Goal: Task Accomplishment & Management: Manage account settings

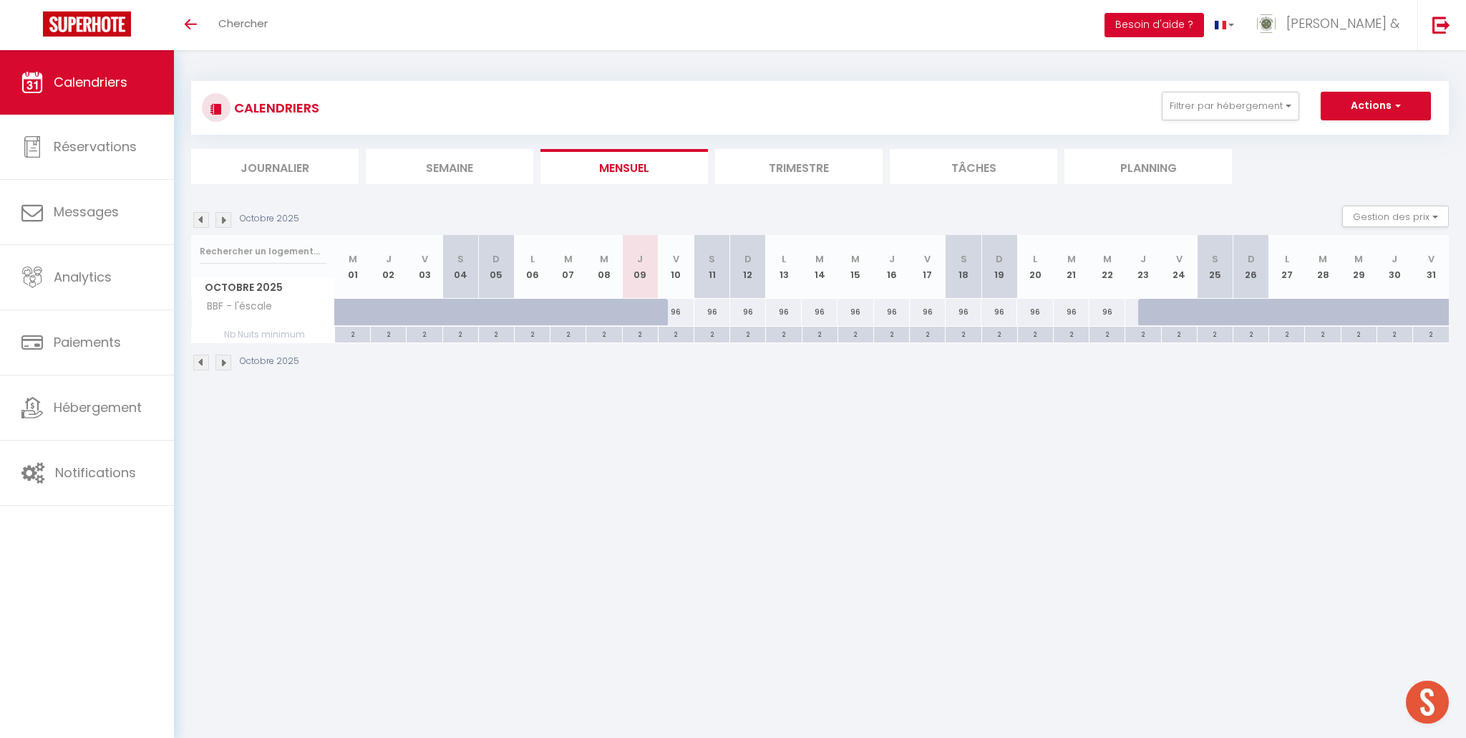
click at [1204, 28] on button "Besoin d'aide ?" at bounding box center [1155, 25] width 100 height 24
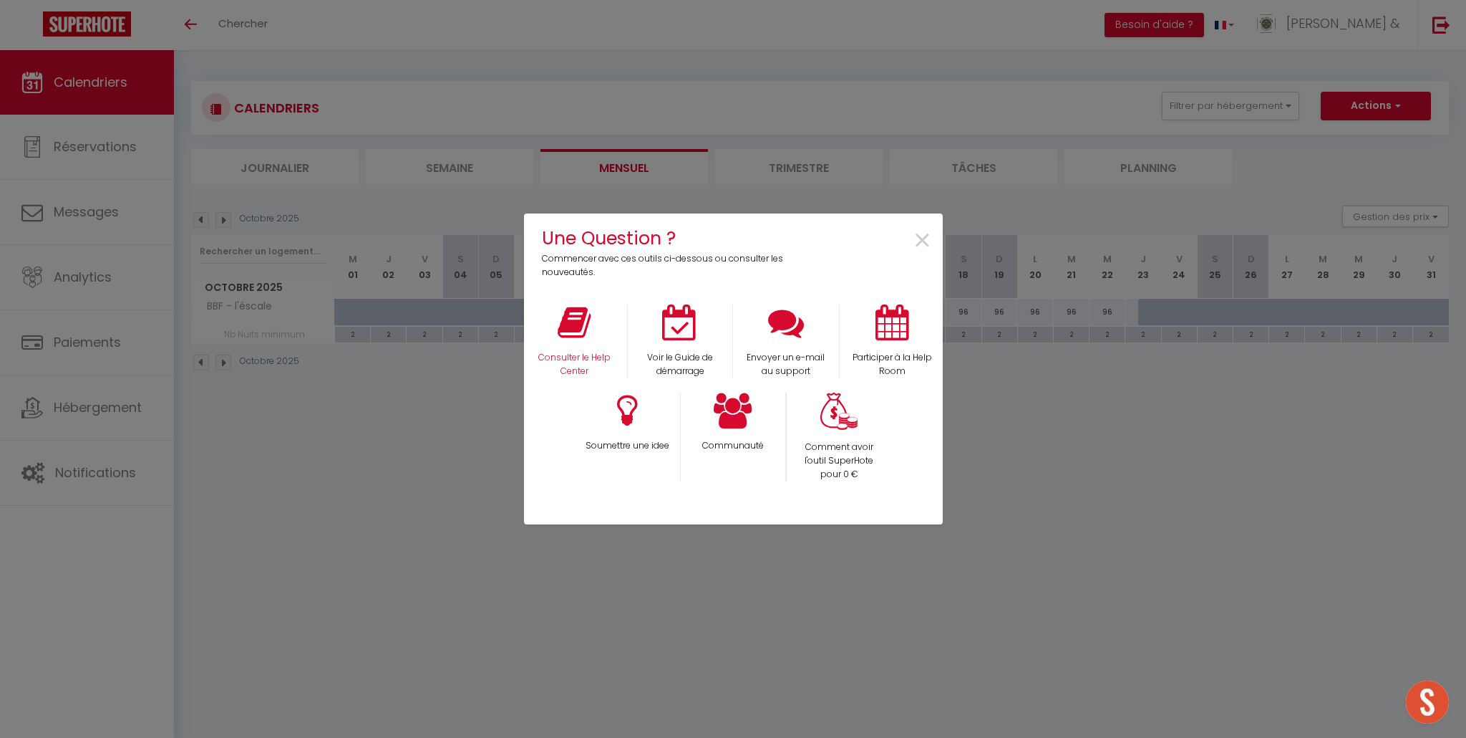
click at [576, 341] on div "Consulter le Help Center" at bounding box center [574, 341] width 106 height 74
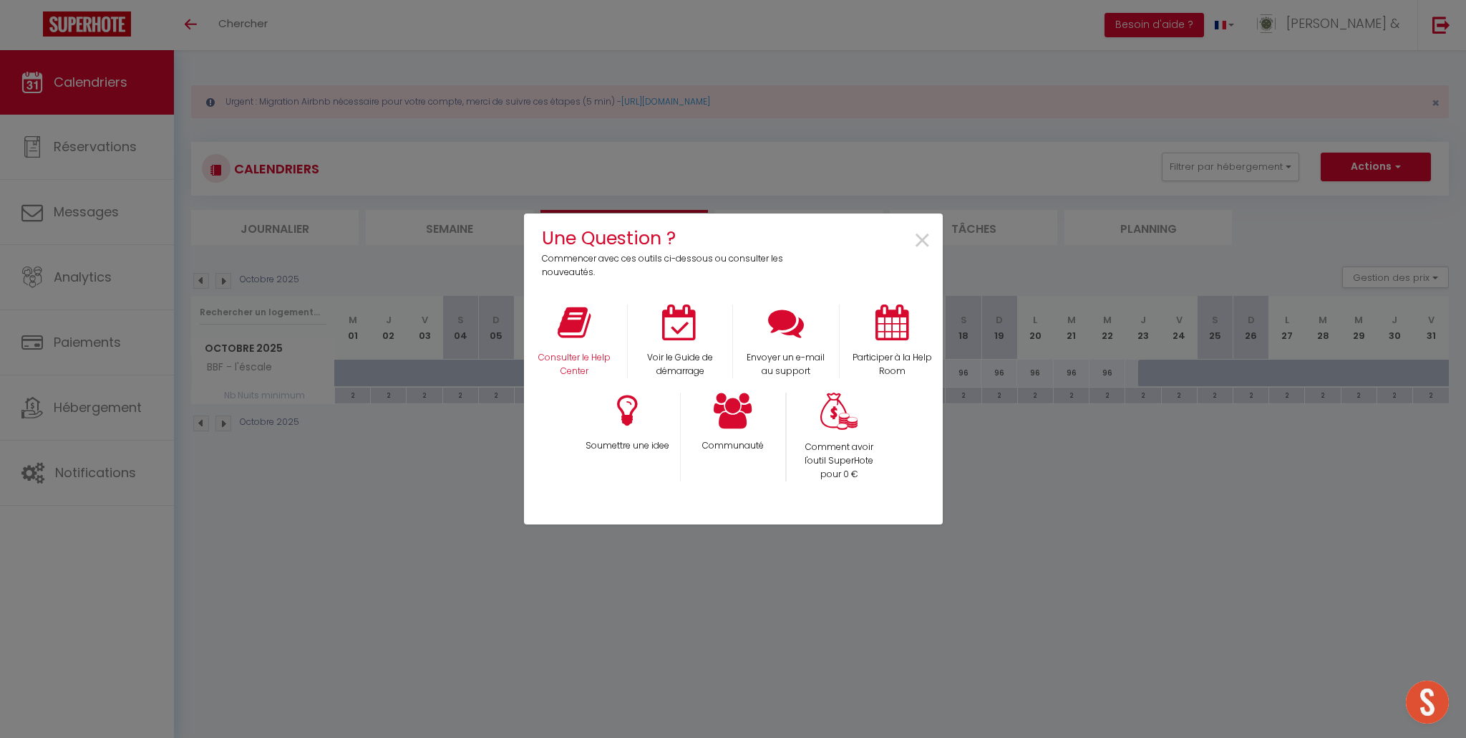
click at [561, 349] on div "Consulter le Help Center" at bounding box center [574, 341] width 106 height 74
click at [577, 366] on p "Consulter le Help Center" at bounding box center [574, 364] width 87 height 27
click at [922, 240] on span "×" at bounding box center [922, 240] width 19 height 45
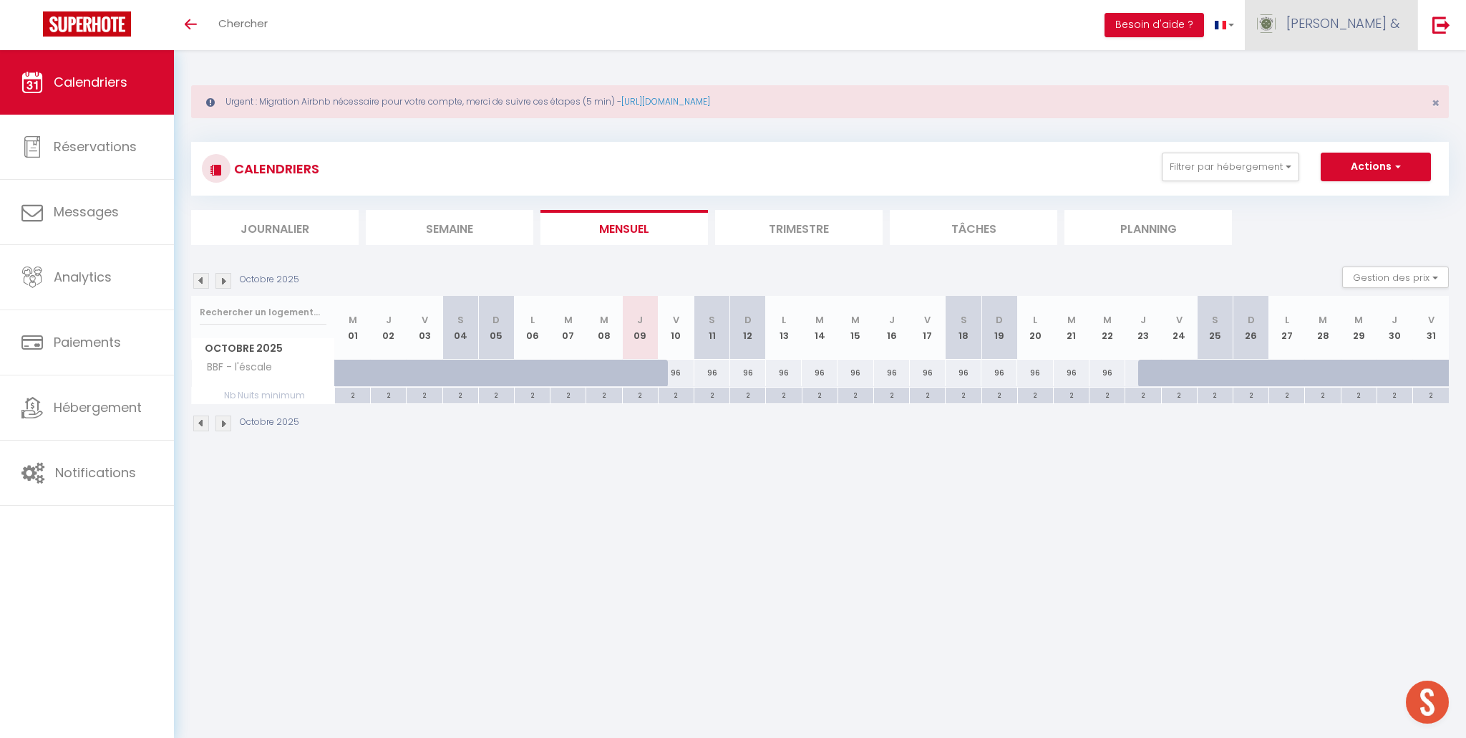
click at [1387, 24] on span "[PERSON_NAME] &" at bounding box center [1343, 23] width 113 height 18
click at [1375, 75] on link "Paramètres" at bounding box center [1360, 71] width 106 height 24
select select "28"
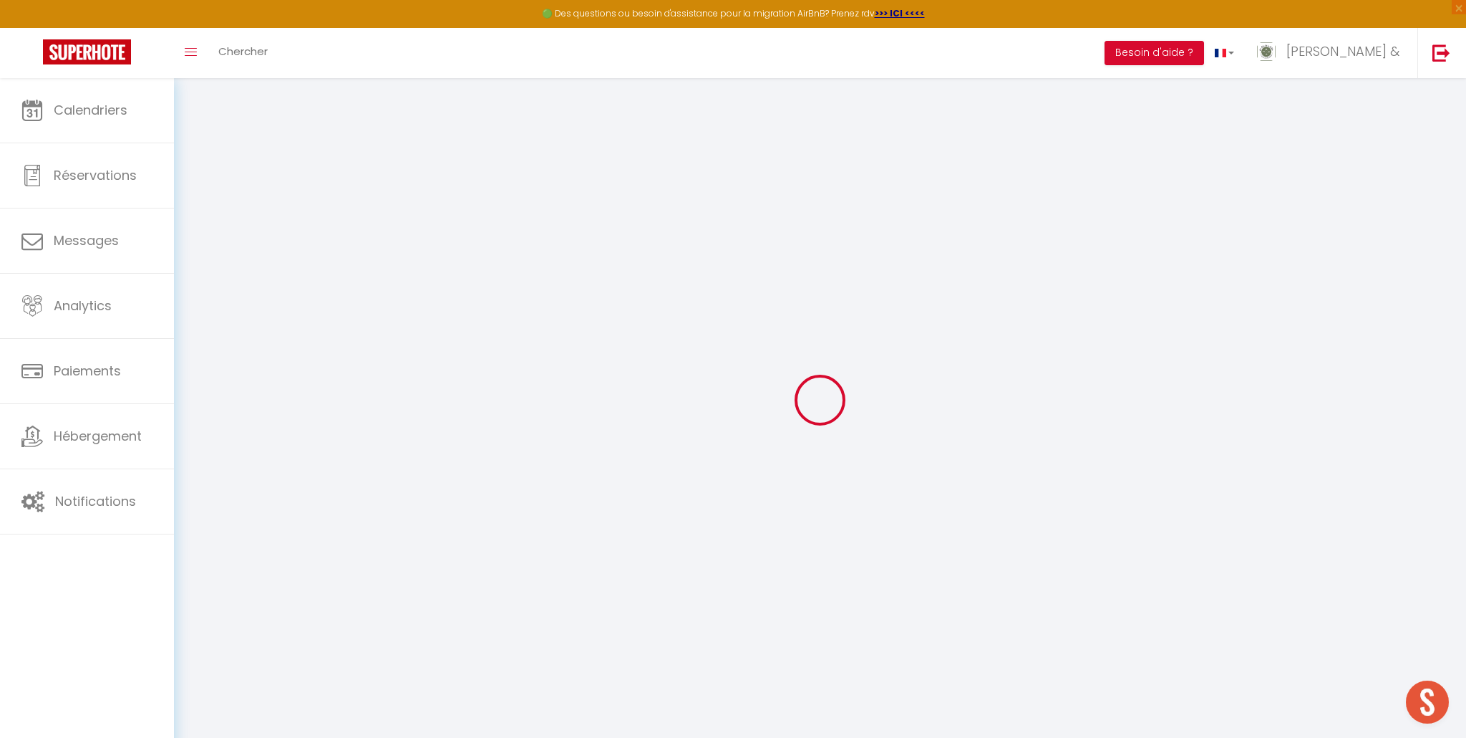
type input "tHMZewBljqXrO6UWfPNgYdKMl"
type input "SmNnTu3J6sl0ljx7xdXOC23d4"
type input "https://app.superhote.com/#/get-available-rentals/SmNnTu3J6sl0ljx7xdXOC23d4"
select select "fr"
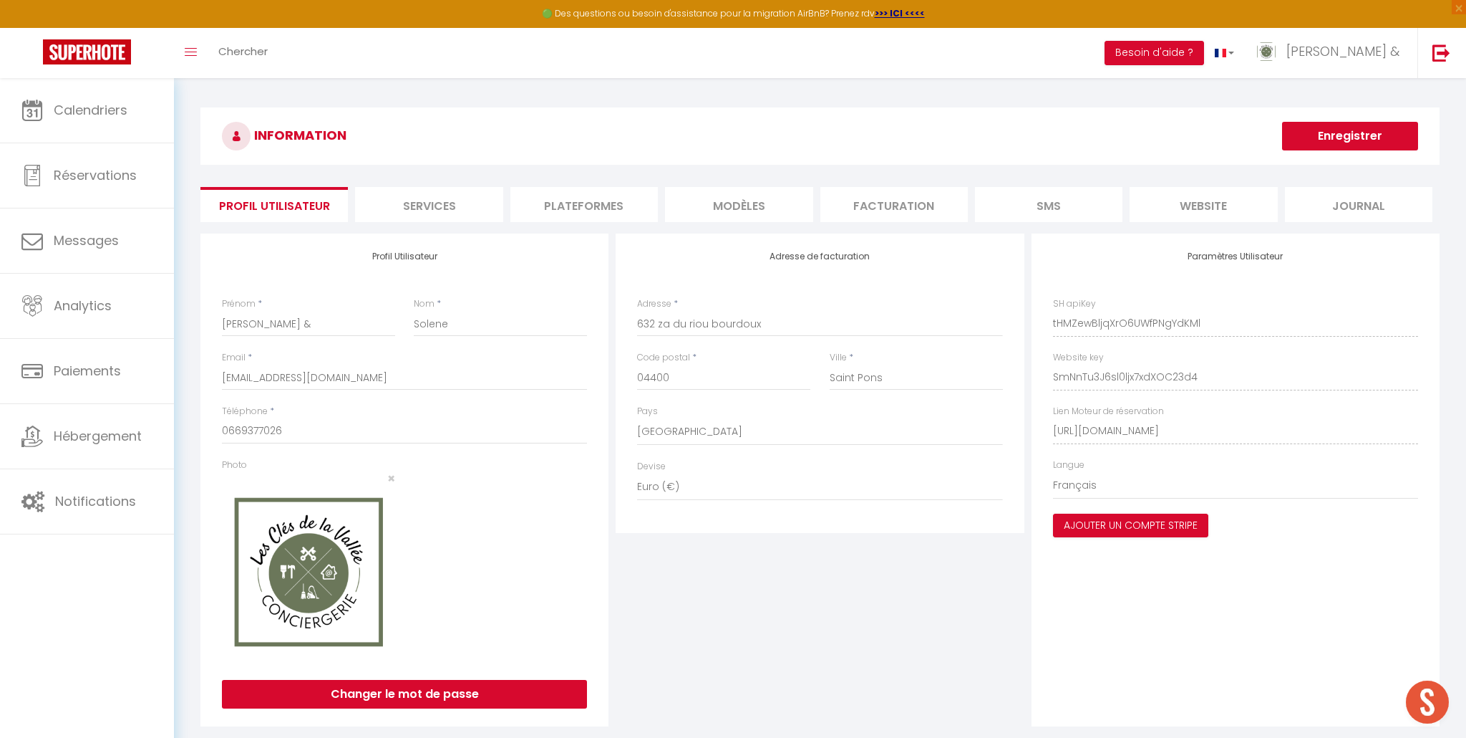
click at [602, 213] on li "Plateformes" at bounding box center [585, 204] width 148 height 35
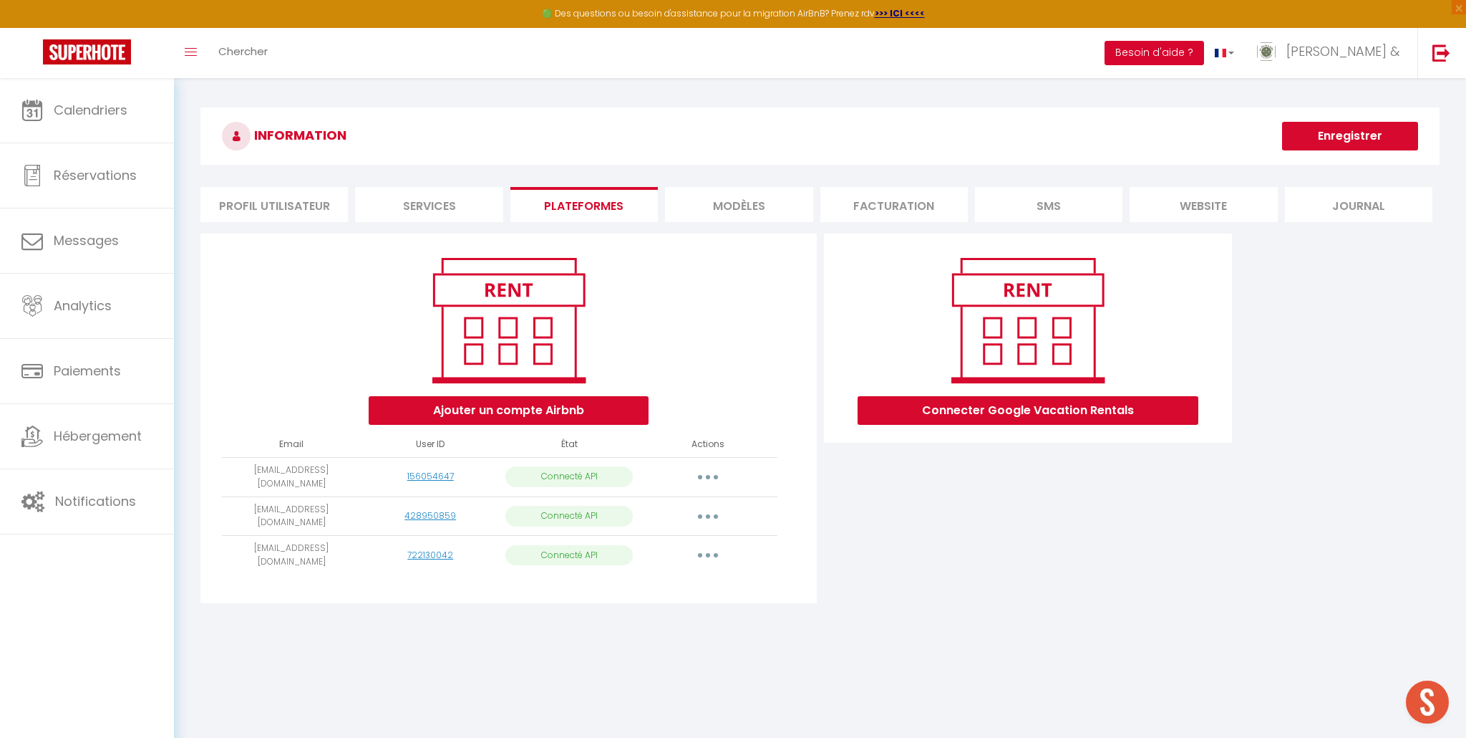
click at [1204, 52] on button "Besoin d'aide ?" at bounding box center [1155, 53] width 100 height 24
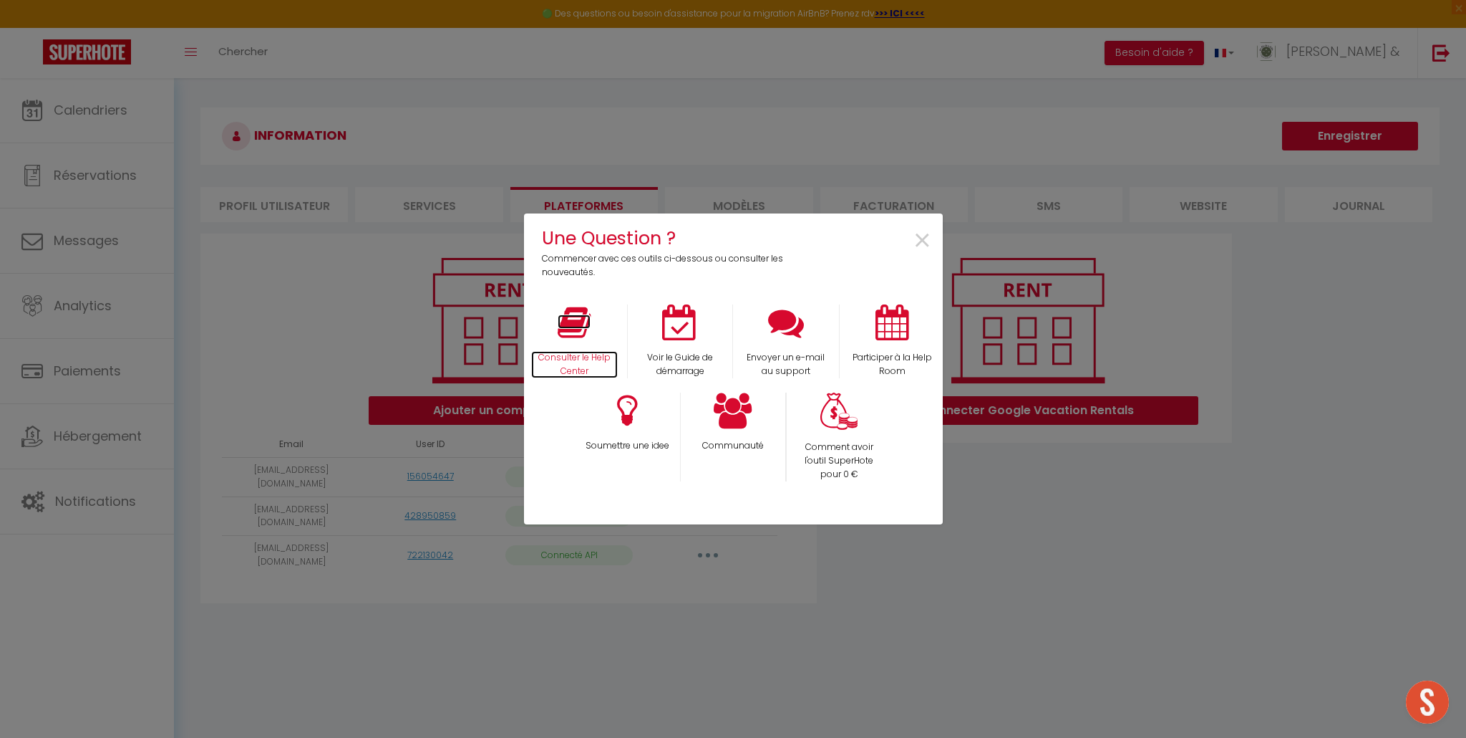
click at [564, 327] on icon at bounding box center [574, 322] width 33 height 36
click at [924, 241] on span "×" at bounding box center [922, 240] width 19 height 45
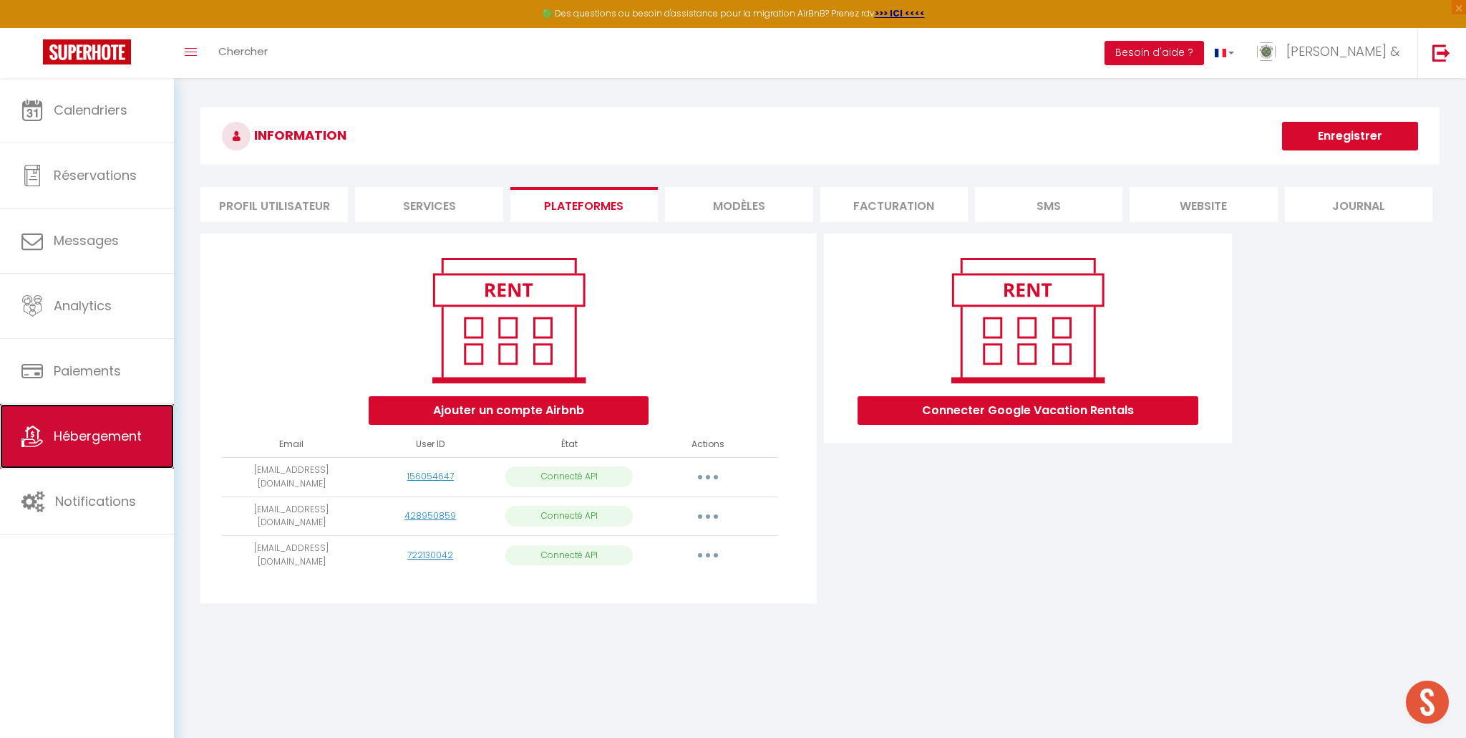
click at [100, 433] on span "Hébergement" at bounding box center [98, 436] width 88 height 18
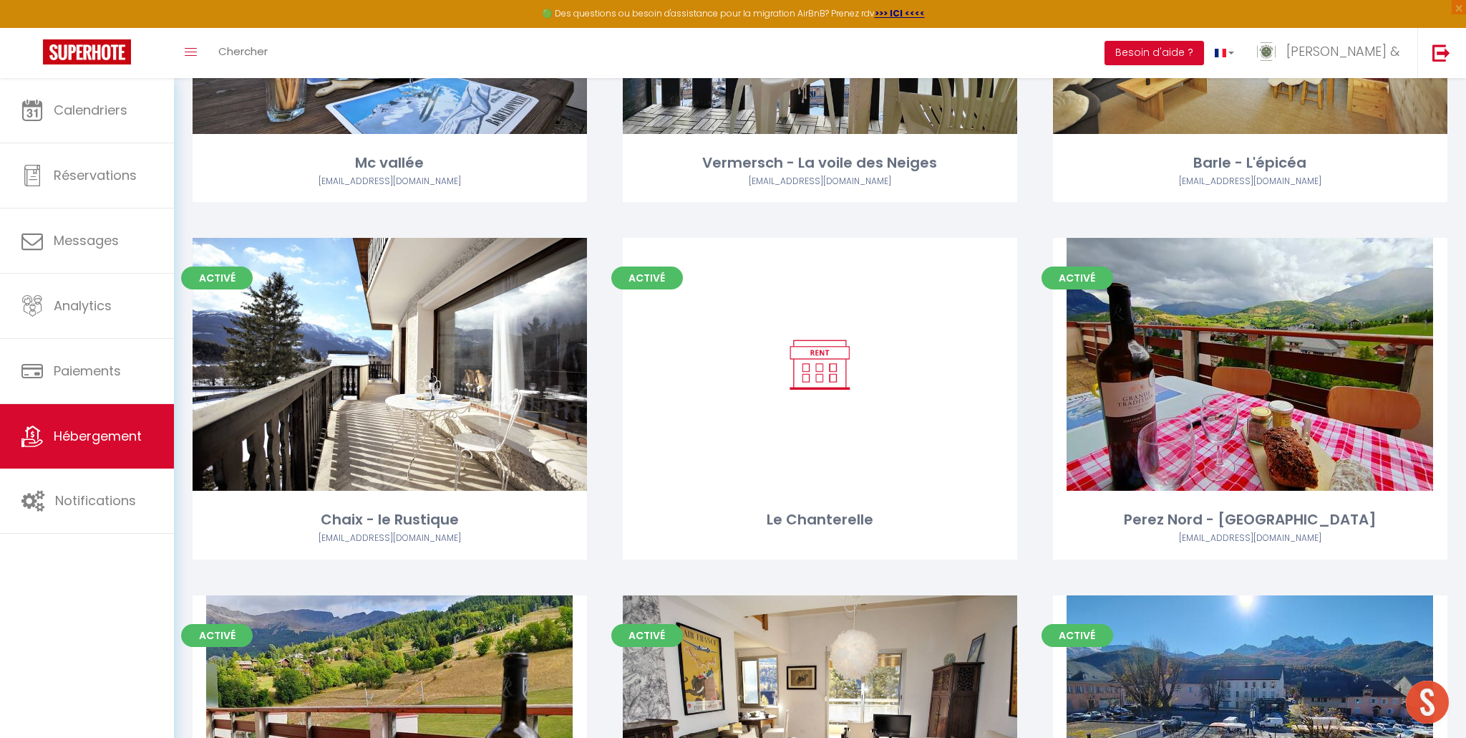
scroll to position [659, 0]
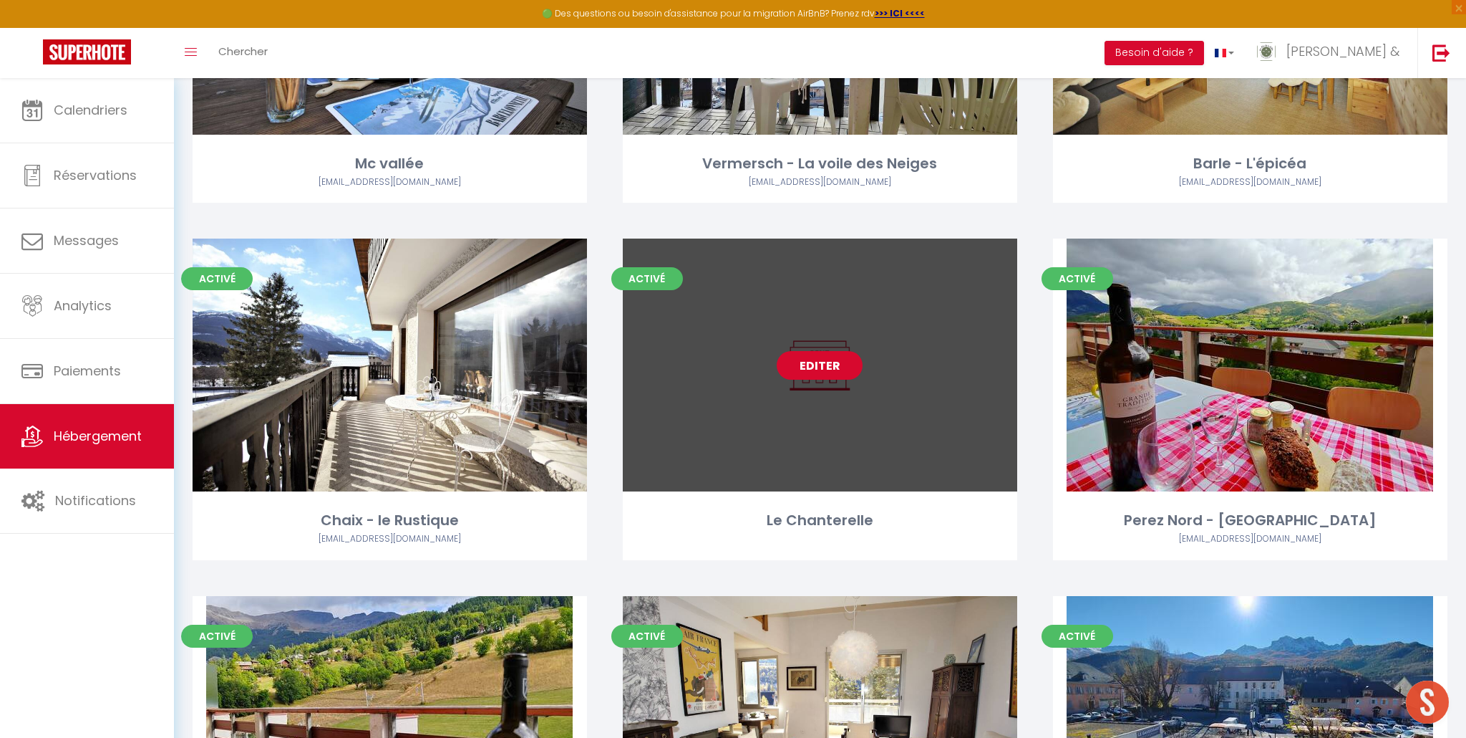
click at [817, 364] on link "Editer" at bounding box center [820, 365] width 86 height 29
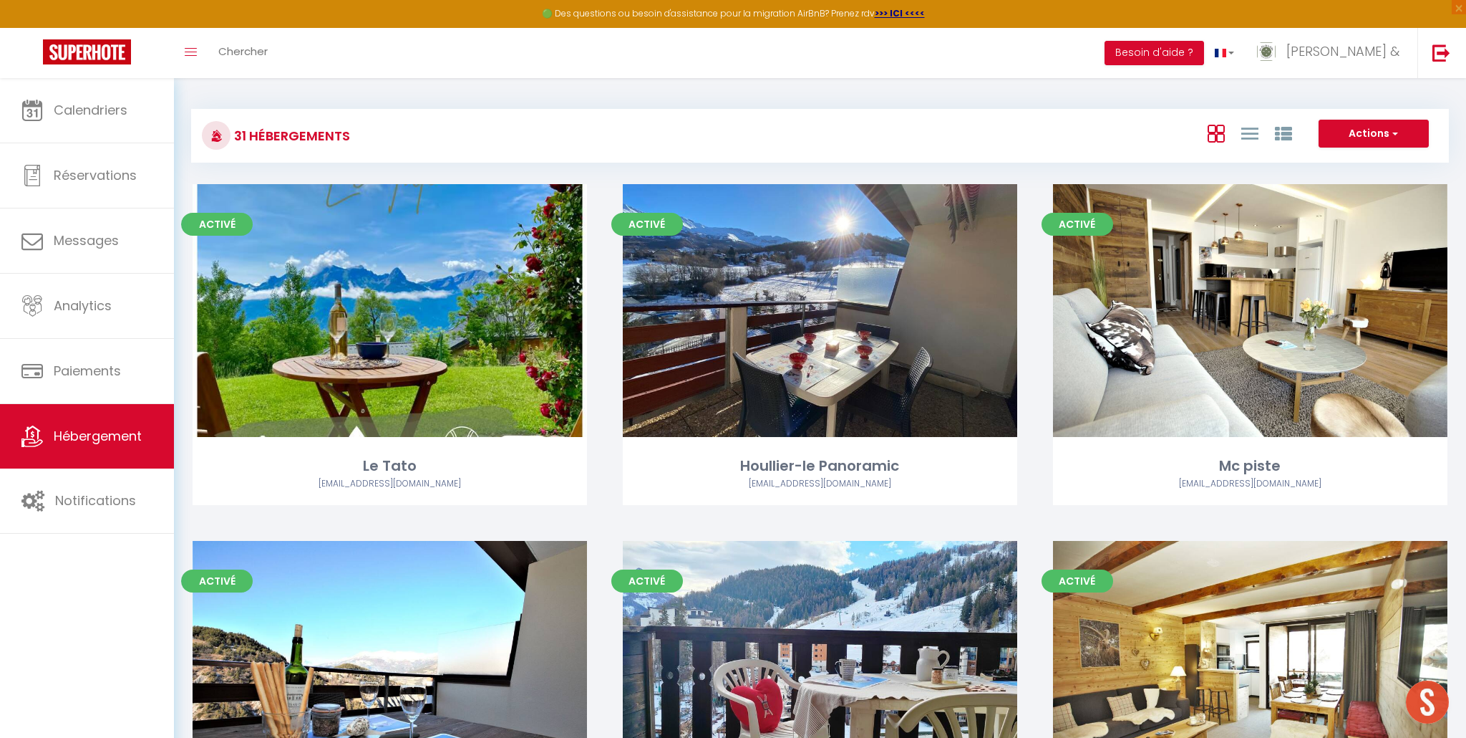
select select "3"
select select "2"
select select "1"
select select "28"
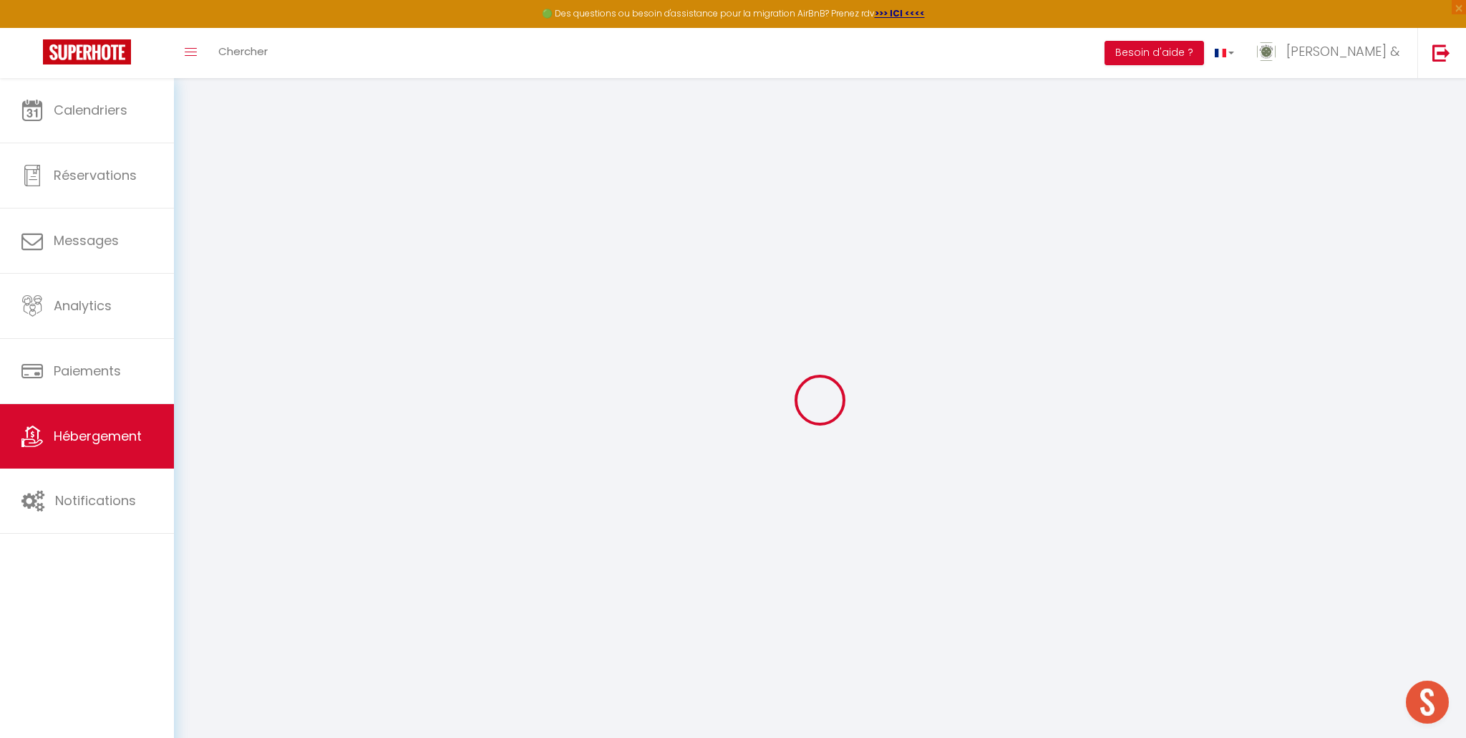
select select
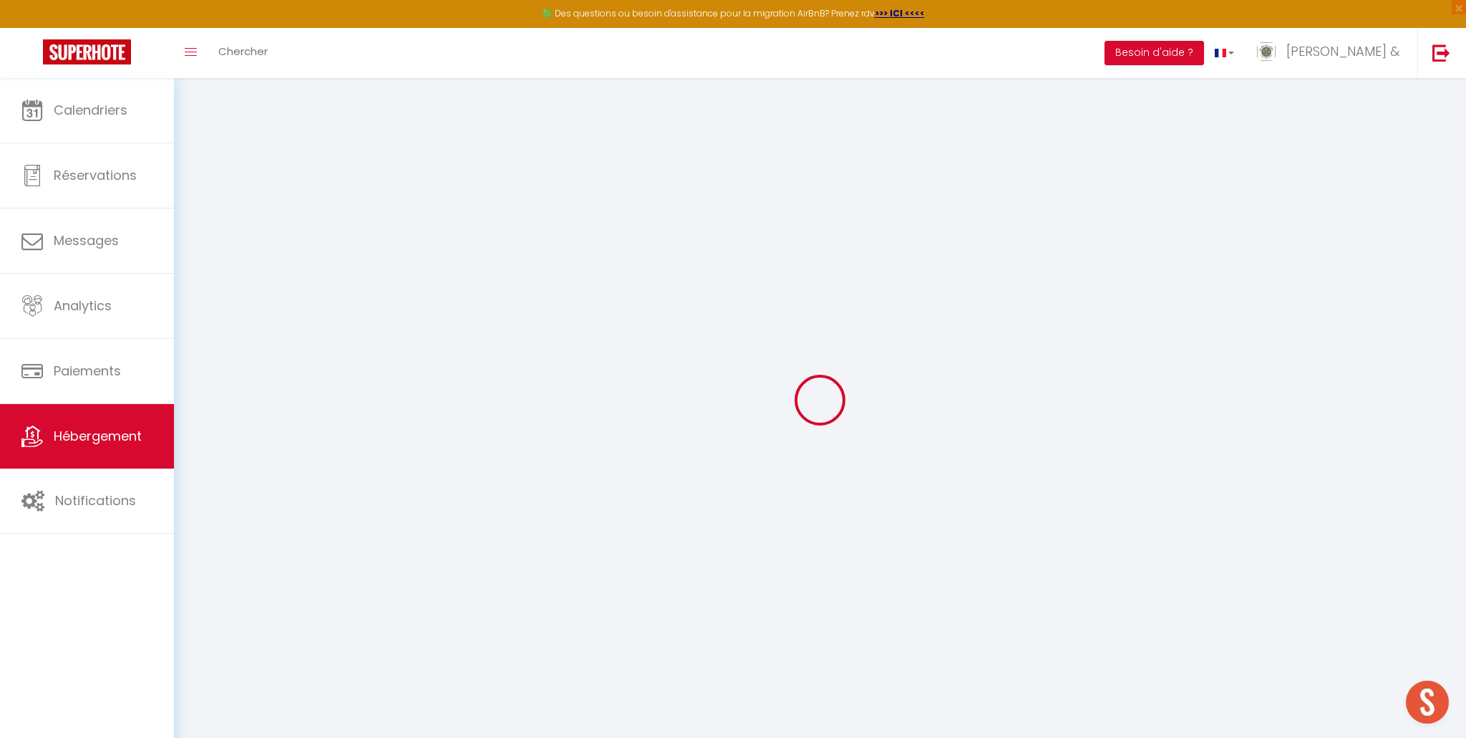
select select
checkbox input "false"
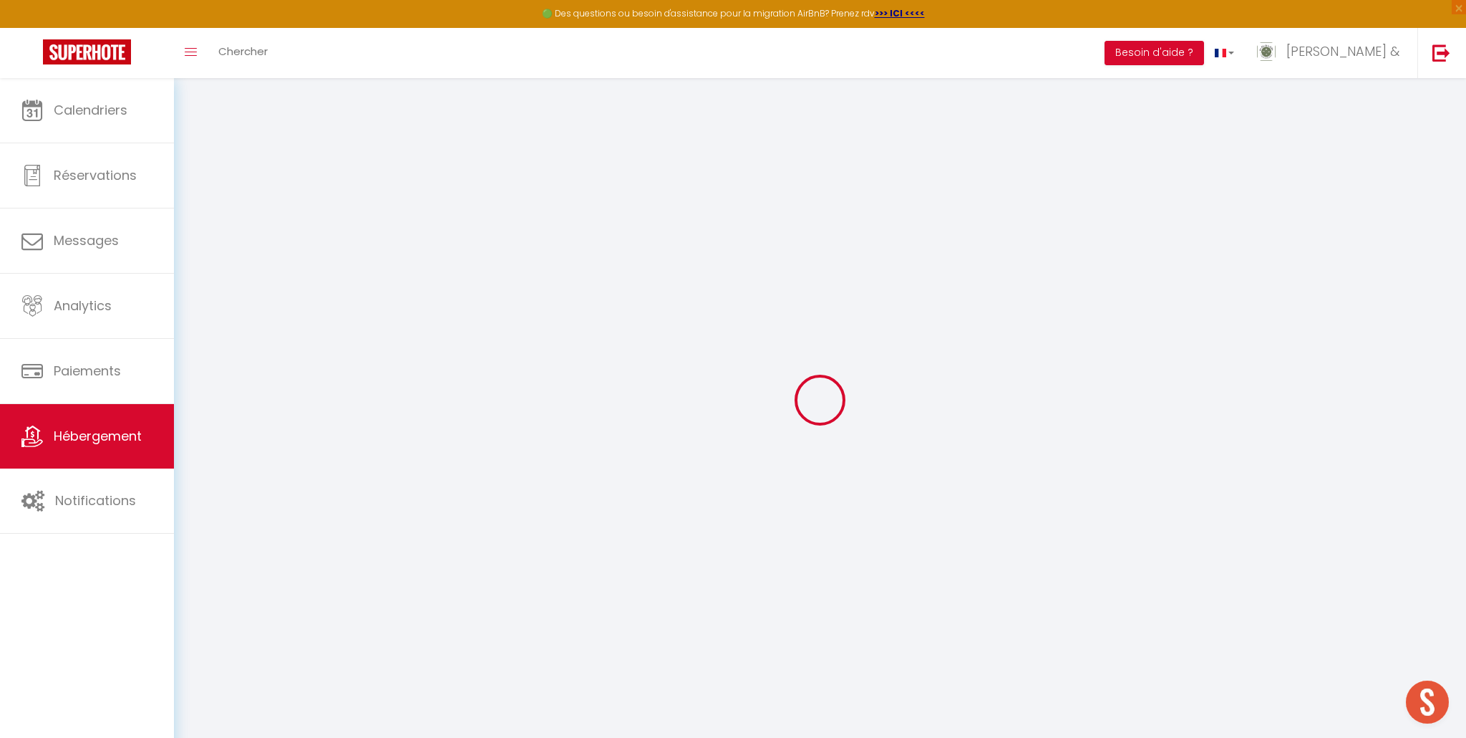
select select
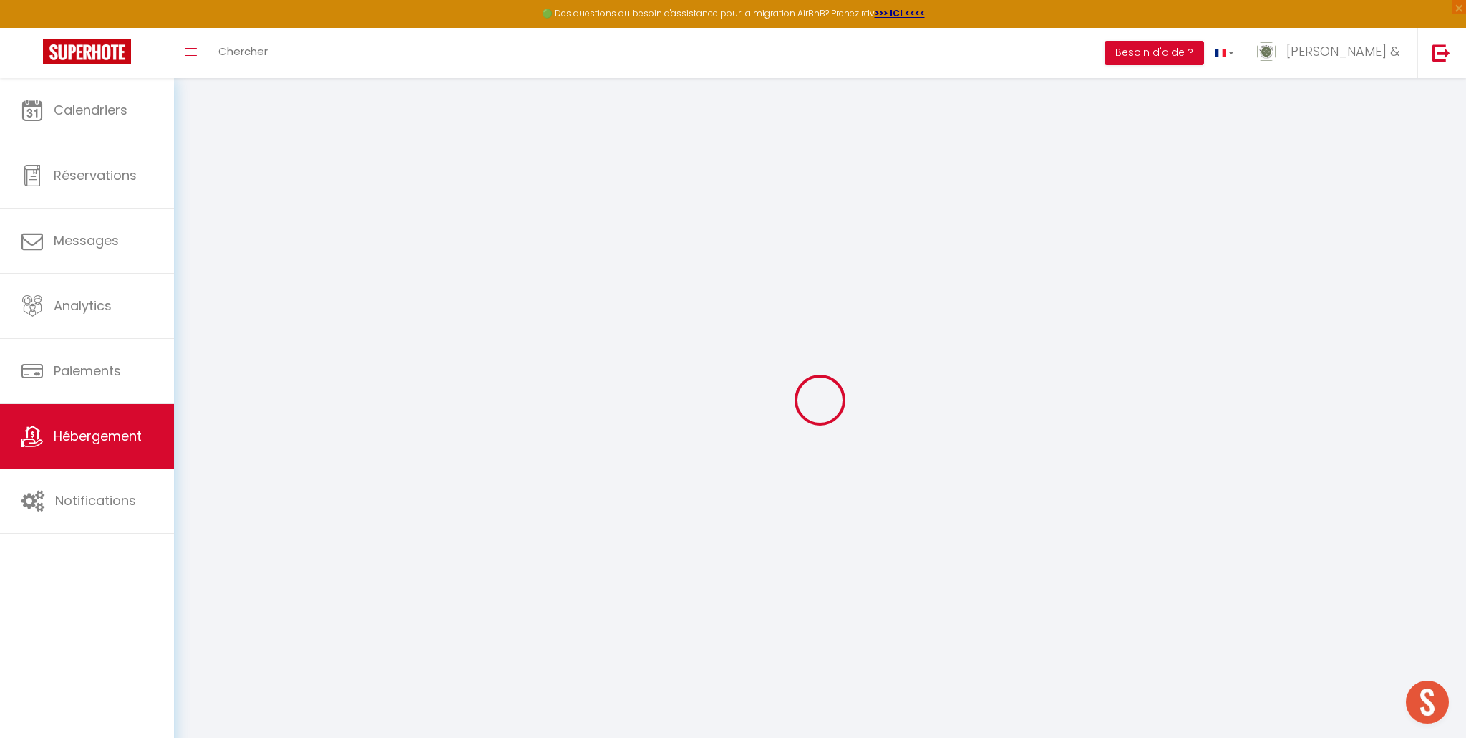
select select
checkbox input "false"
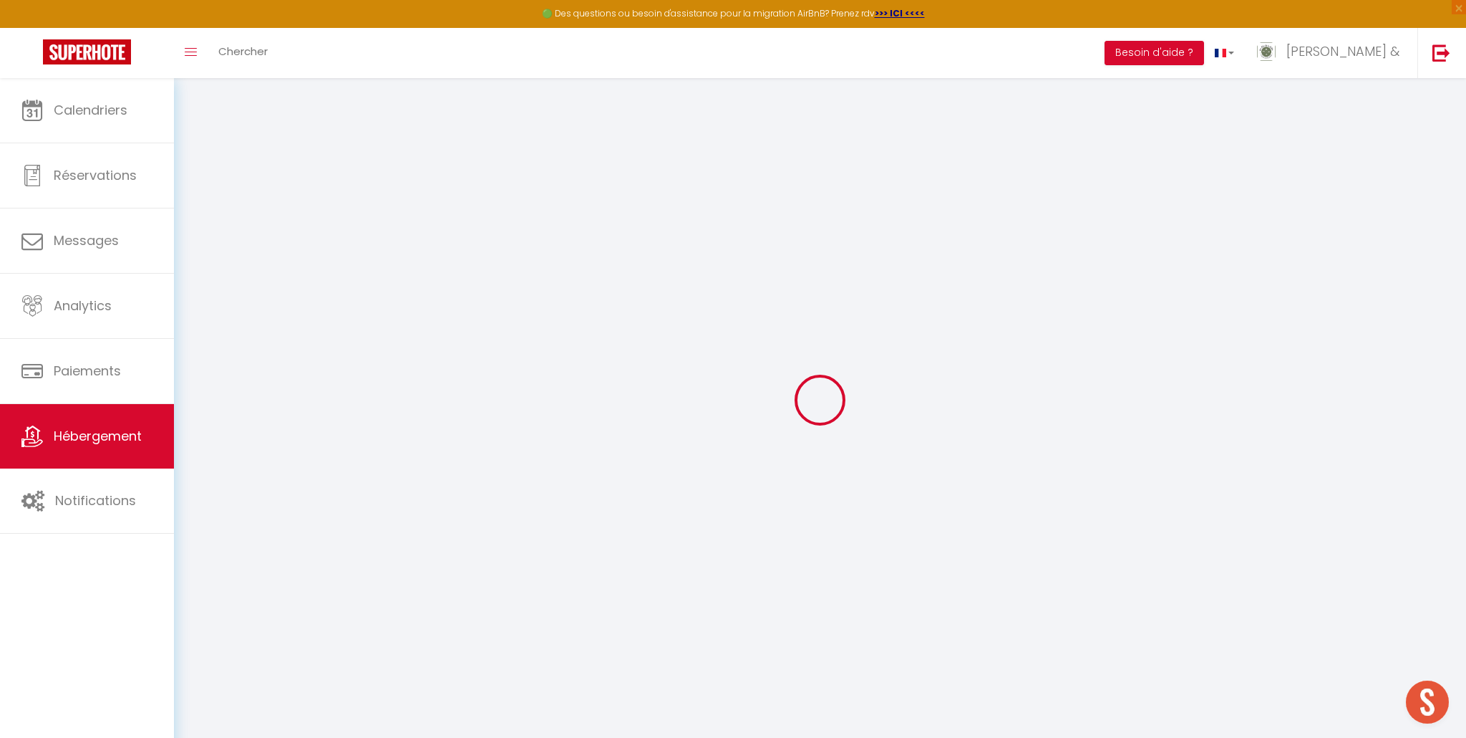
checkbox input "false"
select select
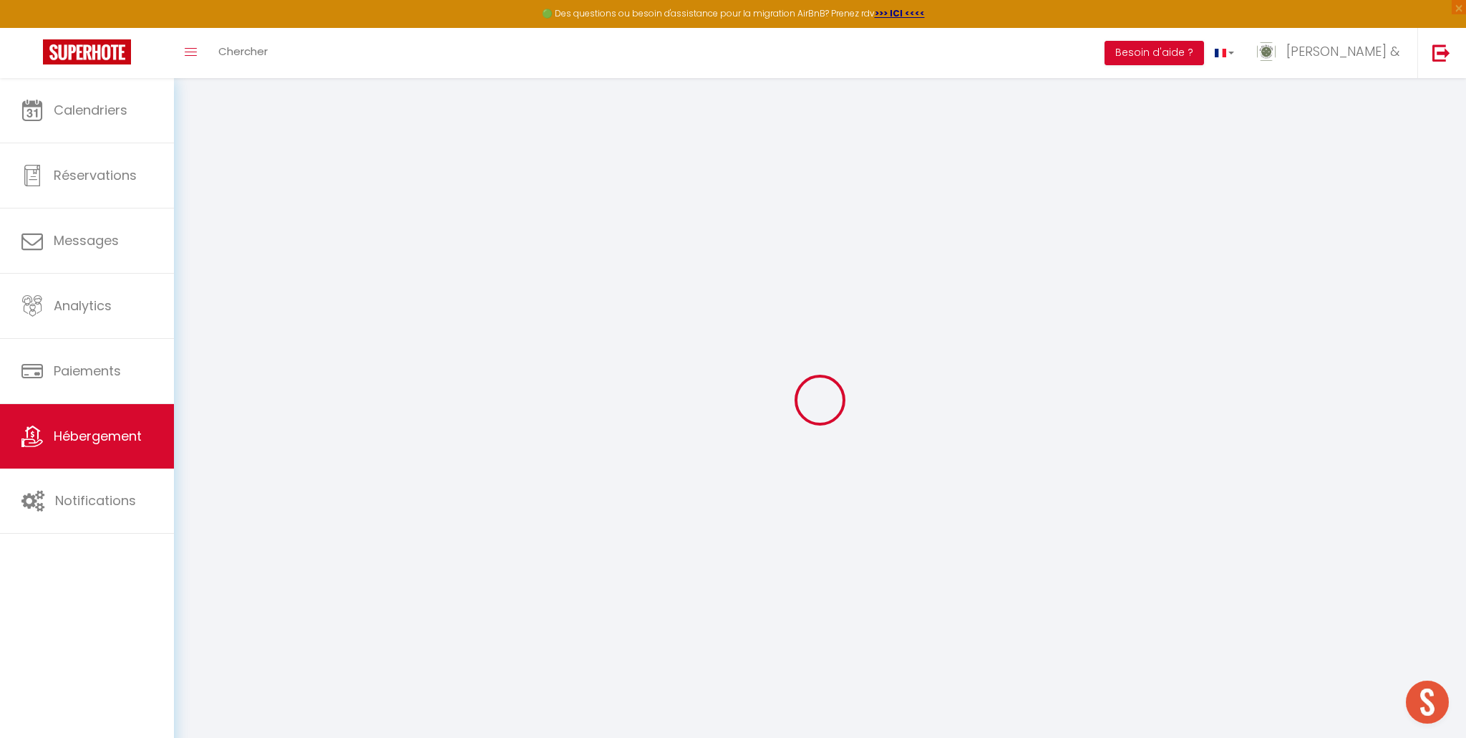
select select
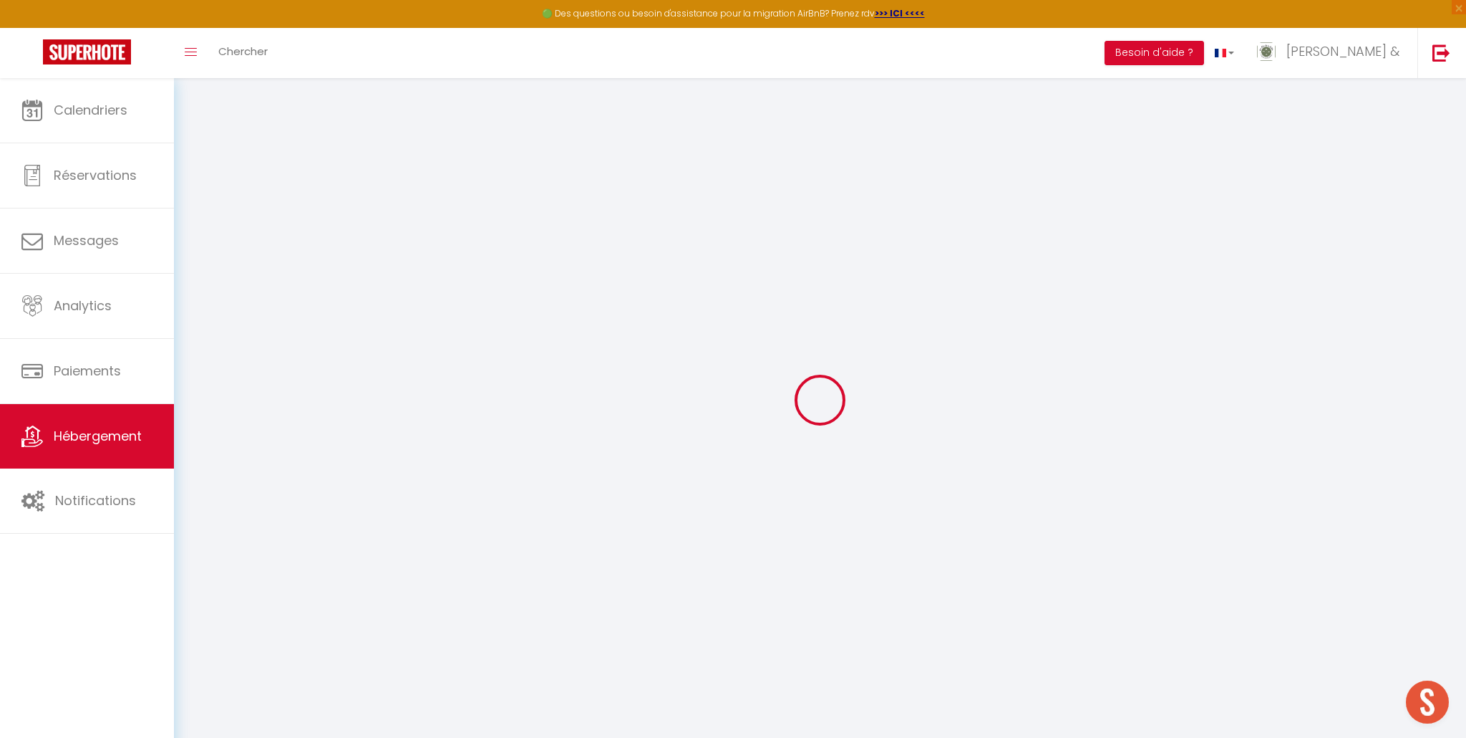
checkbox input "false"
select select
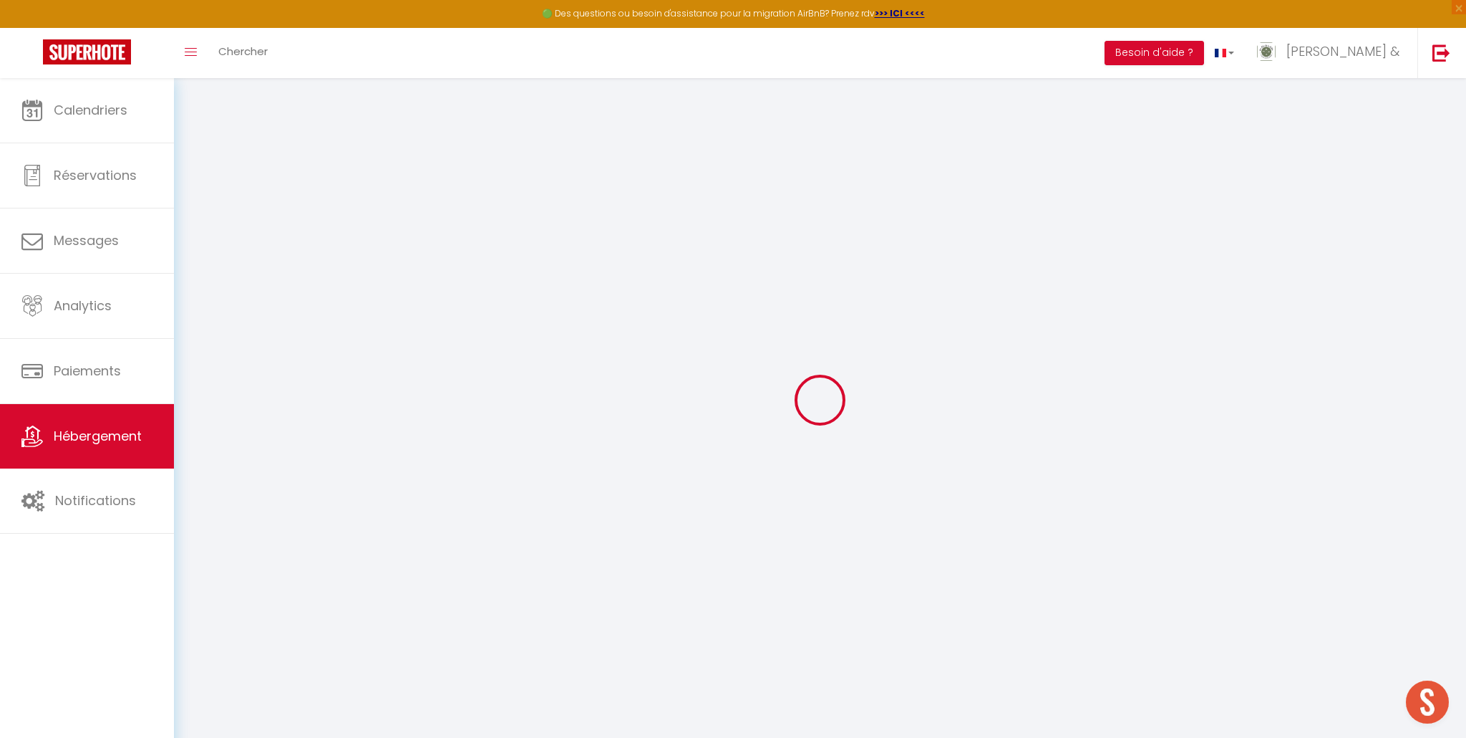
select select
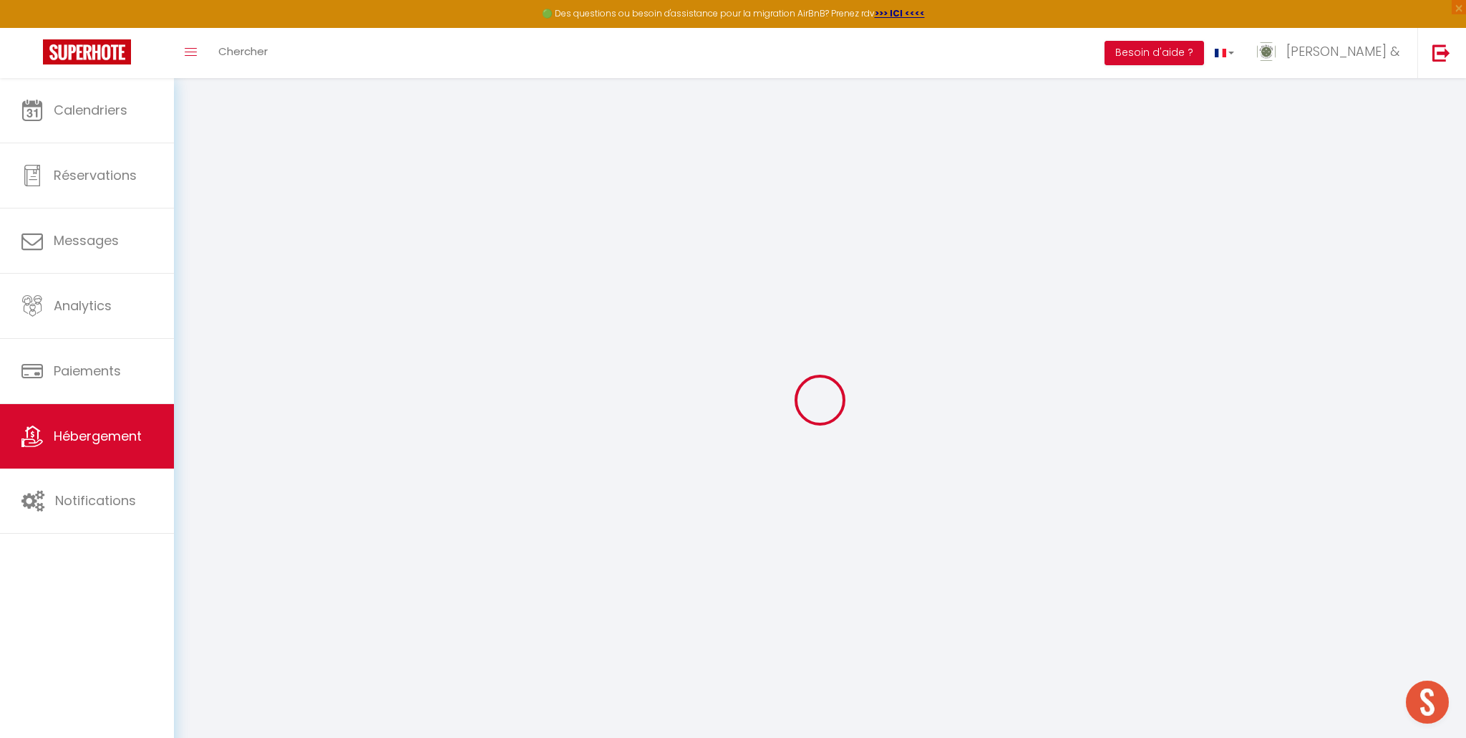
select select
checkbox input "false"
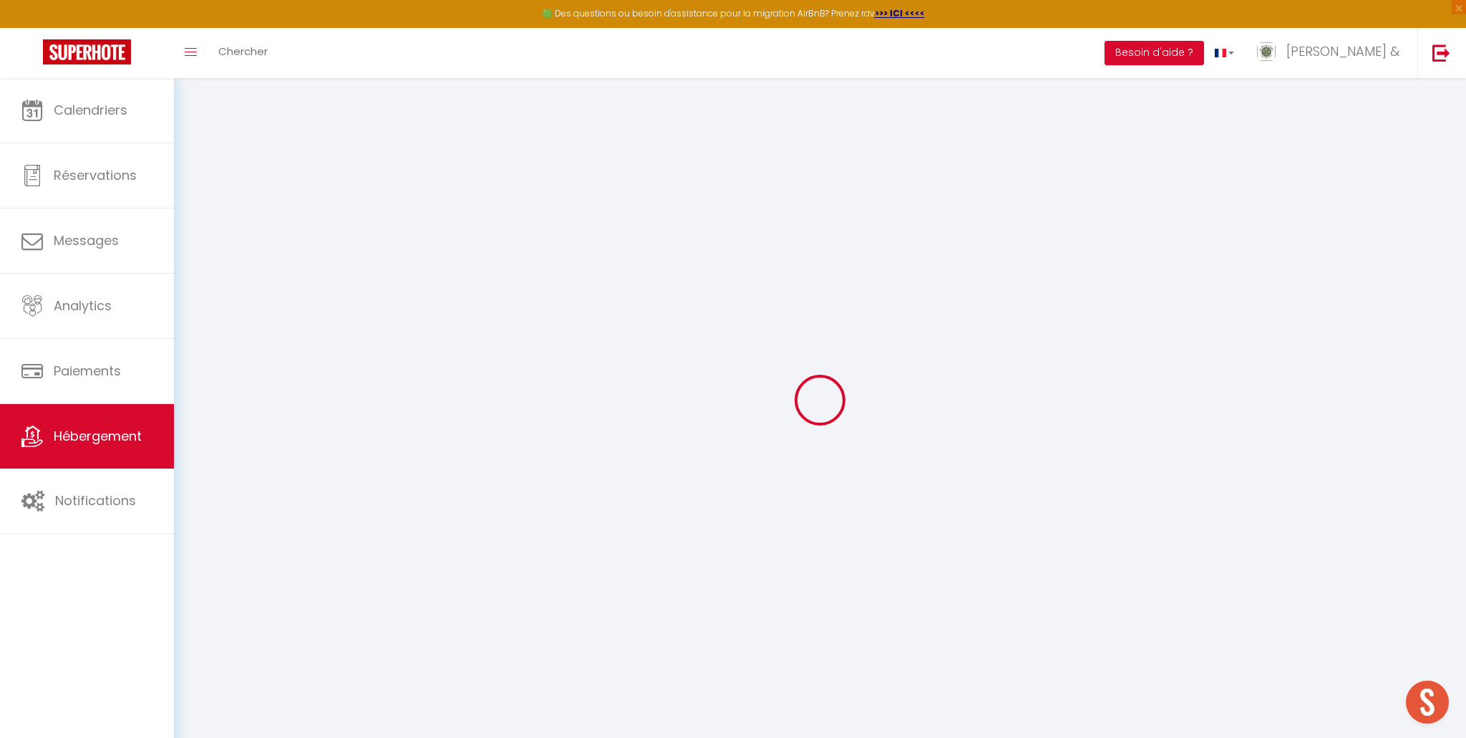
checkbox input "false"
select select
type input "Le Chanterelle"
type input "Olivier"
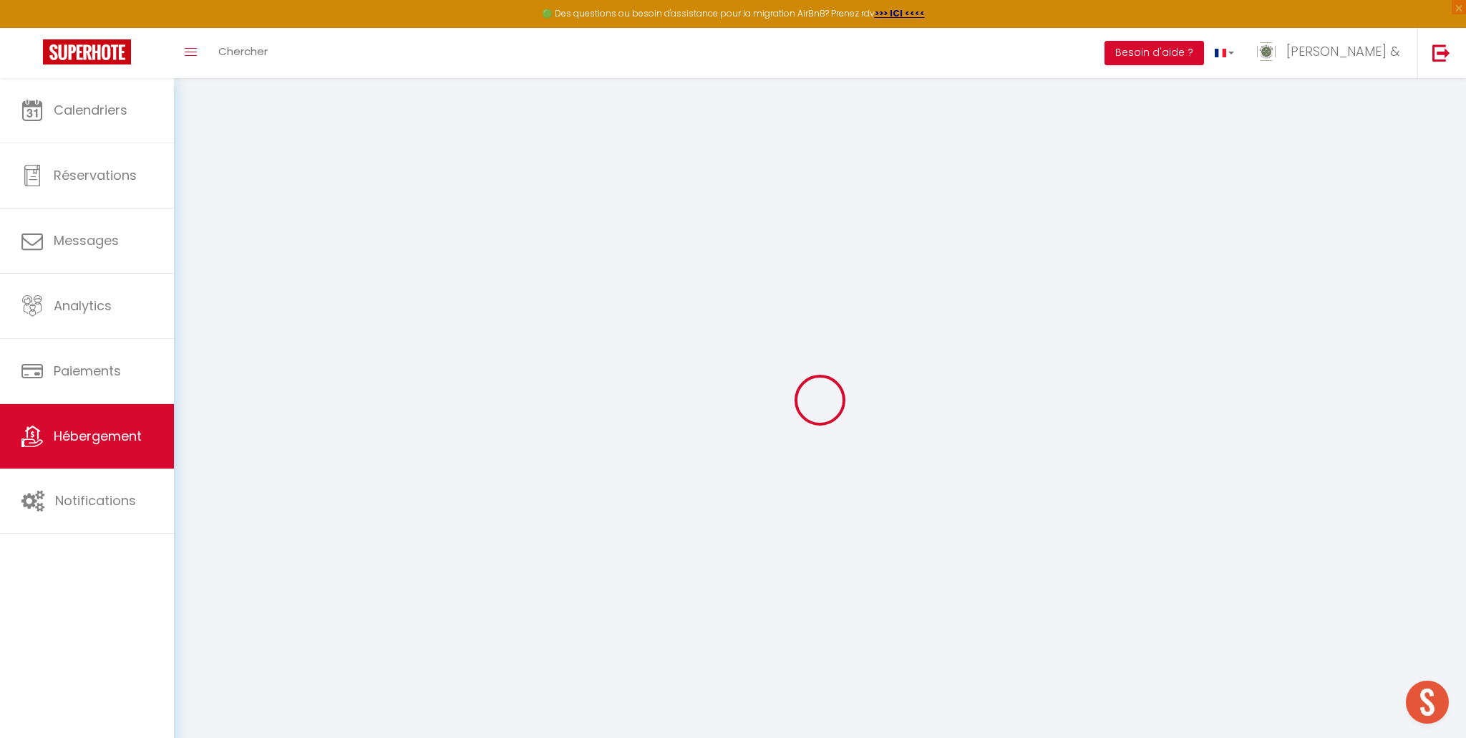
type input "Bricard"
type input "Batiment B résidence les Chanterelles"
type input "04400"
type input "Uvernet-Fours"
select select "8"
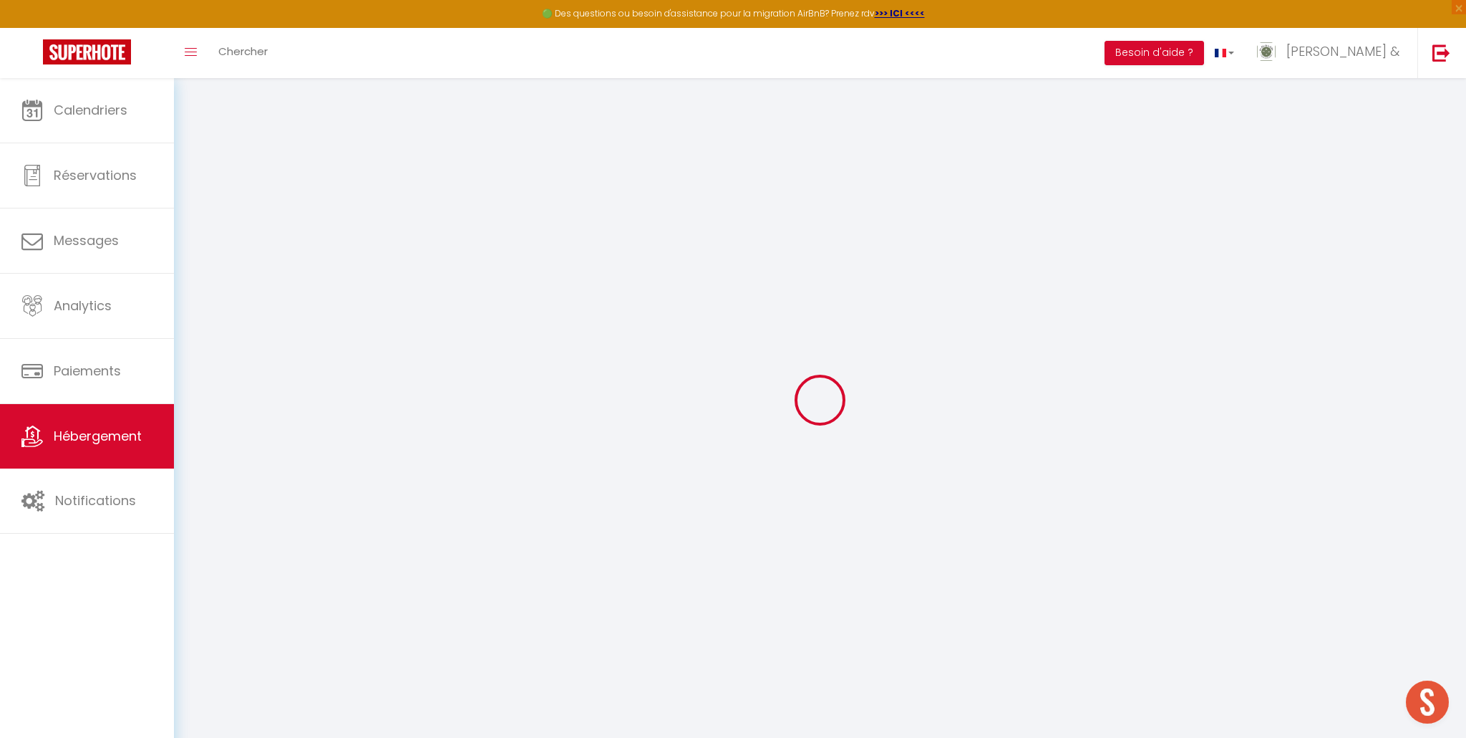
select select "3"
type input "245"
type input "85"
type input "6.90"
type input "800"
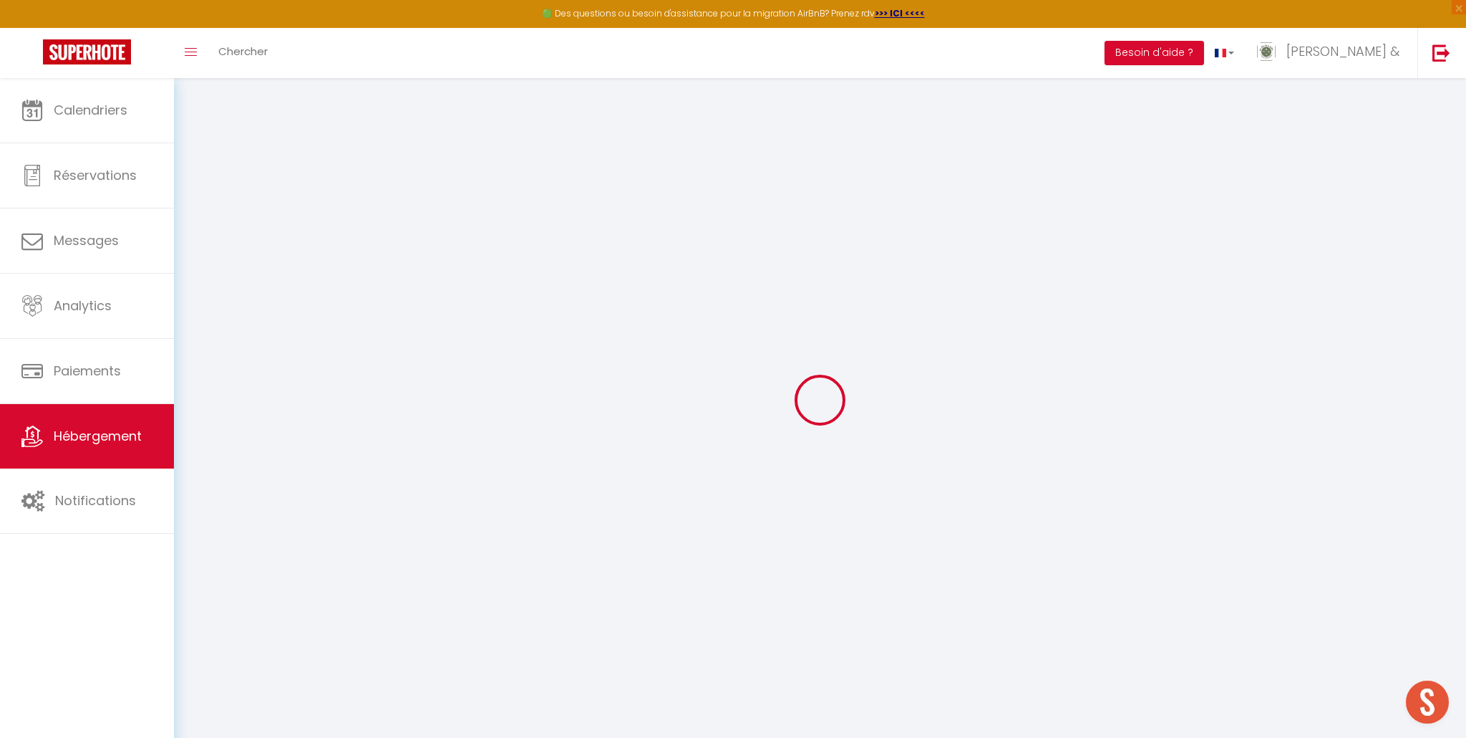
type input "20"
select select
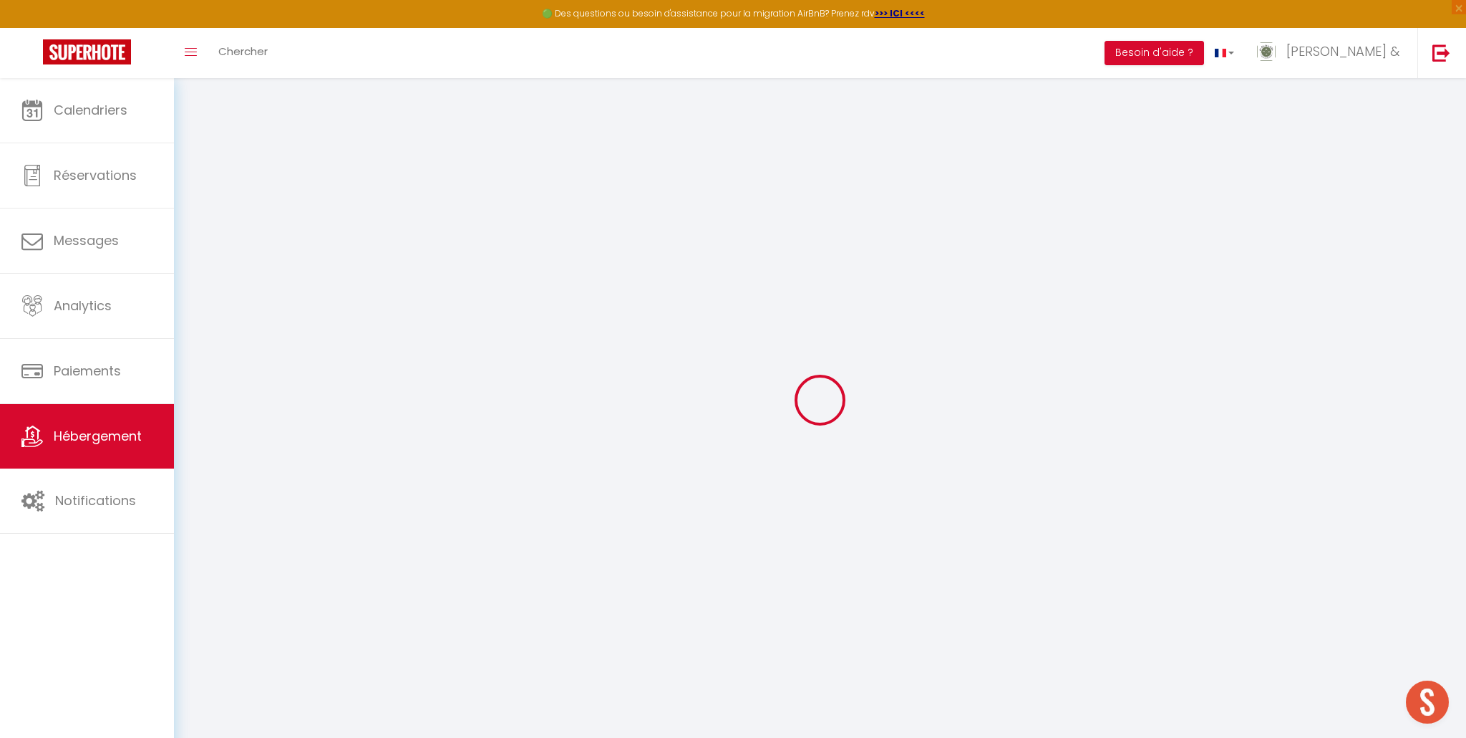
select select
type input "Bâtiment B Résidence Les Chanterelles"
type input "04400"
type input "Uvernet-Fours"
type input "[EMAIL_ADDRESS][DOMAIN_NAME]"
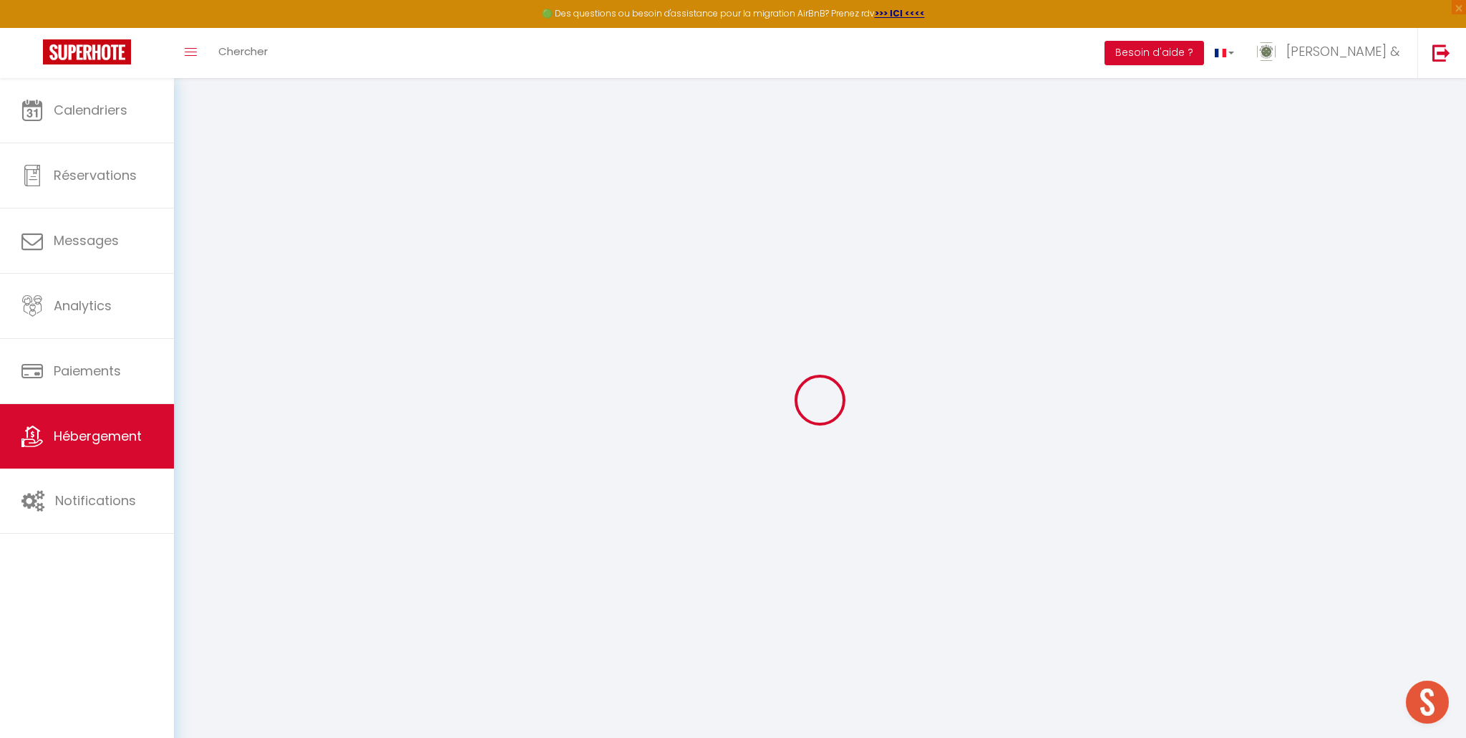
select select
checkbox input "false"
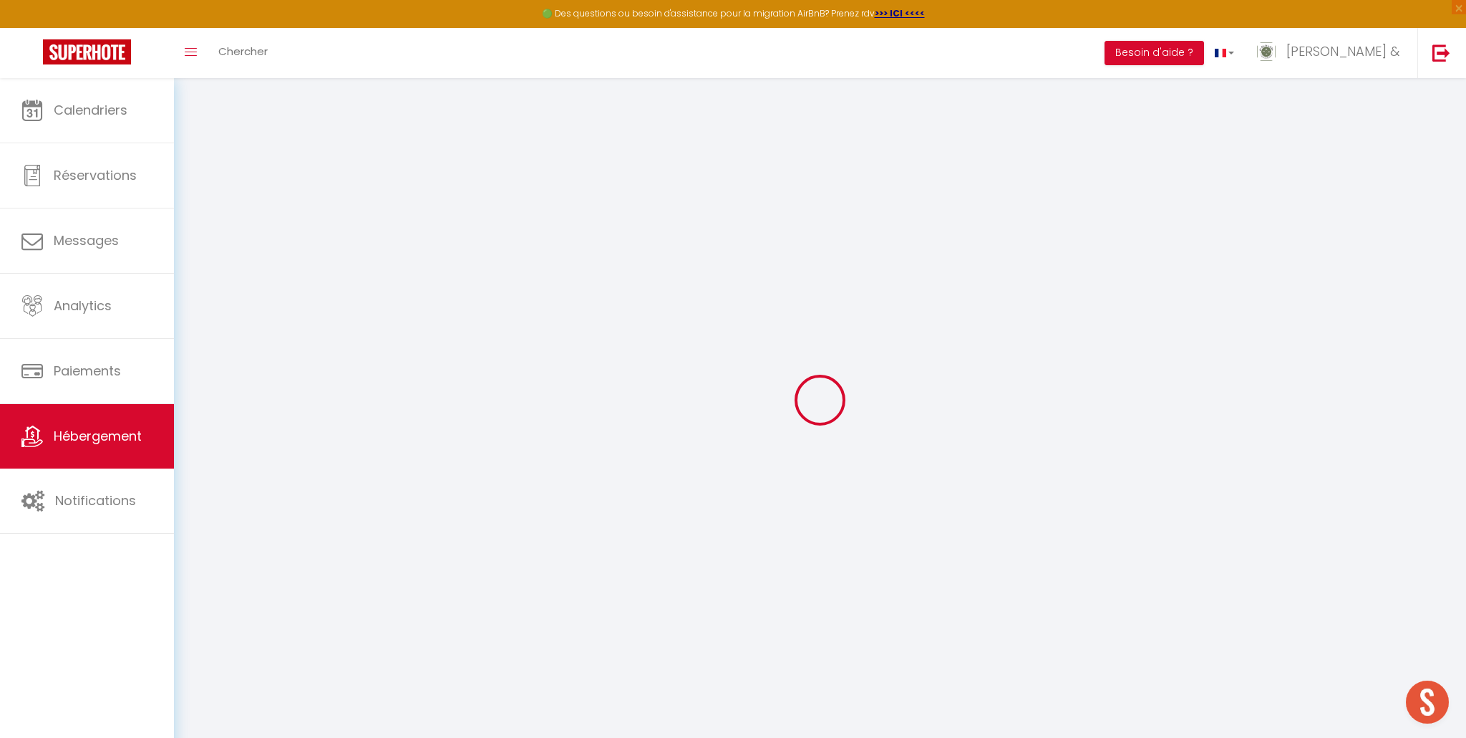
type input "24"
type input "85"
type input "-52"
type input "0"
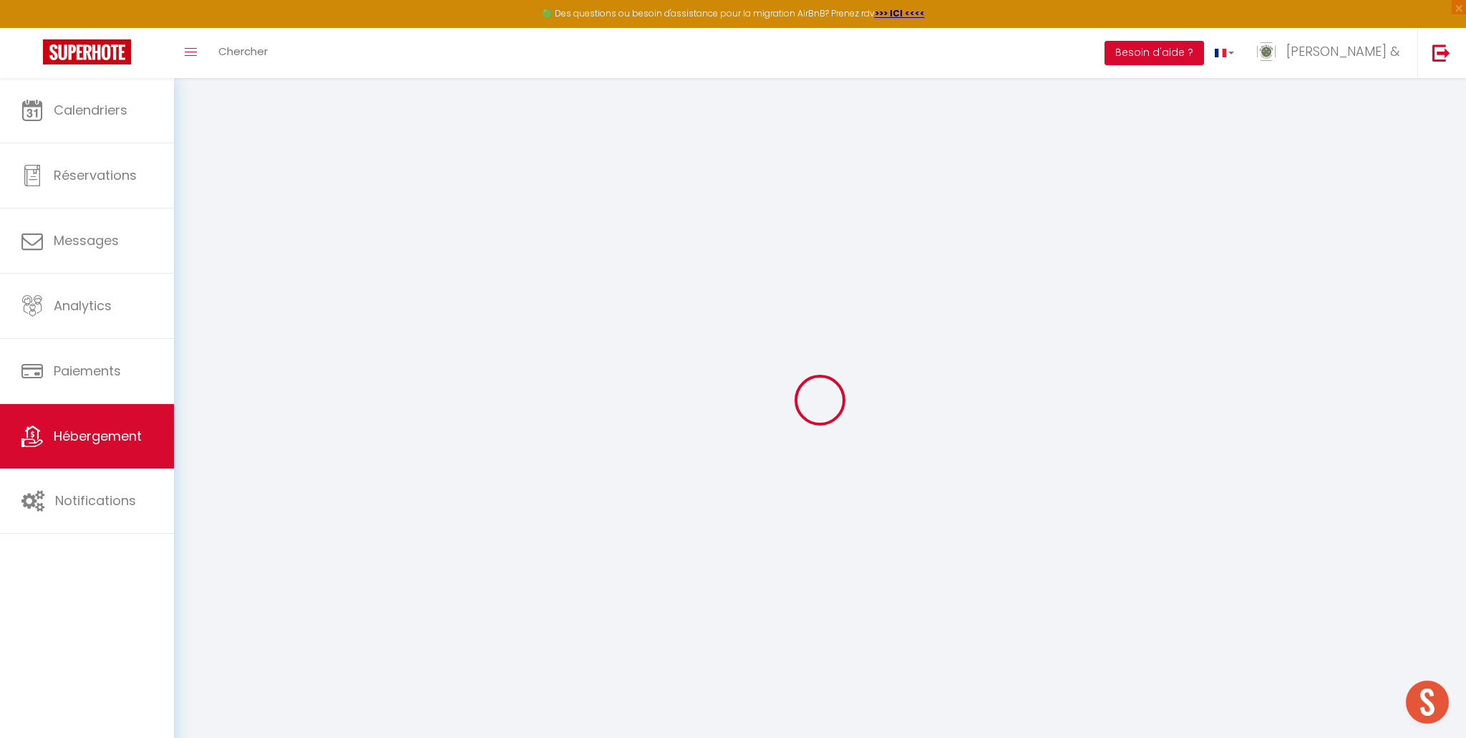
select select
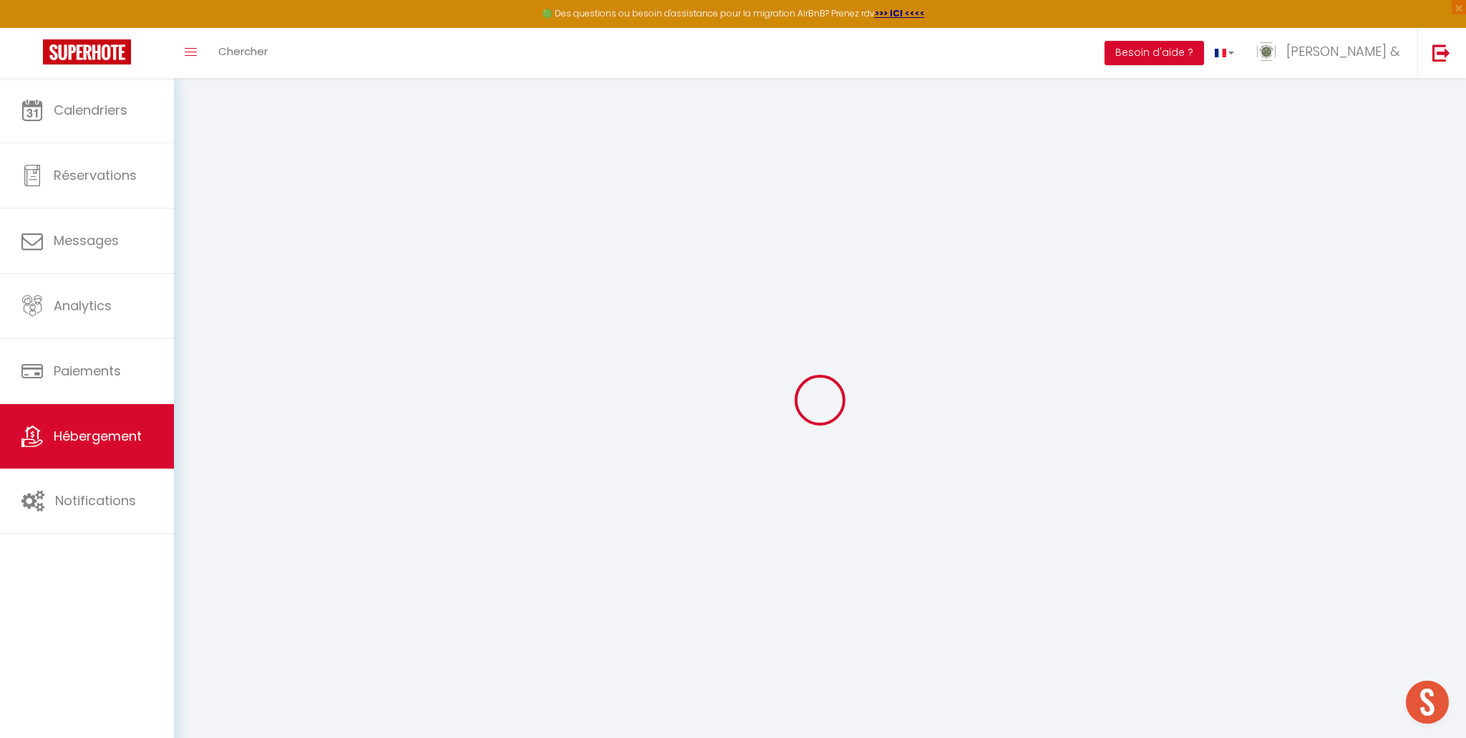
select select
checkbox input "false"
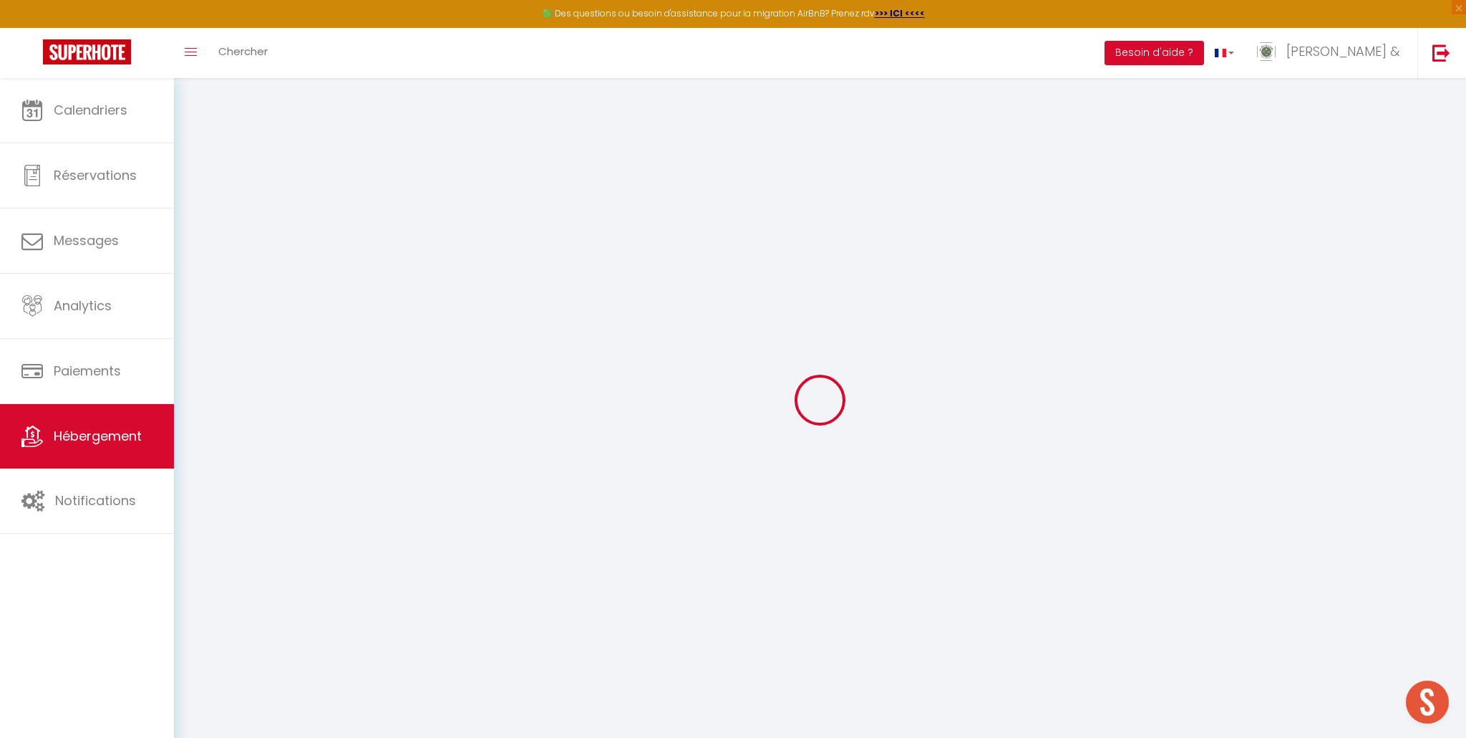
select select
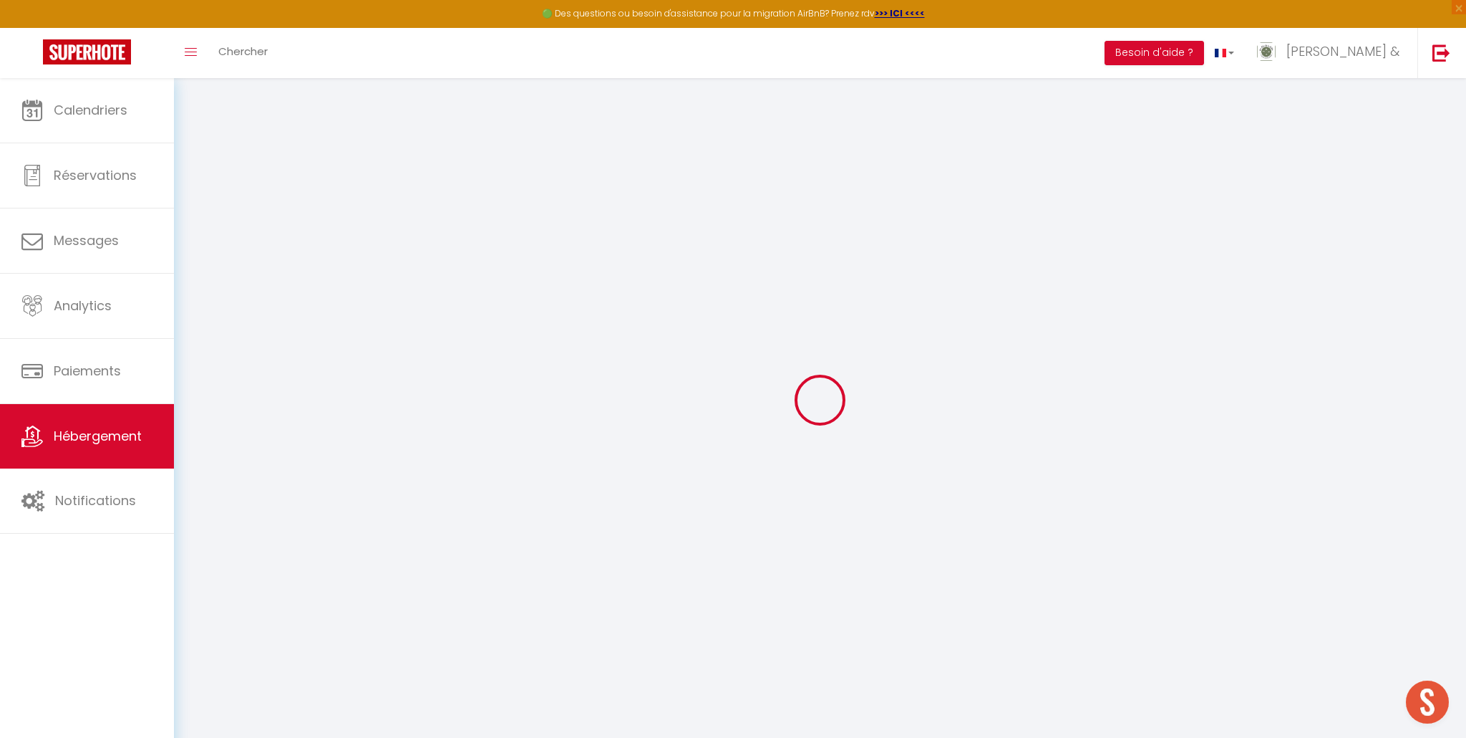
select select
checkbox input "false"
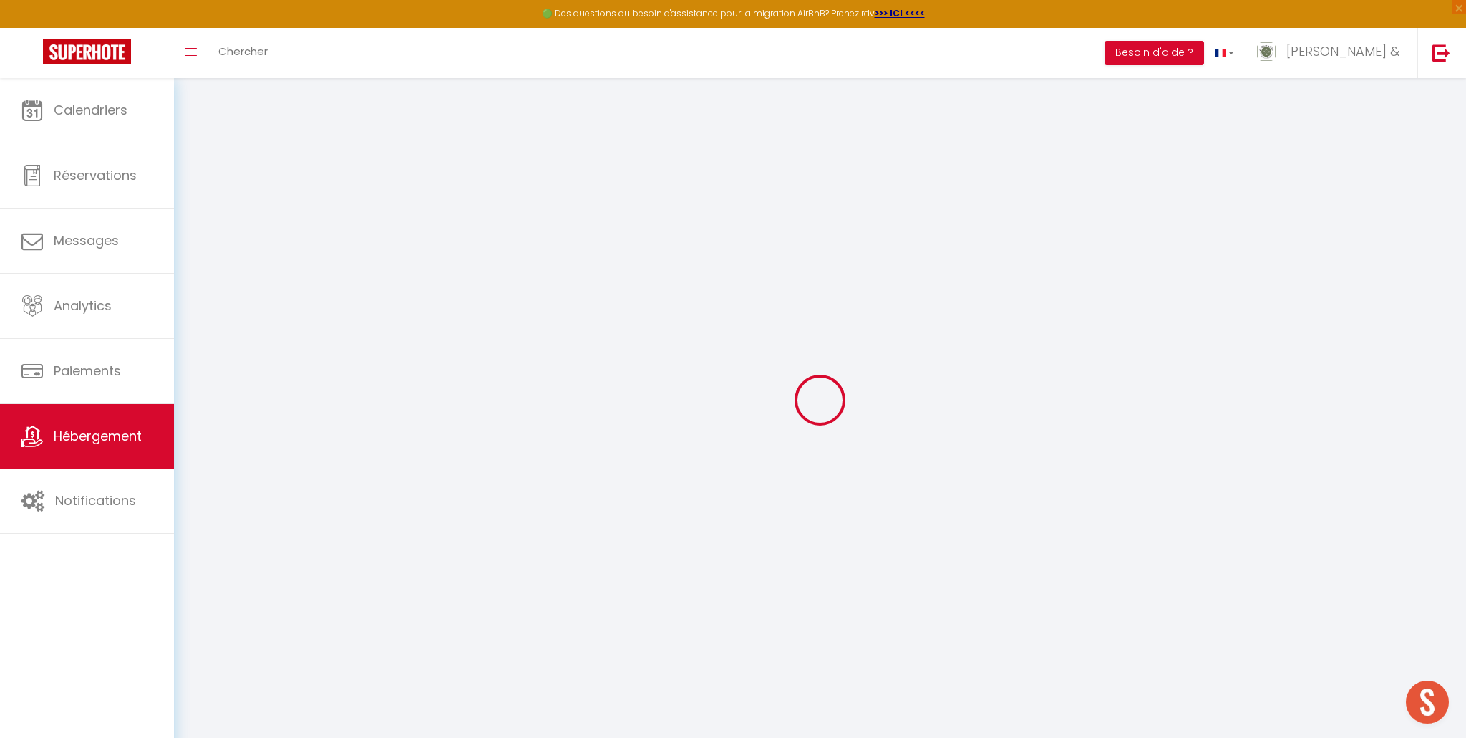
select select
checkbox input "false"
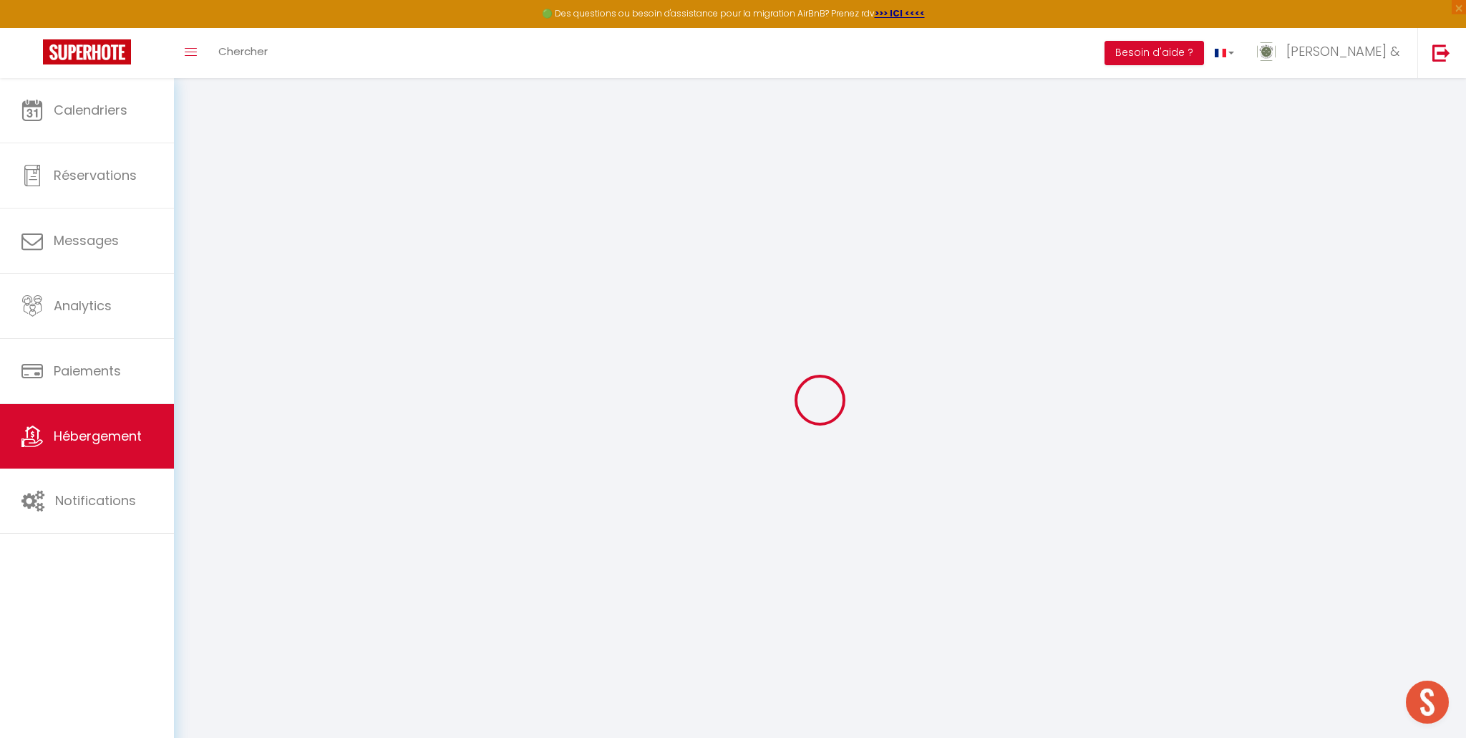
select select "16:00"
select select "23:45"
select select "10:00"
select select "15"
select select "120"
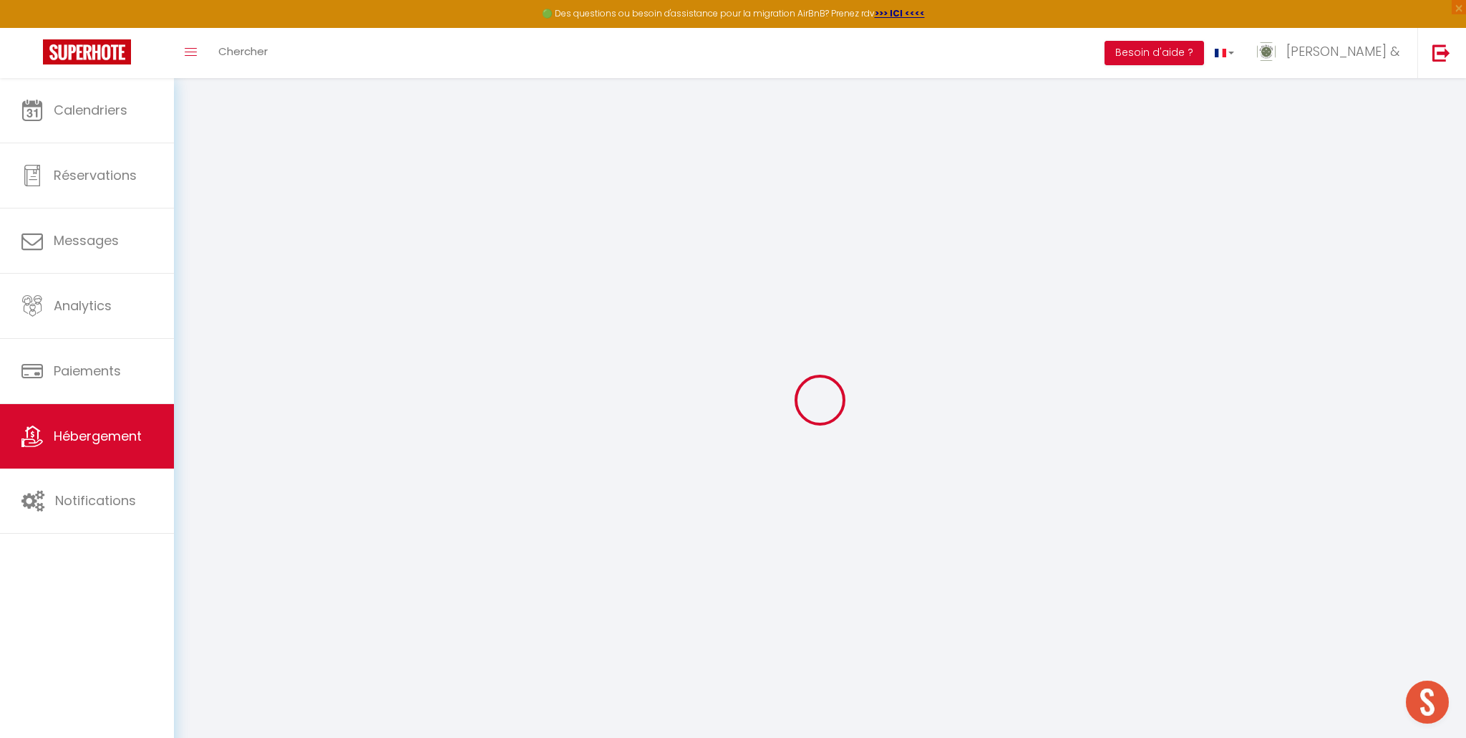
select select
checkbox input "false"
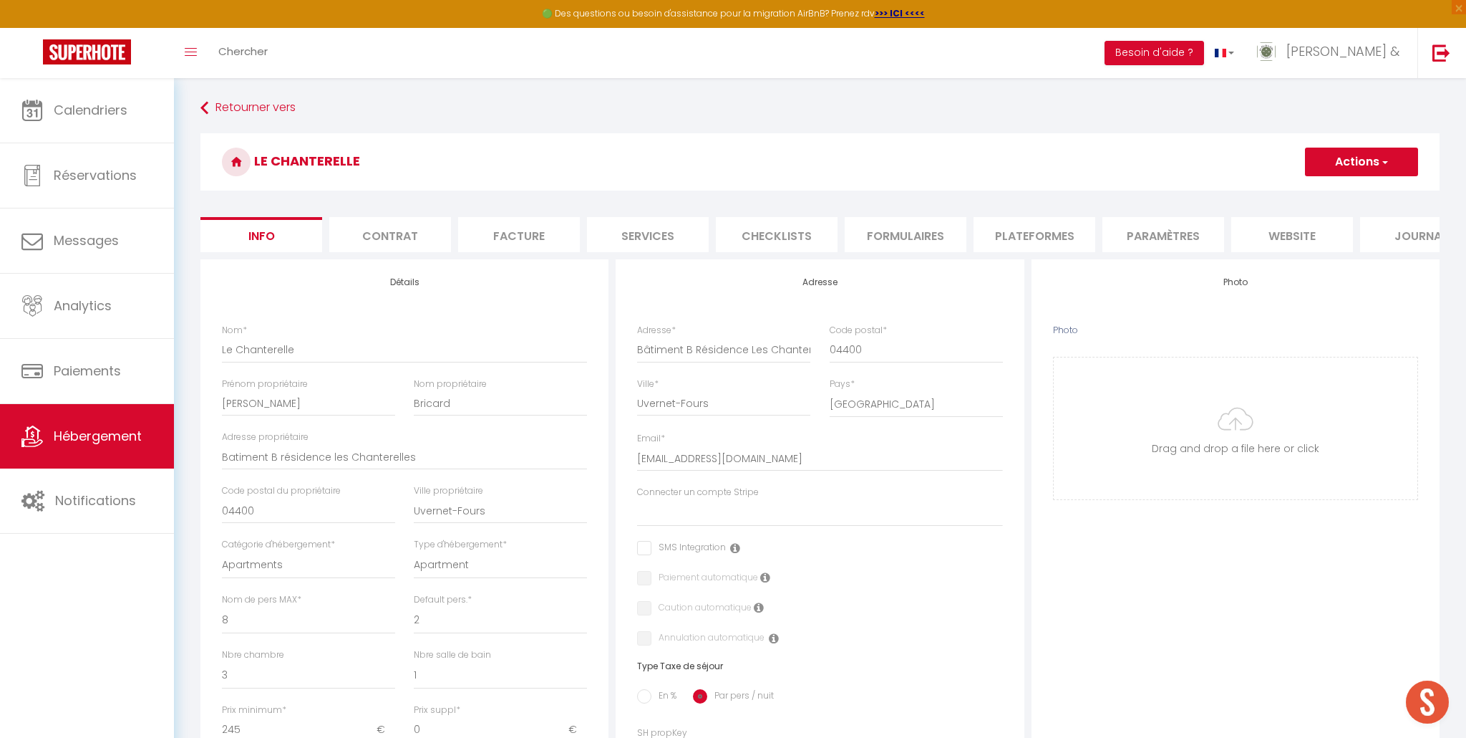
select select
checkbox input "false"
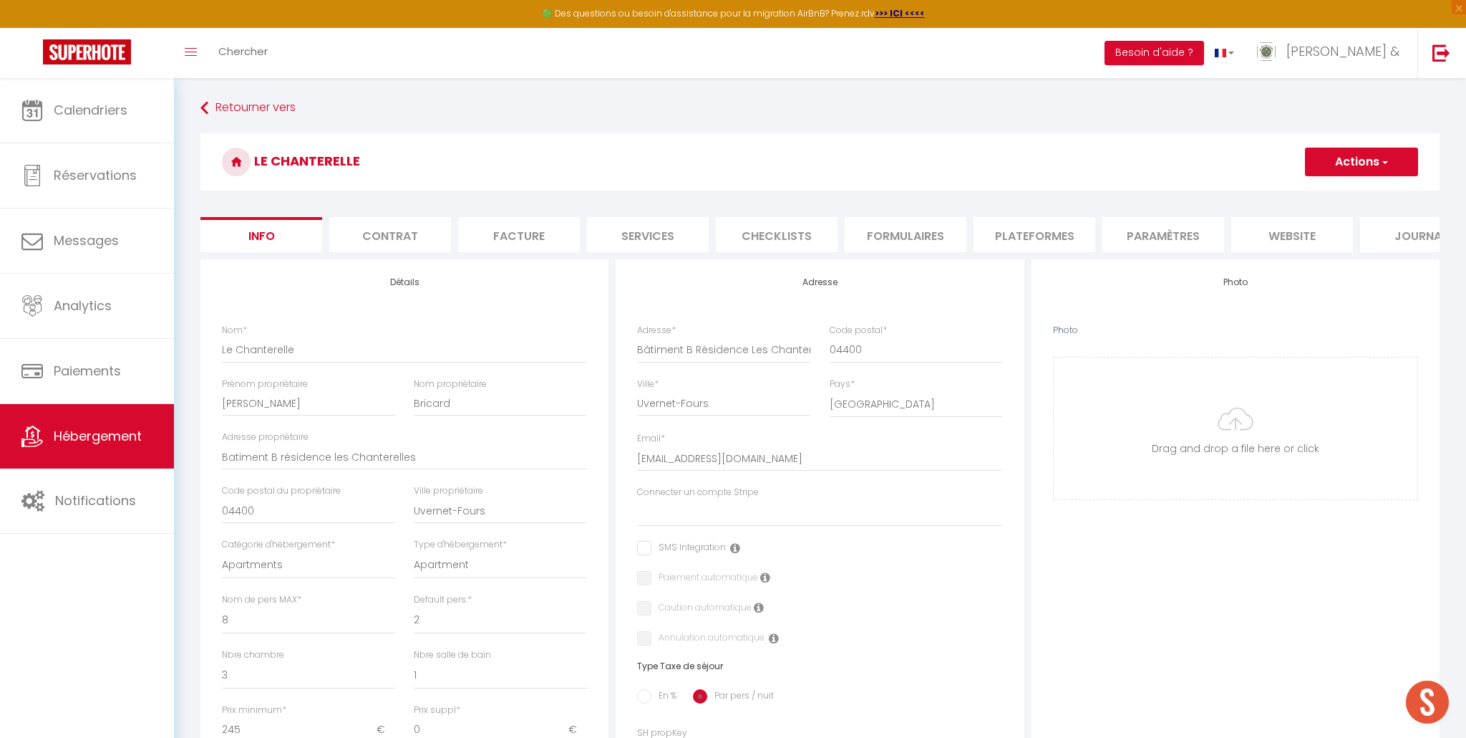
select select
checkbox input "false"
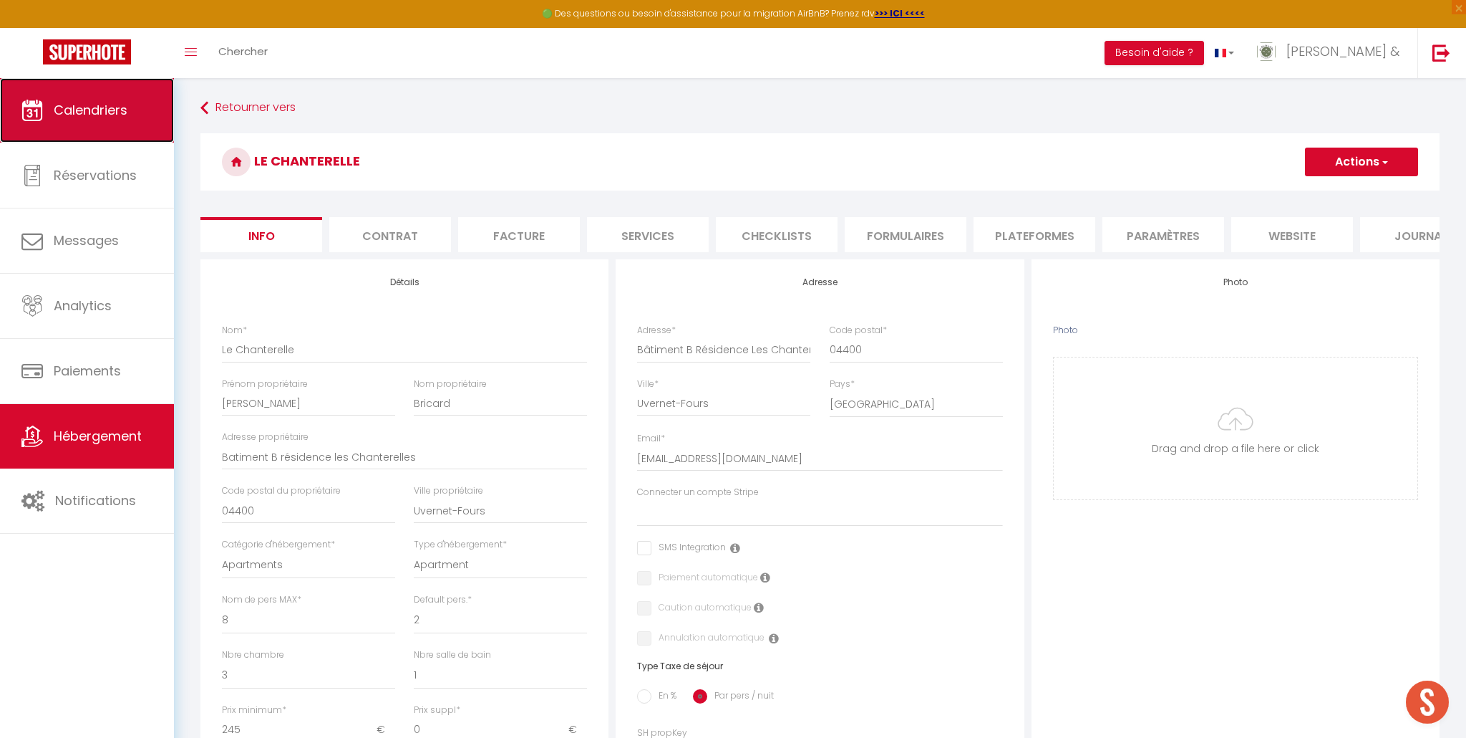
click at [79, 120] on link "Calendriers" at bounding box center [87, 110] width 174 height 64
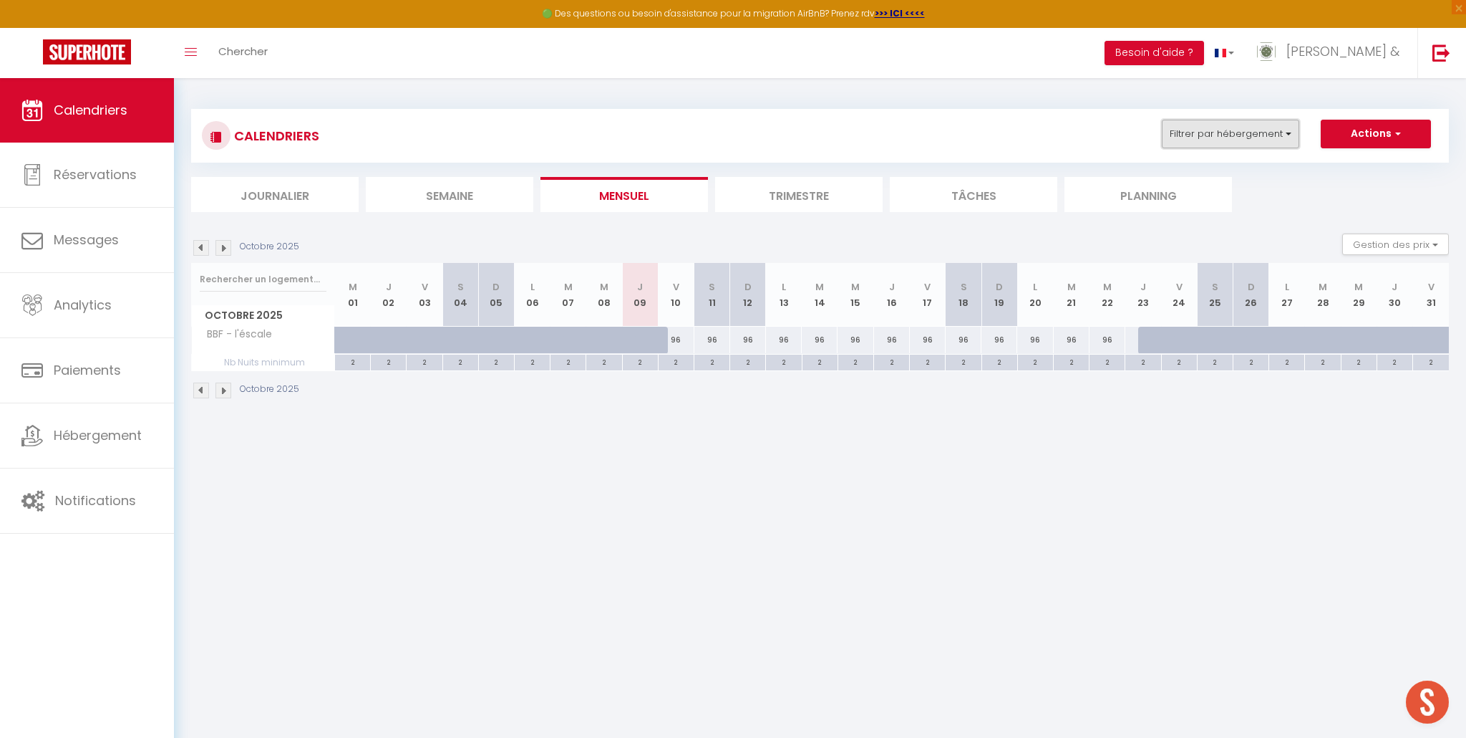
click at [1283, 132] on button "Filtrer par hébergement" at bounding box center [1230, 134] width 137 height 29
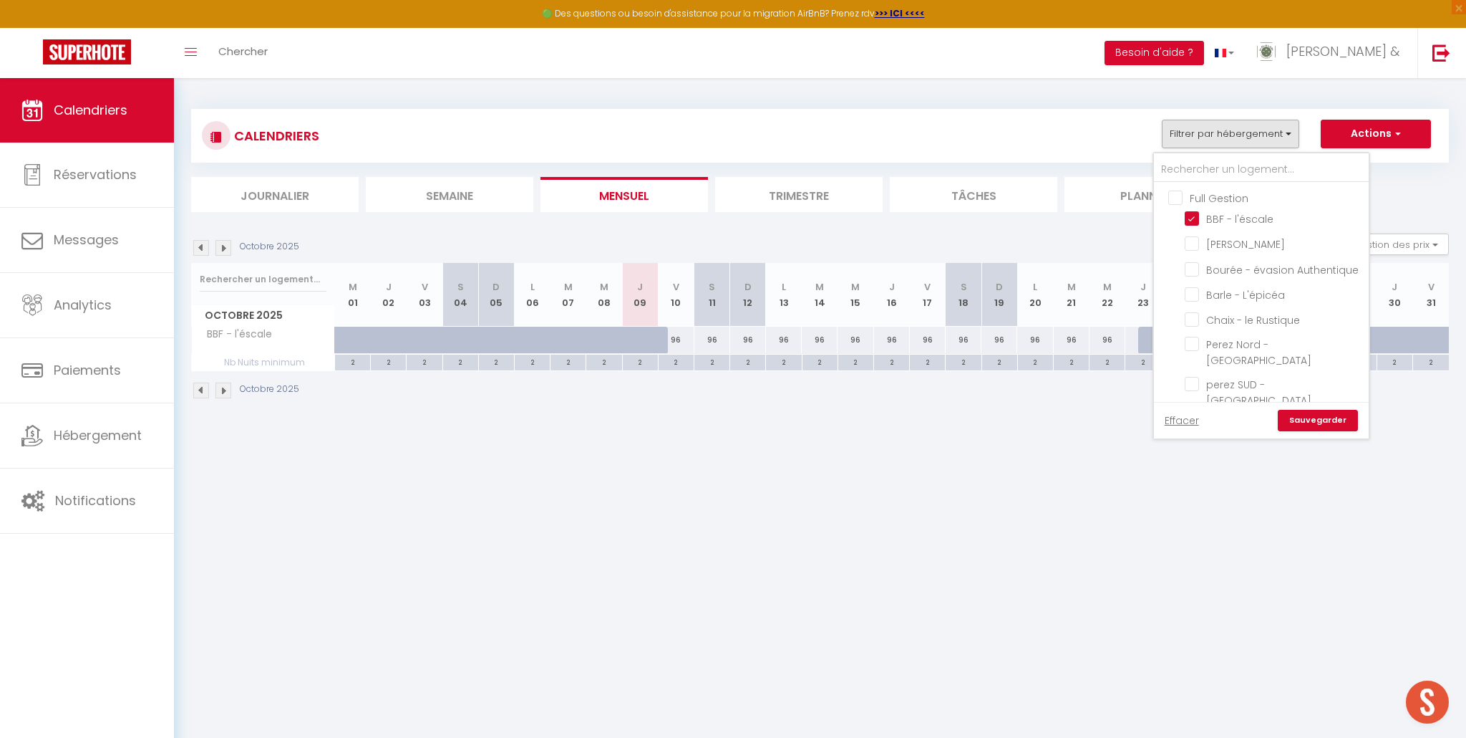
click at [1172, 198] on input "Full Gestion" at bounding box center [1276, 197] width 215 height 14
checkbox input "true"
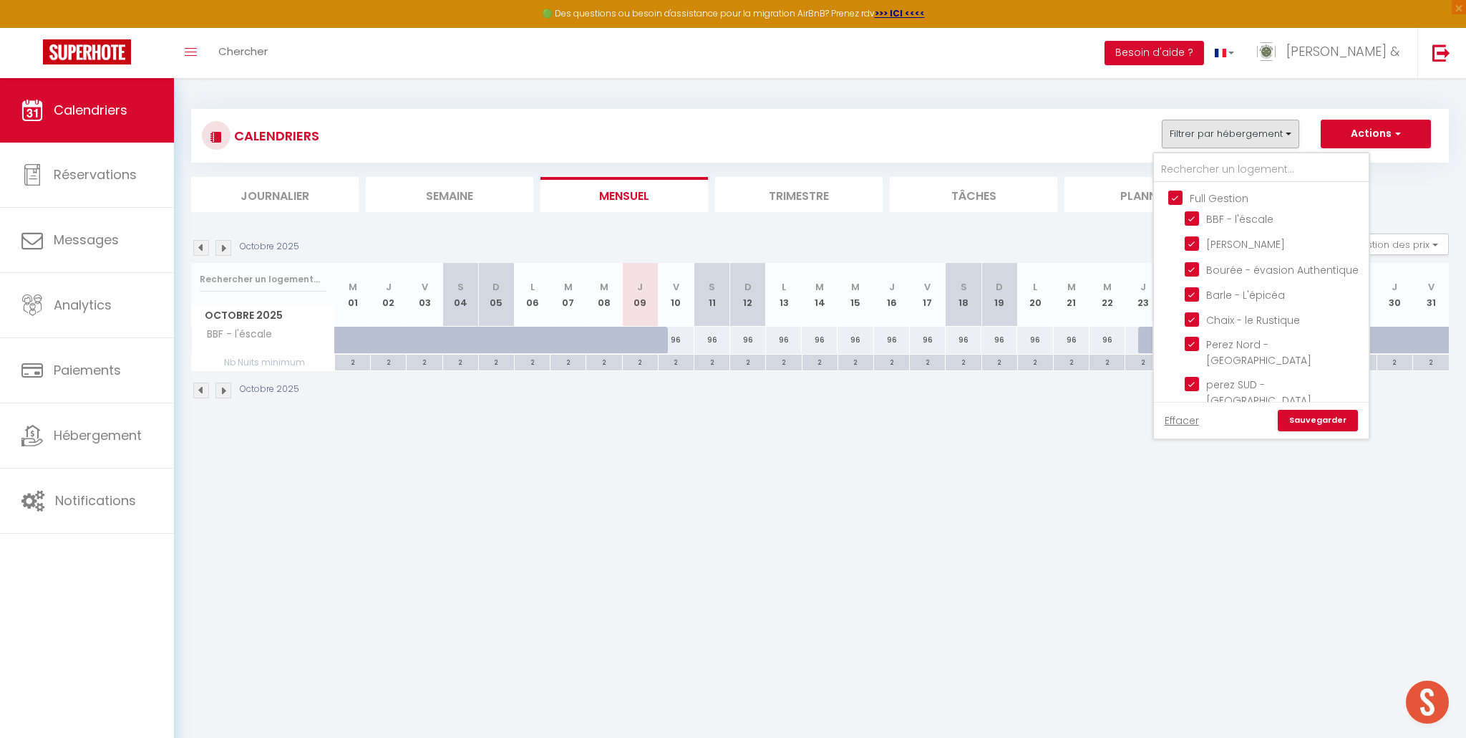
checkbox input "true"
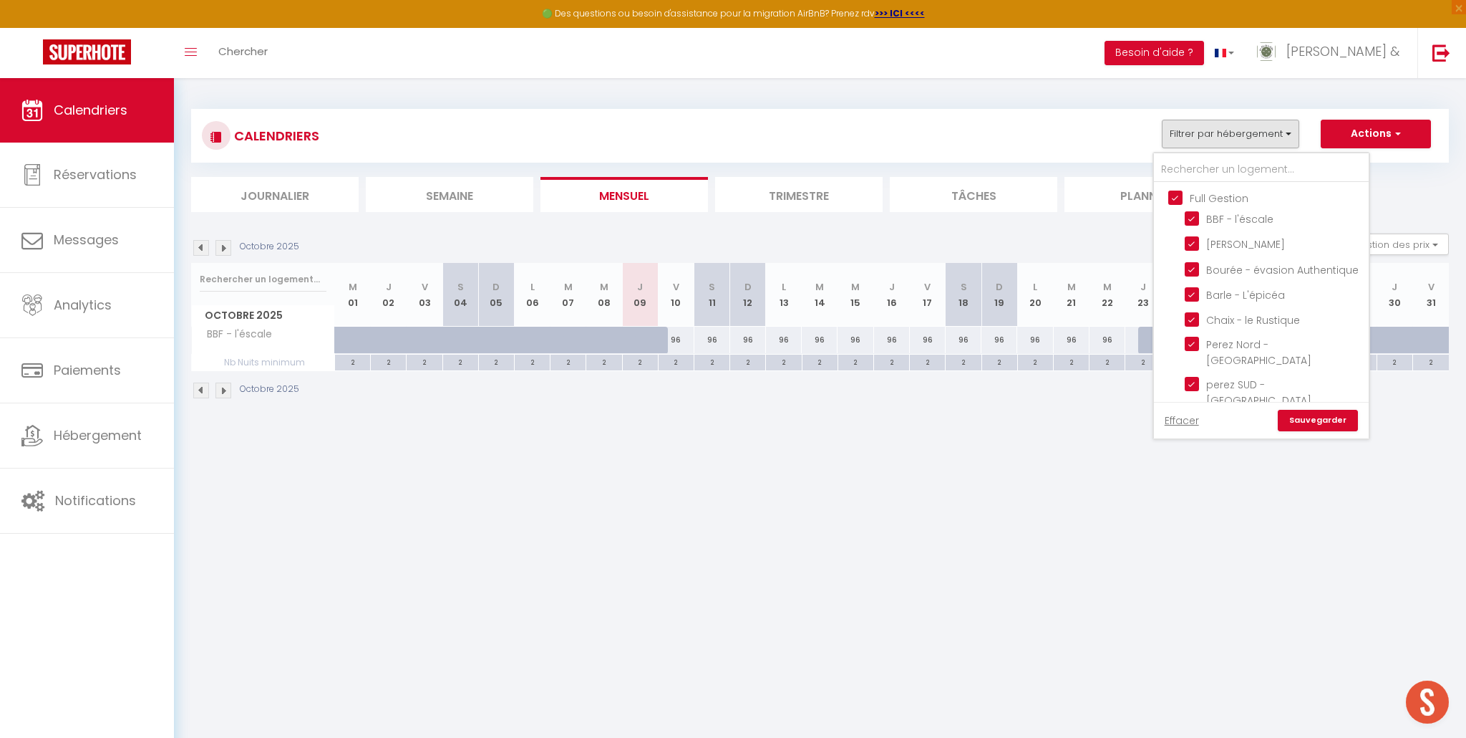
checkbox input "true"
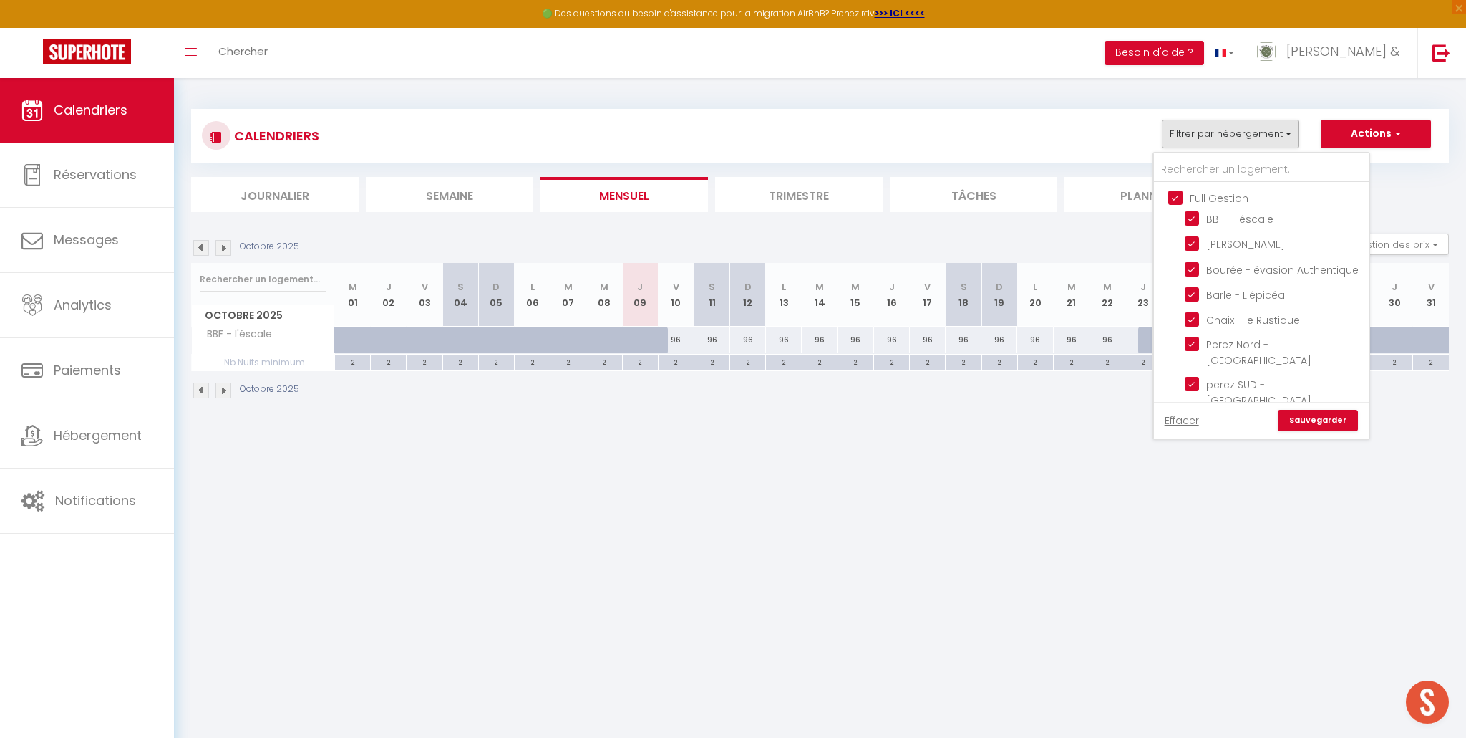
checkbox input "true"
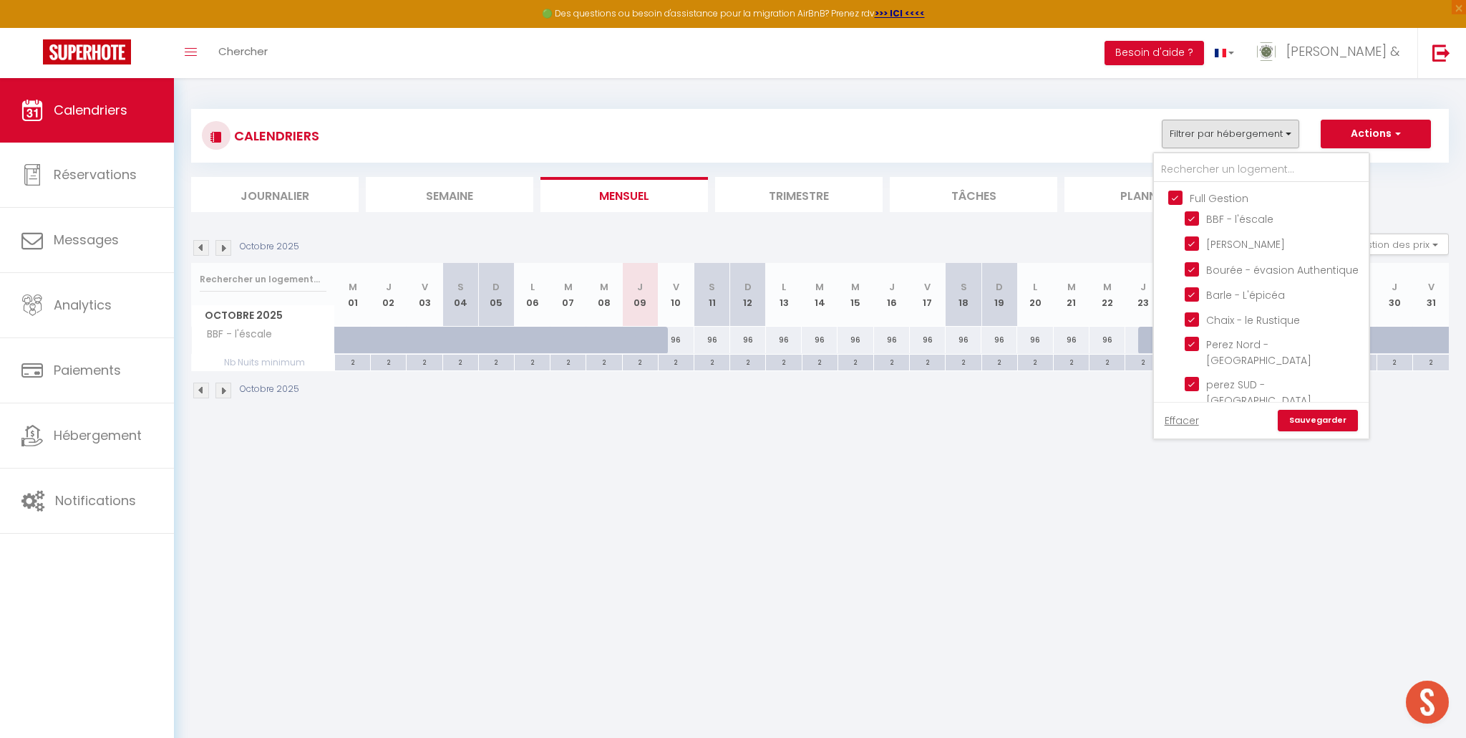
checkbox input "true"
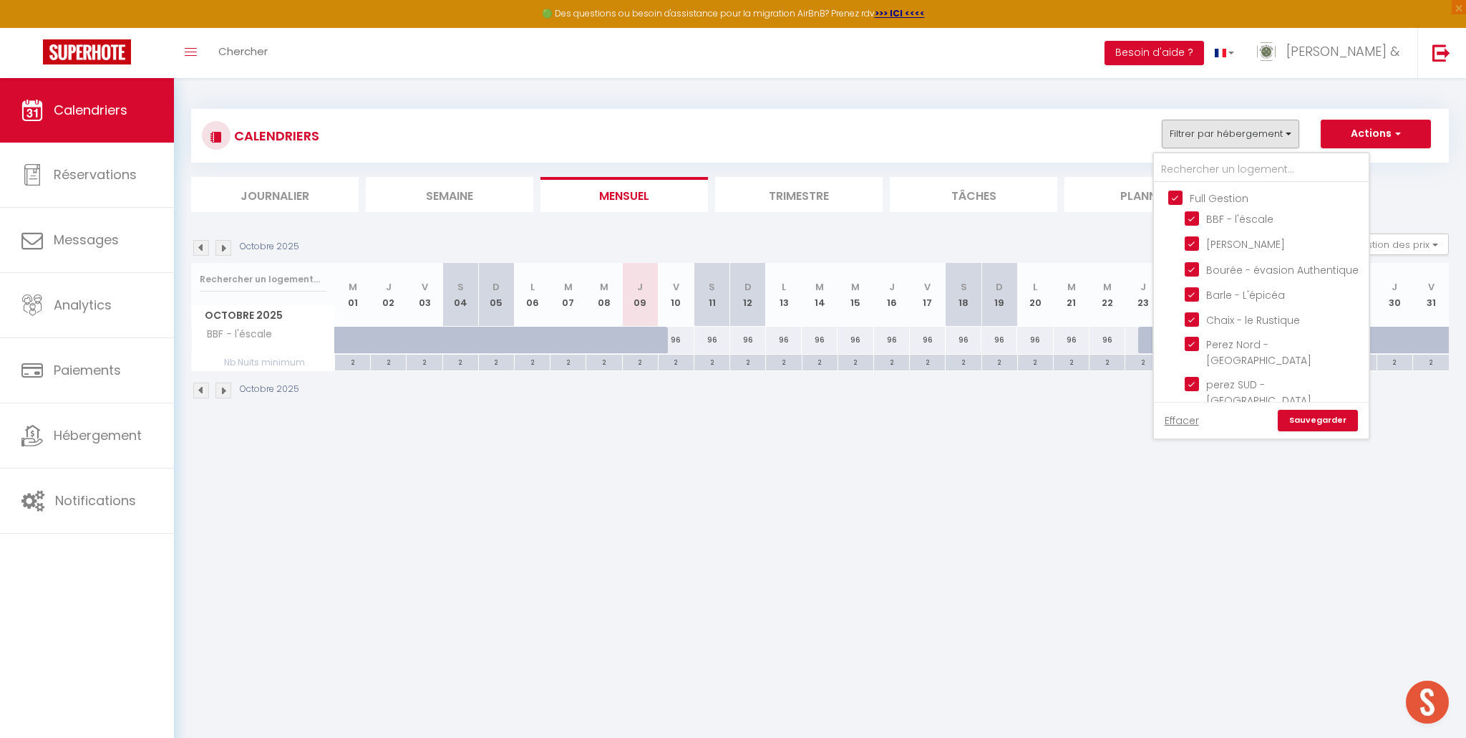
checkbox input "true"
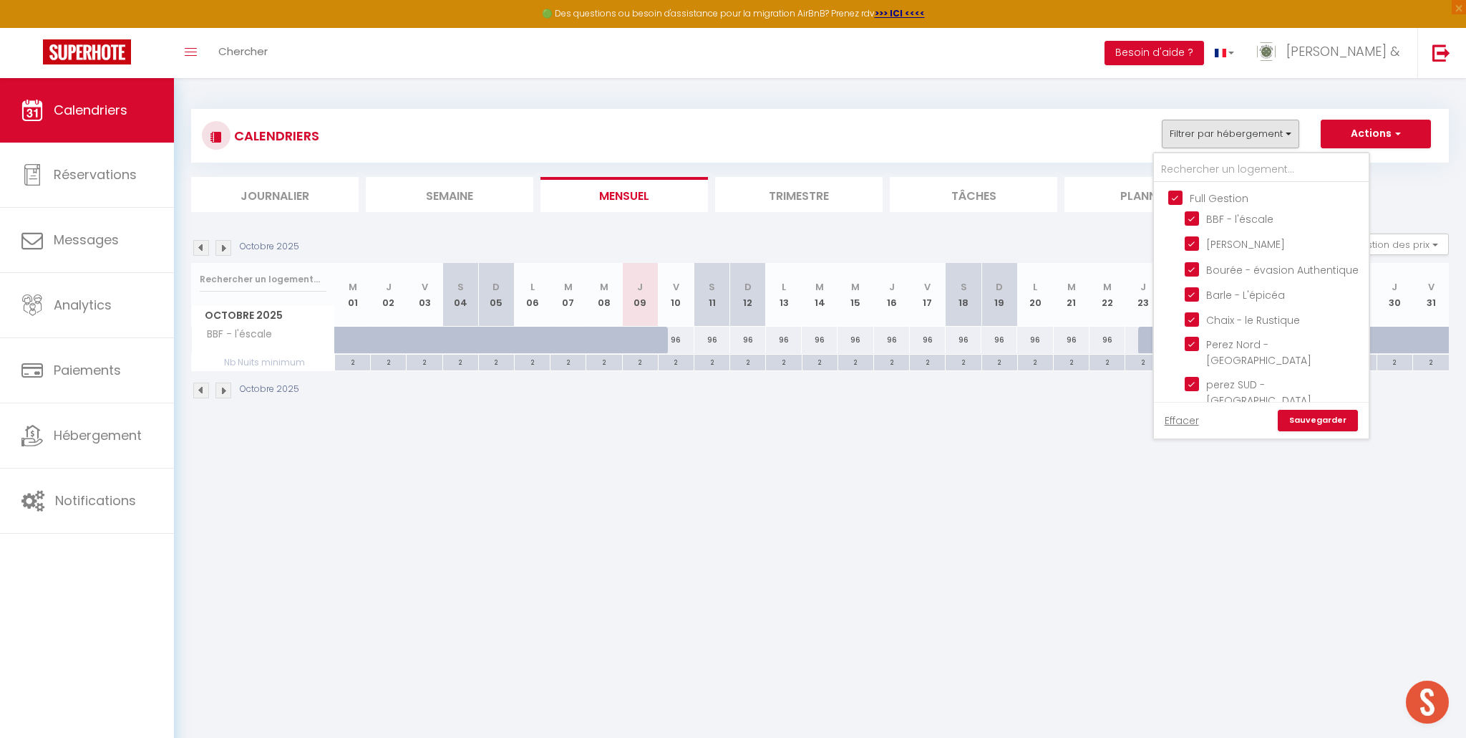
checkbox input "true"
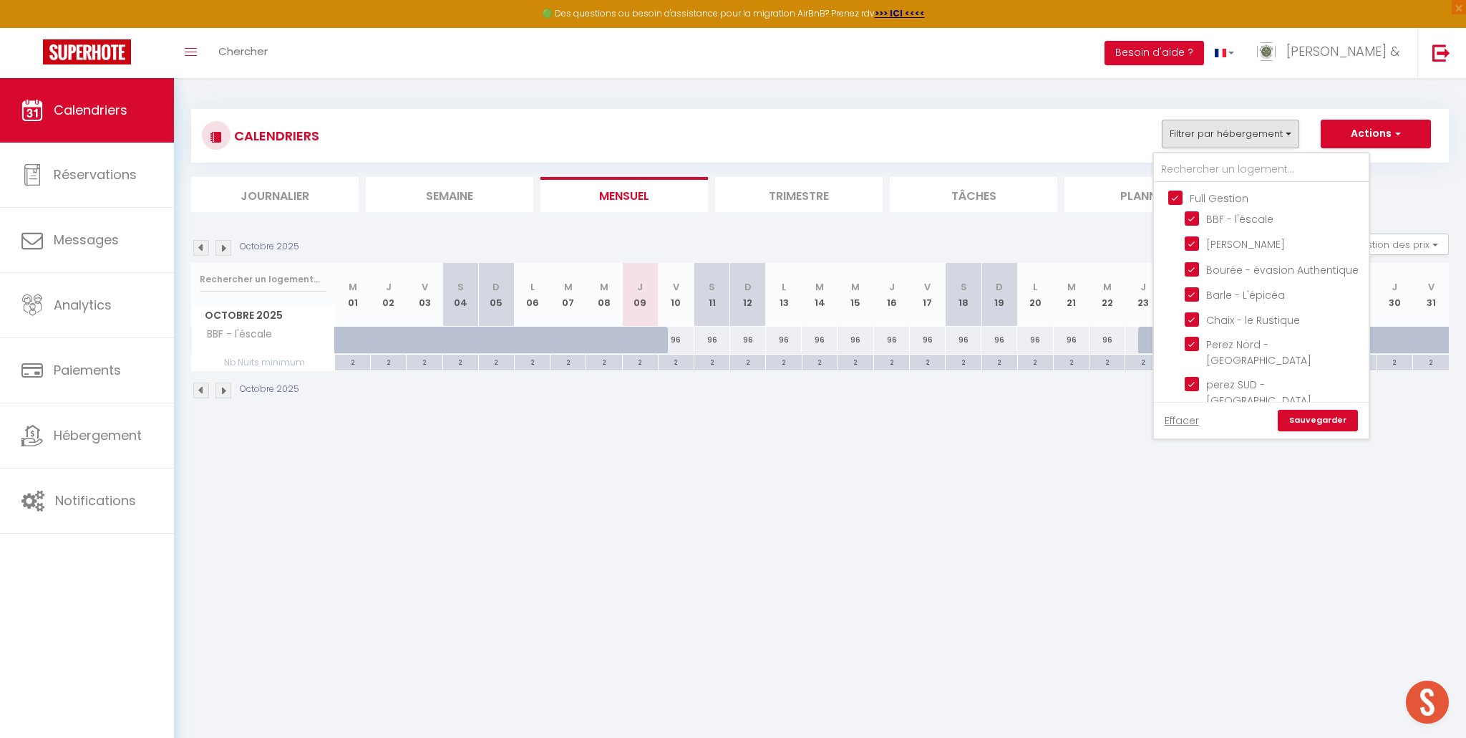
checkbox input "true"
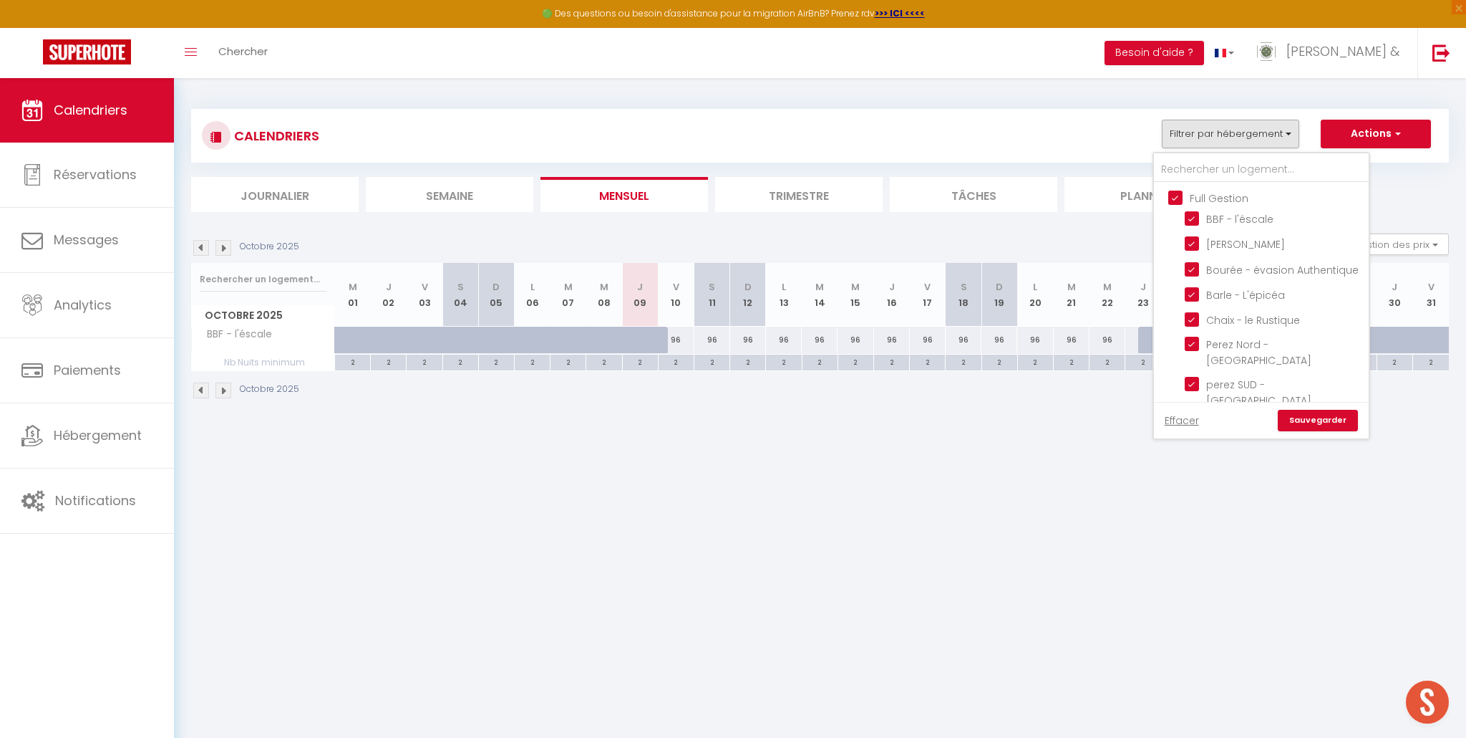
checkbox input "true"
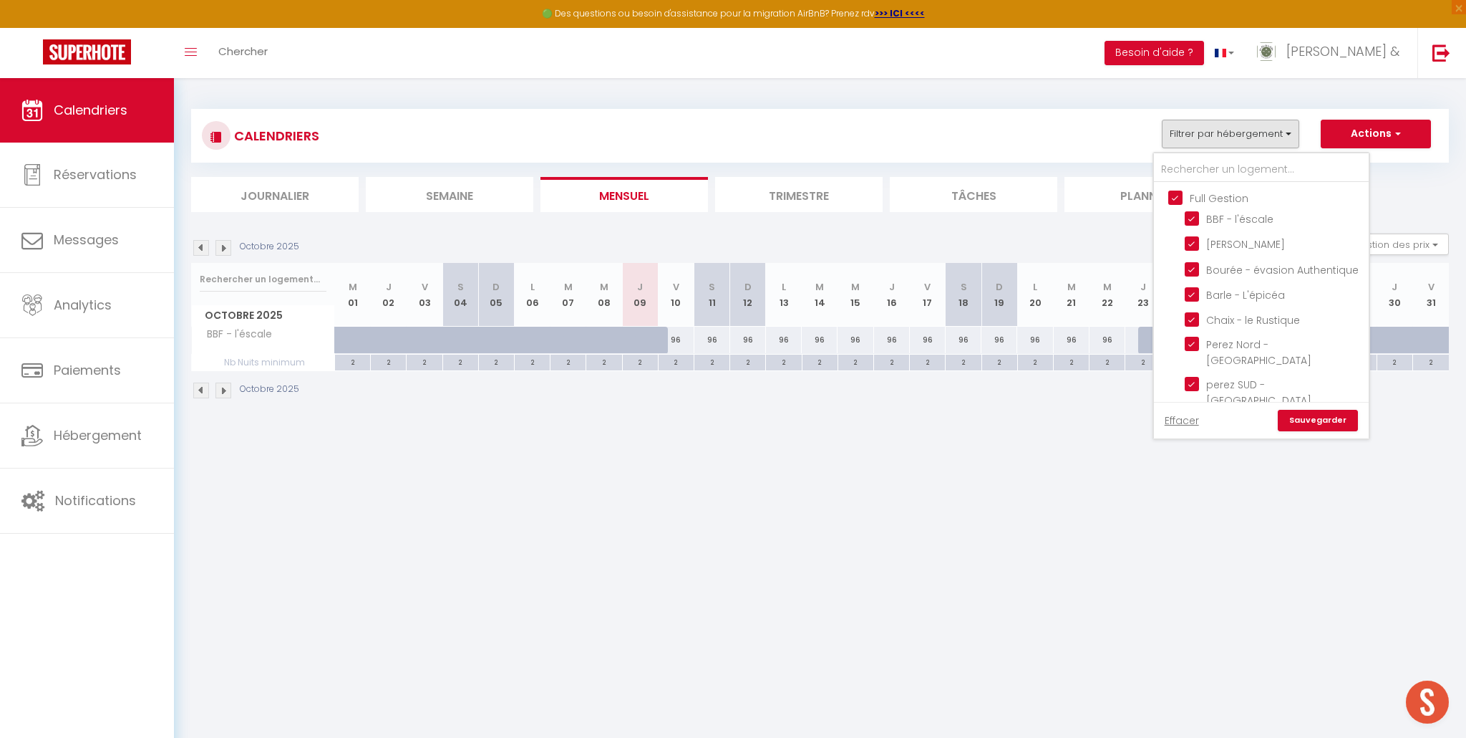
checkbox input "true"
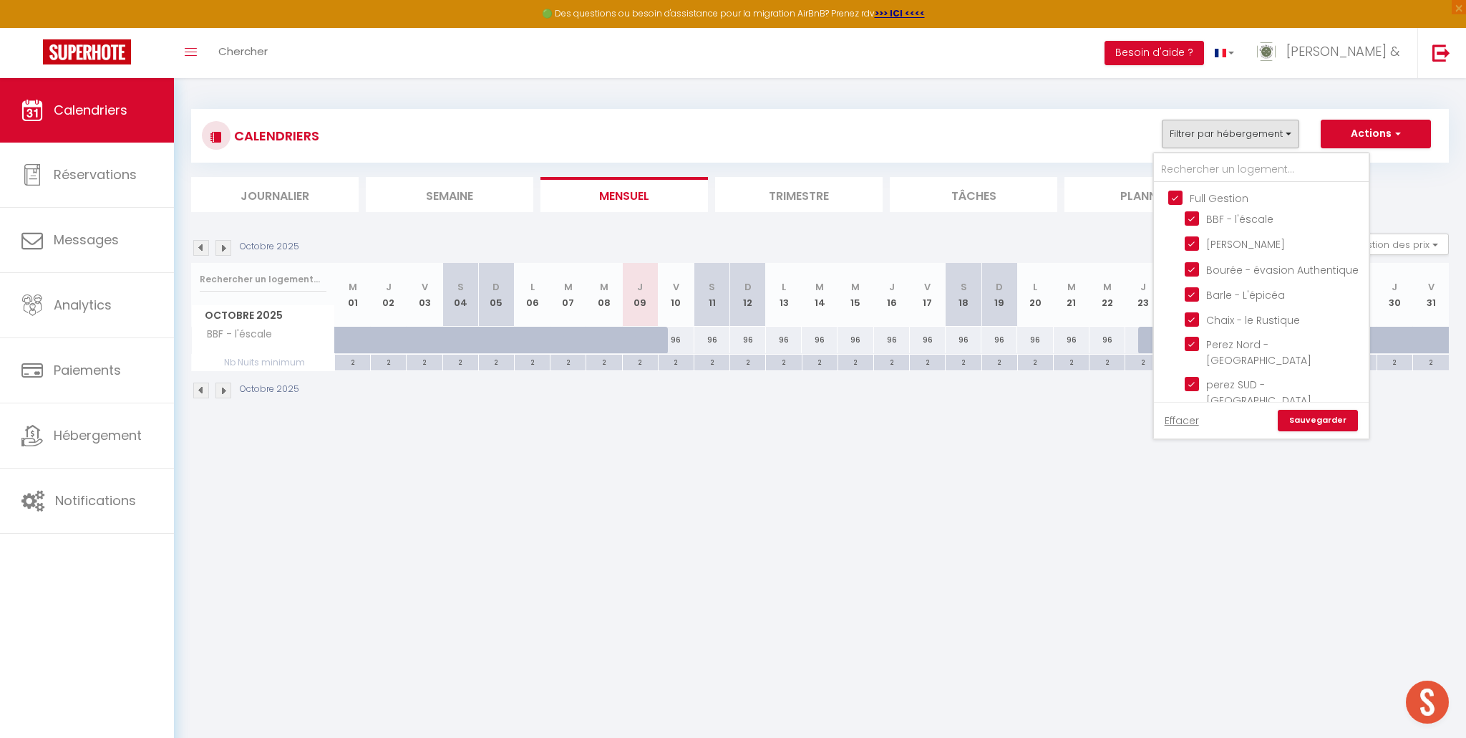
checkbox input "true"
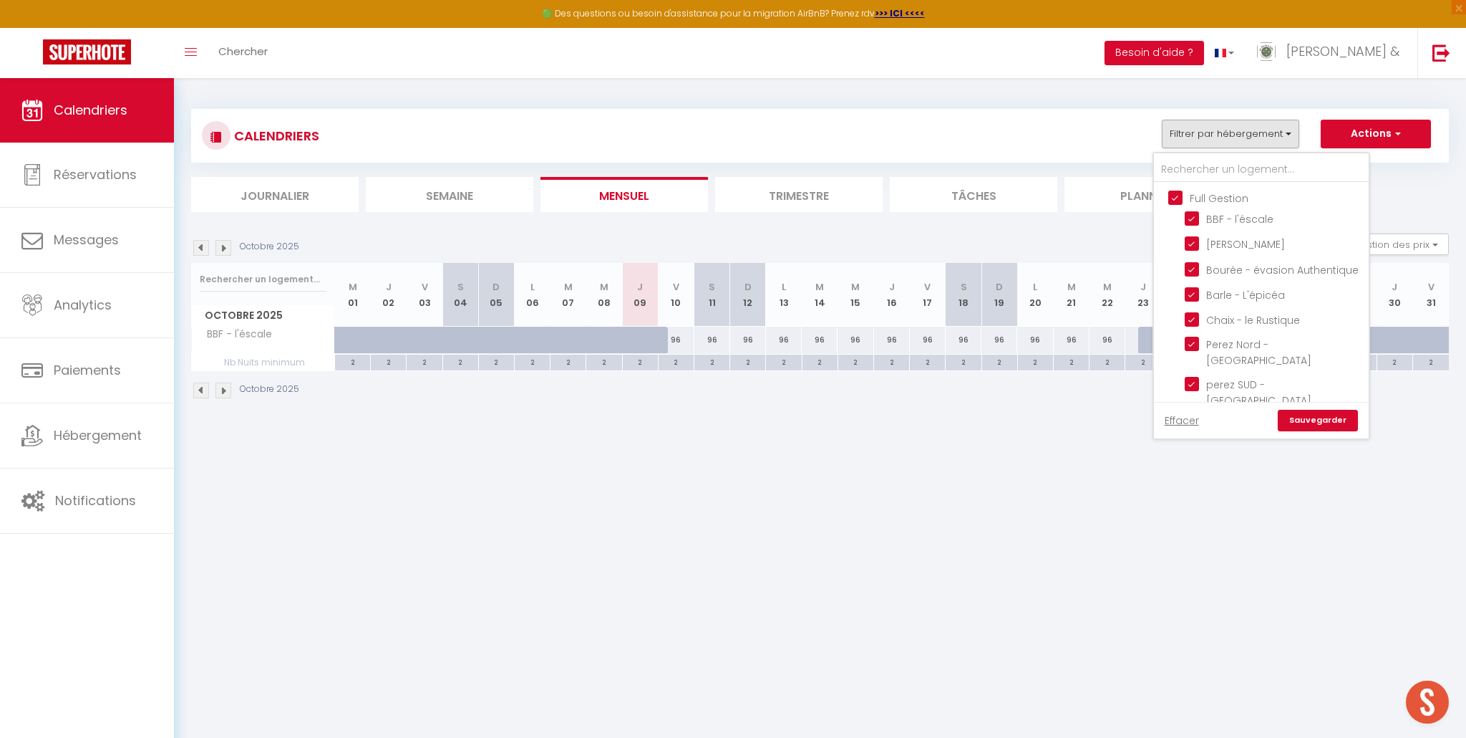
checkbox input "true"
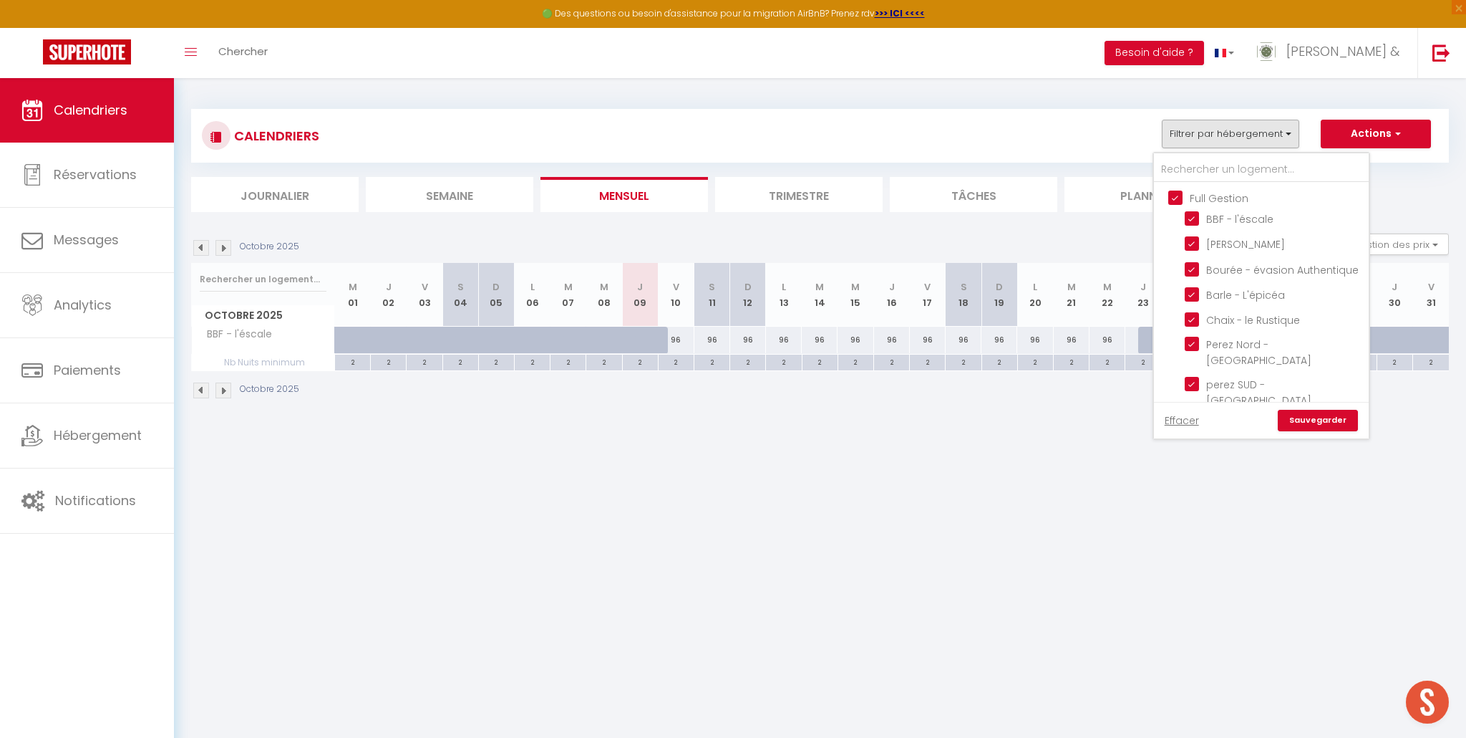
checkbox input "true"
checkbox input "false"
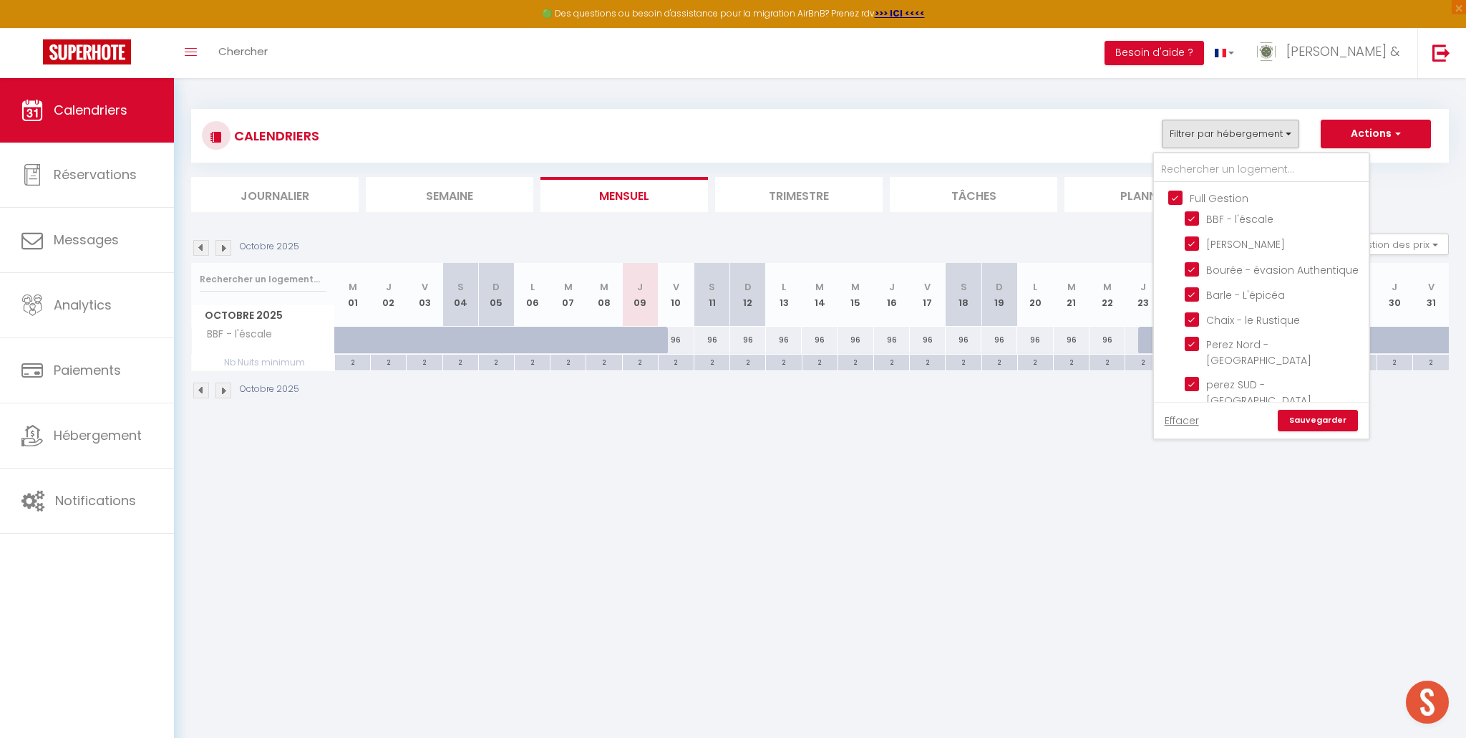
click at [1172, 198] on input "Full Gestion" at bounding box center [1276, 197] width 215 height 14
checkbox input "false"
click at [1202, 485] on input "Le Chanterelle" at bounding box center [1274, 492] width 179 height 14
click at [1320, 415] on link "Sauvegarder" at bounding box center [1318, 420] width 80 height 21
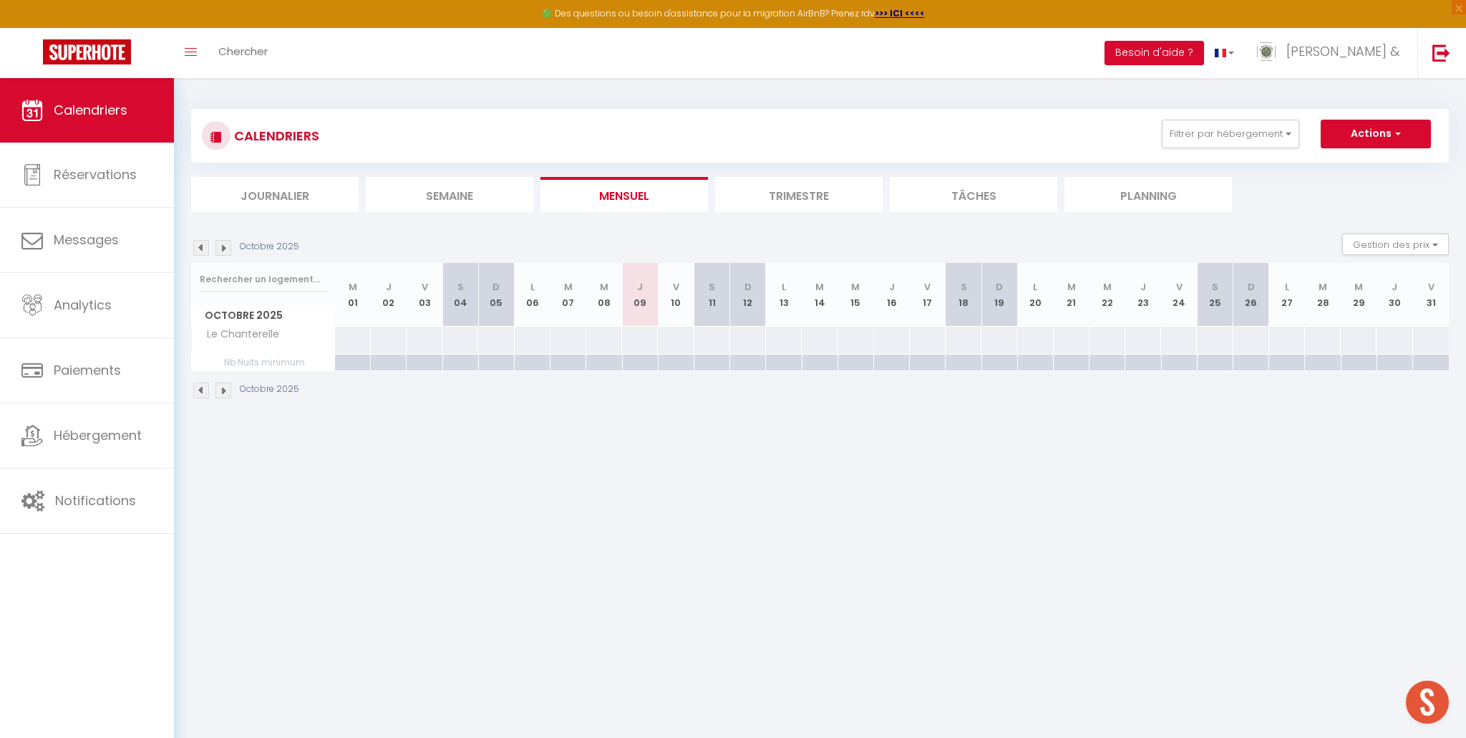
click at [221, 251] on img at bounding box center [224, 248] width 16 height 16
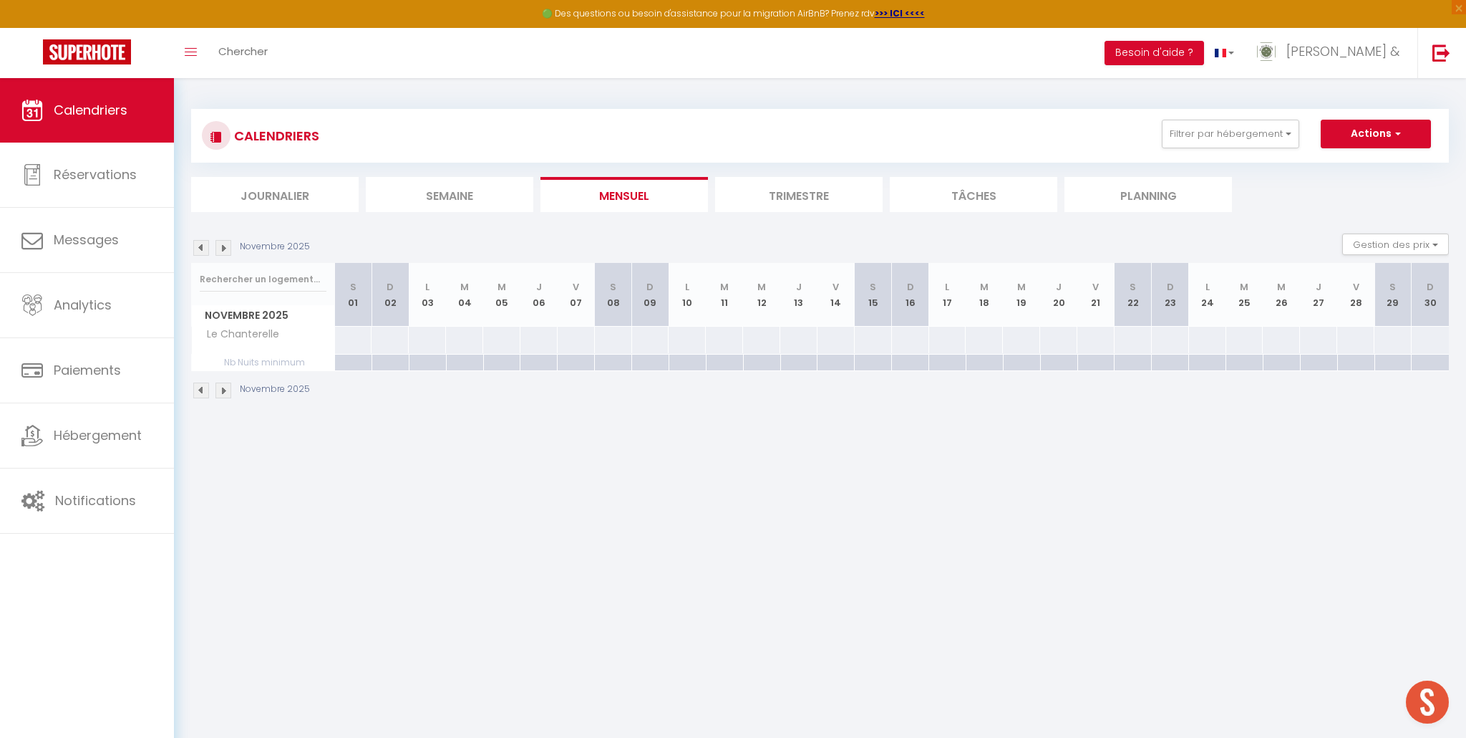
click at [221, 251] on img at bounding box center [224, 248] width 16 height 16
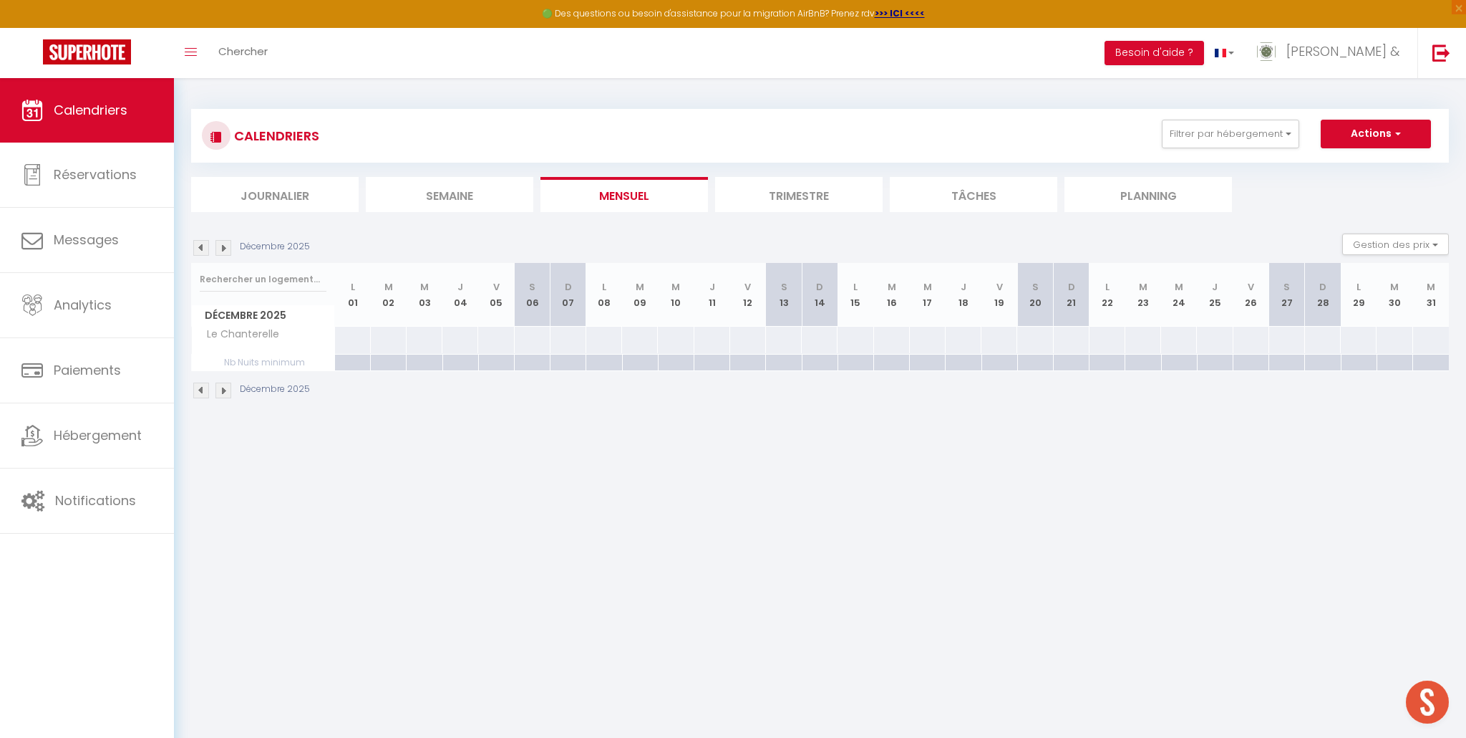
click at [221, 251] on img at bounding box center [224, 248] width 16 height 16
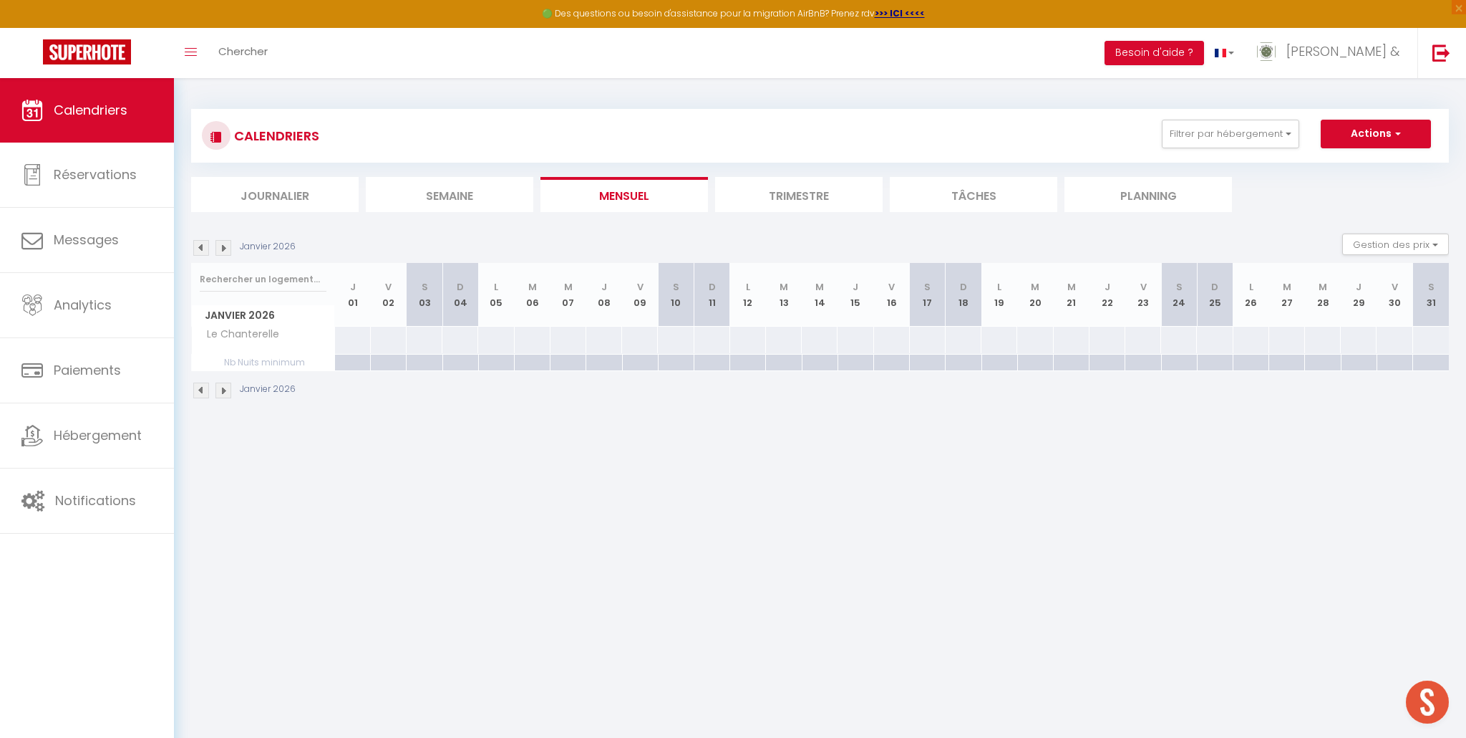
click at [221, 251] on img at bounding box center [224, 248] width 16 height 16
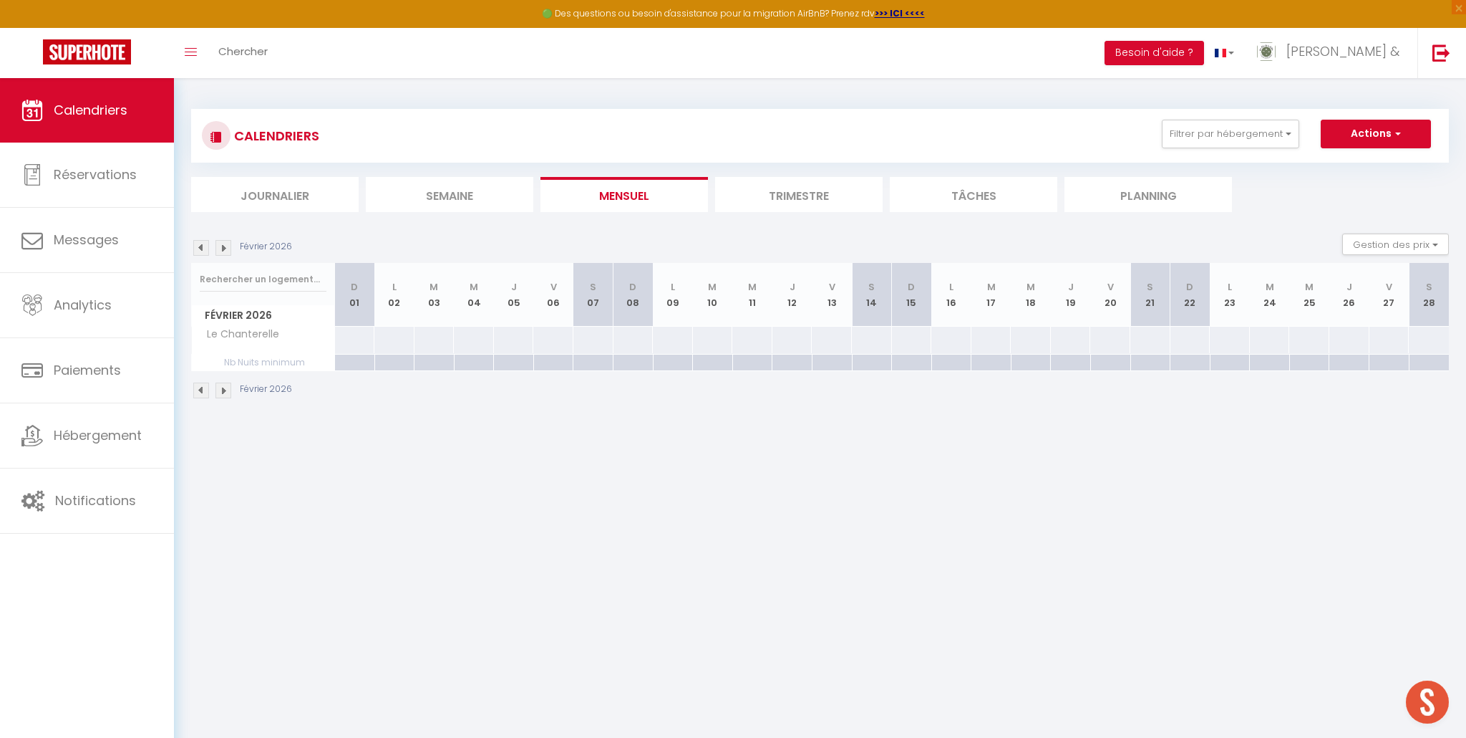
click at [204, 251] on img at bounding box center [201, 248] width 16 height 16
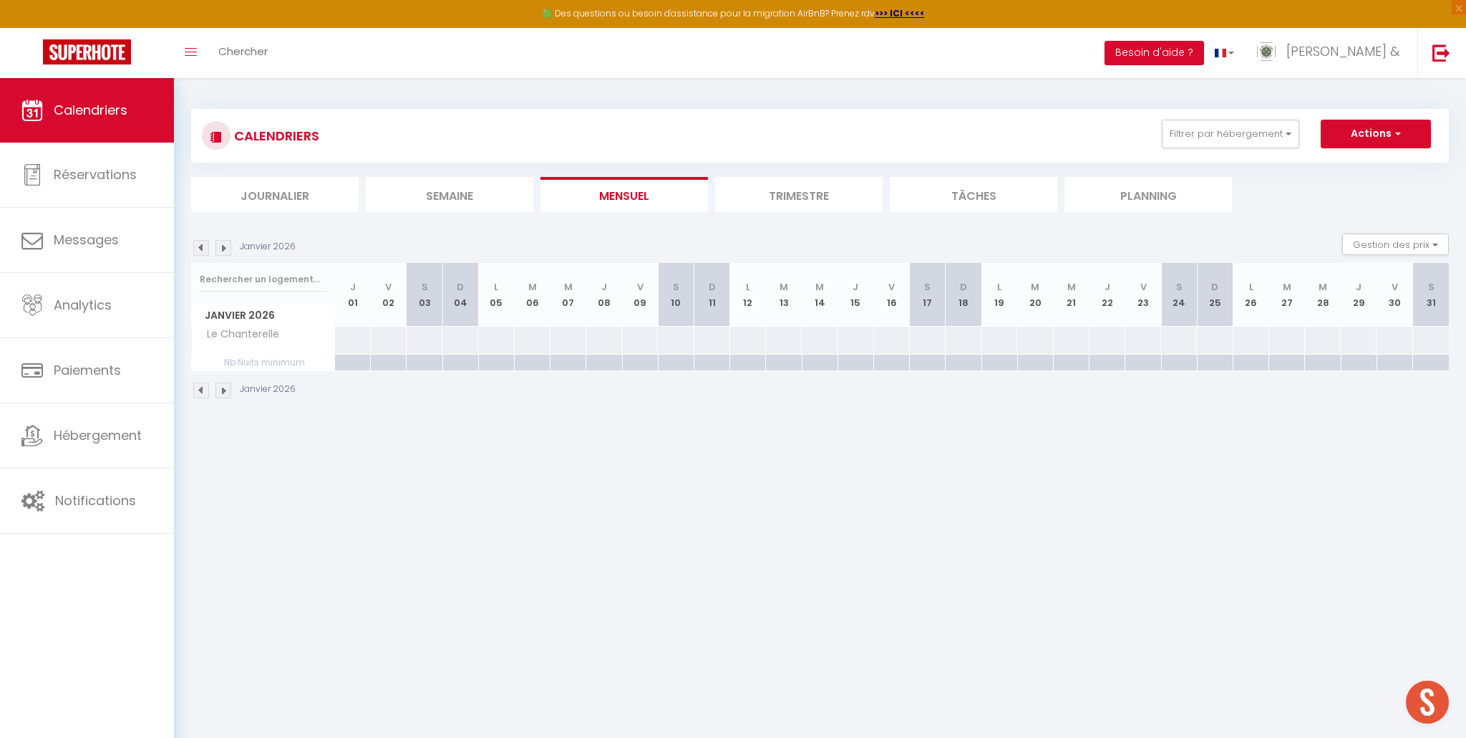
click at [204, 251] on img at bounding box center [201, 248] width 16 height 16
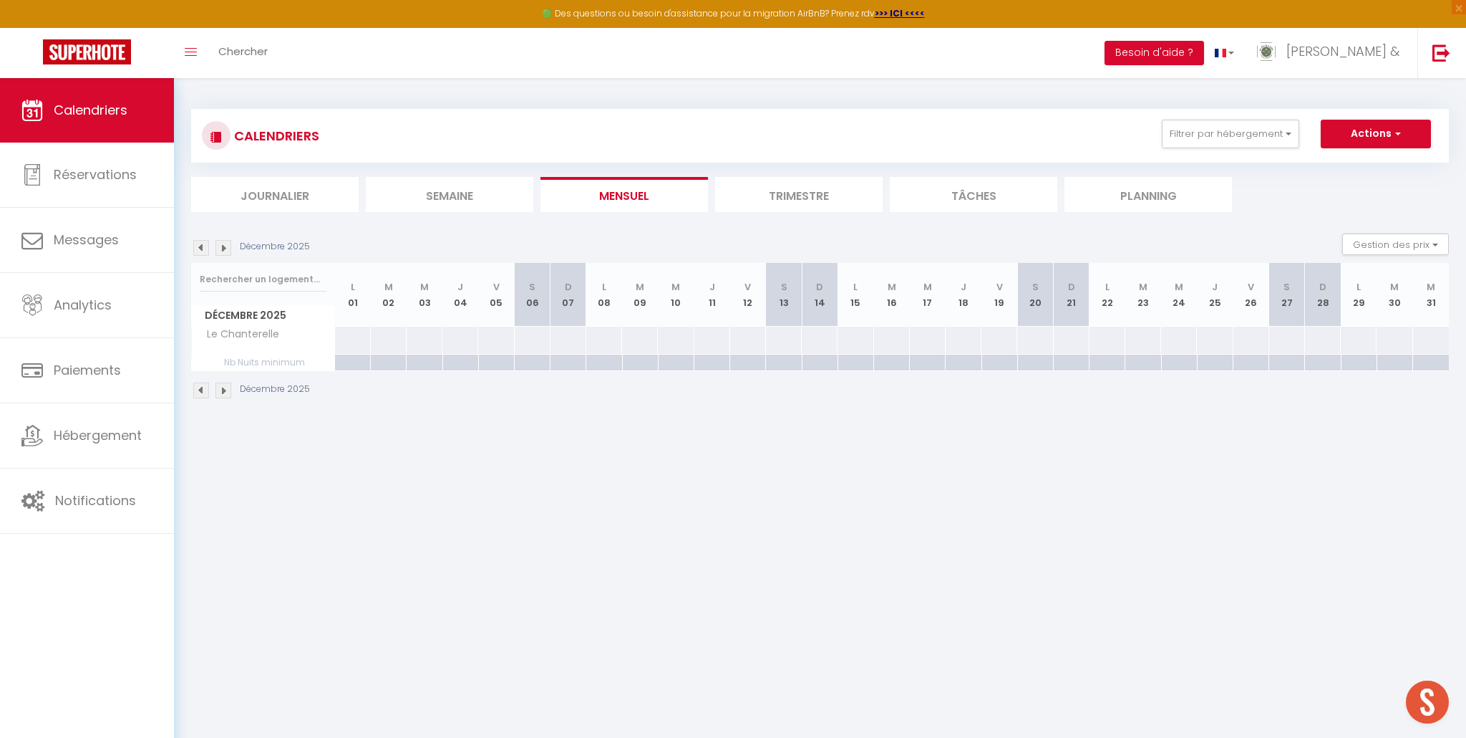
click at [204, 251] on img at bounding box center [201, 248] width 16 height 16
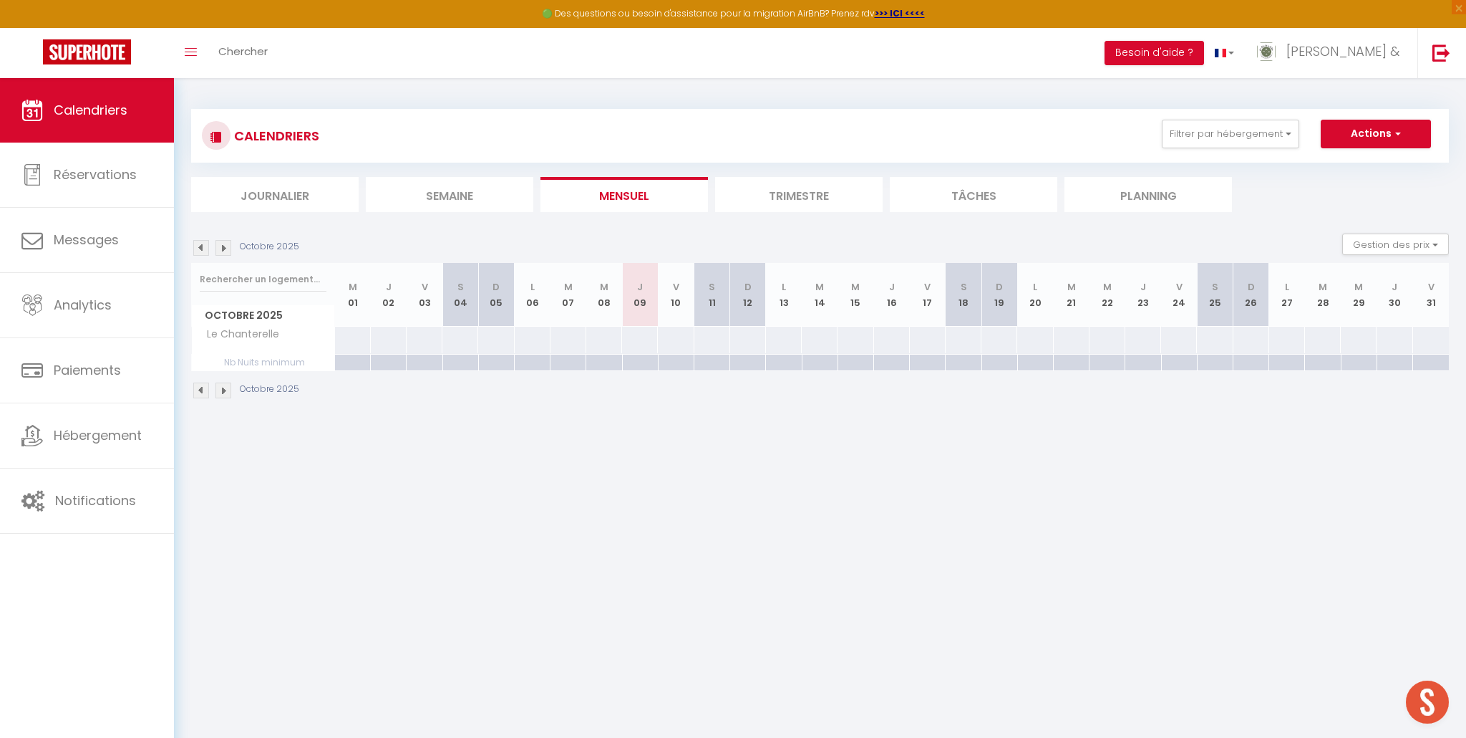
click at [1106, 341] on div at bounding box center [1107, 340] width 37 height 26
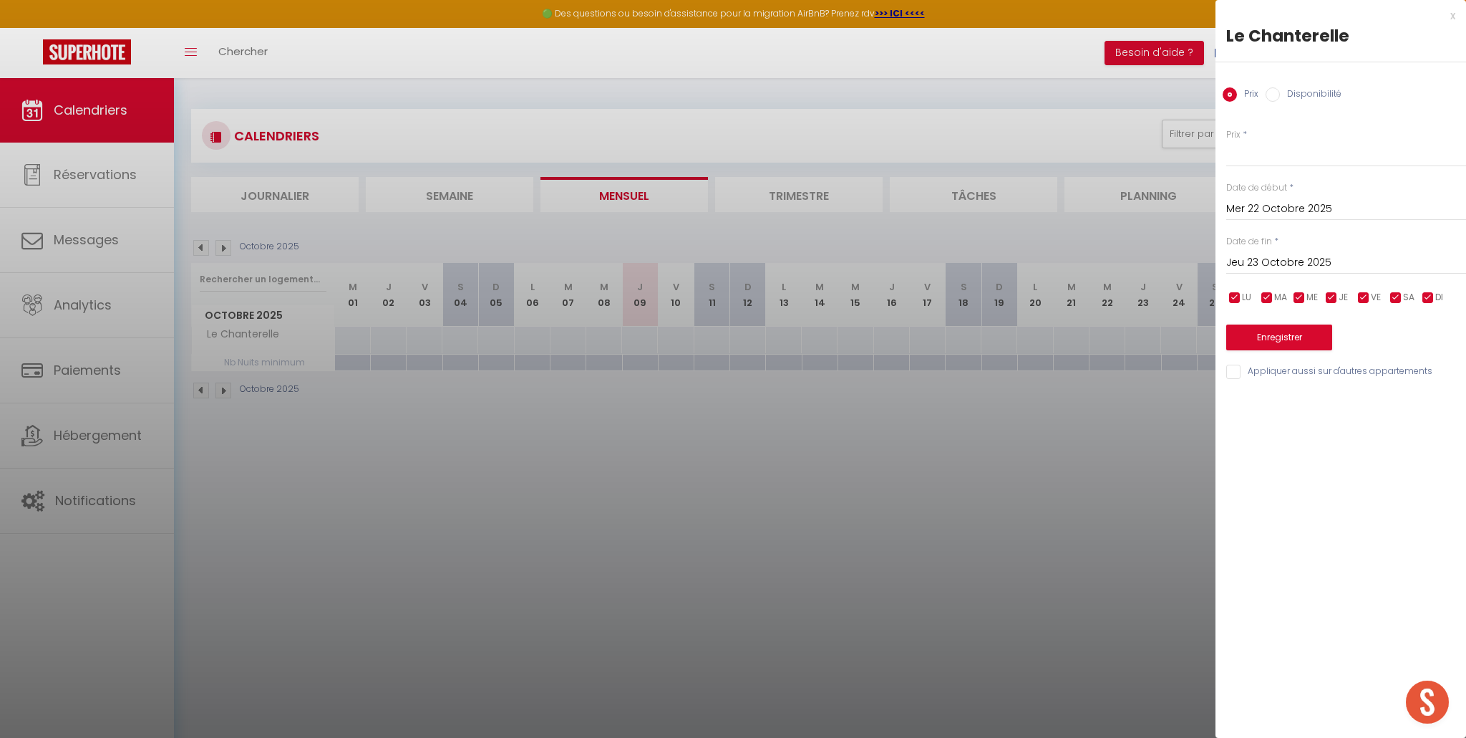
click at [1273, 92] on input "Disponibilité" at bounding box center [1273, 94] width 14 height 14
click at [1272, 154] on select "Disponible Indisponible" at bounding box center [1347, 154] width 240 height 27
click at [1227, 141] on select "Disponible Indisponible" at bounding box center [1347, 154] width 240 height 27
click at [1283, 265] on input "Jeu 23 Octobre 2025" at bounding box center [1347, 264] width 240 height 19
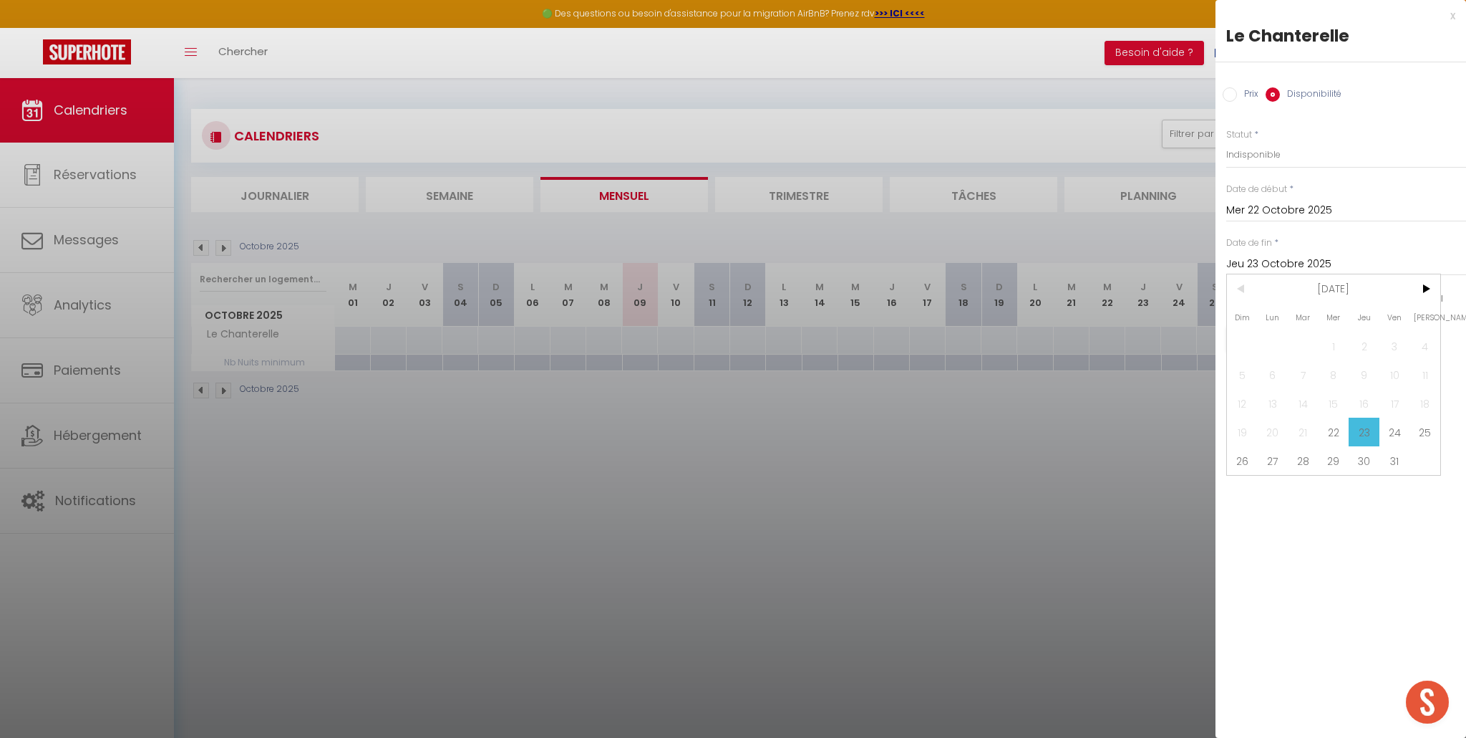
click at [1272, 461] on span "27" at bounding box center [1273, 460] width 31 height 29
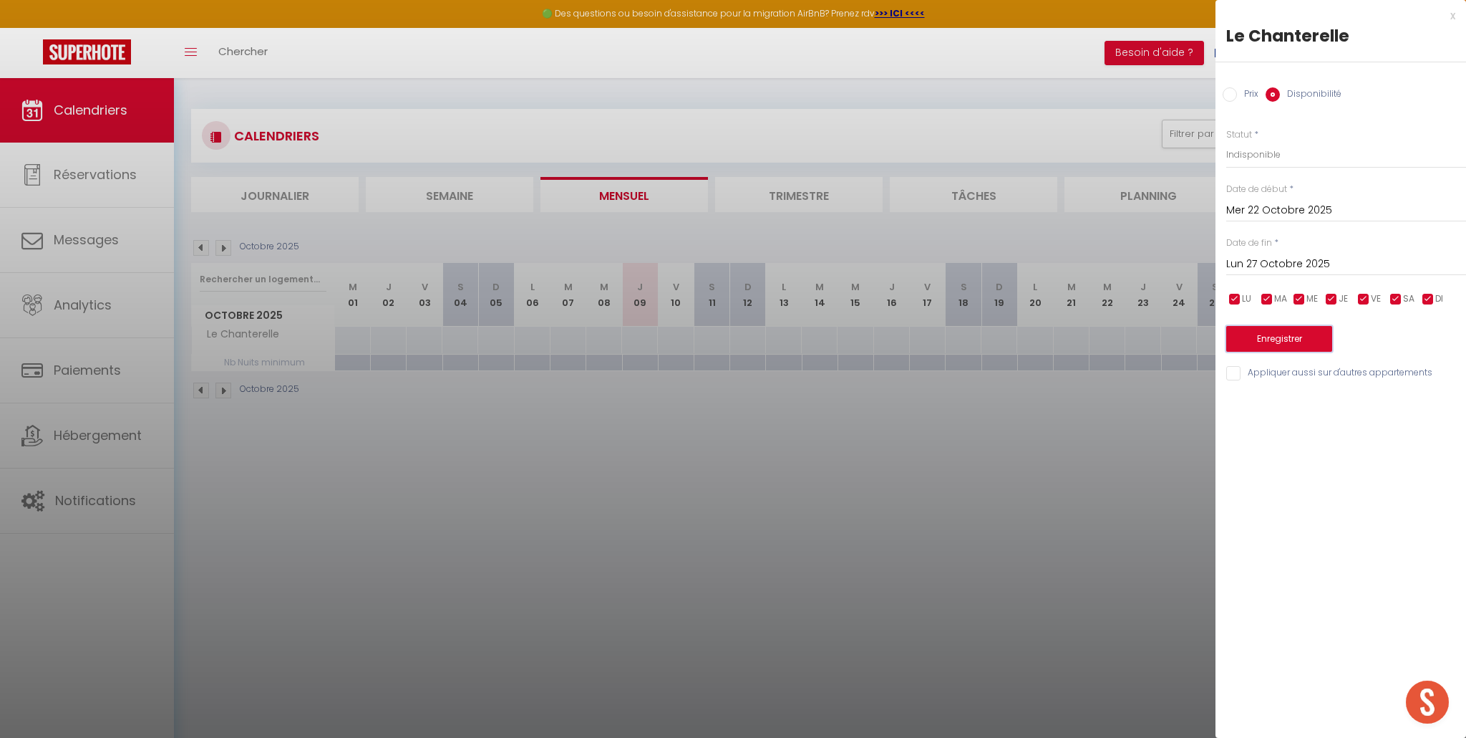
click at [1285, 342] on button "Enregistrer" at bounding box center [1280, 339] width 106 height 26
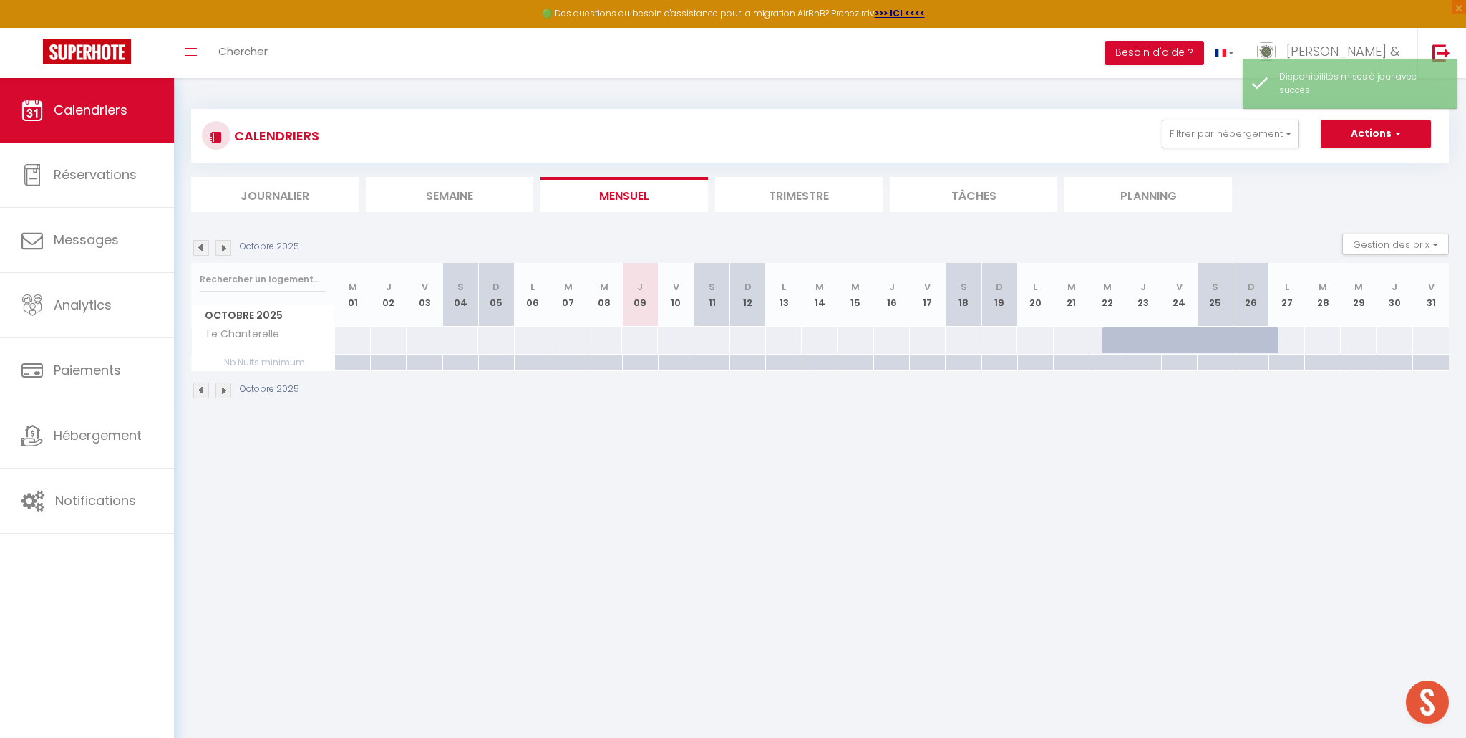
click at [226, 248] on img at bounding box center [224, 248] width 16 height 16
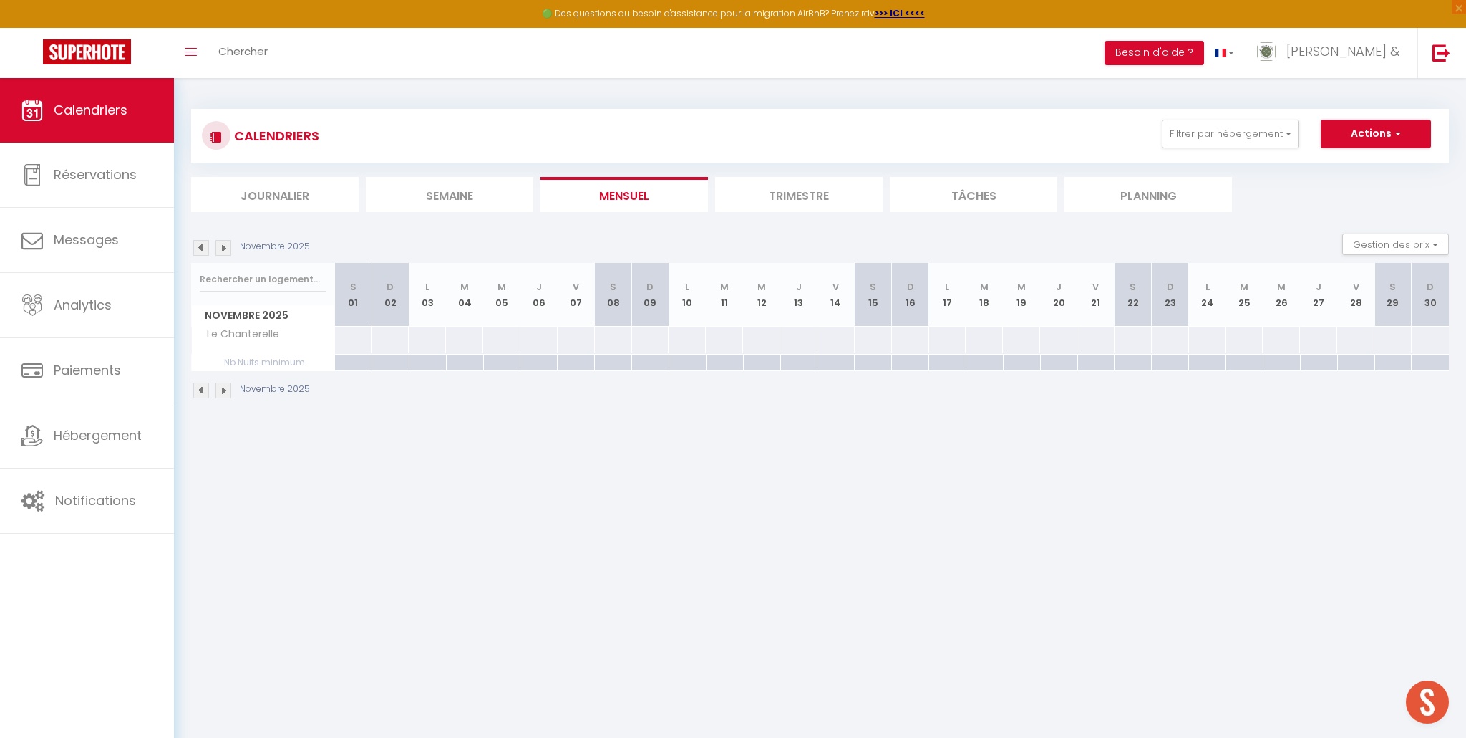
click at [427, 337] on div at bounding box center [427, 340] width 38 height 26
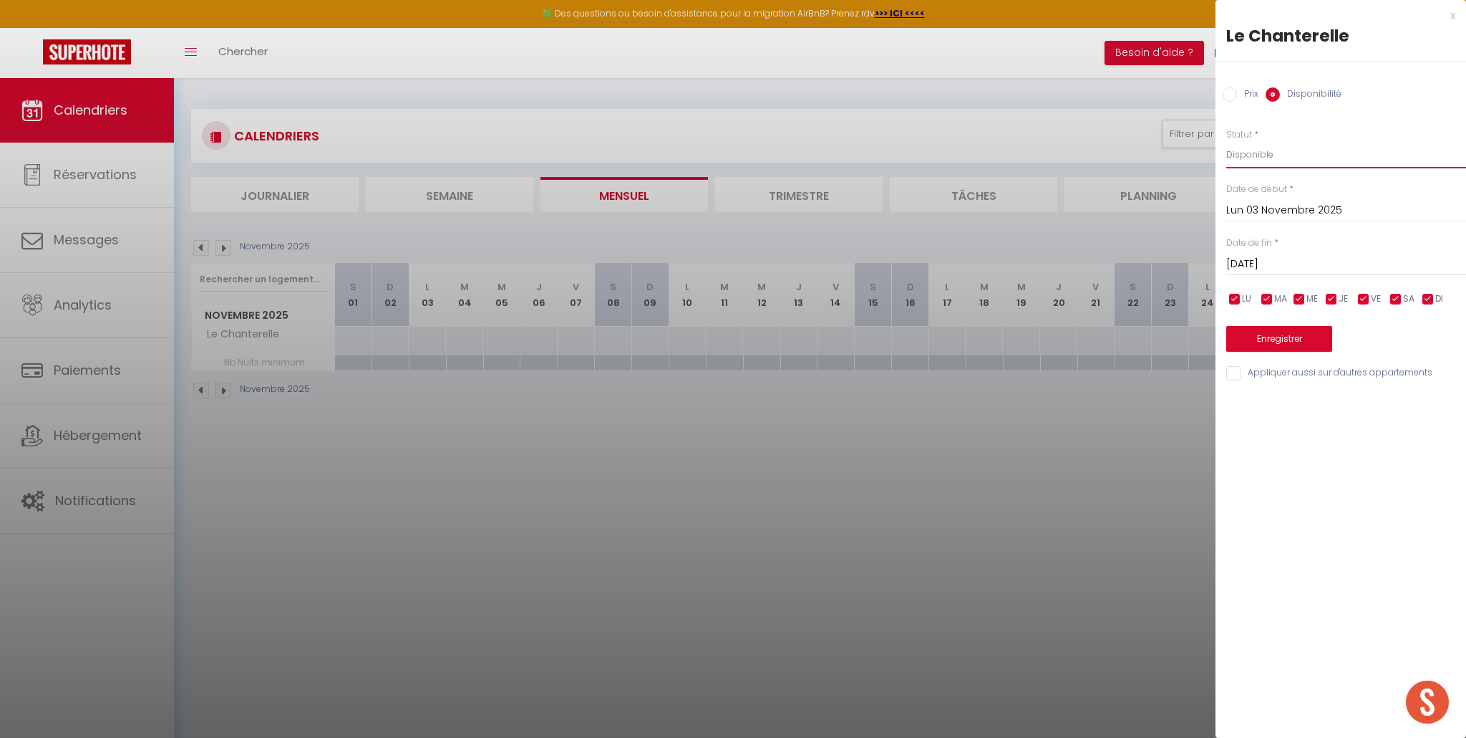
click at [1253, 154] on select "Disponible Indisponible" at bounding box center [1347, 154] width 240 height 27
click at [1227, 141] on select "Disponible Indisponible" at bounding box center [1347, 154] width 240 height 27
click at [1265, 267] on input "Mar 04 Novembre 2025" at bounding box center [1347, 264] width 240 height 19
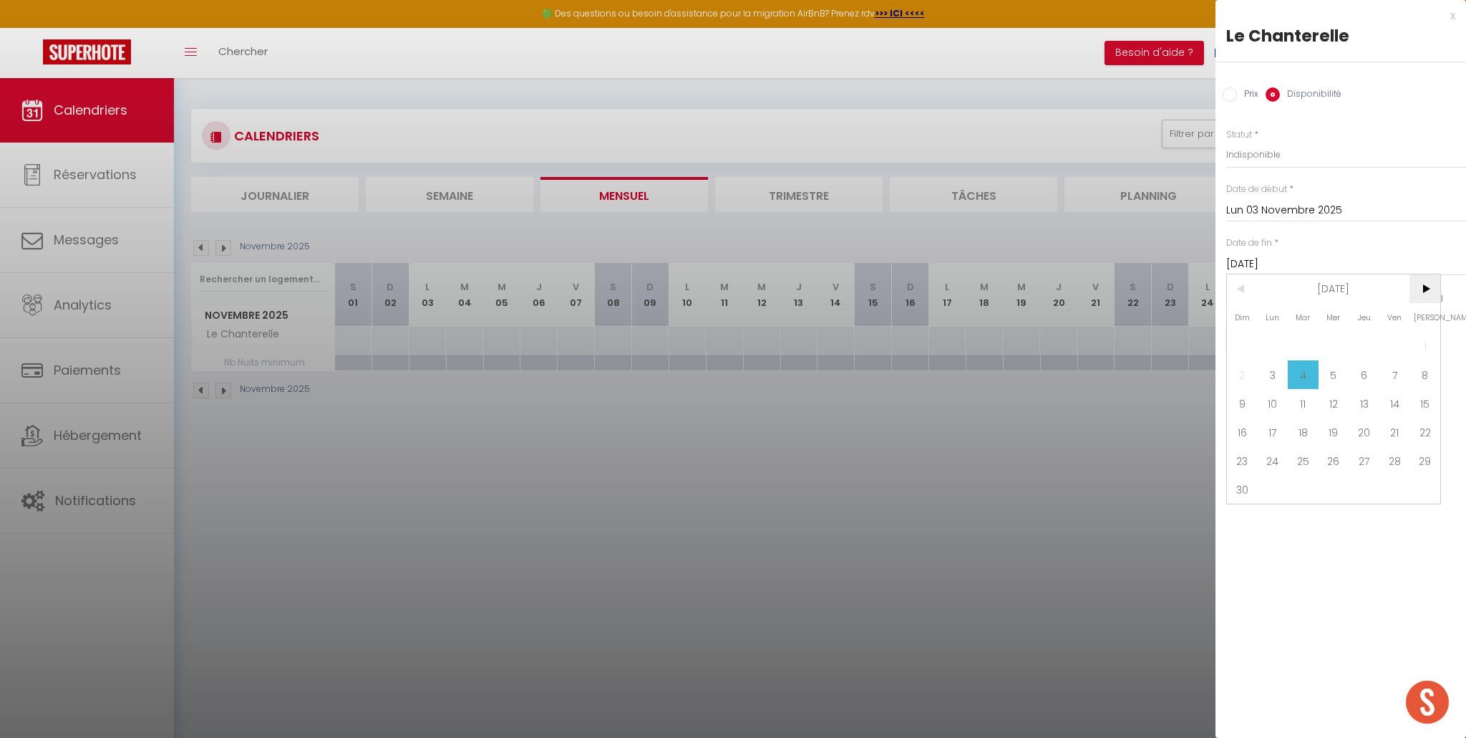
click at [1427, 292] on span ">" at bounding box center [1425, 288] width 31 height 29
click at [1395, 378] on span "12" at bounding box center [1395, 374] width 31 height 29
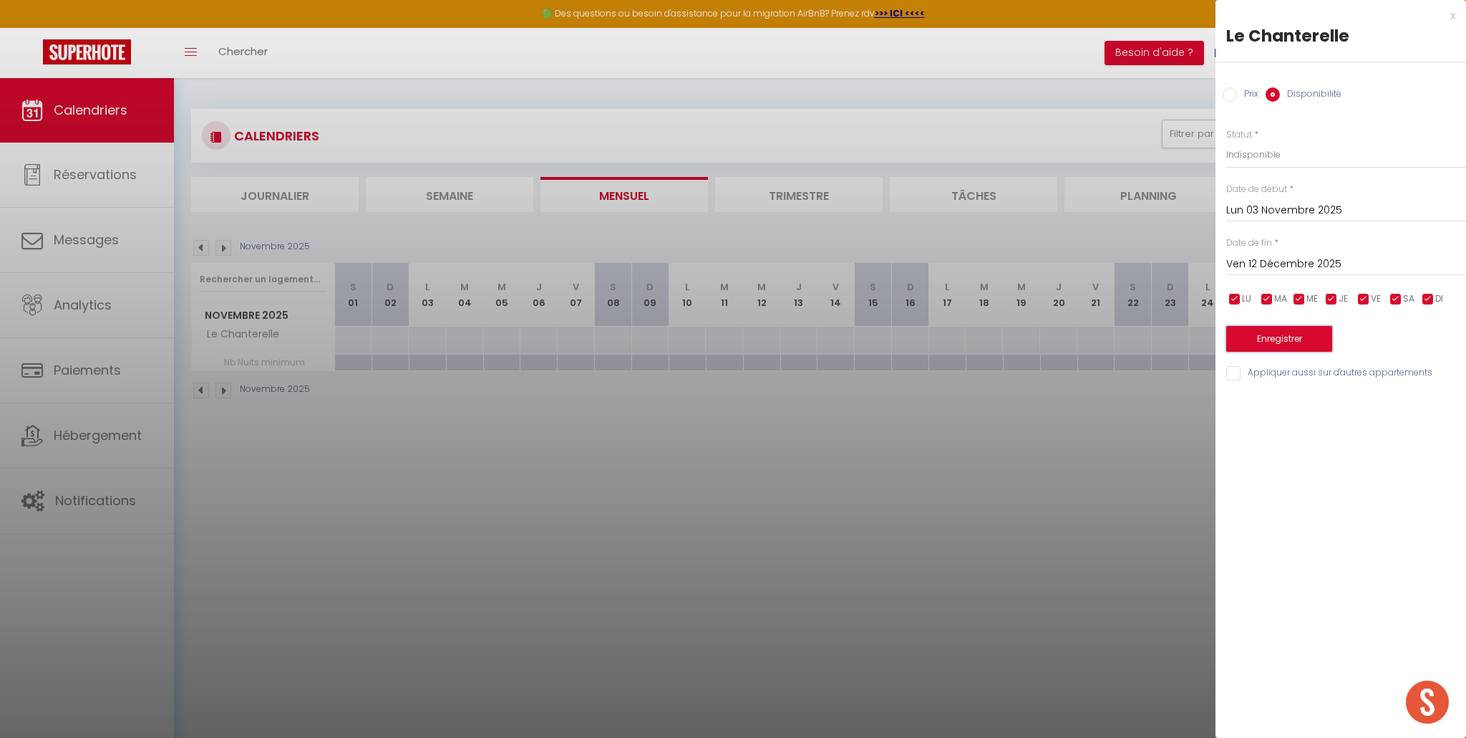
click at [1297, 346] on button "Enregistrer" at bounding box center [1280, 339] width 106 height 26
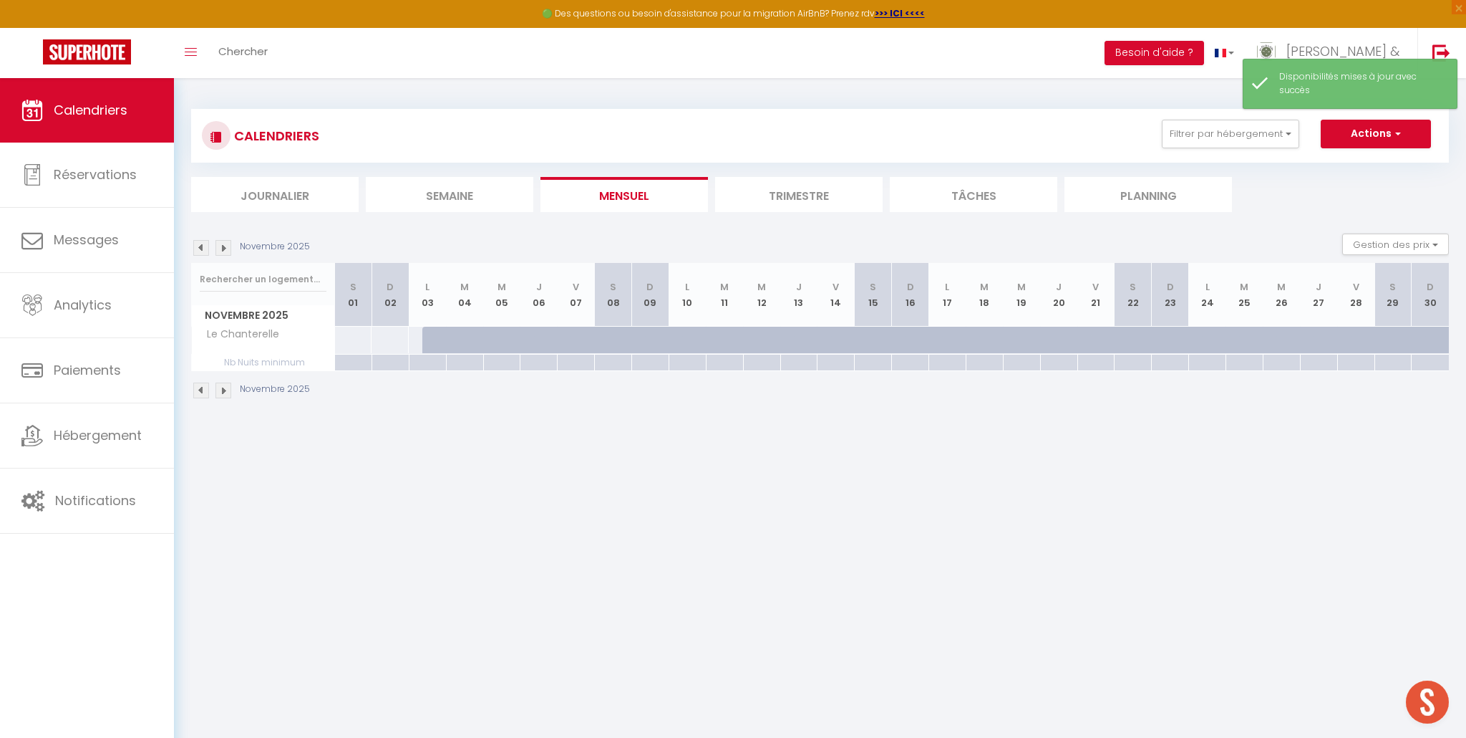
click at [219, 252] on img at bounding box center [224, 248] width 16 height 16
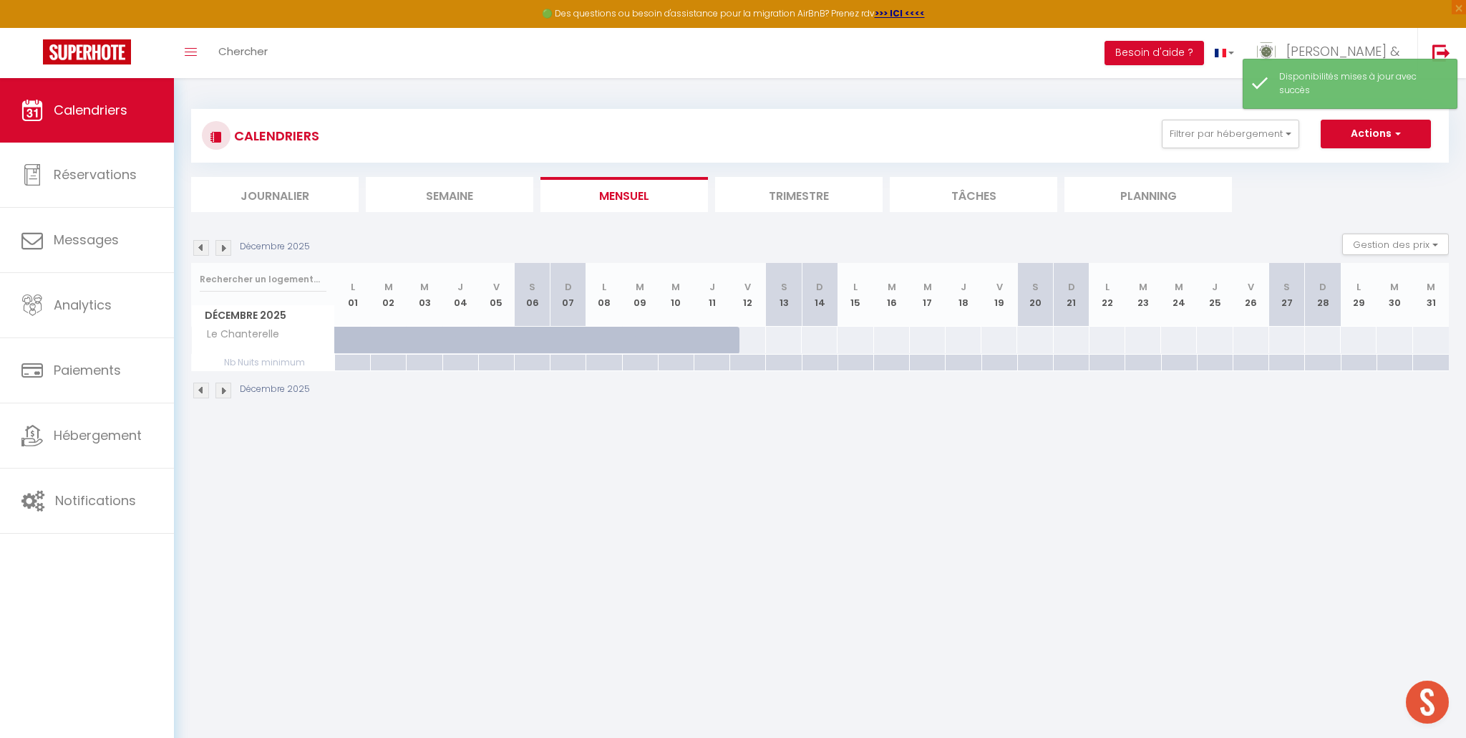
click at [219, 252] on img at bounding box center [224, 248] width 16 height 16
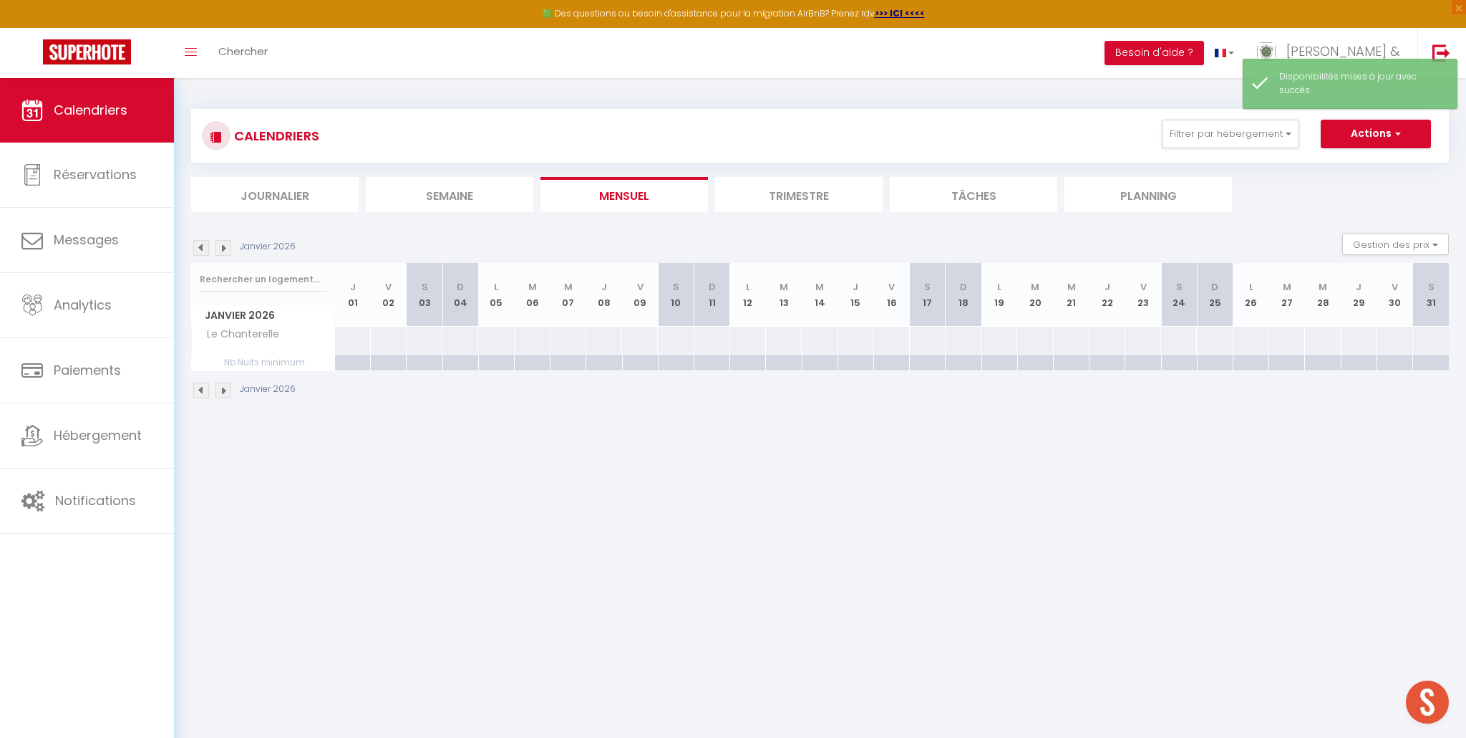
click at [223, 251] on img at bounding box center [224, 248] width 16 height 16
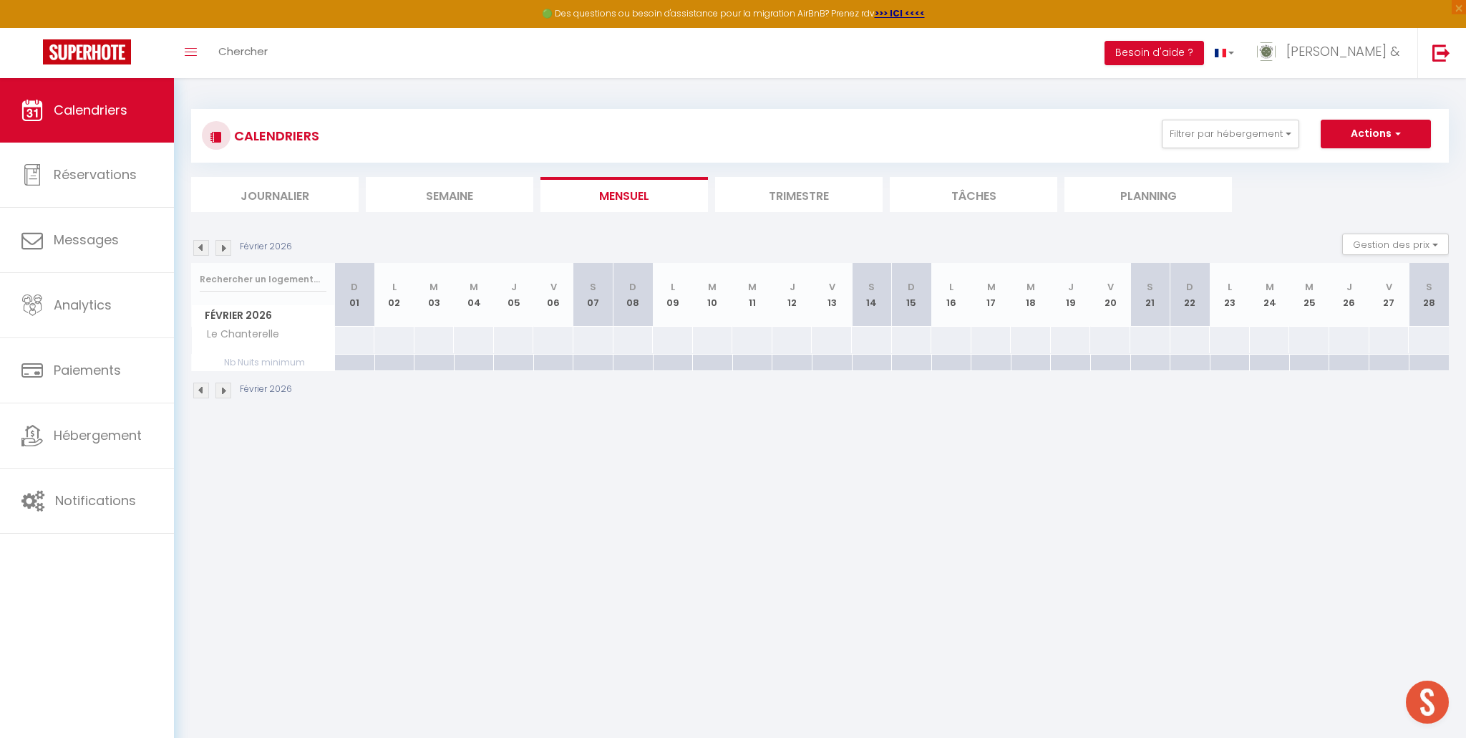
click at [223, 251] on img at bounding box center [224, 248] width 16 height 16
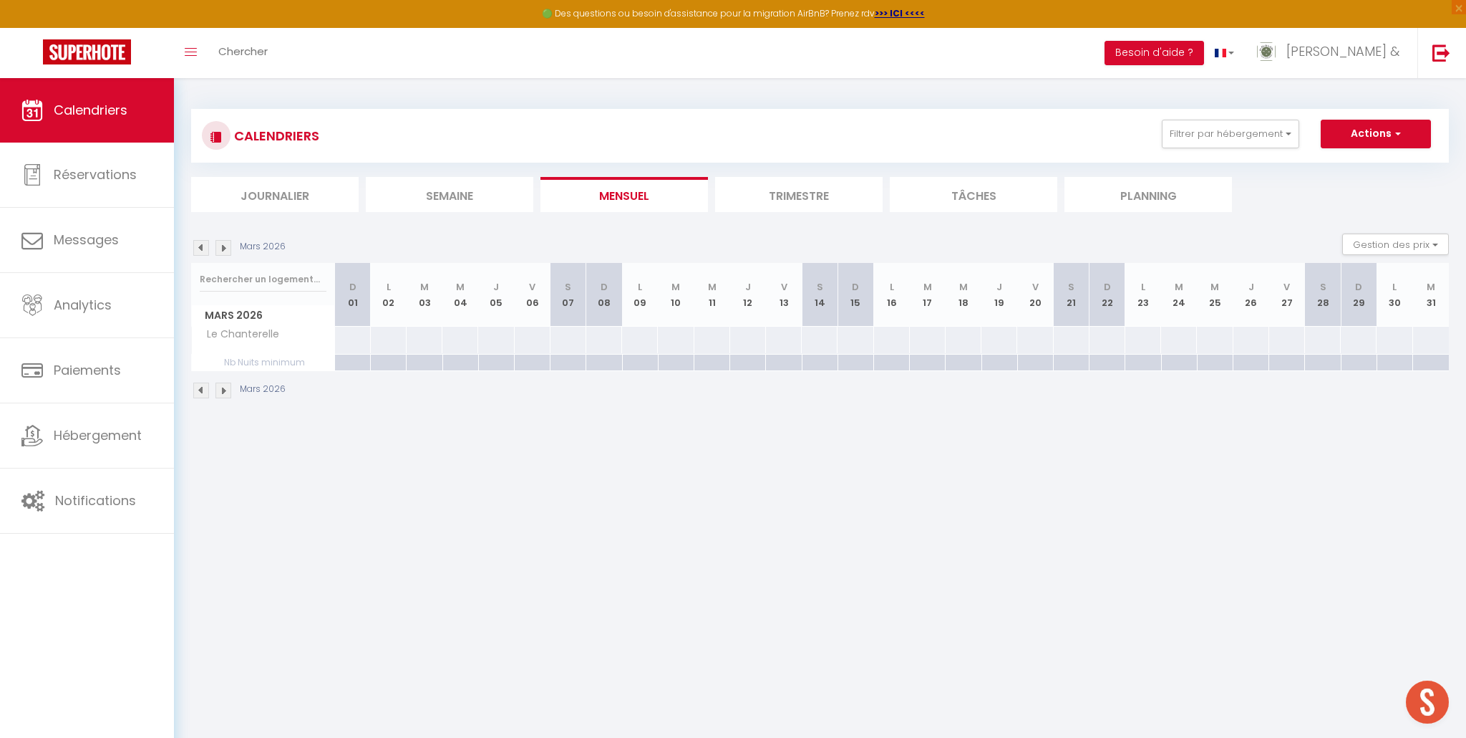
click at [223, 251] on img at bounding box center [224, 248] width 16 height 16
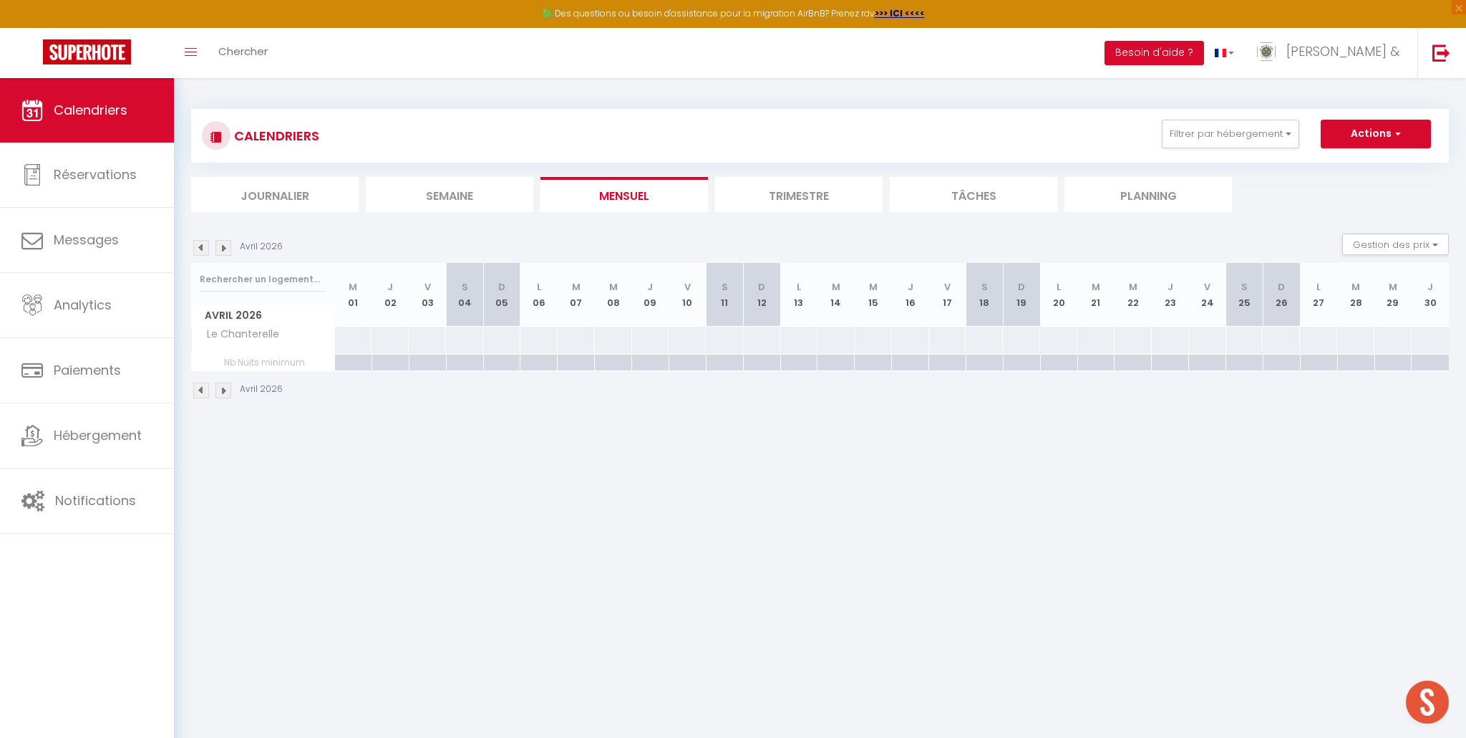
click at [200, 251] on img at bounding box center [201, 248] width 16 height 16
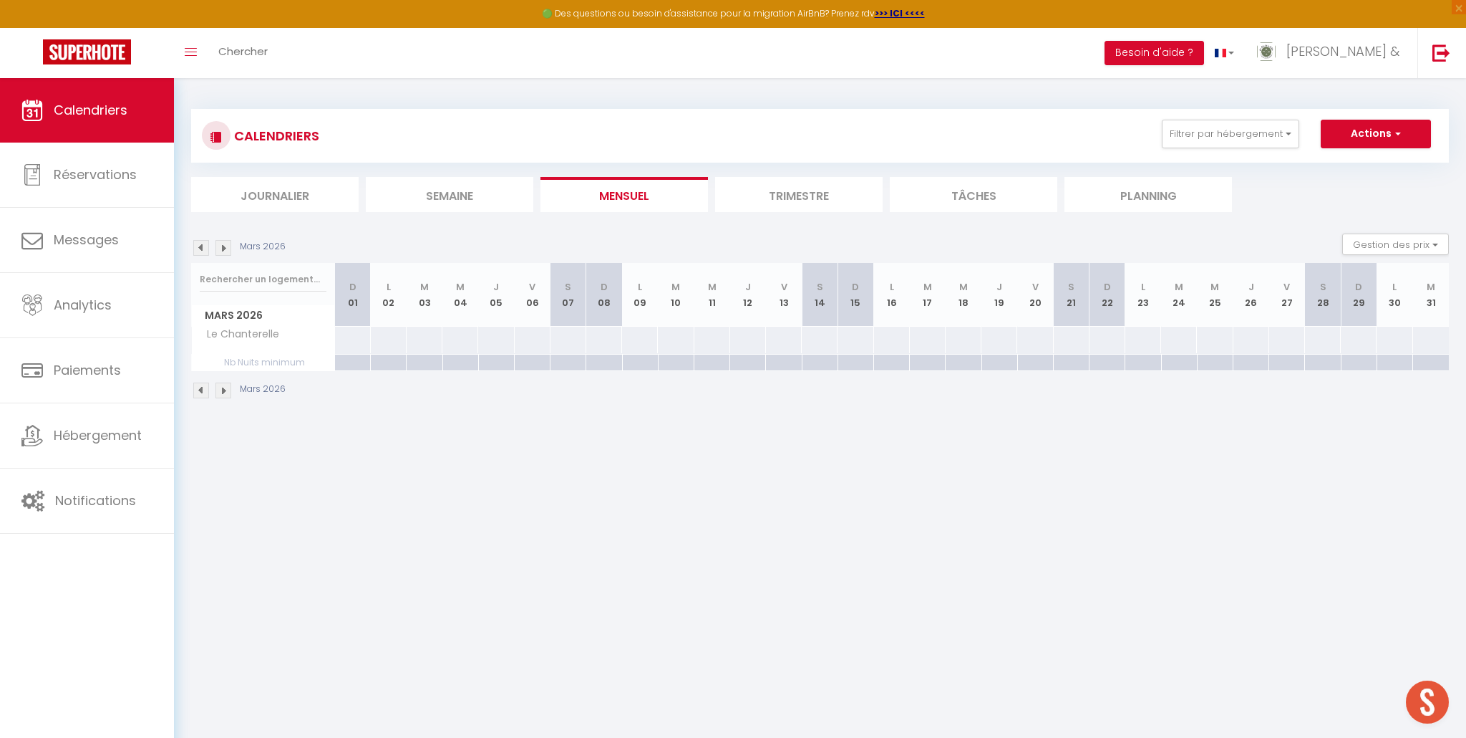
click at [221, 250] on img at bounding box center [224, 248] width 16 height 16
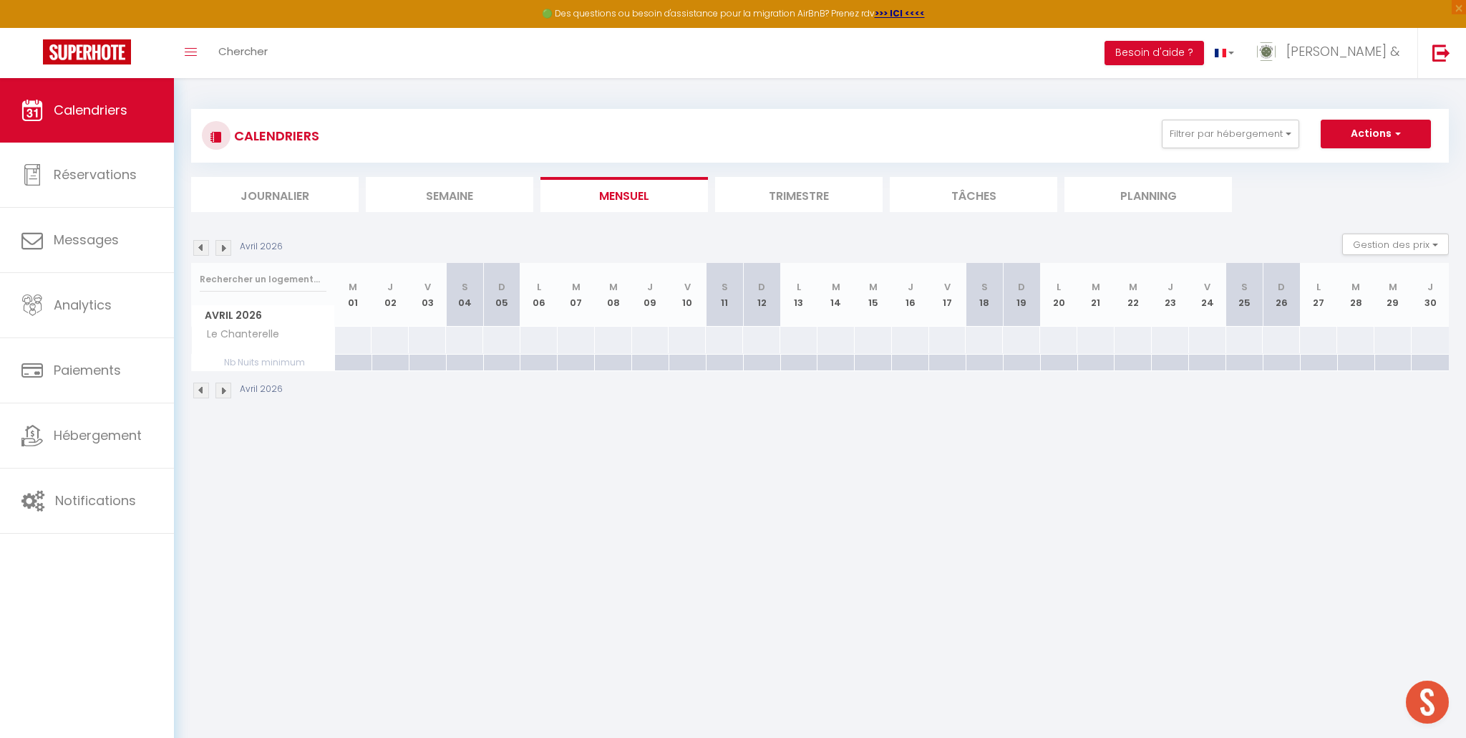
click at [869, 342] on div at bounding box center [873, 340] width 38 height 26
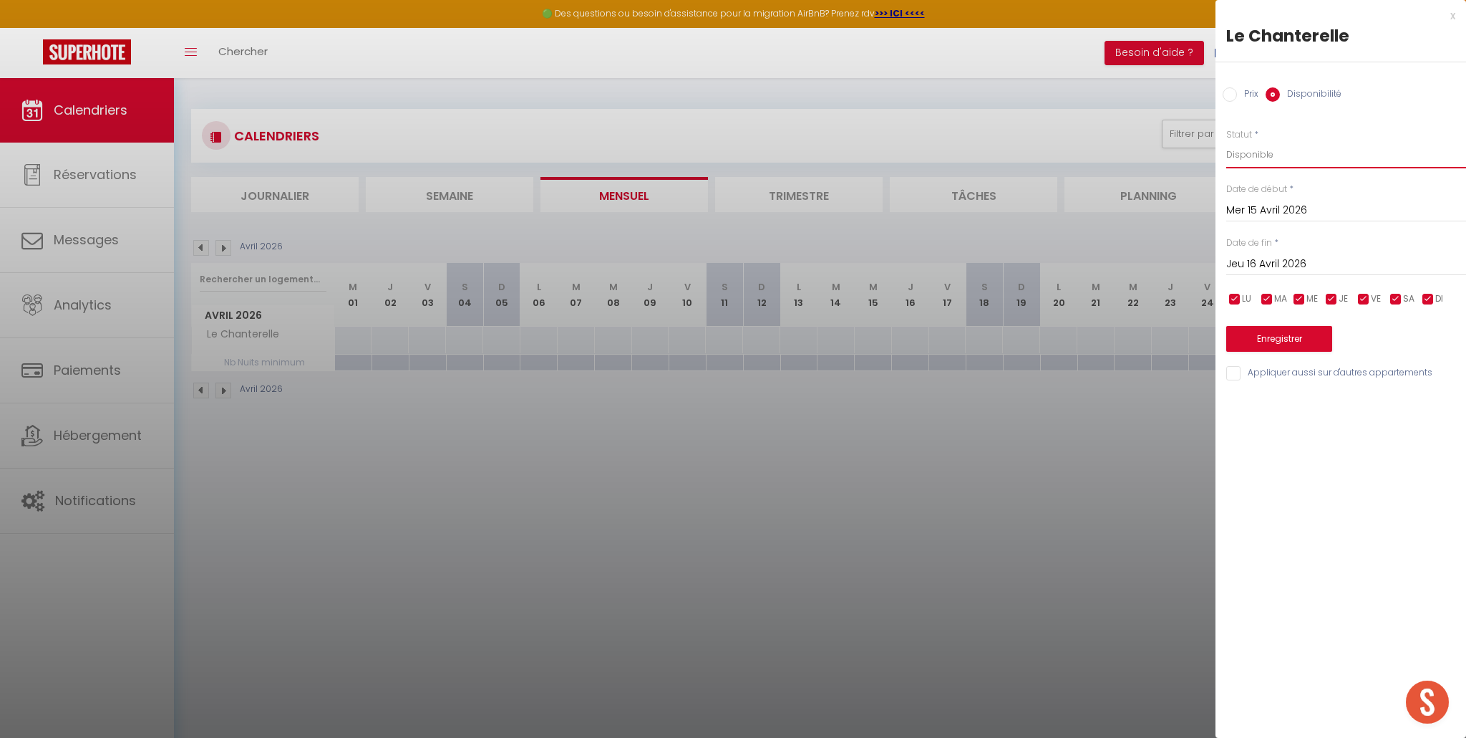
click at [1264, 149] on select "Disponible Indisponible" at bounding box center [1347, 154] width 240 height 27
click at [1227, 141] on select "Disponible Indisponible" at bounding box center [1347, 154] width 240 height 27
click at [1264, 253] on div "Jeu 16 Avril 2026 < Avr 2026 > Dim Lun Mar Mer Jeu Ven Sam 1 2 3 4 5 6 7 8 9 10…" at bounding box center [1347, 263] width 240 height 26
click at [1270, 265] on input "Jeu 16 Avril 2026" at bounding box center [1347, 264] width 240 height 19
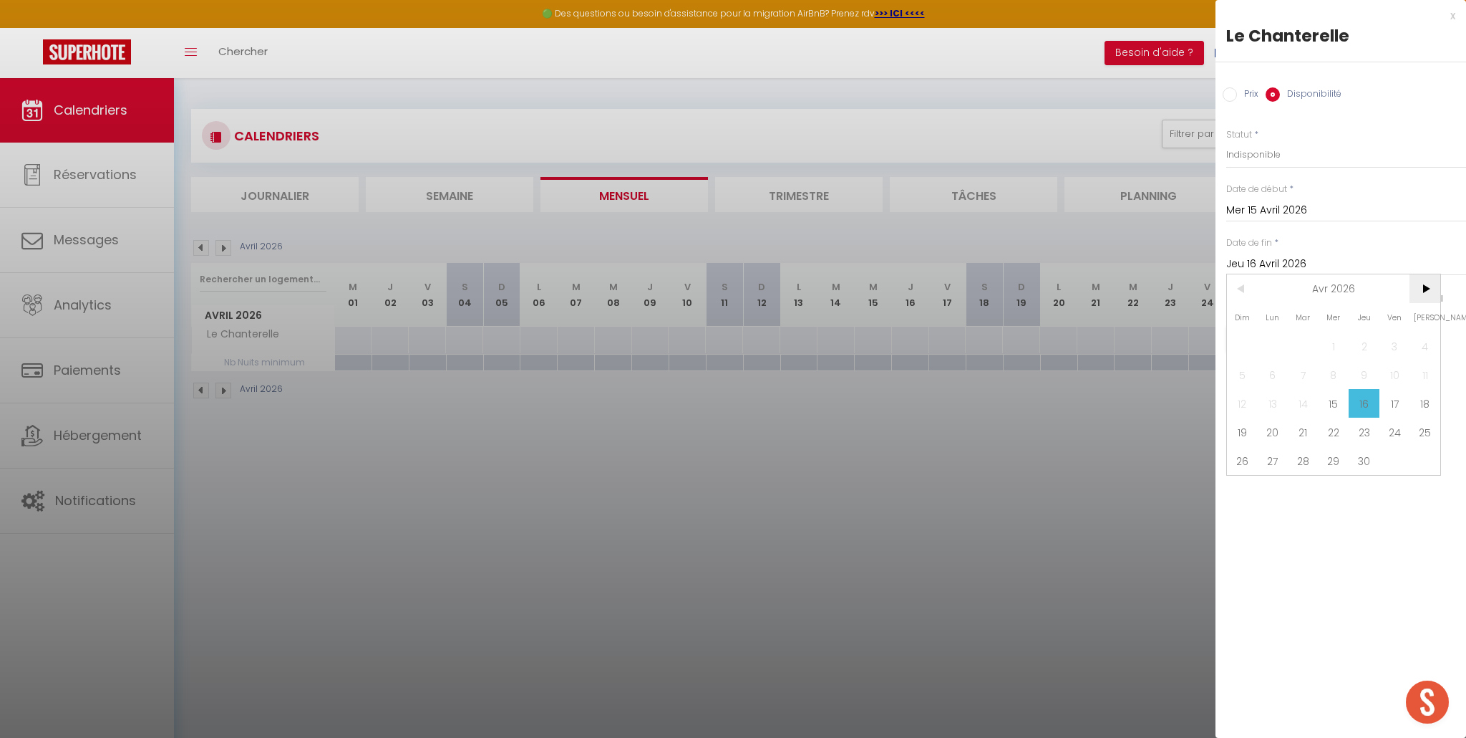
click at [1429, 289] on span ">" at bounding box center [1425, 288] width 31 height 29
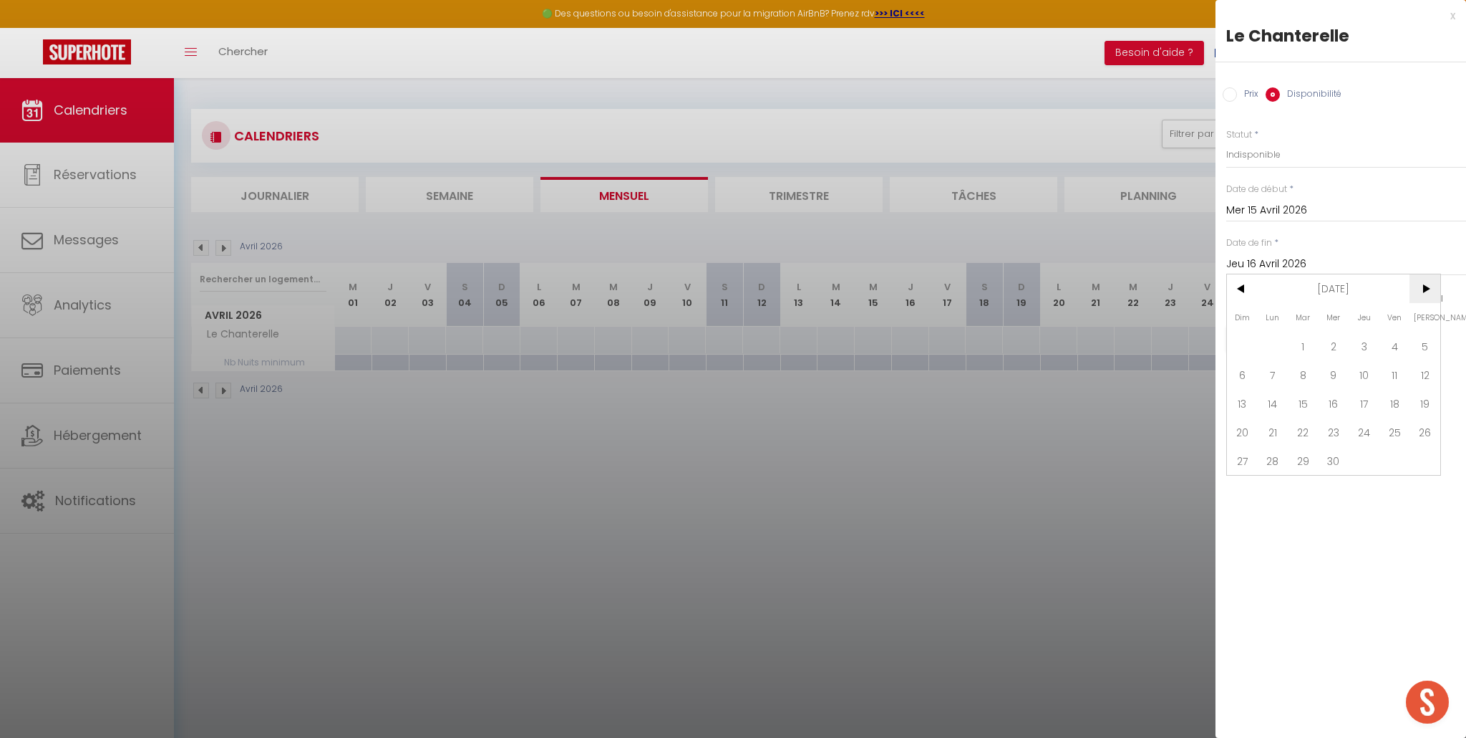
click at [1429, 289] on span ">" at bounding box center [1425, 288] width 31 height 29
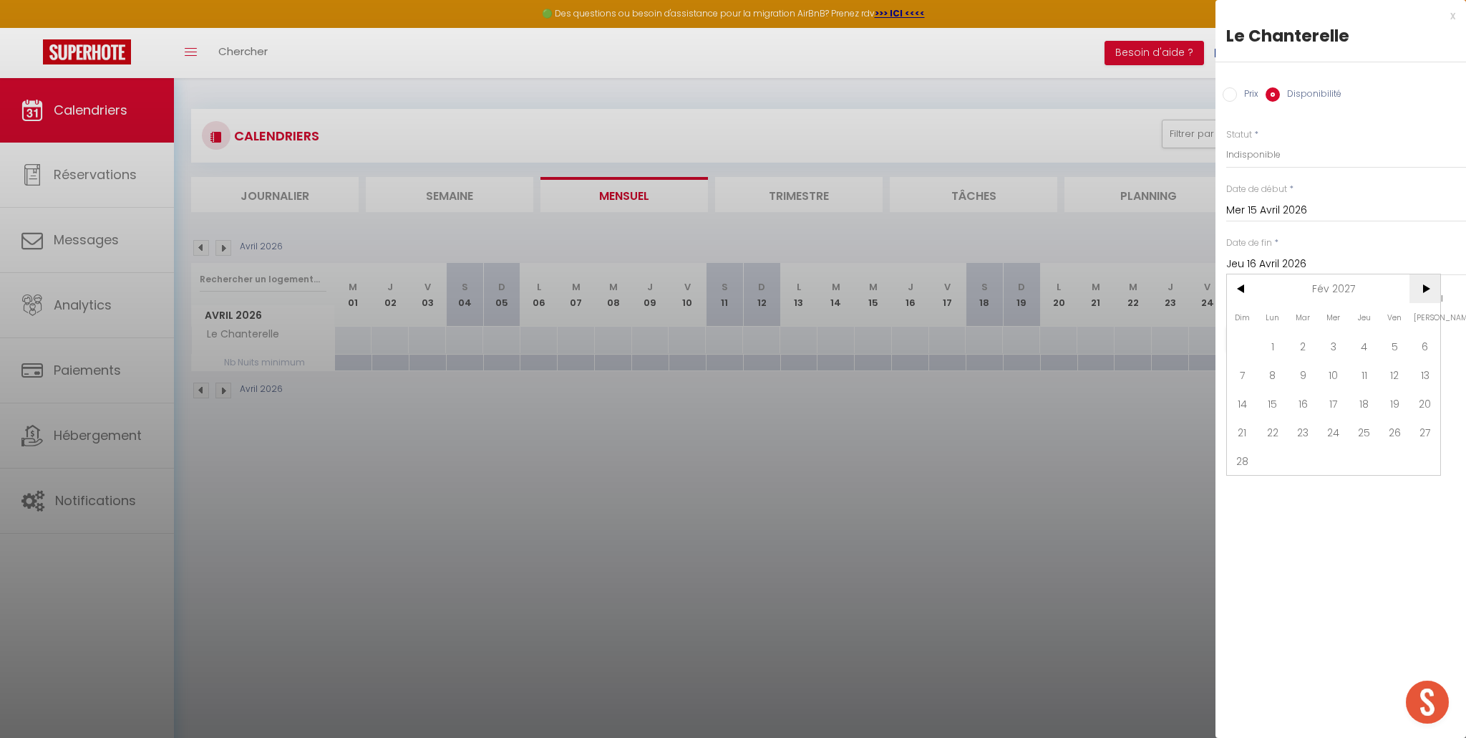
click at [1429, 289] on span ">" at bounding box center [1425, 288] width 31 height 29
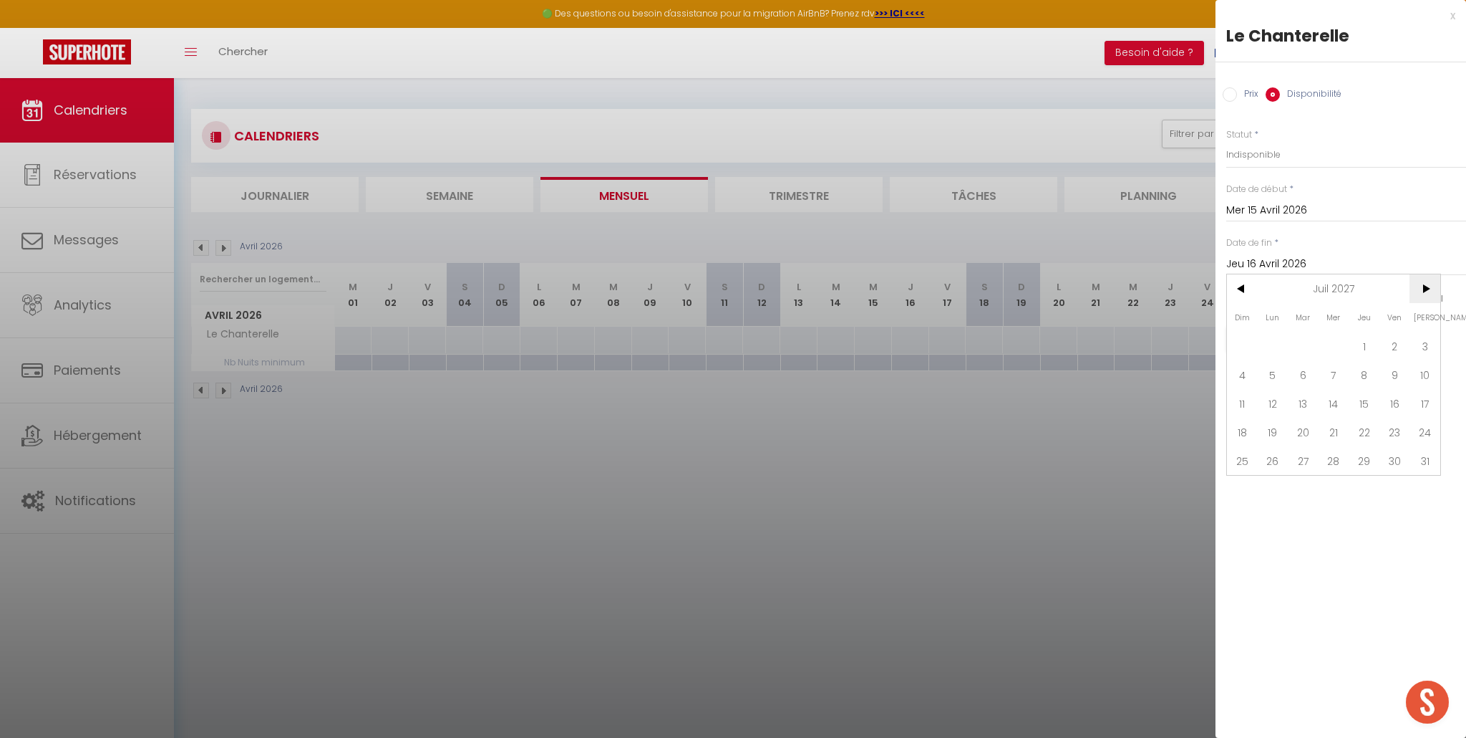
click at [1429, 289] on span ">" at bounding box center [1425, 288] width 31 height 29
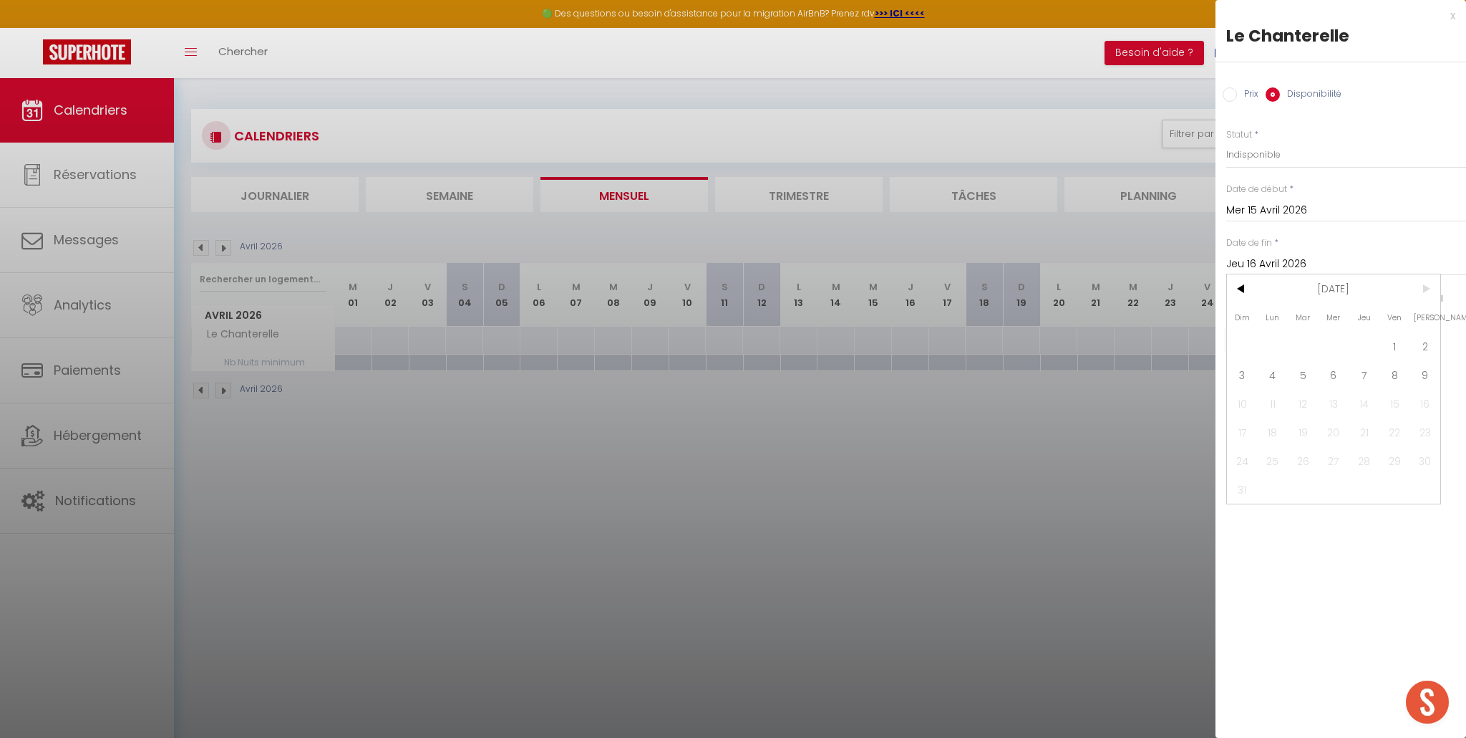
click at [1427, 370] on span "9" at bounding box center [1425, 374] width 31 height 29
click at [1299, 342] on button "Enregistrer" at bounding box center [1280, 339] width 106 height 26
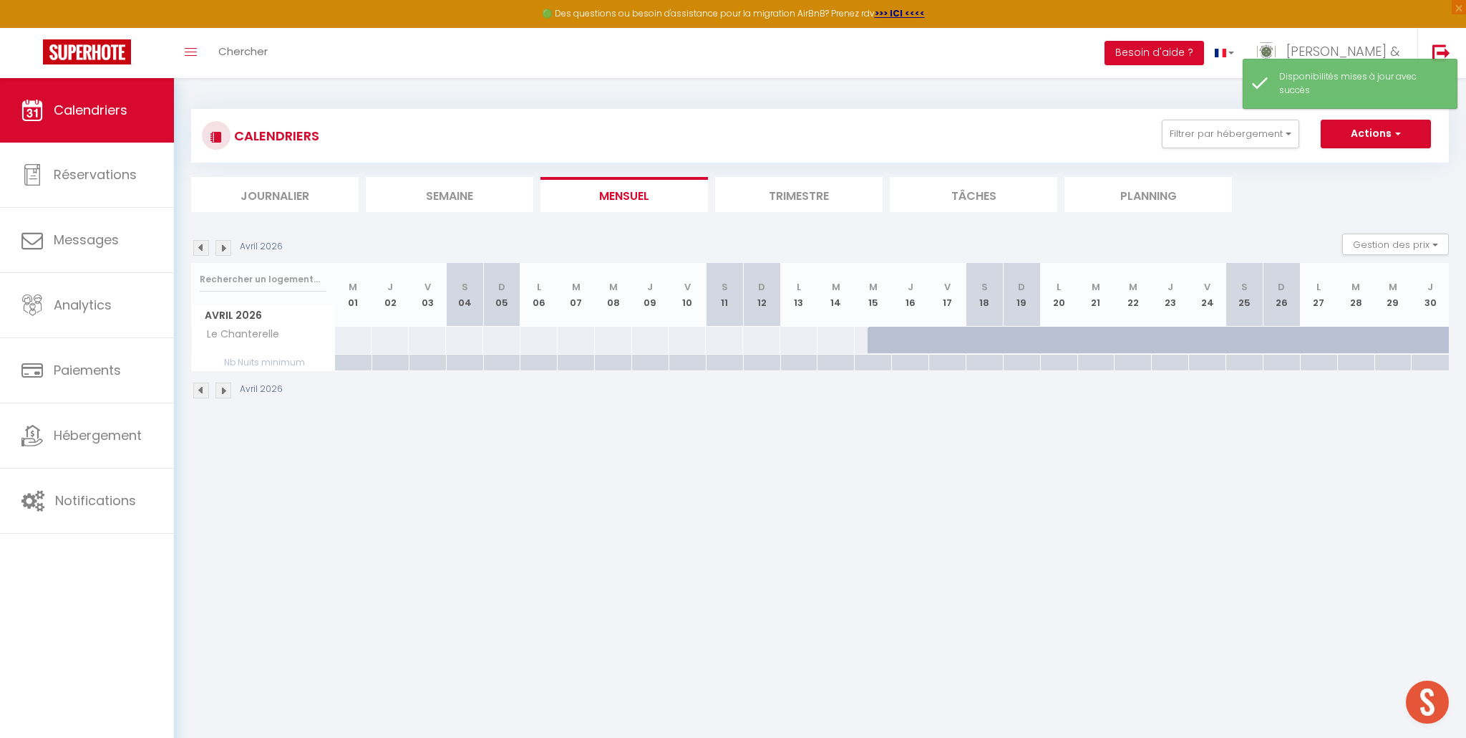
click at [226, 248] on img at bounding box center [224, 248] width 16 height 16
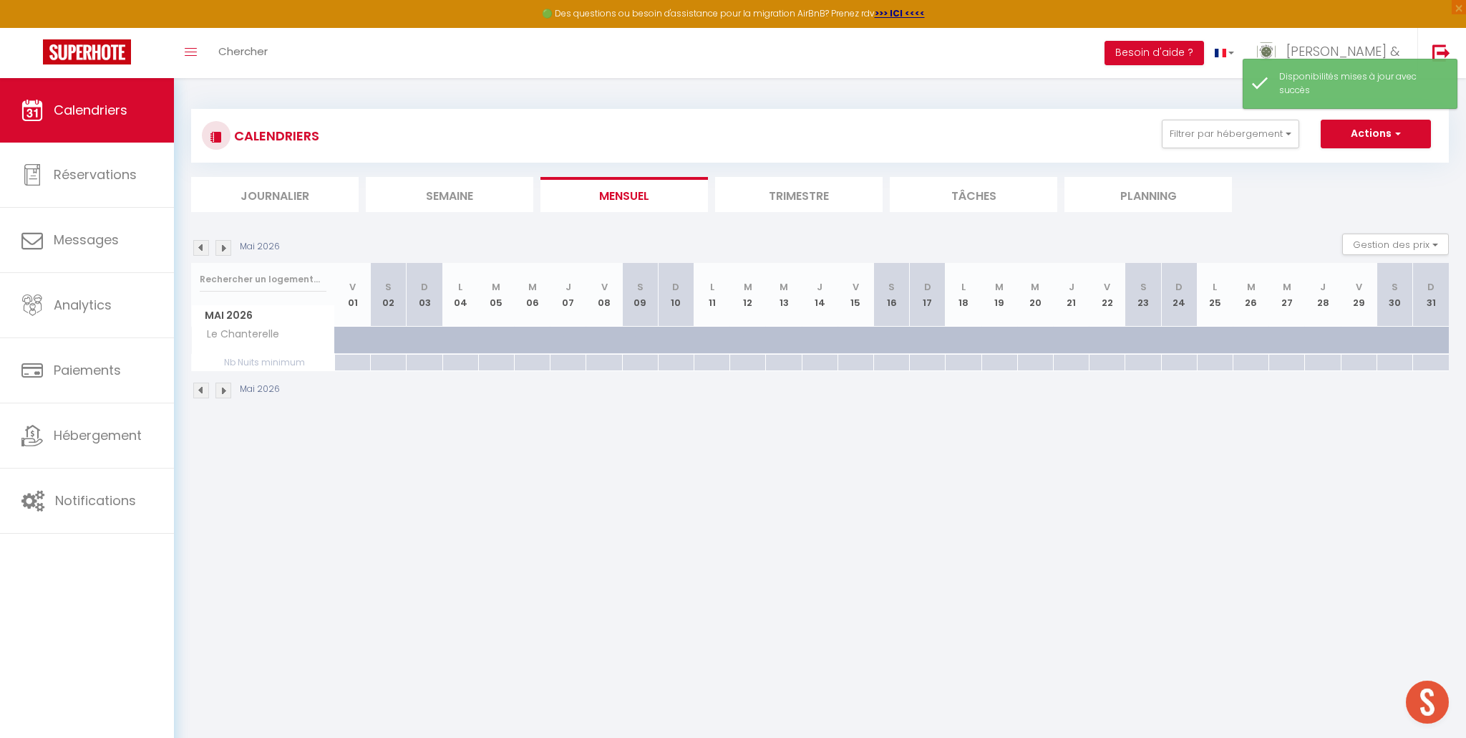
click at [226, 248] on img at bounding box center [224, 248] width 16 height 16
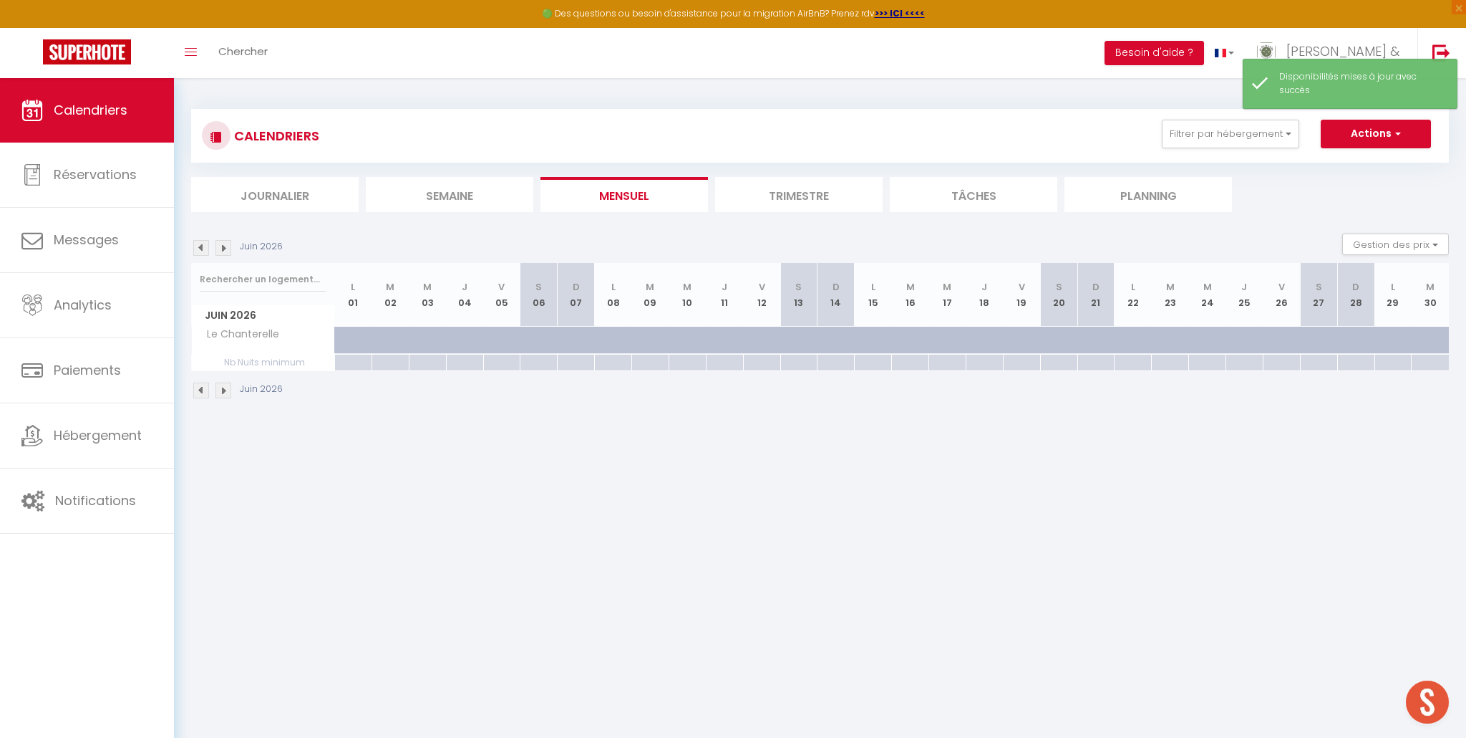
click at [226, 248] on img at bounding box center [224, 248] width 16 height 16
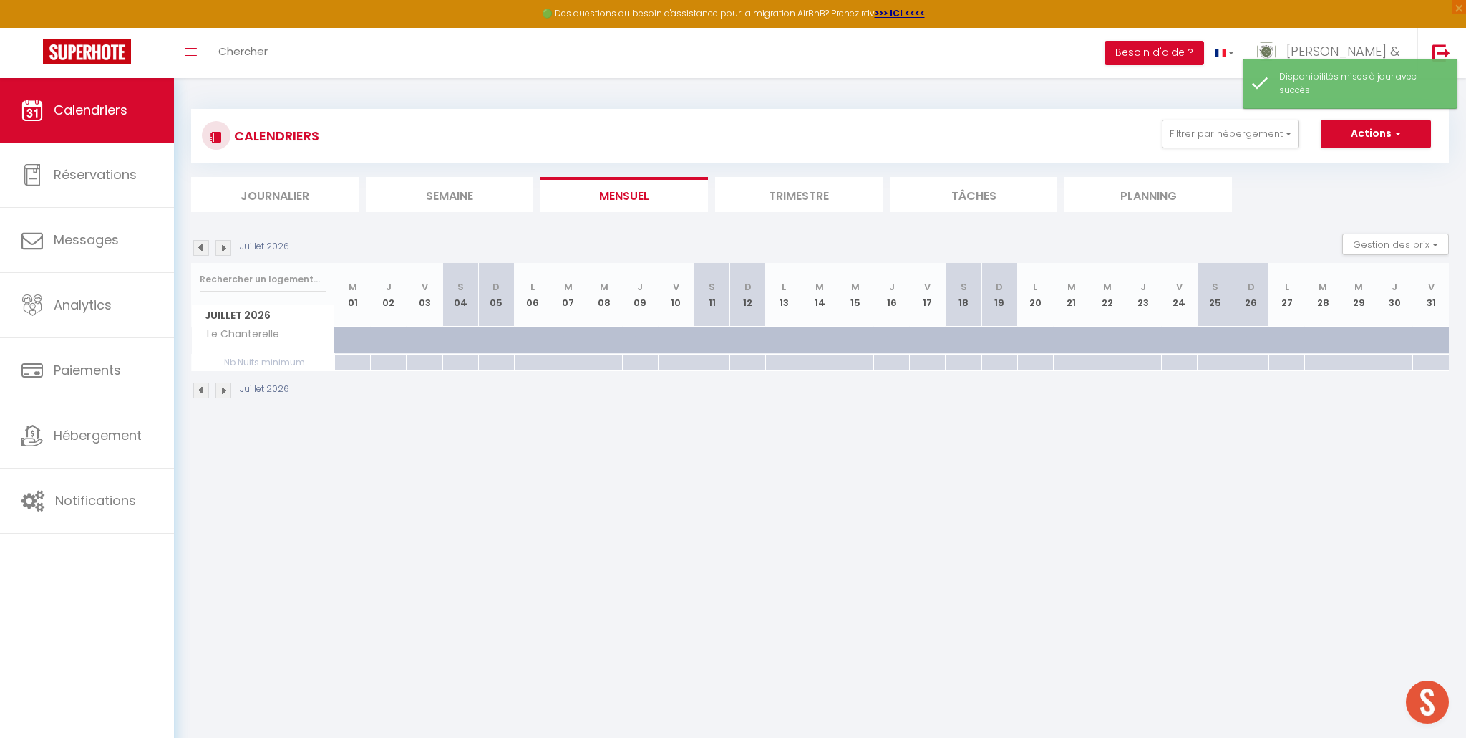
click at [226, 248] on img at bounding box center [224, 248] width 16 height 16
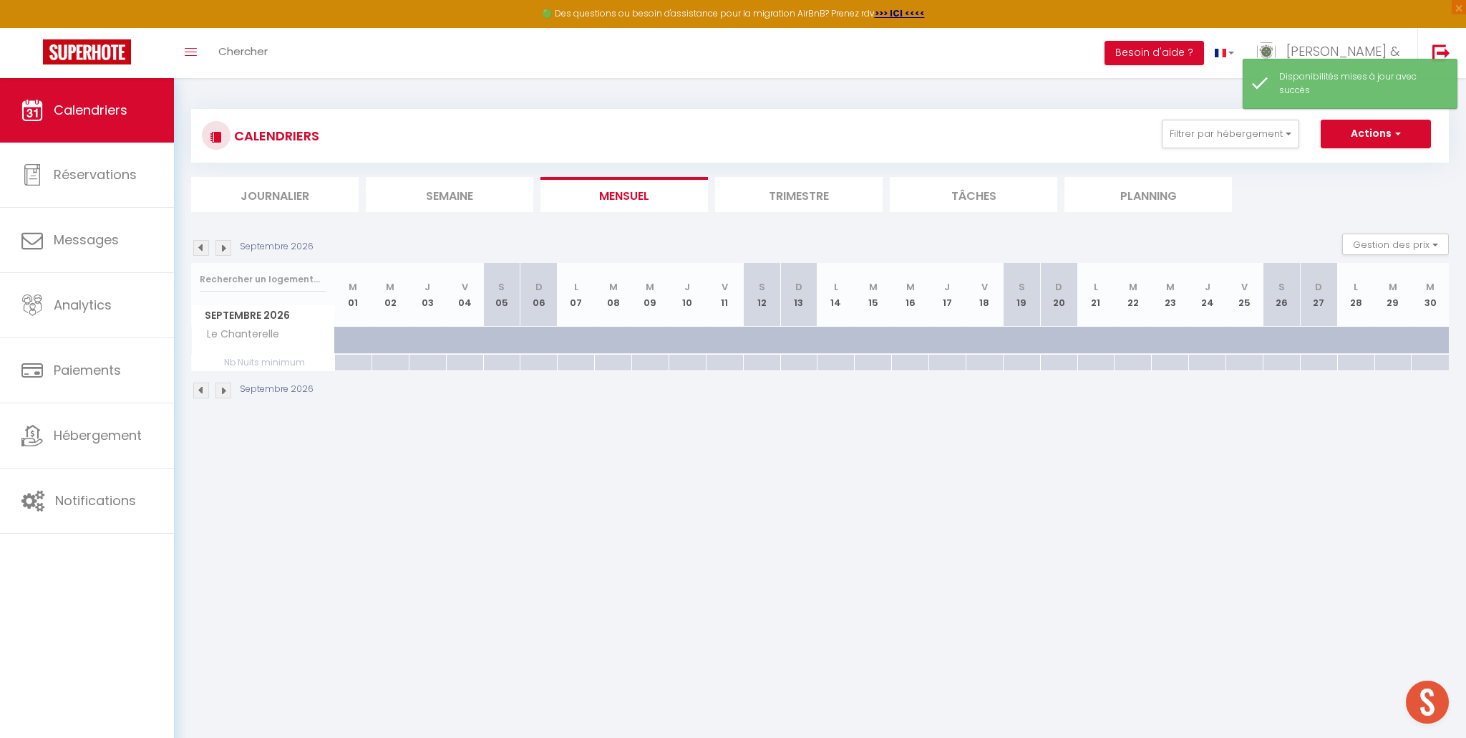
click at [226, 248] on img at bounding box center [224, 248] width 16 height 16
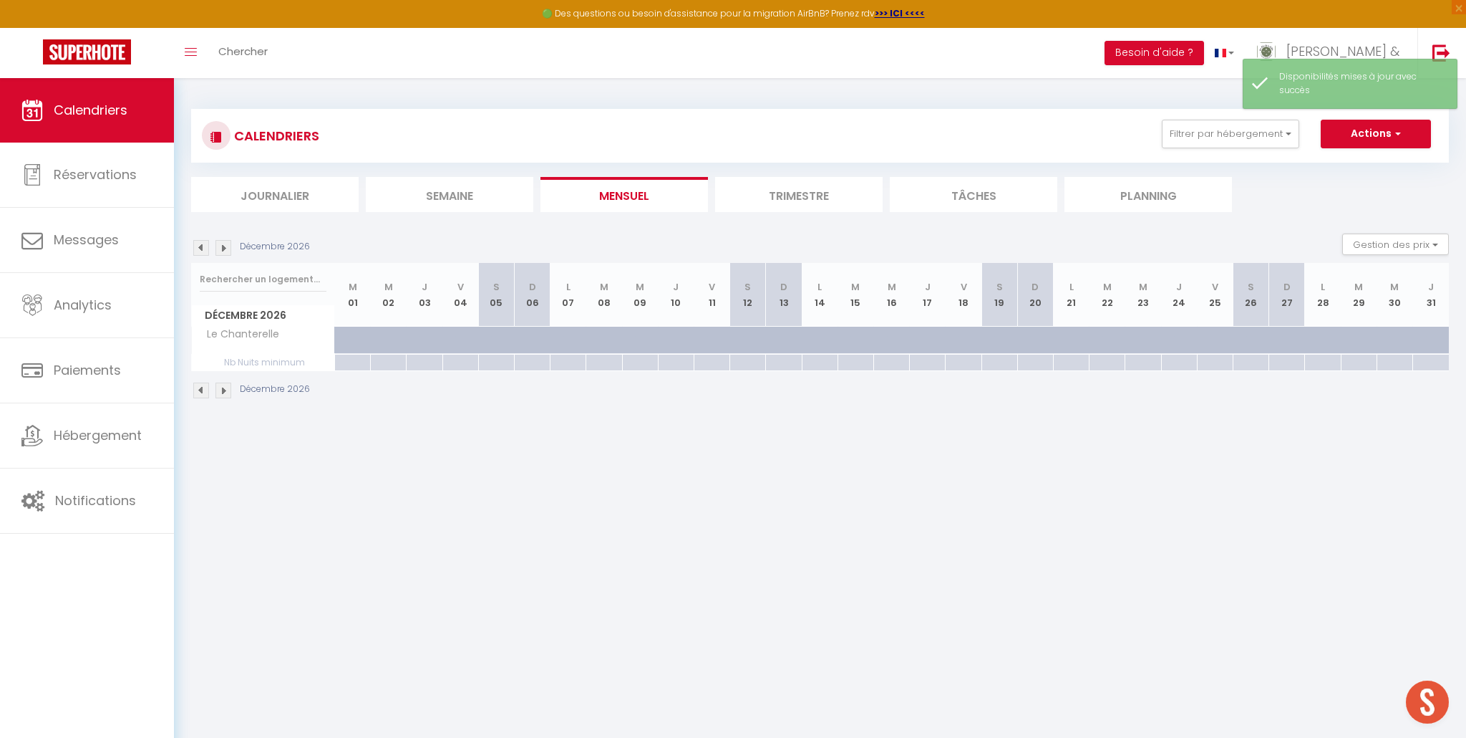
click at [226, 248] on img at bounding box center [224, 248] width 16 height 16
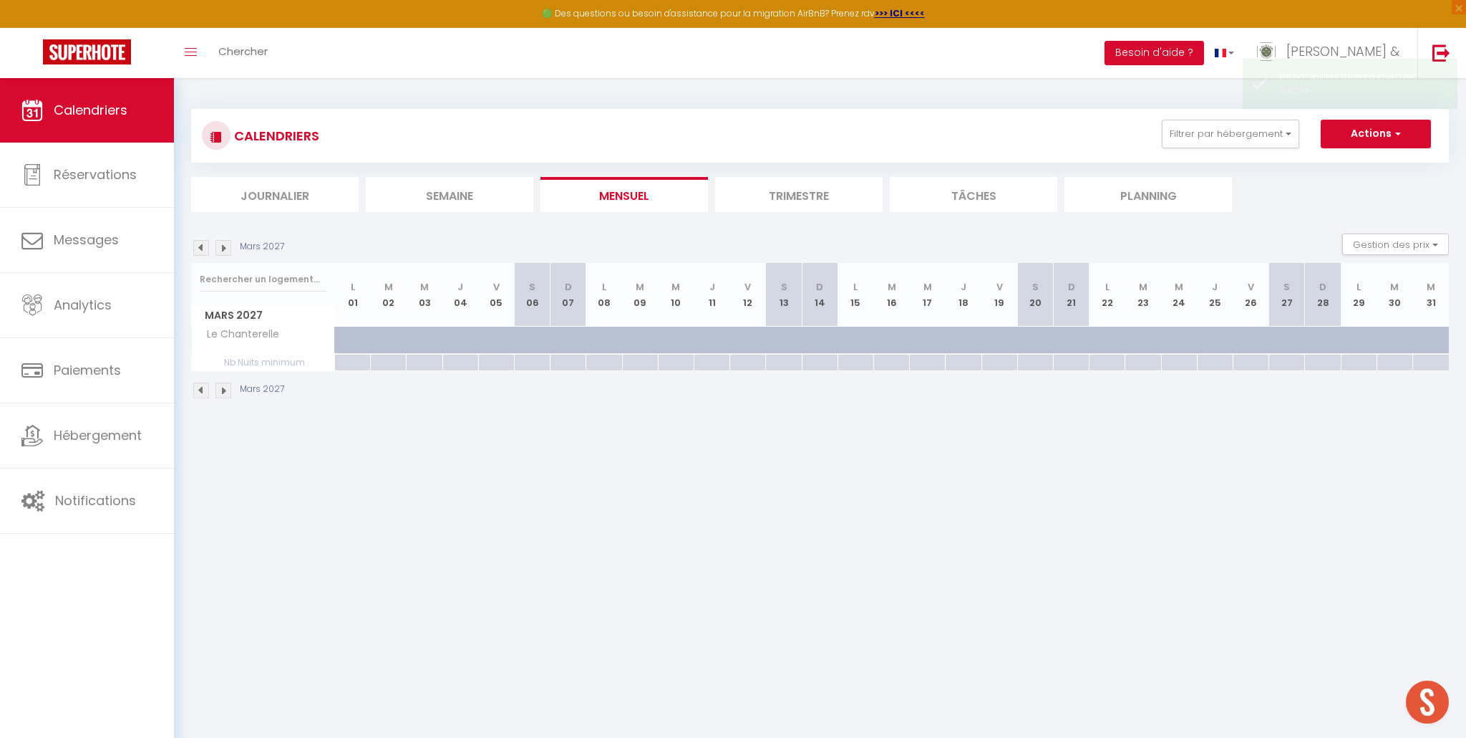
click at [226, 248] on img at bounding box center [224, 248] width 16 height 16
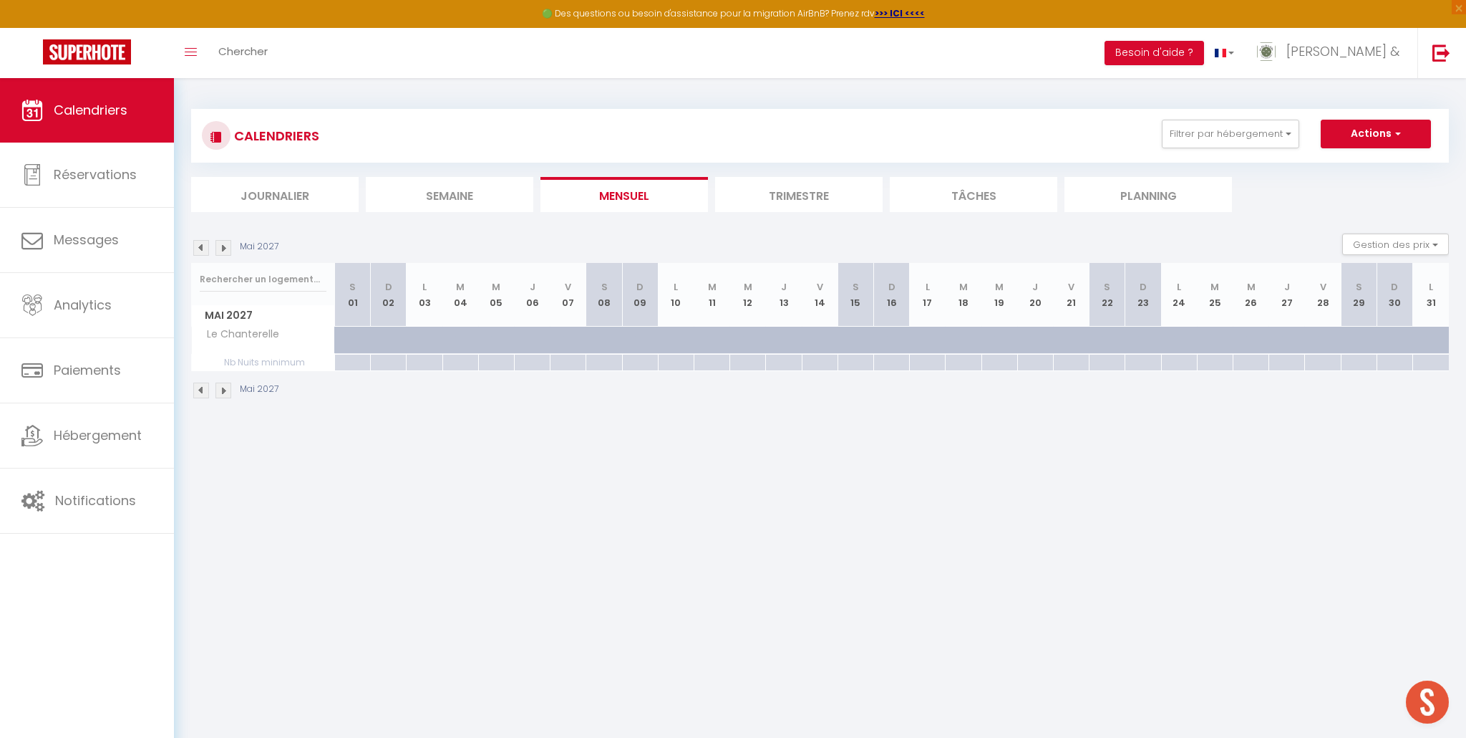
click at [201, 251] on img at bounding box center [201, 248] width 16 height 16
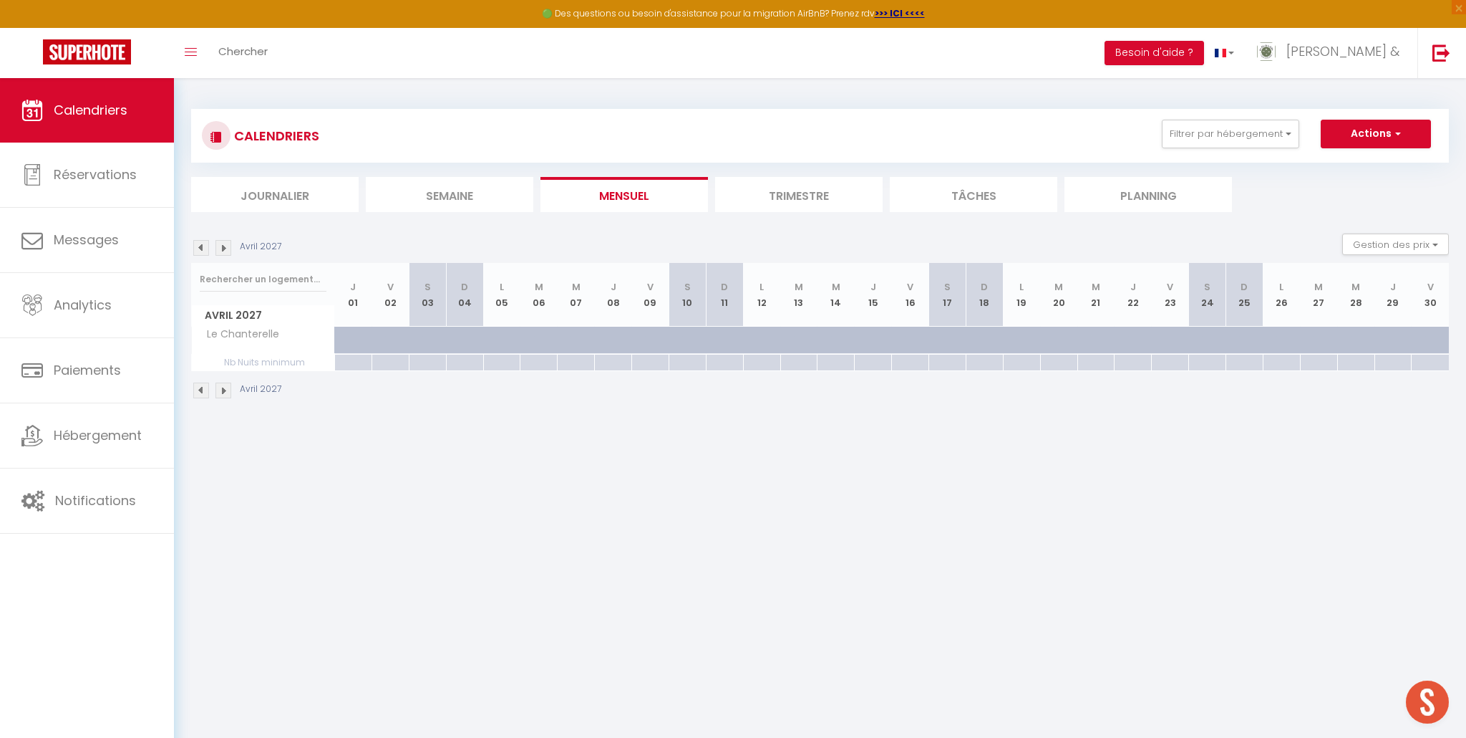
click at [201, 251] on img at bounding box center [201, 248] width 16 height 16
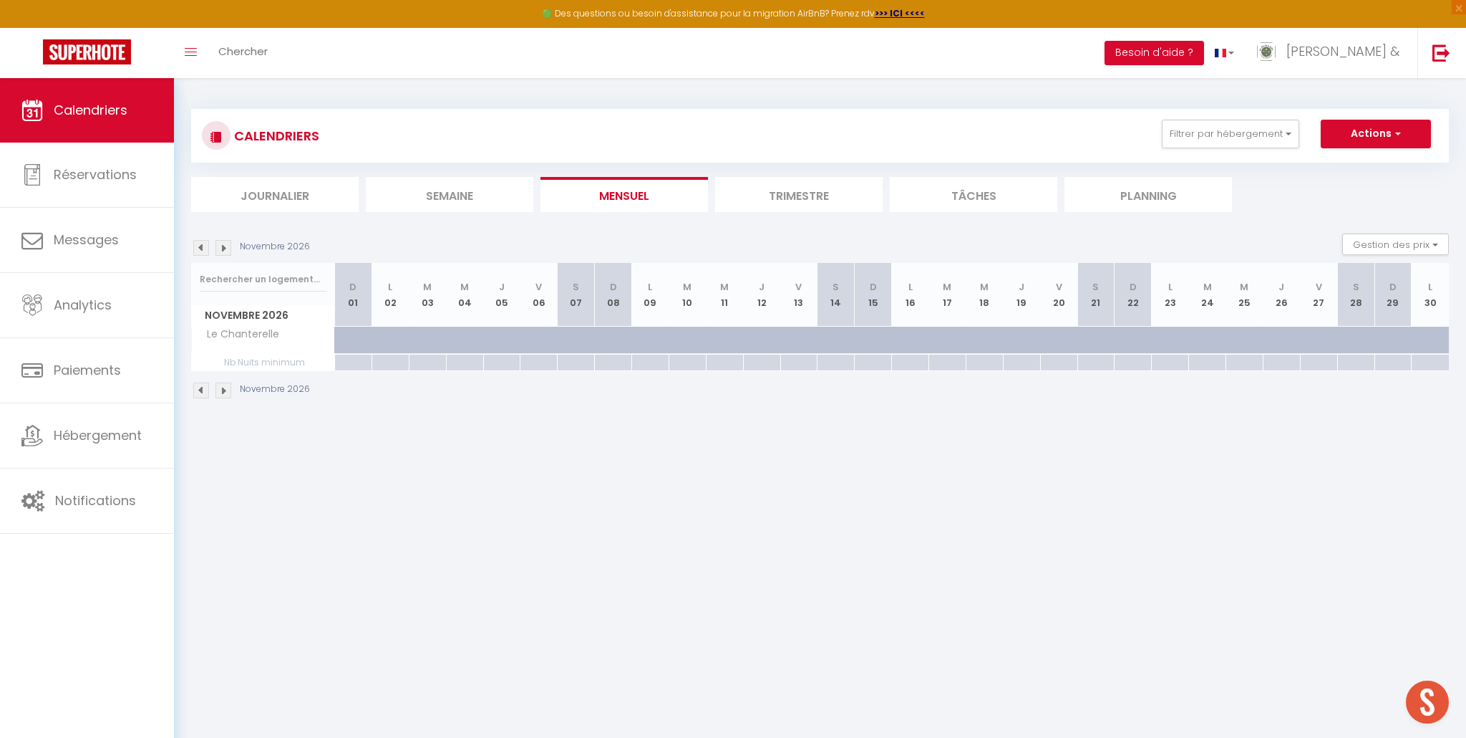
click at [201, 250] on img at bounding box center [201, 248] width 16 height 16
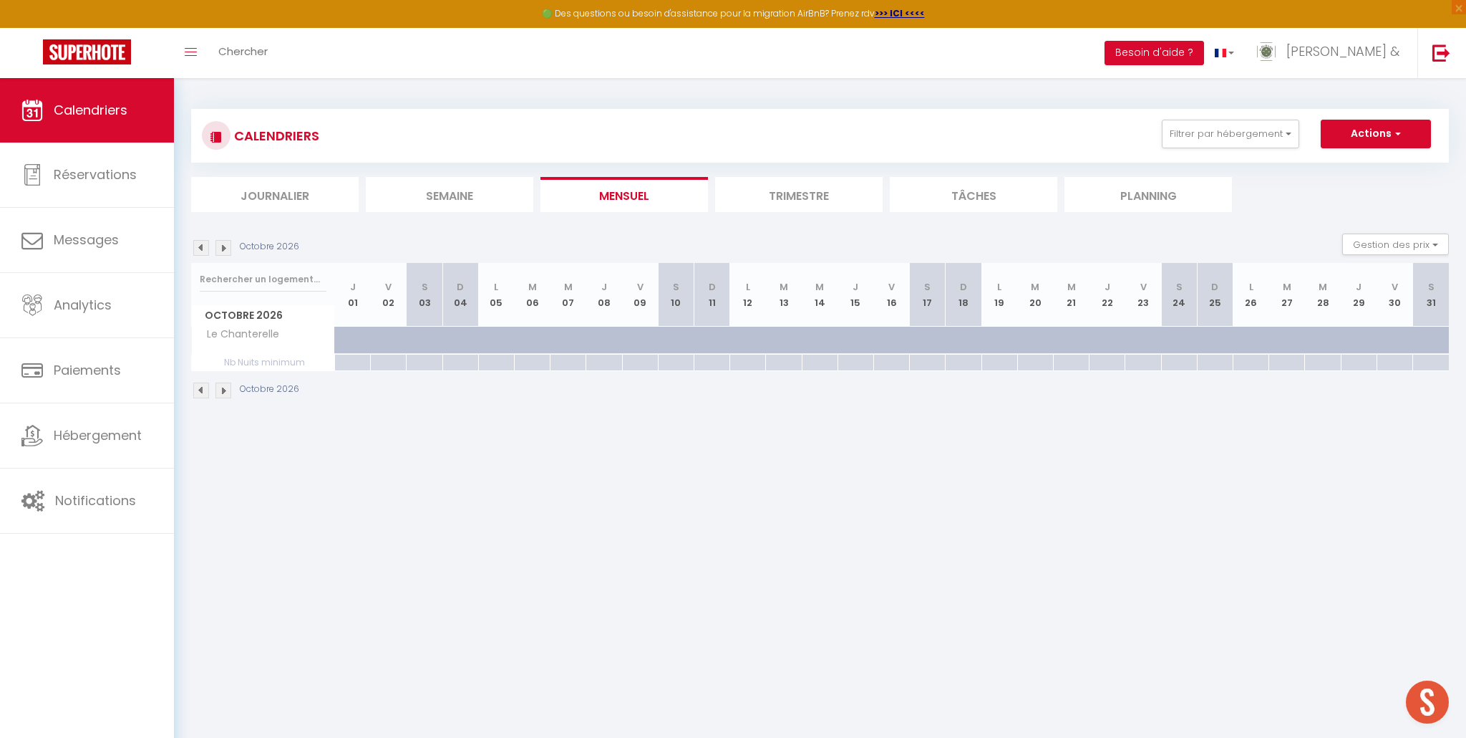
click at [201, 250] on img at bounding box center [201, 248] width 16 height 16
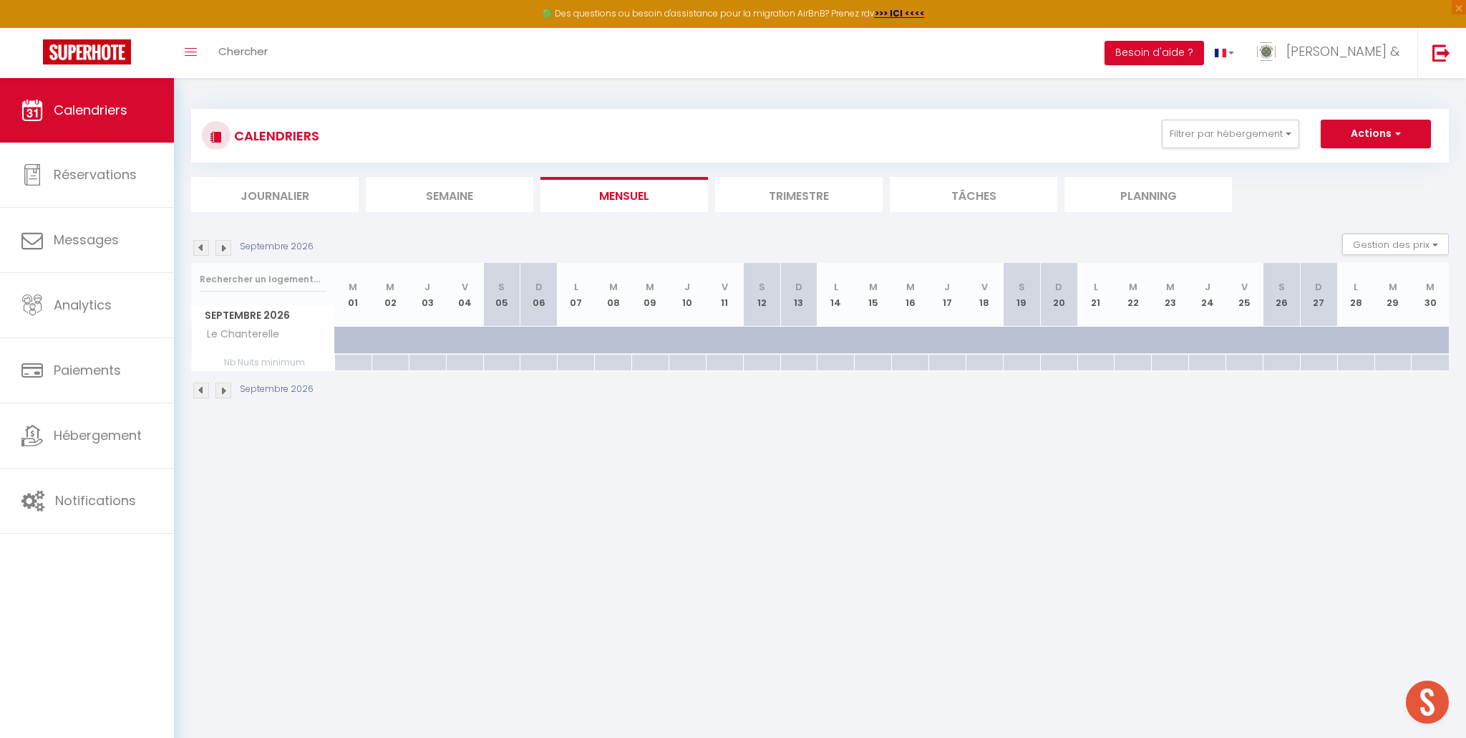
click at [201, 250] on img at bounding box center [201, 248] width 16 height 16
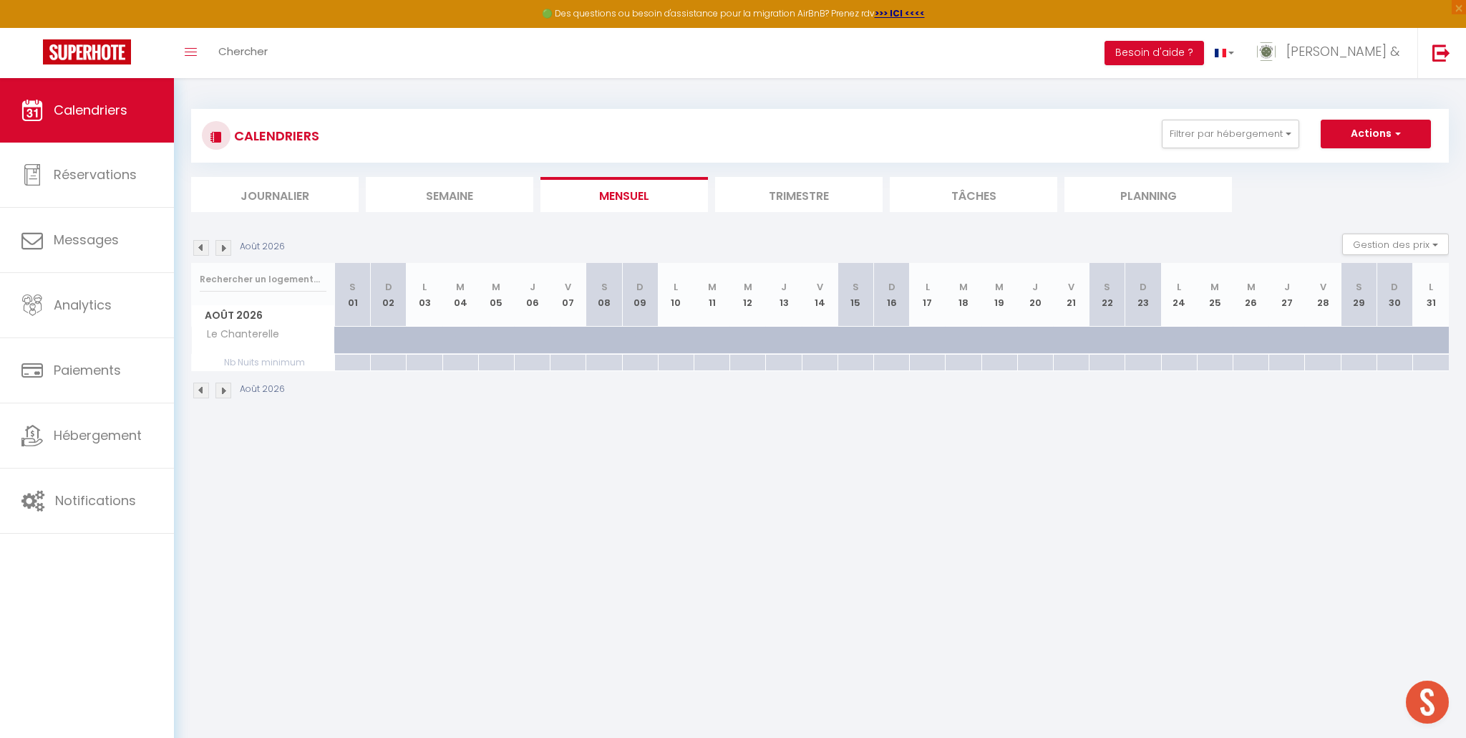
click at [201, 250] on img at bounding box center [201, 248] width 16 height 16
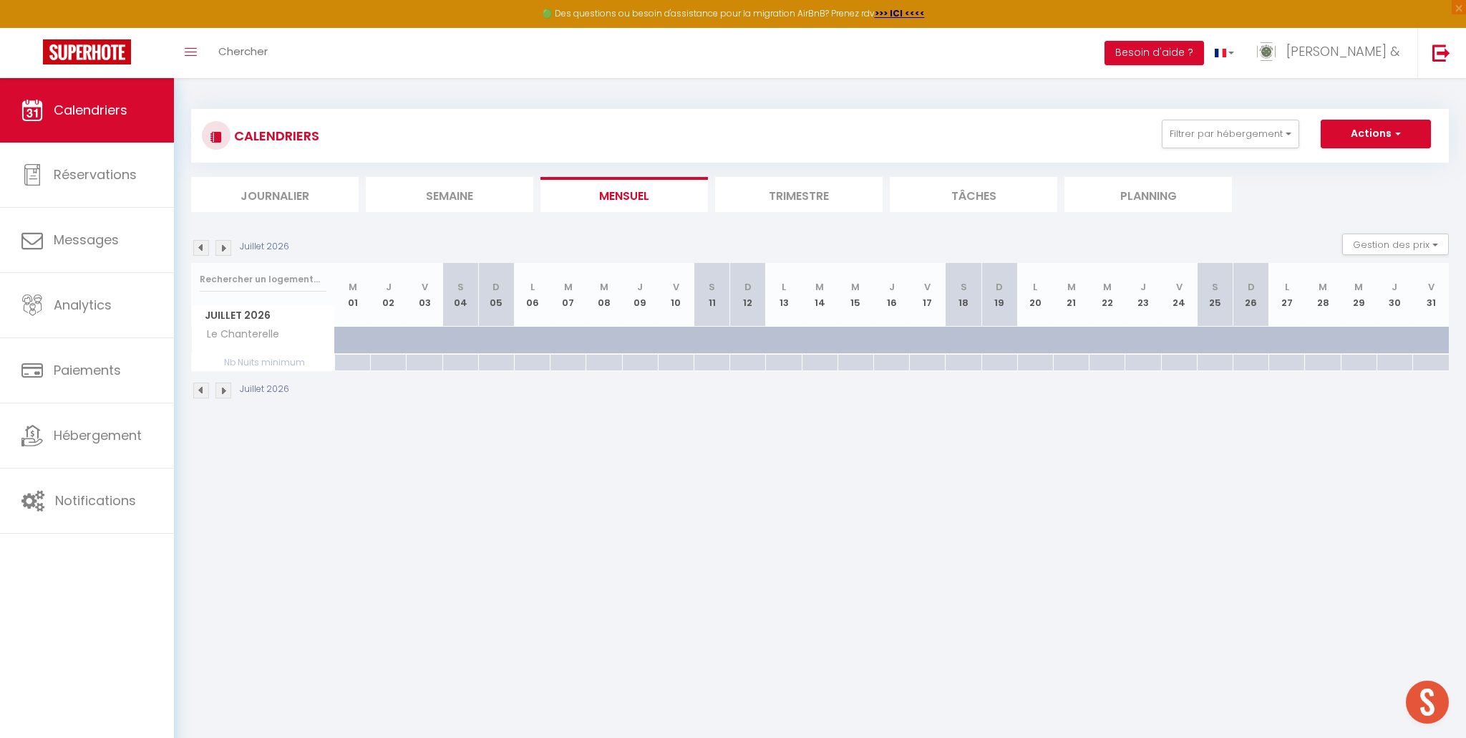
click at [200, 250] on img at bounding box center [201, 248] width 16 height 16
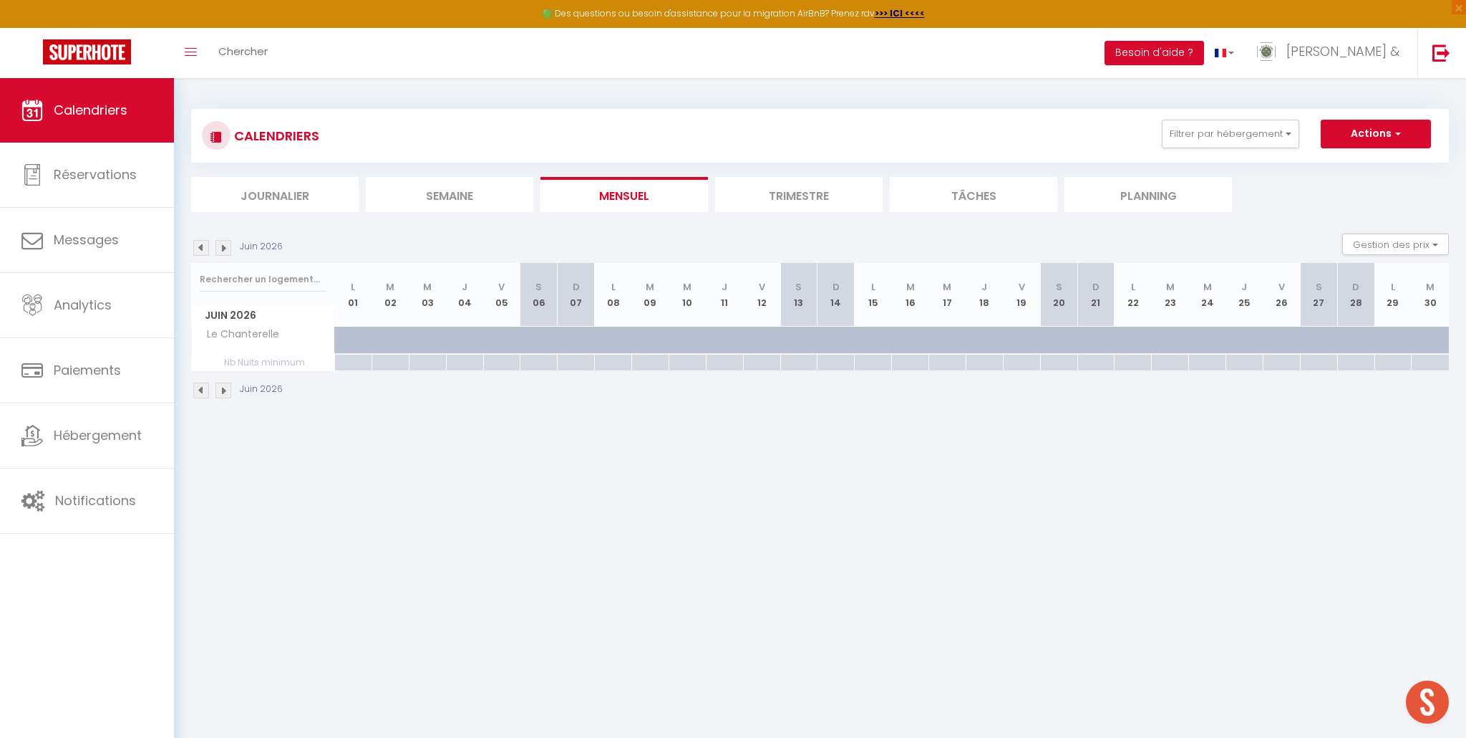
click at [200, 250] on img at bounding box center [201, 248] width 16 height 16
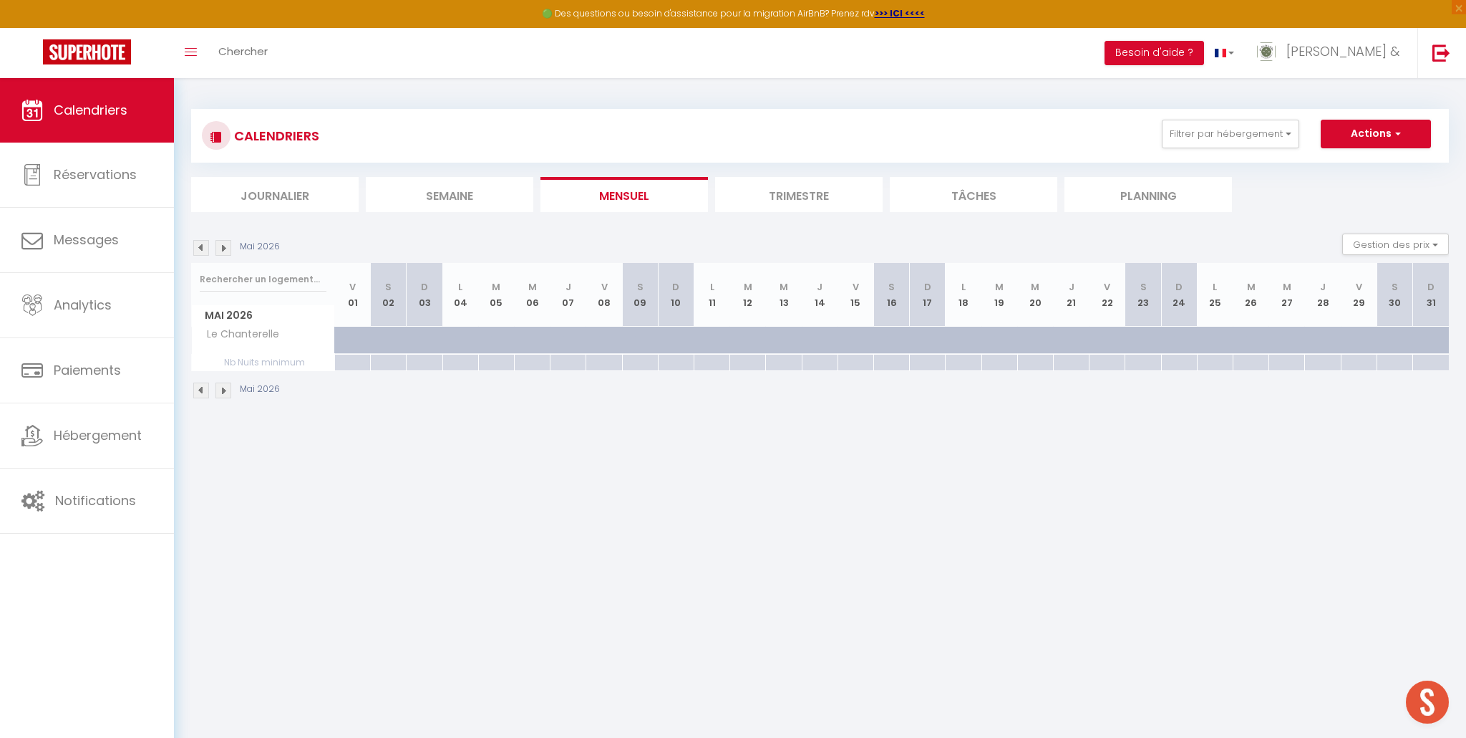
click at [200, 250] on img at bounding box center [201, 248] width 16 height 16
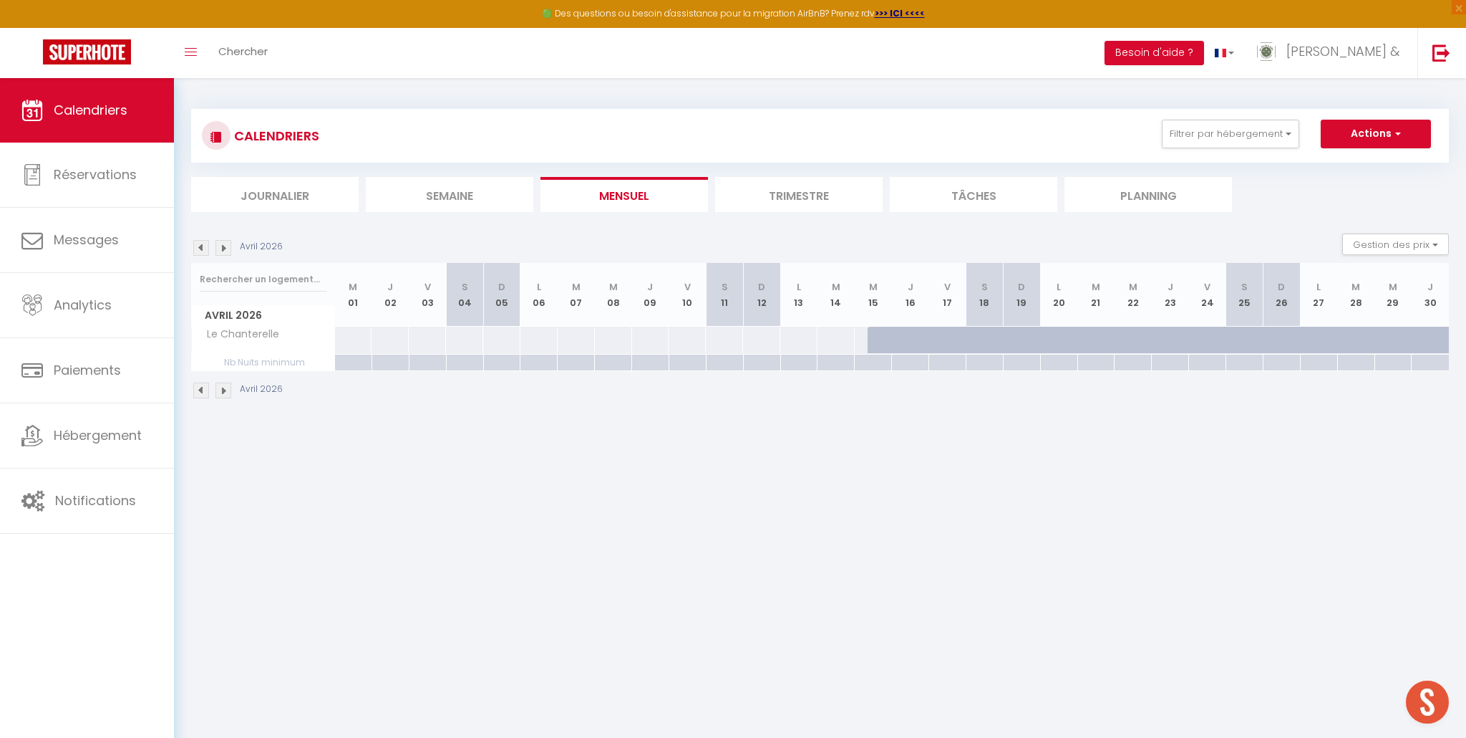
click at [200, 250] on img at bounding box center [201, 248] width 16 height 16
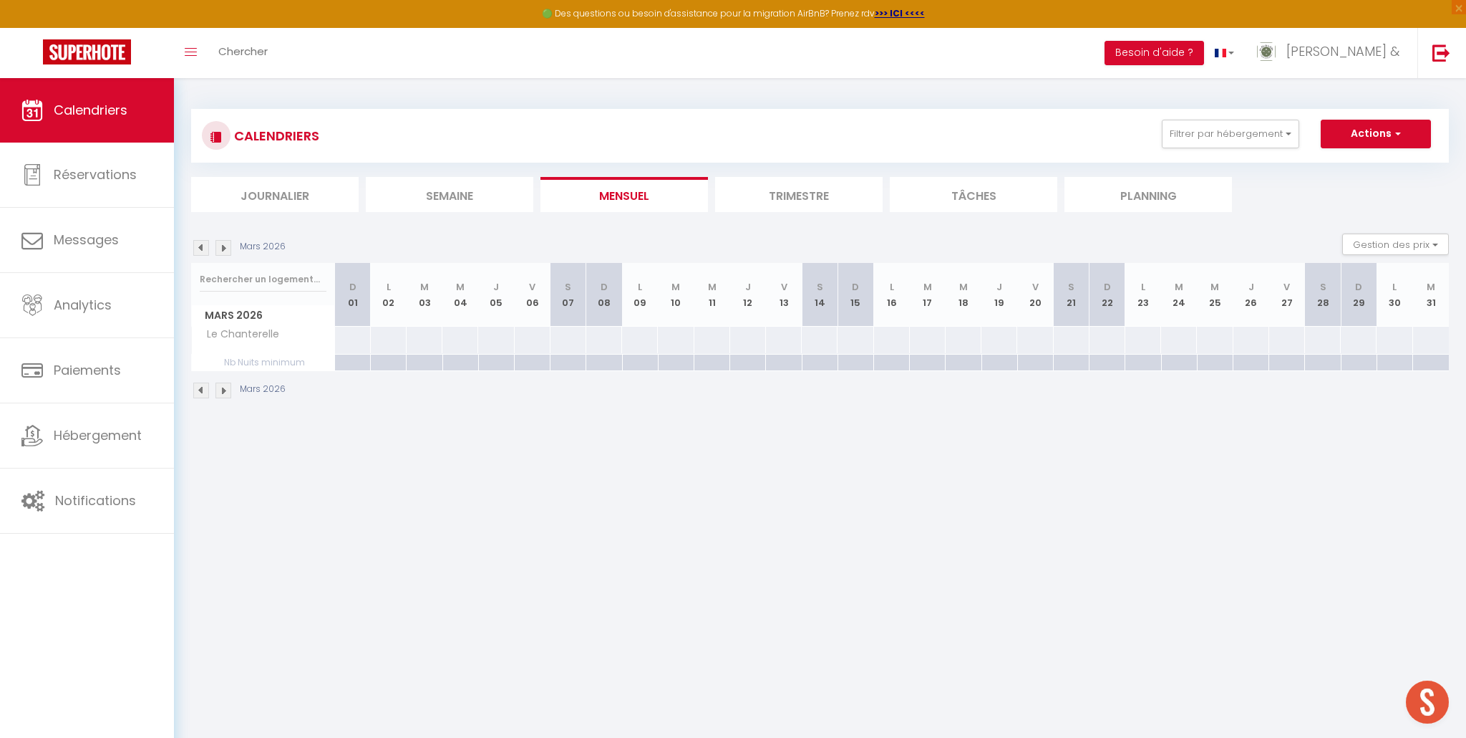
click at [200, 250] on img at bounding box center [201, 248] width 16 height 16
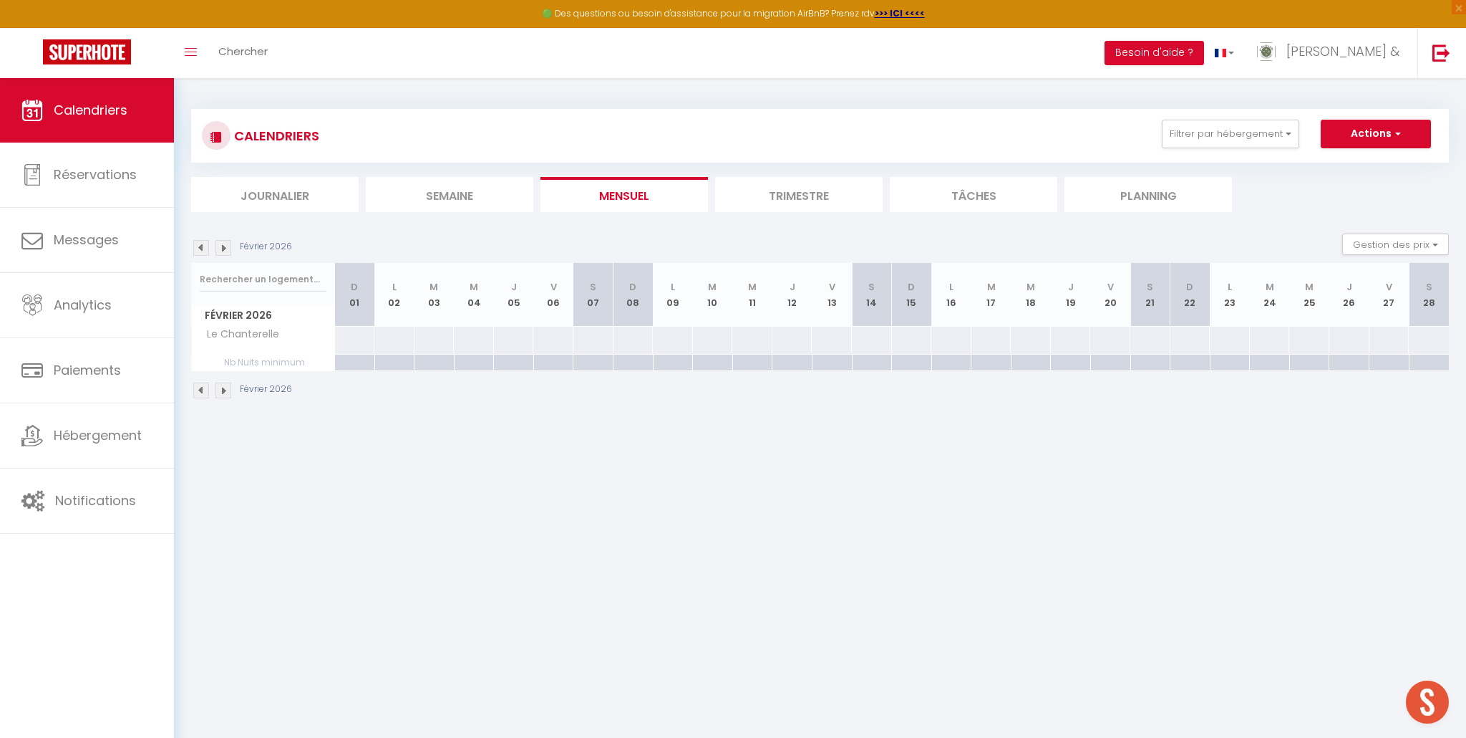
click at [200, 250] on img at bounding box center [201, 248] width 16 height 16
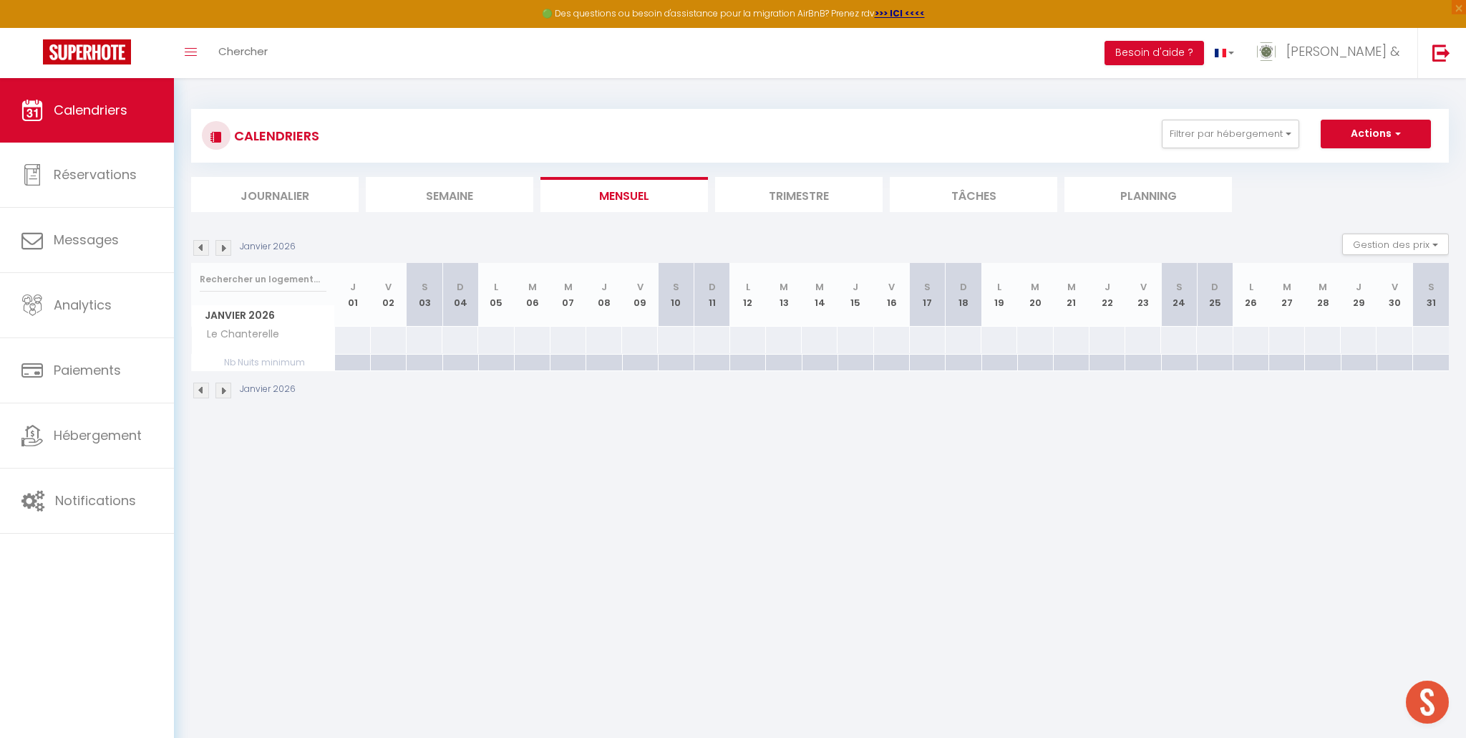
click at [200, 250] on img at bounding box center [201, 248] width 16 height 16
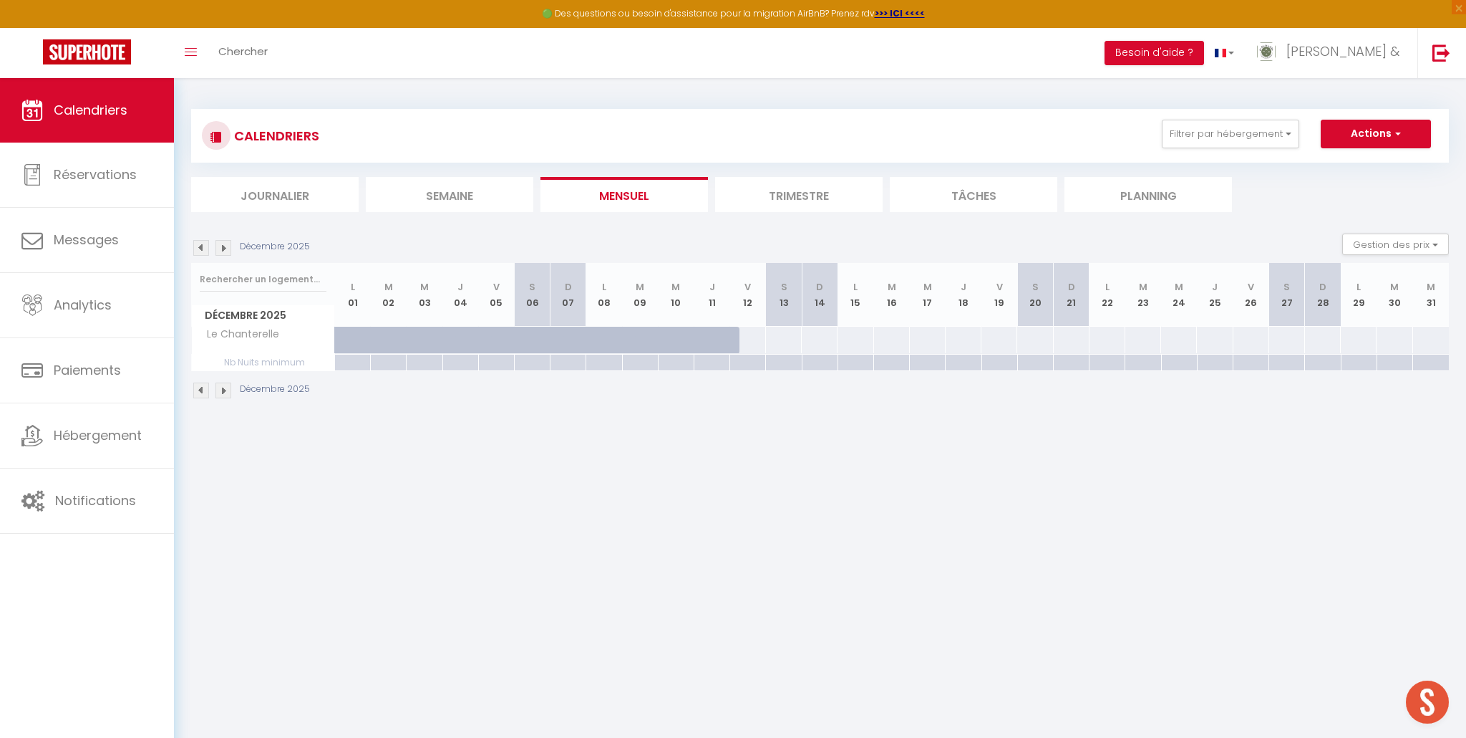
click at [200, 250] on img at bounding box center [201, 248] width 16 height 16
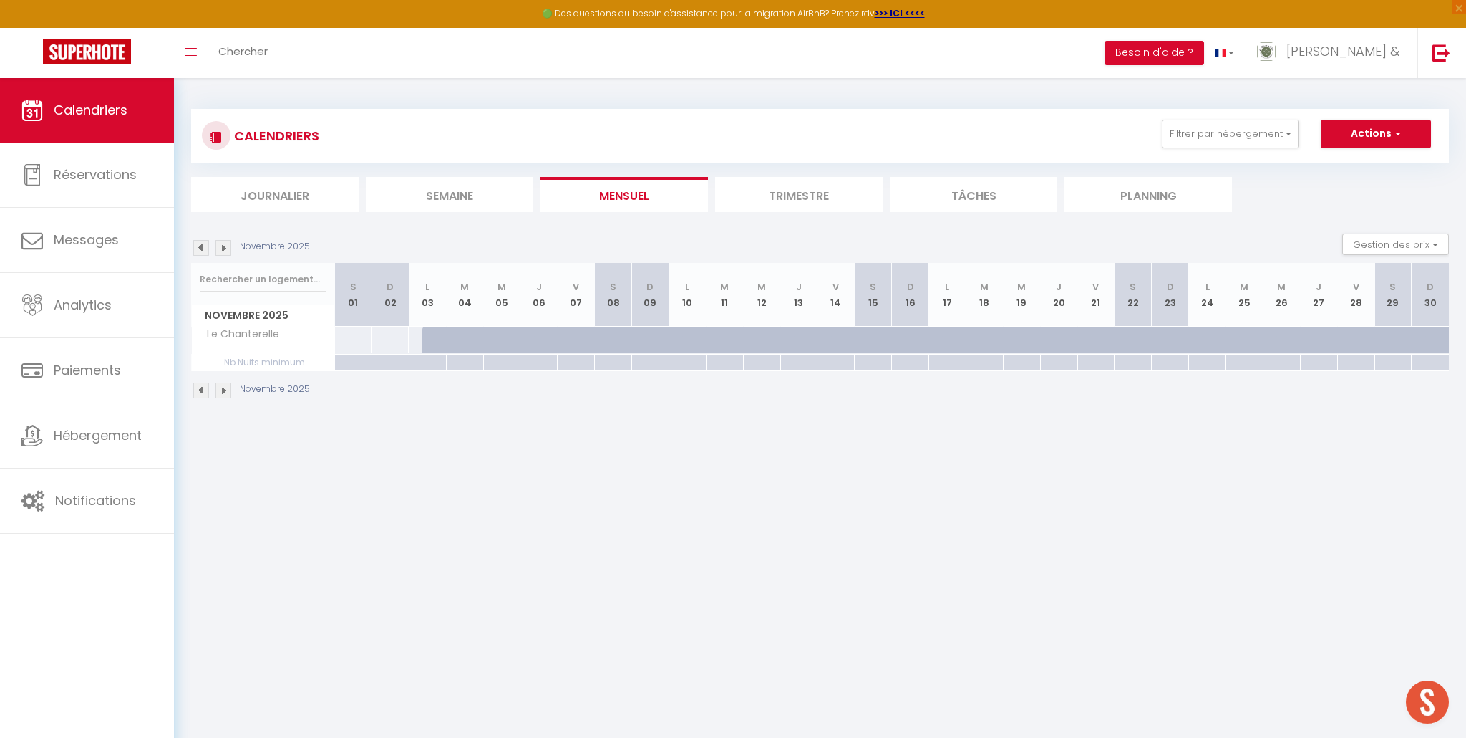
click at [197, 250] on img at bounding box center [201, 248] width 16 height 16
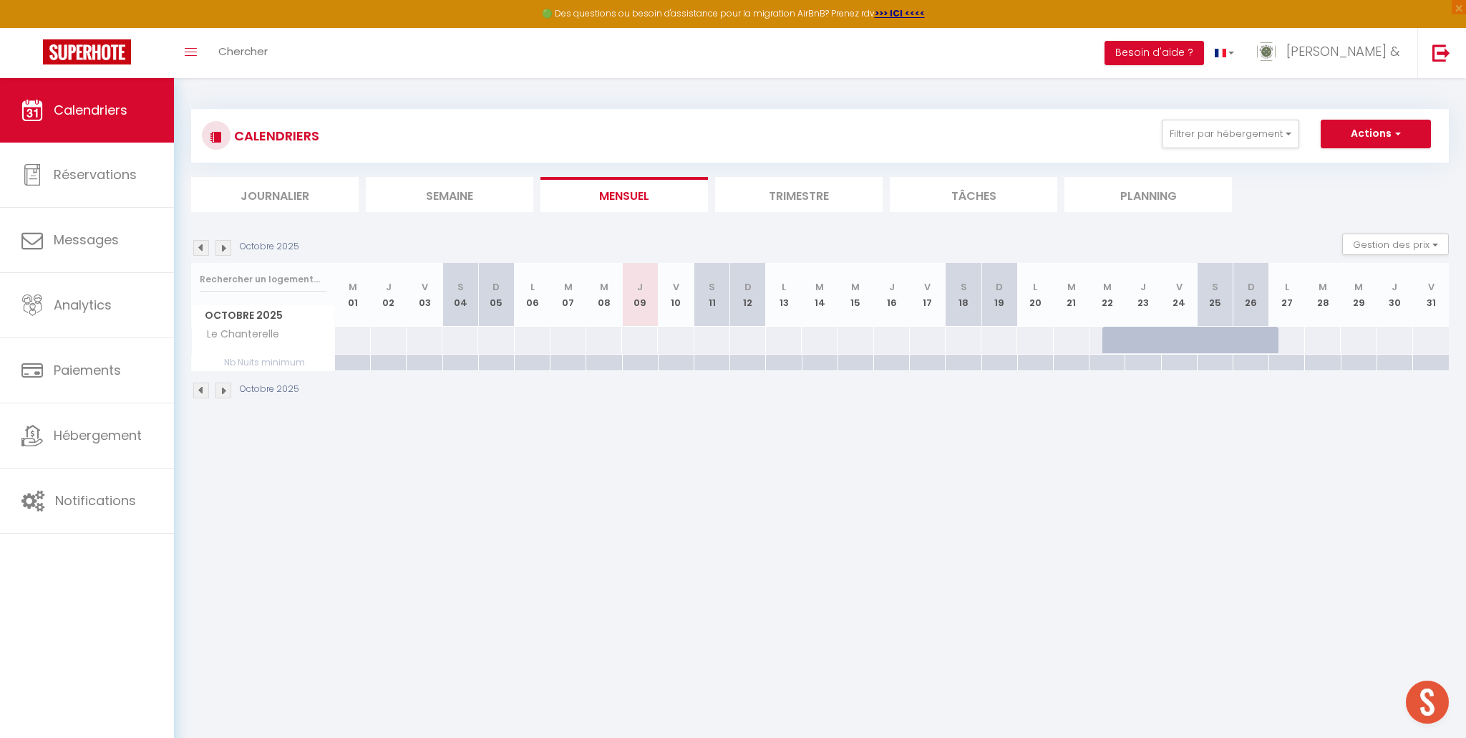
click at [201, 248] on img at bounding box center [201, 248] width 16 height 16
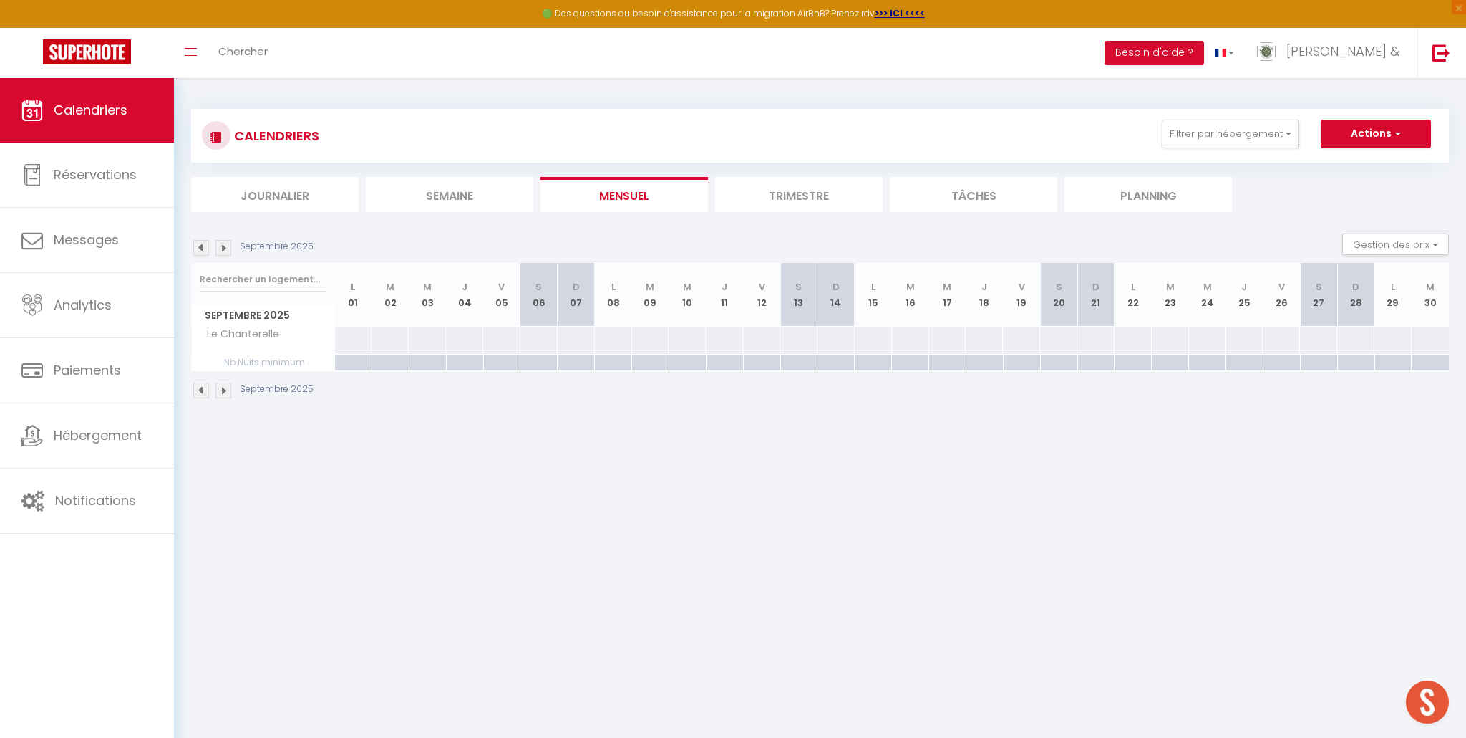
click at [201, 248] on img at bounding box center [201, 248] width 16 height 16
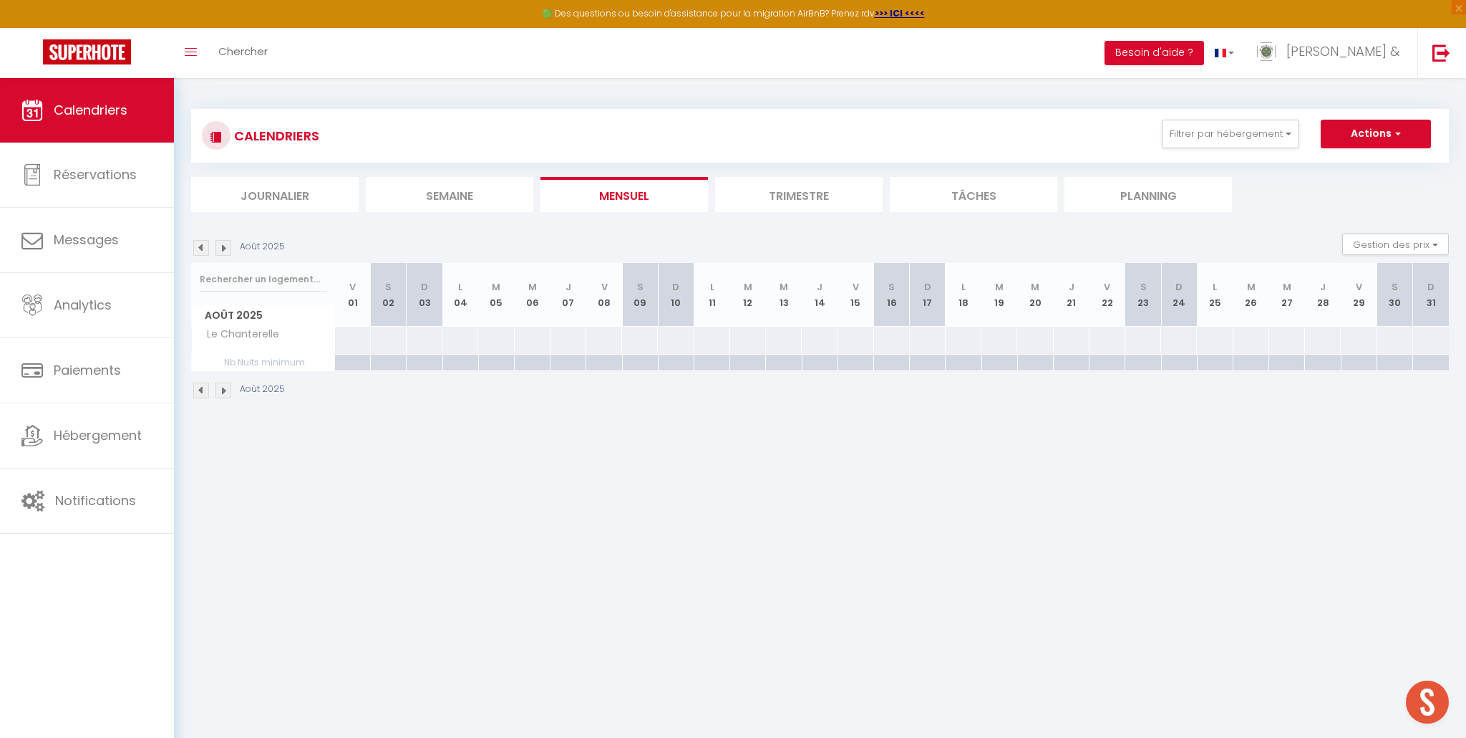
click at [201, 248] on img at bounding box center [201, 248] width 16 height 16
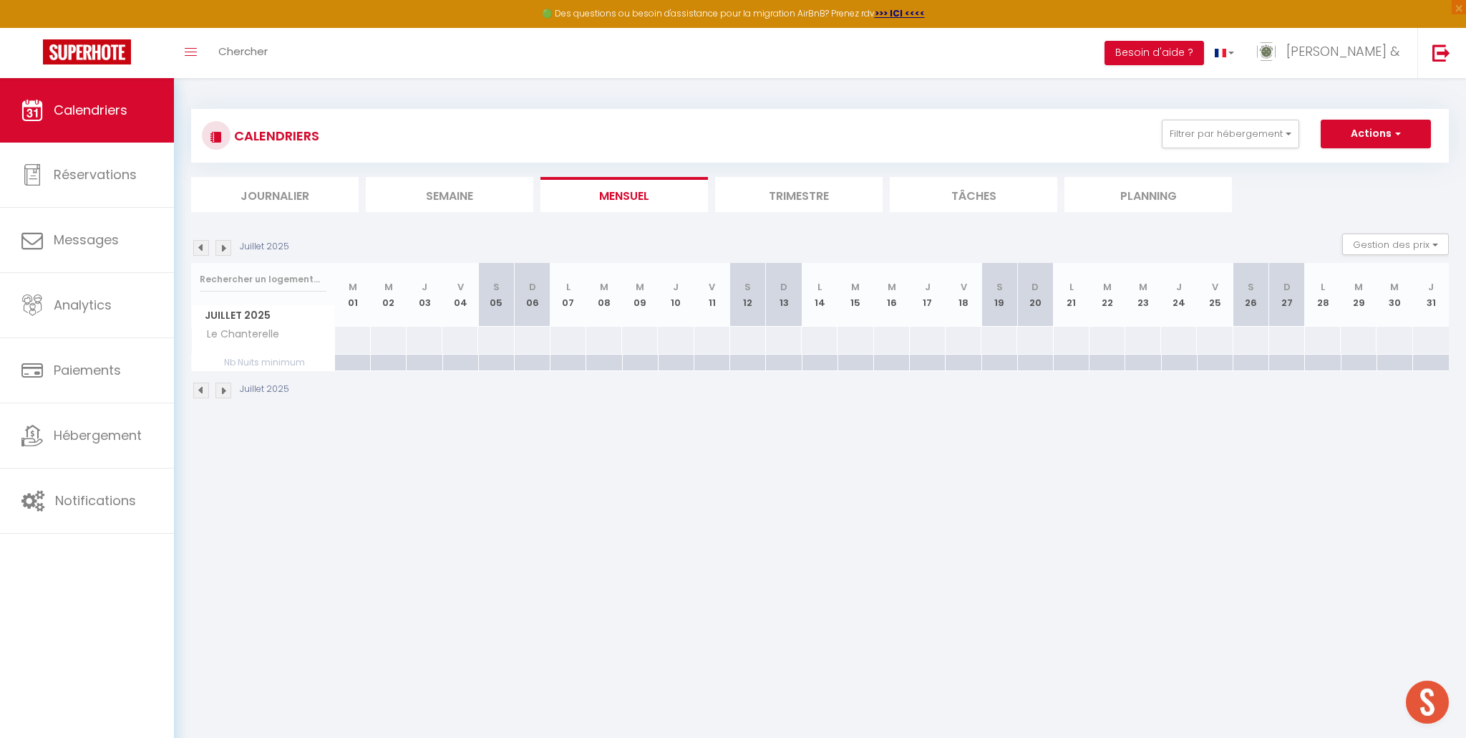
click at [224, 248] on img at bounding box center [224, 248] width 16 height 16
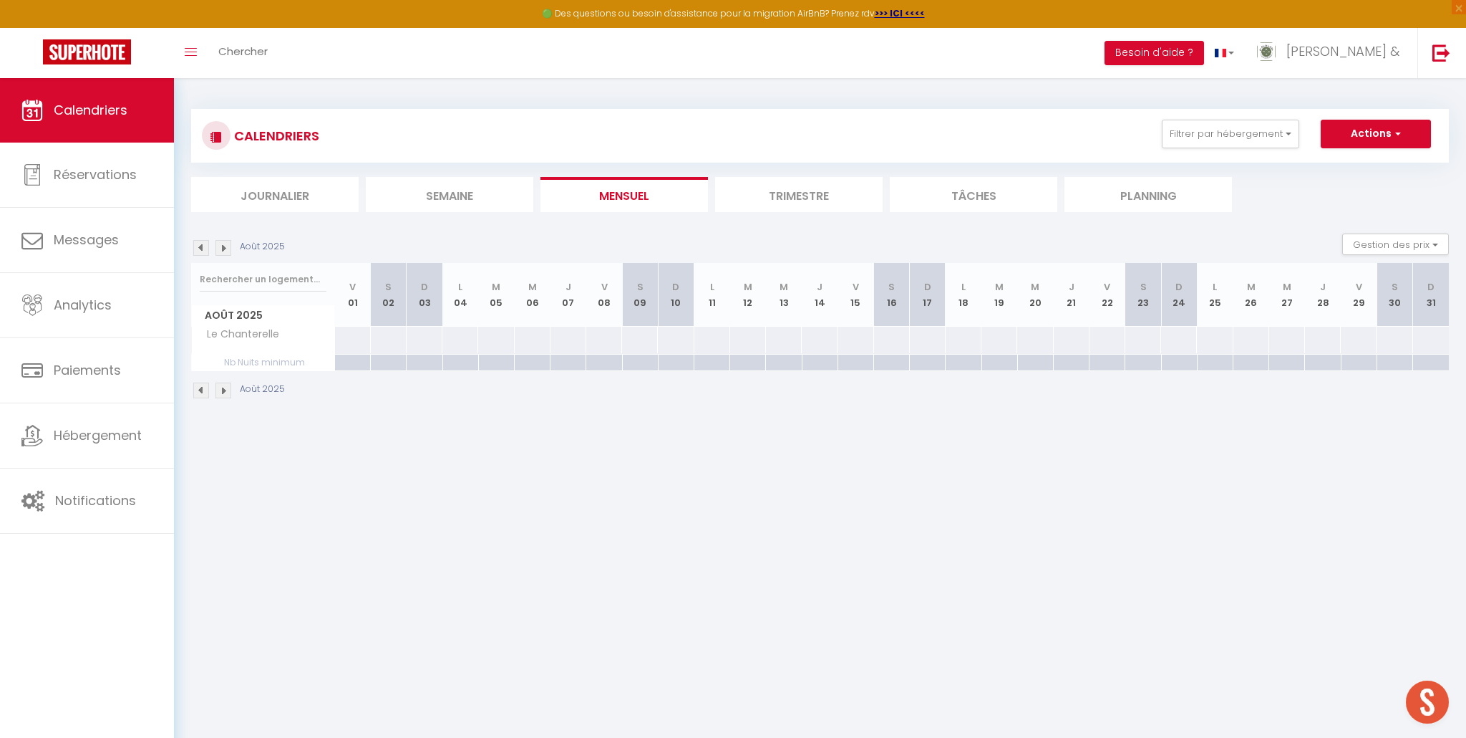
click at [223, 248] on img at bounding box center [224, 248] width 16 height 16
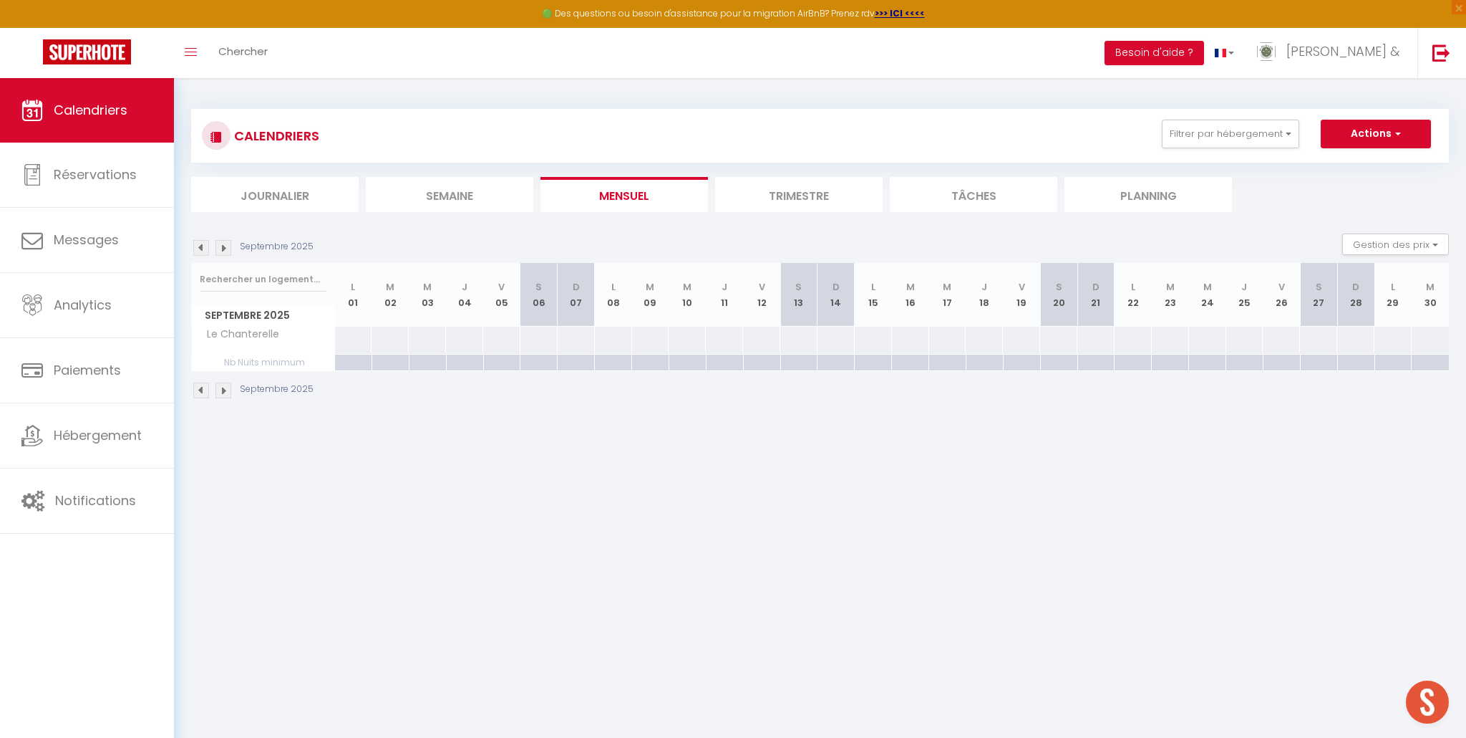
click at [223, 248] on img at bounding box center [224, 248] width 16 height 16
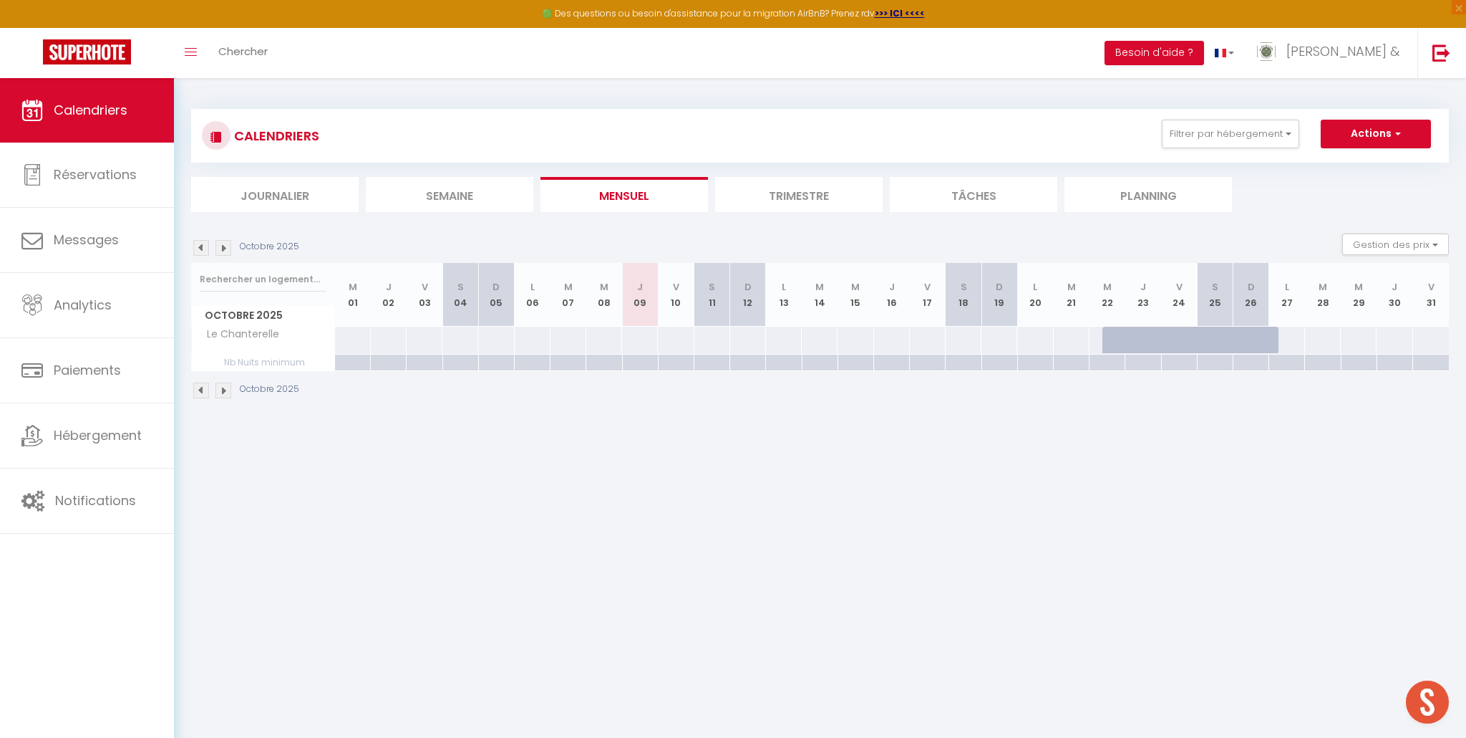
click at [223, 248] on img at bounding box center [224, 248] width 16 height 16
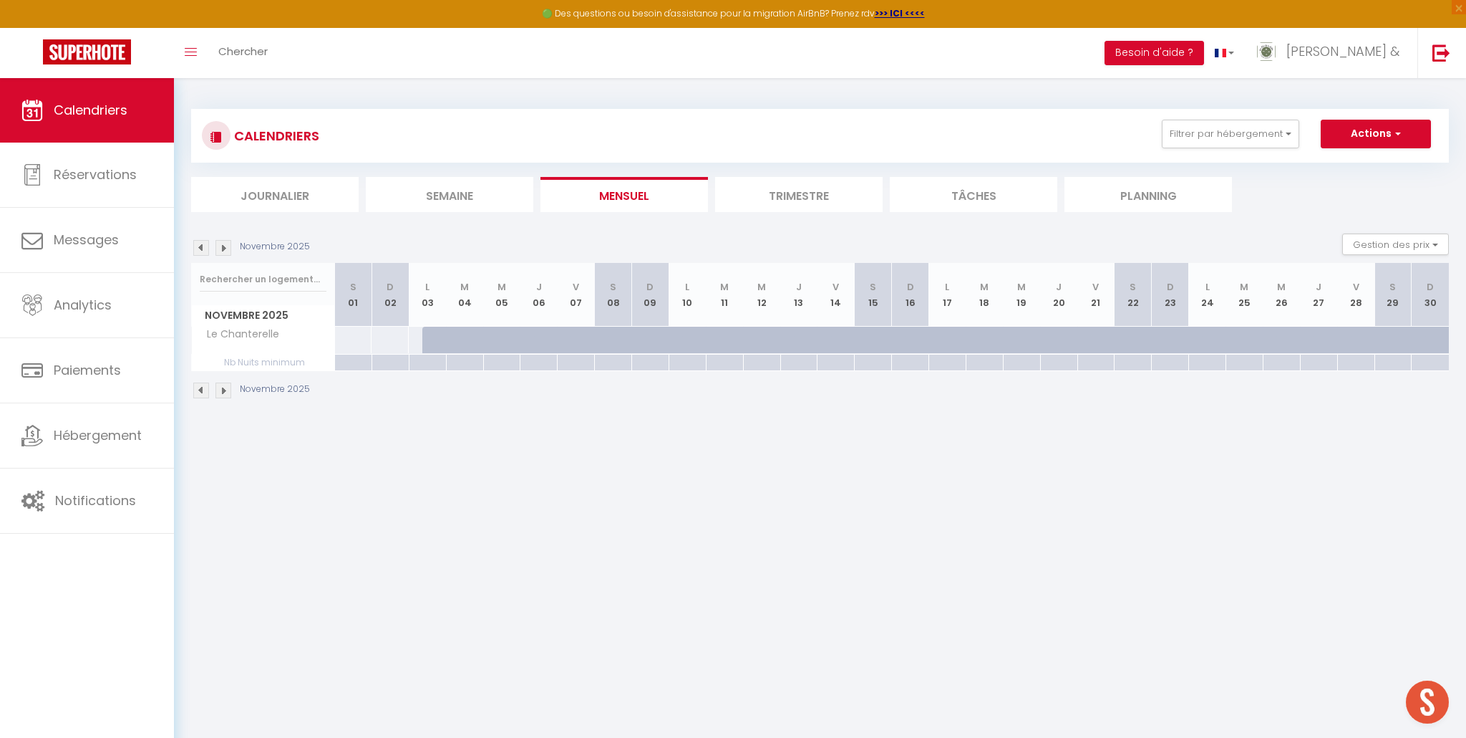
click at [223, 248] on img at bounding box center [224, 248] width 16 height 16
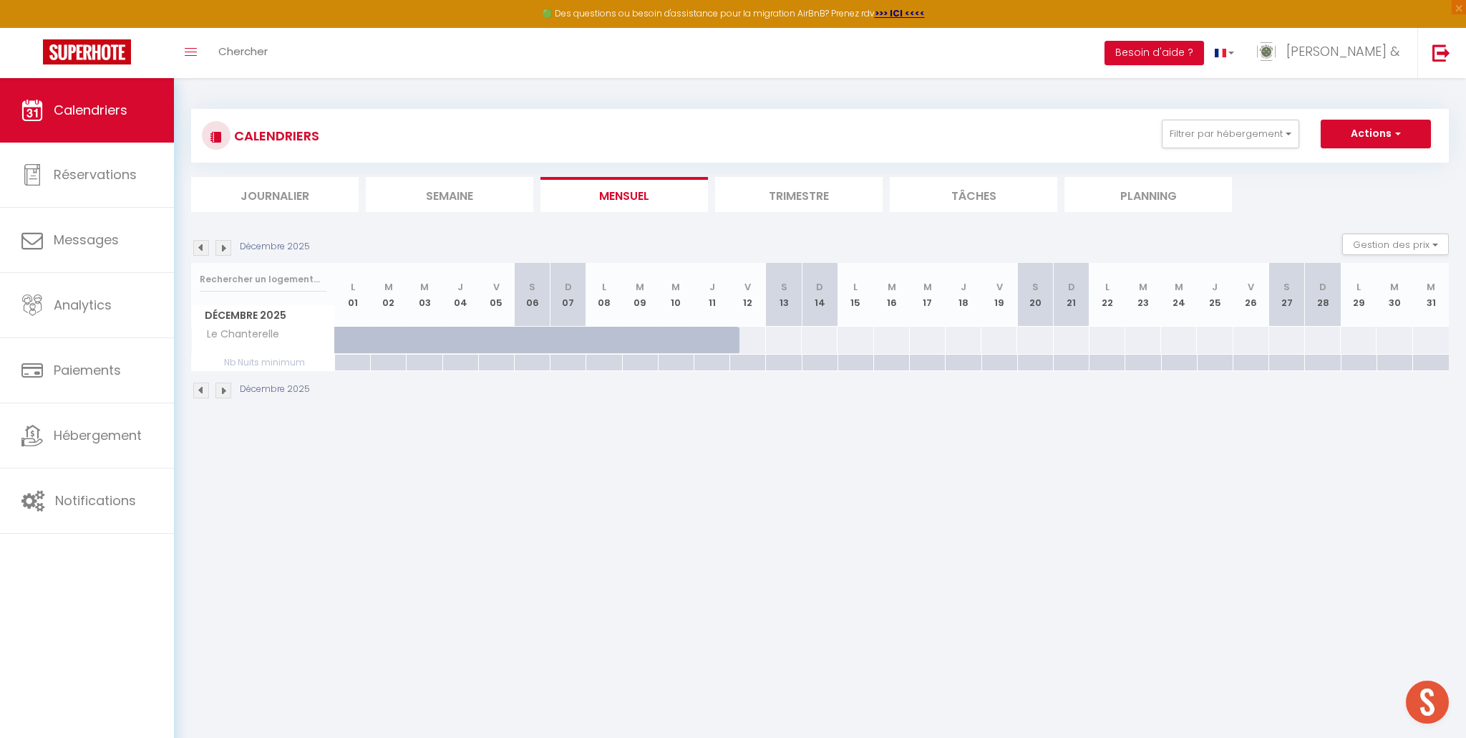
click at [204, 251] on img at bounding box center [201, 248] width 16 height 16
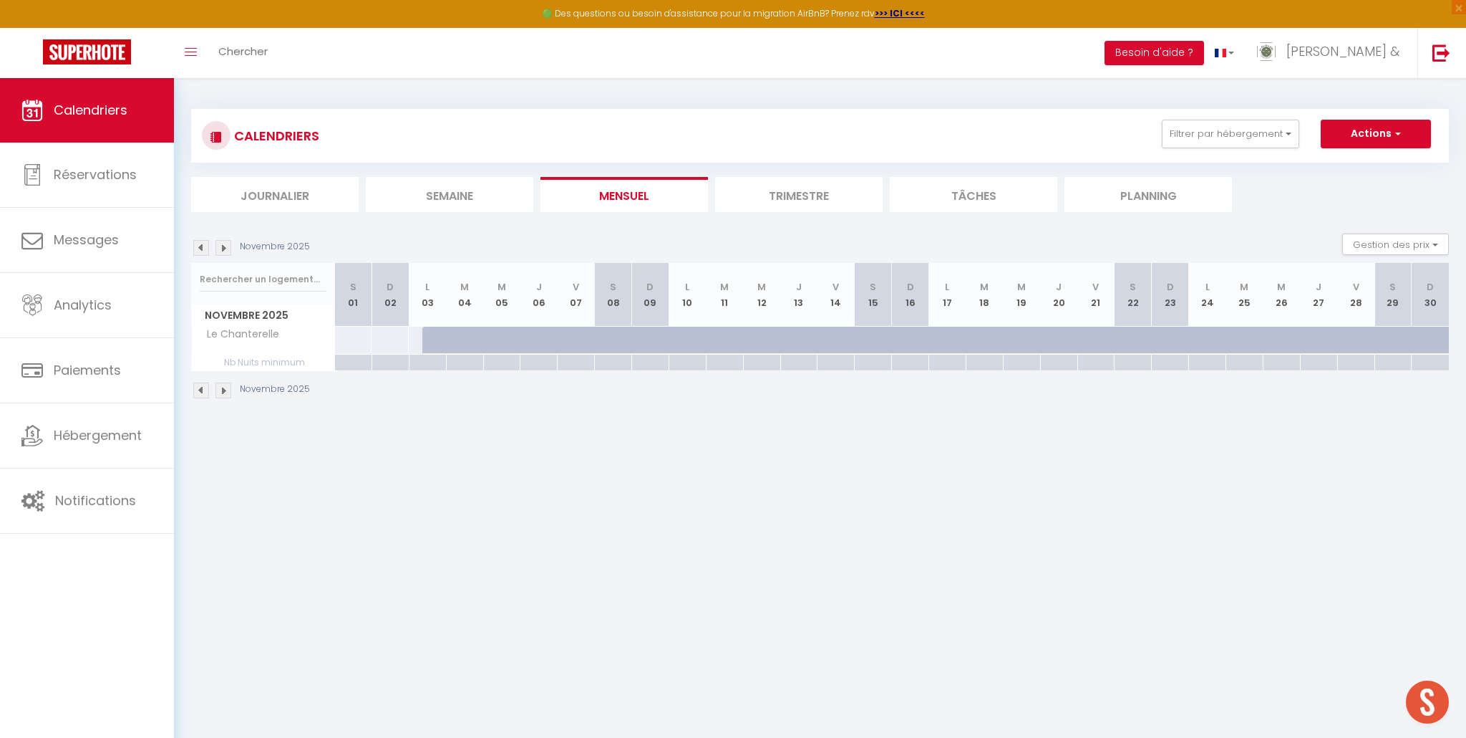
click at [204, 251] on img at bounding box center [201, 248] width 16 height 16
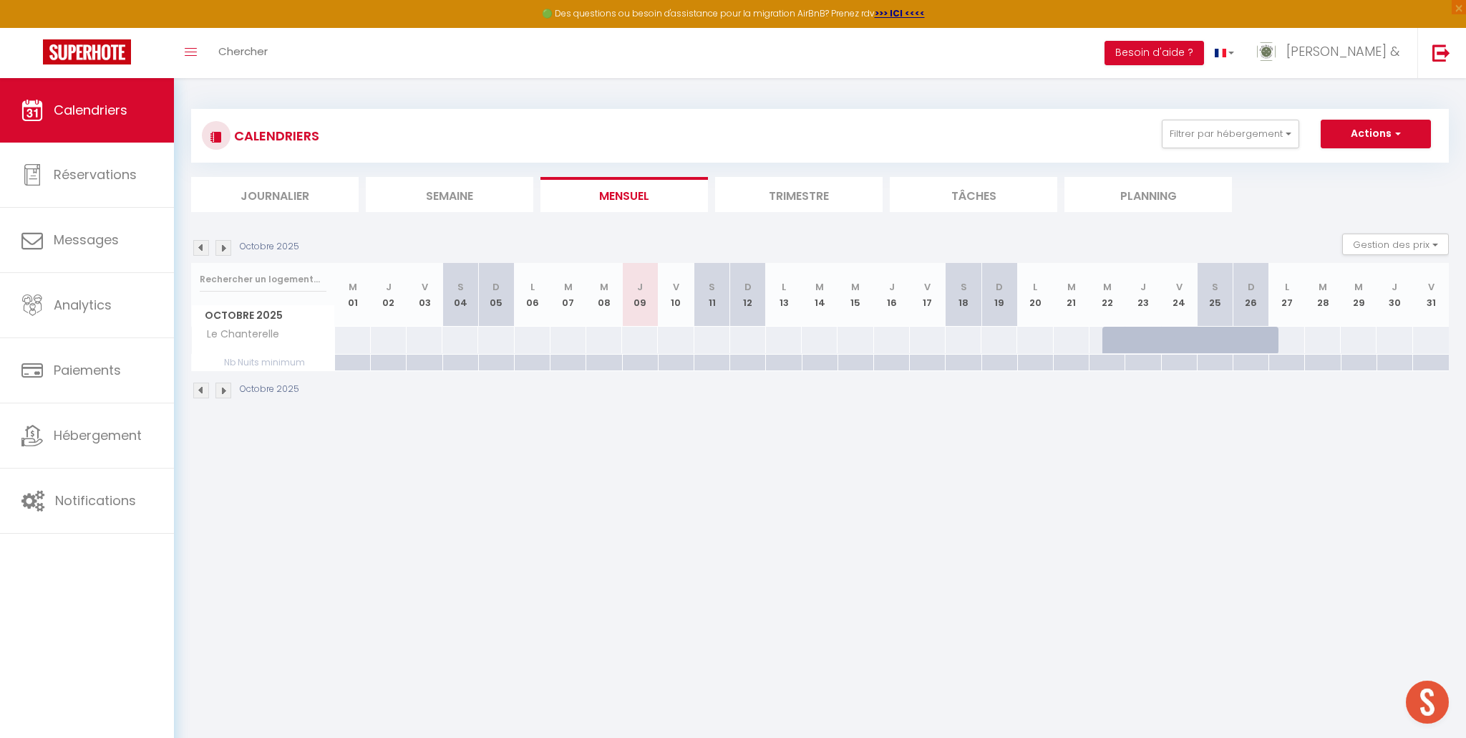
click at [204, 251] on img at bounding box center [201, 248] width 16 height 16
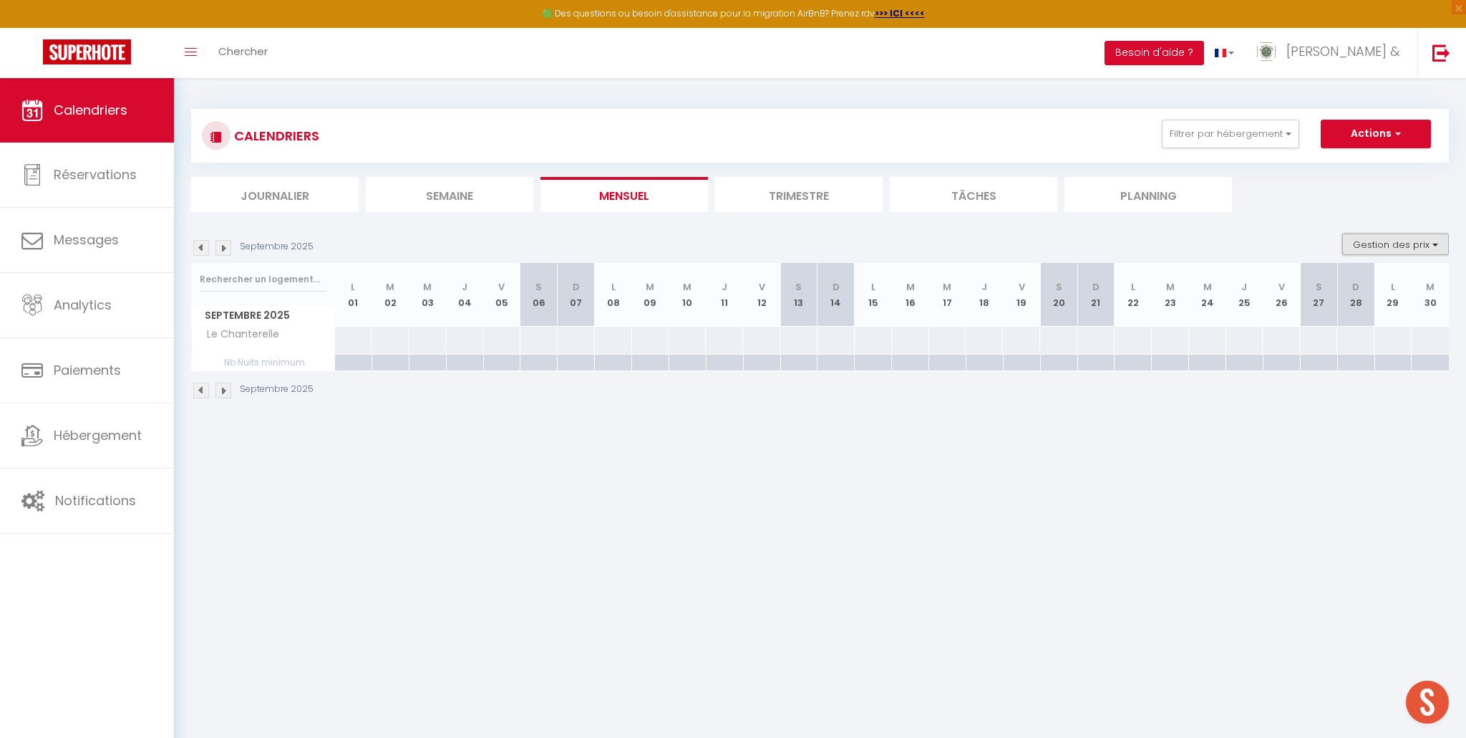
click at [1396, 243] on button "Gestion des prix" at bounding box center [1396, 243] width 107 height 21
click at [1334, 338] on input "Disponibilité" at bounding box center [1384, 339] width 129 height 14
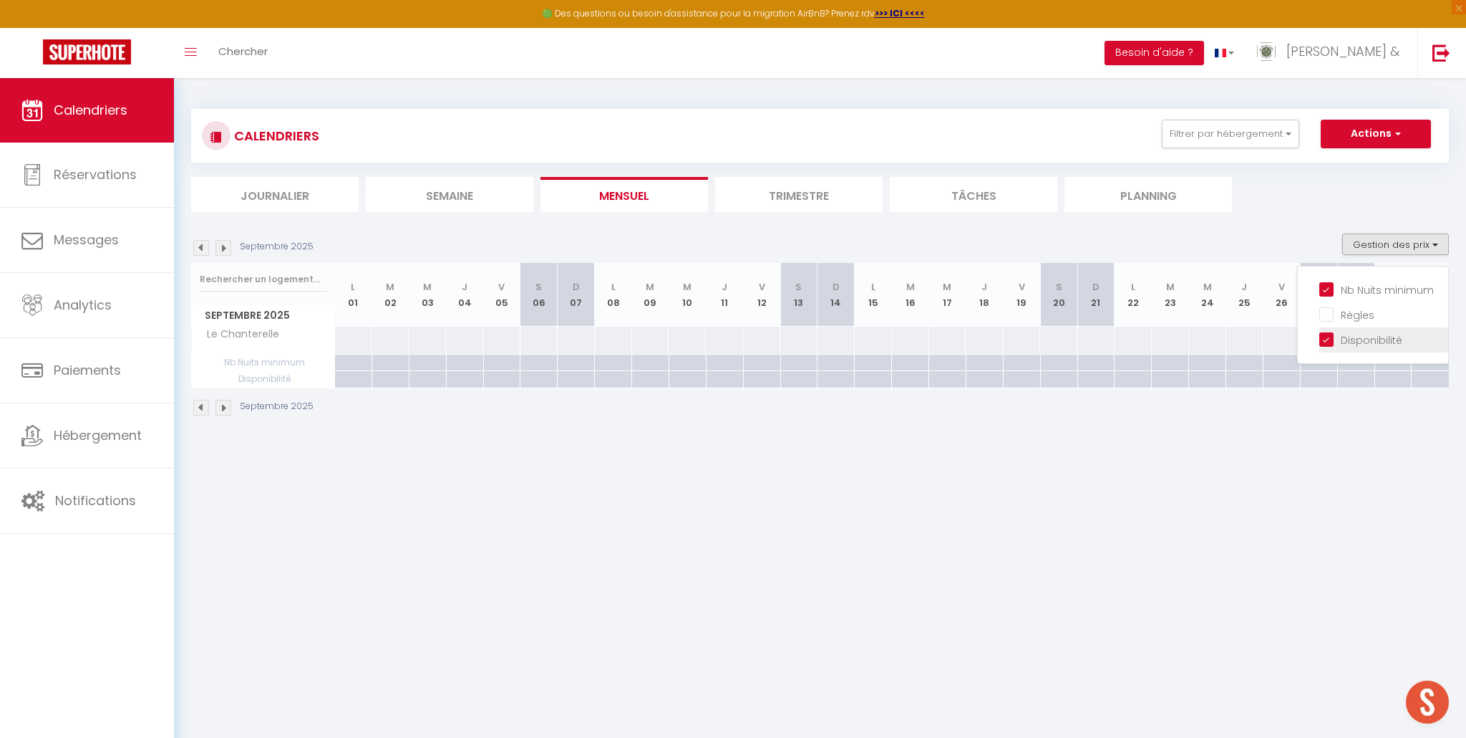
click at [1333, 339] on input "Disponibilité" at bounding box center [1384, 339] width 129 height 14
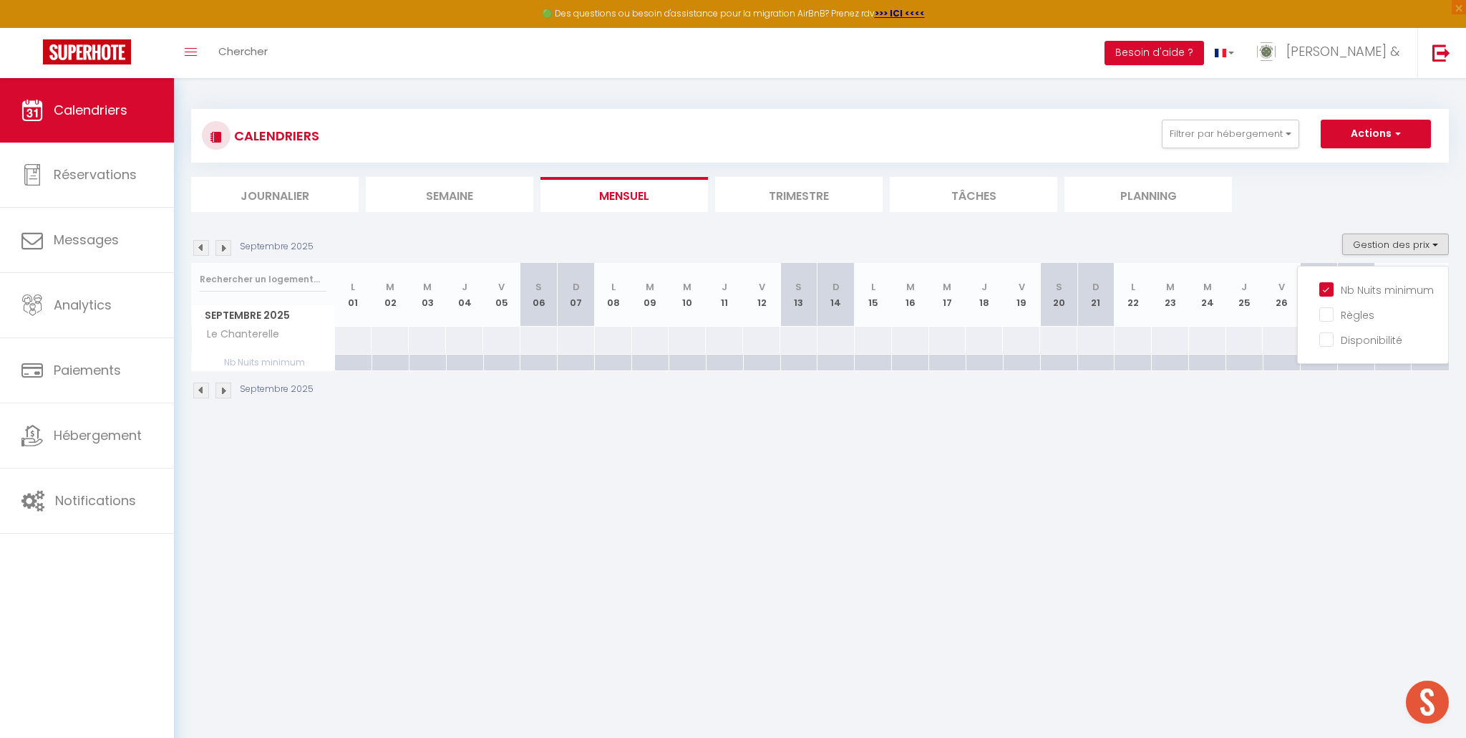
click at [1302, 226] on section "Septembre 2025 Gestion des prix Nb Nuits minimum Règles Disponibilité Septembre…" at bounding box center [820, 316] width 1258 height 194
click at [221, 247] on img at bounding box center [224, 248] width 16 height 16
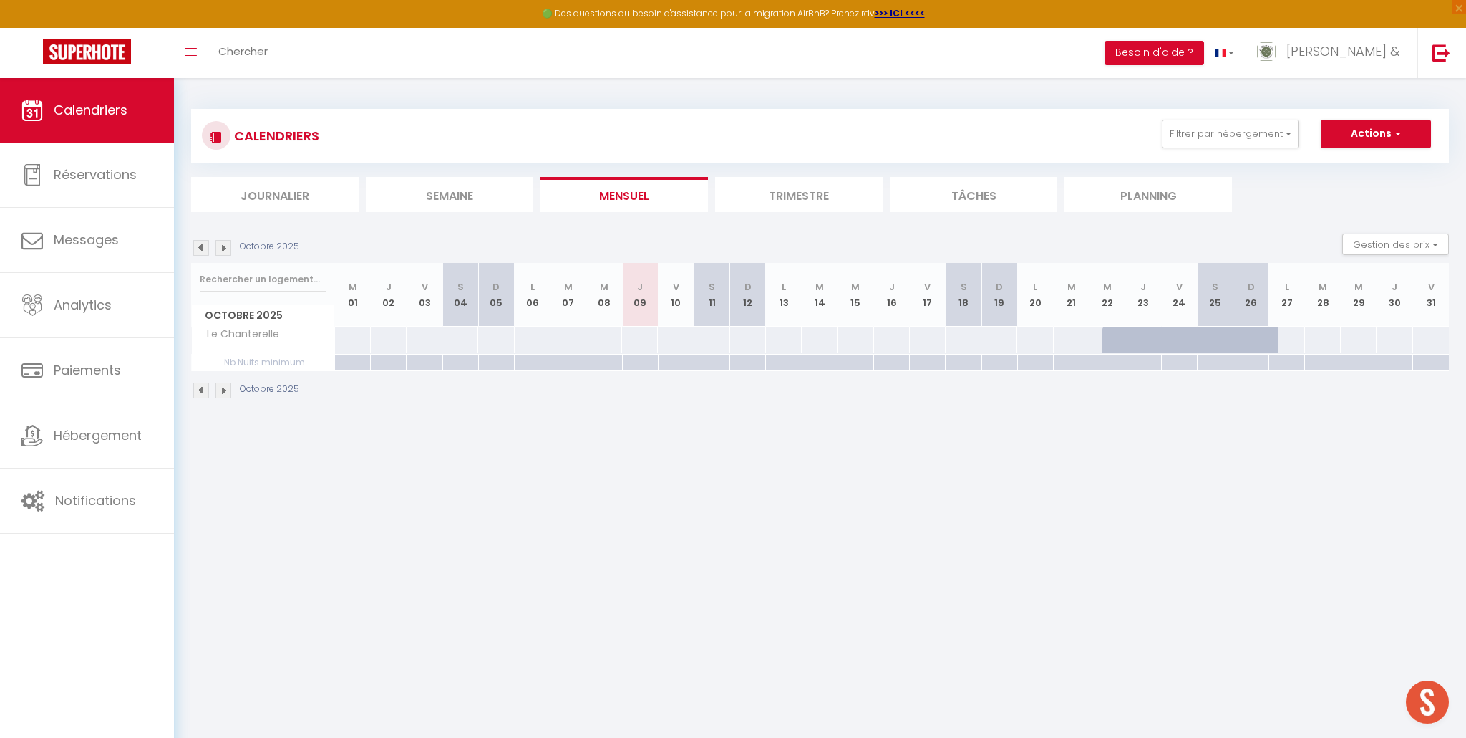
click at [645, 342] on div at bounding box center [640, 340] width 37 height 26
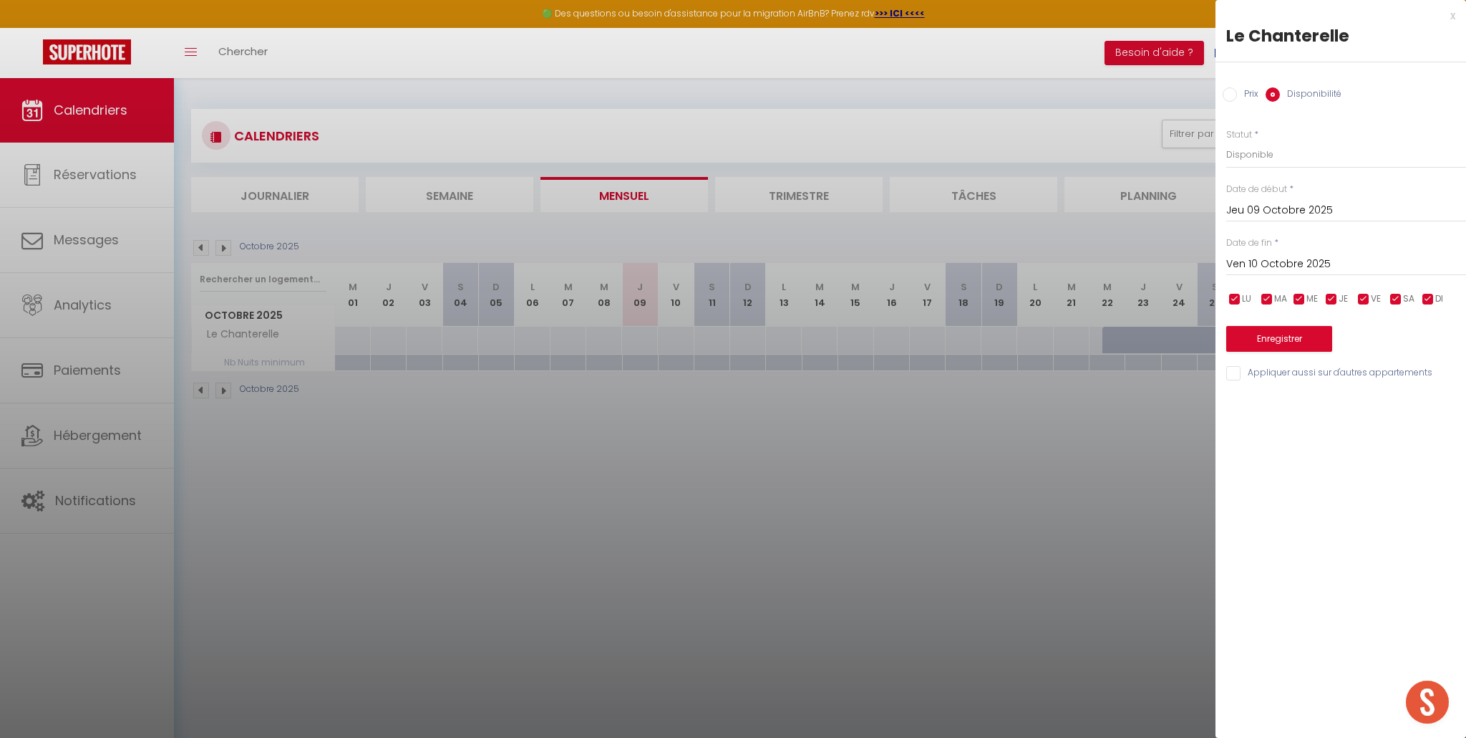
click at [1227, 96] on input "Prix" at bounding box center [1230, 94] width 14 height 14
click at [1275, 160] on input "Prix" at bounding box center [1347, 154] width 240 height 26
click at [1289, 263] on input "Ven 10 Octobre 2025" at bounding box center [1347, 262] width 240 height 19
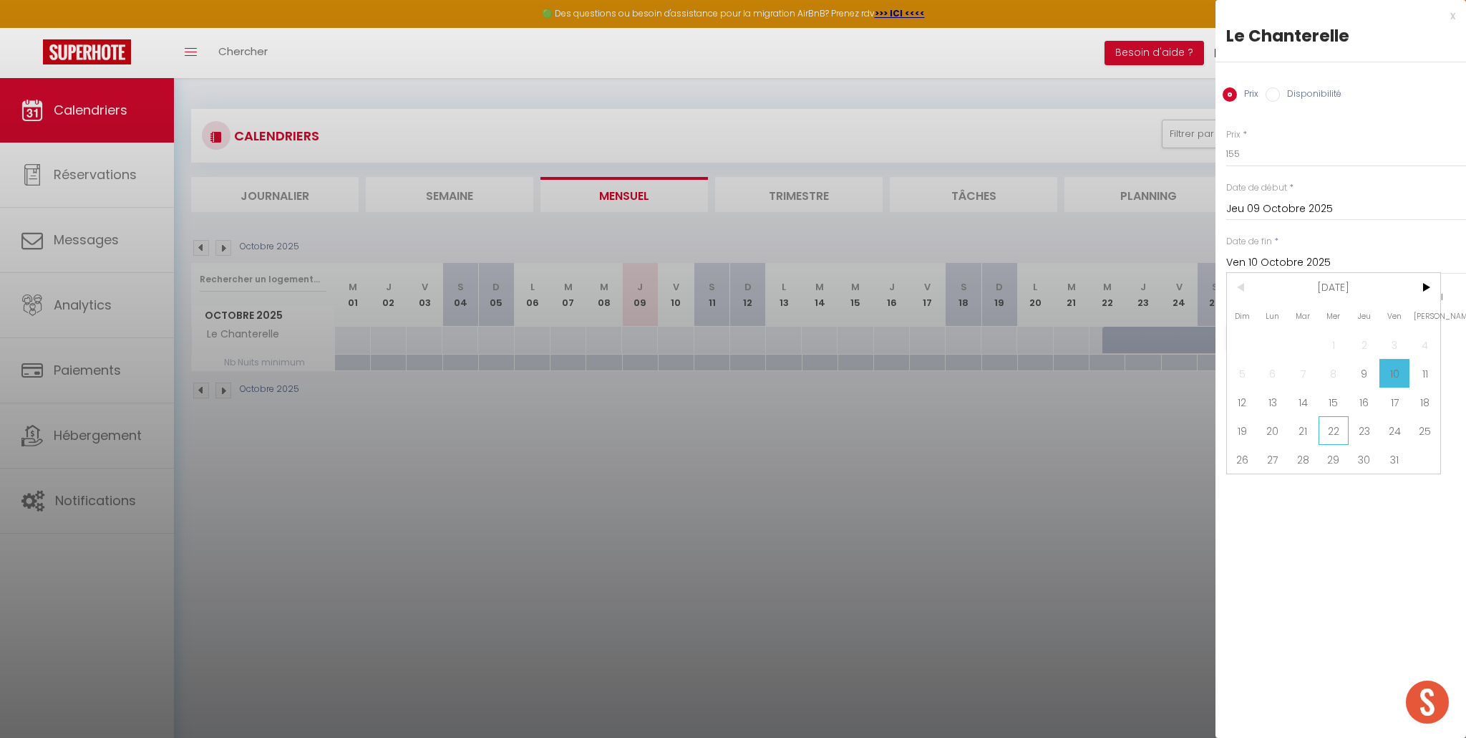
click at [1337, 433] on span "22" at bounding box center [1334, 430] width 31 height 29
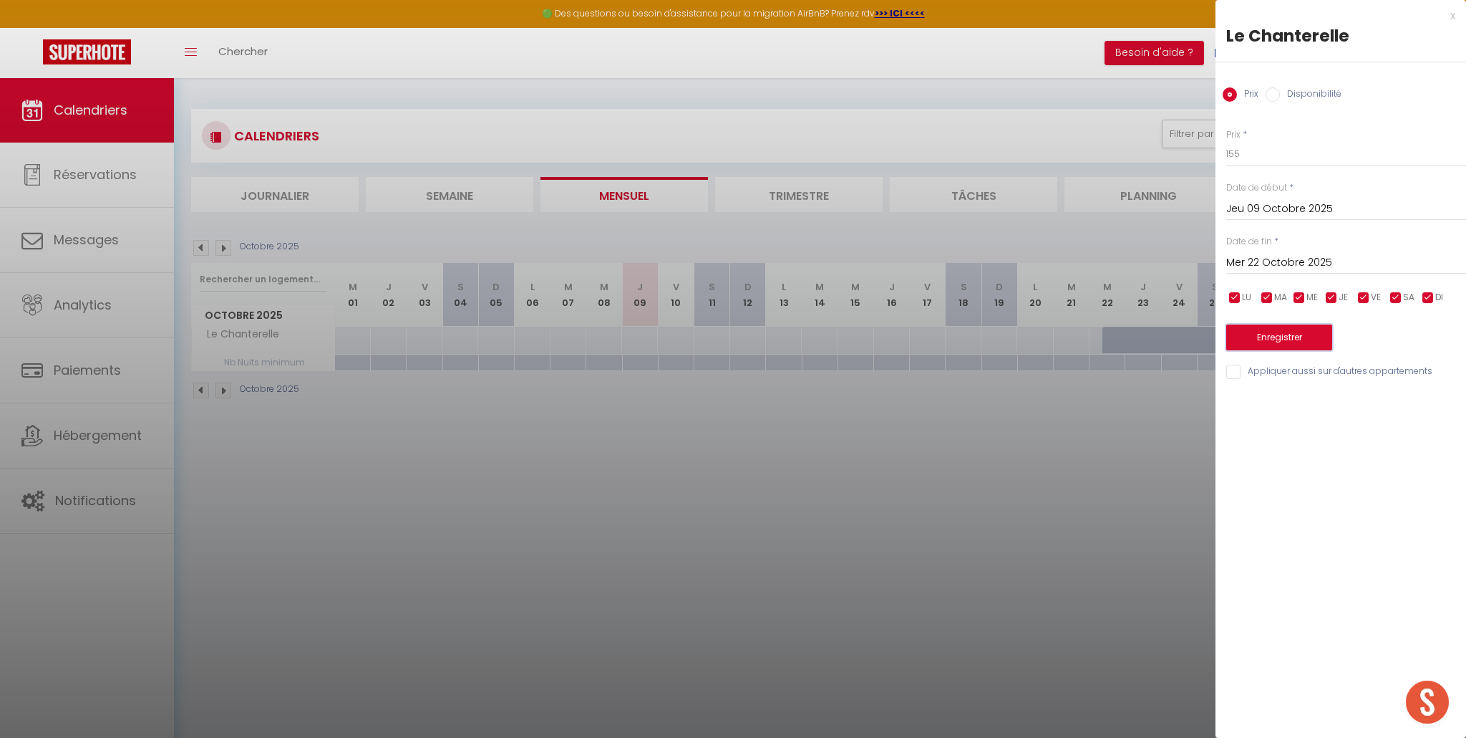
click at [1312, 337] on button "Enregistrer" at bounding box center [1280, 337] width 106 height 26
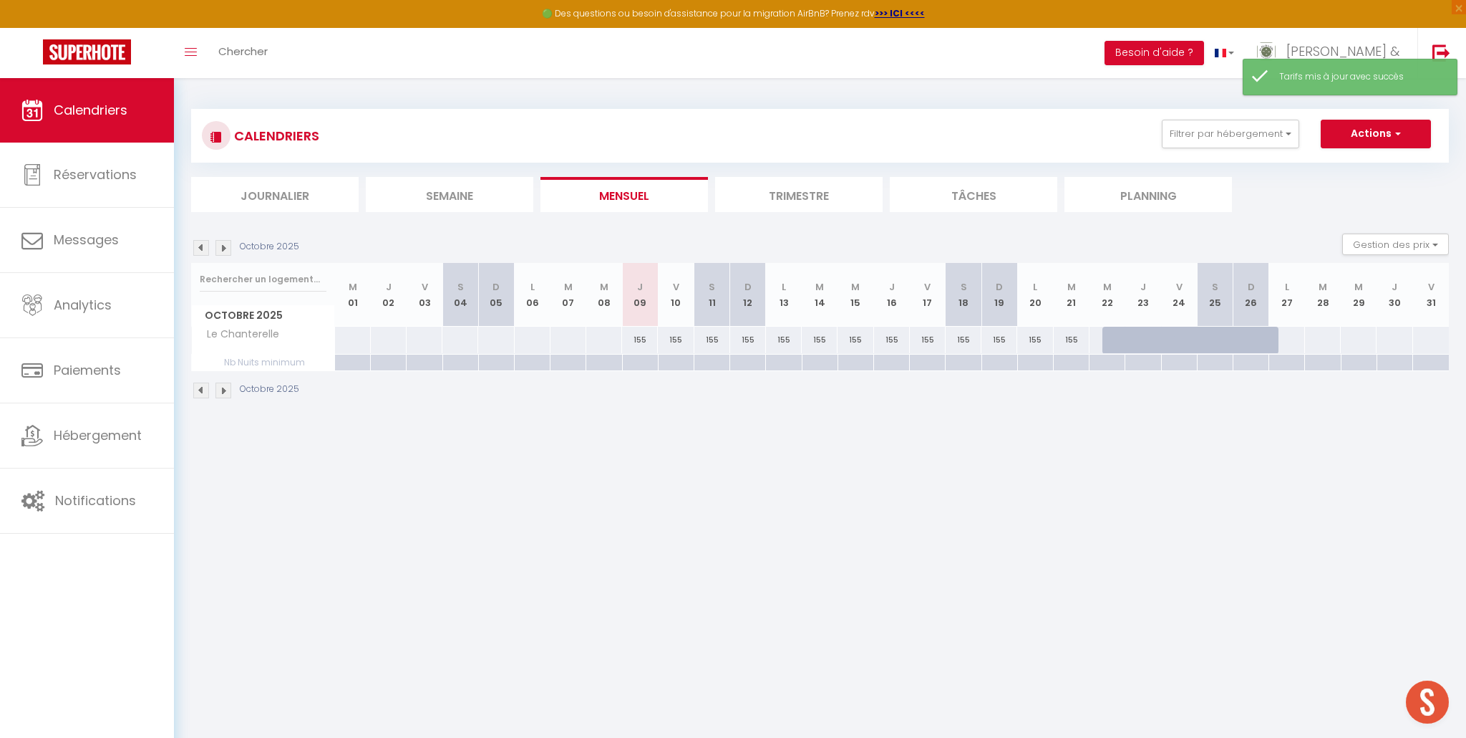
click at [1293, 338] on div at bounding box center [1287, 340] width 37 height 26
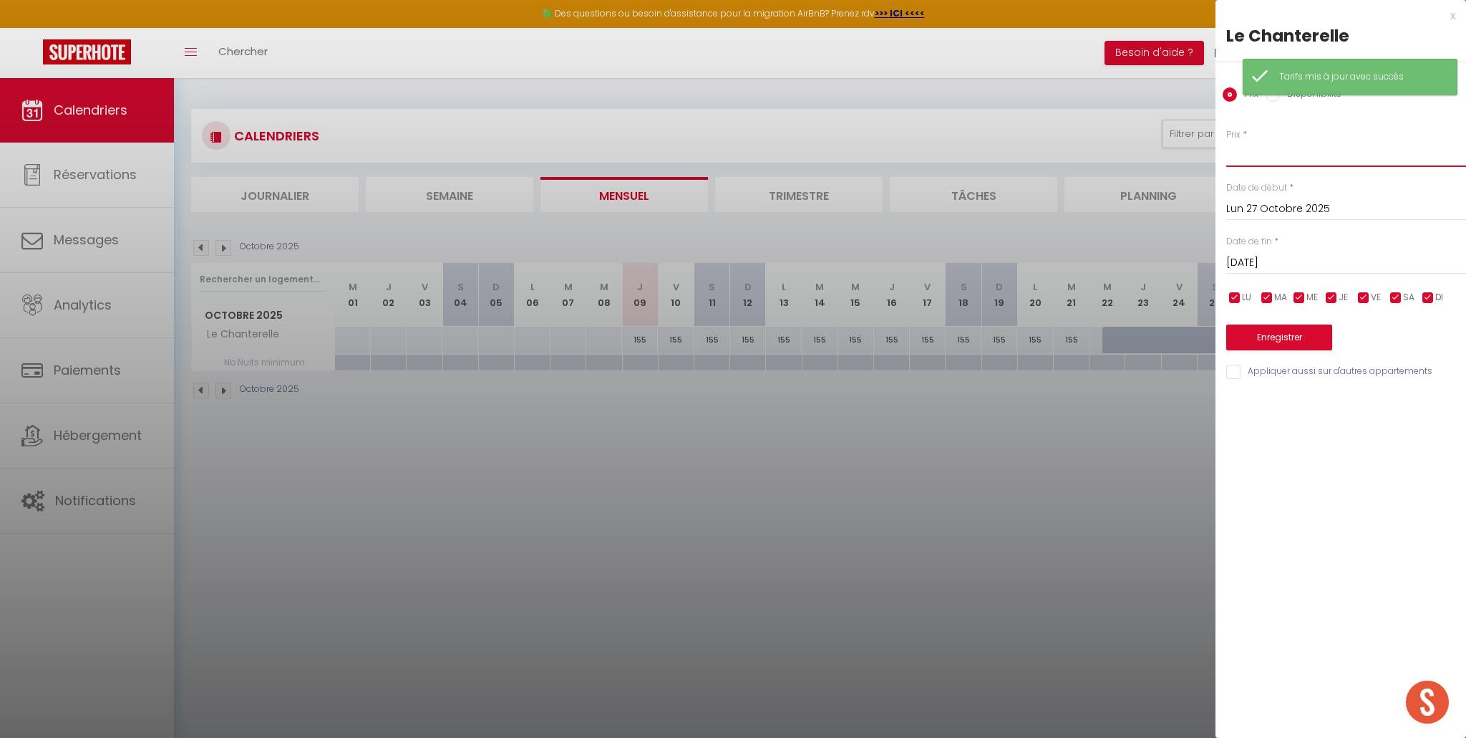
click at [1270, 160] on input "Prix" at bounding box center [1347, 154] width 240 height 26
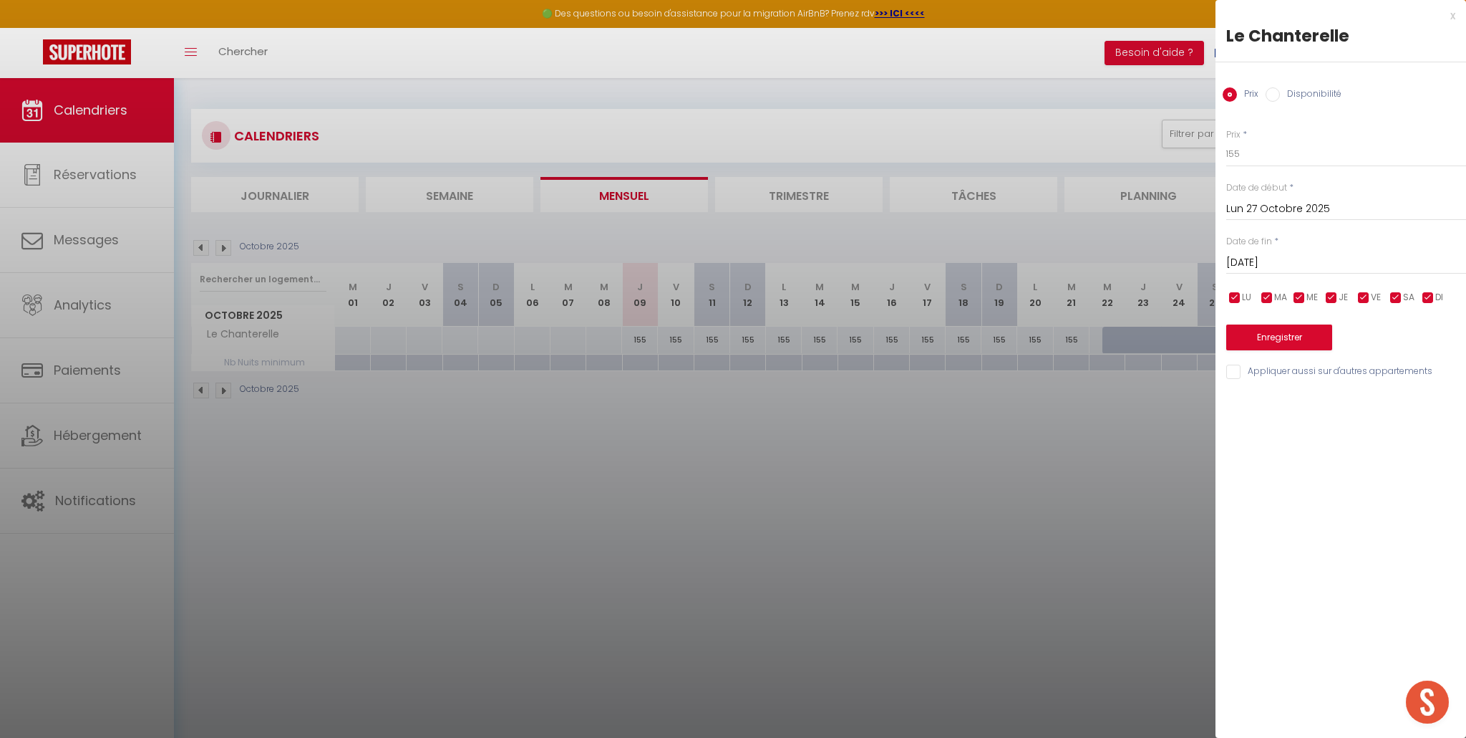
click at [1313, 252] on div "Mar 28 Octobre 2025 < Oct 2025 > Dim Lun Mar Mer Jeu Ven Sam 1 2 3 4 5 6 7 8 9 …" at bounding box center [1347, 261] width 240 height 26
click at [1316, 262] on input "Mar 28 Octobre 2025" at bounding box center [1347, 262] width 240 height 19
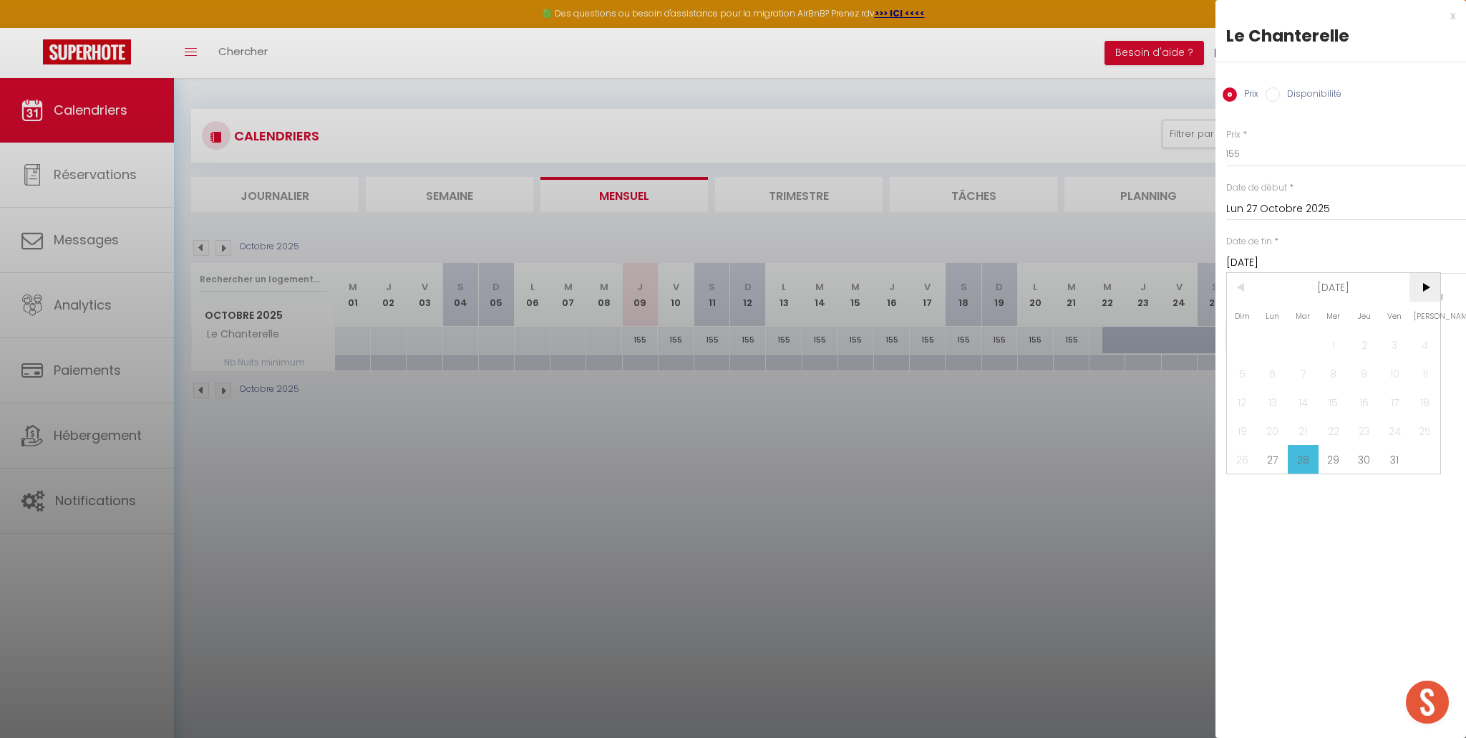
click at [1429, 285] on span ">" at bounding box center [1425, 287] width 31 height 29
click at [1268, 377] on span "3" at bounding box center [1273, 373] width 31 height 29
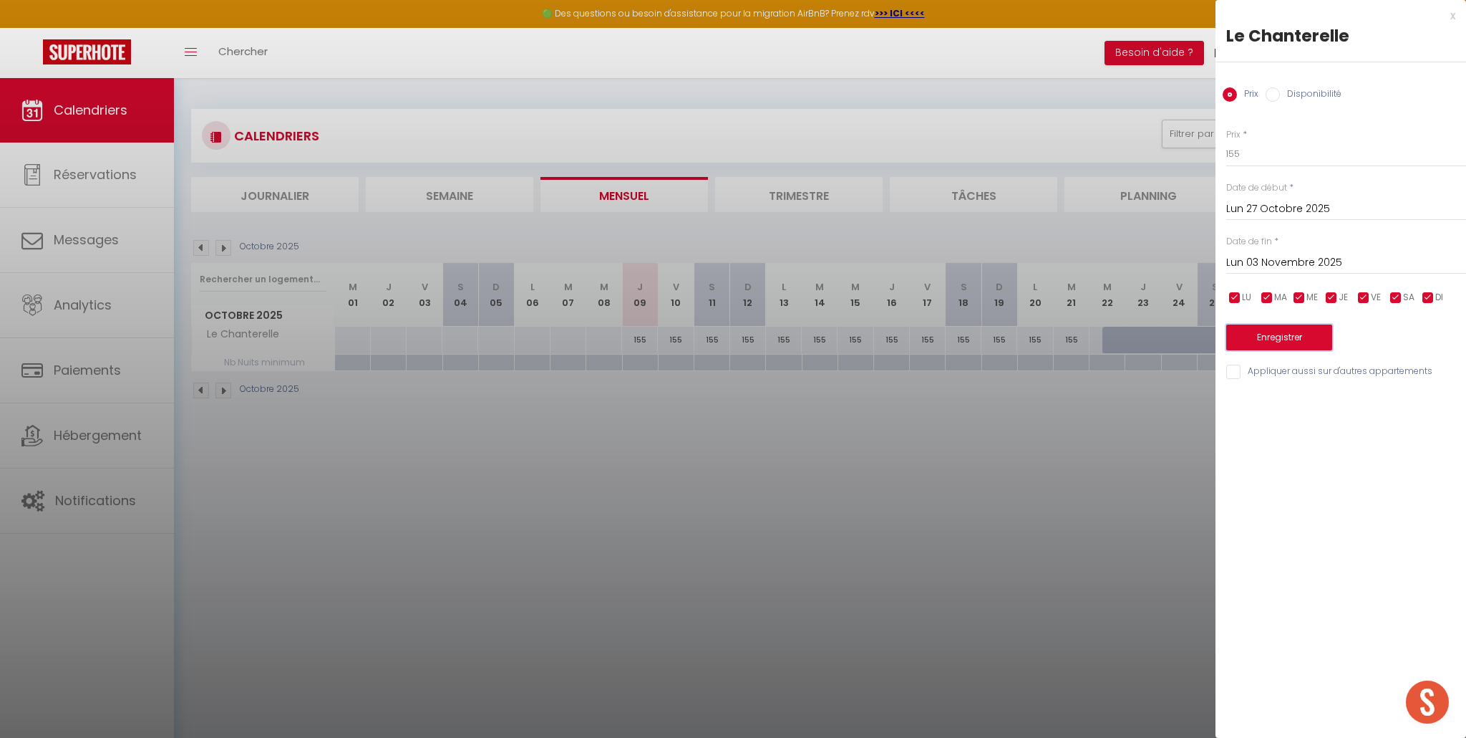
click at [1301, 334] on button "Enregistrer" at bounding box center [1280, 337] width 106 height 26
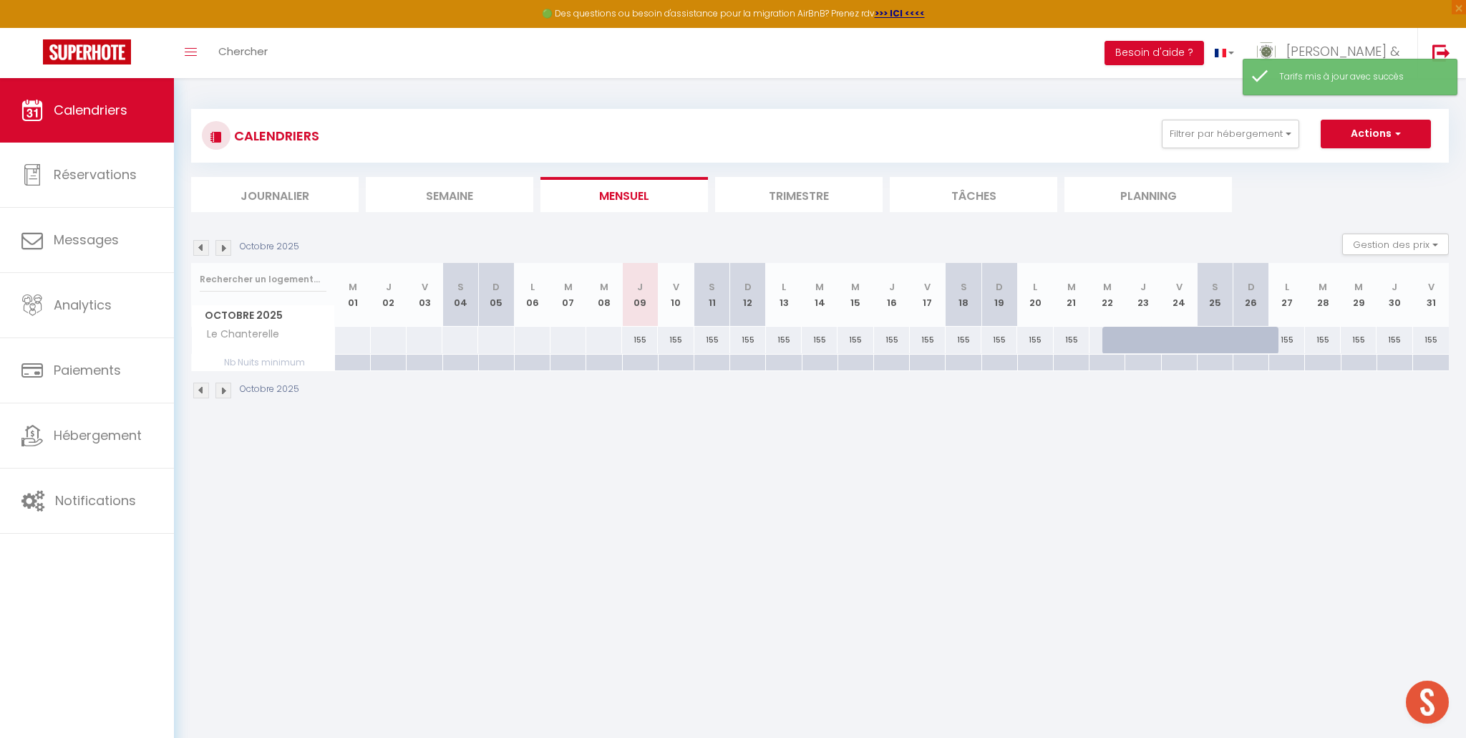
click at [225, 251] on img at bounding box center [224, 248] width 16 height 16
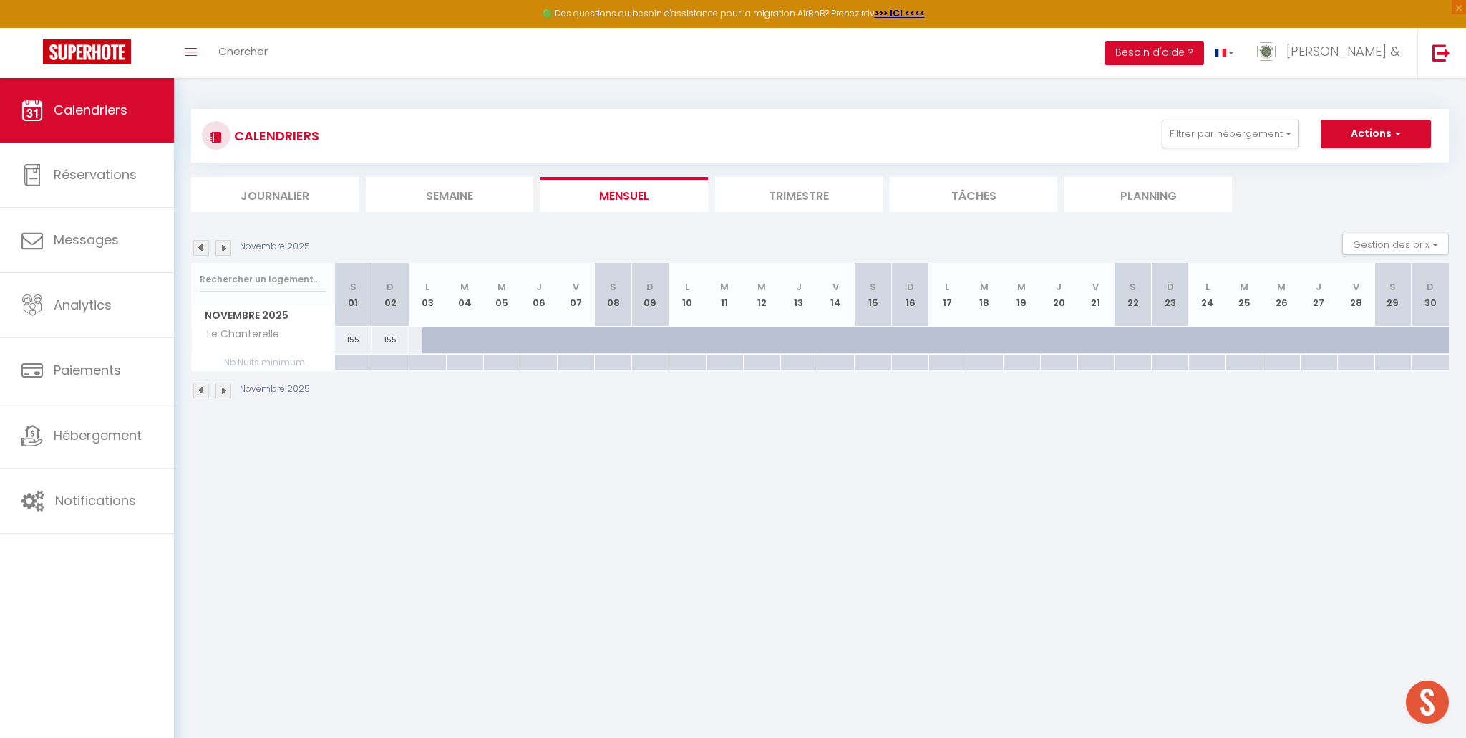
click at [203, 247] on img at bounding box center [201, 248] width 16 height 16
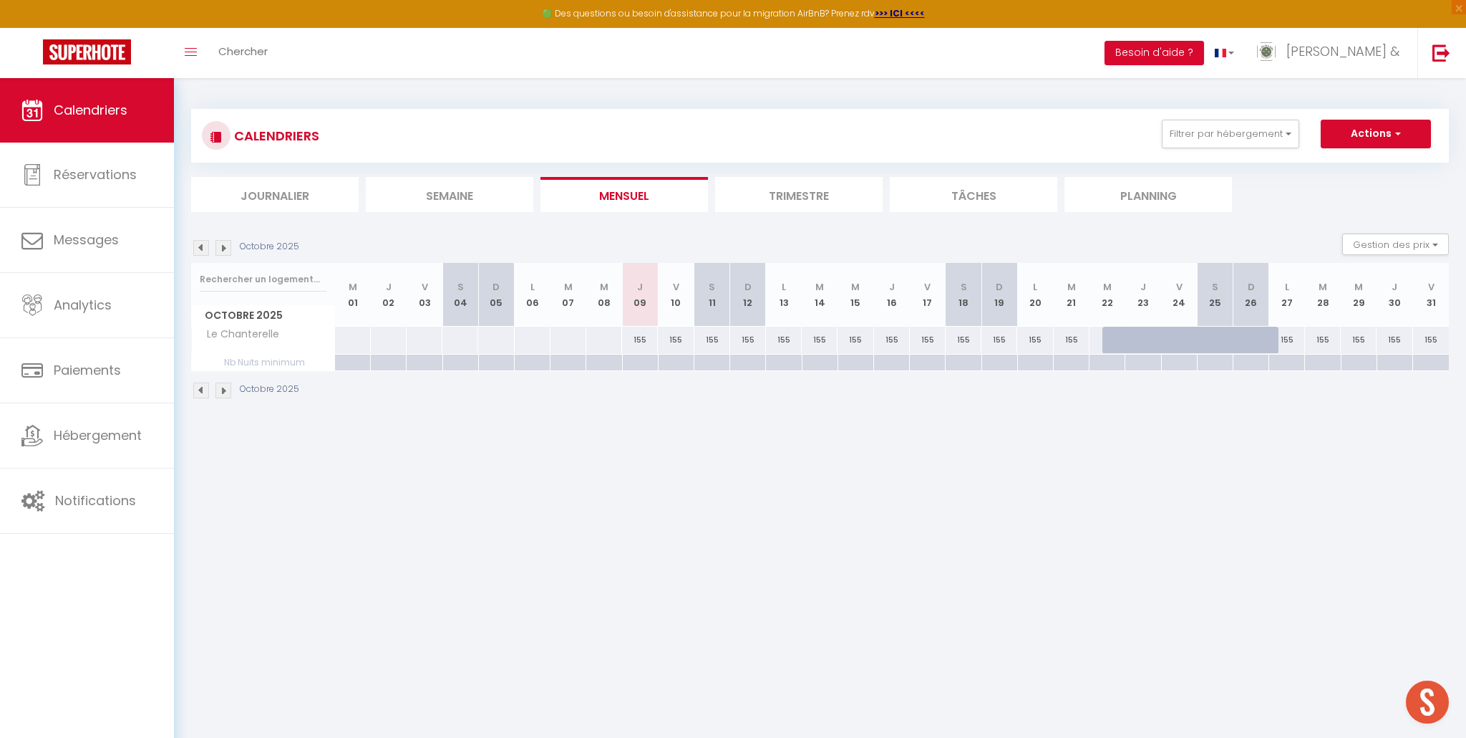
click at [641, 366] on div at bounding box center [640, 362] width 36 height 16
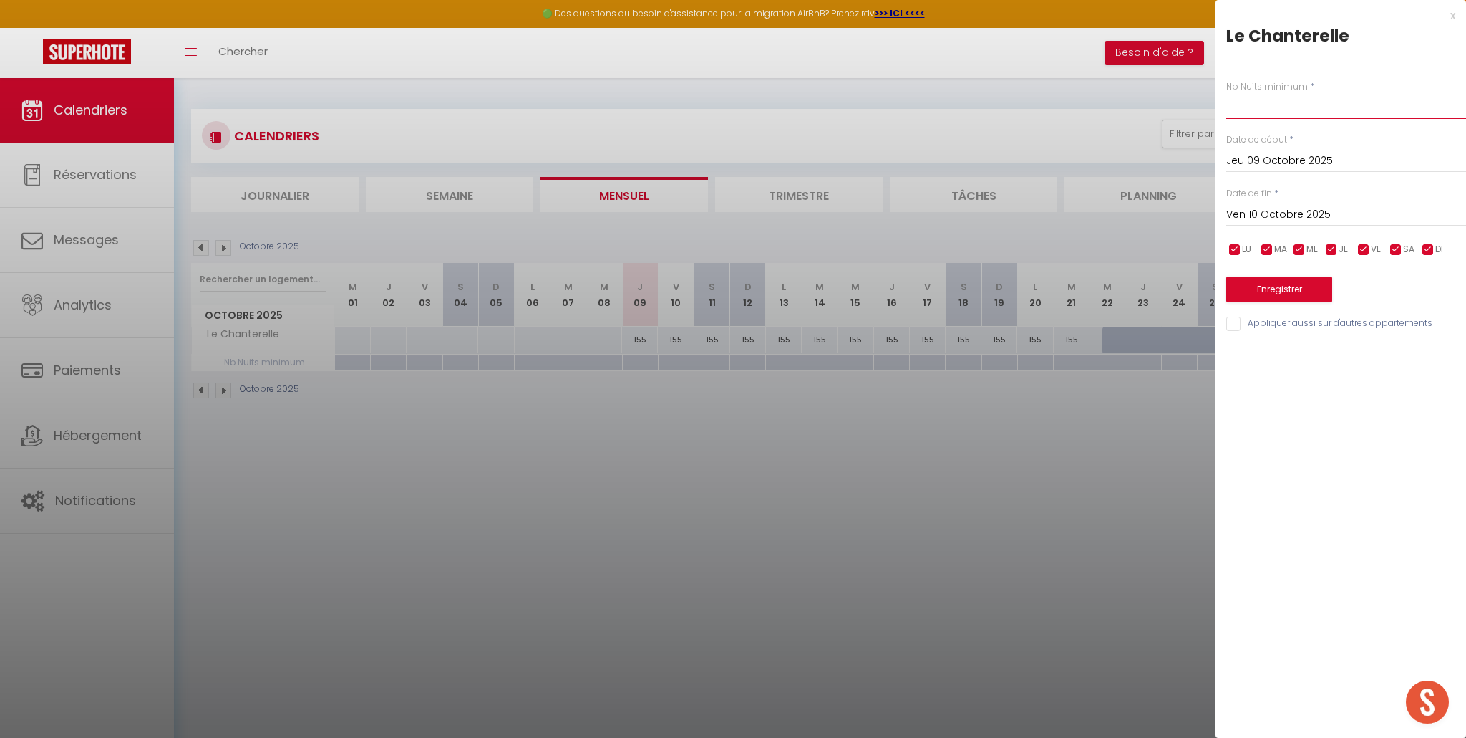
click at [1275, 110] on input "text" at bounding box center [1347, 106] width 240 height 26
click at [1280, 213] on input "Ven 10 Octobre 2025" at bounding box center [1347, 214] width 240 height 19
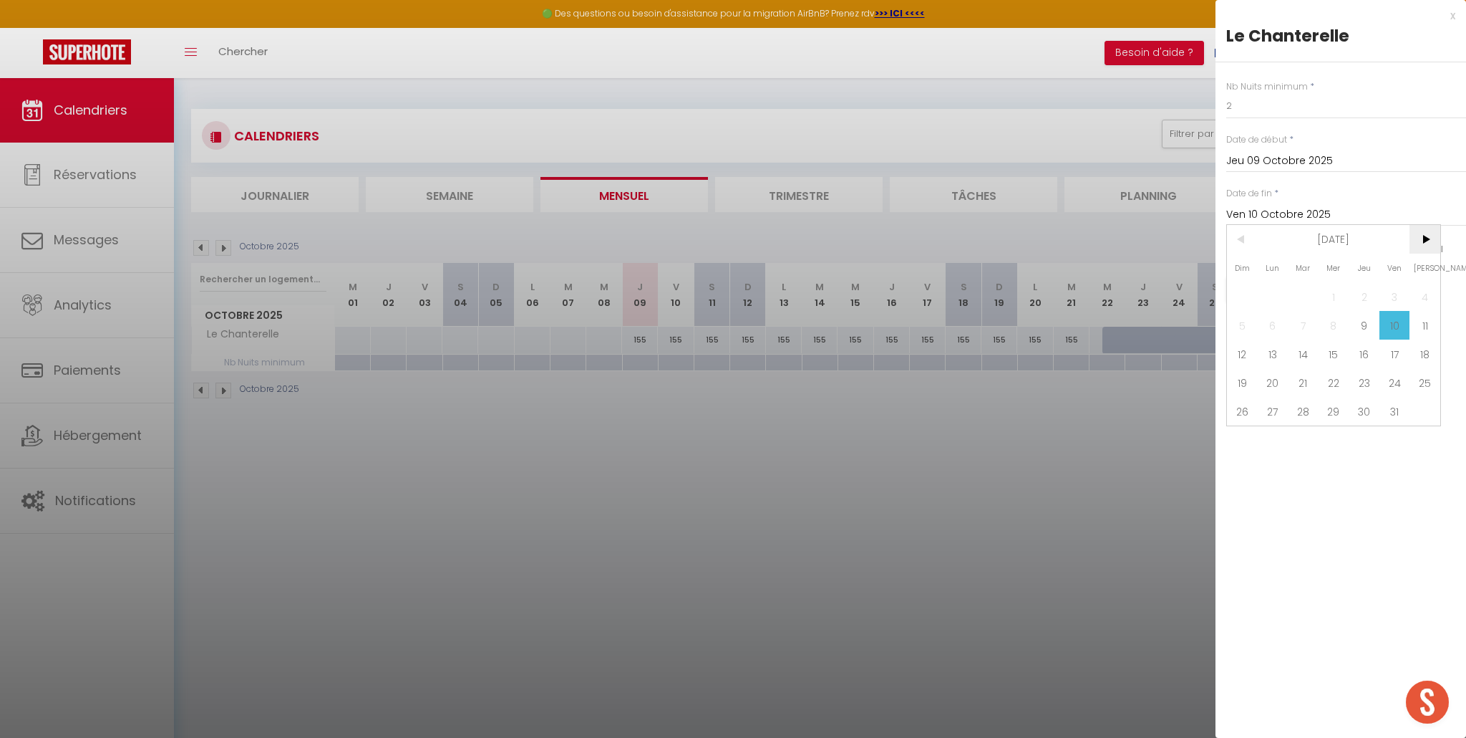
click at [1427, 238] on span ">" at bounding box center [1425, 239] width 31 height 29
click at [1259, 327] on span "3" at bounding box center [1273, 325] width 31 height 29
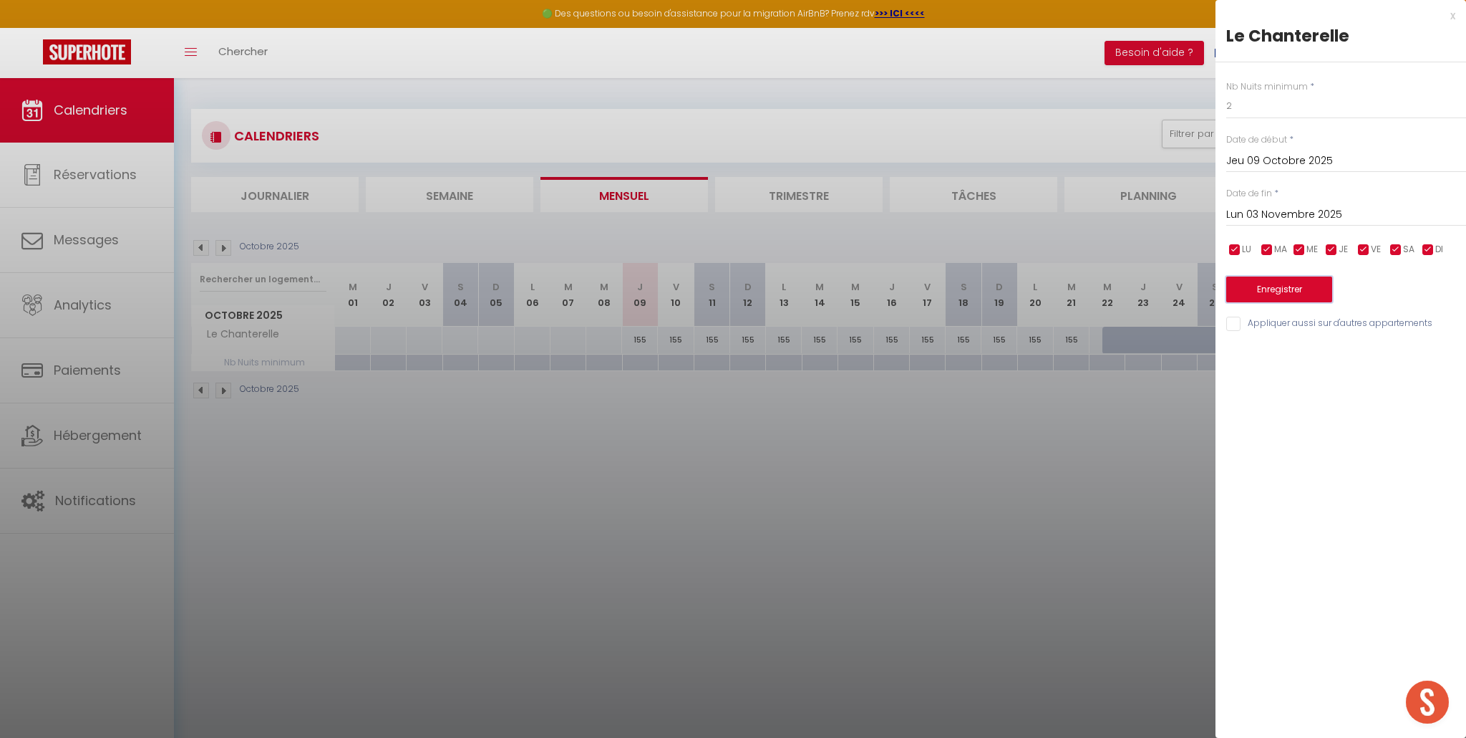
click at [1275, 295] on button "Enregistrer" at bounding box center [1280, 289] width 106 height 26
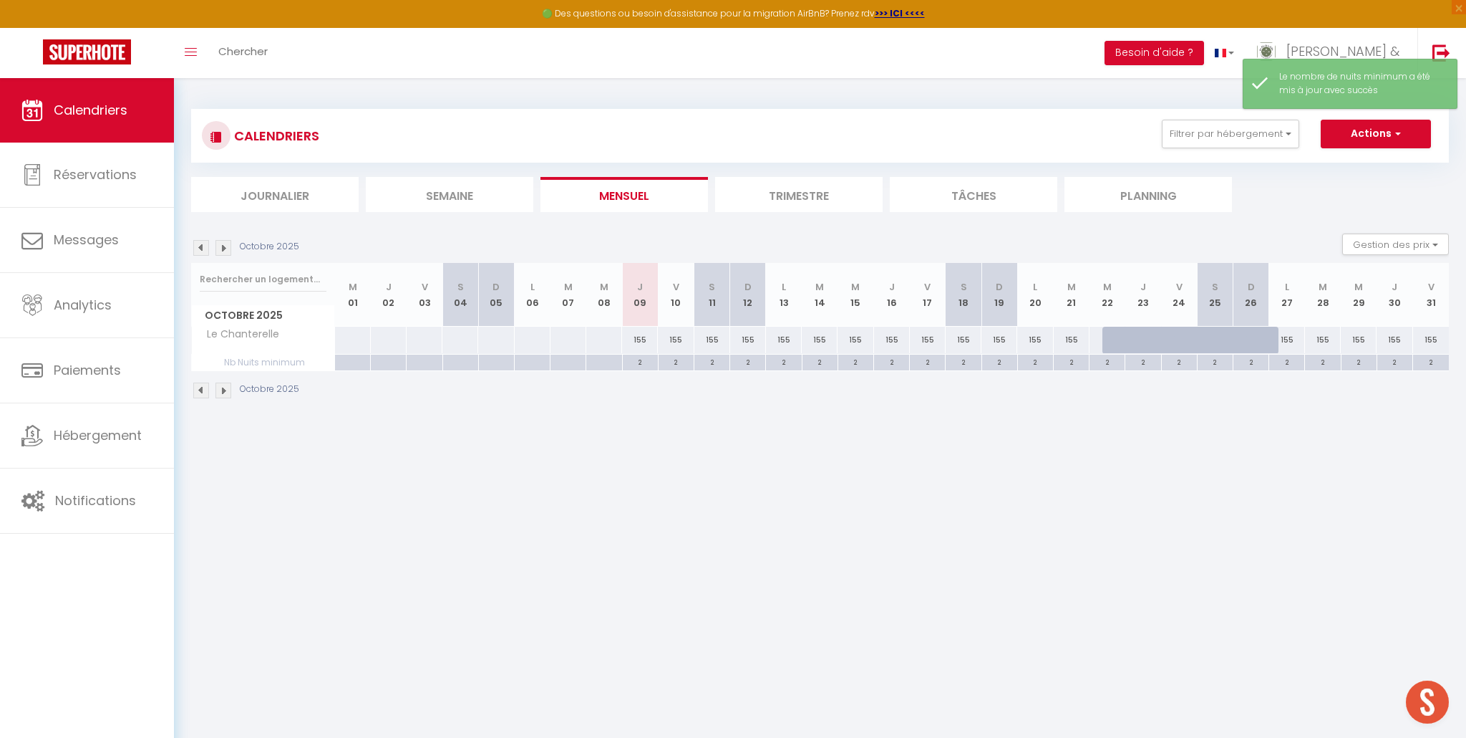
click at [224, 246] on img at bounding box center [224, 248] width 16 height 16
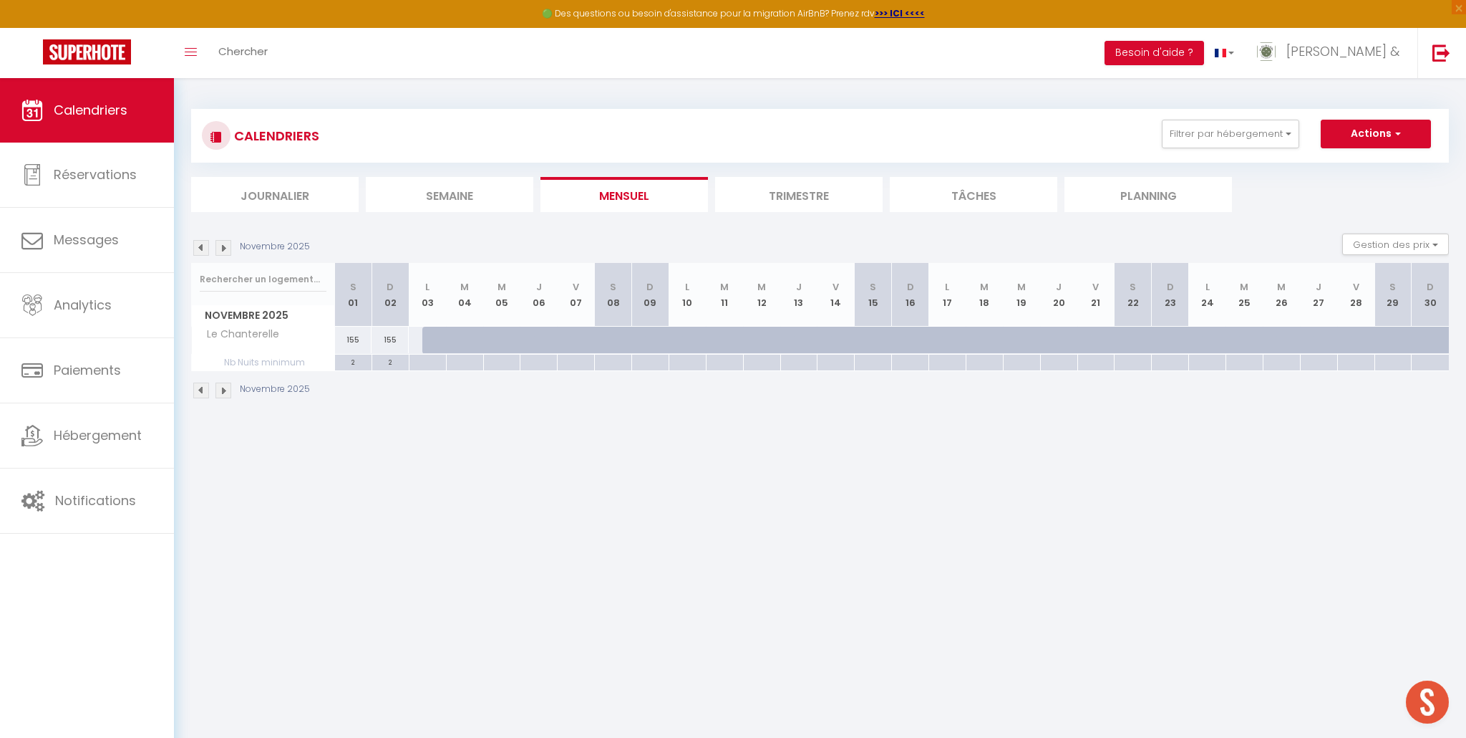
click at [224, 246] on img at bounding box center [224, 248] width 16 height 16
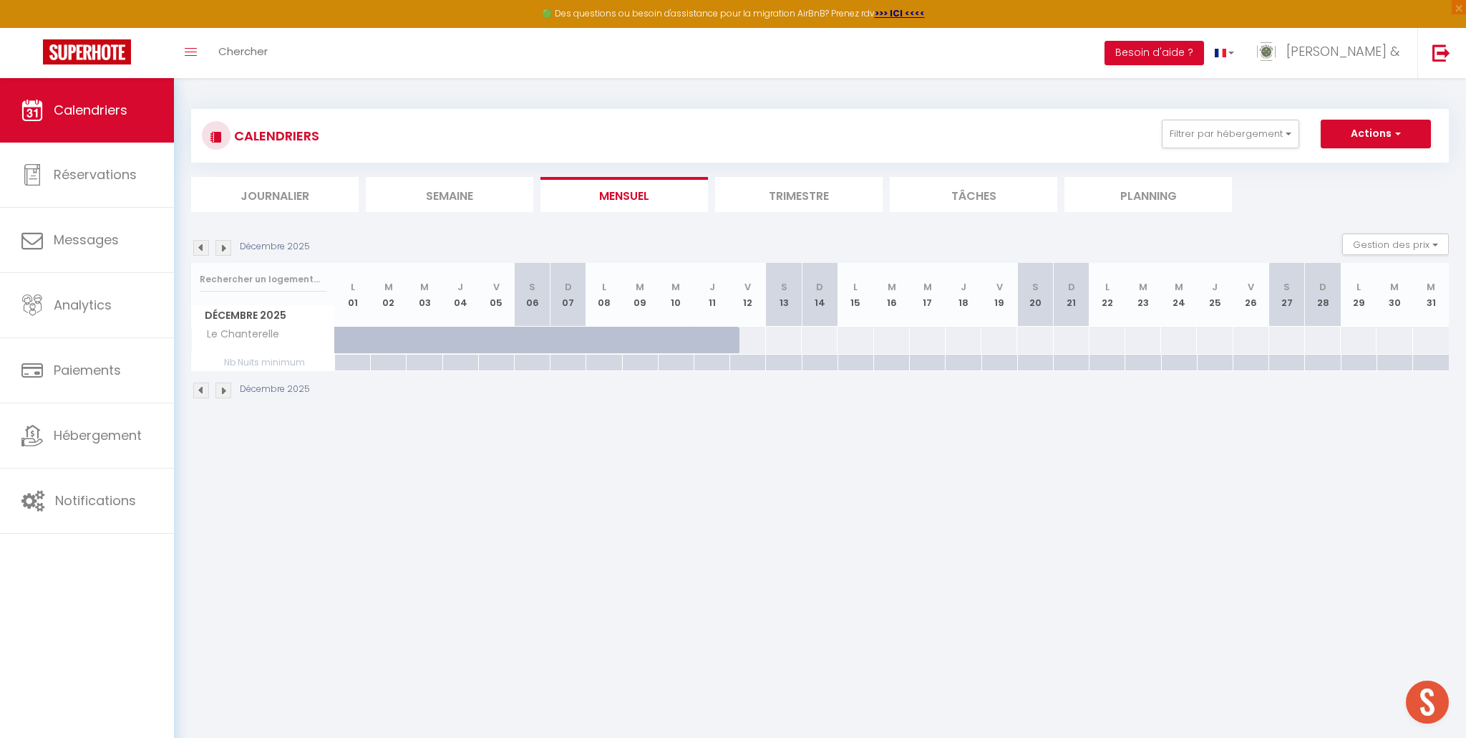
click at [758, 337] on div at bounding box center [748, 340] width 37 height 26
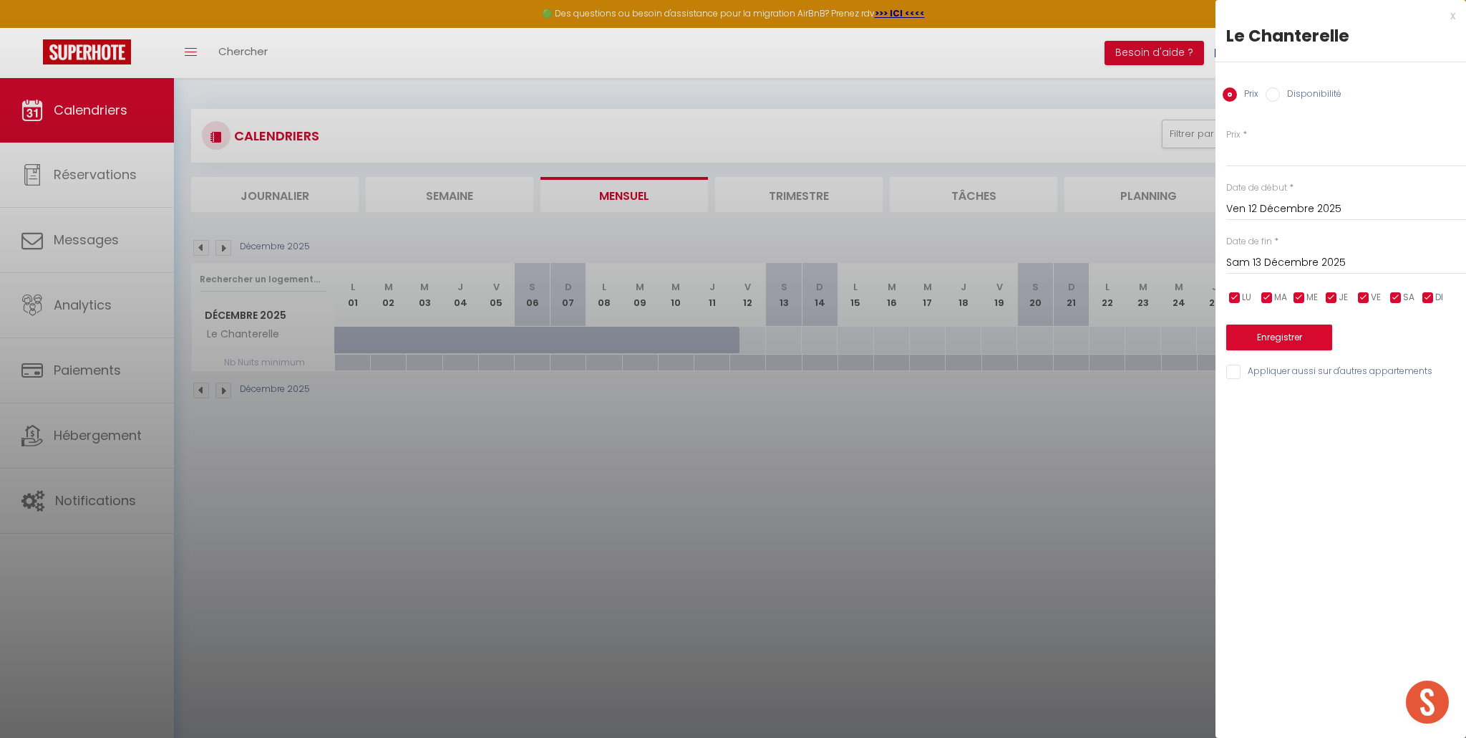
click at [1259, 258] on input "Sam 13 Décembre 2025" at bounding box center [1347, 262] width 240 height 19
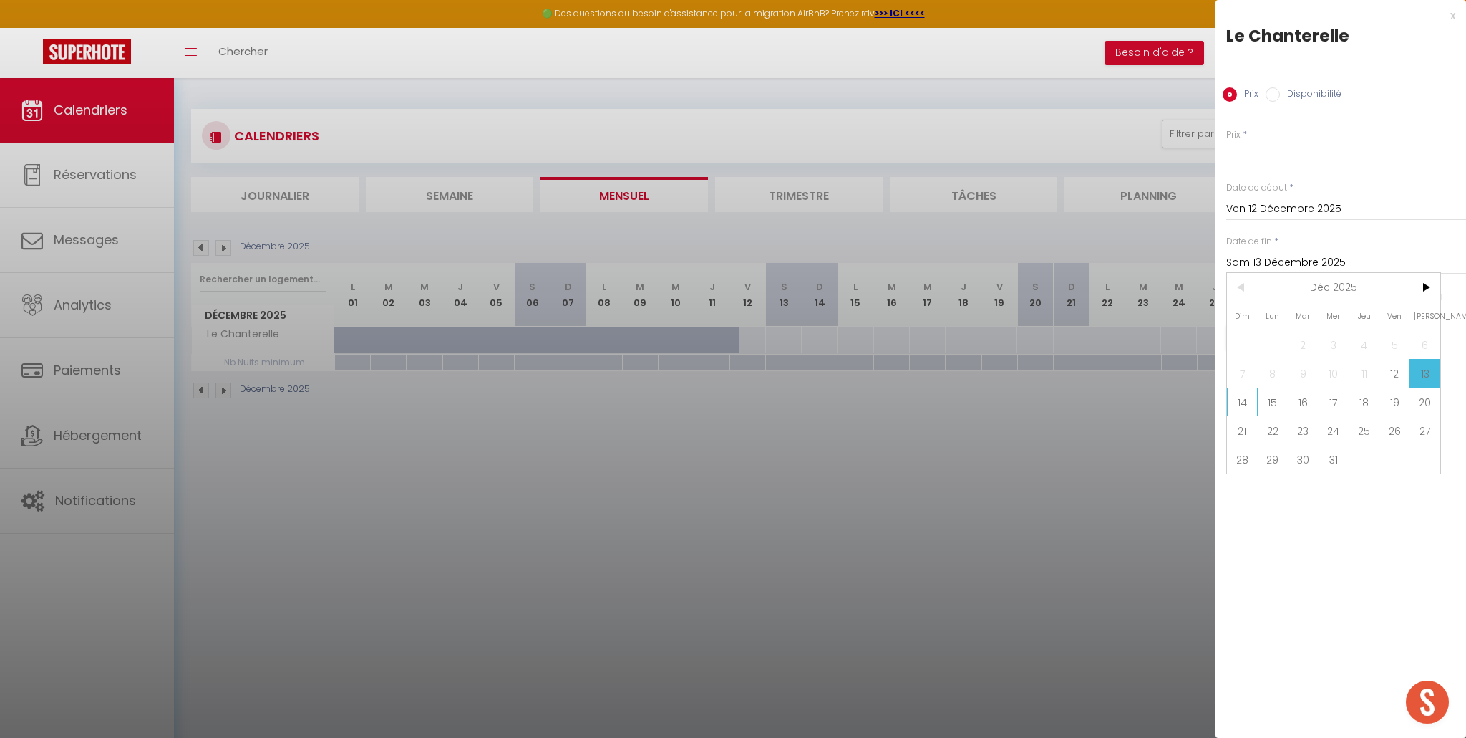
click at [1251, 409] on span "14" at bounding box center [1242, 401] width 31 height 29
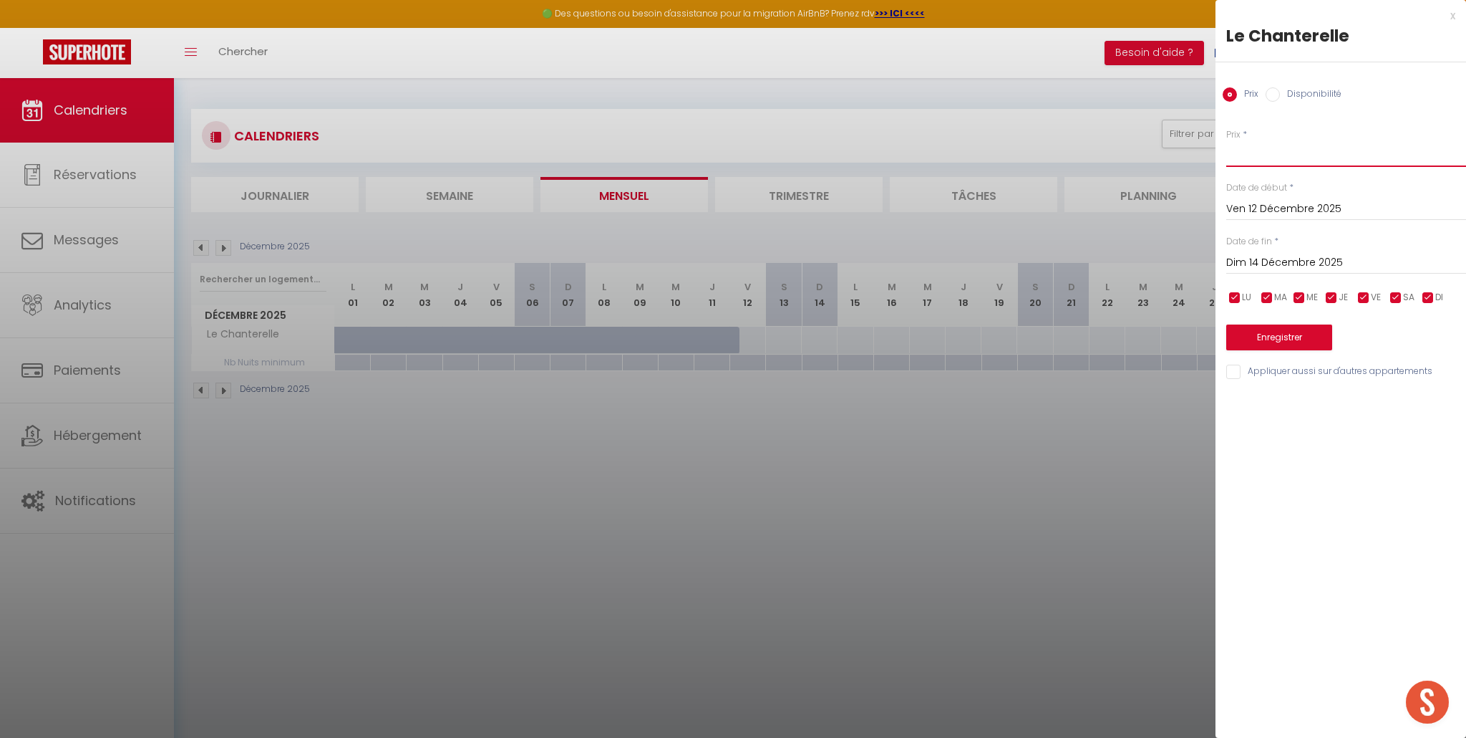
click at [1262, 161] on input "Prix" at bounding box center [1347, 154] width 240 height 26
click at [1266, 337] on button "Enregistrer" at bounding box center [1280, 337] width 106 height 26
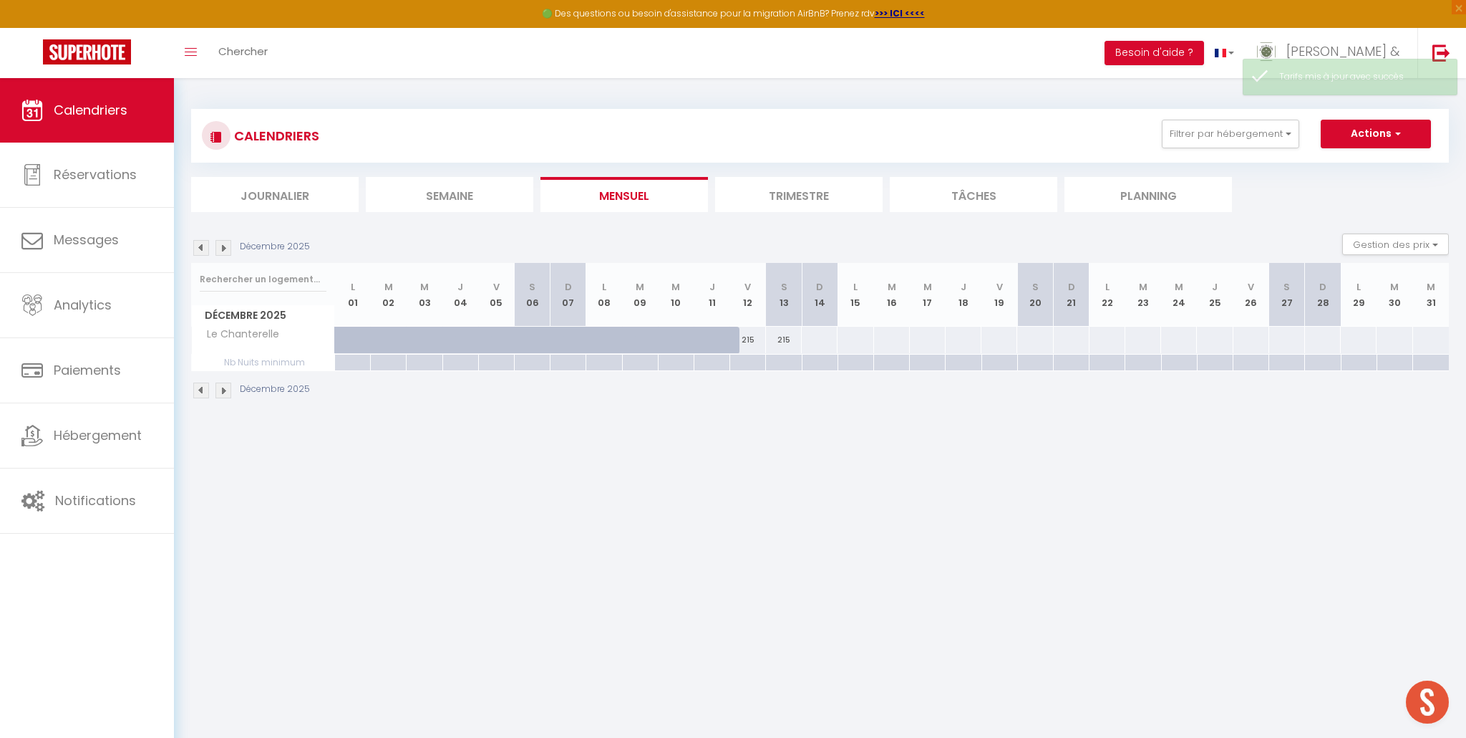
click at [822, 342] on div at bounding box center [819, 340] width 37 height 26
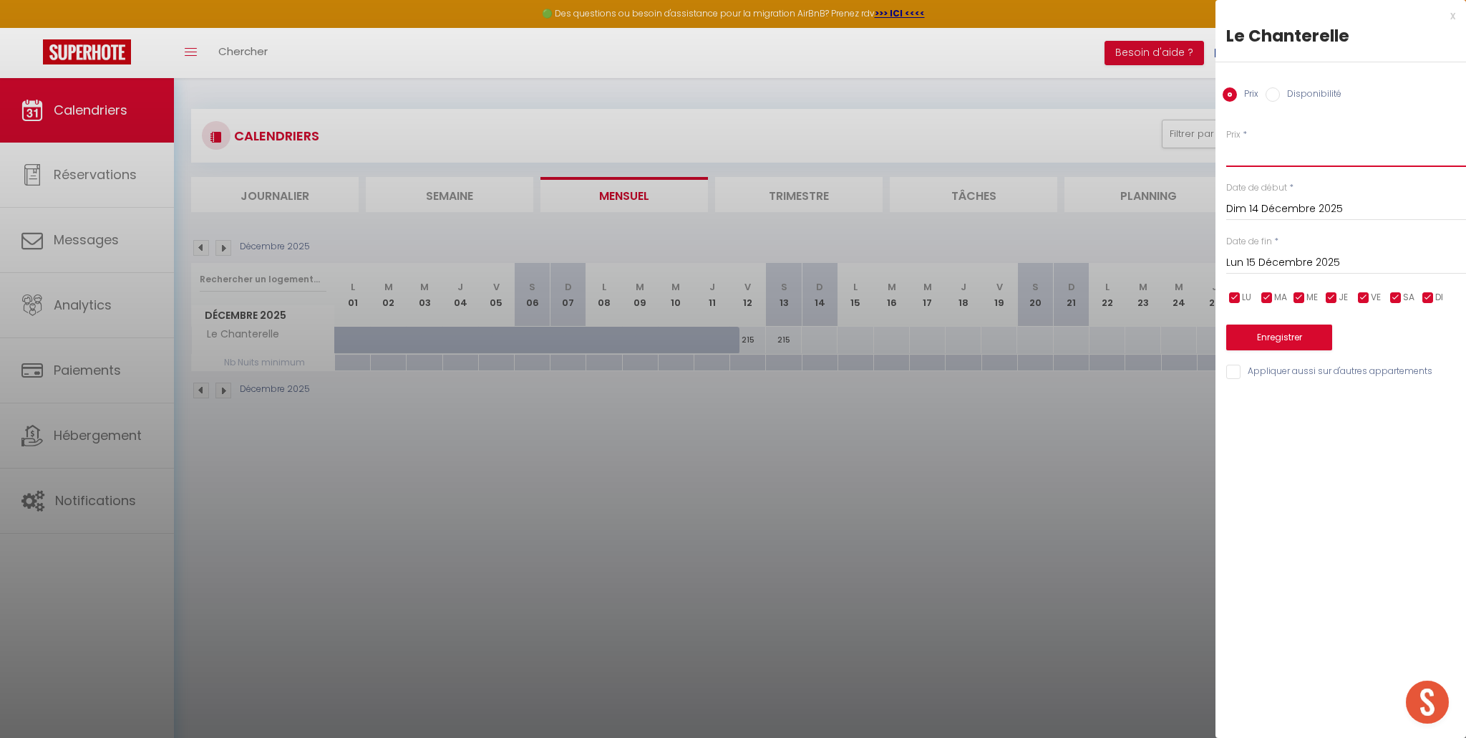
click at [1332, 155] on input "Prix" at bounding box center [1347, 154] width 240 height 26
click at [1297, 342] on button "Enregistrer" at bounding box center [1280, 337] width 106 height 26
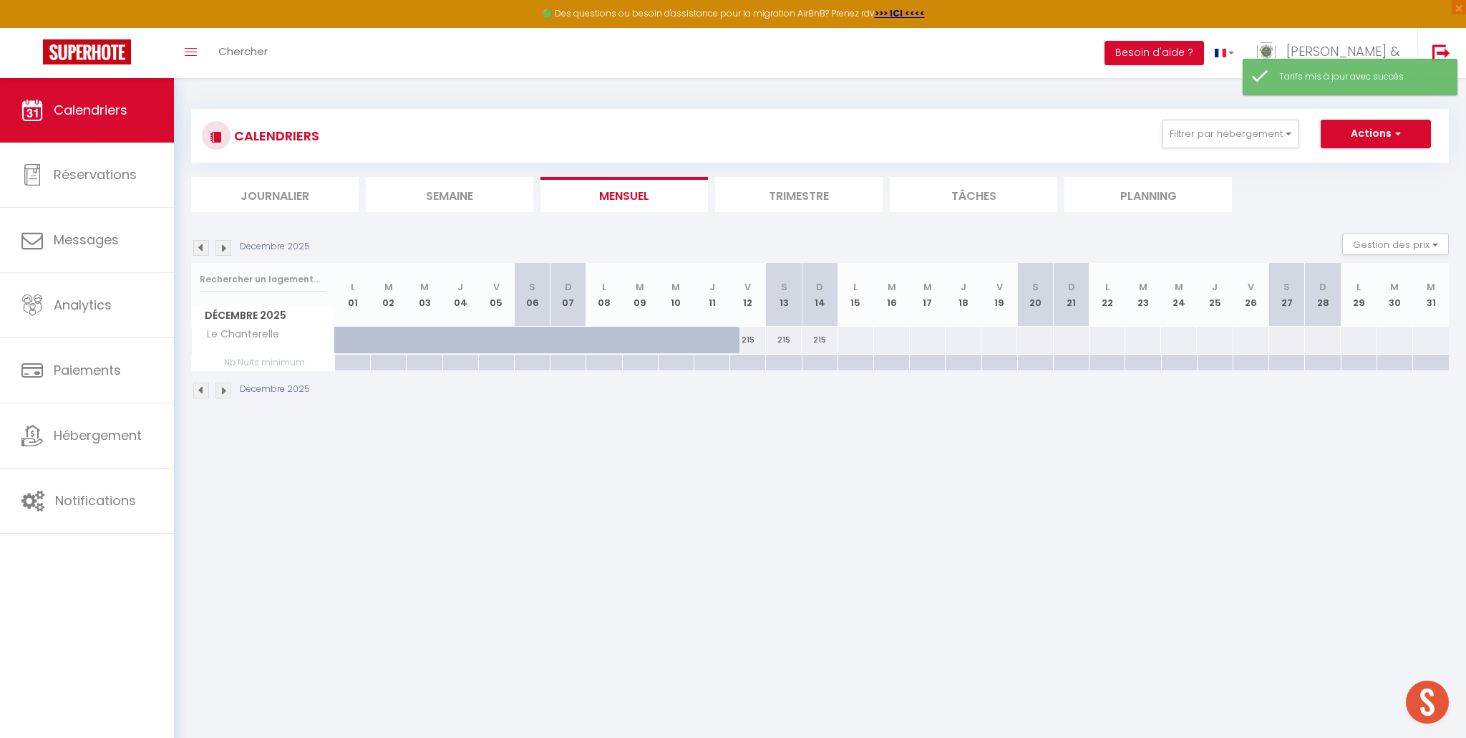
click at [854, 339] on div at bounding box center [855, 340] width 37 height 26
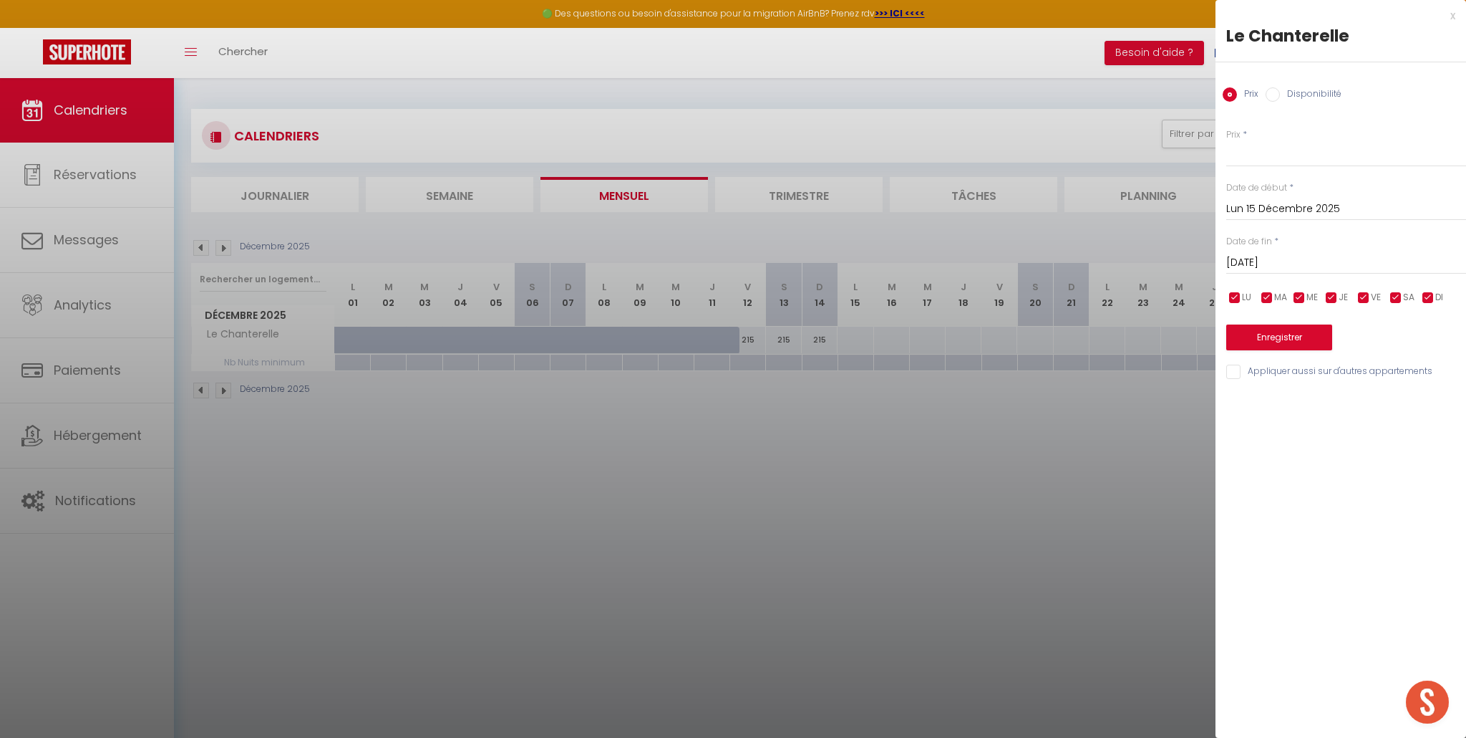
click at [1246, 262] on input "Mar 16 Décembre 2025" at bounding box center [1347, 262] width 240 height 19
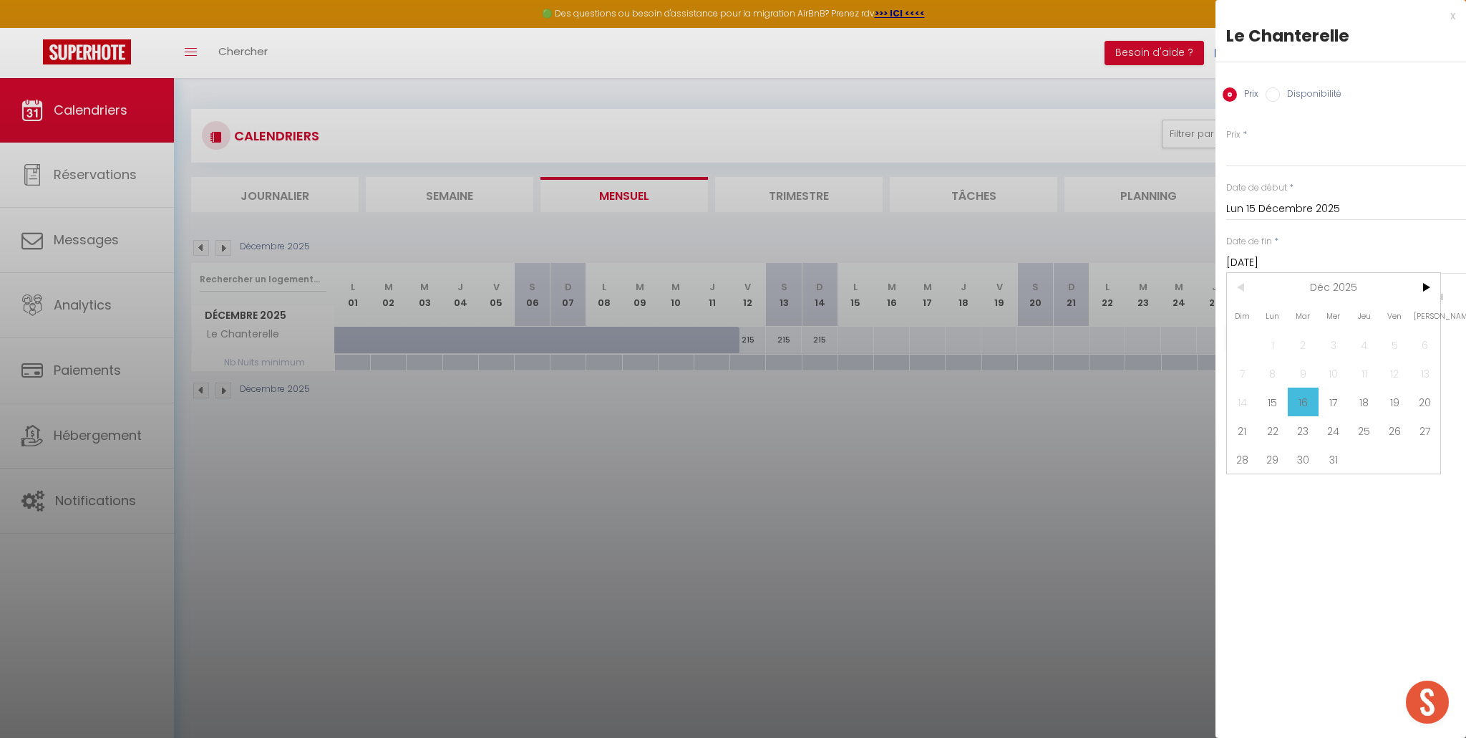
click at [1402, 404] on span "19" at bounding box center [1395, 401] width 31 height 29
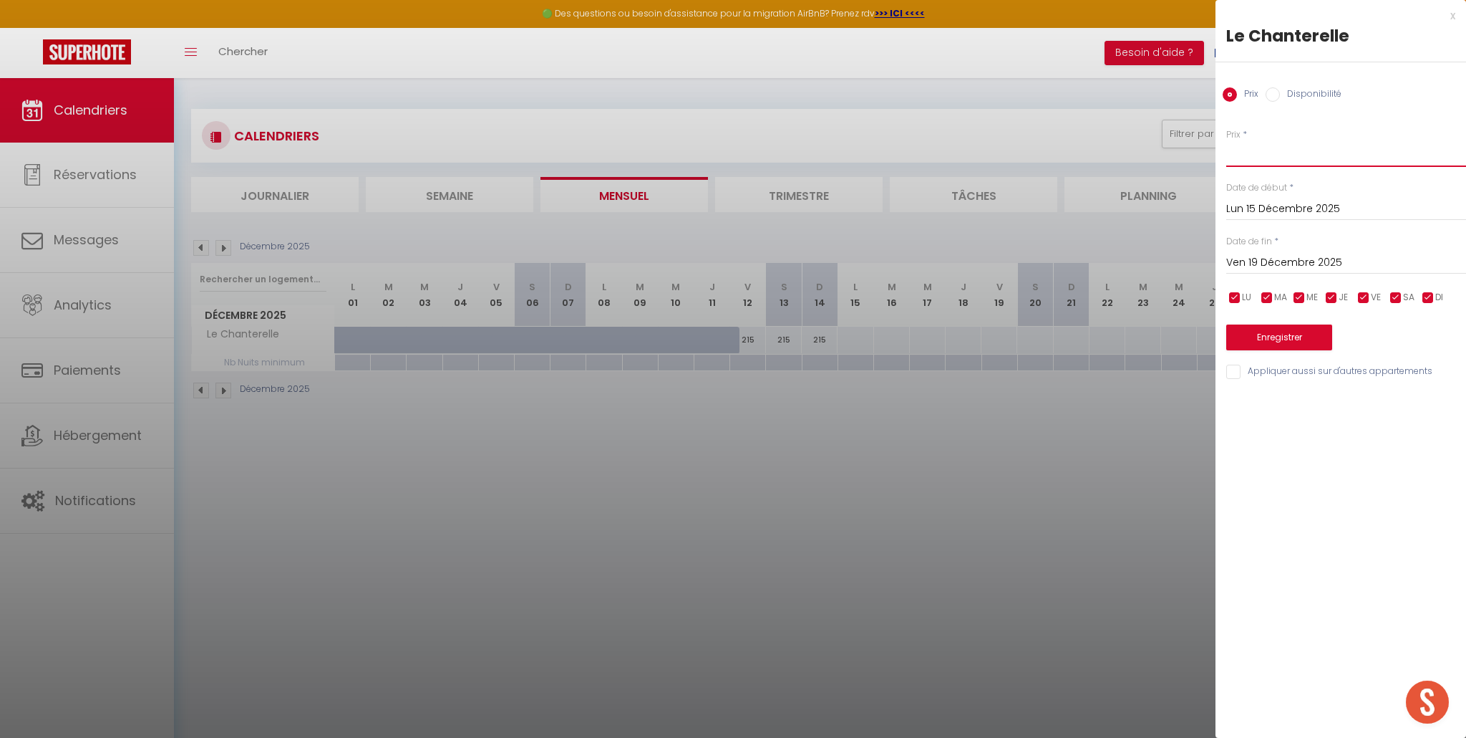
click at [1263, 159] on input "Prix" at bounding box center [1347, 154] width 240 height 26
click at [1281, 339] on button "Enregistrer" at bounding box center [1280, 337] width 106 height 26
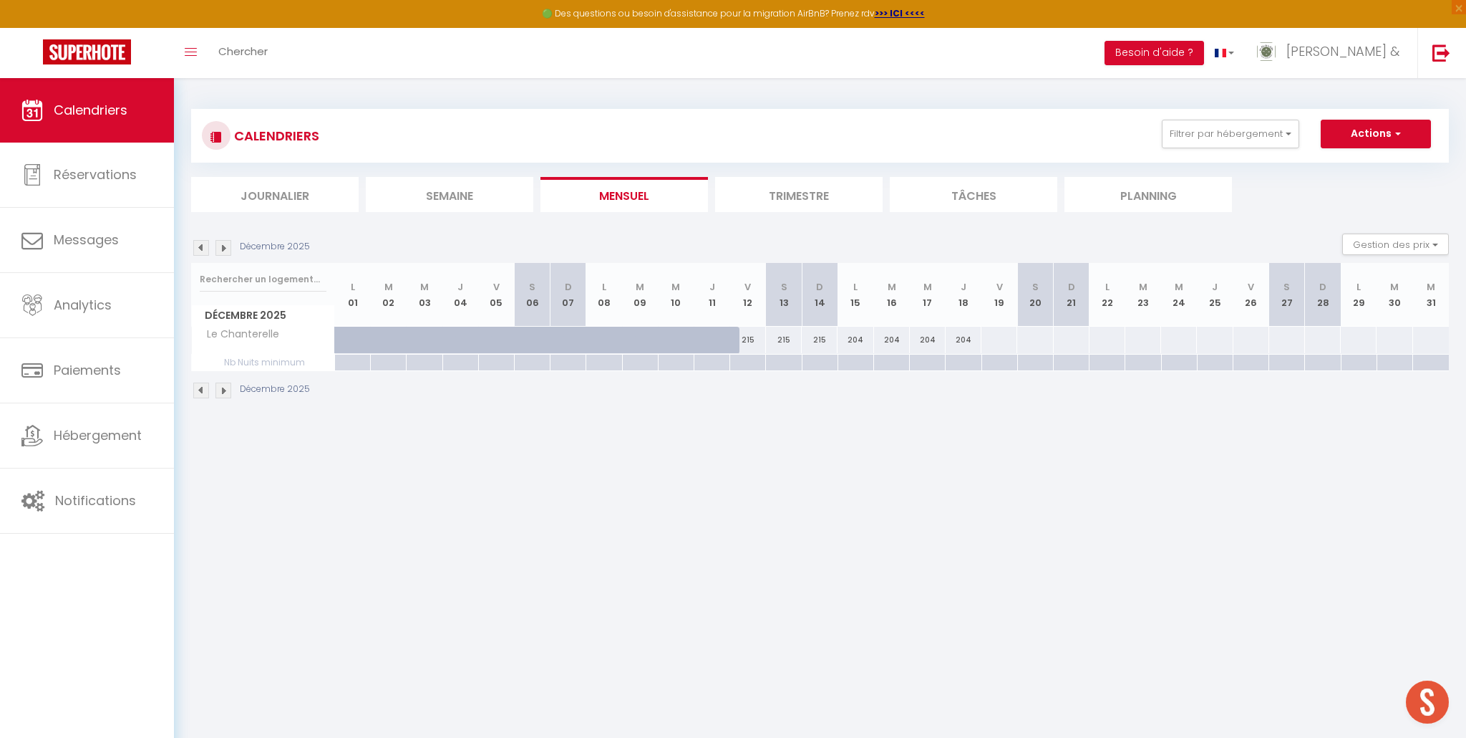
click at [859, 362] on div at bounding box center [856, 362] width 36 height 16
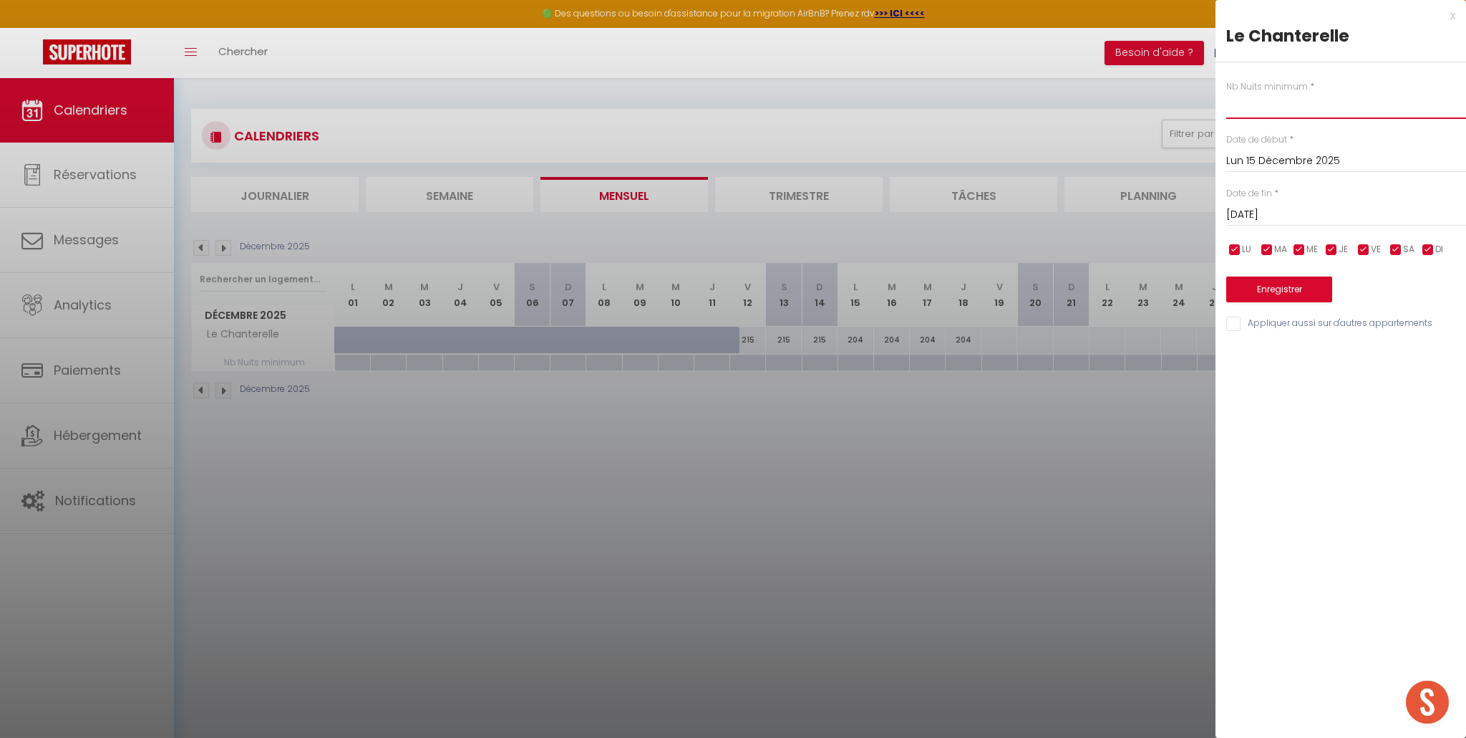
click at [1262, 110] on input "text" at bounding box center [1347, 106] width 240 height 26
click at [1270, 213] on input "Mar 16 Décembre 2025" at bounding box center [1347, 214] width 240 height 19
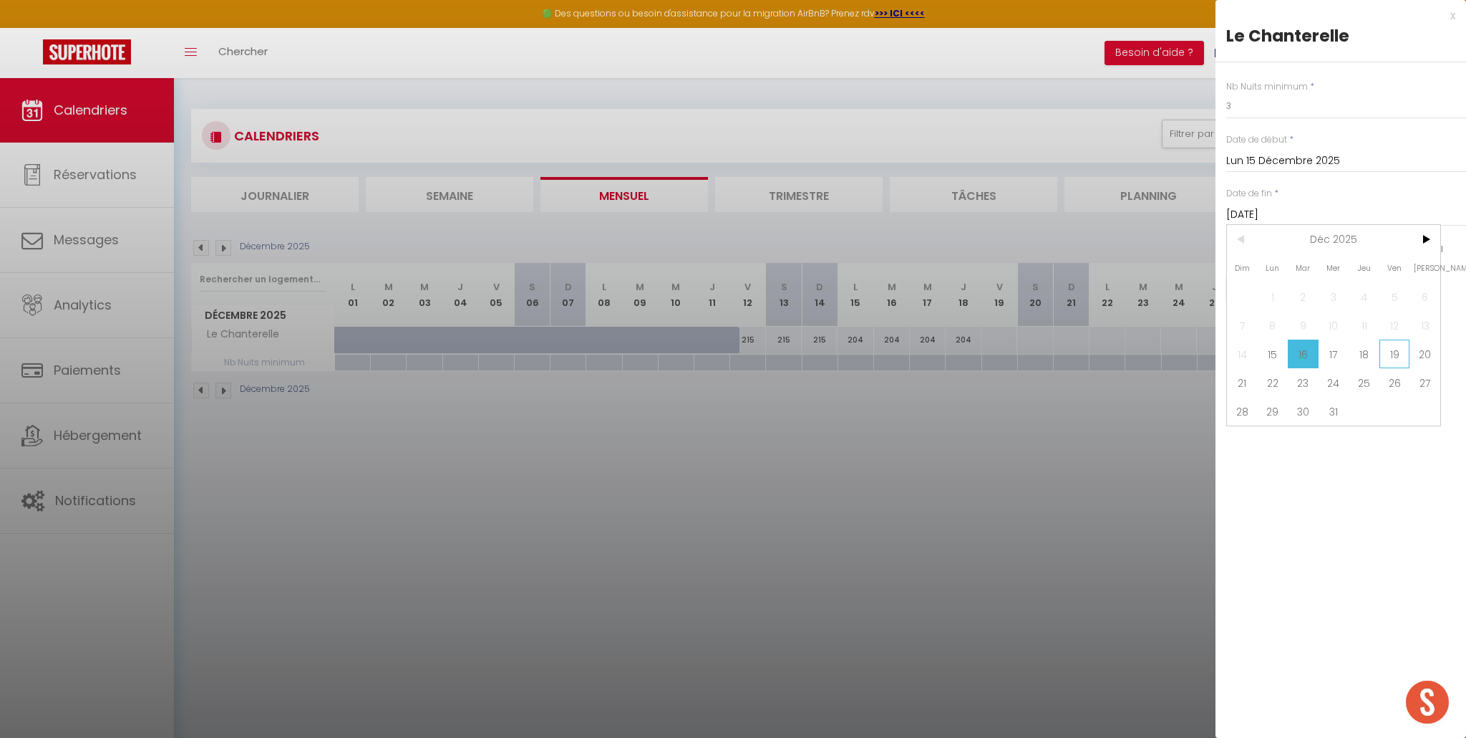
click at [1387, 357] on span "19" at bounding box center [1395, 353] width 31 height 29
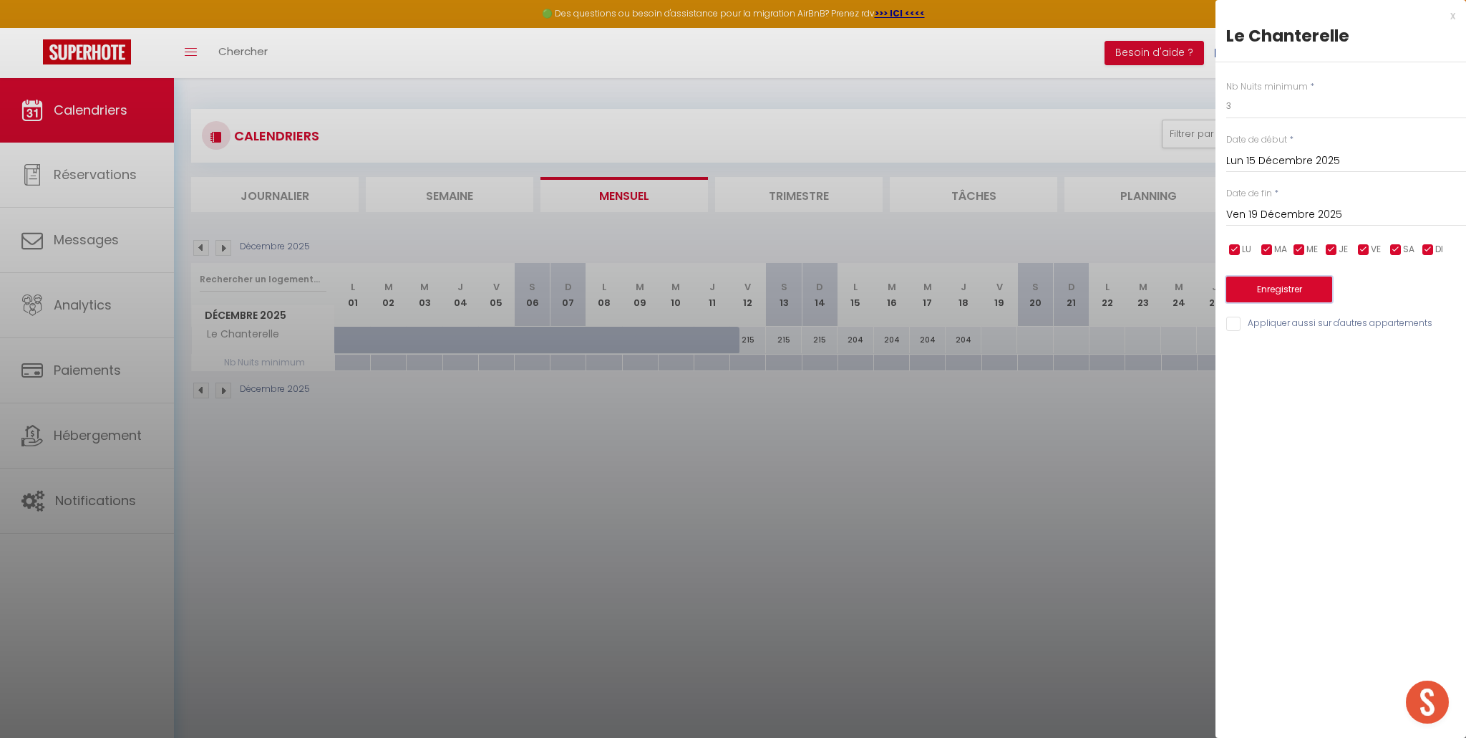
click at [1310, 290] on button "Enregistrer" at bounding box center [1280, 289] width 106 height 26
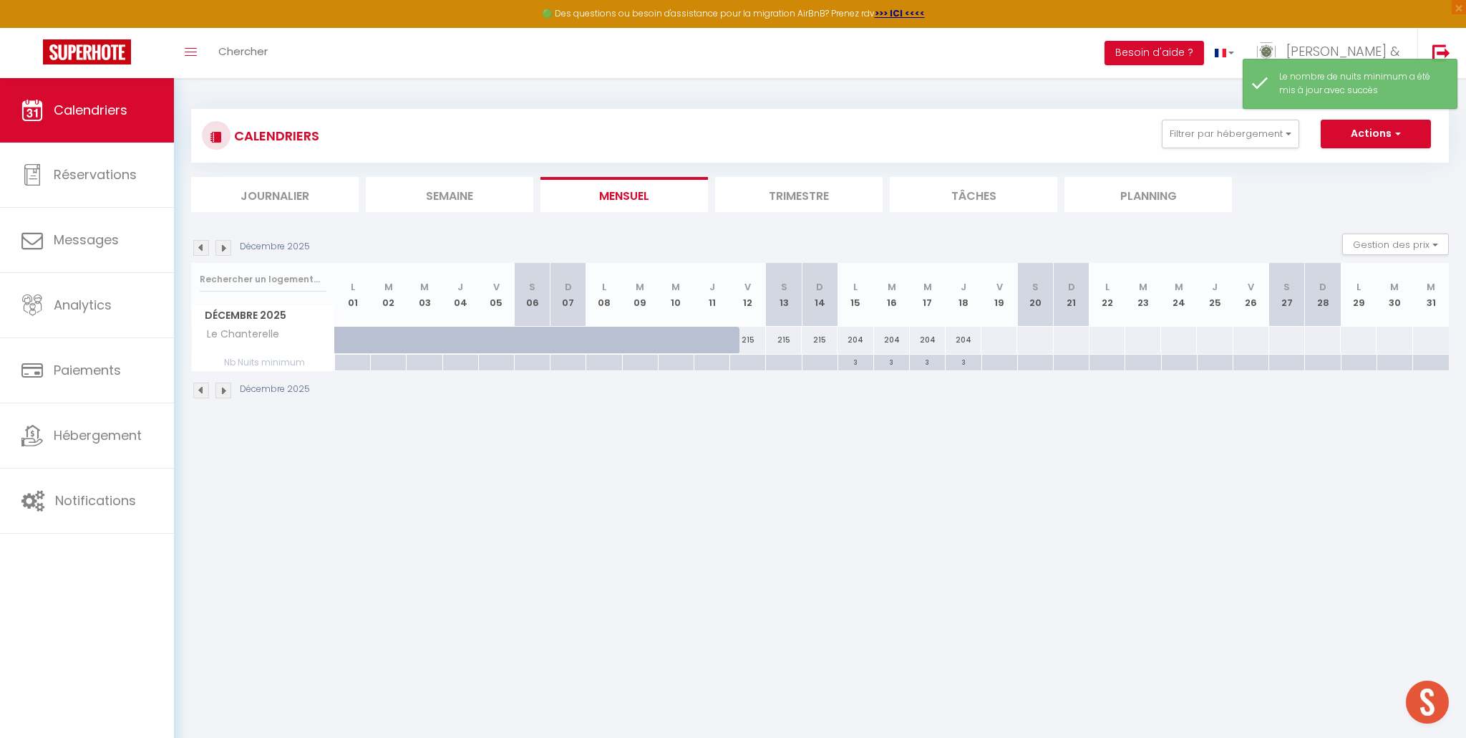
click at [749, 360] on div at bounding box center [748, 362] width 36 height 16
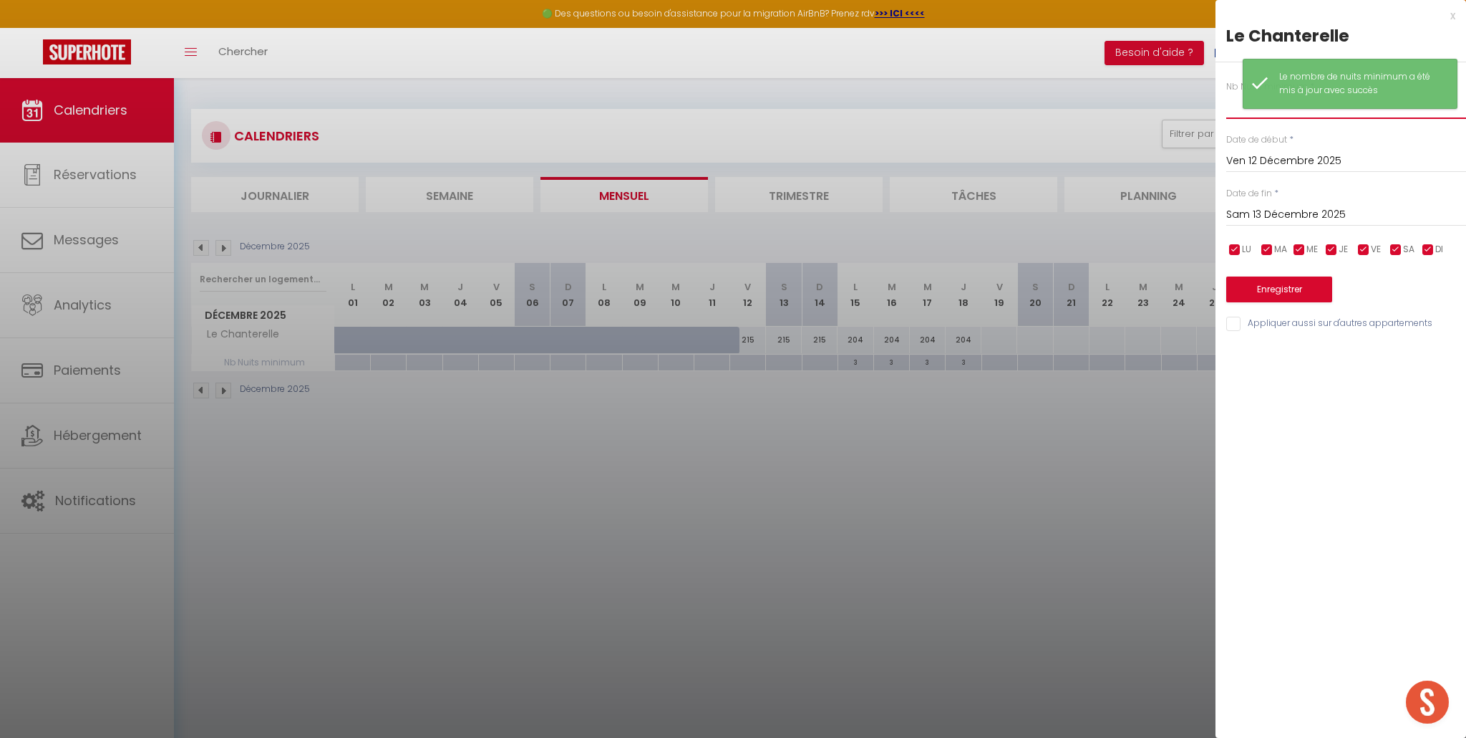
click at [1232, 108] on input "text" at bounding box center [1347, 106] width 240 height 26
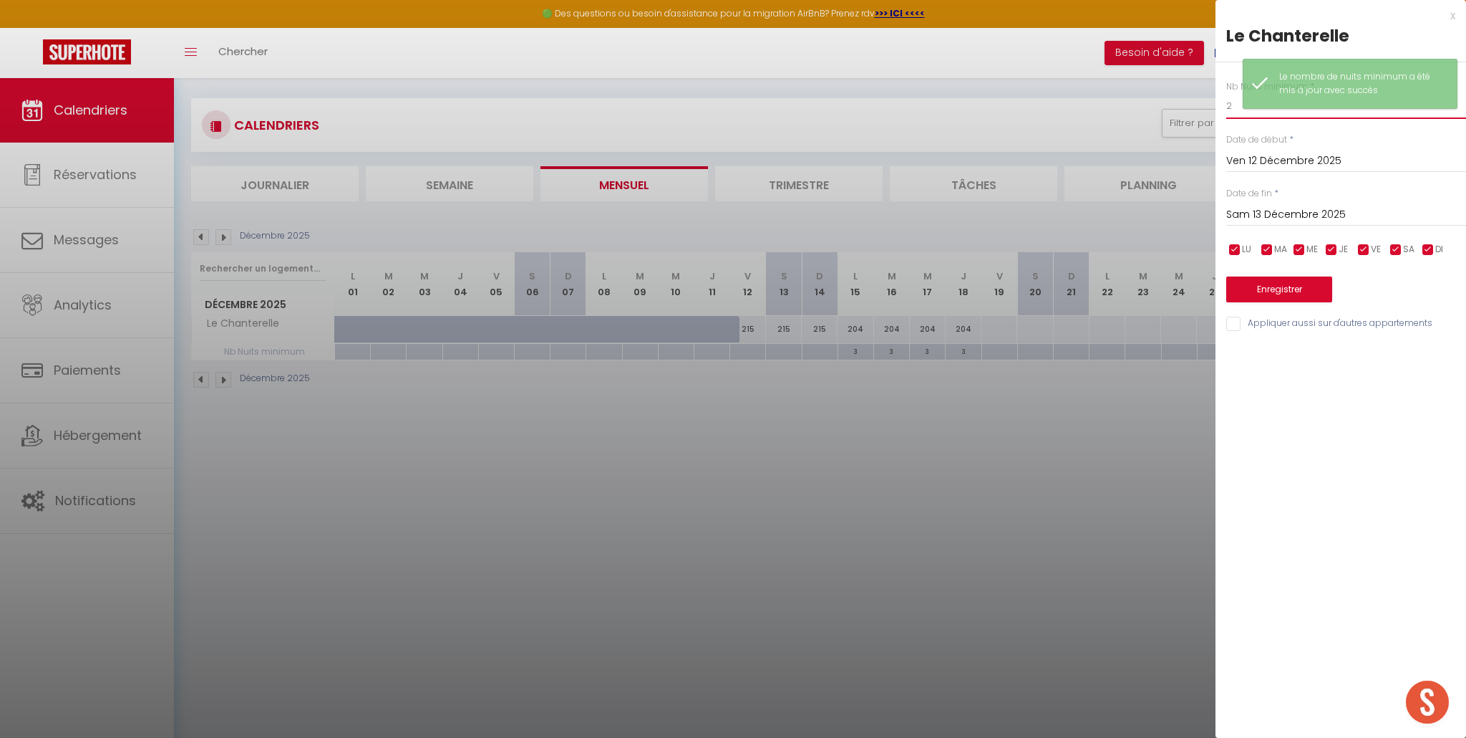
scroll to position [14, 0]
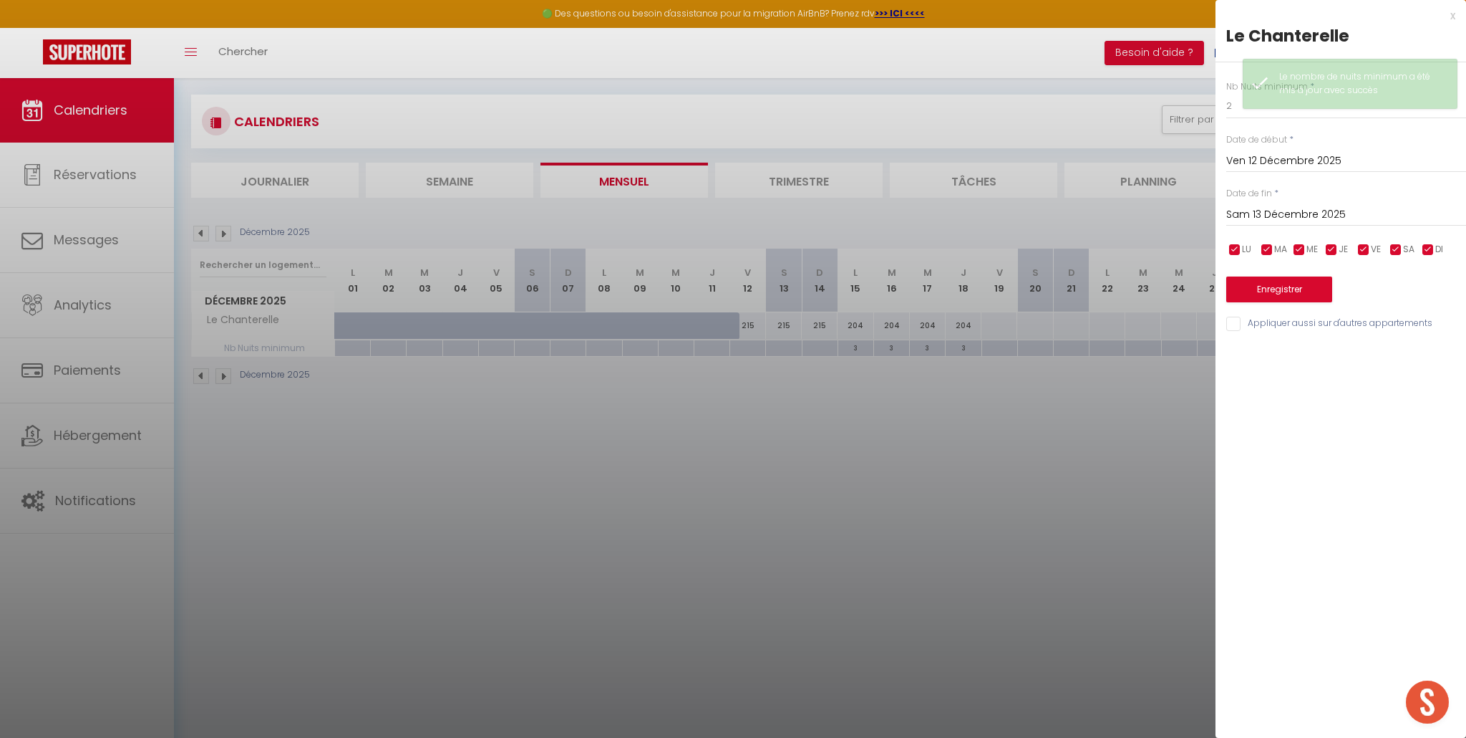
click at [1280, 213] on input "Sam 13 Décembre 2025" at bounding box center [1347, 214] width 240 height 19
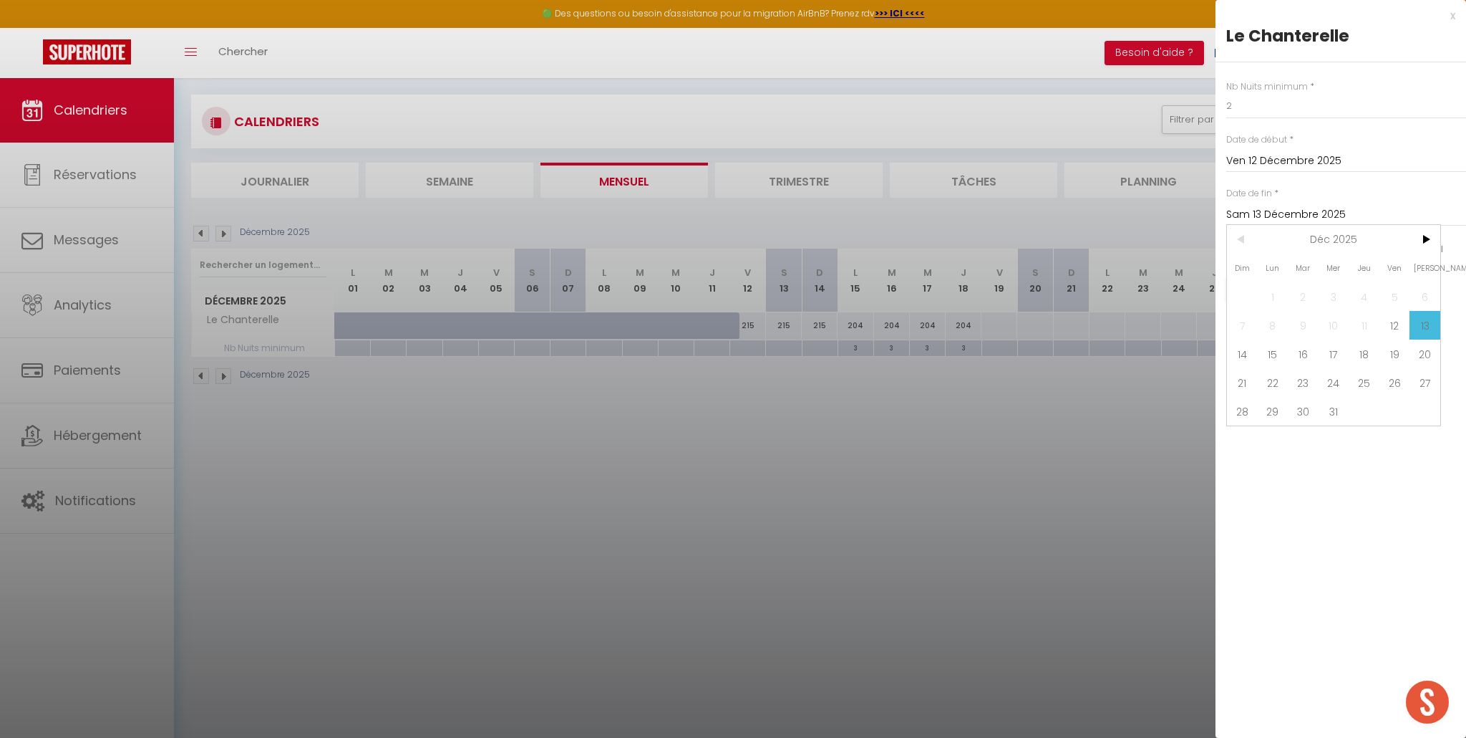
click at [1242, 357] on span "14" at bounding box center [1242, 353] width 31 height 29
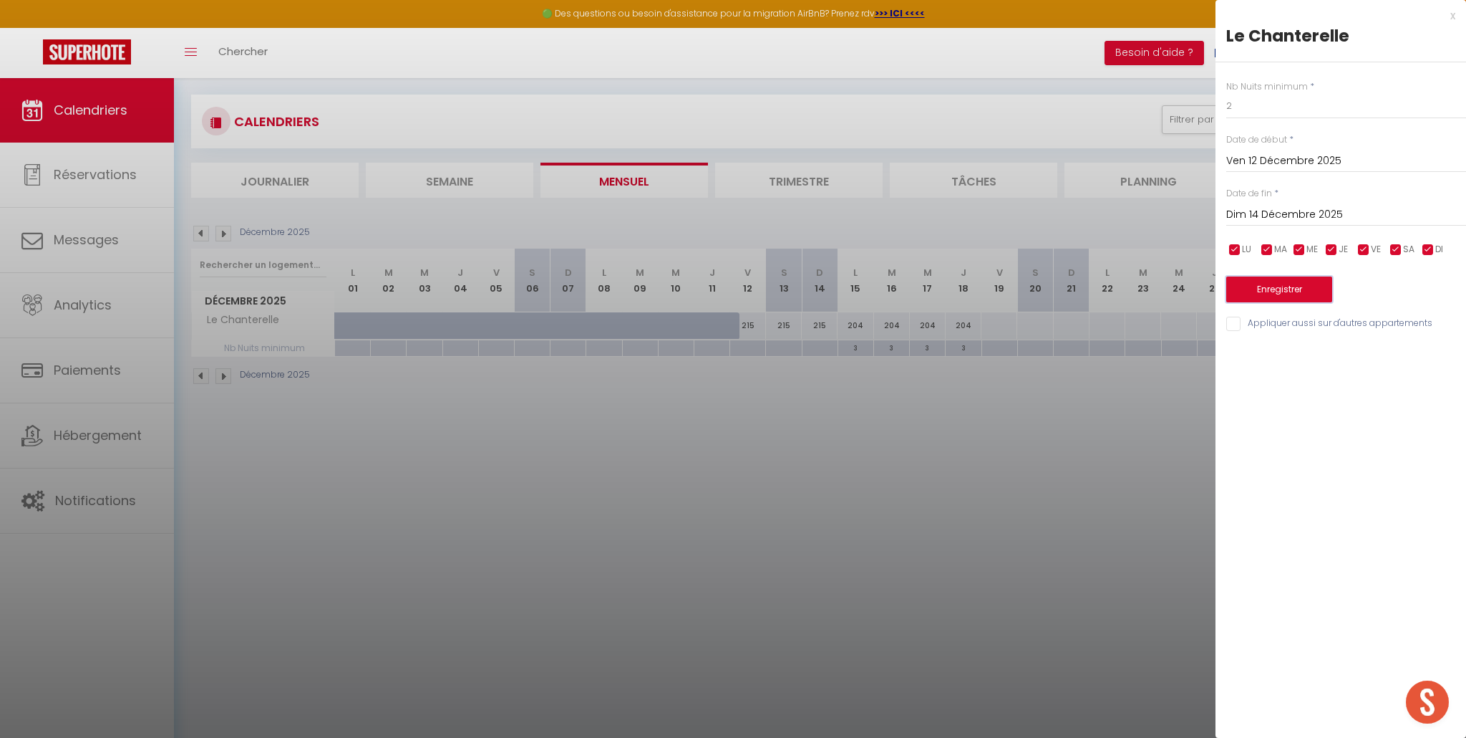
click at [1270, 289] on button "Enregistrer" at bounding box center [1280, 289] width 106 height 26
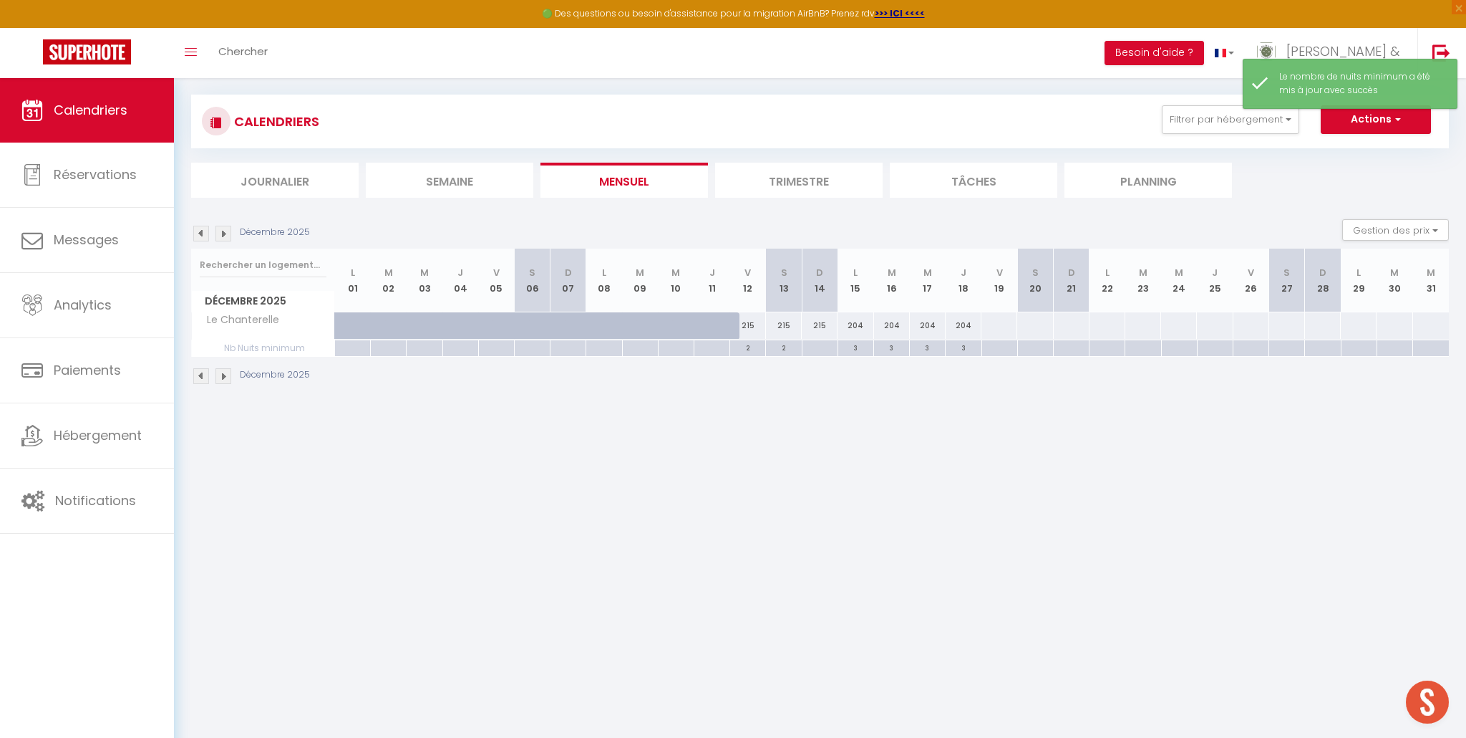
click at [823, 347] on div at bounding box center [820, 348] width 36 height 16
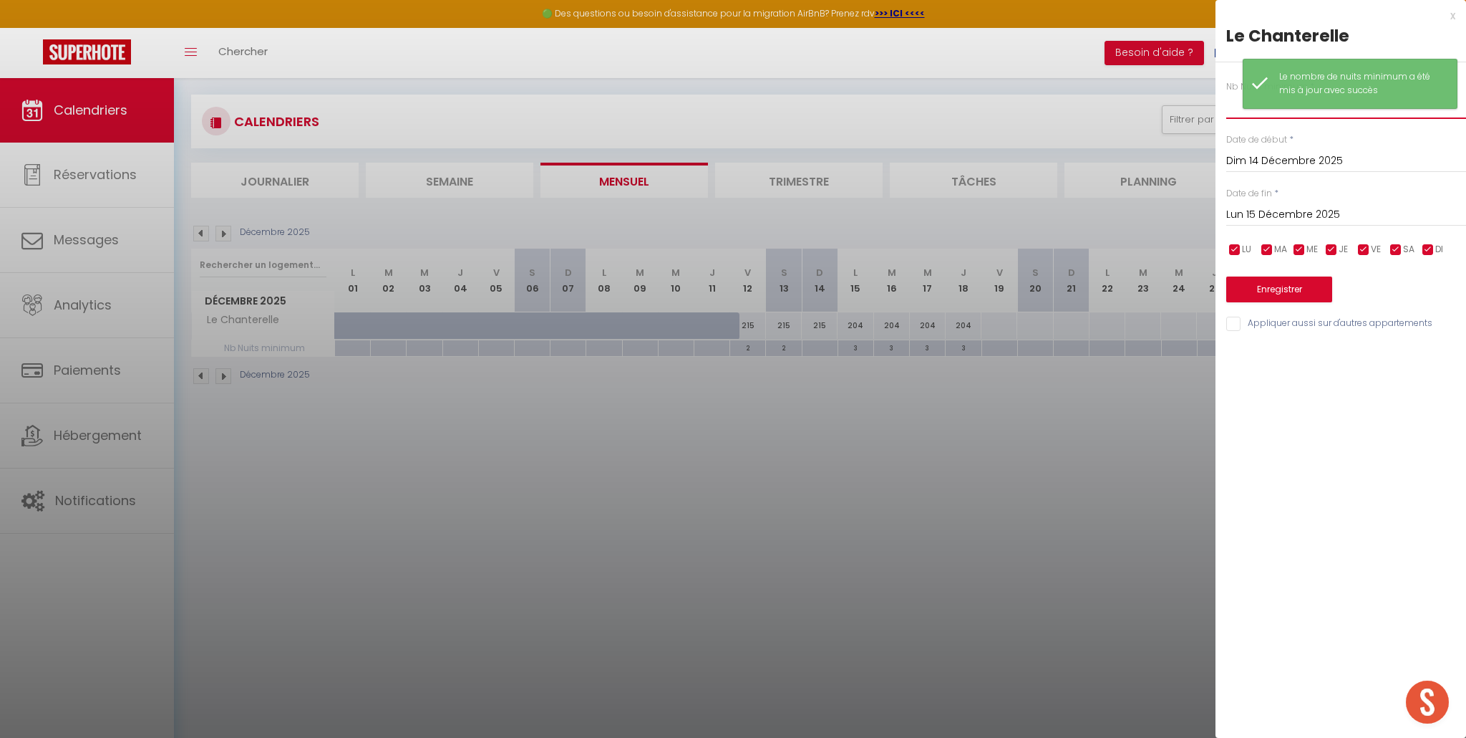
click at [1237, 111] on input "text" at bounding box center [1347, 106] width 240 height 26
click at [1260, 289] on button "Enregistrer" at bounding box center [1280, 289] width 106 height 26
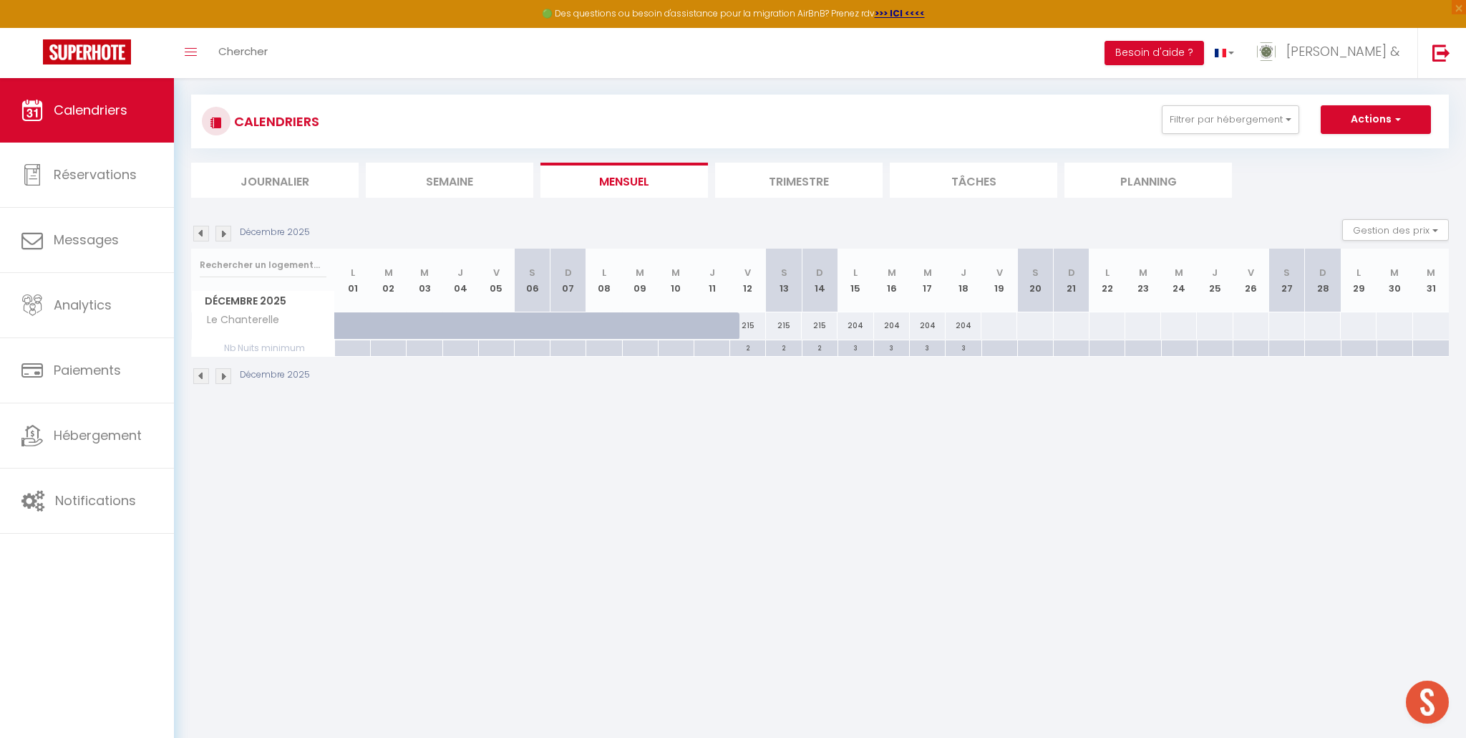
click at [995, 349] on div at bounding box center [1000, 348] width 36 height 16
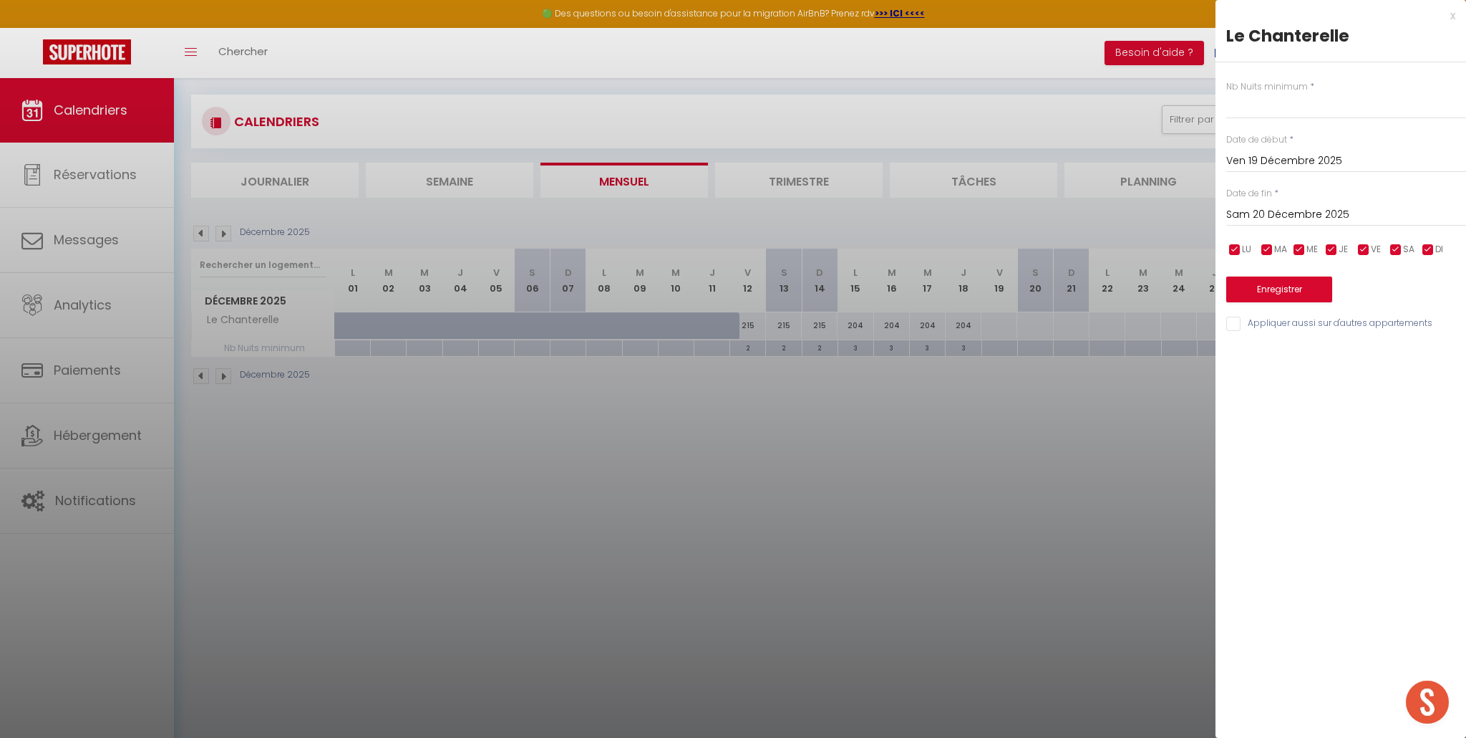
click at [1302, 208] on input "Sam 20 Décembre 2025" at bounding box center [1347, 214] width 240 height 19
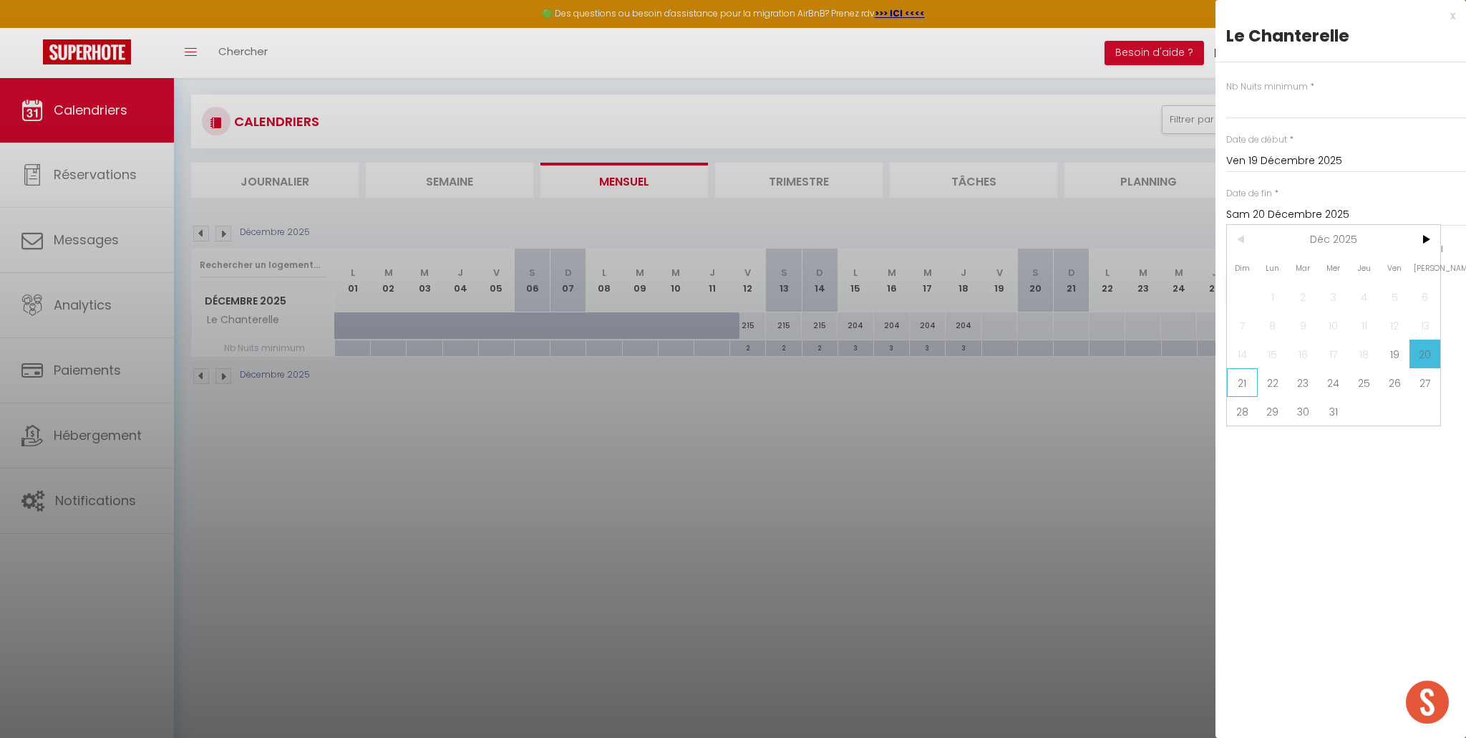
click at [1247, 385] on span "21" at bounding box center [1242, 382] width 31 height 29
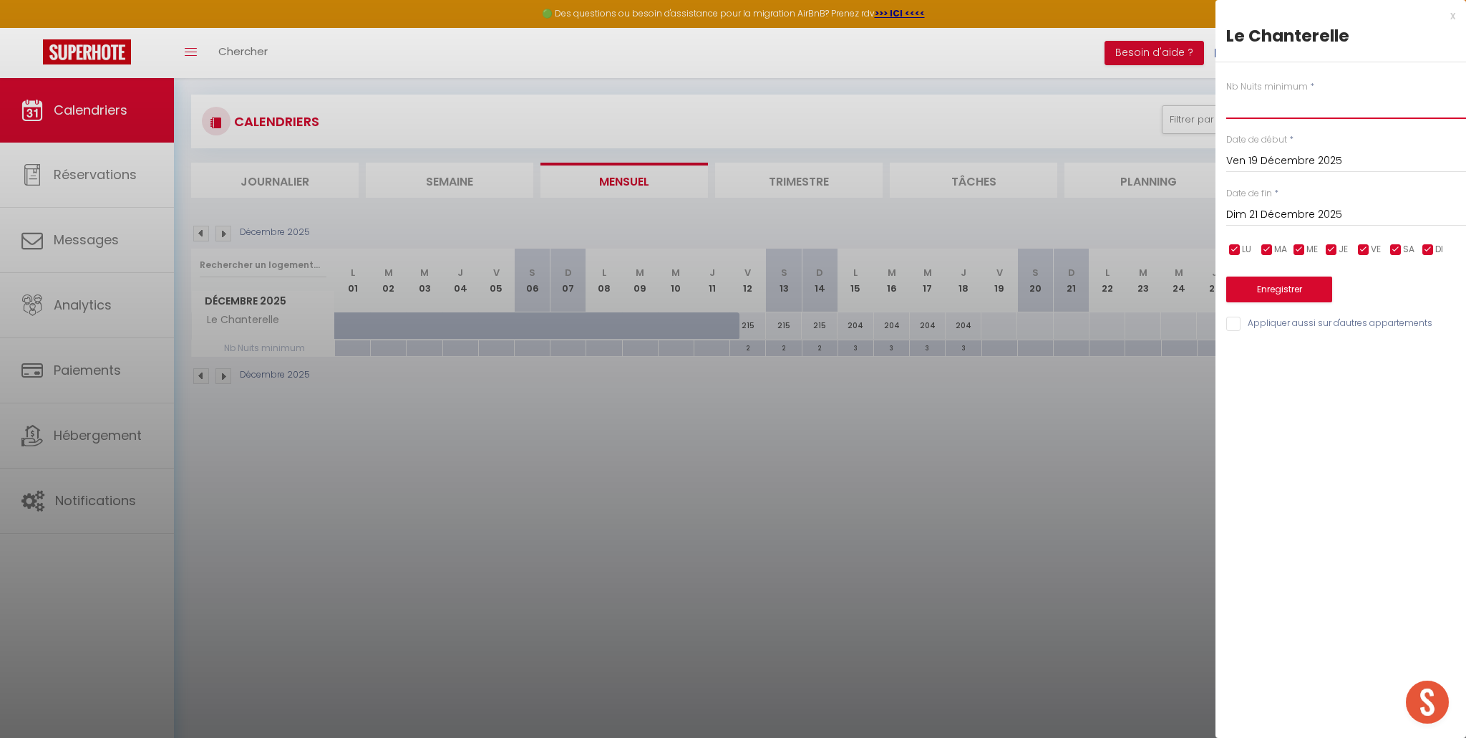
click at [1284, 113] on input "text" at bounding box center [1347, 106] width 240 height 26
click at [1264, 294] on button "Enregistrer" at bounding box center [1280, 289] width 106 height 26
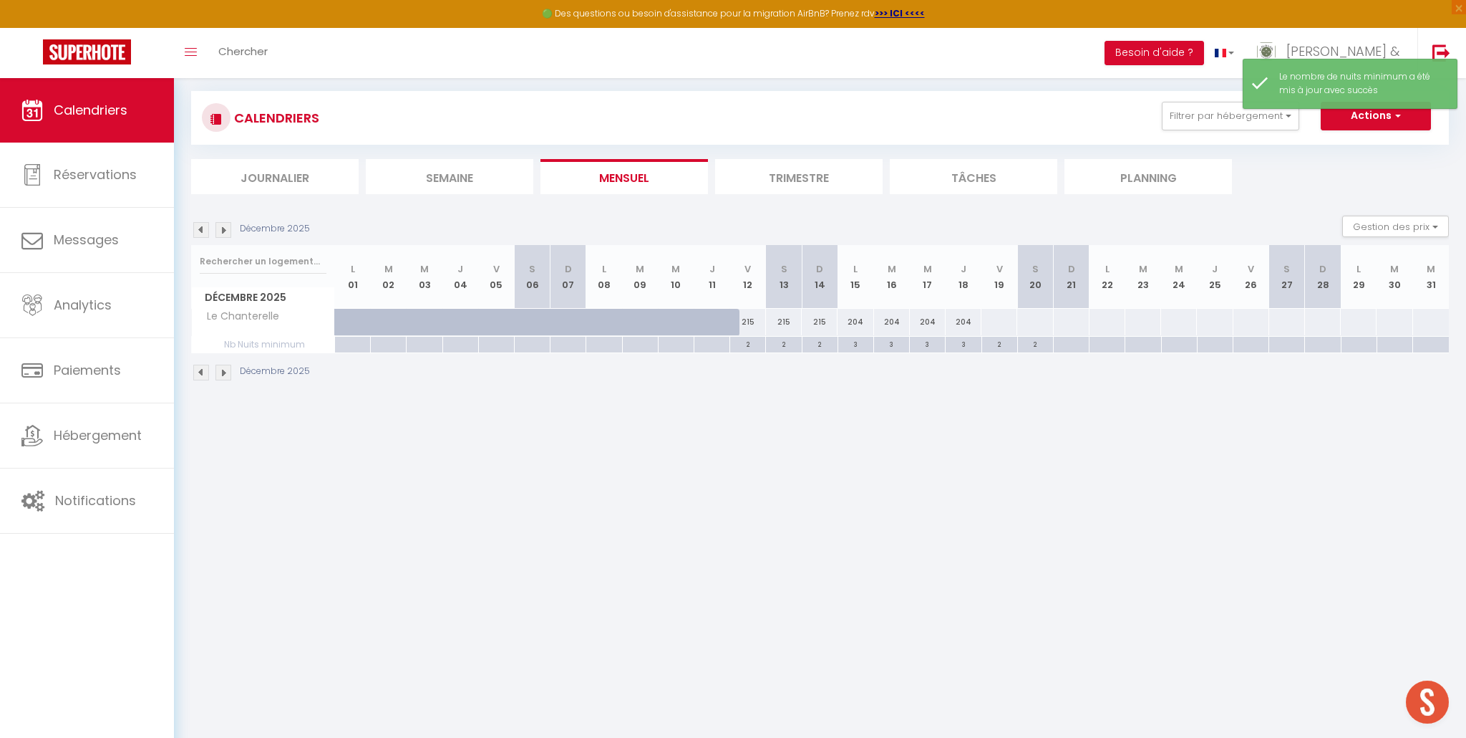
click at [992, 327] on div at bounding box center [999, 322] width 37 height 26
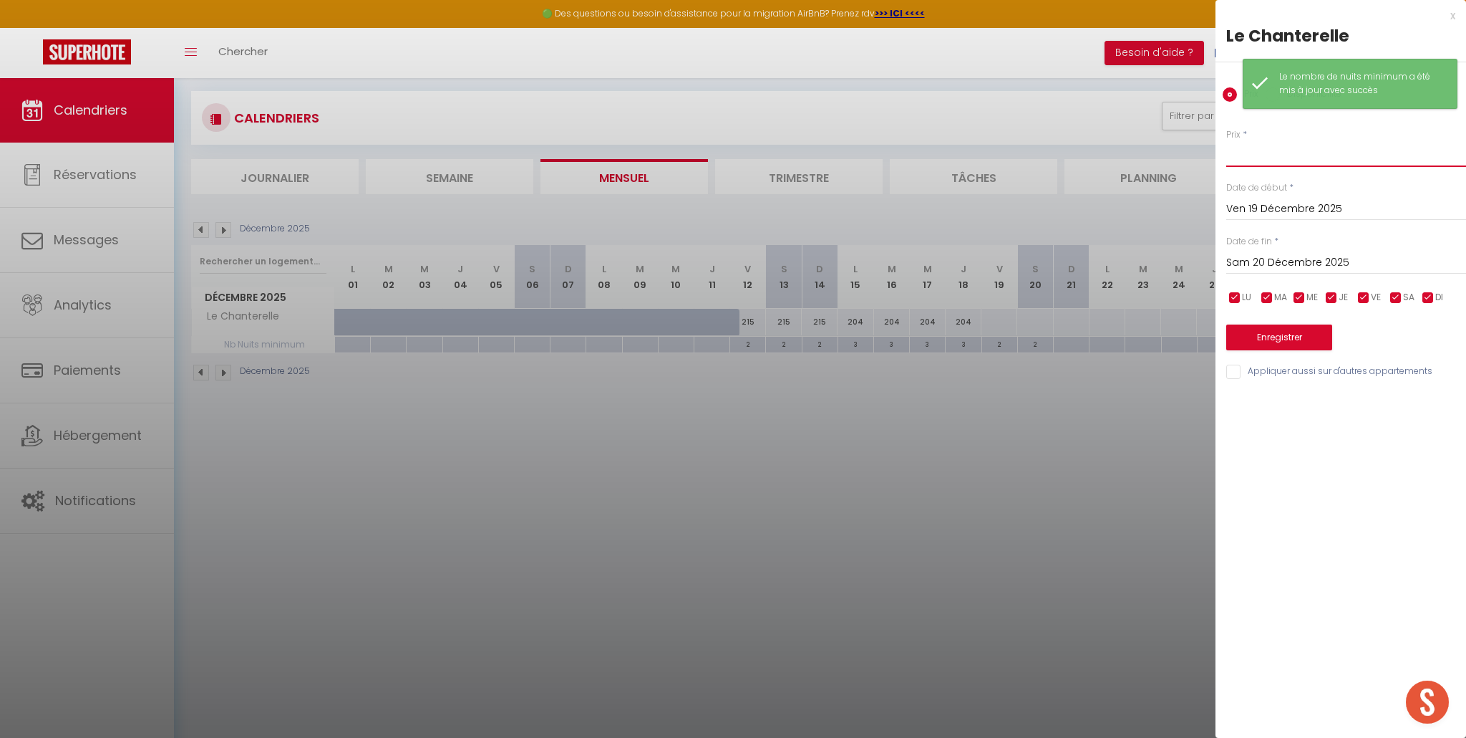
click at [1238, 160] on input "Prix" at bounding box center [1347, 154] width 240 height 26
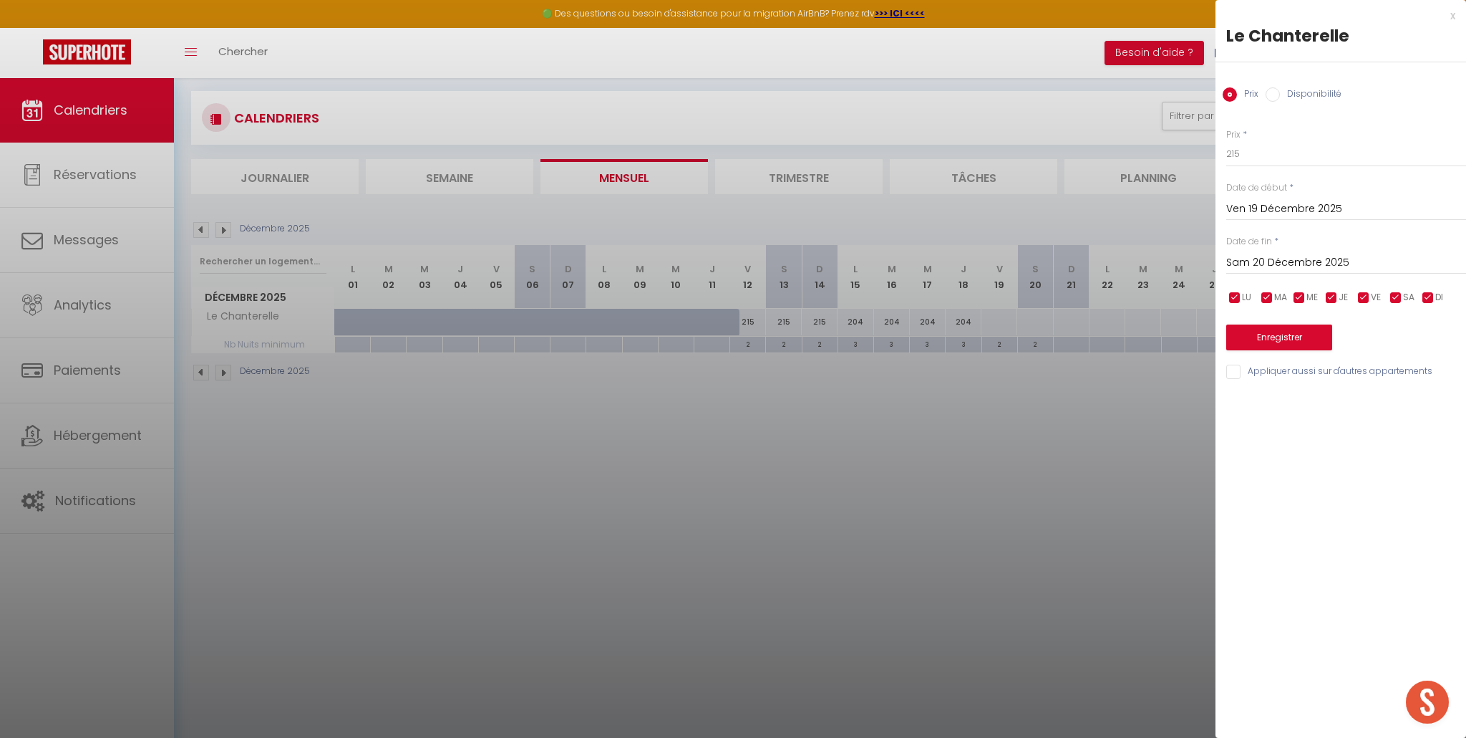
click at [1290, 260] on input "Sam 20 Décembre 2025" at bounding box center [1347, 262] width 240 height 19
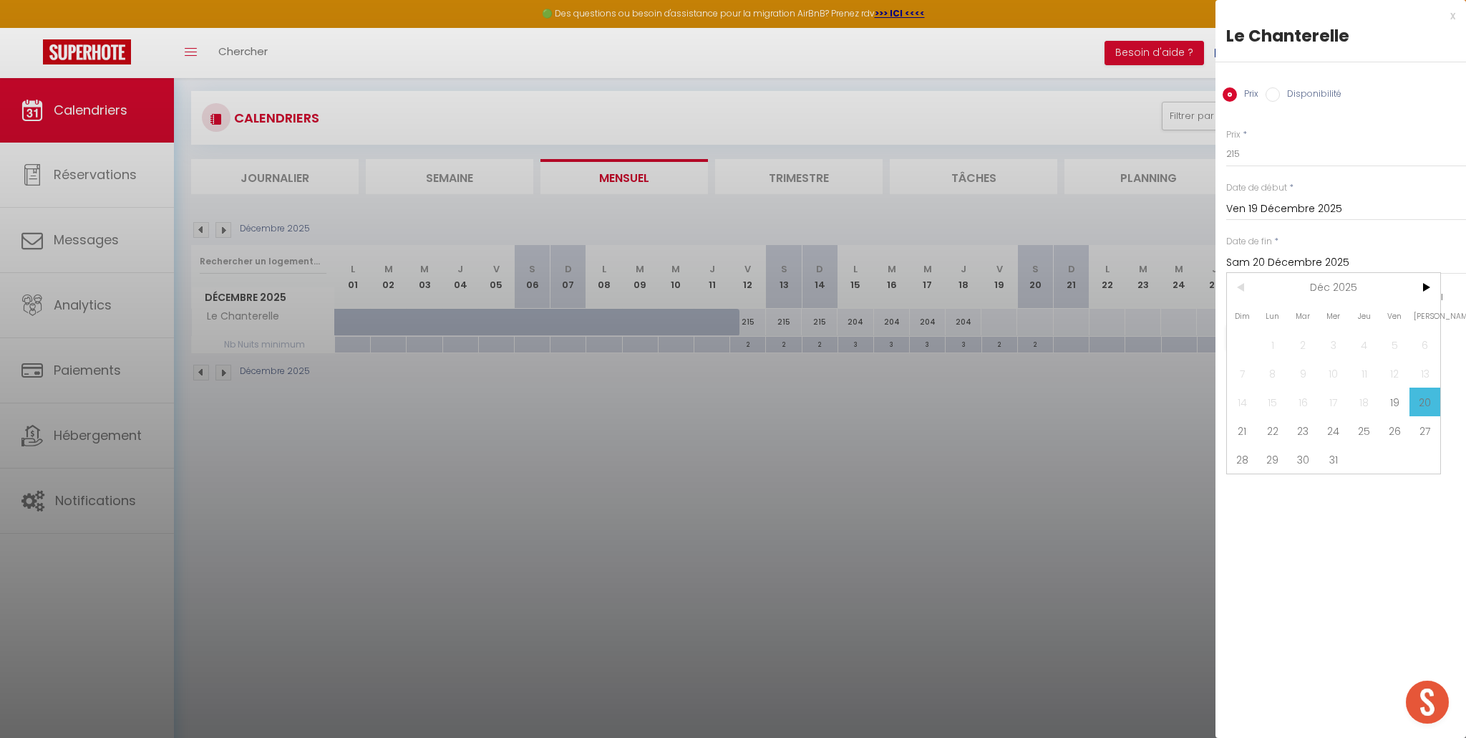
click at [1270, 427] on span "22" at bounding box center [1273, 430] width 31 height 29
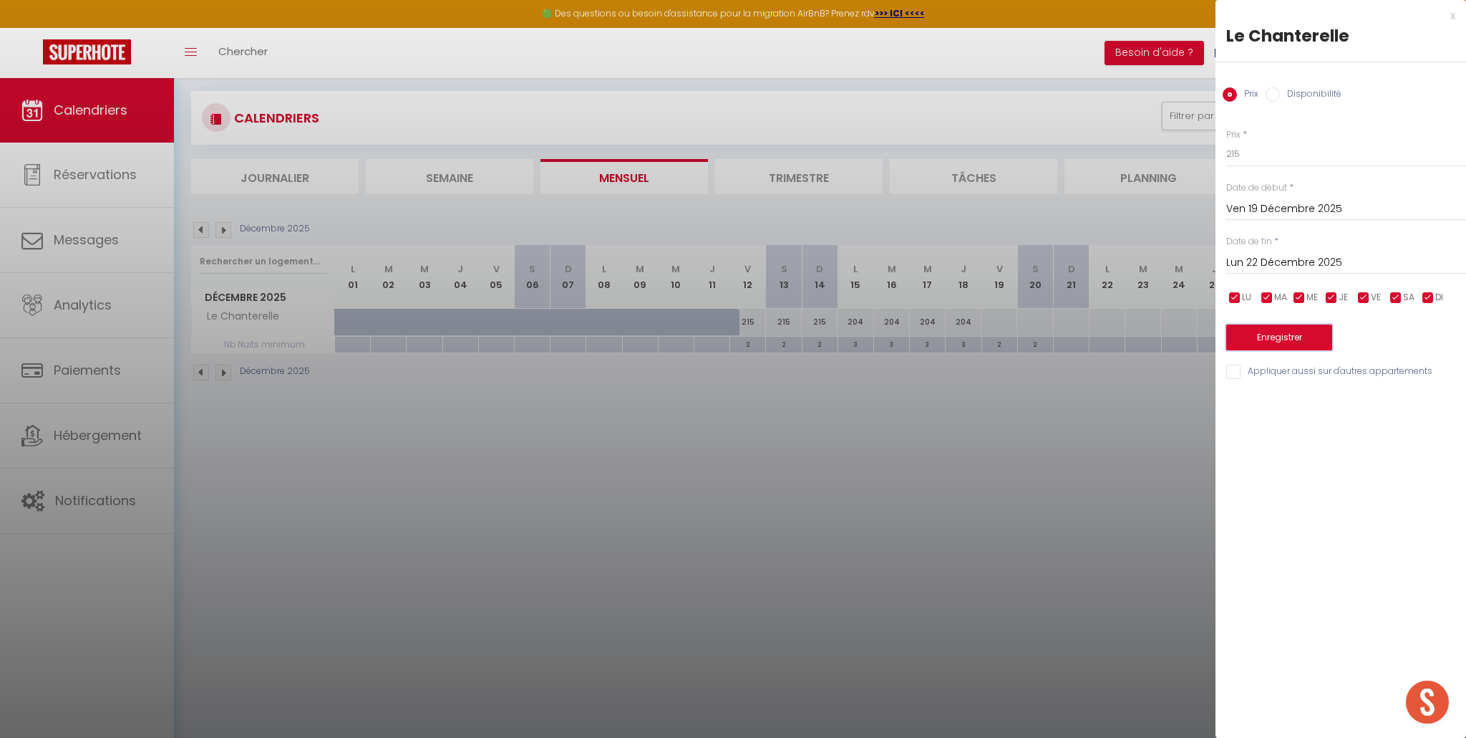
click at [1288, 337] on button "Enregistrer" at bounding box center [1280, 337] width 106 height 26
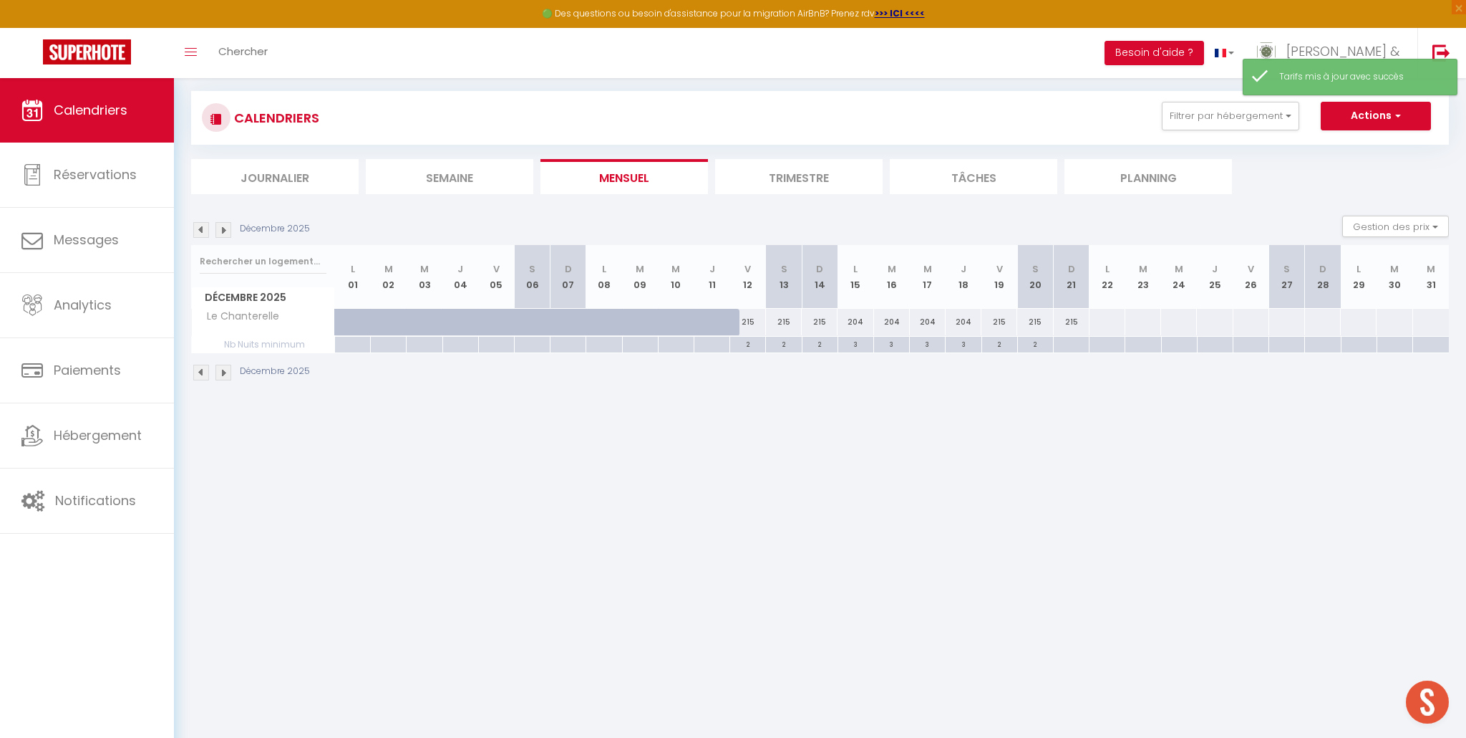
click at [1071, 345] on div at bounding box center [1071, 345] width 36 height 16
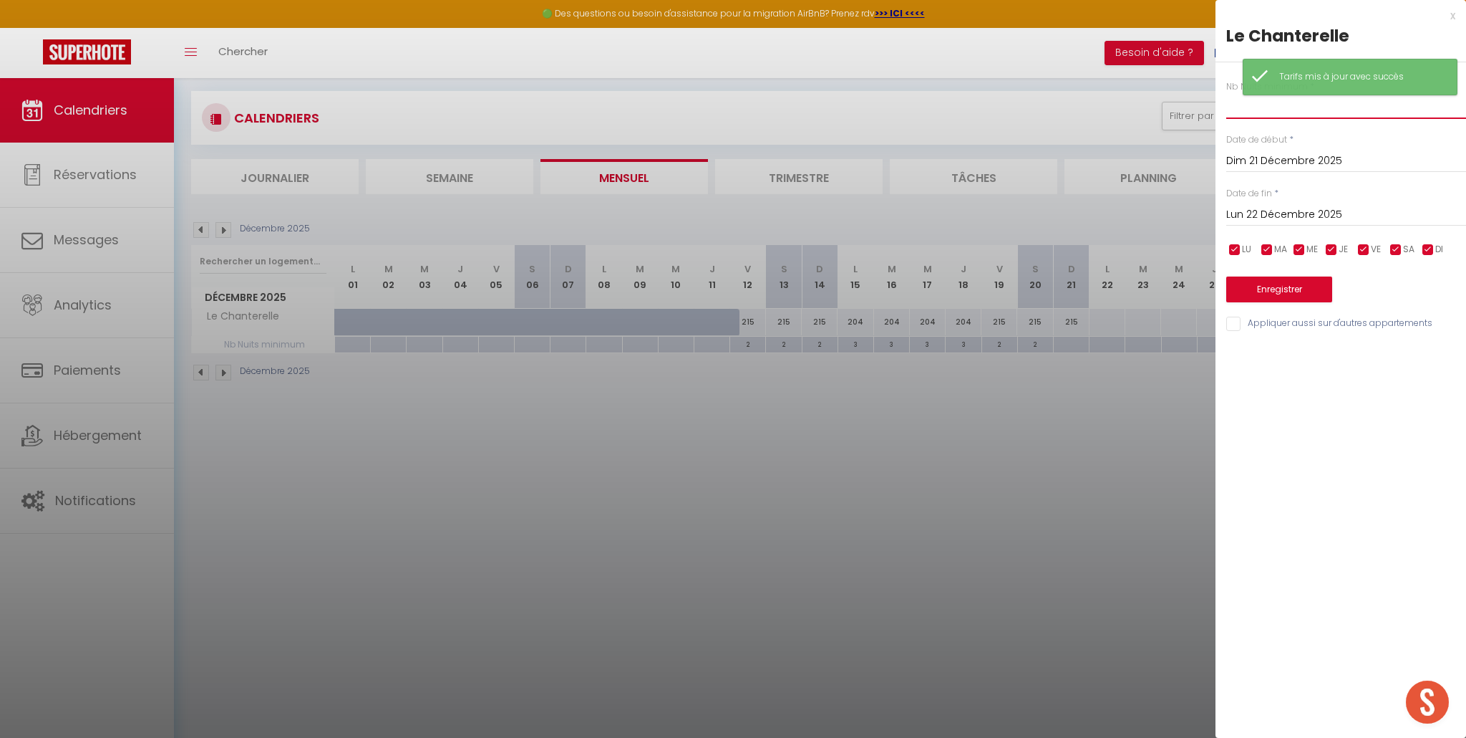
click at [1290, 115] on input "text" at bounding box center [1347, 106] width 240 height 26
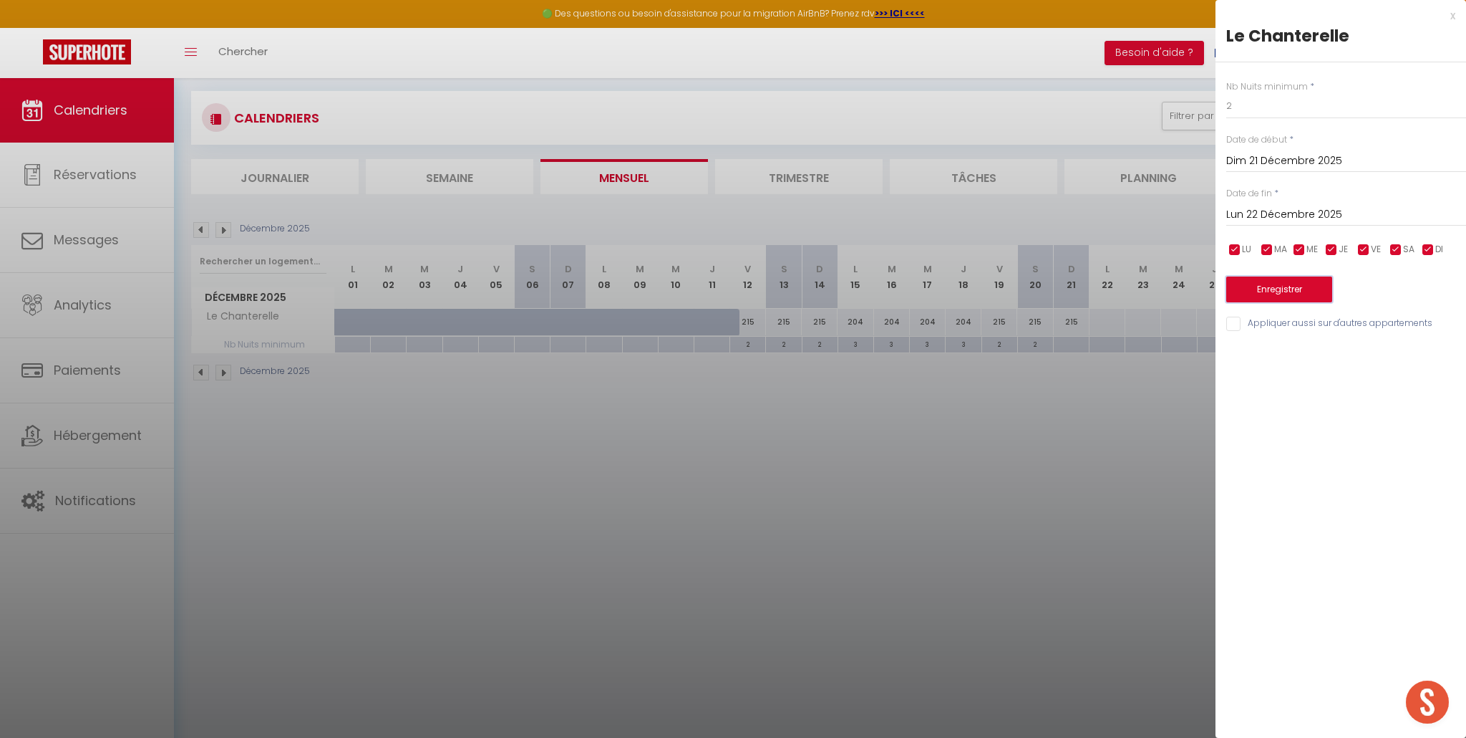
click at [1288, 289] on button "Enregistrer" at bounding box center [1280, 289] width 106 height 26
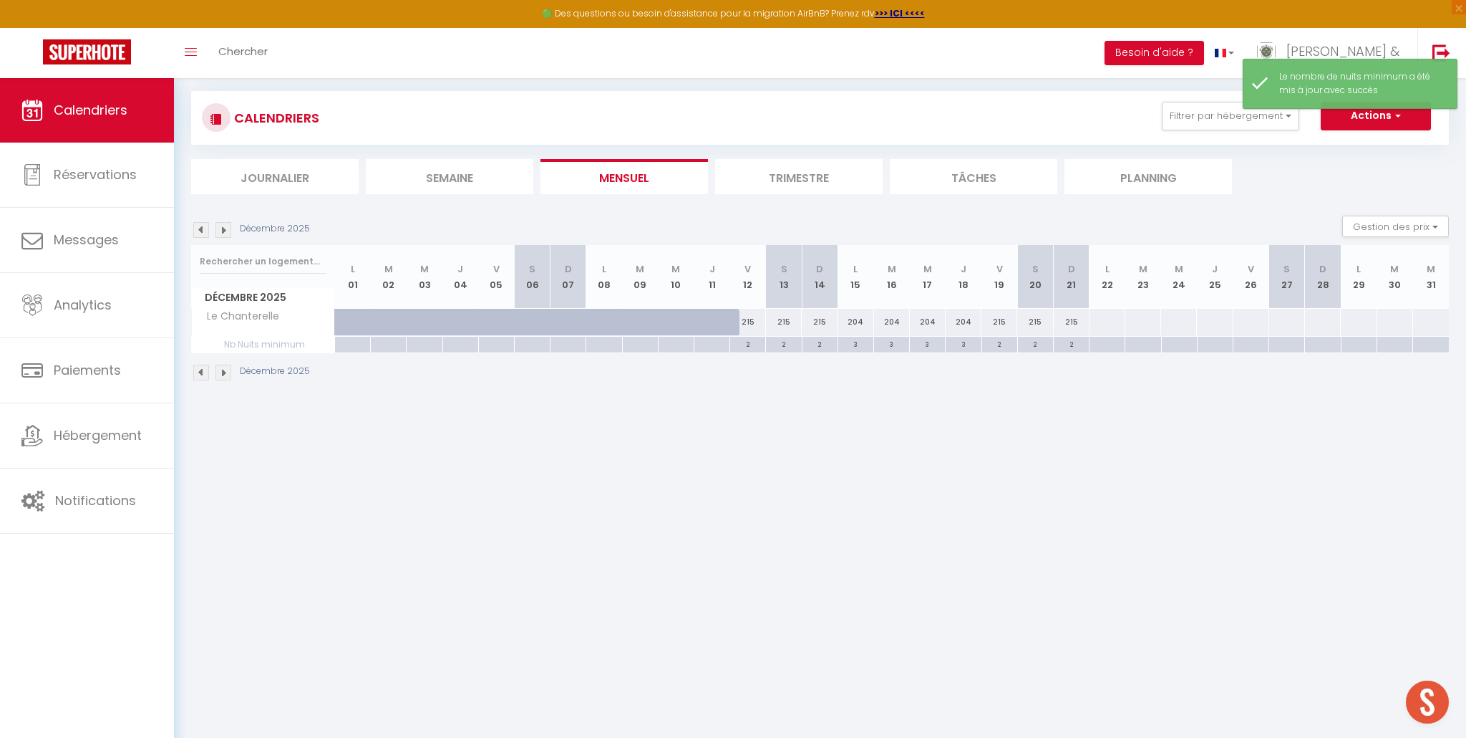
click at [1104, 319] on div at bounding box center [1107, 322] width 37 height 26
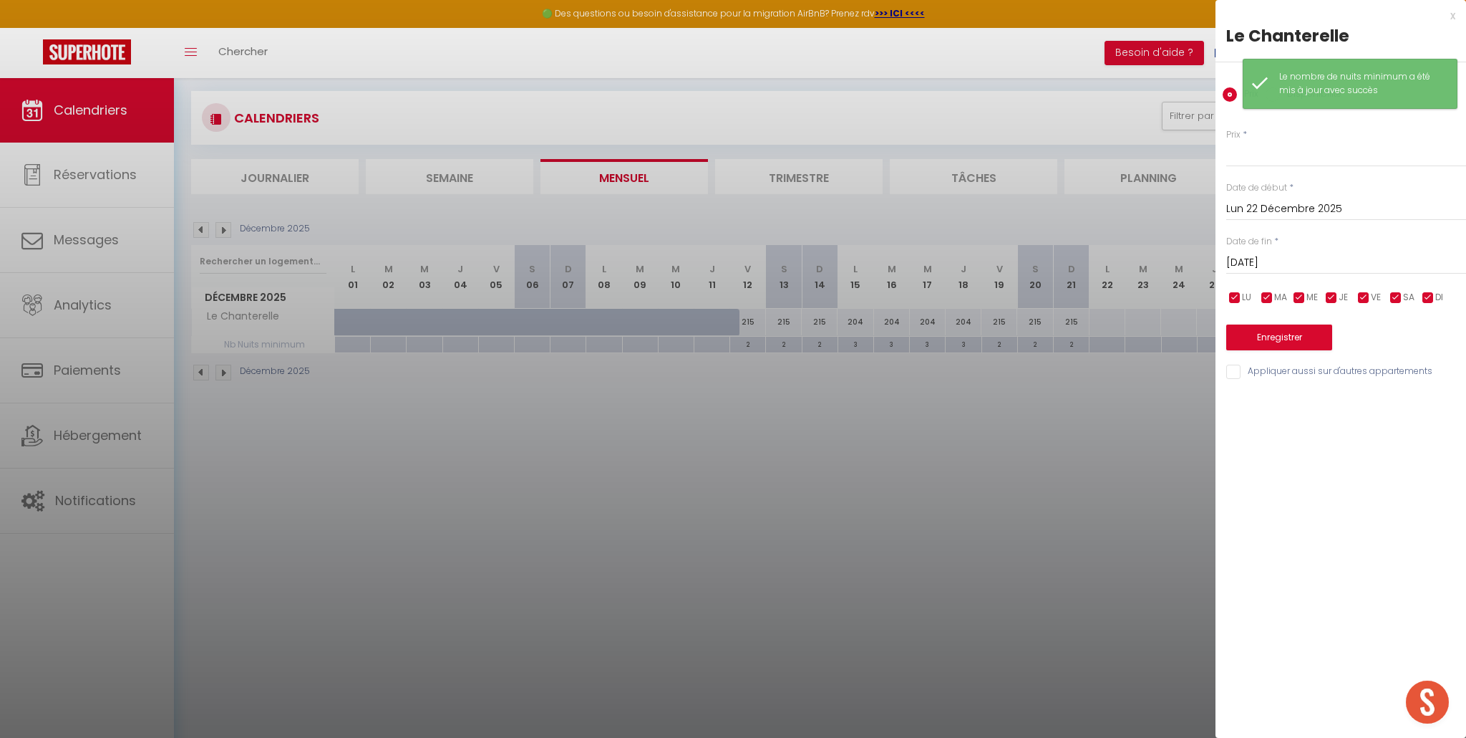
click at [1264, 213] on input "Lun 22 Décembre 2025" at bounding box center [1347, 209] width 240 height 19
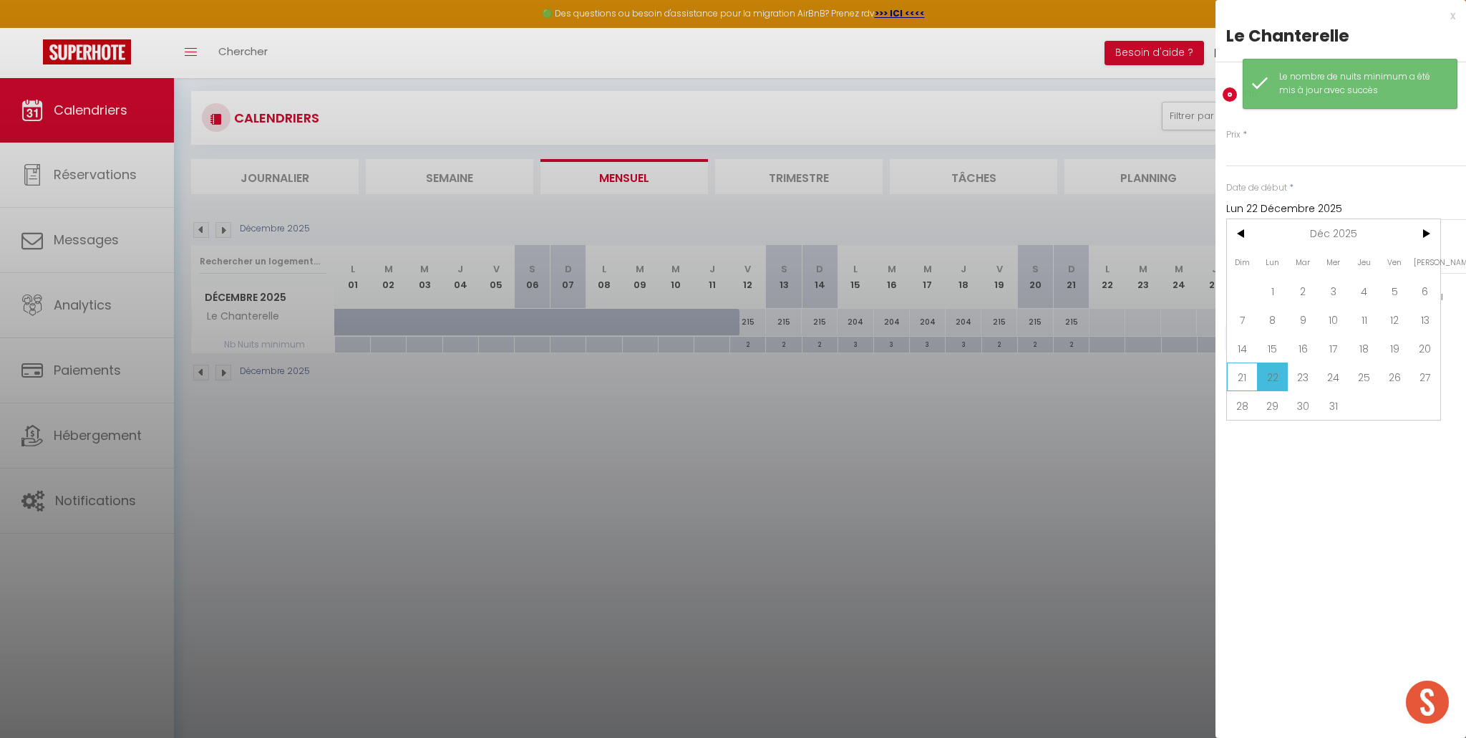
drag, startPoint x: 1242, startPoint y: 377, endPoint x: 1249, endPoint y: 377, distance: 7.2
click at [1242, 377] on span "21" at bounding box center [1242, 376] width 31 height 29
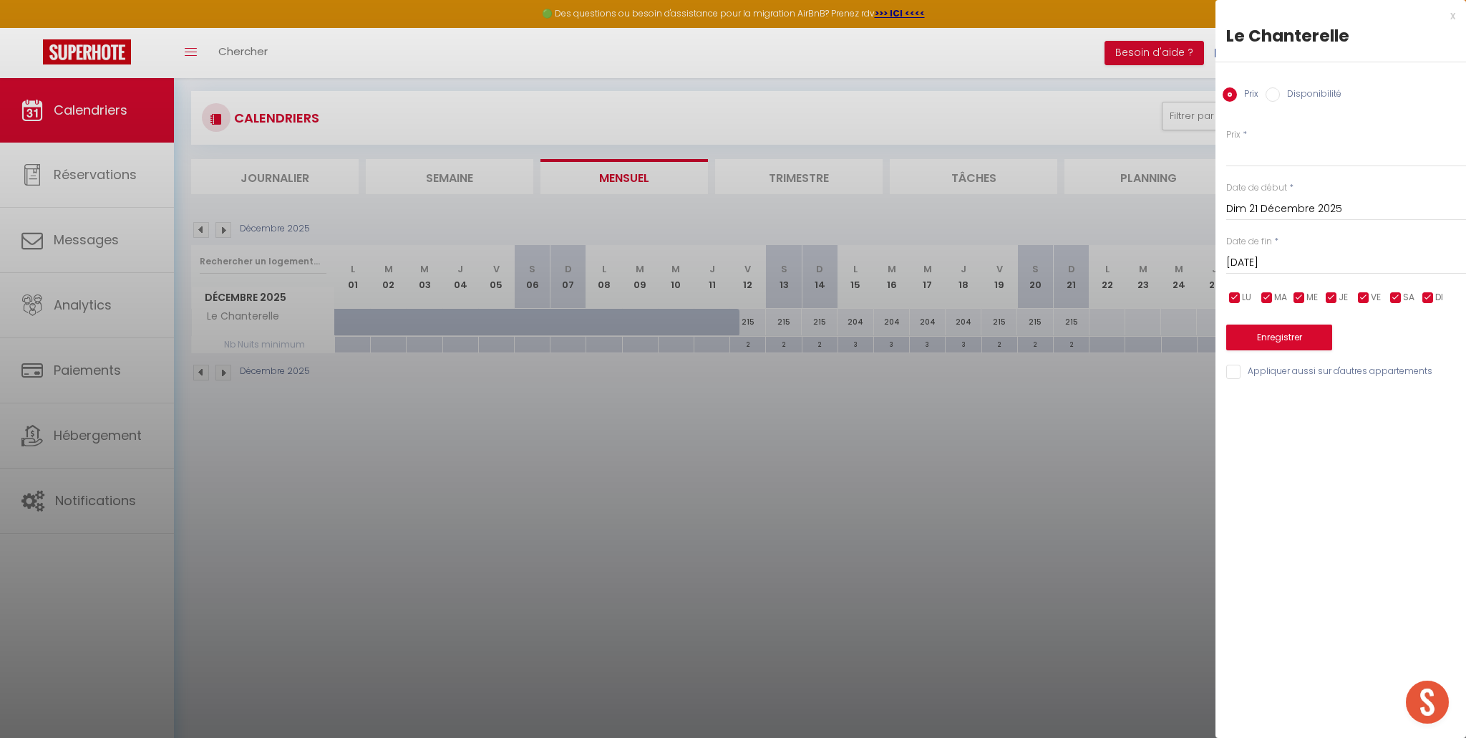
click at [1285, 210] on input "Dim 21 Décembre 2025" at bounding box center [1347, 209] width 240 height 19
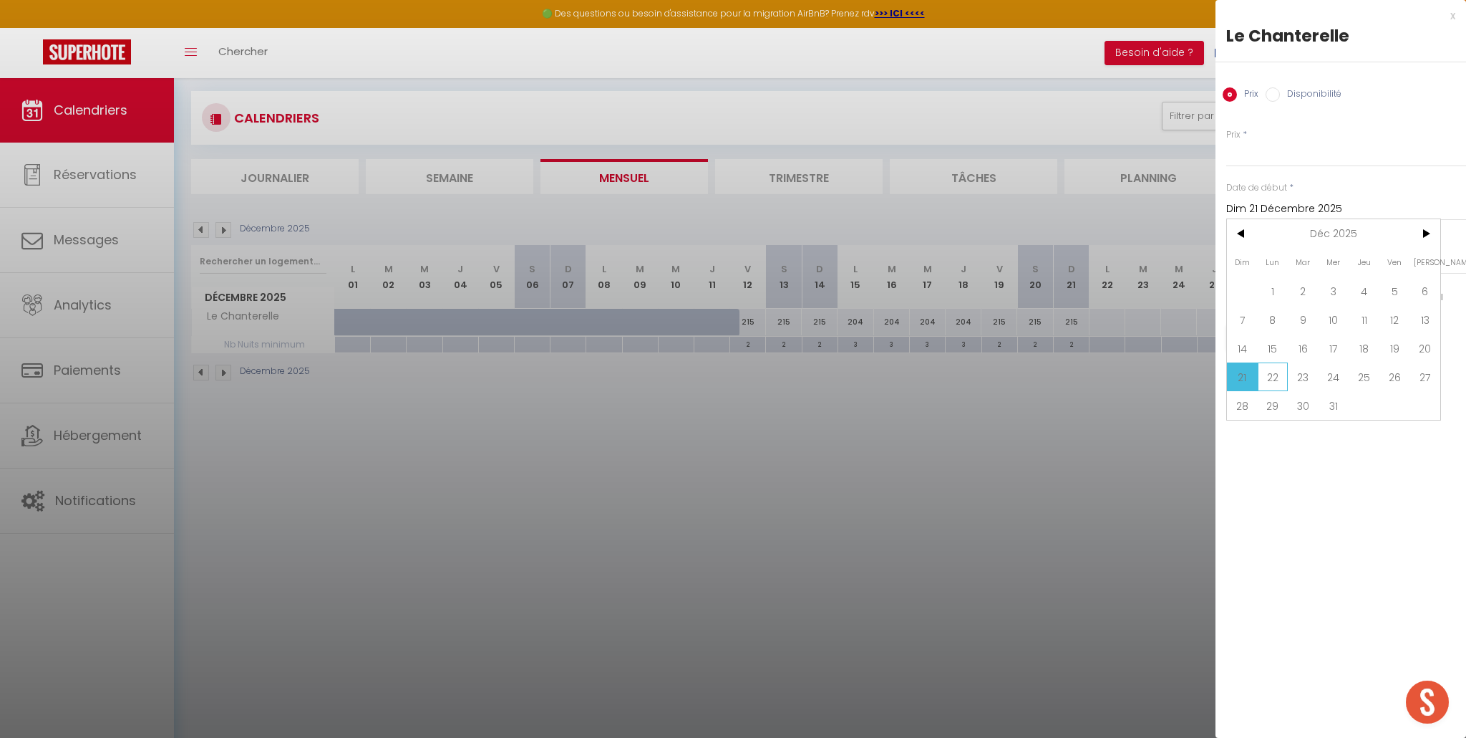
click at [1275, 377] on span "22" at bounding box center [1273, 376] width 31 height 29
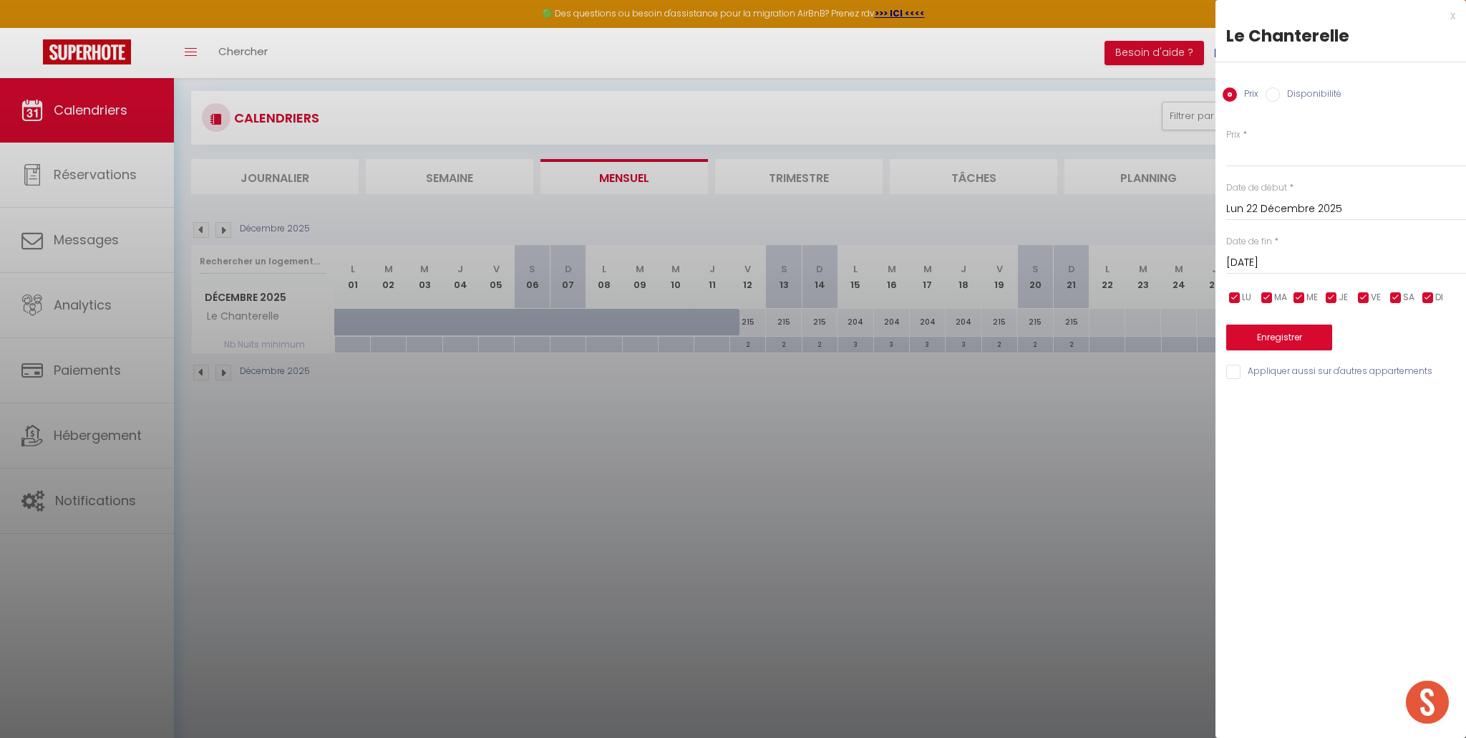
click at [1293, 264] on input "Mar 23 Décembre 2025" at bounding box center [1347, 262] width 240 height 19
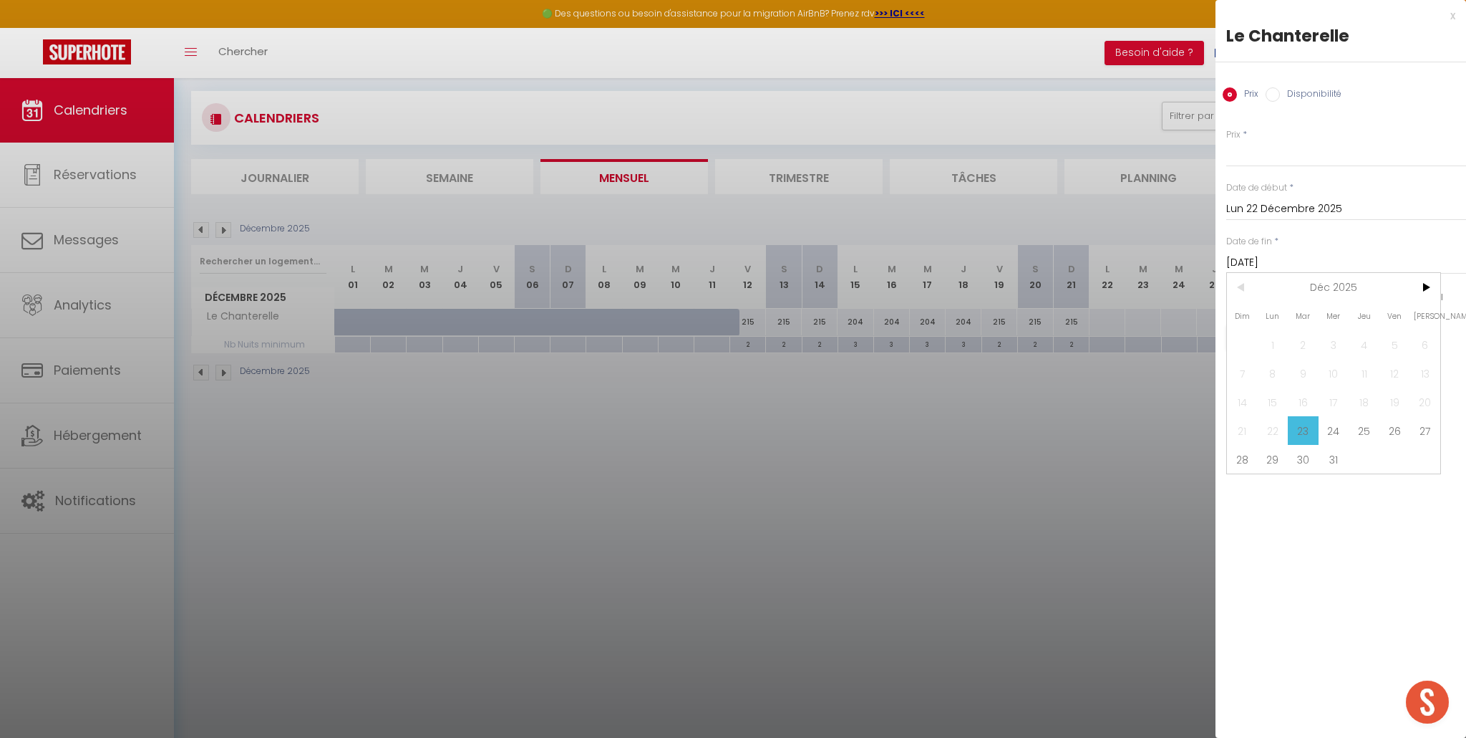
click at [1393, 436] on span "26" at bounding box center [1395, 430] width 31 height 29
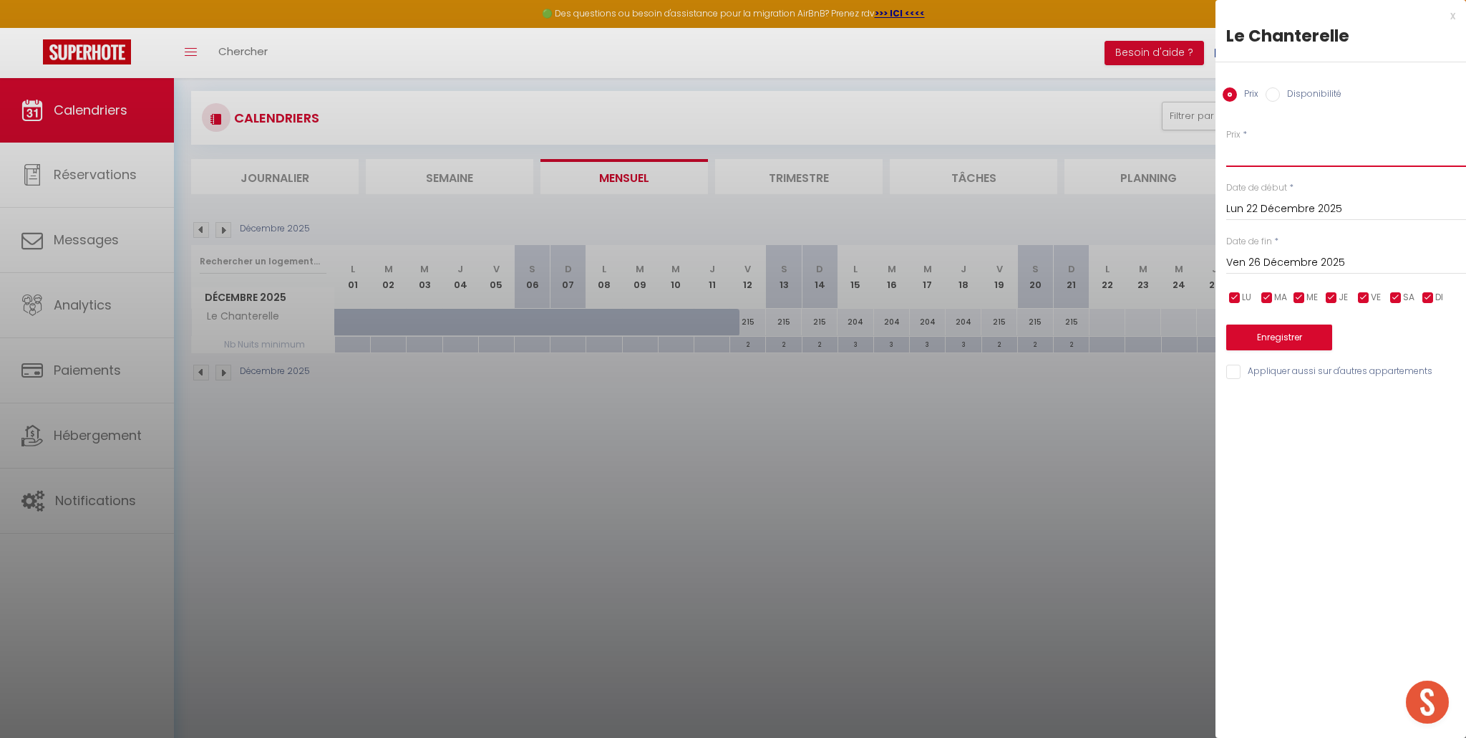
click at [1266, 154] on input "Prix" at bounding box center [1347, 154] width 240 height 26
click at [1454, 16] on div "x" at bounding box center [1336, 15] width 240 height 17
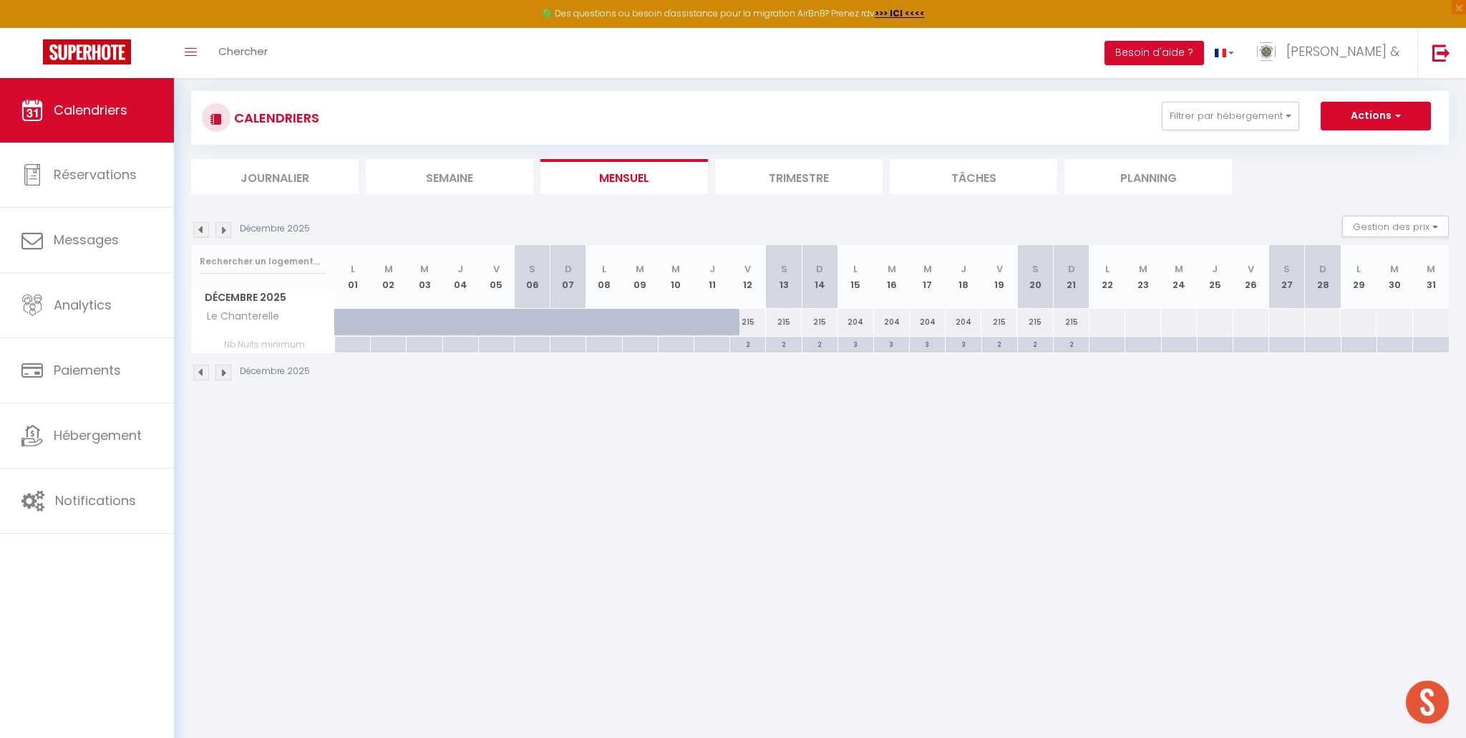
click at [1007, 330] on div "215" at bounding box center [1000, 322] width 36 height 26
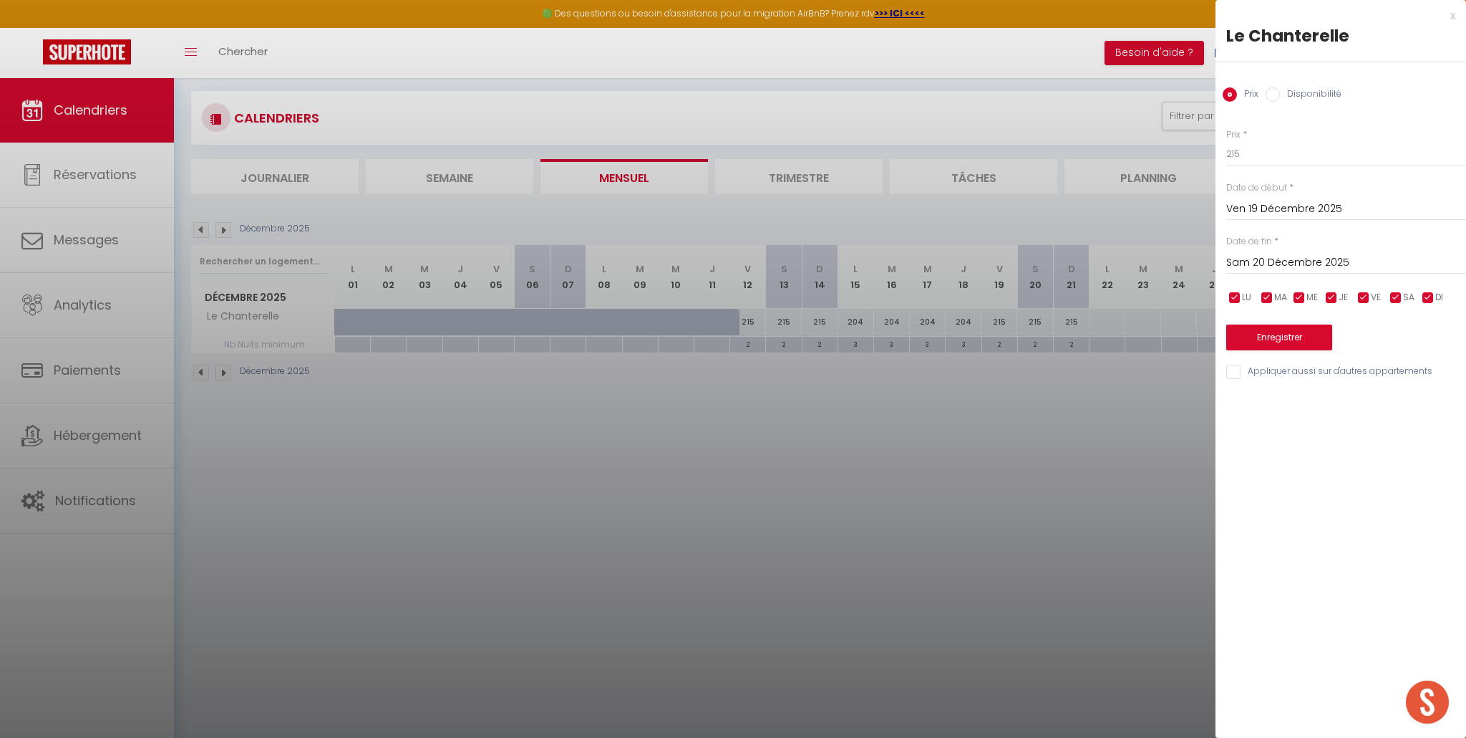
click at [1304, 261] on input "Sam 20 Décembre 2025" at bounding box center [1347, 262] width 240 height 19
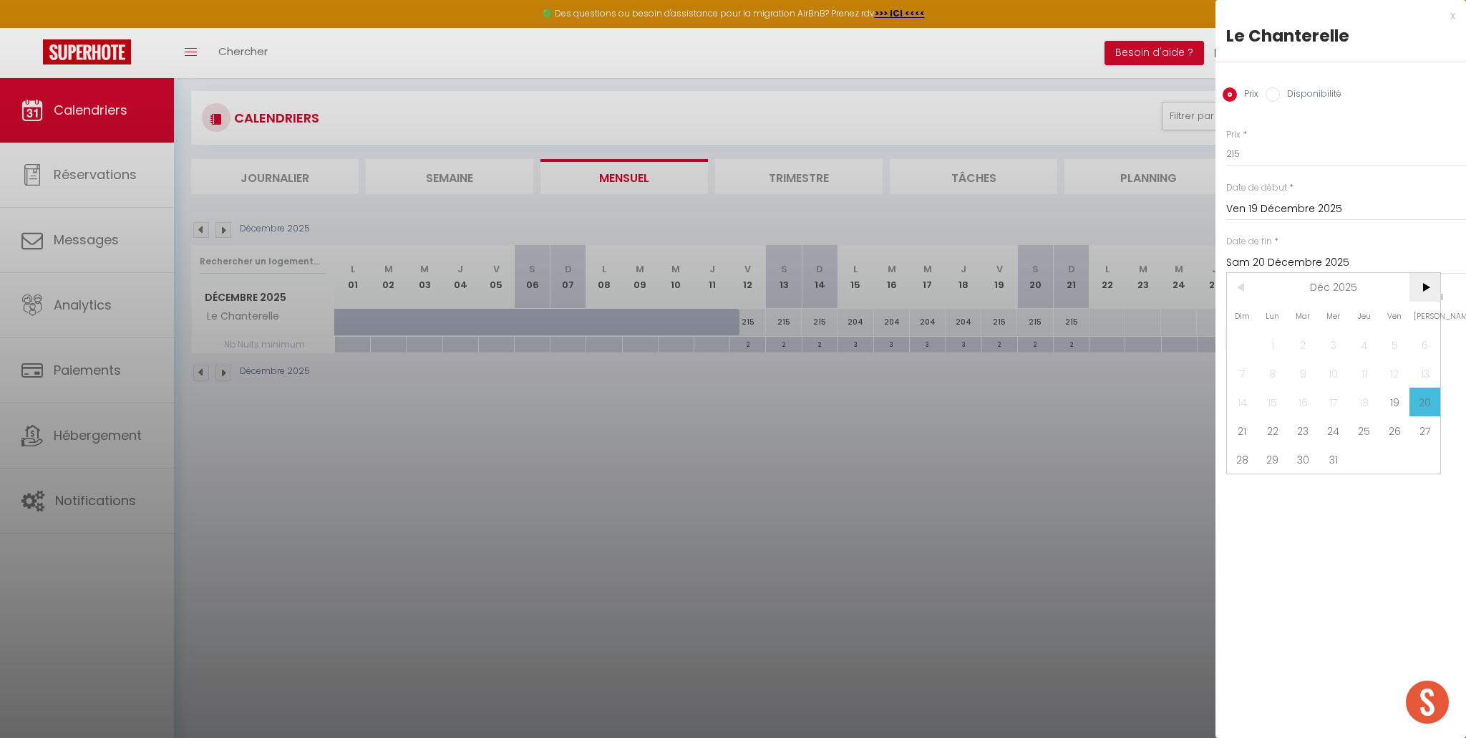
click at [1421, 286] on span ">" at bounding box center [1425, 287] width 31 height 29
click at [1249, 369] on span "4" at bounding box center [1242, 373] width 31 height 29
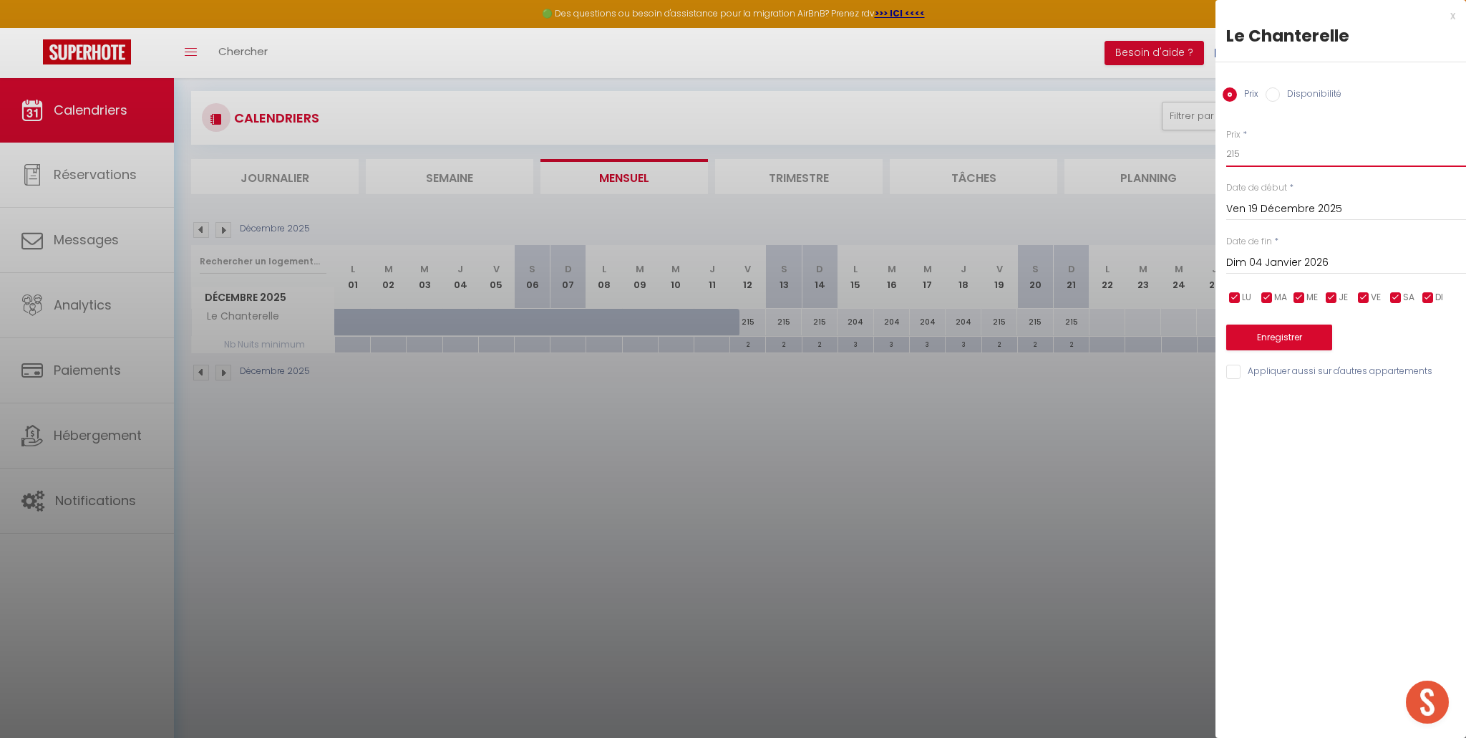
drag, startPoint x: 1251, startPoint y: 156, endPoint x: 1220, endPoint y: 155, distance: 30.8
click at [1220, 155] on div "Prix * 215 Statut * Disponible Indisponible Date de début * Ven 19 Décembre 202…" at bounding box center [1341, 245] width 251 height 271
click at [1272, 336] on button "Enregistrer" at bounding box center [1280, 337] width 106 height 26
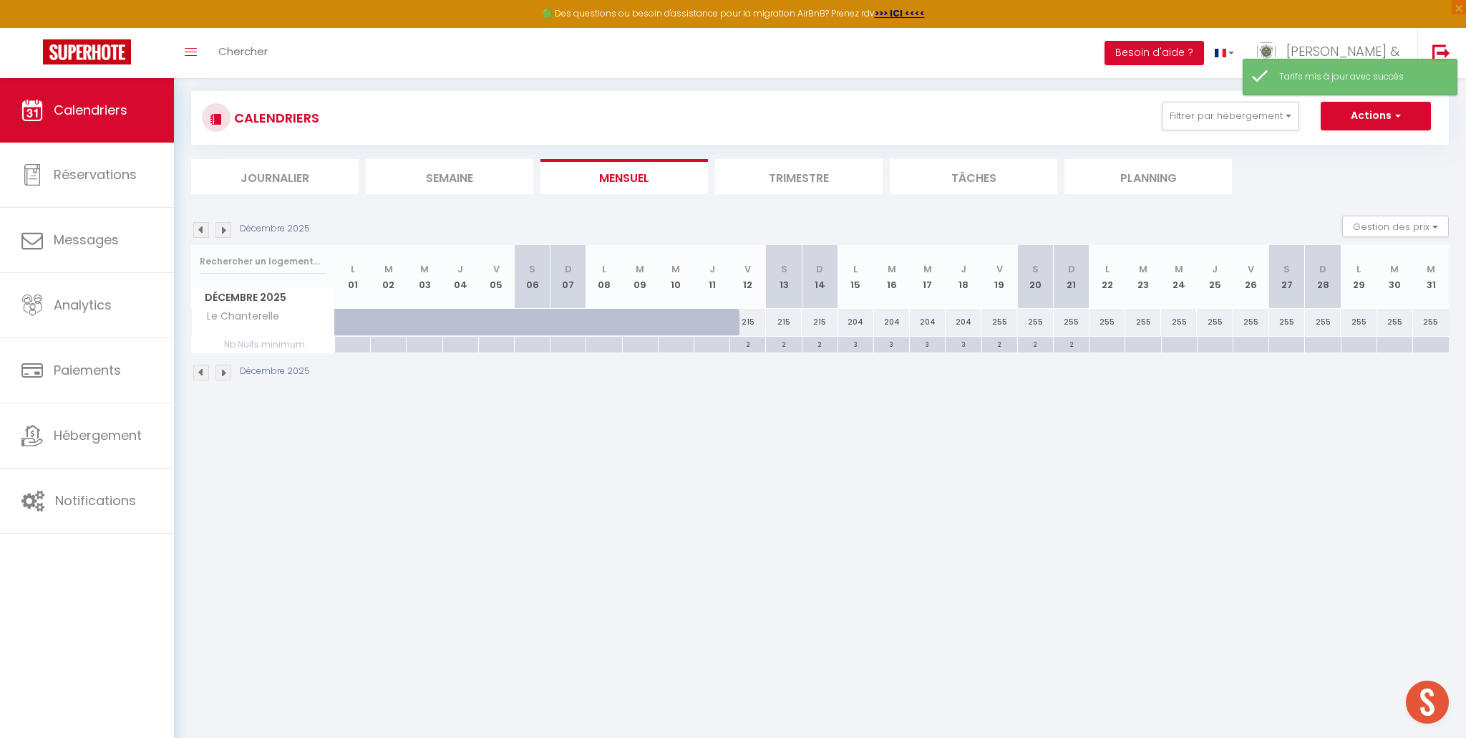
click at [1111, 339] on div at bounding box center [1107, 345] width 36 height 16
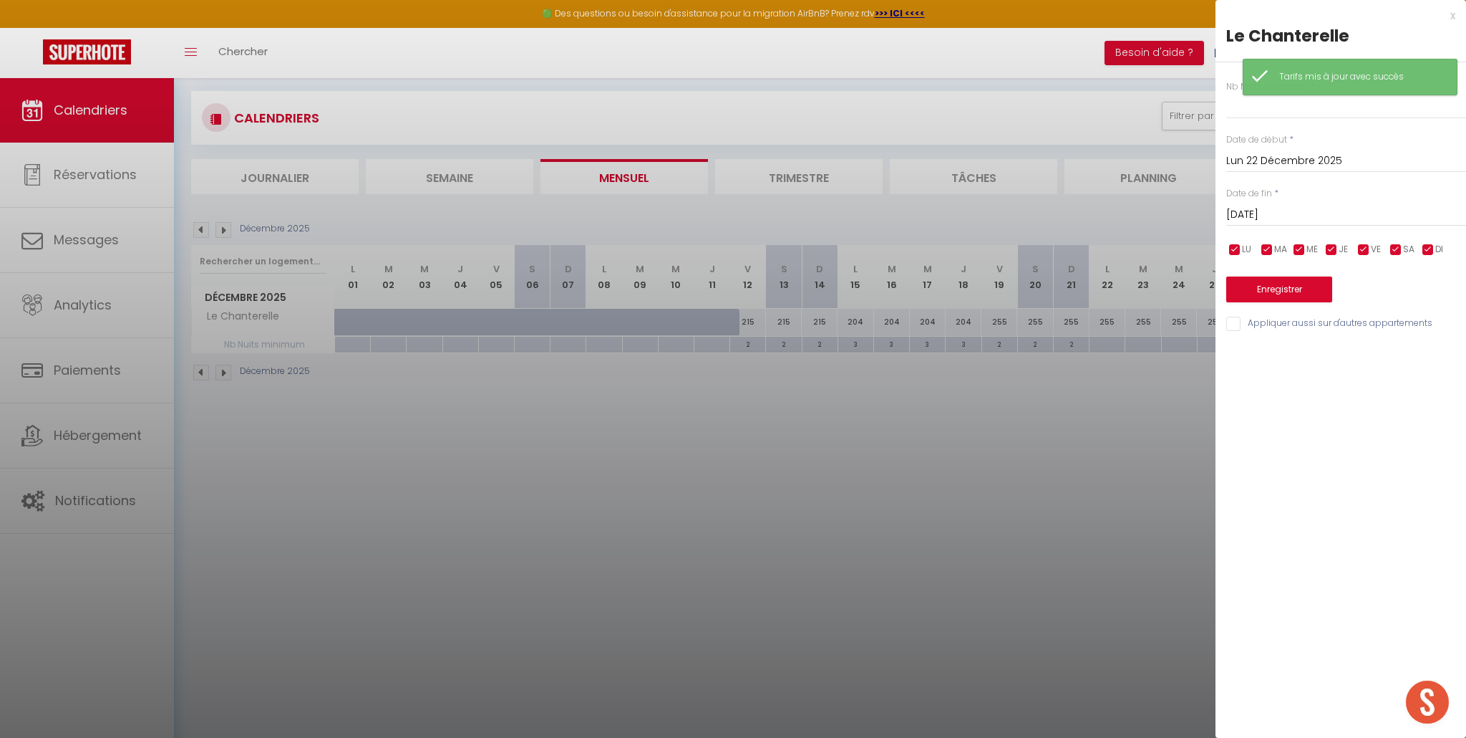
click at [1266, 206] on input "Mar 23 Décembre 2025" at bounding box center [1347, 214] width 240 height 19
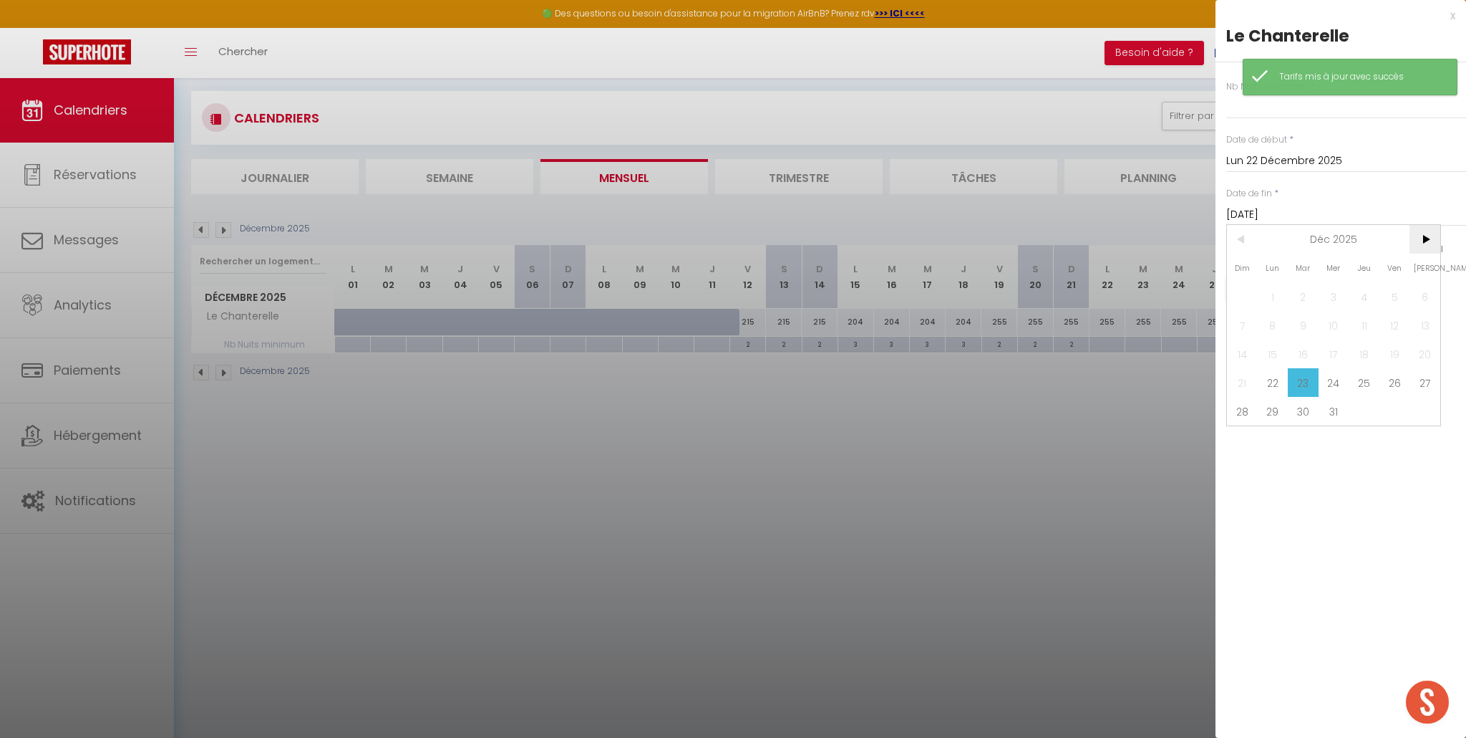
click at [1422, 240] on span ">" at bounding box center [1425, 239] width 31 height 29
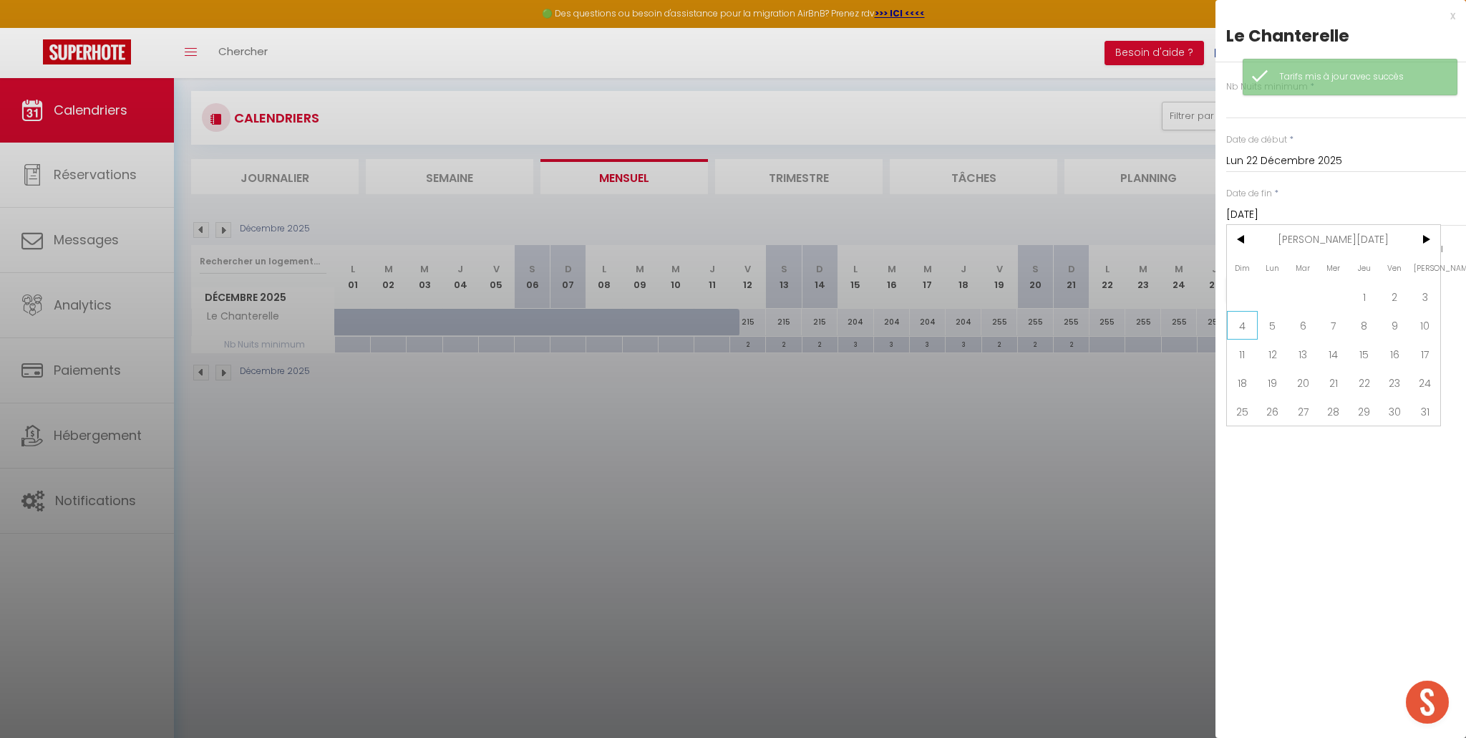
click at [1242, 327] on span "4" at bounding box center [1242, 325] width 31 height 29
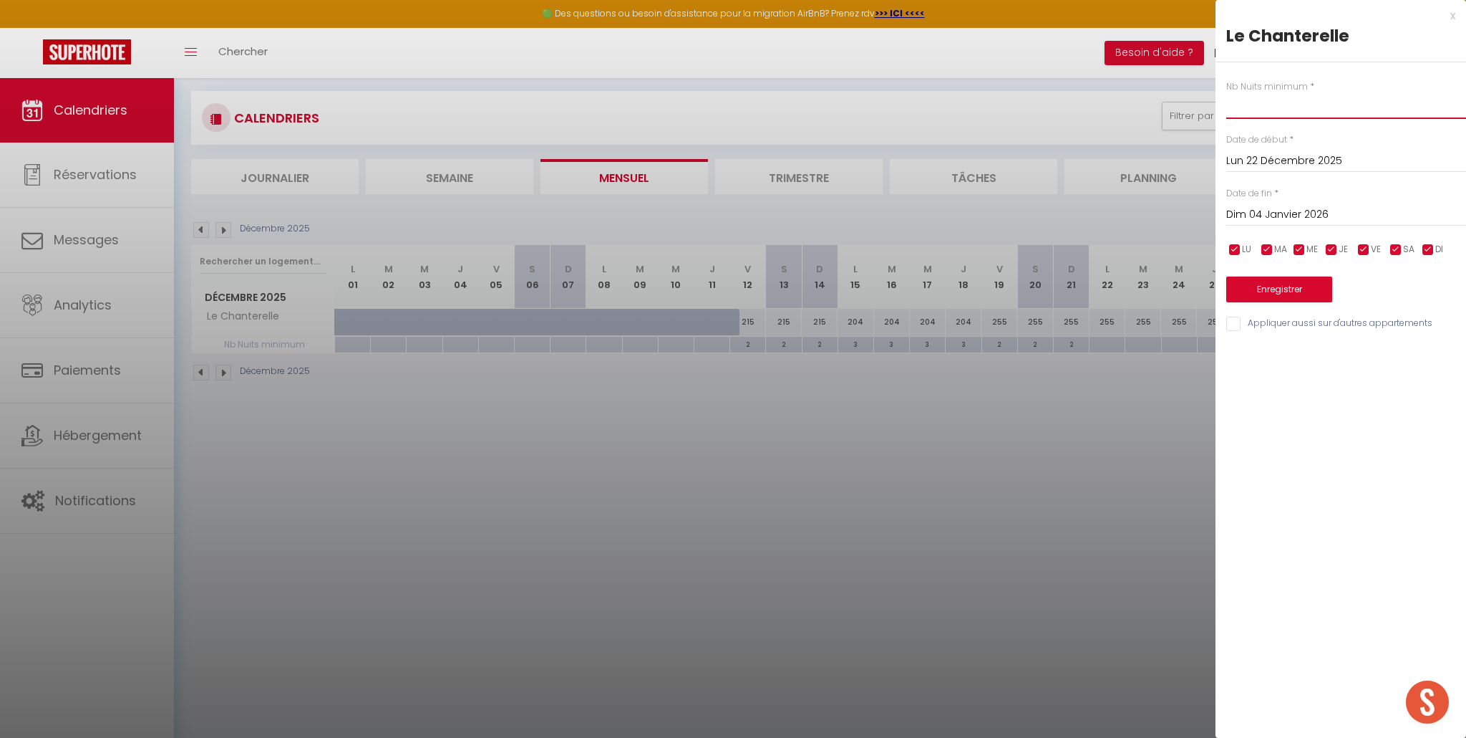
click at [1282, 111] on input "text" at bounding box center [1347, 106] width 240 height 26
click at [1282, 284] on button "Enregistrer" at bounding box center [1280, 289] width 106 height 26
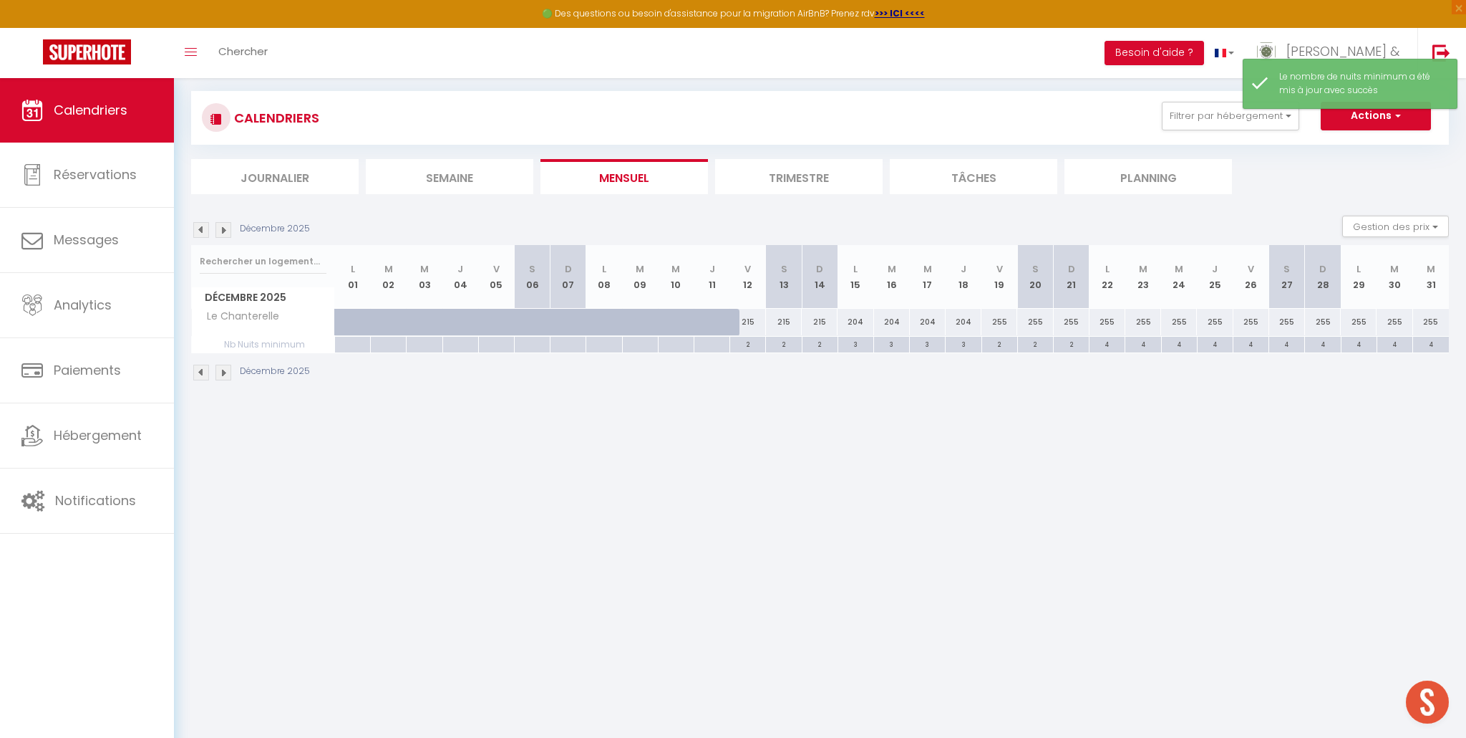
click at [226, 232] on img at bounding box center [224, 230] width 16 height 16
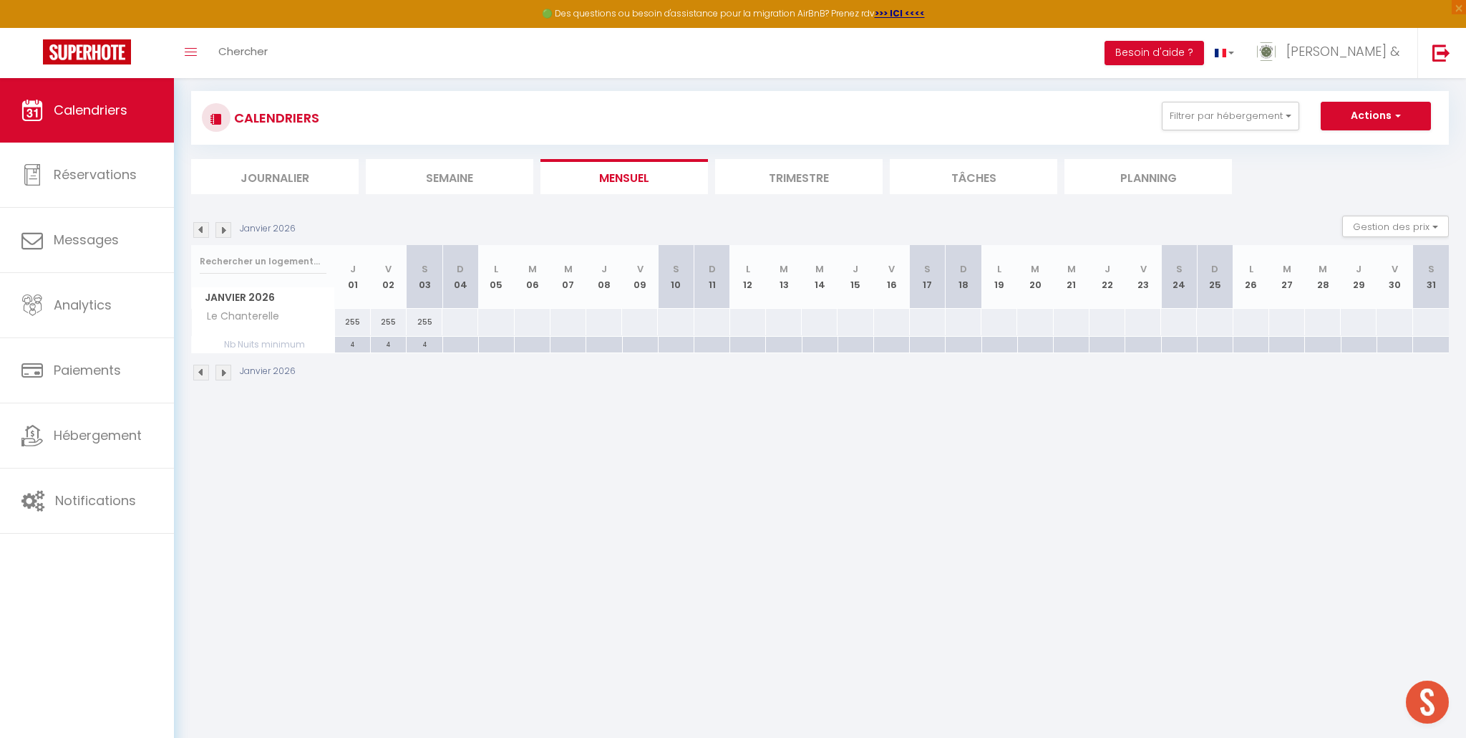
click at [460, 323] on div at bounding box center [460, 322] width 37 height 26
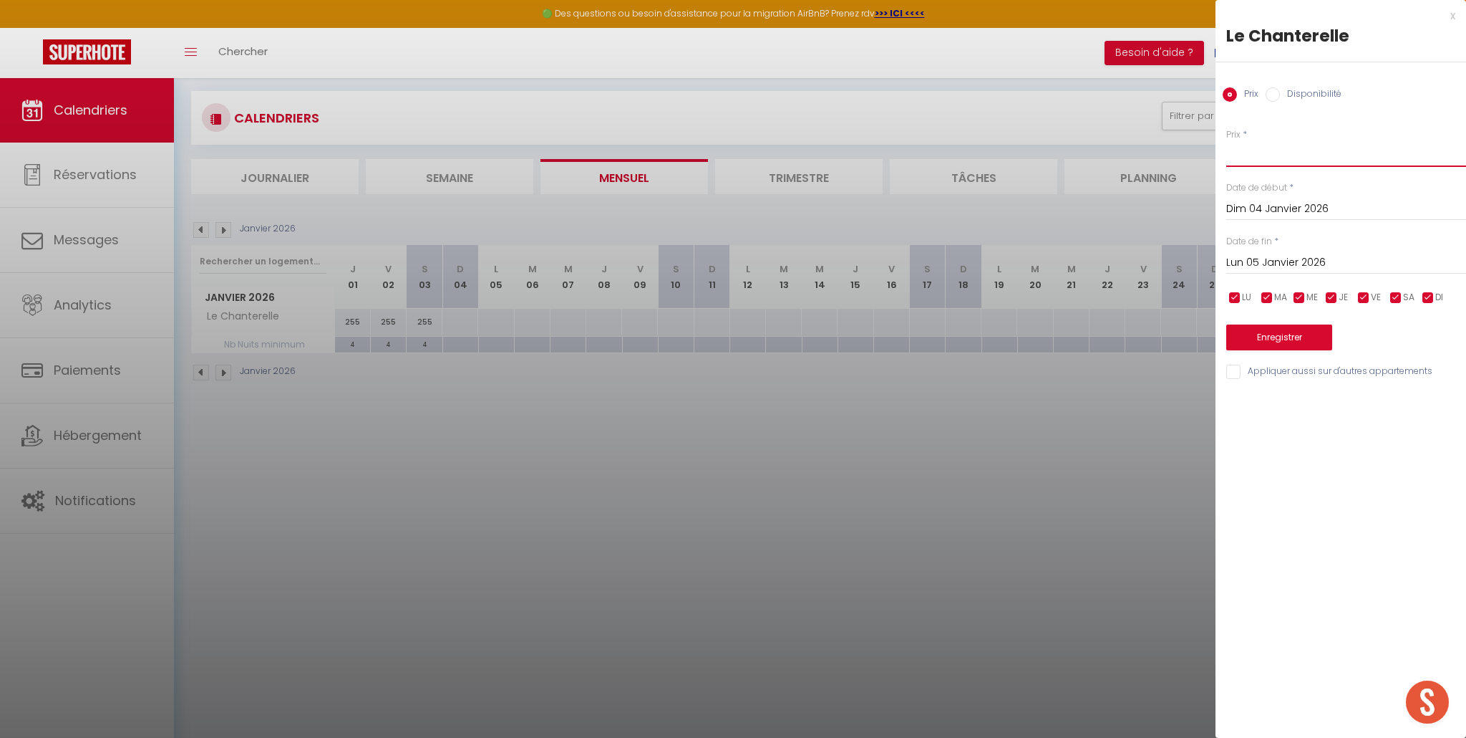
click at [1246, 162] on input "Prix" at bounding box center [1347, 154] width 240 height 26
drag, startPoint x: 1253, startPoint y: 337, endPoint x: 1229, endPoint y: 339, distance: 24.4
click at [1252, 336] on button "Enregistrer" at bounding box center [1280, 337] width 106 height 26
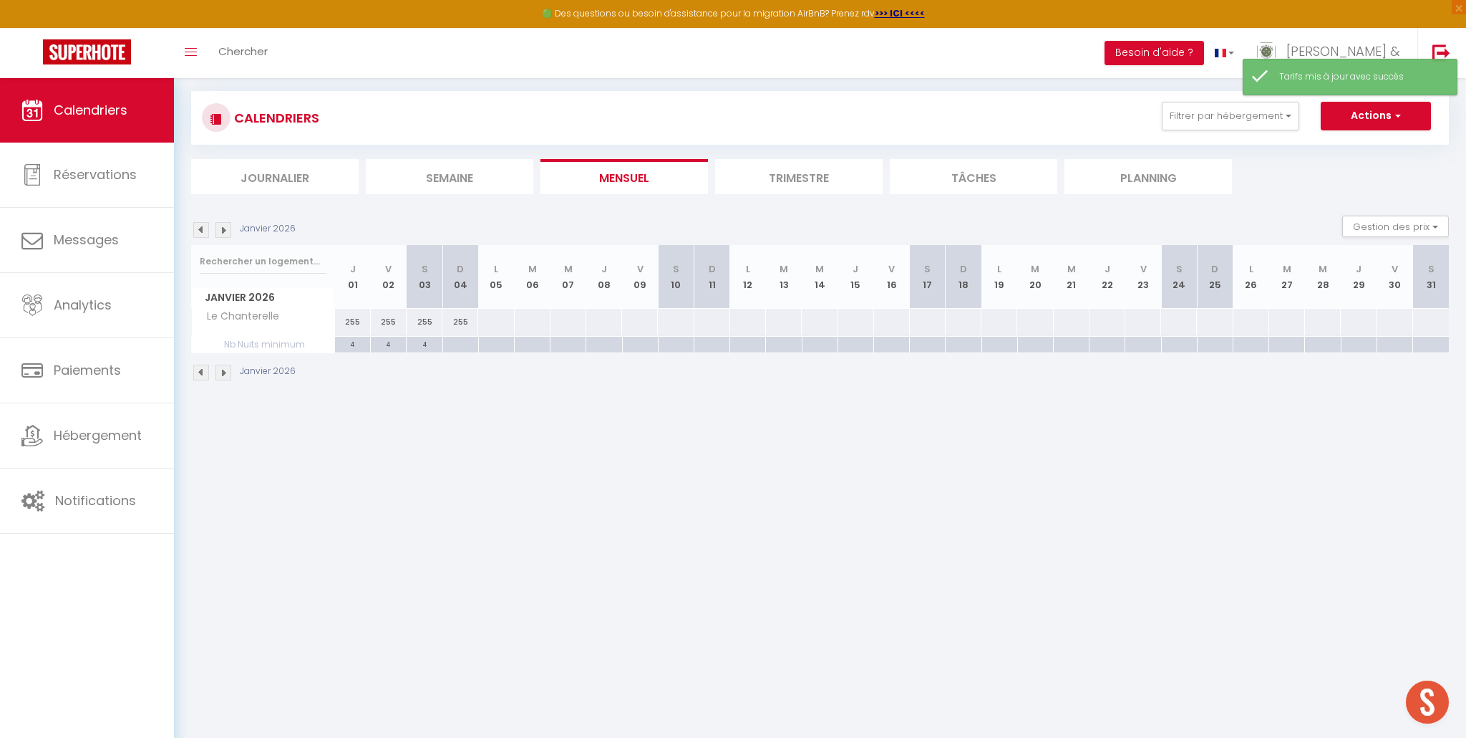
click at [460, 341] on div at bounding box center [461, 345] width 36 height 16
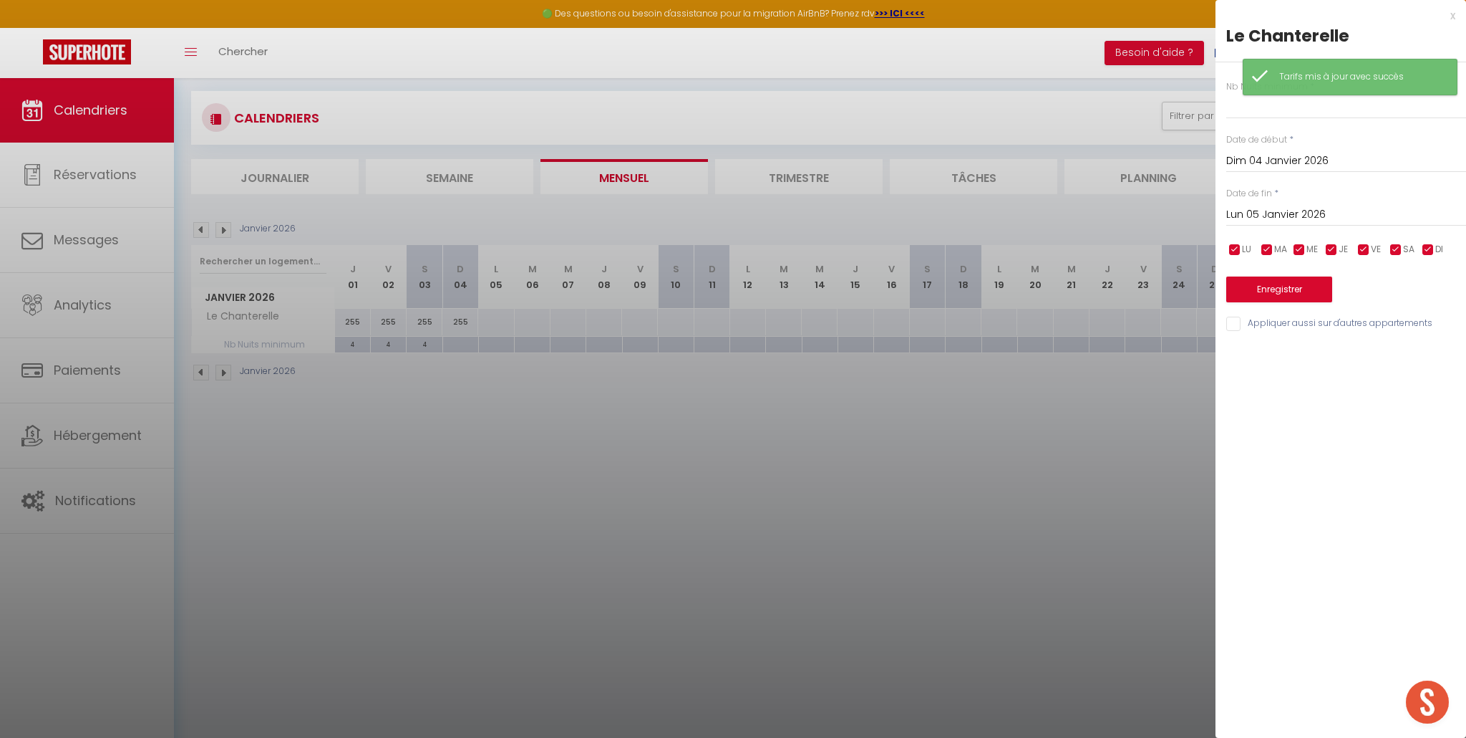
scroll to position [25, 0]
click at [1282, 109] on input "text" at bounding box center [1347, 106] width 240 height 26
click at [1265, 289] on button "Enregistrer" at bounding box center [1280, 289] width 106 height 26
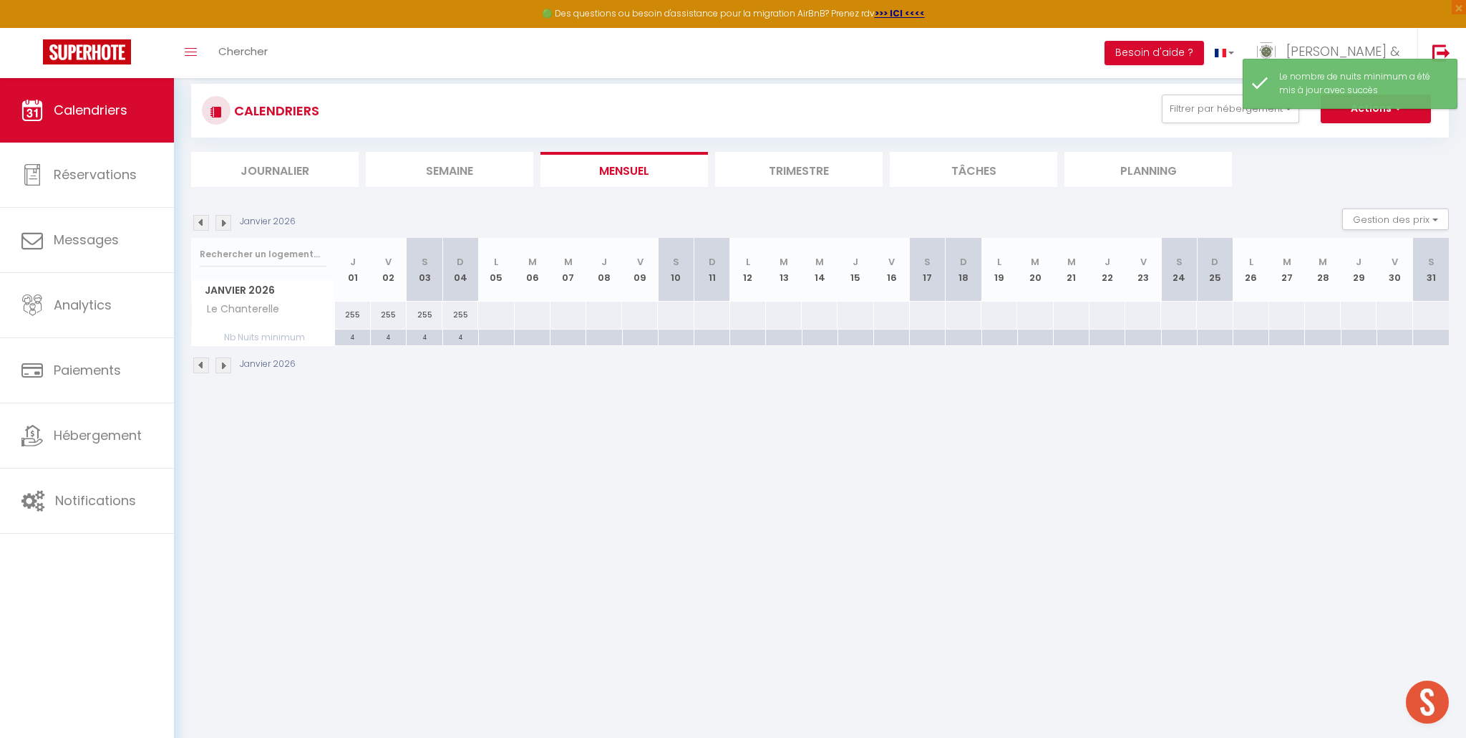
click at [495, 314] on div at bounding box center [496, 314] width 37 height 26
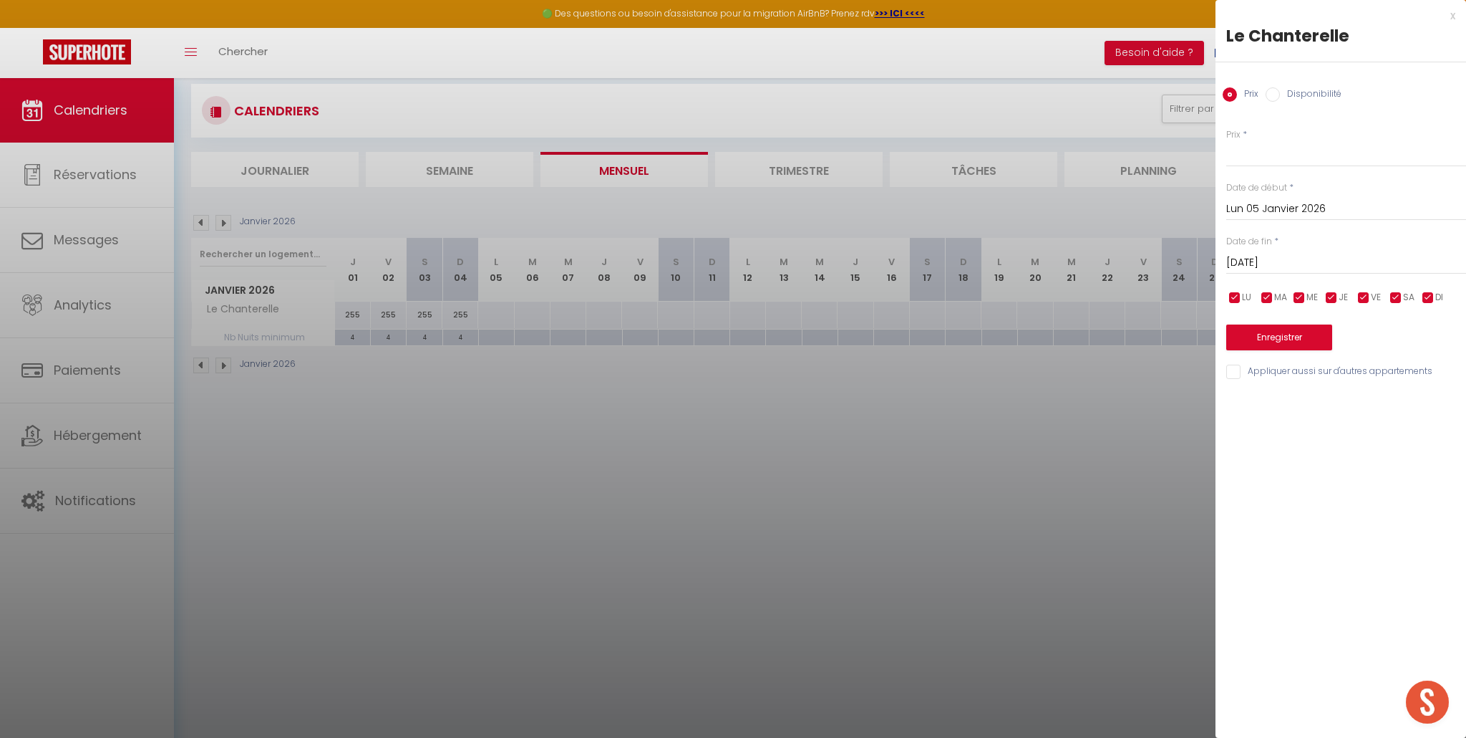
click at [1290, 261] on input "Mar 06 Janvier 2026" at bounding box center [1347, 262] width 240 height 19
click at [1398, 371] on span "9" at bounding box center [1395, 373] width 31 height 29
click at [1246, 160] on input "Prix" at bounding box center [1347, 154] width 240 height 26
click at [1285, 338] on button "Enregistrer" at bounding box center [1280, 337] width 106 height 26
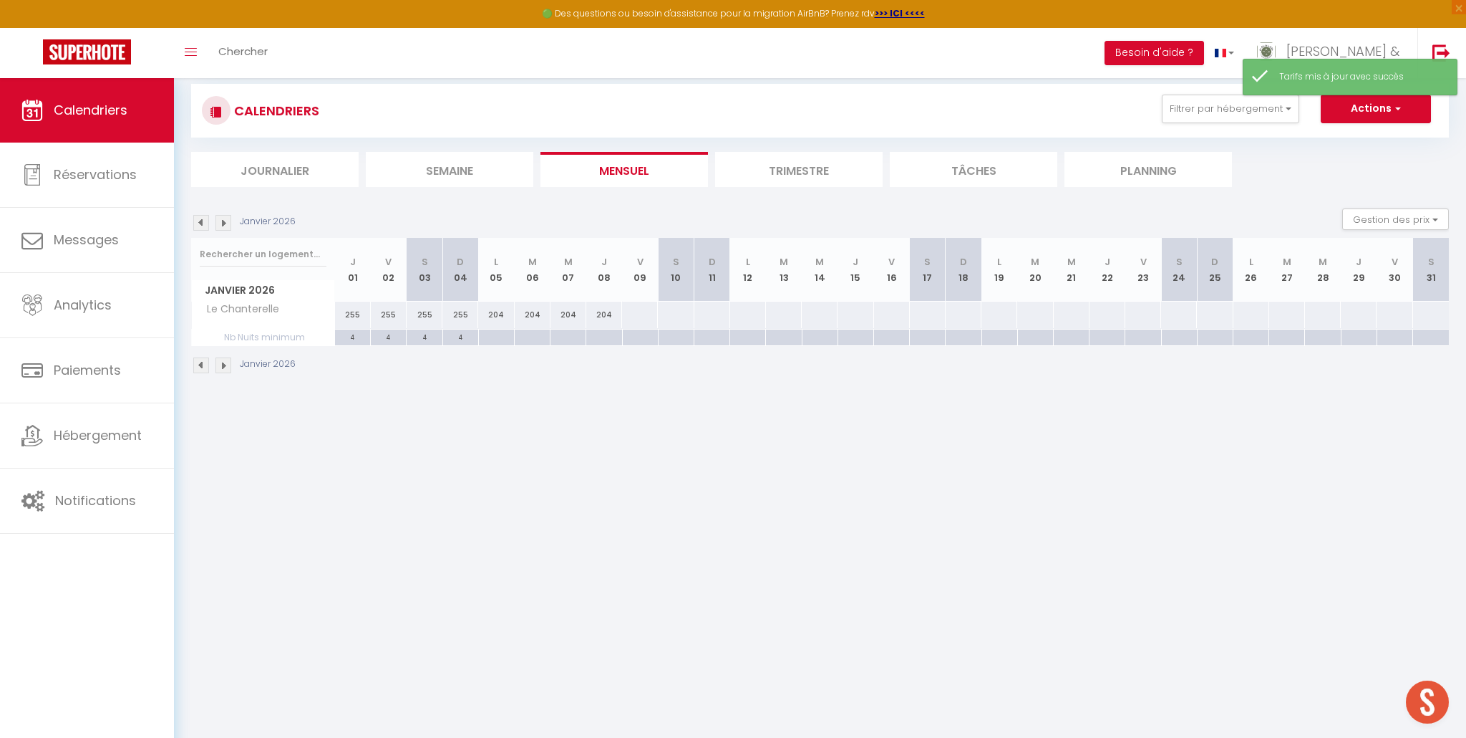
click at [495, 338] on div at bounding box center [496, 337] width 36 height 16
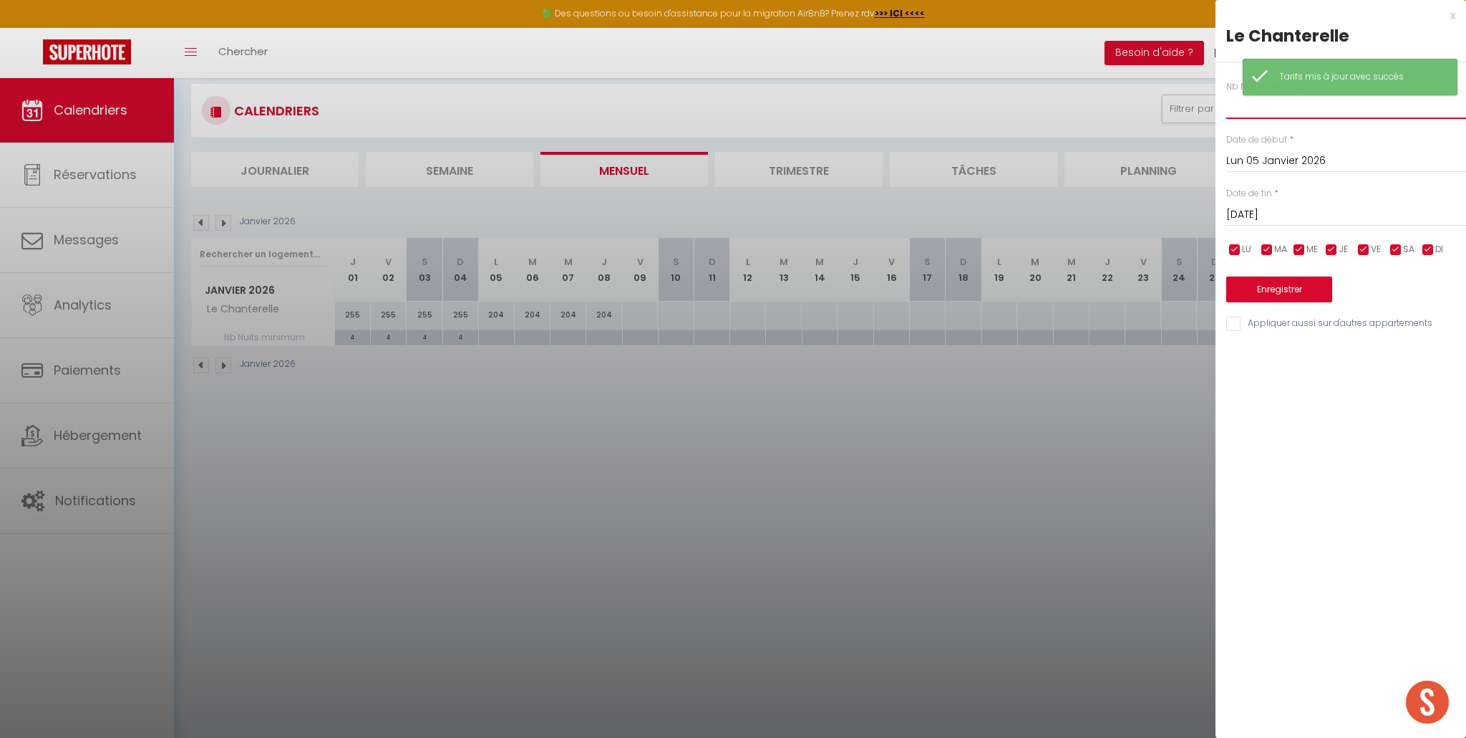
click at [1274, 115] on input "text" at bounding box center [1347, 106] width 240 height 26
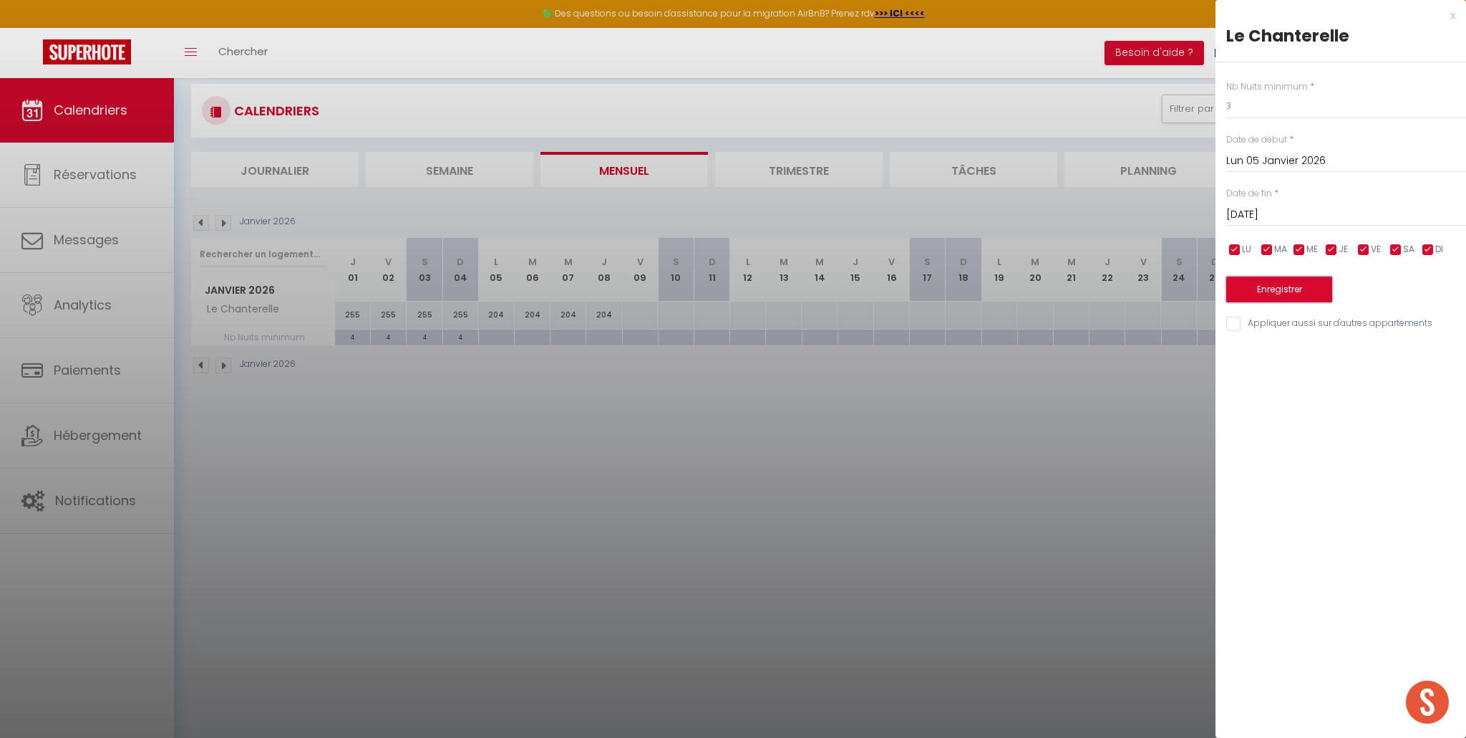
drag, startPoint x: 1277, startPoint y: 291, endPoint x: 1242, endPoint y: 292, distance: 35.1
click at [1276, 291] on button "Enregistrer" at bounding box center [1280, 289] width 106 height 26
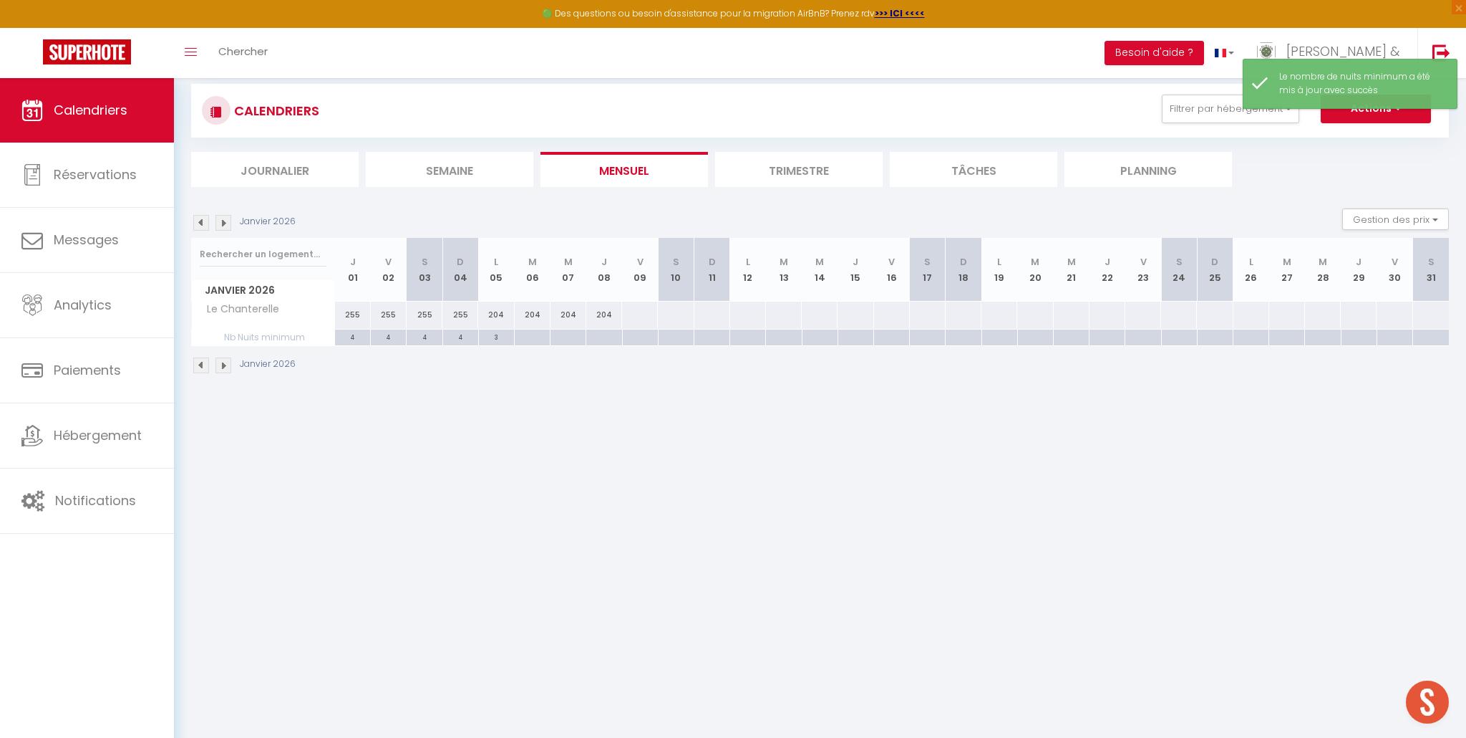
click at [538, 339] on div at bounding box center [532, 337] width 36 height 16
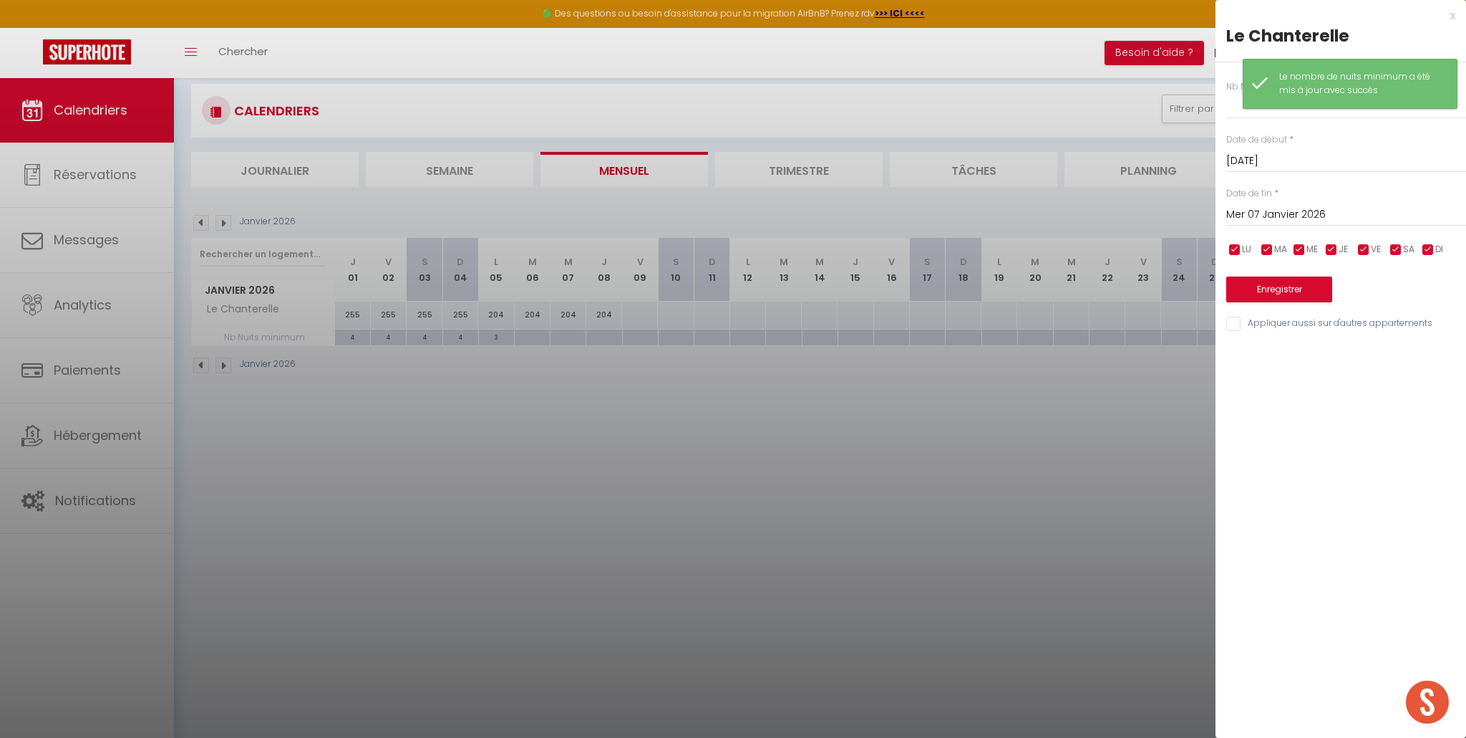
click at [1266, 212] on input "Mer 07 Janvier 2026" at bounding box center [1347, 214] width 240 height 19
drag, startPoint x: 1396, startPoint y: 325, endPoint x: 1368, endPoint y: 308, distance: 32.8
click at [1396, 325] on span "9" at bounding box center [1395, 325] width 31 height 29
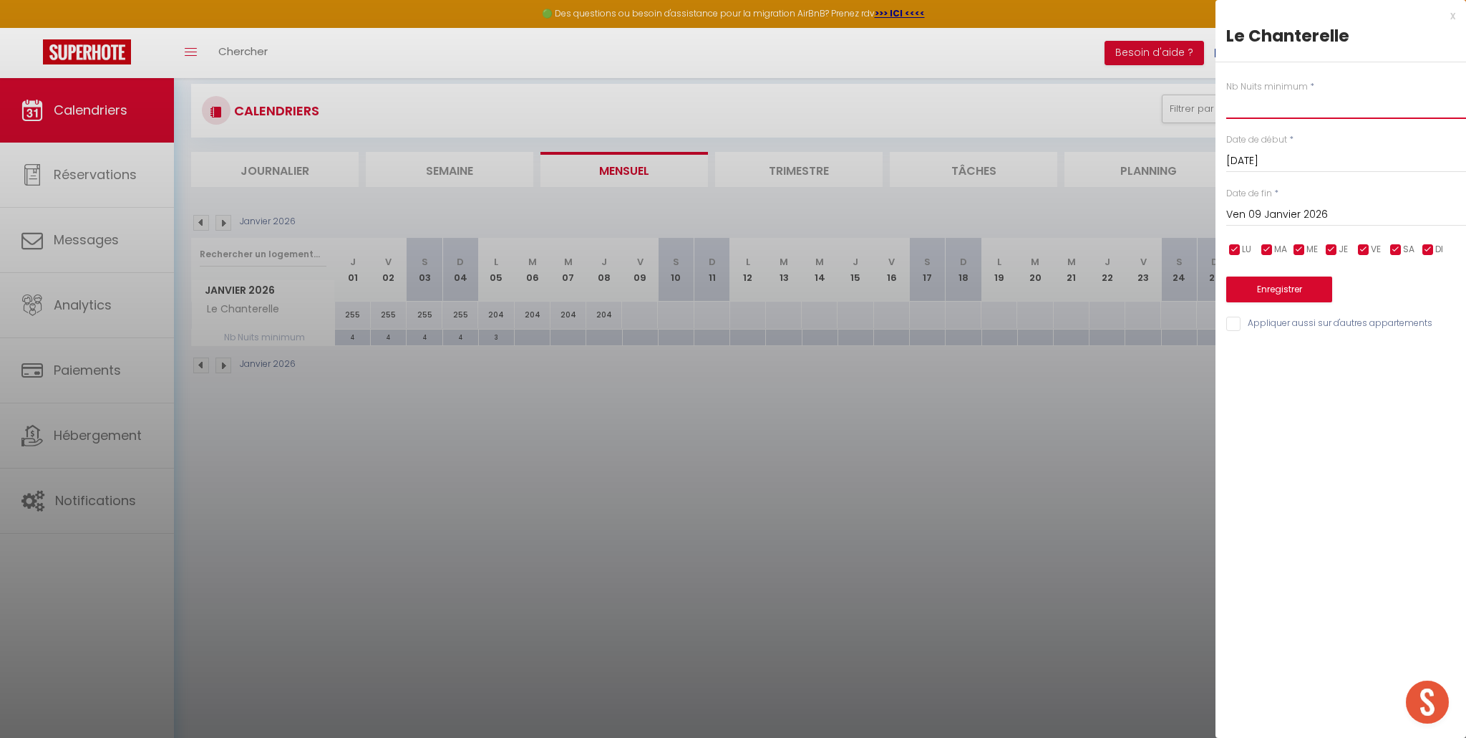
click at [1259, 109] on input "text" at bounding box center [1347, 106] width 240 height 26
click at [1291, 280] on button "Enregistrer" at bounding box center [1280, 289] width 106 height 26
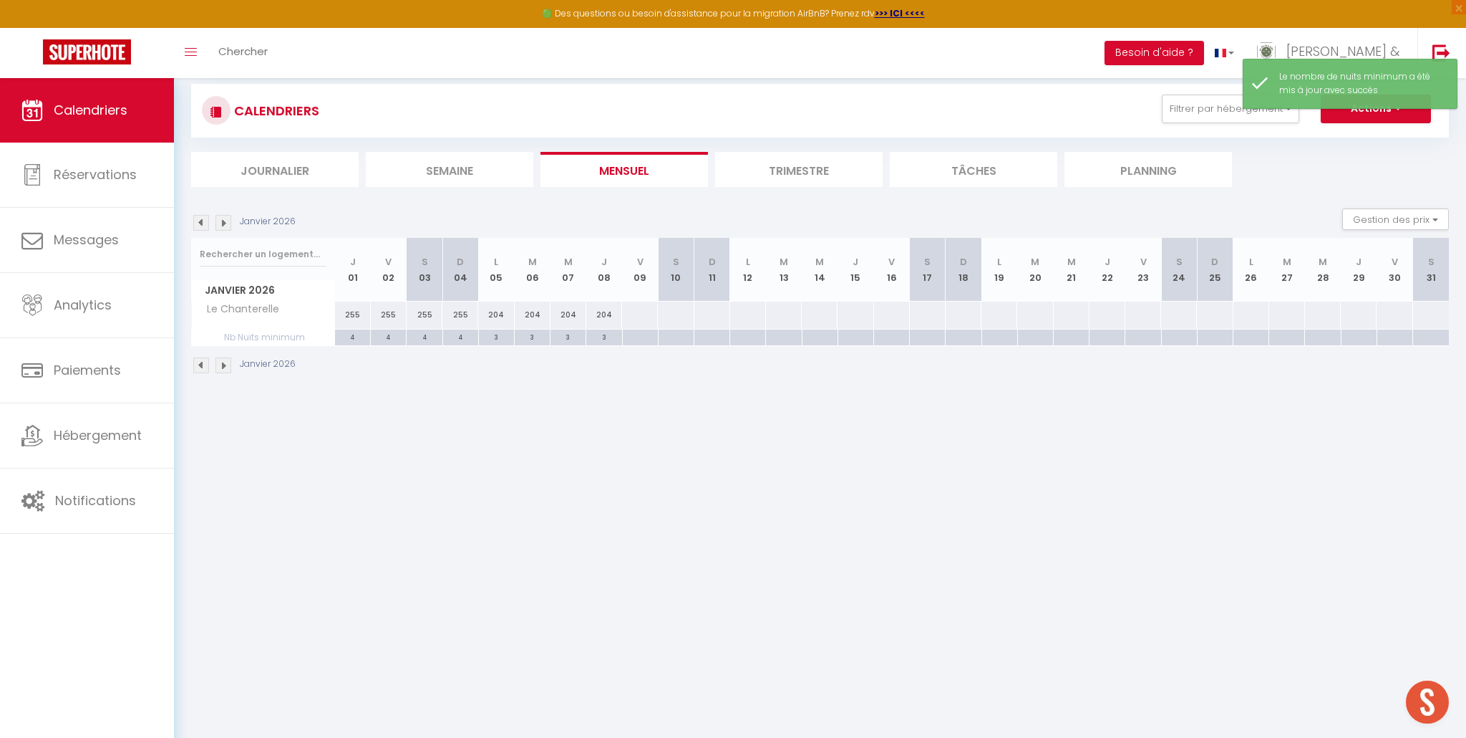
click at [633, 316] on div at bounding box center [640, 314] width 37 height 26
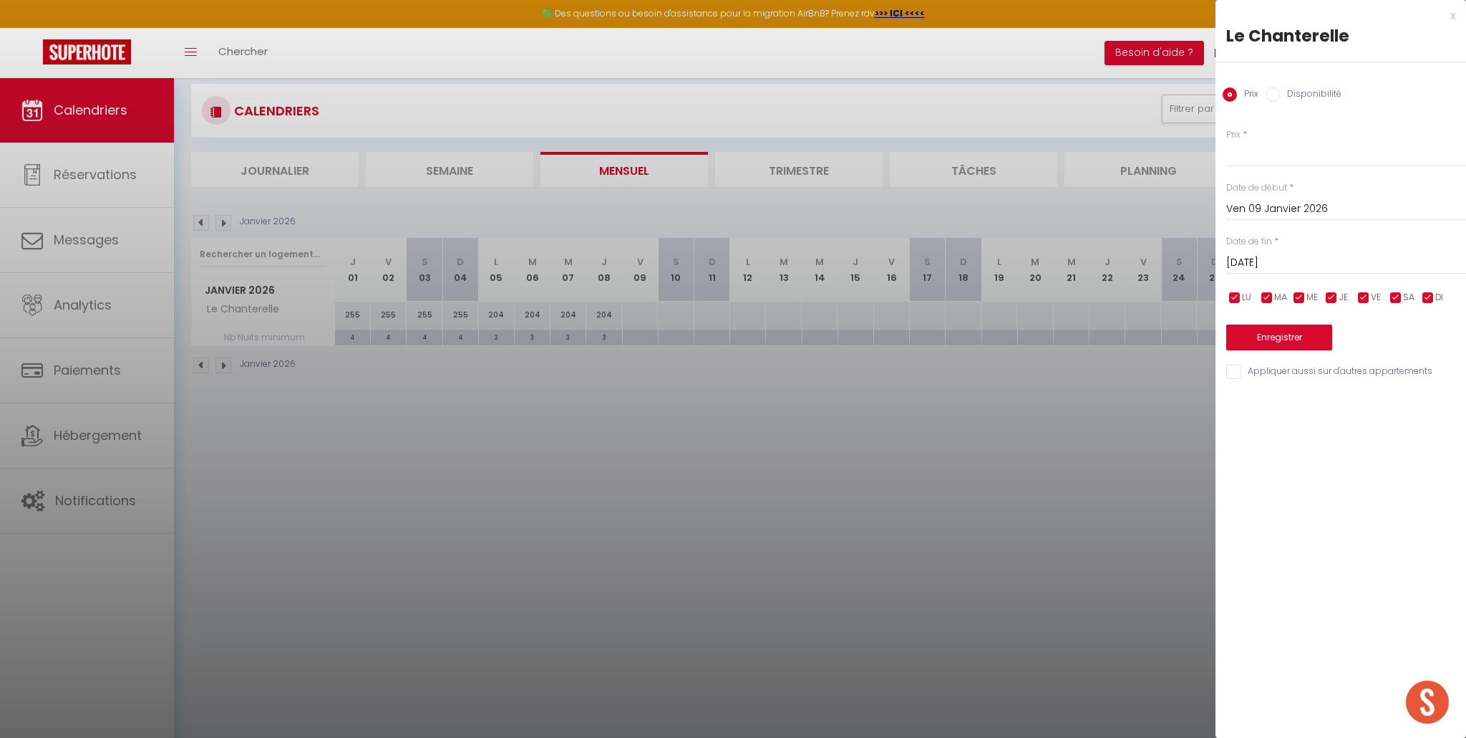
click at [1250, 265] on input "Sam 10 Janvier 2026" at bounding box center [1347, 262] width 240 height 19
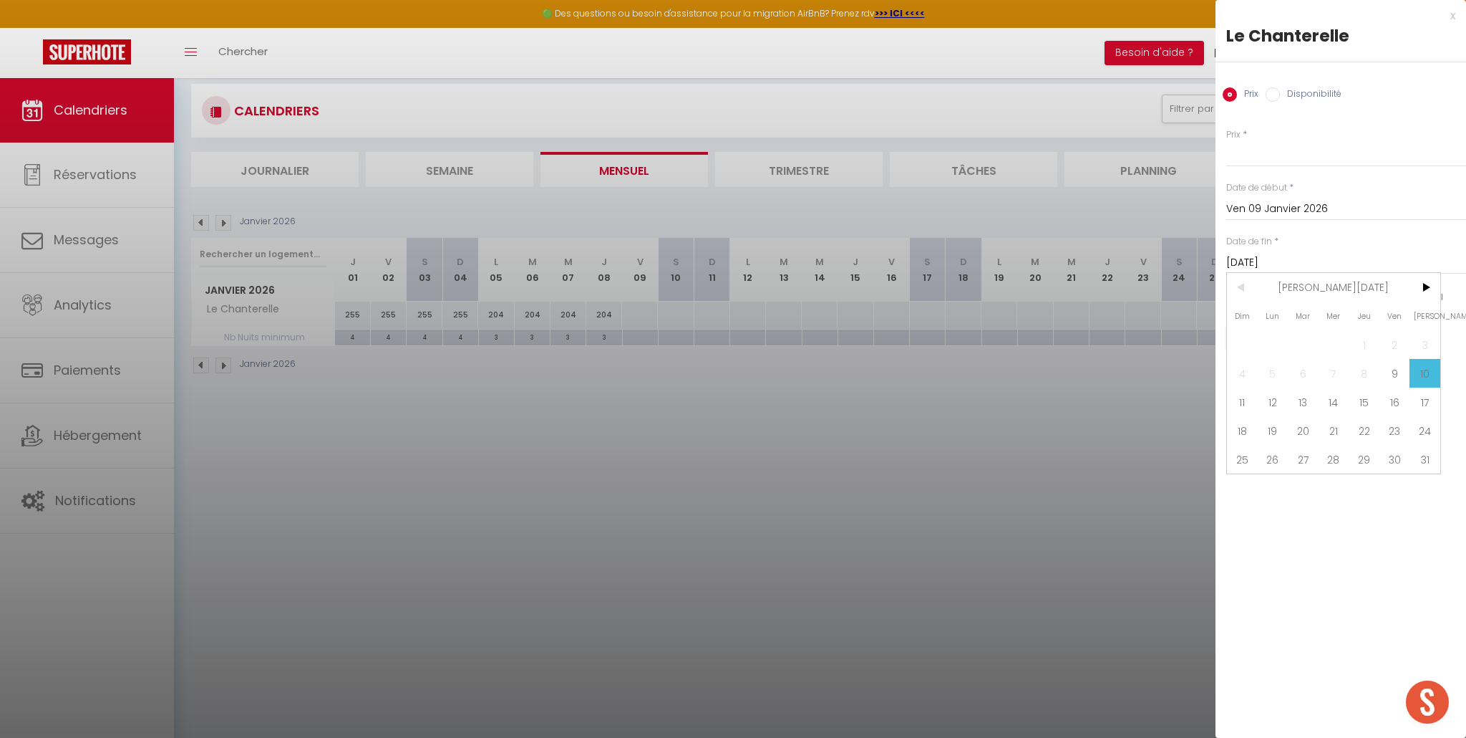
click at [1246, 405] on span "11" at bounding box center [1242, 401] width 31 height 29
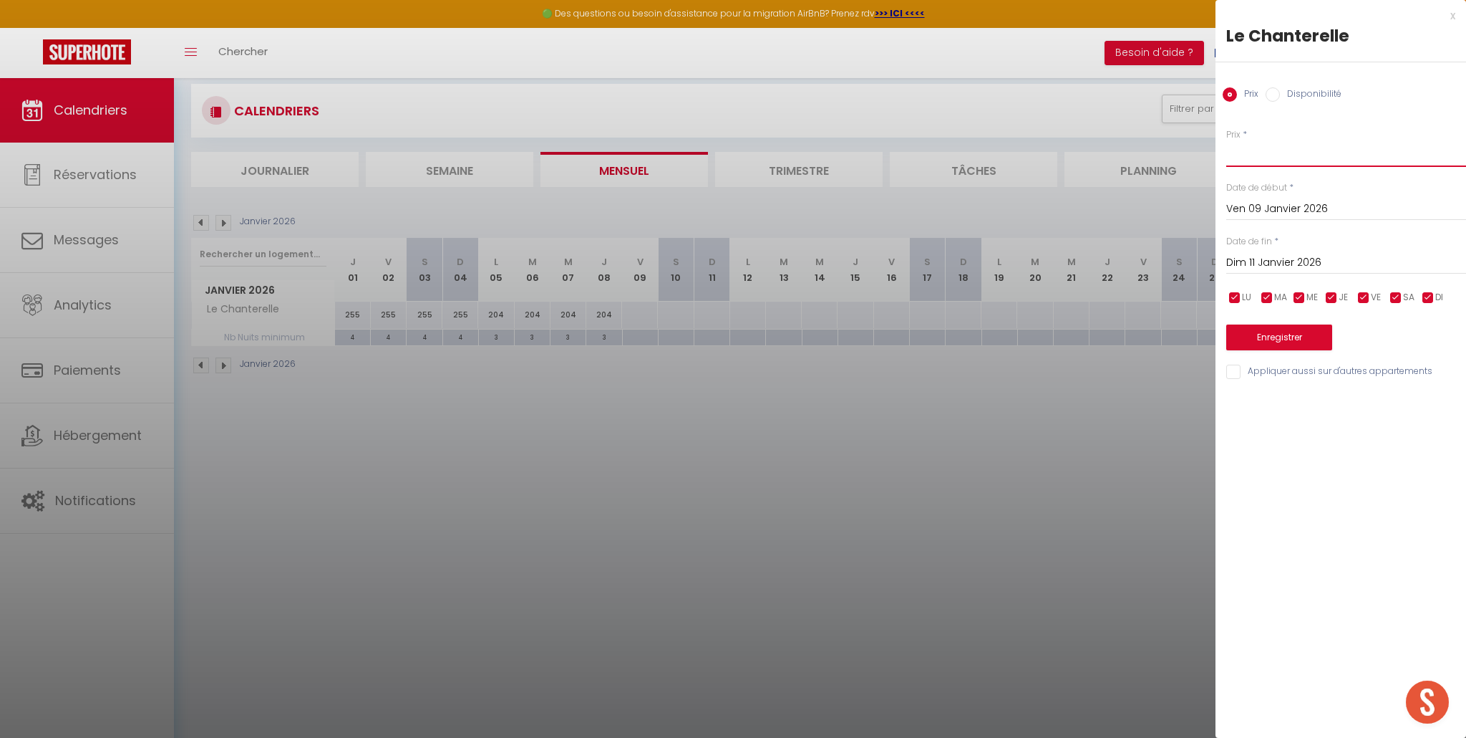
click at [1269, 162] on input "Prix" at bounding box center [1347, 154] width 240 height 26
click at [1268, 342] on button "Enregistrer" at bounding box center [1280, 337] width 106 height 26
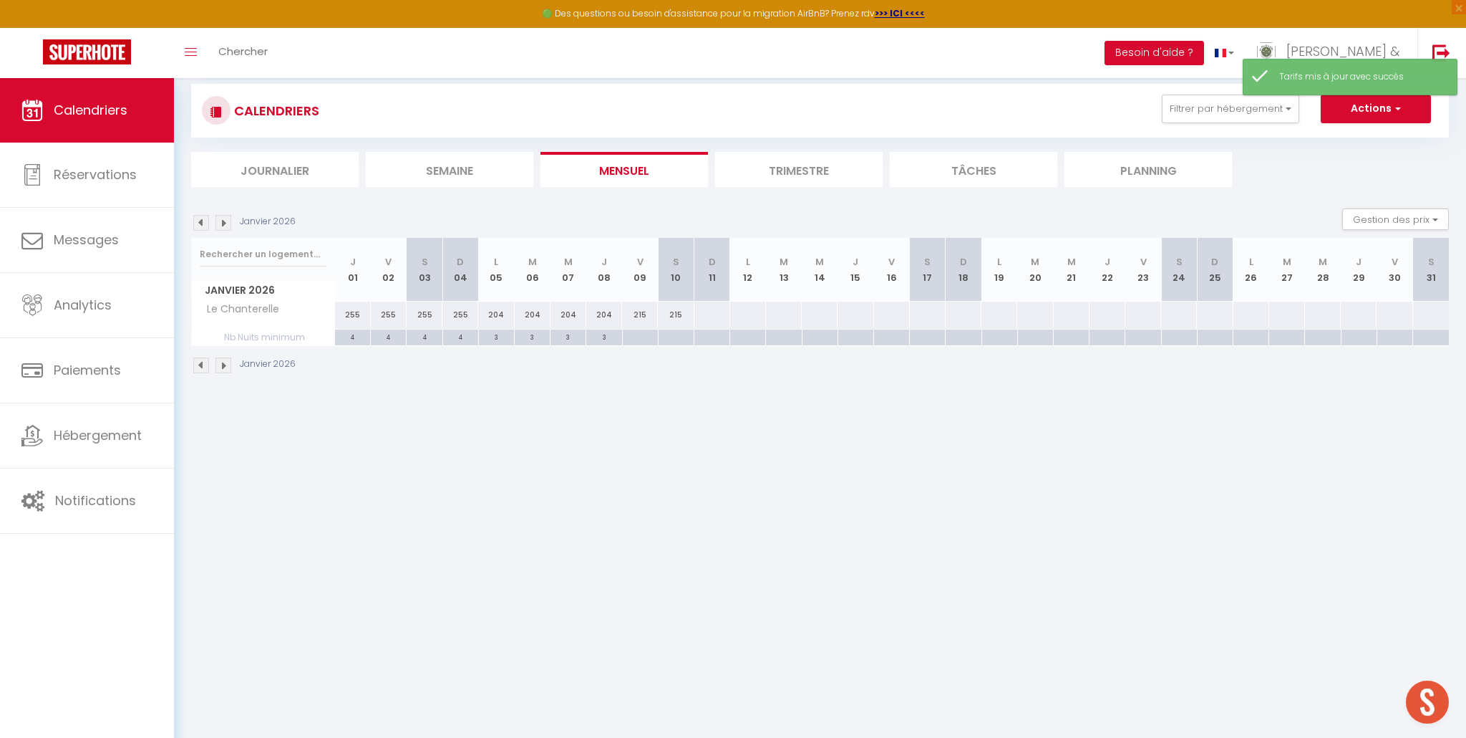
click at [713, 319] on div at bounding box center [712, 314] width 37 height 26
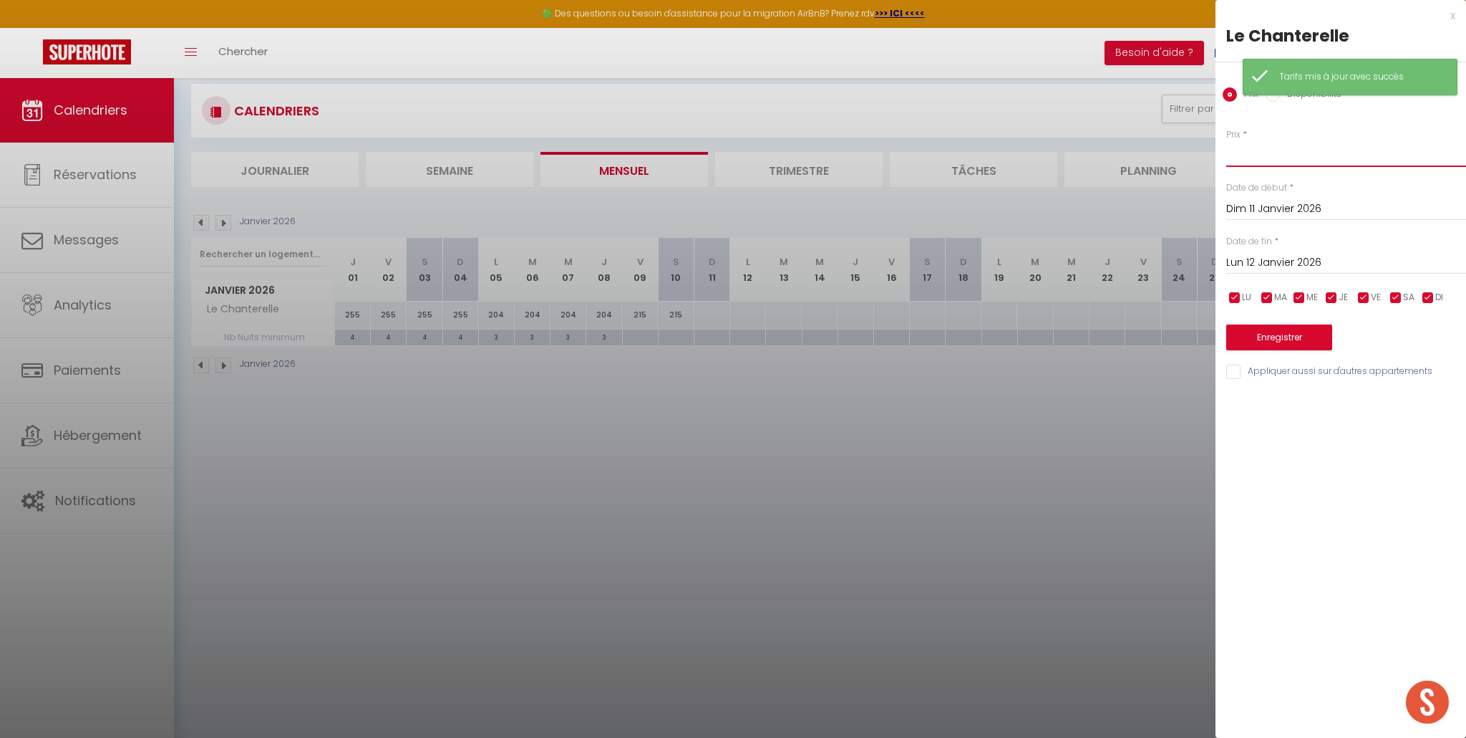
click at [1249, 158] on input "Prix" at bounding box center [1347, 154] width 240 height 26
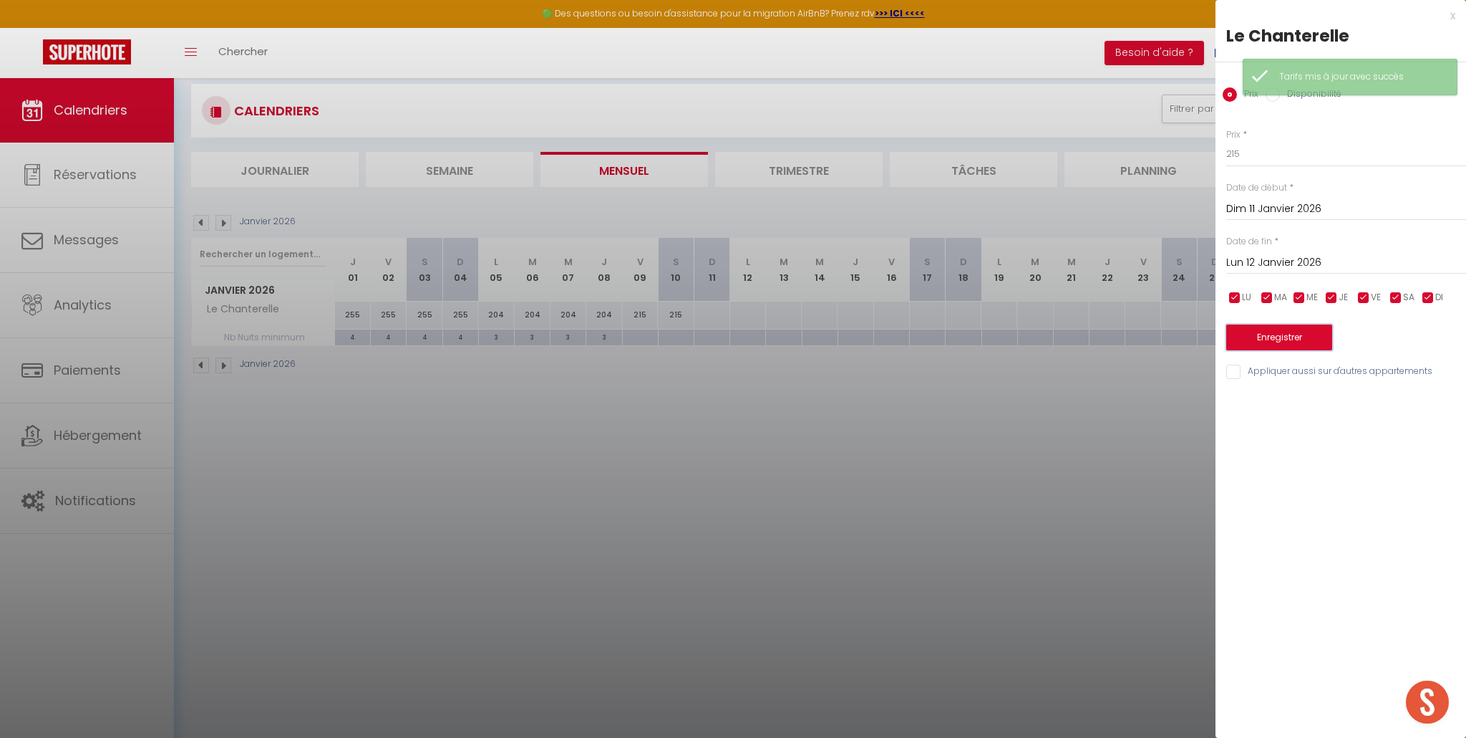
drag, startPoint x: 1282, startPoint y: 343, endPoint x: 1232, endPoint y: 342, distance: 49.4
click at [1281, 342] on button "Enregistrer" at bounding box center [1280, 337] width 106 height 26
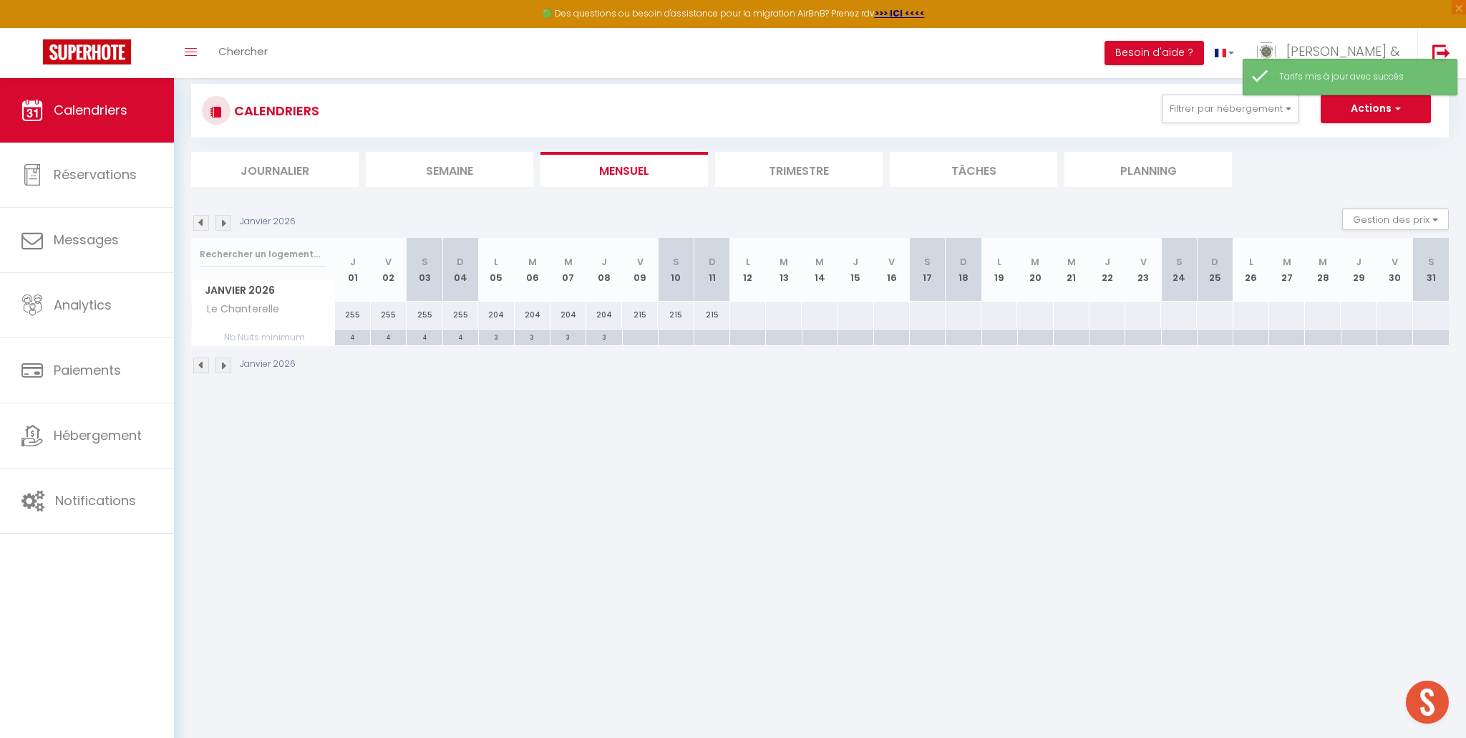
click at [629, 333] on div at bounding box center [640, 337] width 36 height 16
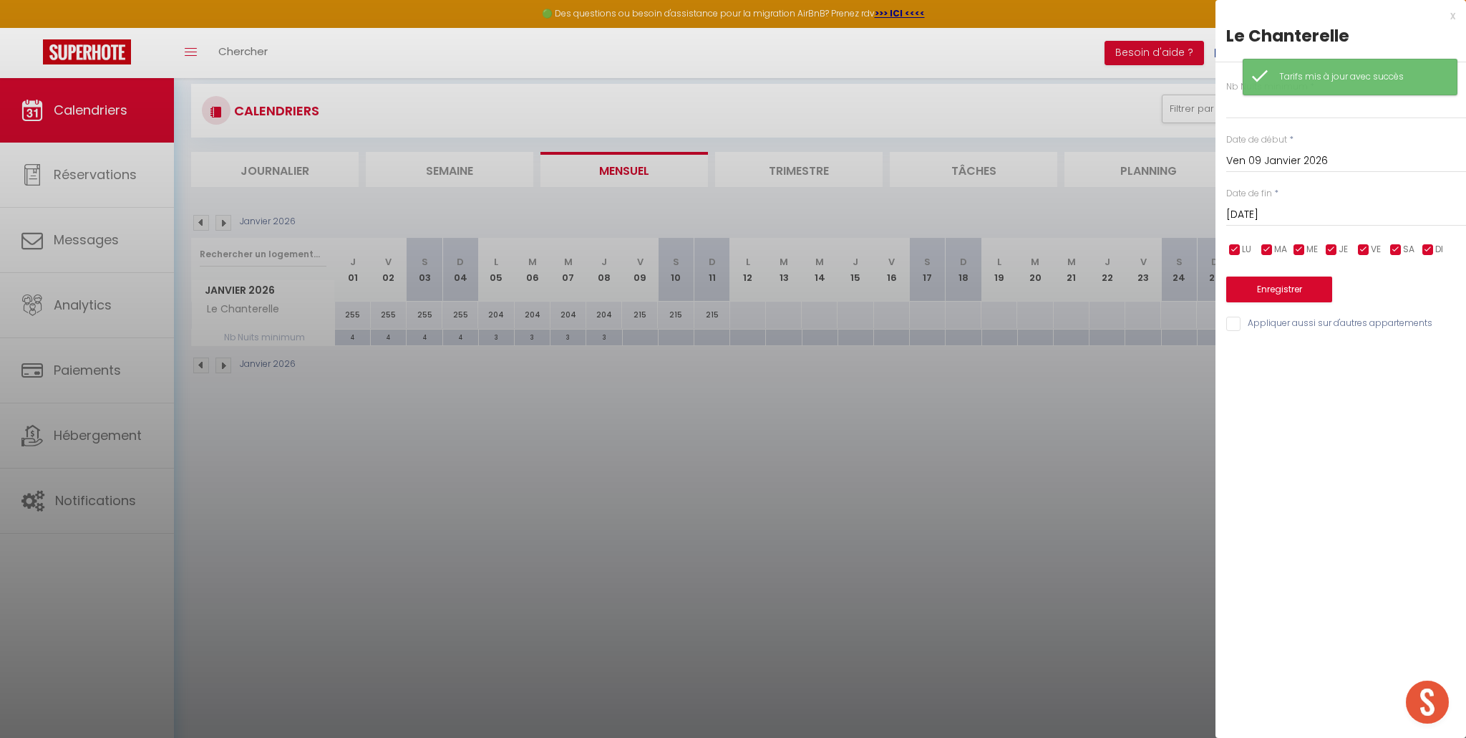
click at [1286, 216] on input "Sam 10 Janvier 2026" at bounding box center [1347, 214] width 240 height 19
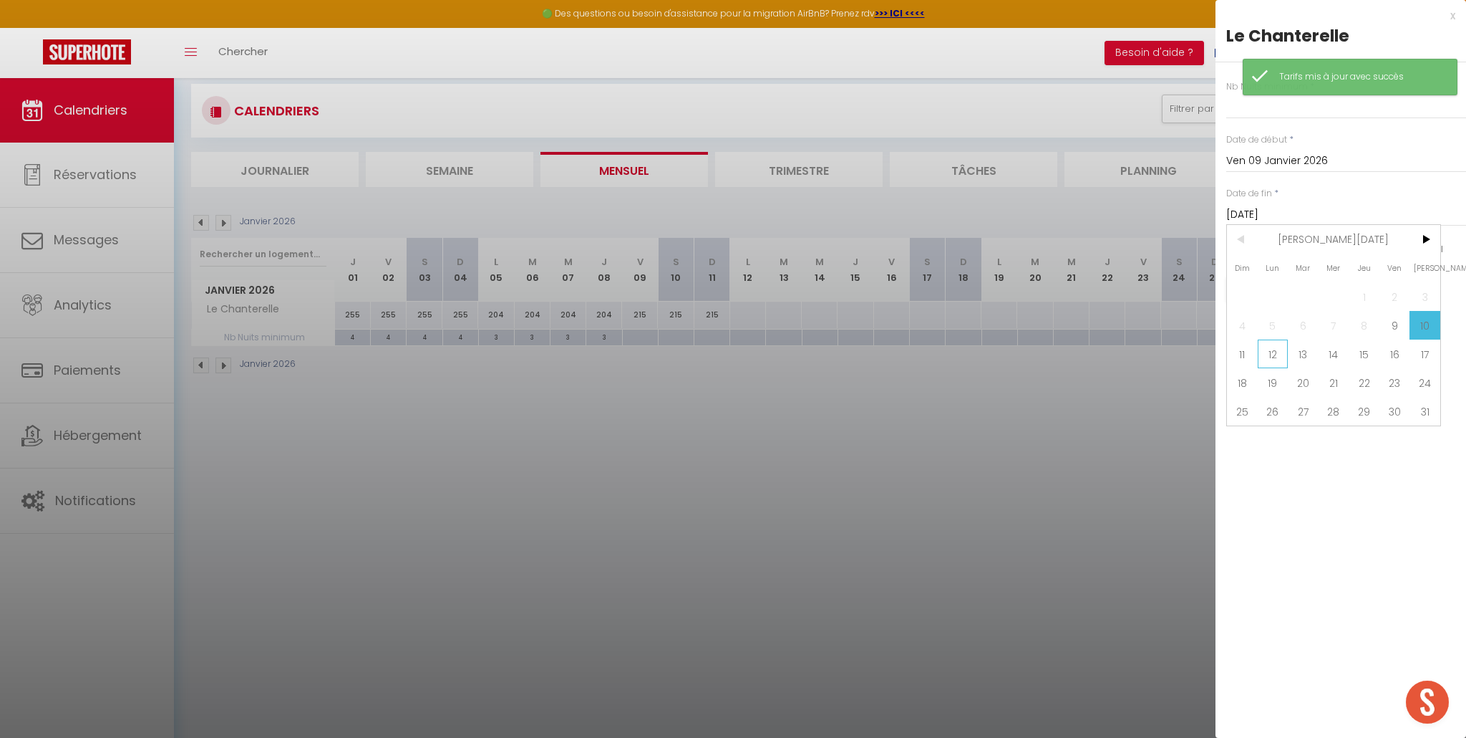
click at [1271, 349] on span "12" at bounding box center [1273, 353] width 31 height 29
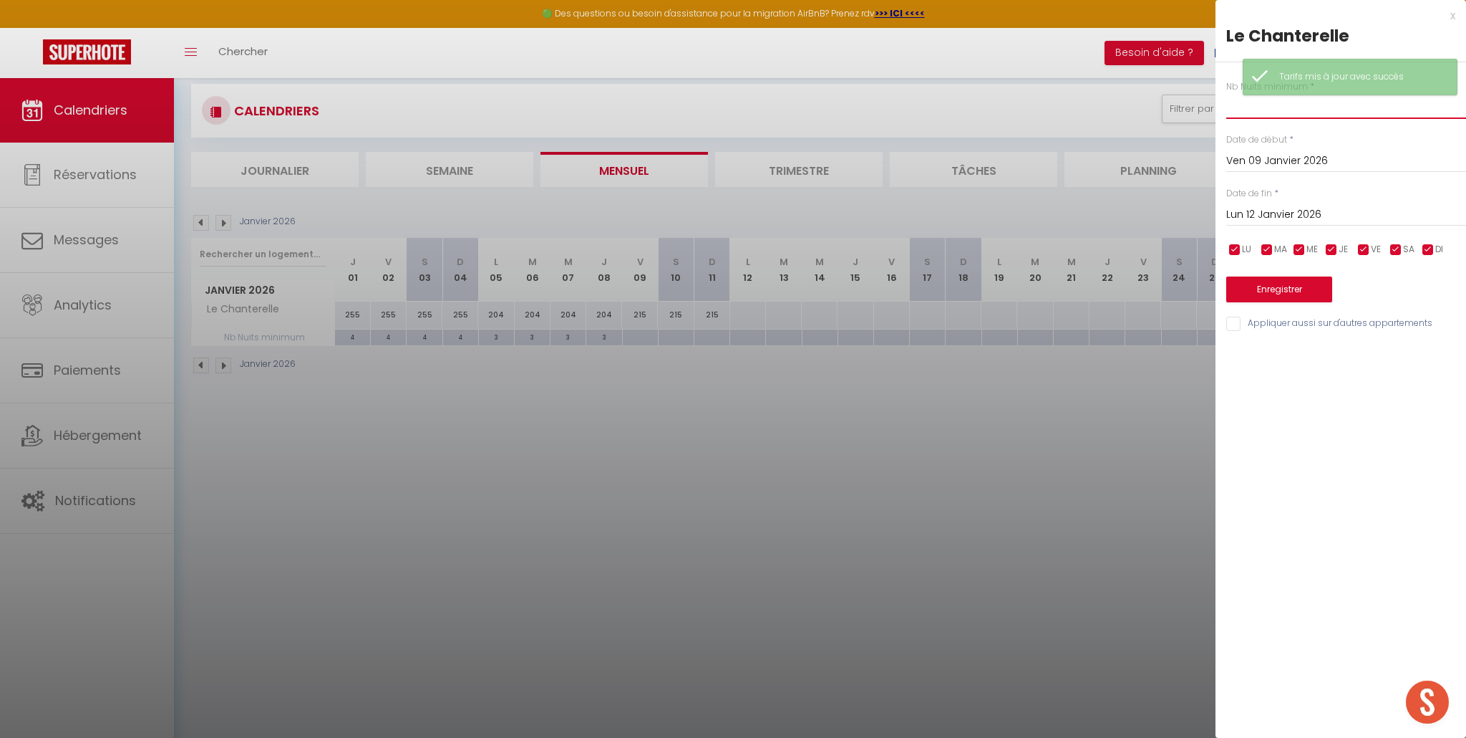
click at [1292, 111] on input "text" at bounding box center [1347, 106] width 240 height 26
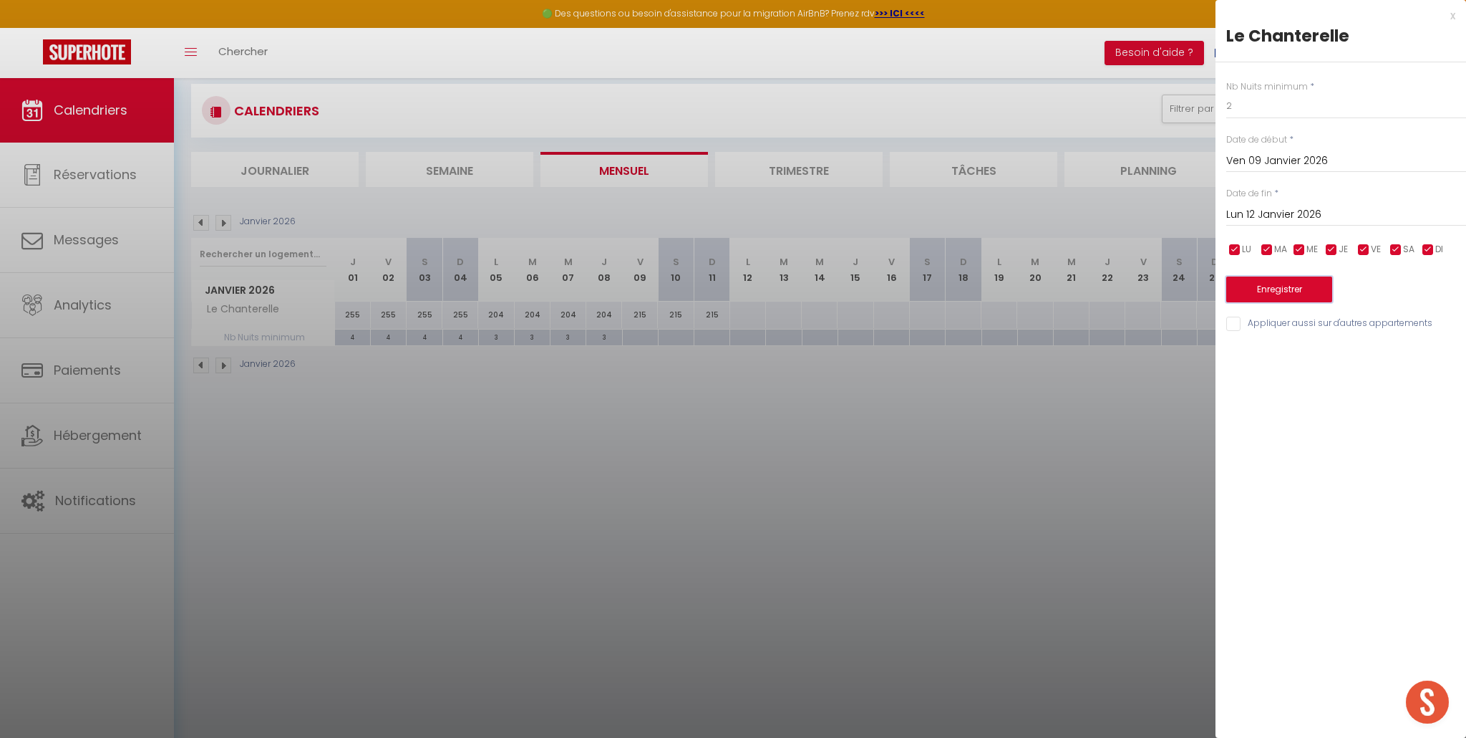
click at [1280, 288] on button "Enregistrer" at bounding box center [1280, 289] width 106 height 26
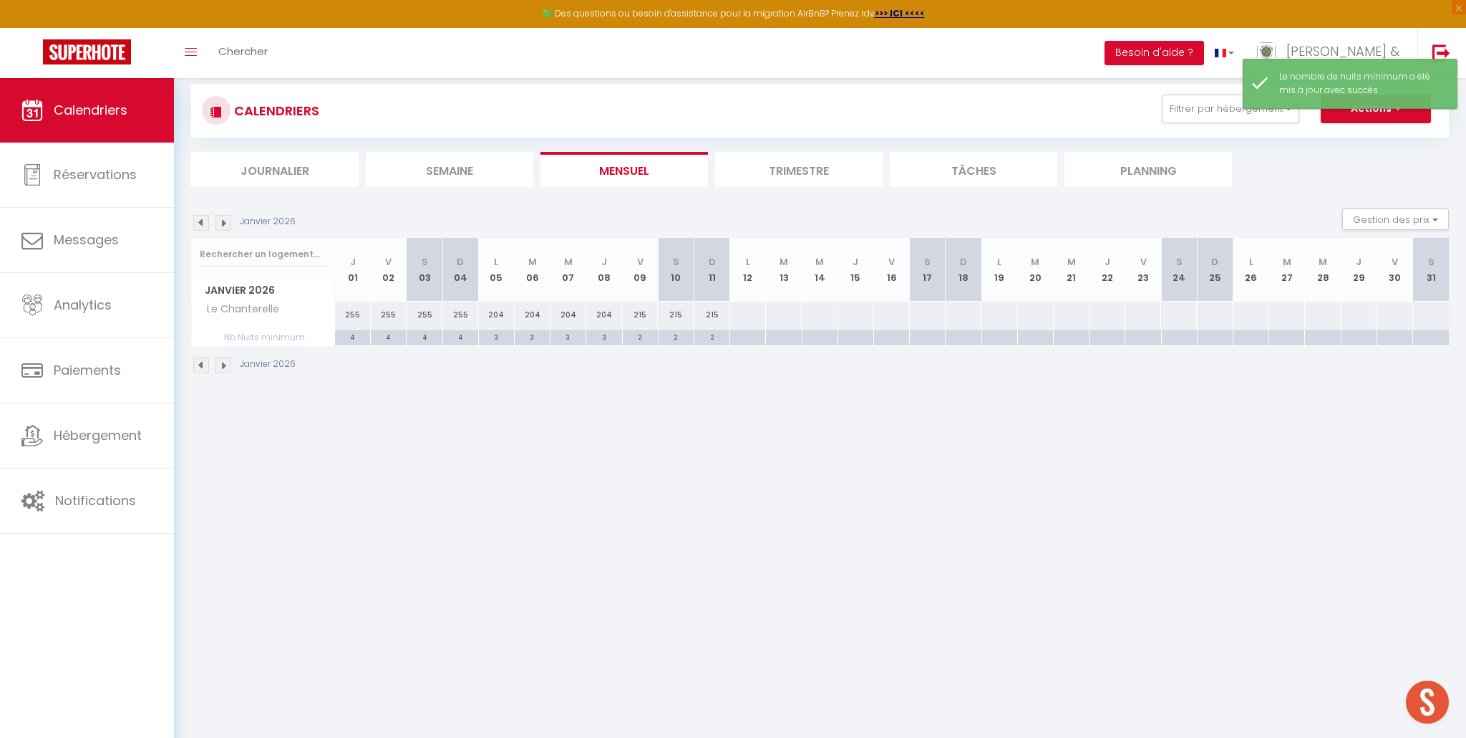
click at [743, 317] on div at bounding box center [748, 314] width 37 height 26
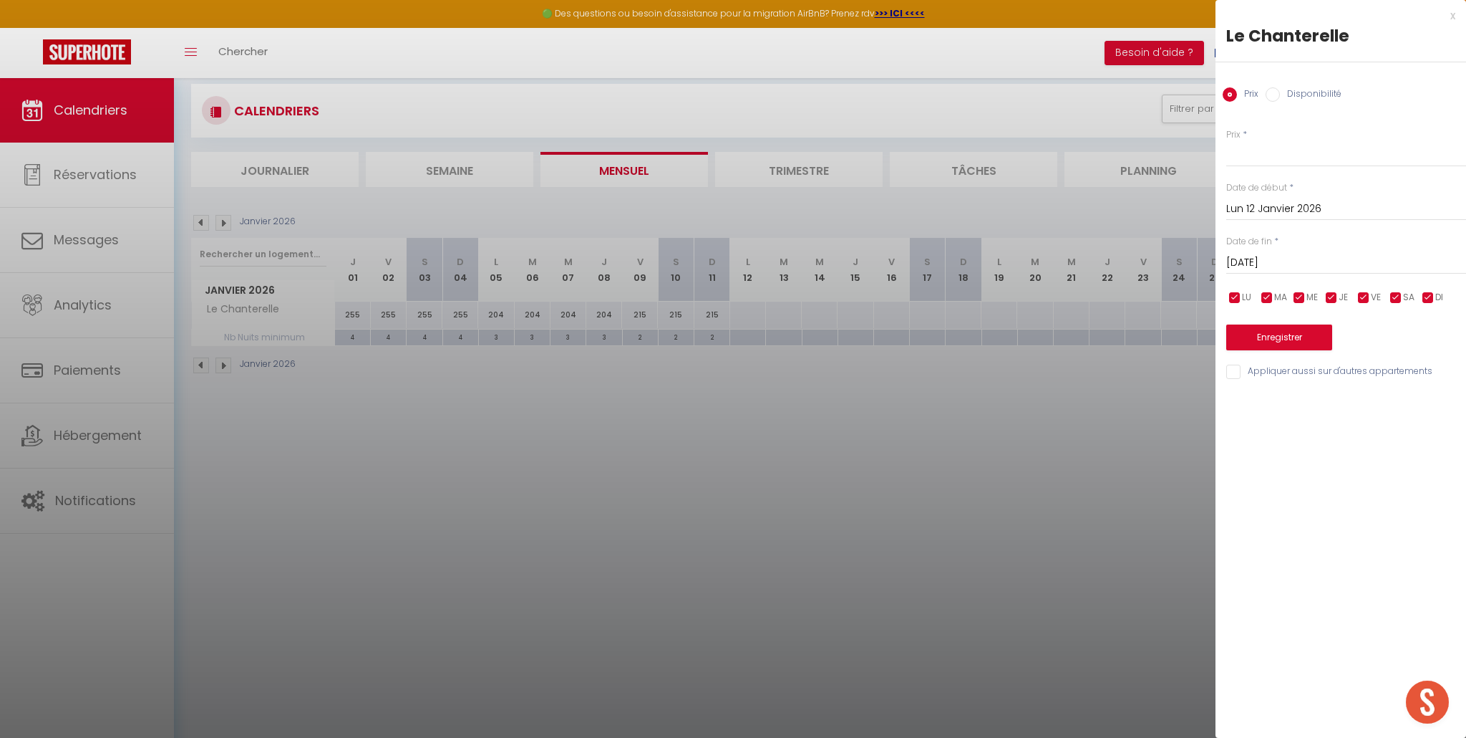
click at [1277, 263] on input "Mar 13 Janvier 2026" at bounding box center [1347, 262] width 240 height 19
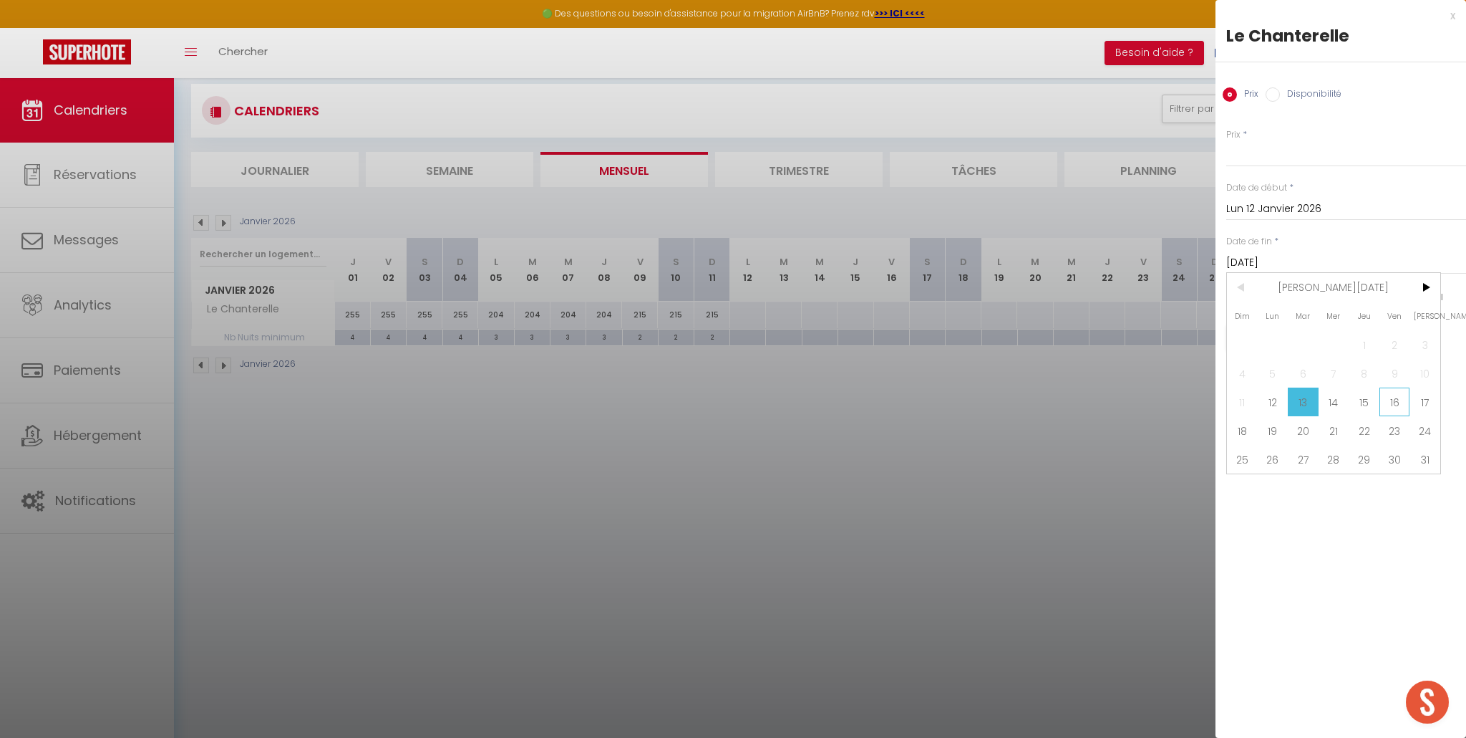
click at [1404, 402] on span "16" at bounding box center [1395, 401] width 31 height 29
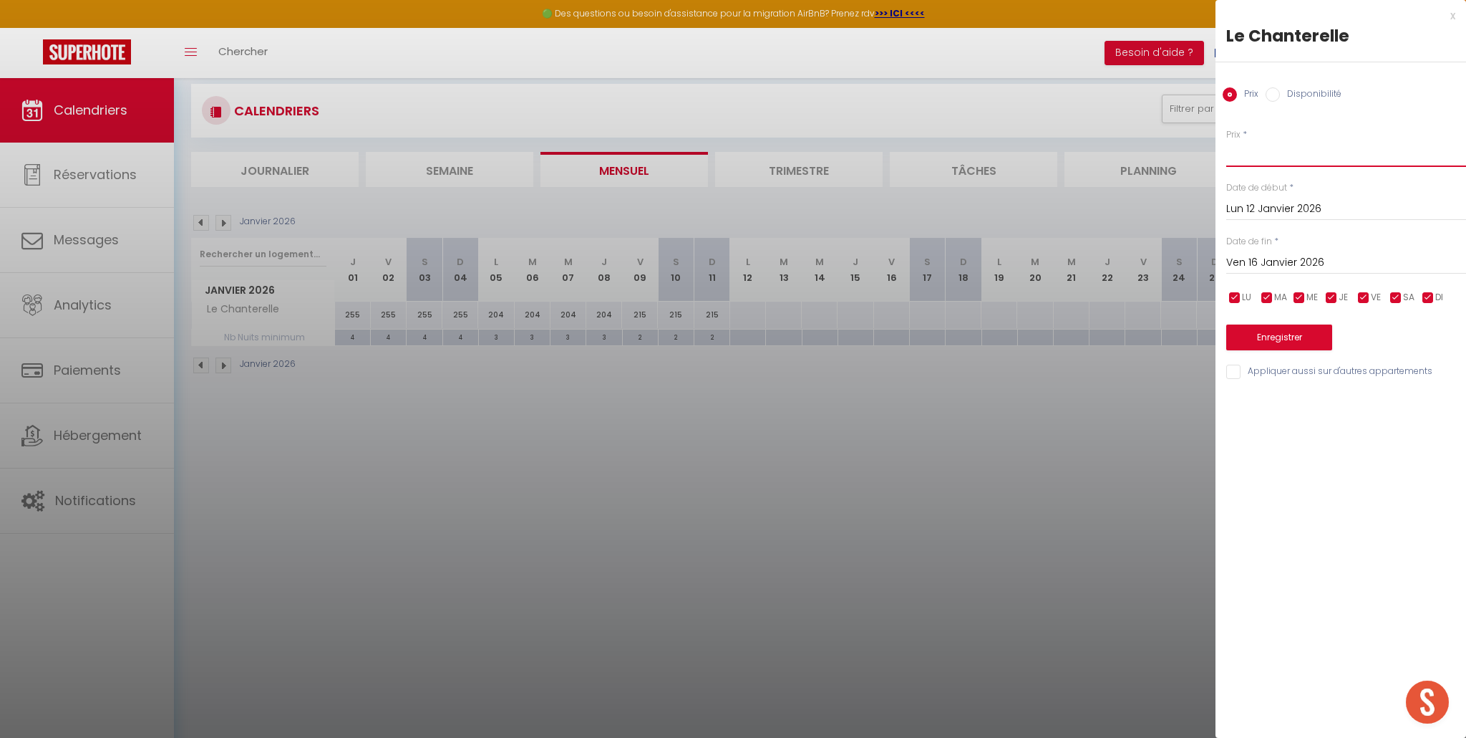
click at [1277, 158] on input "Prix" at bounding box center [1347, 154] width 240 height 26
click at [1271, 334] on button "Enregistrer" at bounding box center [1280, 337] width 106 height 26
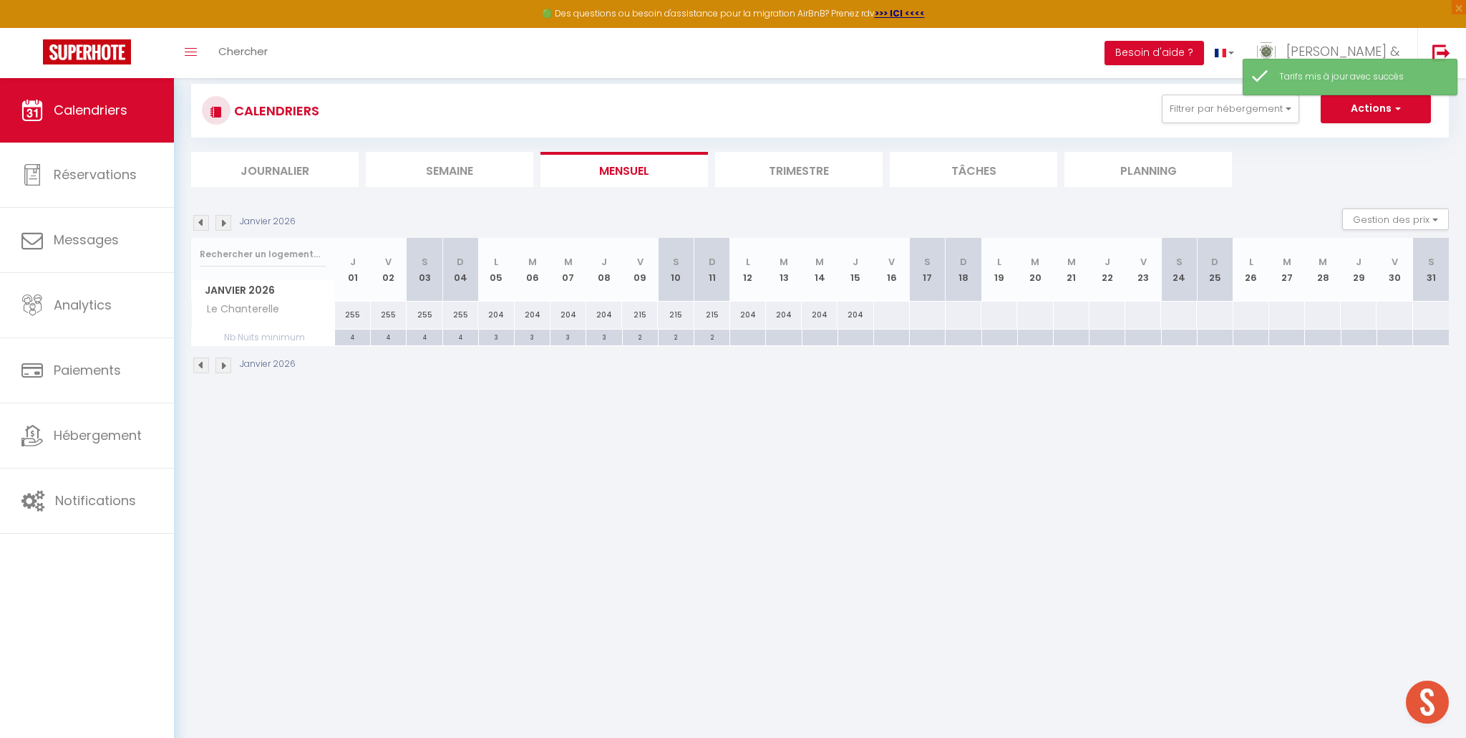
click at [742, 339] on div at bounding box center [748, 337] width 36 height 16
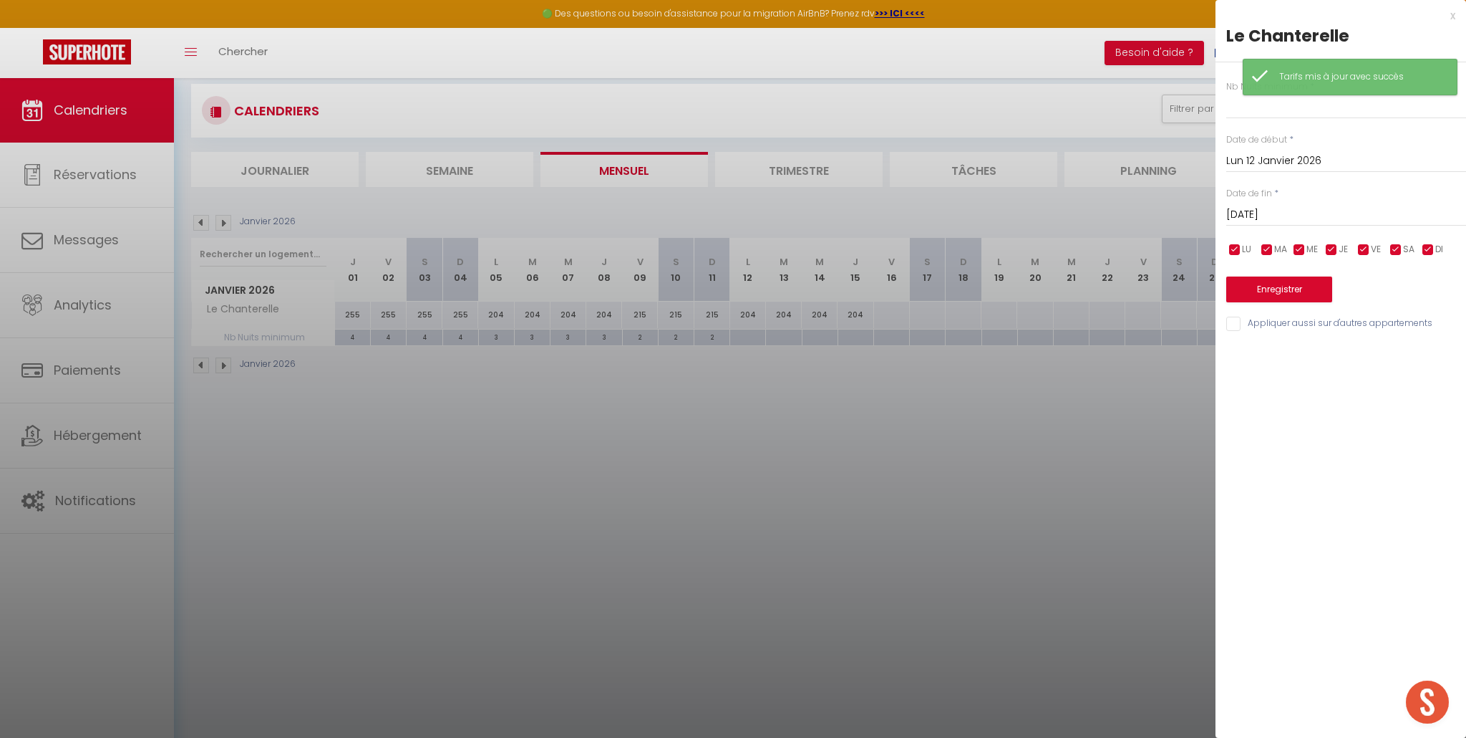
click at [1238, 218] on input "Mar 13 Janvier 2026" at bounding box center [1347, 214] width 240 height 19
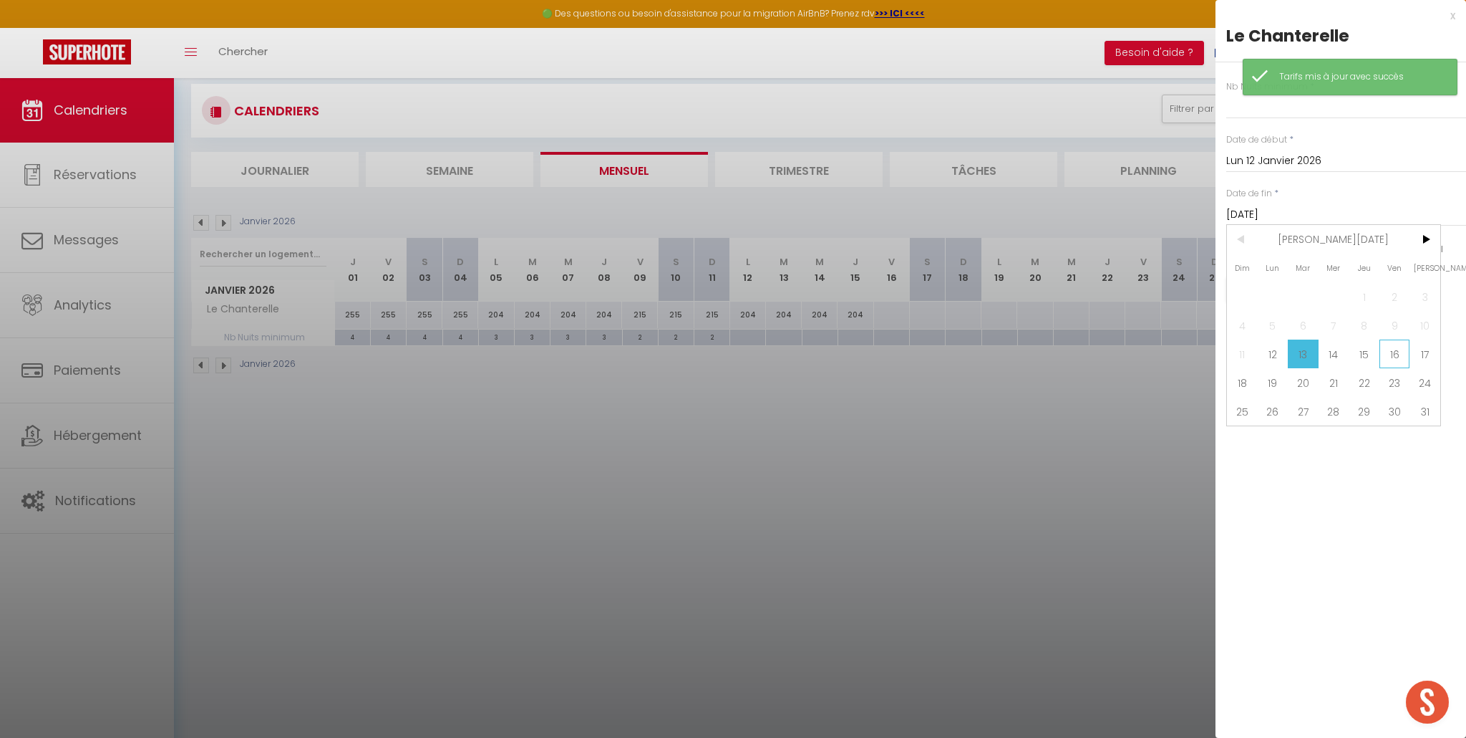
click at [1402, 353] on span "16" at bounding box center [1395, 353] width 31 height 29
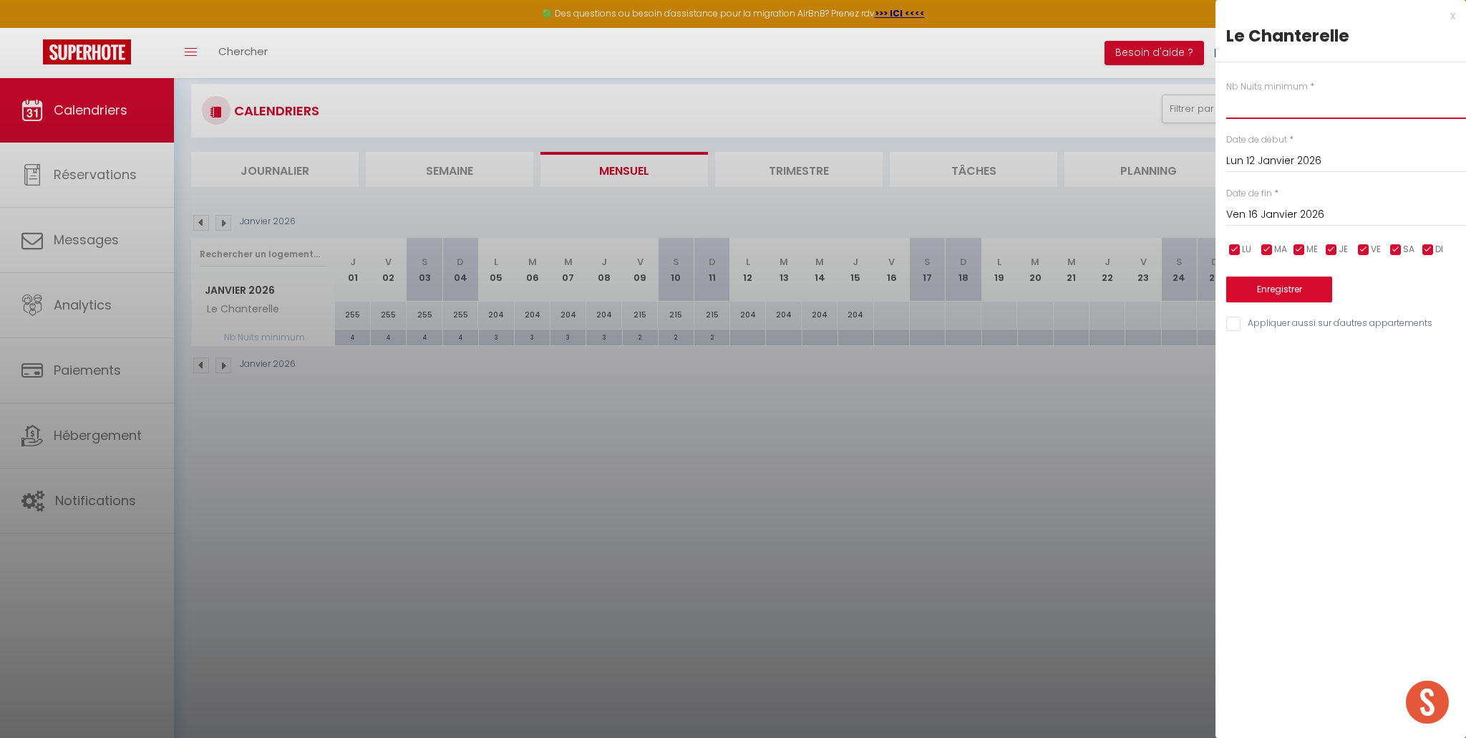
click at [1234, 108] on input "text" at bounding box center [1347, 106] width 240 height 26
click at [1282, 282] on button "Enregistrer" at bounding box center [1280, 289] width 106 height 26
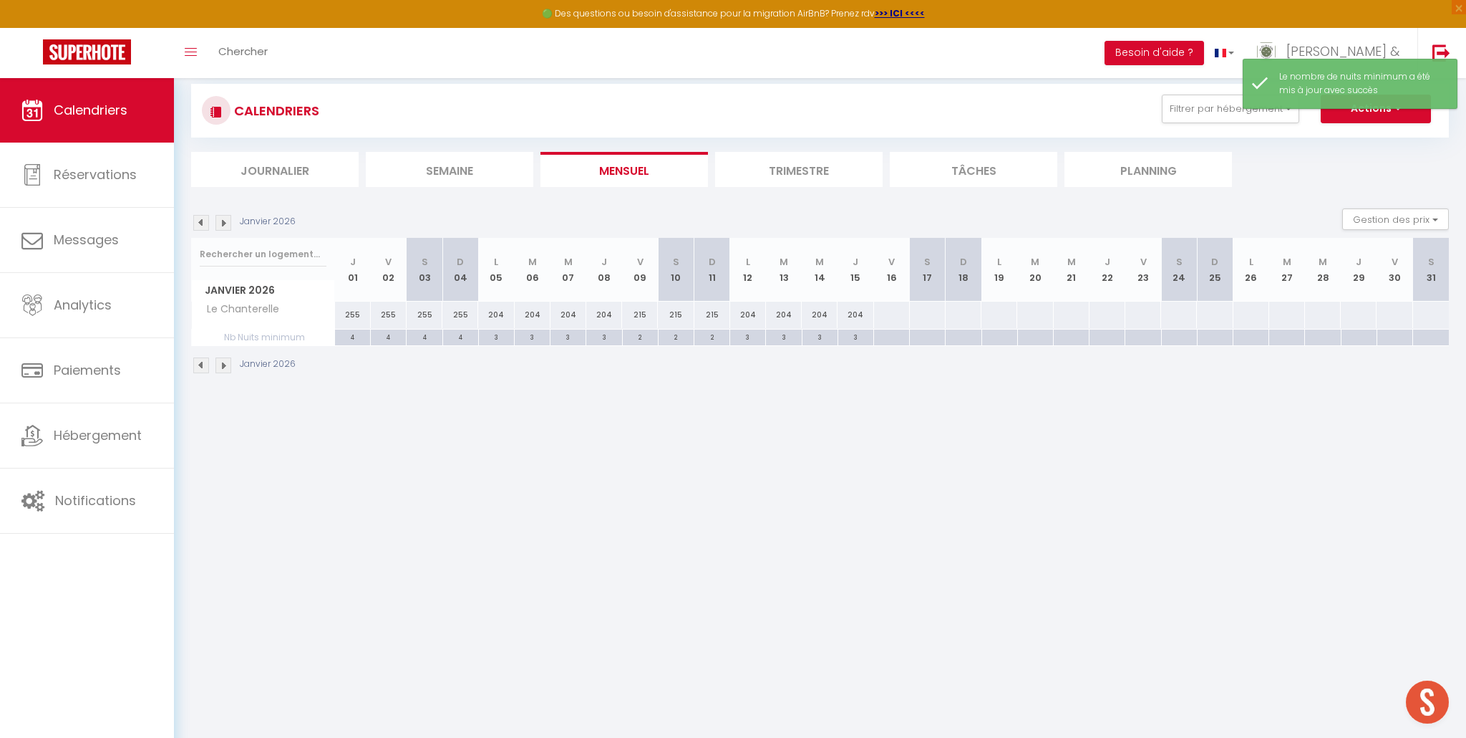
click at [887, 340] on div at bounding box center [892, 337] width 36 height 16
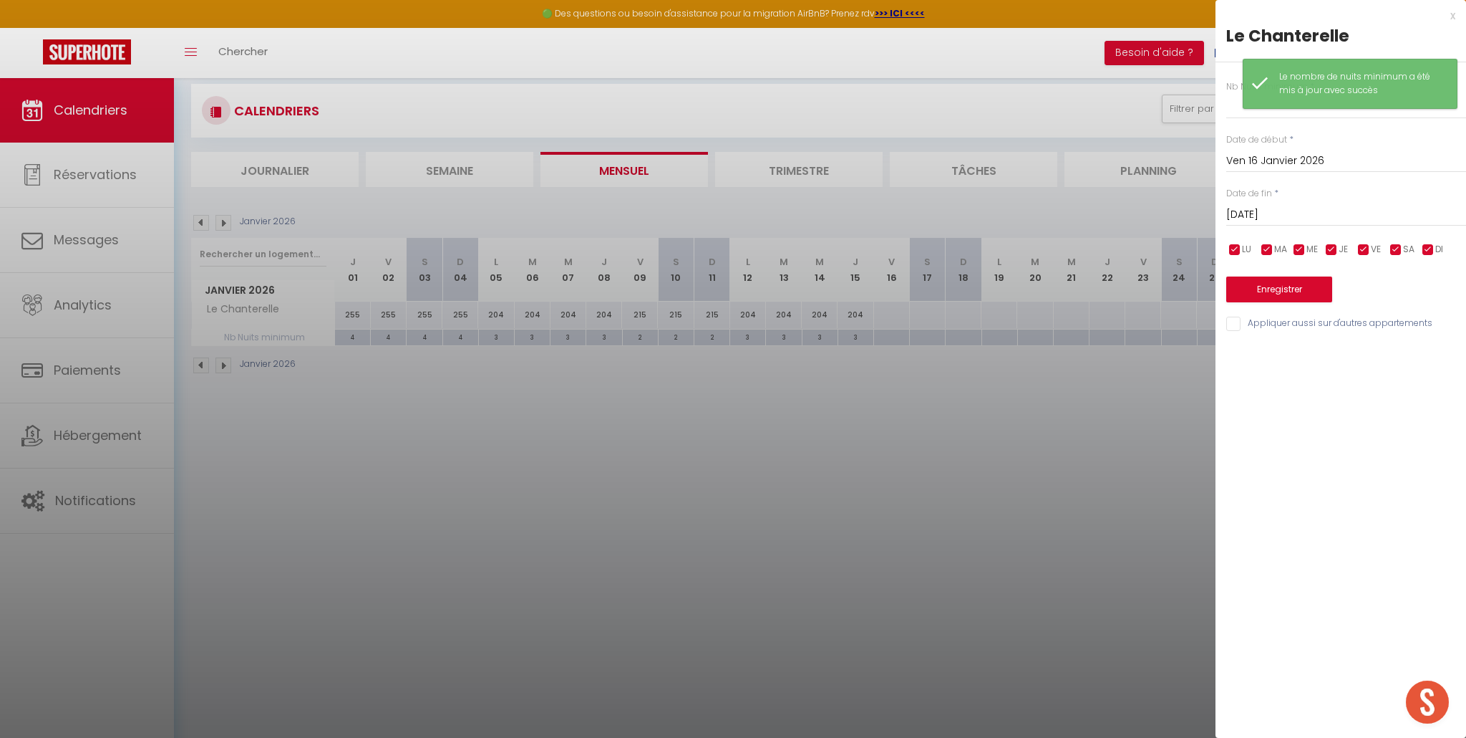
click at [1305, 215] on input "Sam 17 Janvier 2026" at bounding box center [1347, 214] width 240 height 19
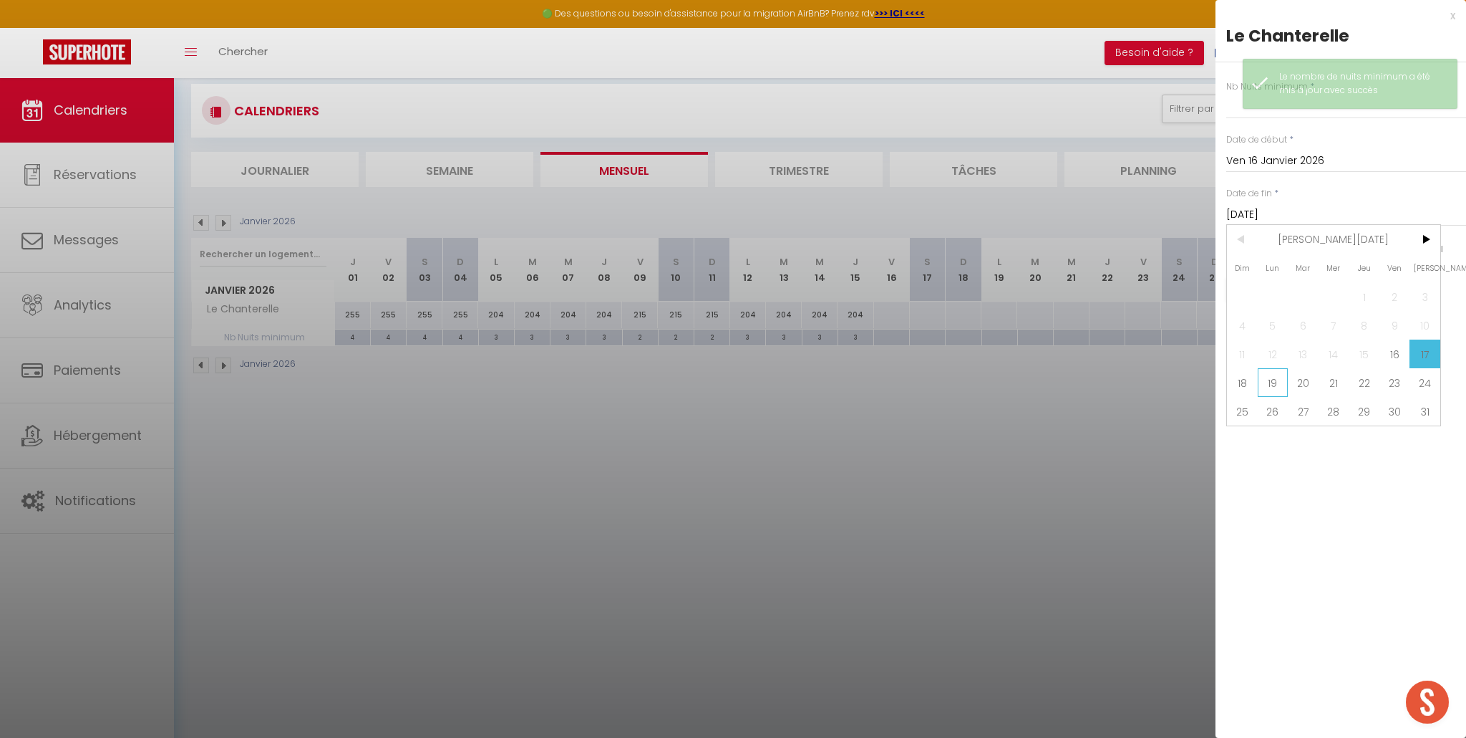
click at [1261, 388] on span "19" at bounding box center [1273, 382] width 31 height 29
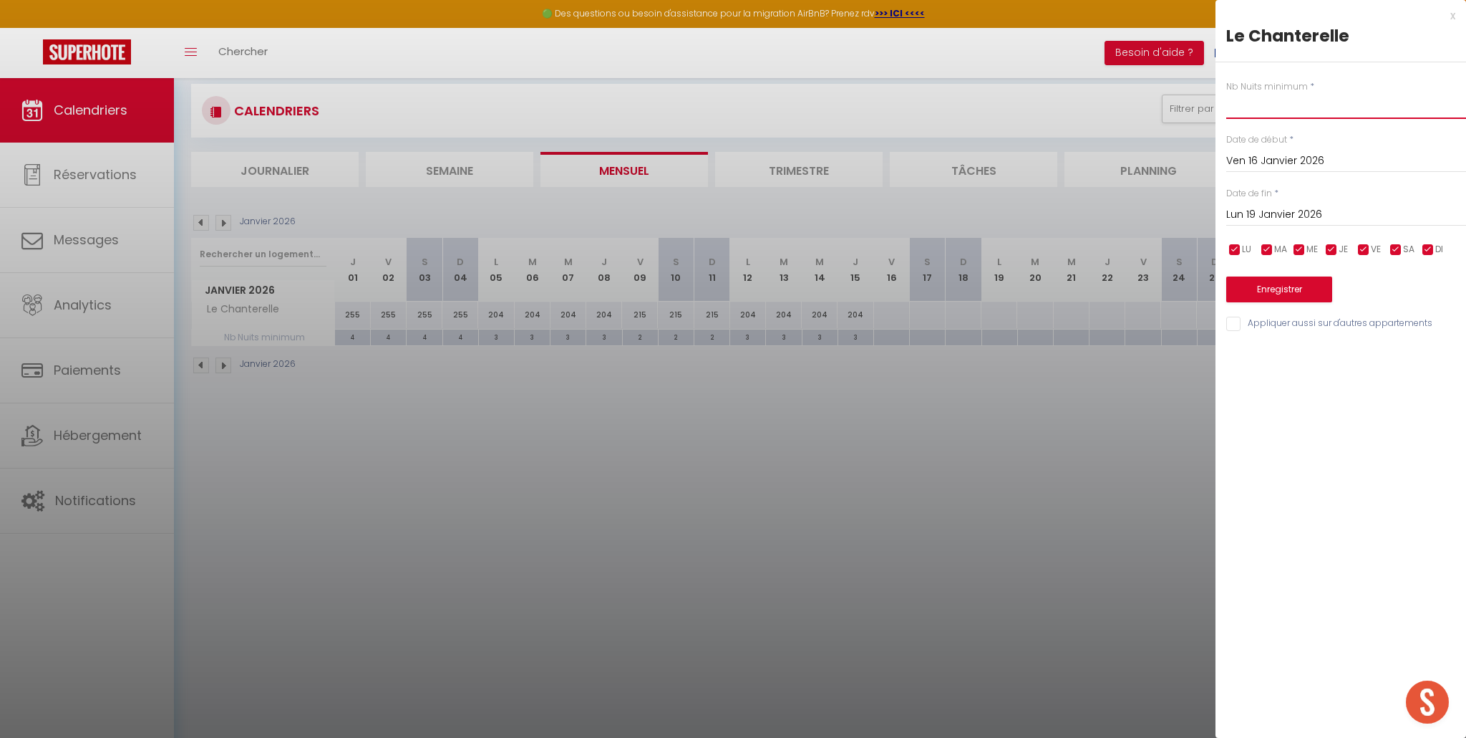
click at [1252, 106] on input "text" at bounding box center [1347, 106] width 240 height 26
click at [1288, 294] on button "Enregistrer" at bounding box center [1280, 289] width 106 height 26
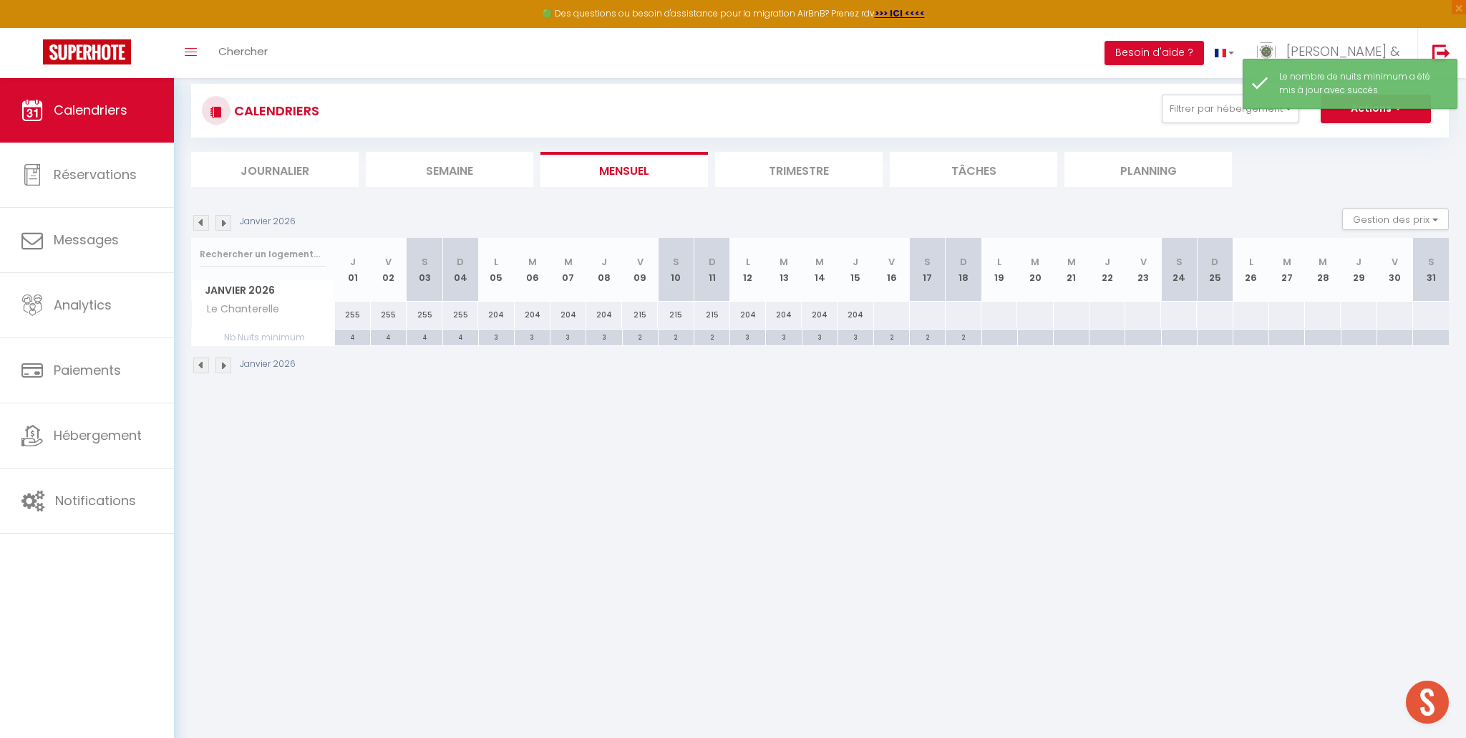
click at [895, 316] on div at bounding box center [892, 314] width 37 height 26
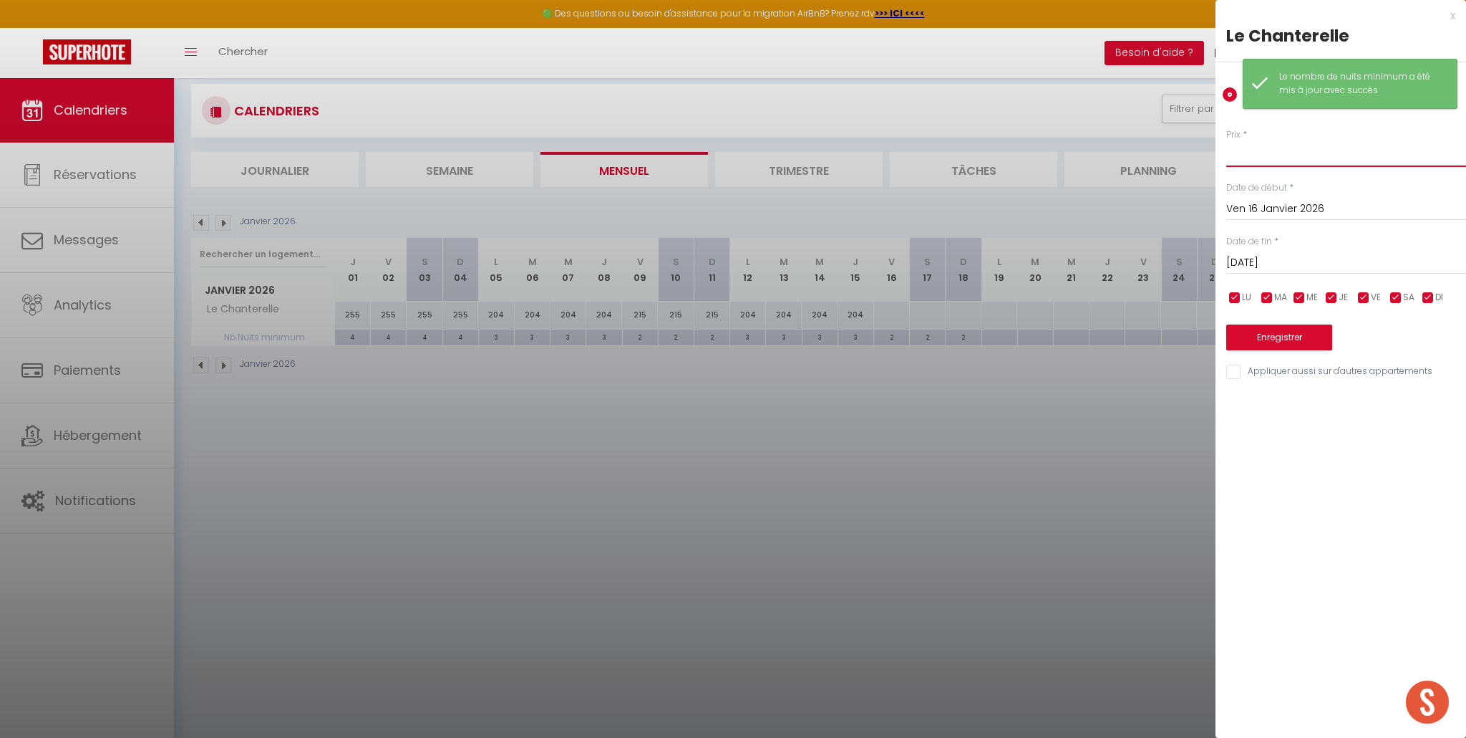
click at [1279, 150] on input "Prix" at bounding box center [1347, 154] width 240 height 26
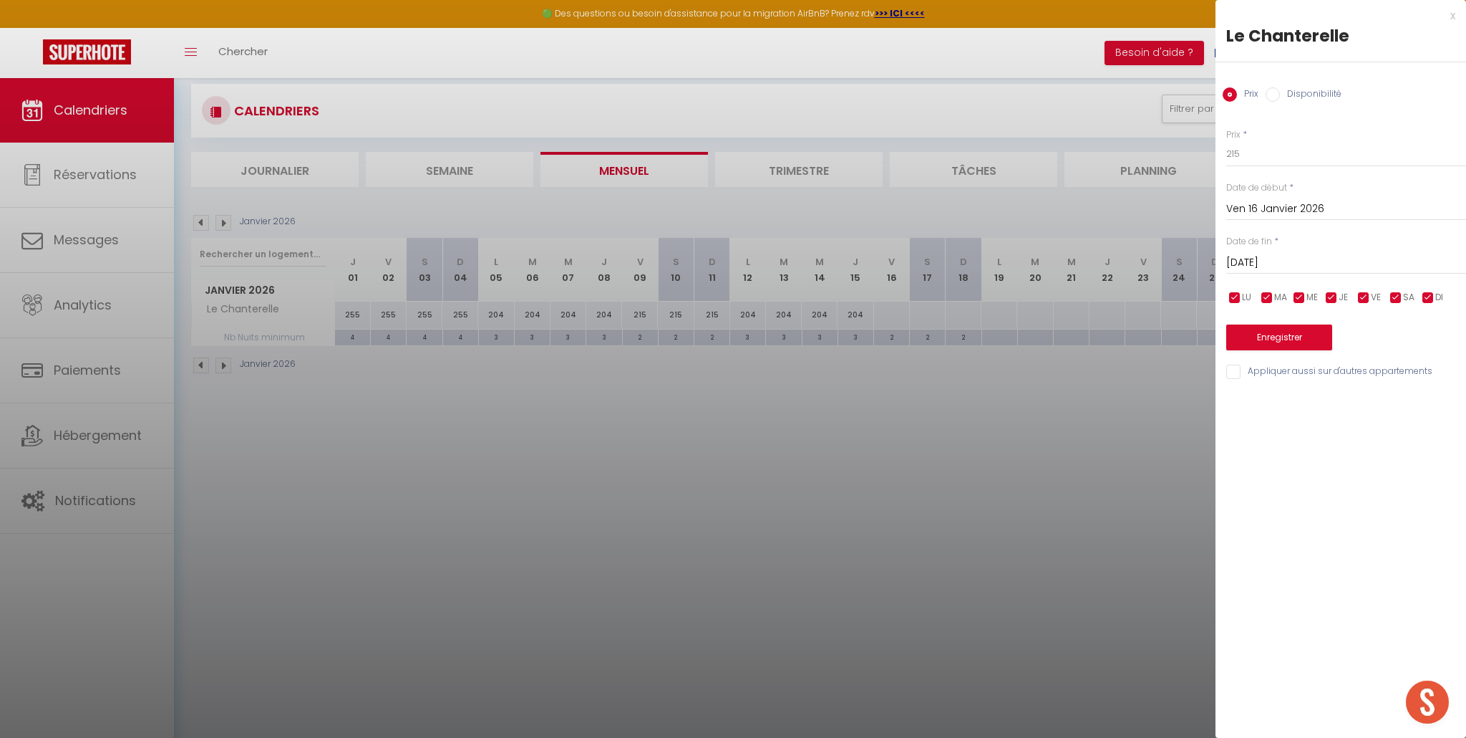
drag, startPoint x: 1299, startPoint y: 258, endPoint x: 1305, endPoint y: 265, distance: 8.6
click at [1299, 258] on input "Sam 17 Janvier 2026" at bounding box center [1347, 262] width 240 height 19
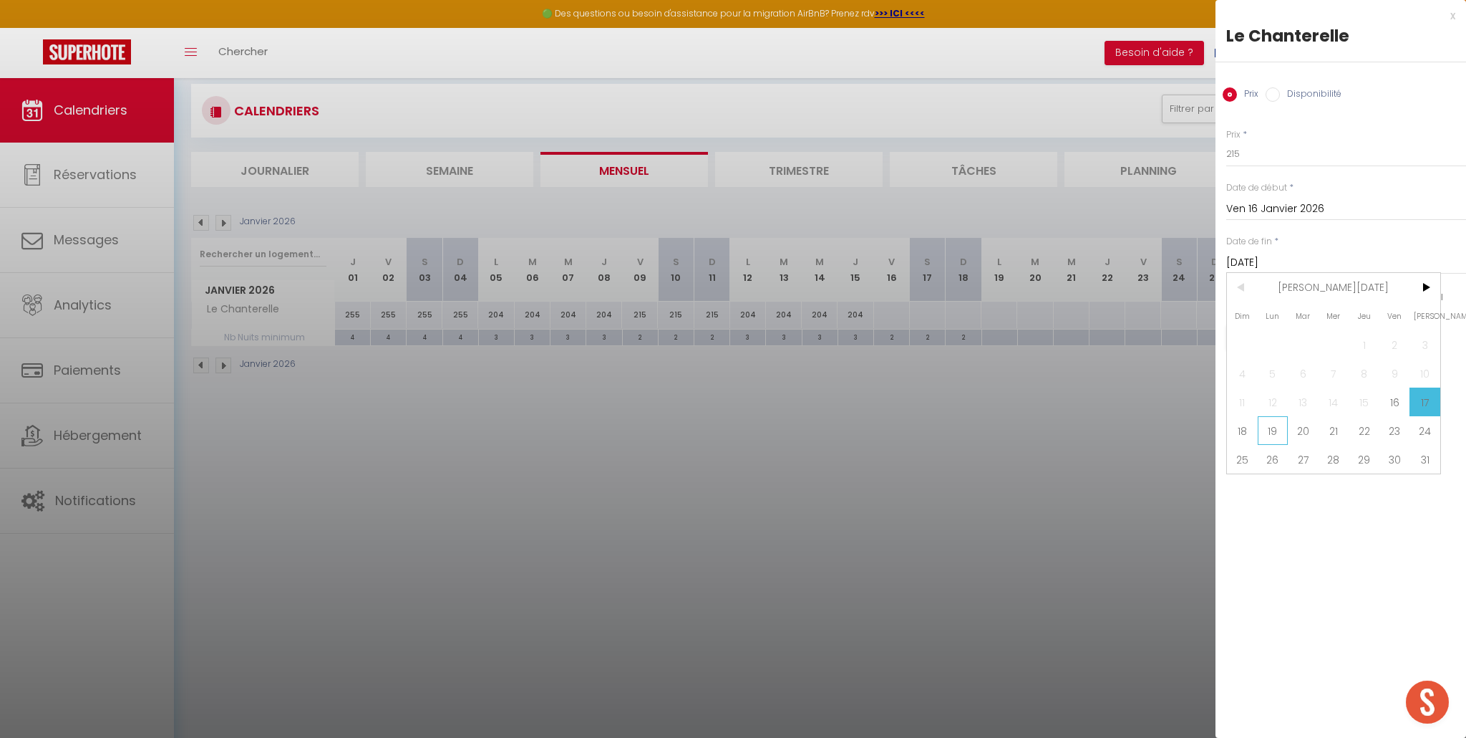
click at [1274, 435] on span "19" at bounding box center [1273, 430] width 31 height 29
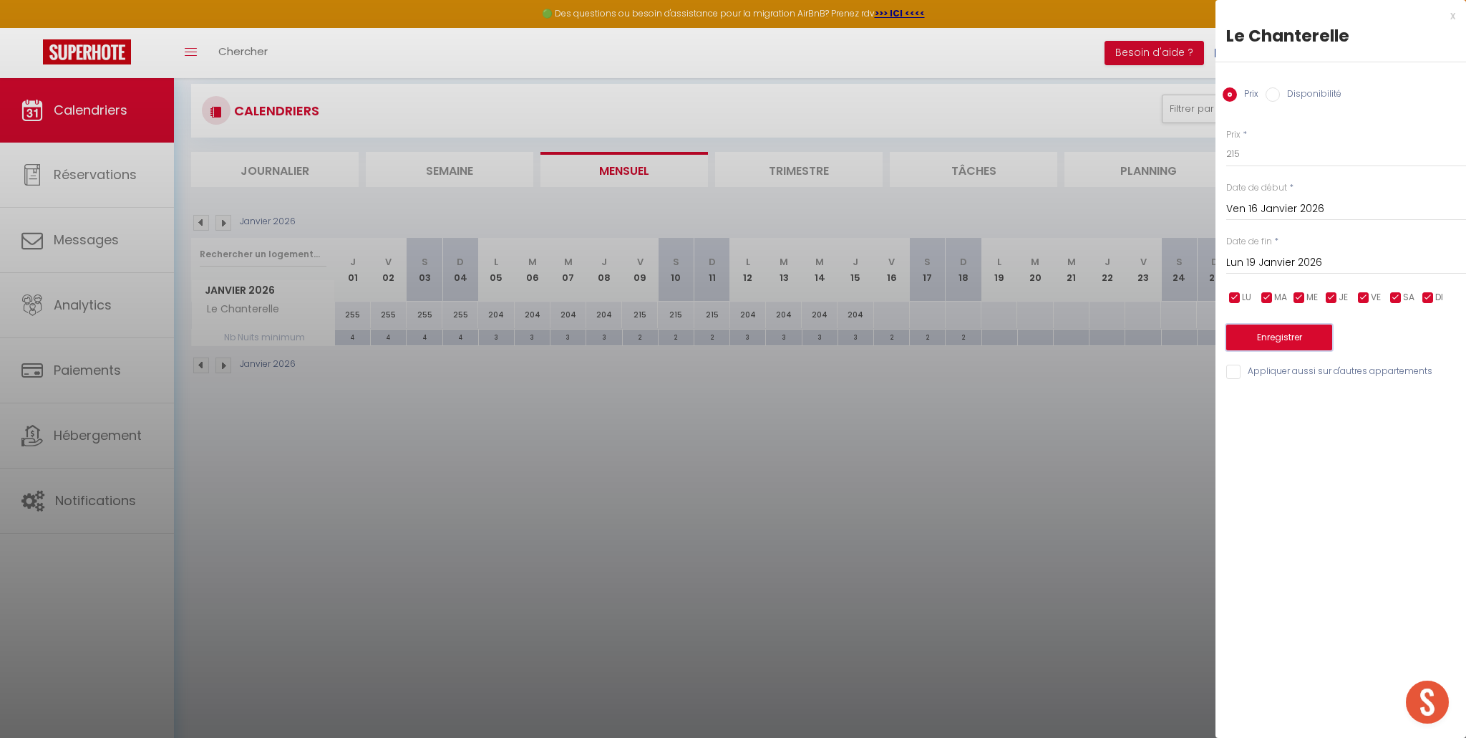
click at [1291, 337] on button "Enregistrer" at bounding box center [1280, 337] width 106 height 26
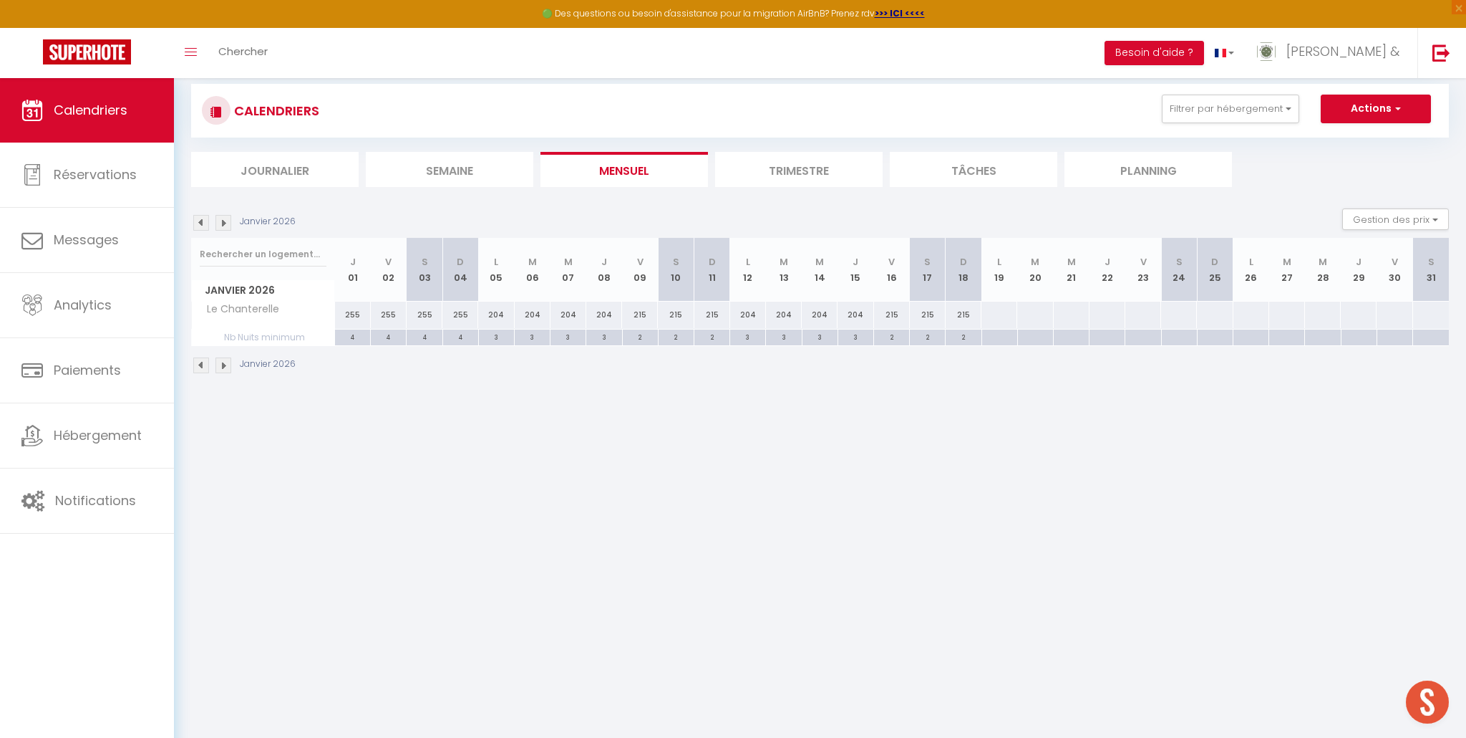
click at [1002, 315] on div at bounding box center [999, 314] width 37 height 26
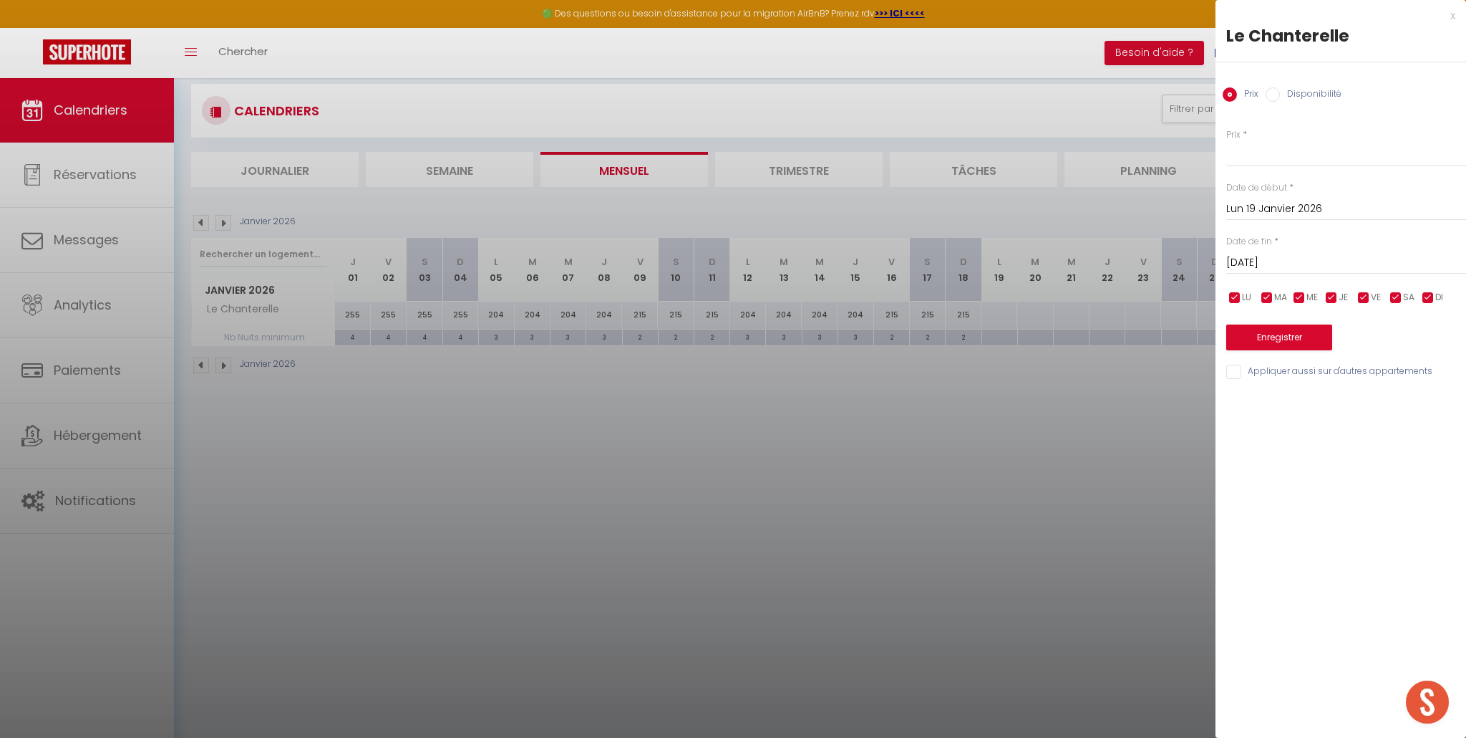
click at [1260, 264] on input "Mar 20 Janvier 2026" at bounding box center [1347, 262] width 240 height 19
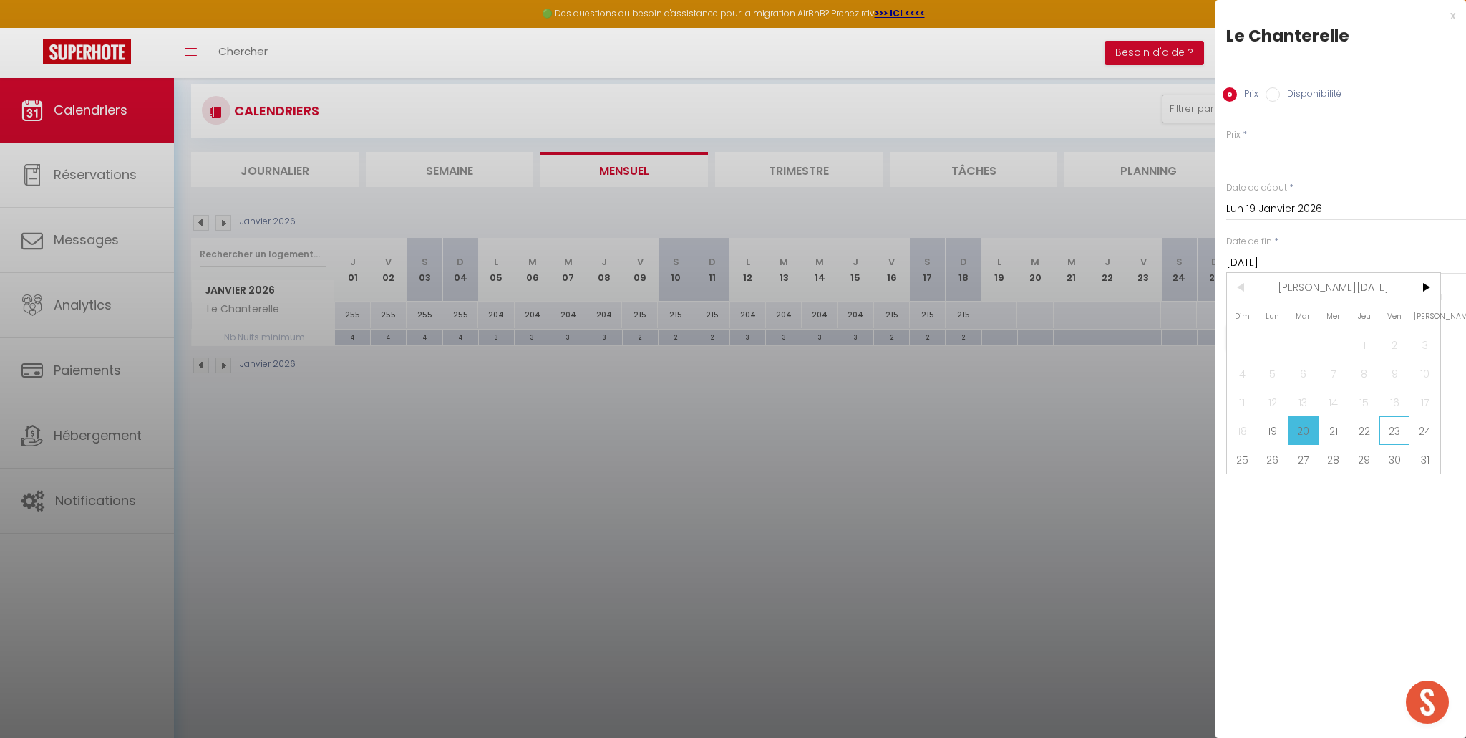
click at [1395, 435] on span "23" at bounding box center [1395, 430] width 31 height 29
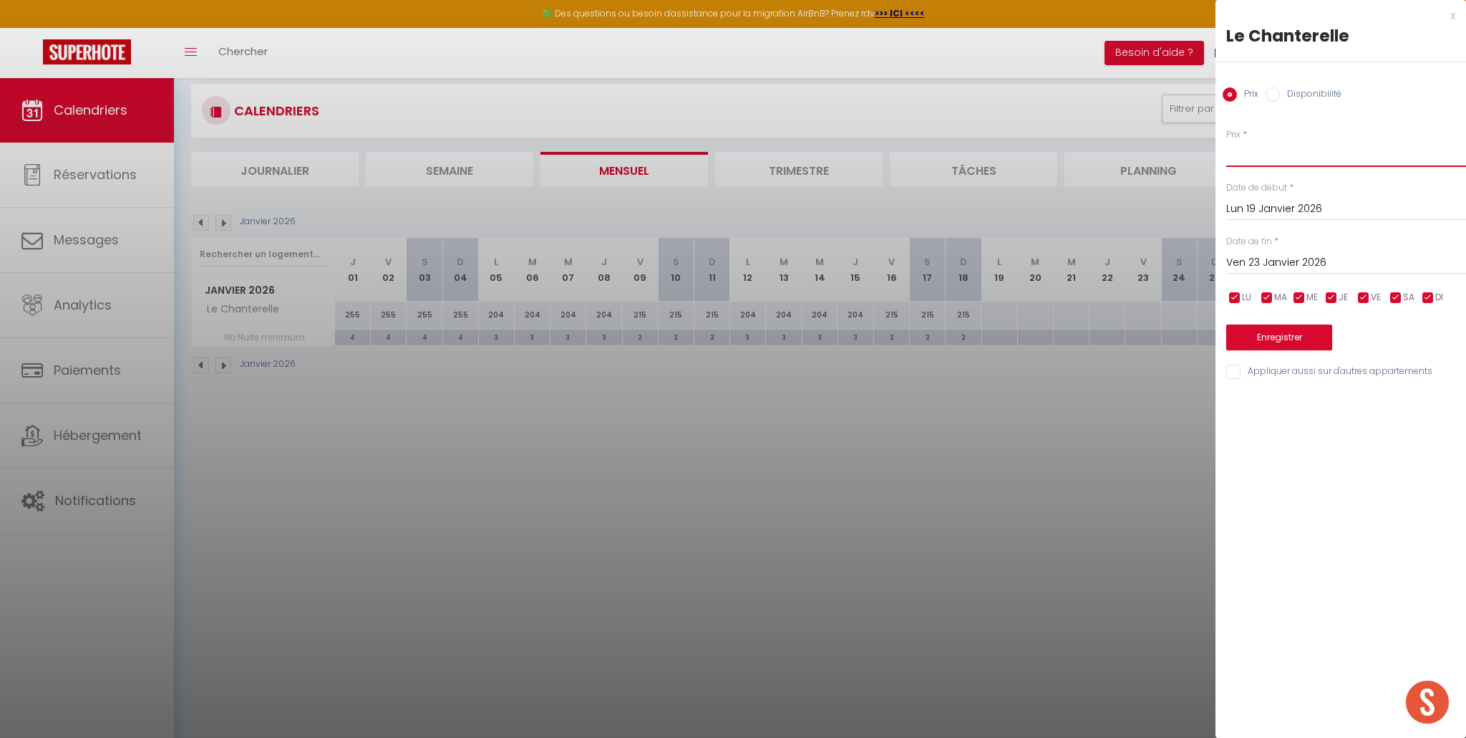
click at [1280, 163] on input "Prix" at bounding box center [1347, 154] width 240 height 26
click at [1282, 336] on button "Enregistrer" at bounding box center [1280, 337] width 106 height 26
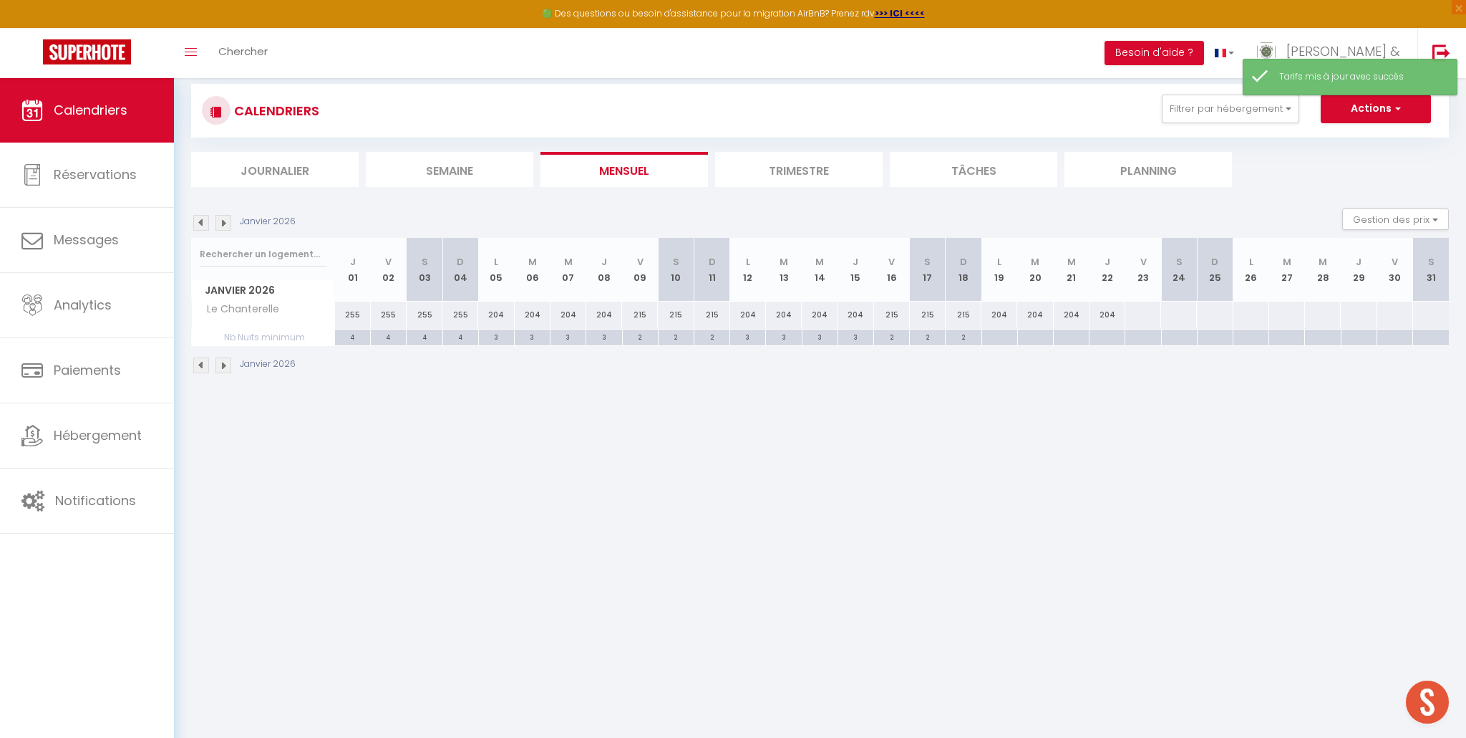
click at [1001, 339] on div at bounding box center [1000, 337] width 36 height 16
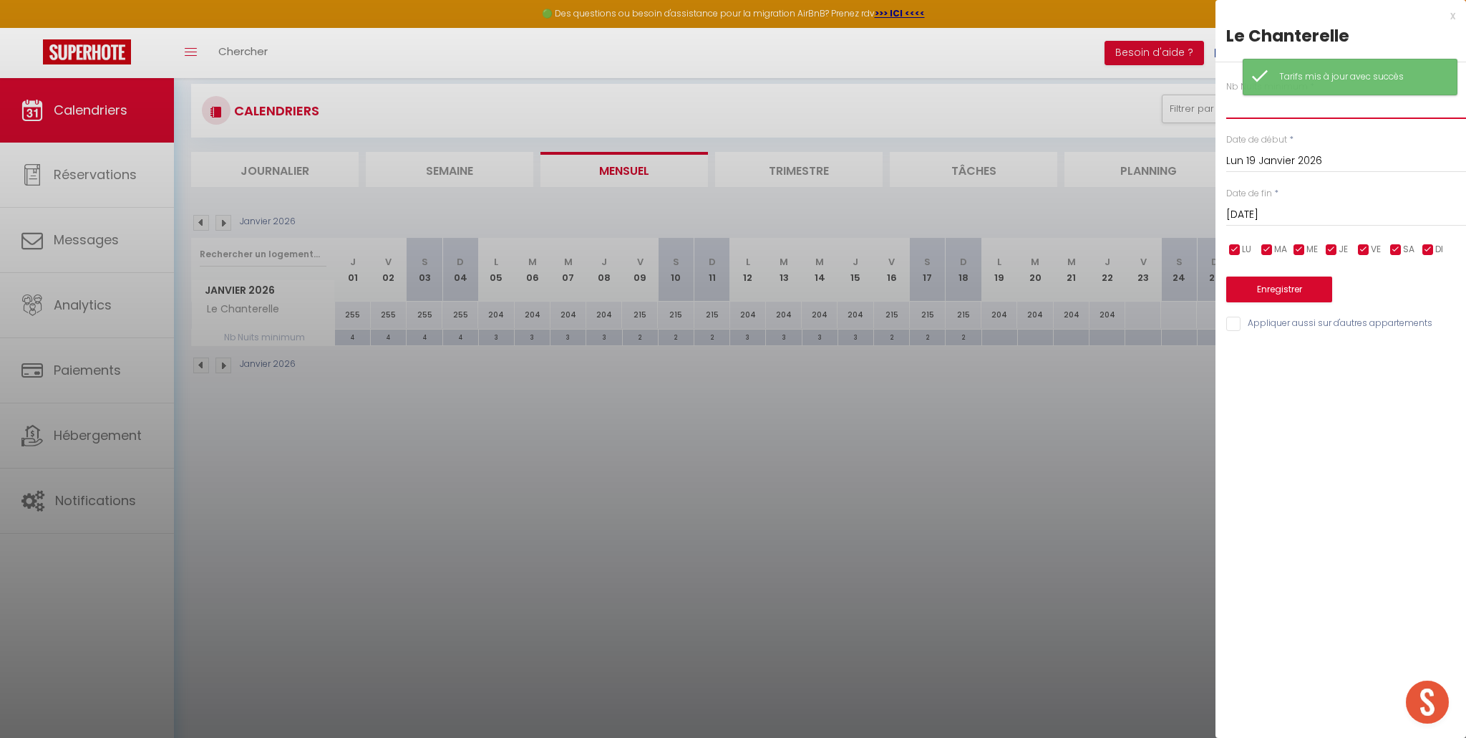
click at [1274, 116] on input "text" at bounding box center [1347, 106] width 240 height 26
click at [1284, 217] on input "Mar 20 Janvier 2026" at bounding box center [1347, 214] width 240 height 19
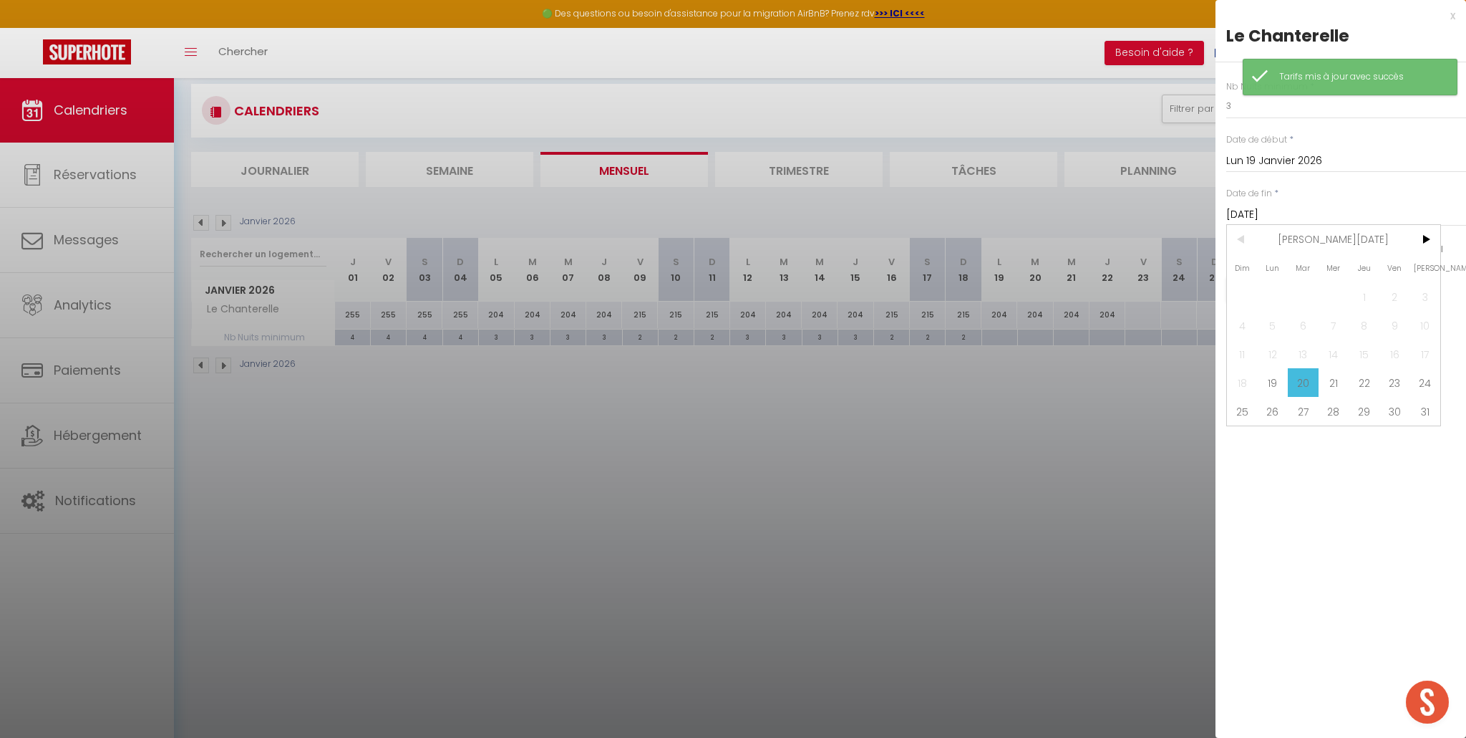
drag, startPoint x: 1398, startPoint y: 377, endPoint x: 1393, endPoint y: 364, distance: 13.8
click at [1398, 376] on span "23" at bounding box center [1395, 382] width 31 height 29
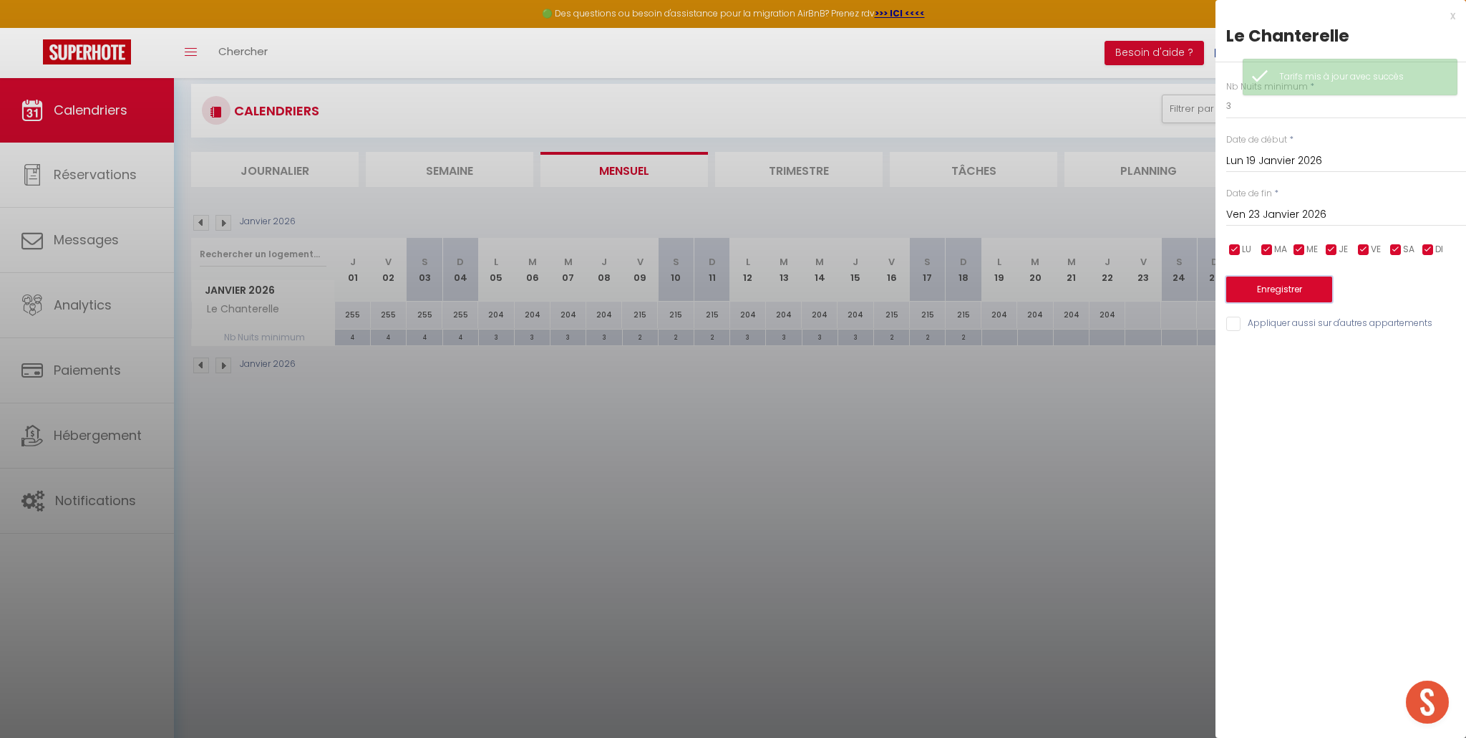
click at [1296, 289] on button "Enregistrer" at bounding box center [1280, 289] width 106 height 26
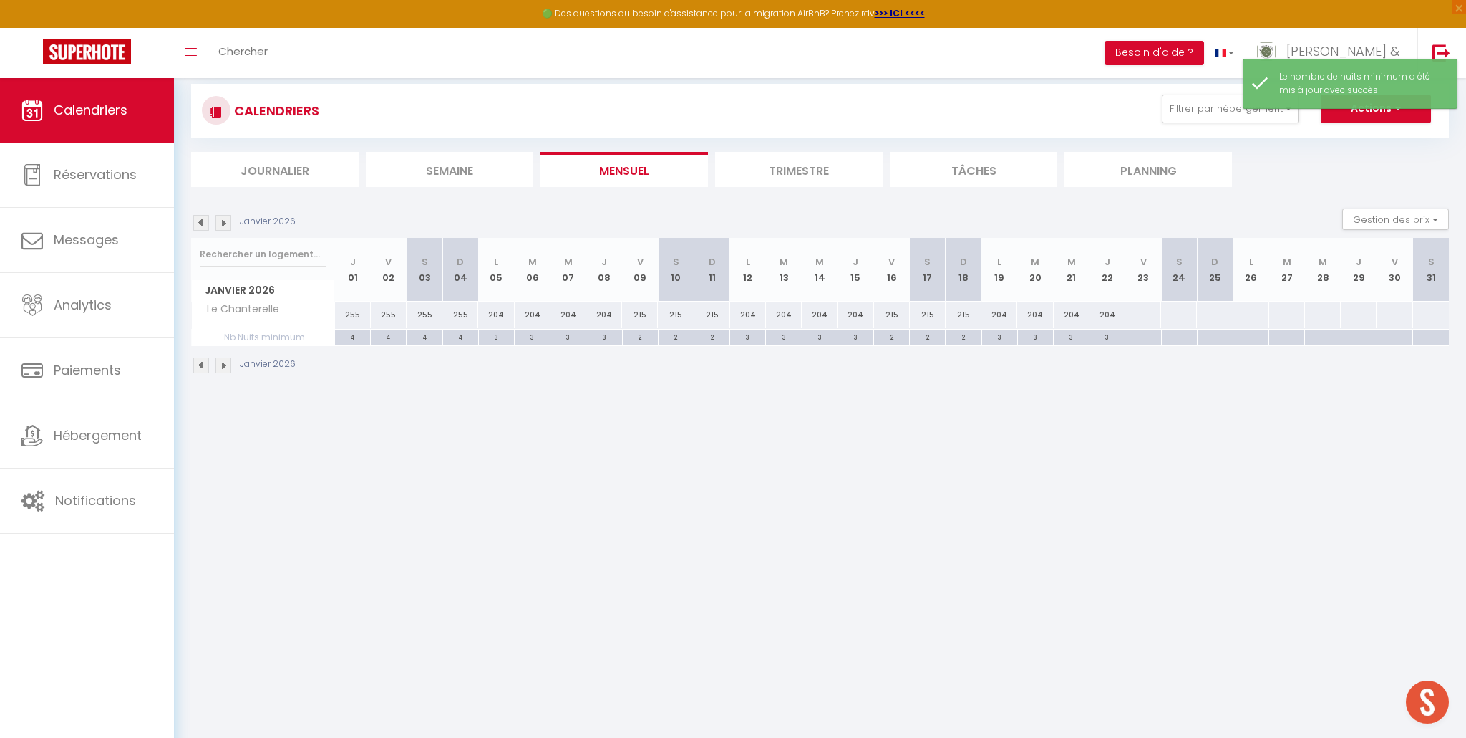
click at [1145, 310] on div at bounding box center [1143, 314] width 37 height 26
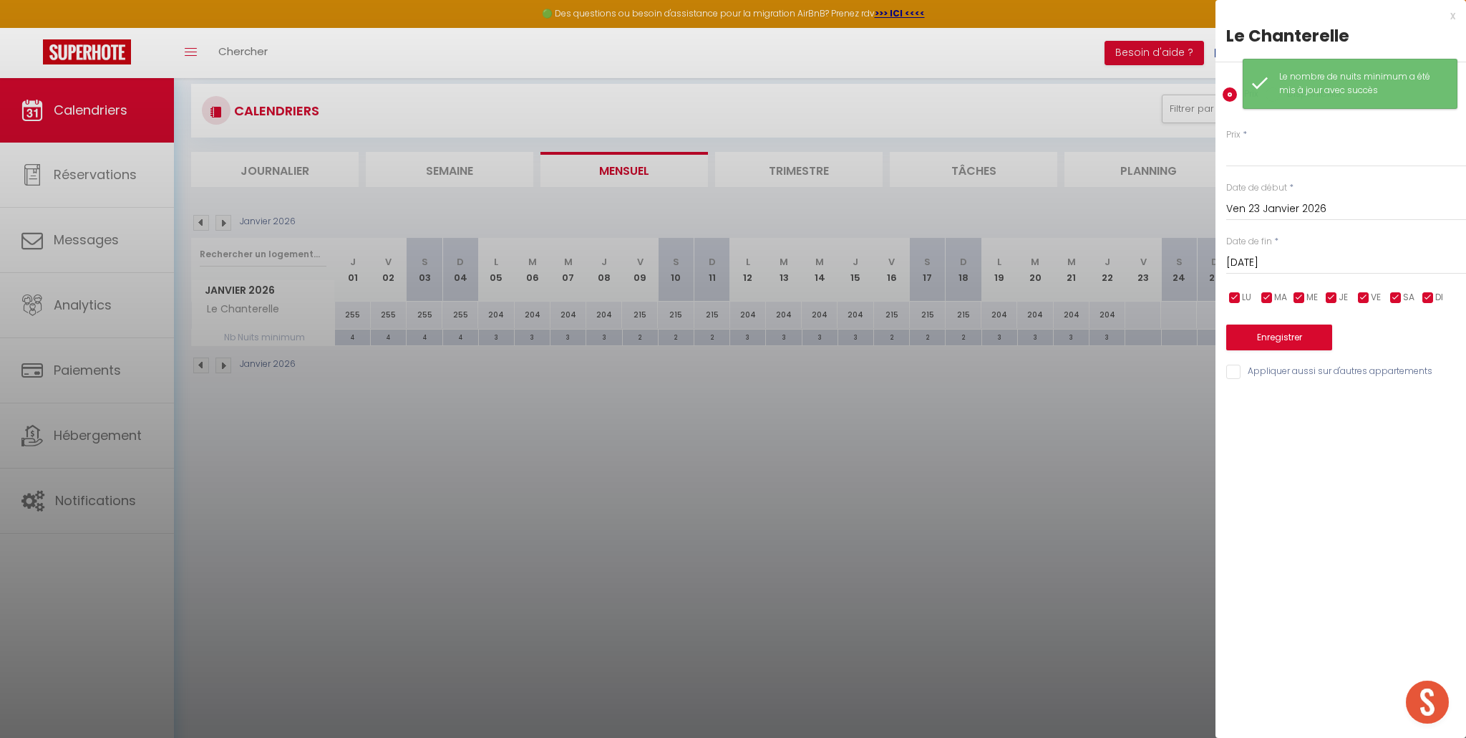
click at [1273, 265] on input "Sam 24 Janvier 2026" at bounding box center [1347, 262] width 240 height 19
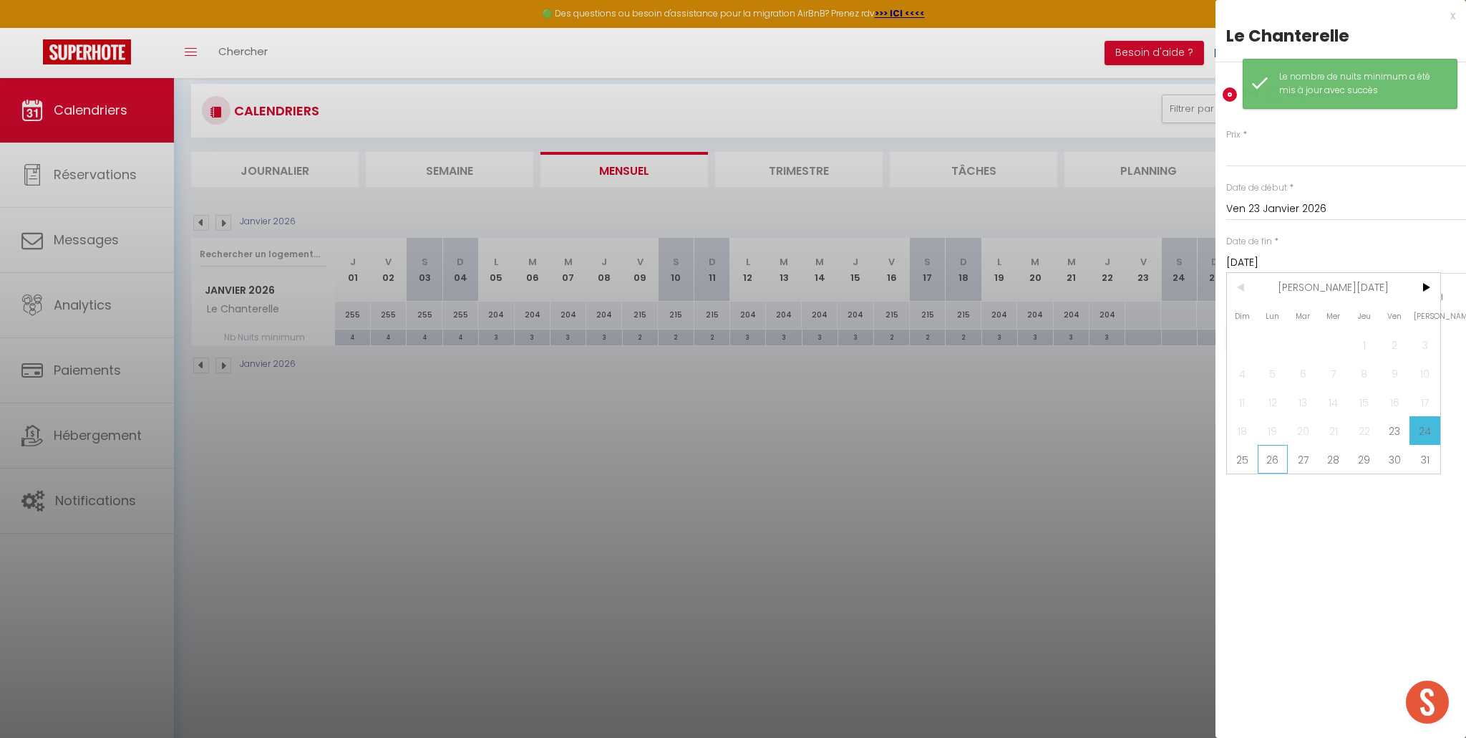
click at [1270, 457] on span "26" at bounding box center [1273, 459] width 31 height 29
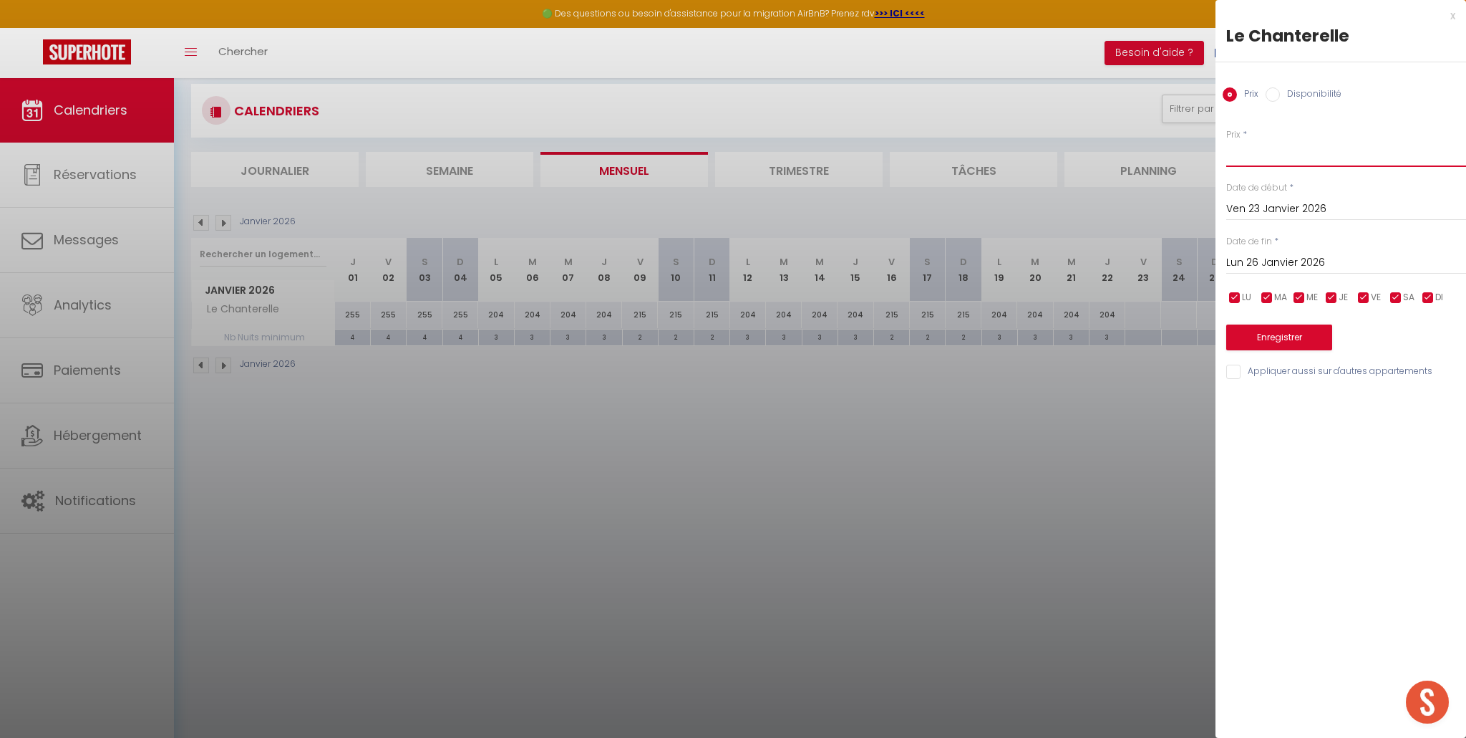
click at [1254, 160] on input "Prix" at bounding box center [1347, 154] width 240 height 26
click at [1277, 334] on button "Enregistrer" at bounding box center [1280, 337] width 106 height 26
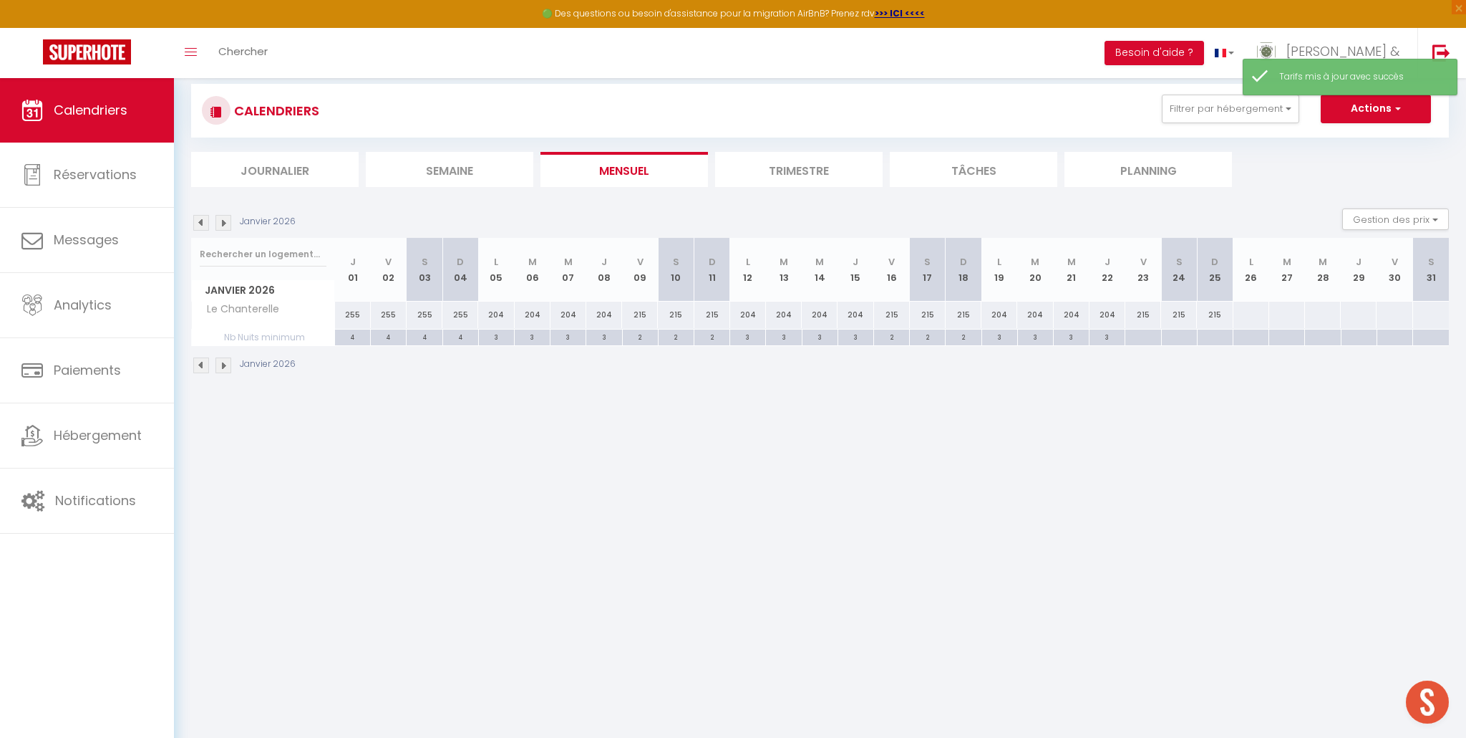
click at [1133, 339] on div at bounding box center [1143, 337] width 36 height 16
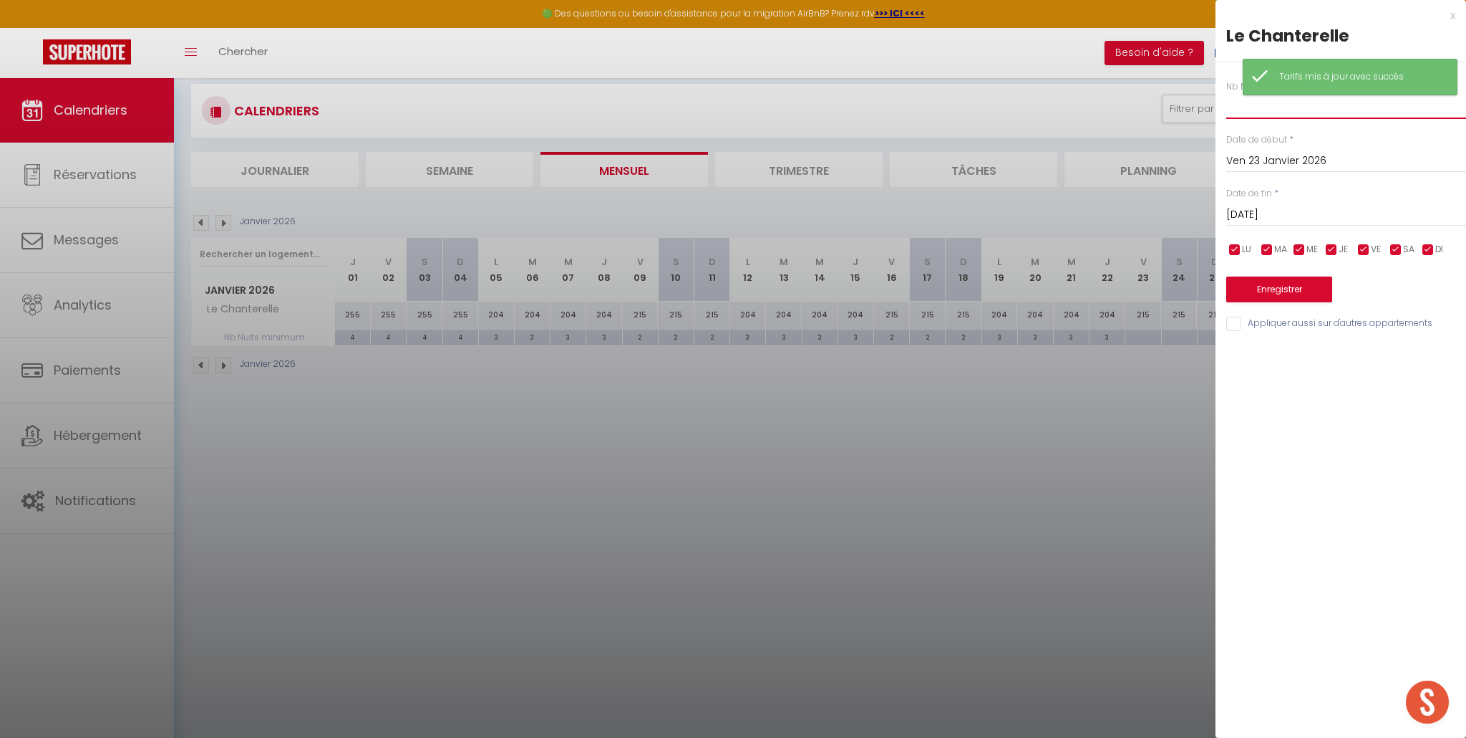
click at [1264, 112] on input "text" at bounding box center [1347, 106] width 240 height 26
click at [1290, 211] on input "Sam 24 Janvier 2026" at bounding box center [1347, 214] width 240 height 19
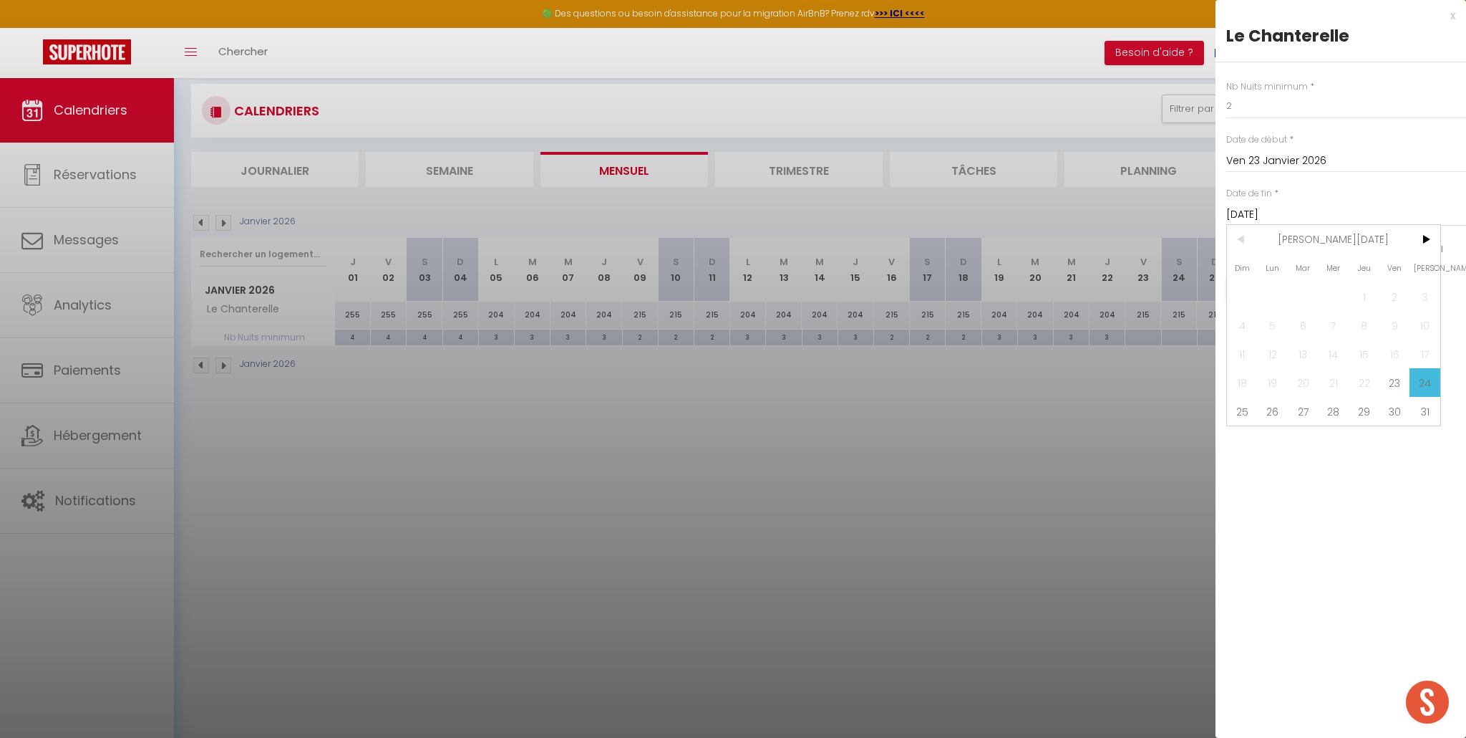
click at [1266, 415] on span "26" at bounding box center [1273, 411] width 31 height 29
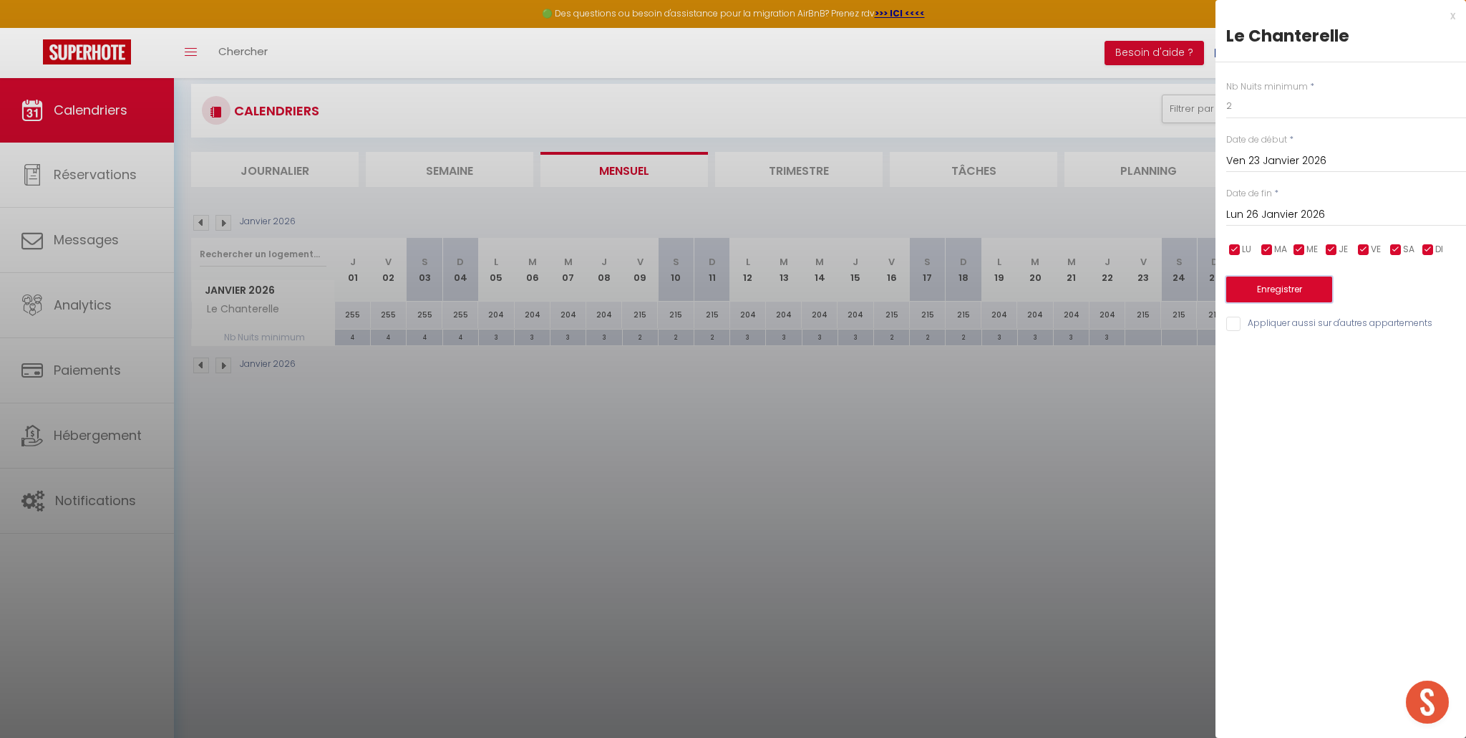
click at [1283, 284] on button "Enregistrer" at bounding box center [1280, 289] width 106 height 26
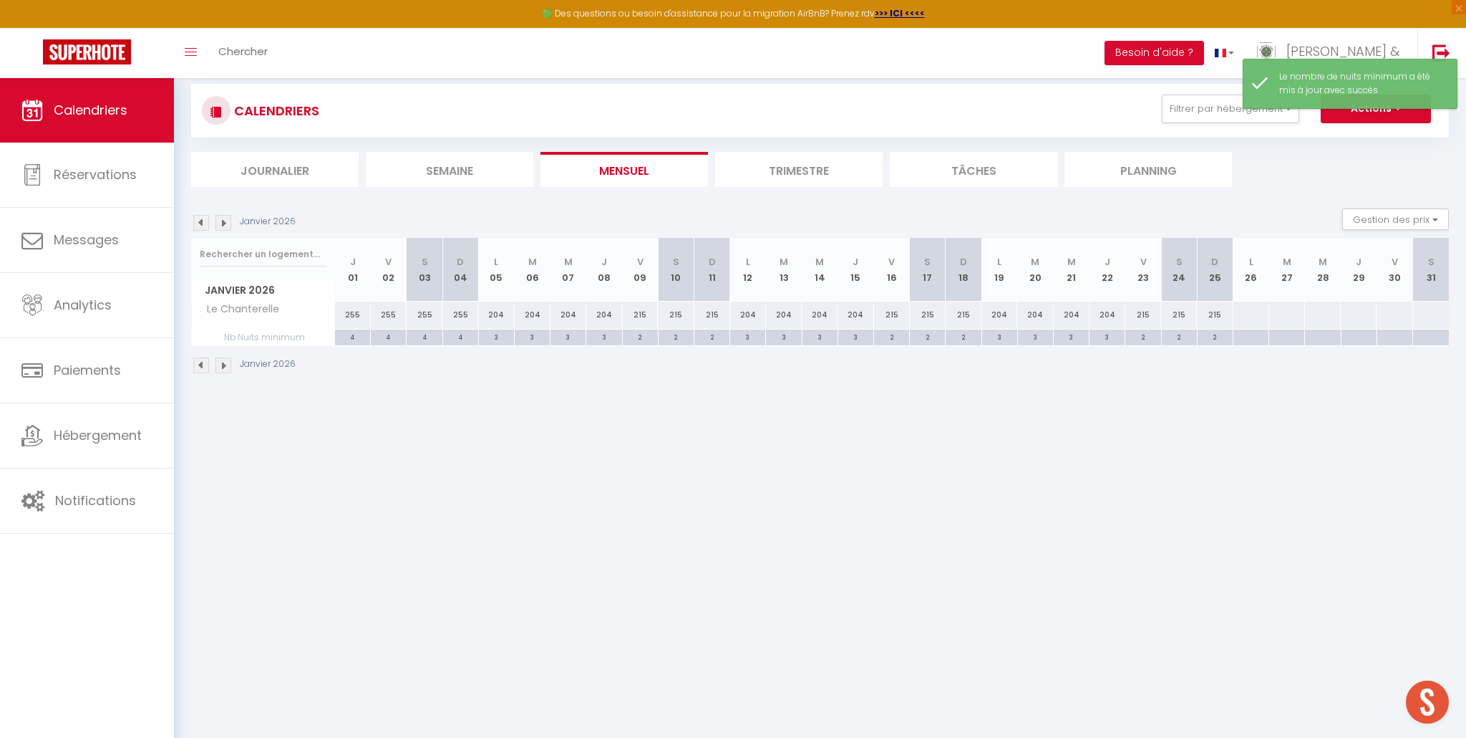
click at [1252, 316] on div at bounding box center [1251, 314] width 37 height 26
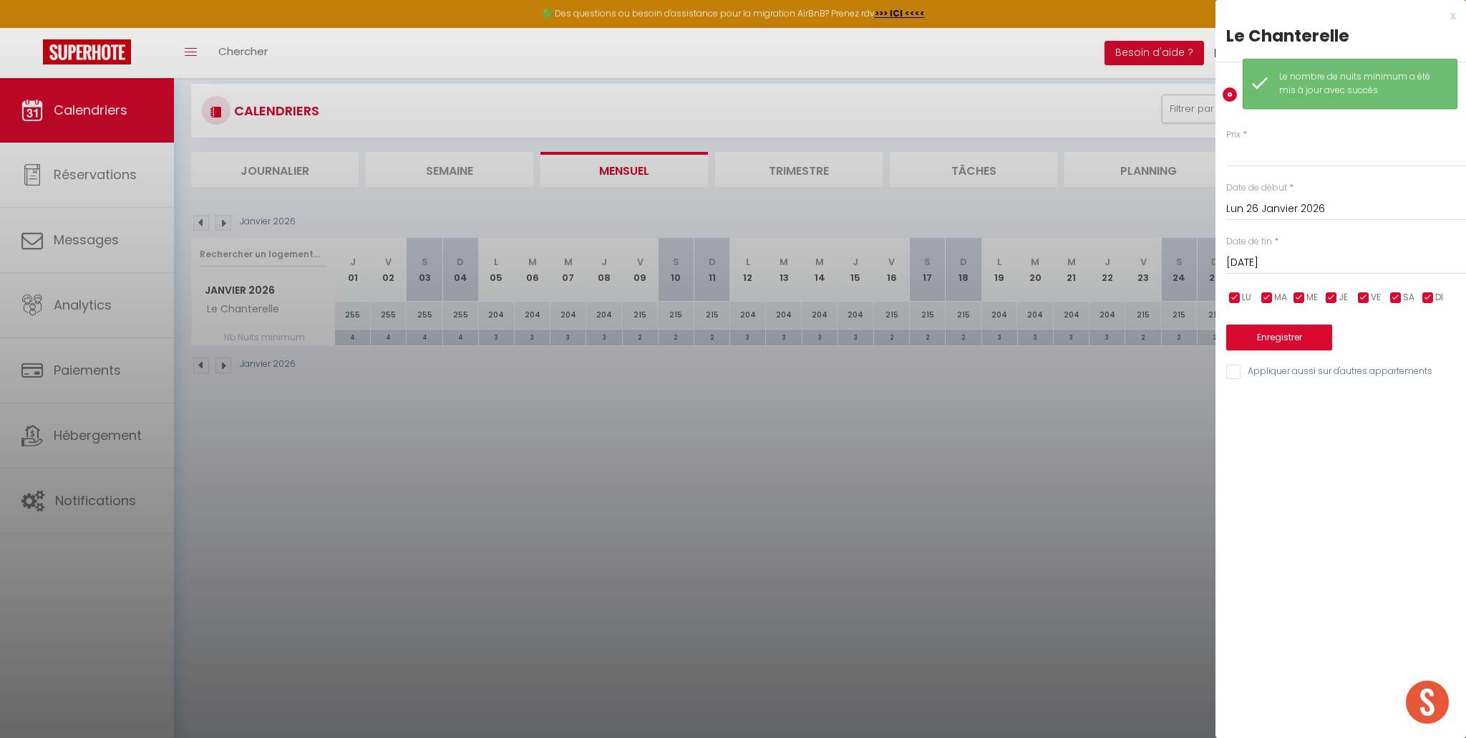
click at [1266, 261] on input "Mar 27 Janvier 2026" at bounding box center [1347, 262] width 240 height 19
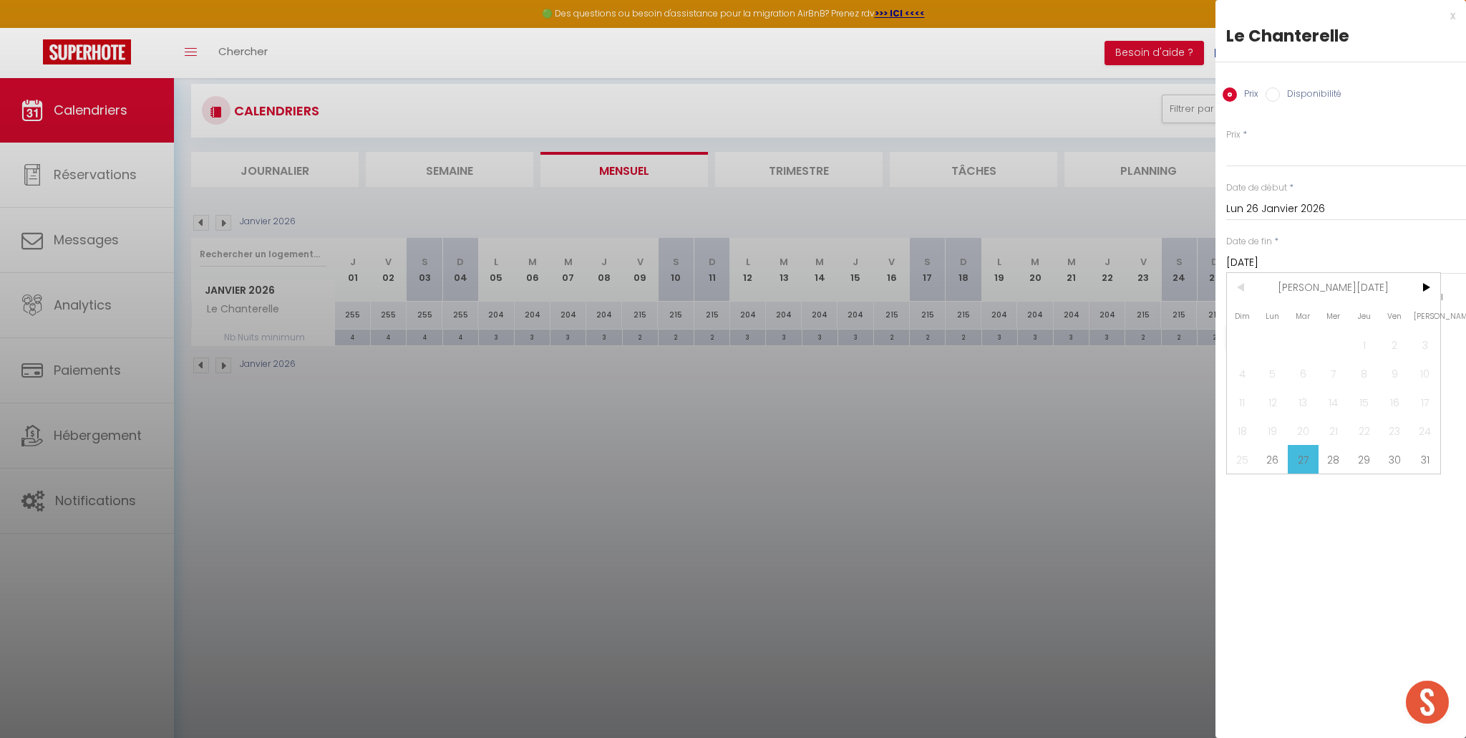
click at [1403, 454] on span "30" at bounding box center [1395, 459] width 31 height 29
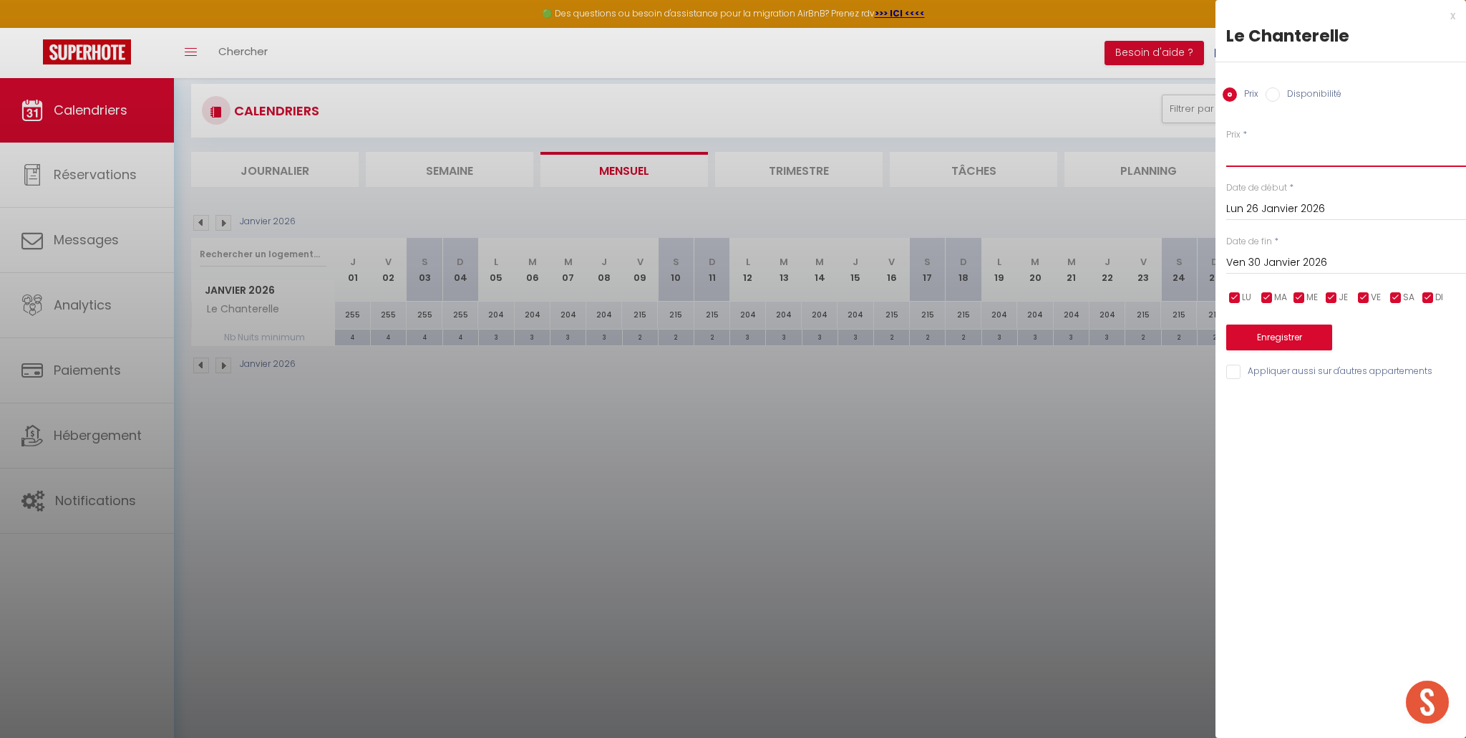
click at [1292, 159] on input "Prix" at bounding box center [1347, 154] width 240 height 26
click at [1276, 338] on button "Enregistrer" at bounding box center [1280, 337] width 106 height 26
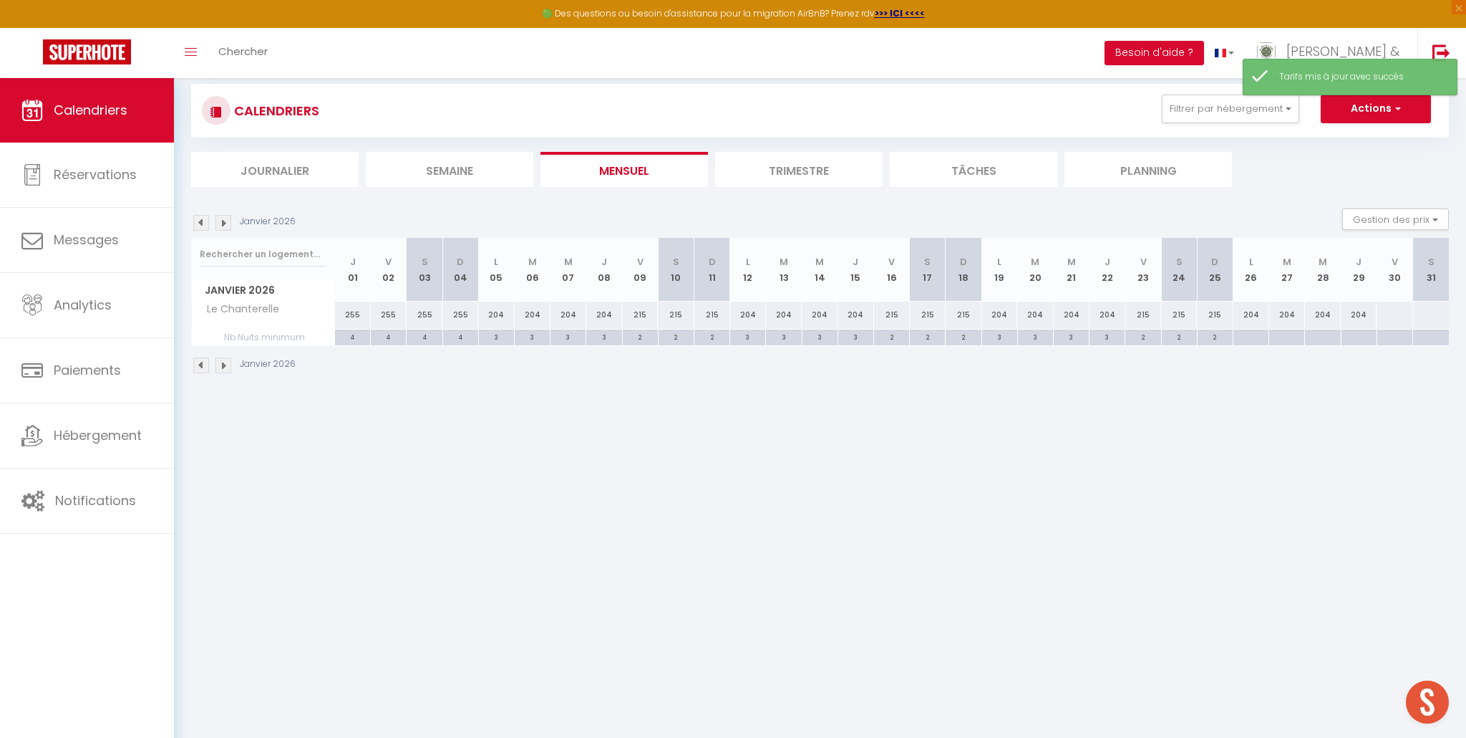
click at [1249, 340] on div at bounding box center [1251, 337] width 36 height 16
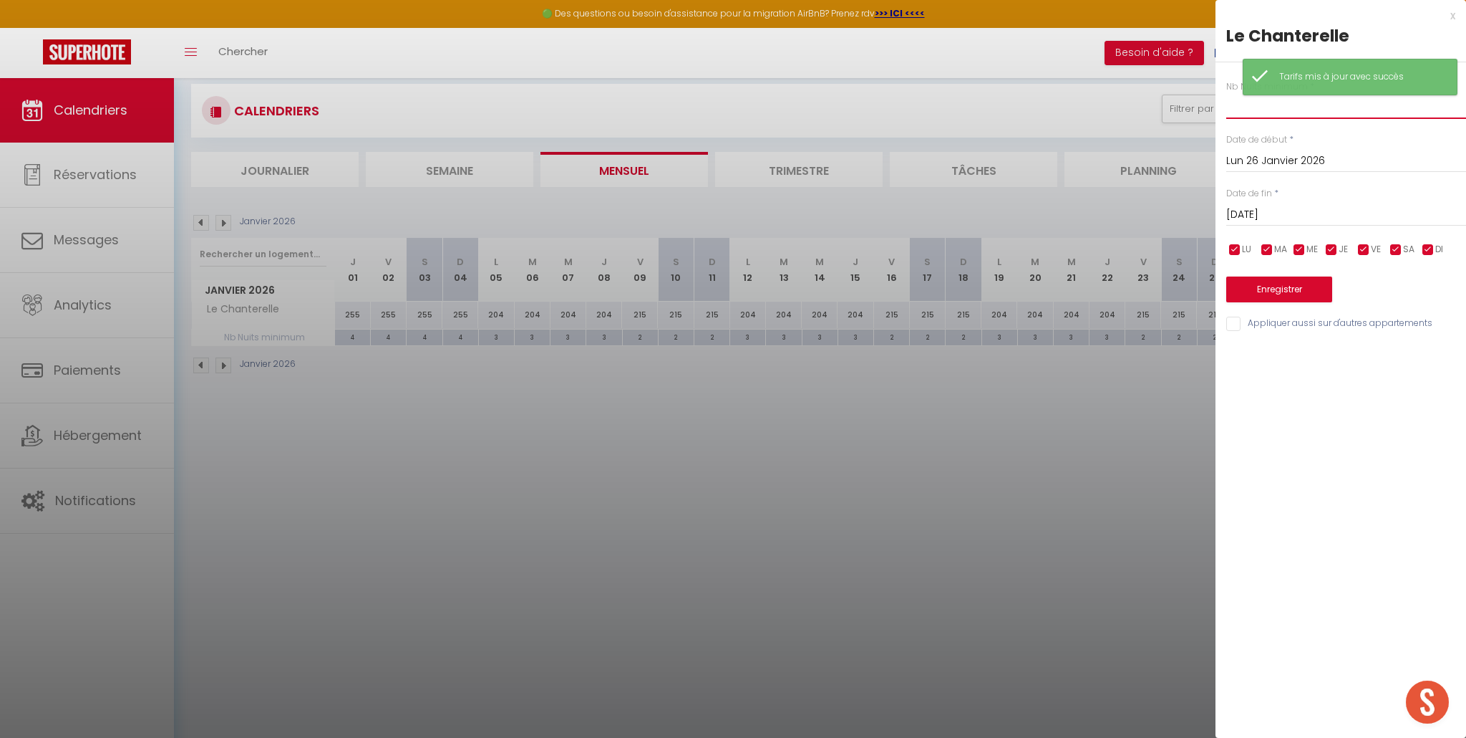
click at [1255, 108] on input "text" at bounding box center [1347, 106] width 240 height 26
drag, startPoint x: 1272, startPoint y: 216, endPoint x: 1275, endPoint y: 223, distance: 8.4
click at [1272, 215] on input "Mar 27 Janvier 2026" at bounding box center [1347, 214] width 240 height 19
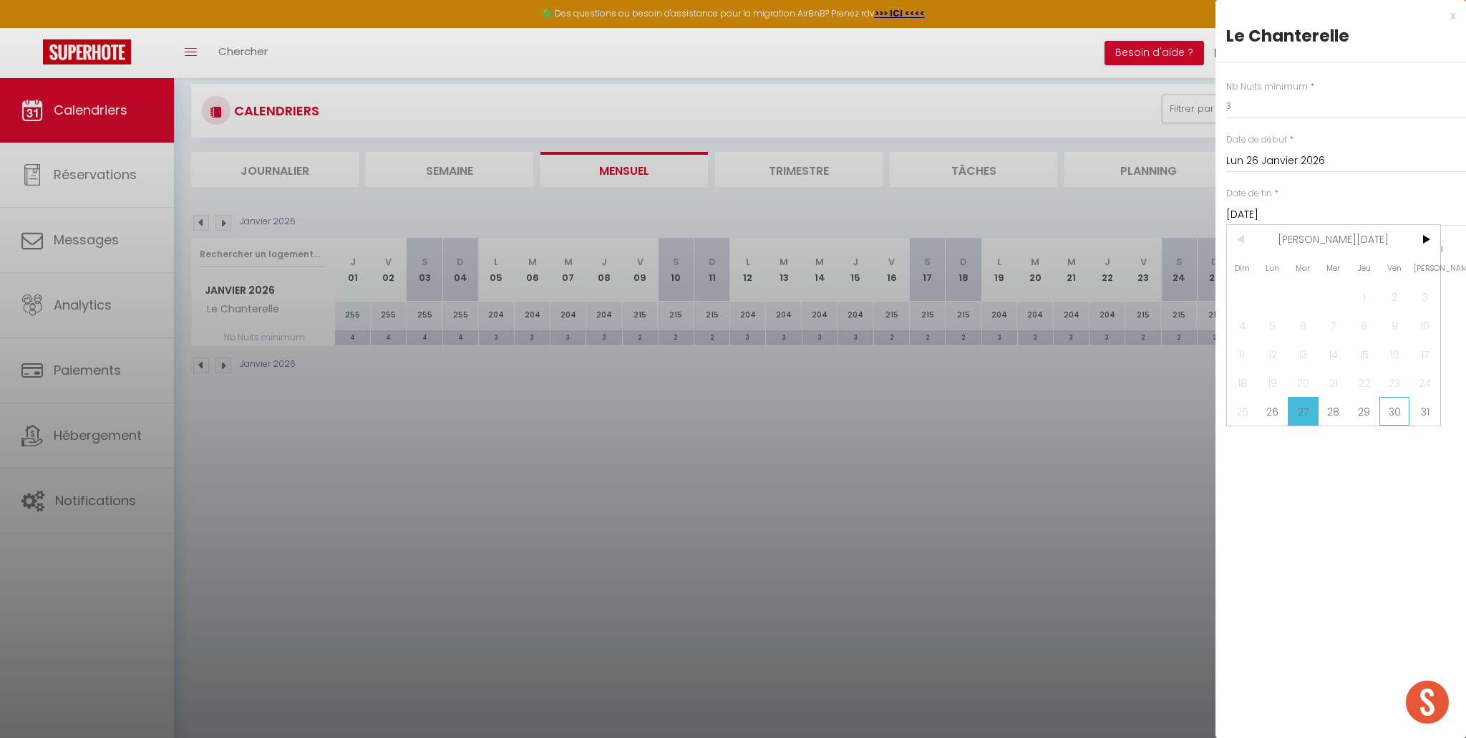
click at [1402, 419] on span "30" at bounding box center [1395, 411] width 31 height 29
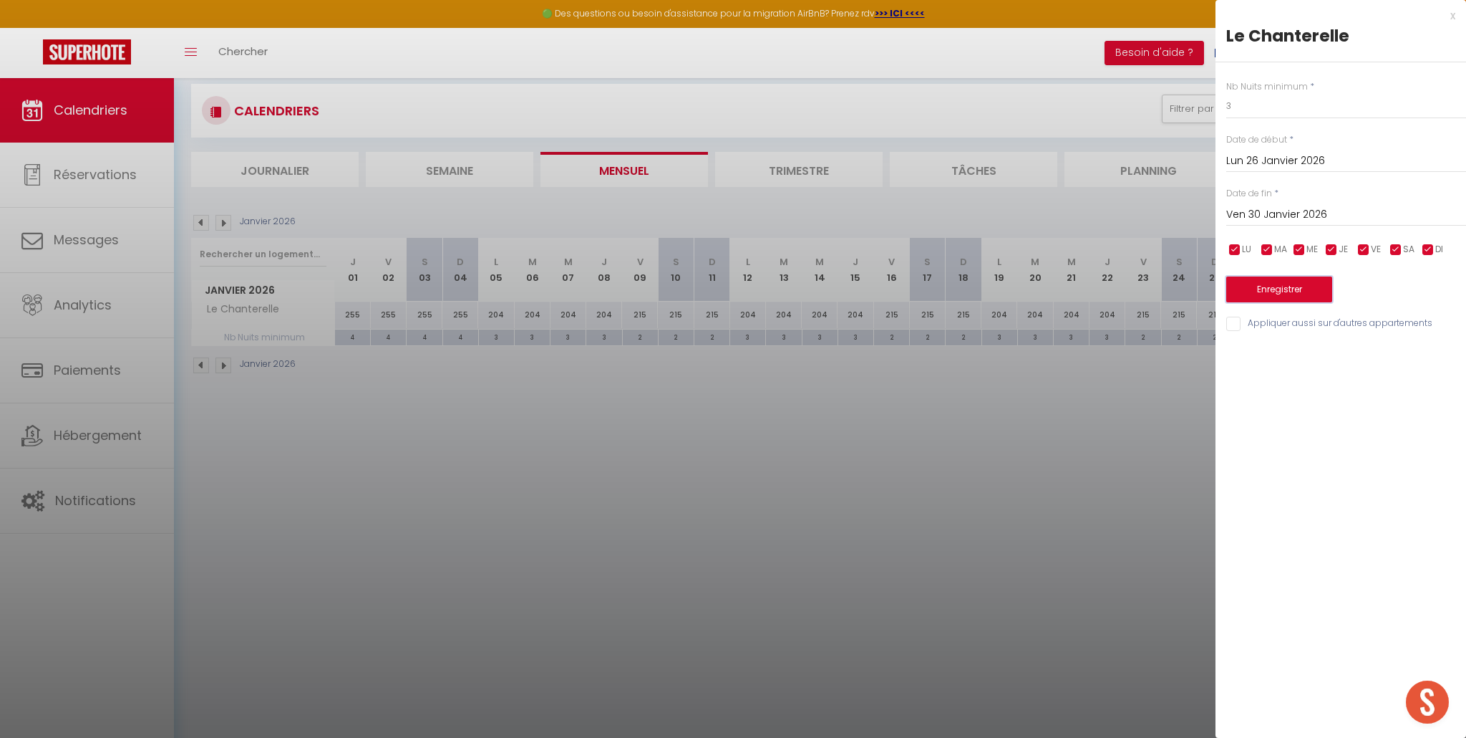
click at [1286, 285] on button "Enregistrer" at bounding box center [1280, 289] width 106 height 26
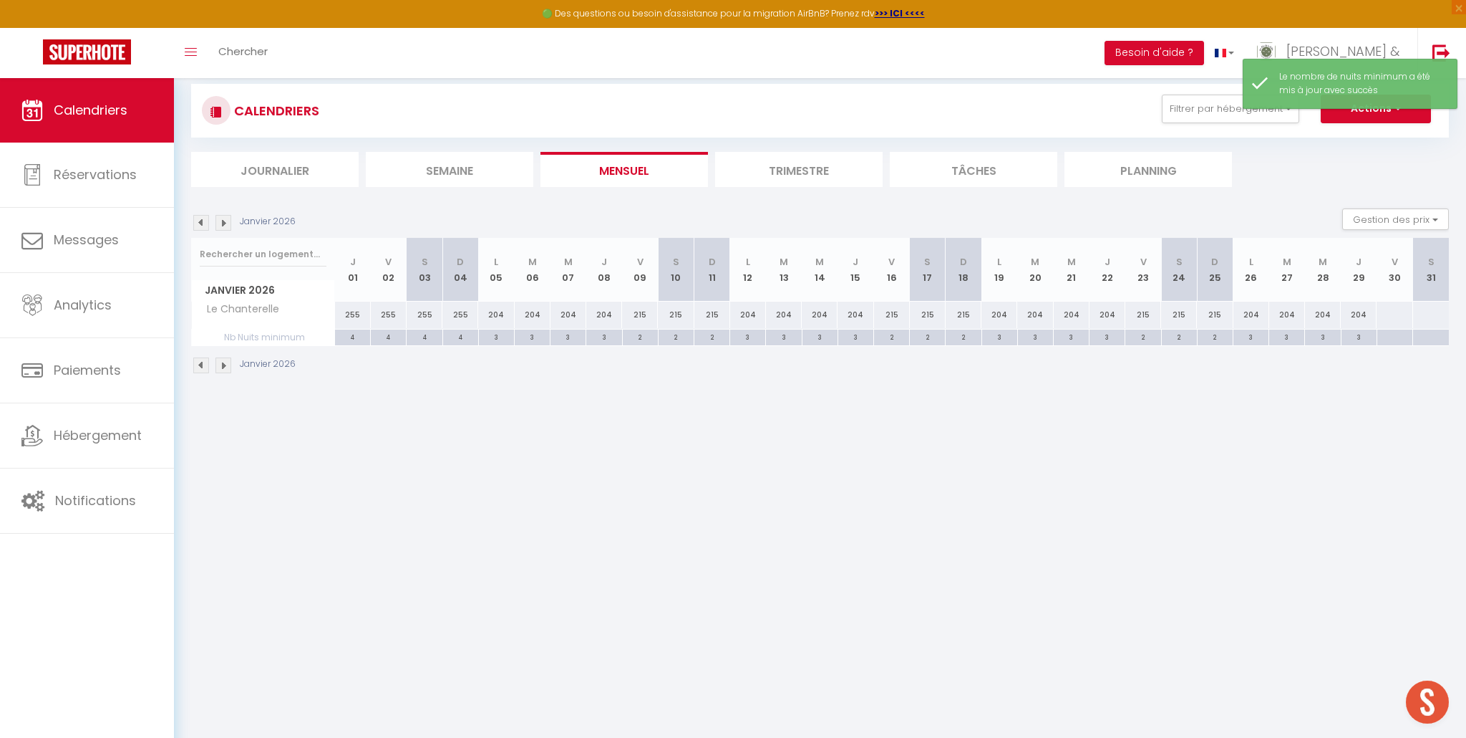
click at [1393, 314] on div at bounding box center [1394, 314] width 37 height 26
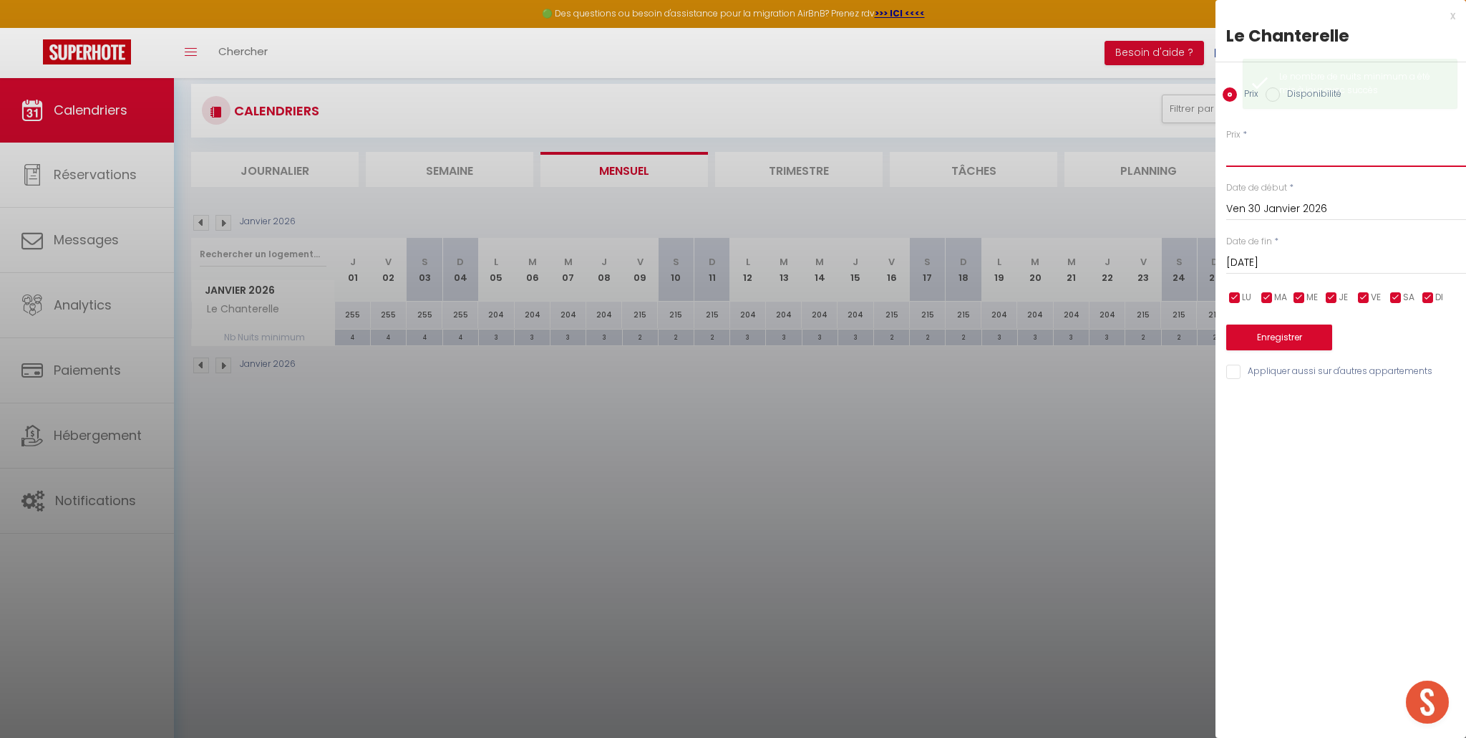
click at [1247, 155] on input "Prix" at bounding box center [1347, 154] width 240 height 26
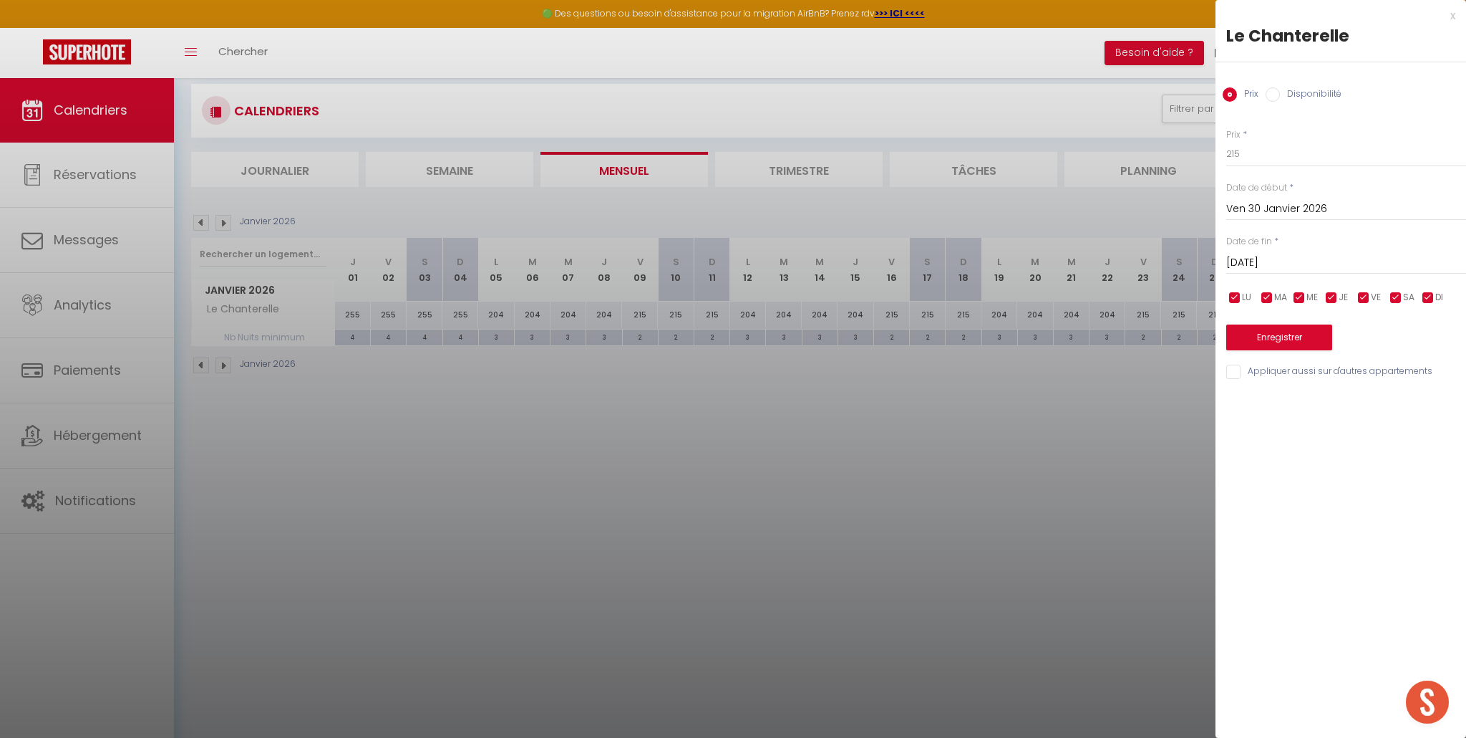
click at [1295, 260] on input "Sam 31 Janvier 2026" at bounding box center [1347, 262] width 240 height 19
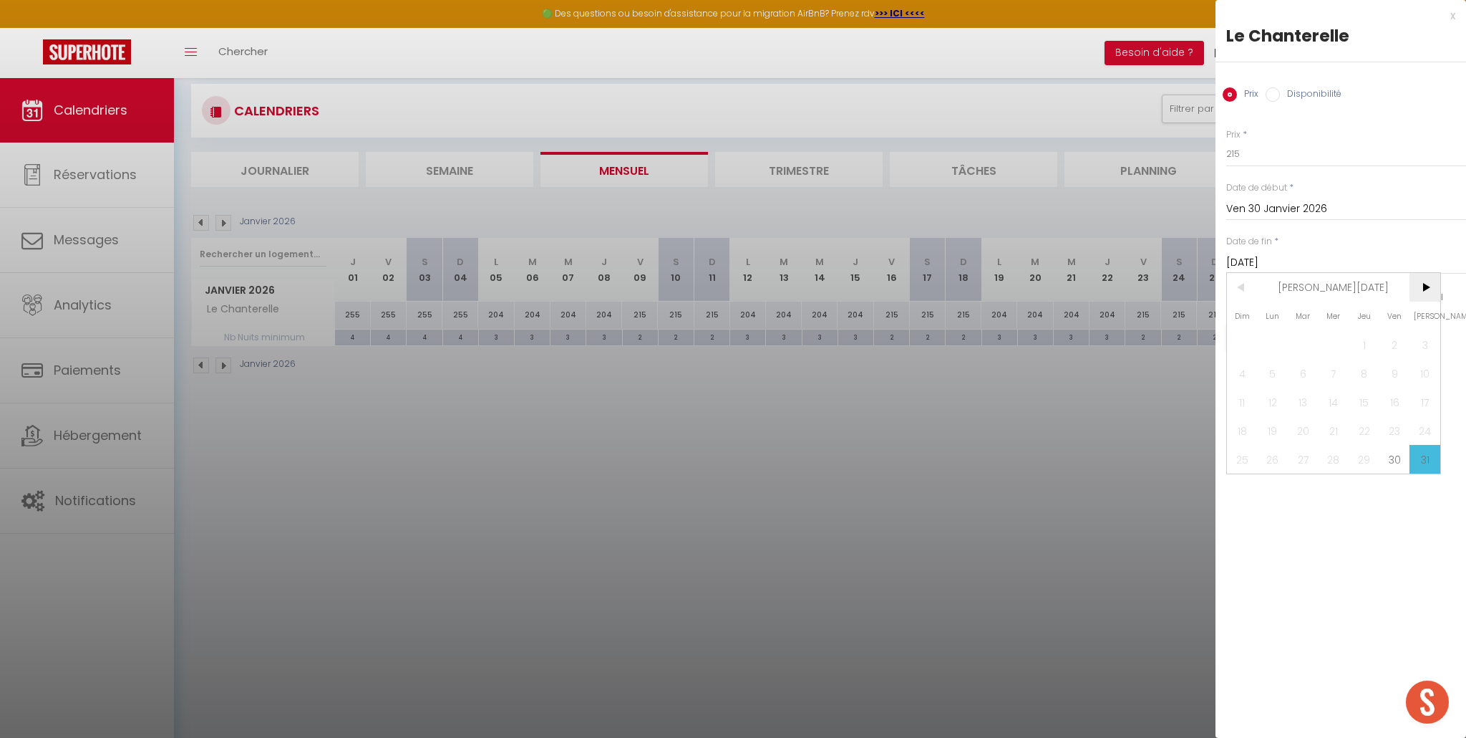
click at [1428, 289] on span ">" at bounding box center [1425, 287] width 31 height 29
click at [1267, 342] on span "2" at bounding box center [1273, 344] width 31 height 29
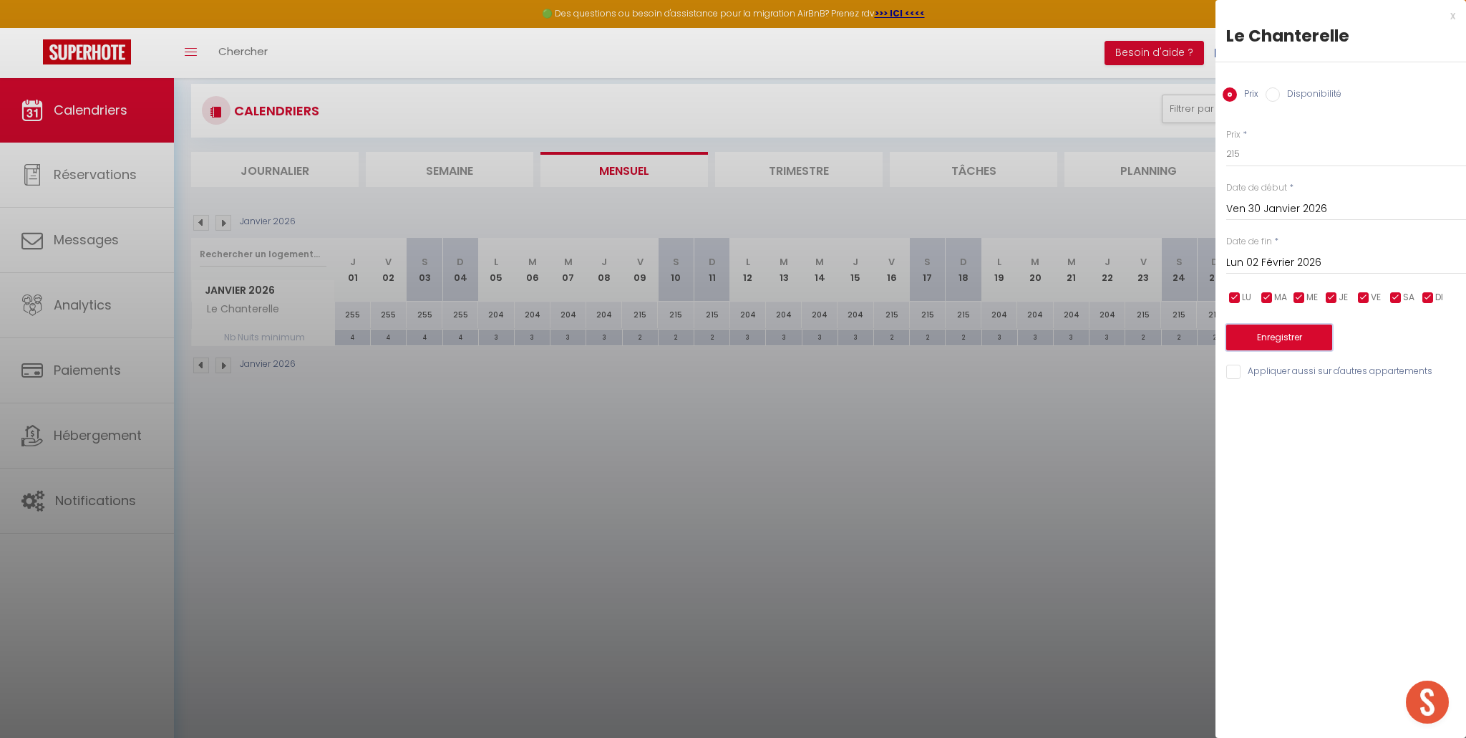
click at [1285, 337] on button "Enregistrer" at bounding box center [1280, 337] width 106 height 26
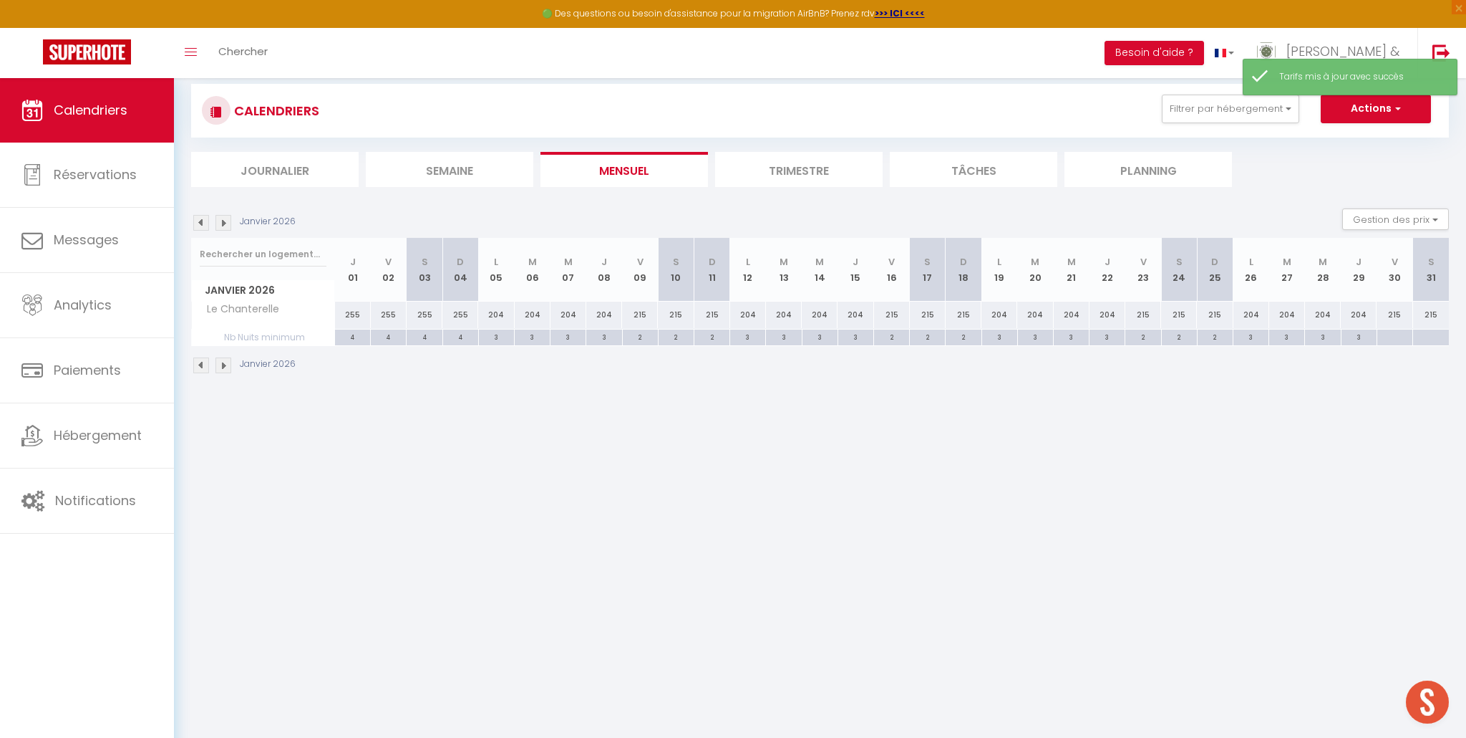
drag, startPoint x: 1398, startPoint y: 336, endPoint x: 1388, endPoint y: 336, distance: 10.7
click at [1398, 336] on div at bounding box center [1395, 337] width 36 height 16
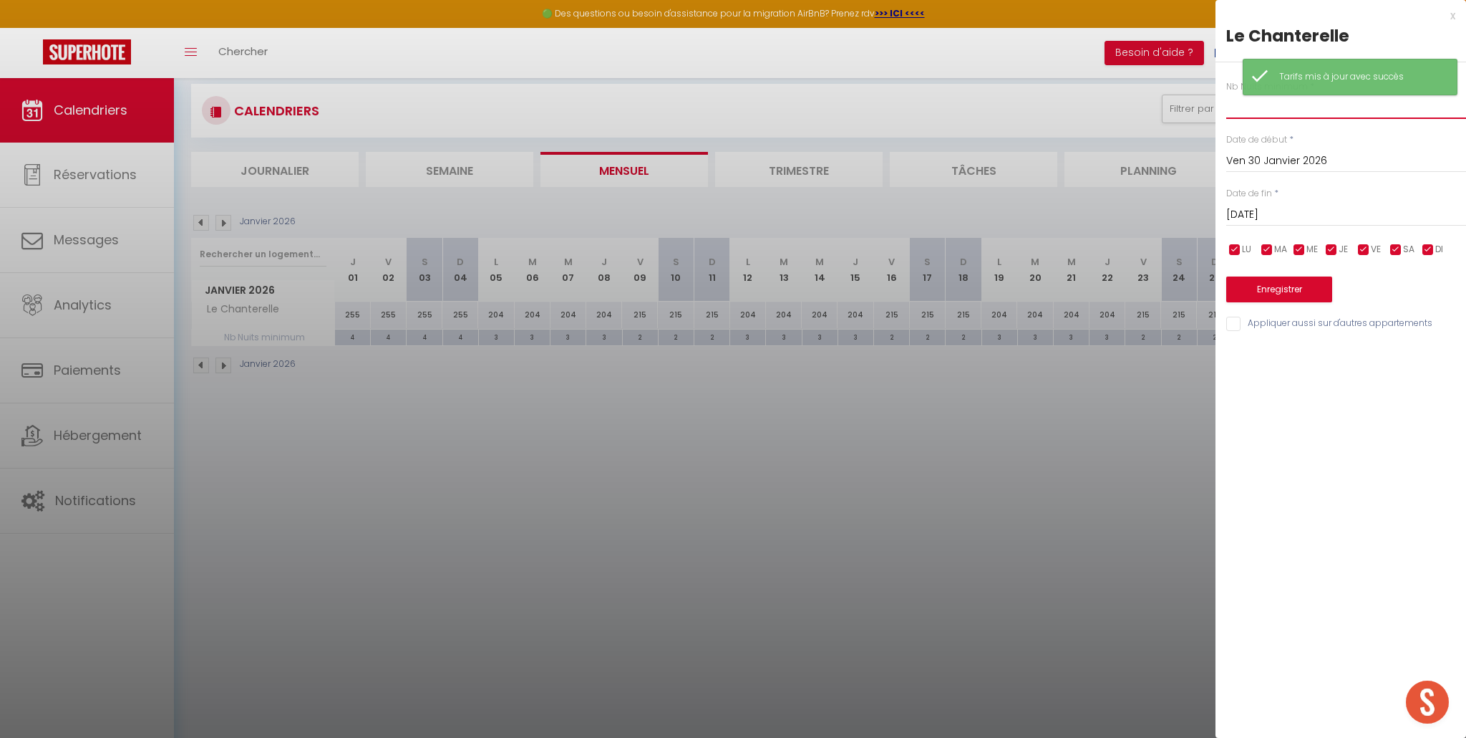
click at [1253, 110] on input "text" at bounding box center [1347, 106] width 240 height 26
drag, startPoint x: 1282, startPoint y: 214, endPoint x: 1295, endPoint y: 226, distance: 17.7
click at [1282, 214] on input "Sam 31 Janvier 2026" at bounding box center [1347, 214] width 240 height 19
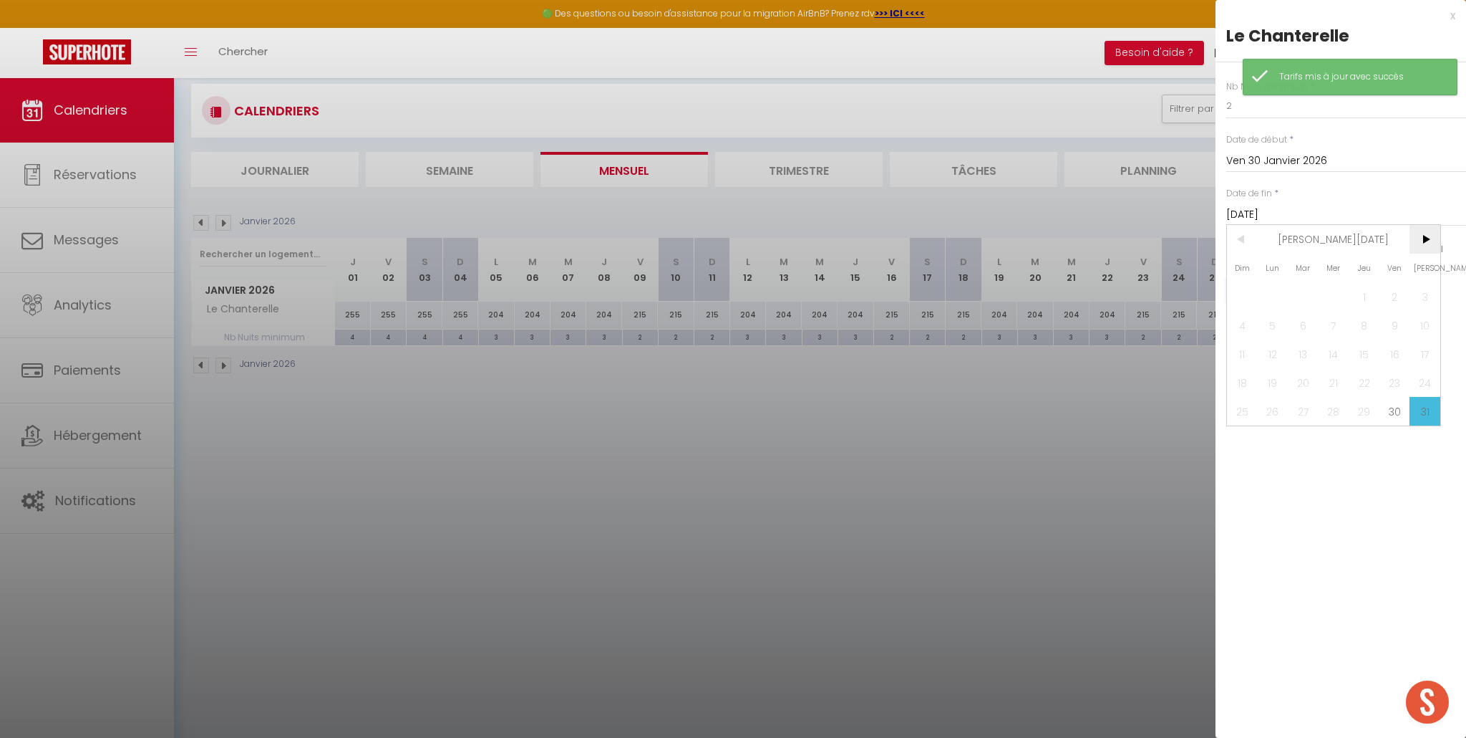
click at [1425, 243] on span ">" at bounding box center [1425, 239] width 31 height 29
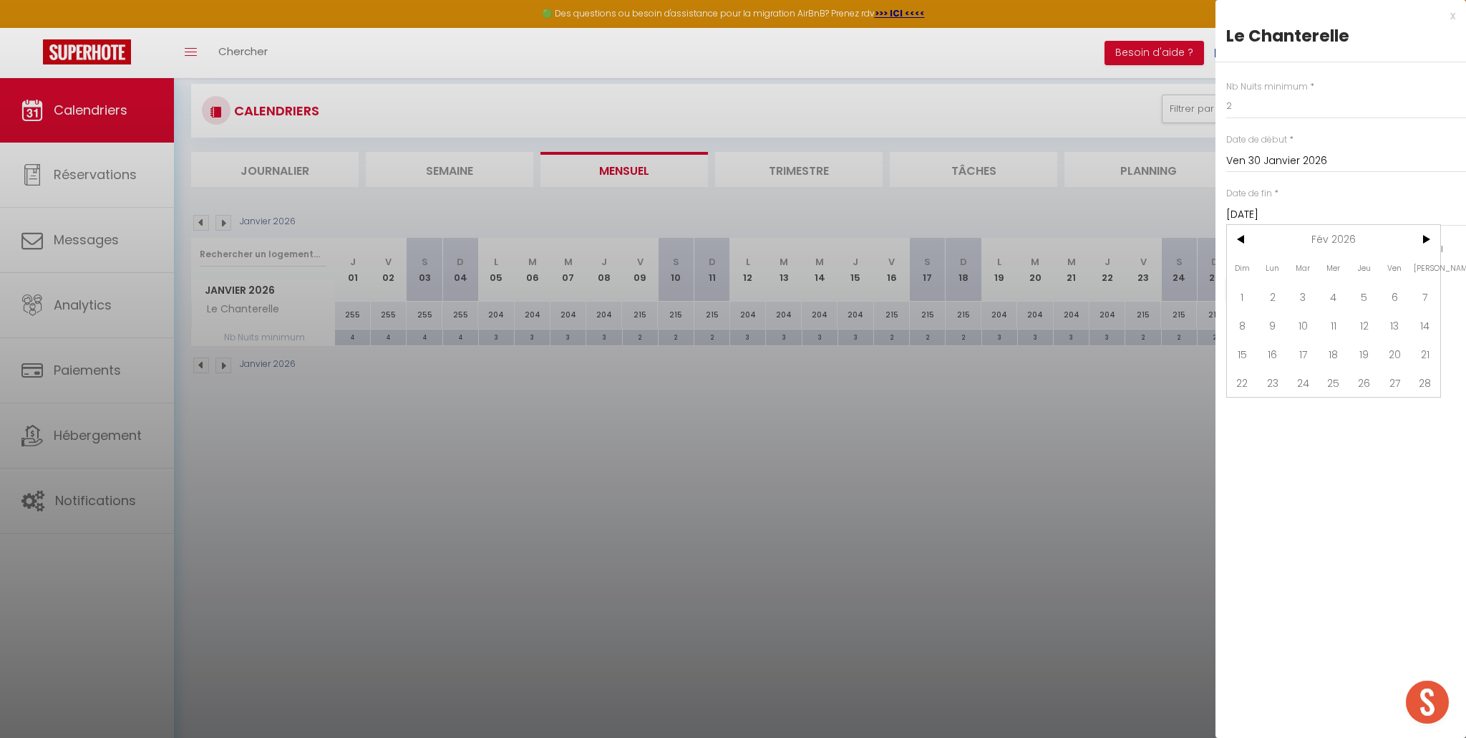
drag, startPoint x: 1264, startPoint y: 303, endPoint x: 1267, endPoint y: 313, distance: 10.3
click at [1264, 303] on span "2" at bounding box center [1273, 296] width 31 height 29
click at [1290, 284] on button "Enregistrer" at bounding box center [1280, 289] width 106 height 26
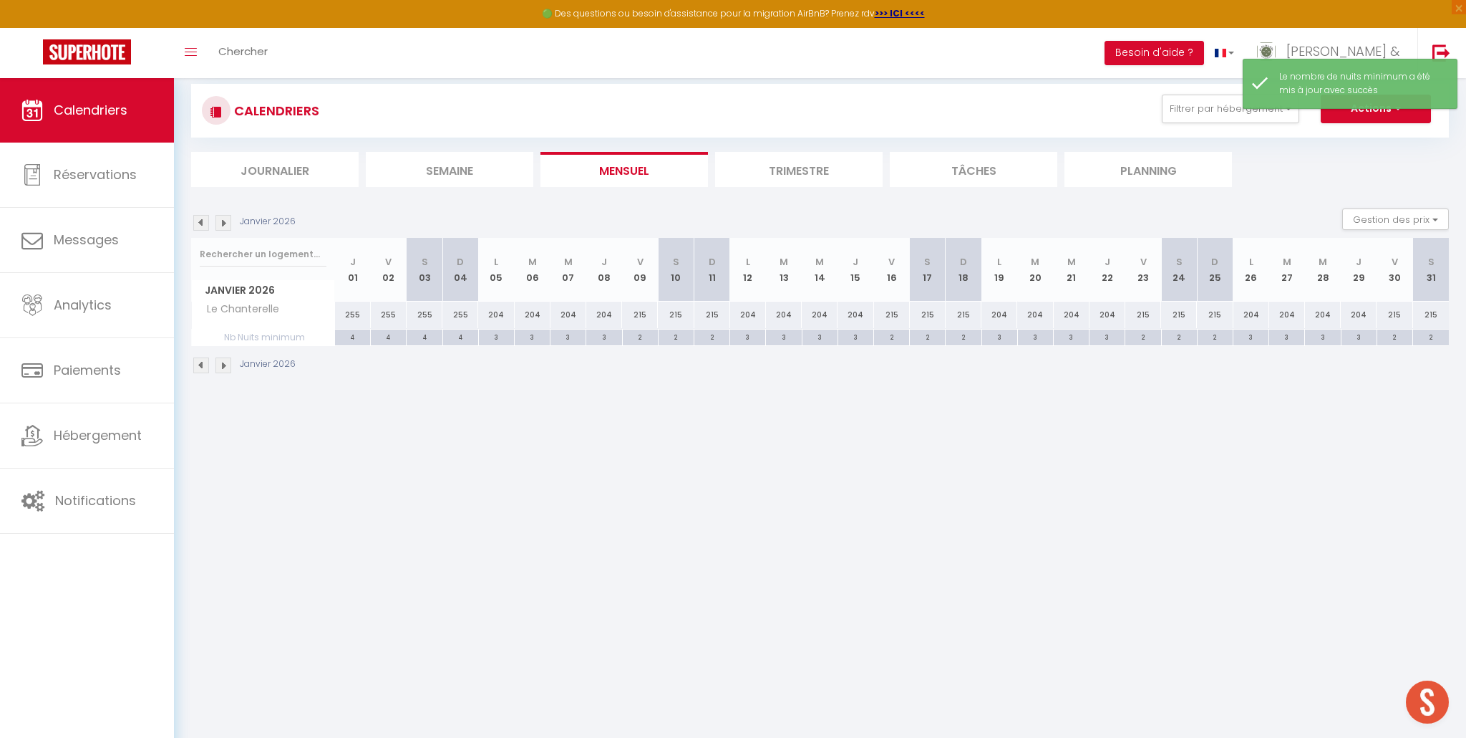
click at [222, 222] on img at bounding box center [224, 223] width 16 height 16
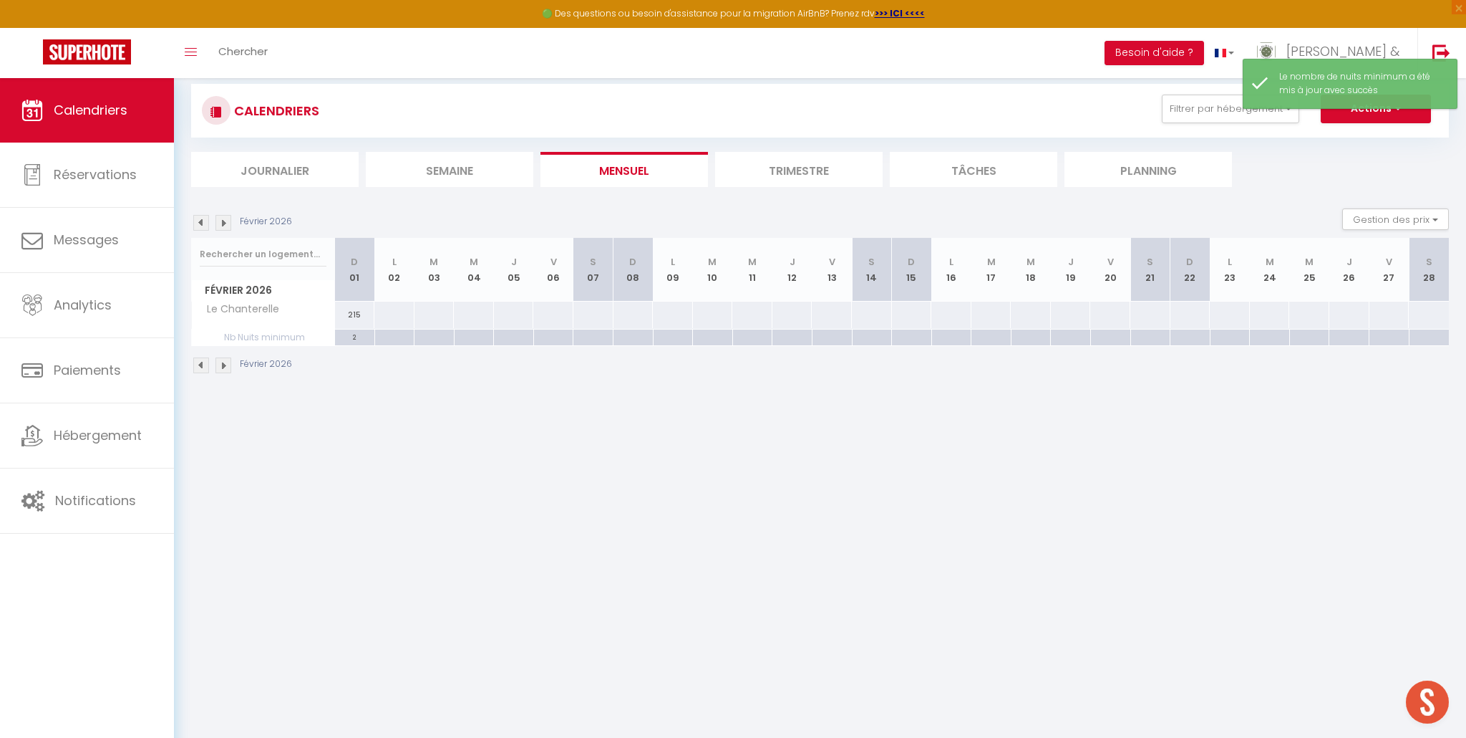
click at [392, 316] on div at bounding box center [394, 314] width 41 height 26
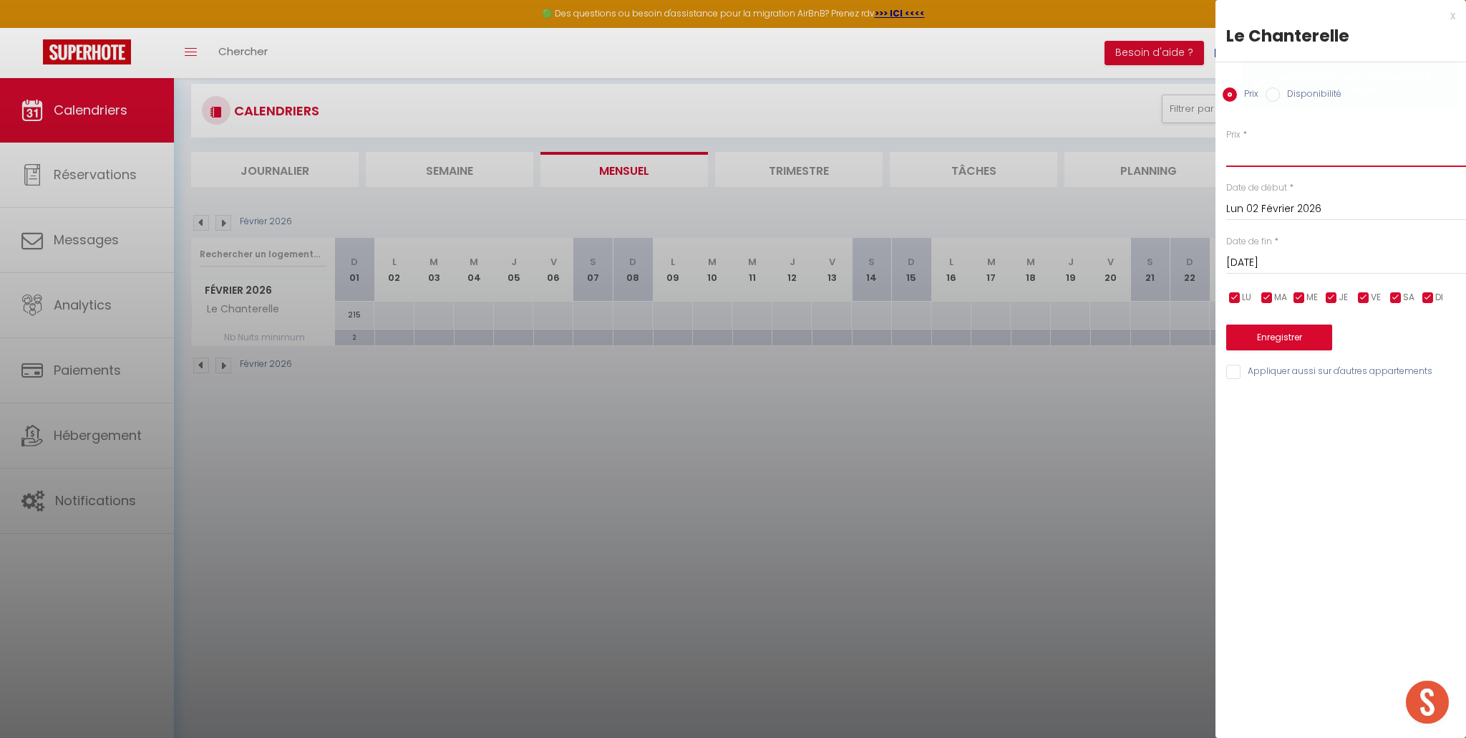
click at [1230, 158] on input "Prix" at bounding box center [1347, 154] width 240 height 26
click at [1295, 258] on input "Mar 03 Février 2026" at bounding box center [1347, 262] width 240 height 19
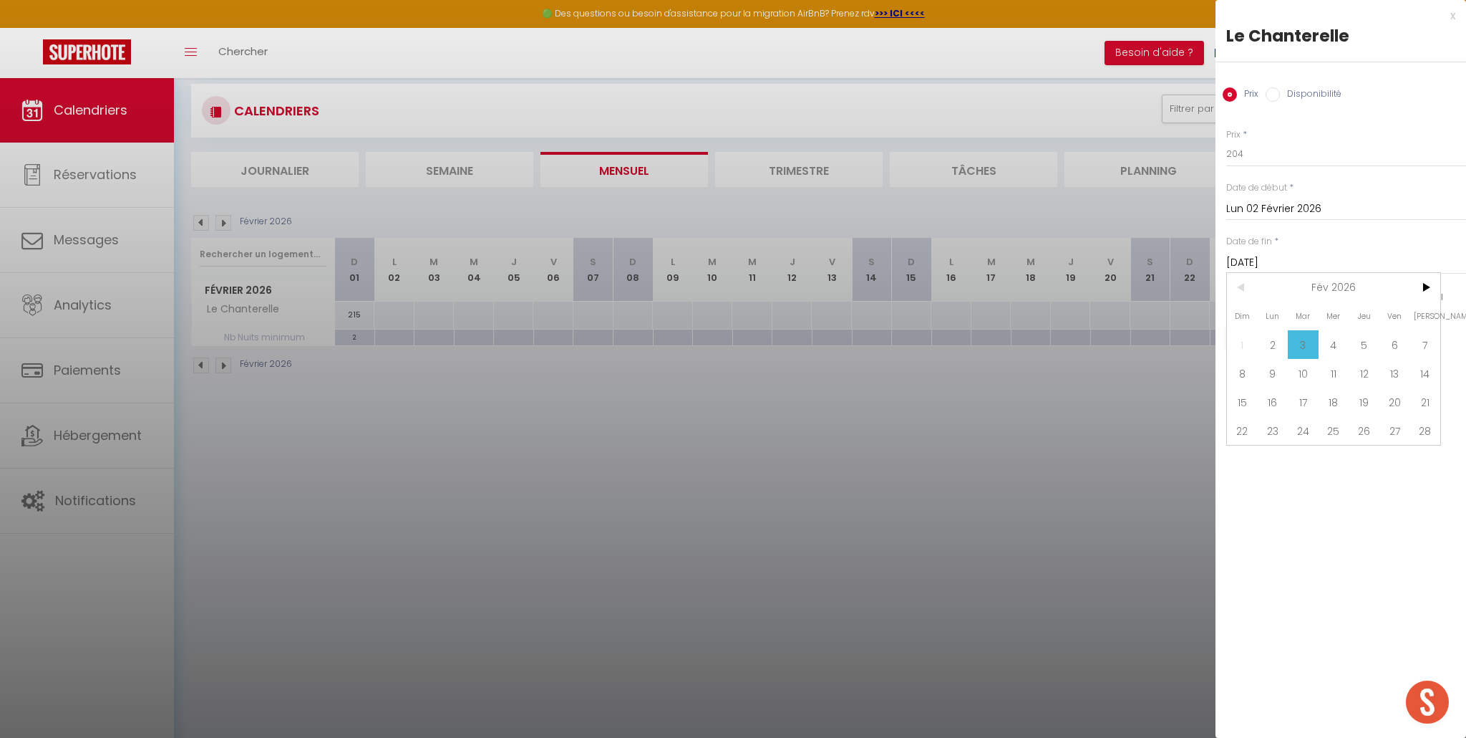
click at [1397, 349] on span "6" at bounding box center [1395, 344] width 31 height 29
click at [1302, 342] on button "Enregistrer" at bounding box center [1280, 337] width 106 height 26
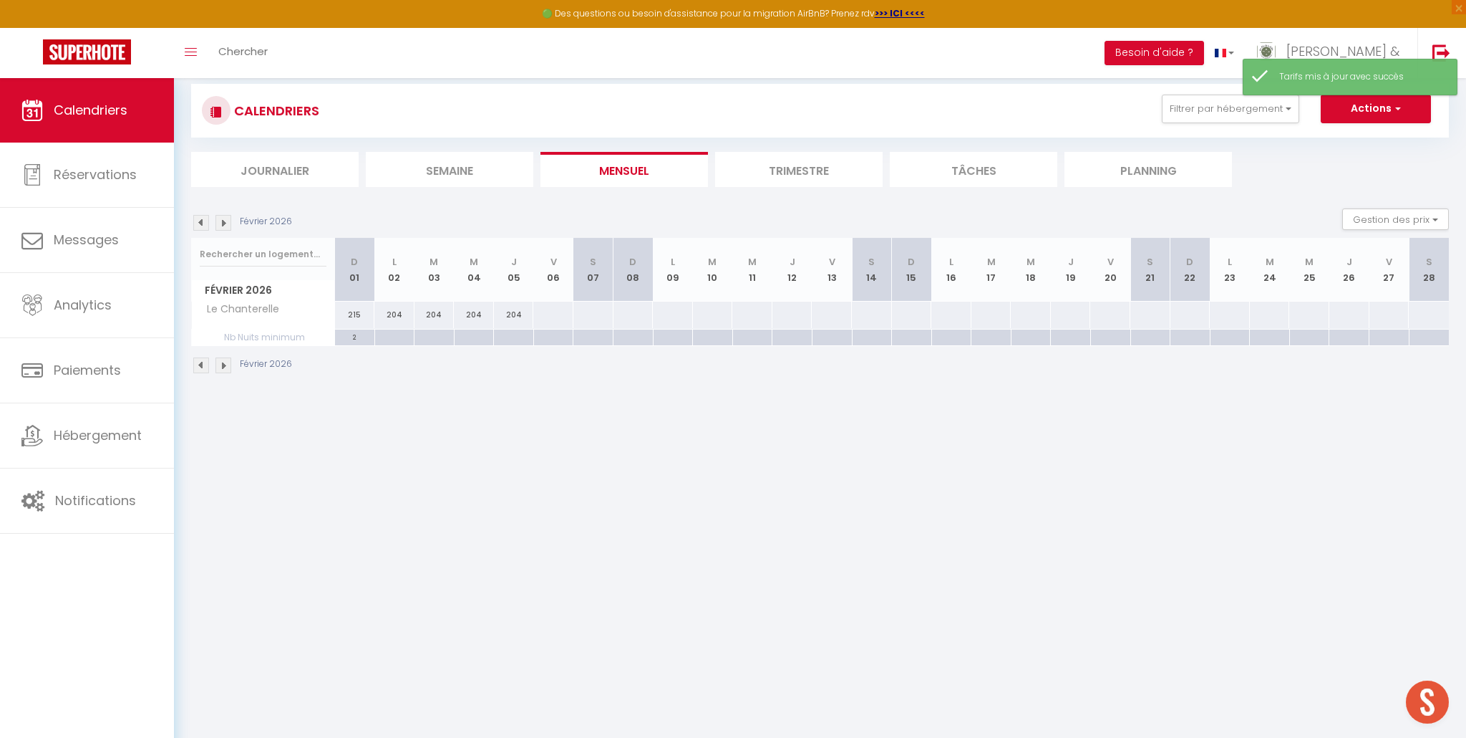
click at [399, 338] on div at bounding box center [394, 337] width 40 height 16
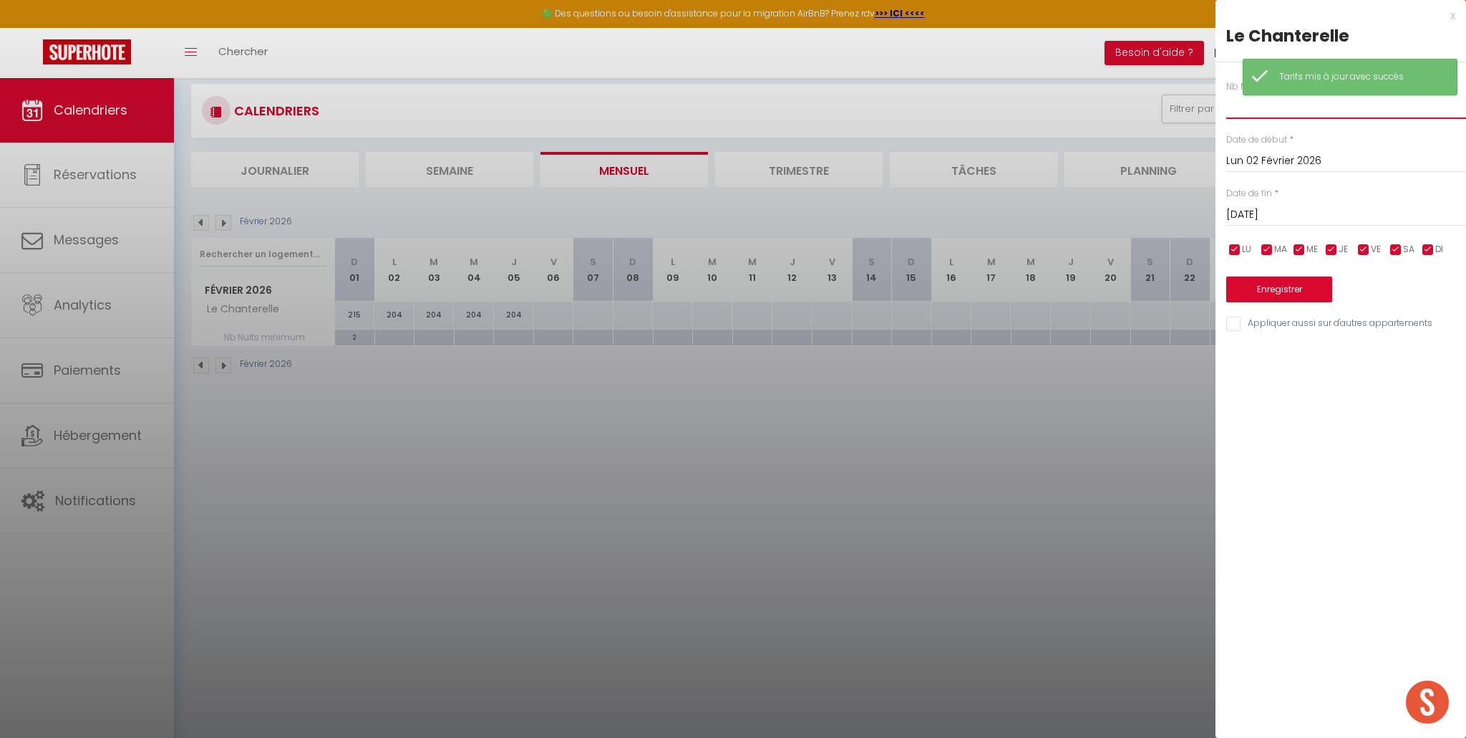
click at [1242, 112] on input "text" at bounding box center [1347, 106] width 240 height 26
click at [1266, 209] on input "Mar 03 Février 2026" at bounding box center [1347, 214] width 240 height 19
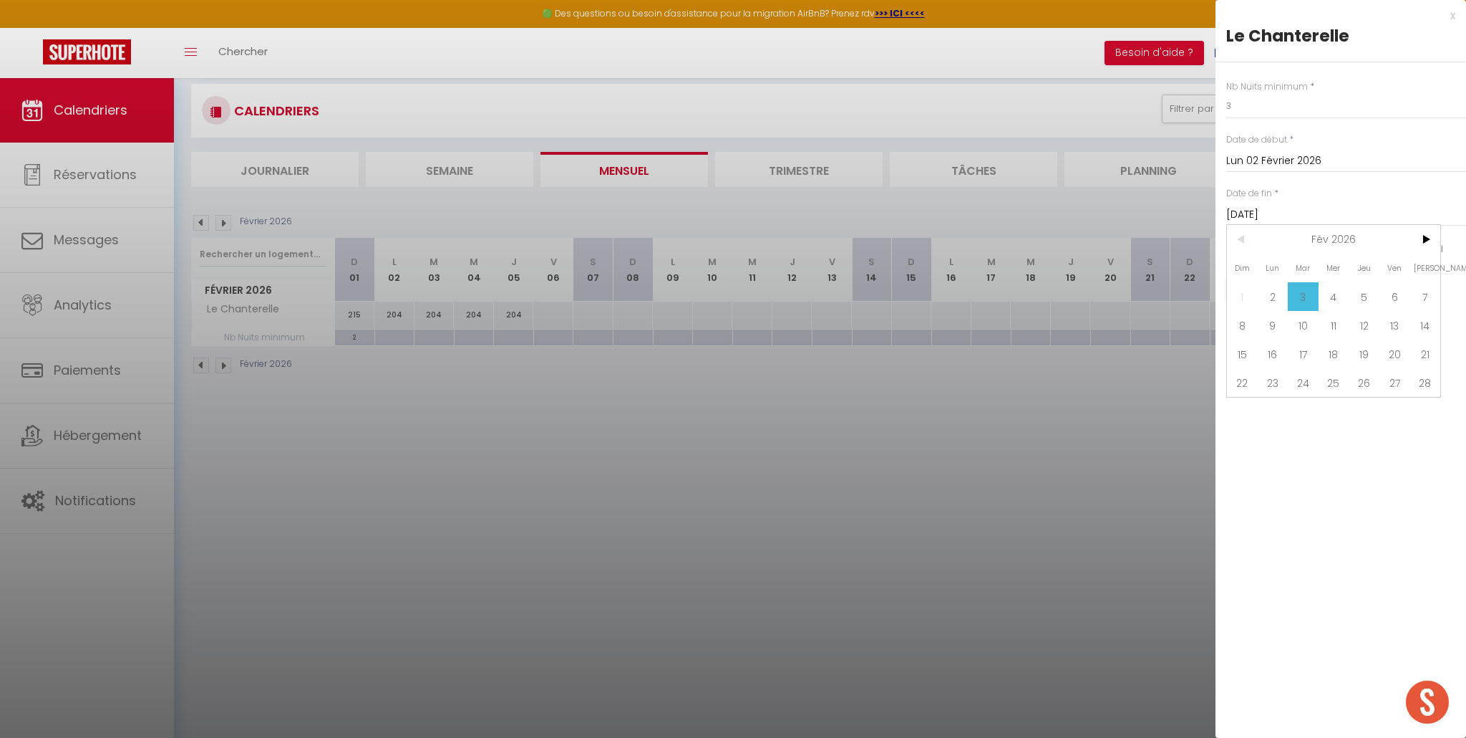
click at [1400, 300] on span "6" at bounding box center [1395, 296] width 31 height 29
click at [1304, 292] on button "Enregistrer" at bounding box center [1280, 289] width 106 height 26
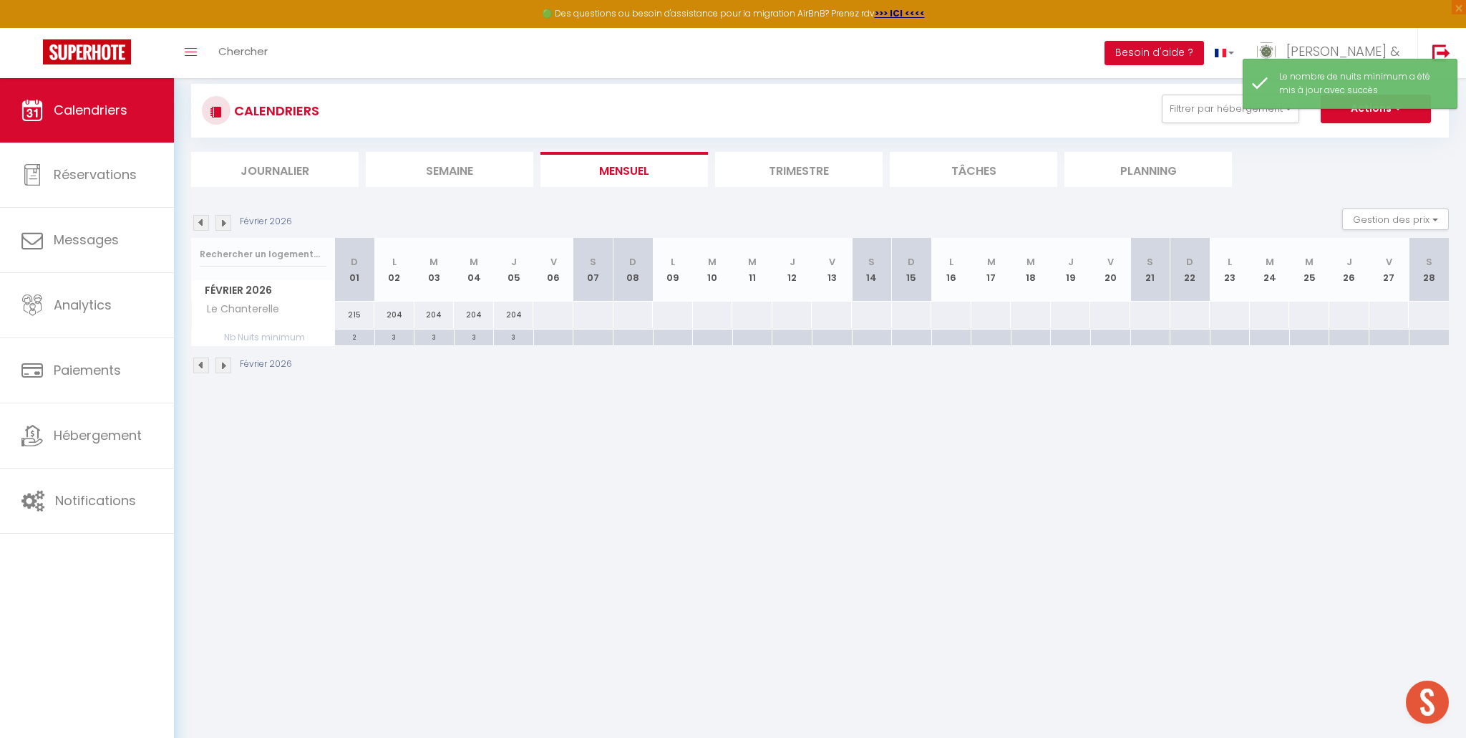
click at [553, 337] on div at bounding box center [553, 337] width 40 height 16
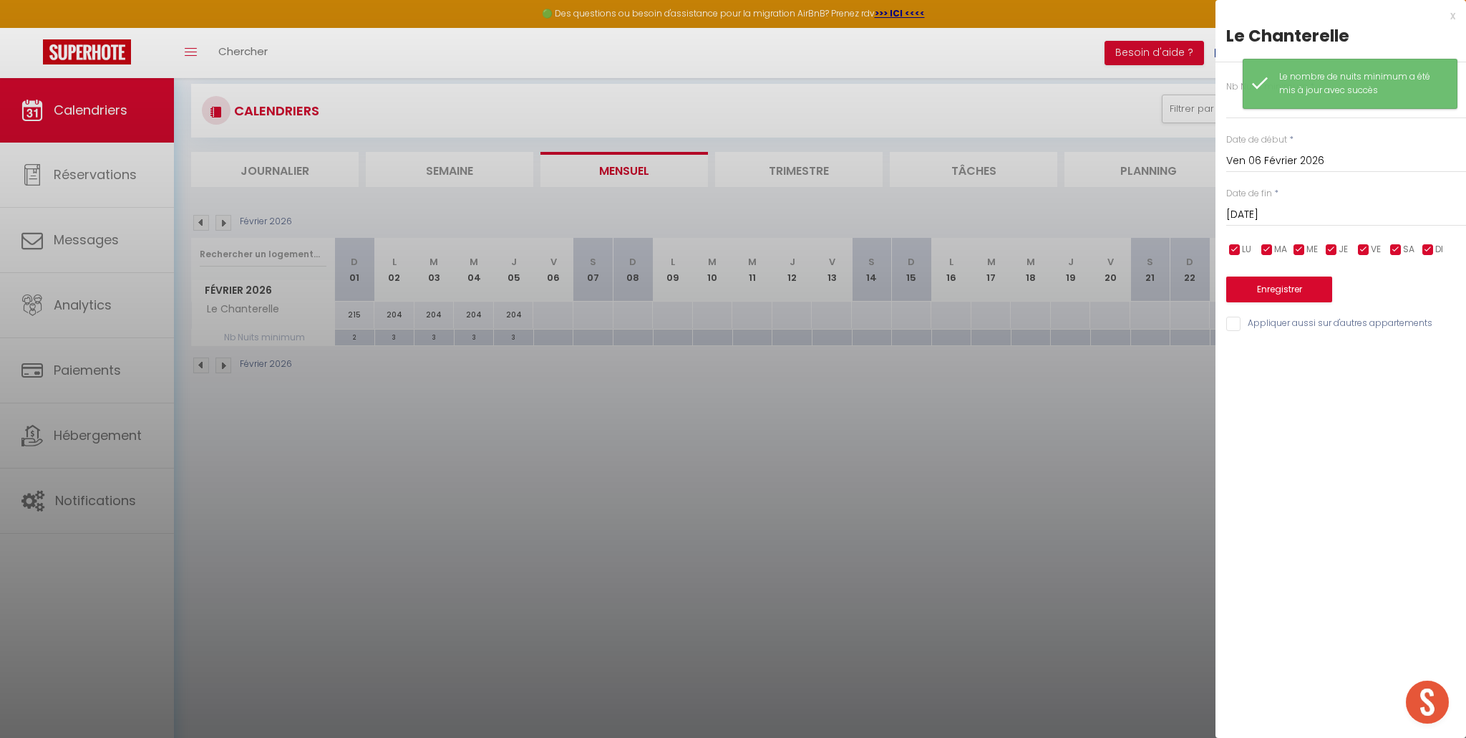
click at [1291, 209] on input "Sam 07 Février 2026" at bounding box center [1347, 214] width 240 height 19
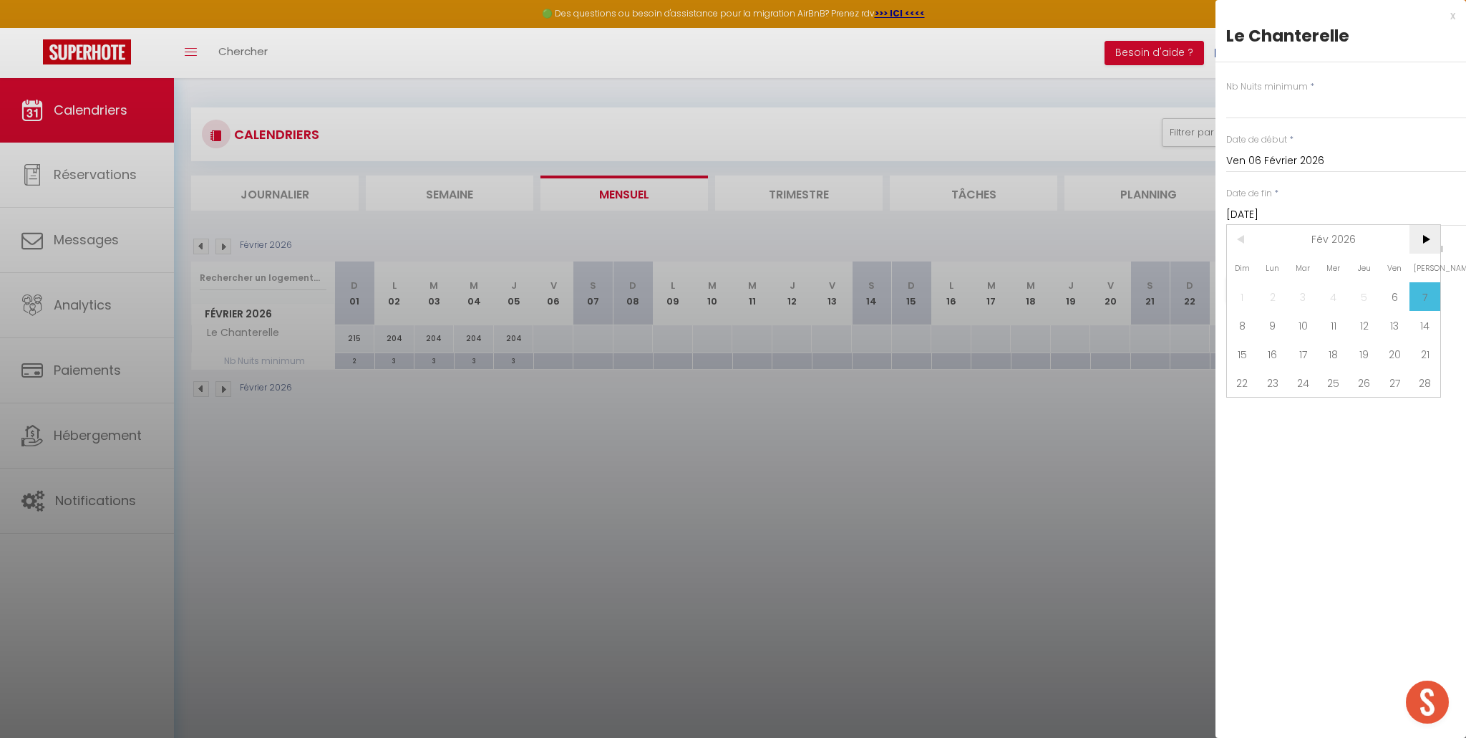
scroll to position [0, 0]
click at [1428, 240] on span ">" at bounding box center [1425, 239] width 31 height 29
click at [1246, 324] on span "8" at bounding box center [1242, 325] width 31 height 29
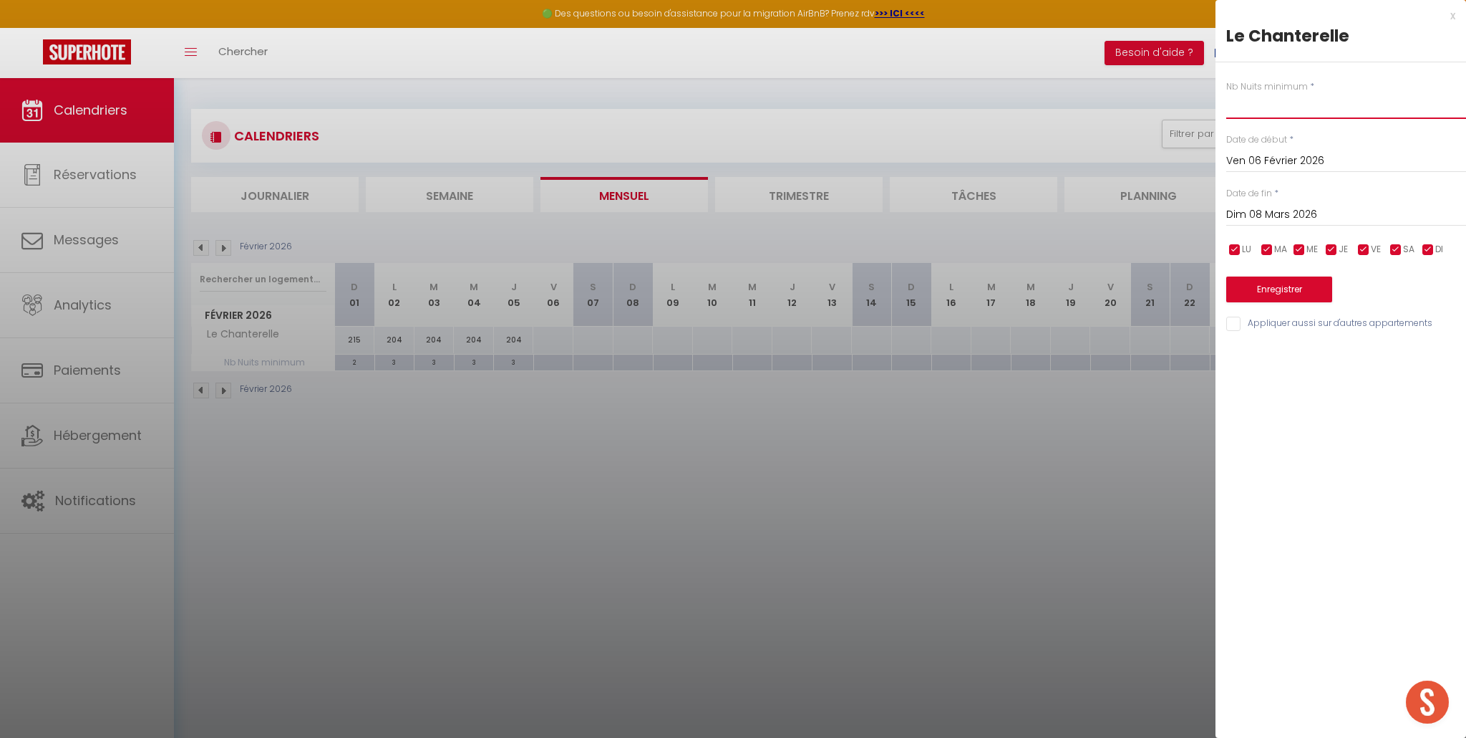
click at [1284, 107] on input "text" at bounding box center [1347, 106] width 240 height 26
click at [1292, 291] on button "Enregistrer" at bounding box center [1280, 289] width 106 height 26
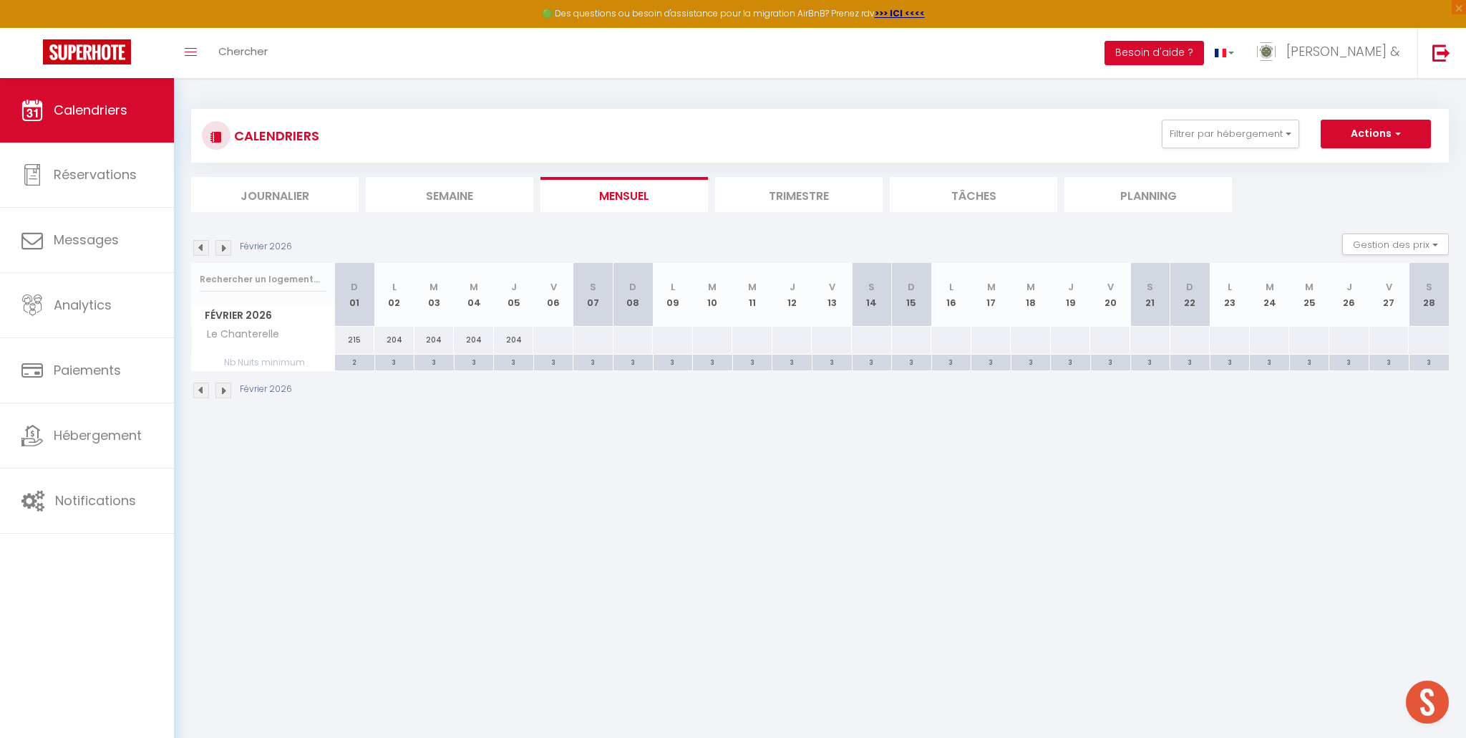
click at [865, 340] on div at bounding box center [871, 340] width 41 height 26
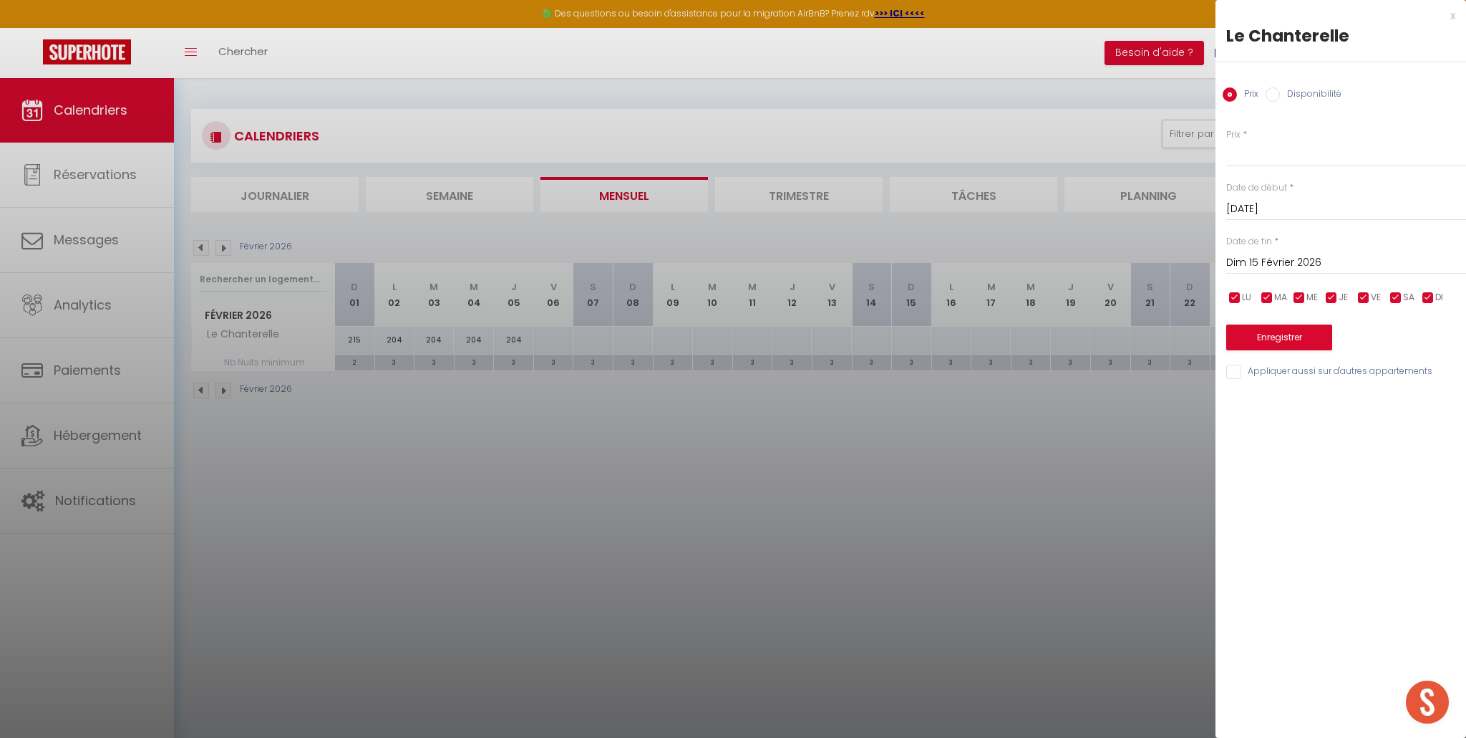
click at [1307, 261] on input "Dim 15 Février 2026" at bounding box center [1347, 262] width 240 height 19
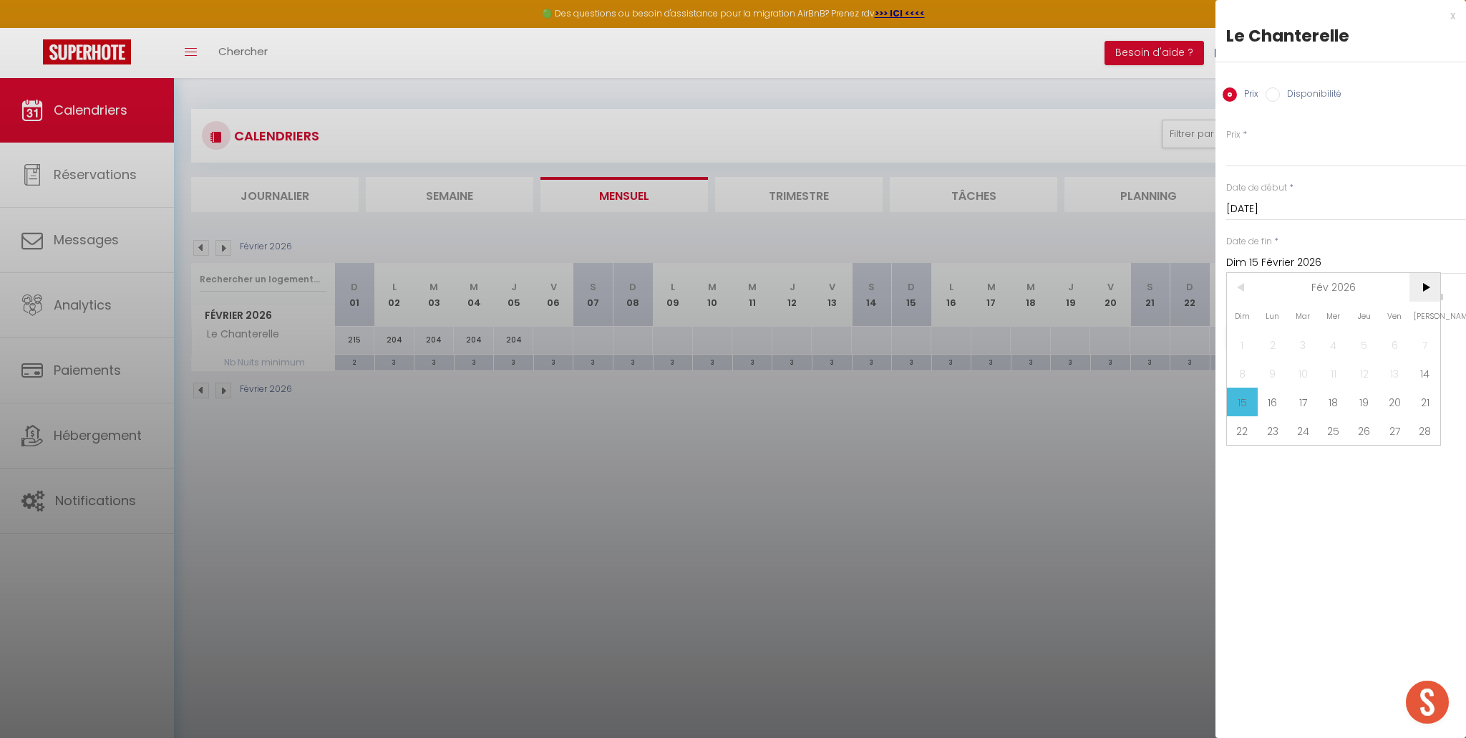
click at [1430, 291] on span ">" at bounding box center [1425, 287] width 31 height 29
click at [1275, 340] on span "2" at bounding box center [1273, 344] width 31 height 29
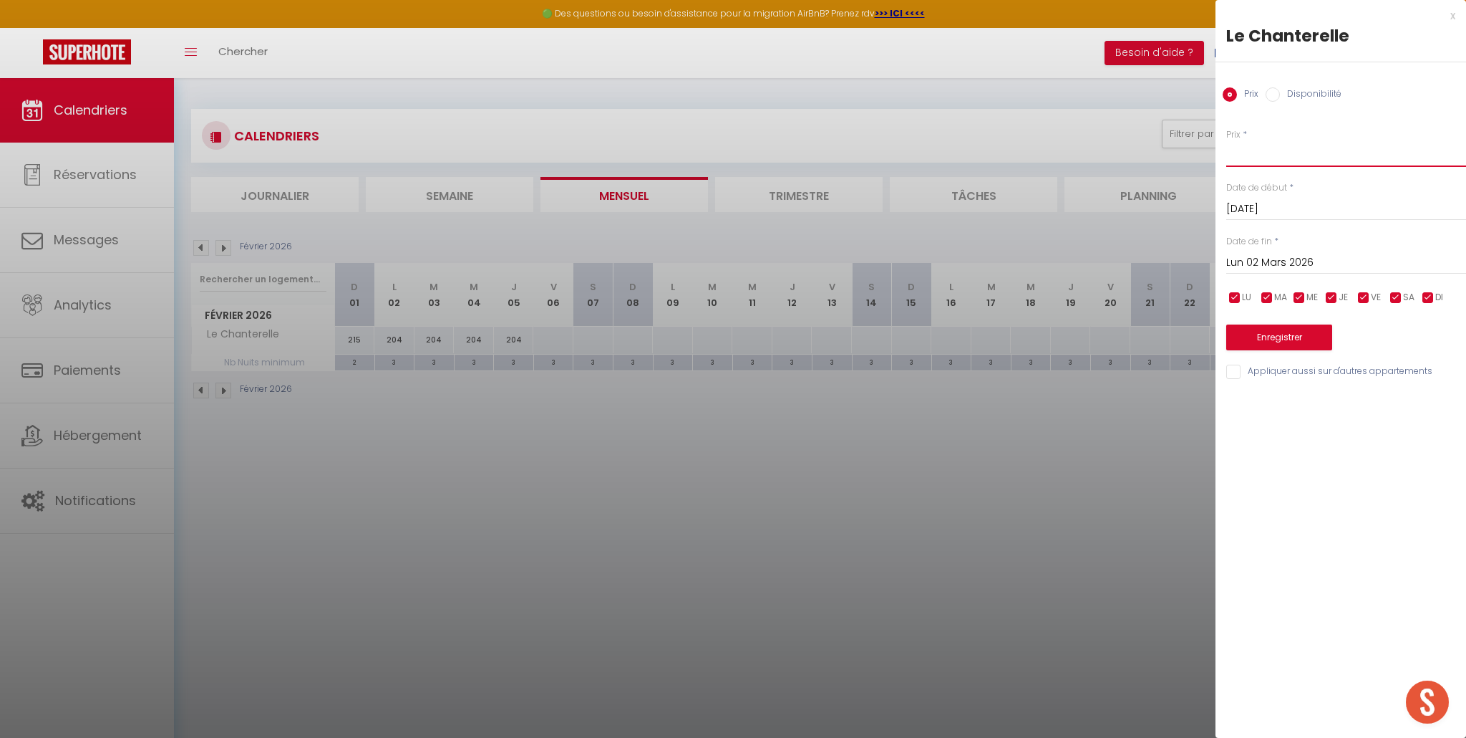
click at [1280, 148] on input "Prix" at bounding box center [1347, 154] width 240 height 26
click at [1251, 338] on button "Enregistrer" at bounding box center [1280, 337] width 106 height 26
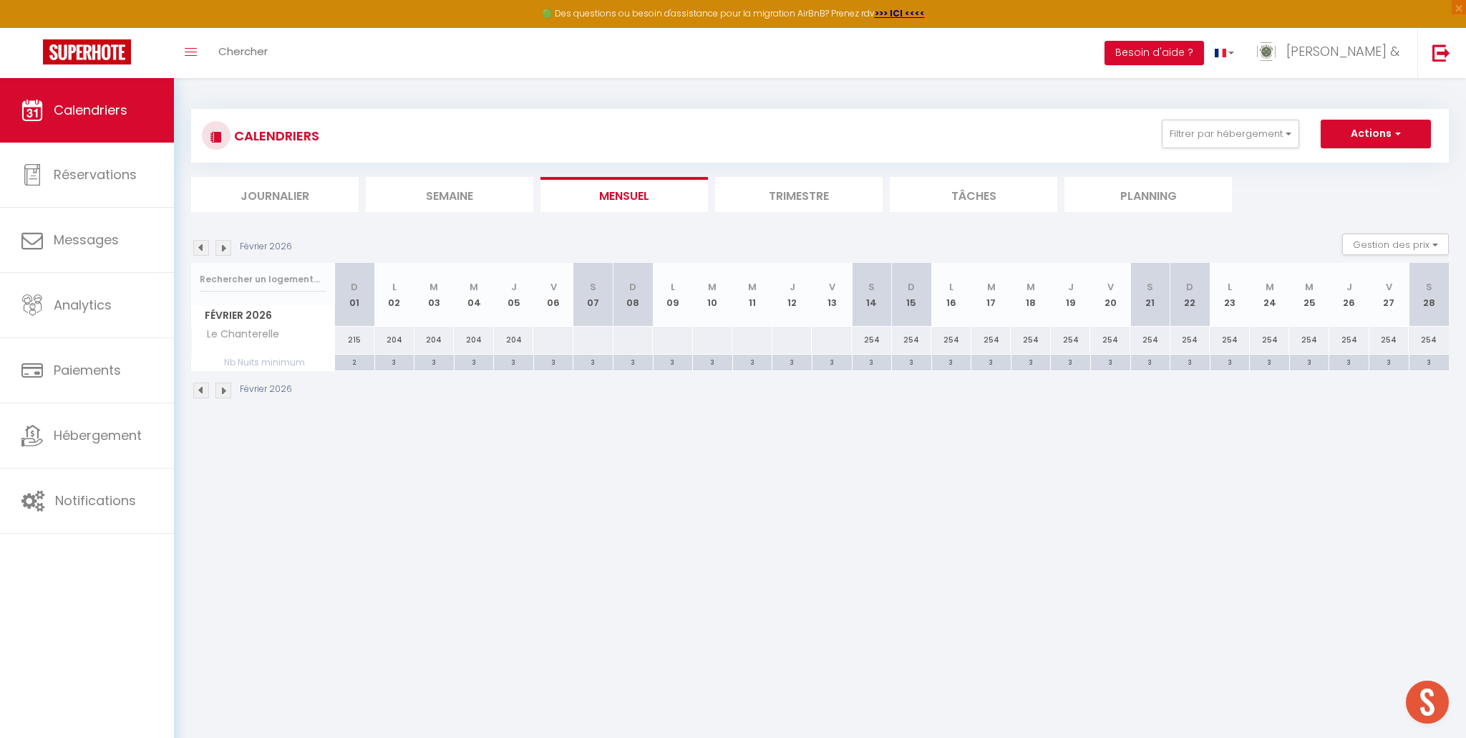
click at [556, 341] on div at bounding box center [553, 340] width 41 height 26
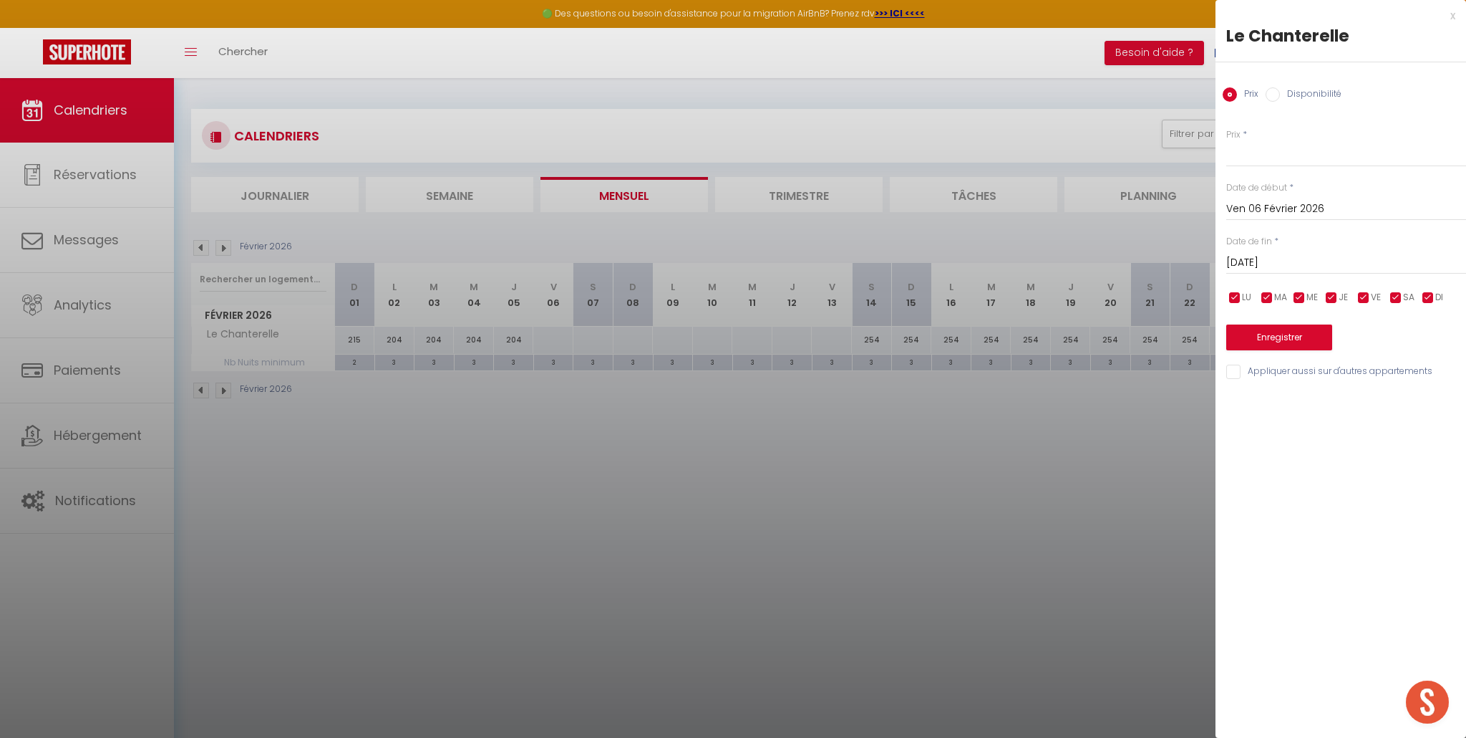
click at [1253, 260] on input "Sam 07 Février 2026" at bounding box center [1347, 262] width 240 height 19
click at [1428, 374] on span "14" at bounding box center [1425, 373] width 31 height 29
click at [1290, 158] on input "Prix" at bounding box center [1347, 154] width 240 height 26
click at [1270, 338] on button "Enregistrer" at bounding box center [1280, 337] width 106 height 26
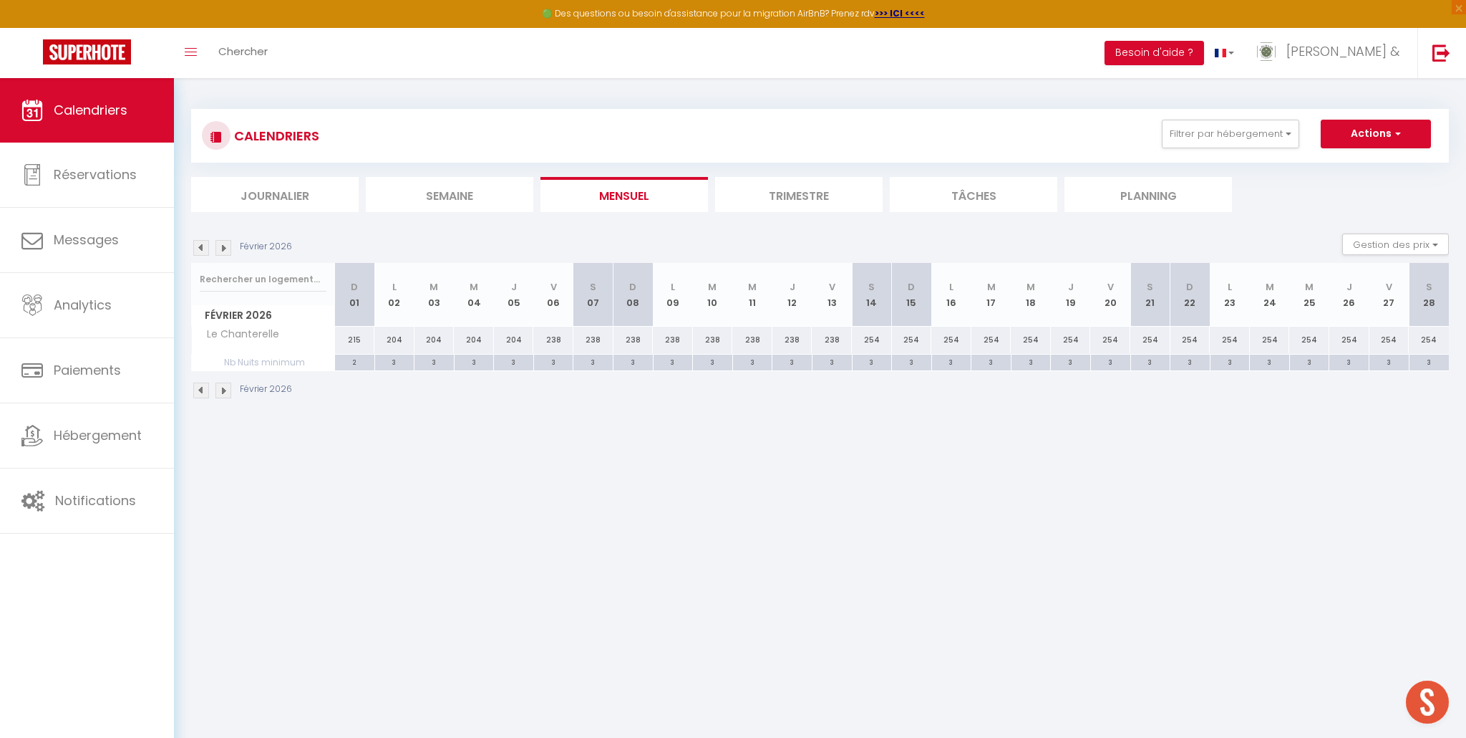
click at [227, 250] on img at bounding box center [224, 248] width 16 height 16
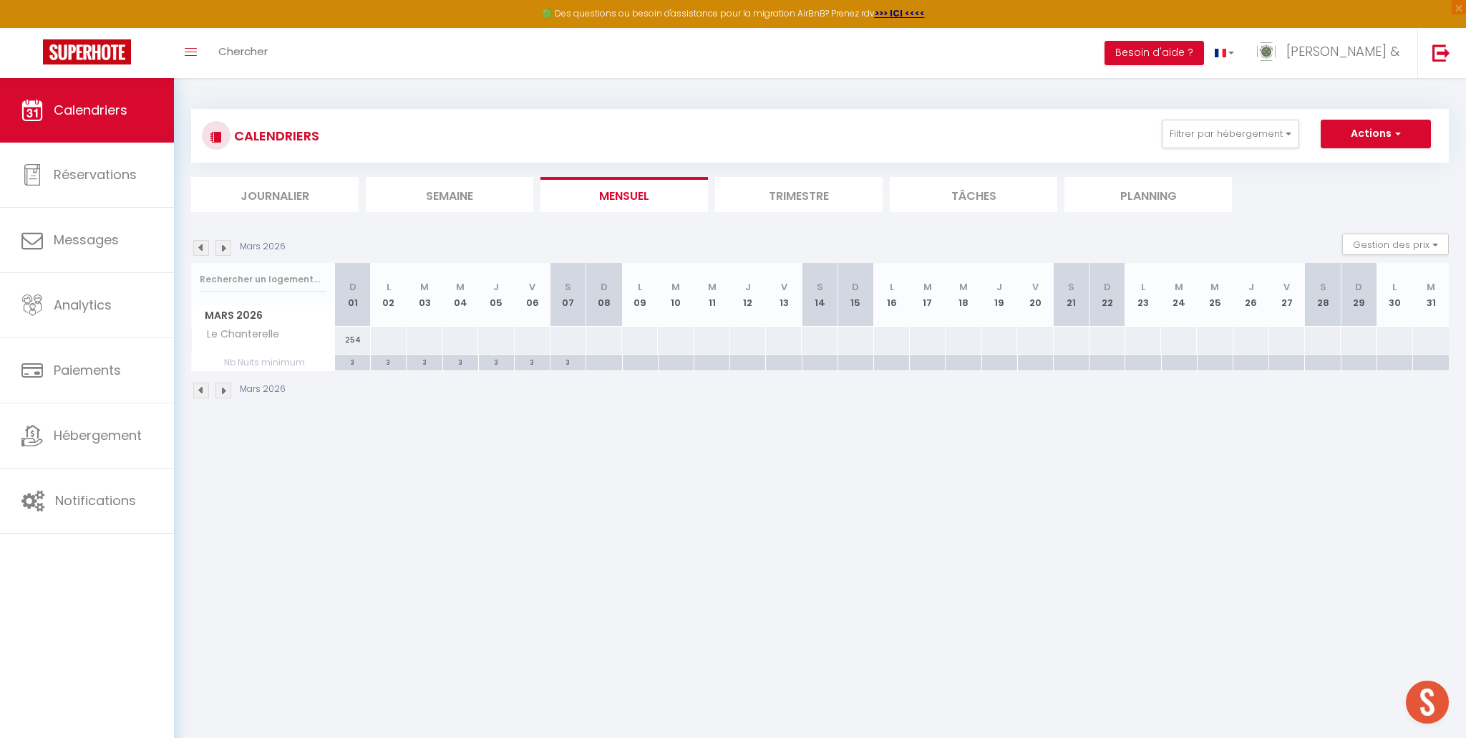
click at [391, 343] on div at bounding box center [388, 340] width 37 height 26
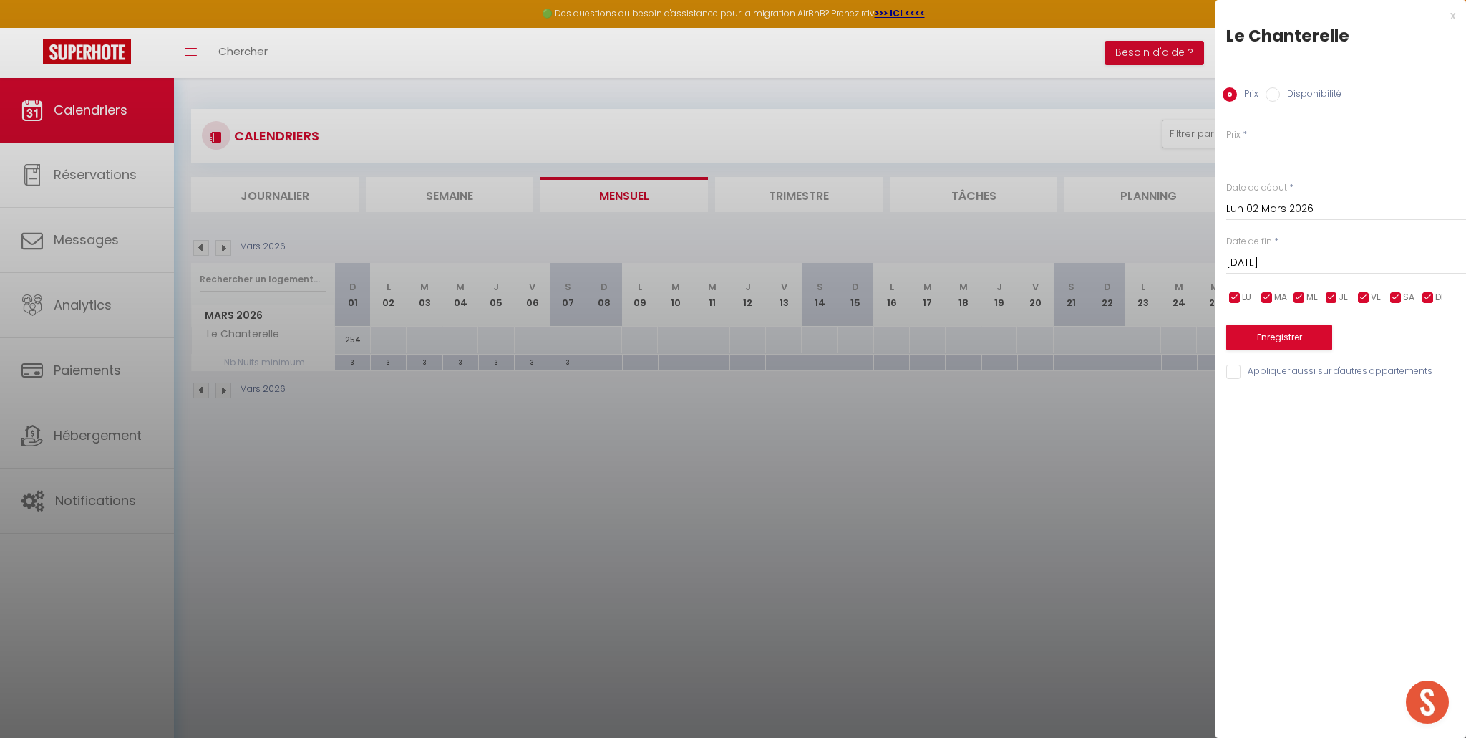
click at [1280, 264] on input "Mar 03 Mars 2026" at bounding box center [1347, 262] width 240 height 19
click at [1263, 375] on span "9" at bounding box center [1273, 373] width 31 height 29
click at [1261, 156] on input "Prix" at bounding box center [1347, 154] width 240 height 26
click at [1286, 337] on button "Enregistrer" at bounding box center [1280, 337] width 106 height 26
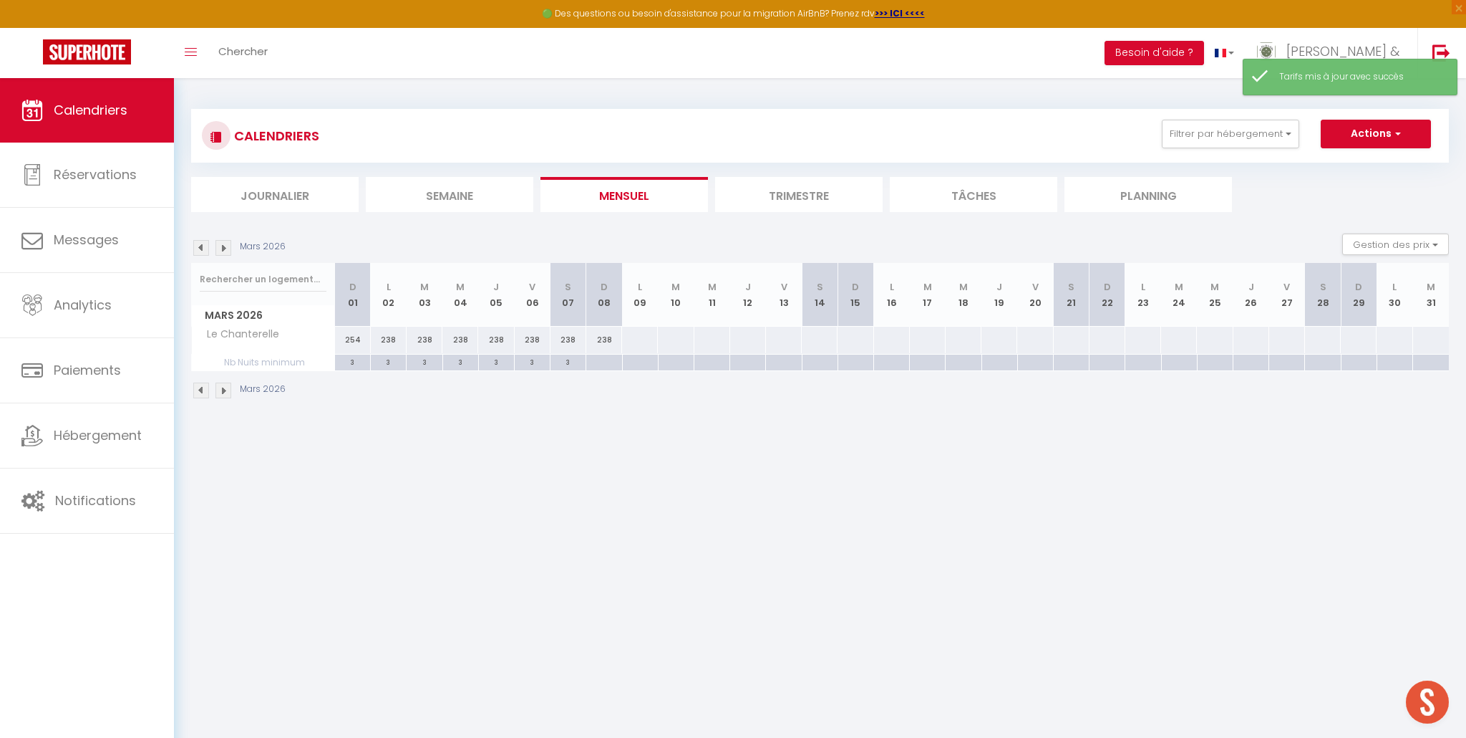
click at [599, 362] on div at bounding box center [604, 362] width 36 height 16
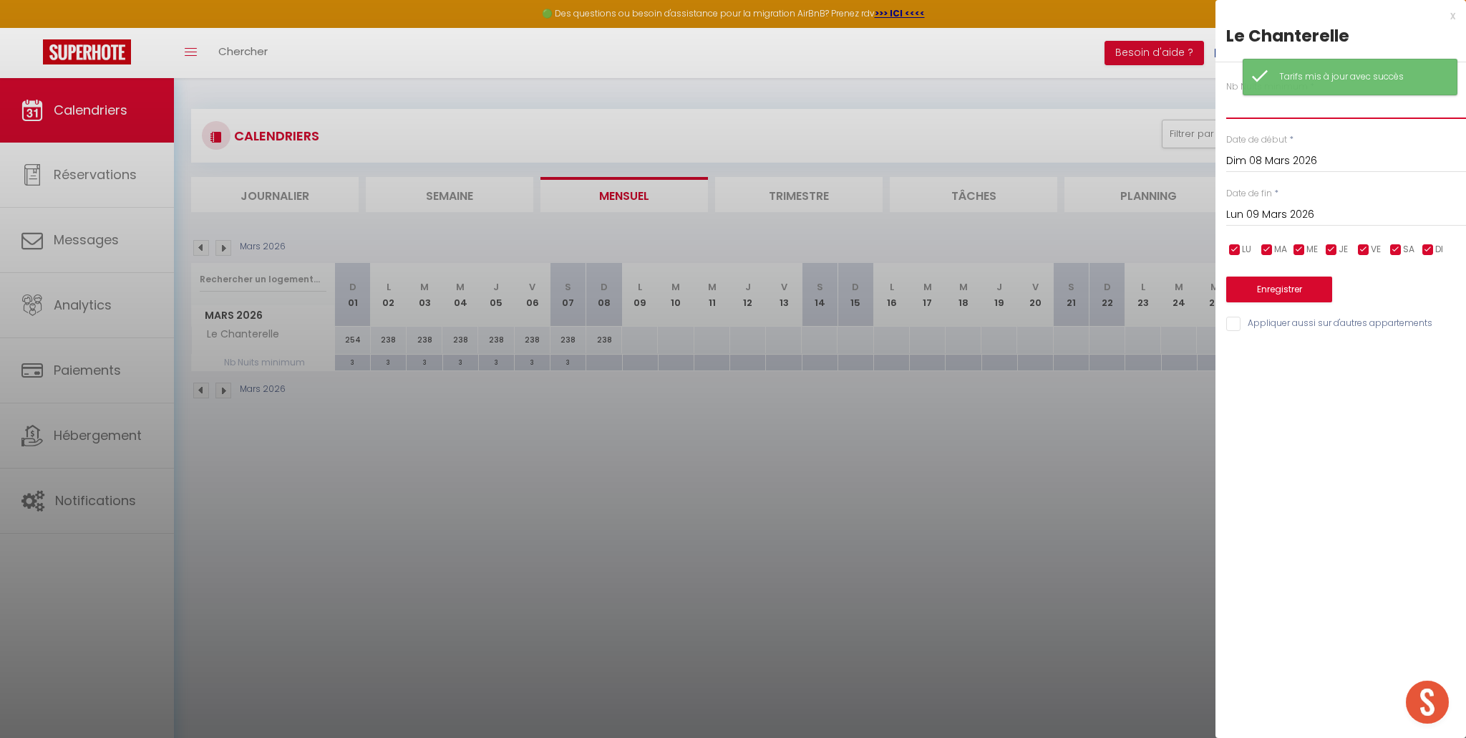
click at [1234, 110] on input "text" at bounding box center [1347, 106] width 240 height 26
click at [1284, 292] on button "Enregistrer" at bounding box center [1280, 289] width 106 height 26
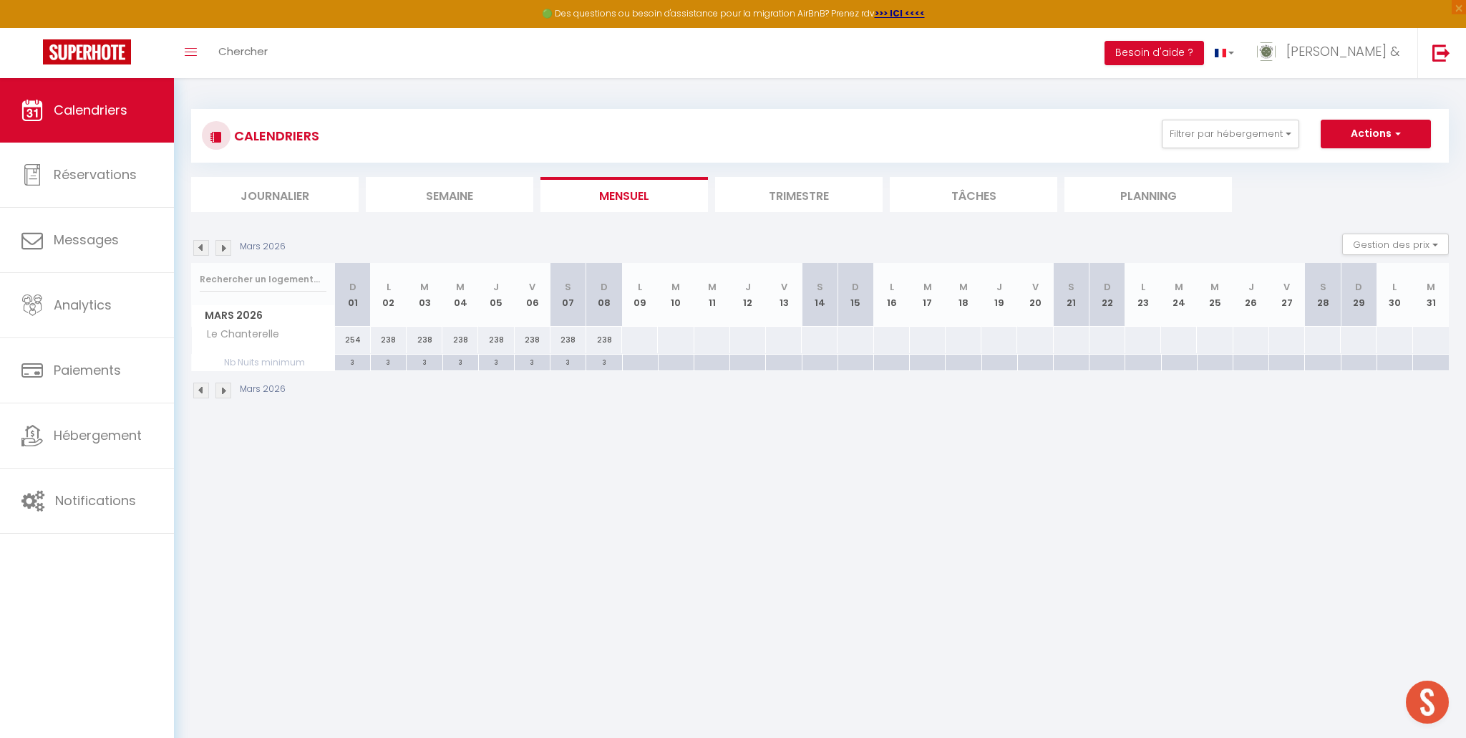
click at [644, 341] on div at bounding box center [640, 340] width 37 height 26
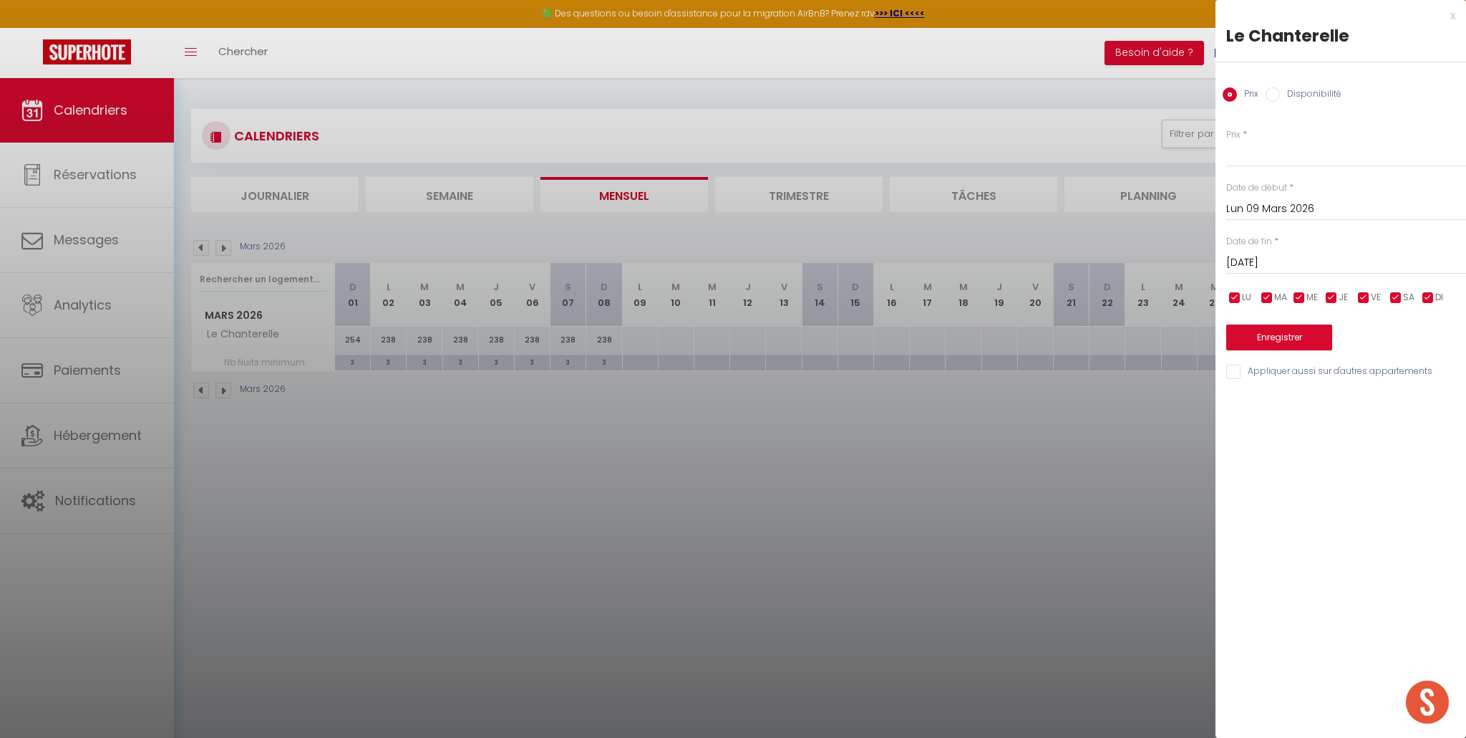
click at [1306, 263] on input "Mar 10 Mars 2026" at bounding box center [1347, 262] width 240 height 19
click at [1397, 373] on span "13" at bounding box center [1395, 373] width 31 height 29
click at [1252, 160] on input "Prix" at bounding box center [1347, 154] width 240 height 26
click at [1285, 337] on button "Enregistrer" at bounding box center [1280, 337] width 106 height 26
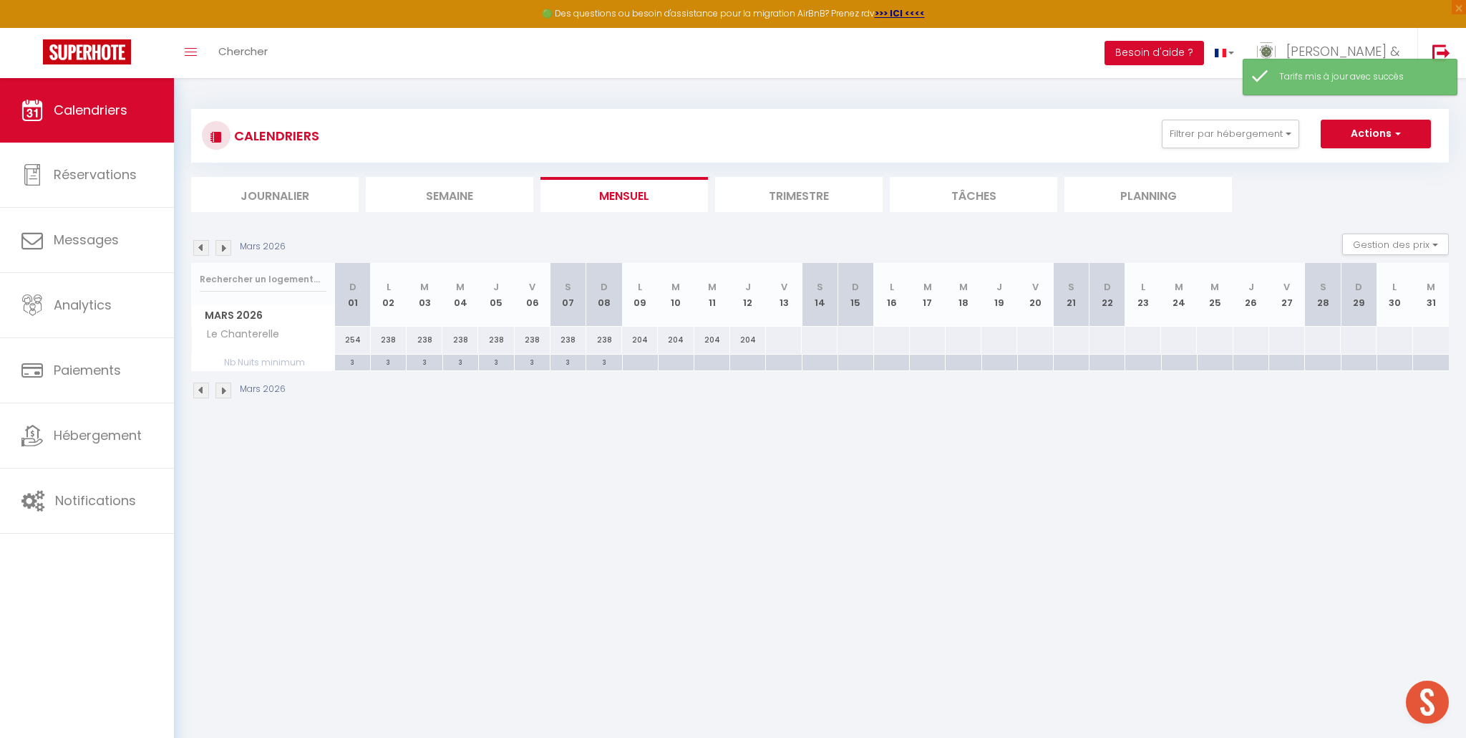
click at [638, 362] on div at bounding box center [640, 362] width 36 height 16
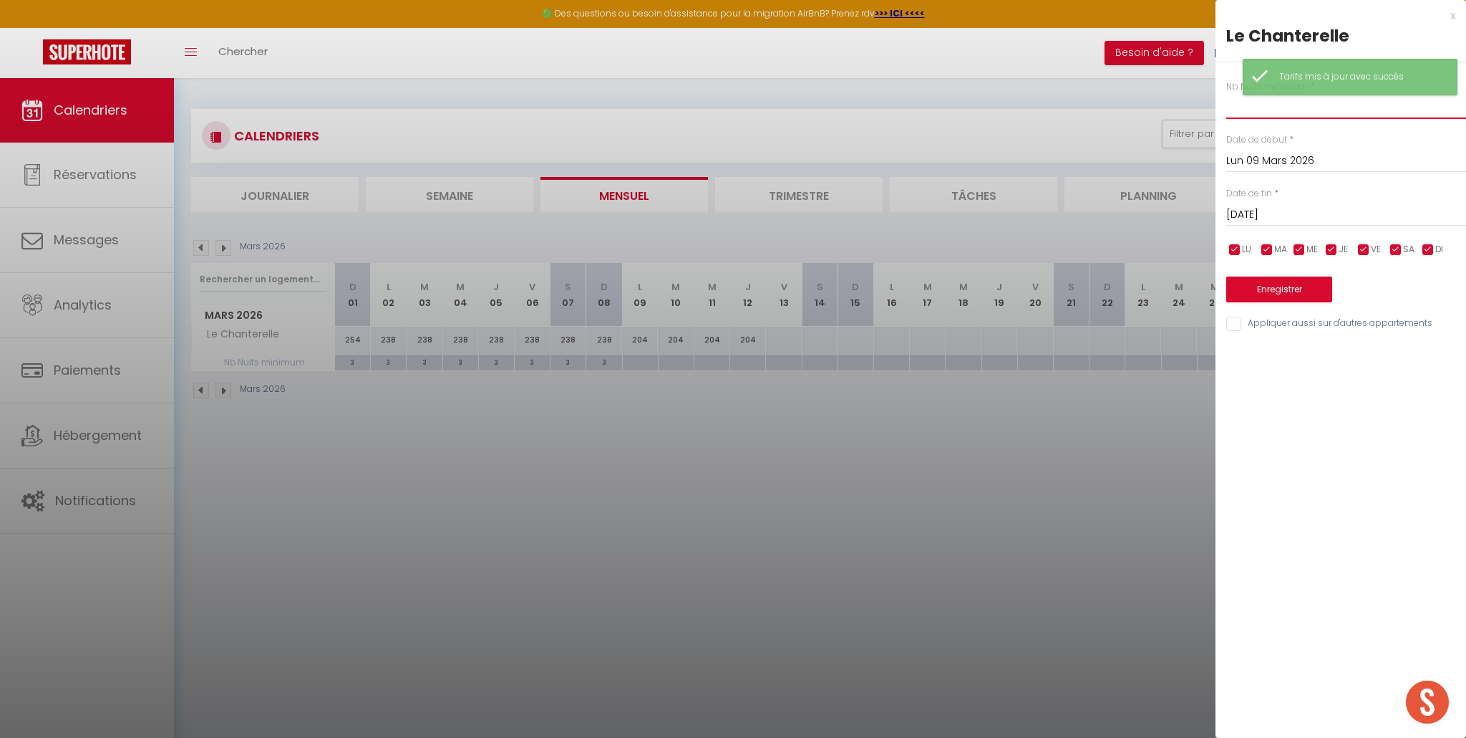
click at [1242, 107] on input "text" at bounding box center [1347, 106] width 240 height 26
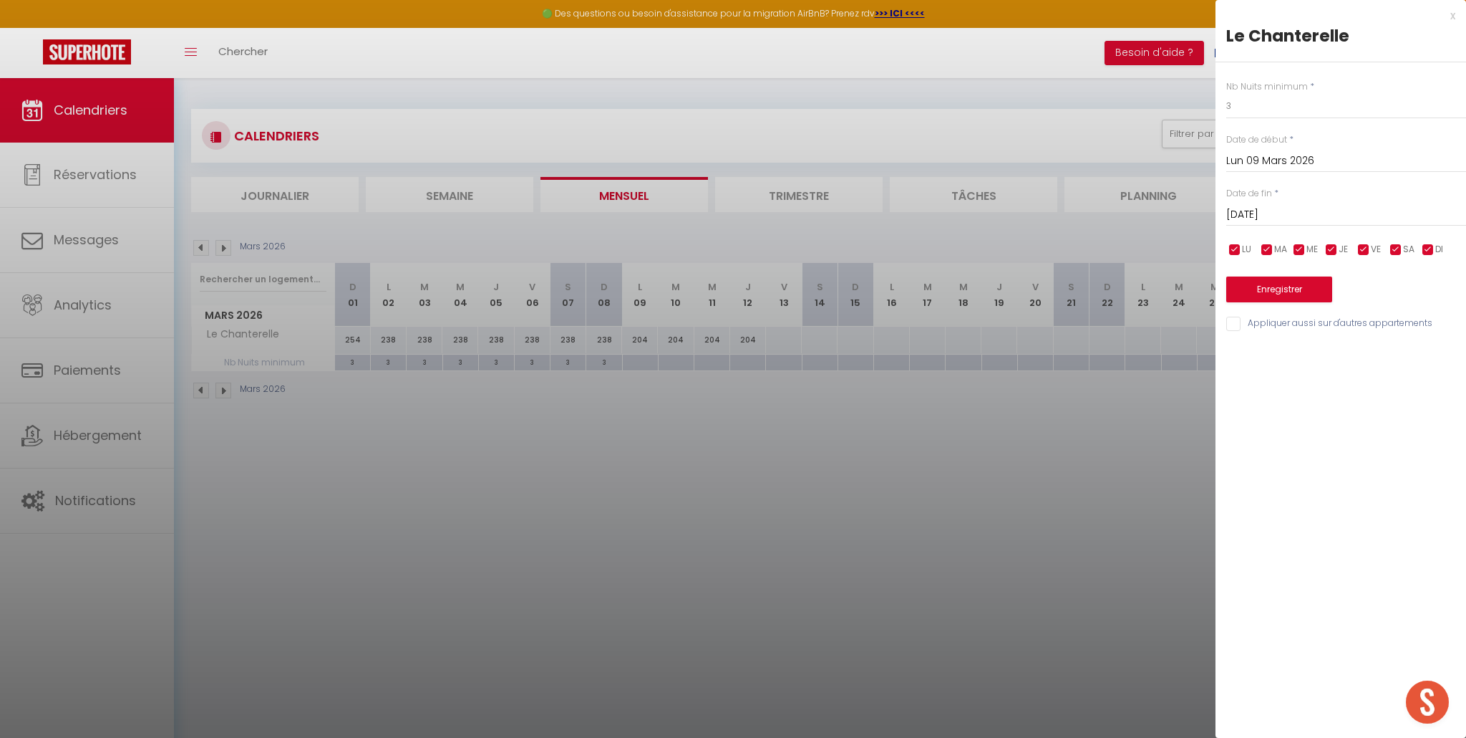
click at [1263, 213] on input "Mar 10 Mars 2026" at bounding box center [1347, 214] width 240 height 19
click at [1397, 333] on span "13" at bounding box center [1395, 325] width 31 height 29
click at [1282, 282] on button "Enregistrer" at bounding box center [1280, 289] width 106 height 26
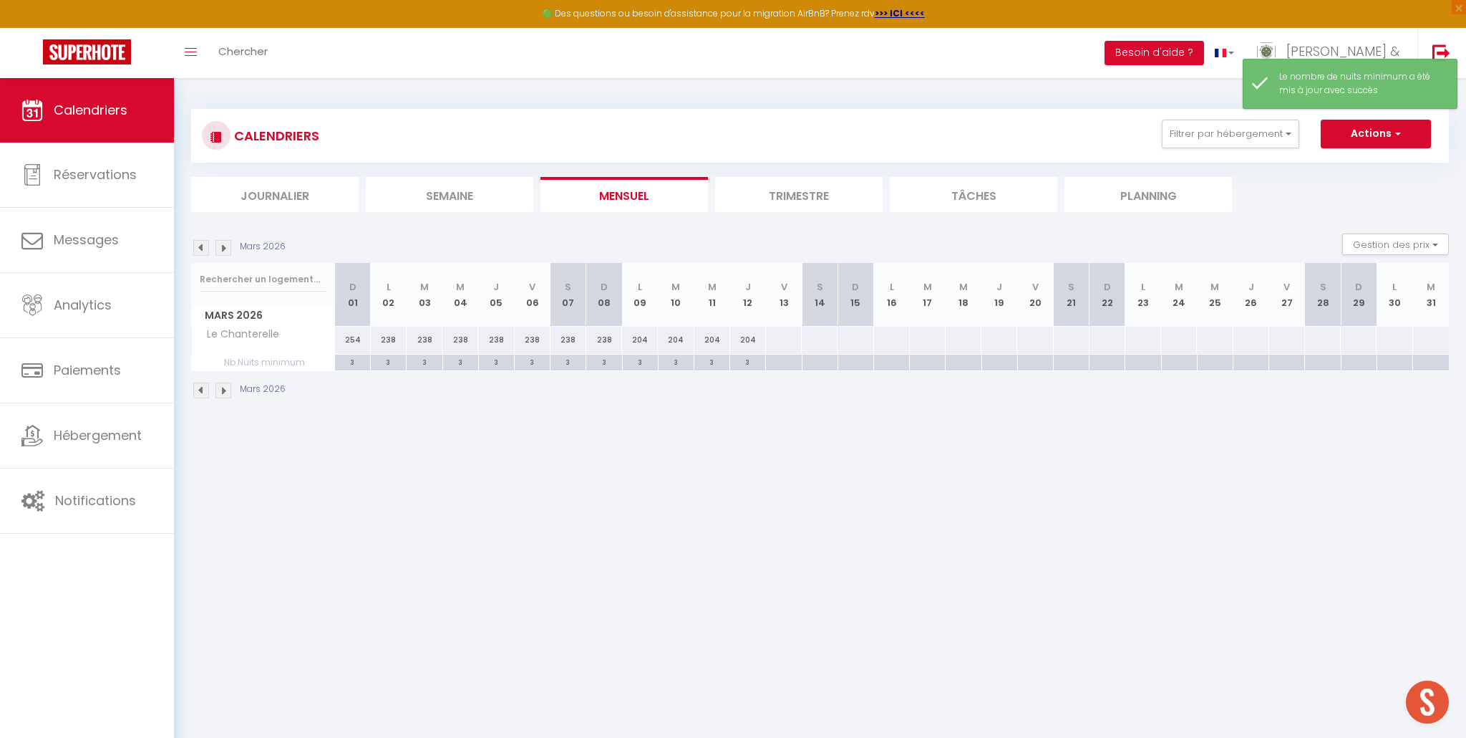
click at [778, 345] on div at bounding box center [783, 340] width 37 height 26
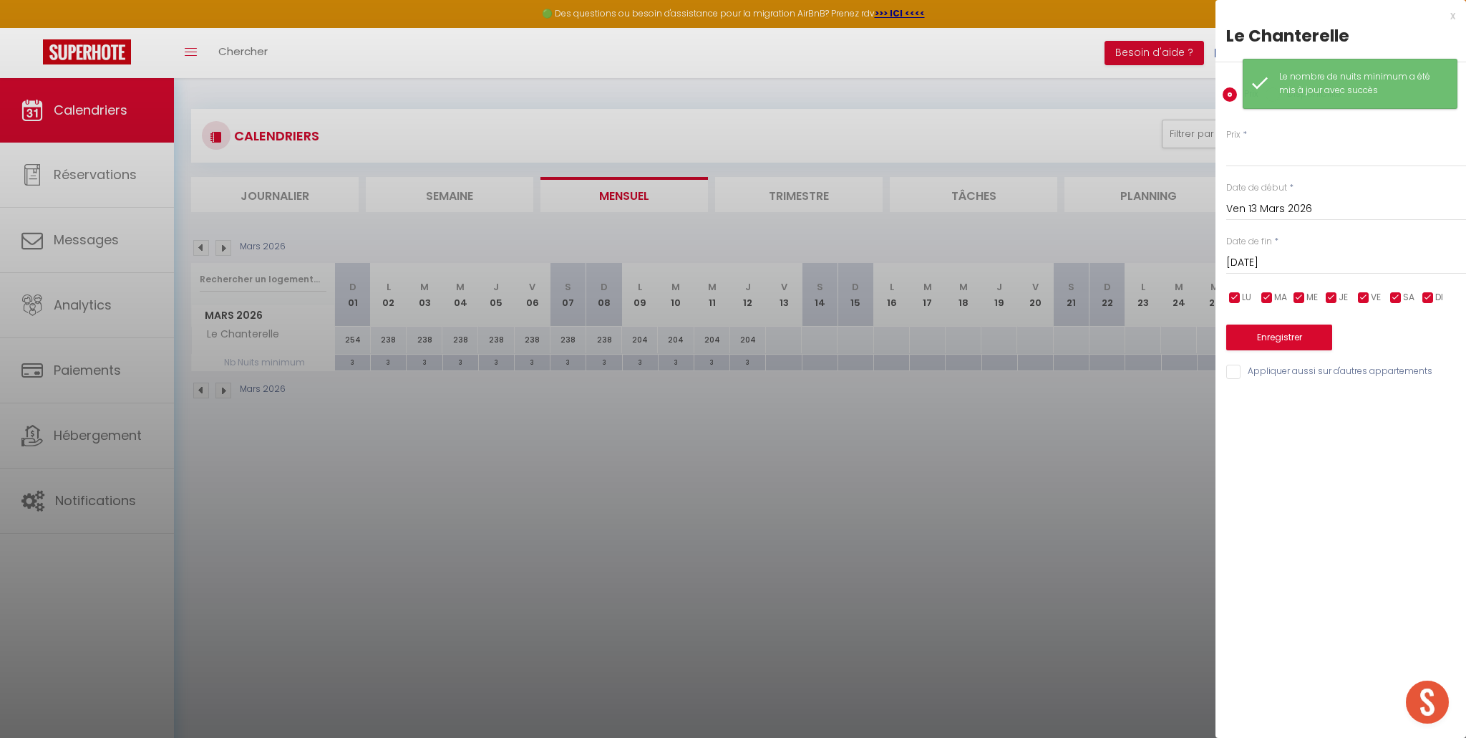
click at [1267, 260] on input "Sam 14 Mars 2026" at bounding box center [1347, 262] width 240 height 19
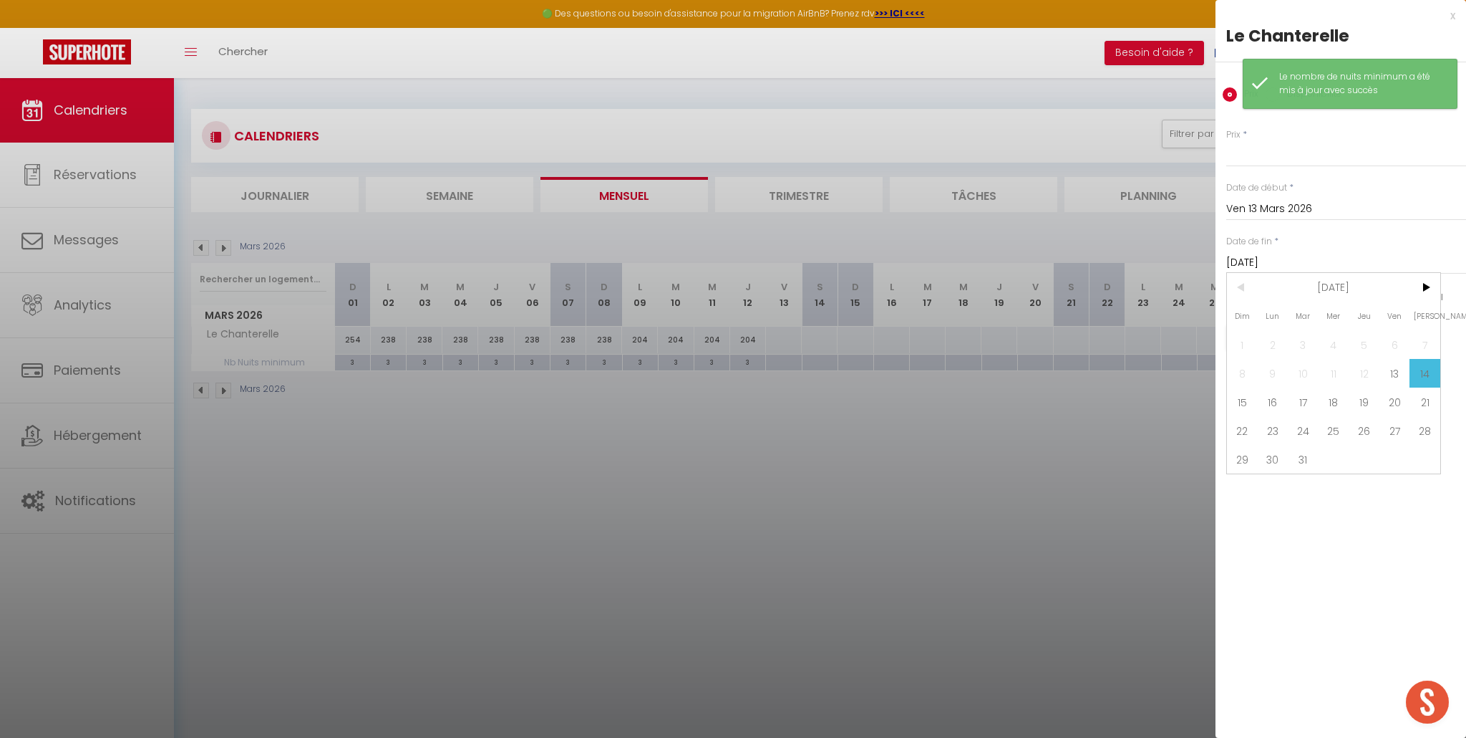
drag, startPoint x: 1278, startPoint y: 397, endPoint x: 1280, endPoint y: 390, distance: 7.5
click at [1277, 396] on span "16" at bounding box center [1273, 401] width 31 height 29
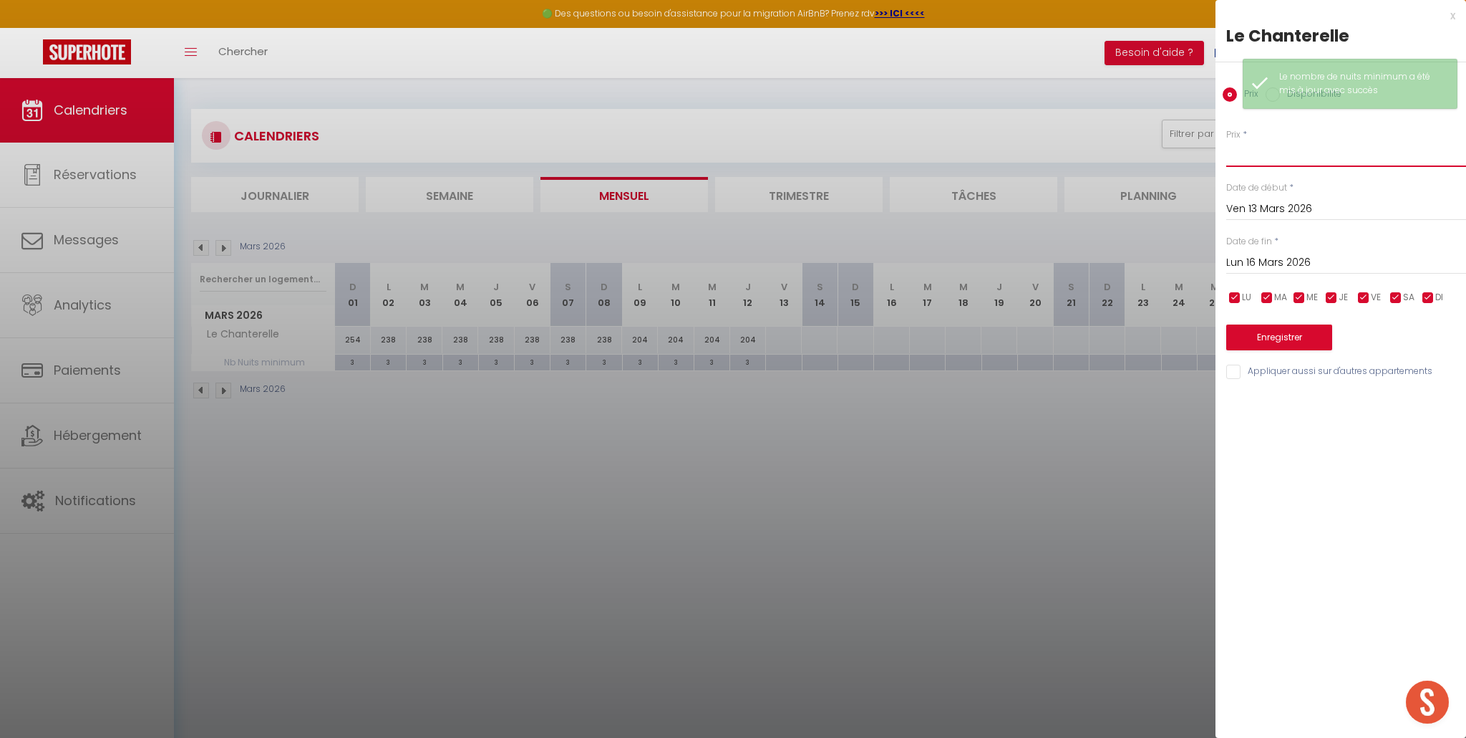
click at [1287, 159] on input "Prix" at bounding box center [1347, 154] width 240 height 26
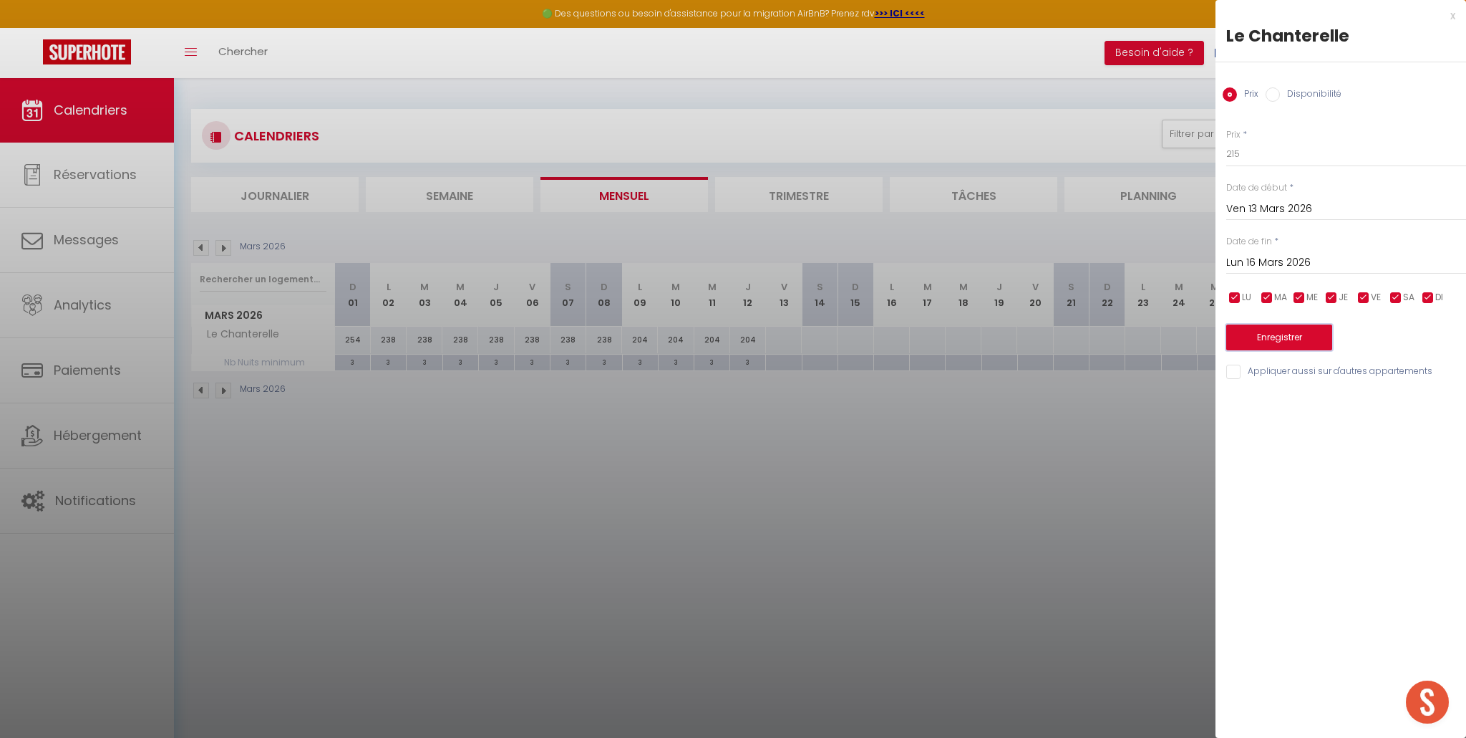
click at [1280, 340] on button "Enregistrer" at bounding box center [1280, 337] width 106 height 26
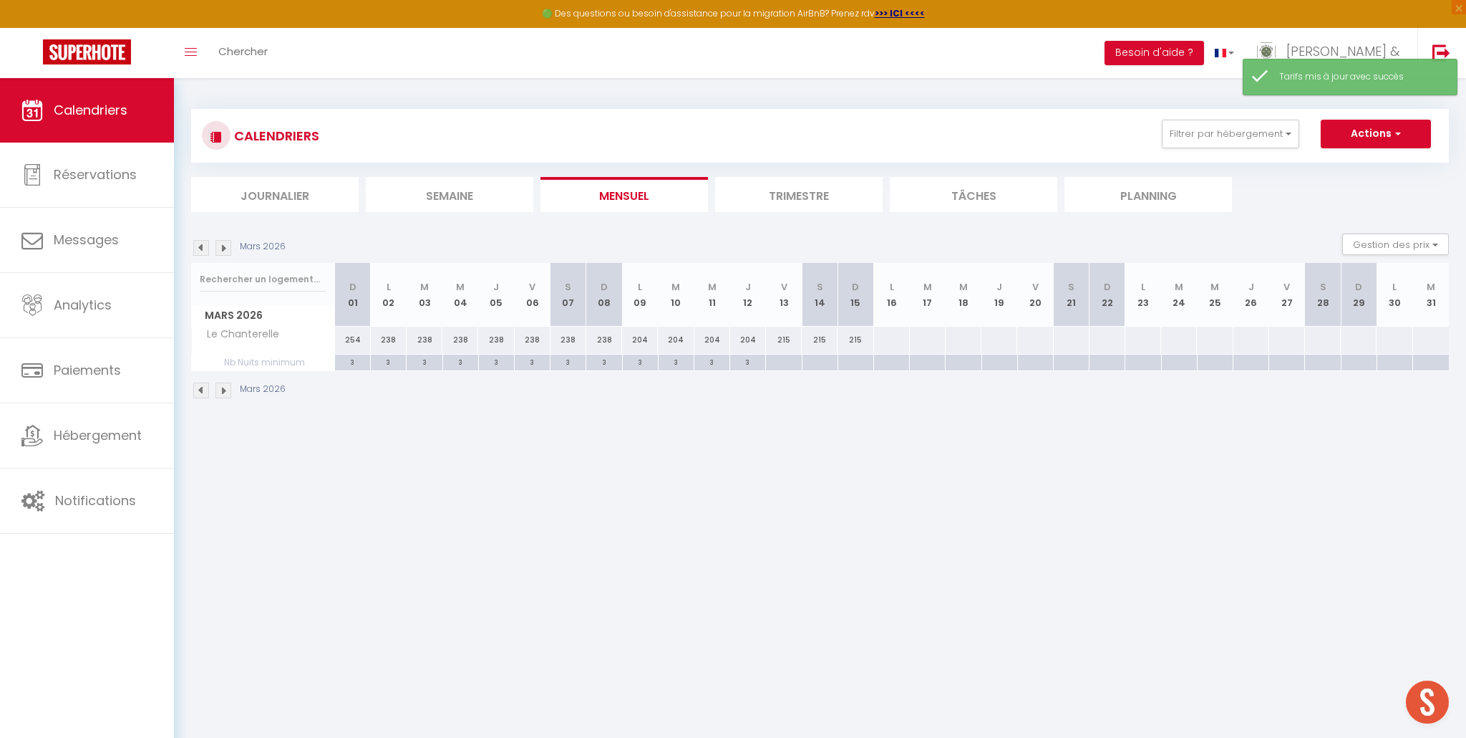
click at [785, 359] on div at bounding box center [783, 362] width 36 height 16
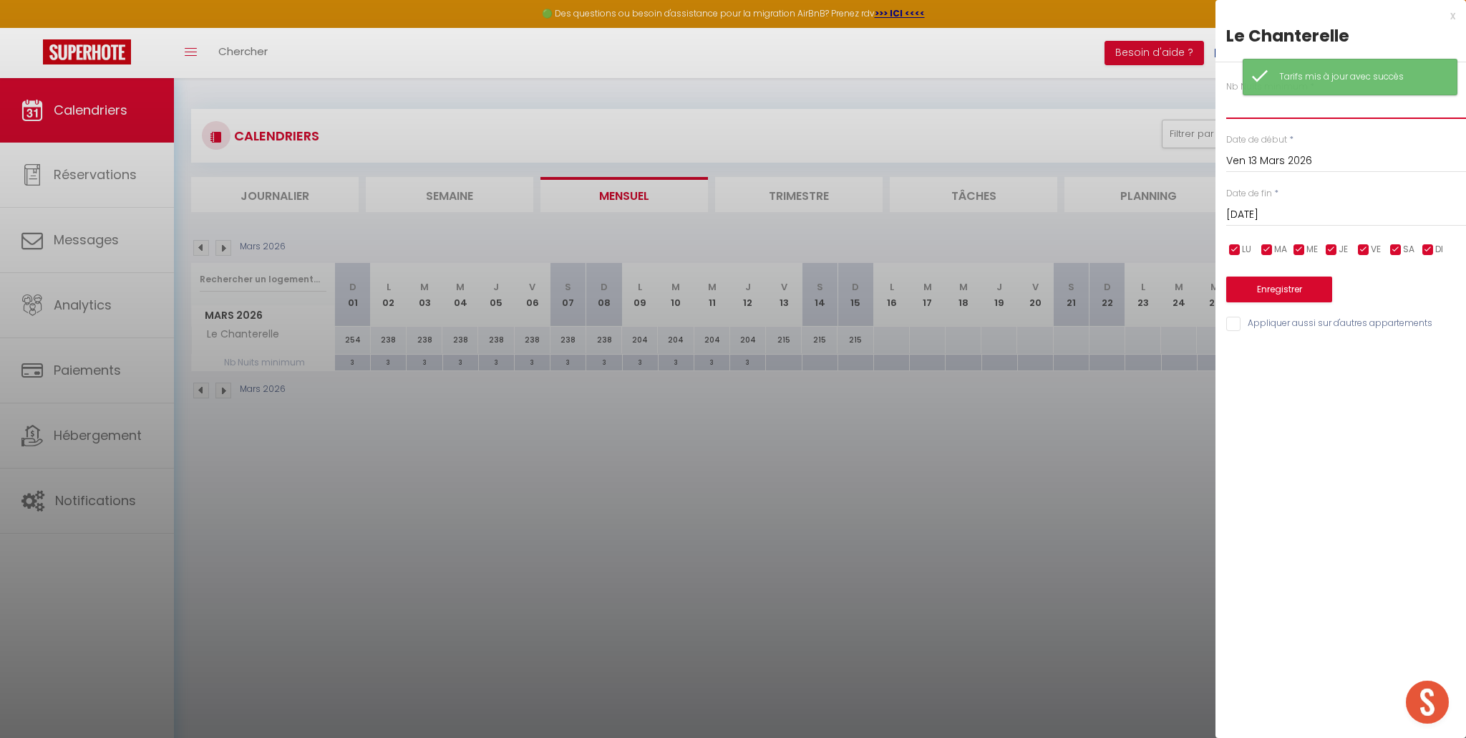
click at [1353, 112] on input "text" at bounding box center [1347, 106] width 240 height 26
drag, startPoint x: 1267, startPoint y: 213, endPoint x: 1281, endPoint y: 217, distance: 14.1
click at [1267, 213] on input "Sam 14 Mars 2026" at bounding box center [1347, 214] width 240 height 19
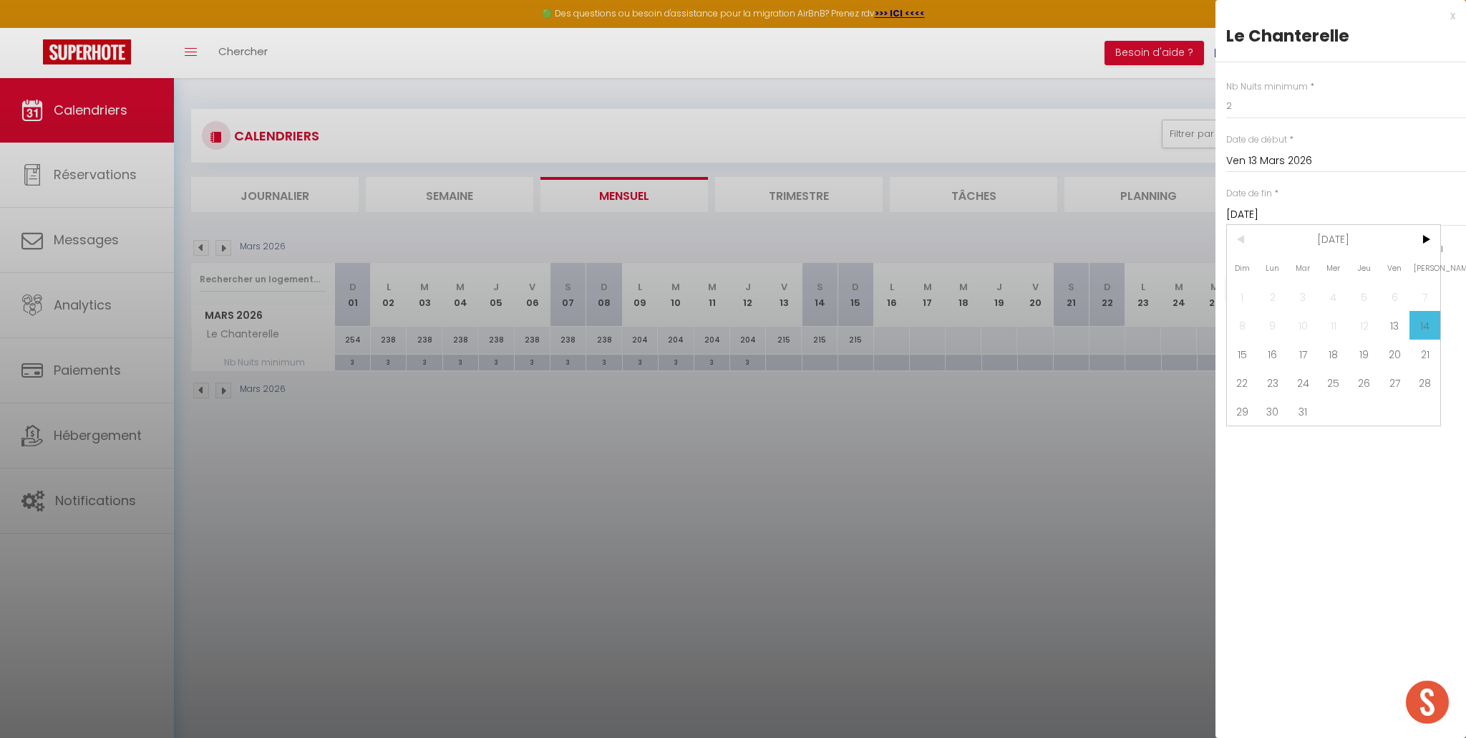
click at [1275, 347] on span "16" at bounding box center [1273, 353] width 31 height 29
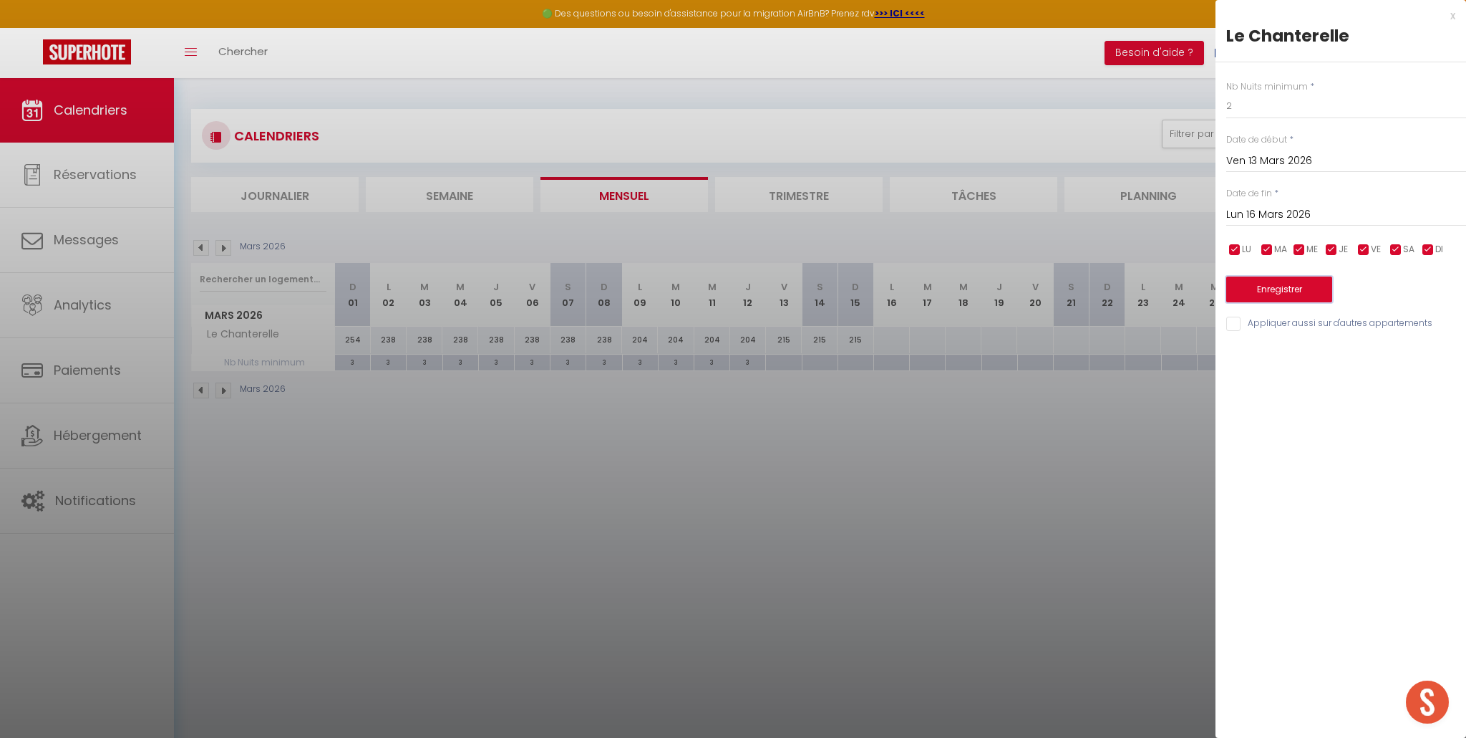
drag, startPoint x: 1280, startPoint y: 291, endPoint x: 1212, endPoint y: 299, distance: 68.6
click at [1279, 291] on button "Enregistrer" at bounding box center [1280, 289] width 106 height 26
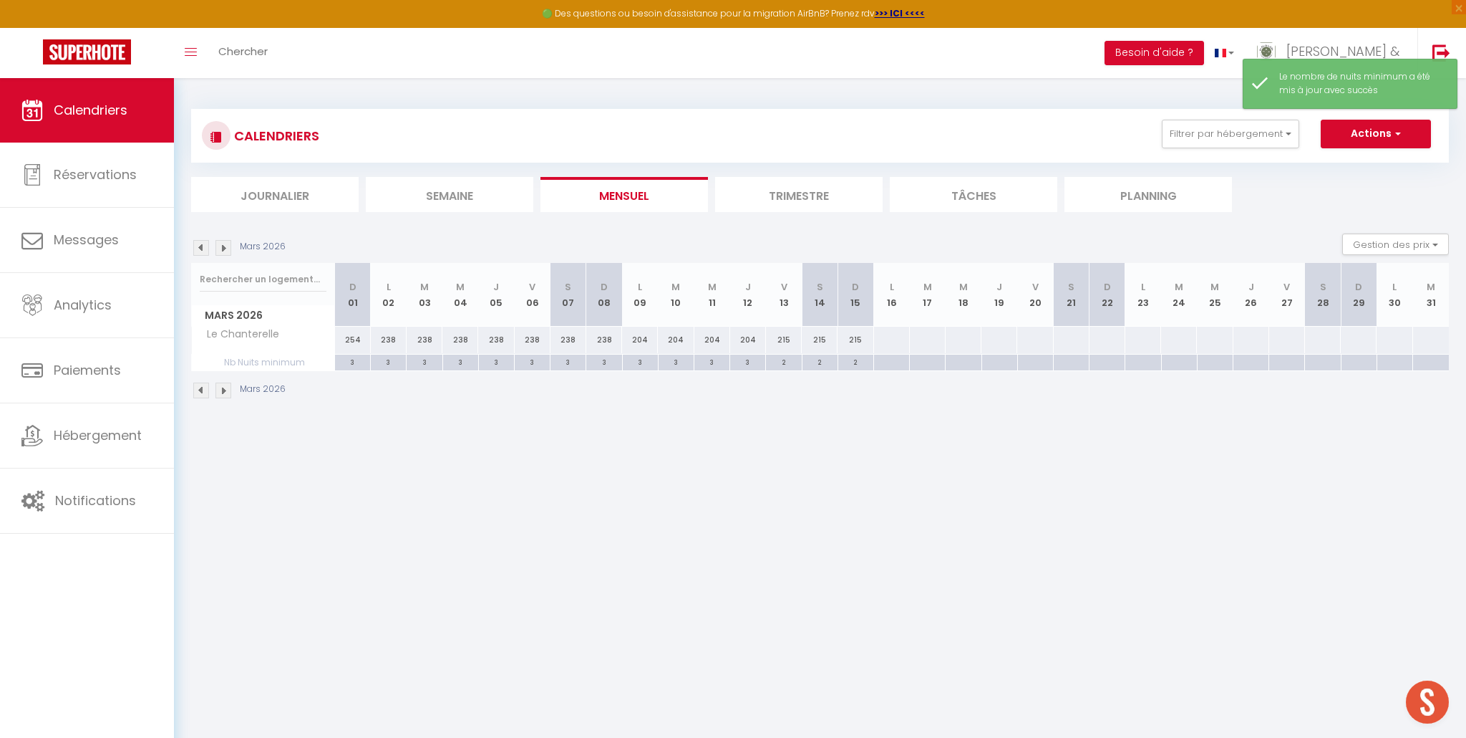
click at [884, 337] on div at bounding box center [892, 340] width 37 height 26
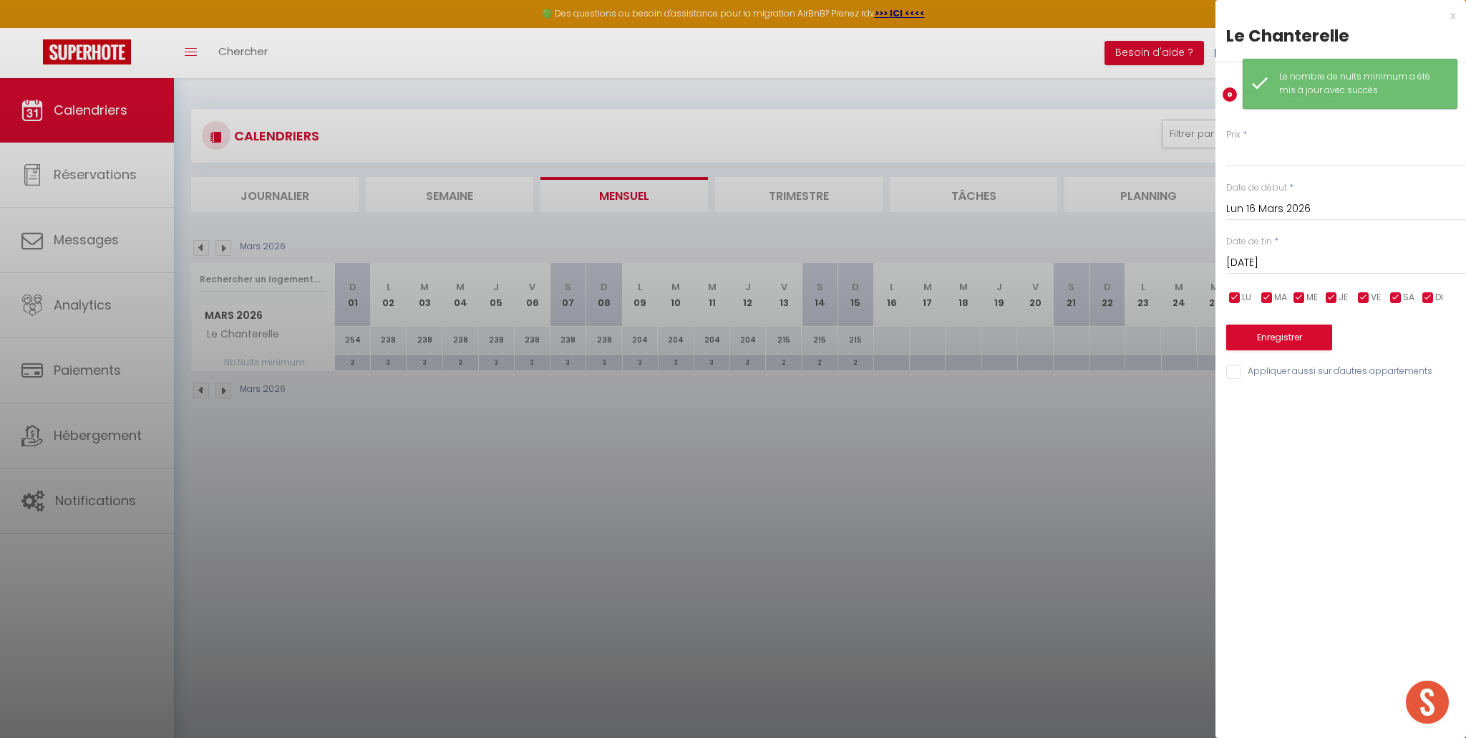
click at [1256, 263] on input "Mar 17 Mars 2026" at bounding box center [1347, 262] width 240 height 19
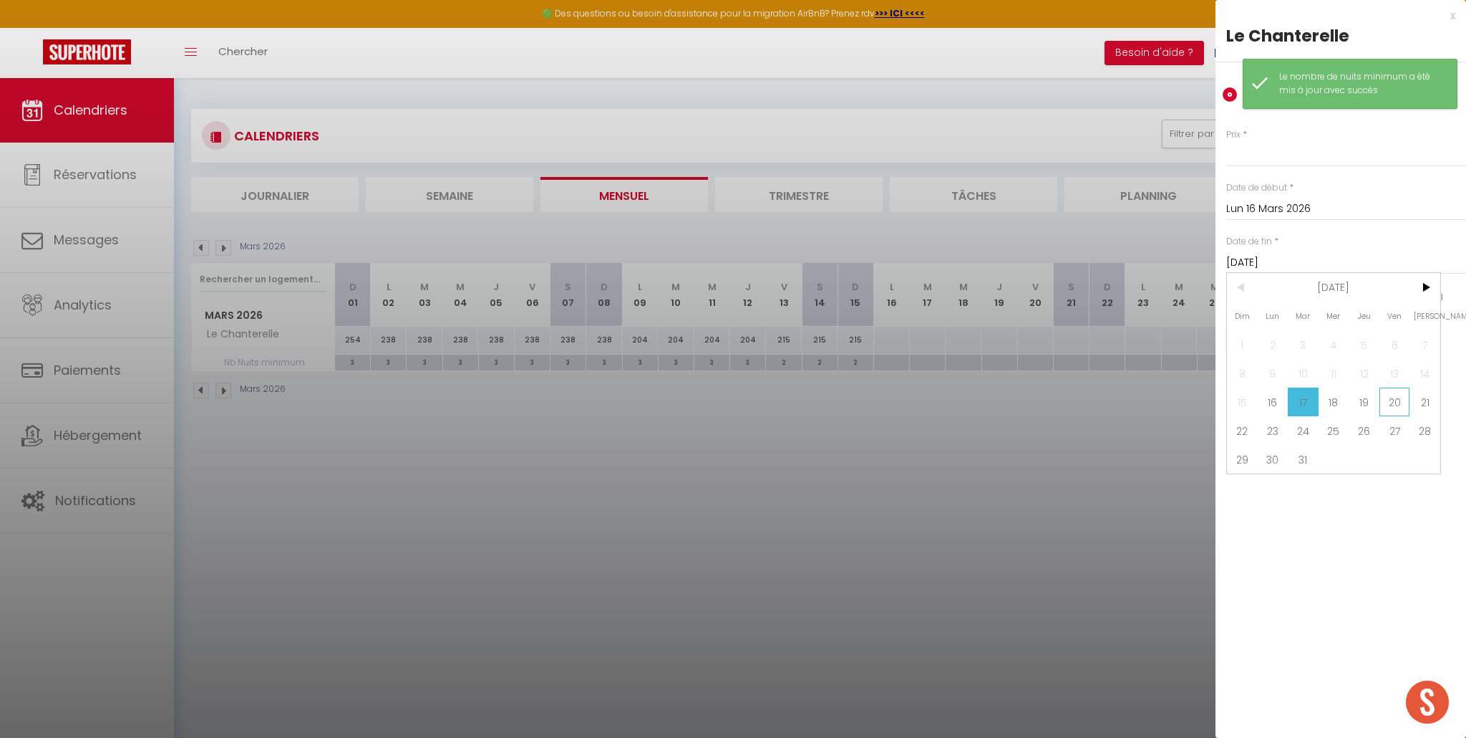
click at [1399, 406] on span "20" at bounding box center [1395, 401] width 31 height 29
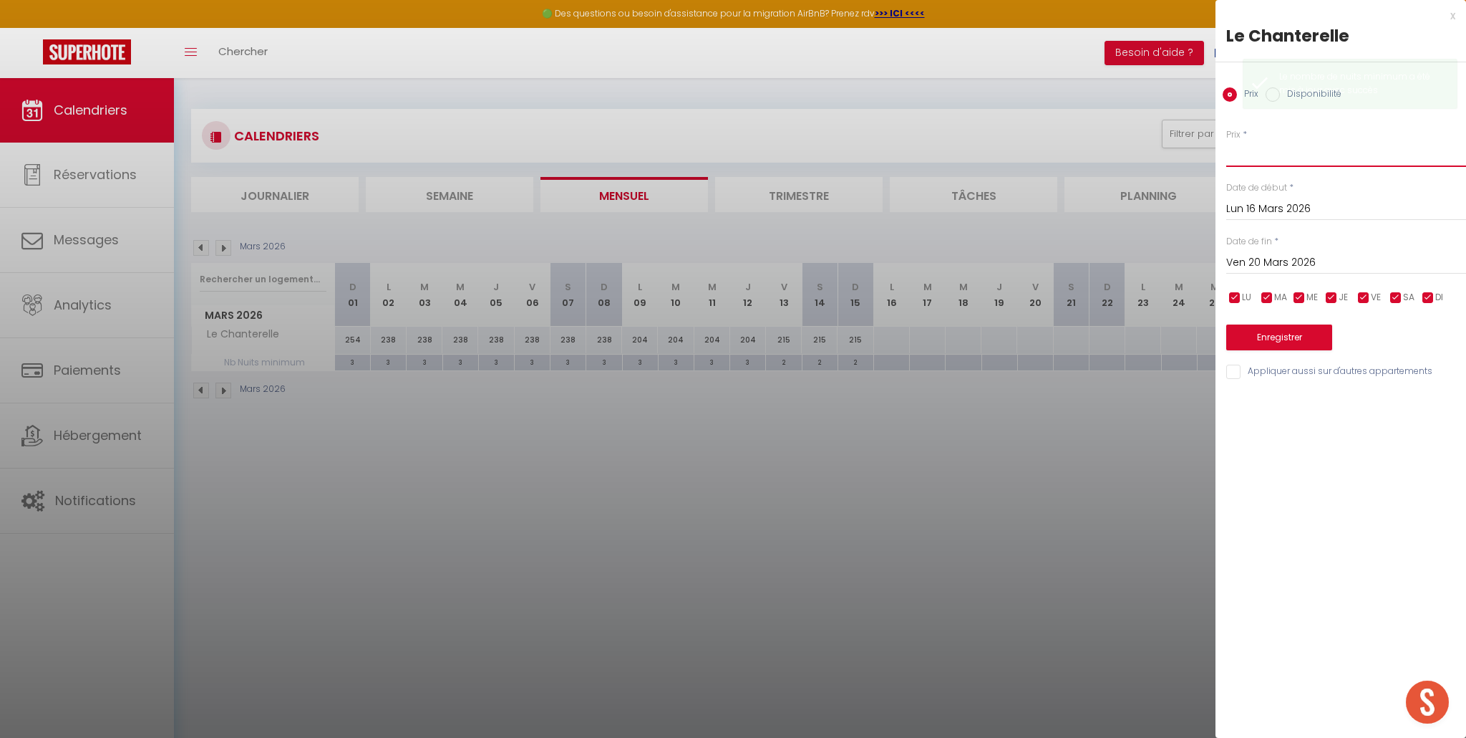
click at [1266, 158] on input "Prix" at bounding box center [1347, 154] width 240 height 26
drag, startPoint x: 1270, startPoint y: 340, endPoint x: 1260, endPoint y: 342, distance: 10.3
click at [1270, 340] on button "Enregistrer" at bounding box center [1280, 337] width 106 height 26
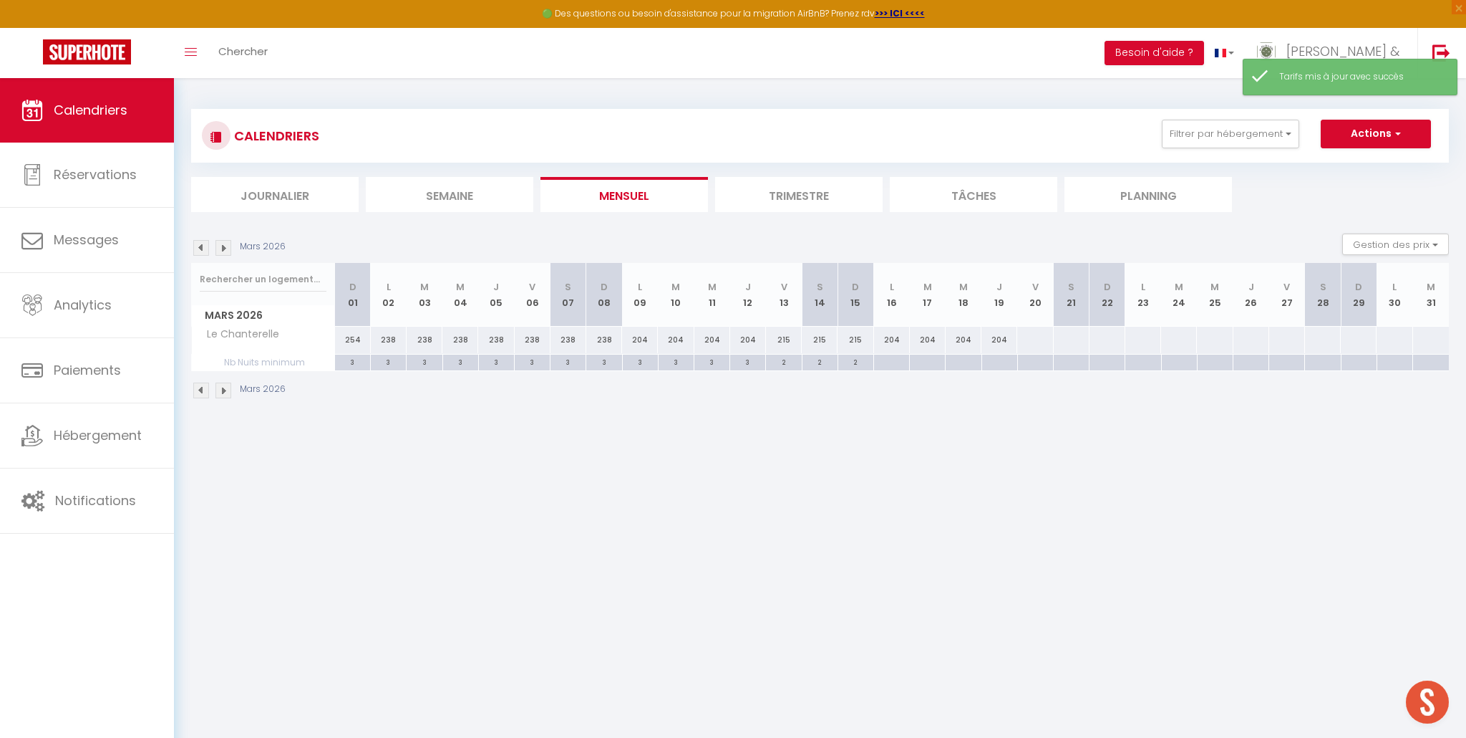
click at [904, 364] on div at bounding box center [892, 362] width 36 height 16
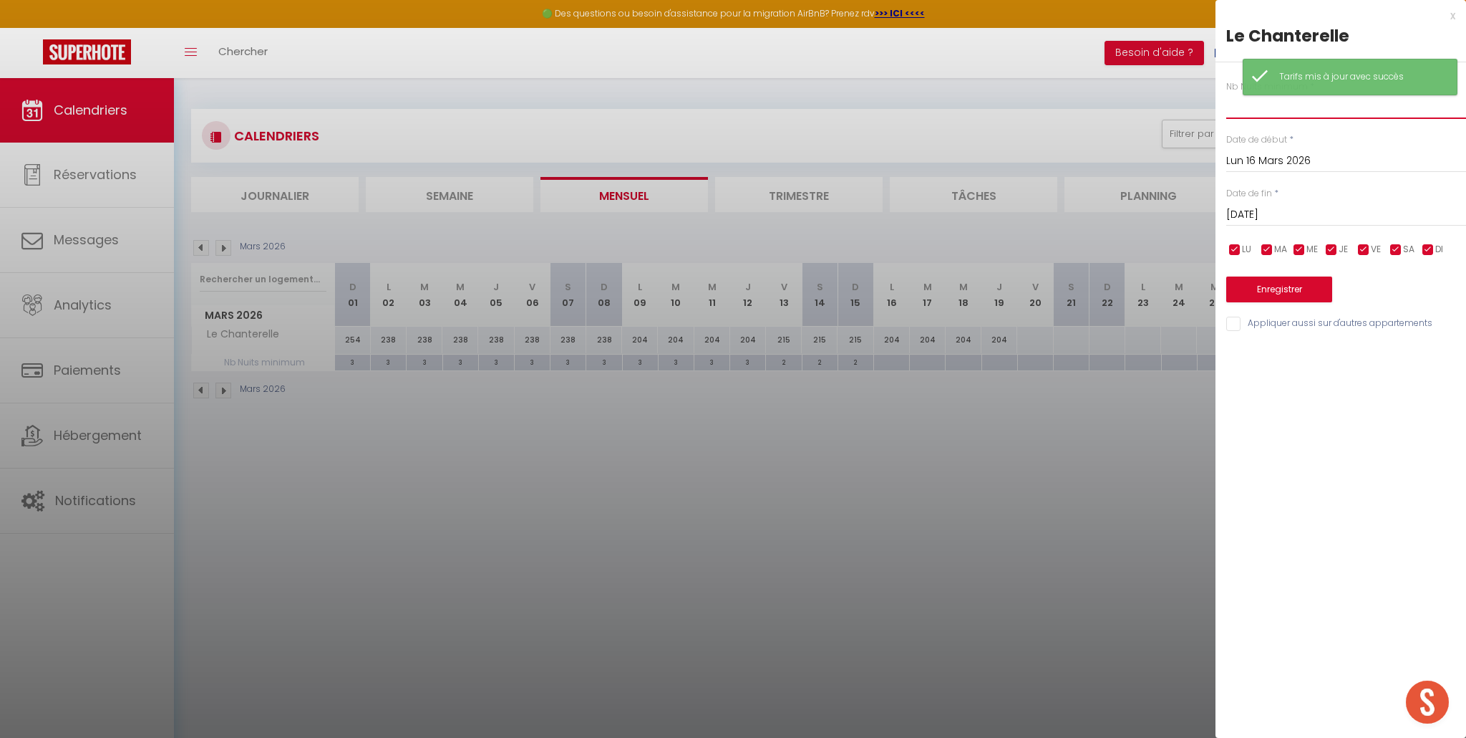
click at [1284, 112] on input "text" at bounding box center [1347, 106] width 240 height 26
click at [1294, 207] on input "Mar 17 Mars 2026" at bounding box center [1347, 214] width 240 height 19
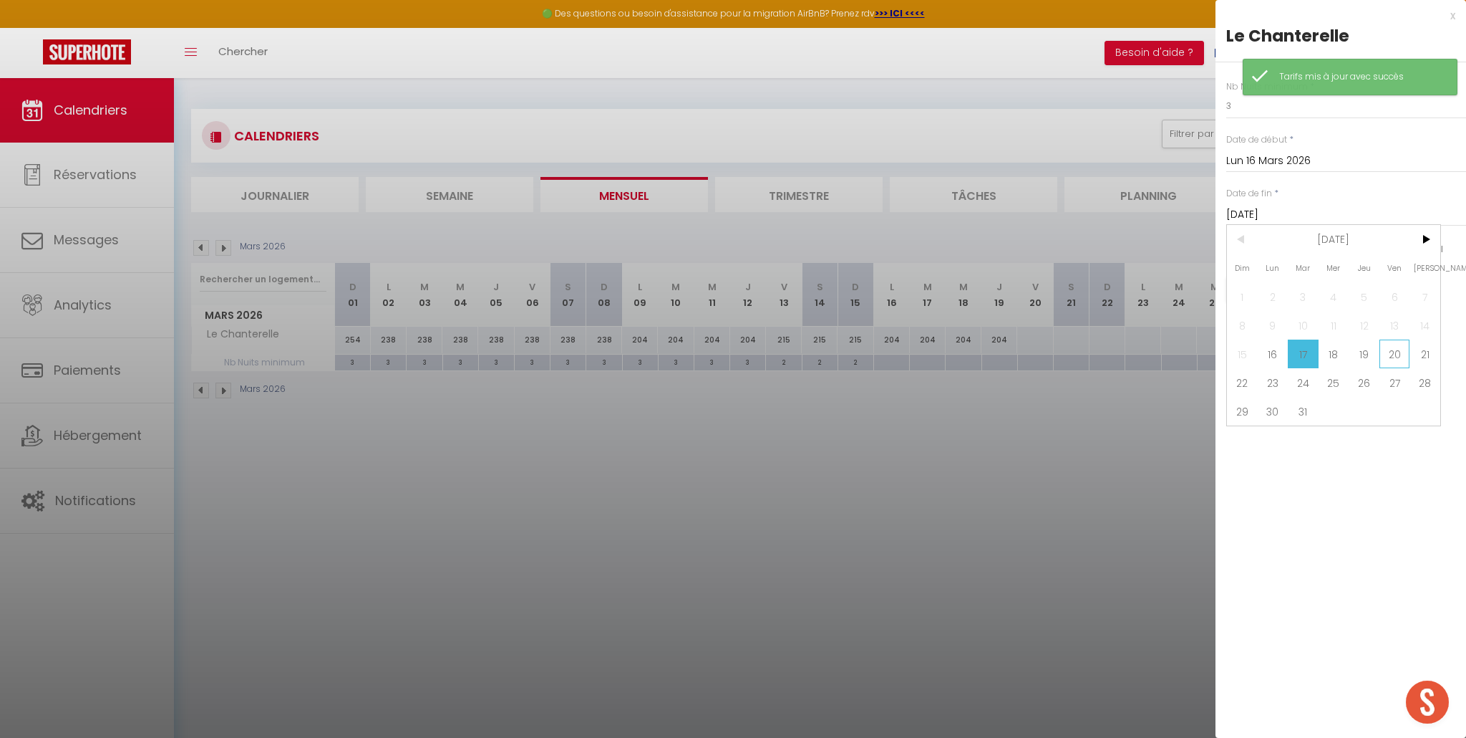
click at [1388, 352] on span "20" at bounding box center [1395, 353] width 31 height 29
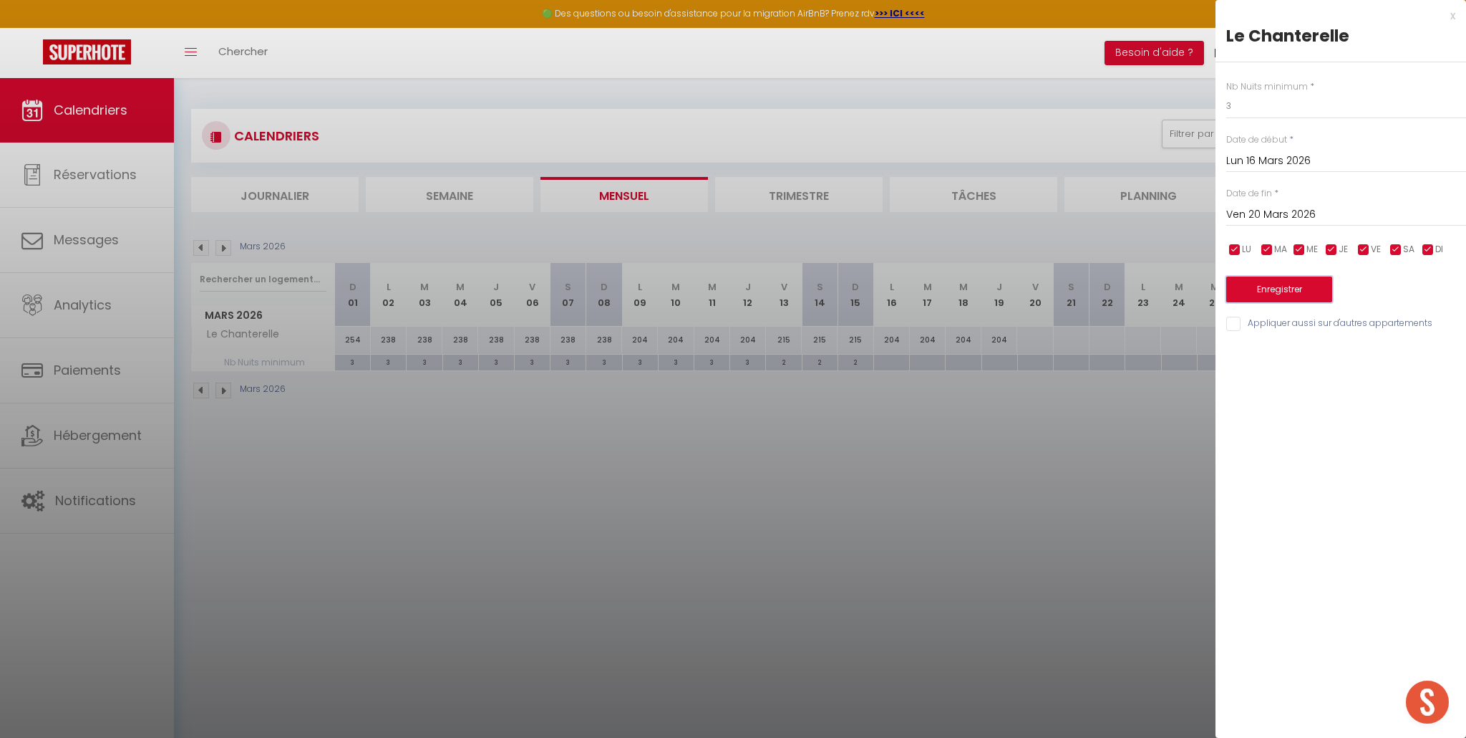
click at [1292, 291] on button "Enregistrer" at bounding box center [1280, 289] width 106 height 26
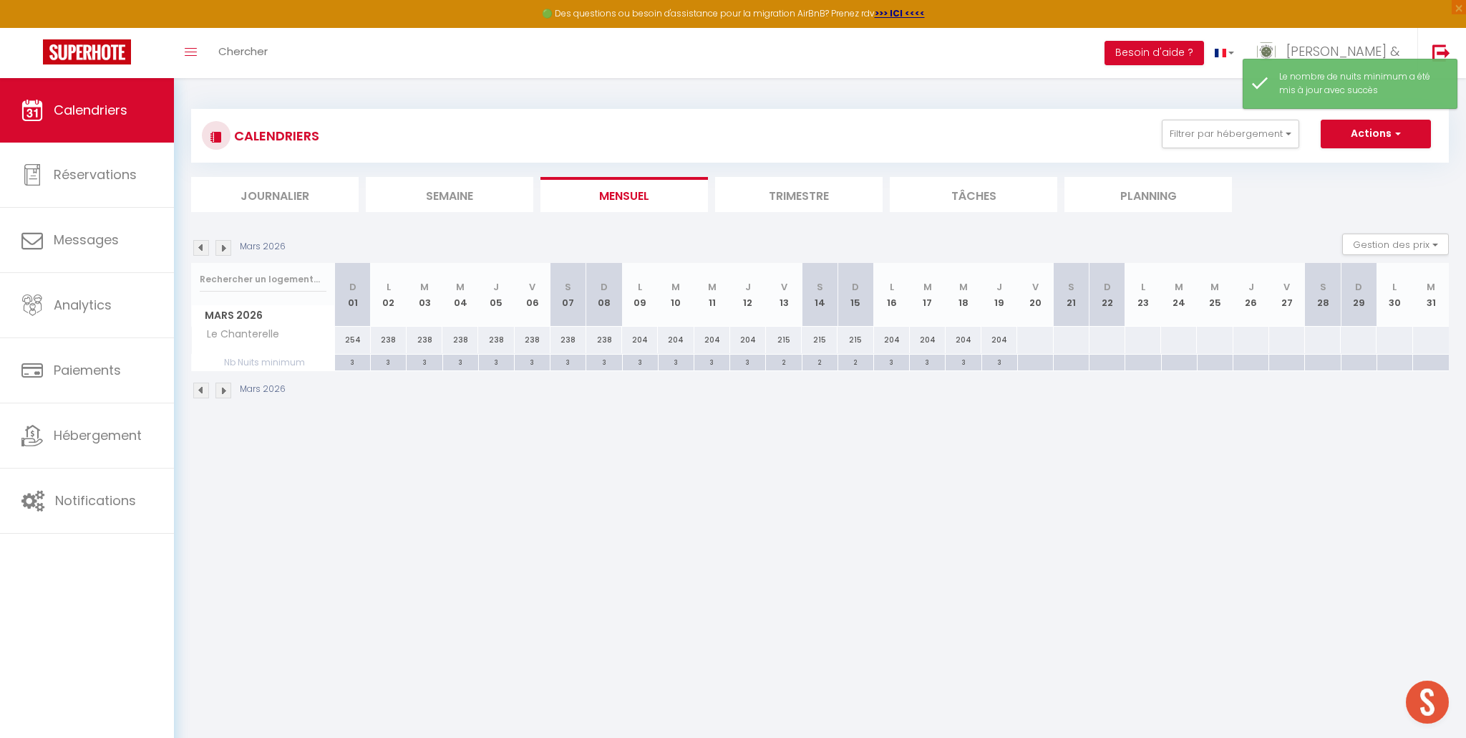
click at [1027, 341] on div at bounding box center [1035, 340] width 37 height 26
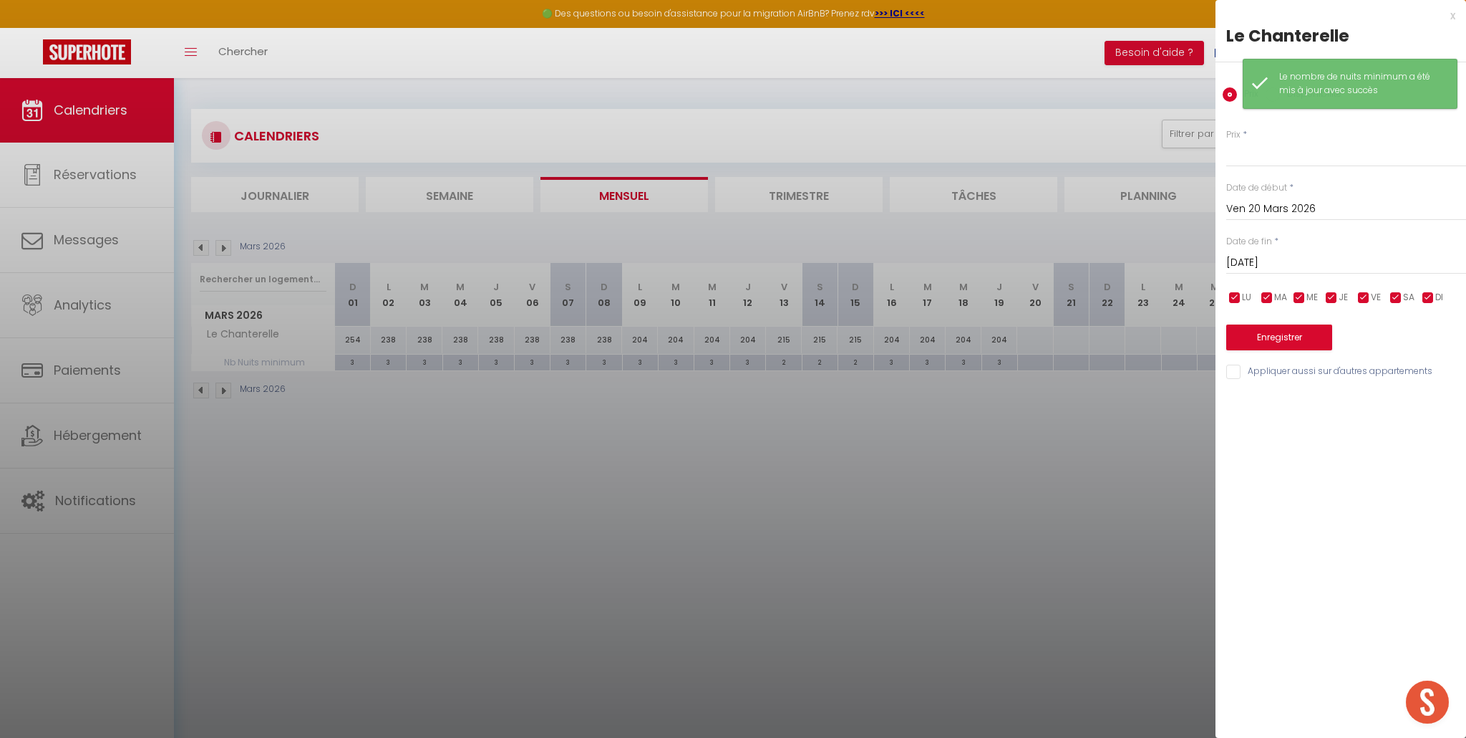
click at [1287, 261] on input "Sam 21 Mars 2026" at bounding box center [1347, 262] width 240 height 19
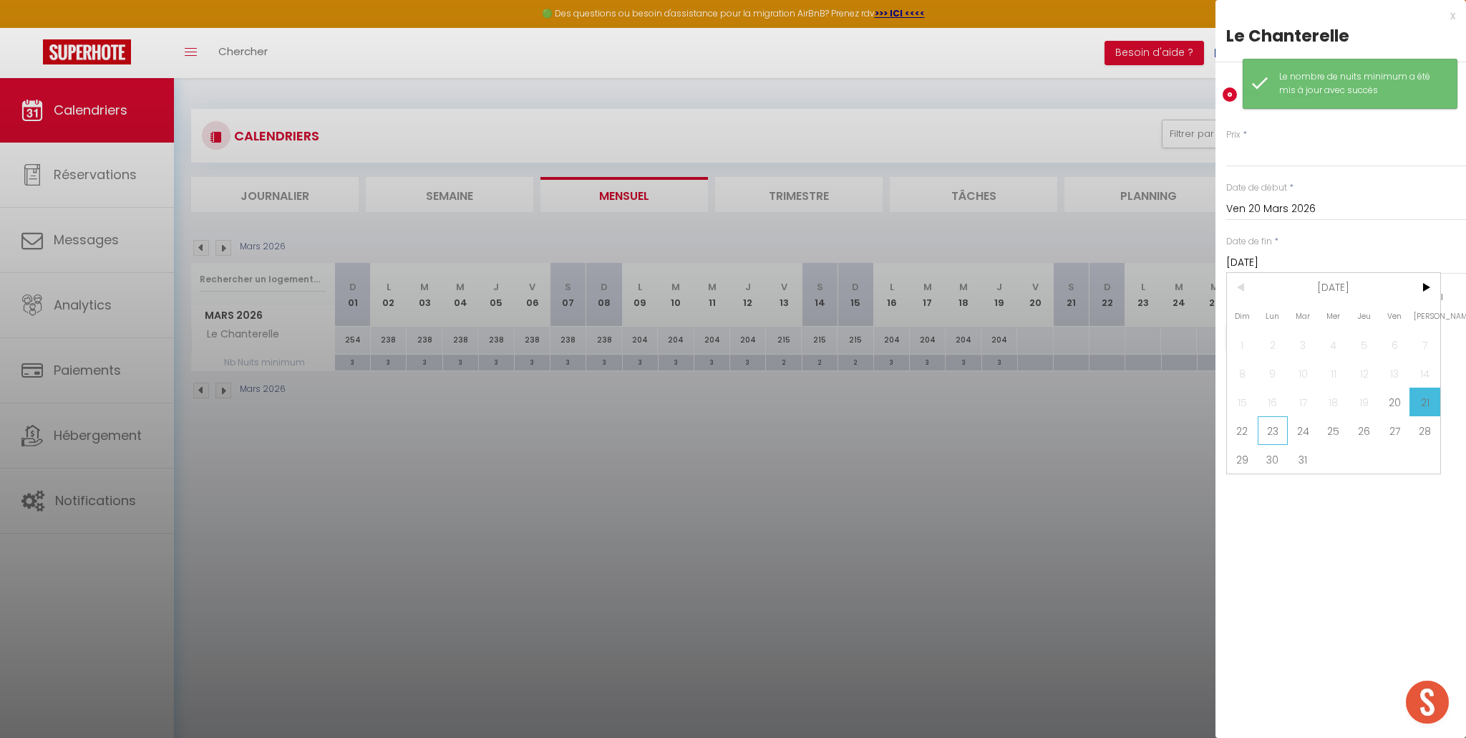
click at [1277, 435] on span "23" at bounding box center [1273, 430] width 31 height 29
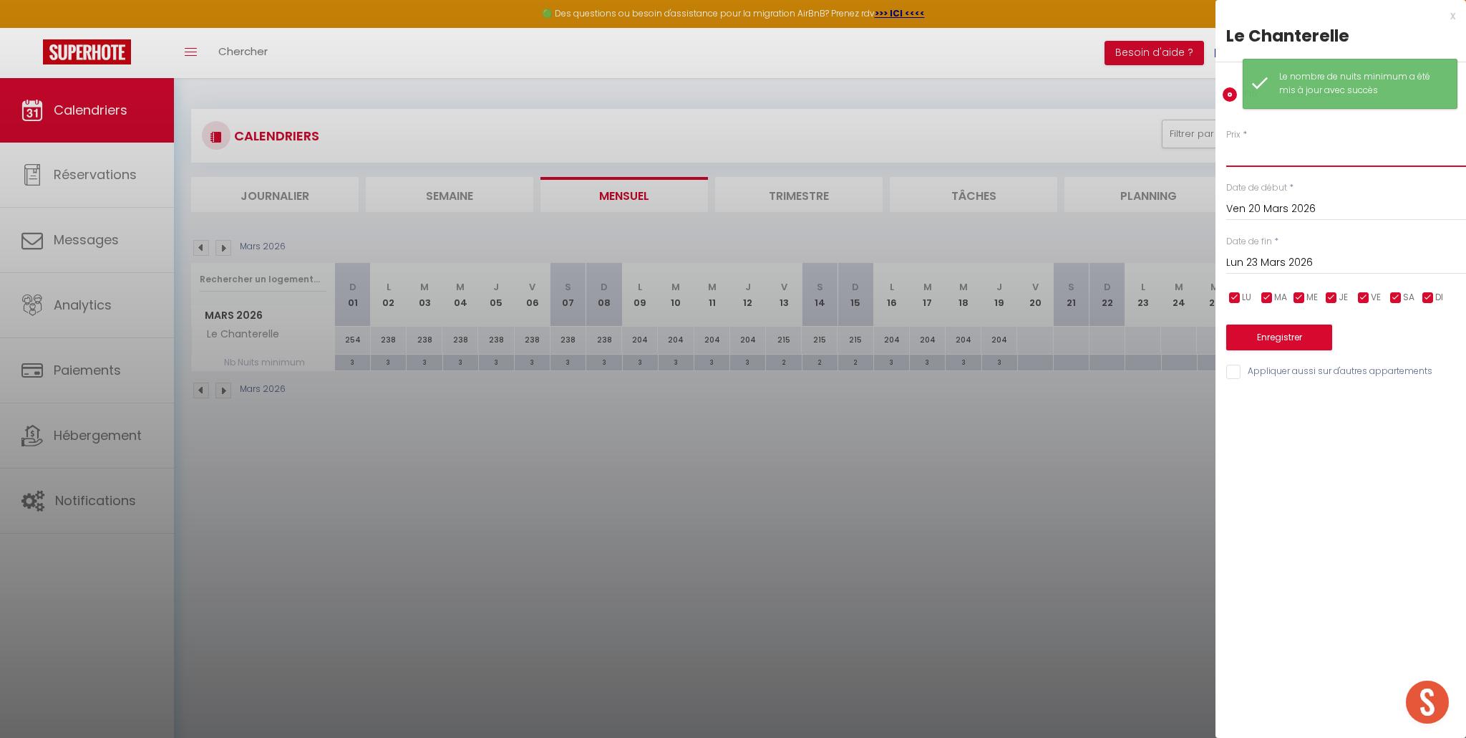
click at [1250, 159] on input "Prix" at bounding box center [1347, 154] width 240 height 26
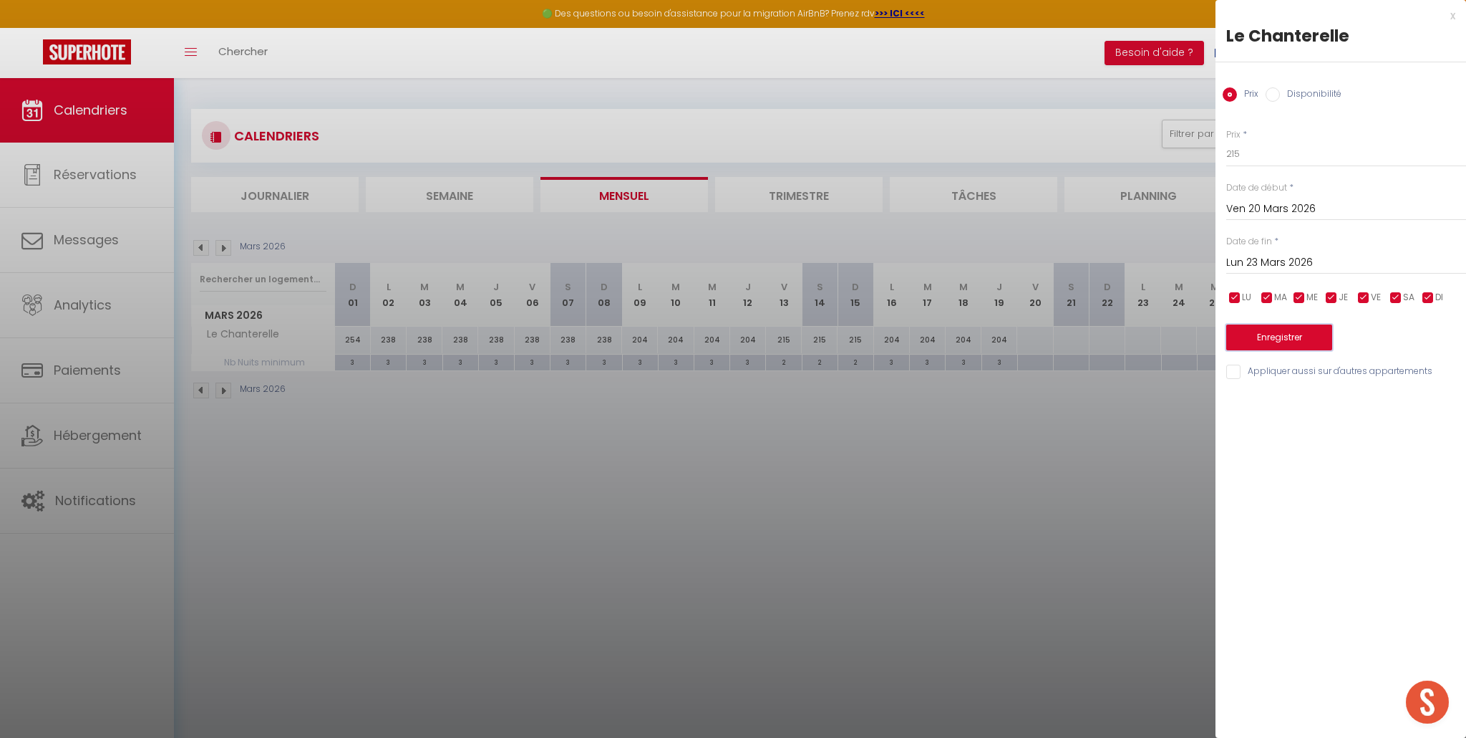
click at [1273, 346] on button "Enregistrer" at bounding box center [1280, 337] width 106 height 26
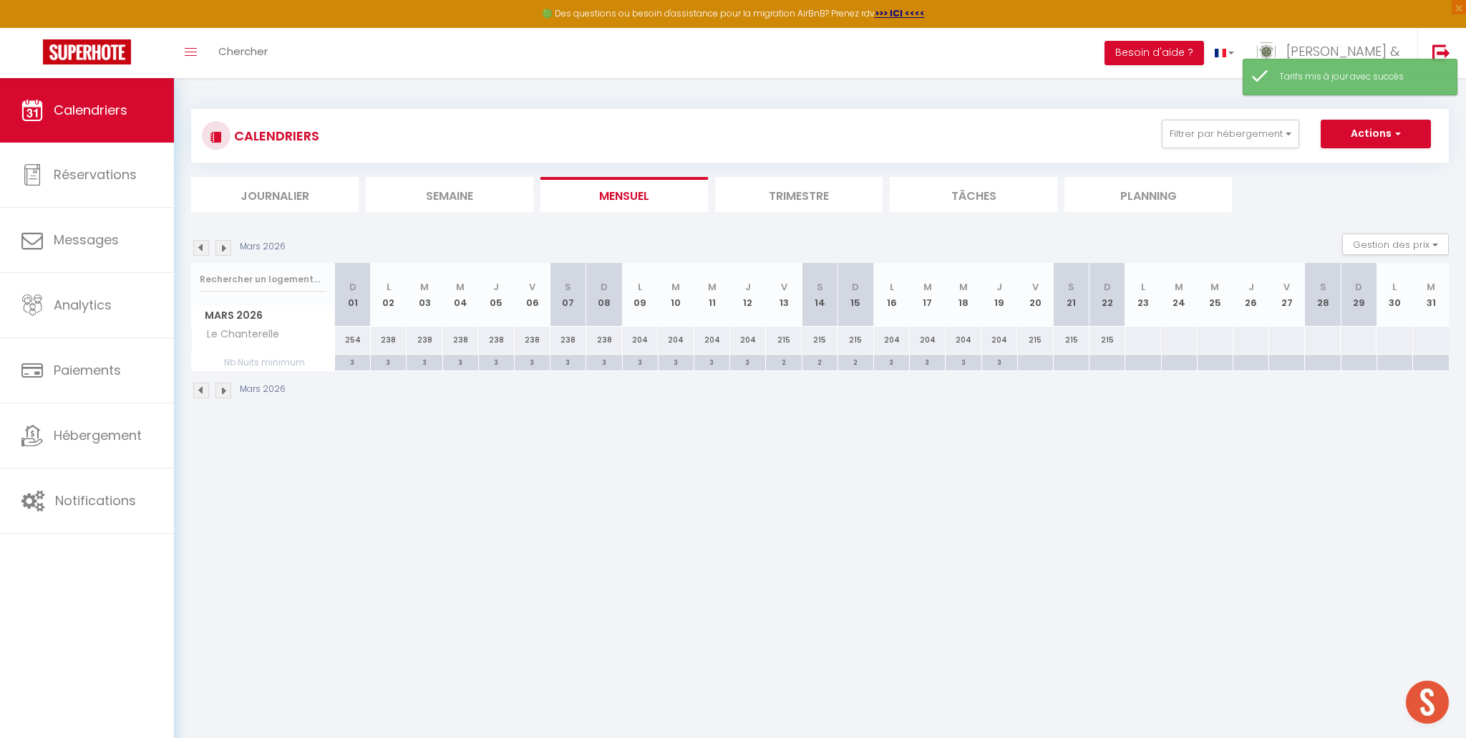
click at [1030, 362] on div at bounding box center [1035, 362] width 36 height 16
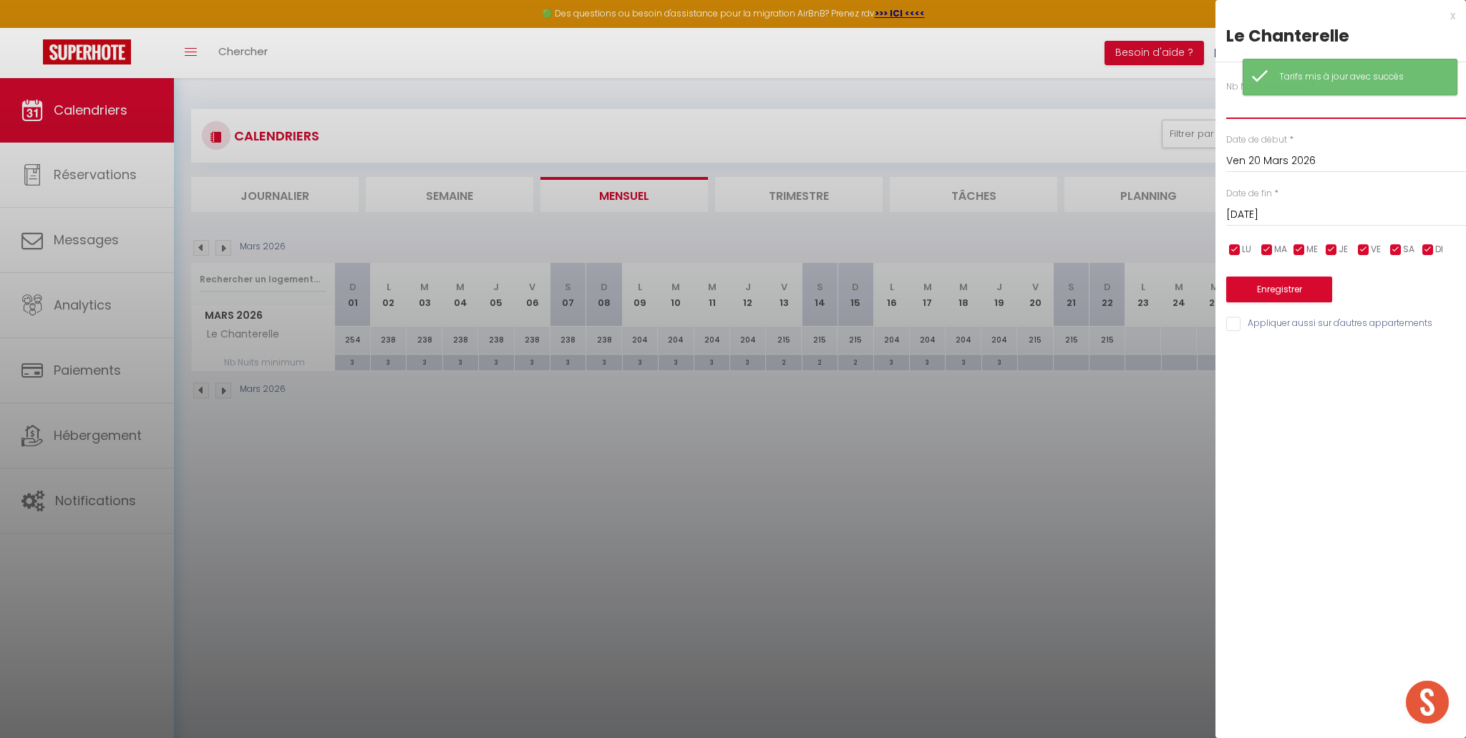
click at [1294, 115] on input "text" at bounding box center [1347, 106] width 240 height 26
drag, startPoint x: 1292, startPoint y: 211, endPoint x: 1289, endPoint y: 226, distance: 16.0
click at [1292, 211] on input "Sam 21 Mars 2026" at bounding box center [1347, 214] width 240 height 19
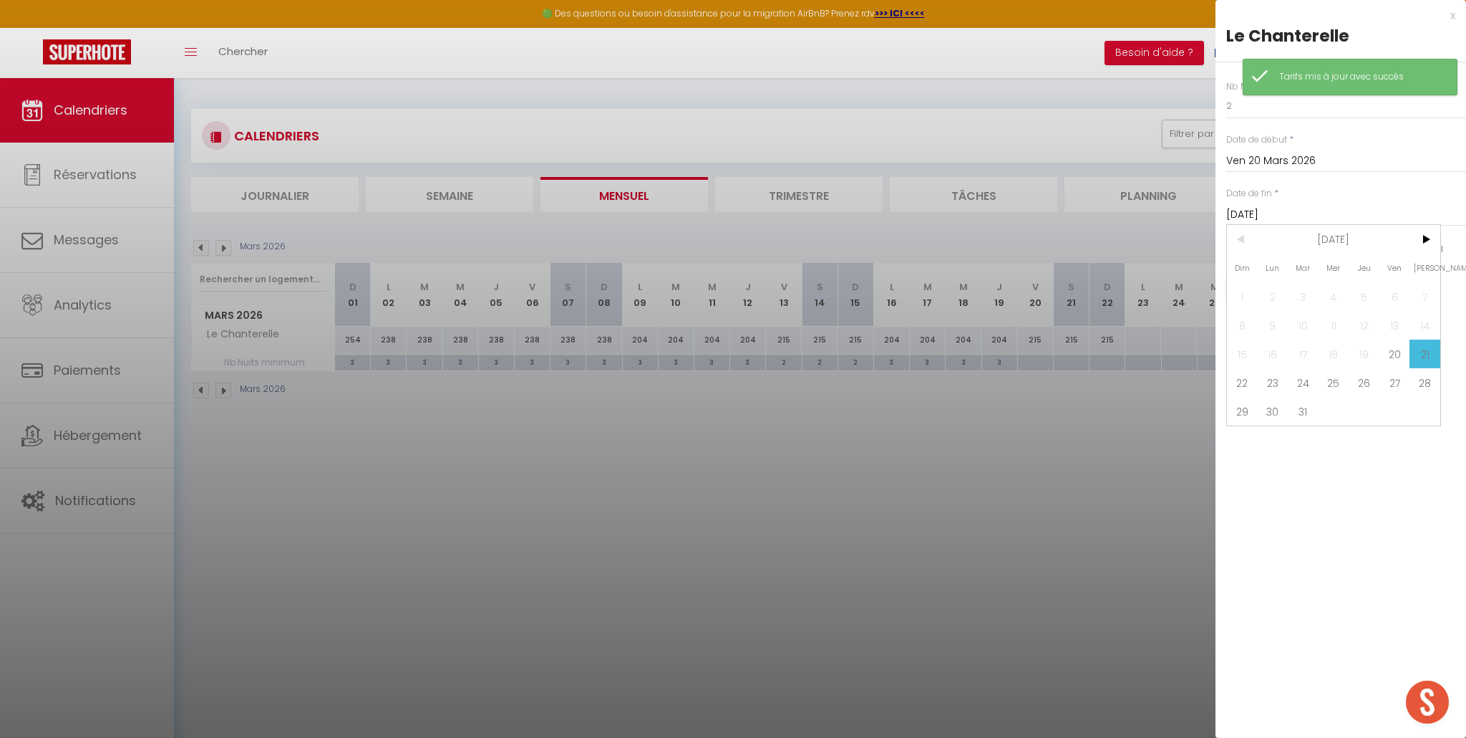
click at [1274, 385] on span "23" at bounding box center [1273, 382] width 31 height 29
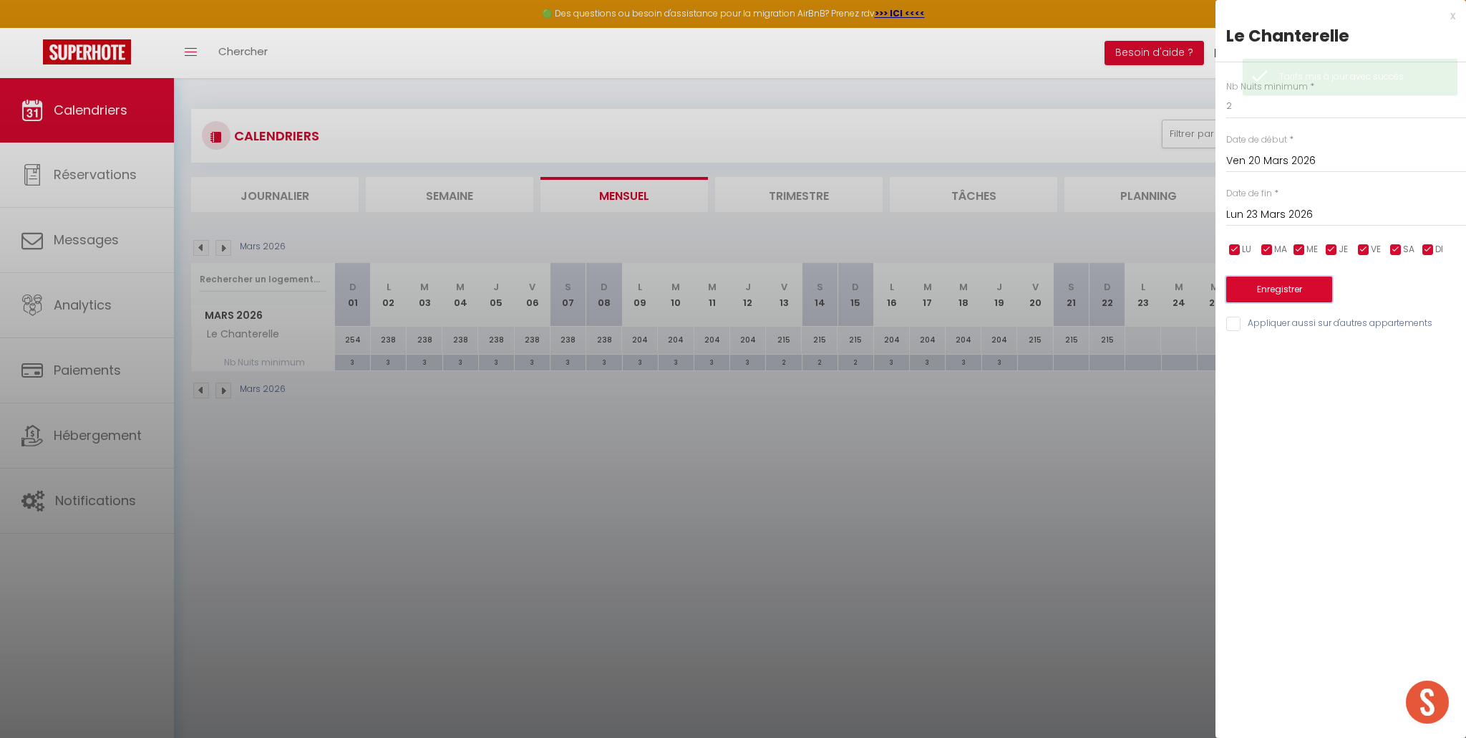
click at [1293, 289] on button "Enregistrer" at bounding box center [1280, 289] width 106 height 26
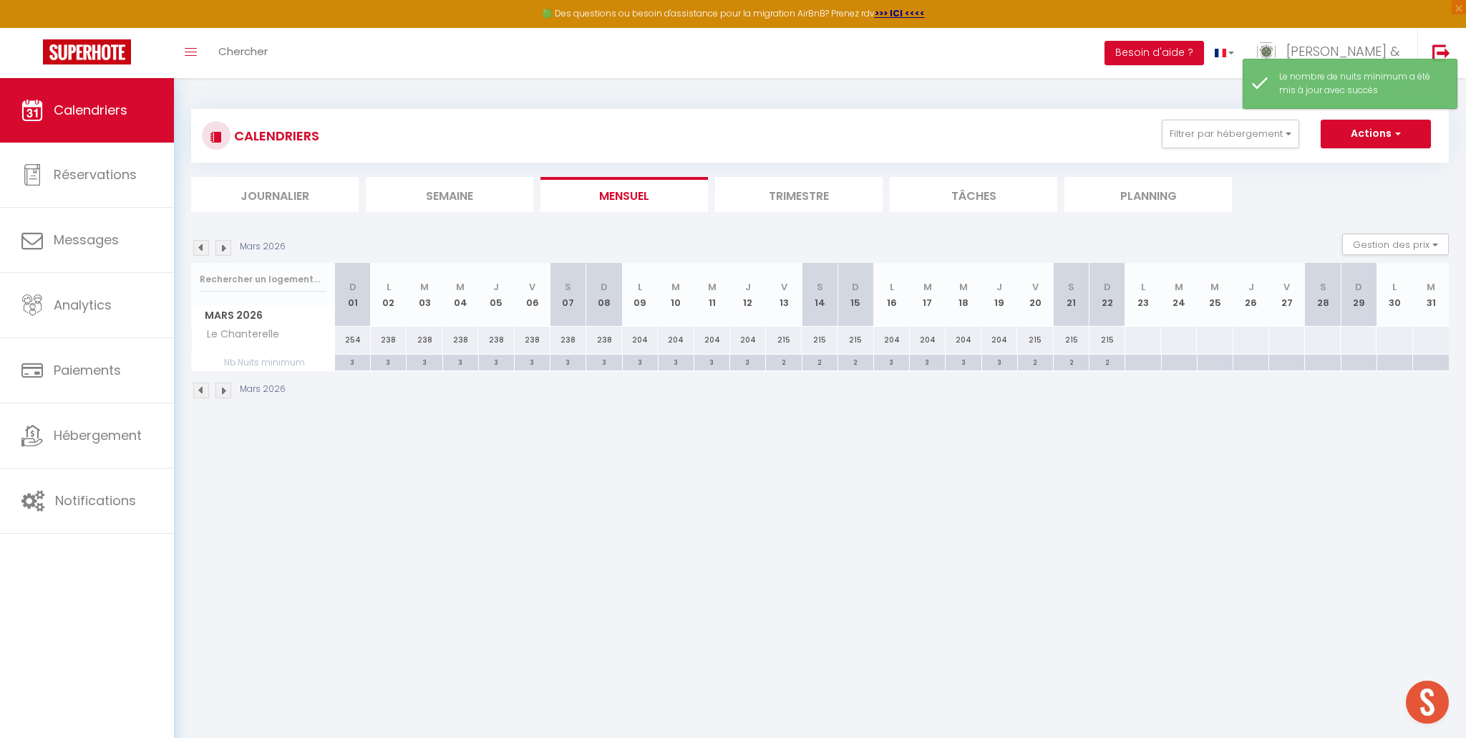
click at [1145, 342] on div at bounding box center [1143, 340] width 37 height 26
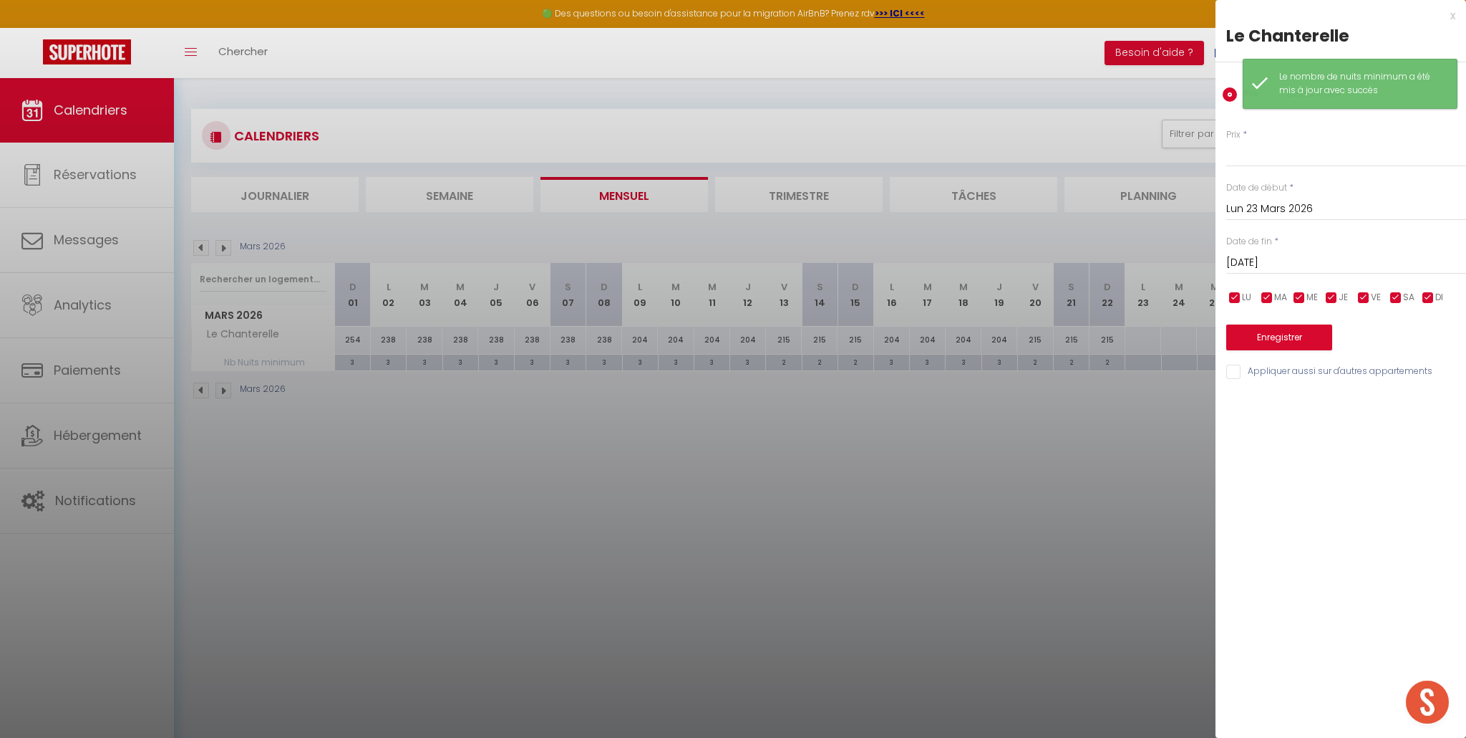
click at [1267, 261] on input "Mar 24 Mars 2026" at bounding box center [1347, 262] width 240 height 19
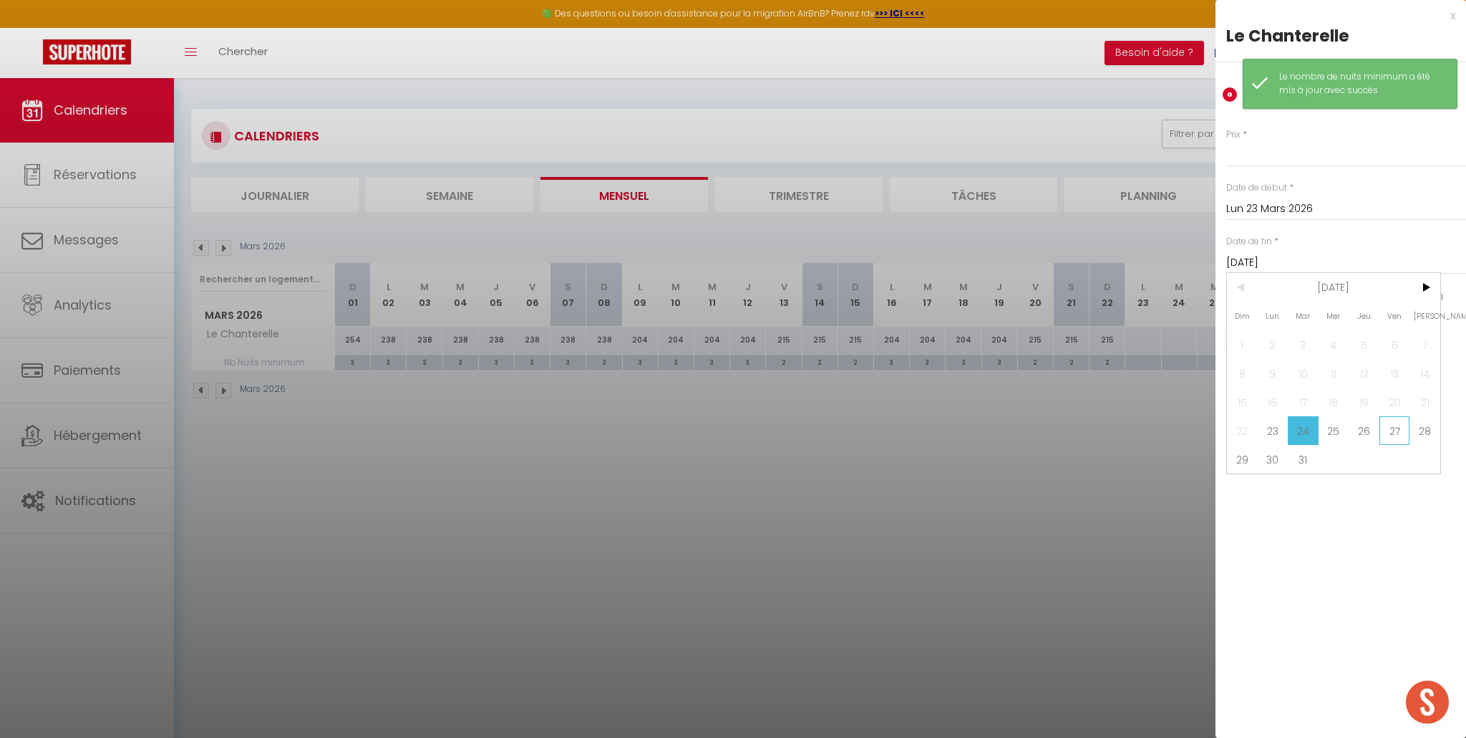
click at [1398, 427] on span "27" at bounding box center [1395, 430] width 31 height 29
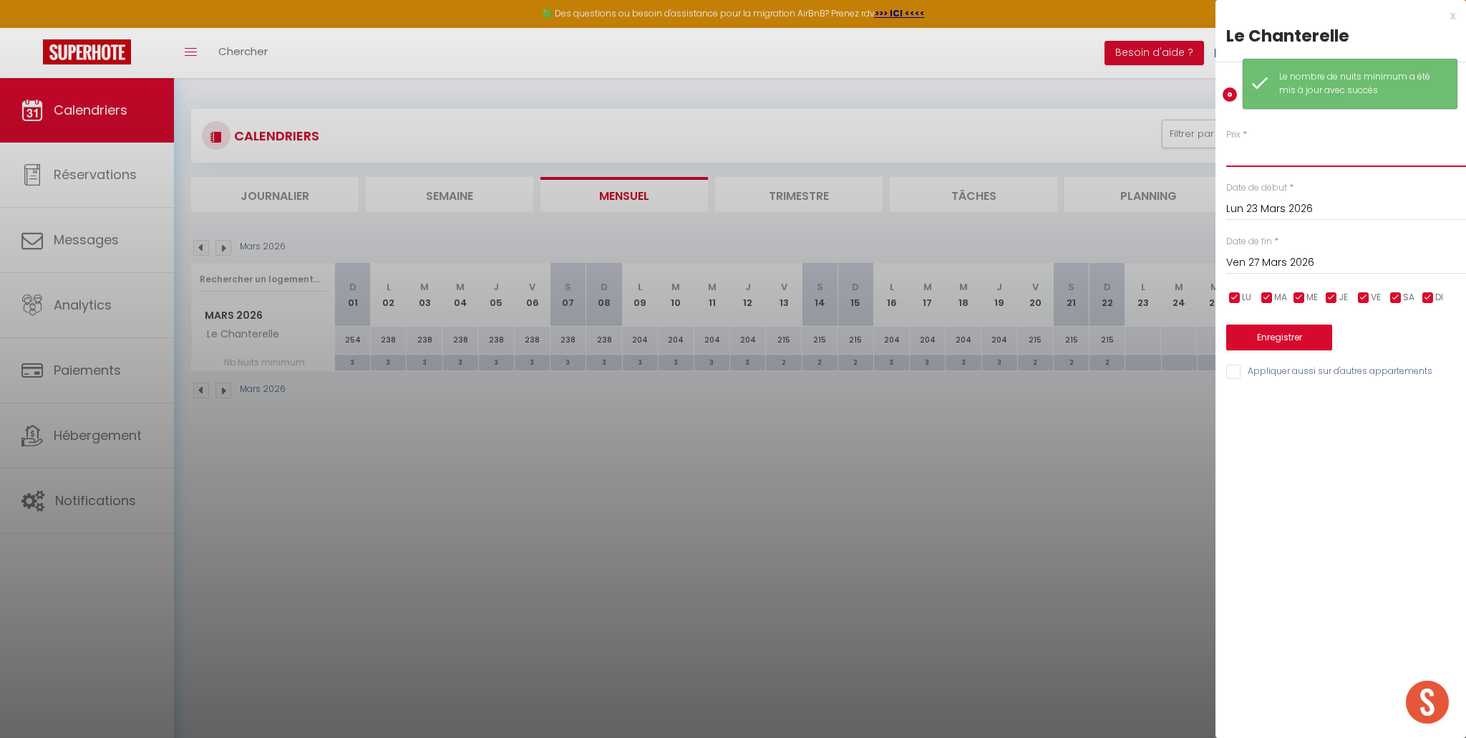
click at [1255, 163] on input "Prix" at bounding box center [1347, 154] width 240 height 26
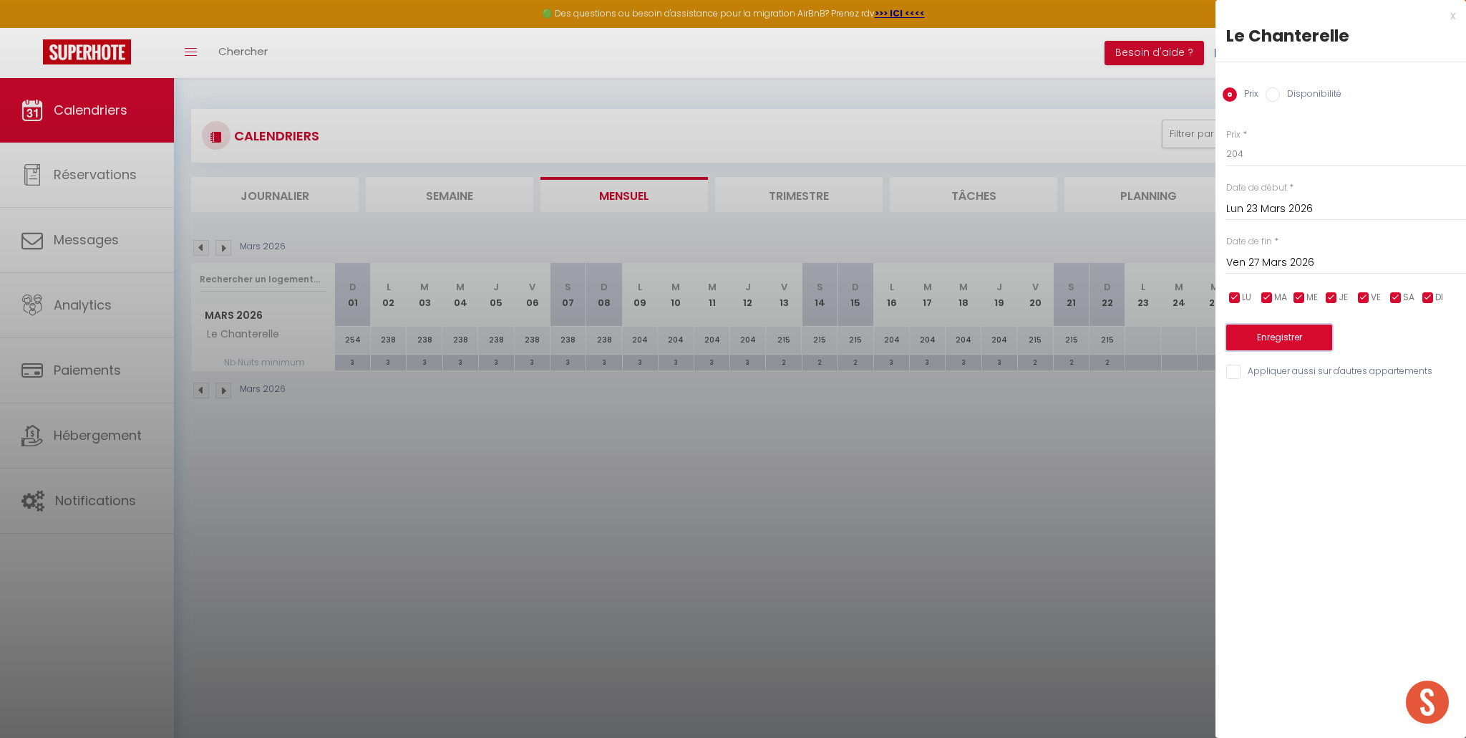
click at [1274, 342] on button "Enregistrer" at bounding box center [1280, 337] width 106 height 26
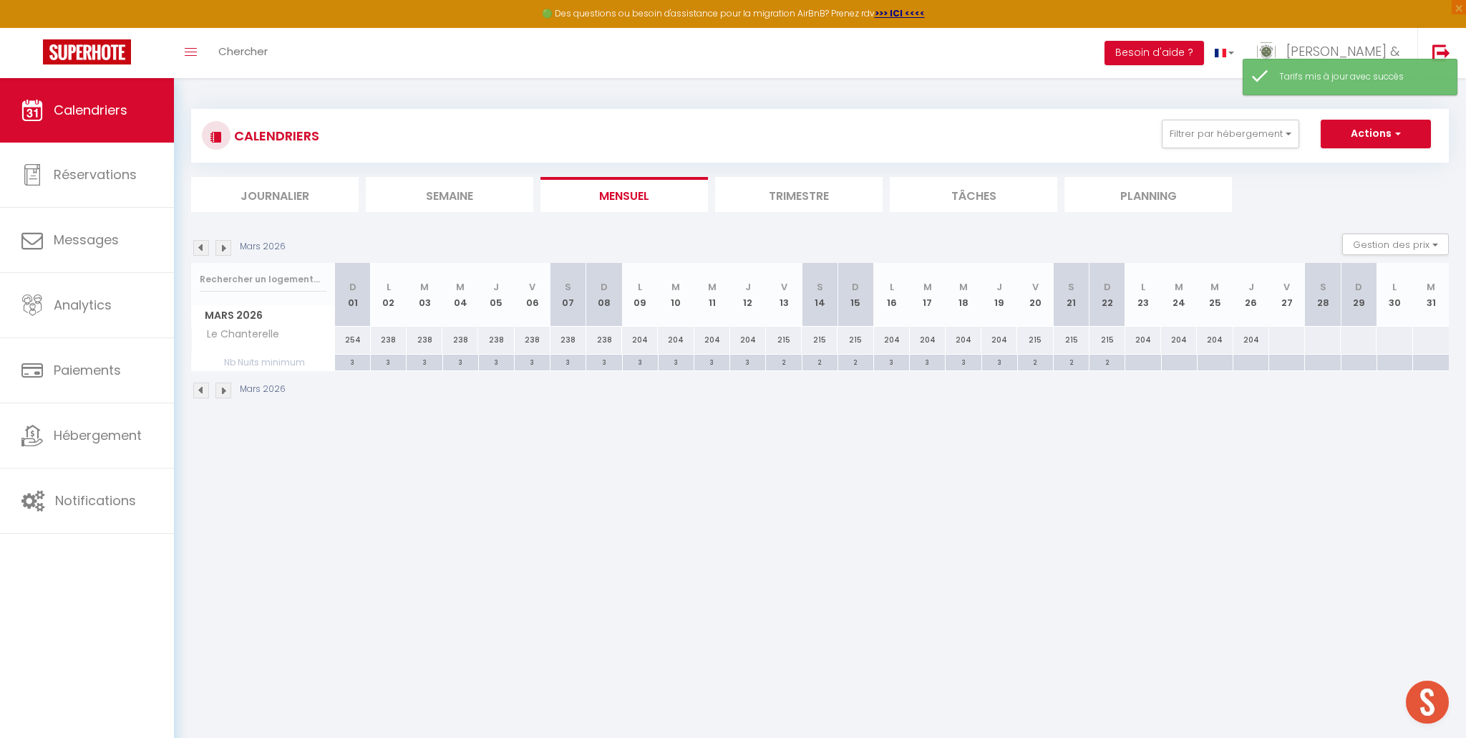
click at [1138, 362] on div at bounding box center [1143, 362] width 36 height 16
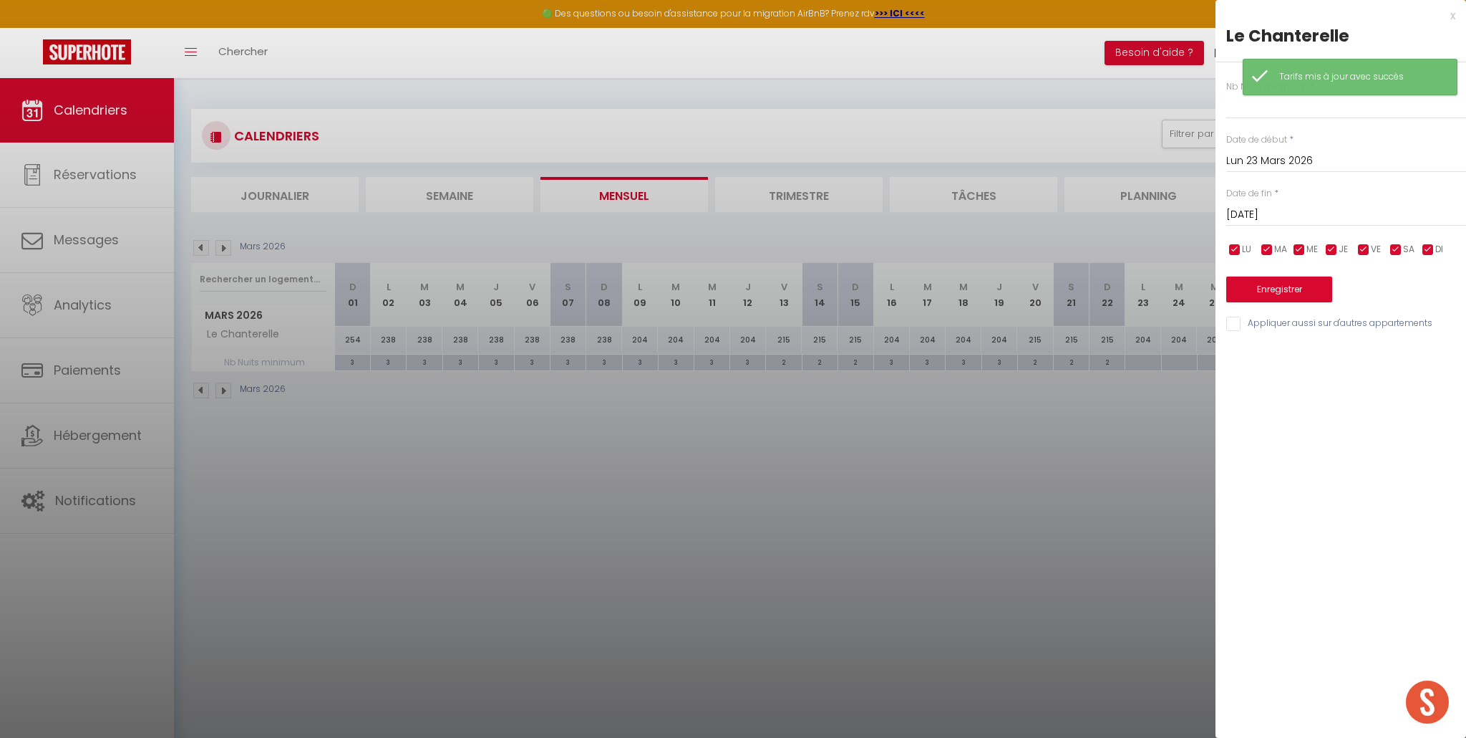
drag, startPoint x: 1277, startPoint y: 216, endPoint x: 1297, endPoint y: 247, distance: 37.0
click at [1277, 216] on input "Mar 24 Mars 2026" at bounding box center [1347, 214] width 240 height 19
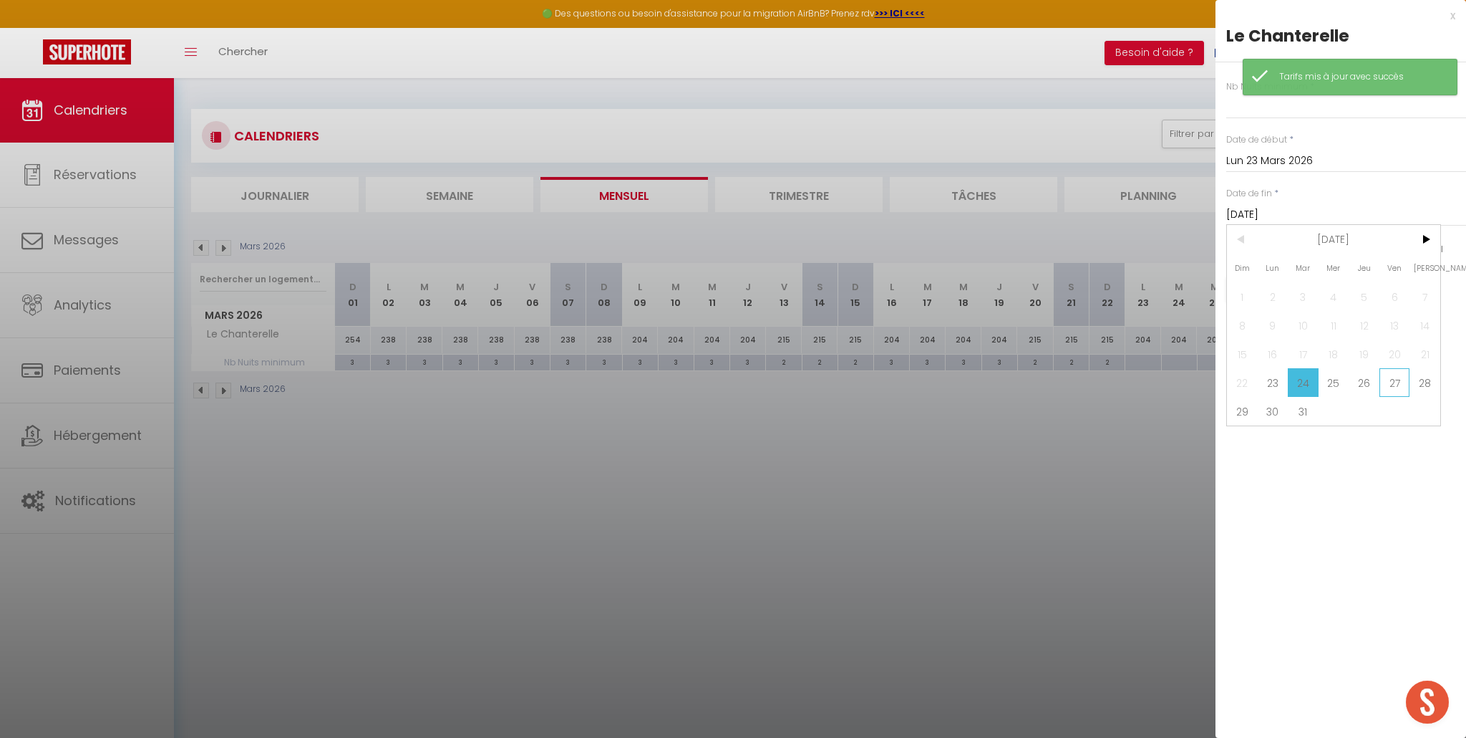
click at [1393, 382] on span "27" at bounding box center [1395, 382] width 31 height 29
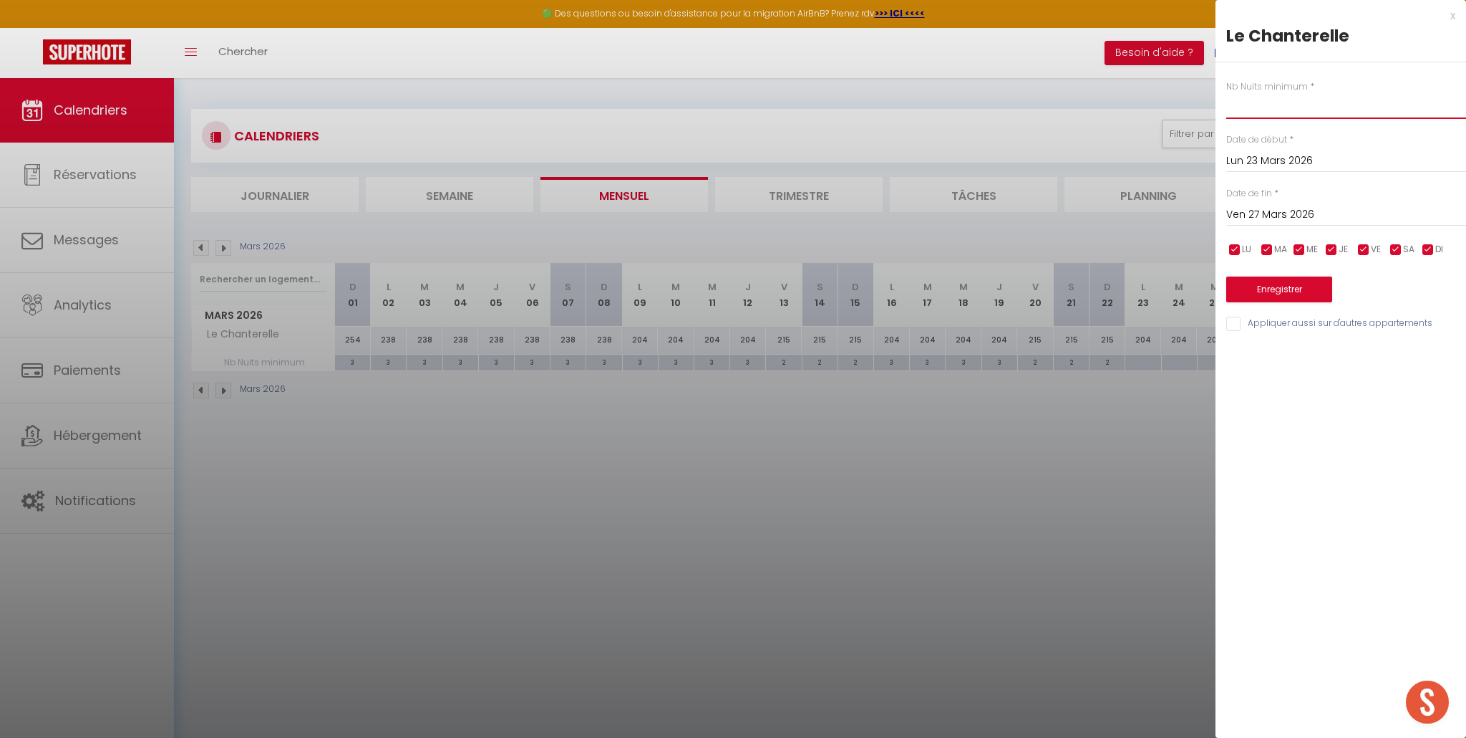
click at [1289, 105] on input "text" at bounding box center [1347, 106] width 240 height 26
click at [1274, 293] on button "Enregistrer" at bounding box center [1280, 289] width 106 height 26
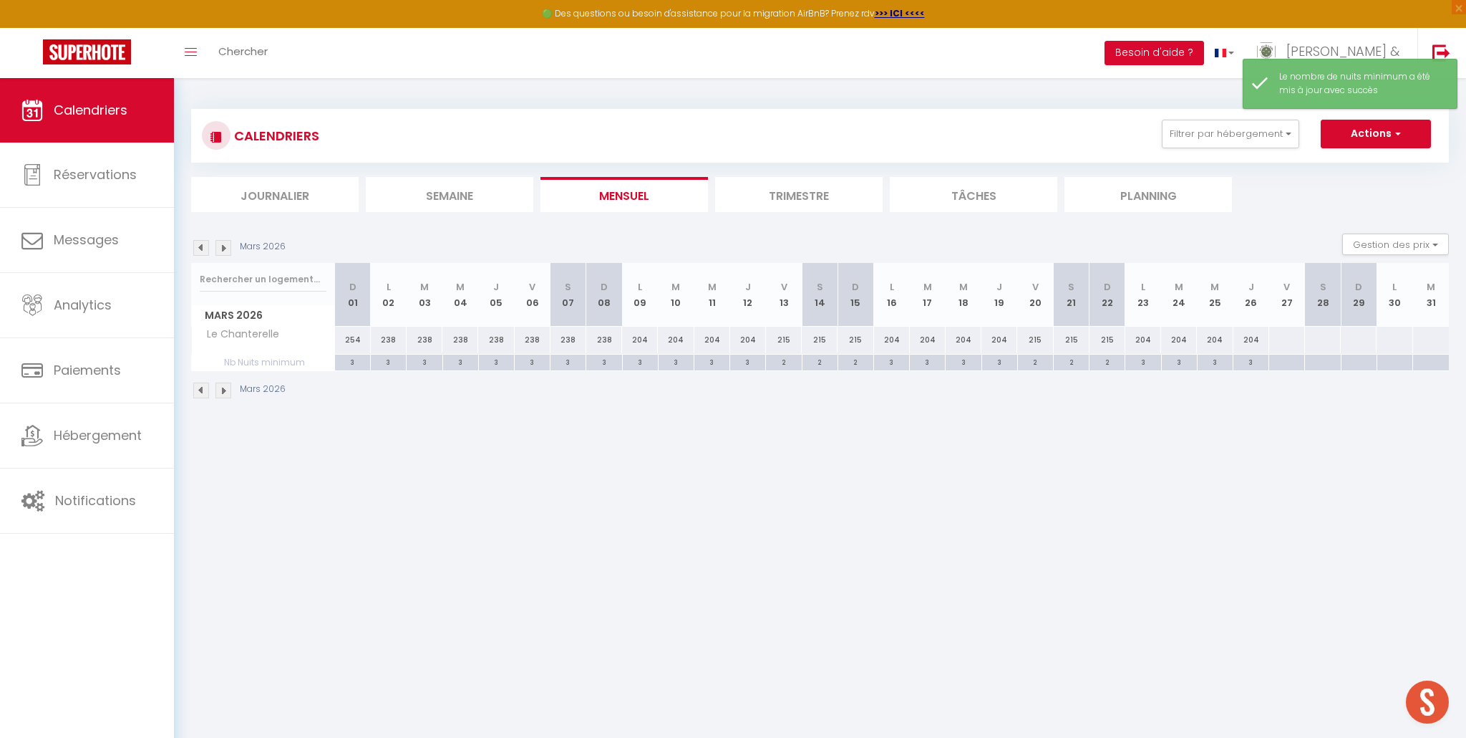
click at [1273, 339] on div at bounding box center [1287, 340] width 37 height 26
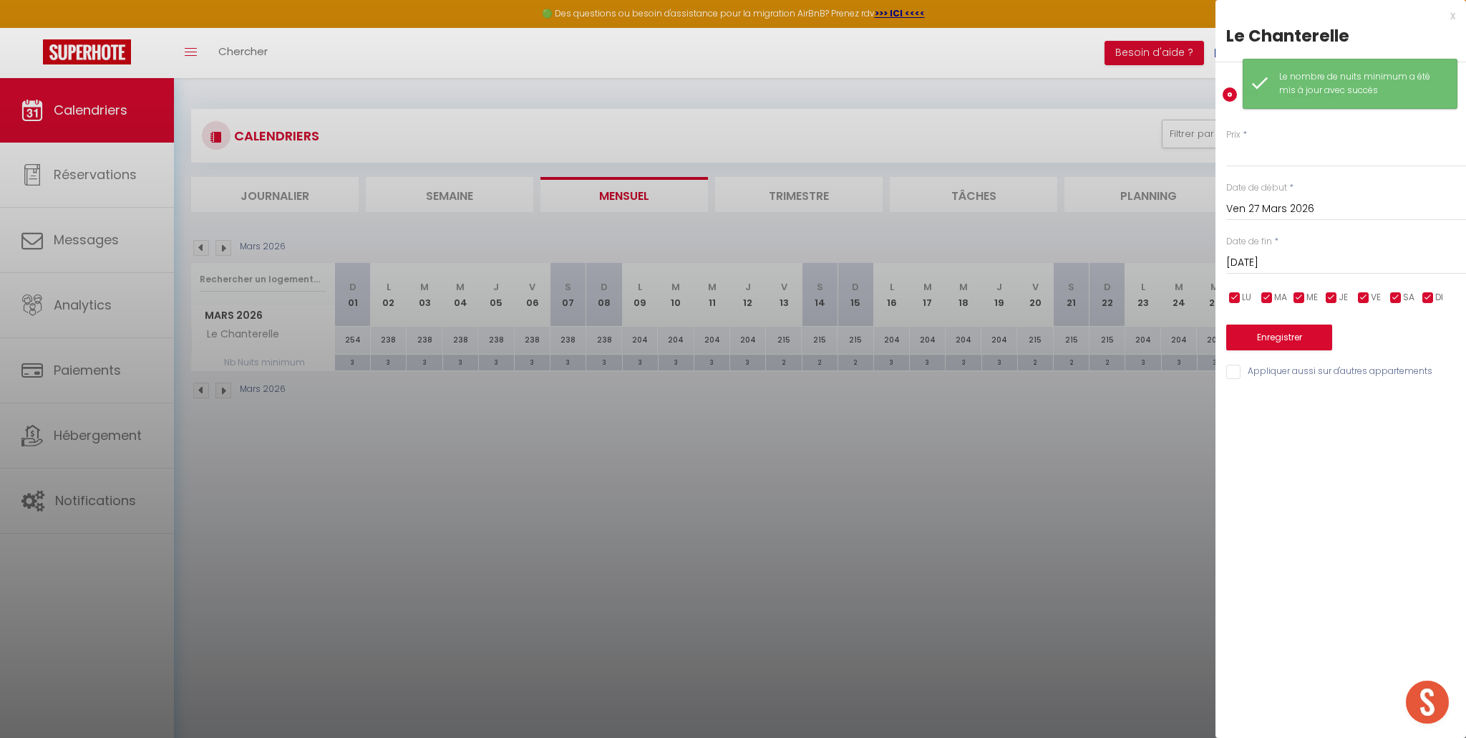
click at [1280, 263] on input "Sam 28 Mars 2026" at bounding box center [1347, 262] width 240 height 19
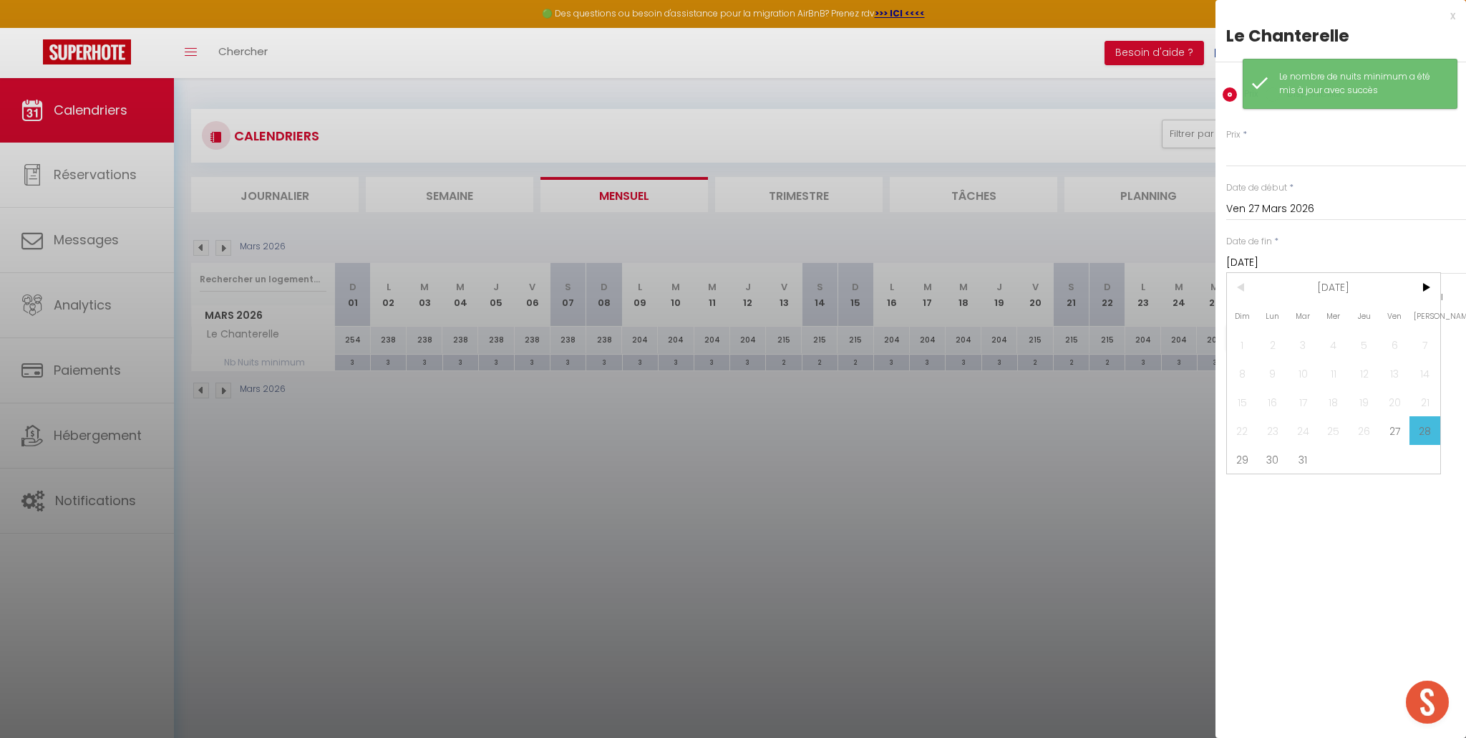
click at [1261, 458] on span "30" at bounding box center [1273, 459] width 31 height 29
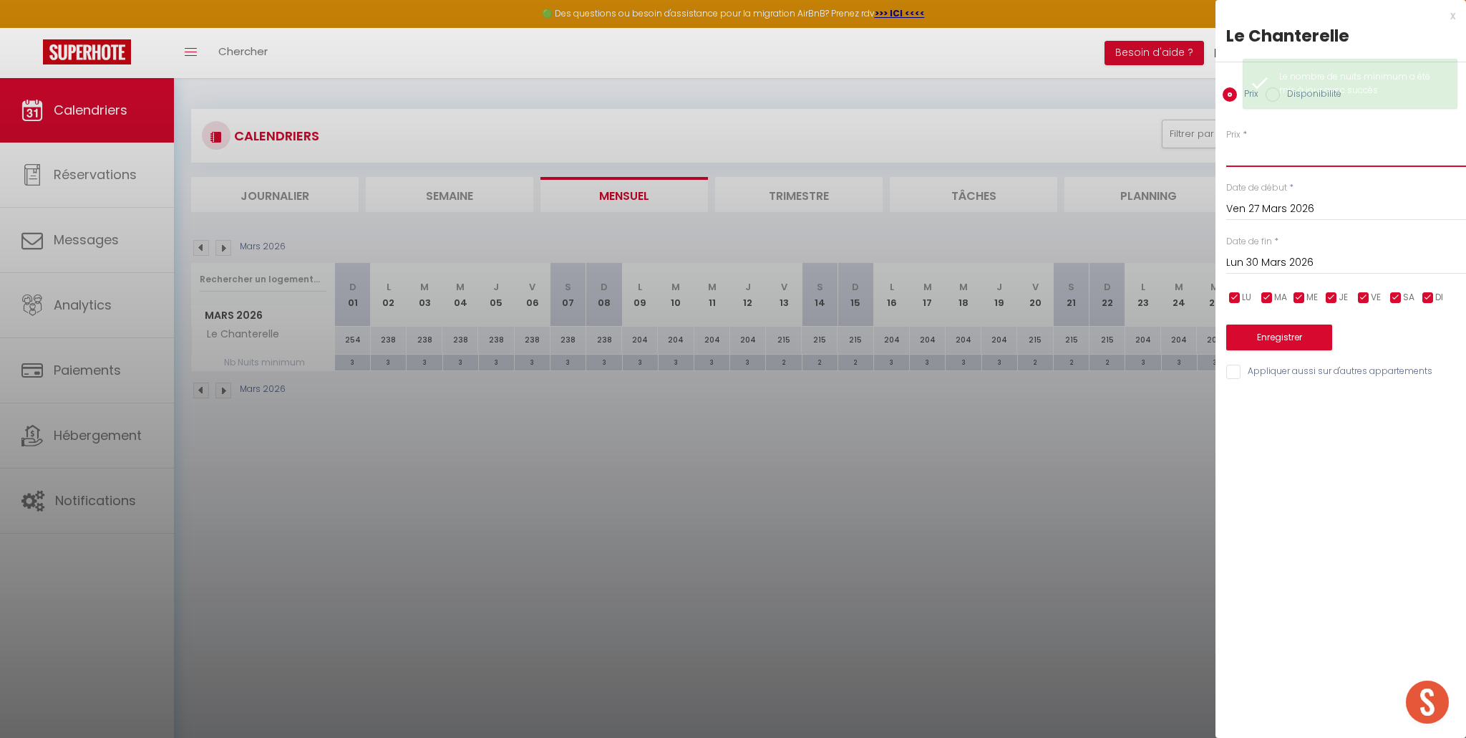
click at [1259, 158] on input "Prix" at bounding box center [1347, 154] width 240 height 26
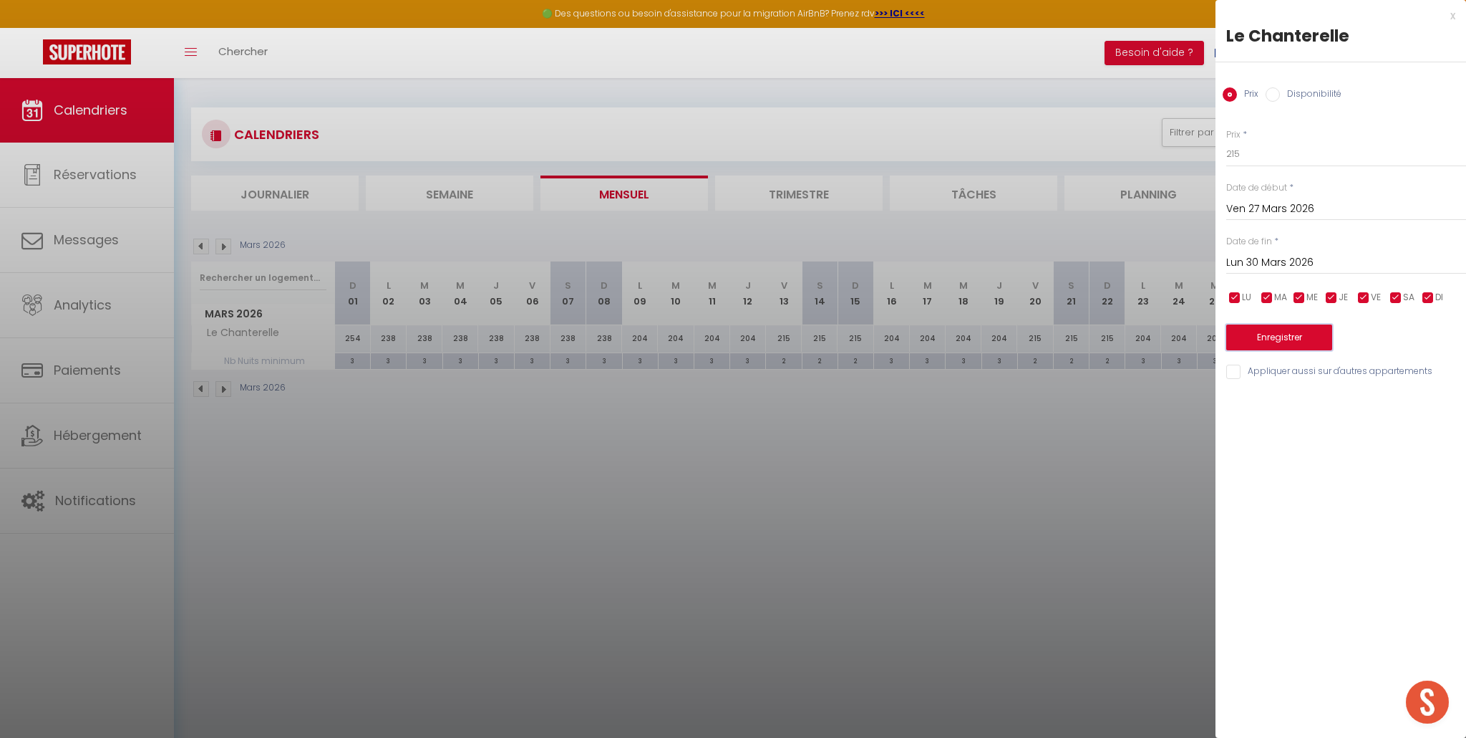
scroll to position [4, 0]
click at [1269, 343] on button "Enregistrer" at bounding box center [1280, 337] width 106 height 26
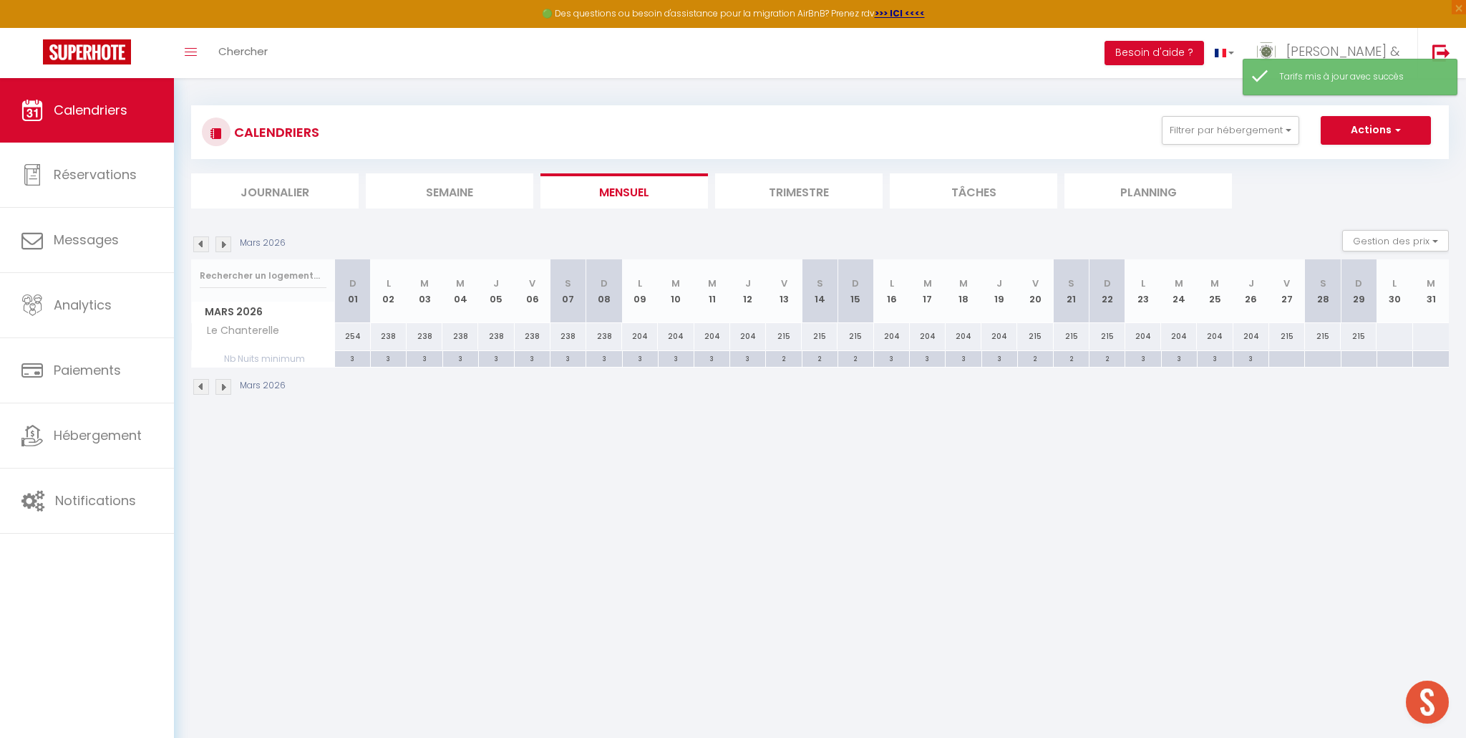
click at [1286, 361] on div at bounding box center [1287, 359] width 36 height 16
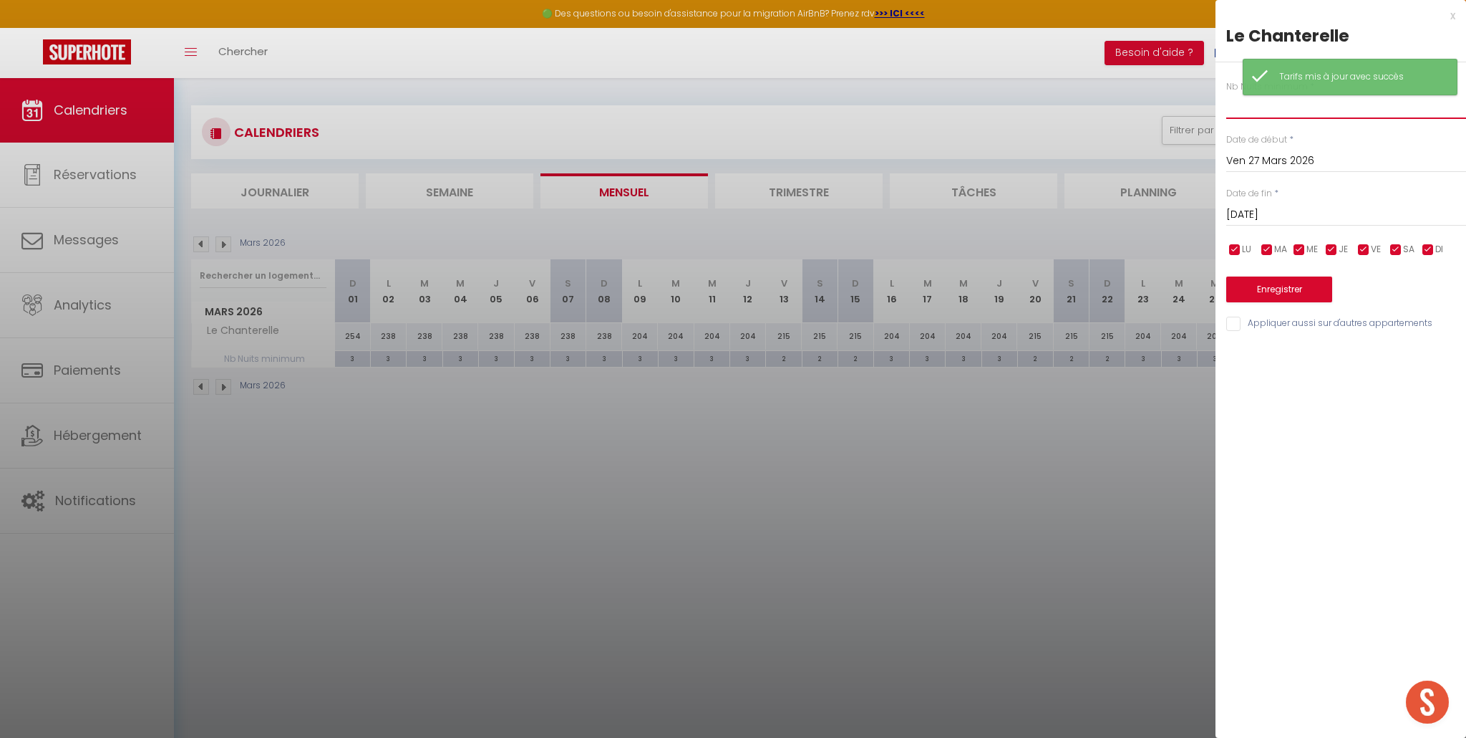
click at [1267, 109] on input "text" at bounding box center [1347, 106] width 240 height 26
click at [1295, 215] on input "Sam 28 Mars 2026" at bounding box center [1347, 214] width 240 height 19
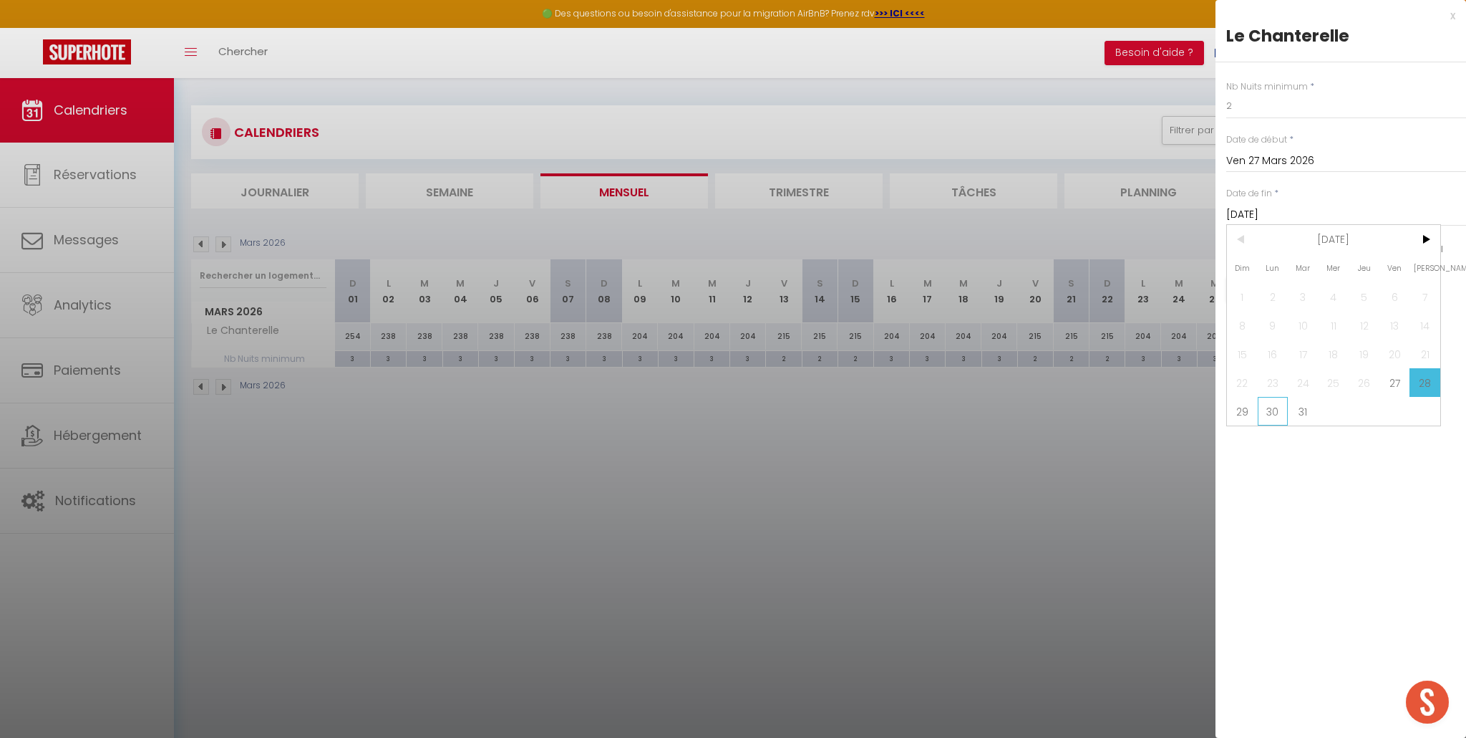
click at [1267, 412] on span "30" at bounding box center [1273, 411] width 31 height 29
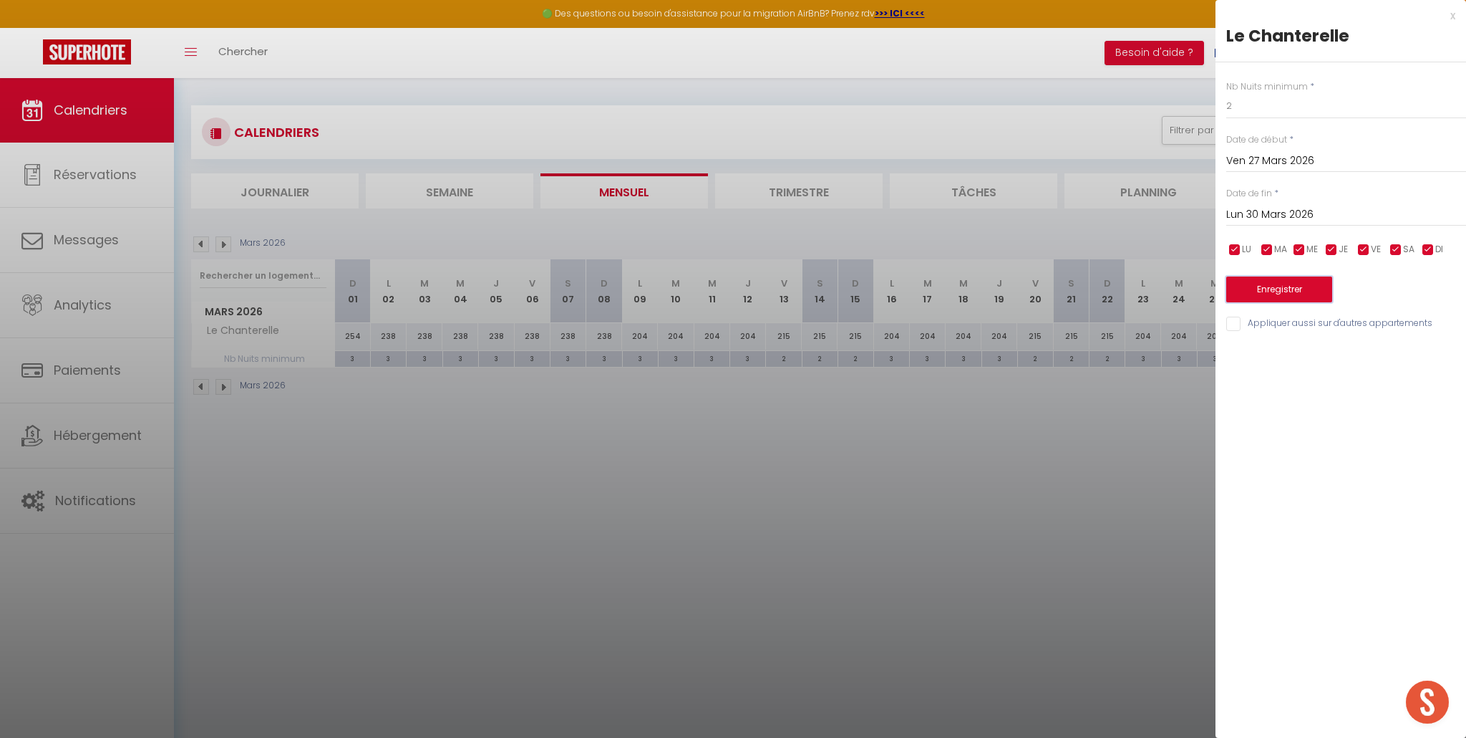
click at [1277, 285] on button "Enregistrer" at bounding box center [1280, 289] width 106 height 26
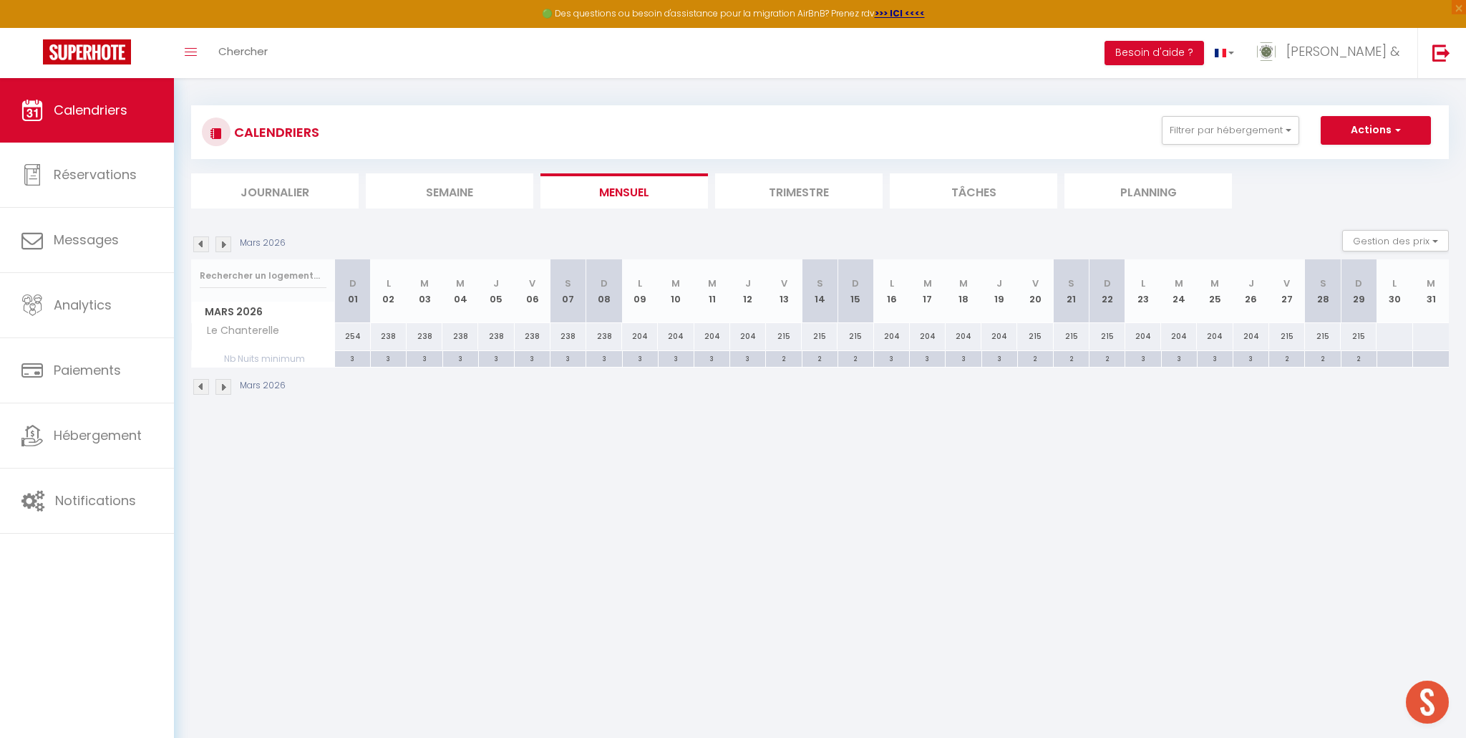
click at [1394, 337] on div at bounding box center [1394, 336] width 37 height 26
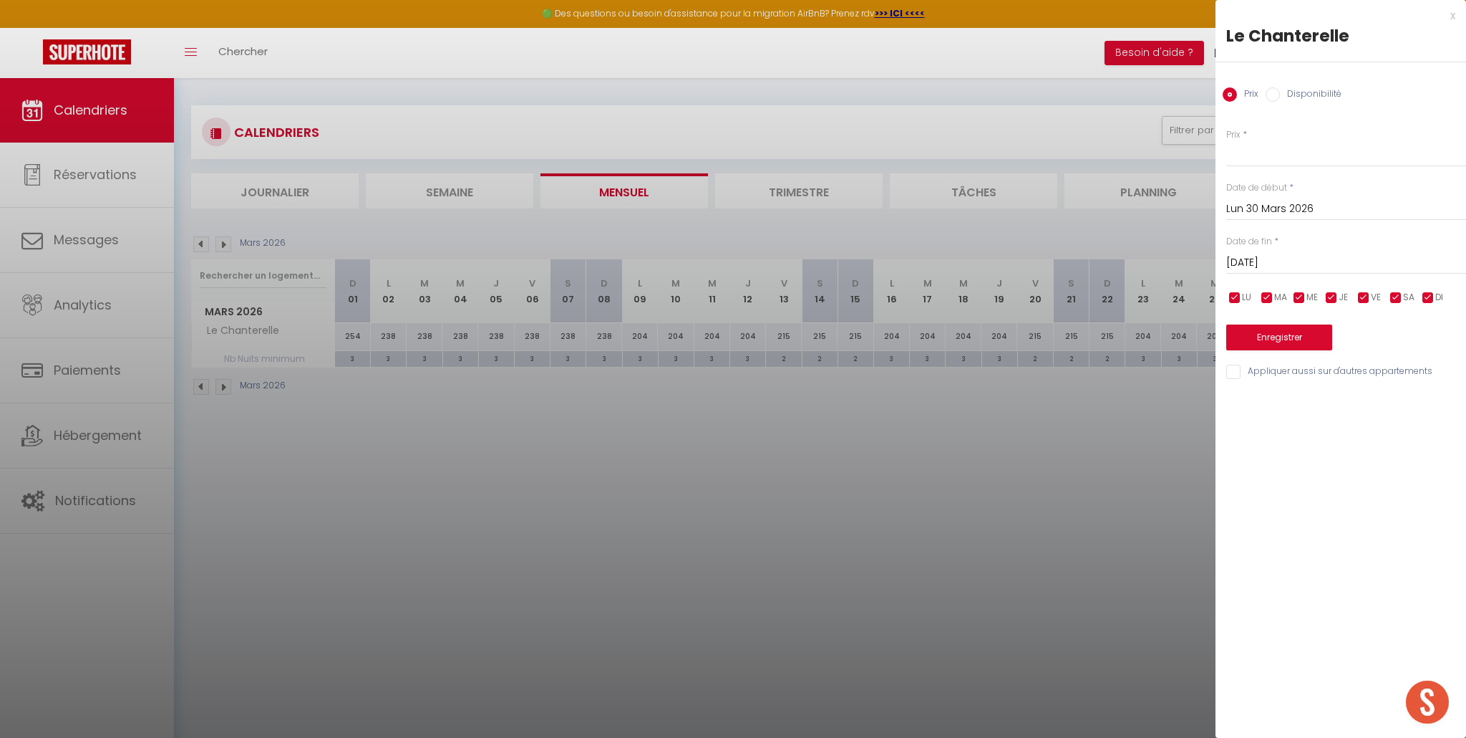
click at [1267, 264] on input "Mar 31 Mars 2026" at bounding box center [1347, 262] width 240 height 19
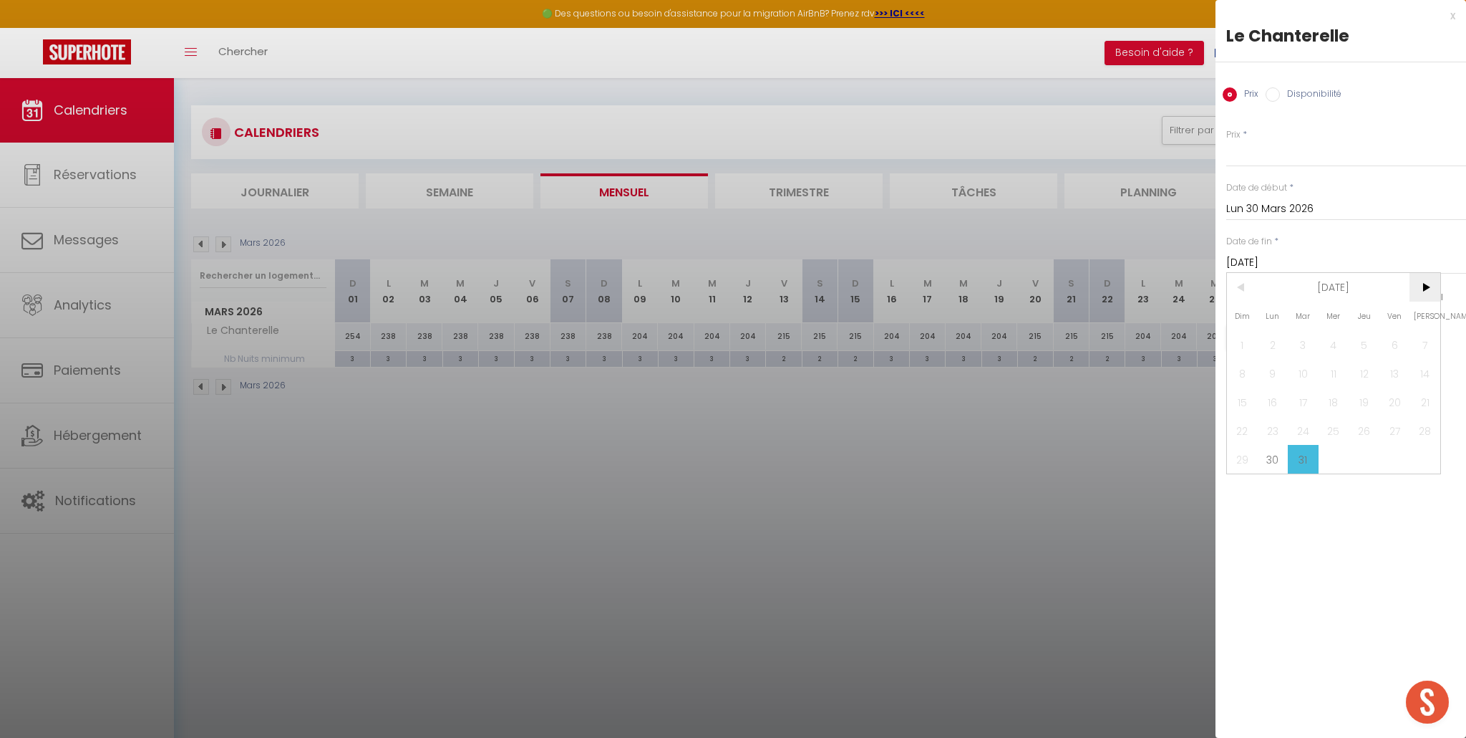
click at [1421, 279] on span ">" at bounding box center [1425, 287] width 31 height 29
click at [1396, 347] on span "3" at bounding box center [1395, 344] width 31 height 29
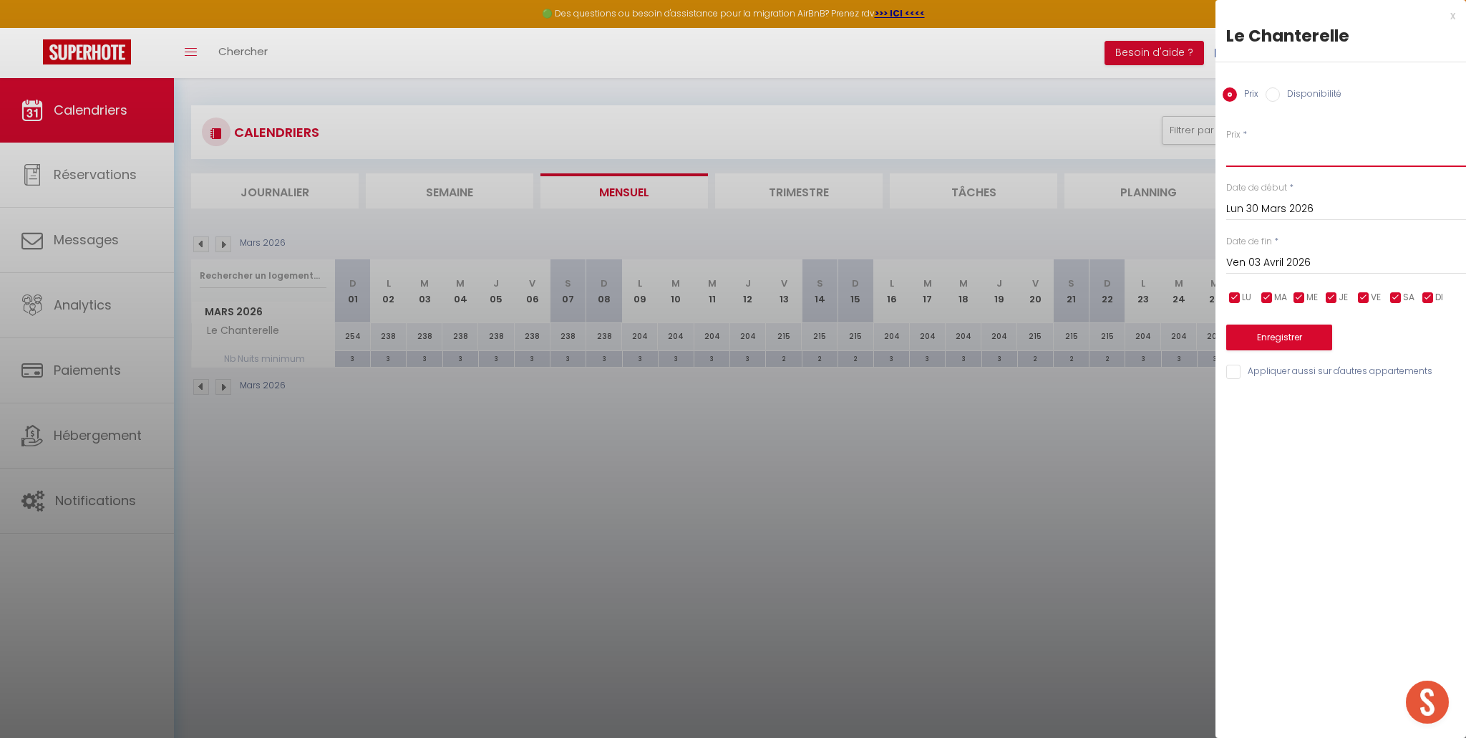
click at [1269, 164] on input "Prix" at bounding box center [1347, 154] width 240 height 26
click at [1289, 334] on button "Enregistrer" at bounding box center [1280, 337] width 106 height 26
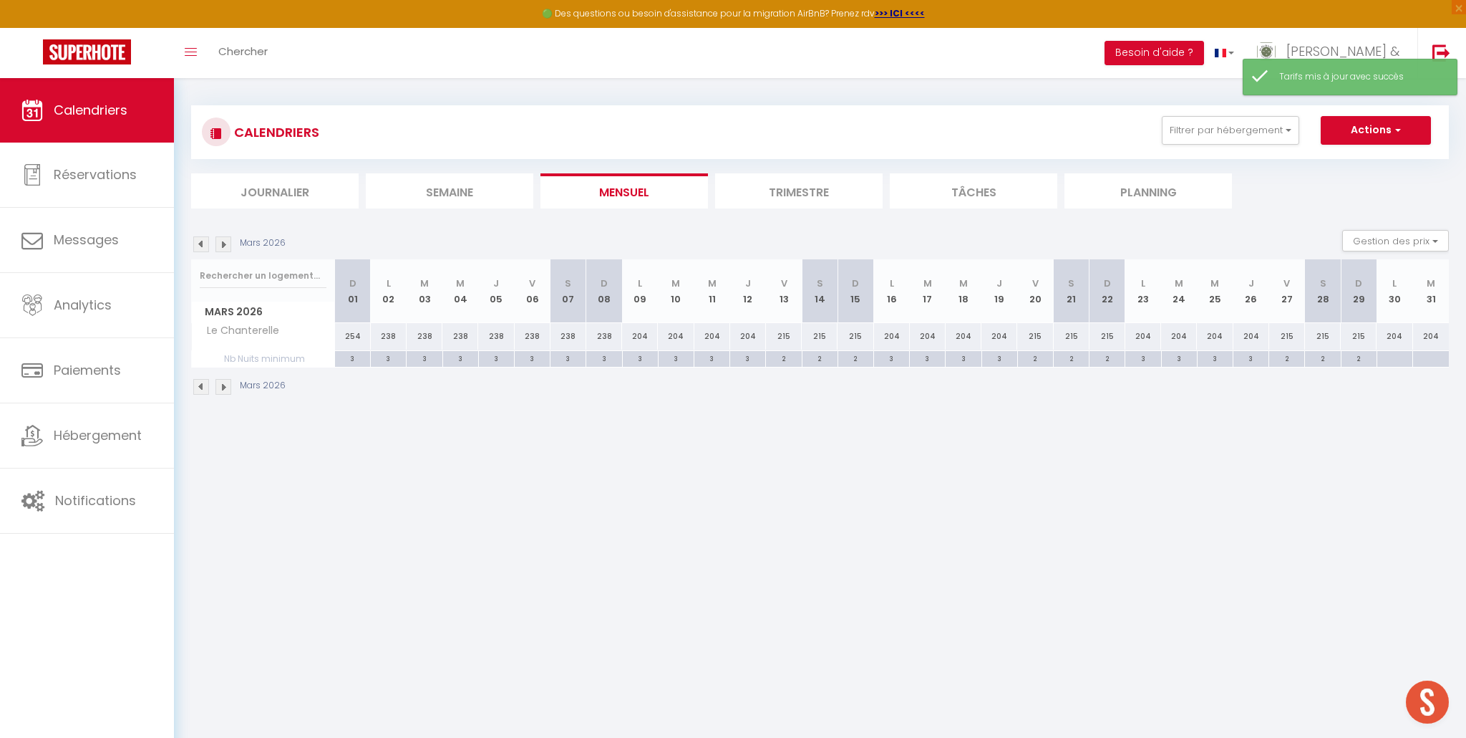
click at [1401, 359] on div at bounding box center [1395, 359] width 36 height 16
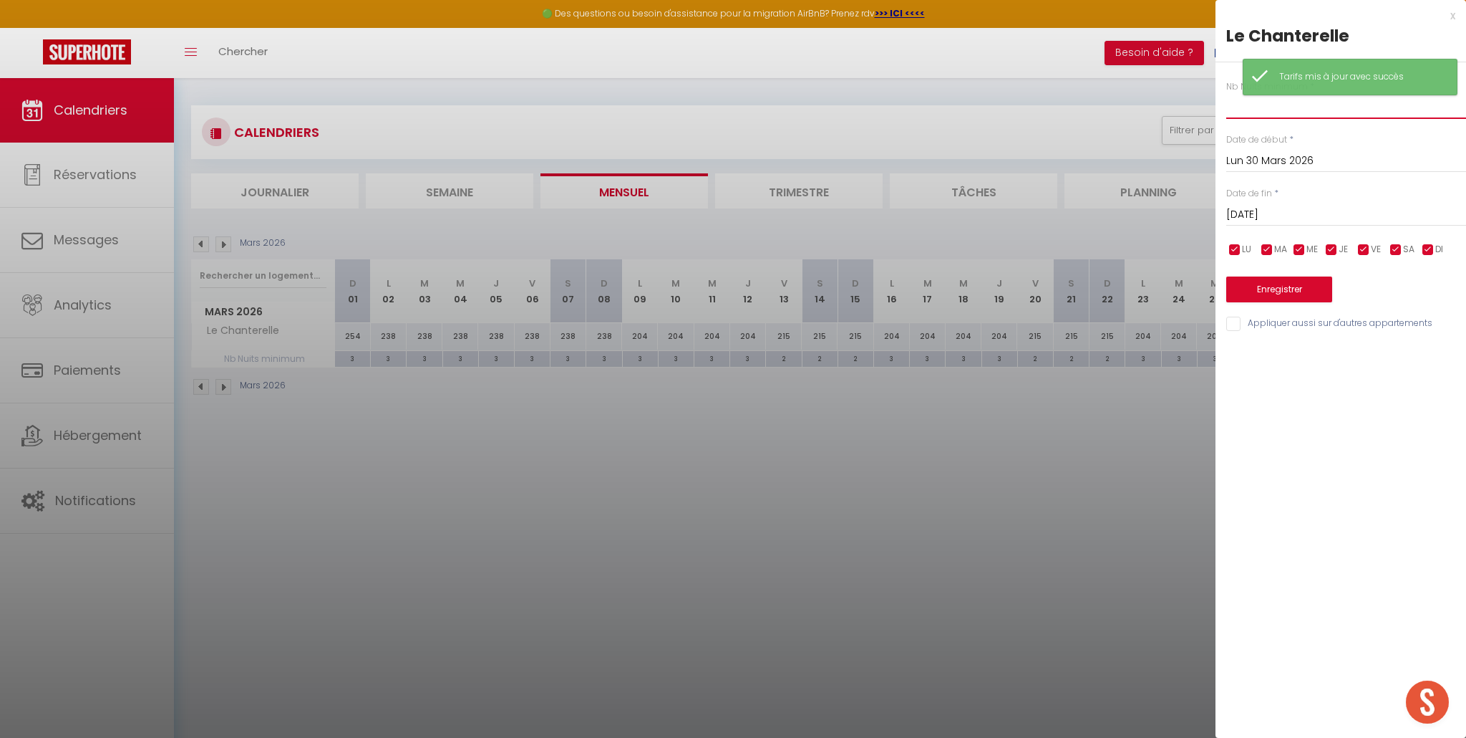
click at [1271, 115] on input "text" at bounding box center [1347, 106] width 240 height 26
click at [1289, 215] on input "Mar 31 Mars 2026" at bounding box center [1347, 214] width 240 height 19
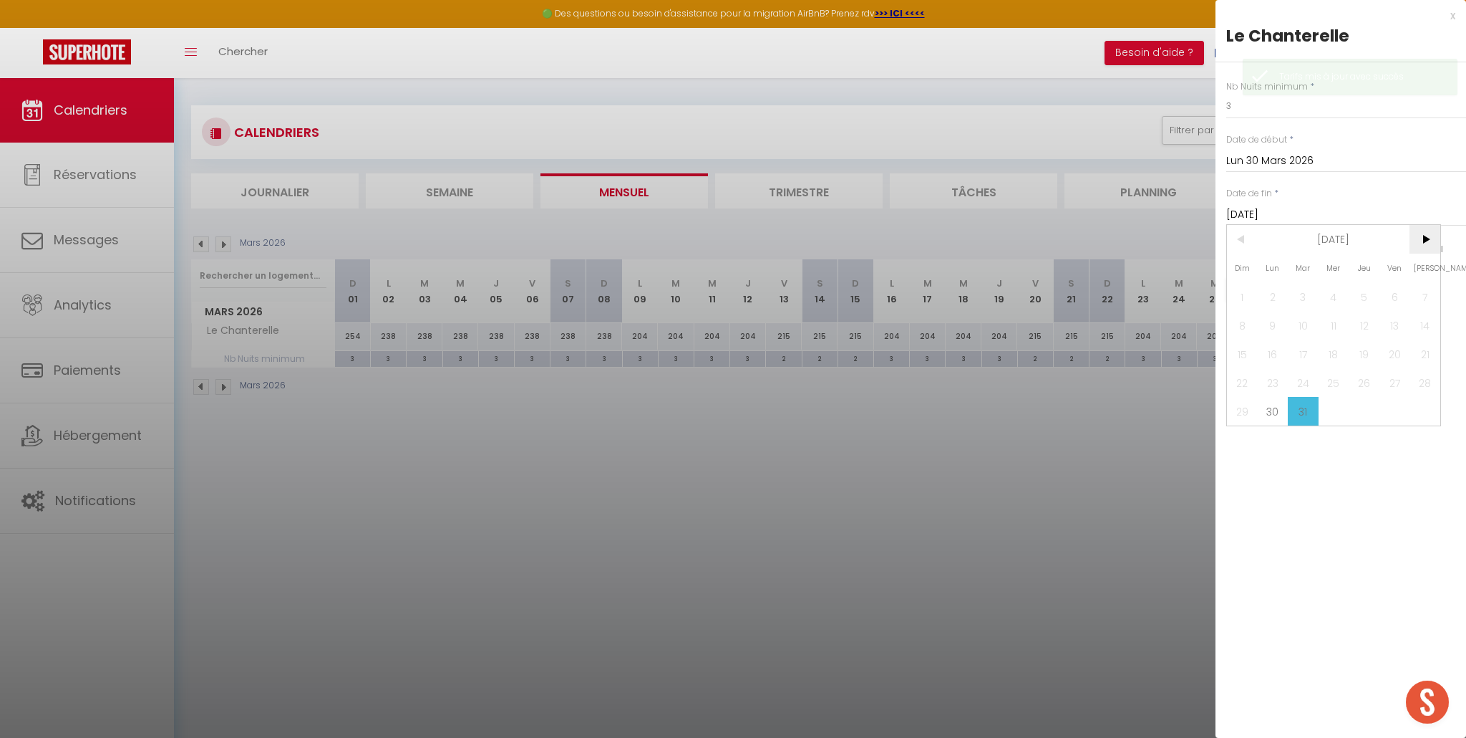
drag, startPoint x: 1425, startPoint y: 238, endPoint x: 1421, endPoint y: 248, distance: 10.3
click at [1425, 238] on span ">" at bounding box center [1425, 239] width 31 height 29
click at [1397, 299] on span "3" at bounding box center [1395, 296] width 31 height 29
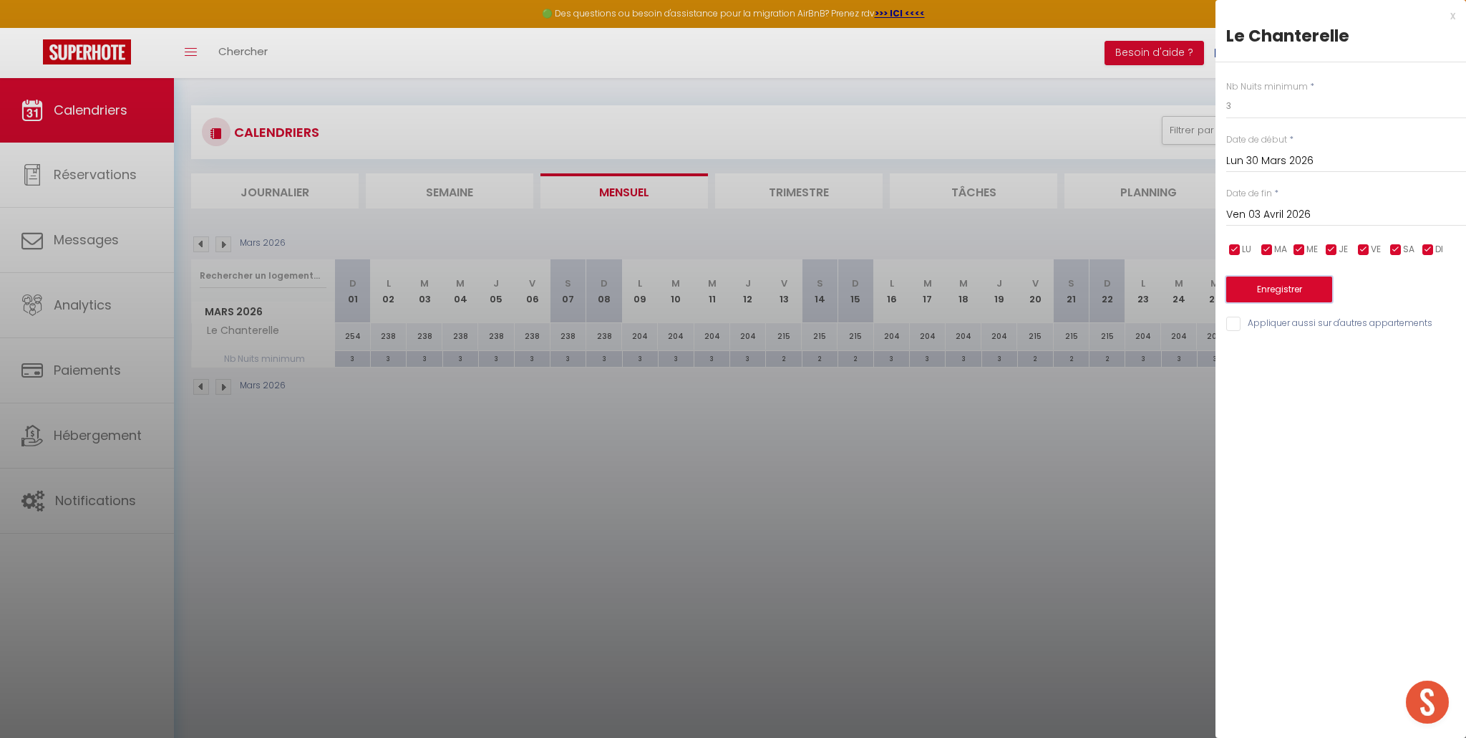
click at [1292, 287] on button "Enregistrer" at bounding box center [1280, 289] width 106 height 26
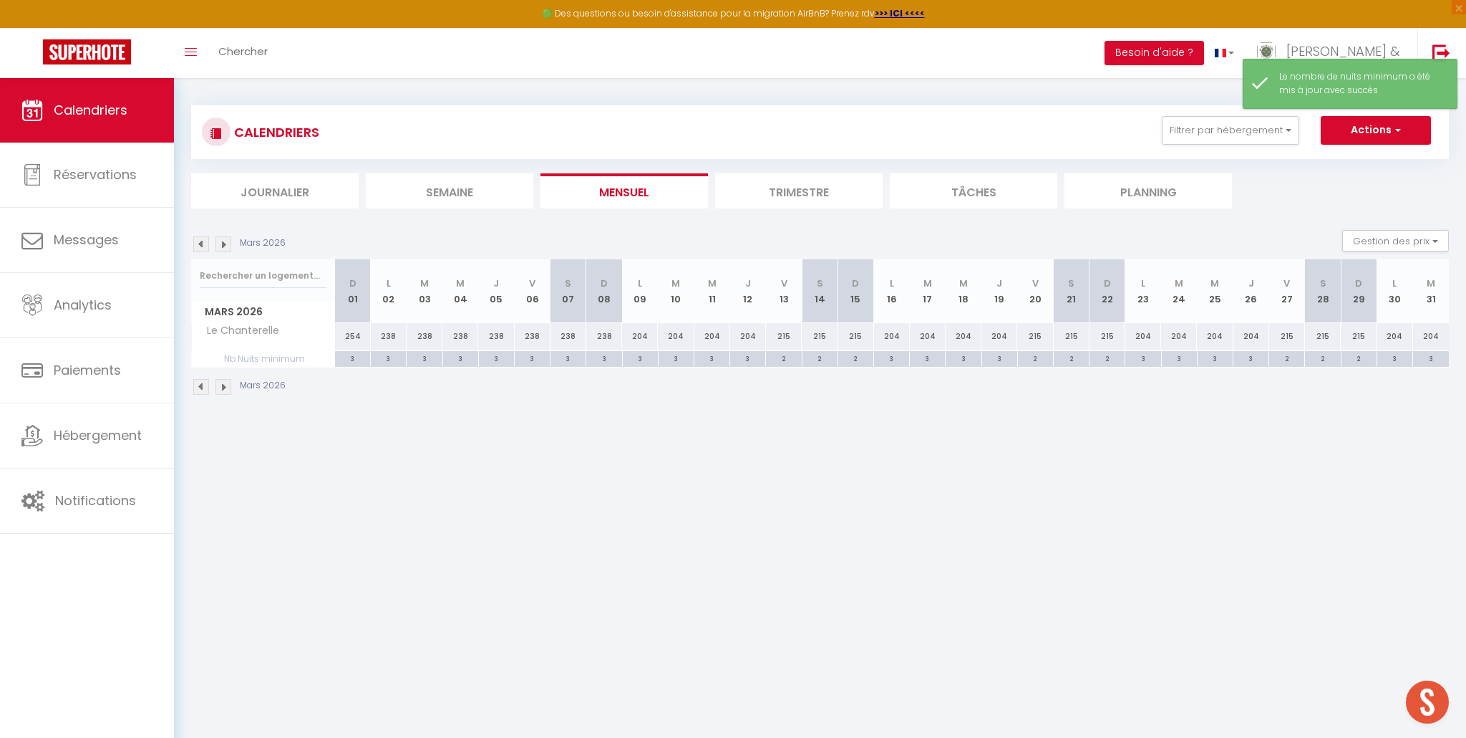
click at [221, 246] on img at bounding box center [224, 244] width 16 height 16
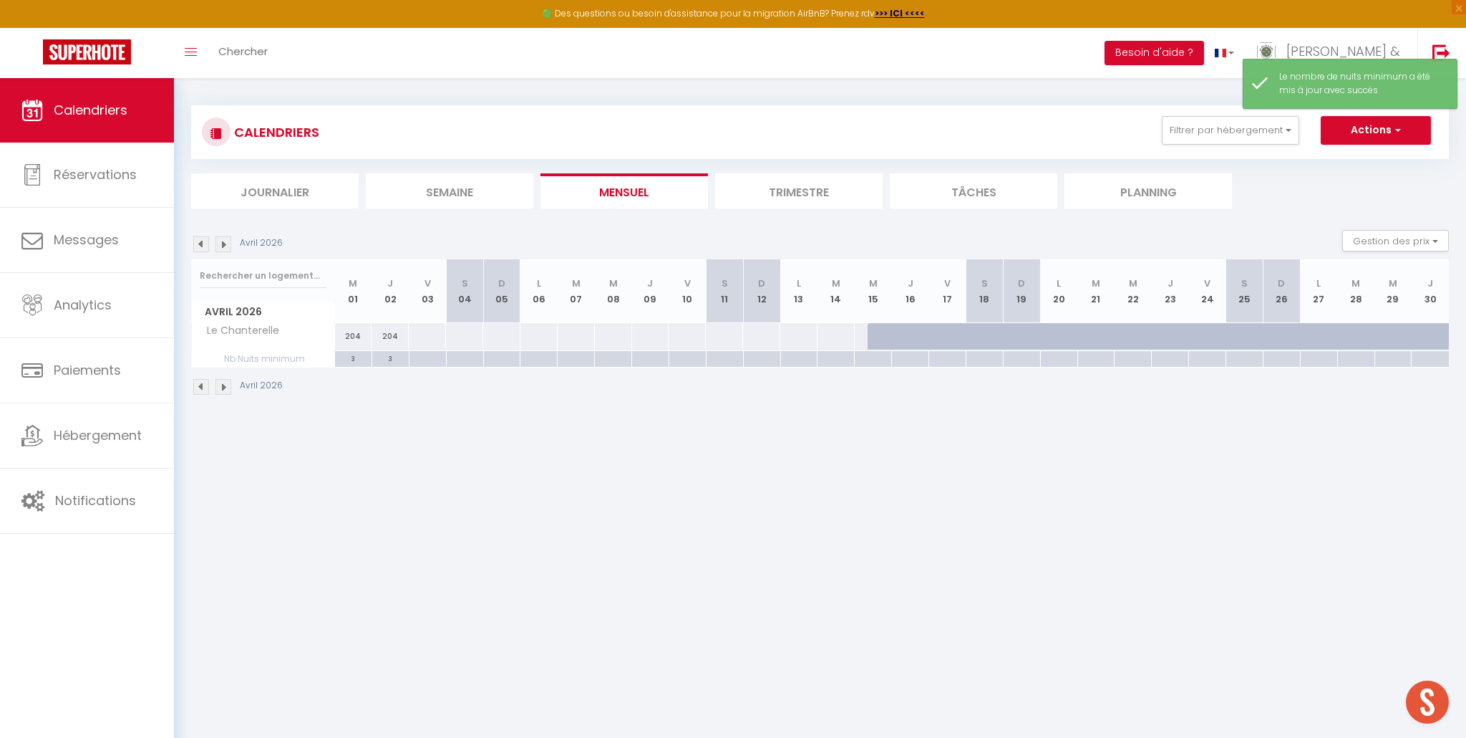
click at [421, 344] on div at bounding box center [427, 336] width 38 height 26
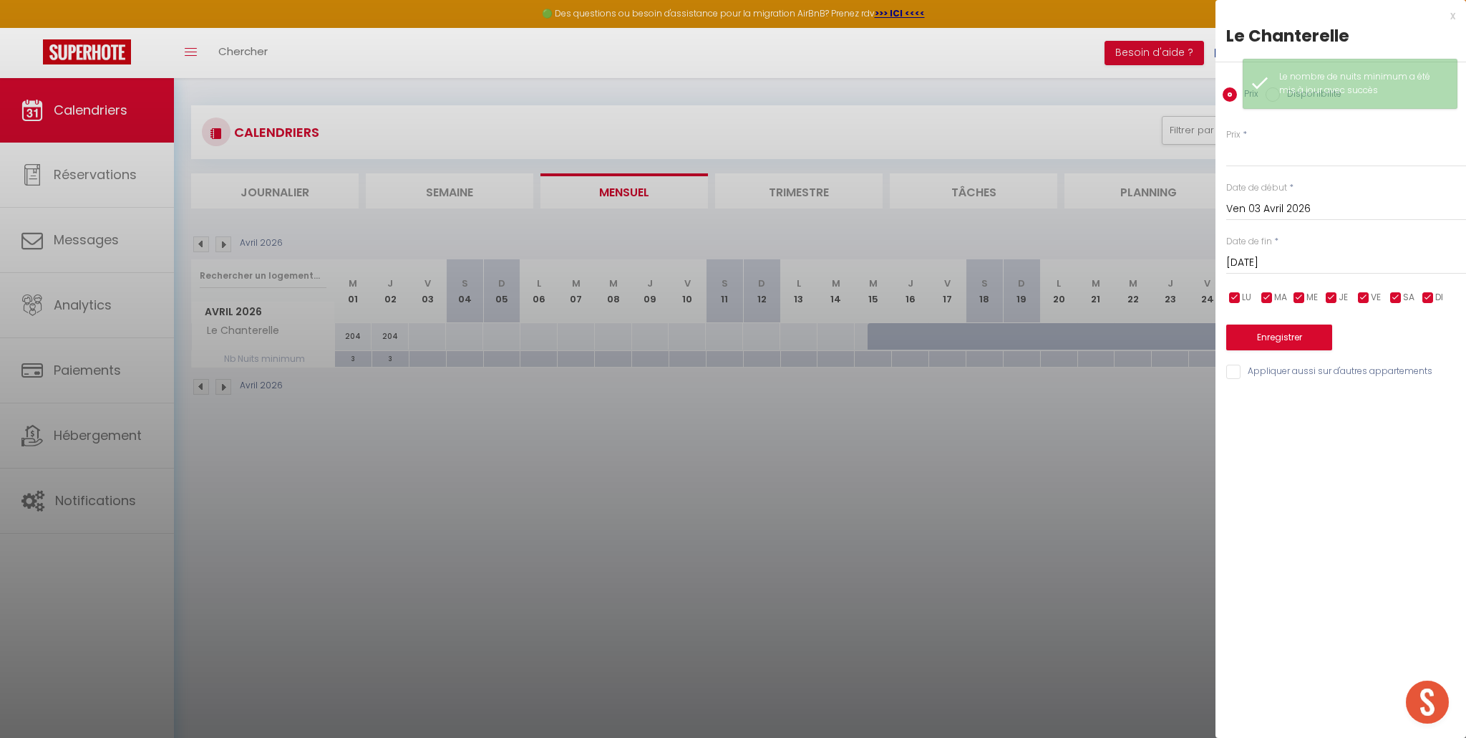
click at [1248, 261] on input "Sam 04 Avril 2026" at bounding box center [1347, 262] width 240 height 19
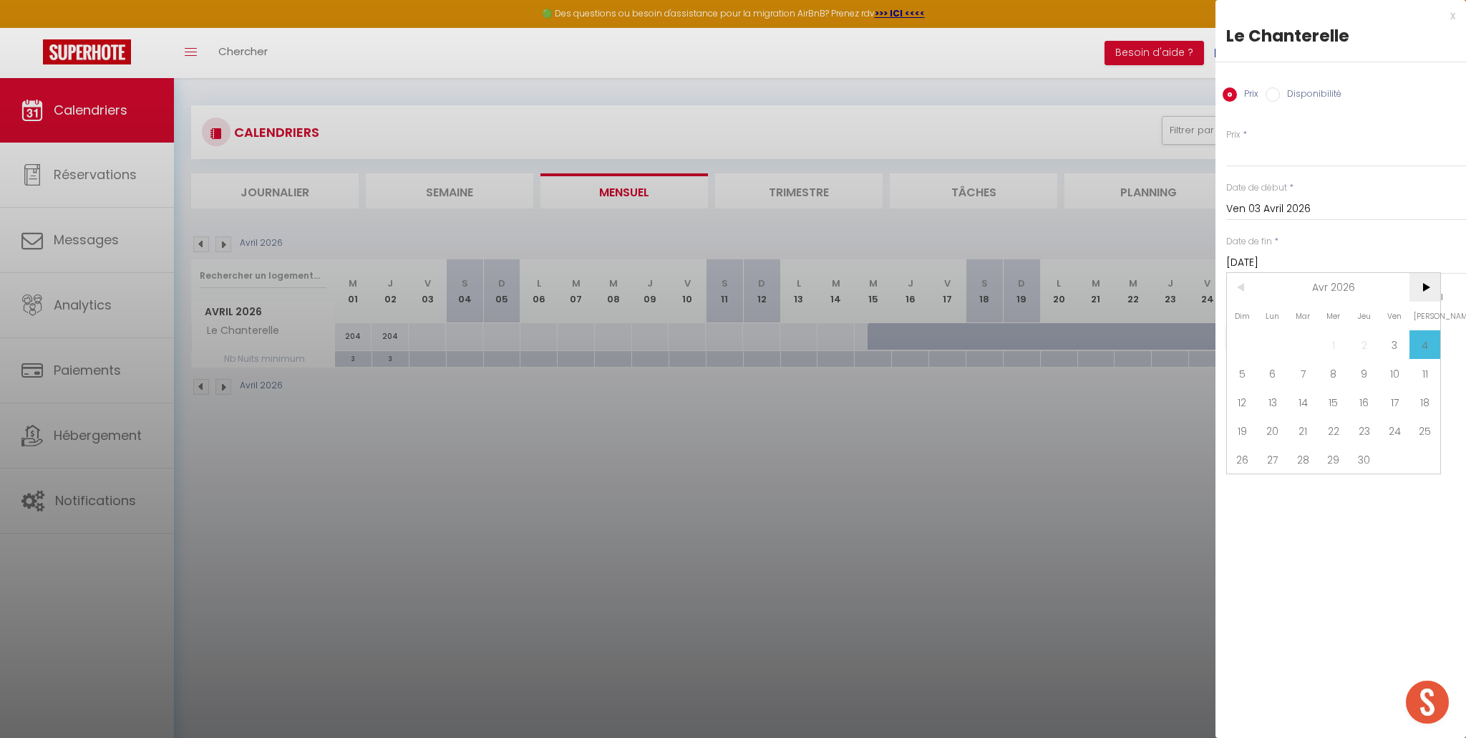
click at [1424, 285] on span ">" at bounding box center [1425, 287] width 31 height 29
click at [1236, 382] on span "3" at bounding box center [1242, 373] width 31 height 29
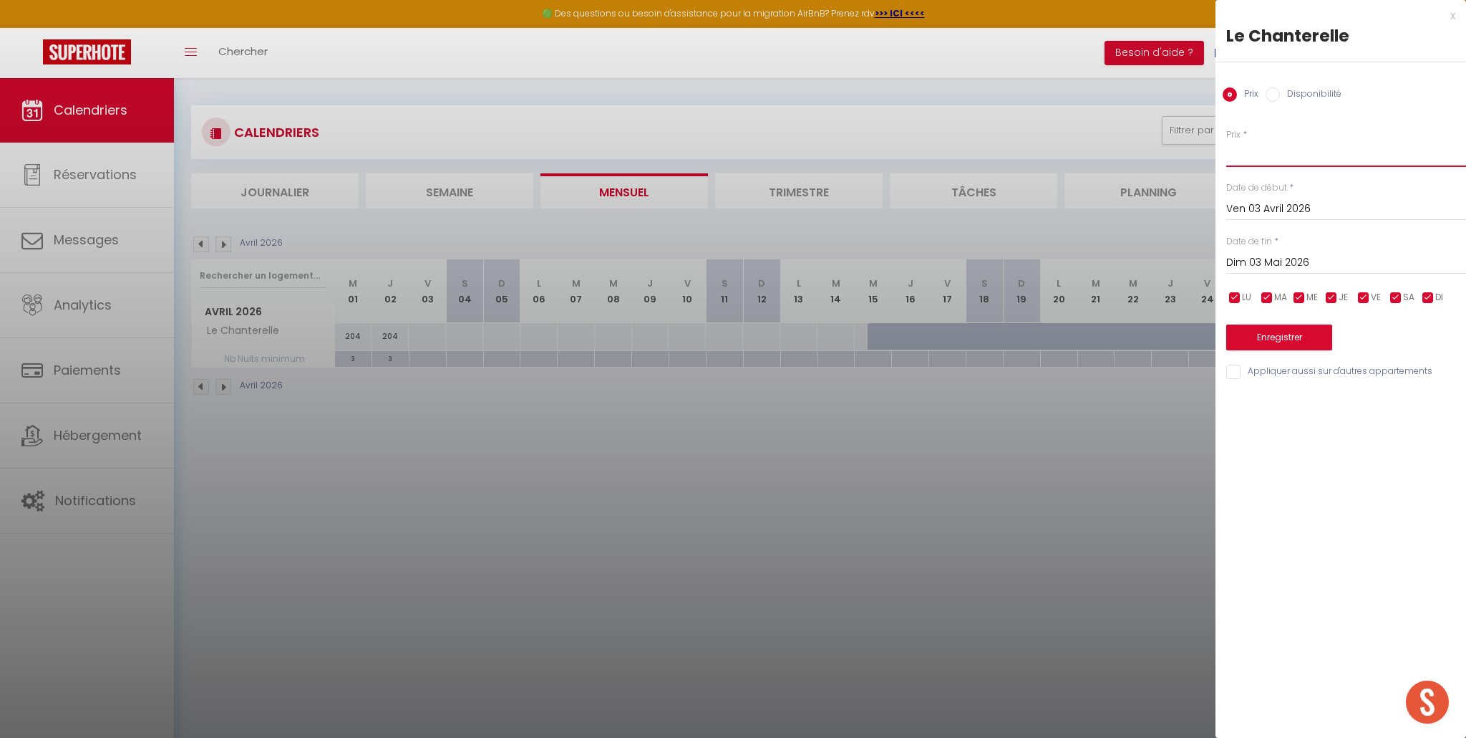
click at [1294, 157] on input "Prix" at bounding box center [1347, 154] width 240 height 26
click at [1290, 338] on button "Enregistrer" at bounding box center [1280, 337] width 106 height 26
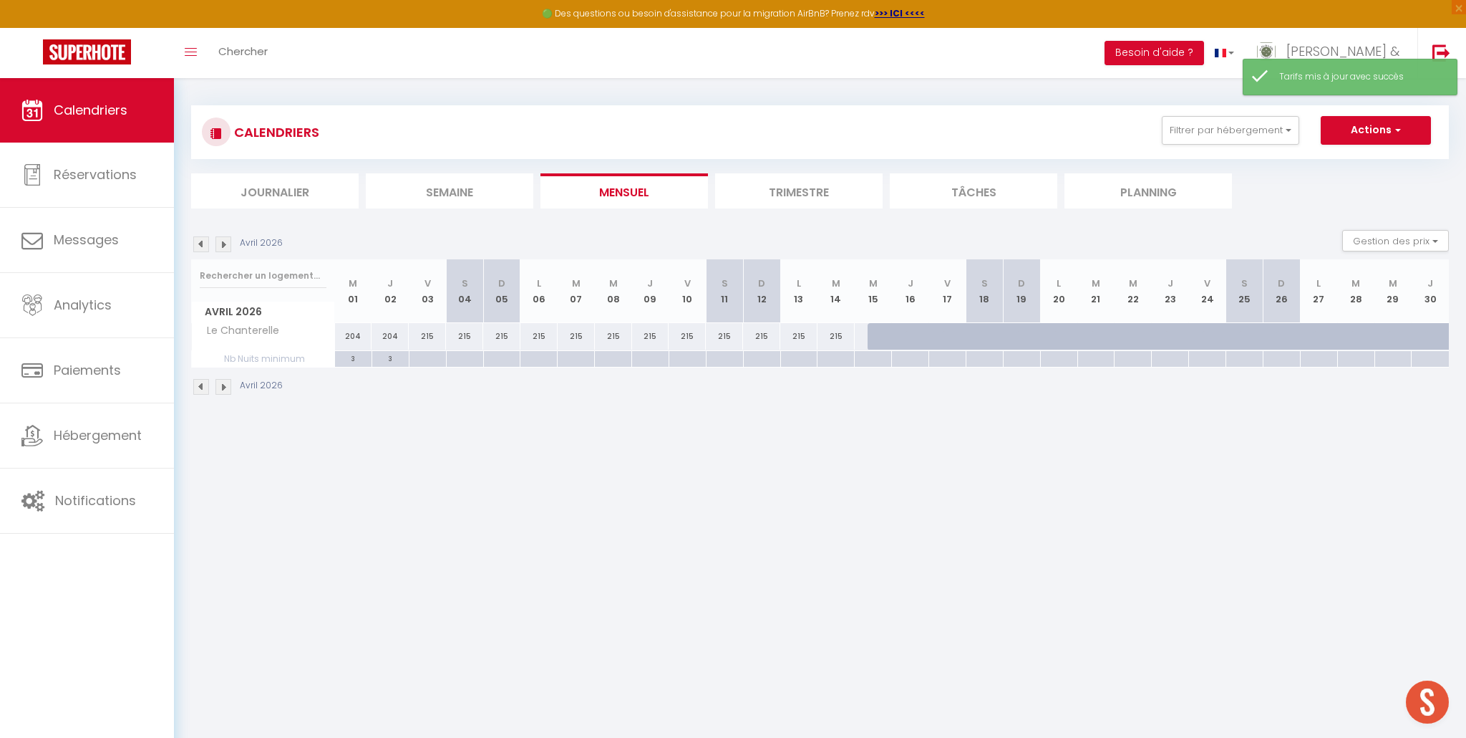
click at [425, 359] on div at bounding box center [427, 359] width 37 height 16
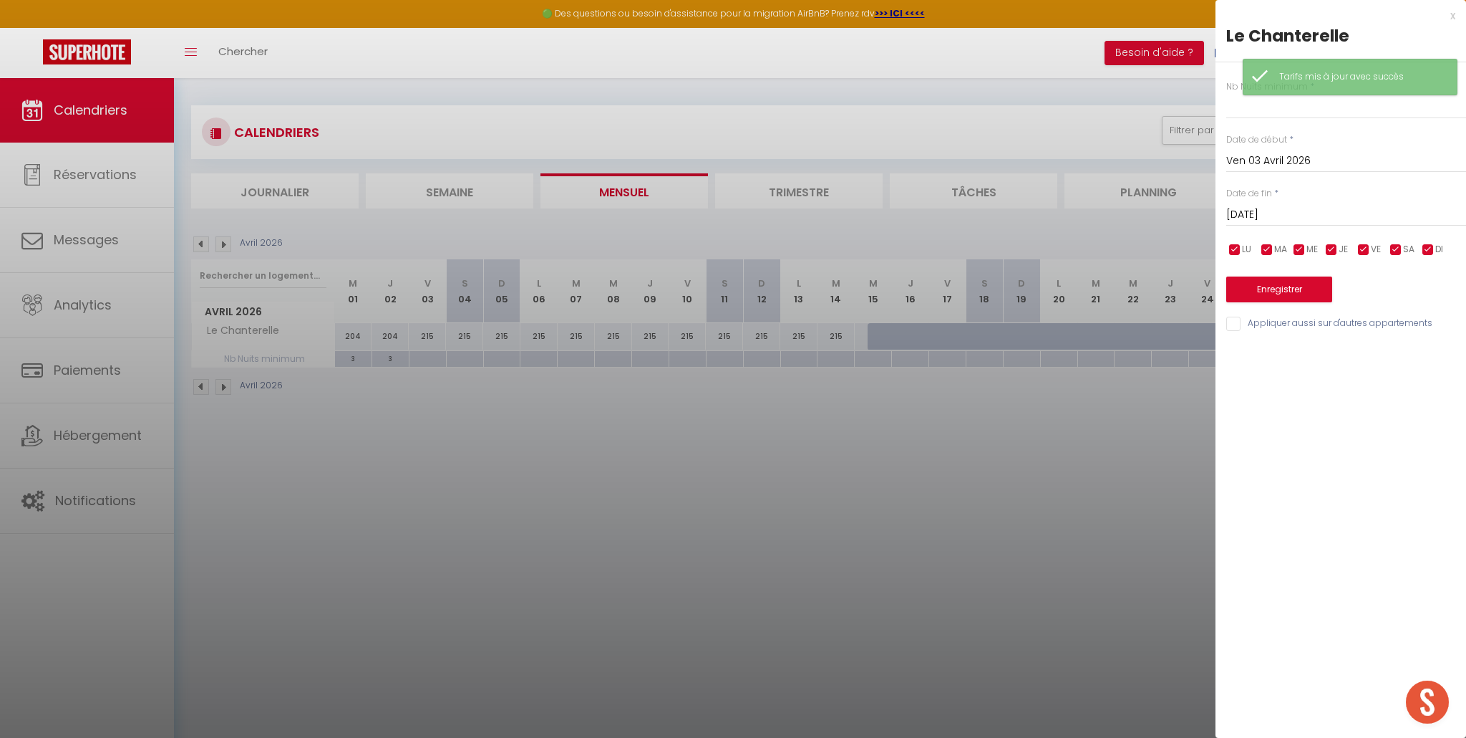
click at [1282, 207] on input "Sam 04 Avril 2026" at bounding box center [1347, 214] width 240 height 19
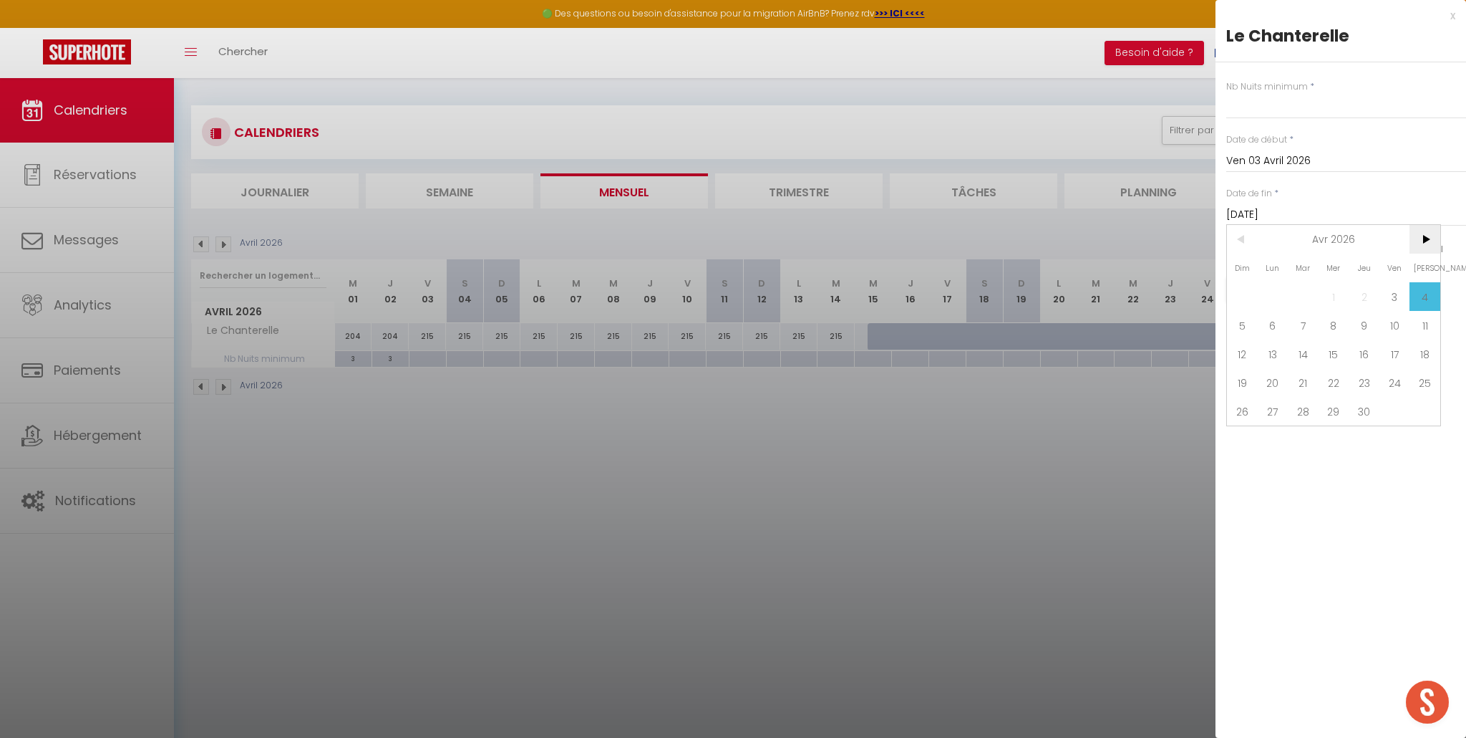
click at [1419, 237] on span ">" at bounding box center [1425, 239] width 31 height 29
click at [1242, 332] on span "3" at bounding box center [1242, 325] width 31 height 29
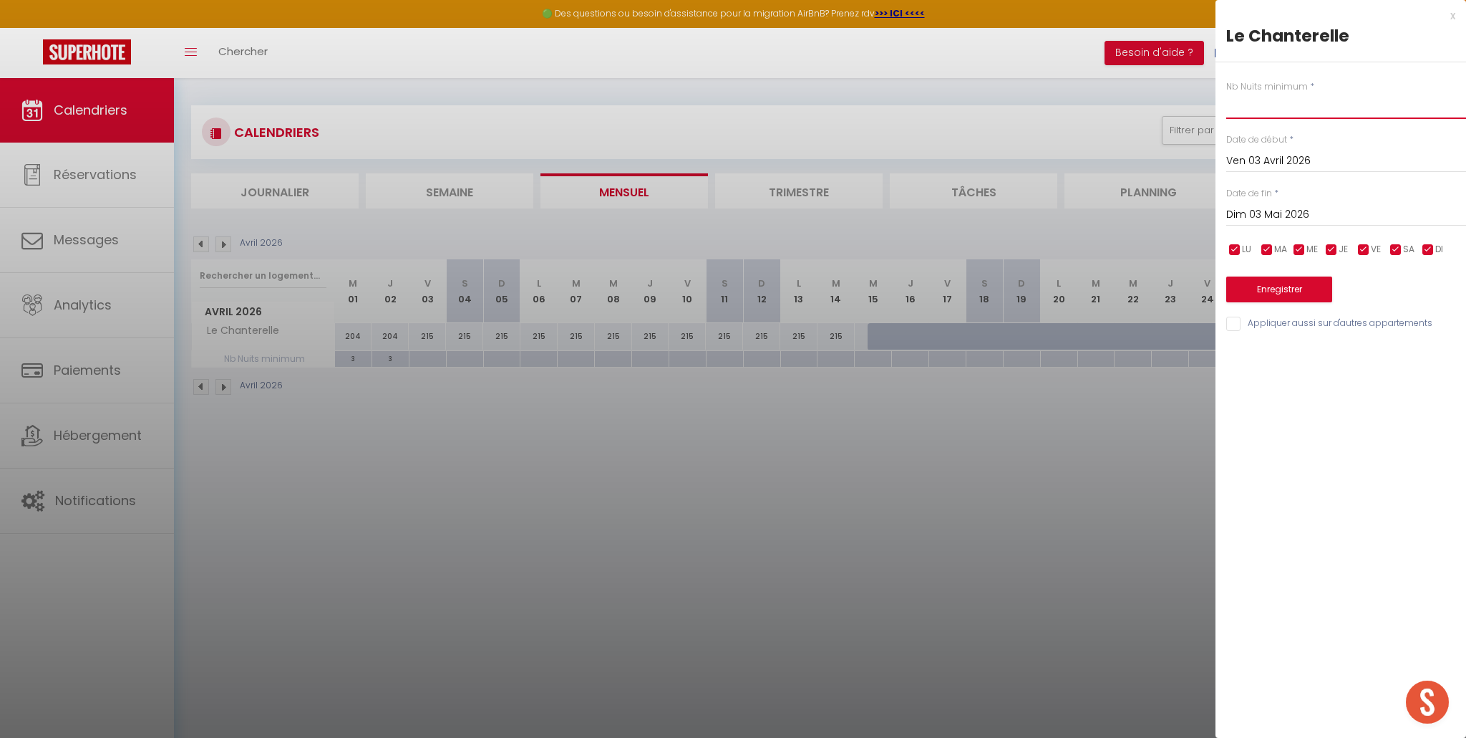
click at [1278, 109] on input "text" at bounding box center [1347, 106] width 240 height 26
click at [1275, 284] on button "Enregistrer" at bounding box center [1280, 289] width 106 height 26
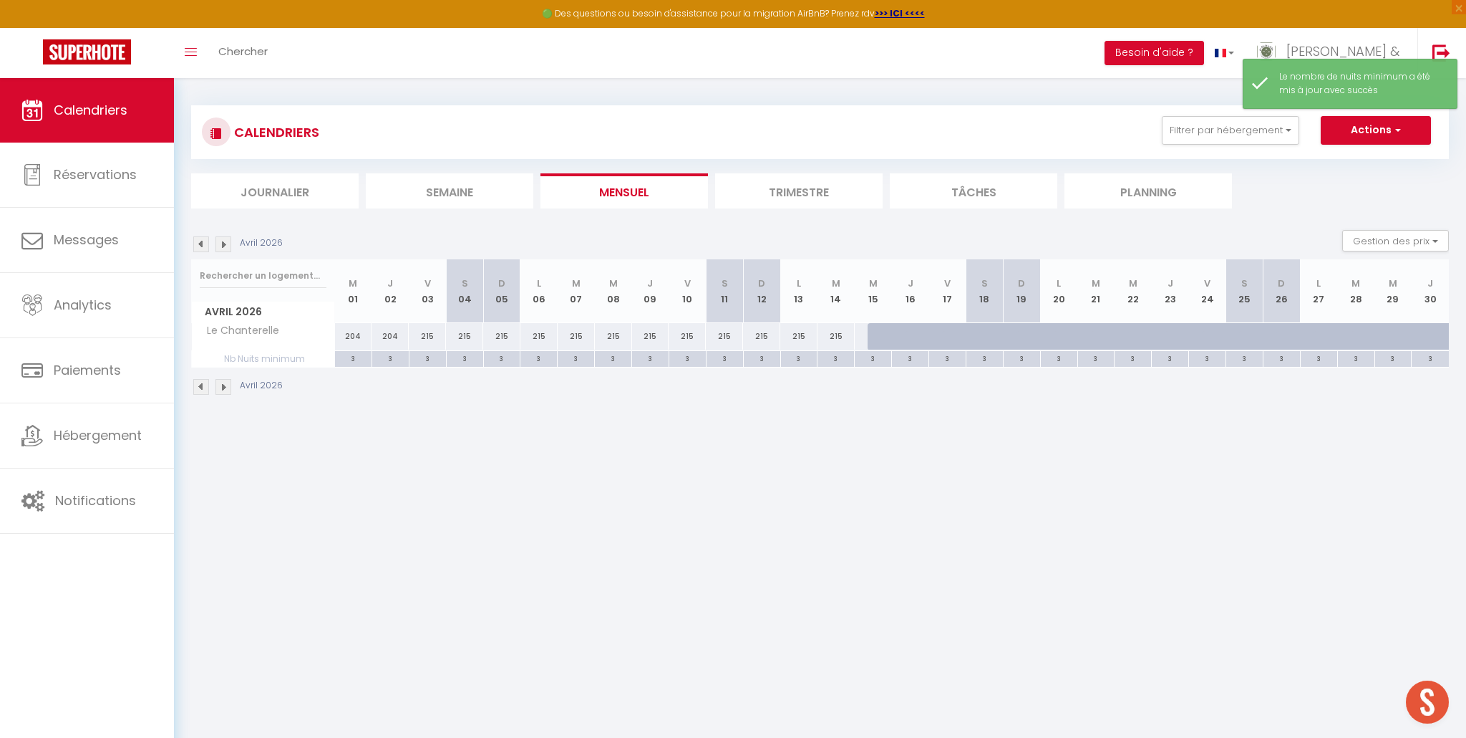
click at [873, 334] on div at bounding box center [886, 336] width 37 height 27
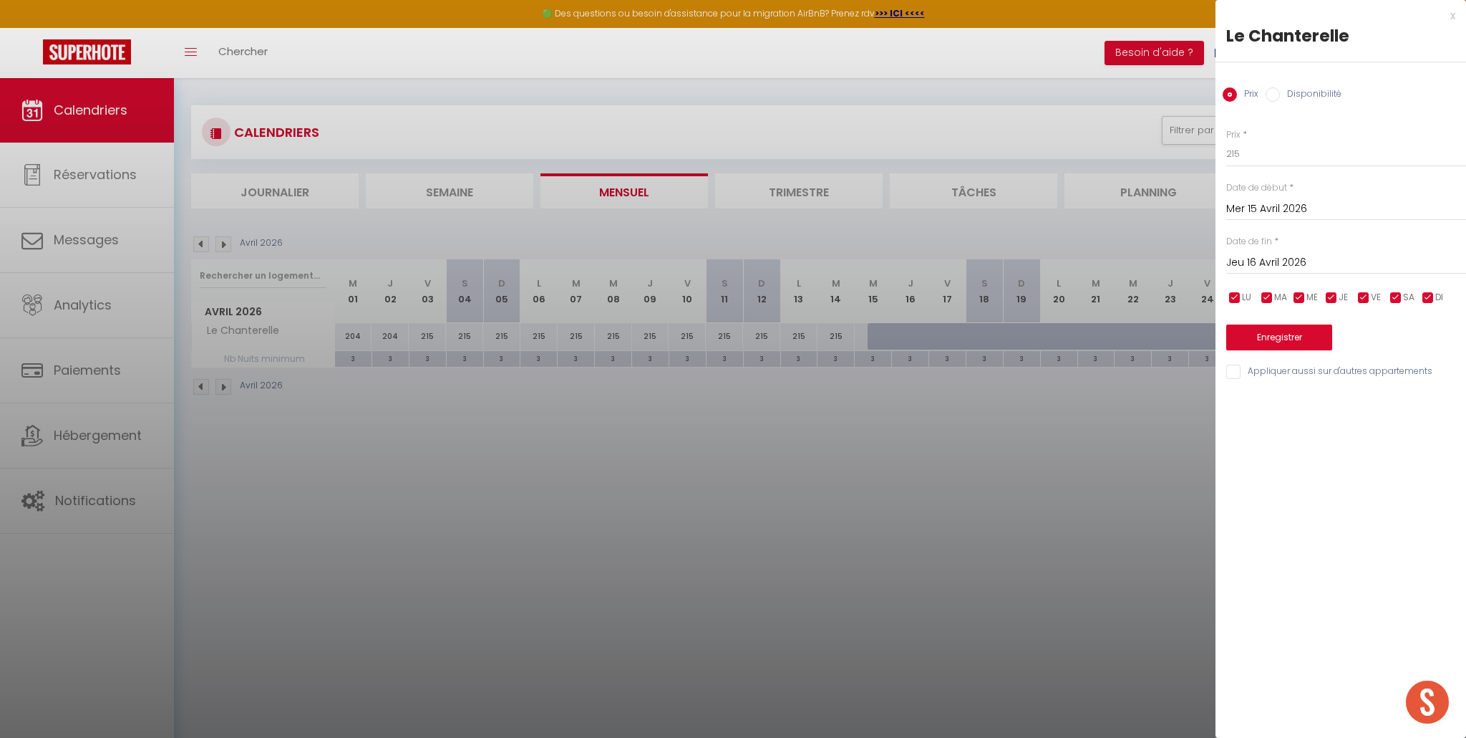
click at [1275, 91] on input "Disponibilité" at bounding box center [1273, 94] width 14 height 14
click at [1269, 263] on input "Jeu 16 Avril 2026" at bounding box center [1347, 264] width 240 height 19
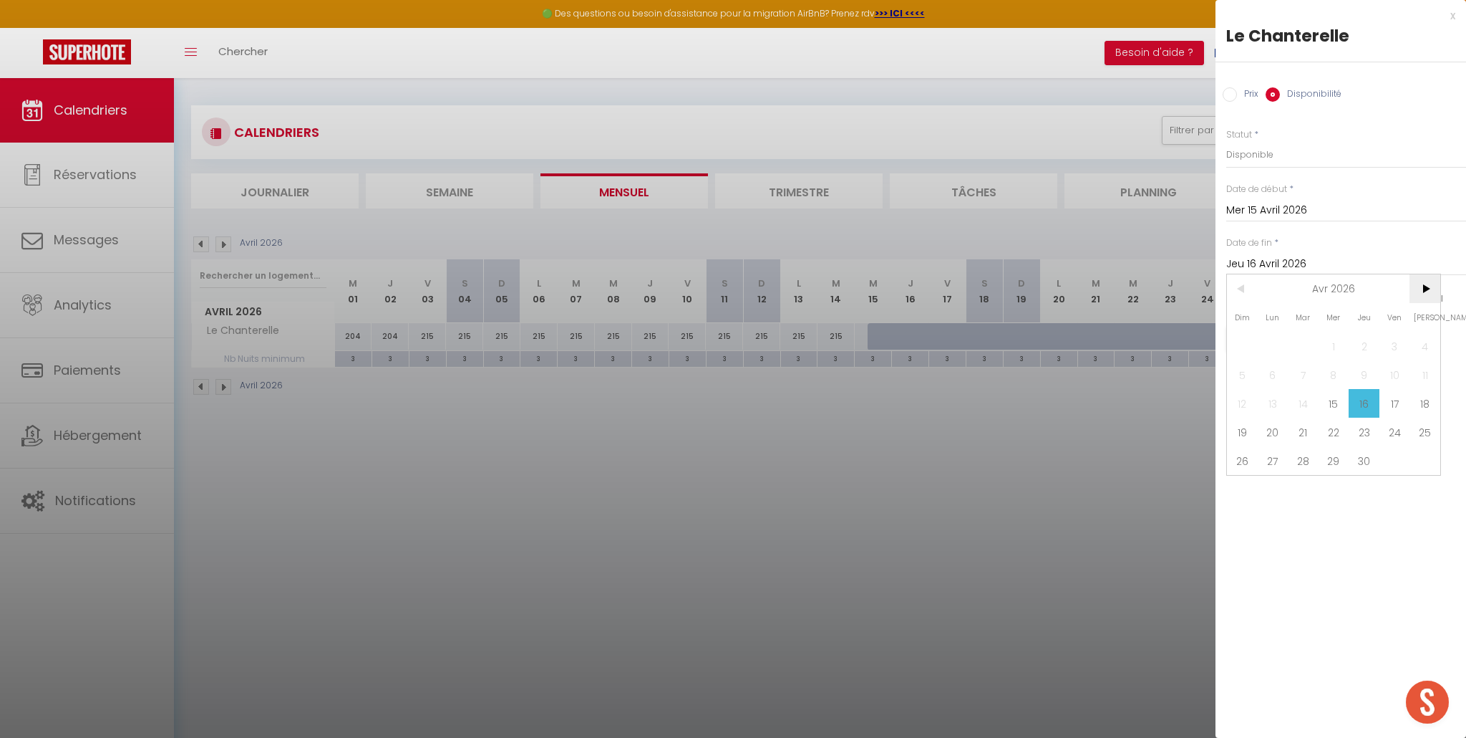
click at [1426, 292] on span ">" at bounding box center [1425, 288] width 31 height 29
click at [1279, 381] on span "4" at bounding box center [1273, 374] width 31 height 29
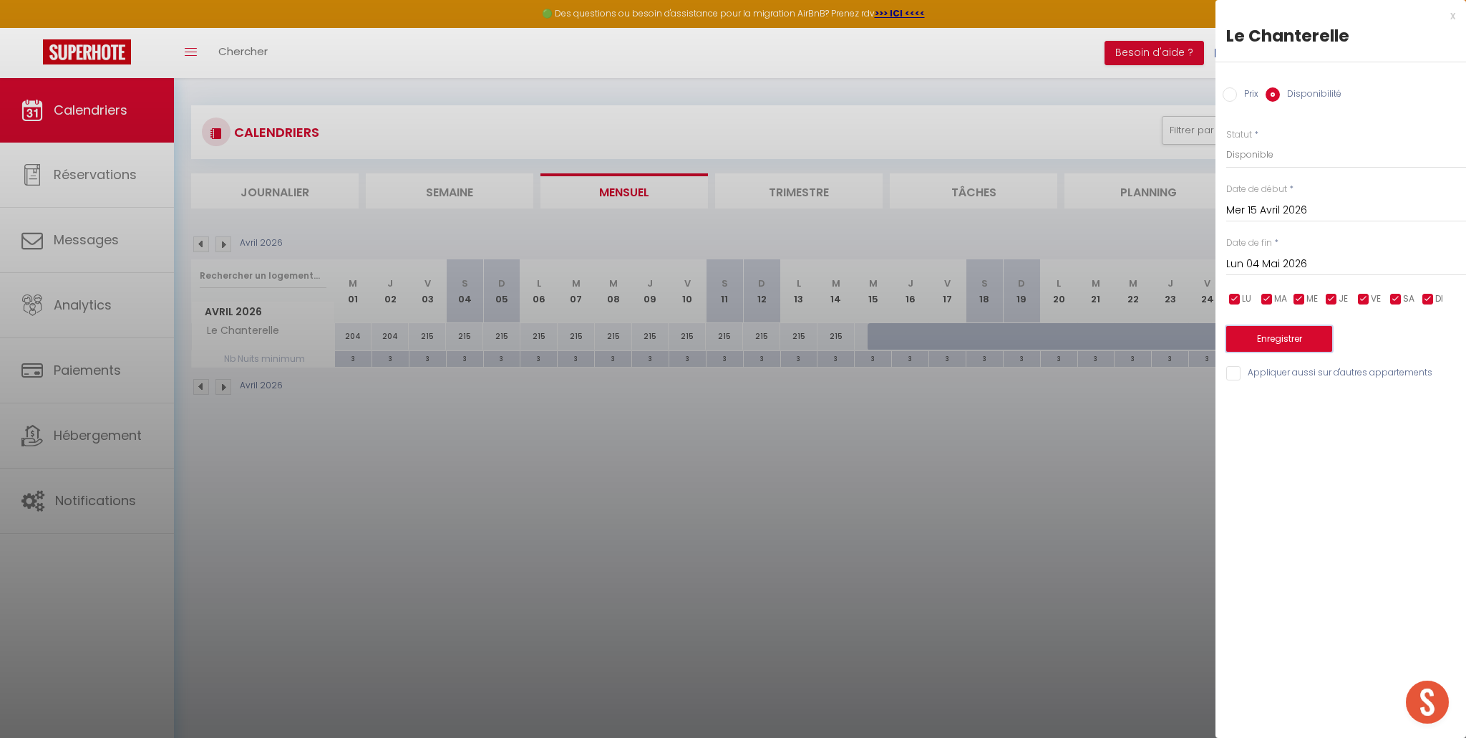
click at [1282, 341] on button "Enregistrer" at bounding box center [1280, 339] width 106 height 26
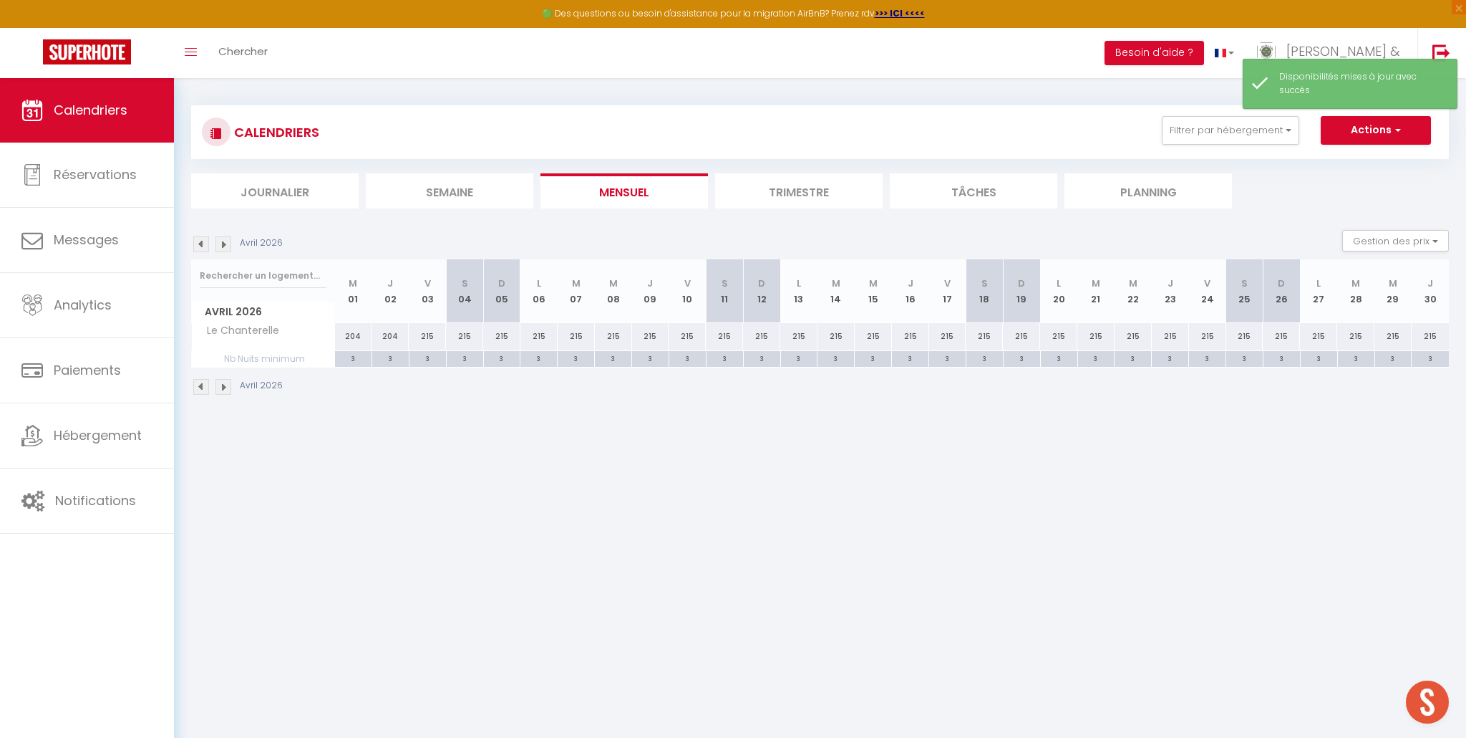
scroll to position [0, 0]
click at [220, 252] on img at bounding box center [224, 248] width 16 height 16
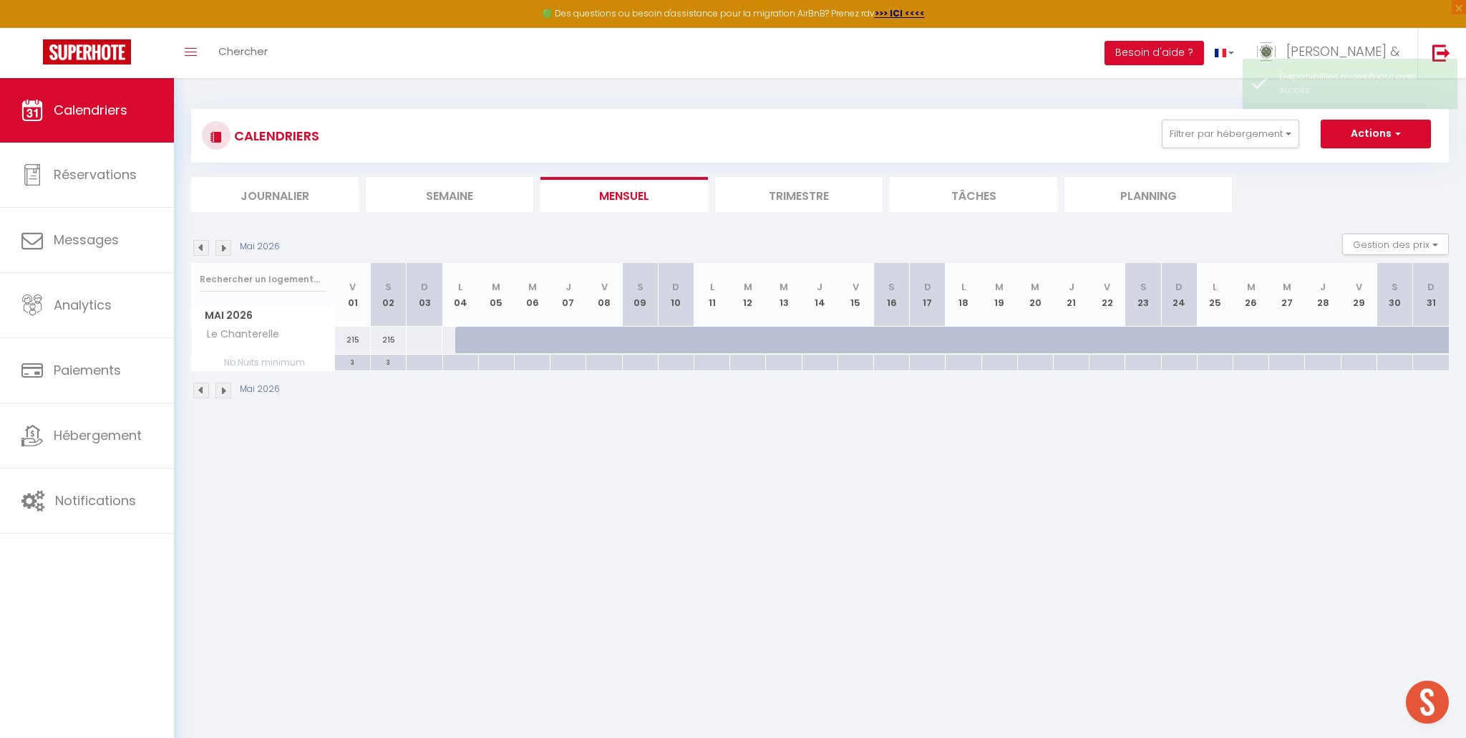
click at [419, 344] on div at bounding box center [424, 340] width 37 height 26
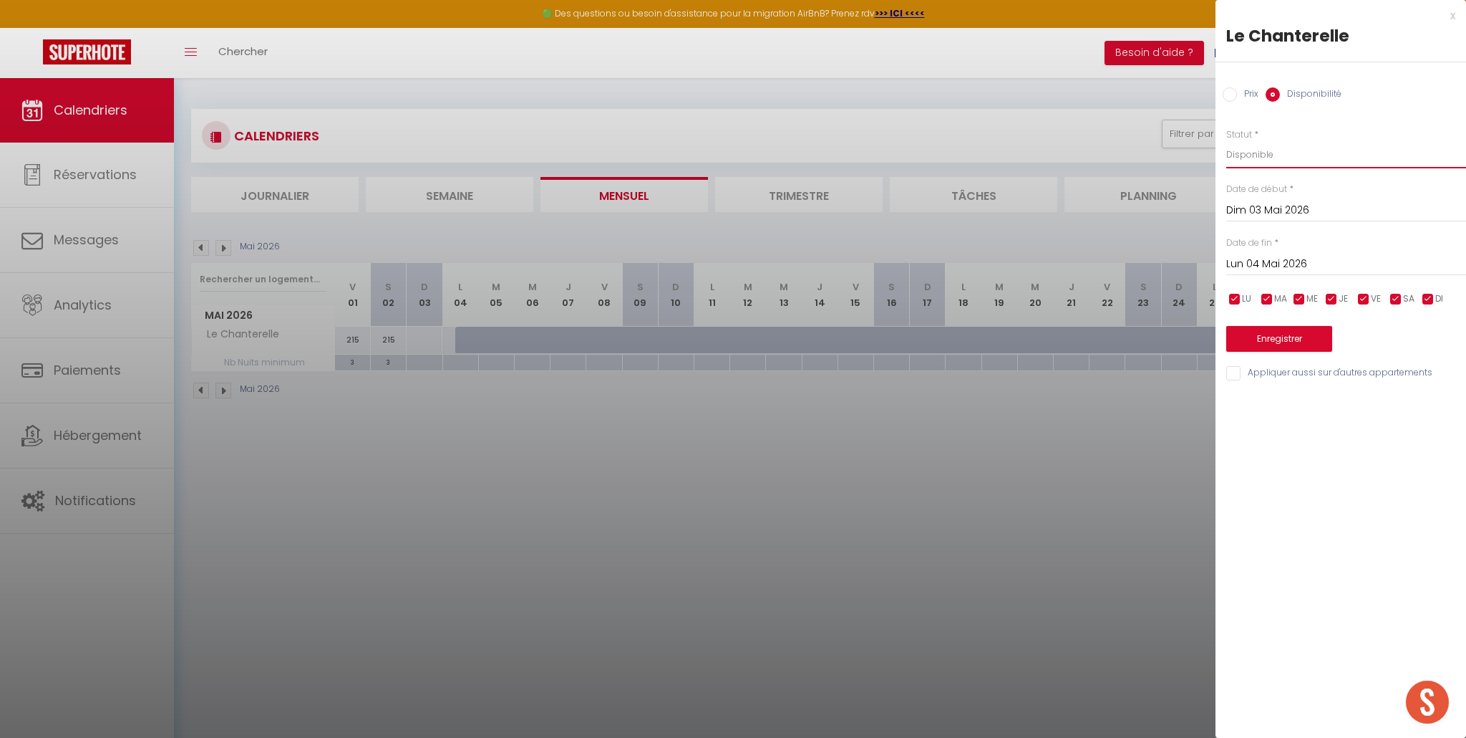
click at [1252, 157] on select "Disponible Indisponible" at bounding box center [1347, 154] width 240 height 27
click at [1227, 141] on select "Disponible Indisponible" at bounding box center [1347, 154] width 240 height 27
click at [1285, 342] on button "Enregistrer" at bounding box center [1280, 339] width 106 height 26
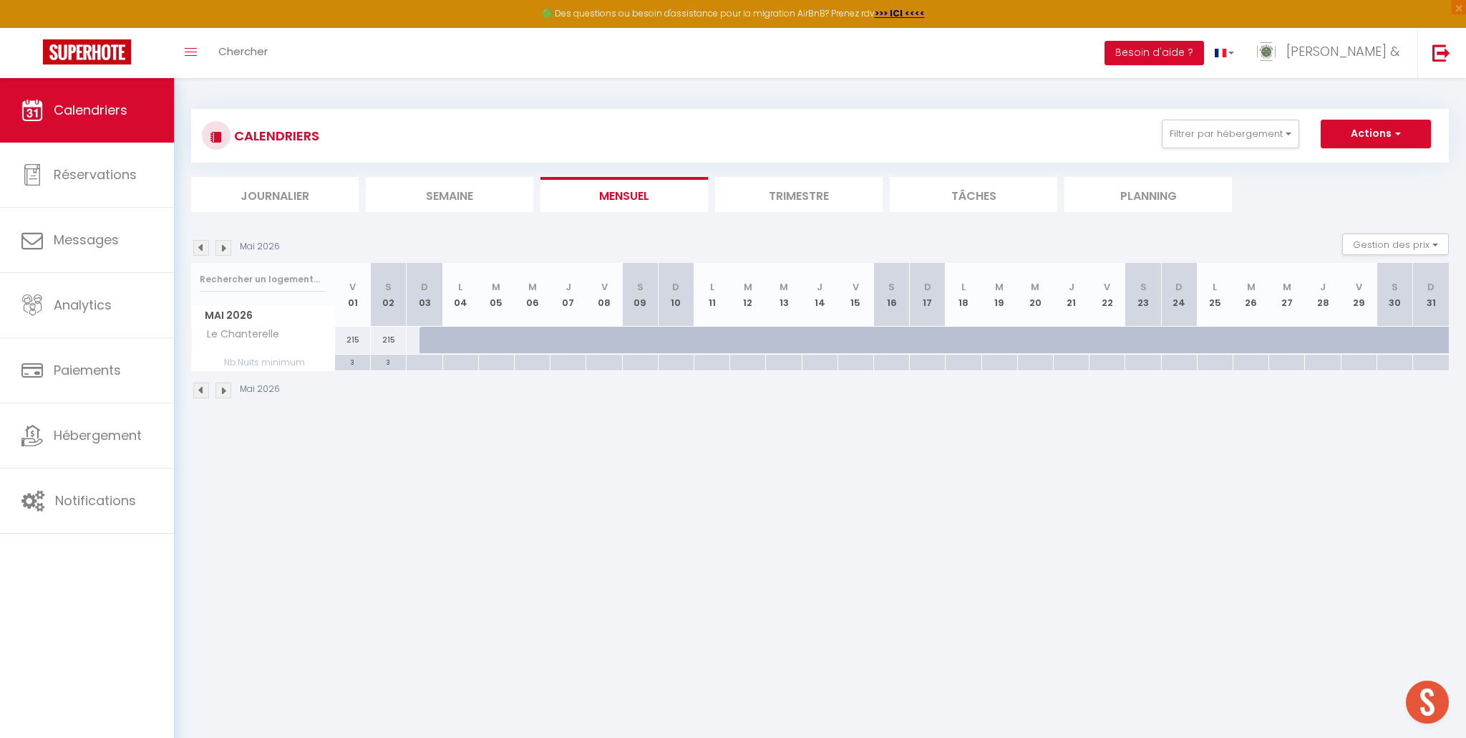
click at [200, 246] on img at bounding box center [201, 248] width 16 height 16
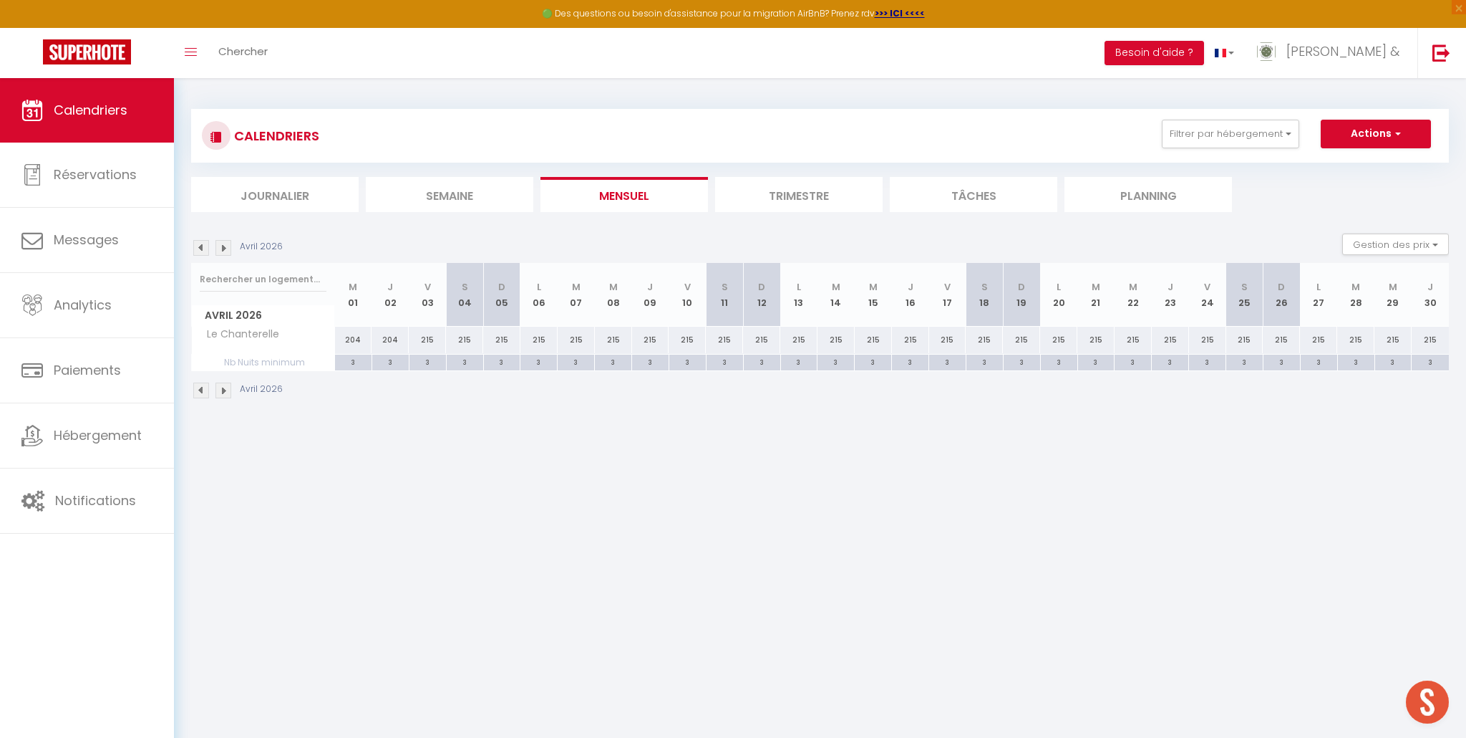
click at [200, 246] on img at bounding box center [201, 248] width 16 height 16
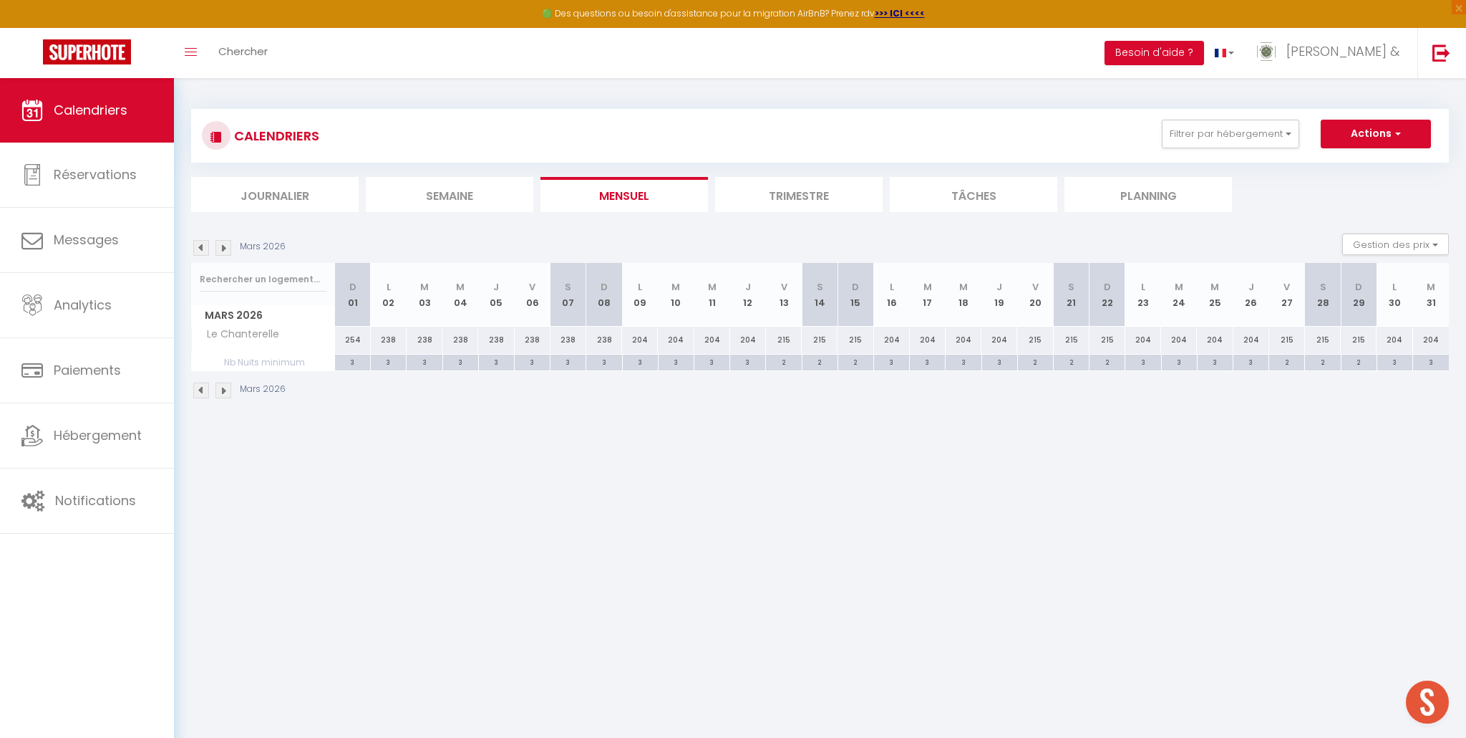
click at [200, 246] on img at bounding box center [201, 248] width 16 height 16
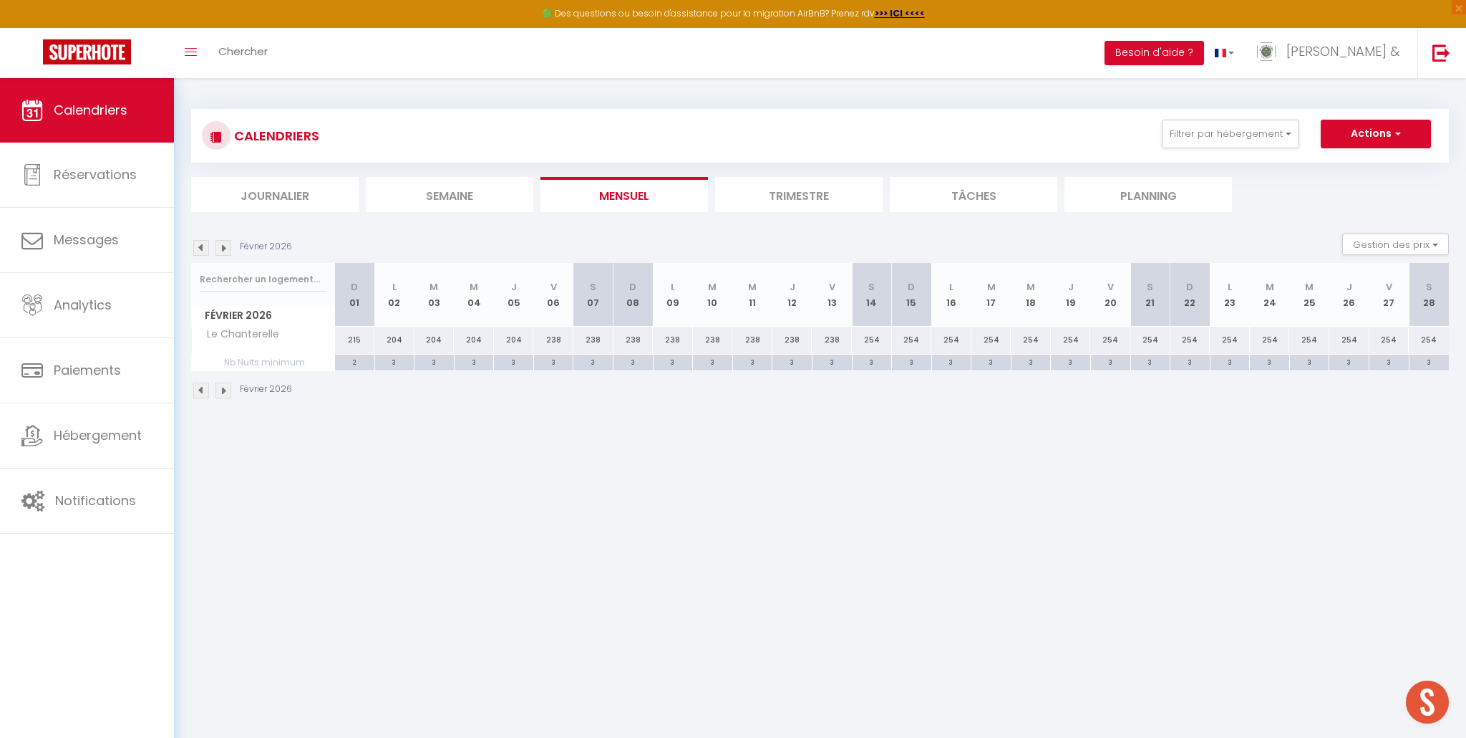
click at [200, 246] on img at bounding box center [201, 248] width 16 height 16
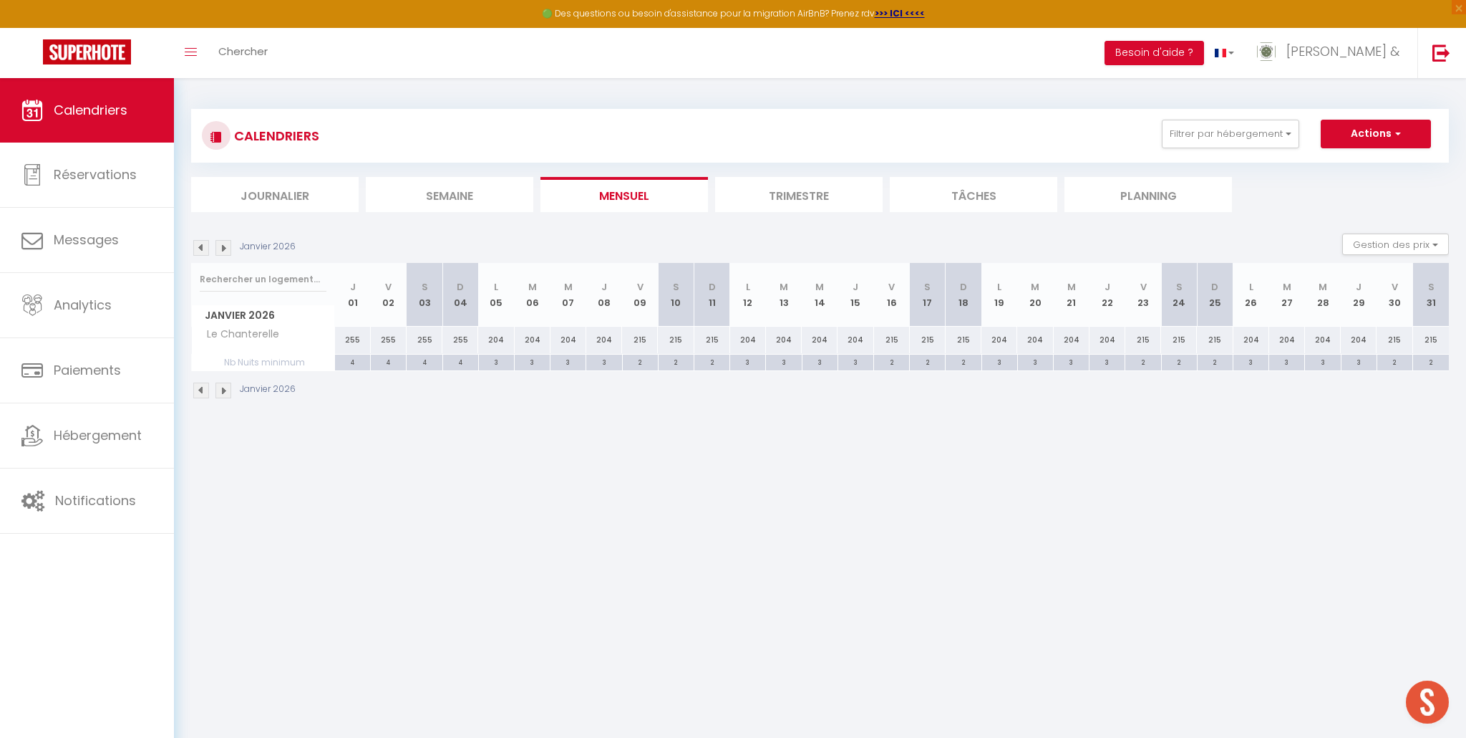
click at [200, 246] on img at bounding box center [201, 248] width 16 height 16
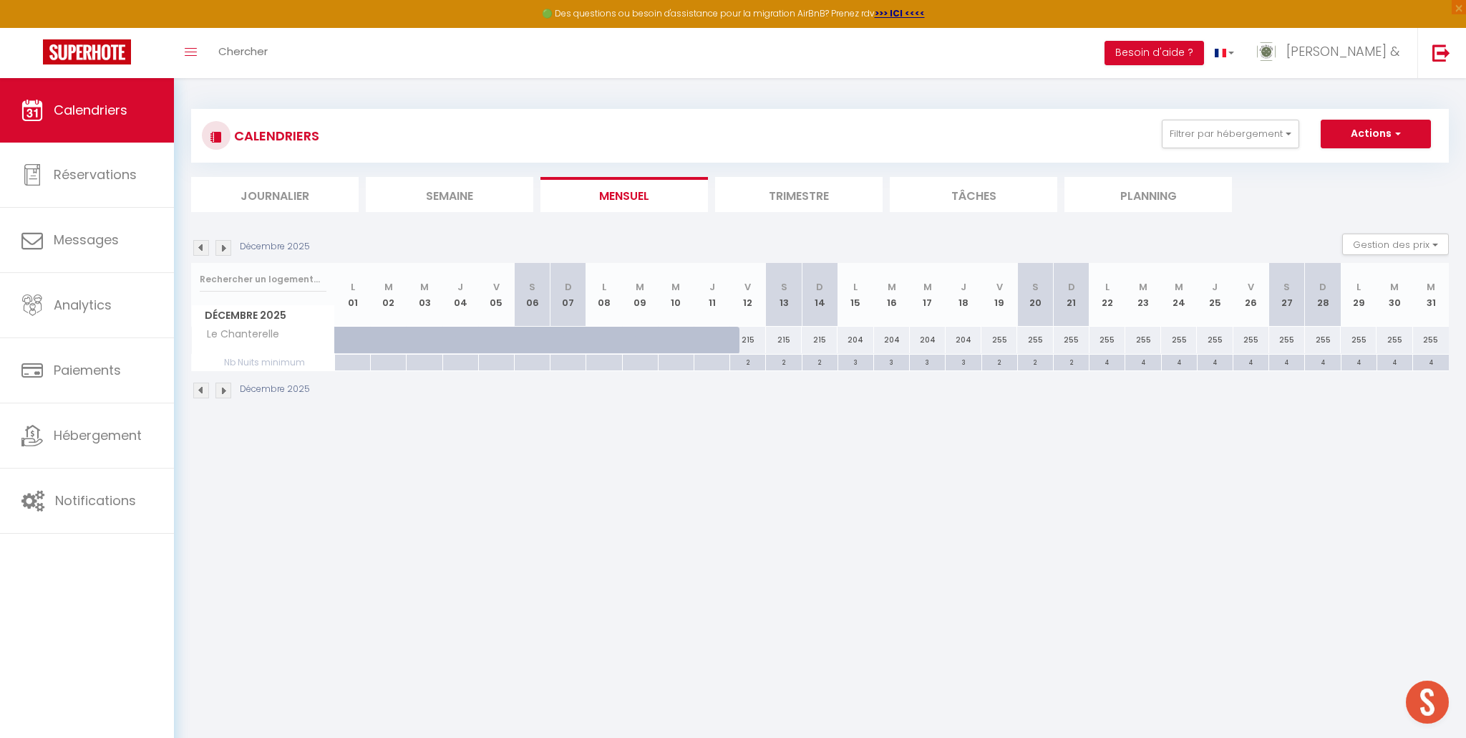
click at [200, 246] on img at bounding box center [201, 248] width 16 height 16
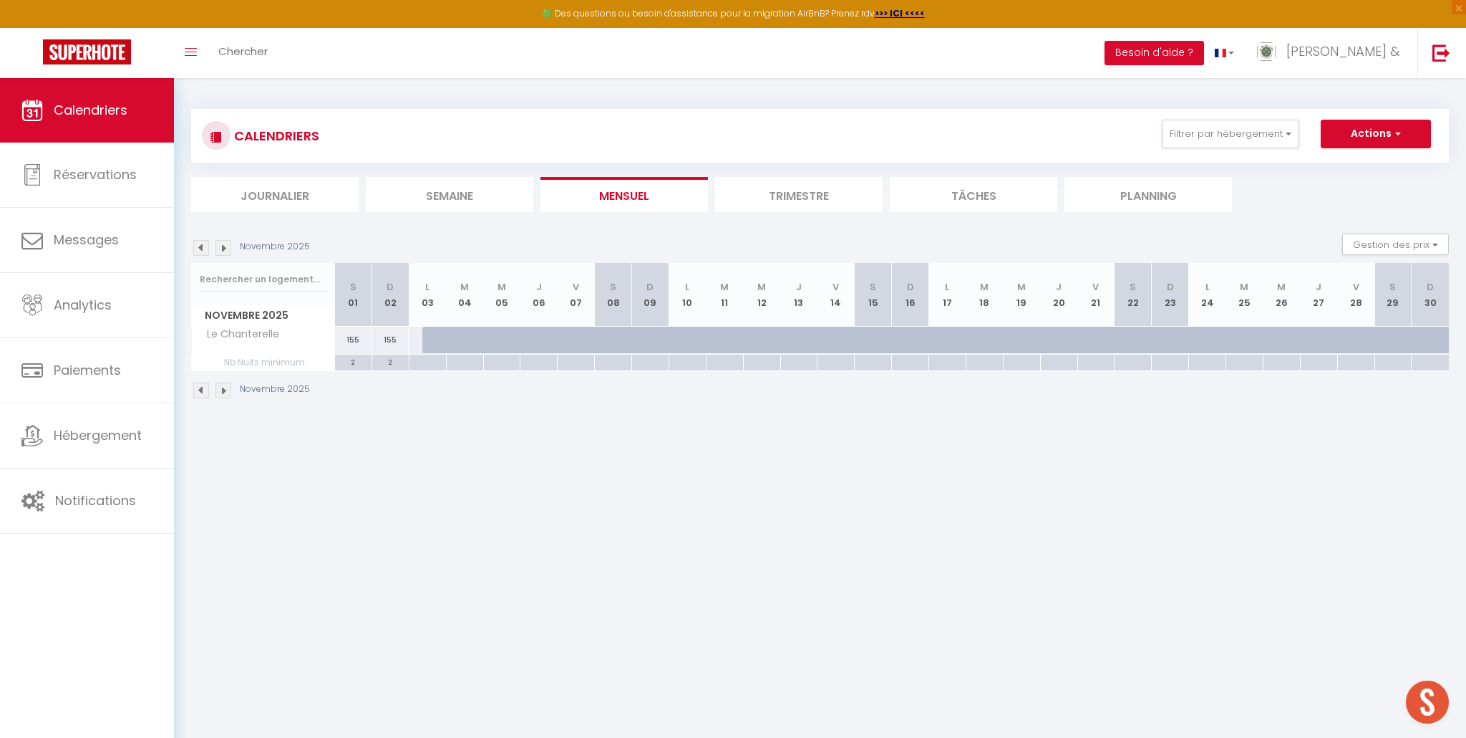
click at [219, 246] on img at bounding box center [224, 248] width 16 height 16
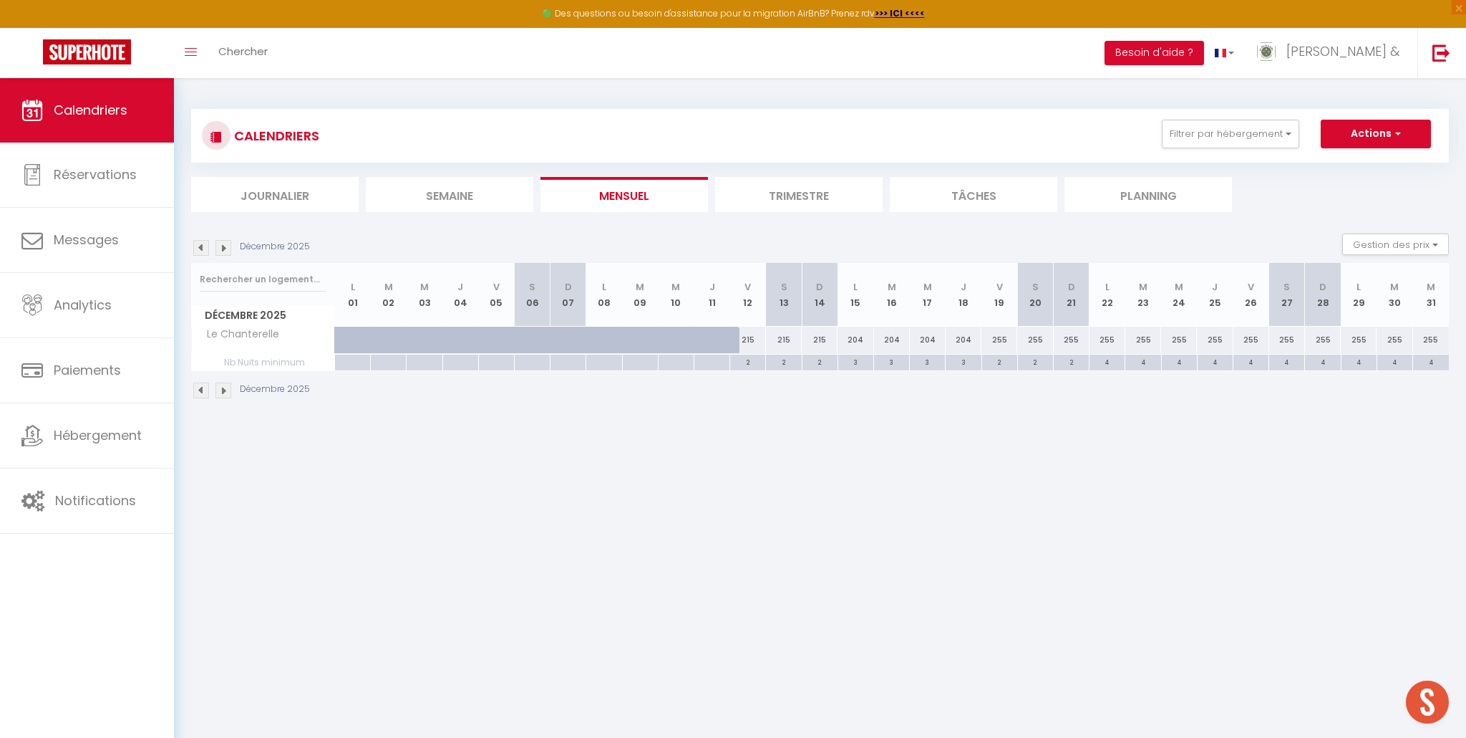
click at [223, 248] on img at bounding box center [224, 248] width 16 height 16
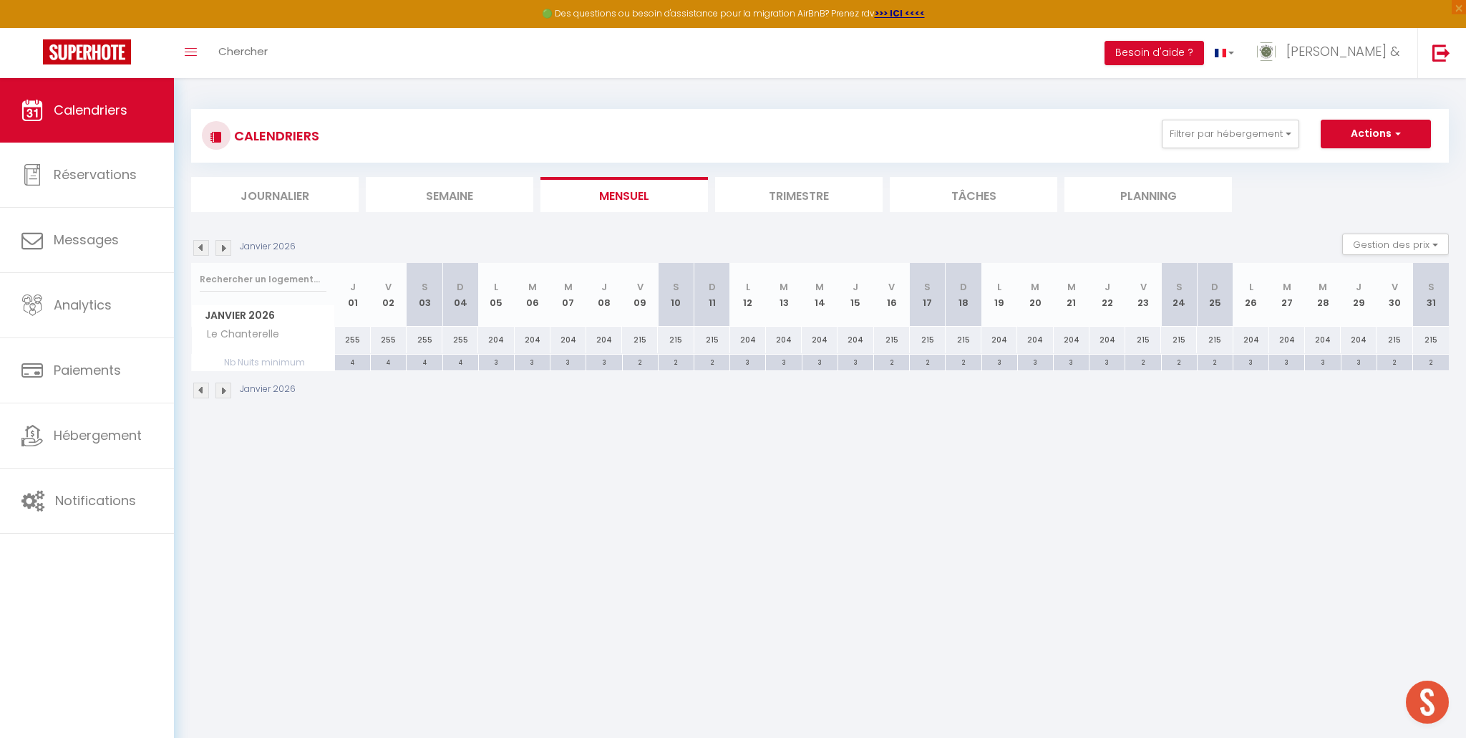
click at [223, 248] on img at bounding box center [224, 248] width 16 height 16
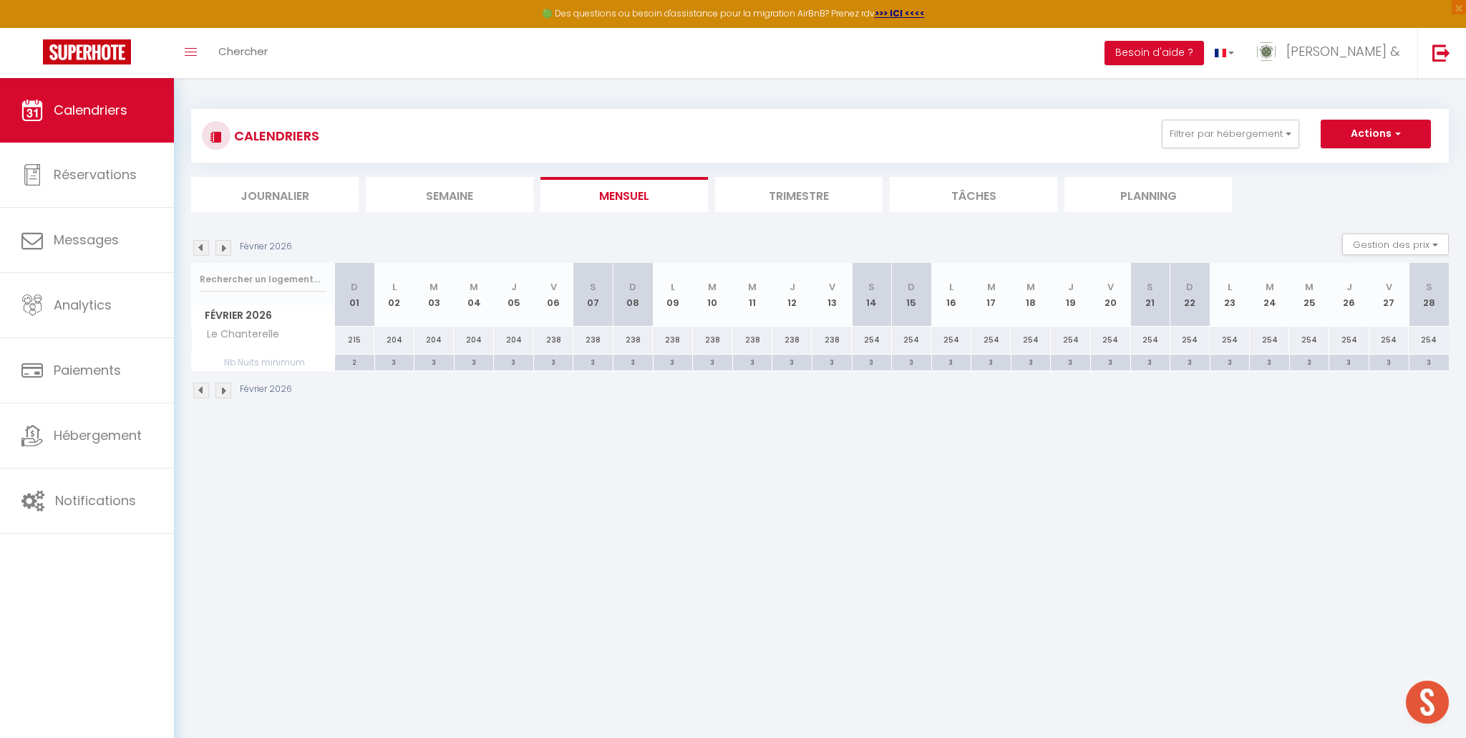
click at [223, 248] on img at bounding box center [224, 248] width 16 height 16
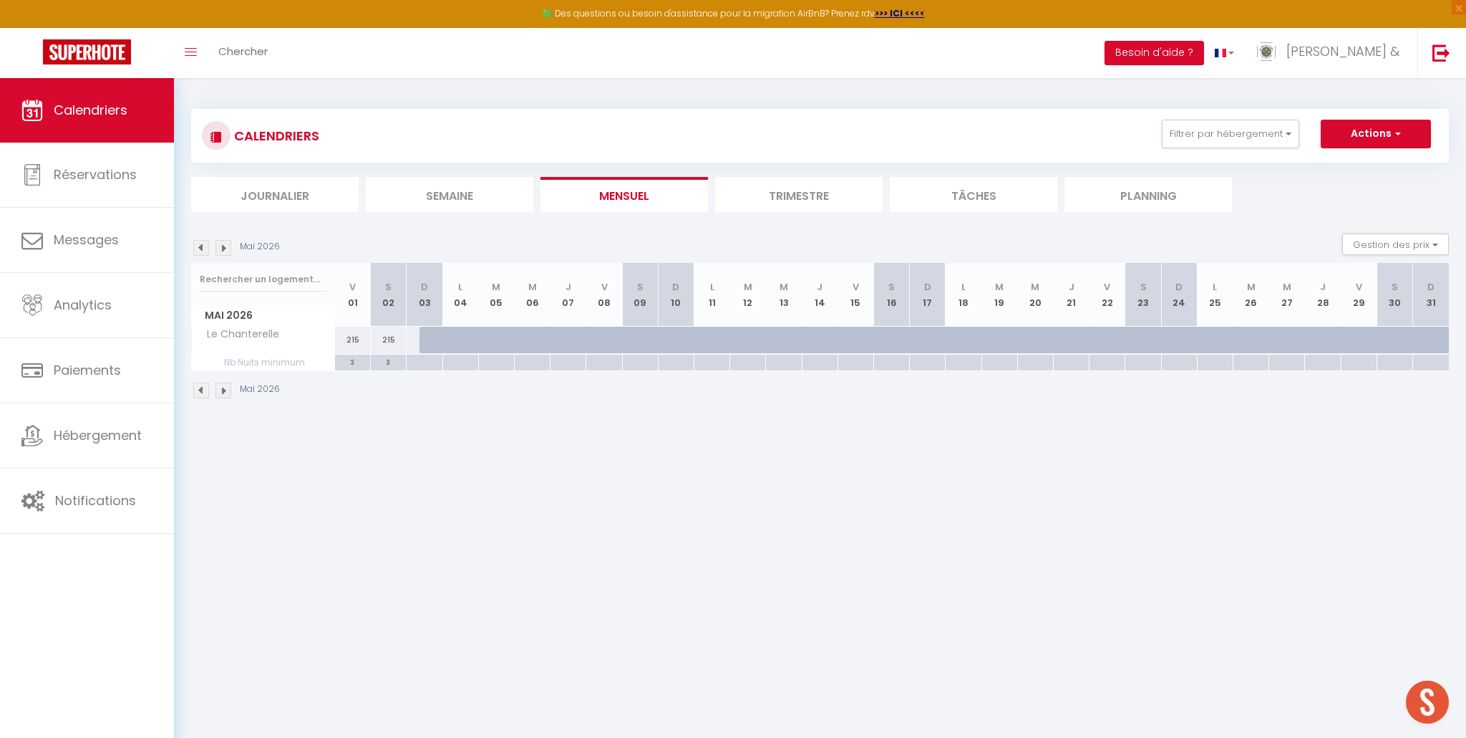
click at [223, 248] on img at bounding box center [224, 248] width 16 height 16
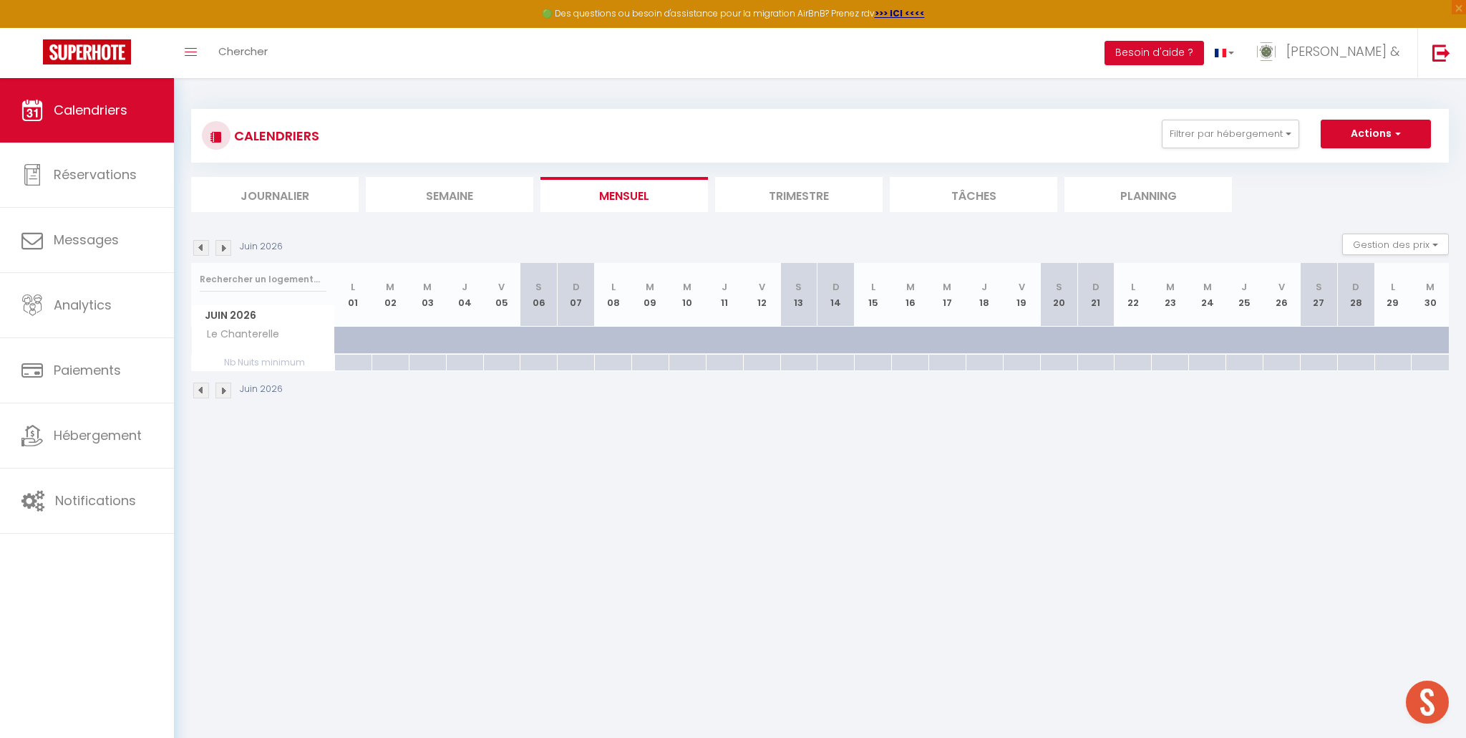
click at [198, 249] on img at bounding box center [201, 248] width 16 height 16
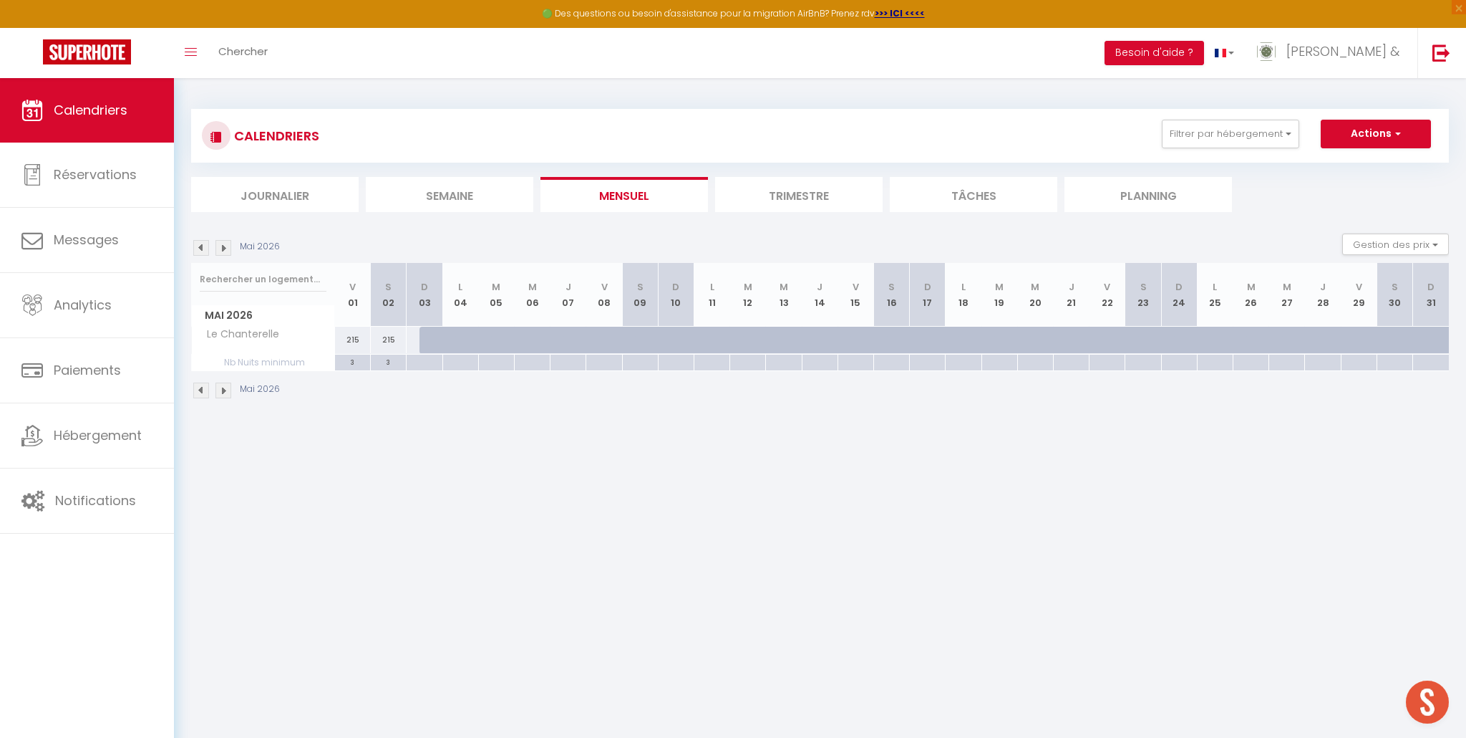
click at [198, 249] on img at bounding box center [201, 248] width 16 height 16
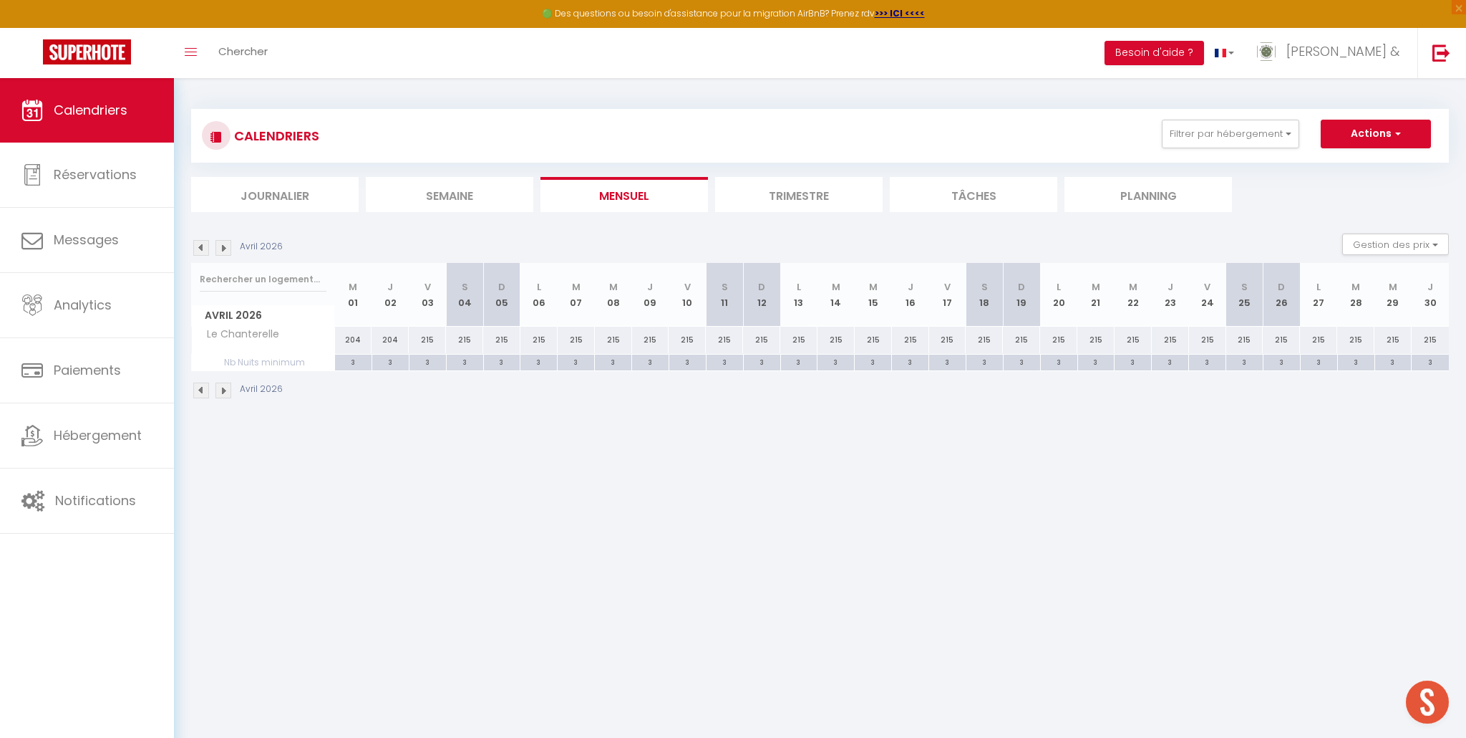
click at [198, 249] on img at bounding box center [201, 248] width 16 height 16
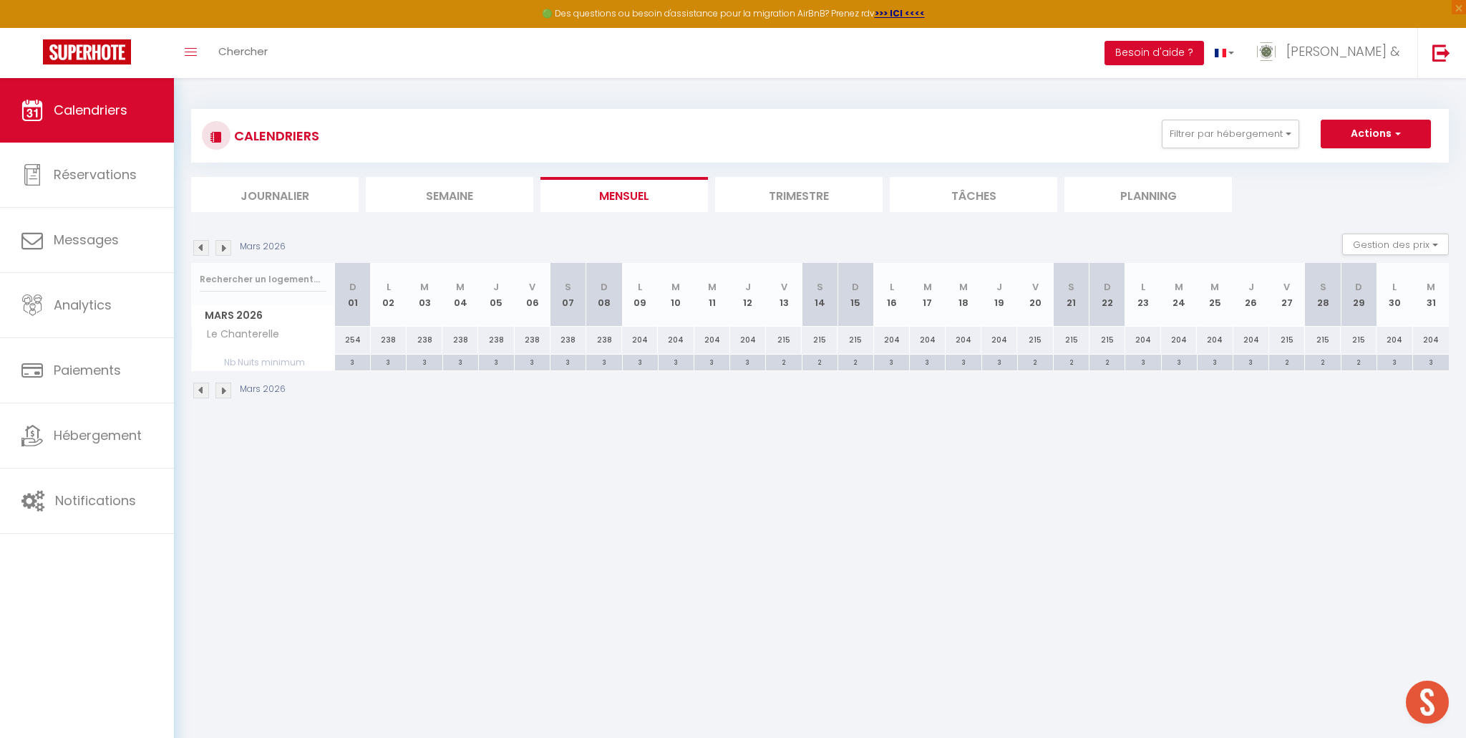
click at [198, 249] on img at bounding box center [201, 248] width 16 height 16
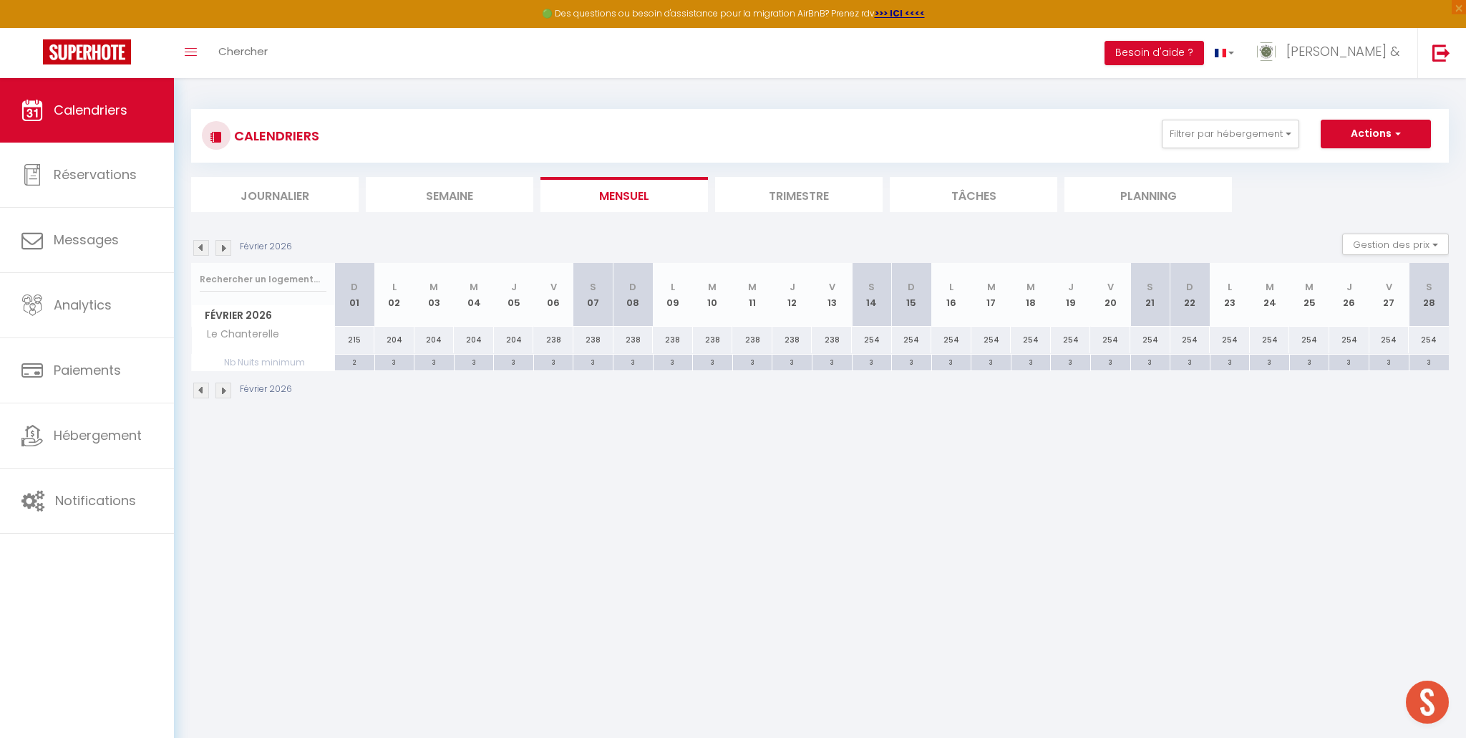
click at [198, 249] on img at bounding box center [201, 248] width 16 height 16
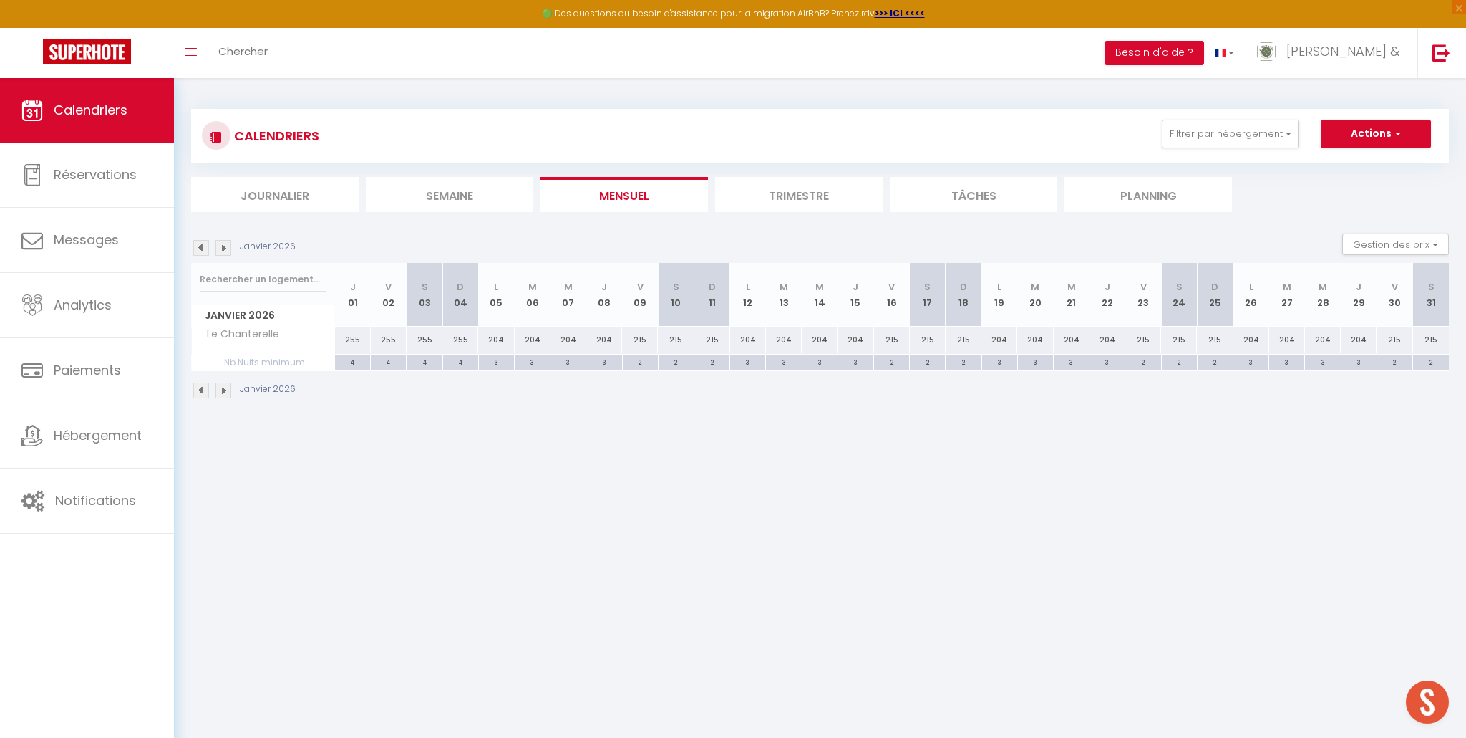
click at [198, 249] on img at bounding box center [201, 248] width 16 height 16
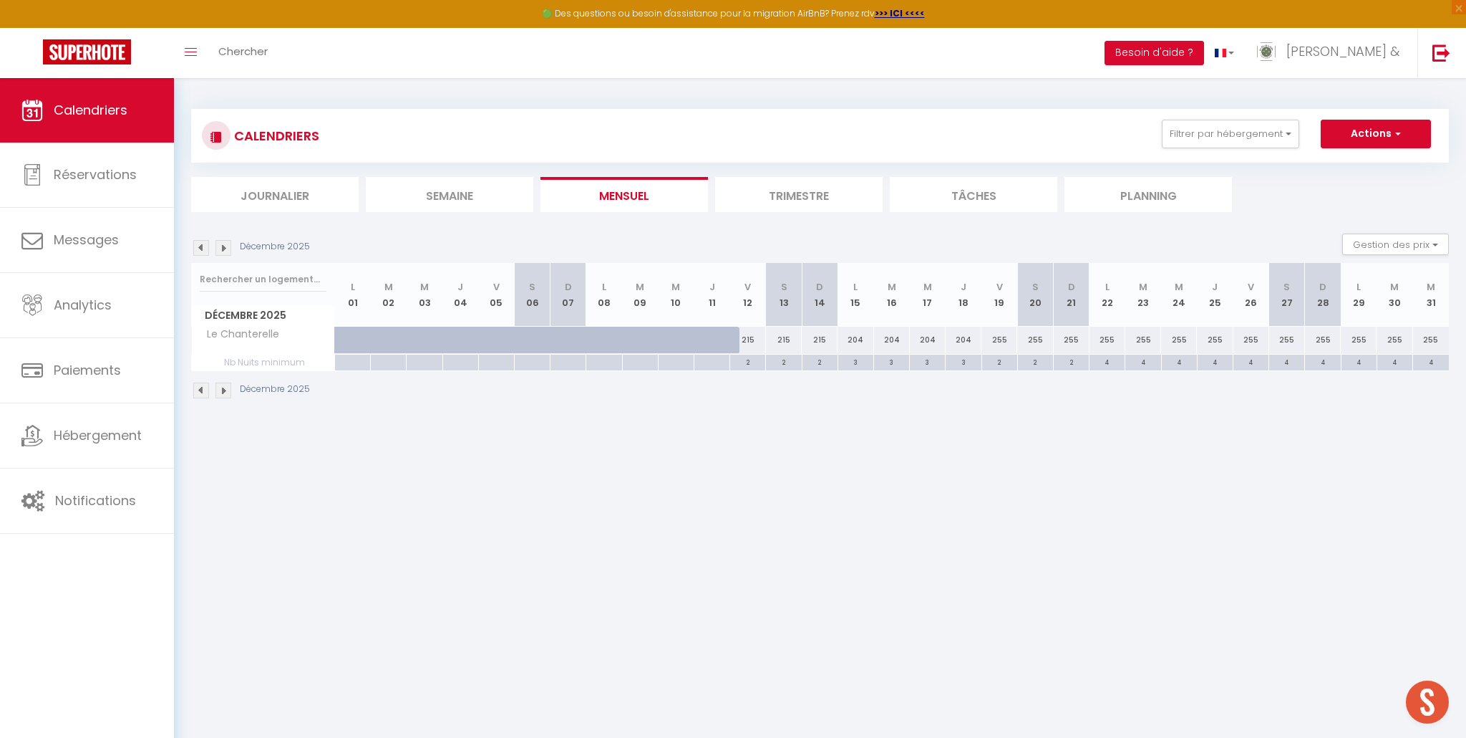
click at [198, 249] on img at bounding box center [201, 248] width 16 height 16
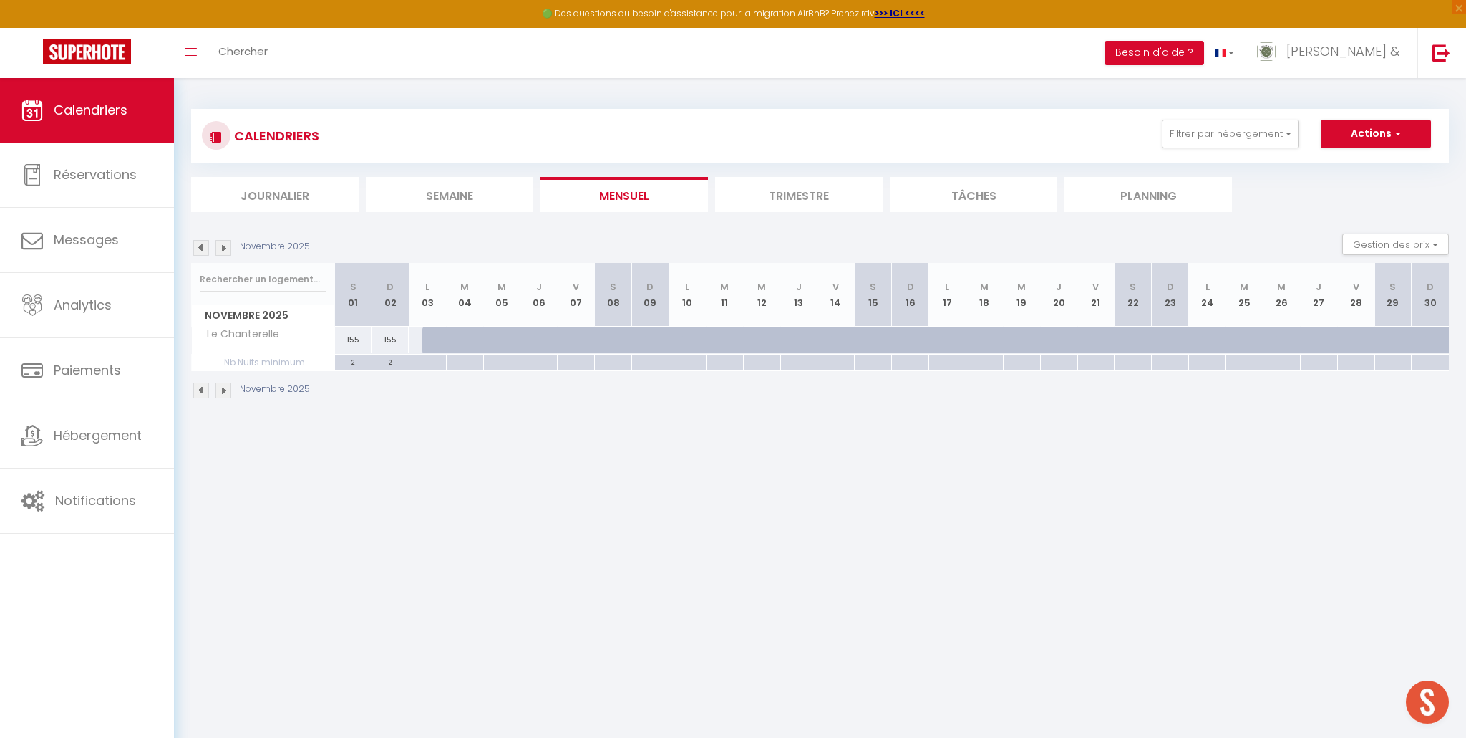
click at [223, 251] on img at bounding box center [224, 248] width 16 height 16
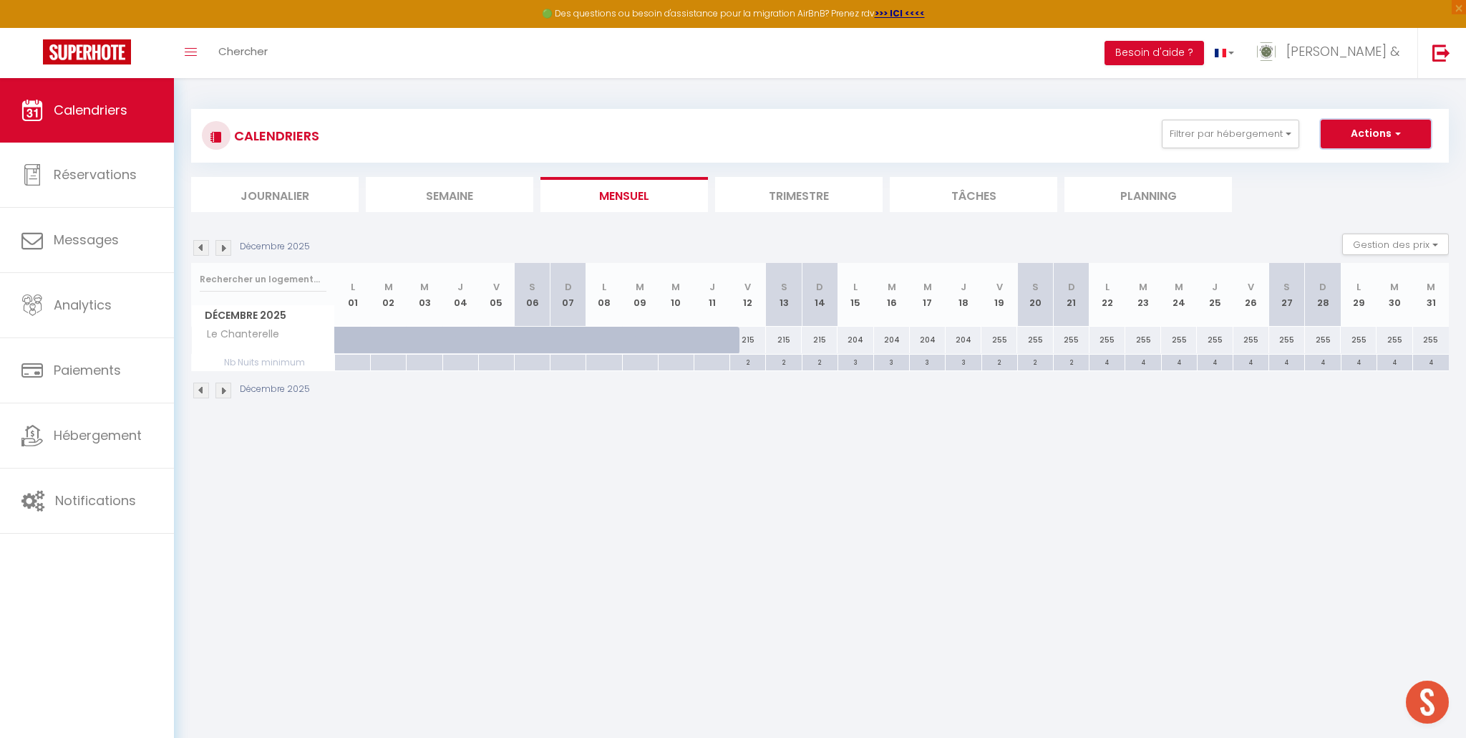
click at [1348, 137] on button "Actions" at bounding box center [1376, 134] width 110 height 29
click at [1230, 226] on section "Décembre 2025 Gestion des prix Nb Nuits minimum Règles Disponibilité Décembre 2…" at bounding box center [820, 316] width 1258 height 194
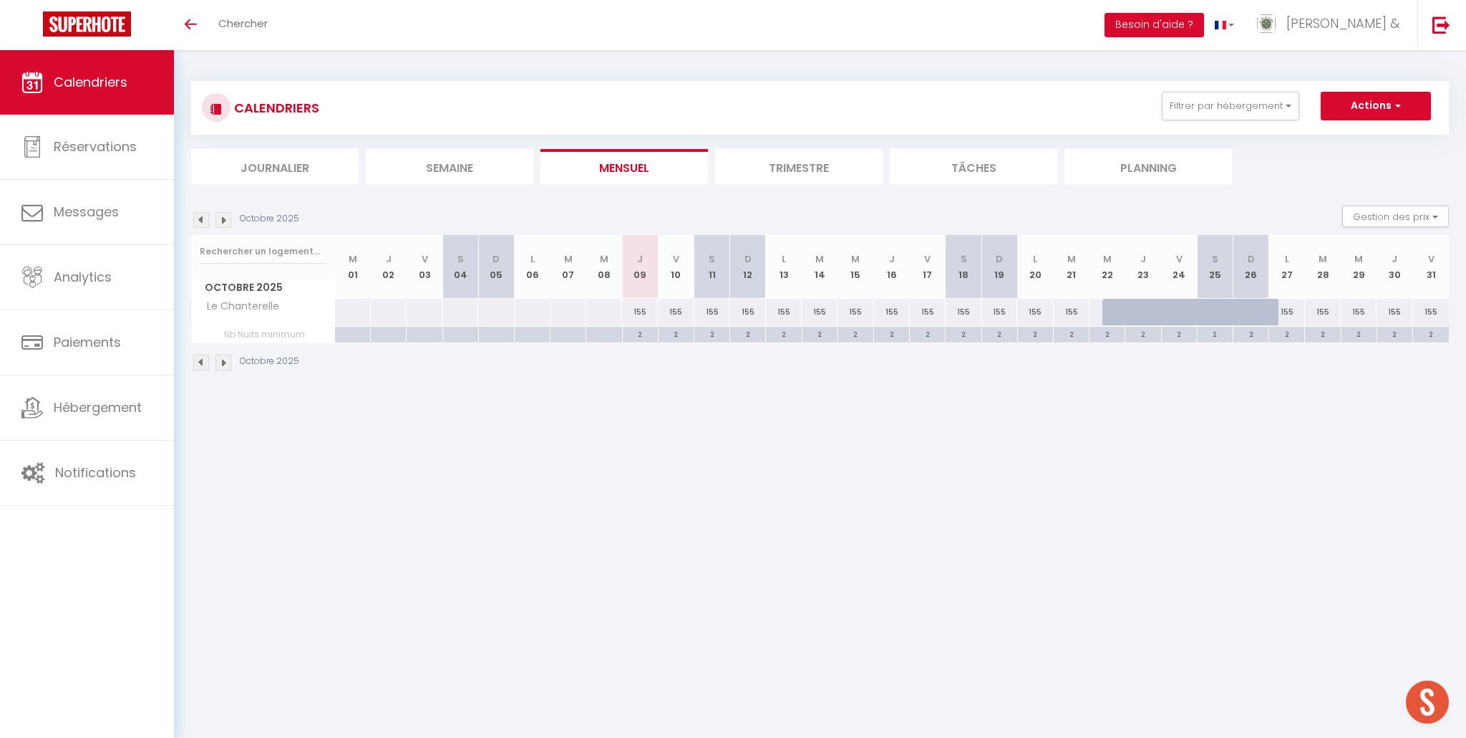
click at [208, 221] on img at bounding box center [201, 220] width 16 height 16
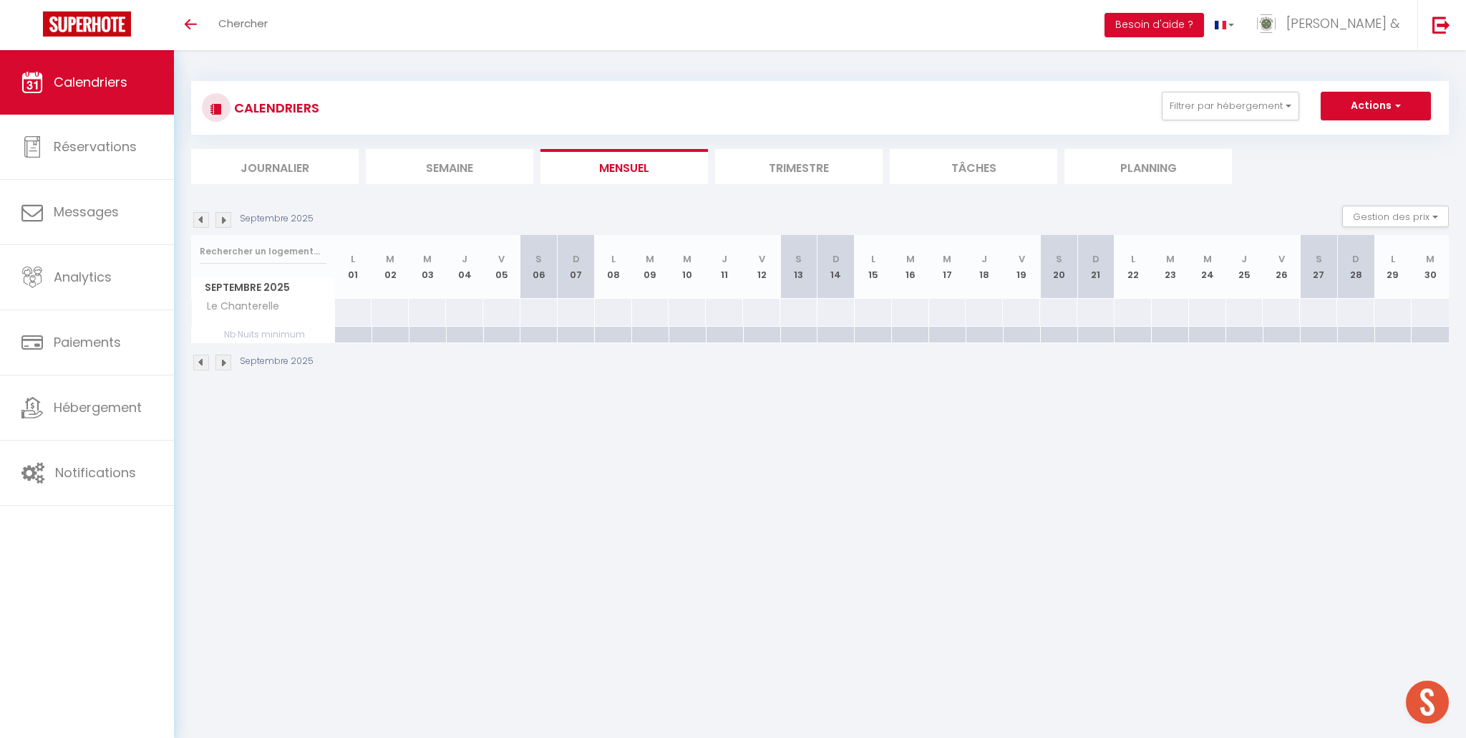
click at [231, 221] on img at bounding box center [224, 220] width 16 height 16
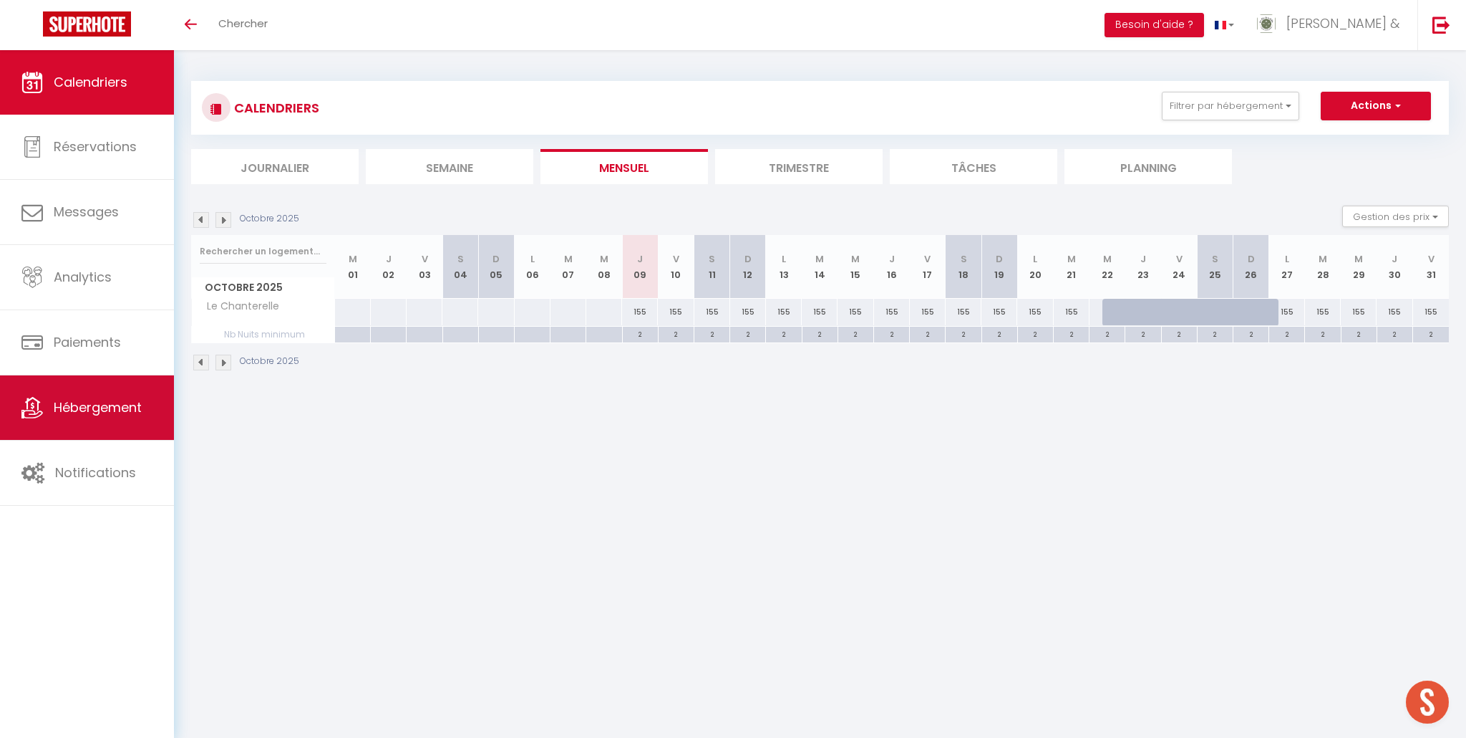
click at [110, 406] on span "Hébergement" at bounding box center [98, 407] width 88 height 18
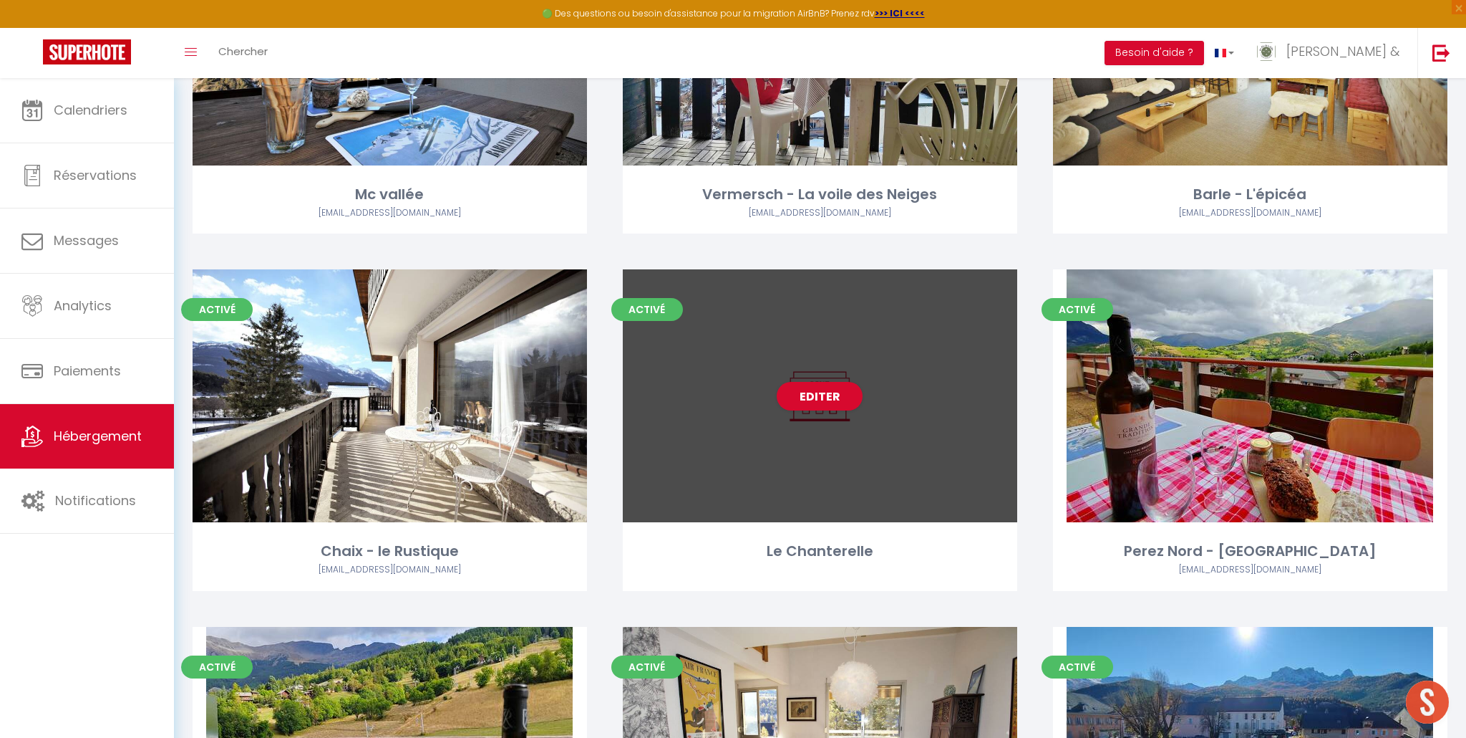
scroll to position [645, 0]
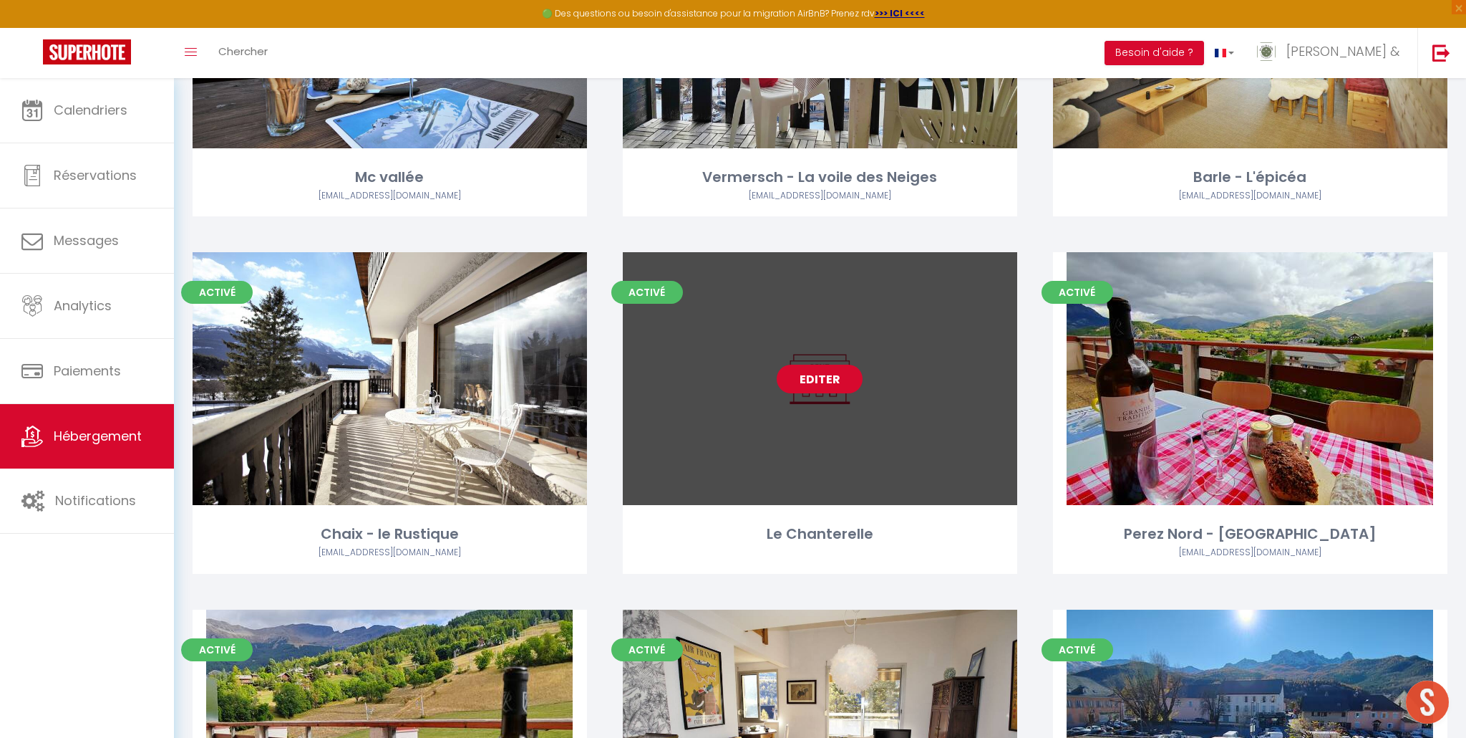
click at [845, 380] on link "Editer" at bounding box center [820, 378] width 86 height 29
select select "3"
select select "2"
select select "1"
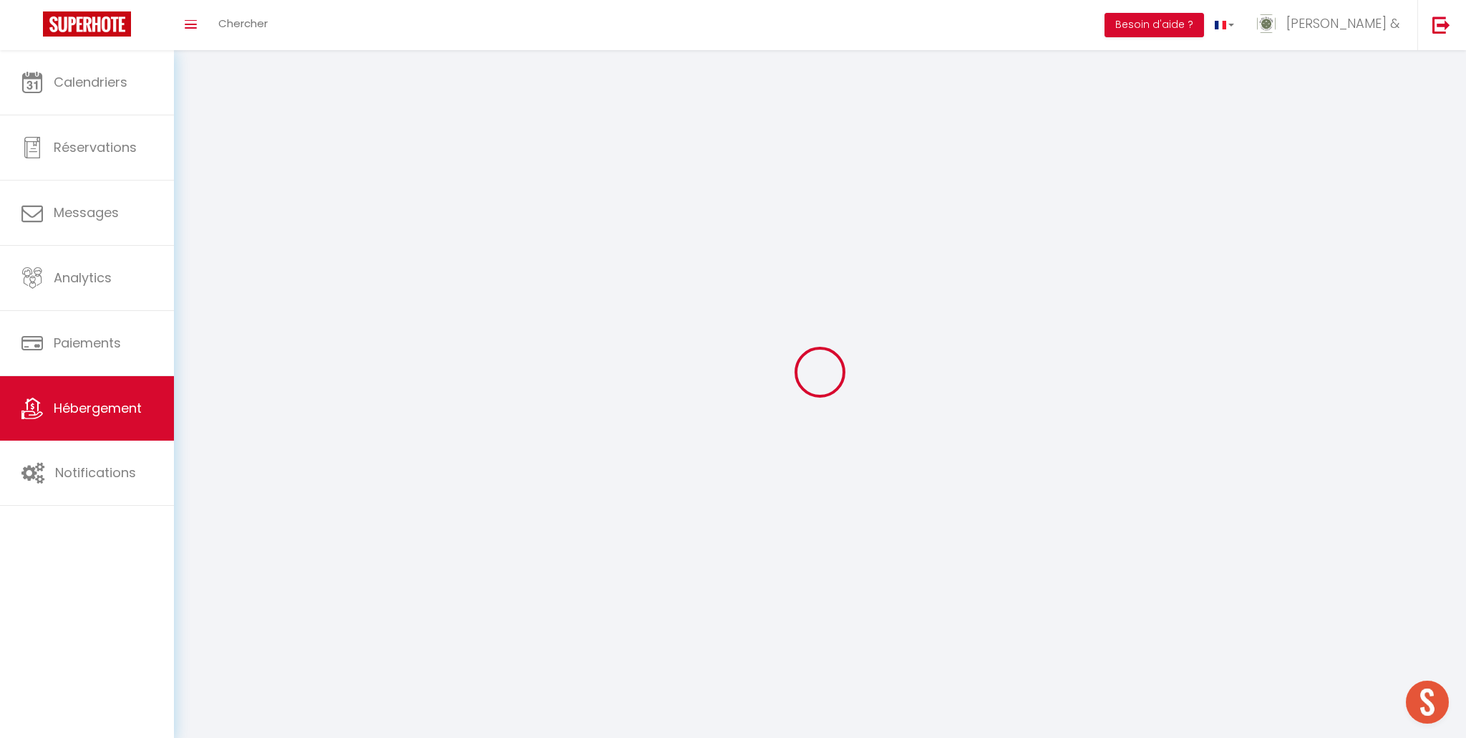
select select
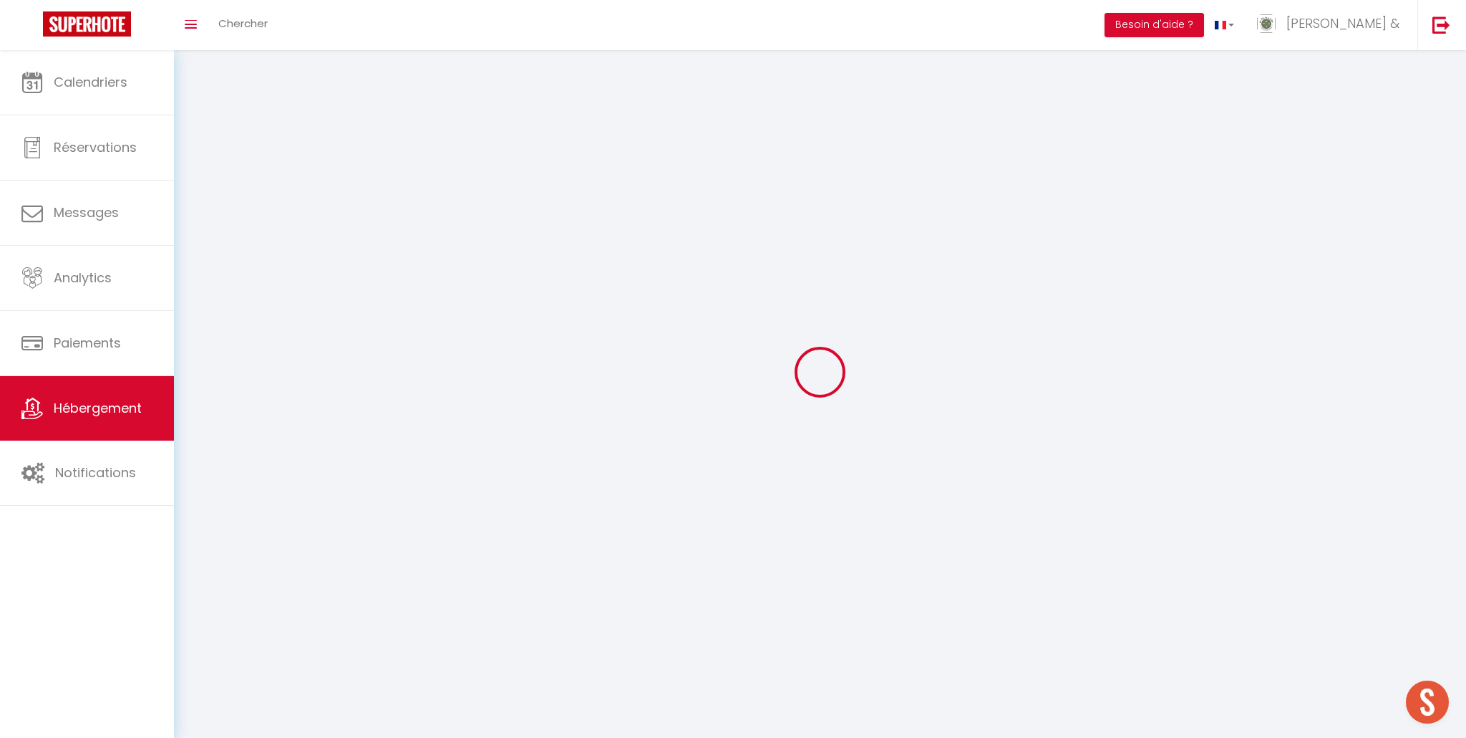
select select
checkbox input "false"
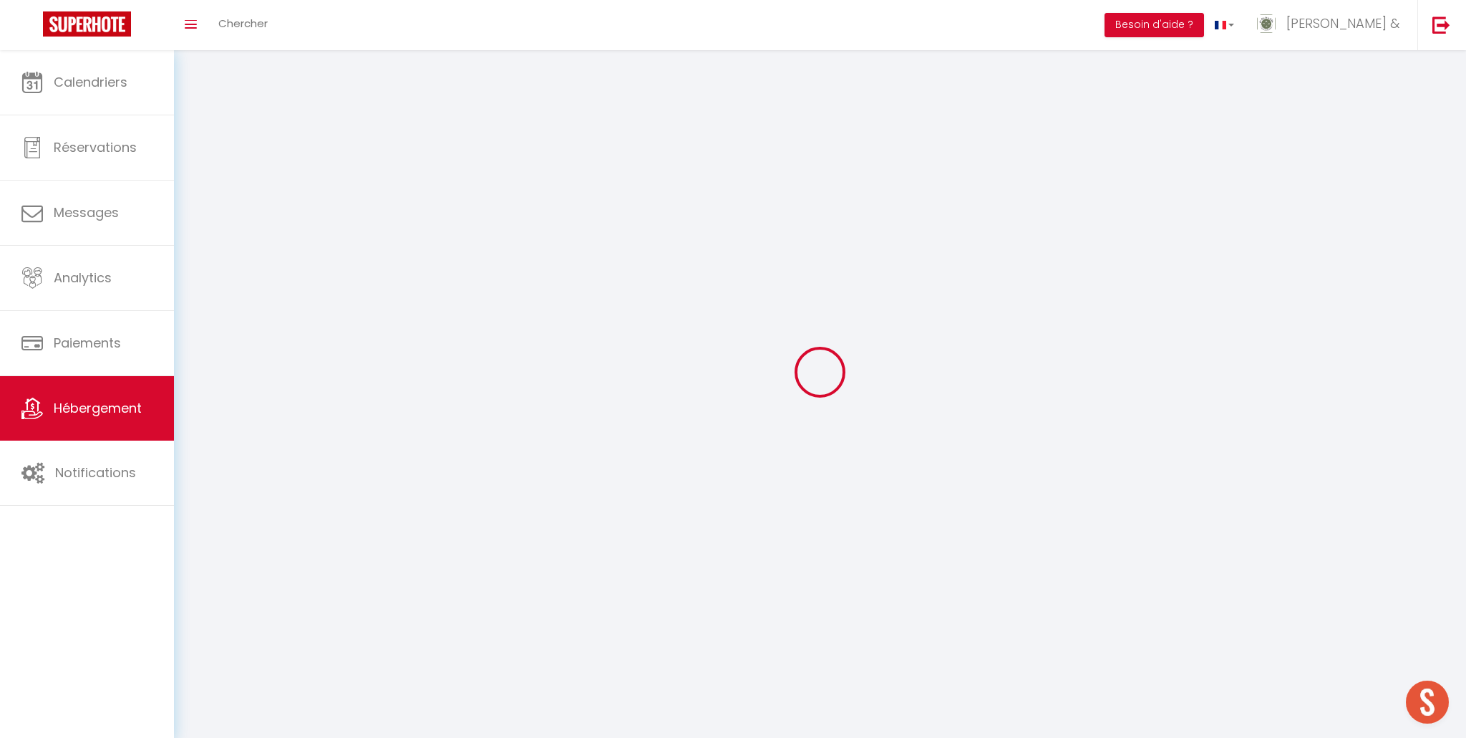
select select
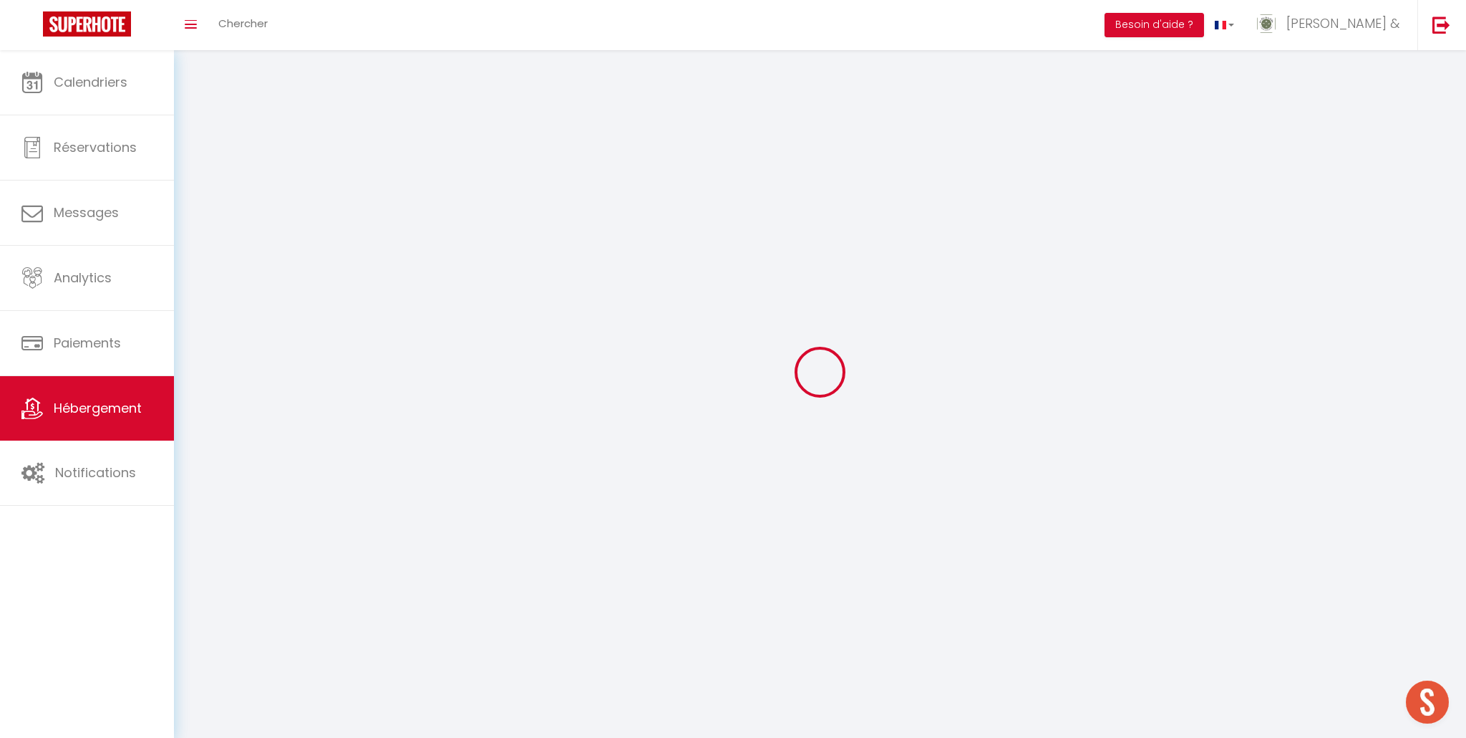
select select
checkbox input "false"
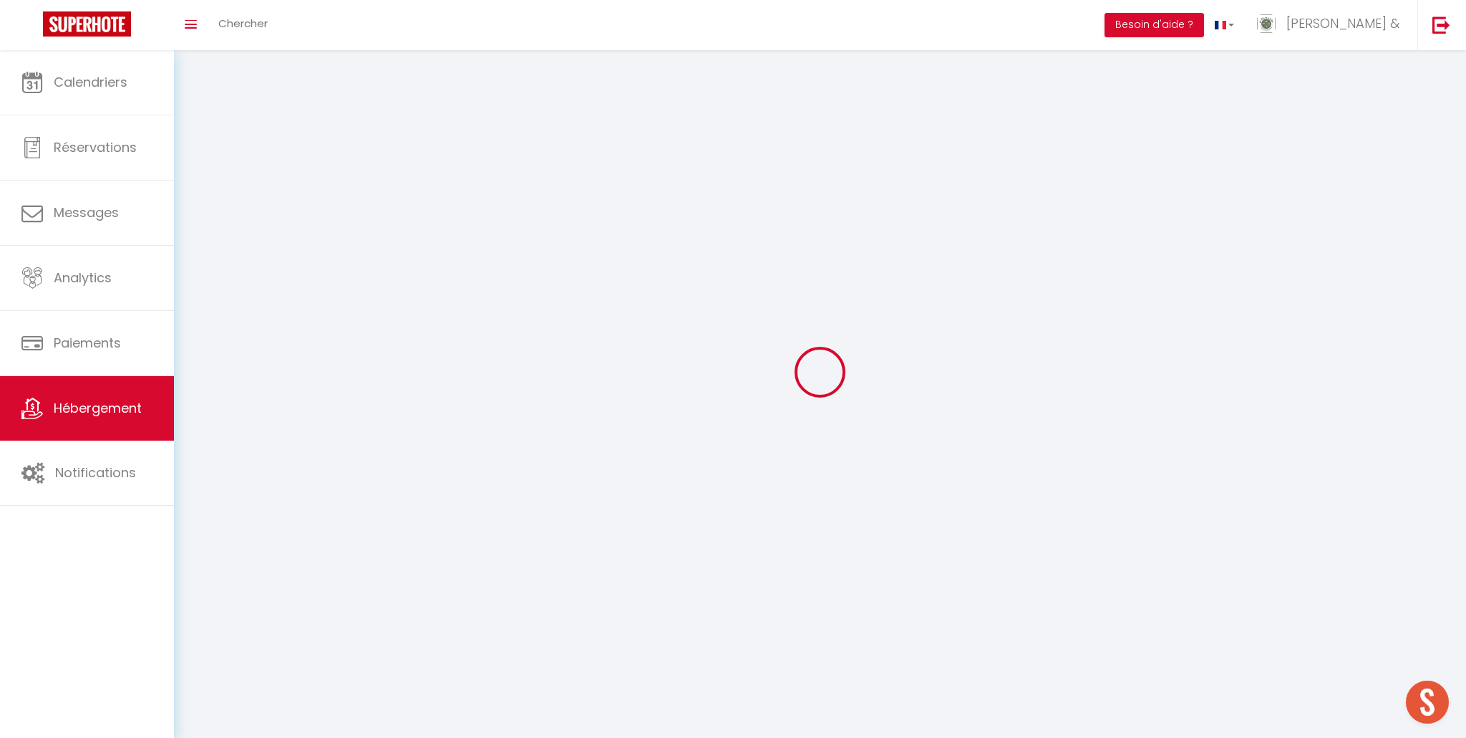
checkbox input "false"
select select
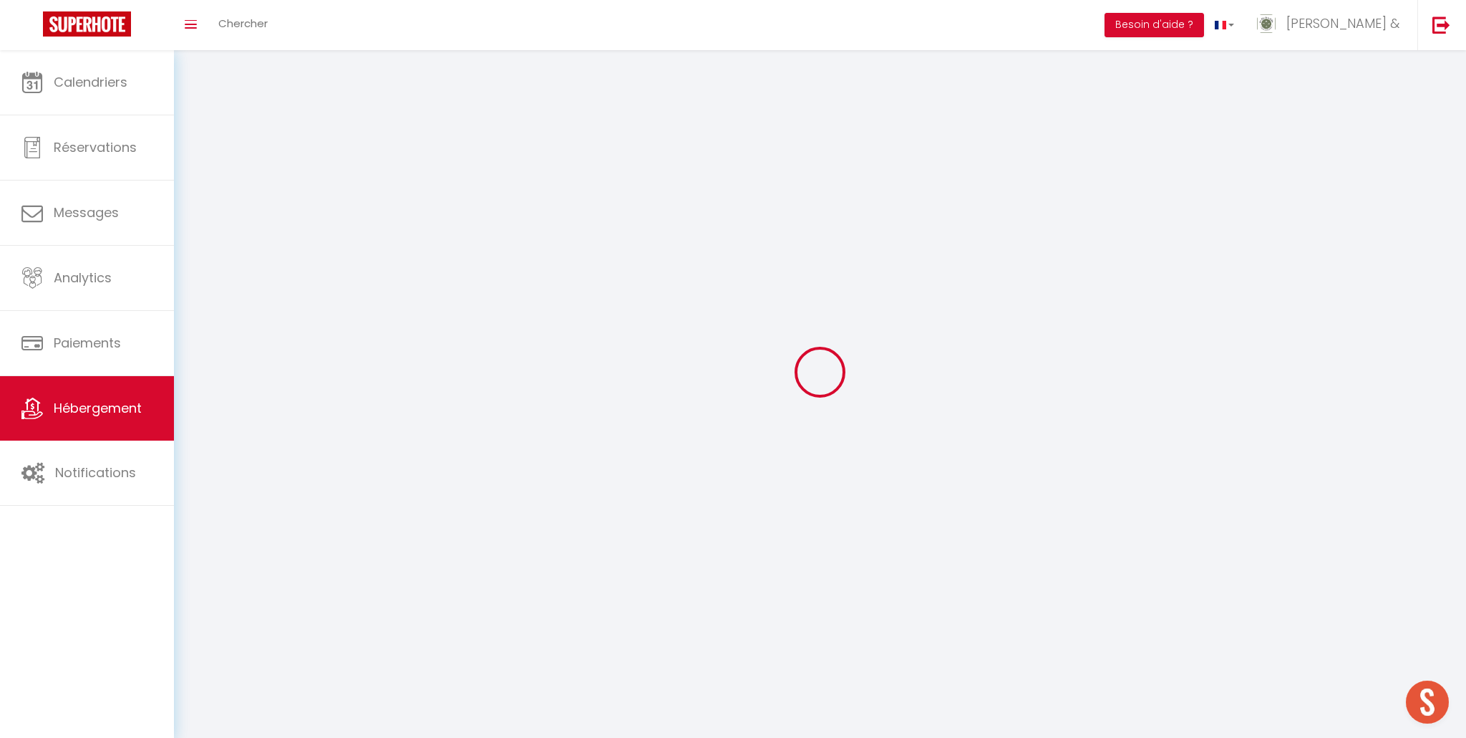
select select
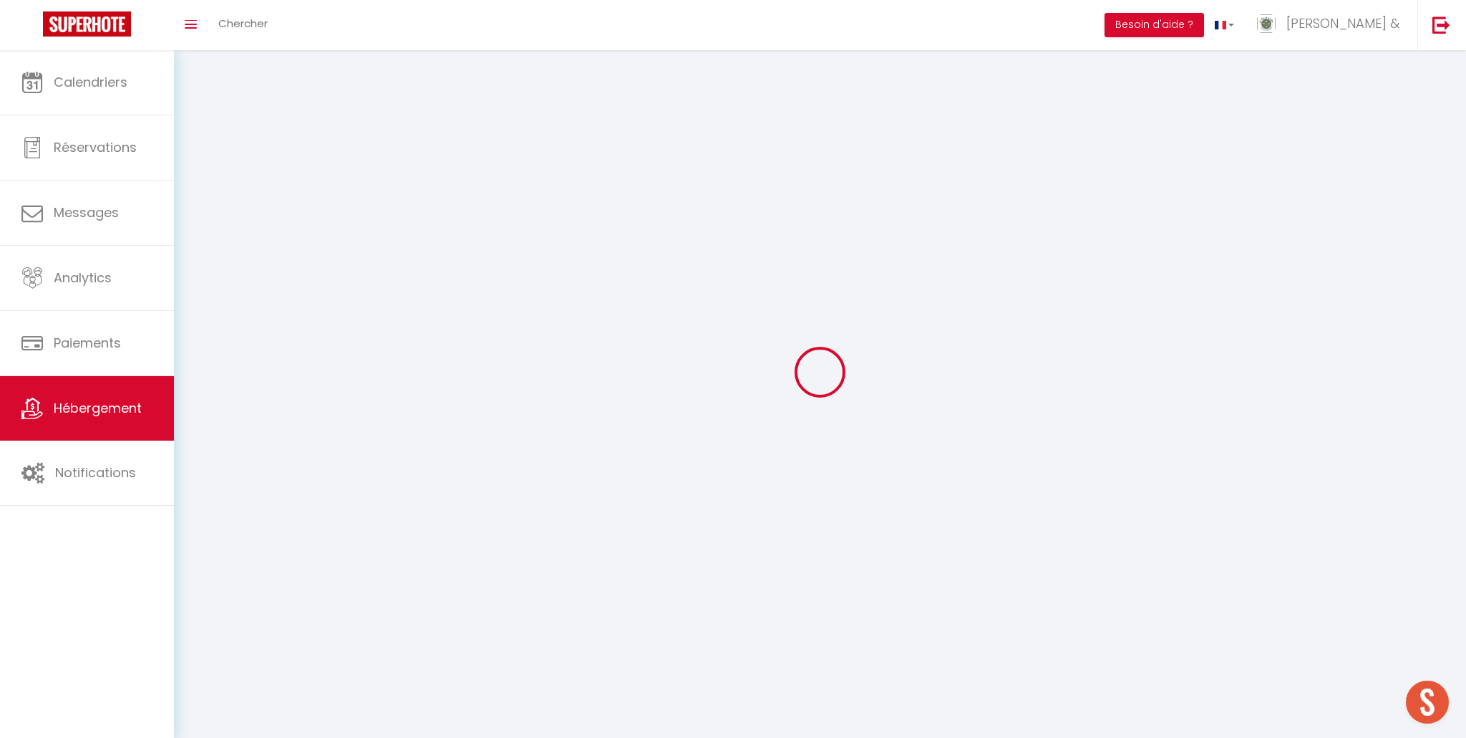
select select
checkbox input "false"
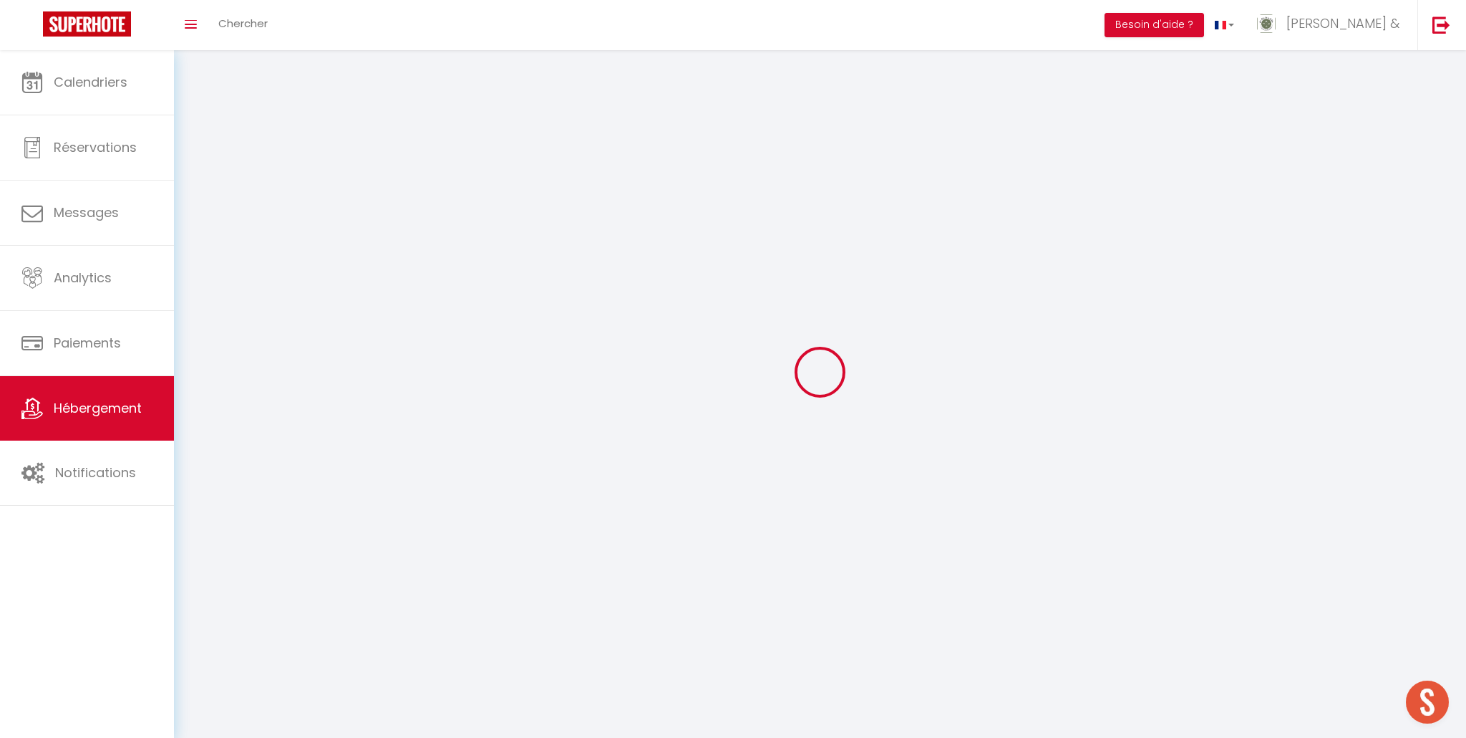
select select
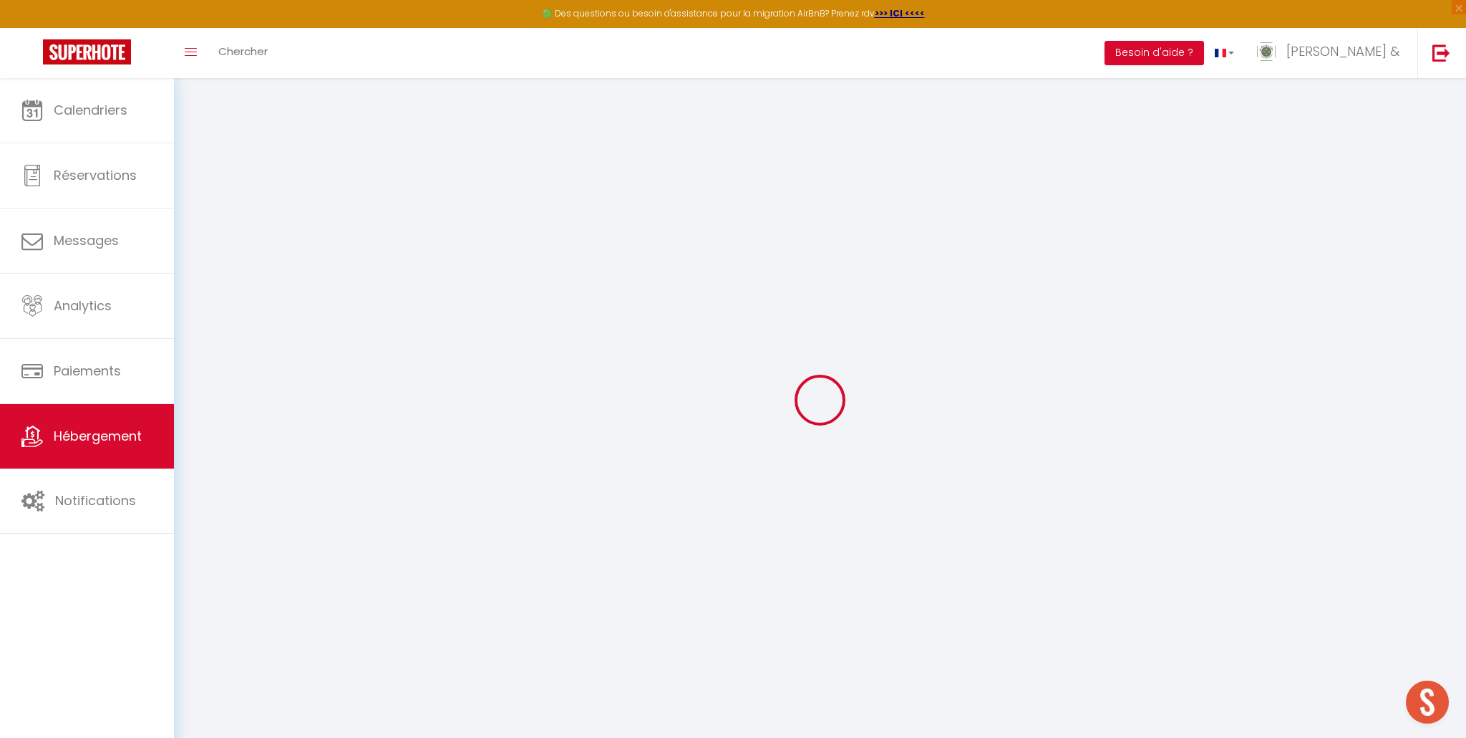
select select
checkbox input "false"
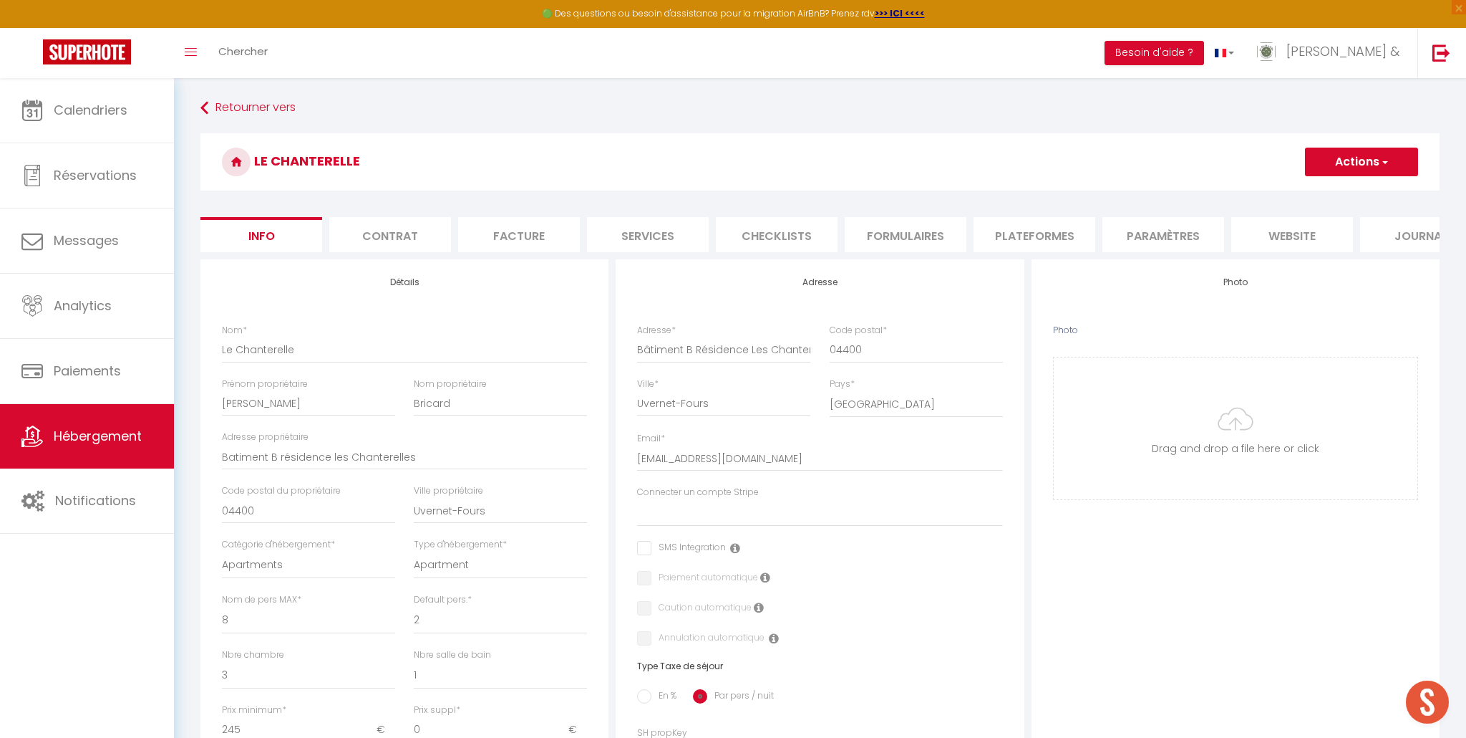
select select
checkbox input "false"
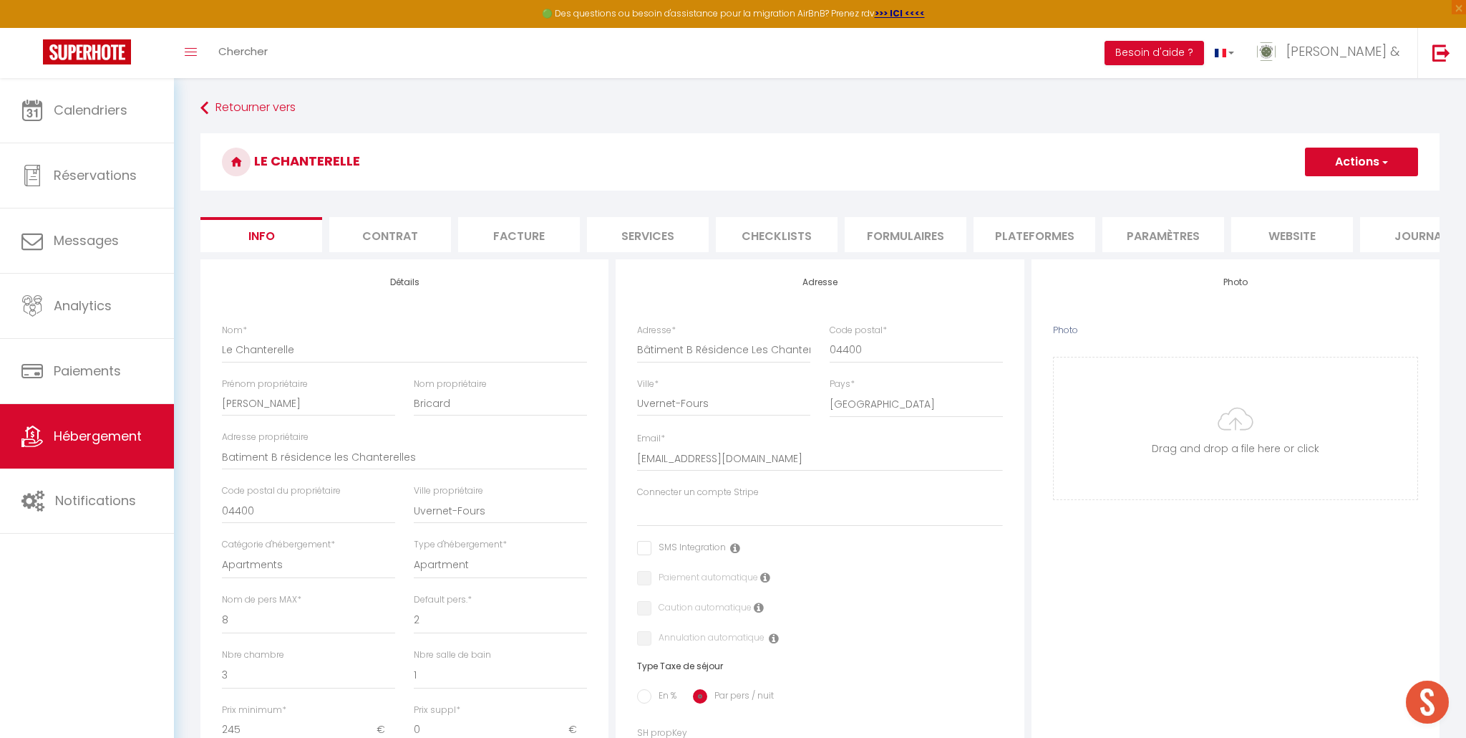
select select
checkbox input "false"
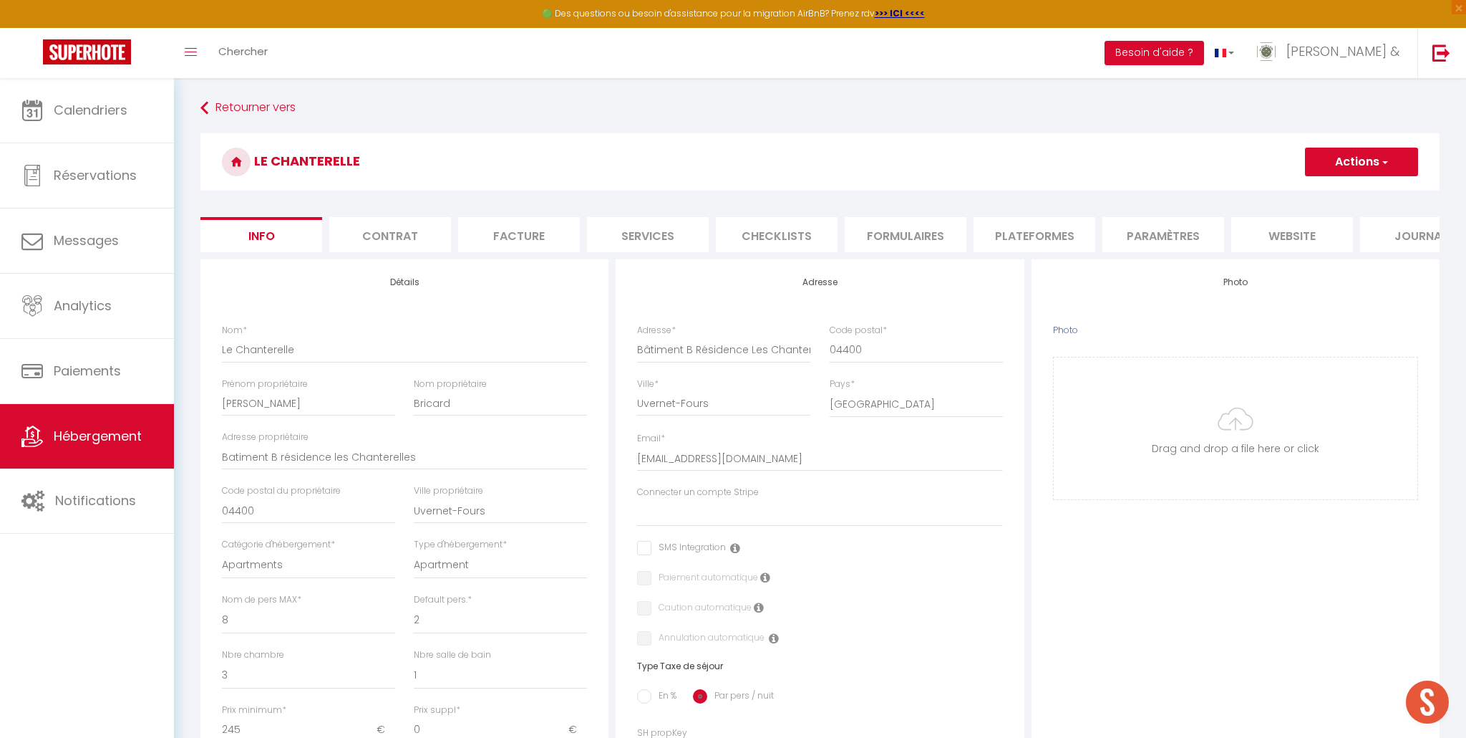
click at [1049, 243] on li "Plateformes" at bounding box center [1035, 234] width 122 height 35
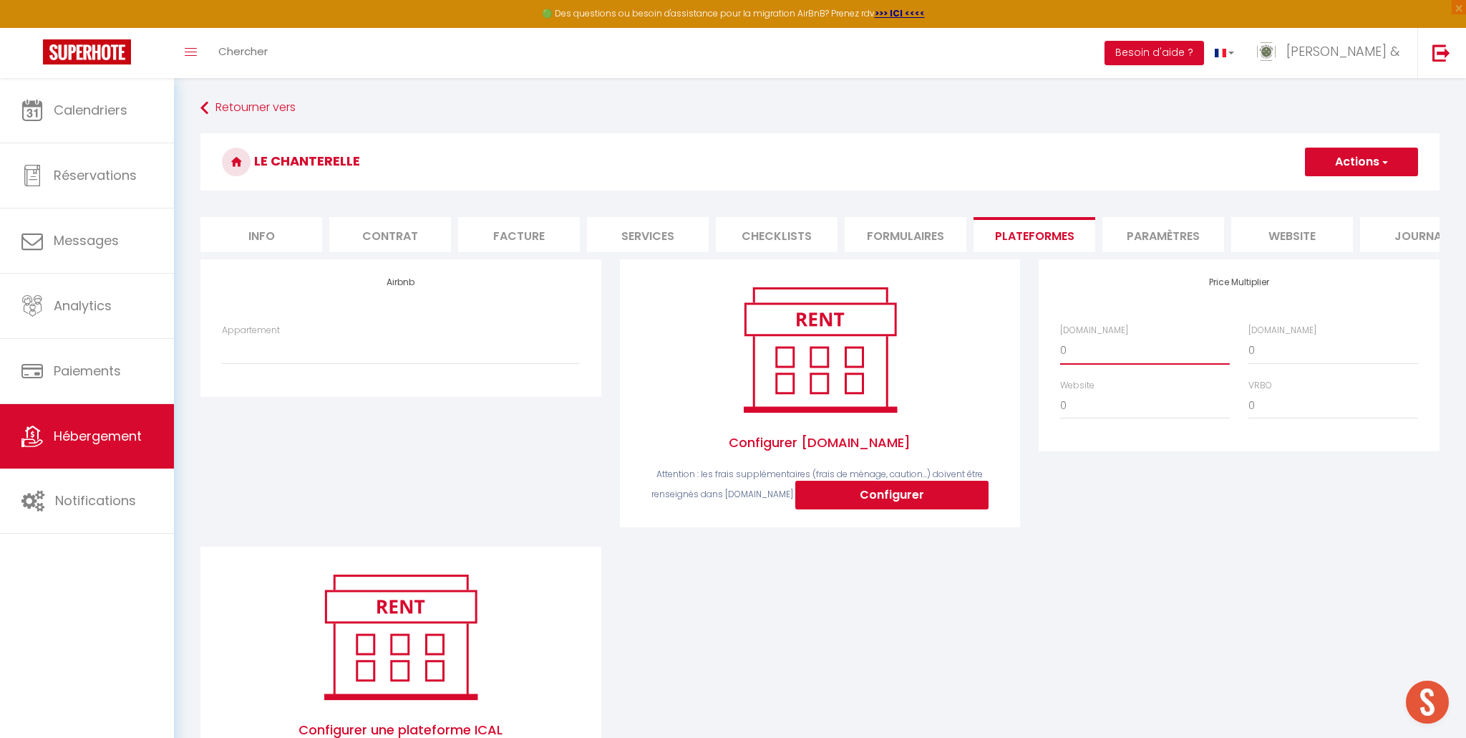
click at [1111, 350] on select "0 + 1 % + 2 % + 3 % + 4 % + 5 % + 6 % + 7 % + 8 % + 9 %" at bounding box center [1145, 350] width 170 height 27
select select "+ 20 %"
click at [1060, 337] on select "0 + 1 % + 2 % + 3 % + 4 % + 5 % + 6 % + 7 % + 8 % + 9 %" at bounding box center [1145, 350] width 170 height 27
click at [1262, 347] on select "0 + 1 % + 2 % + 3 % + 4 % + 5 % + 6 % + 7 % + 8 % + 9 %" at bounding box center [1334, 350] width 170 height 27
select select "+ 22 %"
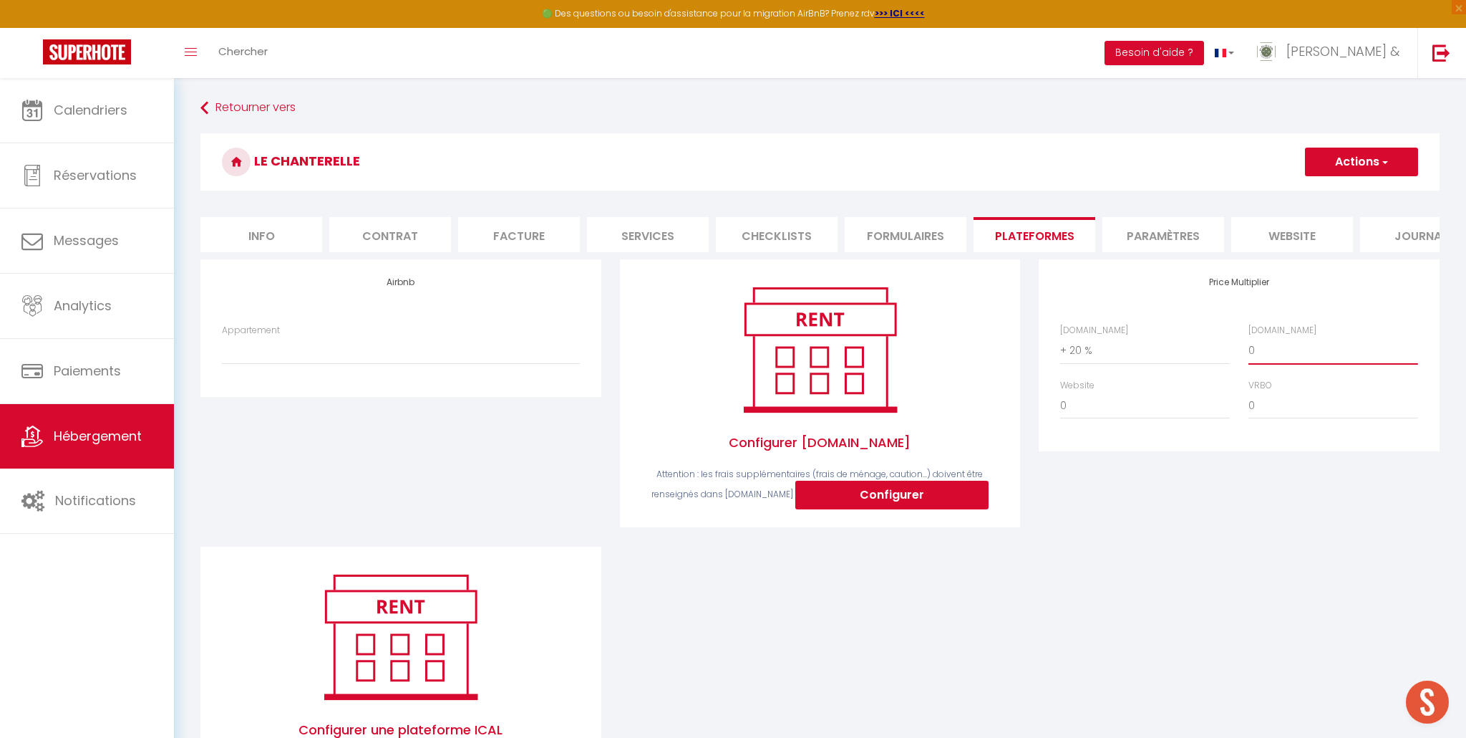
click at [1249, 337] on select "0 + 1 % + 2 % + 3 % + 4 % + 5 % + 6 % + 7 % + 8 % + 9 %" at bounding box center [1334, 350] width 170 height 27
click at [1089, 397] on select "0 + 1 % + 2 % + 3 % + 4 % + 5 % + 6 % + 7 % + 8 % + 9 %" at bounding box center [1145, 405] width 170 height 27
select select "+ 10 %"
click at [1060, 392] on select "0 + 1 % + 2 % + 3 % + 4 % + 5 % + 6 % + 7 % + 8 % + 9 %" at bounding box center [1145, 405] width 170 height 27
click at [431, 345] on select "barthez · Le Coeur Alpin - Familiale & Vue Montagnes - pro.lcdv@gmail.com le Gr…" at bounding box center [400, 350] width 357 height 27
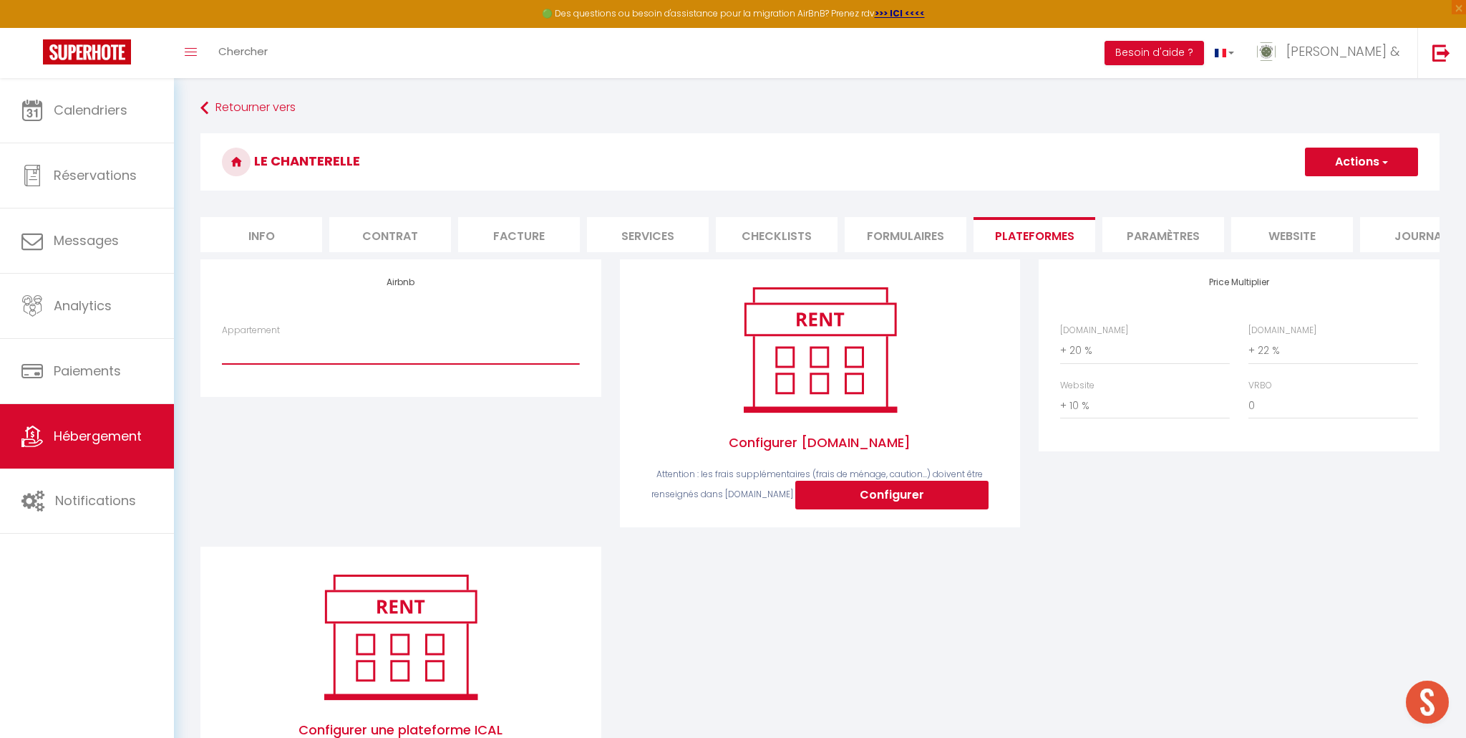
select select "22800-1523884128575680721"
click at [222, 337] on select "barthez · Le Coeur Alpin - Familiale & Vue Montagnes - pro.lcdv@gmail.com le Gr…" at bounding box center [400, 350] width 357 height 27
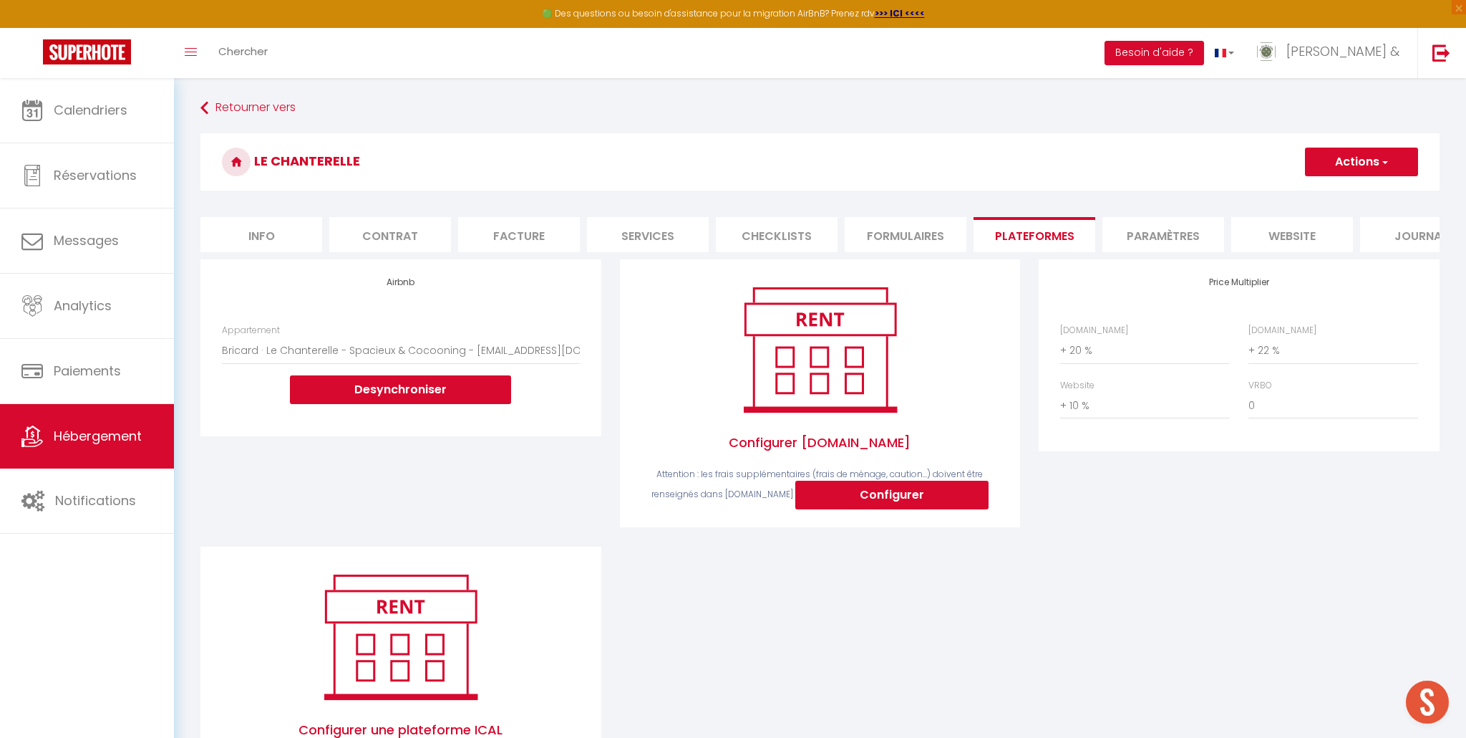
click at [601, 498] on div "Airbnb Appartement barthez · Le Coeur Alpin - Familiale & Vue Montagnes - pro.l…" at bounding box center [401, 402] width 420 height 286
click at [281, 237] on li "Info" at bounding box center [261, 234] width 122 height 35
select select
checkbox input "false"
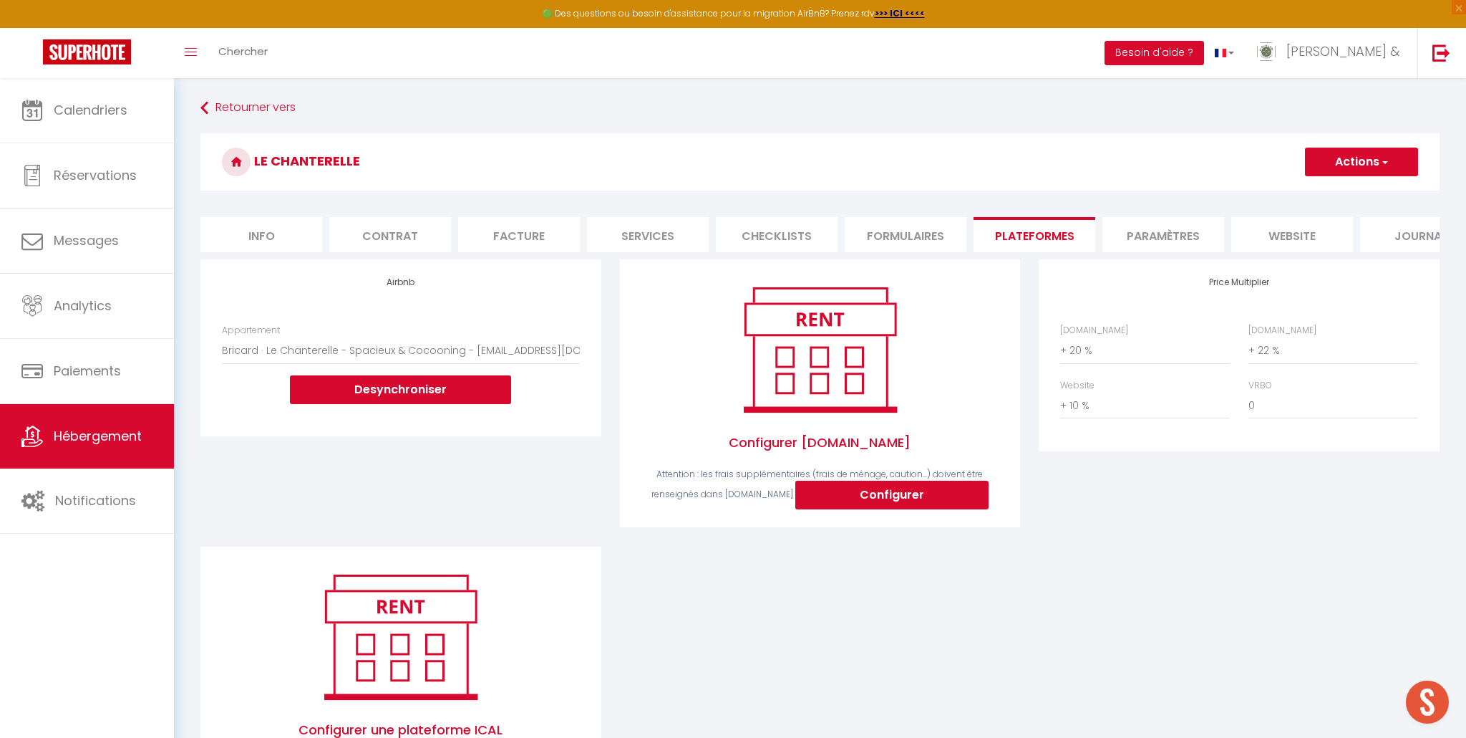
checkbox input "false"
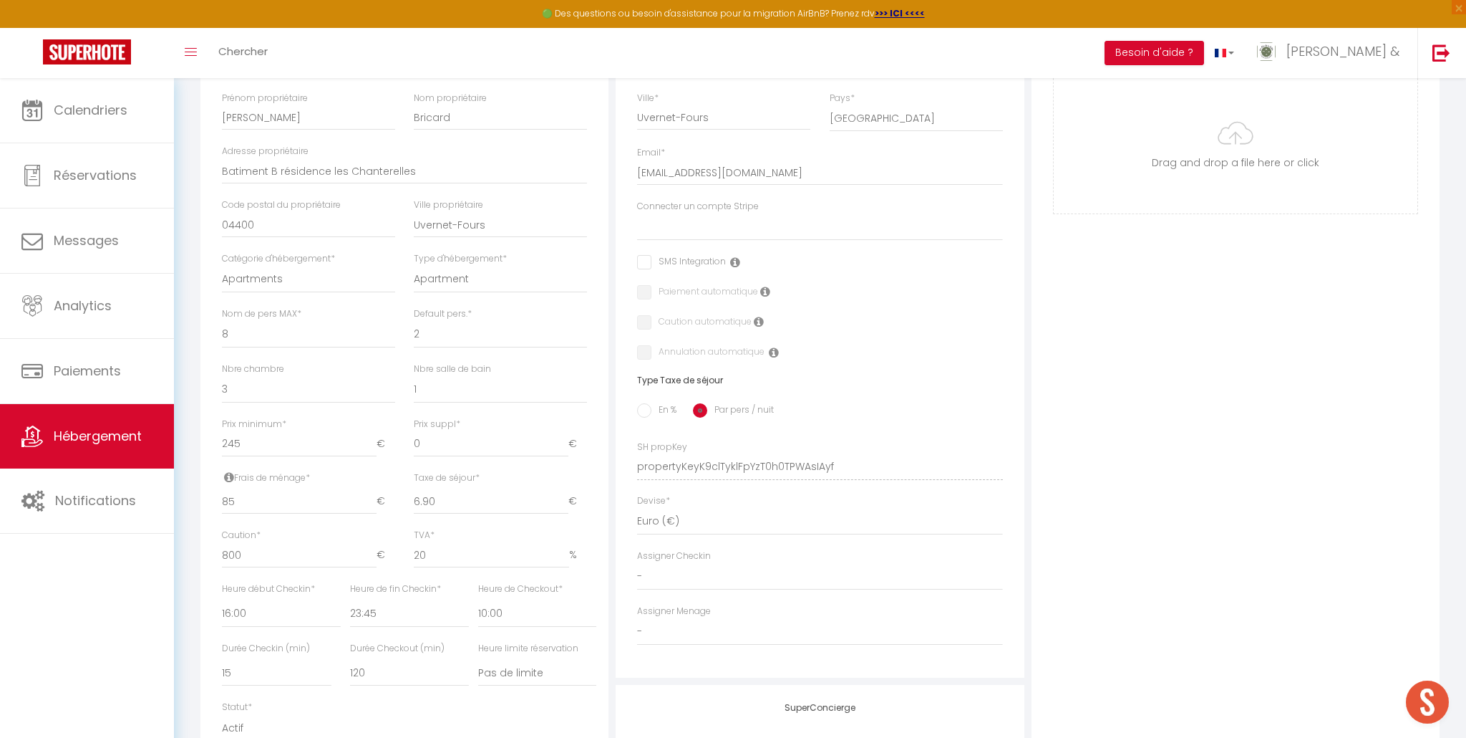
scroll to position [287, 0]
drag, startPoint x: 257, startPoint y: 445, endPoint x: 220, endPoint y: 445, distance: 37.2
click at [220, 445] on div "Prix minimum * 245 €" at bounding box center [309, 443] width 192 height 54
type input "3"
select select
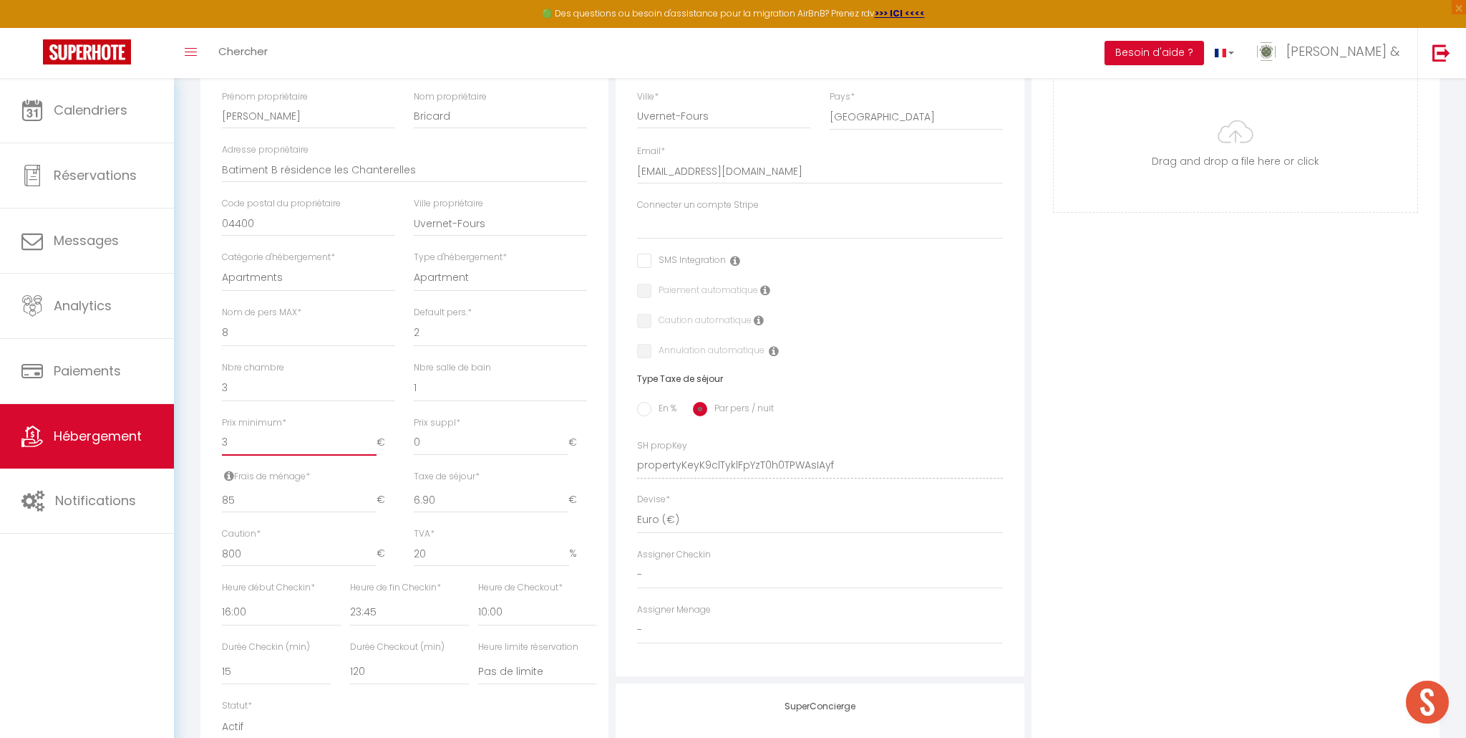
checkbox input "false"
type input "30"
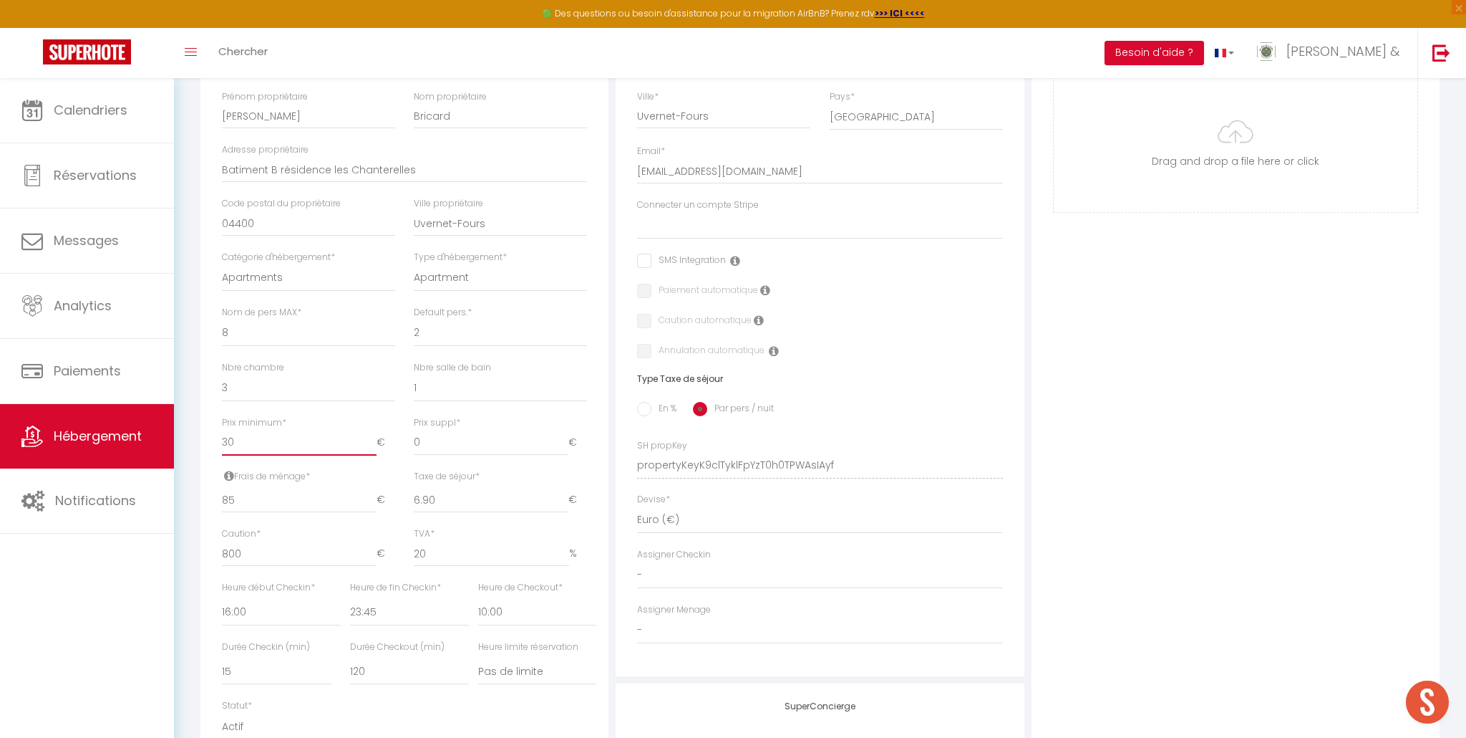
select select
checkbox input "false"
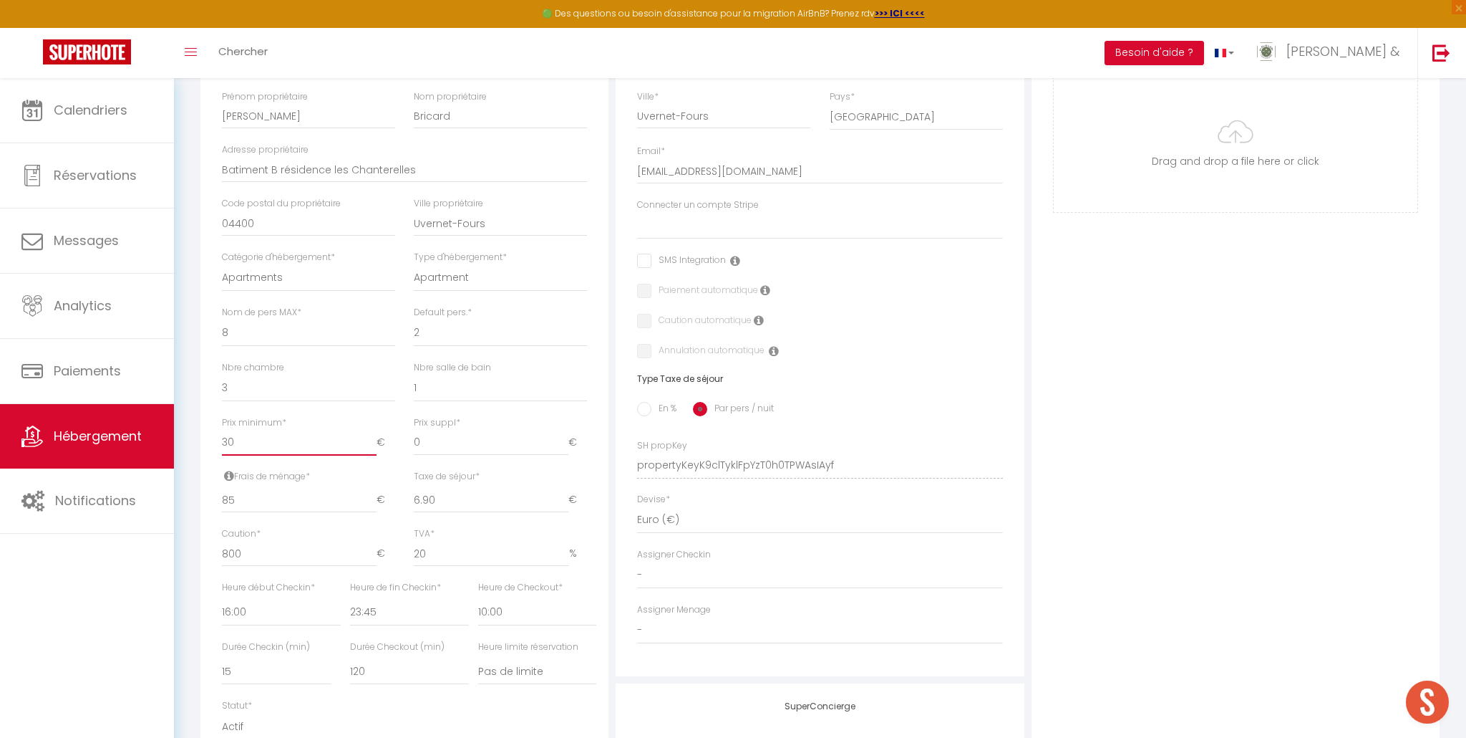
type input "305"
select select
checkbox input "false"
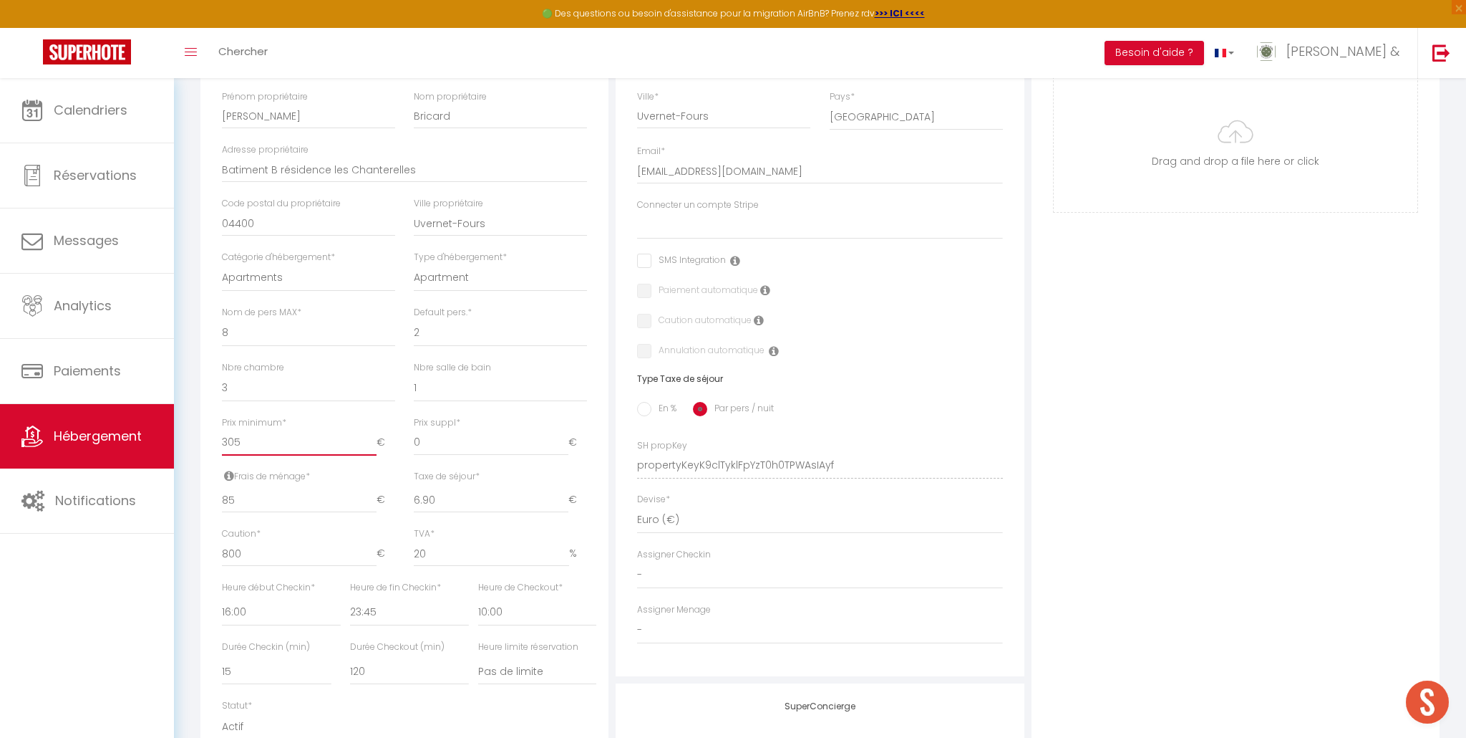
checkbox input "false"
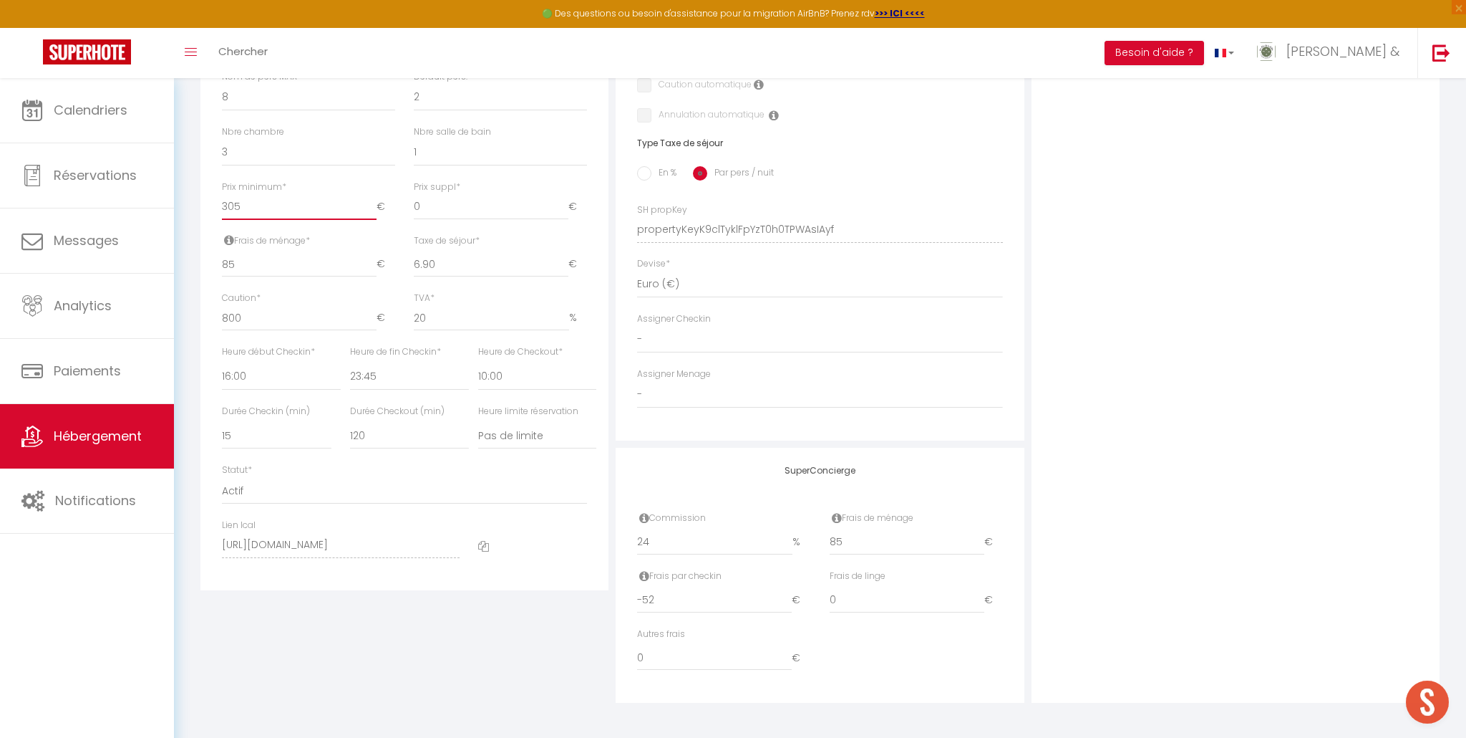
scroll to position [523, 0]
type input "305"
drag, startPoint x: 671, startPoint y: 603, endPoint x: 624, endPoint y: 601, distance: 46.6
click at [624, 601] on div "SuperConcierge Commission 24 % Frais de ménage 85 € Frais par checkin -52 € Fra…" at bounding box center [820, 575] width 408 height 256
select select
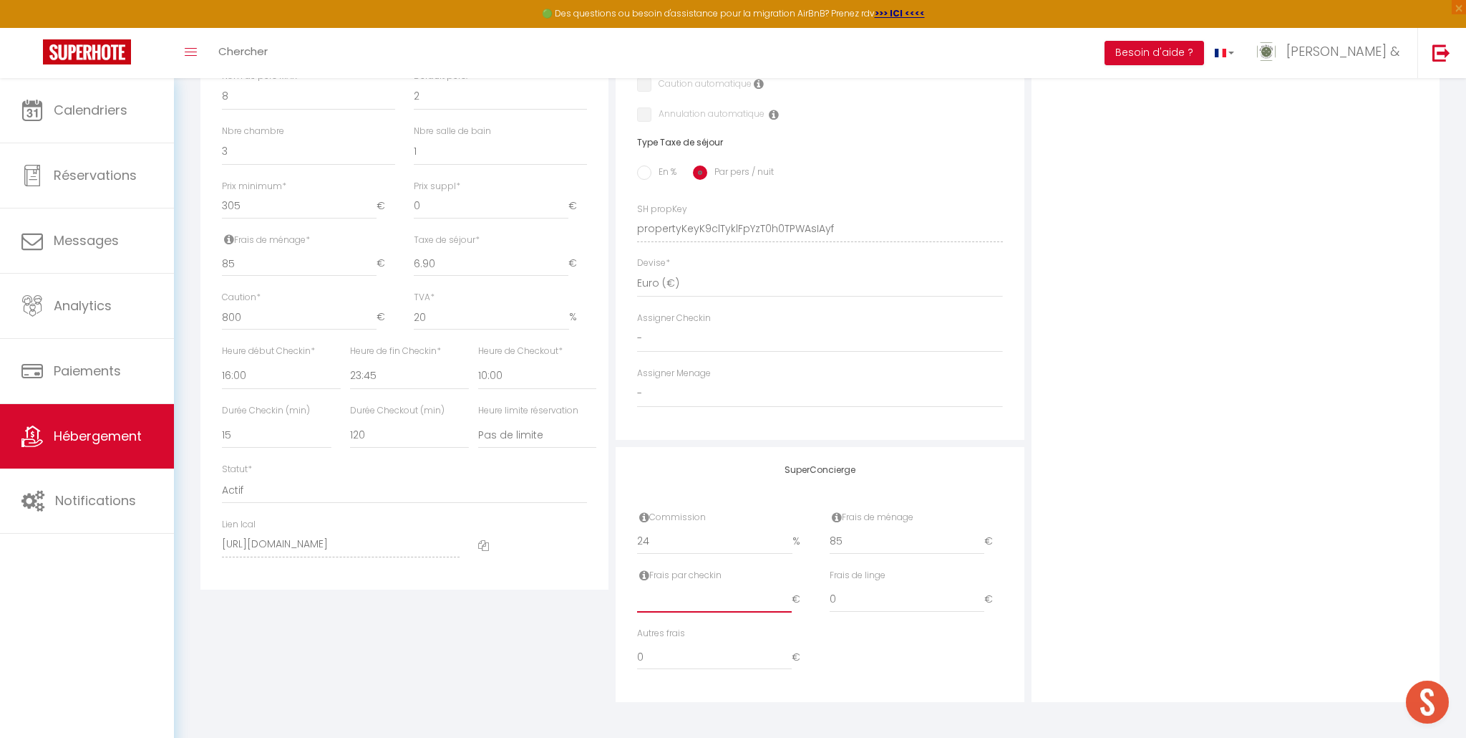
checkbox input "false"
type input "0"
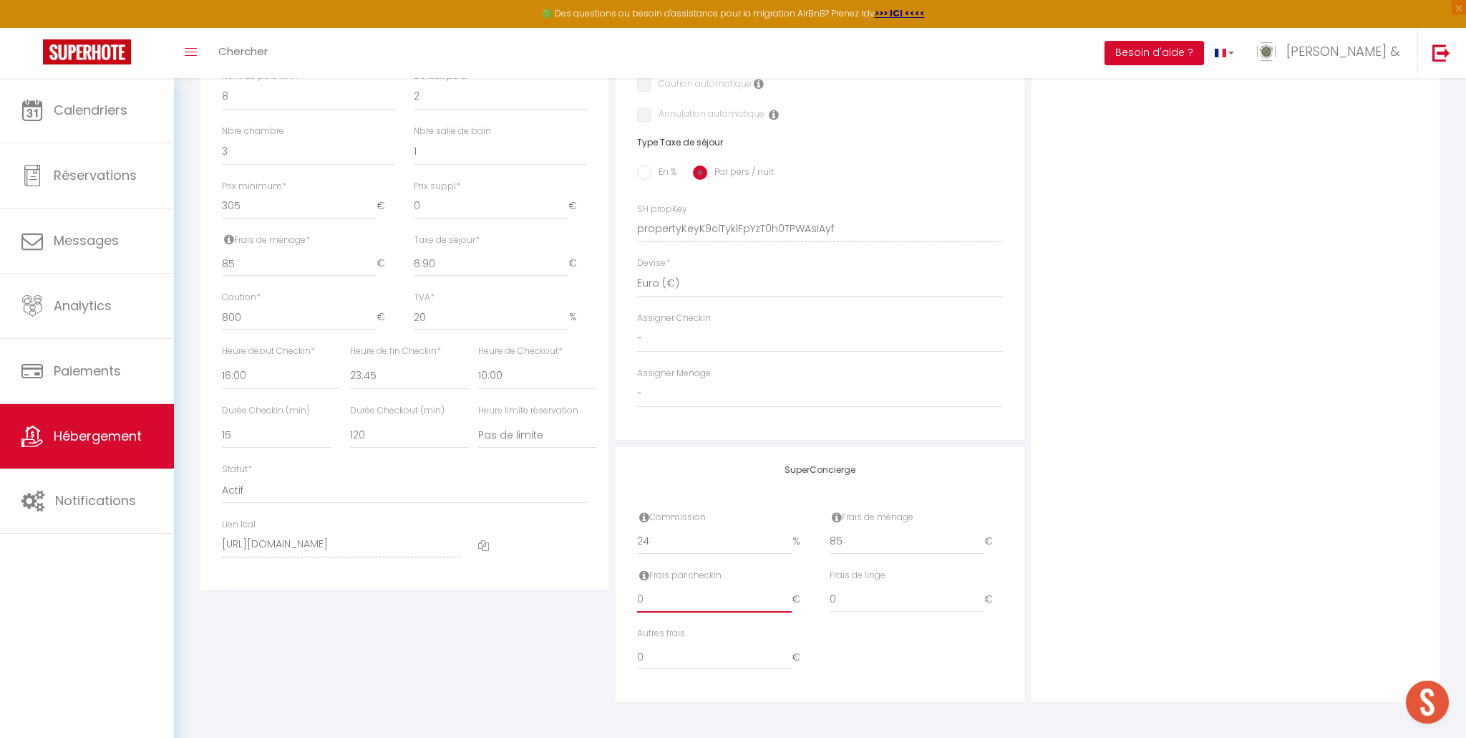
select select
checkbox input "false"
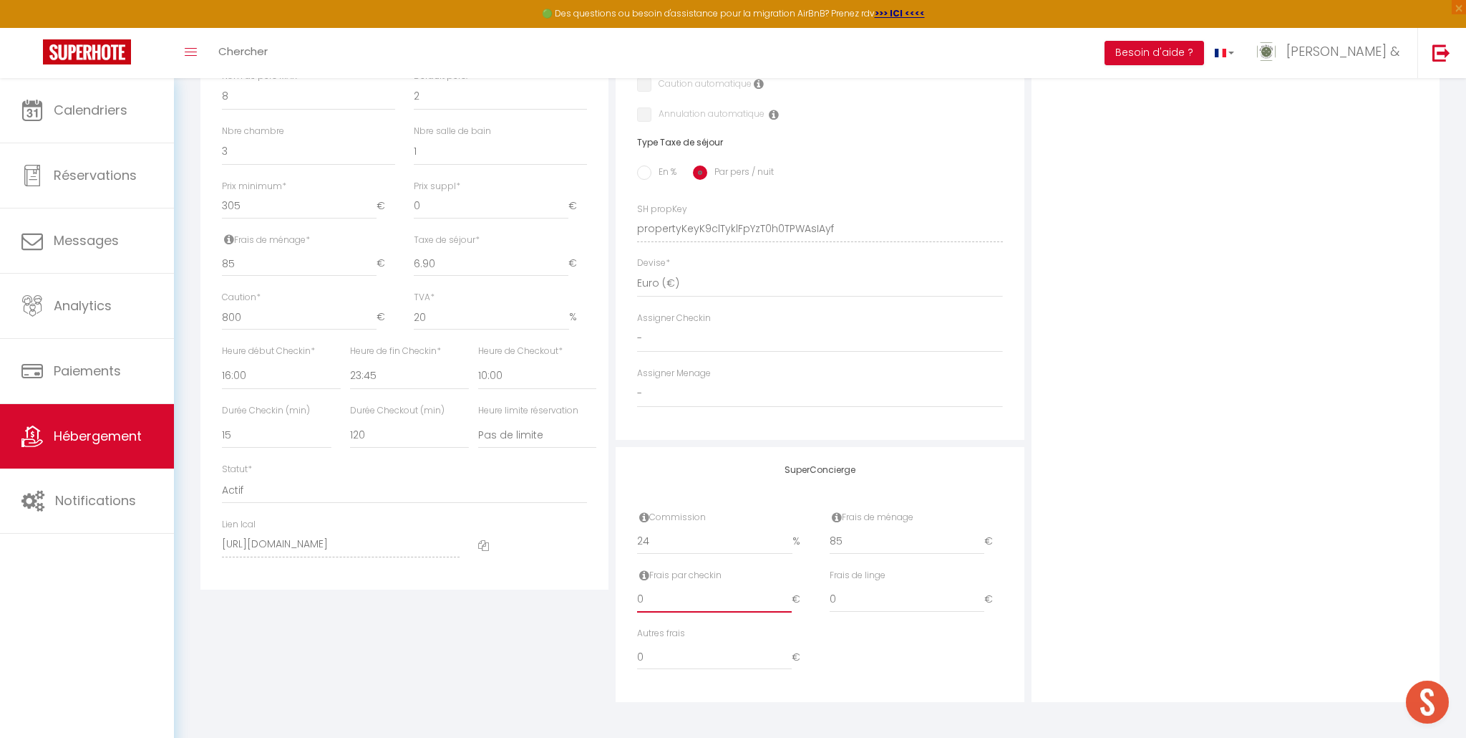
type input "0"
click at [874, 639] on div "Autres frais 0 €" at bounding box center [820, 656] width 384 height 58
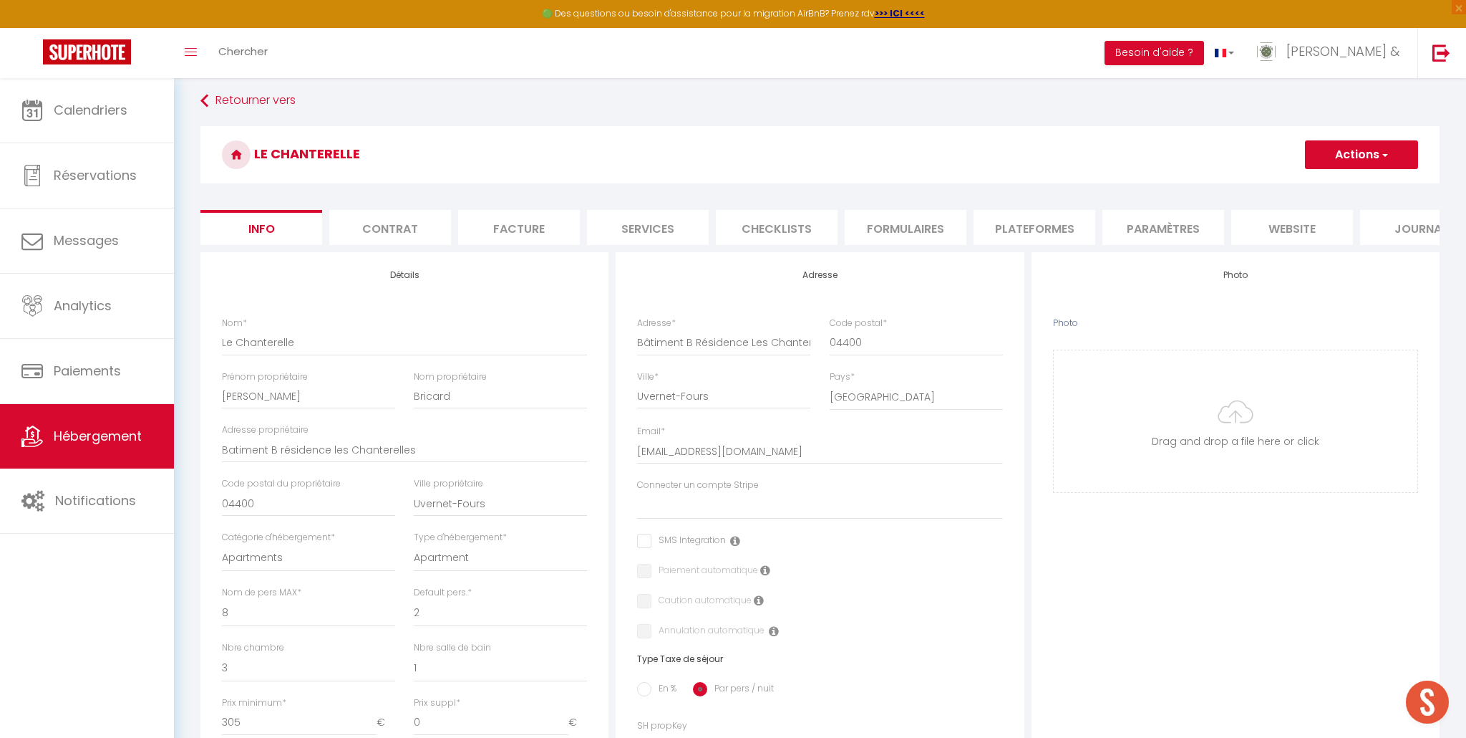
scroll to position [0, 0]
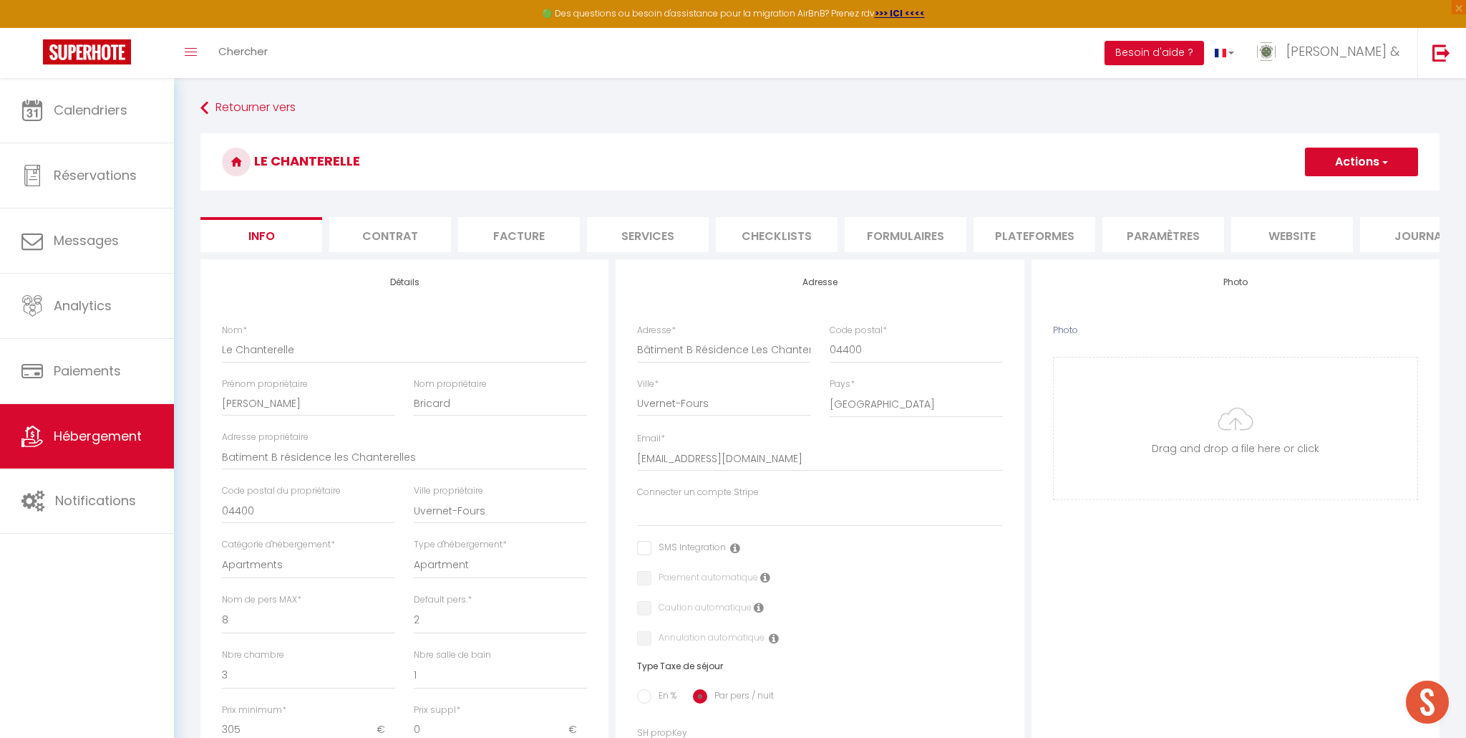
click at [1330, 163] on button "Actions" at bounding box center [1361, 162] width 113 height 29
click at [1318, 190] on input "Enregistrer" at bounding box center [1305, 193] width 53 height 14
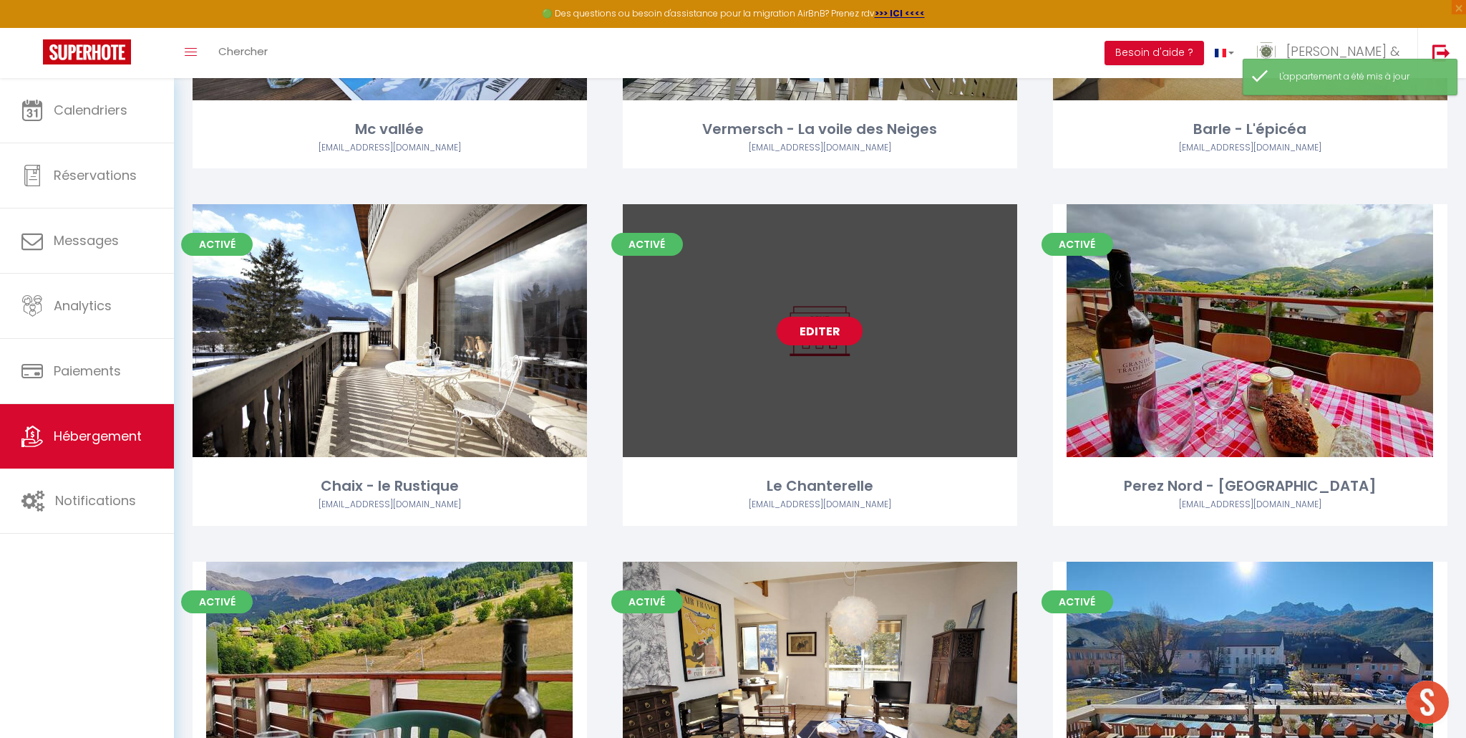
scroll to position [695, 0]
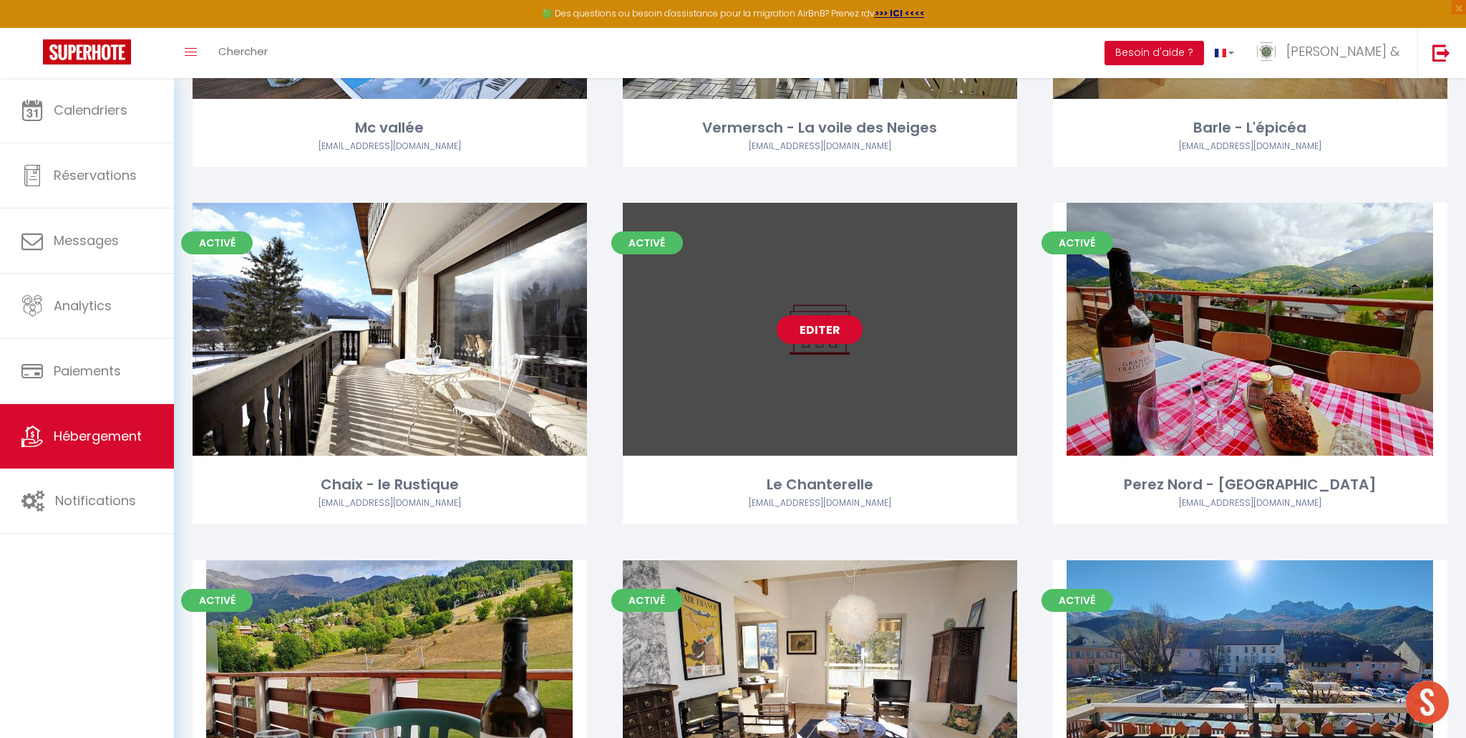
click at [824, 339] on link "Editer" at bounding box center [820, 329] width 86 height 29
select select "3"
select select "2"
select select "1"
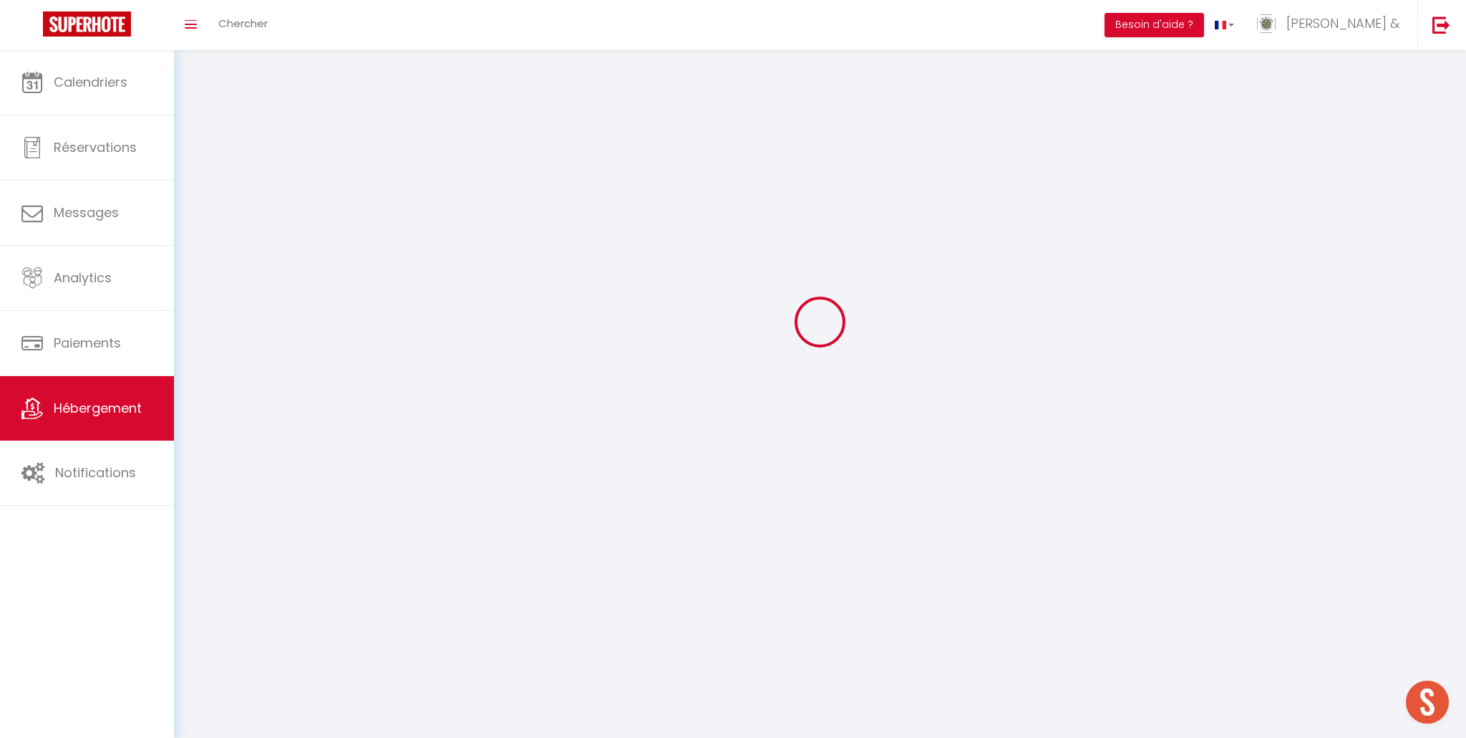
select select
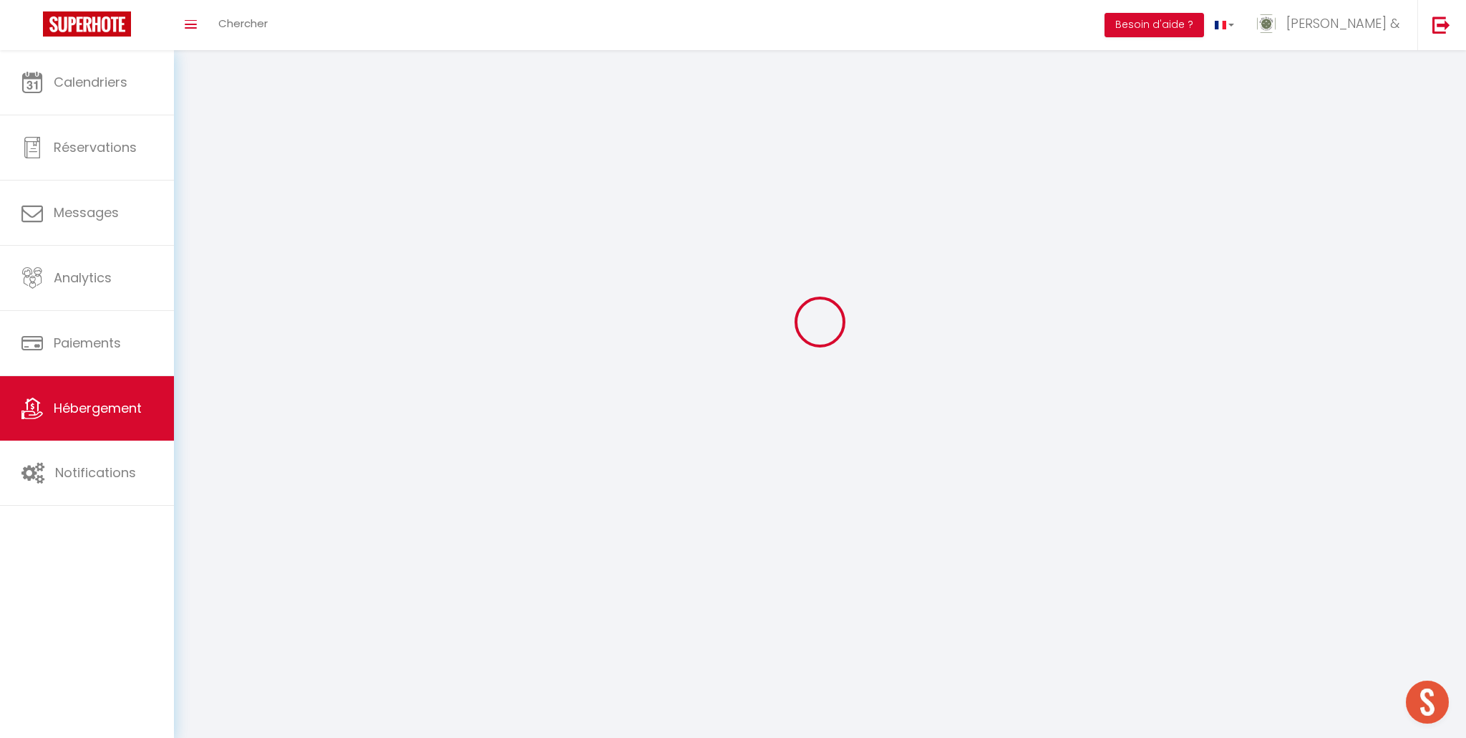
select select
checkbox input "false"
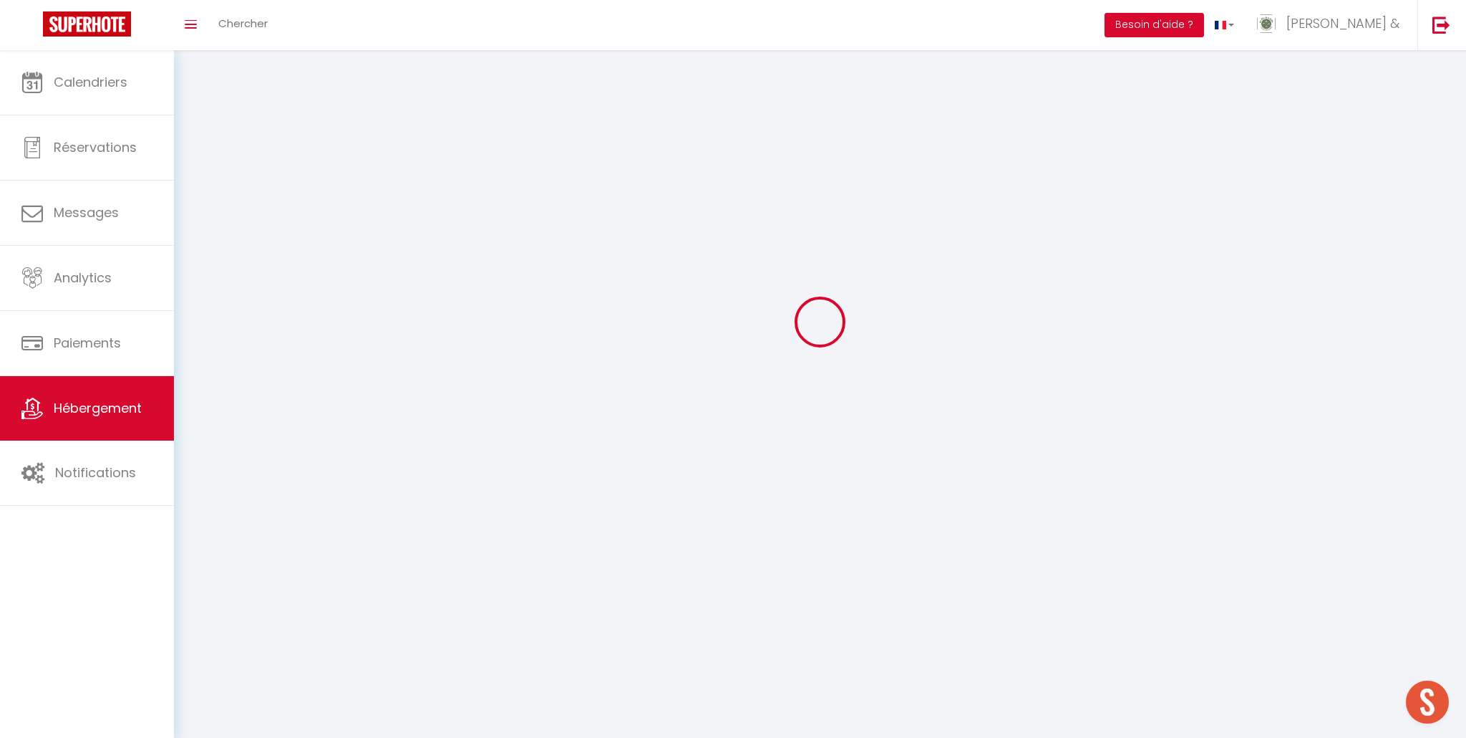
select select
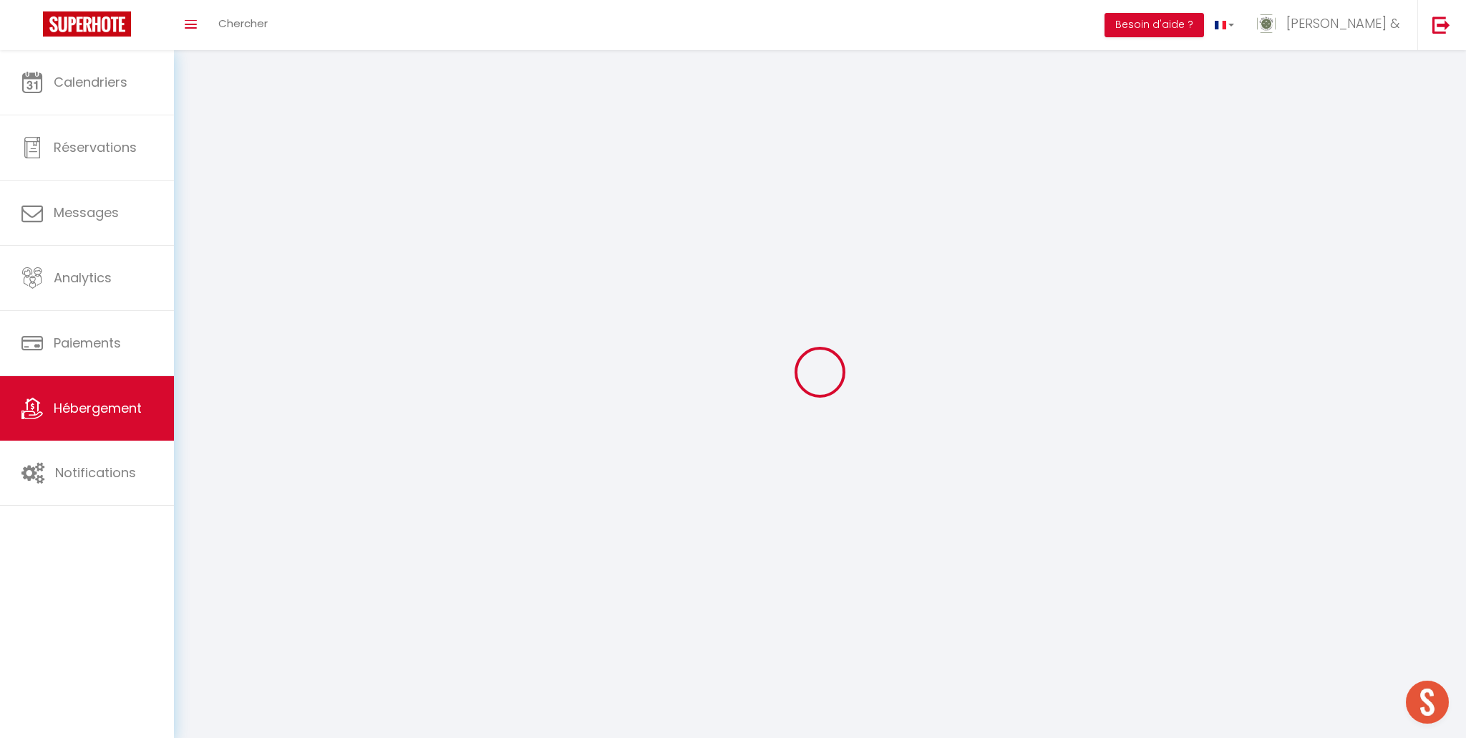
select select
checkbox input "false"
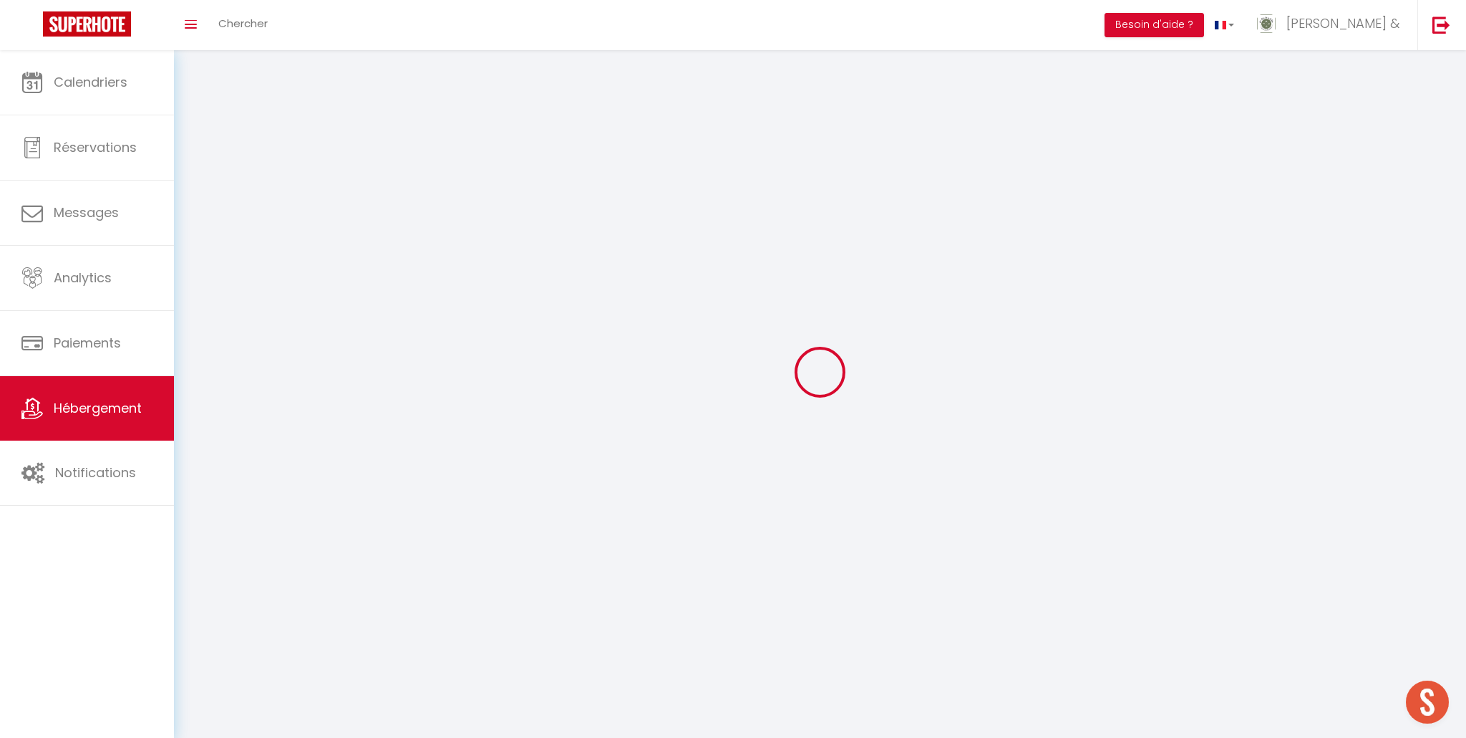
checkbox input "false"
select select
select select "1"
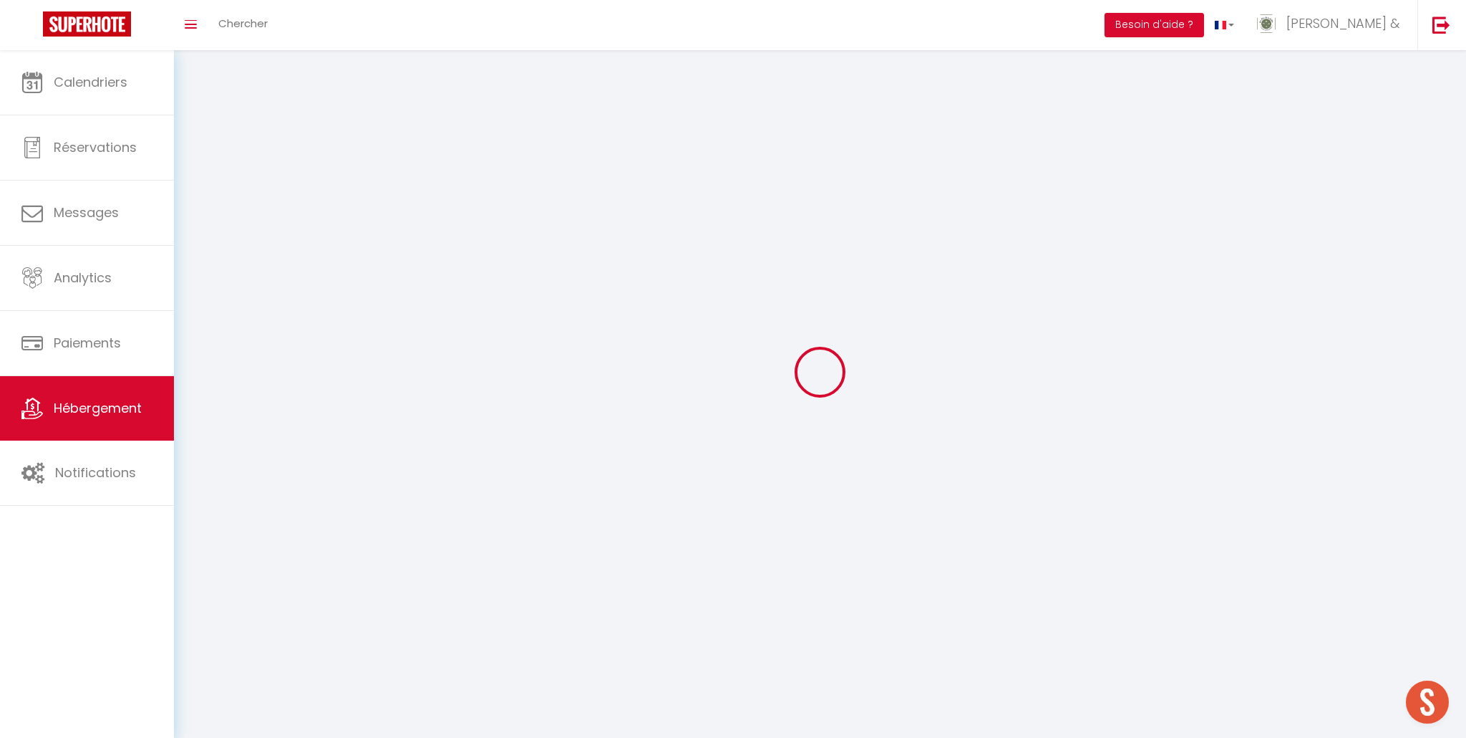
select select "28"
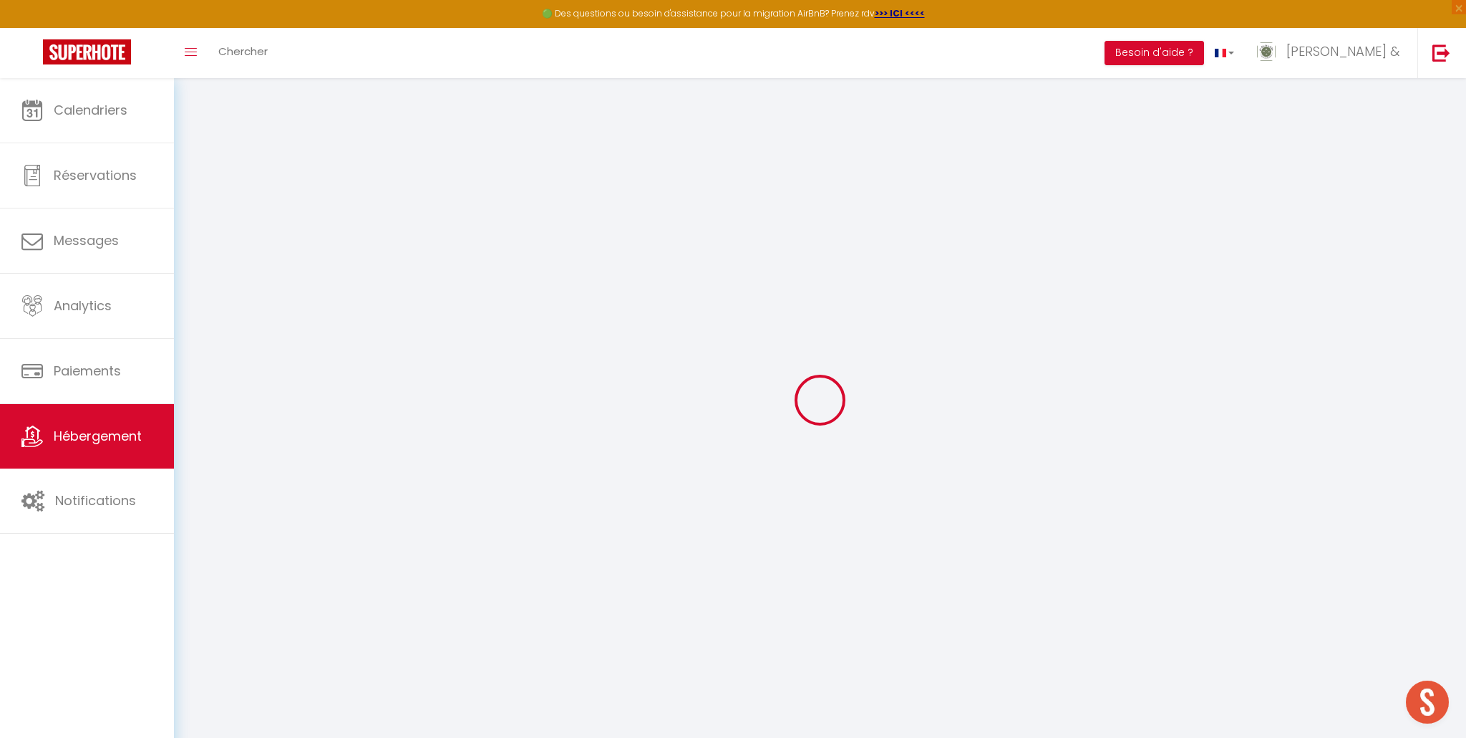
select select
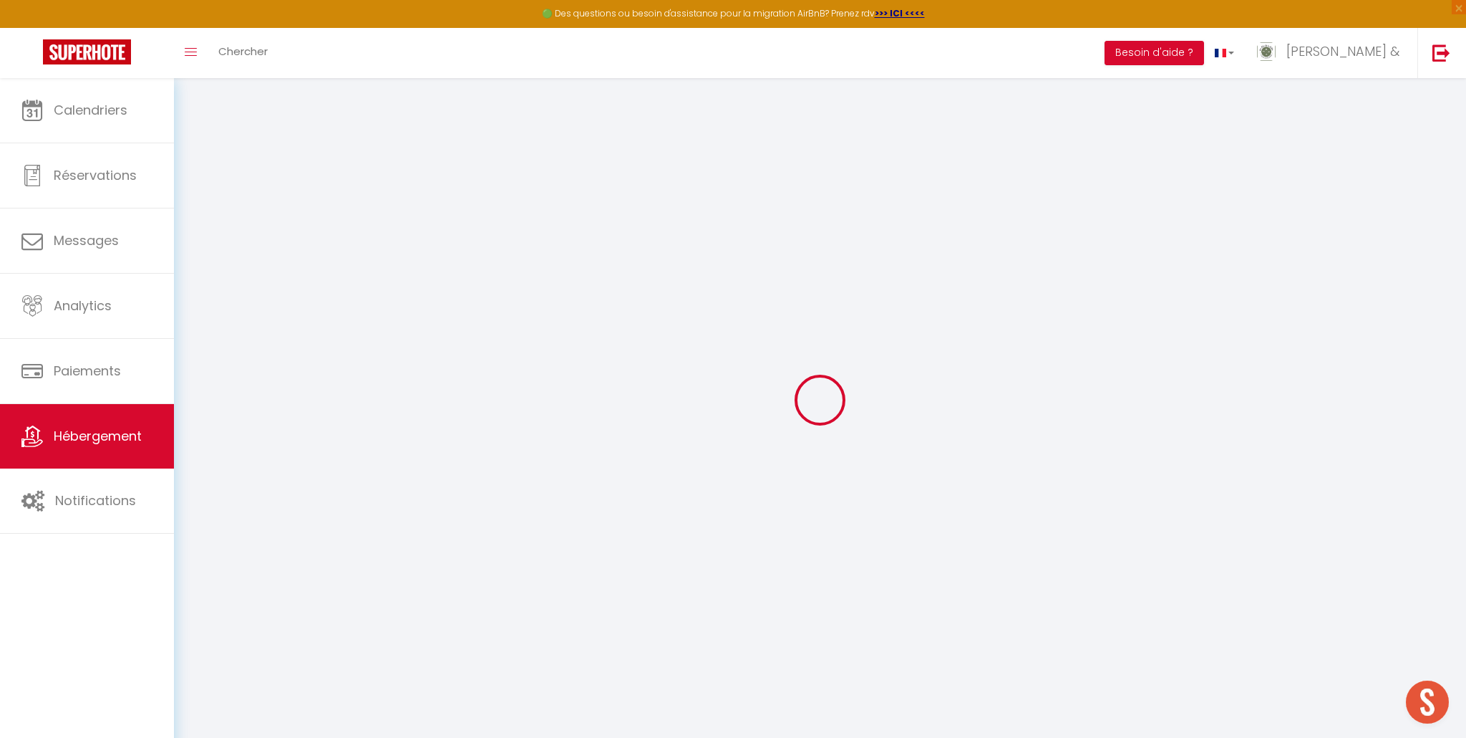
select select
checkbox input "false"
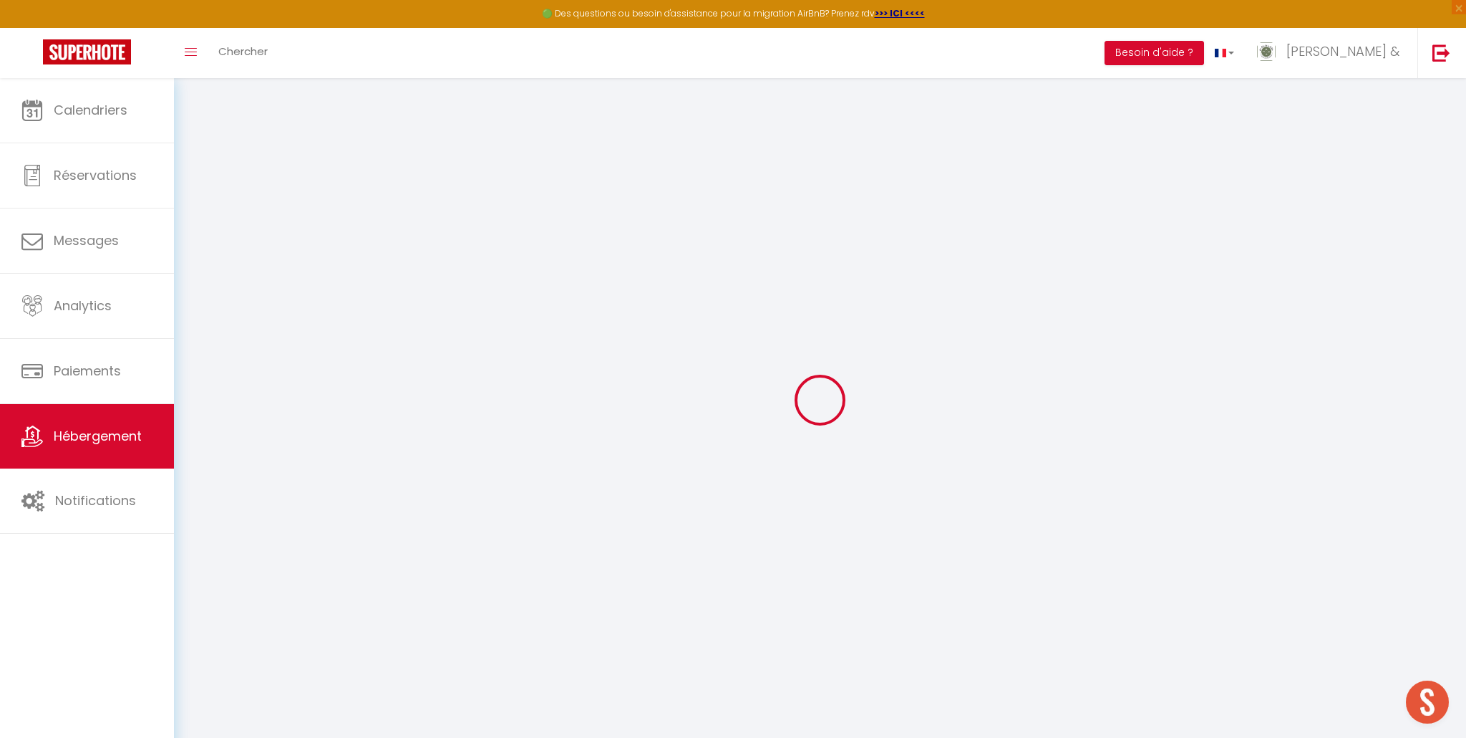
select select
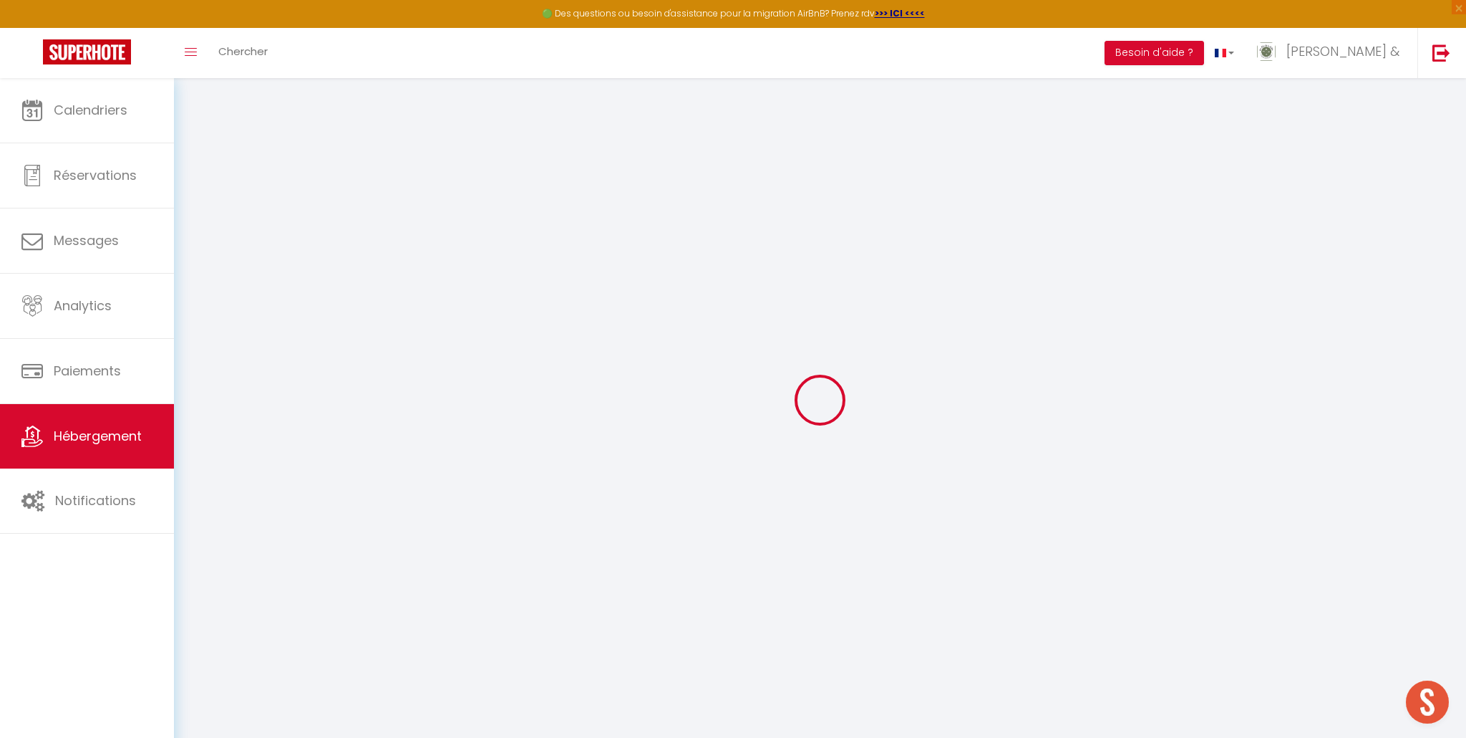
select select
checkbox input "false"
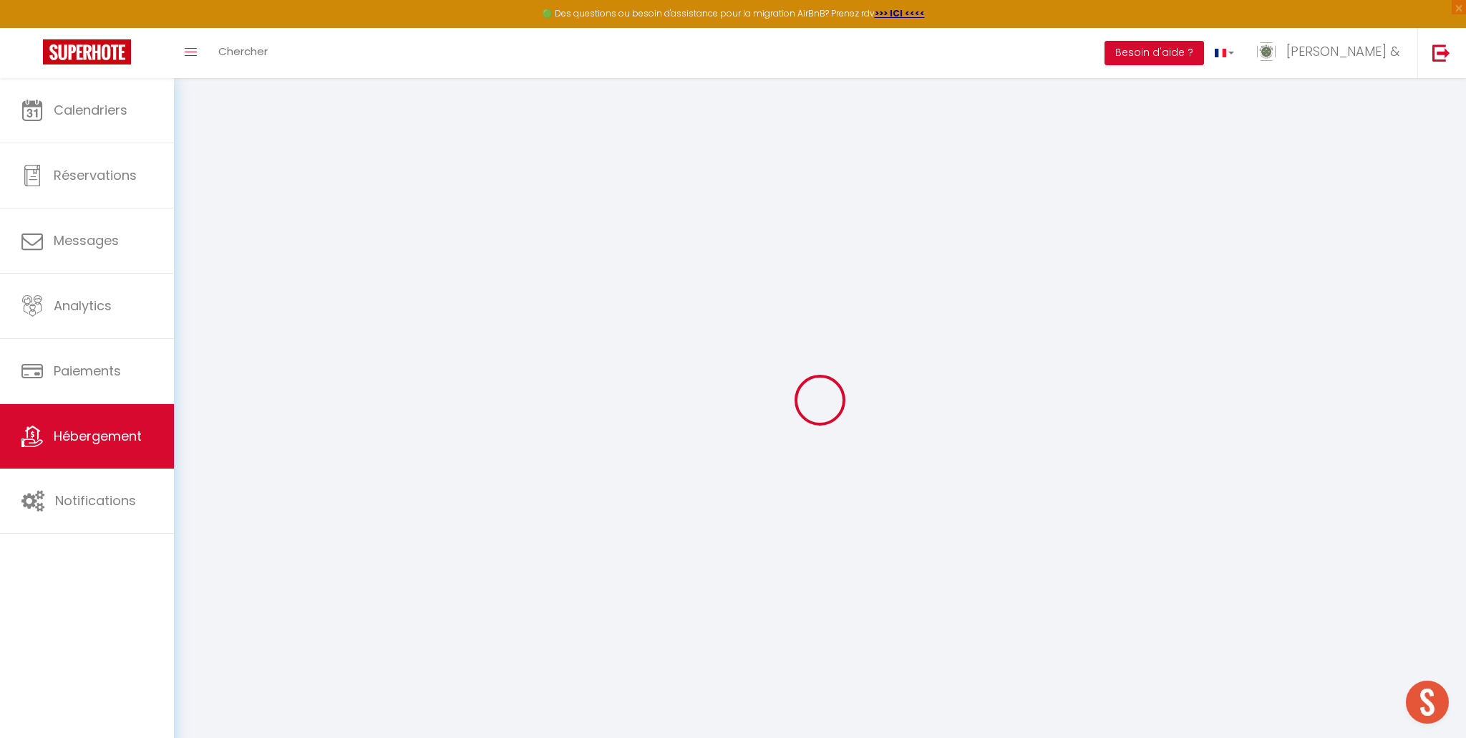
checkbox input "false"
select select
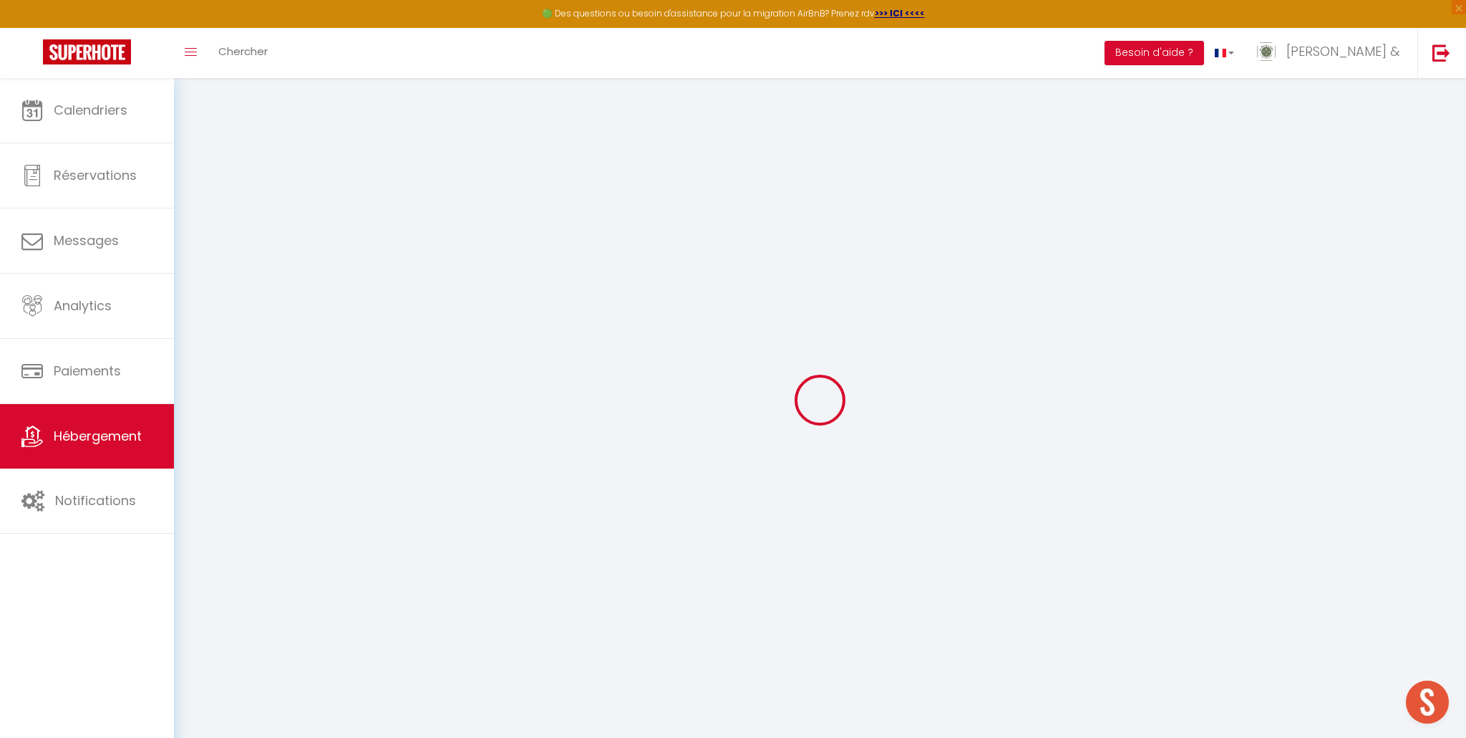
select select
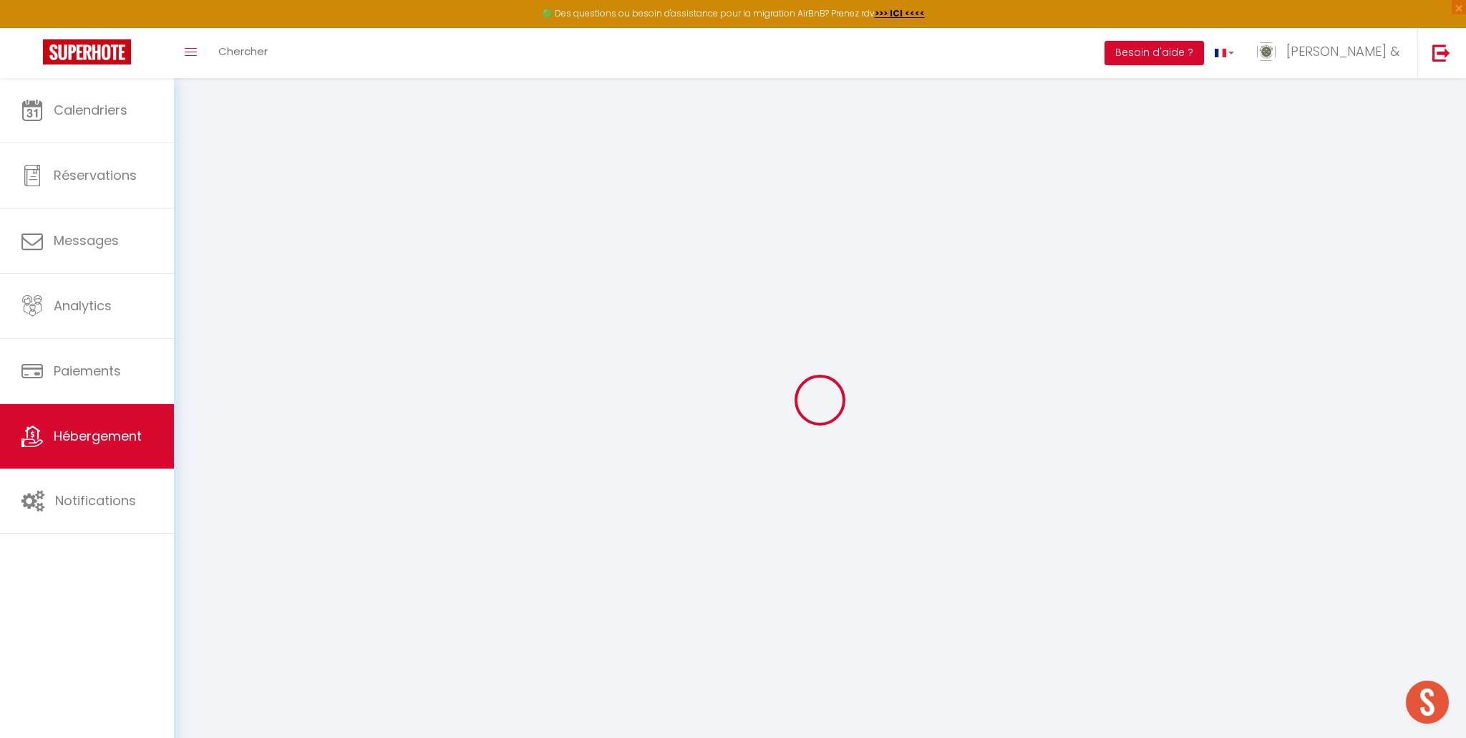
checkbox input "false"
select select
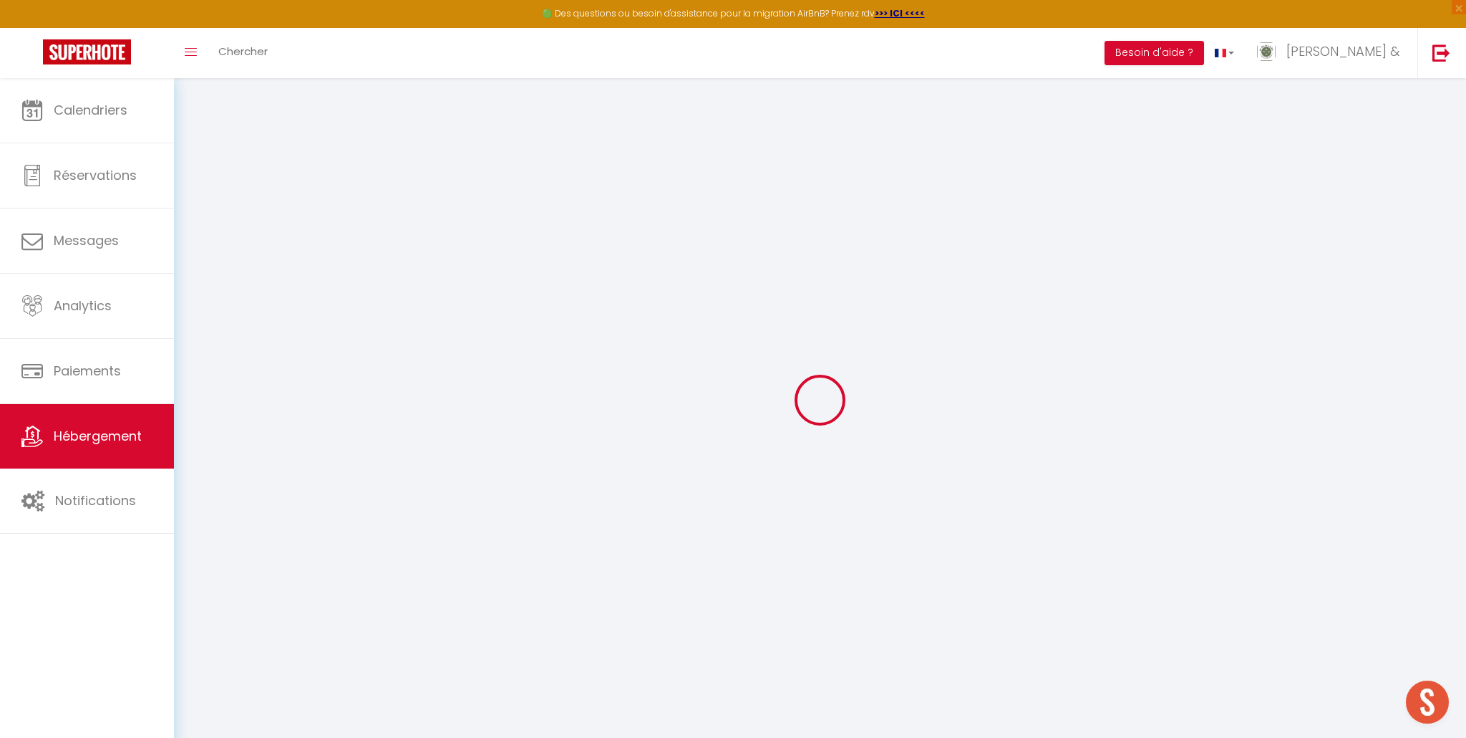
select select
type input "Le Chanterelle"
type input "Olivier"
type input "Bricard"
type input "Batiment B résidence les Chanterelles"
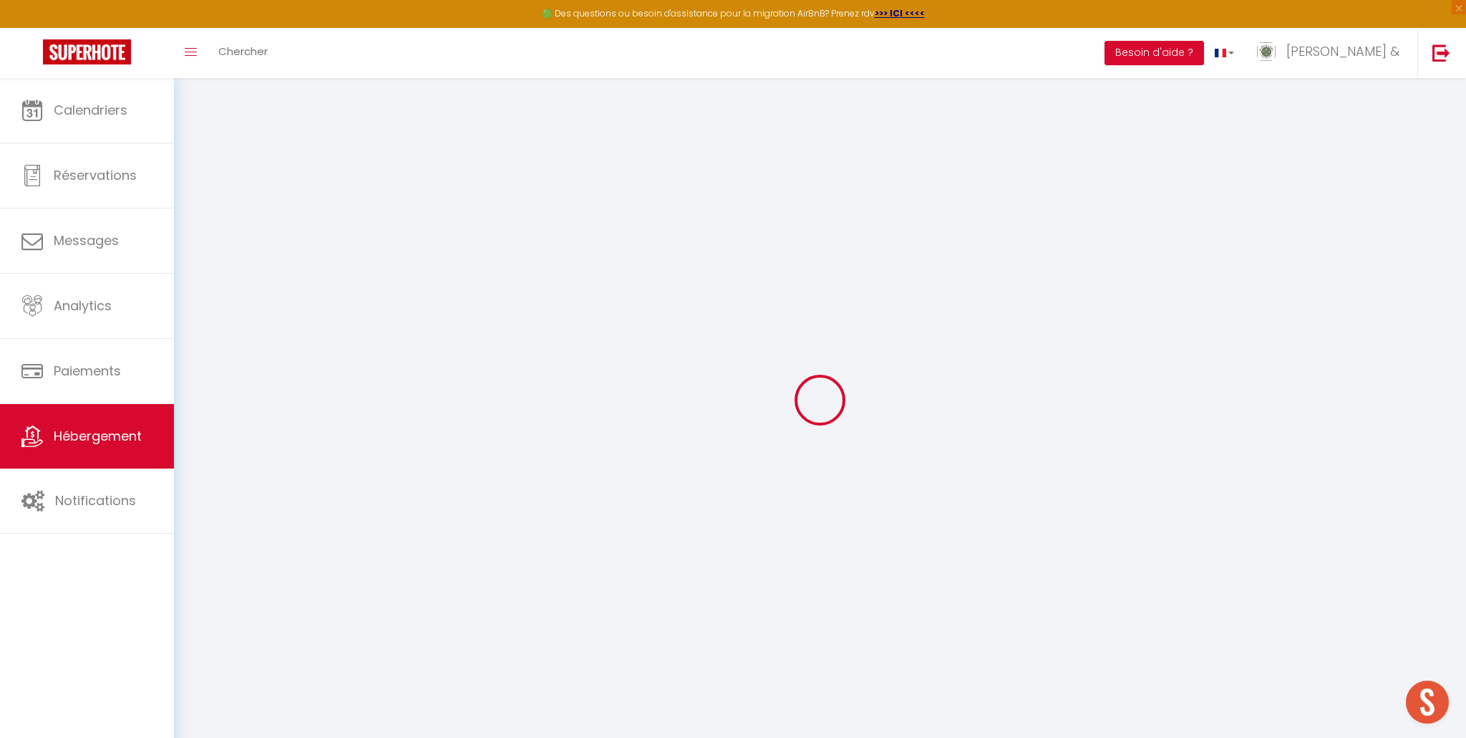
type input "04400"
type input "Uvernet-Fours"
select select "8"
select select "3"
type input "305"
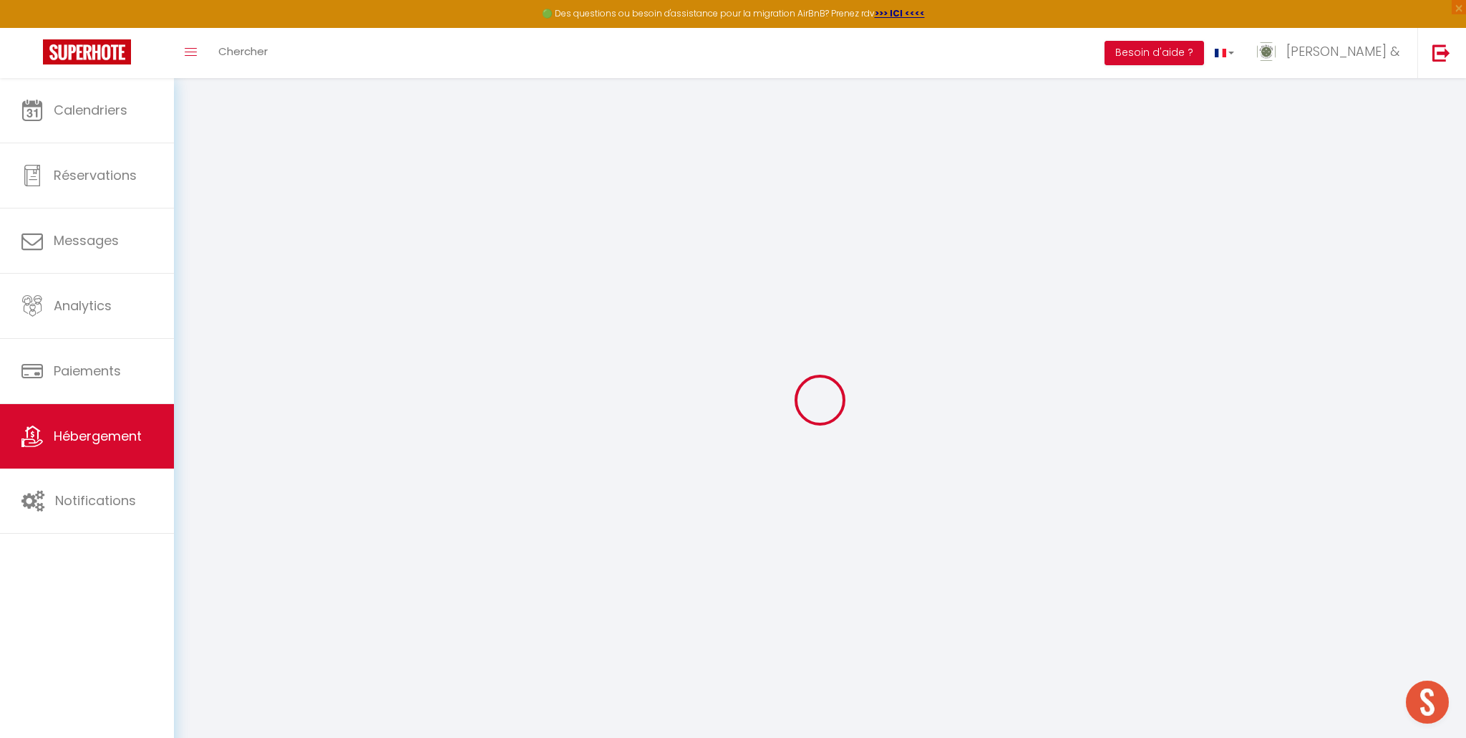
type input "85"
type input "6.90"
type input "800"
type input "20"
select select
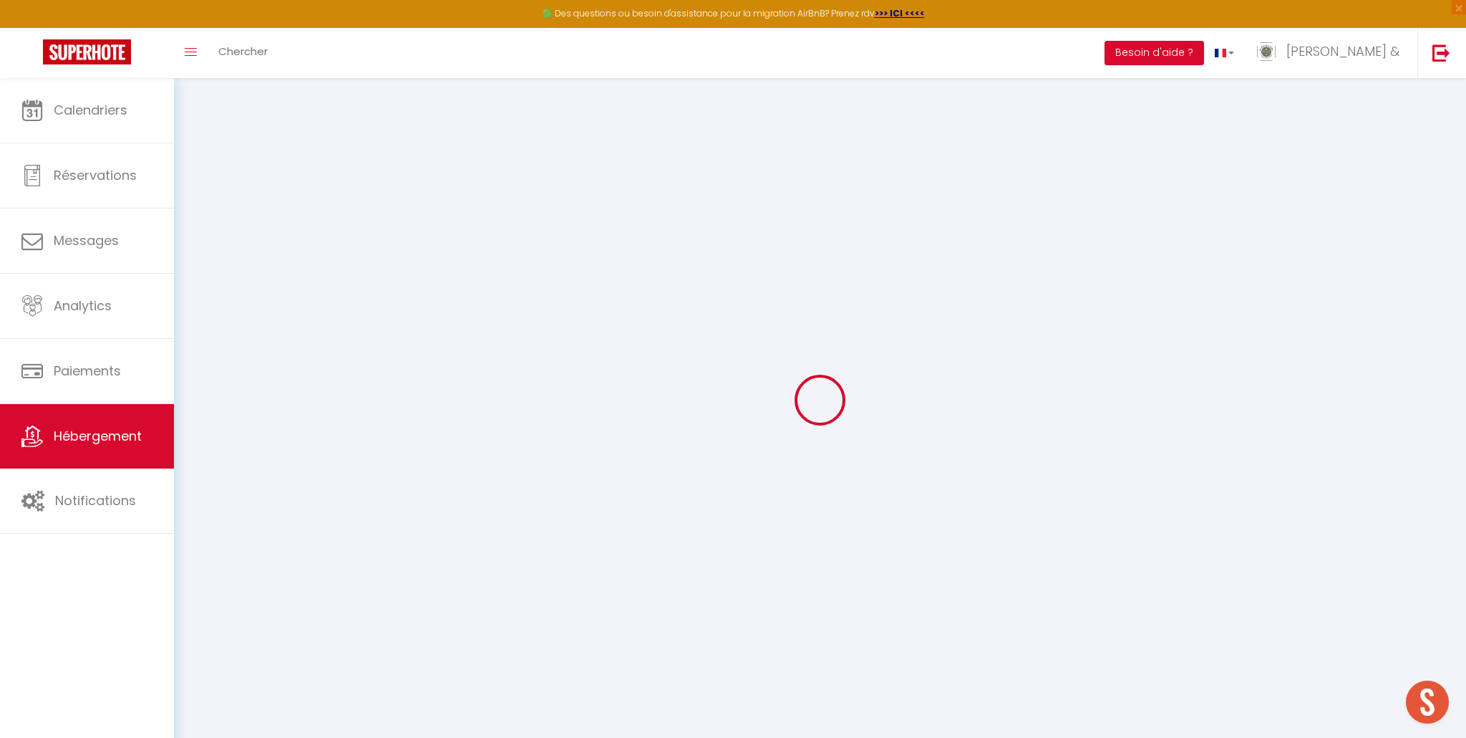
select select
type input "Bâtiment B Résidence Les Chanterelles"
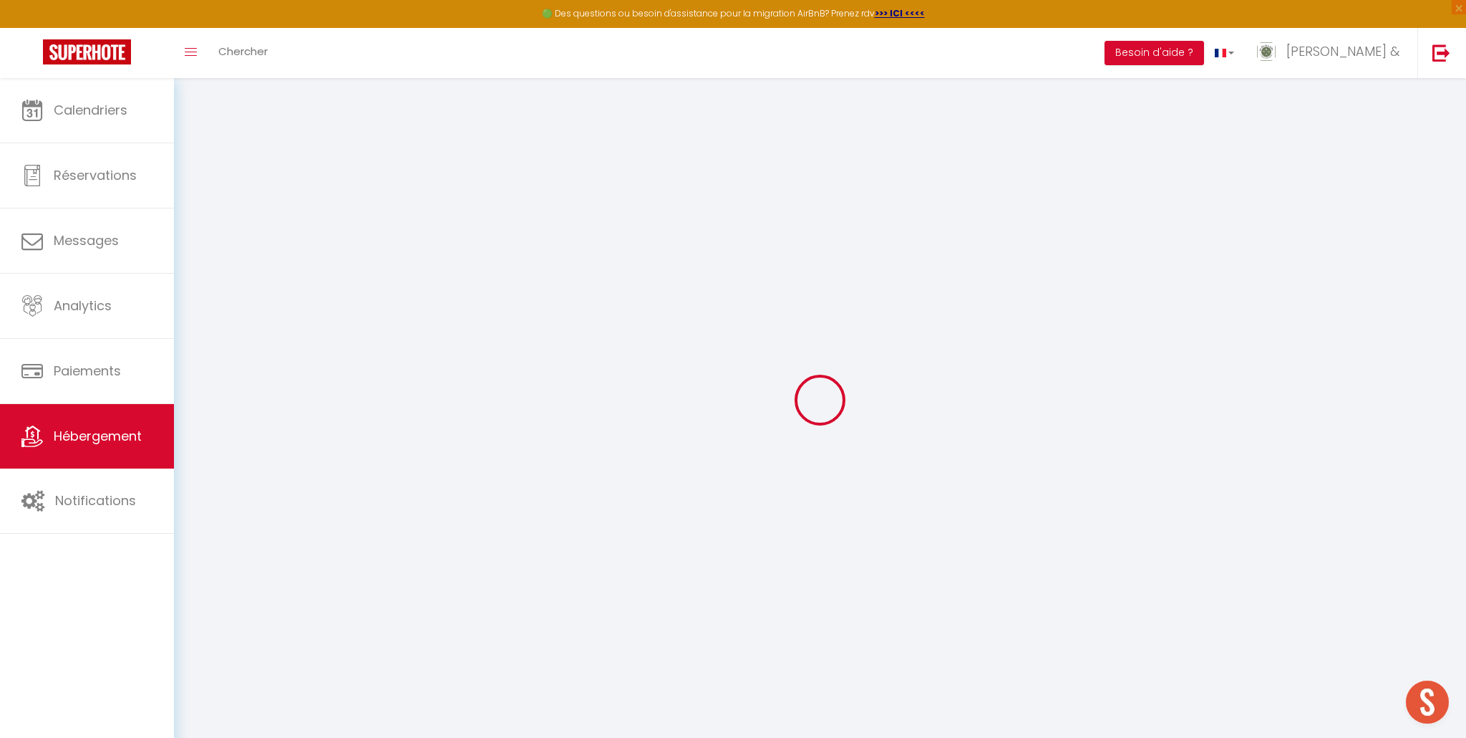
type input "04400"
type input "Uvernet-Fours"
type input "le-chanterelle@lcdv04.fr"
select select
checkbox input "false"
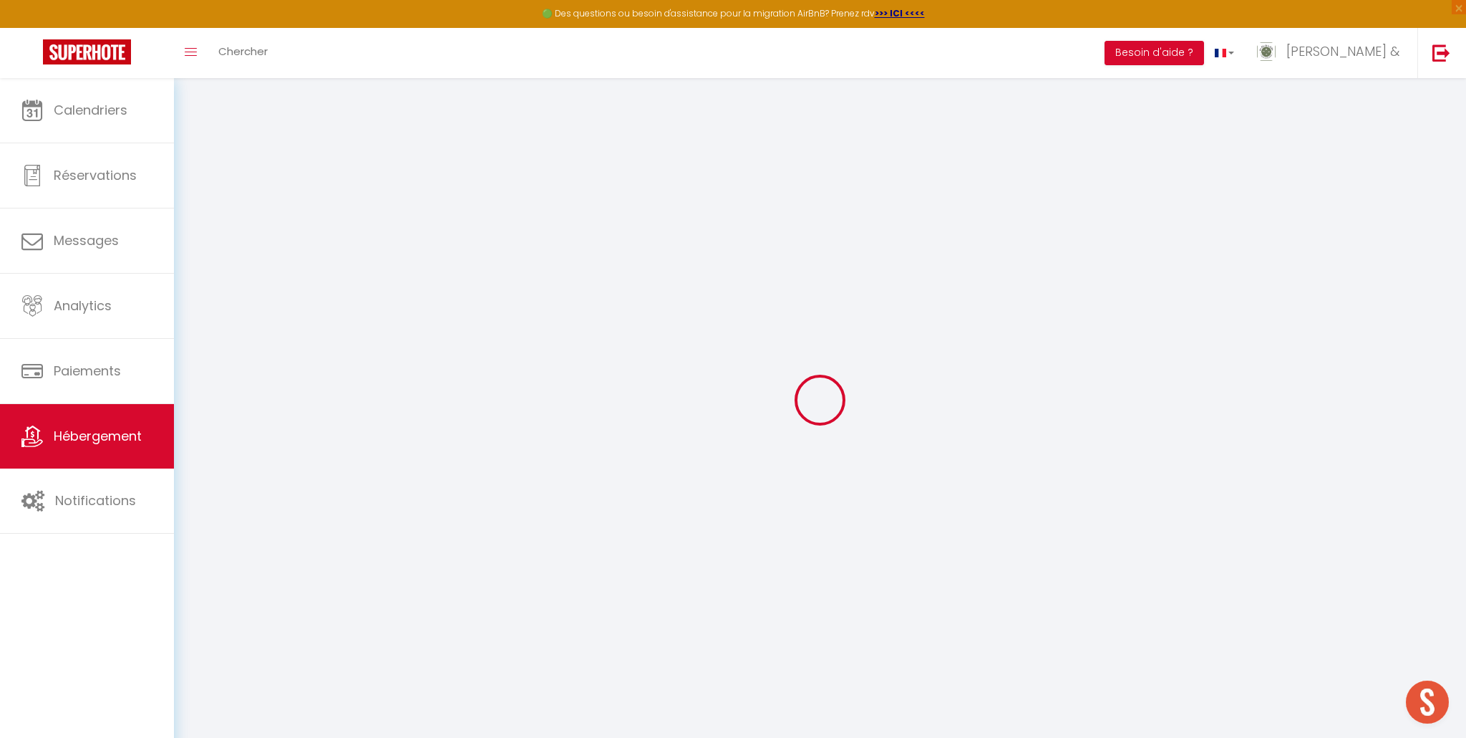
checkbox input "false"
type input "24"
type input "85"
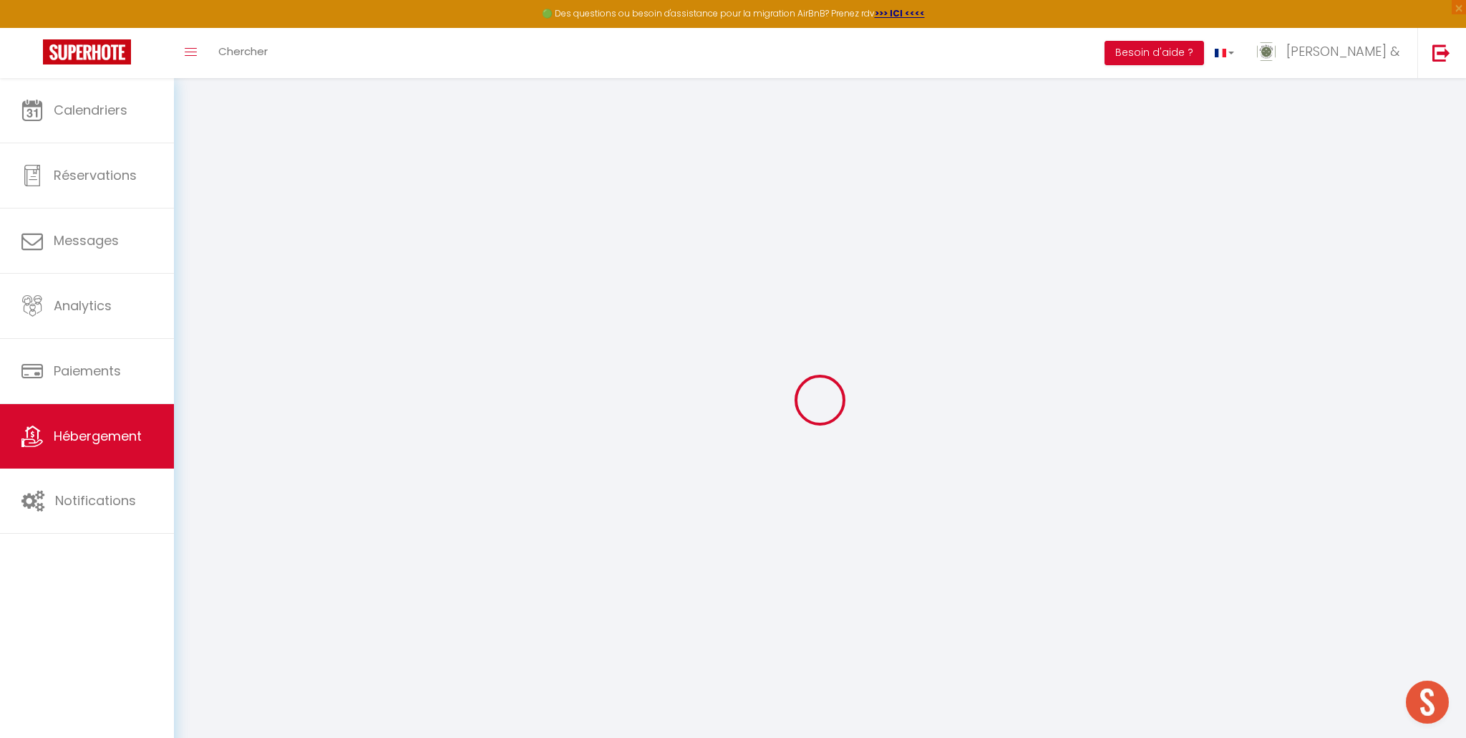
type input "0"
select select
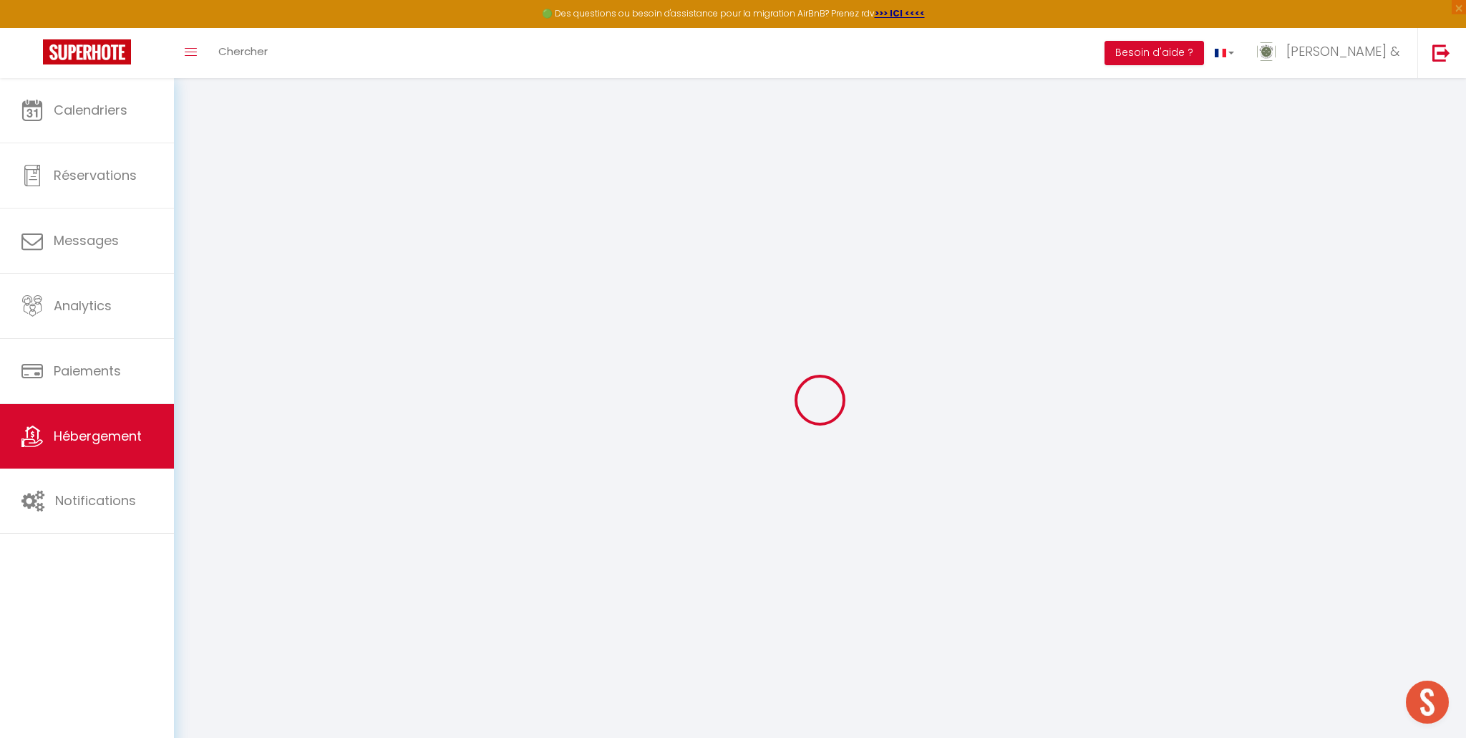
select select
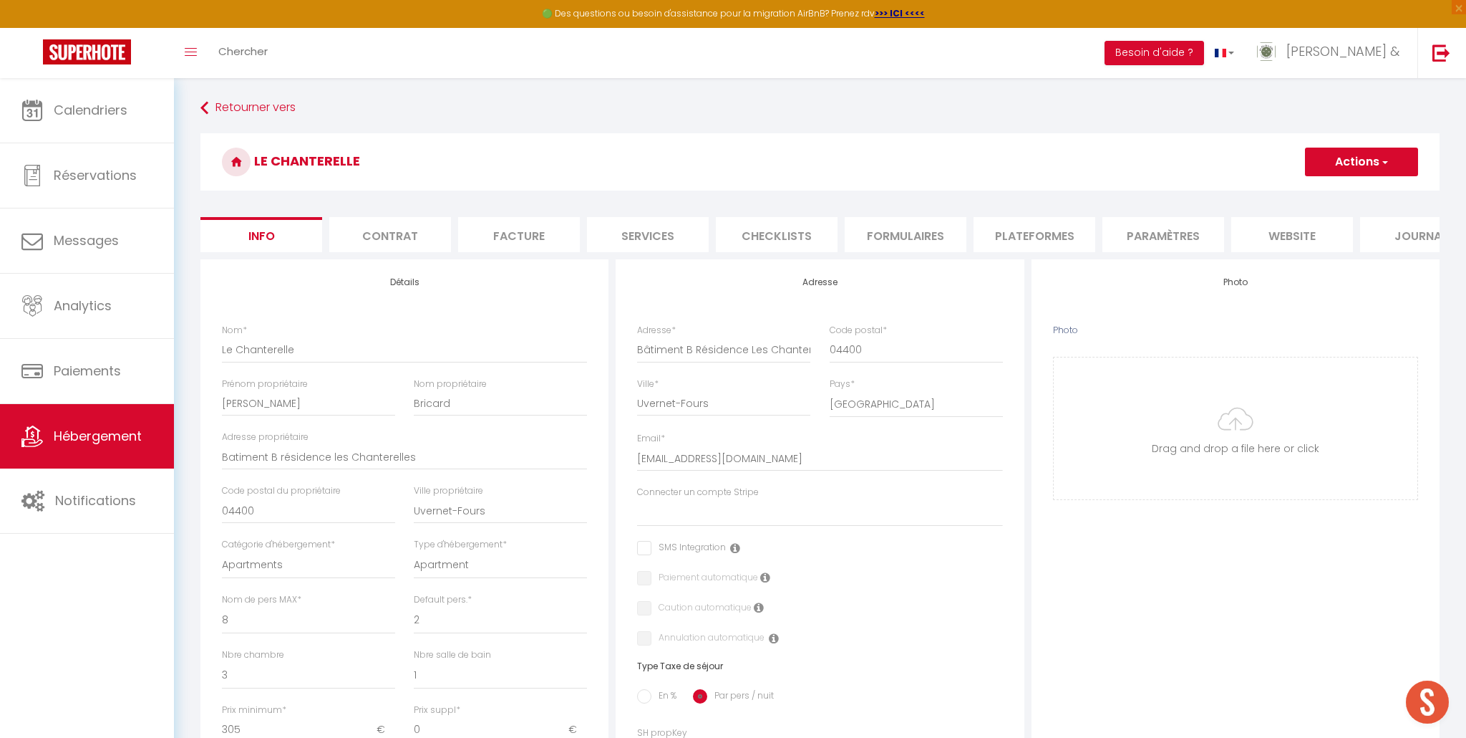
scroll to position [0, 49]
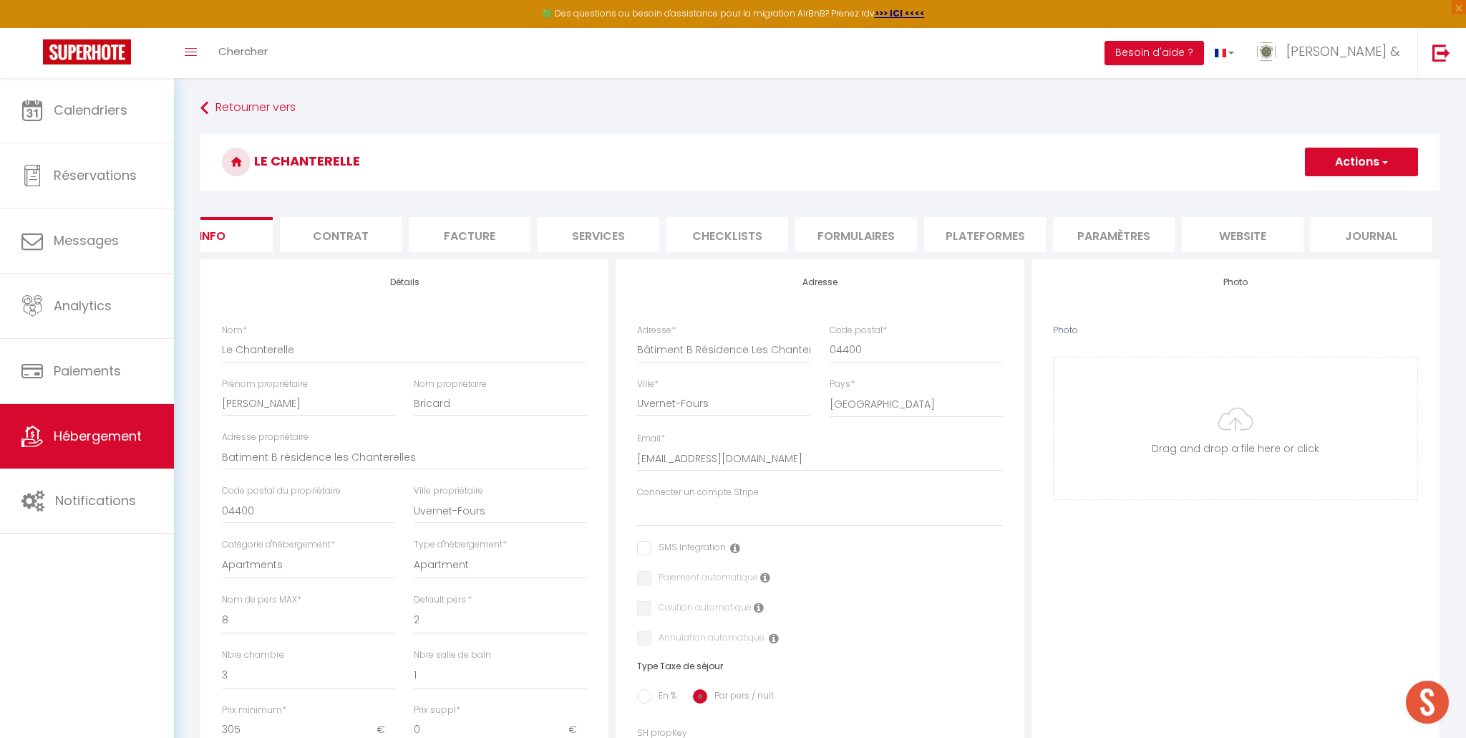
click at [853, 235] on li "Formulaires" at bounding box center [857, 234] width 122 height 35
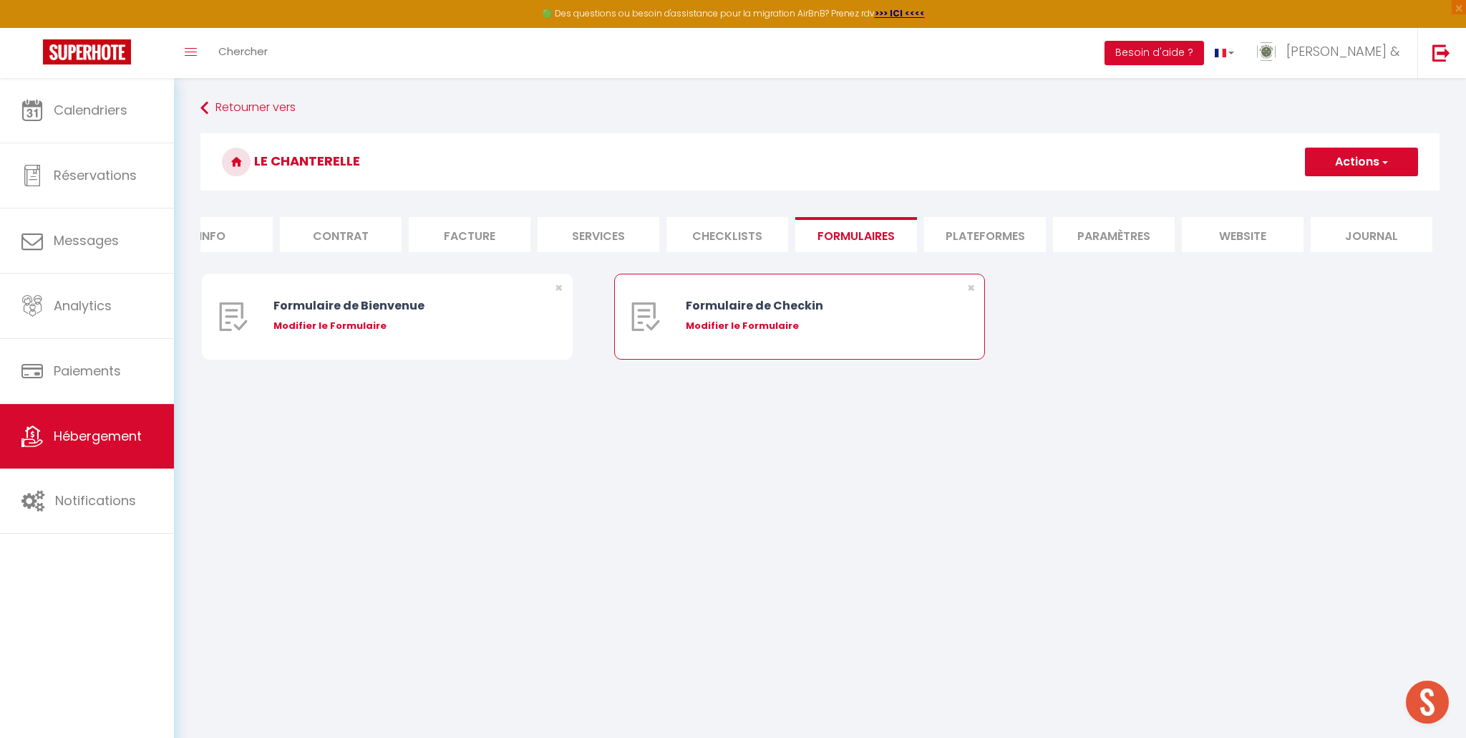
click at [730, 327] on div "Modifier le Formulaire" at bounding box center [815, 326] width 258 height 14
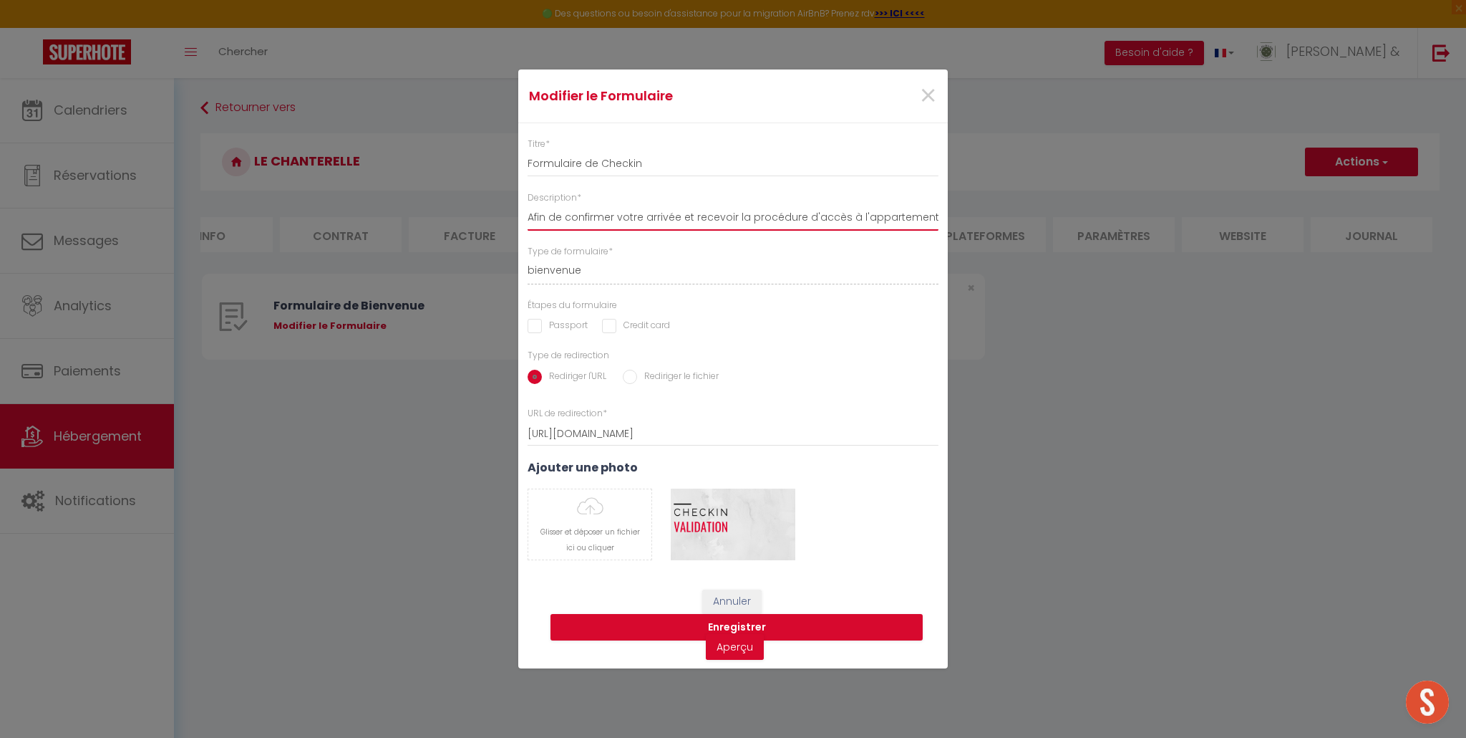
click at [758, 215] on input "Afin de confirmer votre arrivée et recevoir la procédure d'accès à l'appartemen…" at bounding box center [733, 218] width 411 height 26
drag, startPoint x: 822, startPoint y: 216, endPoint x: 761, endPoint y: 214, distance: 60.9
click at [761, 214] on input "Afin de confirmer votre arrivée et recevoir la procédure d'accès à l'appartemen…" at bounding box center [733, 218] width 411 height 26
click at [921, 89] on span "×" at bounding box center [928, 95] width 18 height 43
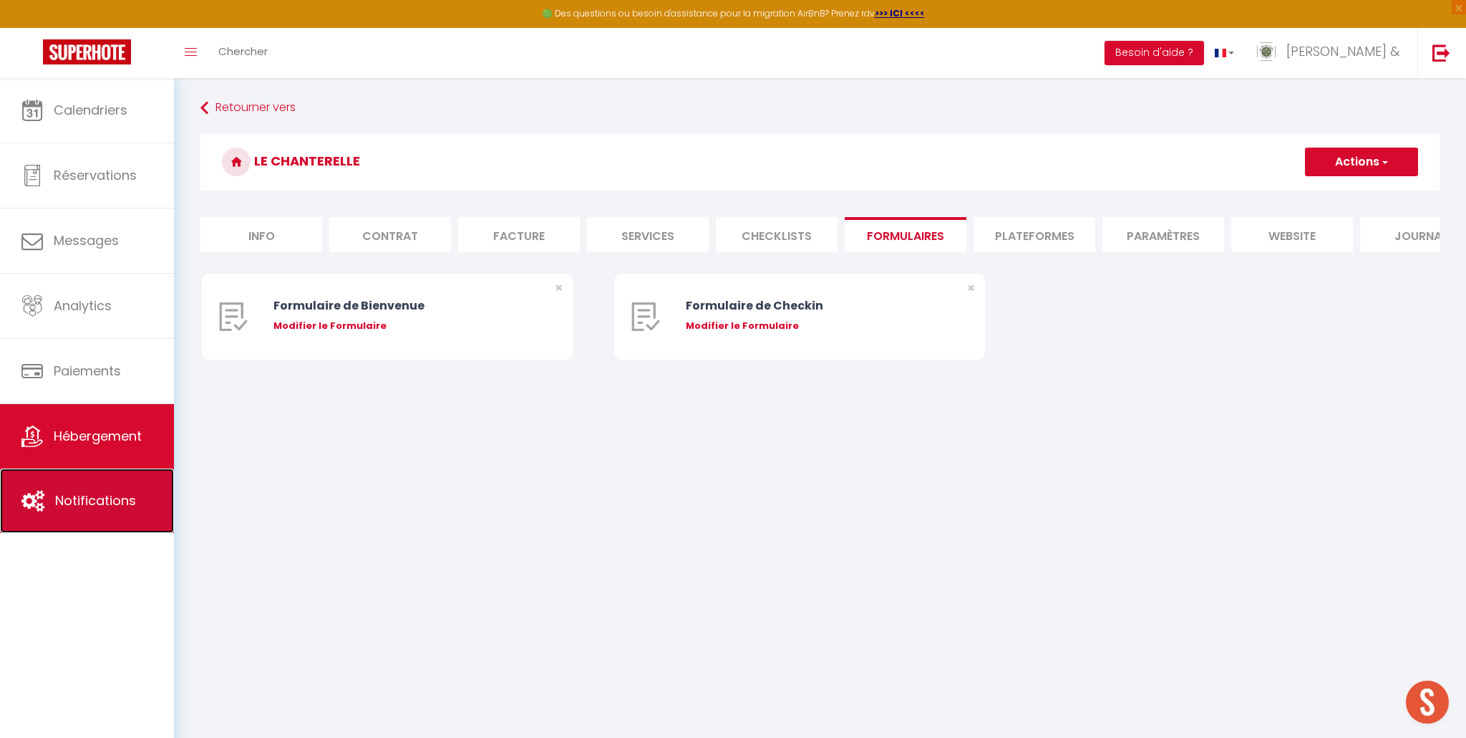
click at [83, 498] on span "Notifications" at bounding box center [95, 500] width 81 height 18
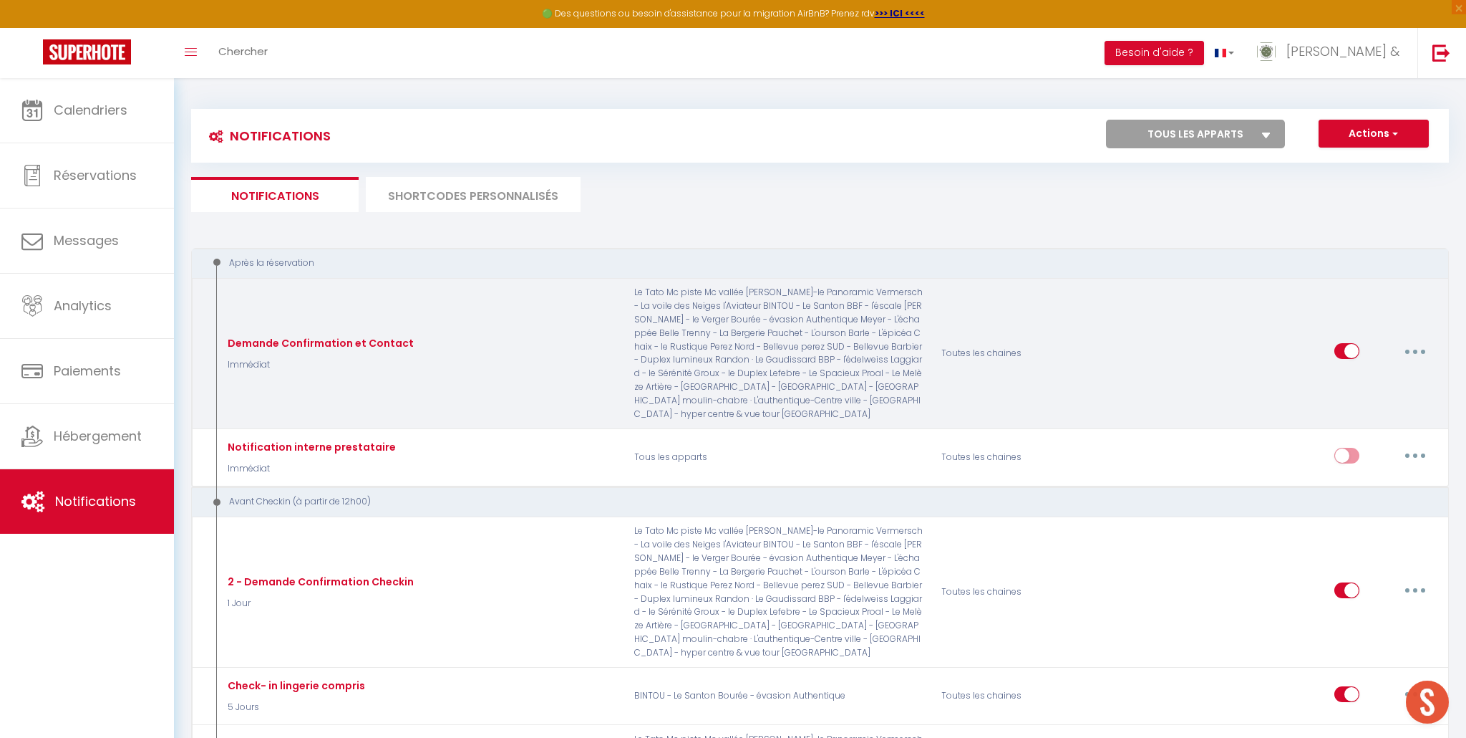
click at [1216, 331] on div "Editer Dupliquer Tester Supprimer" at bounding box center [1292, 353] width 308 height 135
click at [1418, 352] on button "button" at bounding box center [1416, 350] width 40 height 23
click at [1357, 385] on link "Editer" at bounding box center [1378, 384] width 106 height 24
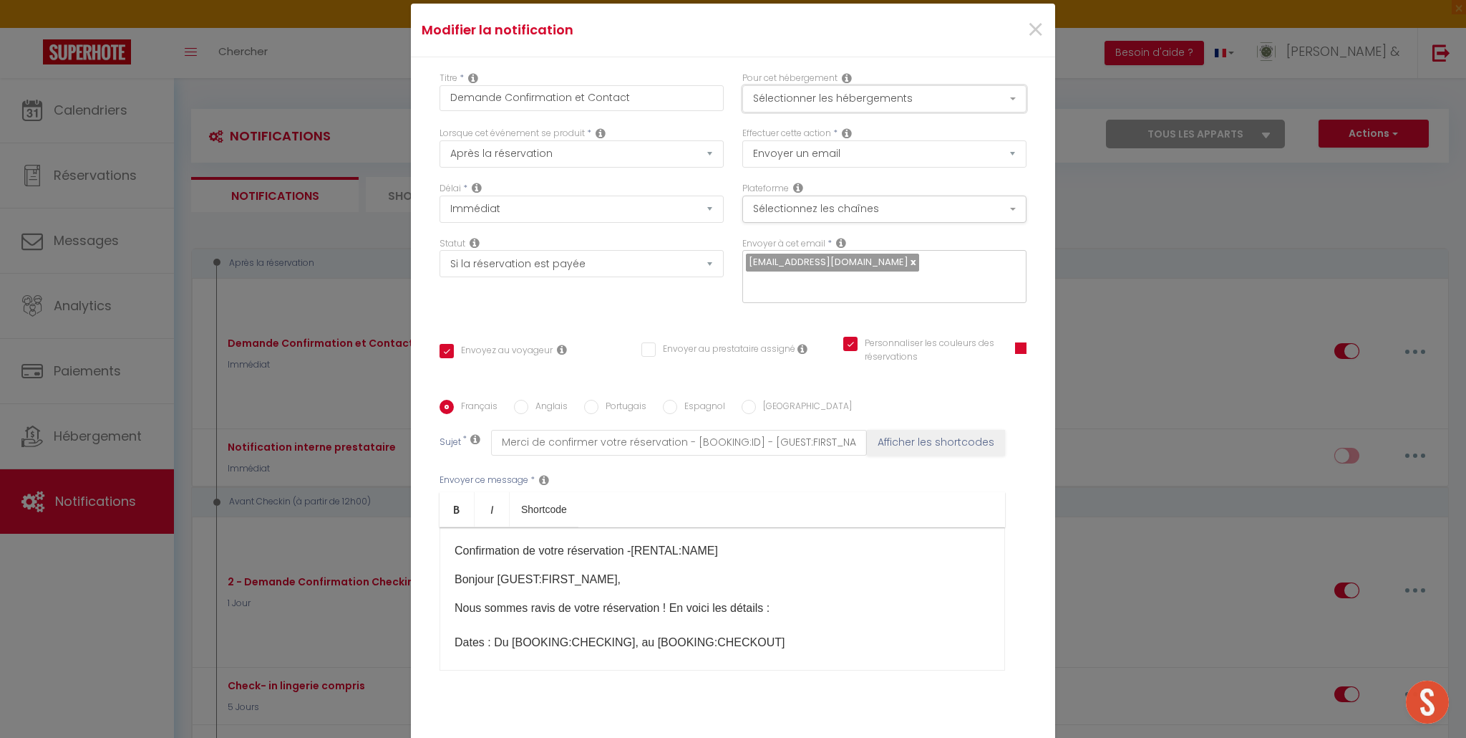
click at [1012, 107] on button "Sélectionner les hébergements" at bounding box center [885, 98] width 284 height 27
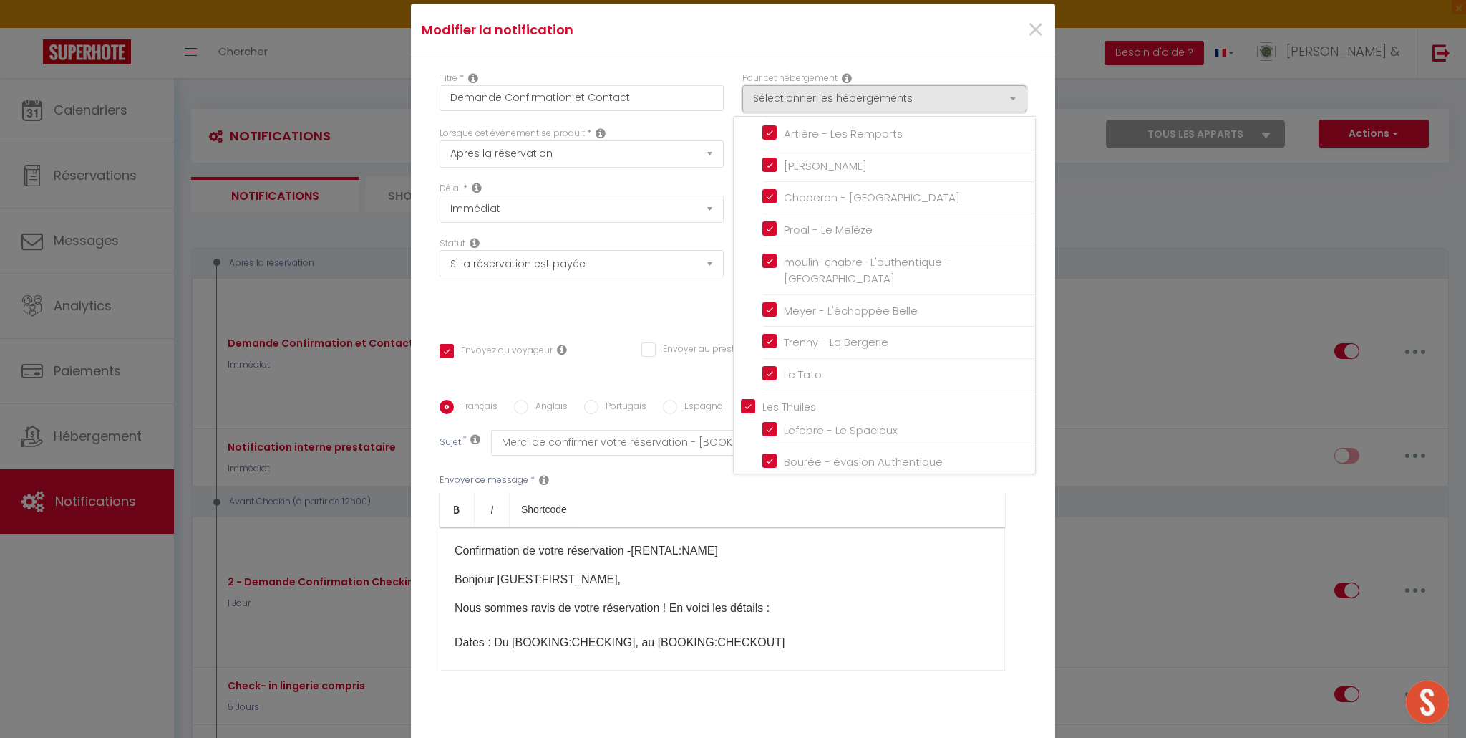
scroll to position [1802, 0]
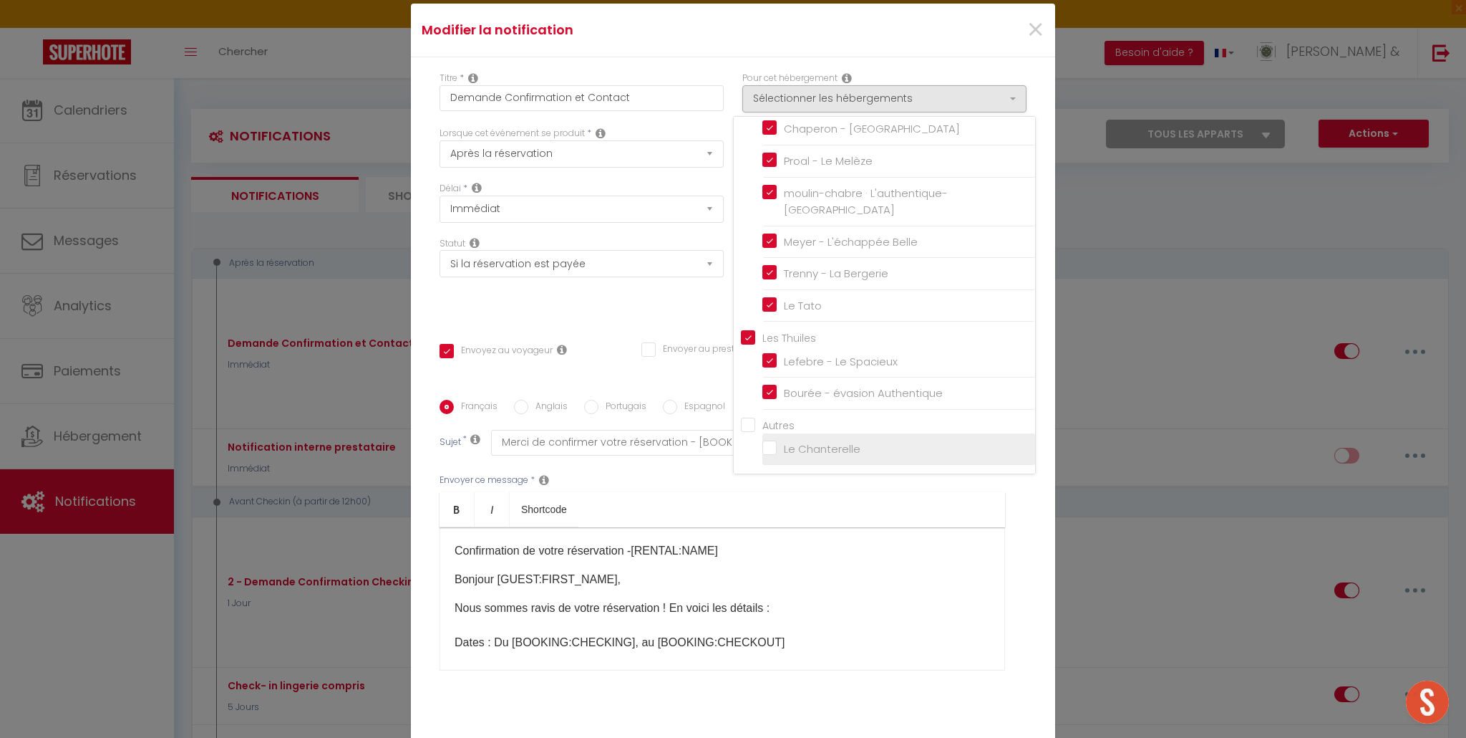
click at [773, 454] on input "Le Chanterelle" at bounding box center [899, 449] width 273 height 14
click at [717, 459] on div "Envoyer ce message * Bold Italic Shortcode Rich text editor Confirmation de vot…" at bounding box center [733, 571] width 587 height 233
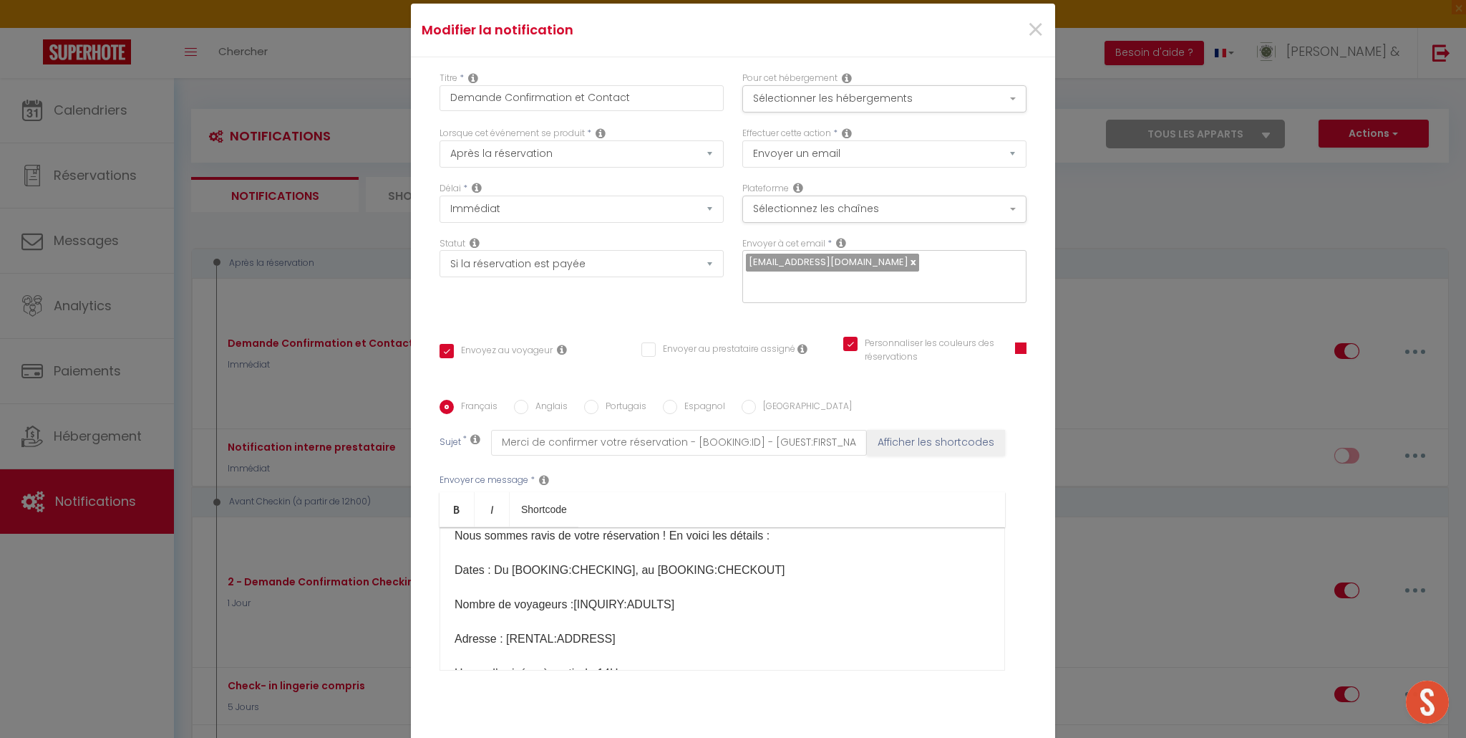
scroll to position [73, 0]
click at [843, 248] on icon at bounding box center [841, 242] width 10 height 11
click at [909, 269] on link at bounding box center [913, 262] width 8 height 14
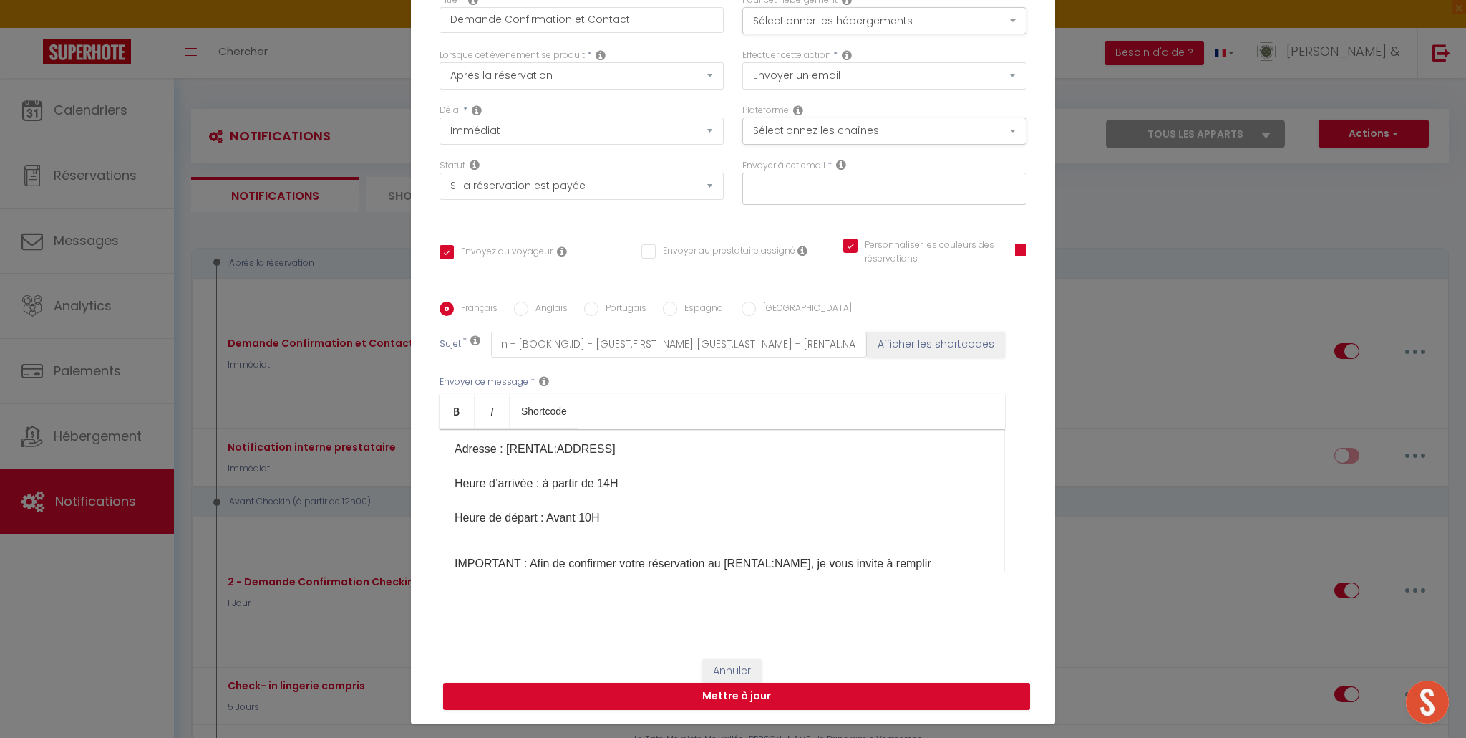
scroll to position [173, 0]
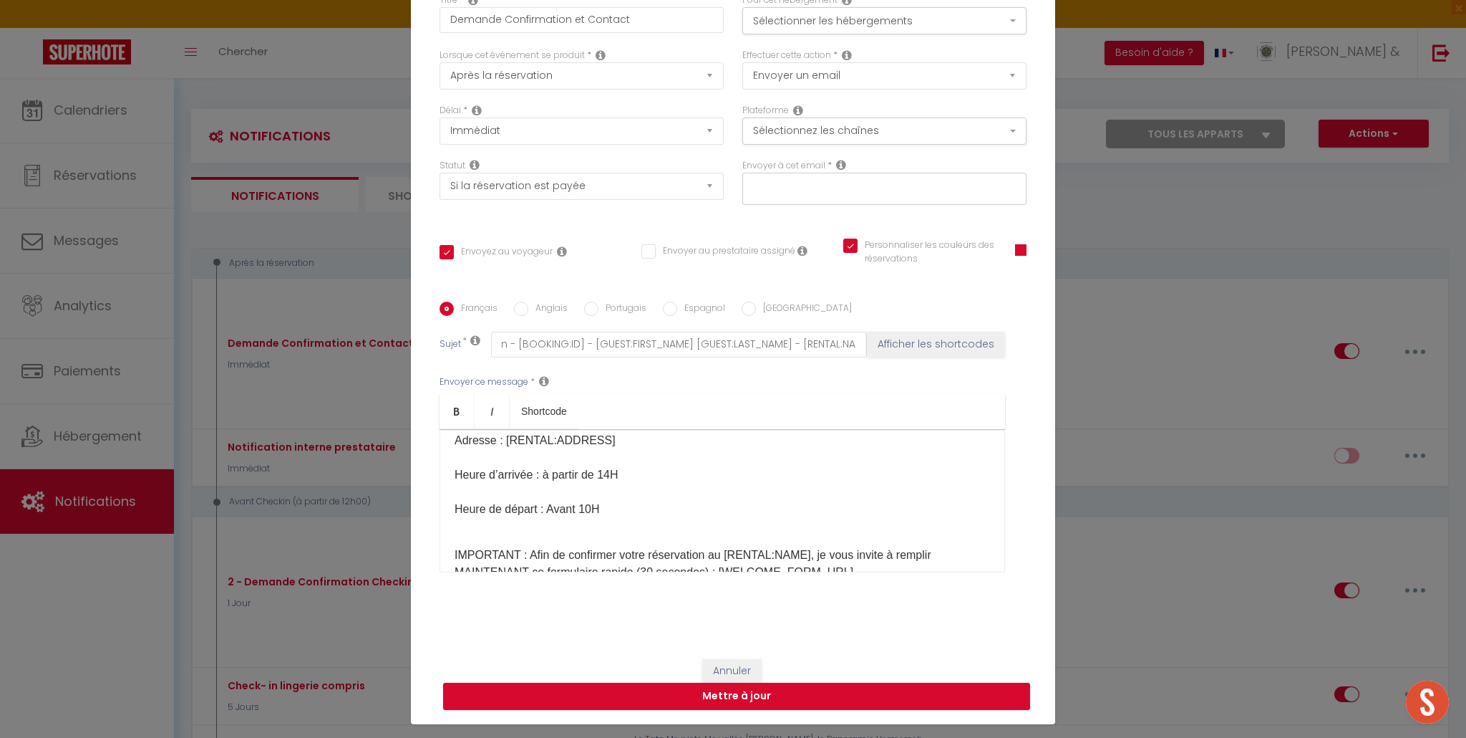
click at [616, 479] on p "Nous sommes ravis de votre réservation ! En voici les détails : Dates : Du [BOO…" at bounding box center [723, 432] width 536 height 206
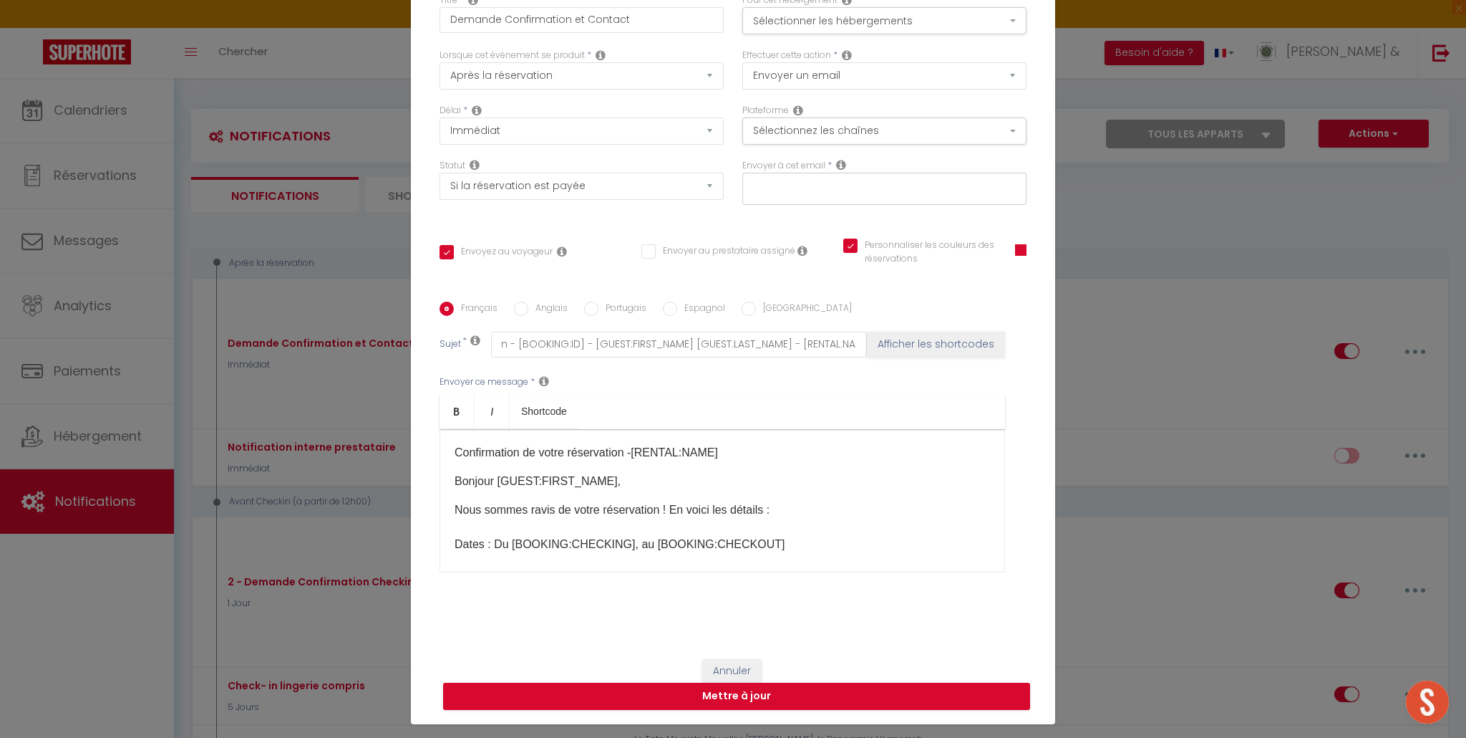
scroll to position [0, 0]
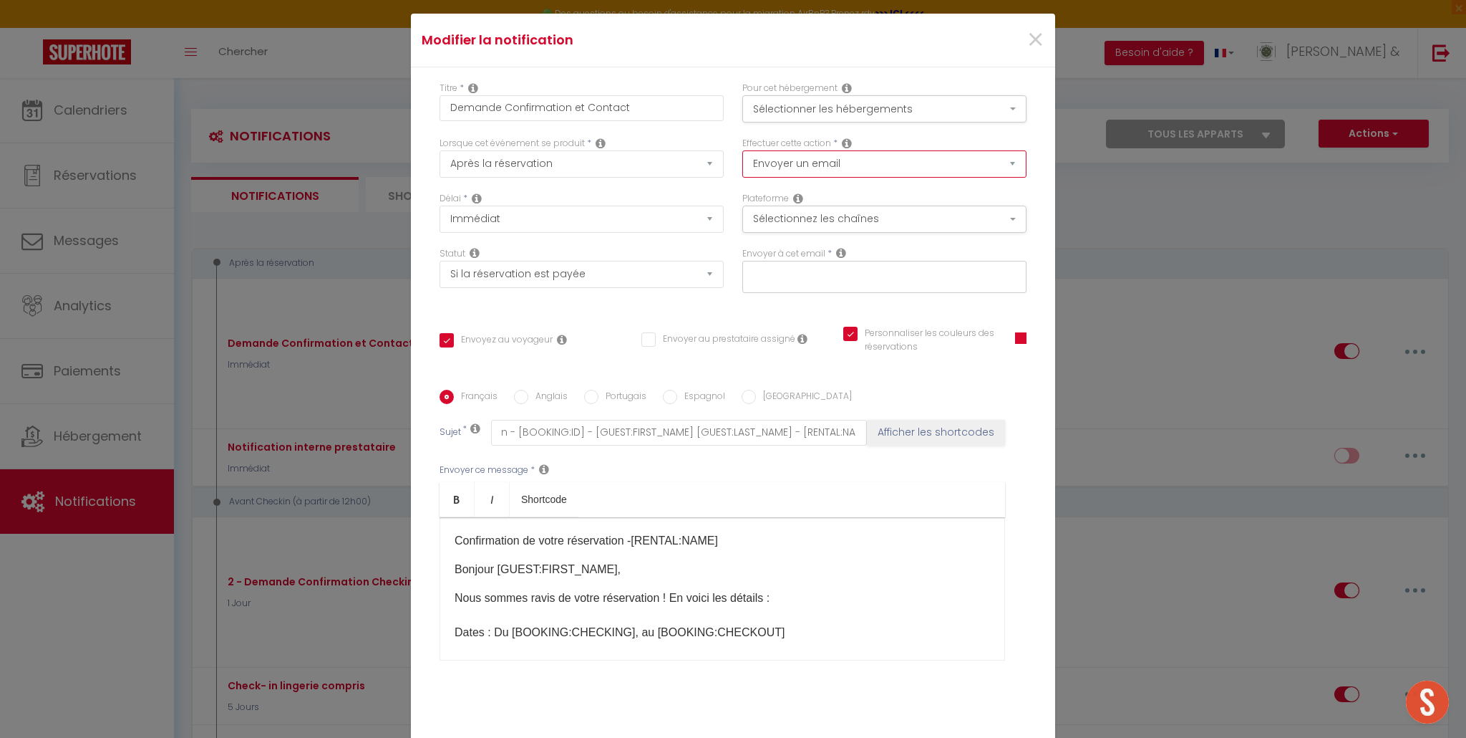
click at [1012, 165] on select "Envoyer un email Envoyer un SMS Envoyer une notification push" at bounding box center [885, 163] width 284 height 27
click at [743, 150] on select "Envoyer un email Envoyer un SMS Envoyer une notification push" at bounding box center [885, 163] width 284 height 27
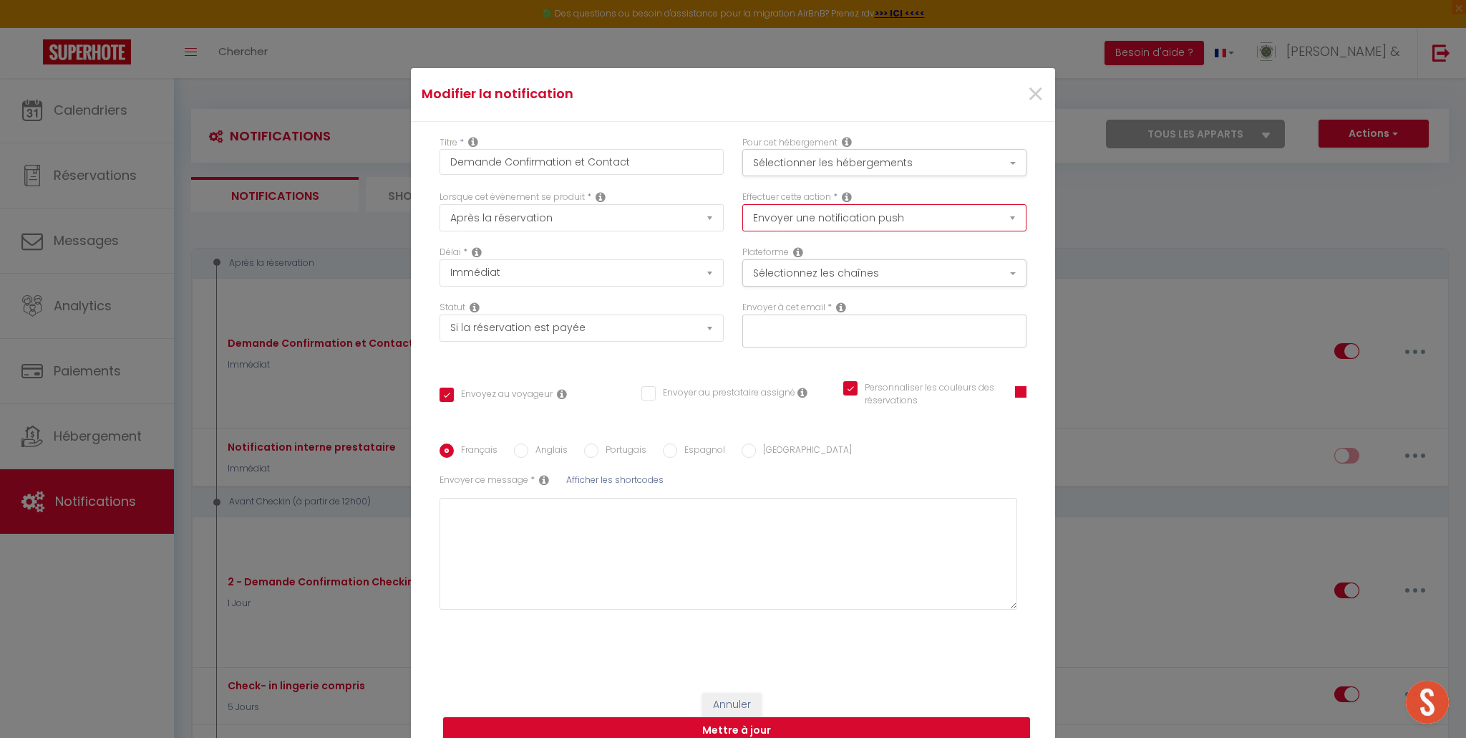
click at [1017, 216] on select "Envoyer un email Envoyer un SMS Envoyer une notification push" at bounding box center [885, 217] width 284 height 27
click at [743, 204] on select "Envoyer un email Envoyer un SMS Envoyer une notification push" at bounding box center [885, 217] width 284 height 27
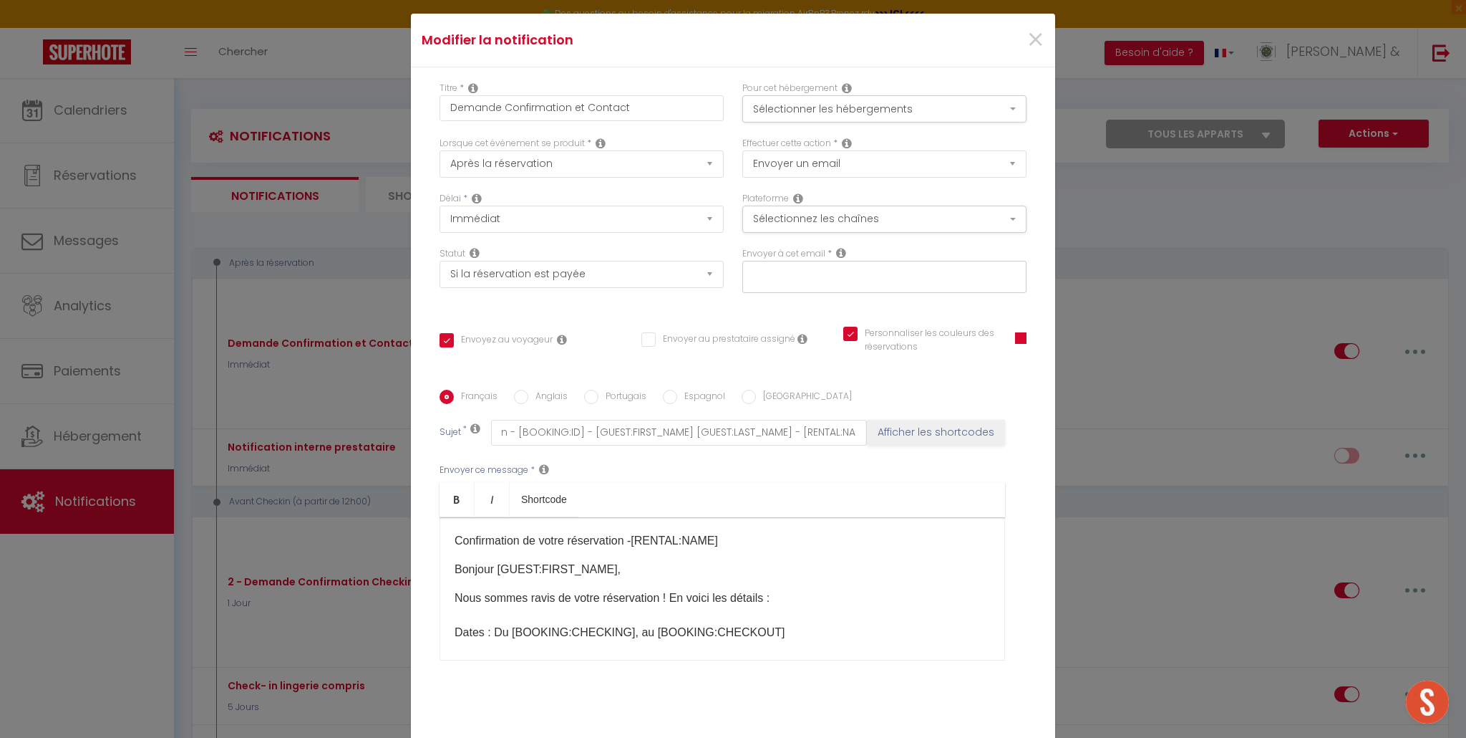
click at [895, 278] on input "text" at bounding box center [881, 274] width 270 height 19
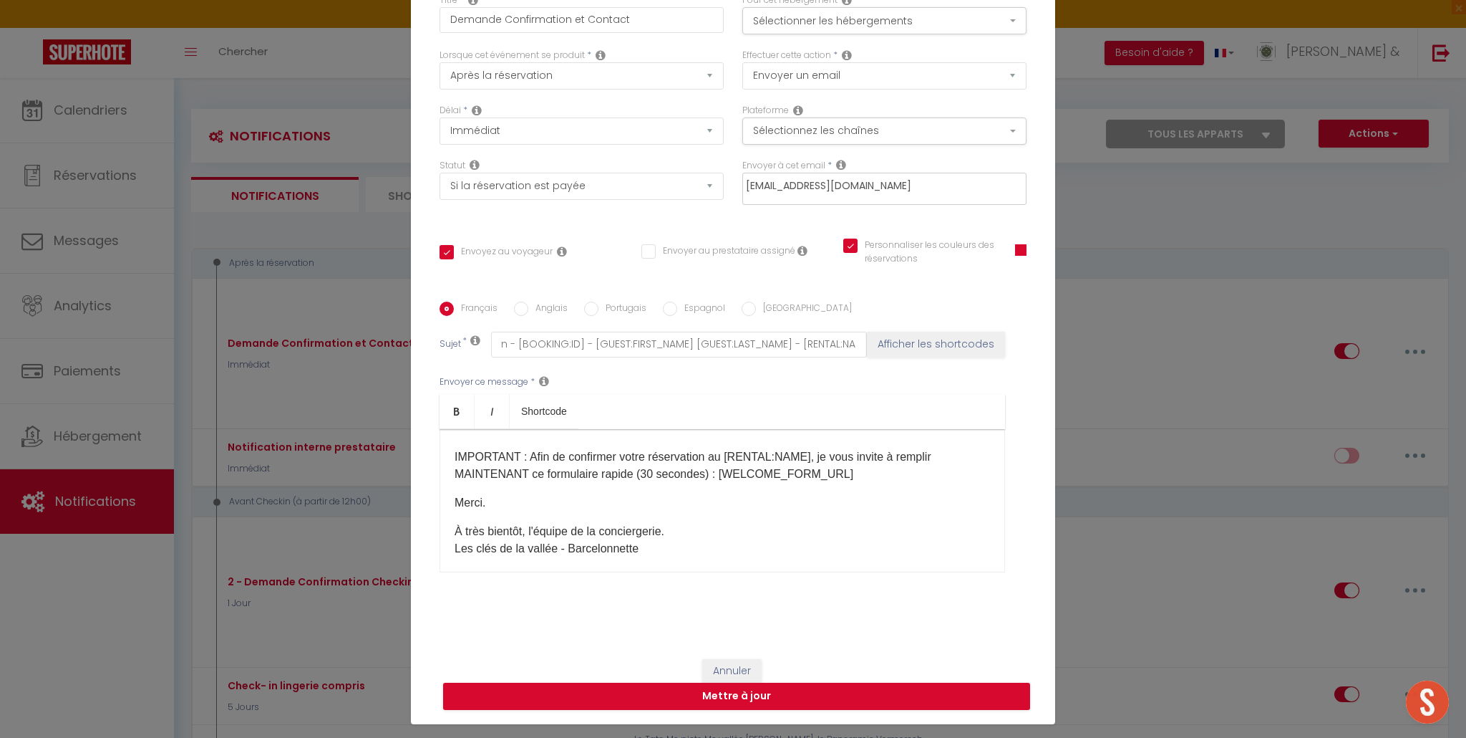
scroll to position [314, 0]
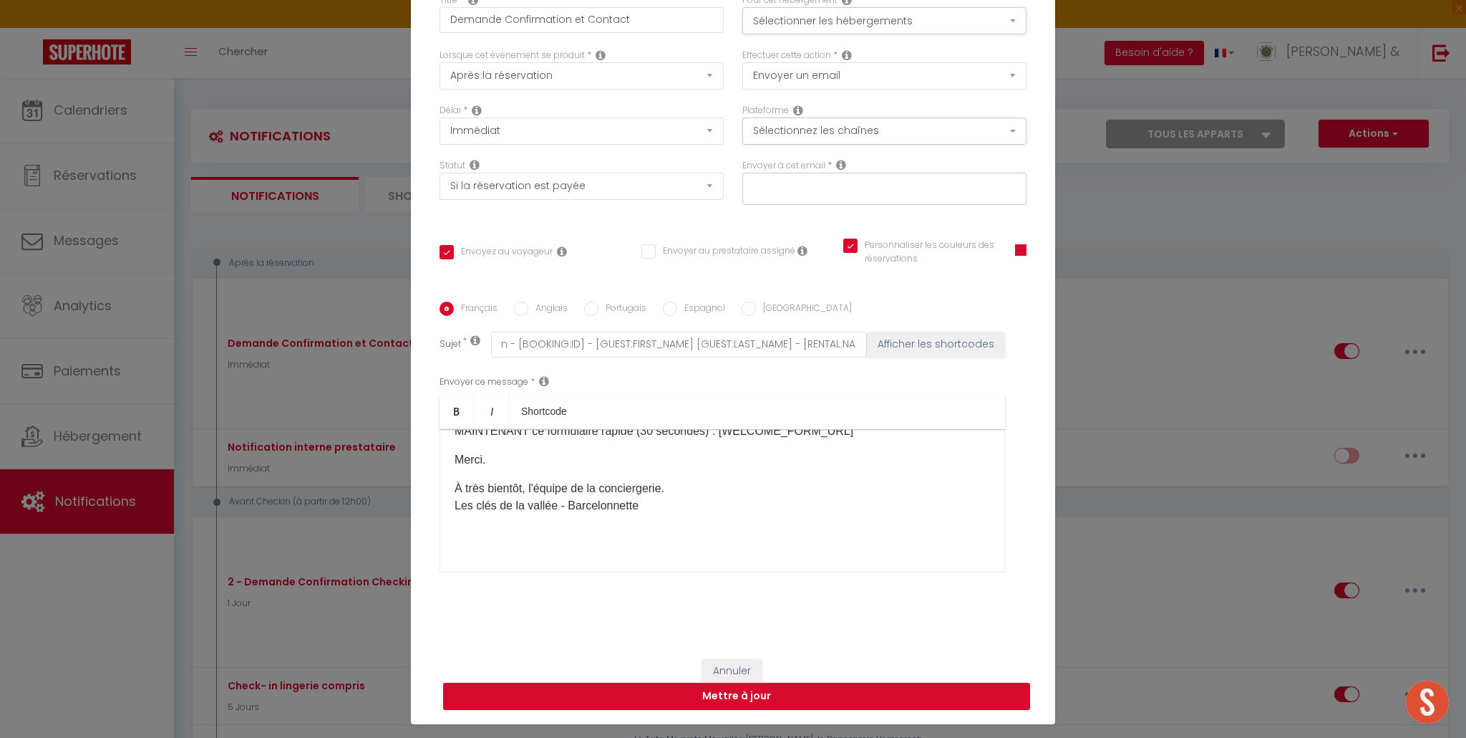
click at [760, 693] on button "Mettre à jour" at bounding box center [736, 695] width 587 height 27
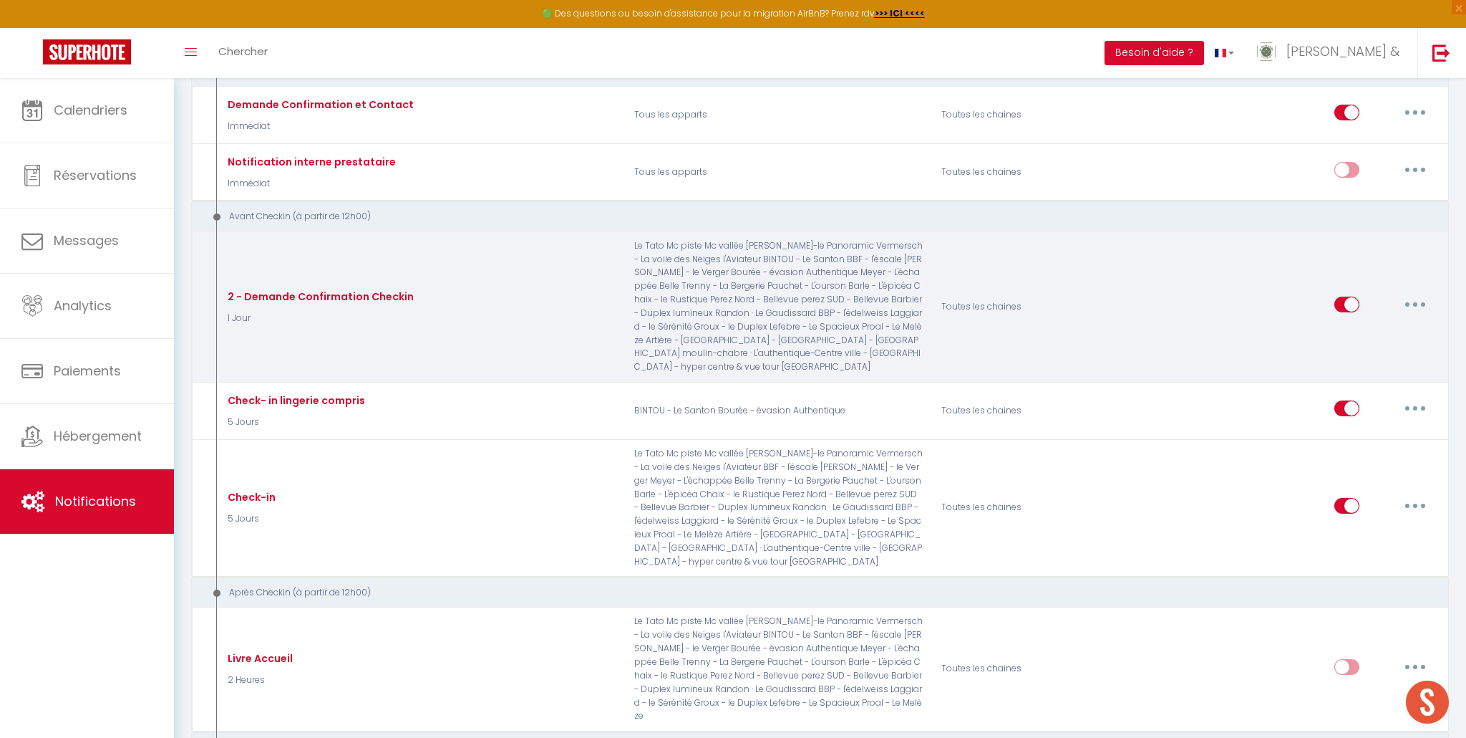
scroll to position [190, 0]
click at [1410, 306] on button "button" at bounding box center [1416, 305] width 40 height 23
click at [1374, 338] on link "Editer" at bounding box center [1378, 339] width 106 height 24
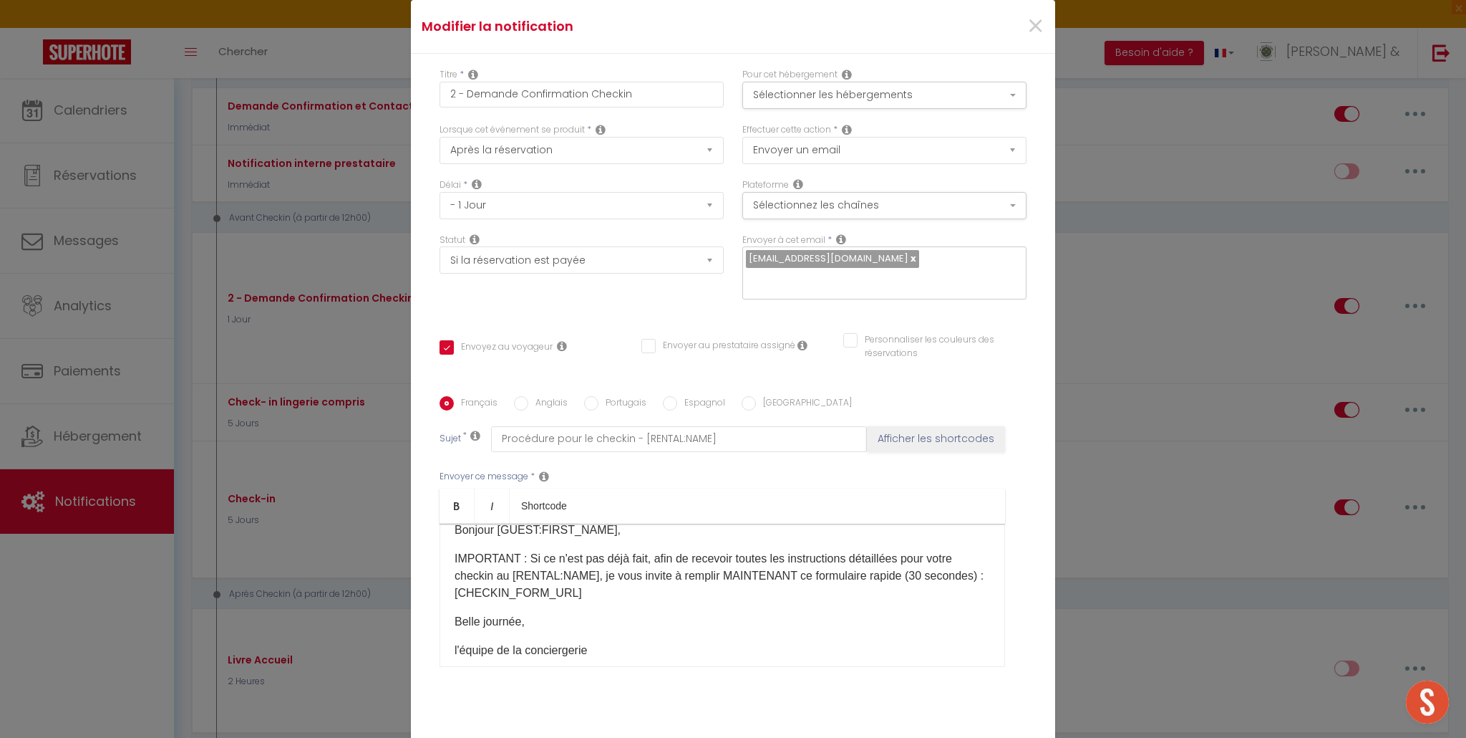
scroll to position [26, 0]
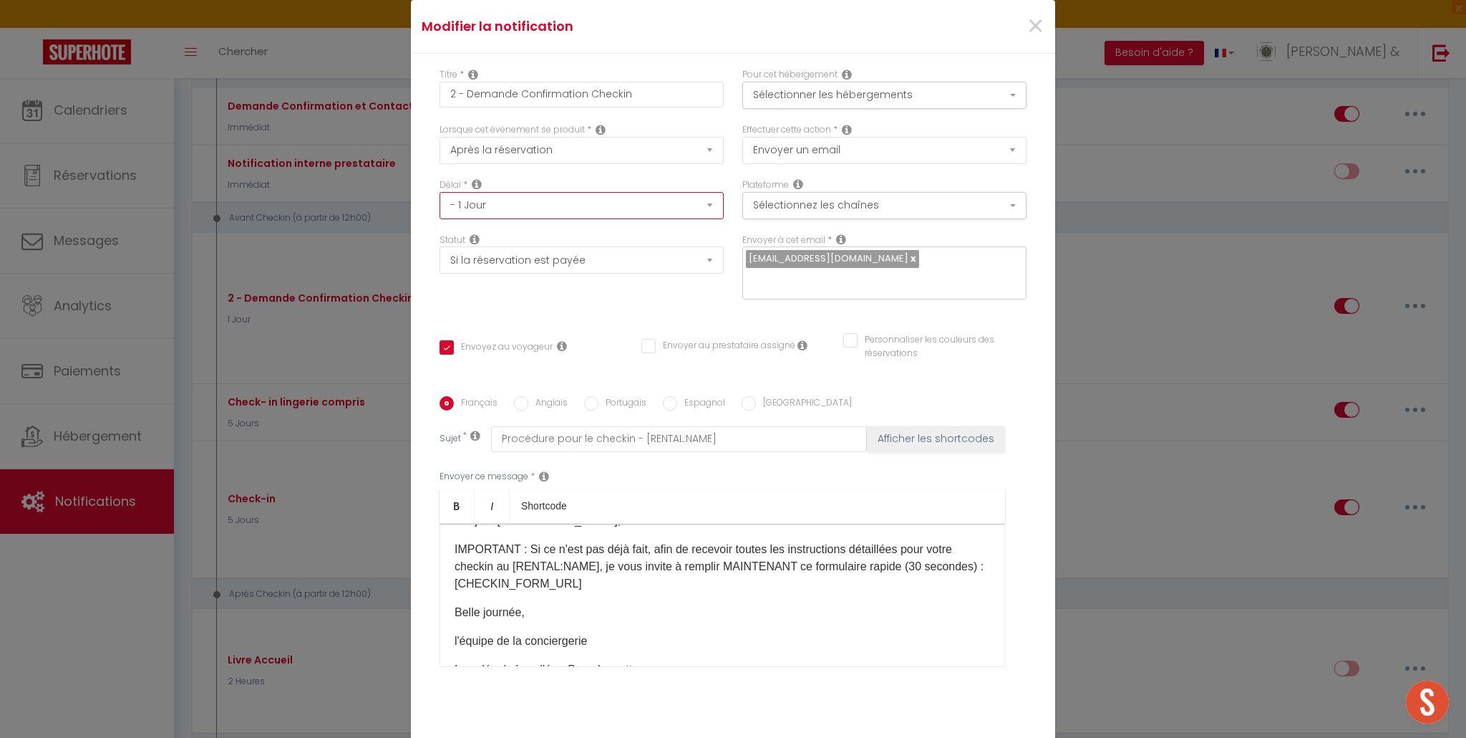
click at [712, 217] on select "Immédiat - 10 Minutes - 1 Heure - 2 Heures - 3 Heures - 4 Heures - 5 Heures - 6…" at bounding box center [582, 205] width 284 height 27
click at [440, 202] on select "Immédiat - 10 Minutes - 1 Heure - 2 Heures - 3 Heures - 4 Heures - 5 Heures - 6…" at bounding box center [582, 205] width 284 height 27
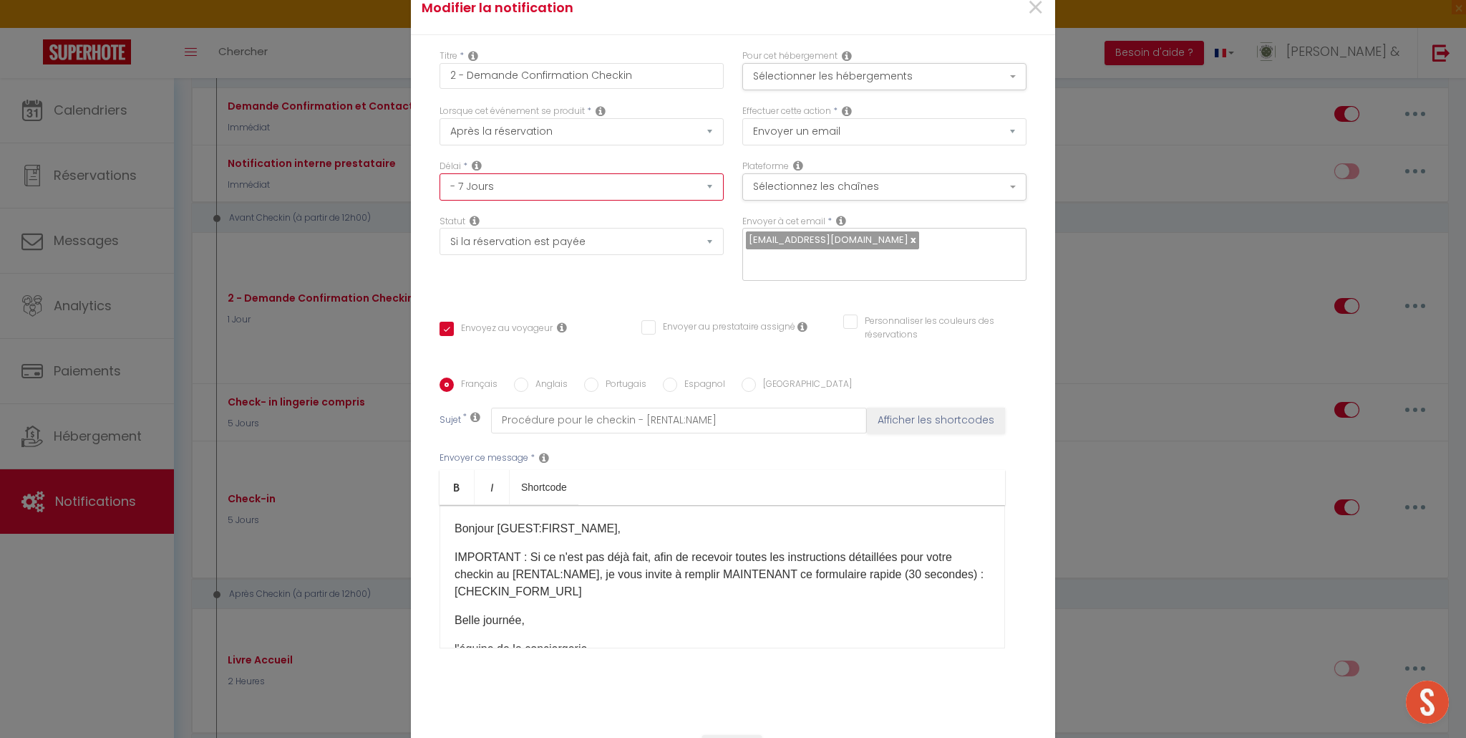
scroll to position [0, 0]
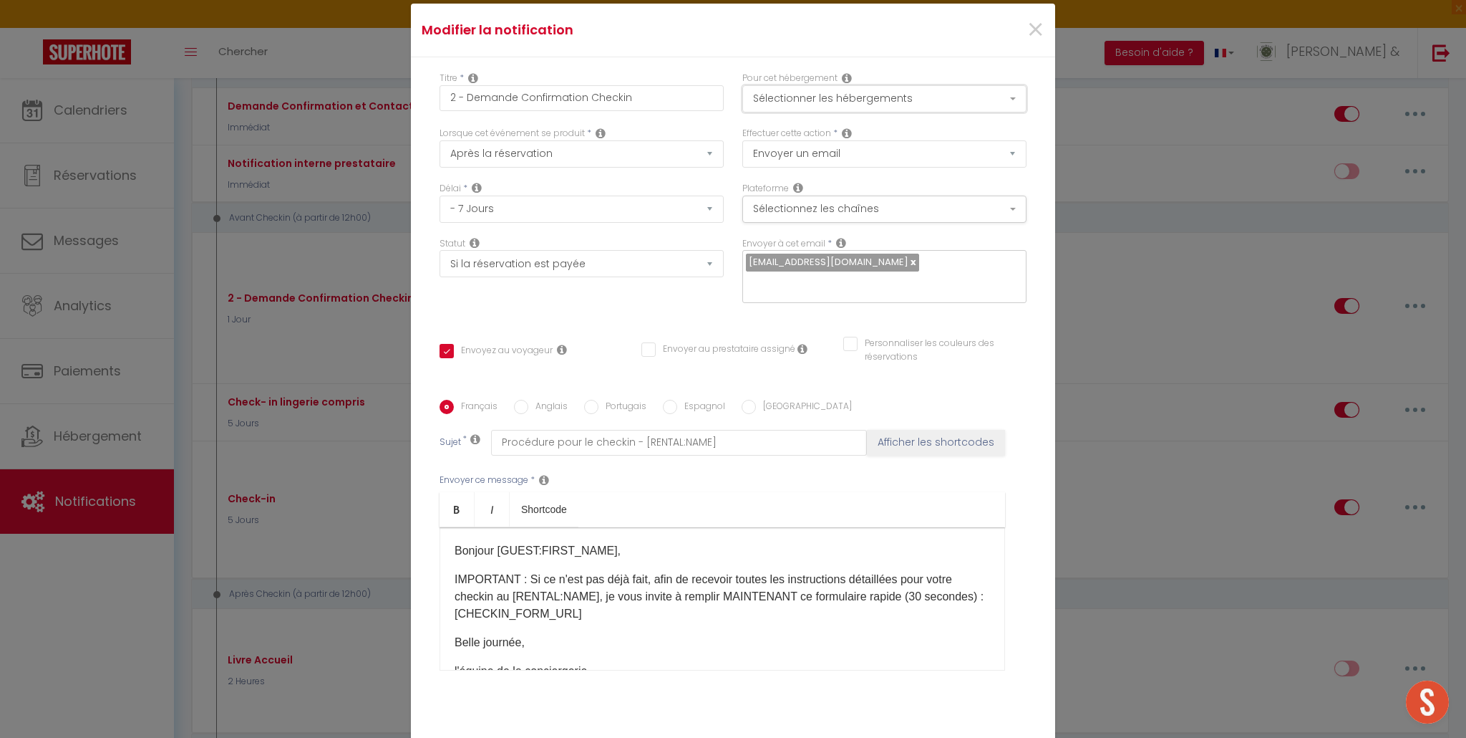
click at [1010, 109] on button "Sélectionner les hébergements" at bounding box center [885, 98] width 284 height 27
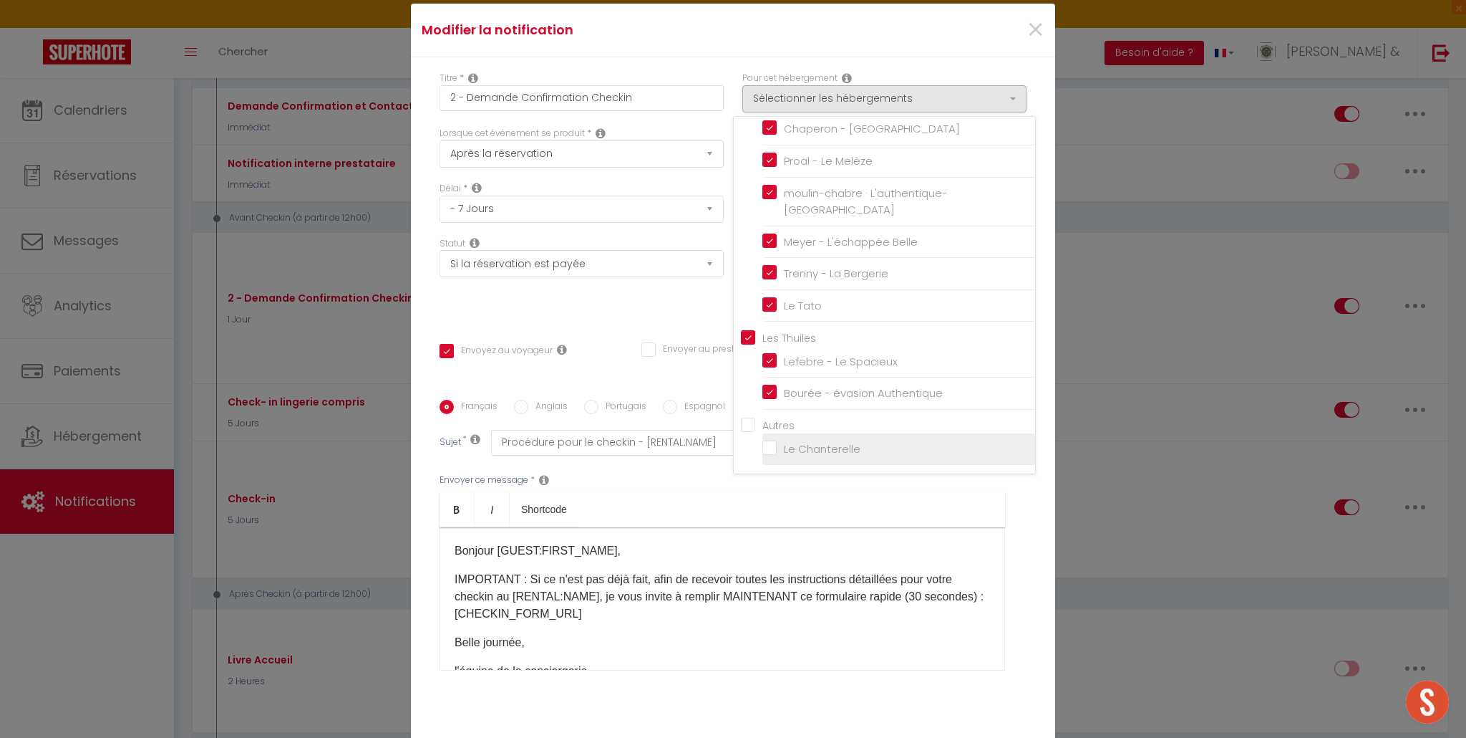
click at [768, 453] on input "Le Chanterelle" at bounding box center [899, 449] width 273 height 14
click at [682, 470] on div "Envoyer ce message * Bold Italic Shortcode Rich text editor Bonjour [GUEST:FIRS…" at bounding box center [733, 571] width 587 height 233
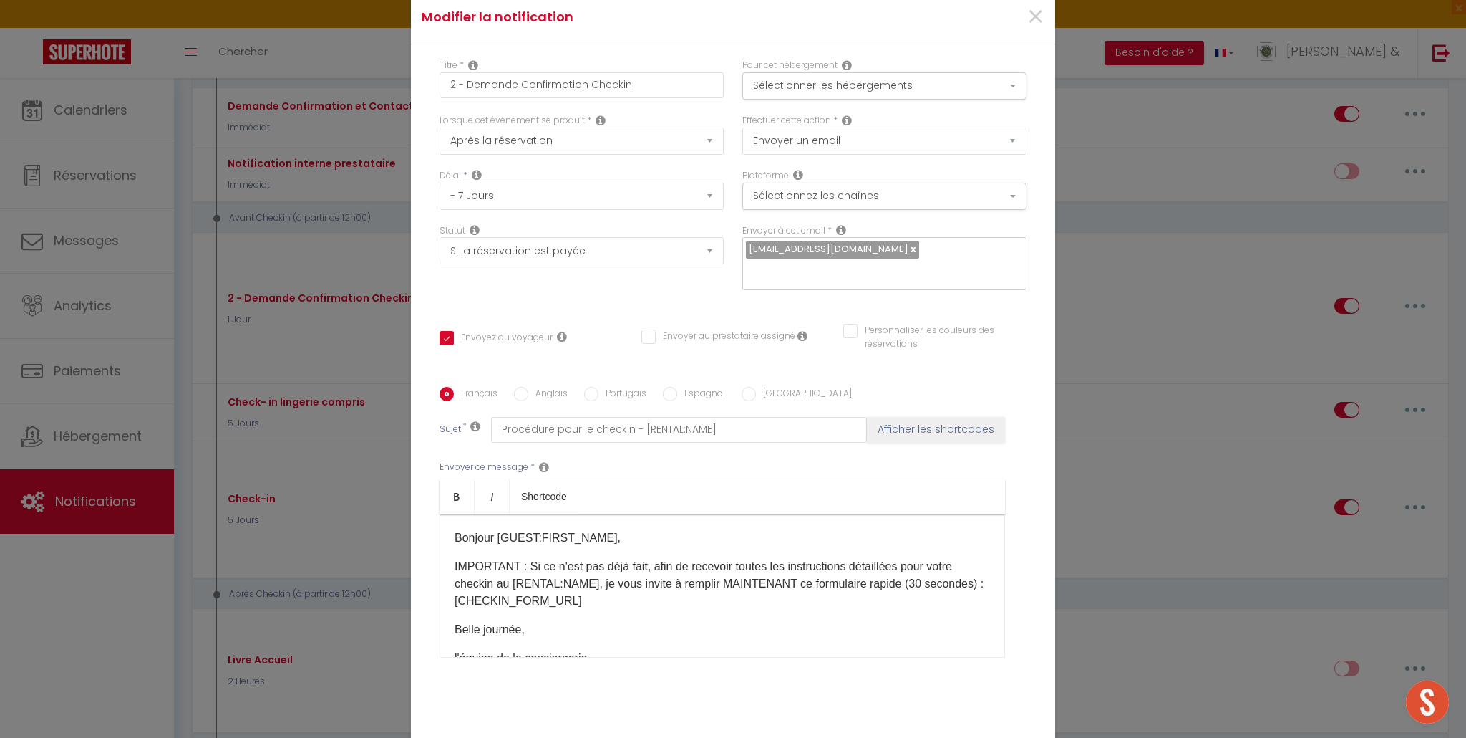
scroll to position [14, 0]
click at [851, 323] on input "Personnaliser les couleurs des réservations" at bounding box center [925, 329] width 165 height 14
click at [909, 254] on link at bounding box center [913, 248] width 8 height 14
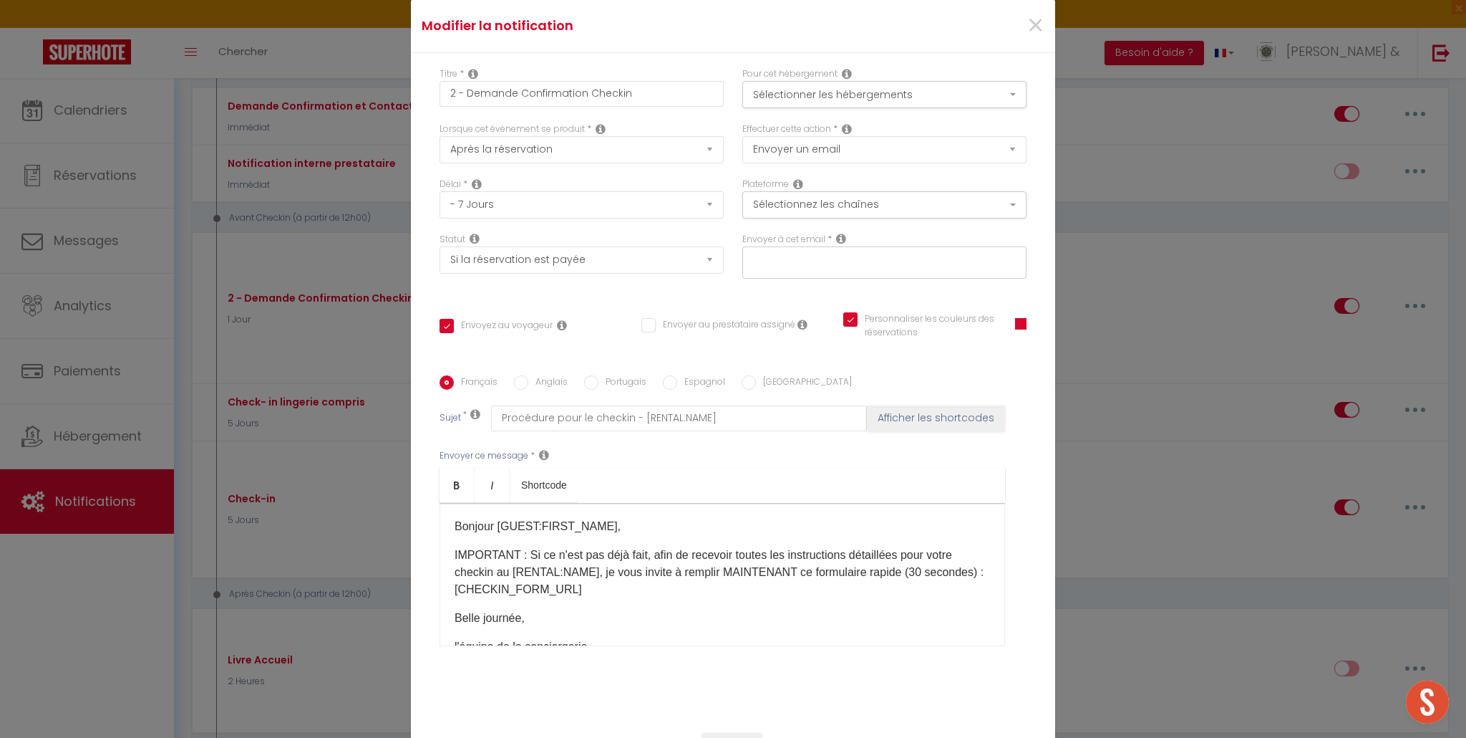
click at [848, 264] on input "text" at bounding box center [881, 260] width 270 height 19
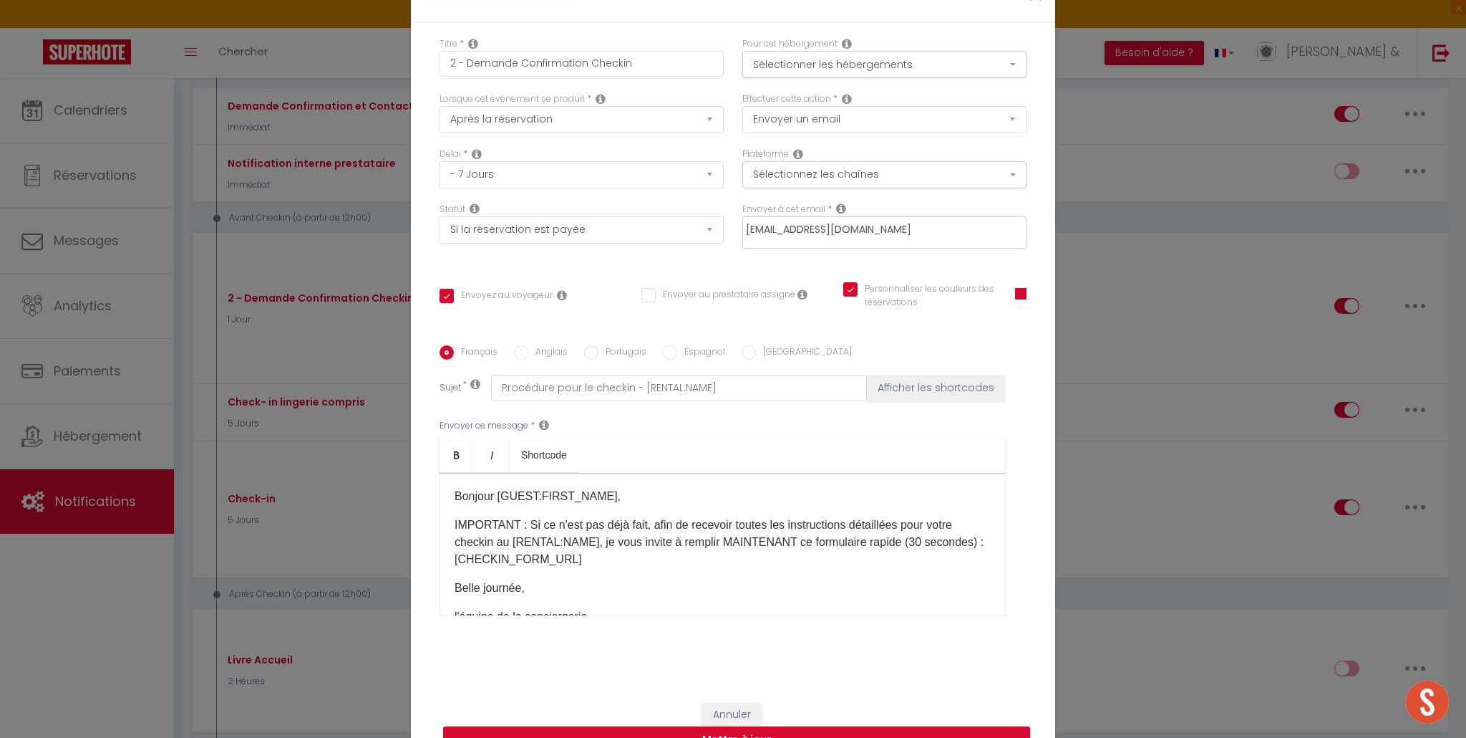
scroll to position [88, 0]
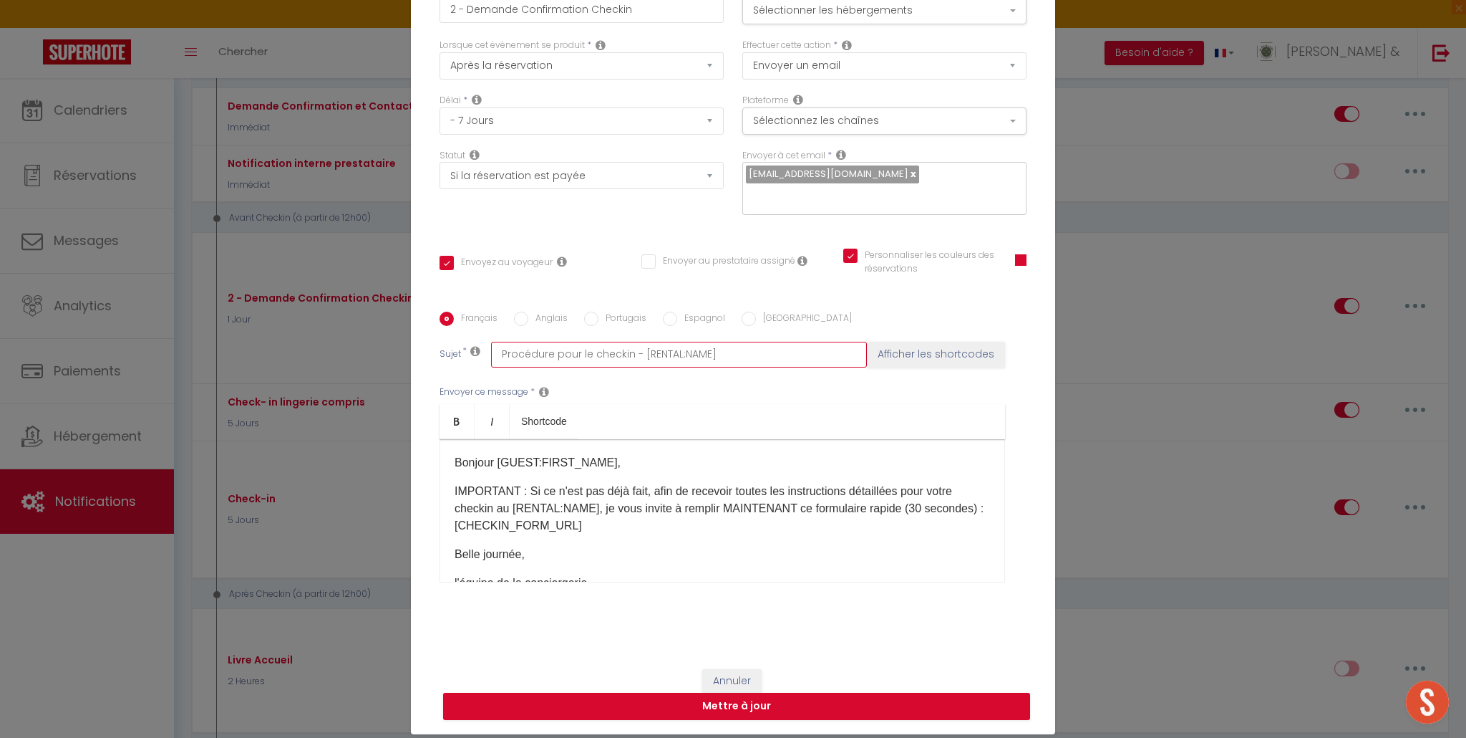
drag, startPoint x: 589, startPoint y: 345, endPoint x: 553, endPoint y: 347, distance: 35.9
click at [553, 347] on input "Procédure pour le checkin - [RENTAL:NAME]" at bounding box center [679, 355] width 376 height 26
click at [584, 345] on input "Procédure checkin - [RENTAL:NAME]" at bounding box center [679, 355] width 376 height 26
click at [558, 347] on input "Procédure check-in - [RENTAL:NAME]" at bounding box center [679, 355] width 376 height 26
click at [705, 372] on div "Envoyer ce message * Bold Italic Shortcode Rich text editor Bonjour [GUEST:FIRS…" at bounding box center [733, 483] width 587 height 233
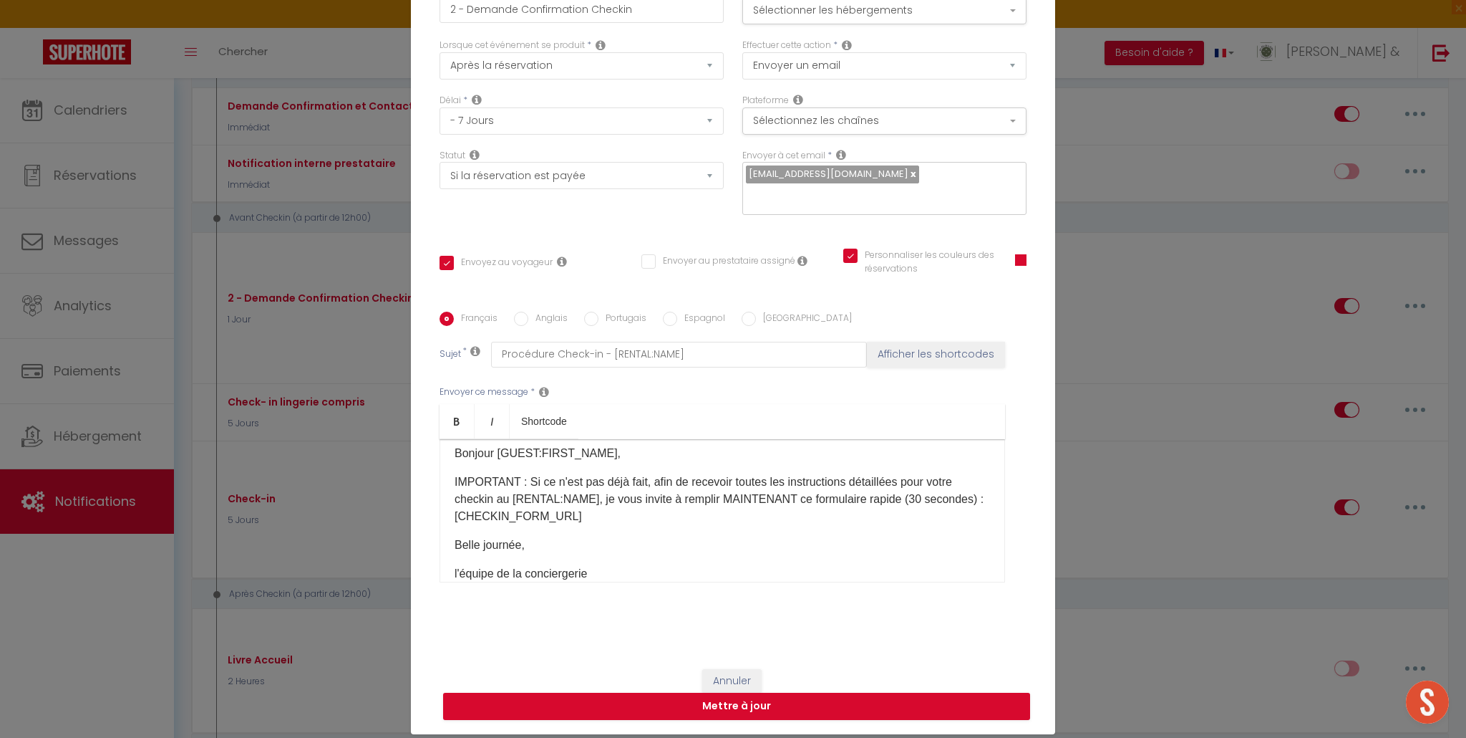
scroll to position [16, 0]
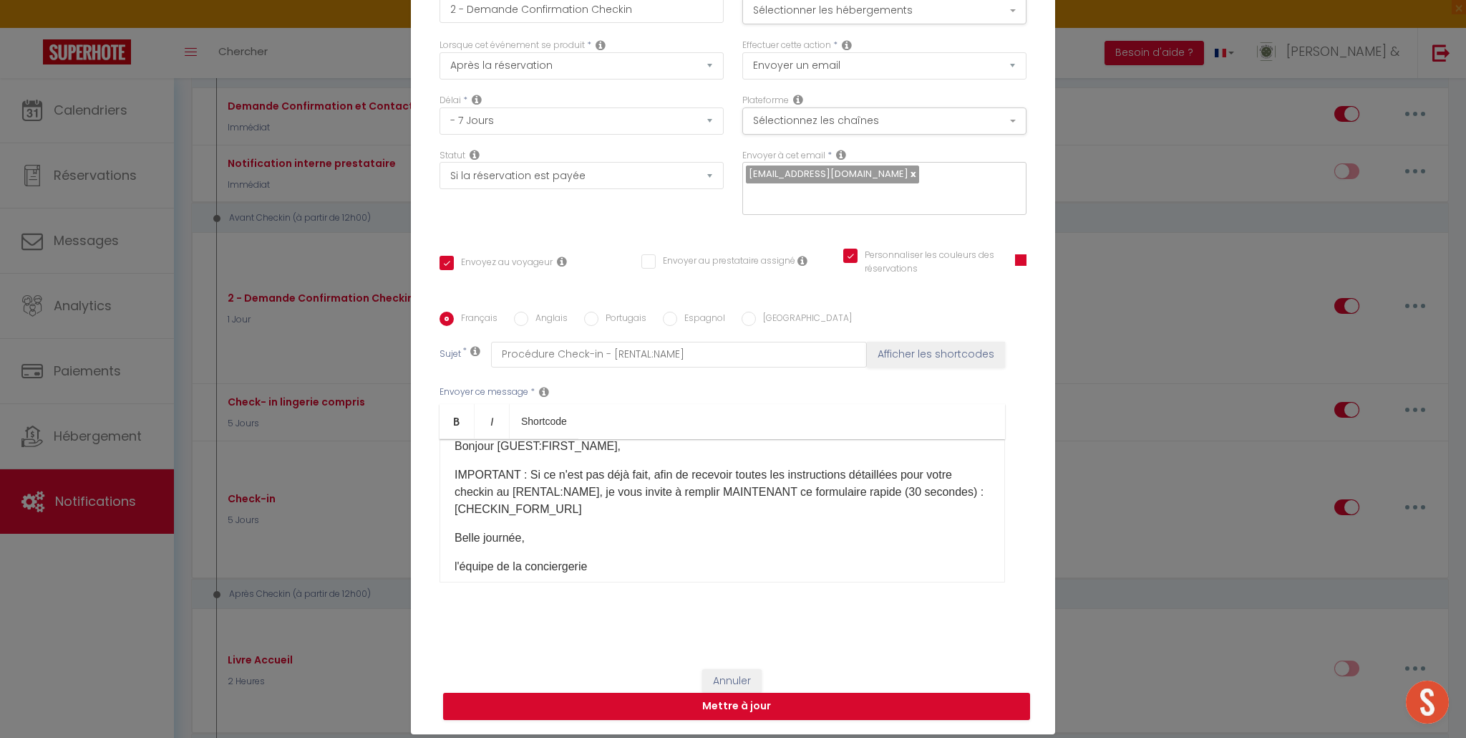
drag, startPoint x: 483, startPoint y: 483, endPoint x: 492, endPoint y: 493, distance: 13.2
click at [483, 483] on p "IMPORTANT : Si ce n'est pas déjà fait, afin de recevoir toutes les instructions…" at bounding box center [723, 492] width 536 height 52
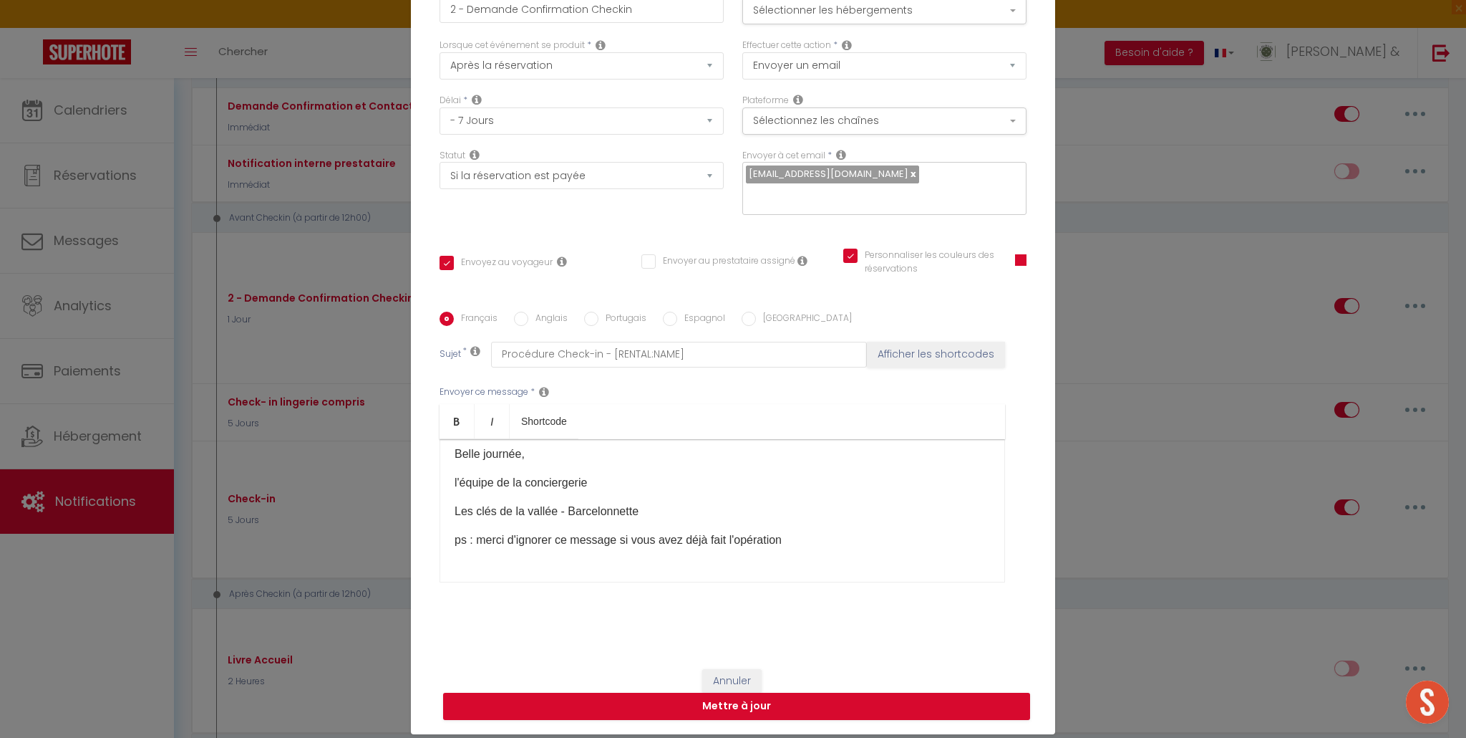
scroll to position [125, 0]
click at [733, 693] on button "Mettre à jour" at bounding box center [736, 705] width 587 height 27
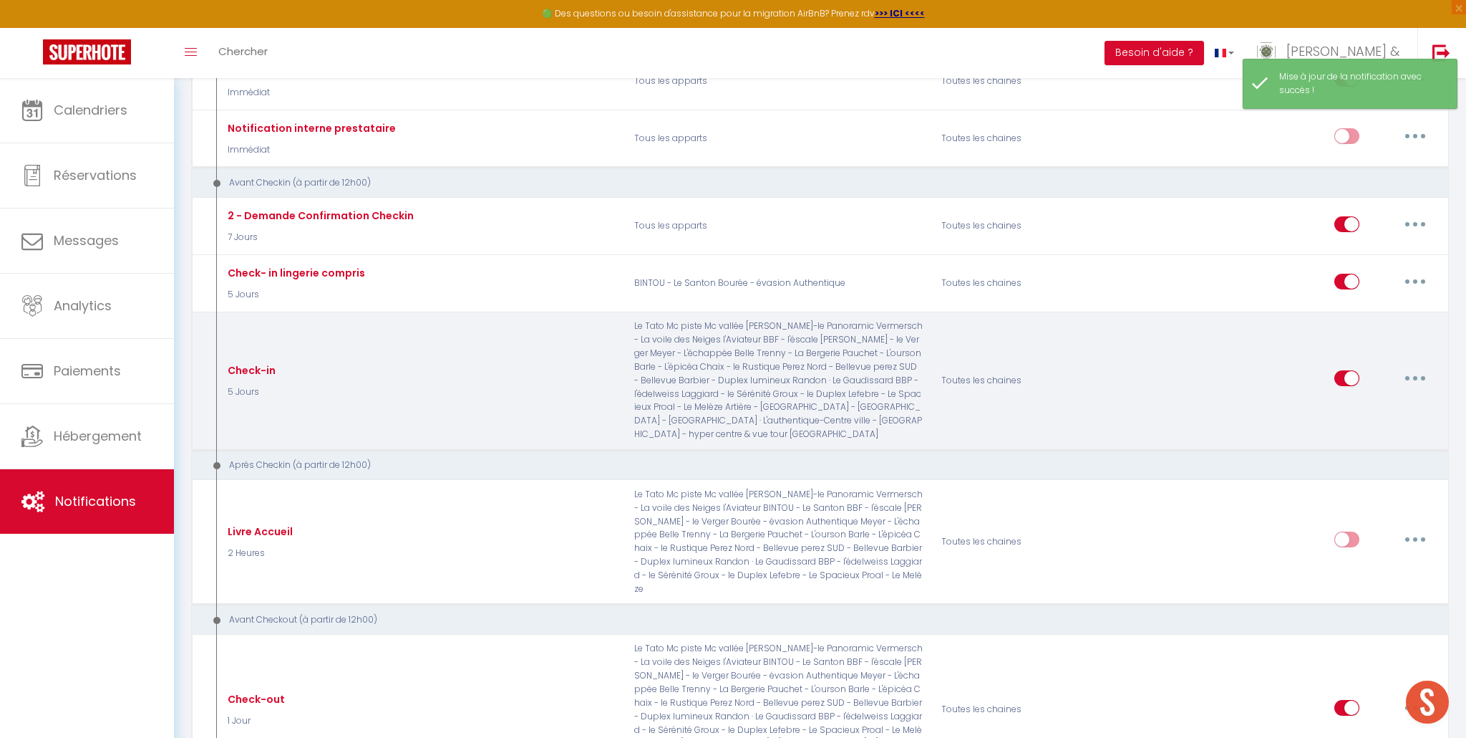
scroll to position [236, 0]
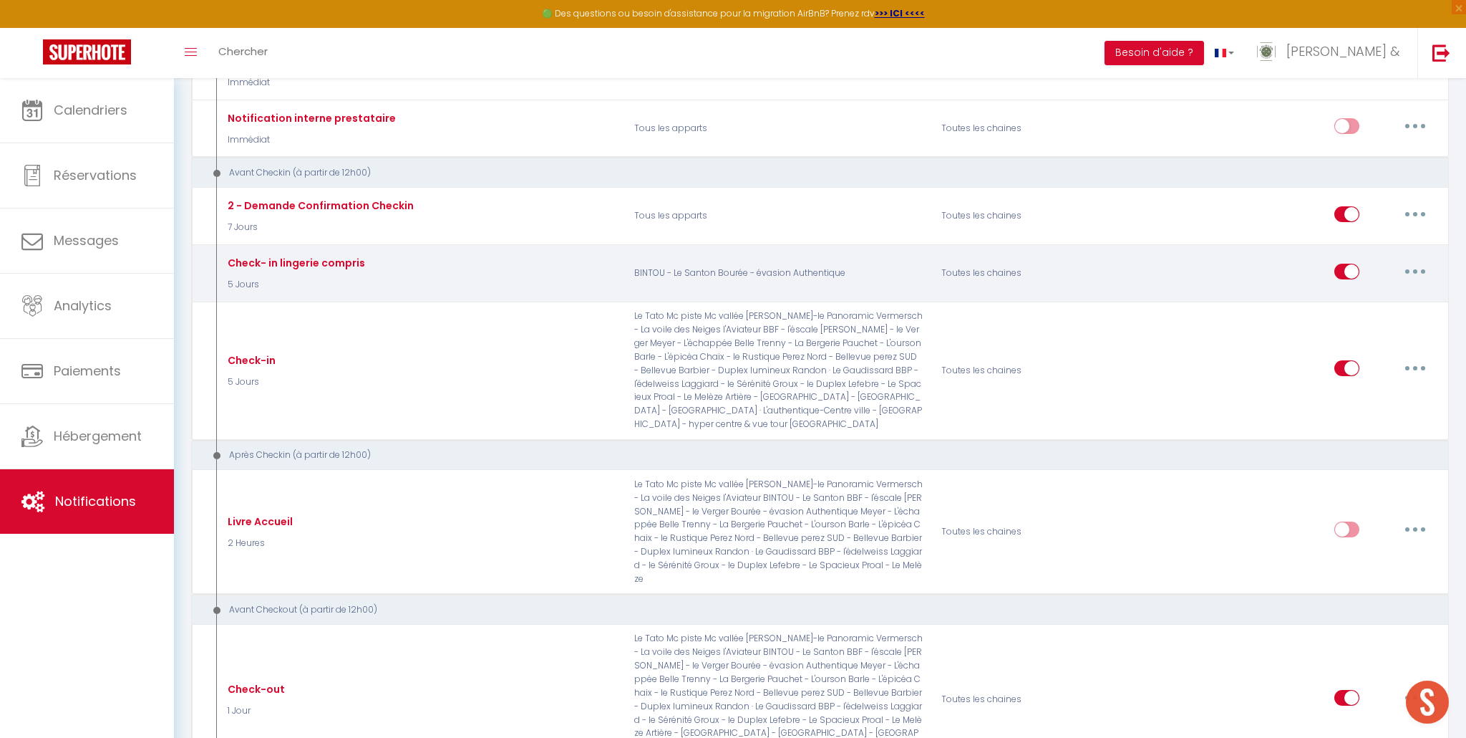
click at [1411, 272] on button "button" at bounding box center [1416, 271] width 40 height 23
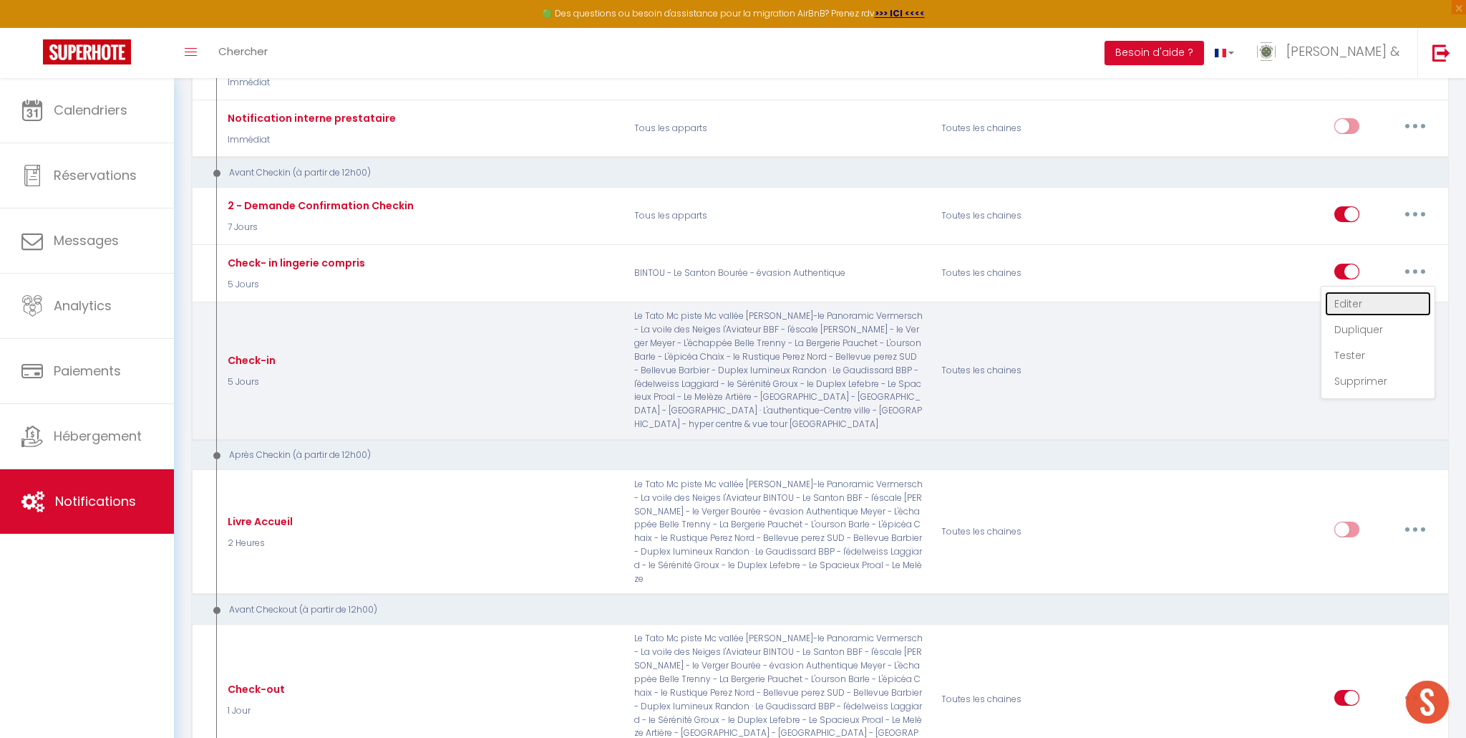
click at [1375, 304] on link "Editer" at bounding box center [1378, 303] width 106 height 24
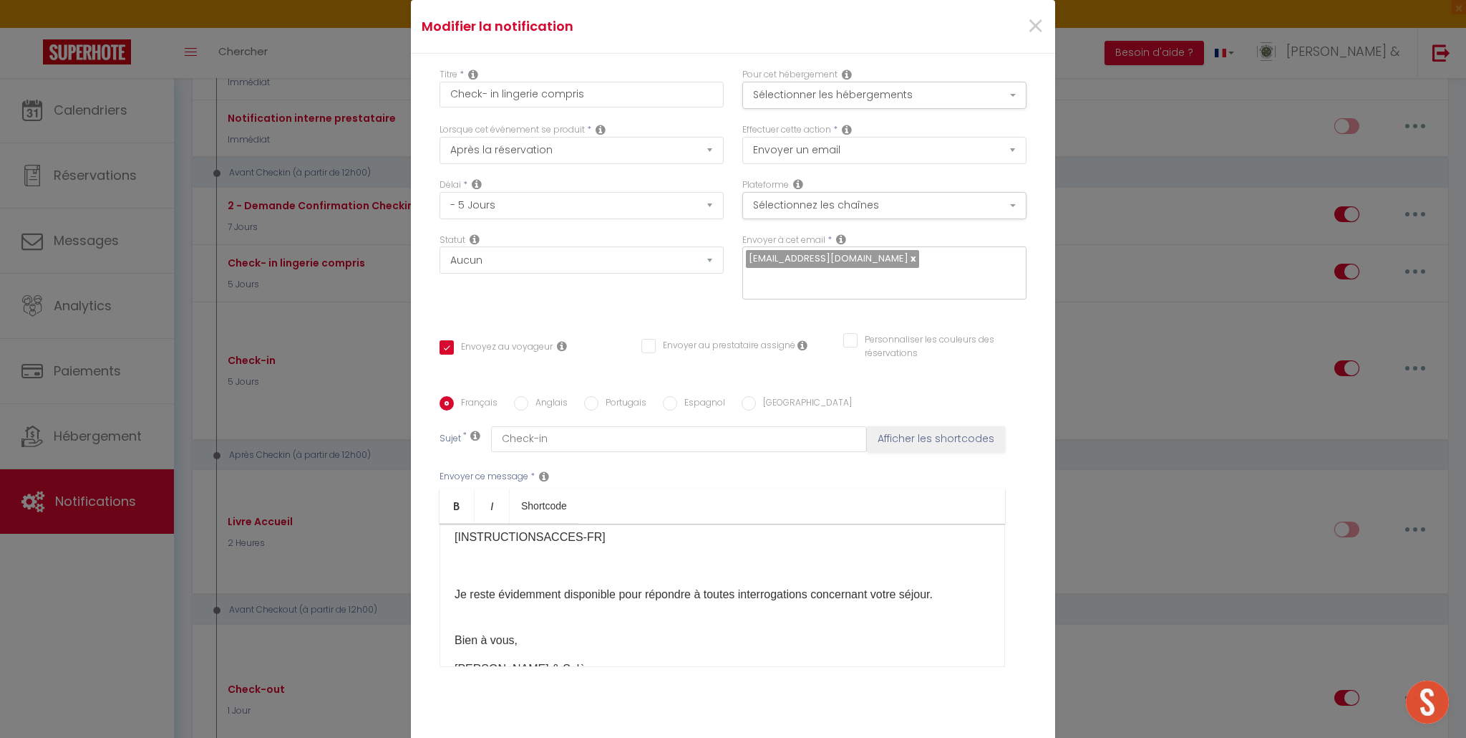
scroll to position [0, 0]
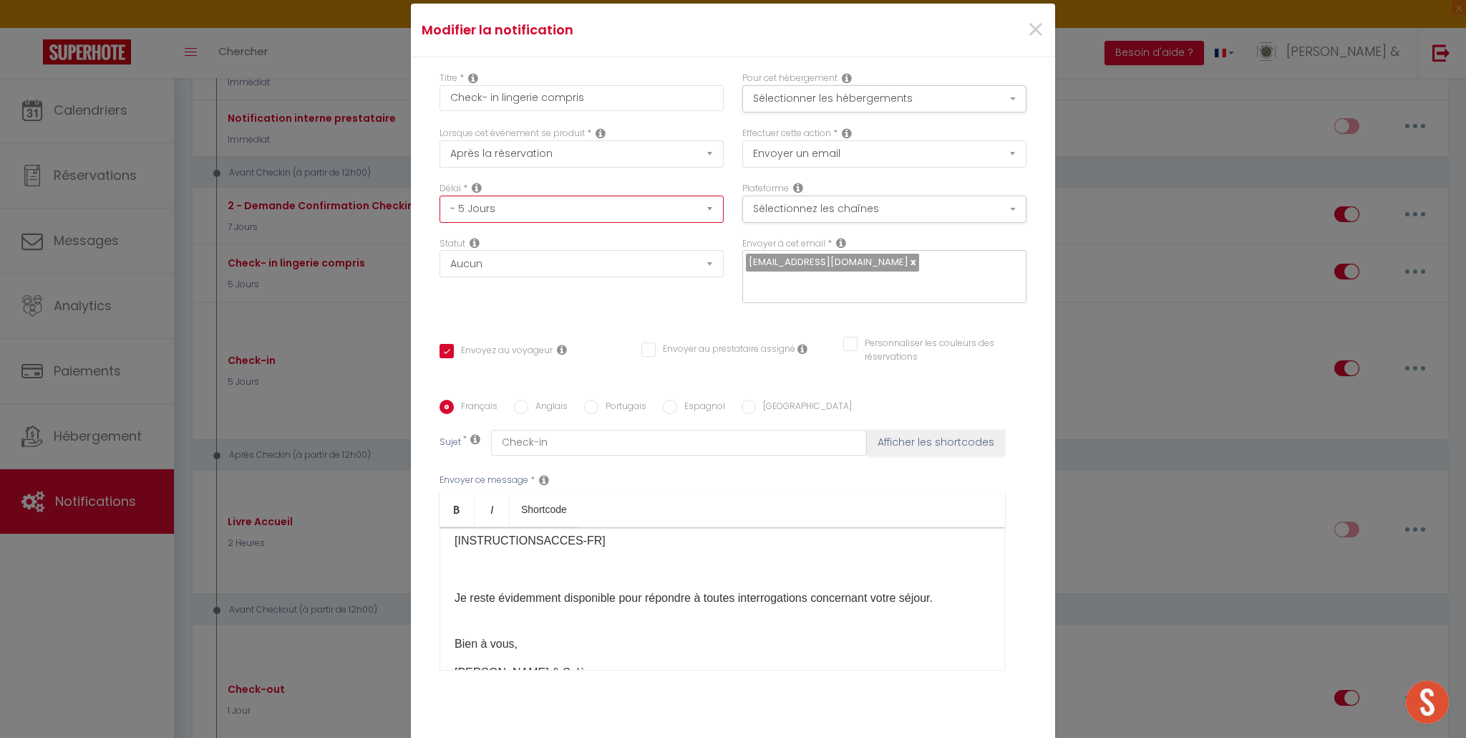
click at [710, 222] on select "Immédiat - 10 Minutes - 1 Heure - 2 Heures - 3 Heures - 4 Heures - 5 Heures - 6…" at bounding box center [582, 208] width 284 height 27
click at [440, 205] on select "Immédiat - 10 Minutes - 1 Heure - 2 Heures - 3 Heures - 4 Heures - 5 Heures - 6…" at bounding box center [582, 208] width 284 height 27
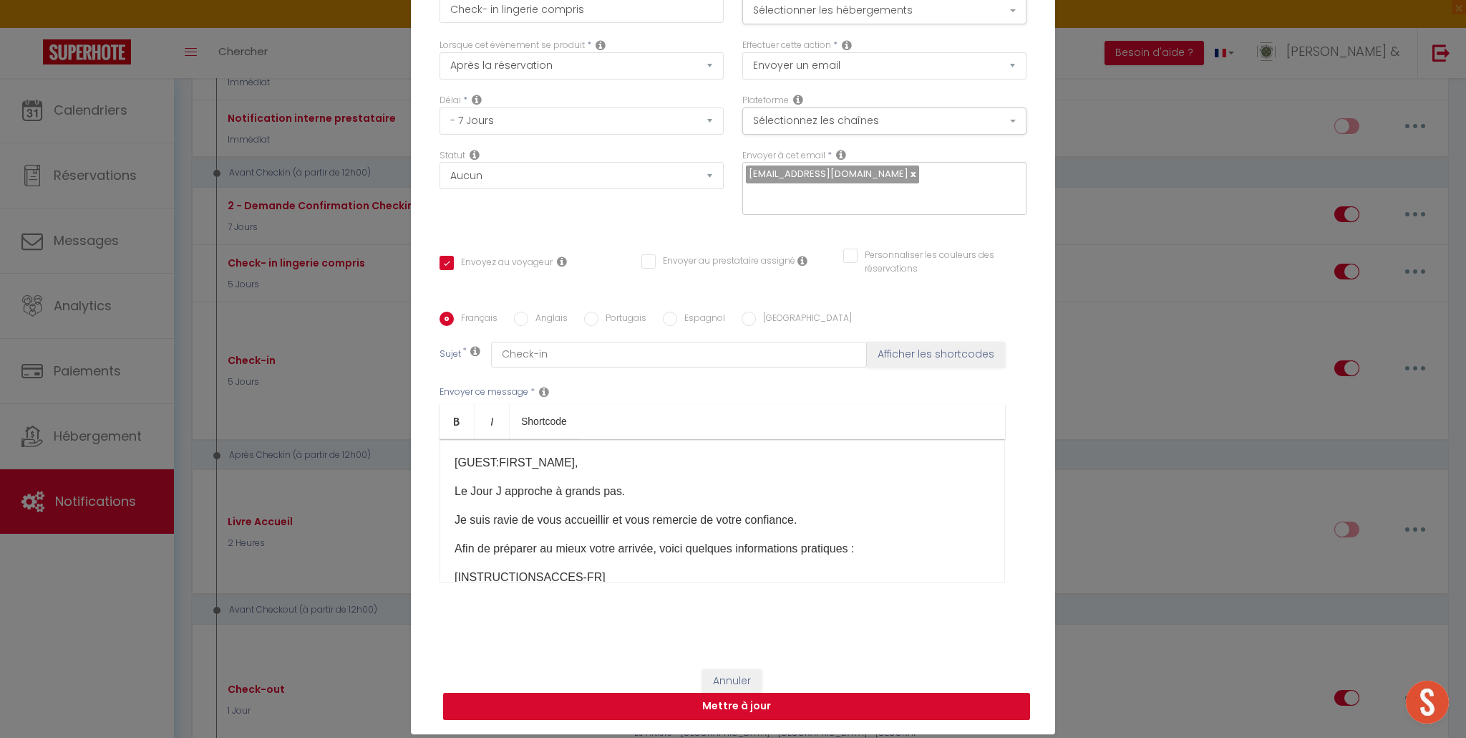
click at [676, 692] on button "Mettre à jour" at bounding box center [736, 705] width 587 height 27
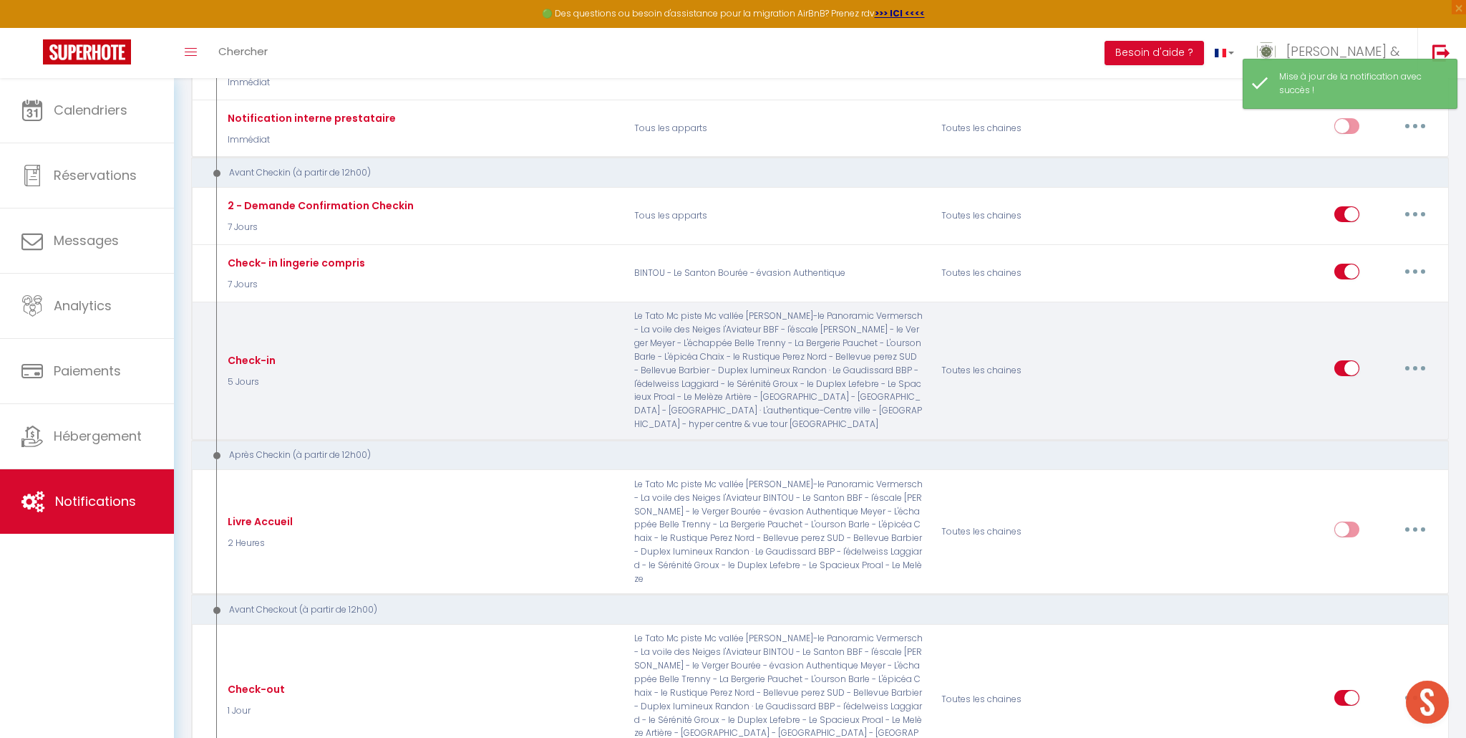
click at [1416, 367] on icon "button" at bounding box center [1415, 368] width 4 height 4
click at [1370, 400] on link "Editer" at bounding box center [1378, 401] width 106 height 24
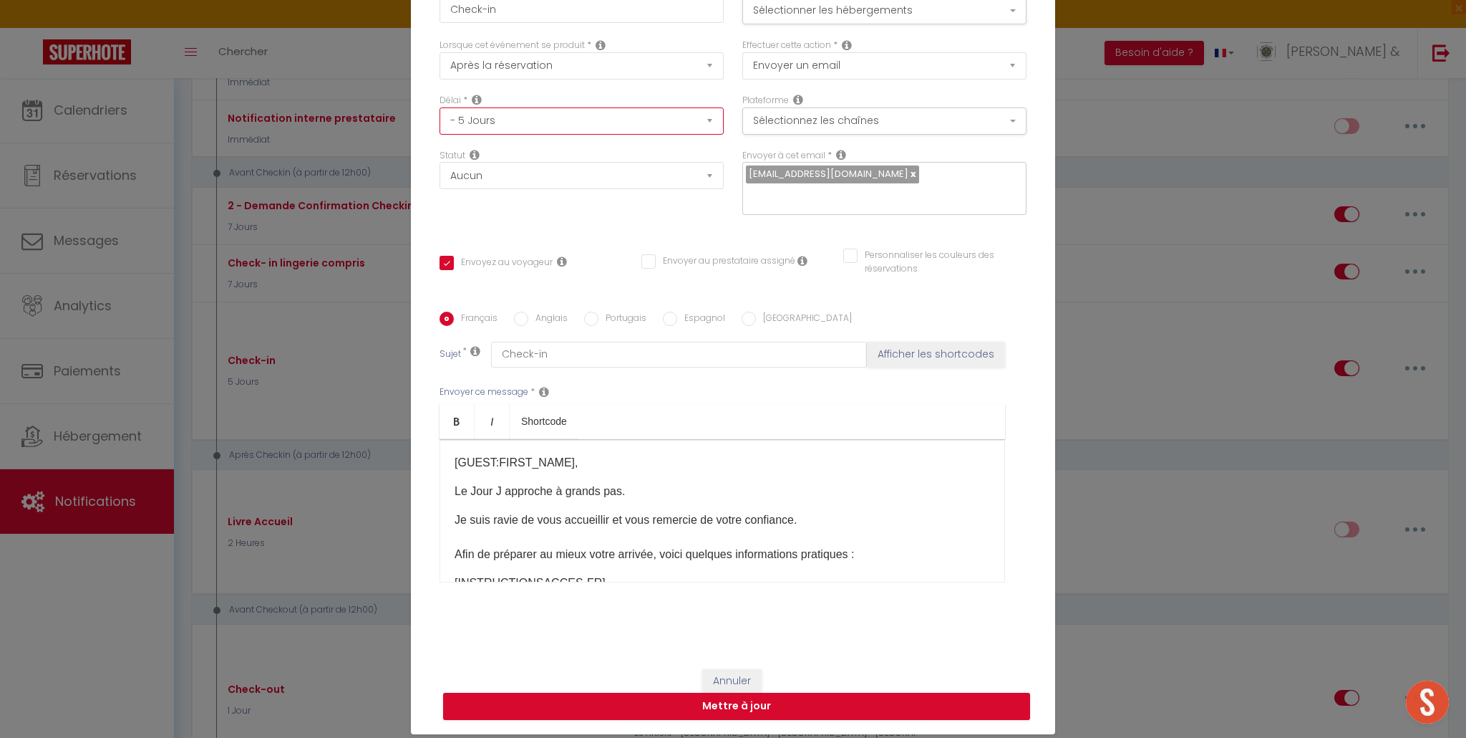
click at [551, 130] on select "Immédiat - 10 Minutes - 1 Heure - 2 Heures - 3 Heures - 4 Heures - 5 Heures - 6…" at bounding box center [582, 120] width 284 height 27
click at [440, 117] on select "Immédiat - 10 Minutes - 1 Heure - 2 Heures - 3 Heures - 4 Heures - 5 Heures - 6…" at bounding box center [582, 120] width 284 height 27
click at [553, 135] on select "Immédiat - 10 Minutes - 1 Heure - 2 Heures - 3 Heures - 4 Heures - 5 Heures - 6…" at bounding box center [582, 120] width 284 height 27
click at [440, 117] on select "Immédiat - 10 Minutes - 1 Heure - 2 Heures - 3 Heures - 4 Heures - 5 Heures - 6…" at bounding box center [582, 120] width 284 height 27
click at [710, 186] on select "Aucun Si la réservation est payée Si réservation non payée Si la caution a été …" at bounding box center [582, 175] width 284 height 27
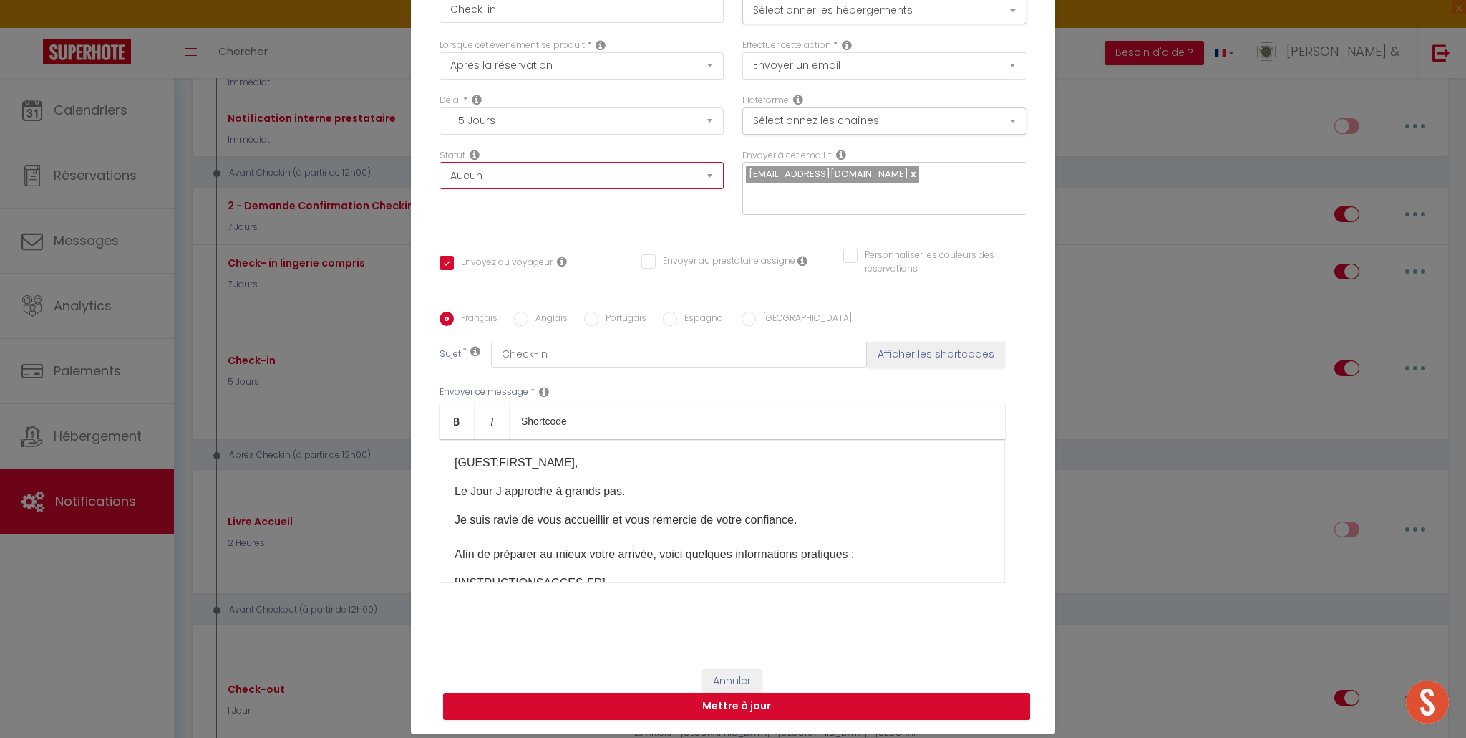
click at [440, 173] on select "Aucun Si la réservation est payée Si réservation non payée Si la caution a été …" at bounding box center [582, 175] width 284 height 27
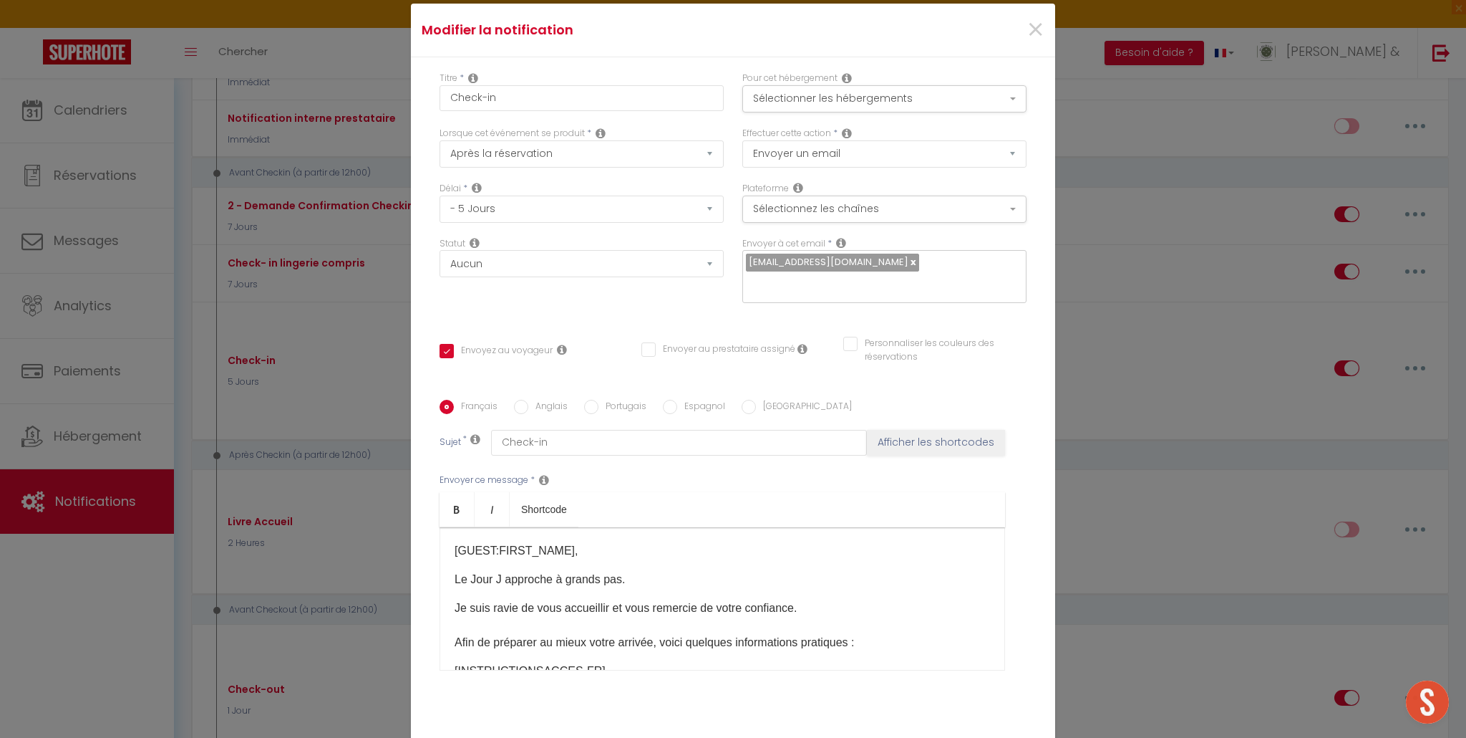
click at [909, 269] on link at bounding box center [913, 262] width 8 height 14
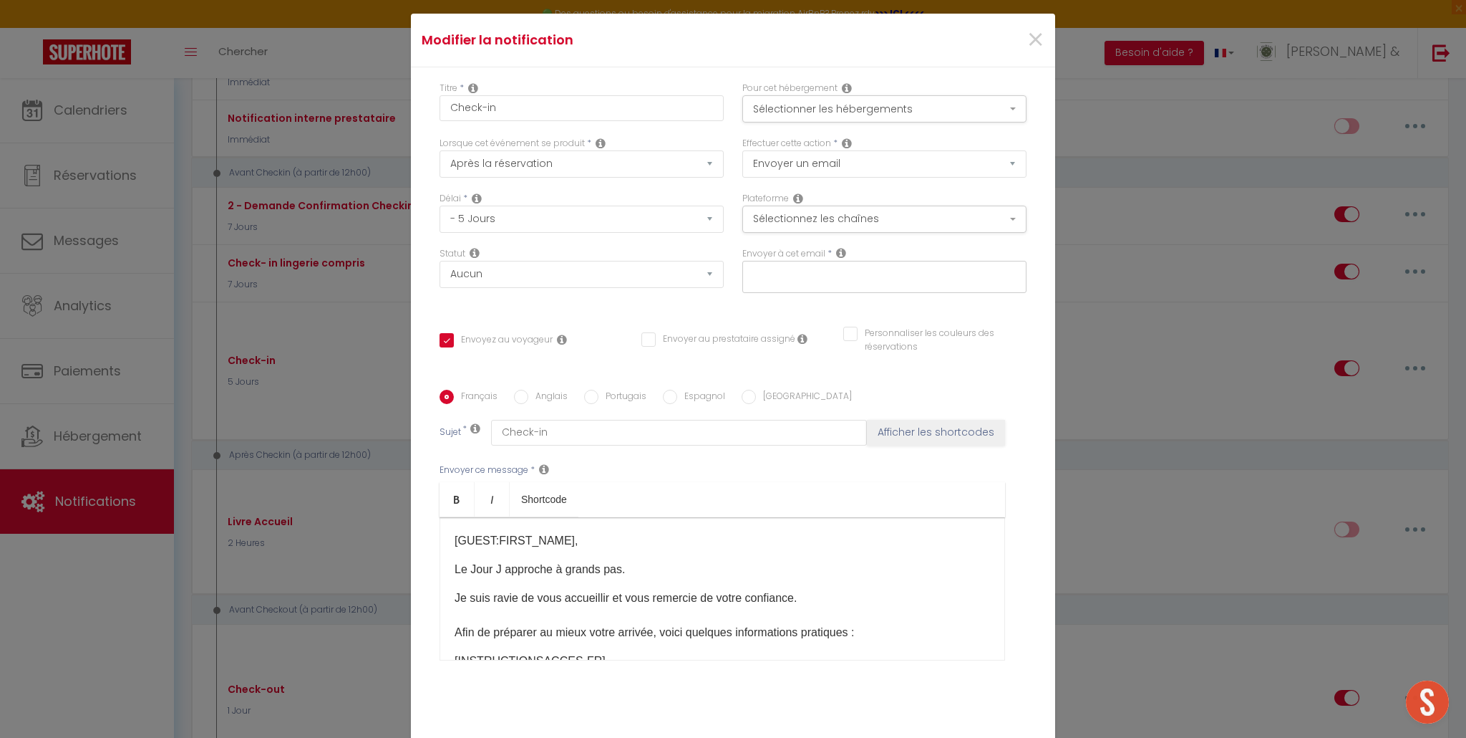
click at [851, 273] on input "text" at bounding box center [881, 274] width 270 height 19
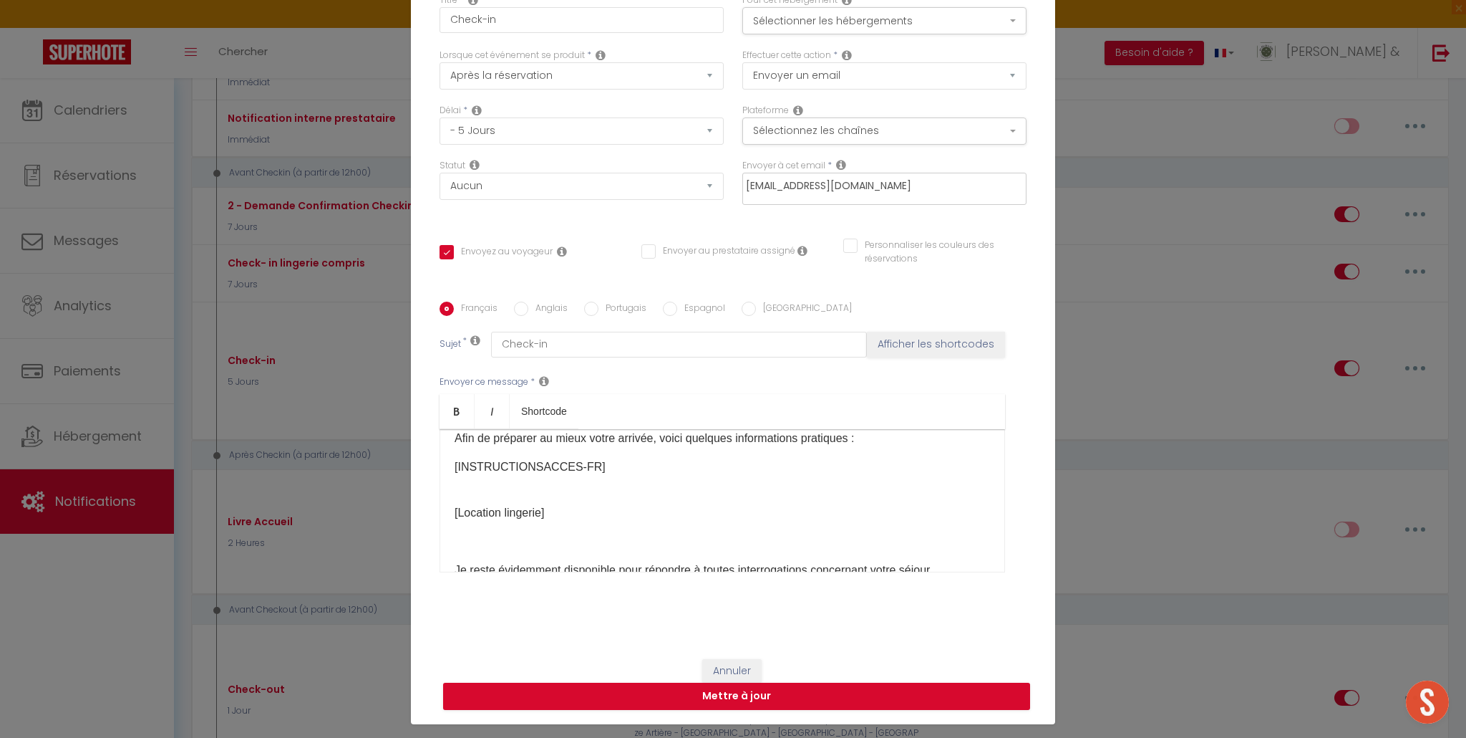
scroll to position [105, 0]
click at [748, 695] on button "Mettre à jour" at bounding box center [736, 695] width 587 height 27
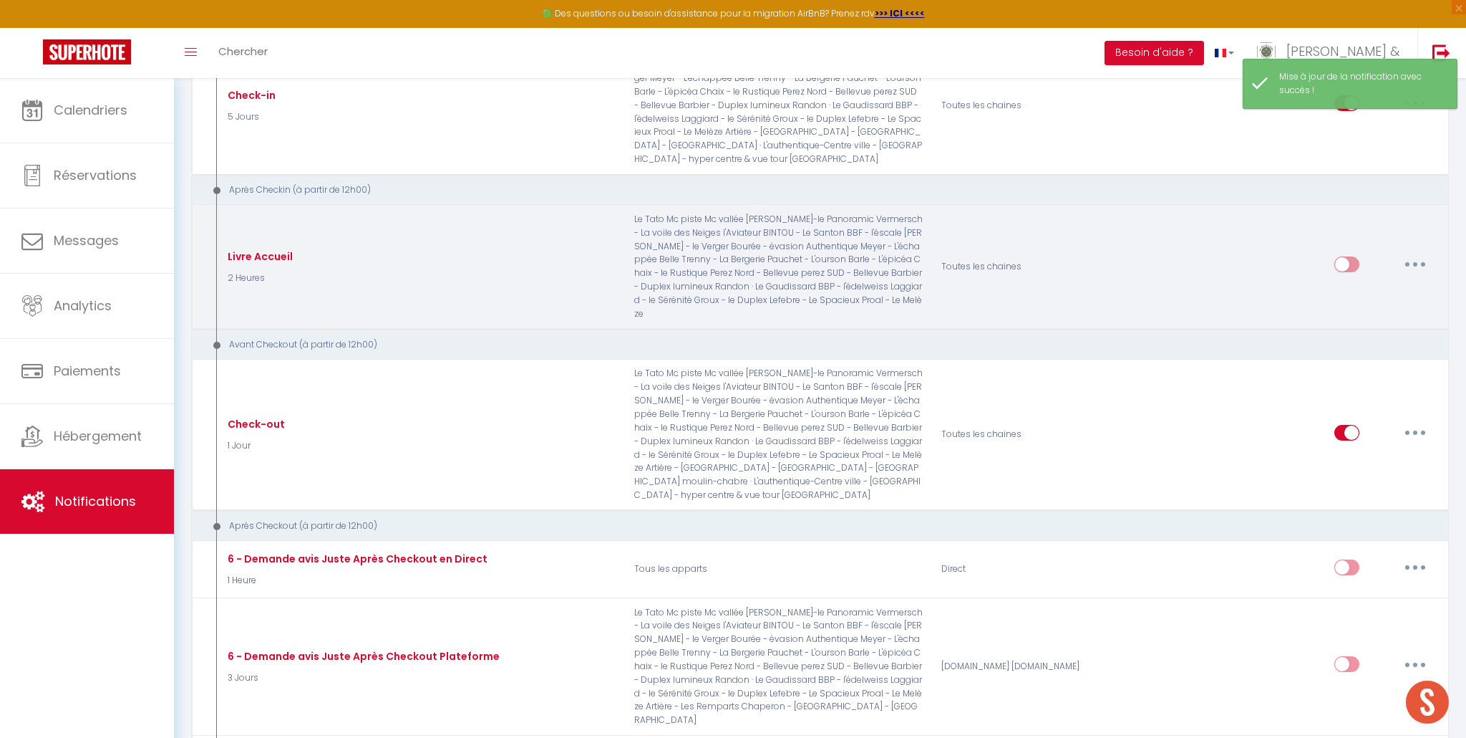
scroll to position [505, 0]
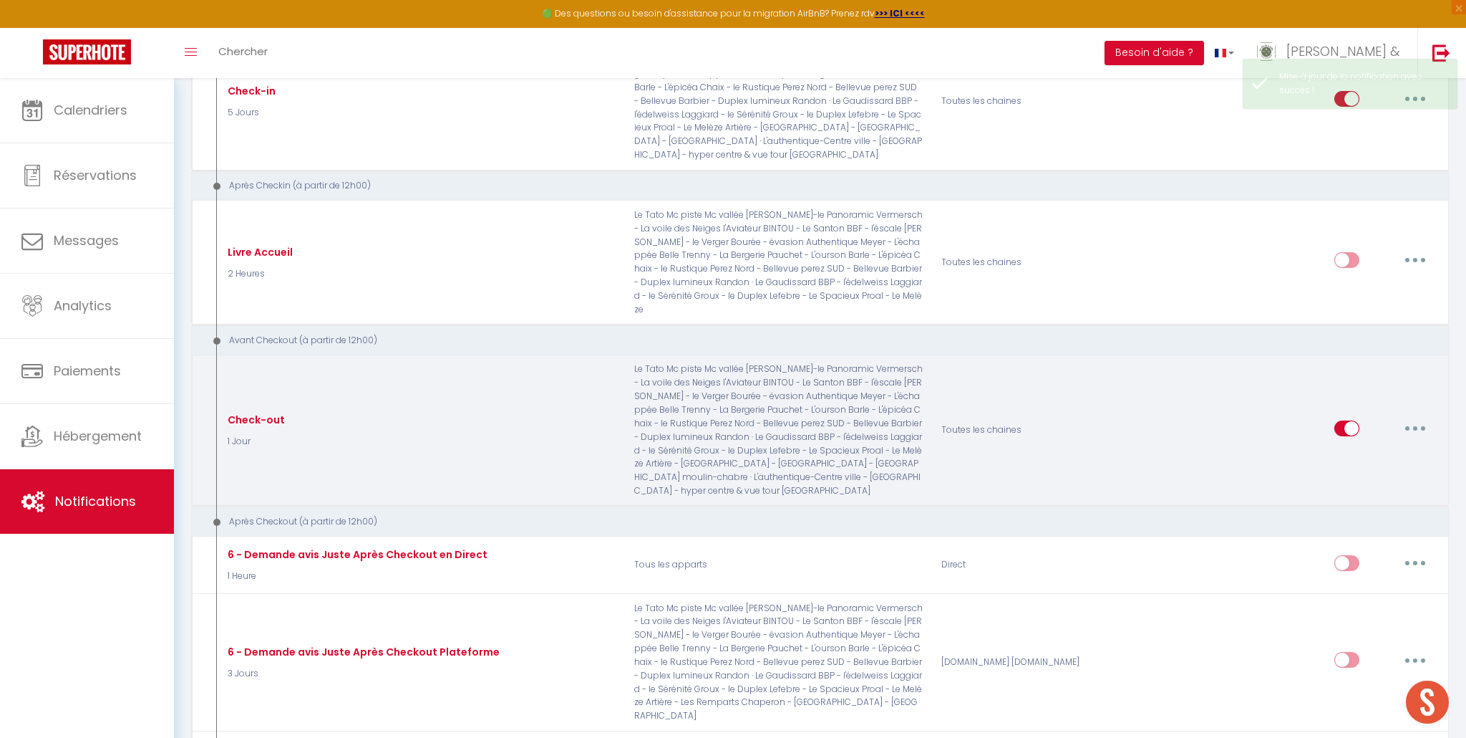
click at [1423, 417] on button "button" at bounding box center [1416, 428] width 40 height 23
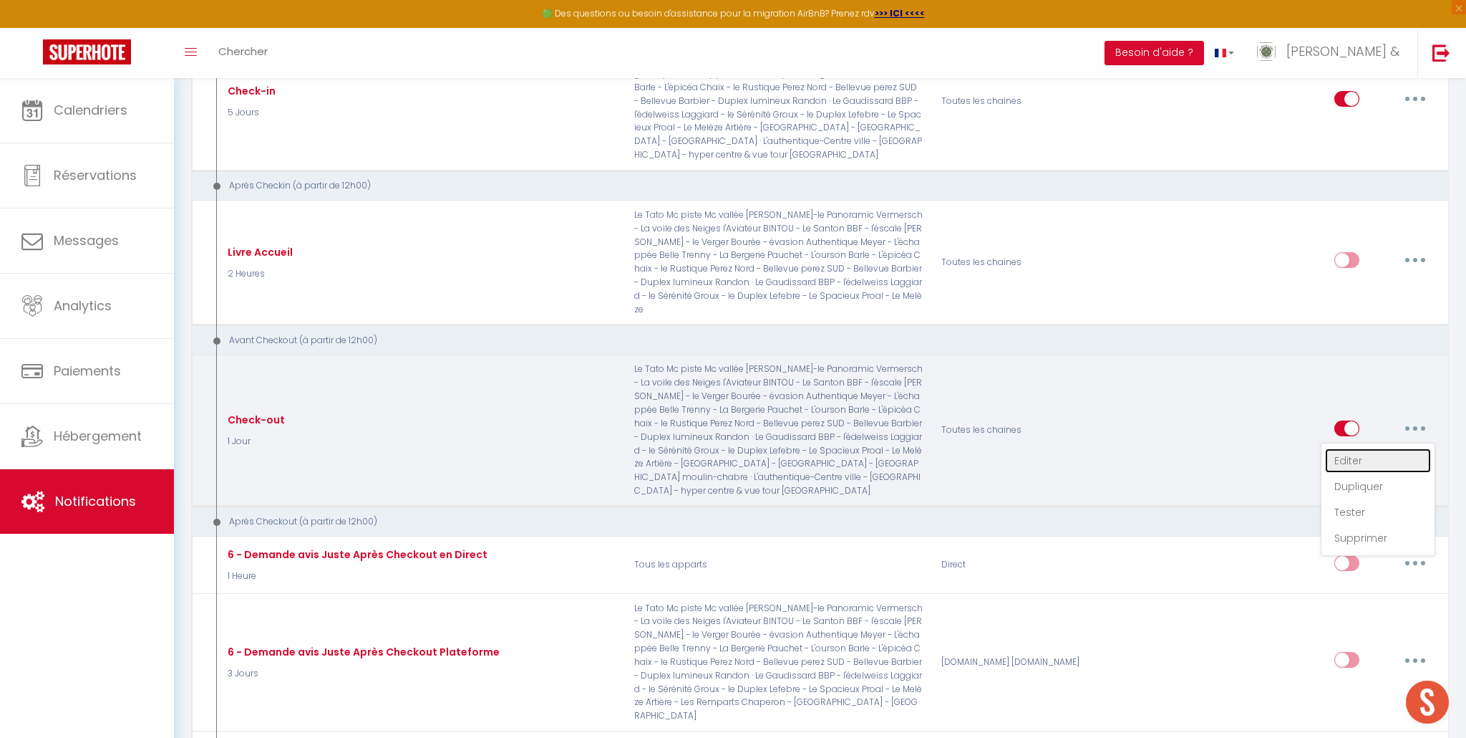
click at [1380, 448] on link "Editer" at bounding box center [1378, 460] width 106 height 24
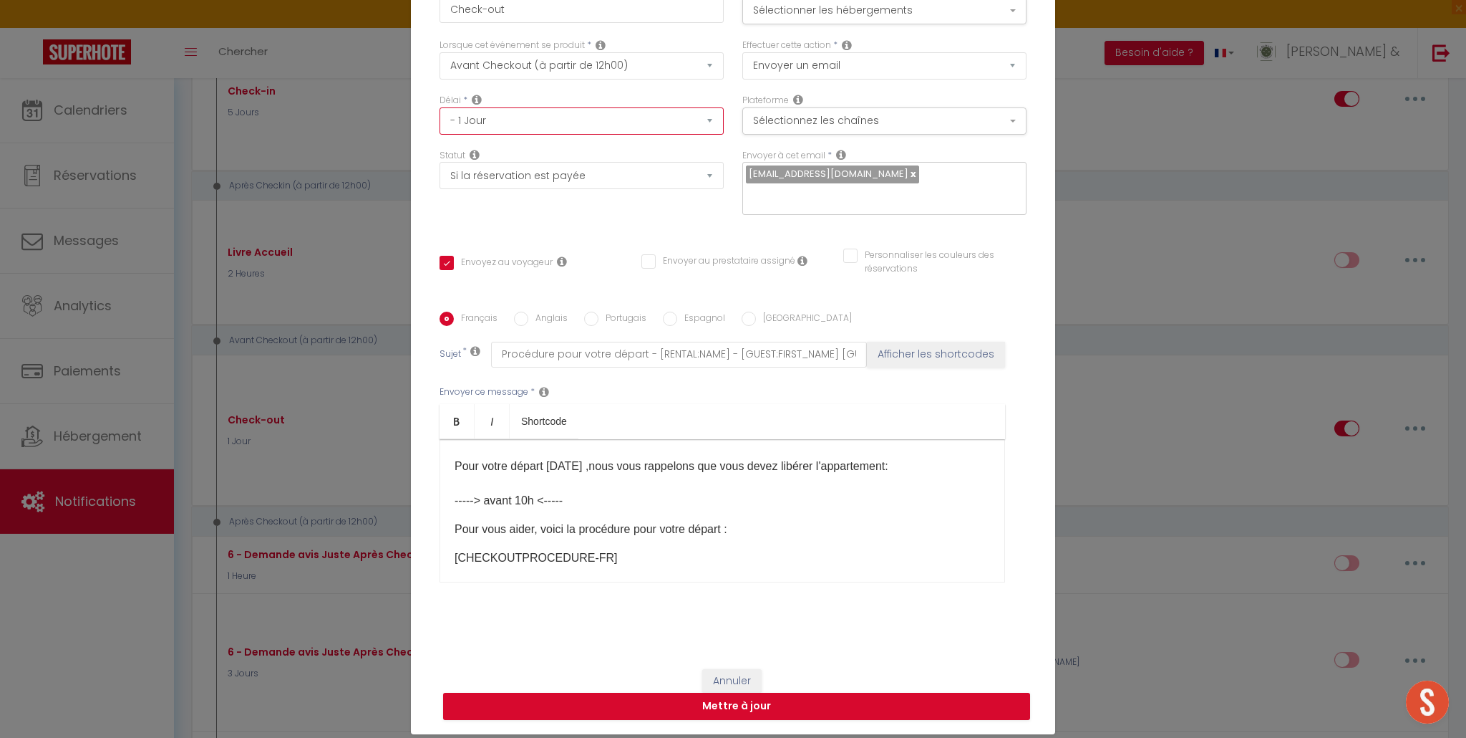
click at [707, 127] on select "Immédiat - 10 Minutes - 1 Heure - 2 Heures - 3 Heures - 4 Heures - 5 Heures - 6…" at bounding box center [582, 120] width 284 height 27
click at [440, 117] on select "Immédiat - 10 Minutes - 1 Heure - 2 Heures - 3 Heures - 4 Heures - 5 Heures - 6…" at bounding box center [582, 120] width 284 height 27
click at [695, 72] on select "Après la réservation Avant Checkin (à partir de 12h00) Après Checkin (à partir …" at bounding box center [582, 65] width 284 height 27
click at [440, 62] on select "Après la réservation Avant Checkin (à partir de 12h00) Après Checkin (à partir …" at bounding box center [582, 65] width 284 height 27
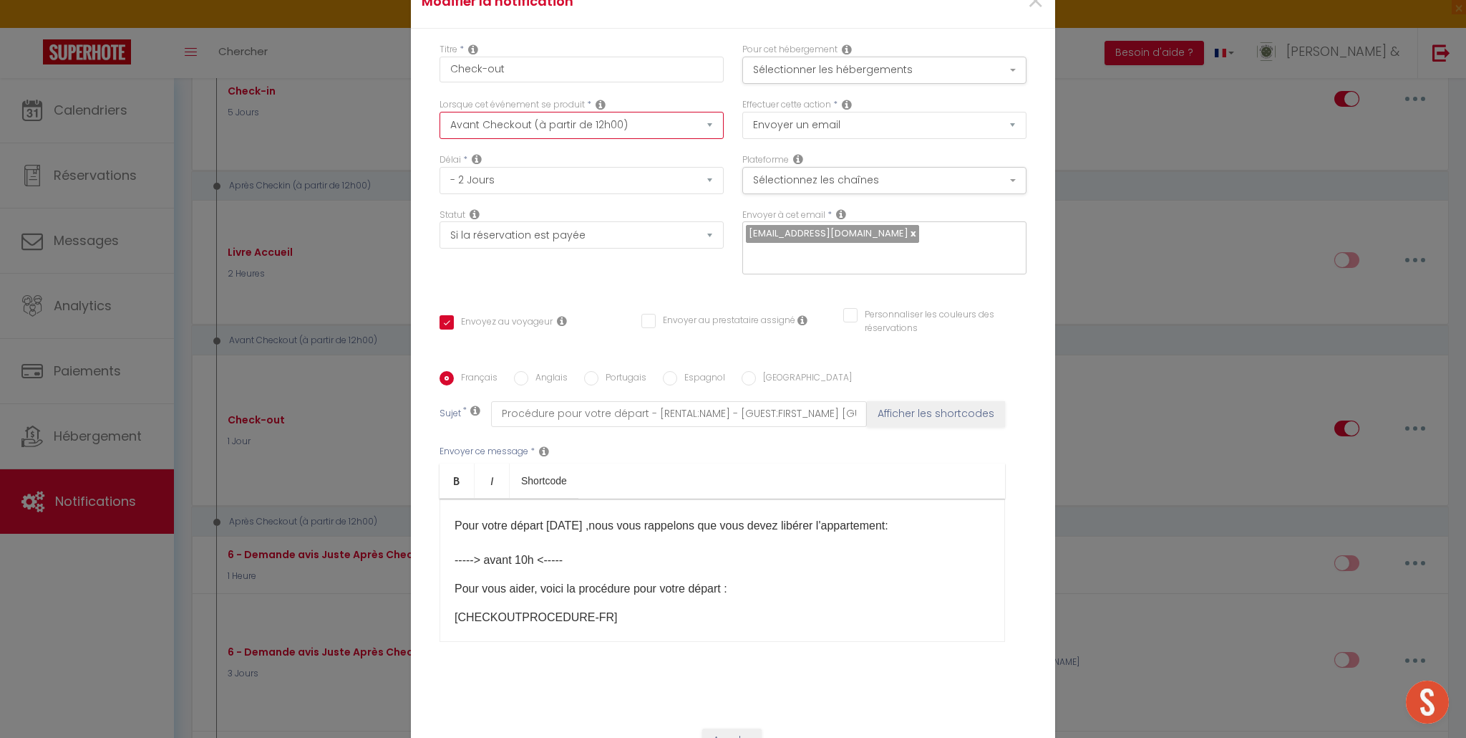
scroll to position [0, 0]
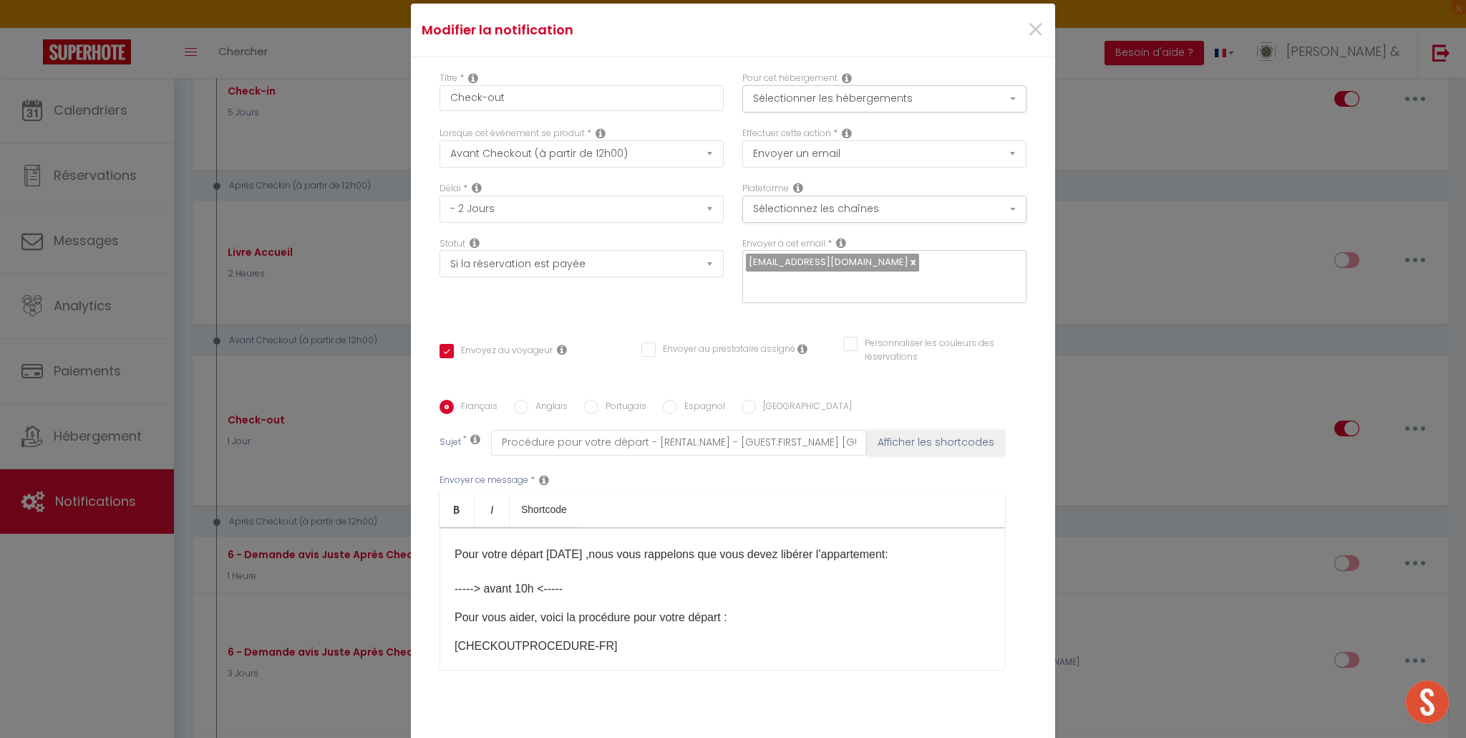
click at [909, 269] on link at bounding box center [913, 262] width 8 height 14
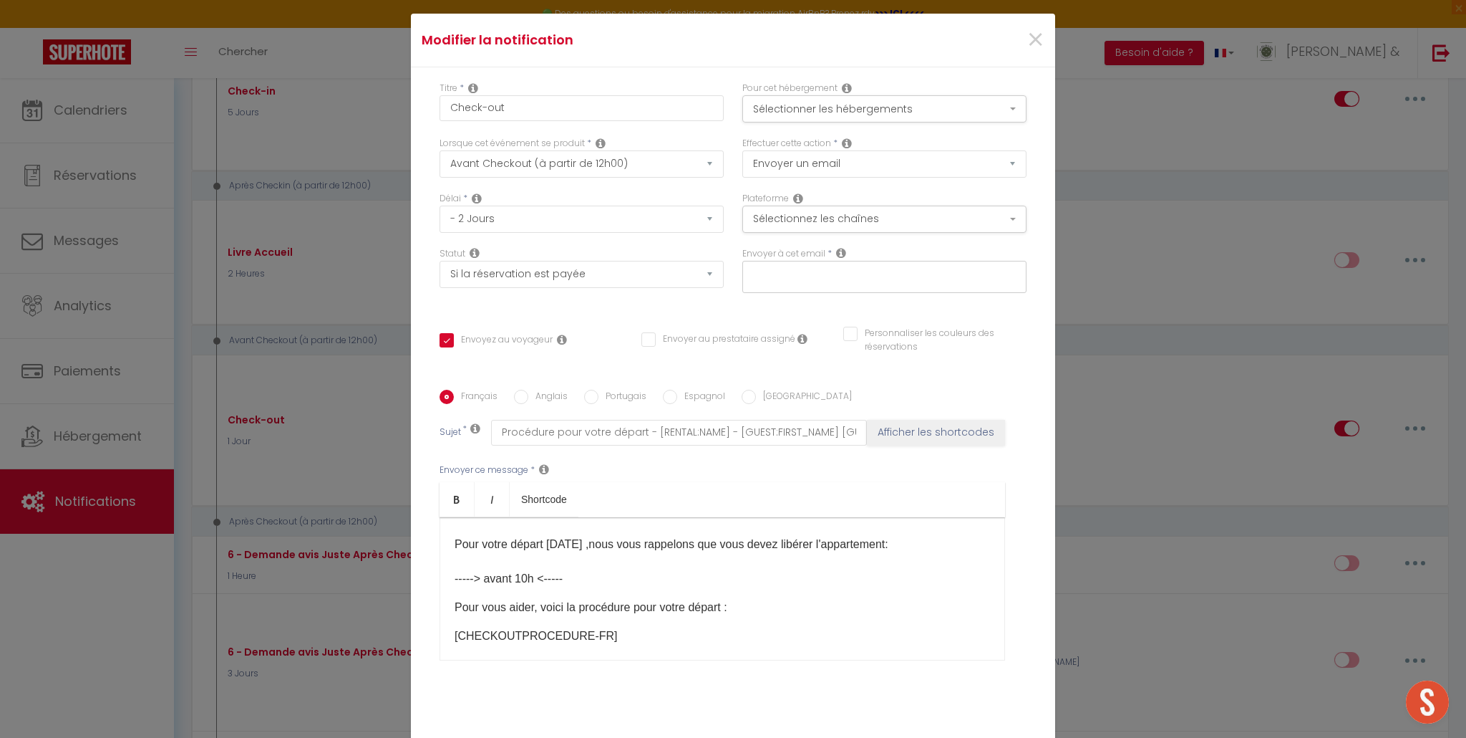
click at [849, 276] on input "text" at bounding box center [881, 274] width 270 height 19
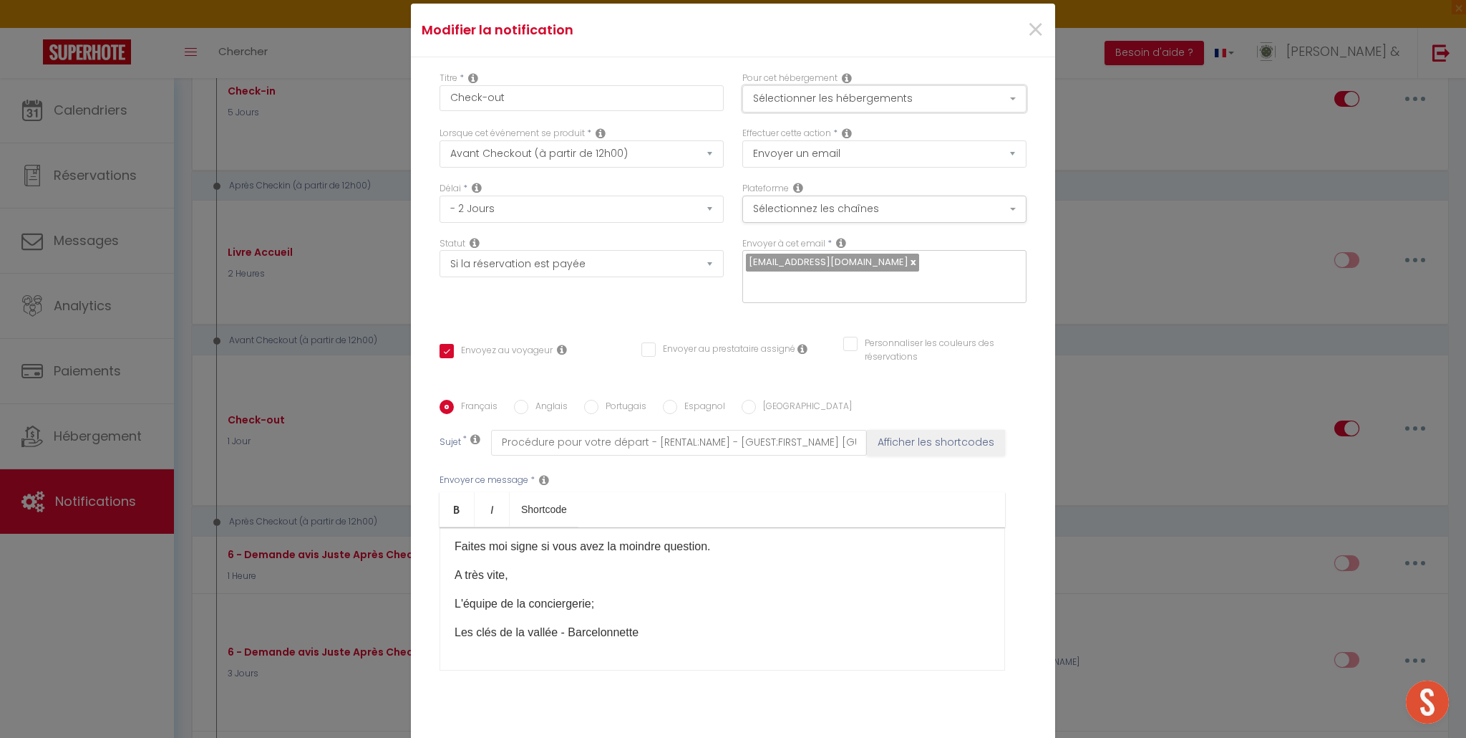
click at [1010, 102] on button "Sélectionner les hébergements" at bounding box center [885, 98] width 284 height 27
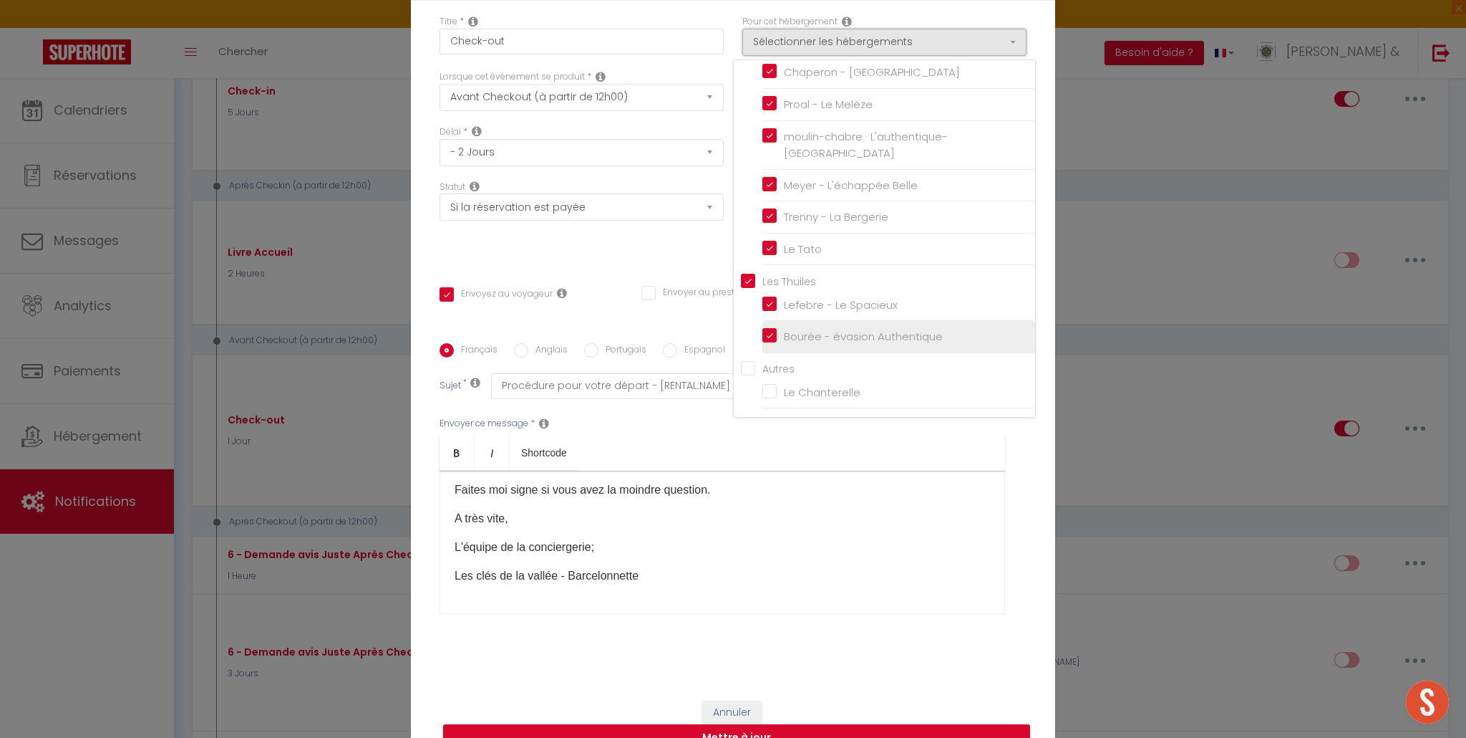
scroll to position [88, 0]
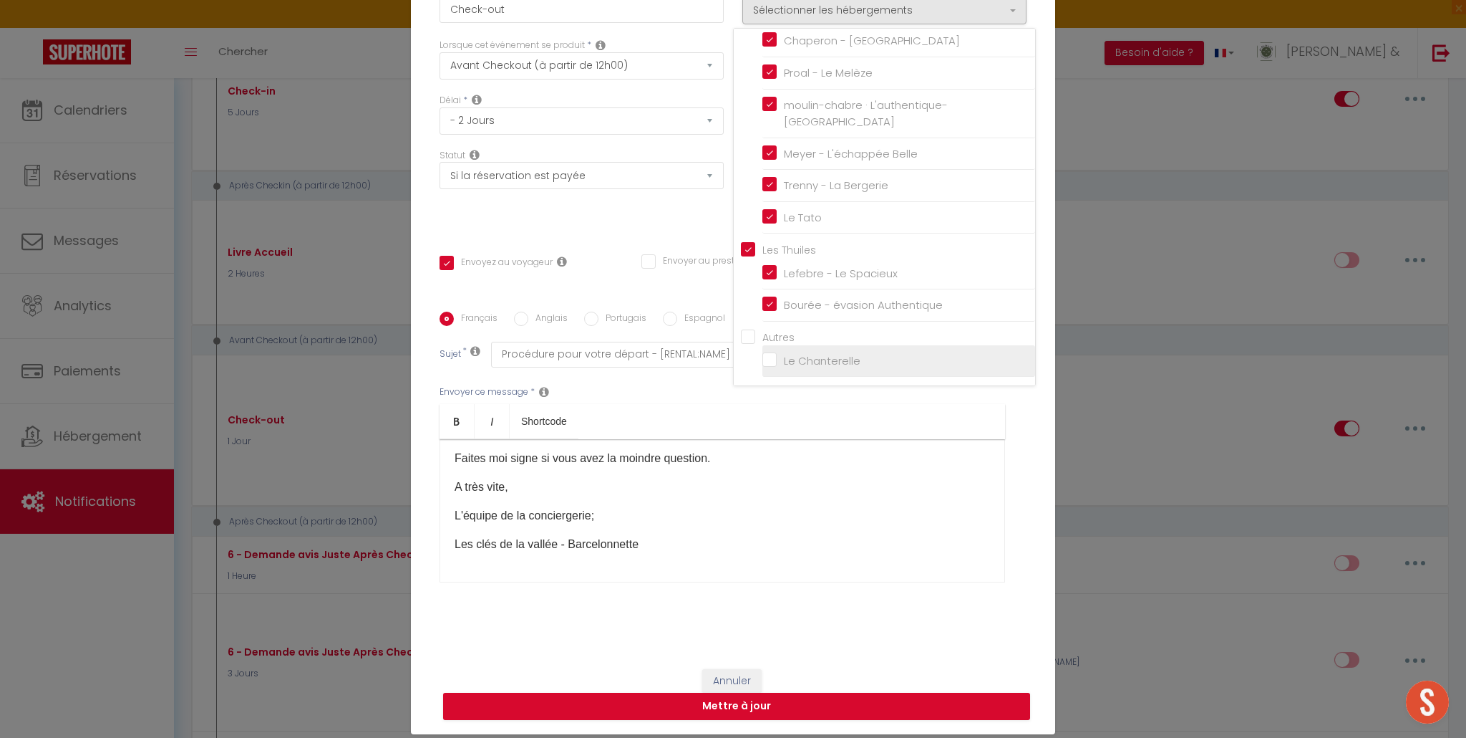
click at [767, 366] on input "Le Chanterelle" at bounding box center [899, 361] width 273 height 14
click at [795, 638] on div "Titre * Check-out Pour cet hébergement Sélectionner les hébergements Tous les a…" at bounding box center [733, 311] width 644 height 685
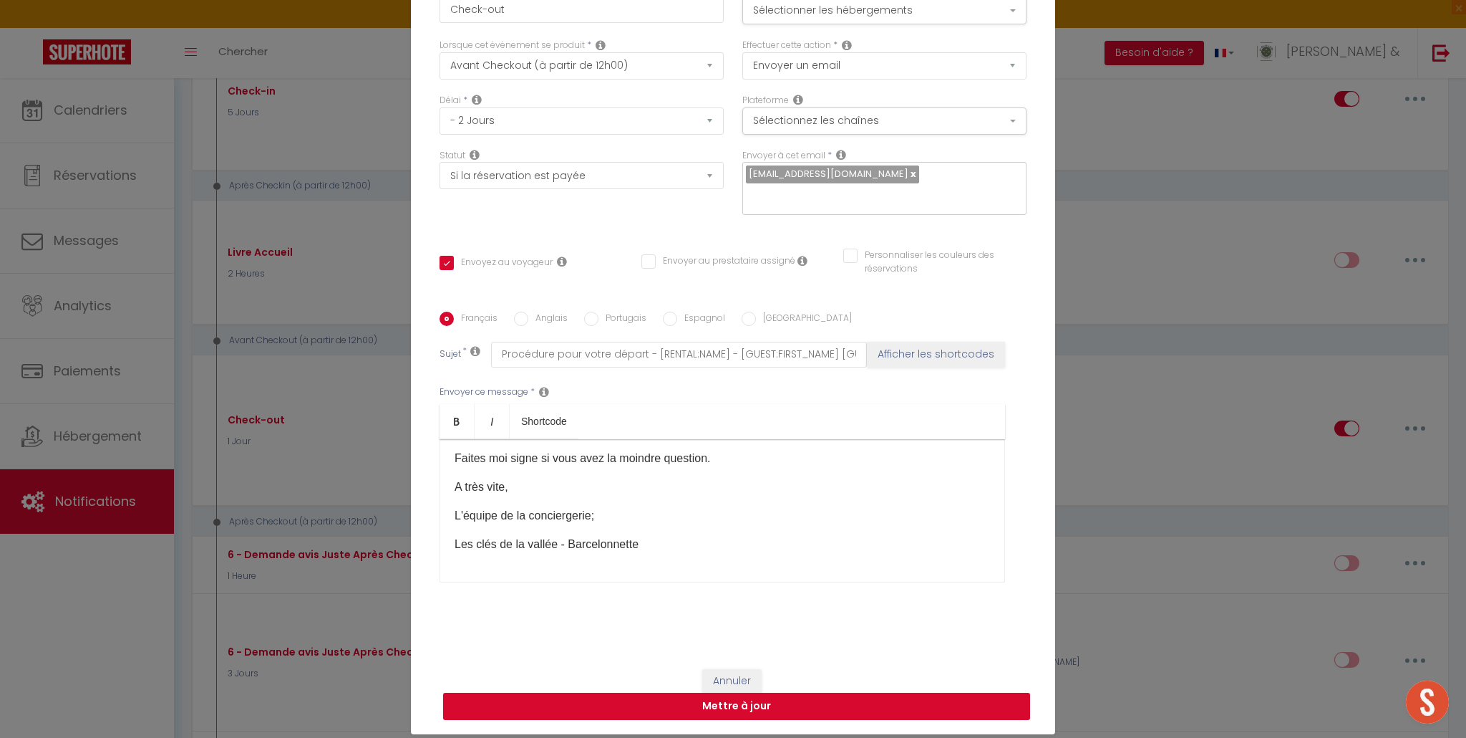
click at [775, 693] on button "Mettre à jour" at bounding box center [736, 705] width 587 height 27
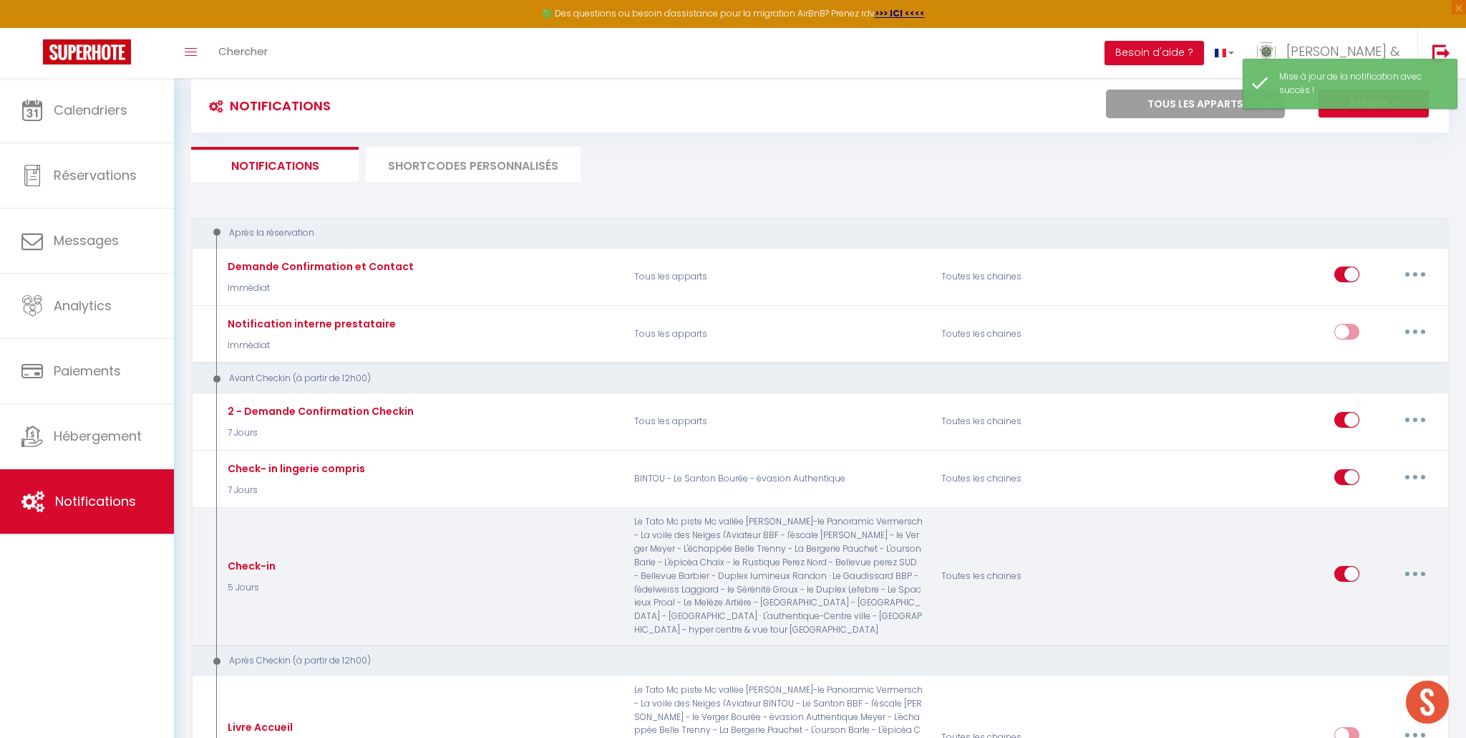
scroll to position [0, 0]
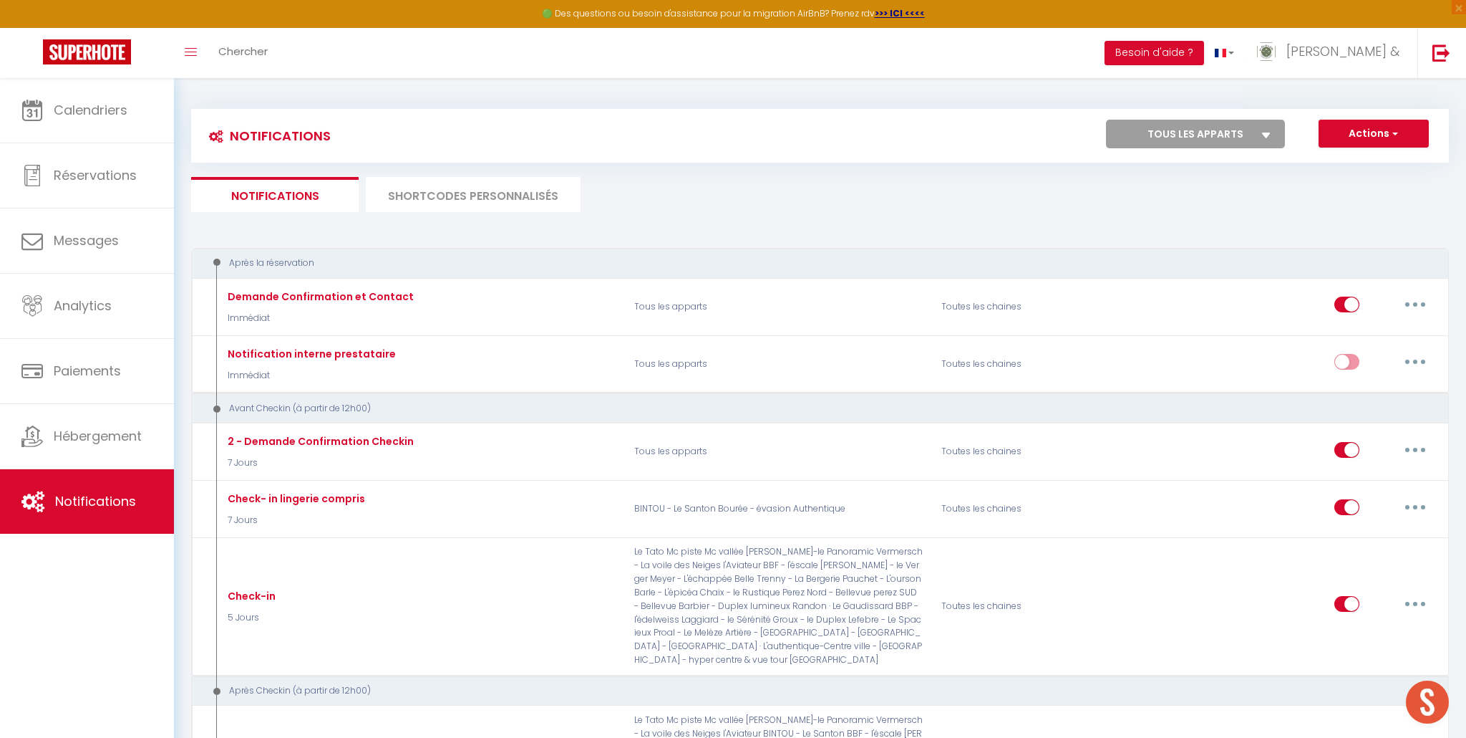
click at [484, 200] on li "SHORTCODES PERSONNALISÉS" at bounding box center [473, 194] width 215 height 35
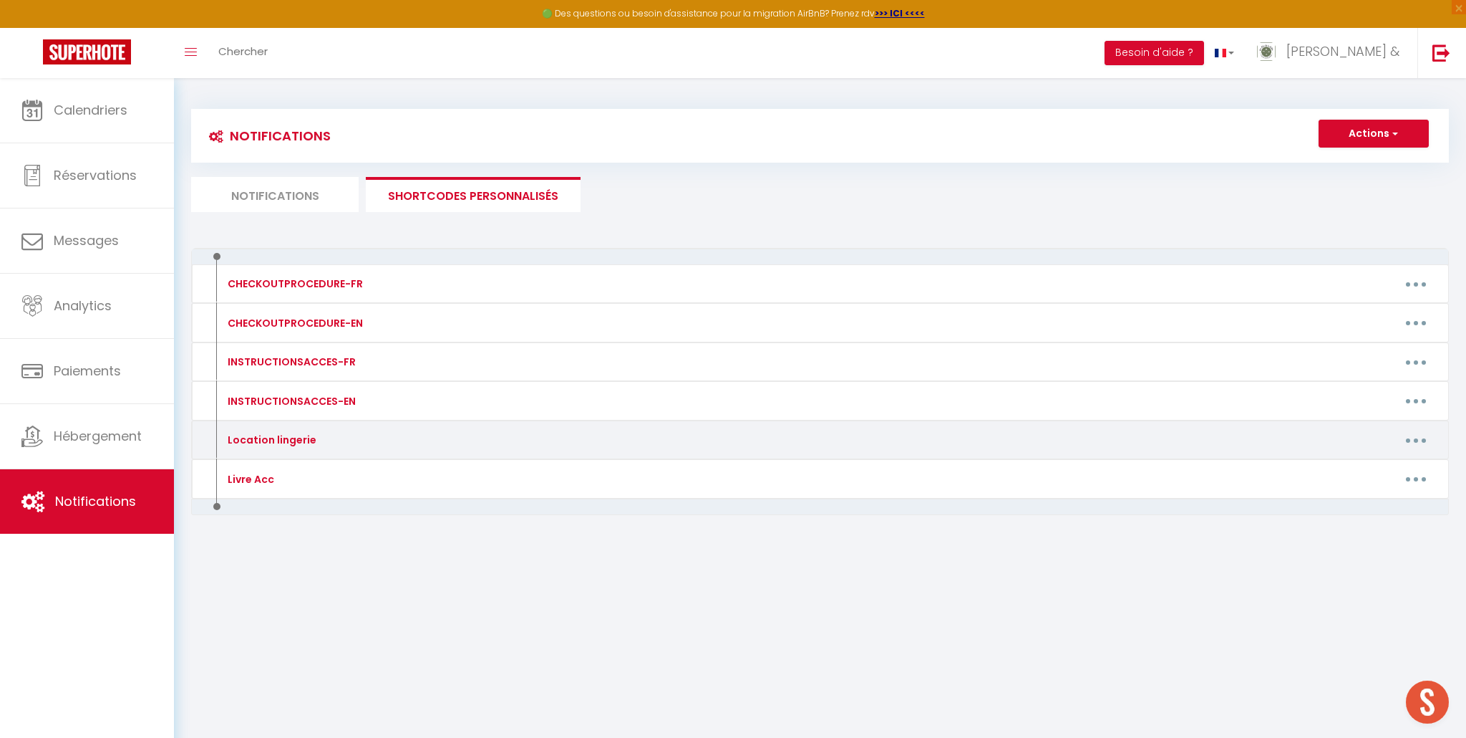
click at [284, 437] on div "Location lingerie" at bounding box center [270, 440] width 92 height 16
click at [1422, 445] on button "button" at bounding box center [1416, 439] width 40 height 23
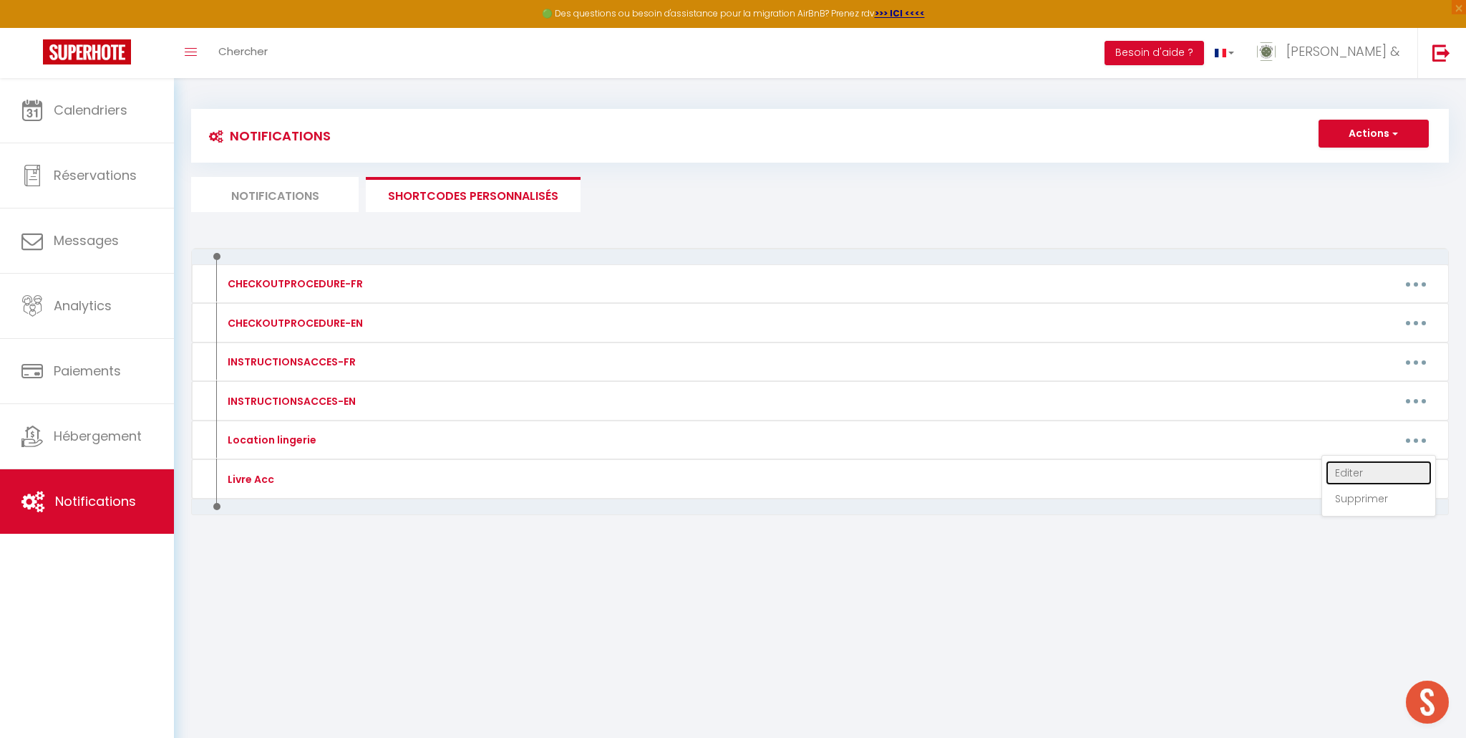
click at [1366, 471] on link "Editer" at bounding box center [1379, 472] width 106 height 24
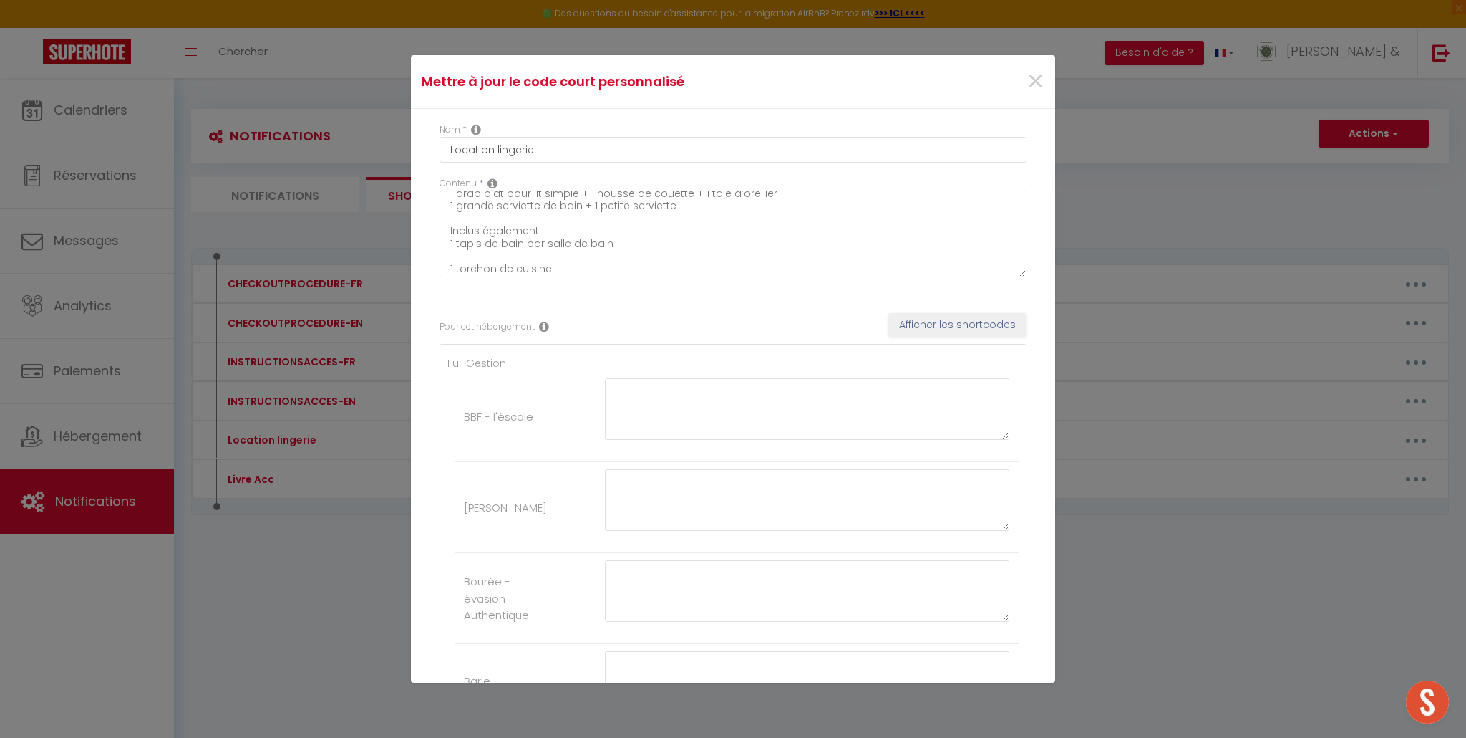
scroll to position [137, 0]
drag, startPoint x: 538, startPoint y: 229, endPoint x: 551, endPoint y: 236, distance: 14.7
click at [537, 229] on textarea "🧺Le linge de maison (draps et serviettes) n’est pas inclus dans la location. Ma…" at bounding box center [733, 233] width 587 height 87
click at [537, 233] on textarea "🧺Le linge de maison (draps et serviettes) n’est pas inclus dans la location. Ma…" at bounding box center [733, 233] width 587 height 87
click at [450, 233] on textarea "🧺Le linge de maison (draps et serviettes) n’est pas inclus dans la location. Ma…" at bounding box center [733, 233] width 587 height 87
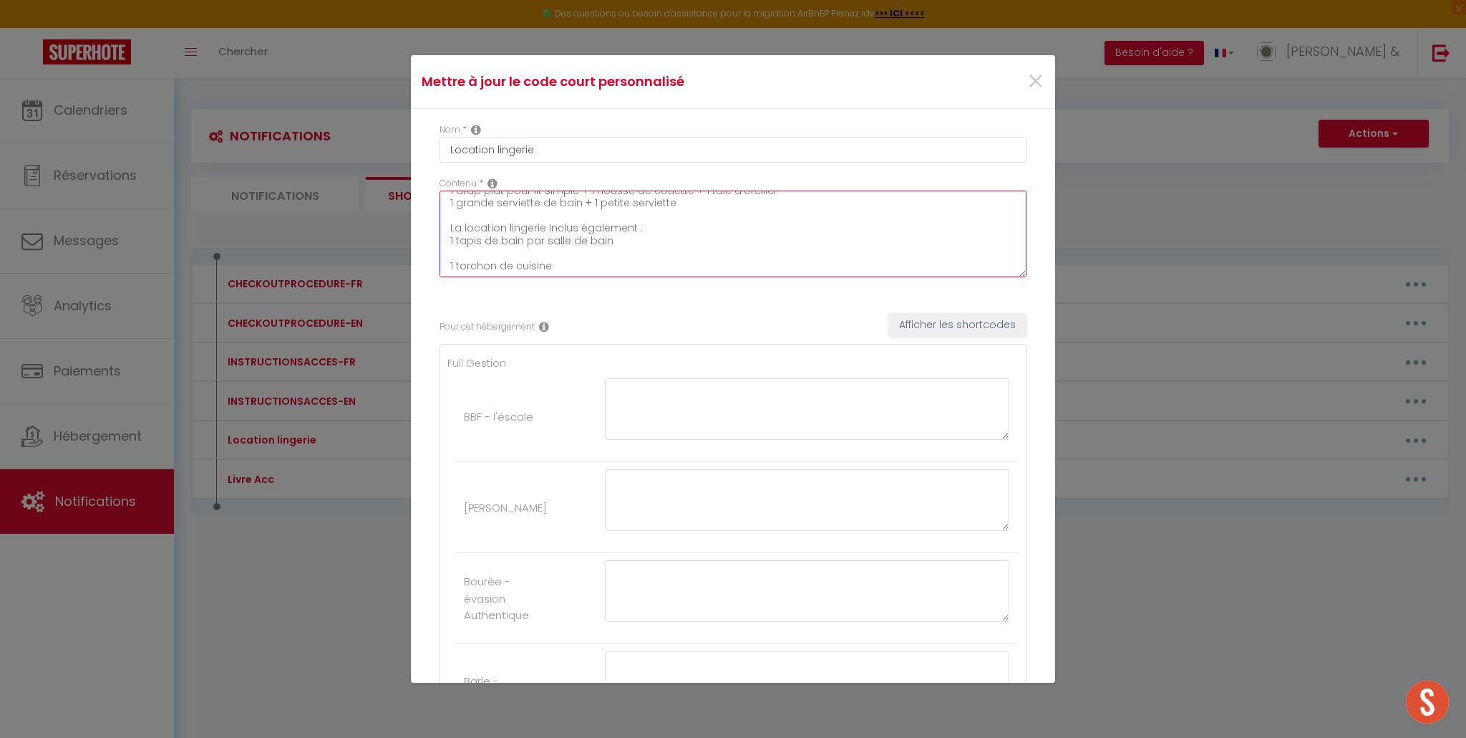
scroll to position [158, 0]
click at [449, 248] on textarea "🧺Le linge de maison (draps et serviettes) n’est pas inclus dans la location. Ma…" at bounding box center [733, 233] width 587 height 87
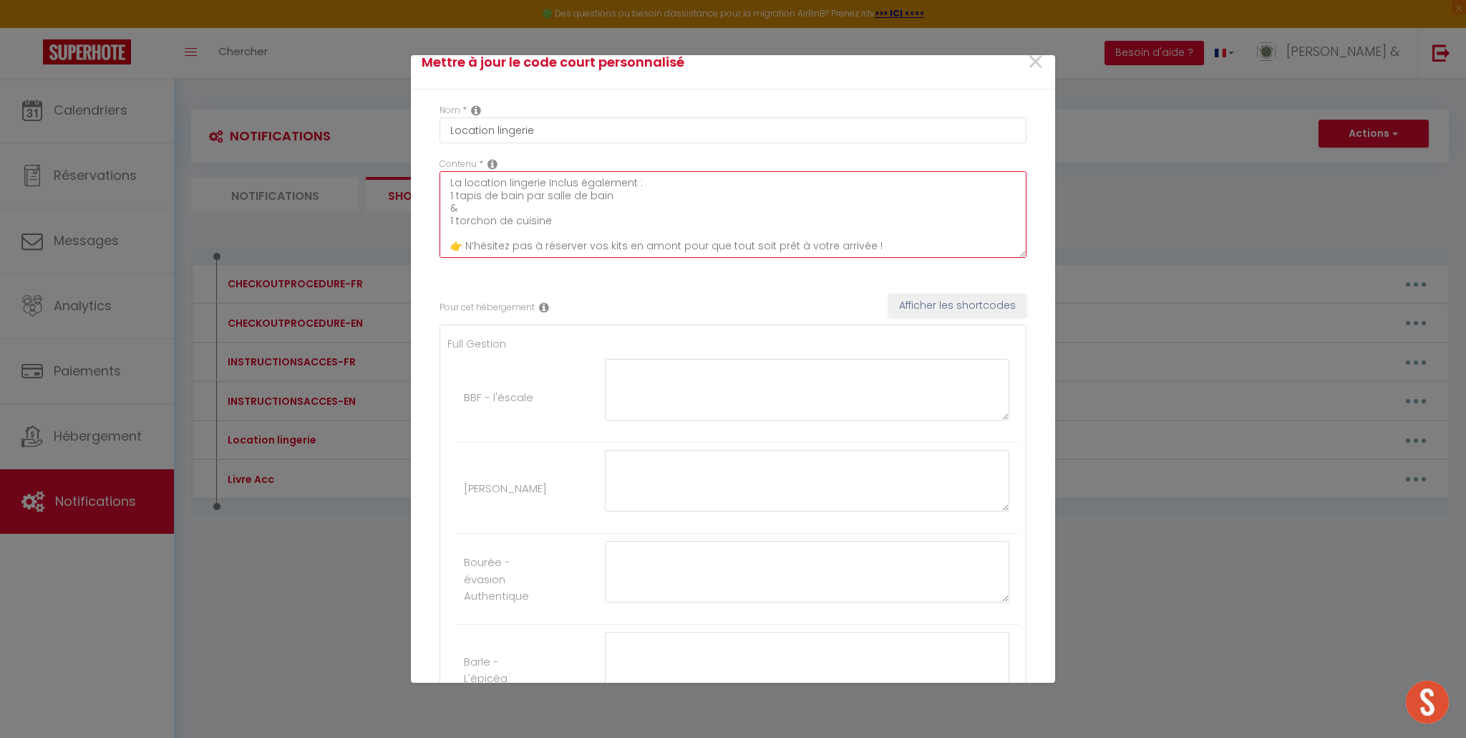
scroll to position [27, 0]
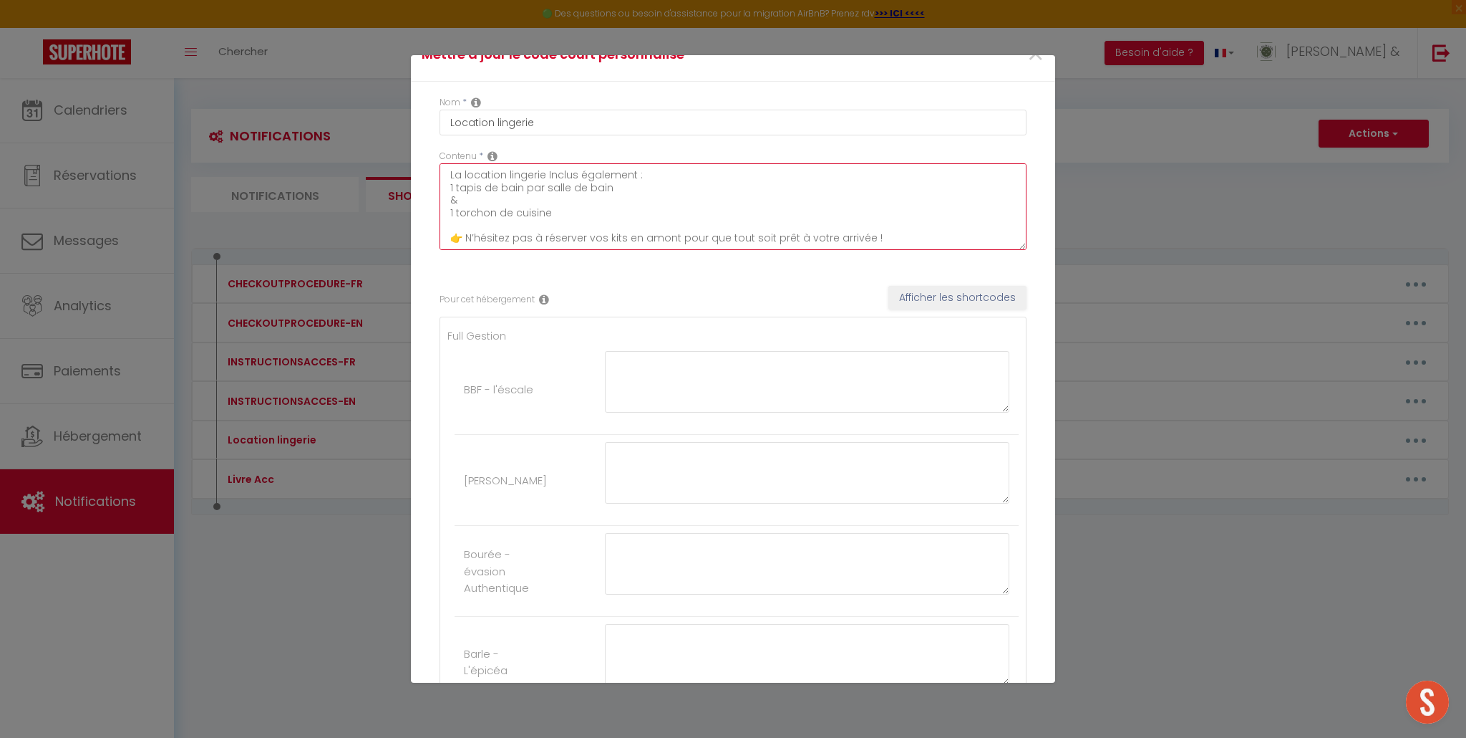
drag, startPoint x: 896, startPoint y: 236, endPoint x: 432, endPoint y: 240, distance: 464.0
click at [433, 240] on div "Contenu * 🧺Le linge de maison (draps et serviettes) n’est pas inclus dans la lo…" at bounding box center [733, 207] width 606 height 115
drag, startPoint x: 853, startPoint y: 226, endPoint x: 727, endPoint y: 221, distance: 125.4
click at [852, 226] on textarea "🧺Le linge de maison (draps et serviettes) n’est pas inclus dans la location. Ma…" at bounding box center [733, 206] width 587 height 87
paste textarea "👉 N’hésitez pas à réserver vos kits en amont pour que tout soit prêt à votre ar…"
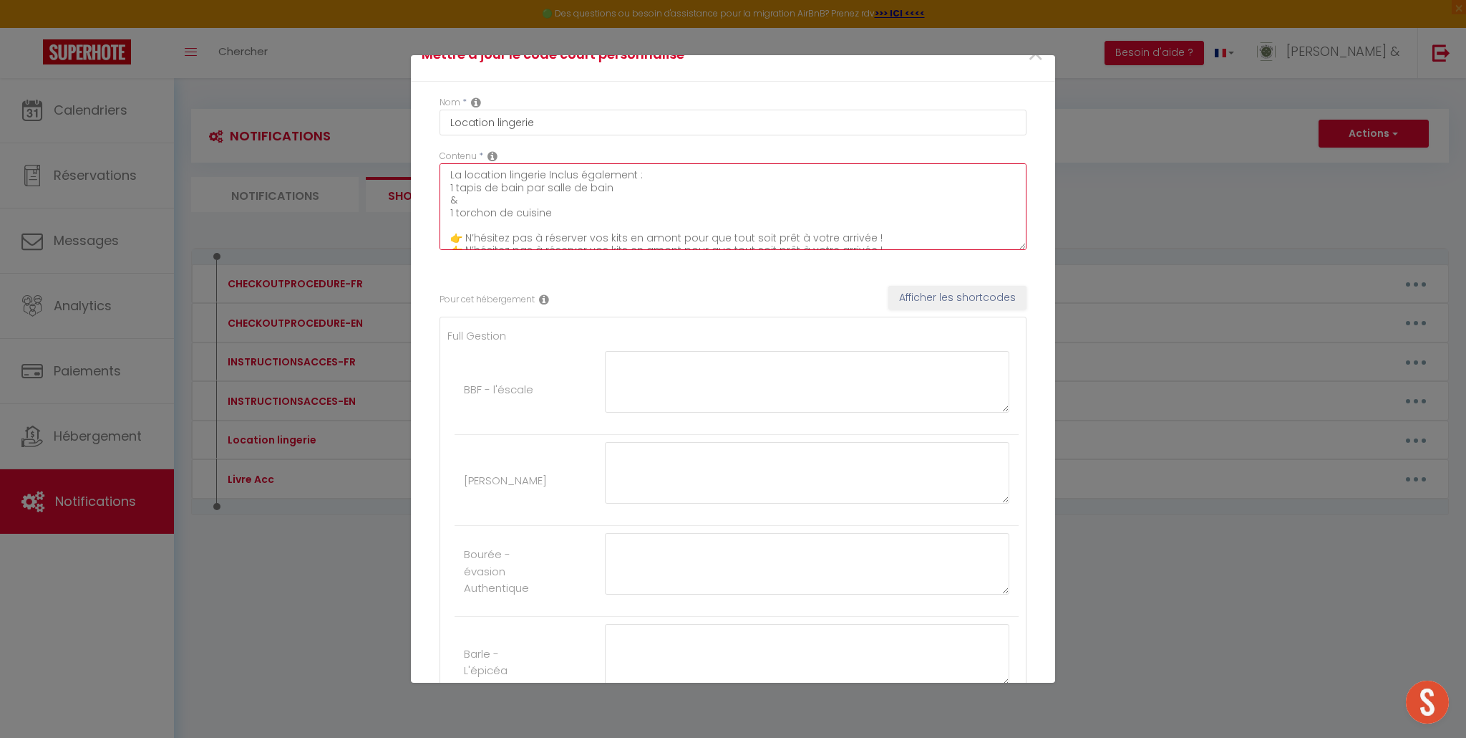
drag, startPoint x: 874, startPoint y: 237, endPoint x: 463, endPoint y: 241, distance: 411.0
click at [463, 241] on textarea "🧺Le linge de maison (draps et serviettes) n’est pas inclus dans la location. Ma…" at bounding box center [733, 206] width 587 height 87
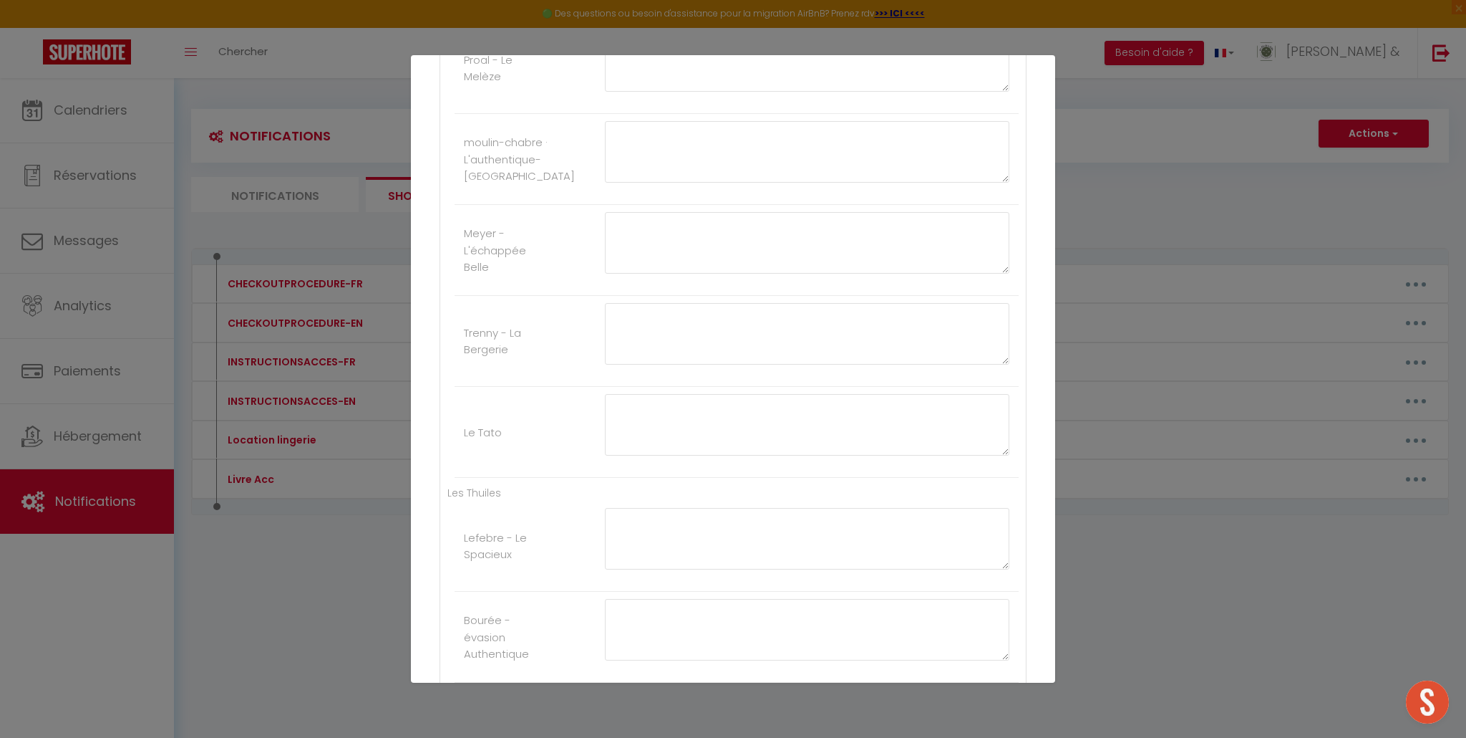
scroll to position [5486, 0]
click at [763, 649] on button "Mettre à jour" at bounding box center [765, 656] width 86 height 24
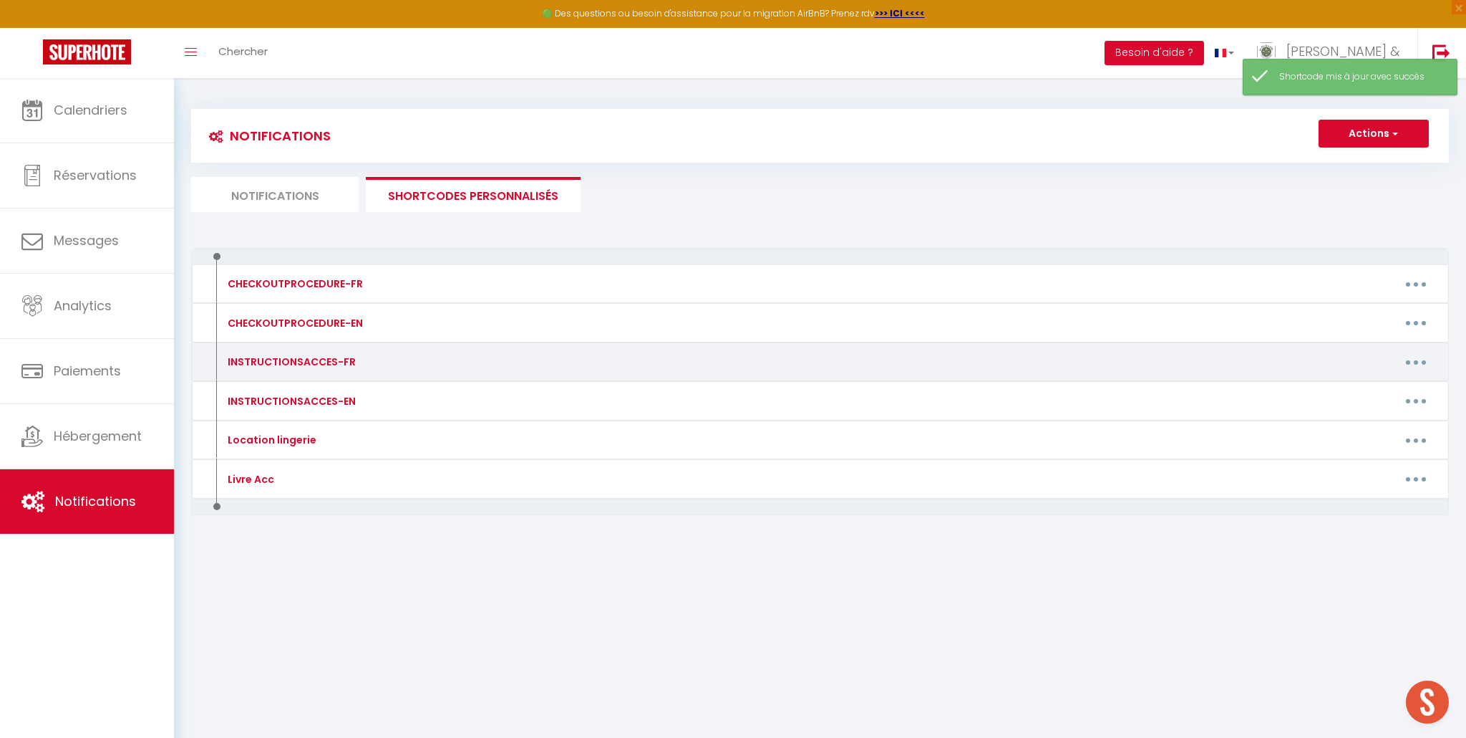
click at [1417, 363] on icon "button" at bounding box center [1416, 362] width 4 height 4
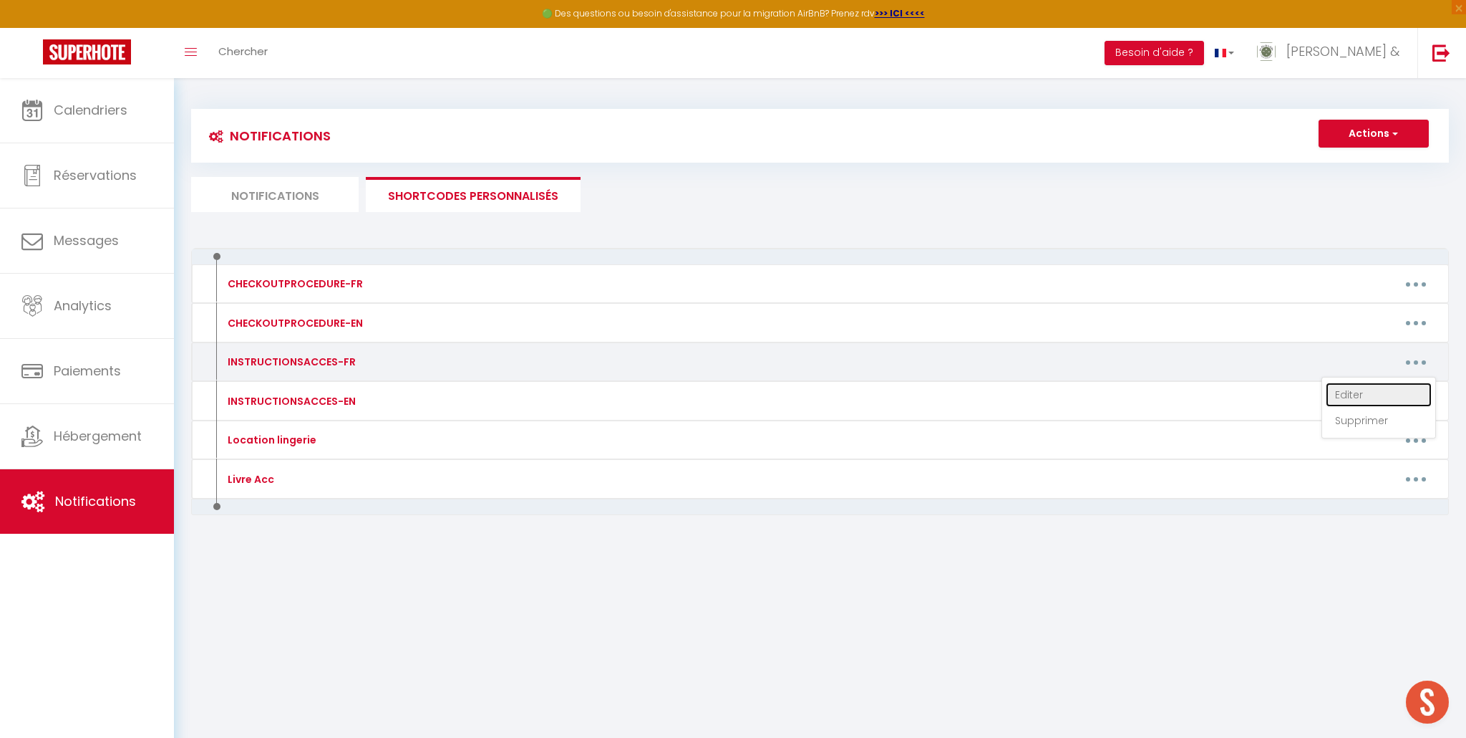
click at [1367, 397] on link "Editer" at bounding box center [1379, 394] width 106 height 24
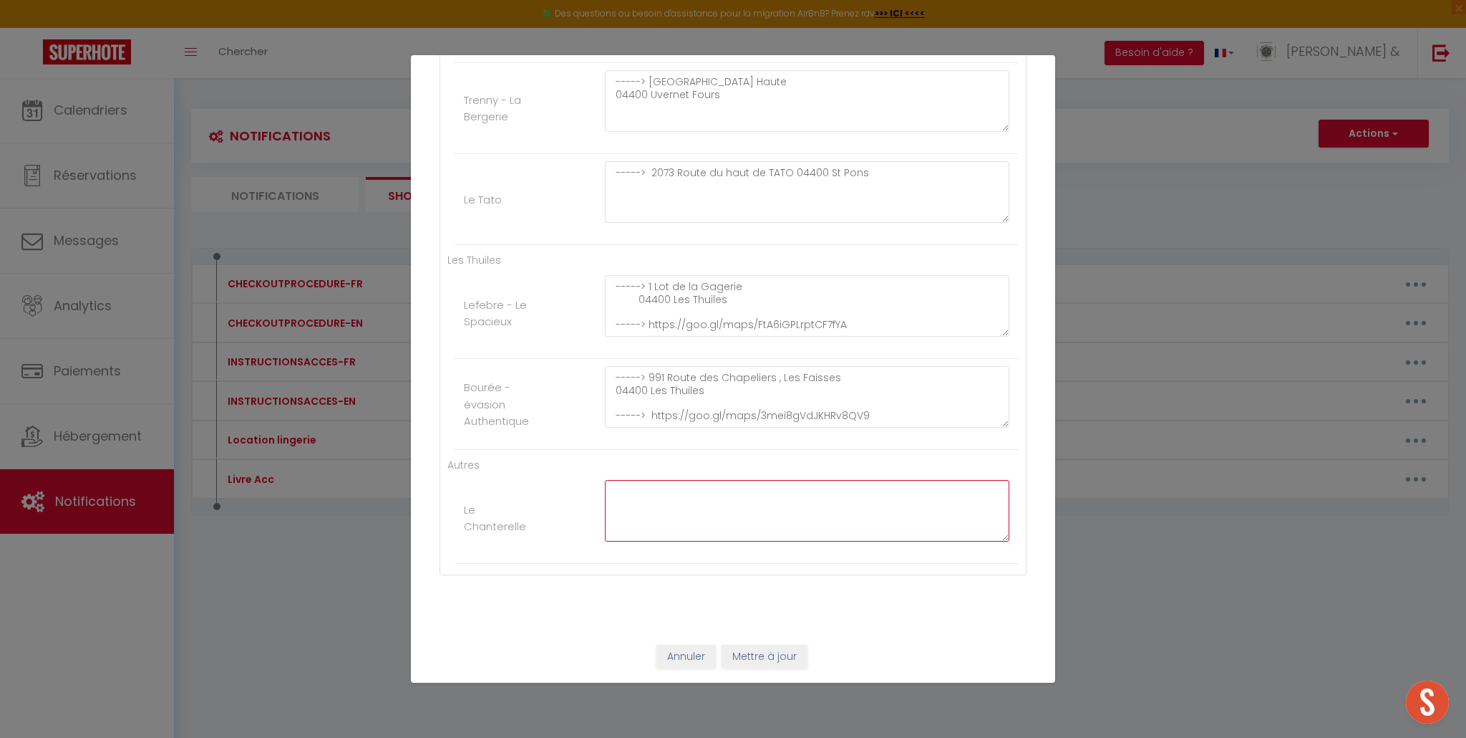
click at [658, 506] on textarea at bounding box center [807, 511] width 405 height 62
paste textarea "----> Bâtiment 2 Les Chanterelles 04400 Les Molanès ----> https://maps.app.goo.…"
click at [698, 494] on textarea "----> Bâtiment 2 Les Chanterelles 04400 Les Molanès ----> https://maps.app.goo.…" at bounding box center [807, 511] width 405 height 62
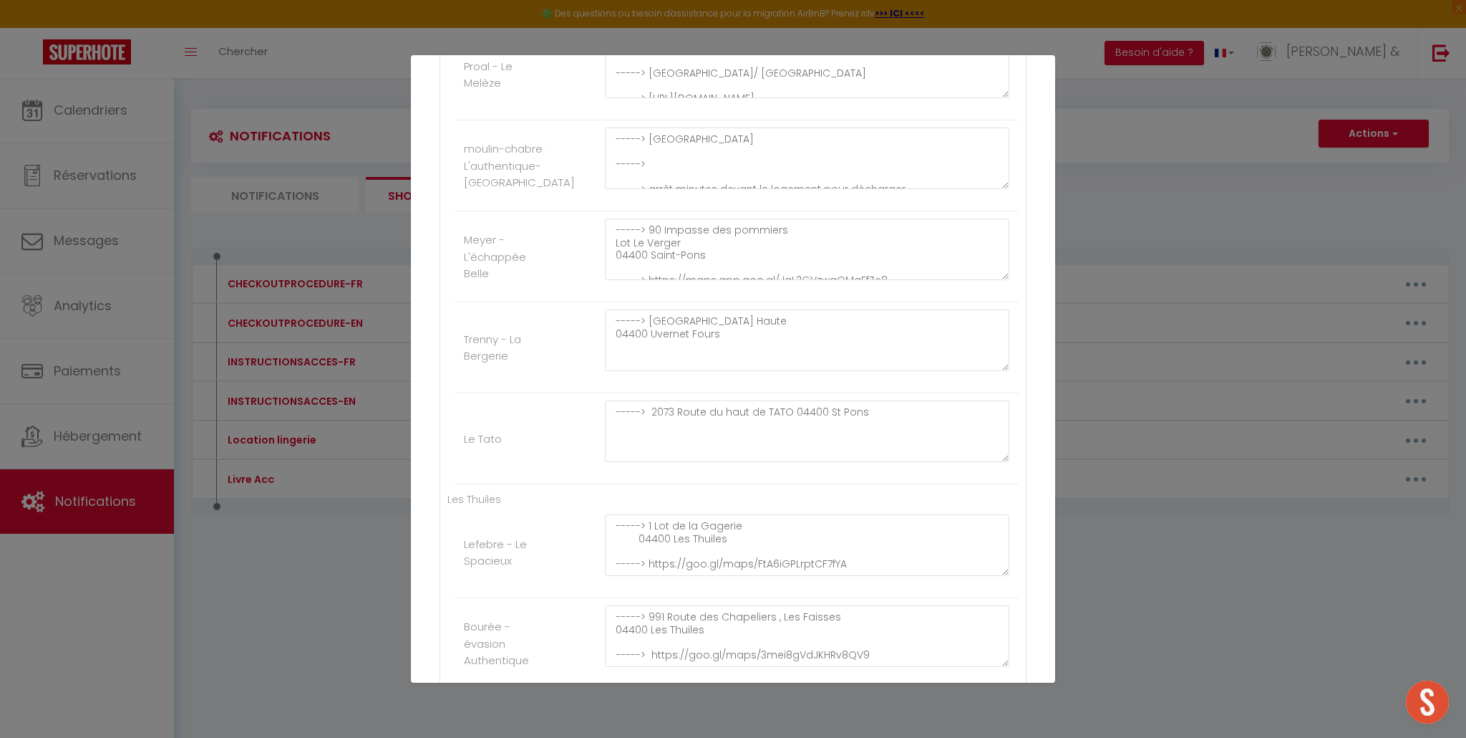
scroll to position [5486, 0]
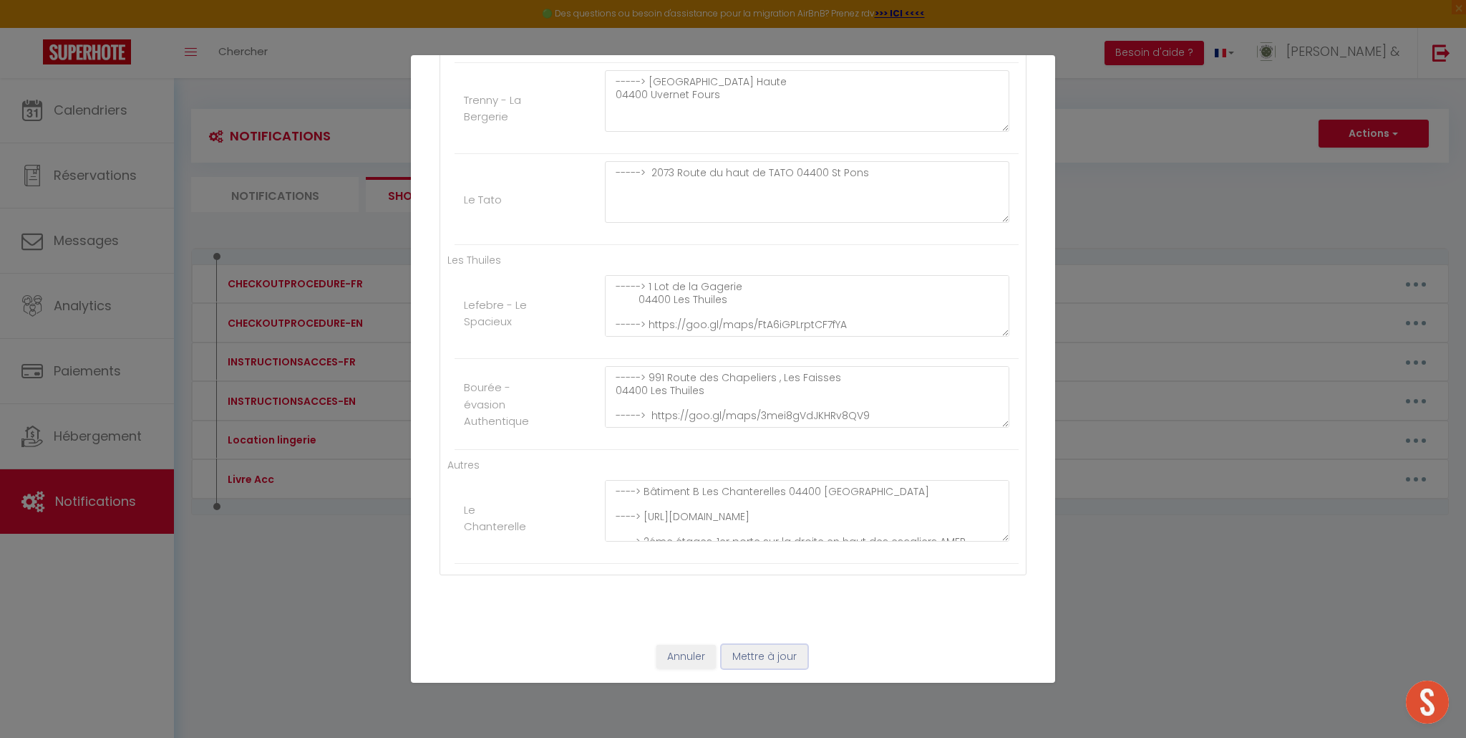
click at [783, 657] on button "Mettre à jour" at bounding box center [765, 656] width 86 height 24
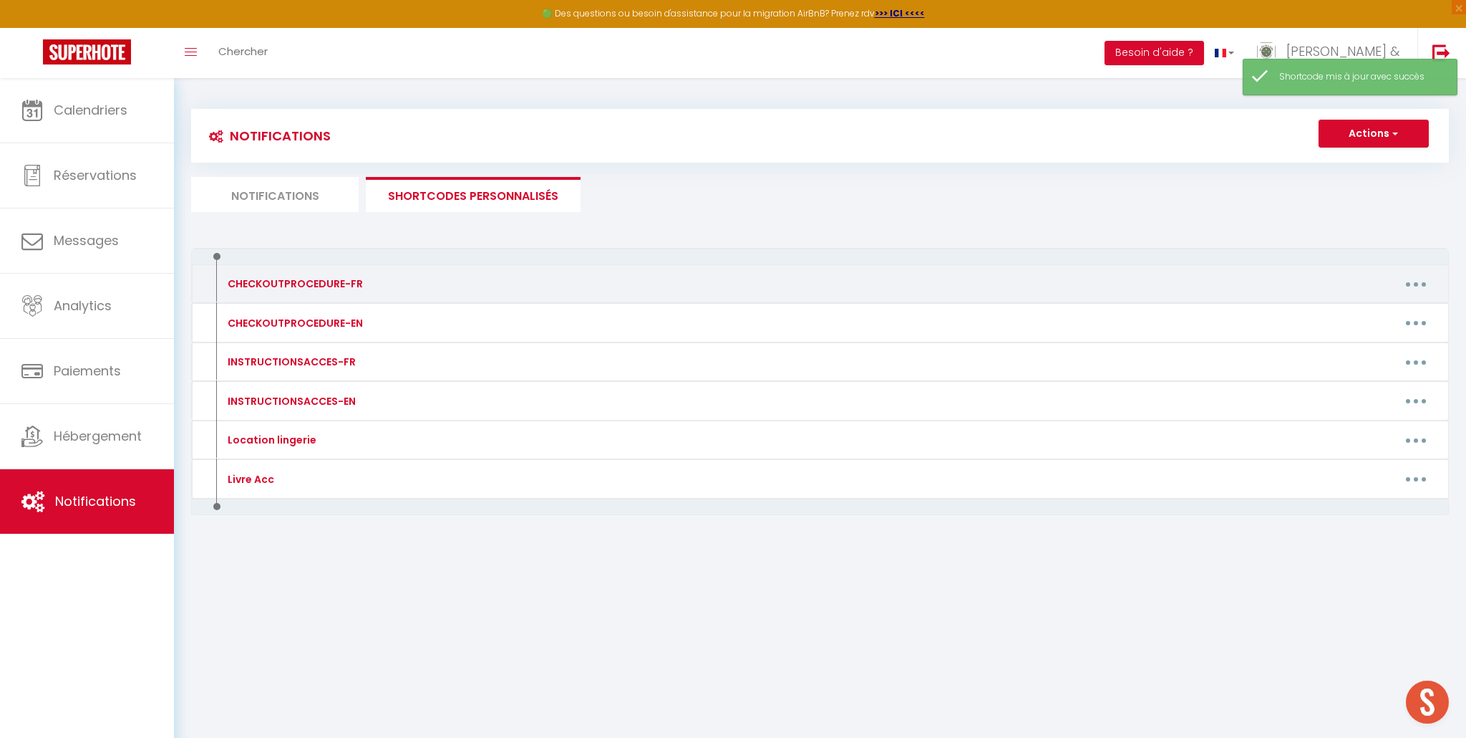
click at [1423, 283] on button "button" at bounding box center [1416, 283] width 40 height 23
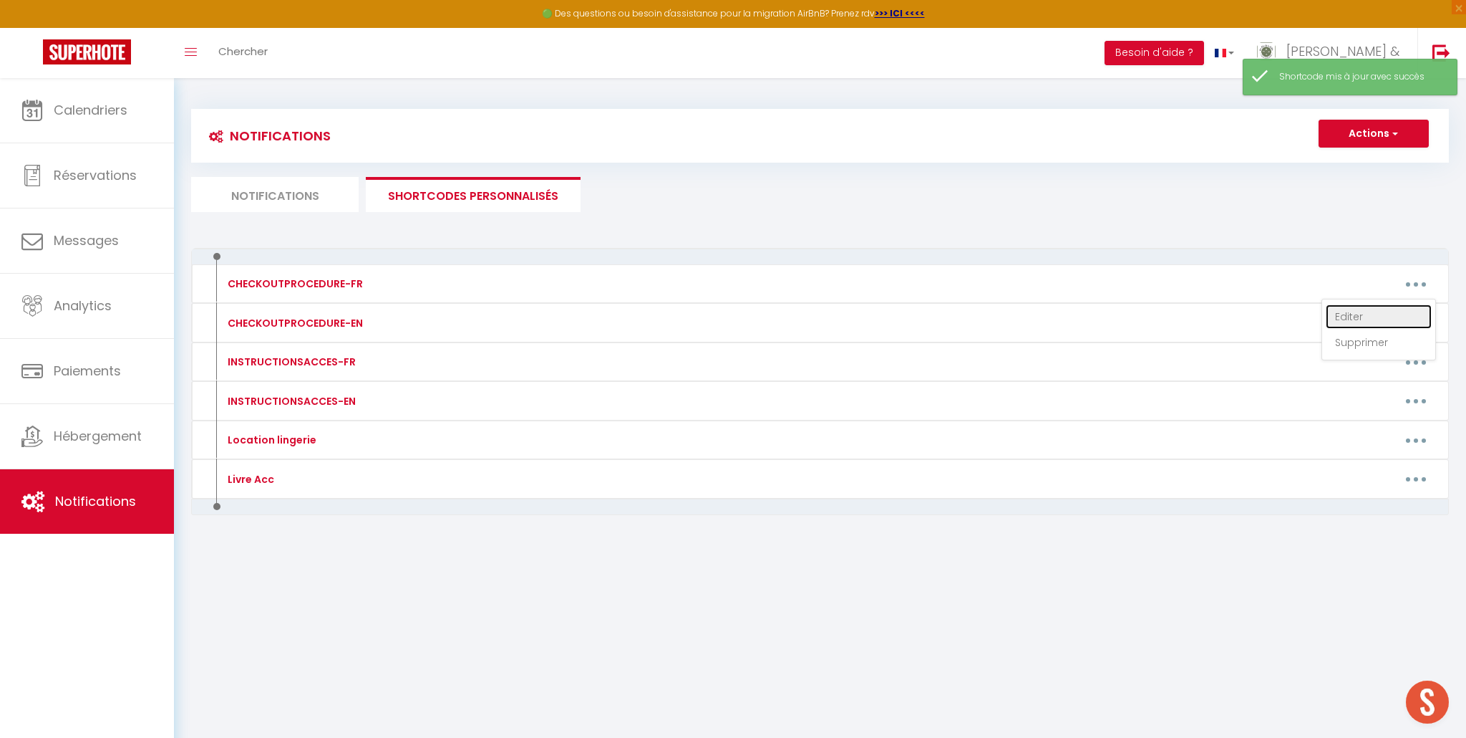
click at [1368, 315] on link "Editer" at bounding box center [1379, 316] width 106 height 24
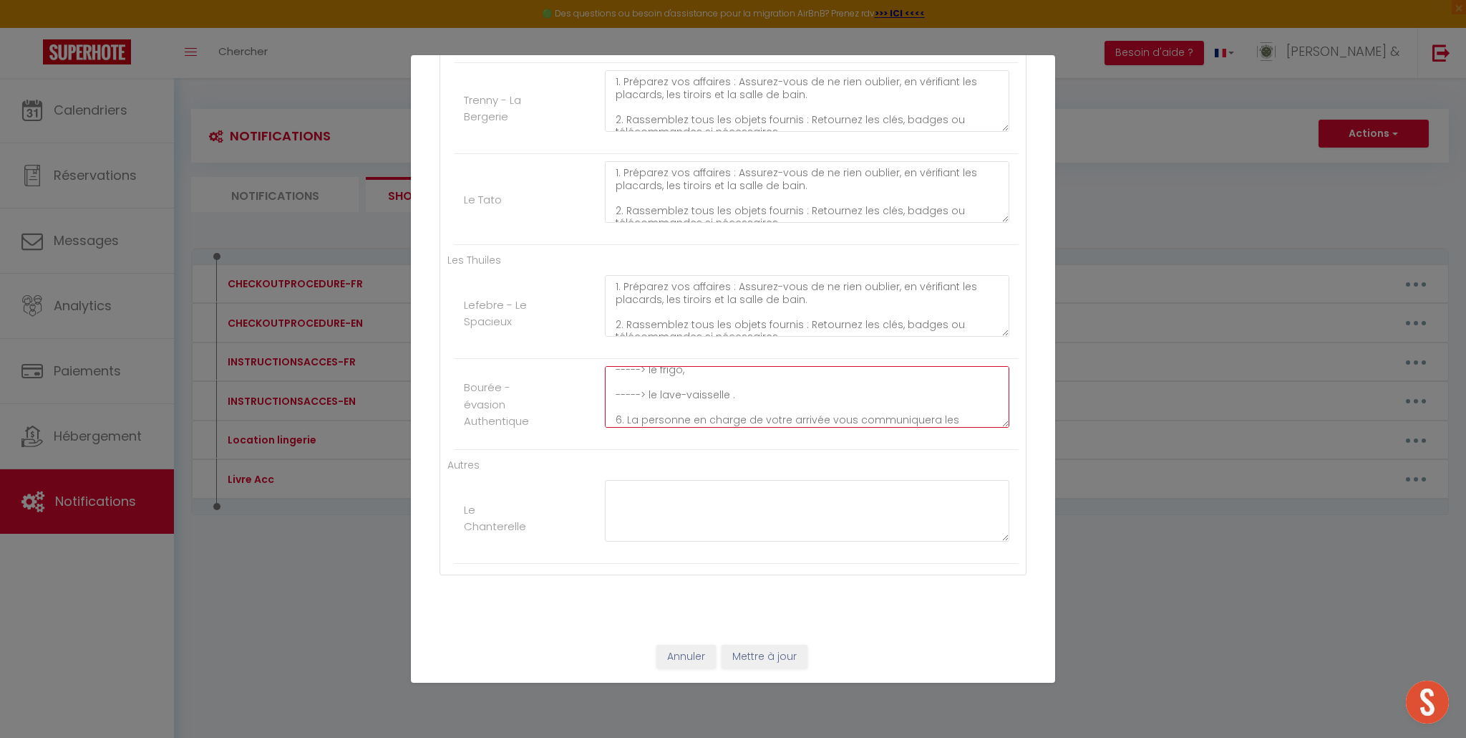
scroll to position [226, 0]
drag, startPoint x: 611, startPoint y: 378, endPoint x: 985, endPoint y: 417, distance: 375.0
click at [985, 417] on textarea "1. Préparez vos affaires : Assurez-vous de ne rien oublier, en vérifiant les pl…" at bounding box center [807, 397] width 405 height 62
click at [982, 417] on textarea "1. Préparez vos affaires : Assurez-vous de ne rien oublier, en vérifiant les pl…" at bounding box center [807, 397] width 405 height 62
drag, startPoint x: 611, startPoint y: 378, endPoint x: 992, endPoint y: 437, distance: 384.8
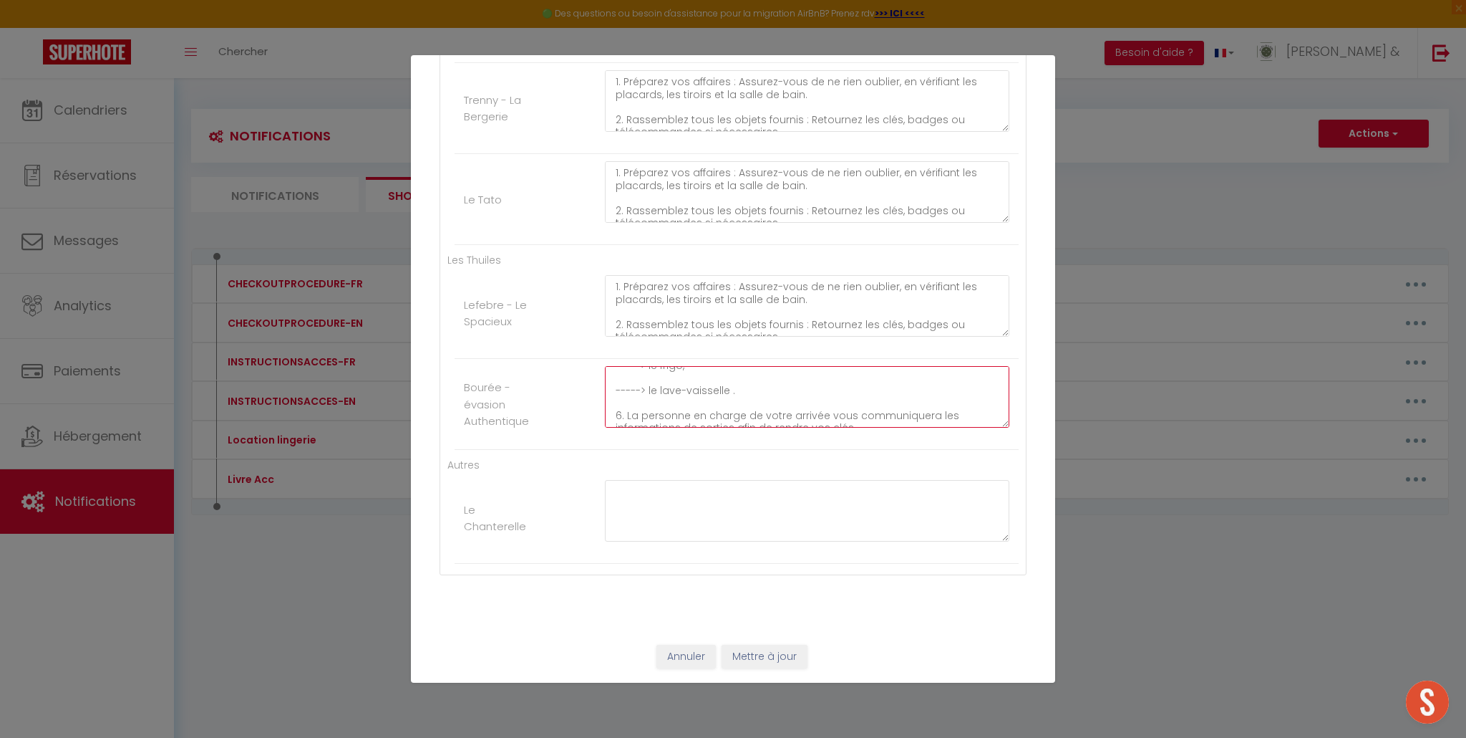
click at [992, 437] on div "1. Préparez vos affaires : Assurez-vous de ne rien oublier, en vérifiant les pl…" at bounding box center [807, 404] width 423 height 76
click at [829, 512] on textarea at bounding box center [807, 511] width 405 height 62
paste textarea "1. Préparez vos affaires : Assurez-vous de ne rien oublier, en vérifiant les pl…"
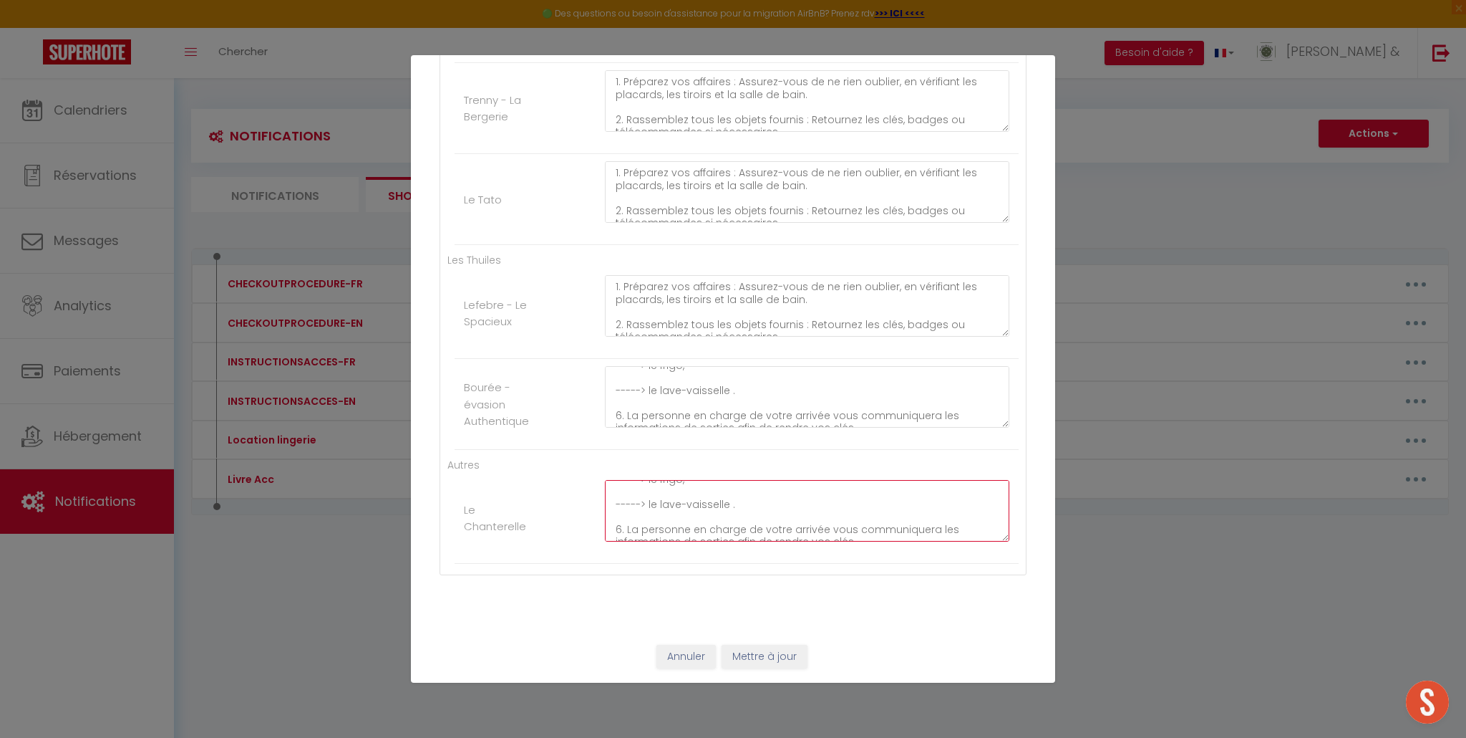
drag, startPoint x: 867, startPoint y: 529, endPoint x: 627, endPoint y: 518, distance: 240.1
click at [627, 518] on textarea "1. Préparez vos affaires : Assurez-vous de ne rien oublier, en vérifiant les pl…" at bounding box center [807, 511] width 405 height 62
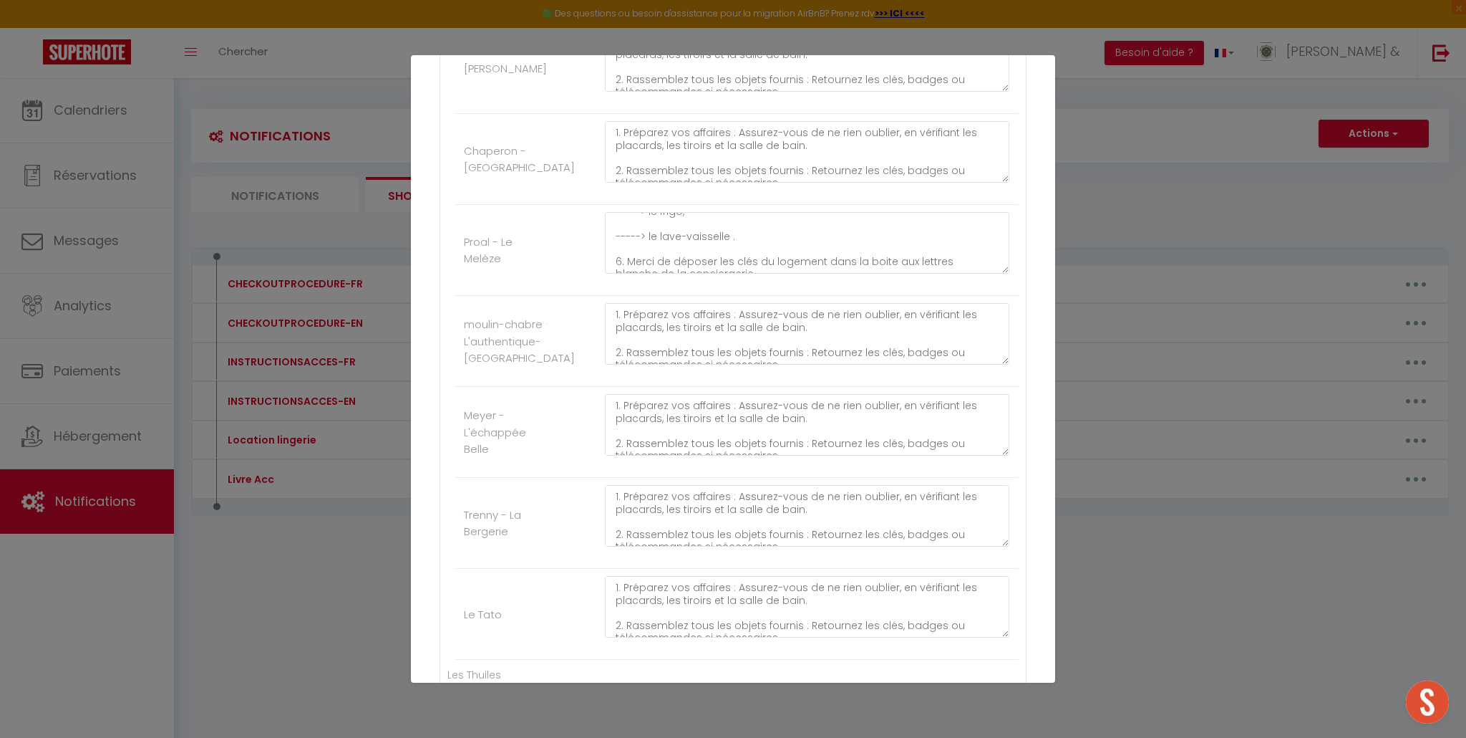
scroll to position [225, 0]
drag, startPoint x: 613, startPoint y: 258, endPoint x: 579, endPoint y: 261, distance: 33.7
click at [579, 261] on li "Proal - Le Melèze 1. Préparez vos affaires : Assurez-vous de ne rien oublier, e…" at bounding box center [737, 250] width 564 height 91
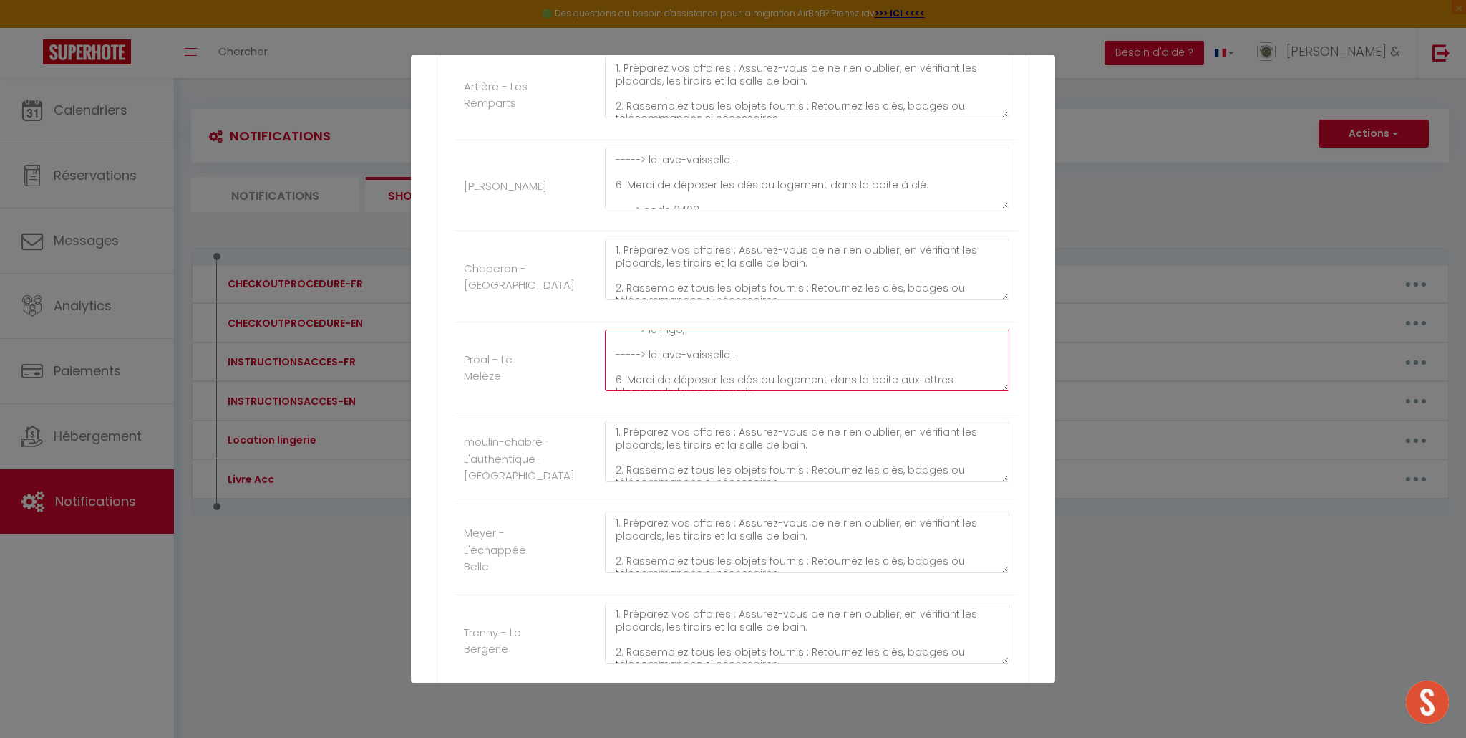
scroll to position [4938, 0]
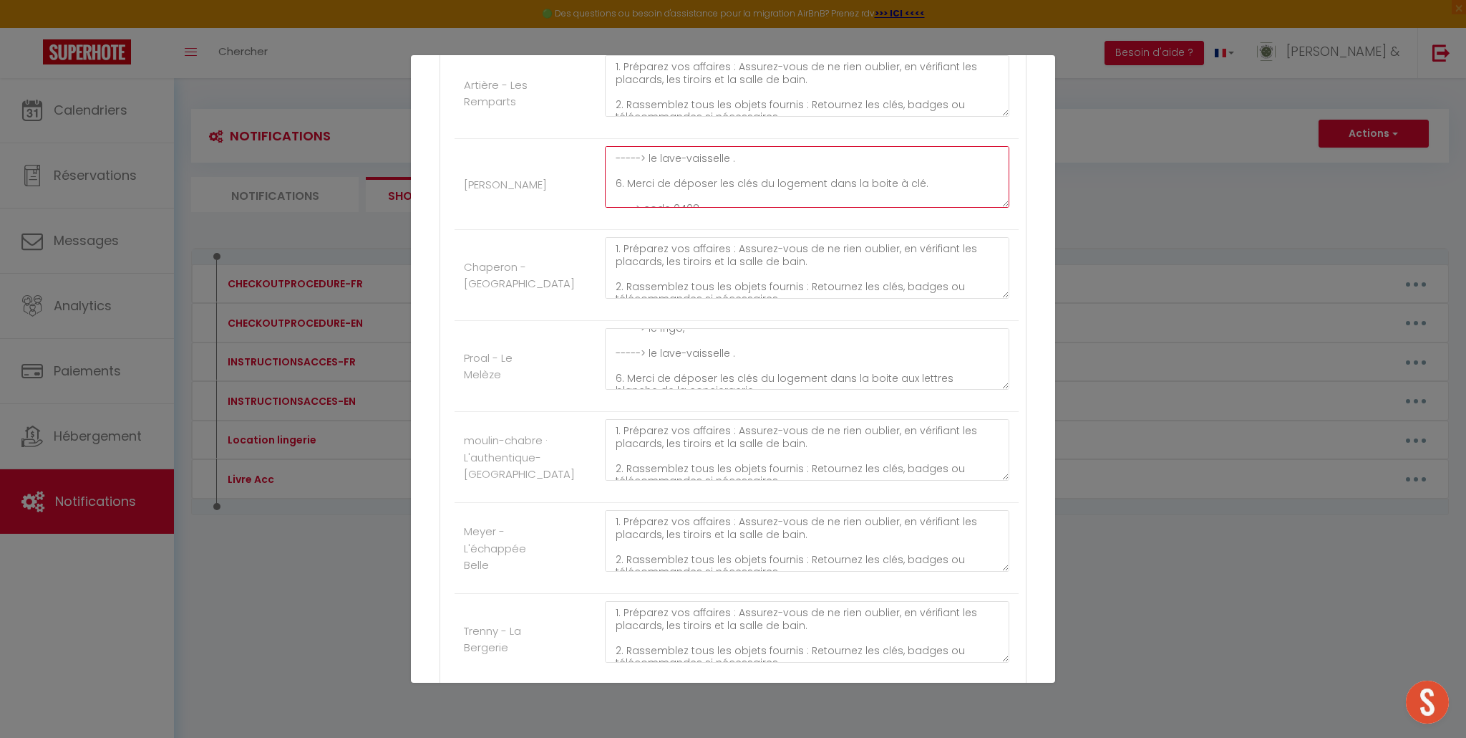
drag, startPoint x: 611, startPoint y: 178, endPoint x: 935, endPoint y: 205, distance: 325.5
click at [935, 205] on textarea "1. Préparez vos affaires : Assurez-vous de ne rien oublier, en vérifiant les pl…" at bounding box center [807, 177] width 405 height 62
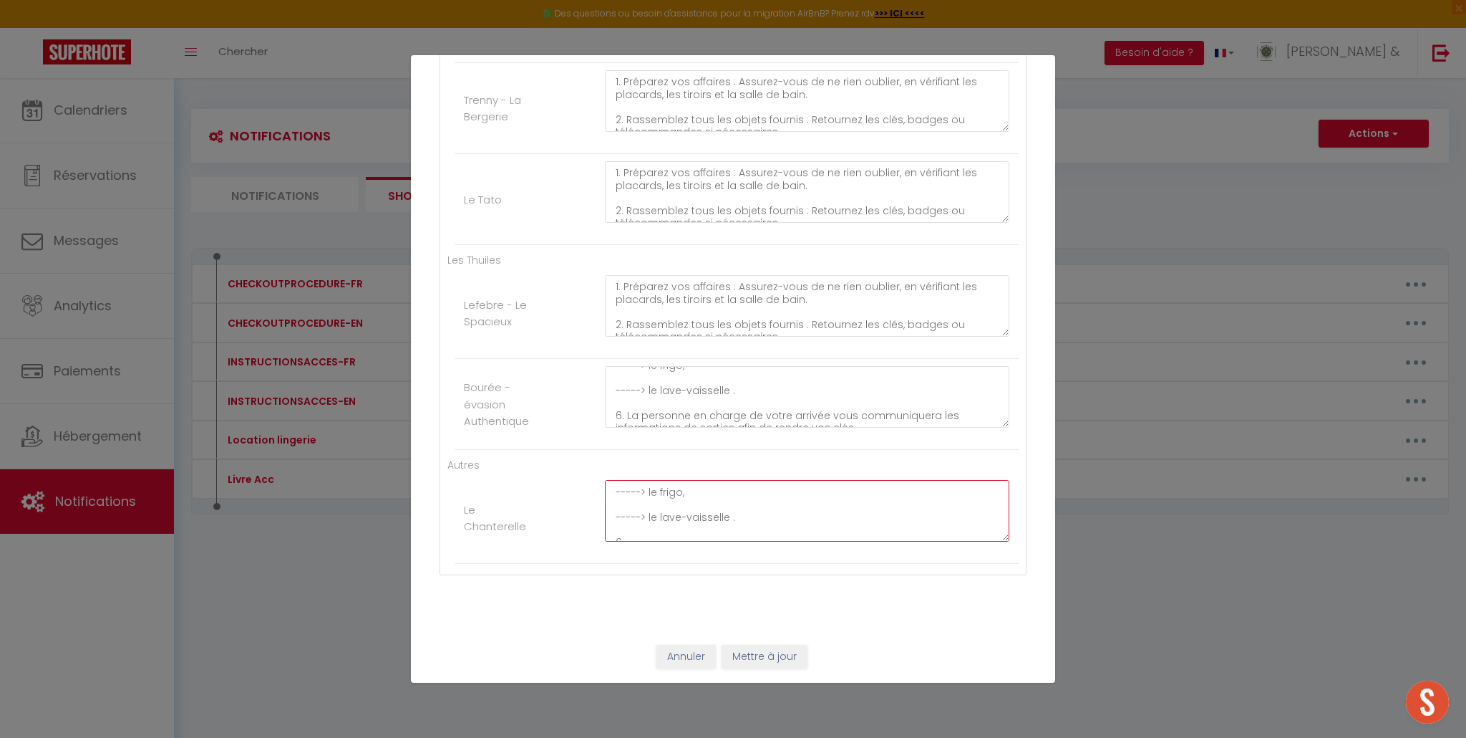
drag, startPoint x: 632, startPoint y: 528, endPoint x: 614, endPoint y: 532, distance: 17.6
click at [614, 532] on textarea "1. Préparez vos affaires : Assurez-vous de ne rien oublier, en vérifiant les pl…" at bounding box center [807, 511] width 405 height 62
click at [633, 533] on textarea "1. Préparez vos affaires : Assurez-vous de ne rien oublier, en vérifiant les pl…" at bounding box center [807, 511] width 405 height 62
paste textarea "6. Merci de déposer les clés du logement dans la boite à clé. ----> code 0408"
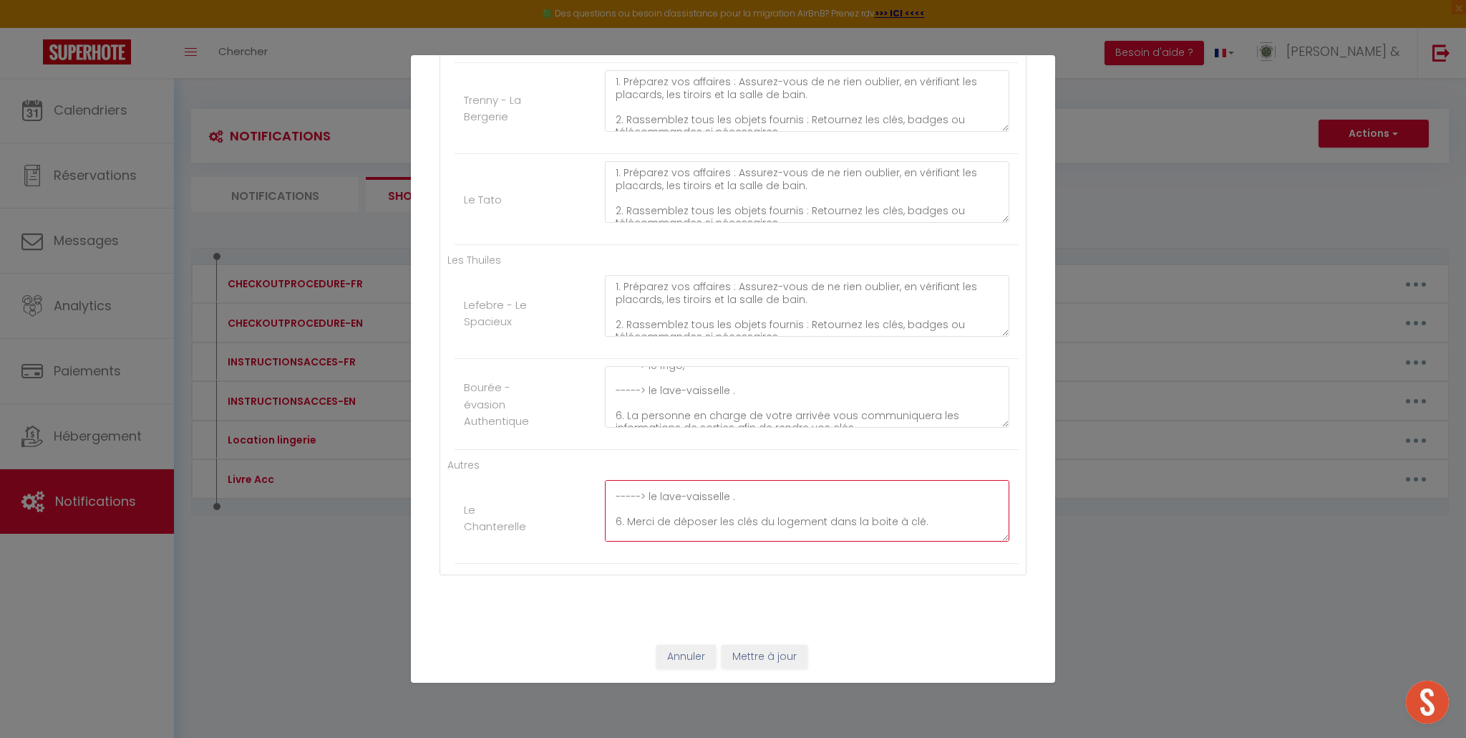
scroll to position [238, 0]
click at [925, 505] on textarea "1. Préparez vos affaires : Assurez-vous de ne rien oublier, en vérifiant les pl…" at bounding box center [807, 511] width 405 height 62
click at [751, 660] on button "Mettre à jour" at bounding box center [765, 656] width 86 height 24
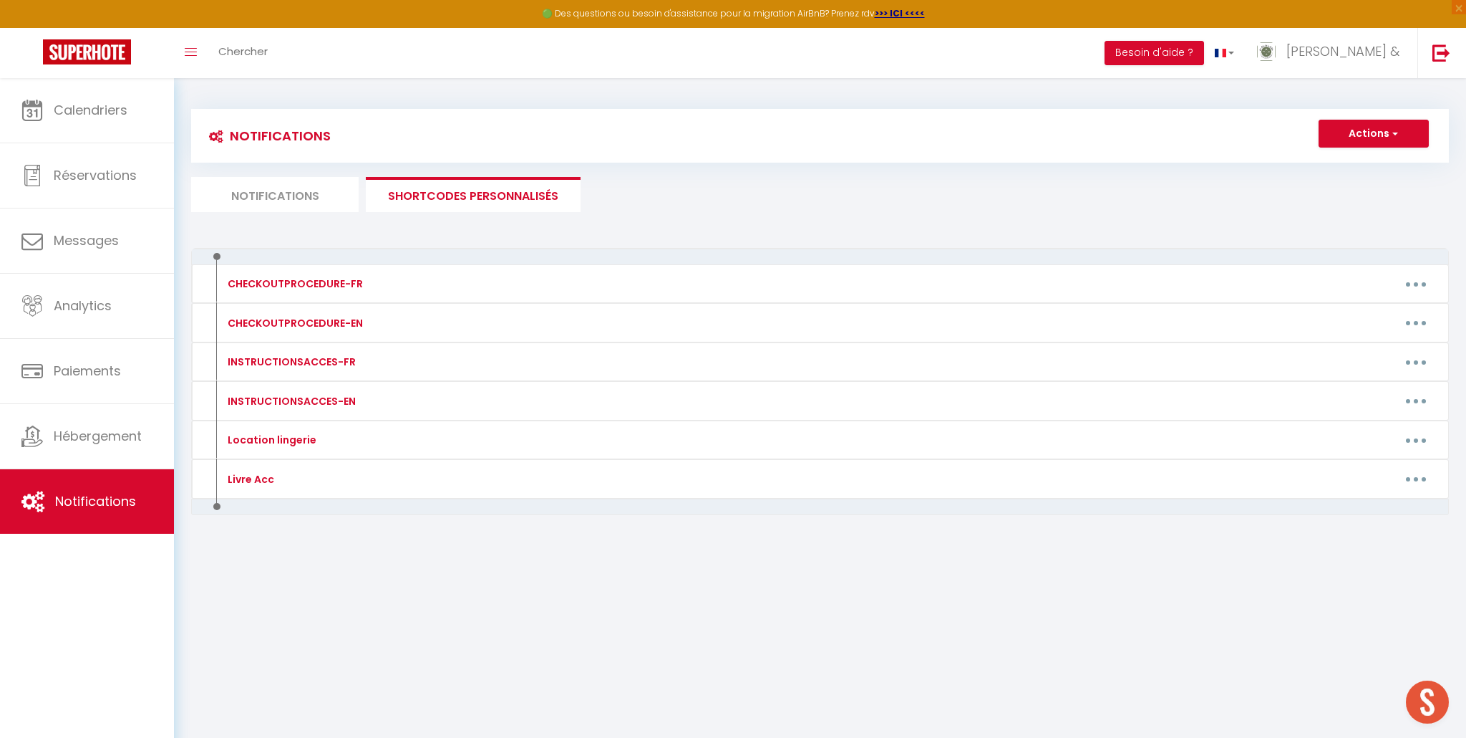
click at [316, 198] on li "Notifications" at bounding box center [275, 194] width 168 height 35
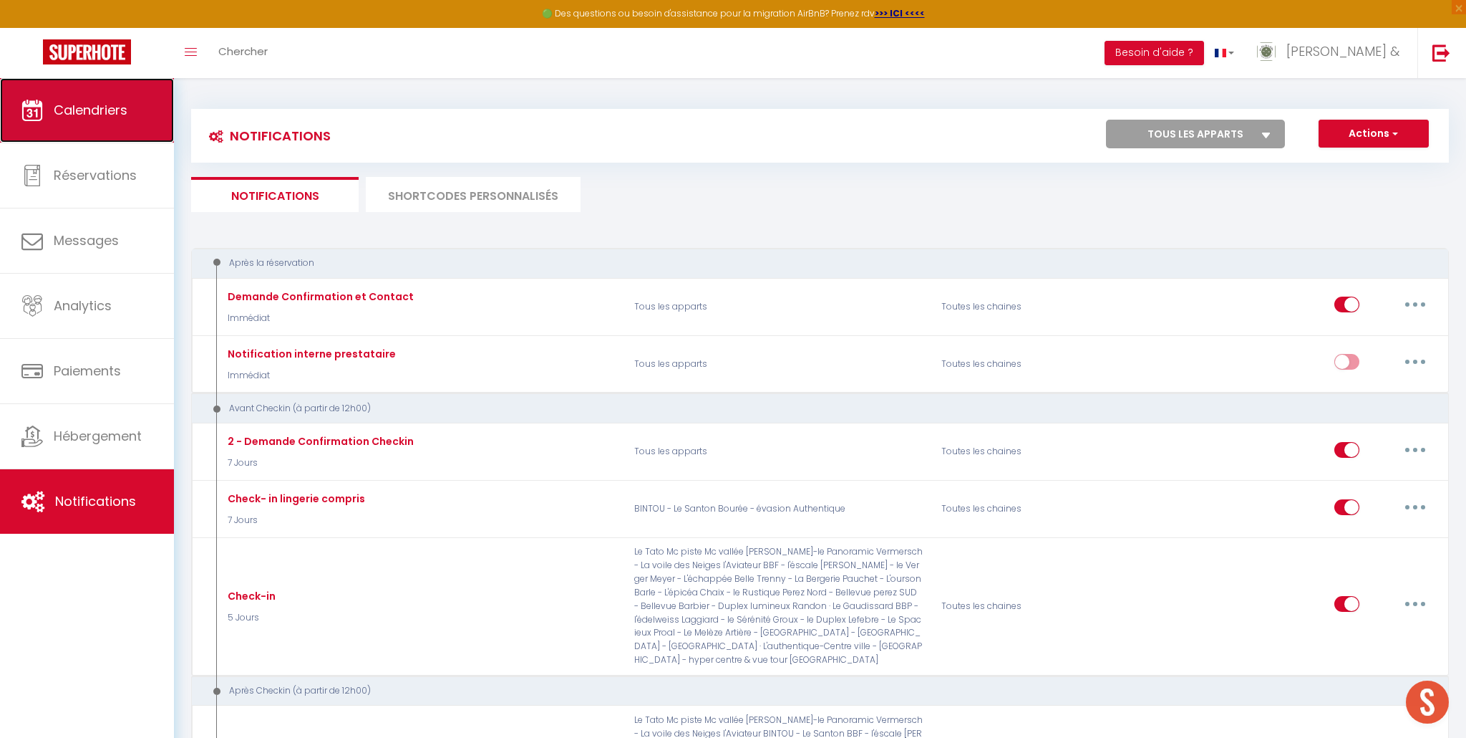
click at [109, 117] on span "Calendriers" at bounding box center [91, 110] width 74 height 18
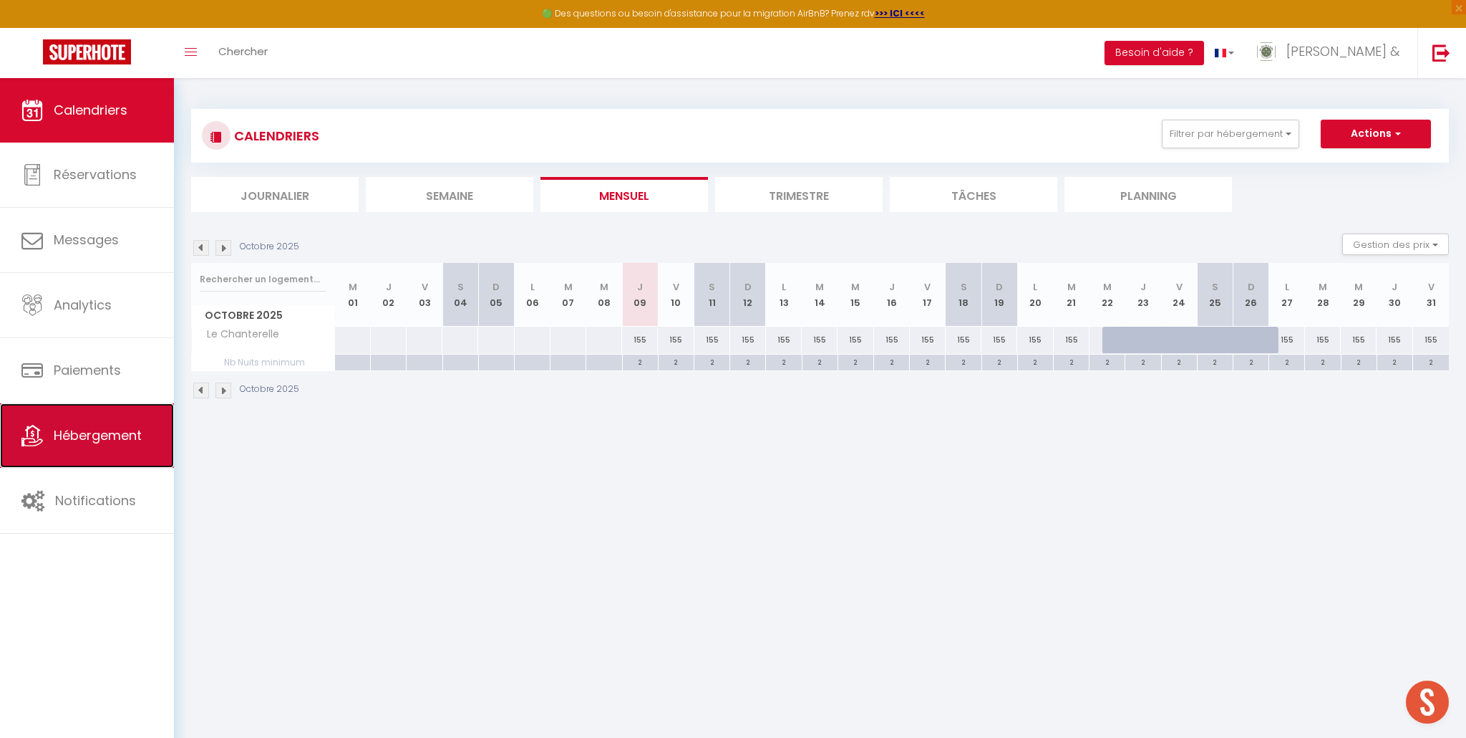
click at [119, 440] on span "Hébergement" at bounding box center [98, 435] width 88 height 18
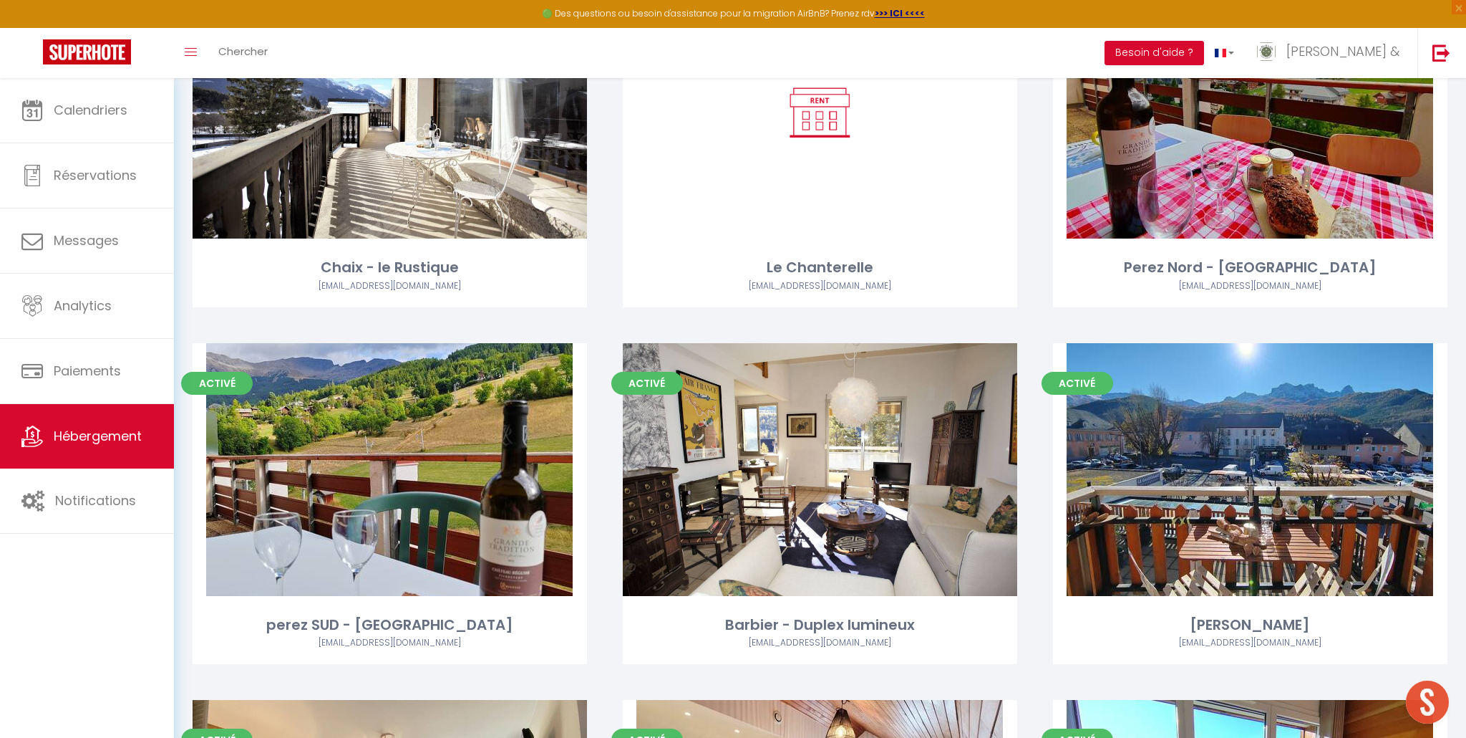
scroll to position [927, 0]
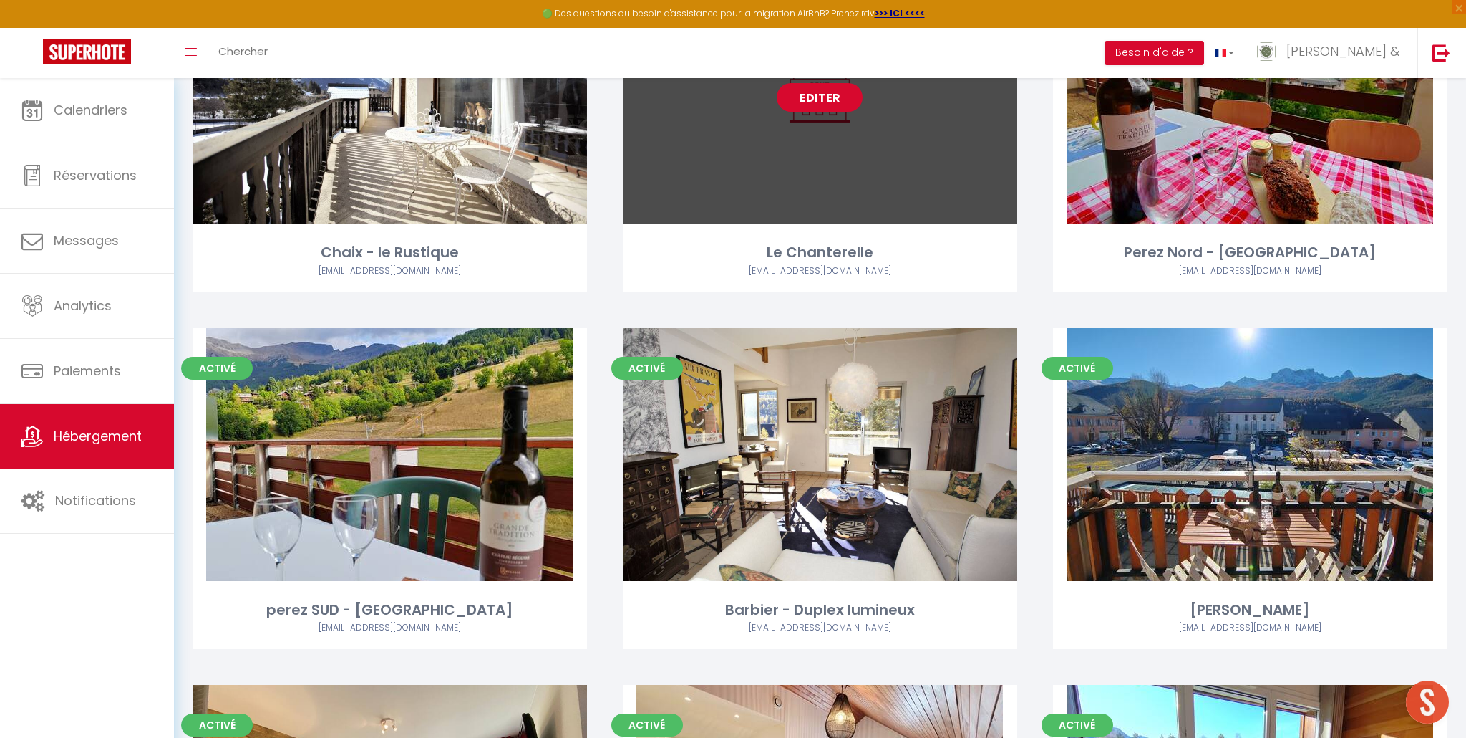
click at [818, 102] on link "Editer" at bounding box center [820, 97] width 86 height 29
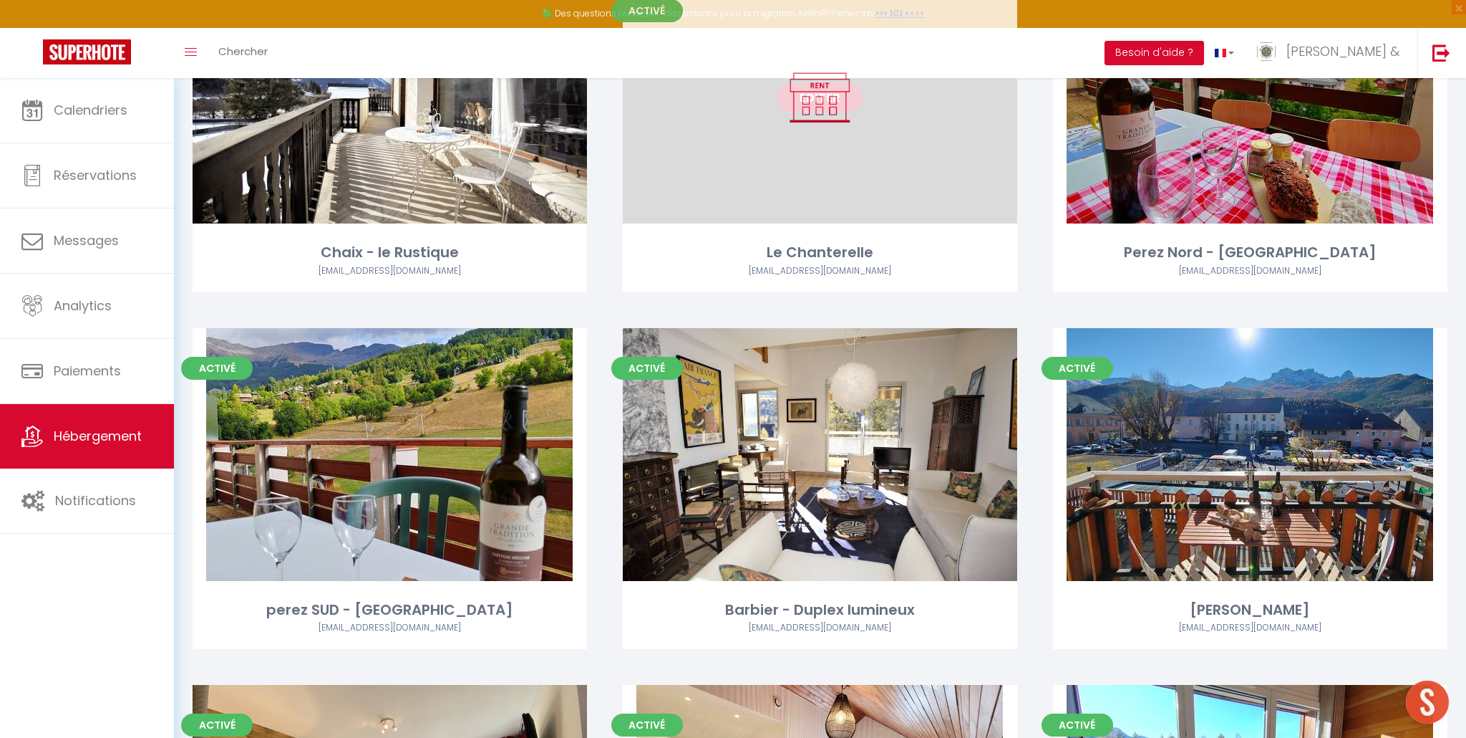
click at [810, 93] on link "Editer" at bounding box center [820, 97] width 86 height 29
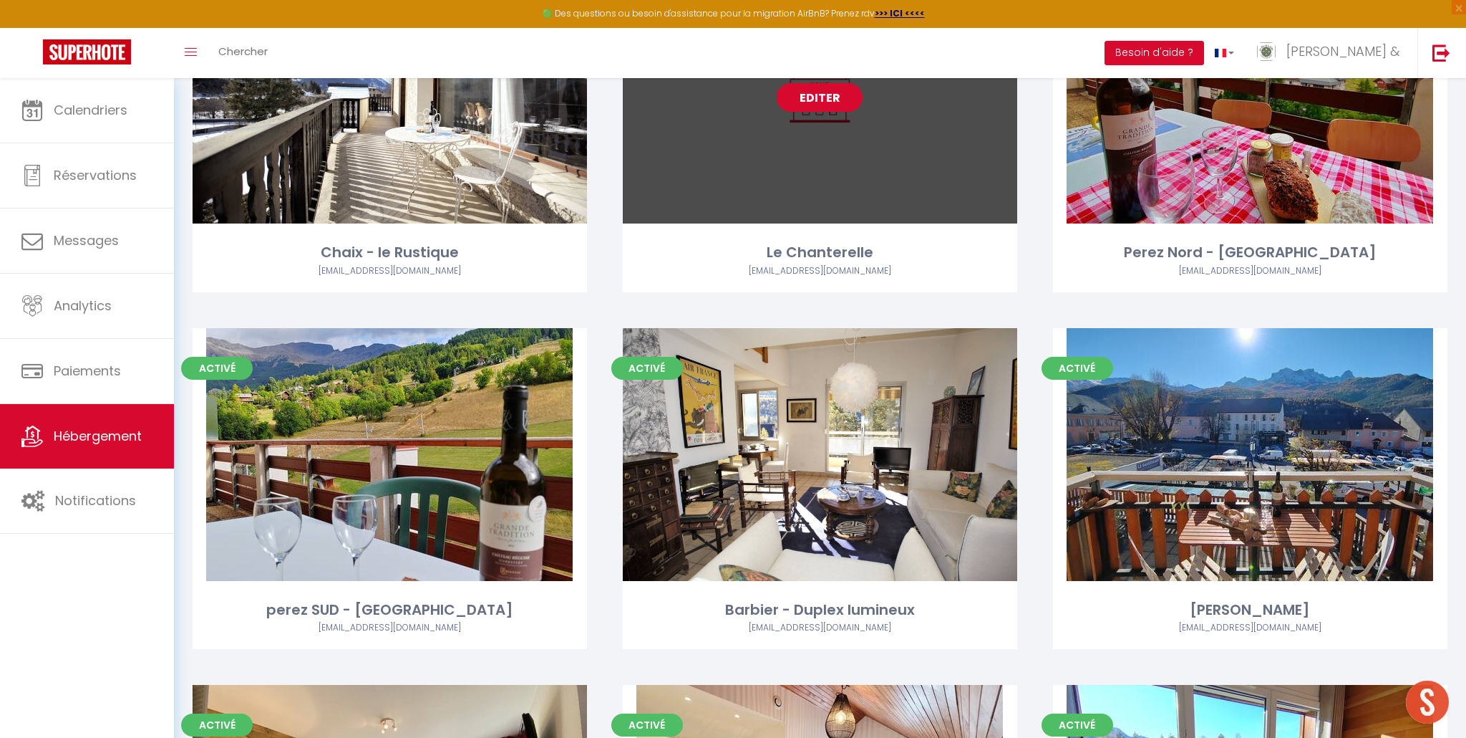
click at [816, 102] on link "Editer" at bounding box center [820, 97] width 86 height 29
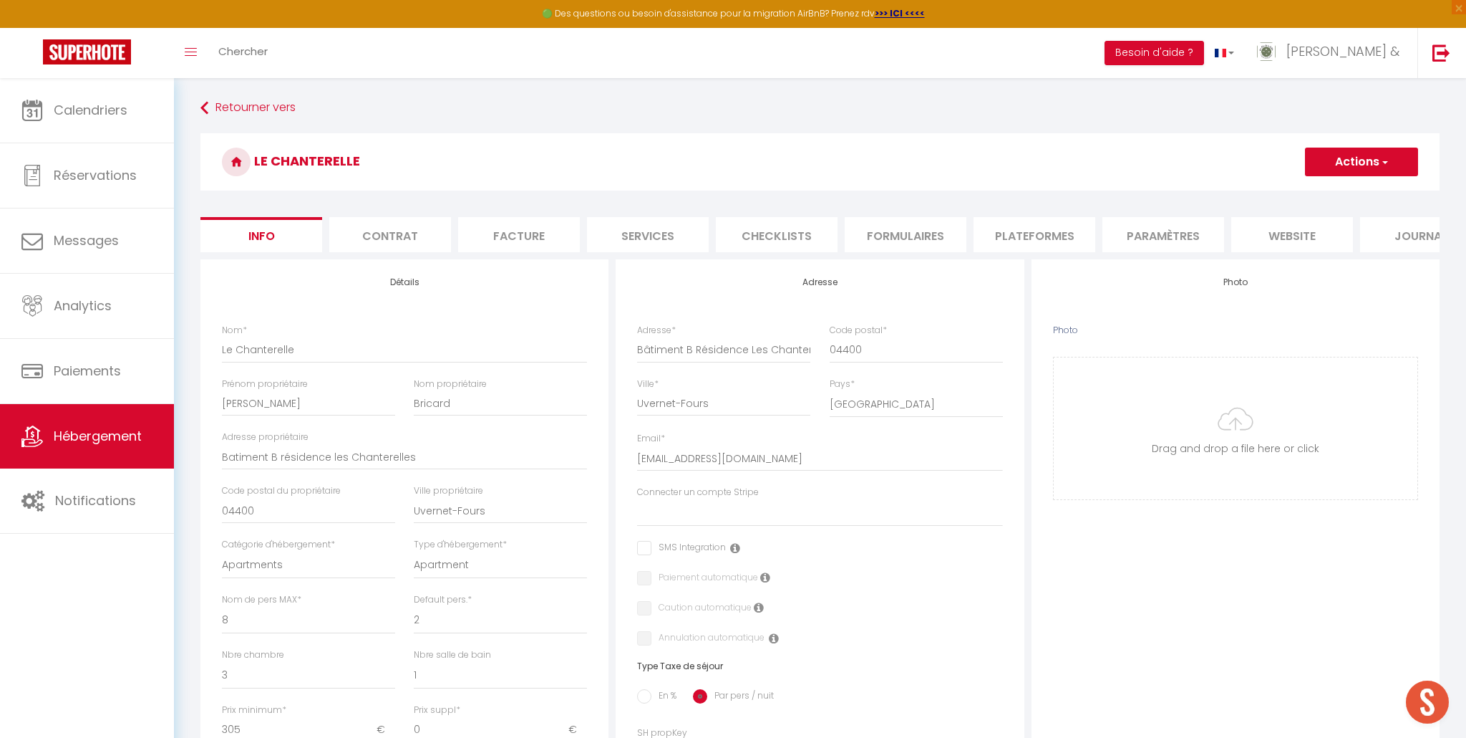
click at [1008, 240] on li "Plateformes" at bounding box center [1035, 234] width 122 height 35
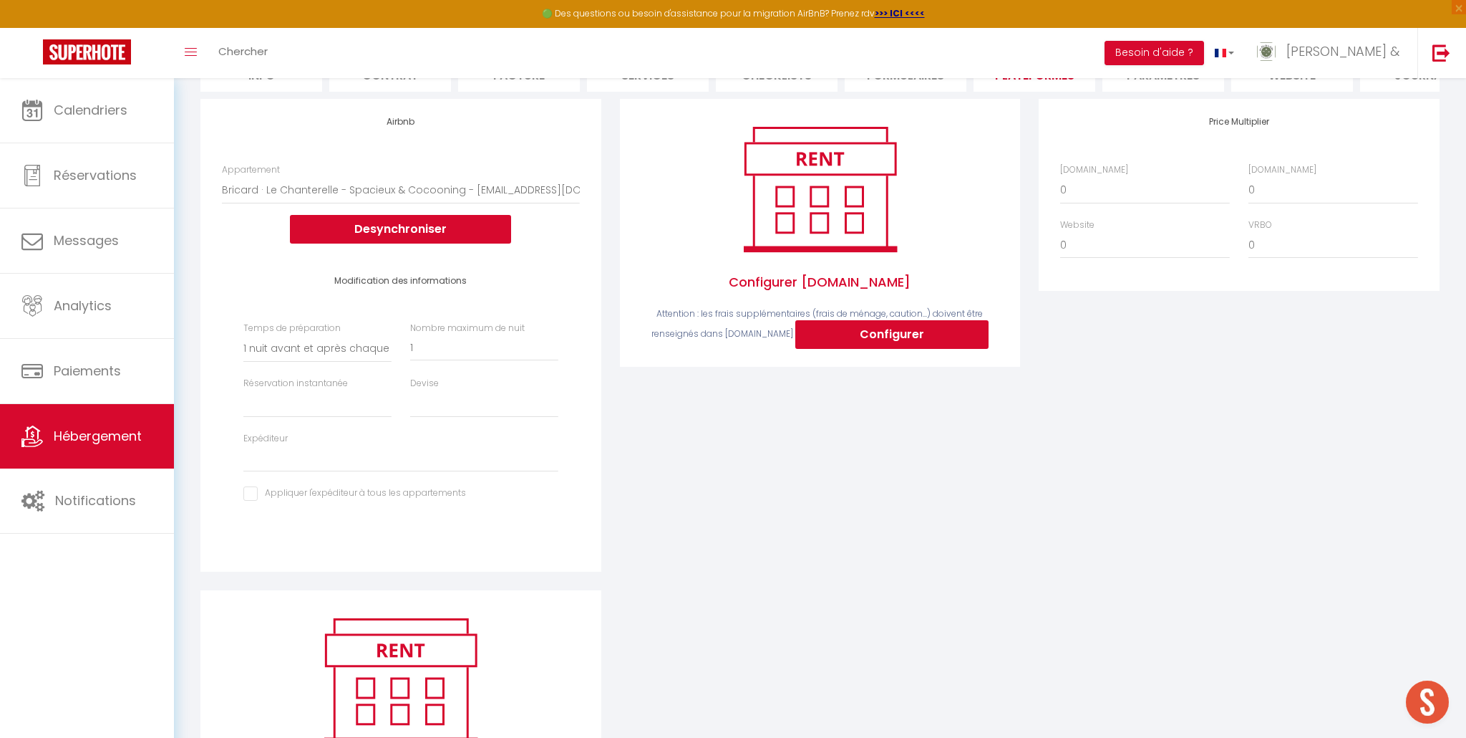
scroll to position [161, 0]
drag, startPoint x: 421, startPoint y: 346, endPoint x: 407, endPoint y: 347, distance: 14.3
click at [407, 347] on div "Nombre maximum de nuit 1" at bounding box center [484, 341] width 167 height 41
click at [364, 408] on select "Activée Demander des évaluations positives" at bounding box center [317, 403] width 148 height 27
click at [243, 390] on select "Activée Demander des évaluations positives" at bounding box center [317, 403] width 148 height 27
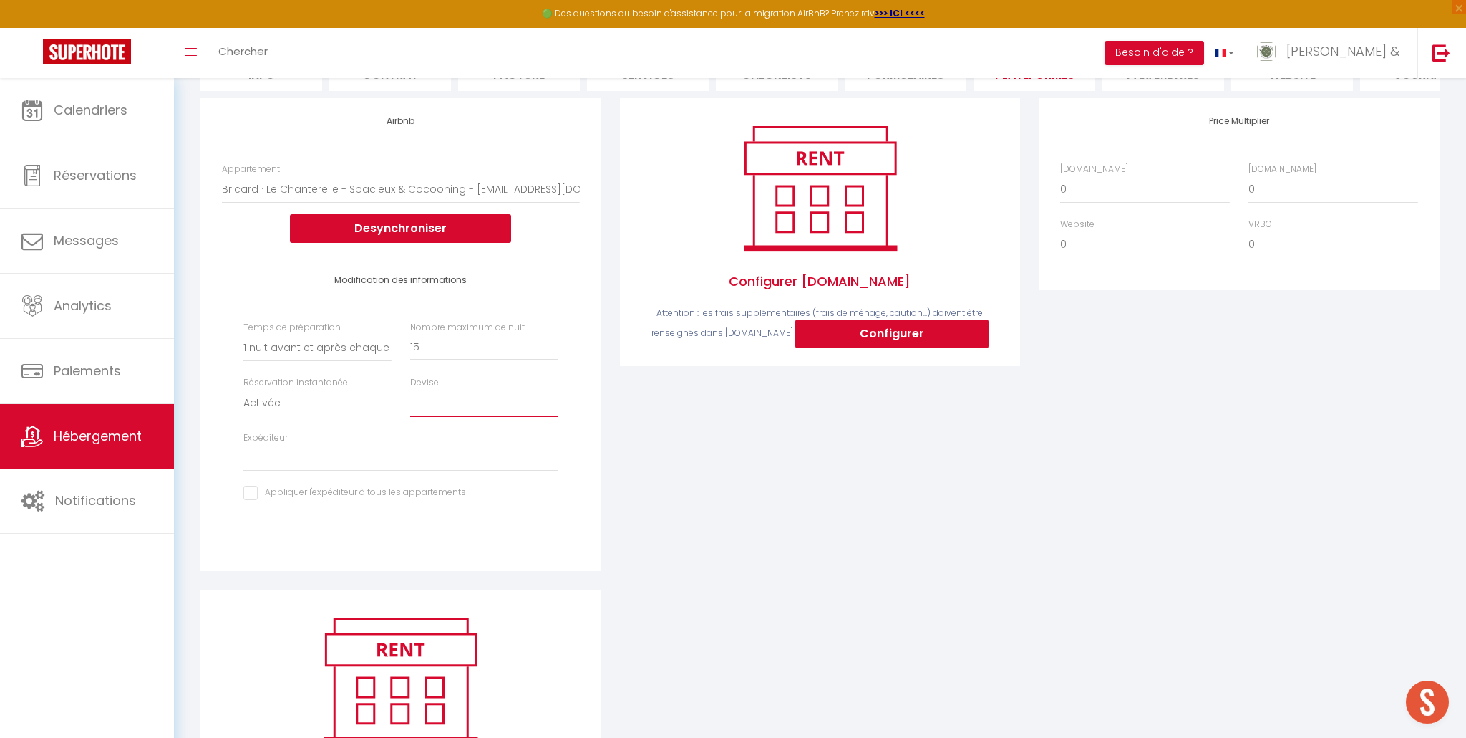
click at [462, 407] on select "United Arab Emirates dirham (AED) Argentine peso (ARS) Australian dollar (AUD) …" at bounding box center [484, 403] width 148 height 27
click at [410, 390] on select "United Arab Emirates dirham (AED) Argentine peso (ARS) Australian dollar (AUD) …" at bounding box center [484, 403] width 148 height 27
click at [324, 353] on select "Aucun 1 nuit avant et après chaque réservation 2 nuits avant et après chaque ré…" at bounding box center [317, 347] width 148 height 27
click at [243, 334] on select "Aucun 1 nuit avant et après chaque réservation 2 nuits avant et après chaque ré…" at bounding box center [317, 347] width 148 height 27
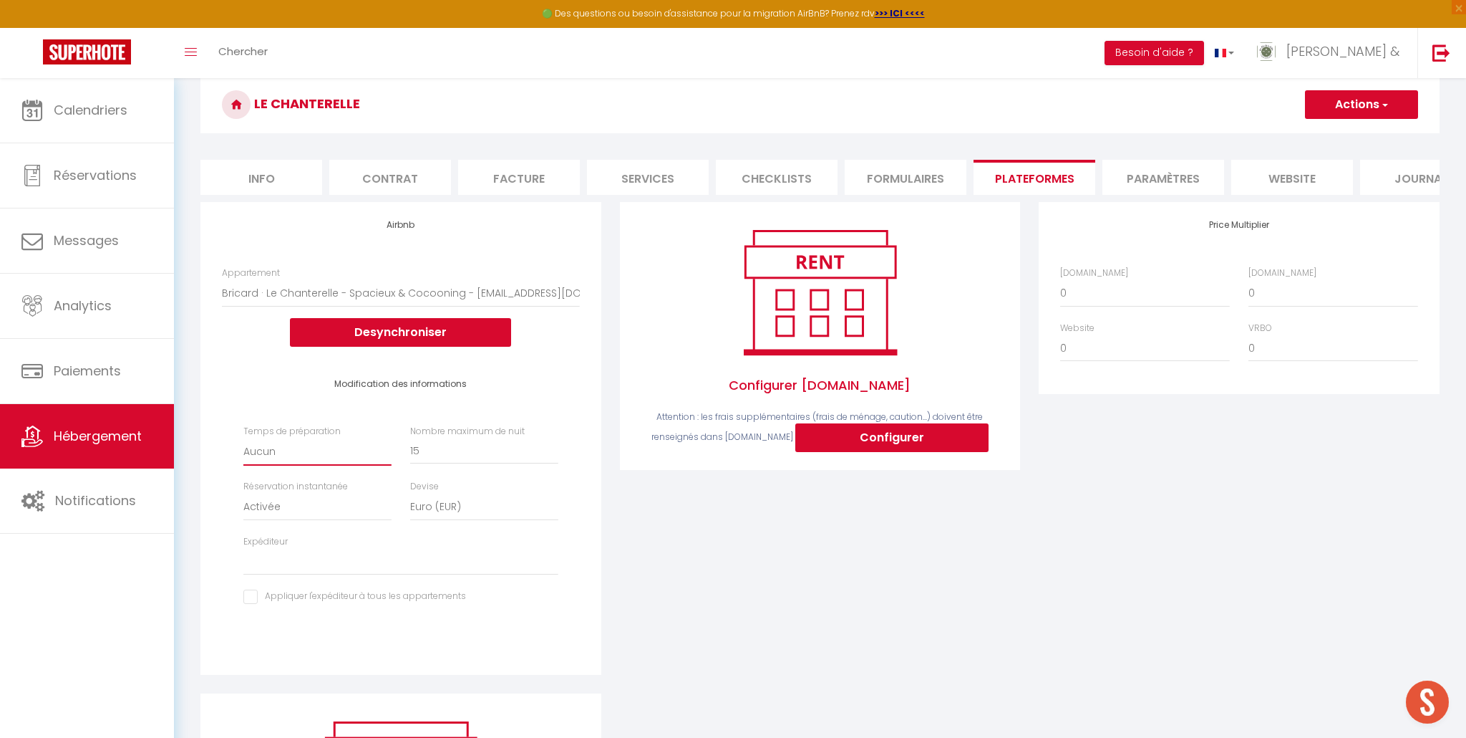
scroll to position [0, 0]
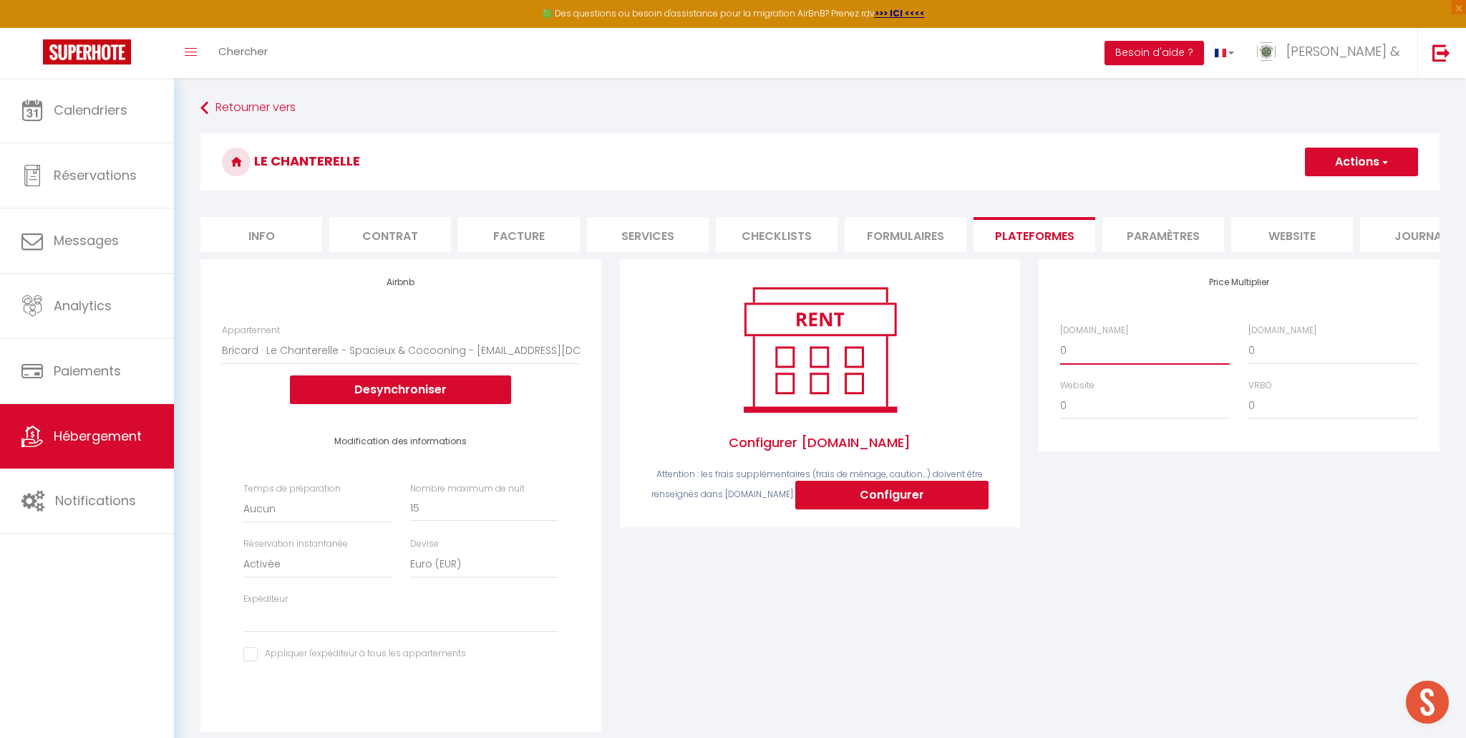
click at [1087, 347] on select "0 + 1 % + 2 % + 3 % + 4 % + 5 % + 6 % + 7 % + 8 % + 9 %" at bounding box center [1145, 350] width 170 height 27
click at [1060, 337] on select "0 + 1 % + 2 % + 3 % + 4 % + 5 % + 6 % + 7 % + 8 % + 9 %" at bounding box center [1145, 350] width 170 height 27
click at [1295, 350] on select "0 + 1 % + 2 % + 3 % + 4 % + 5 % + 6 % + 7 % + 8 % + 9 %" at bounding box center [1334, 350] width 170 height 27
click at [1249, 337] on select "0 + 1 % + 2 % + 3 % + 4 % + 5 % + 6 % + 7 % + 8 % + 9 %" at bounding box center [1334, 350] width 170 height 27
click at [1088, 402] on select "0 + 1 % + 2 % + 3 % + 4 % + 5 % + 6 % + 7 % + 8 % + 9 %" at bounding box center [1145, 405] width 170 height 27
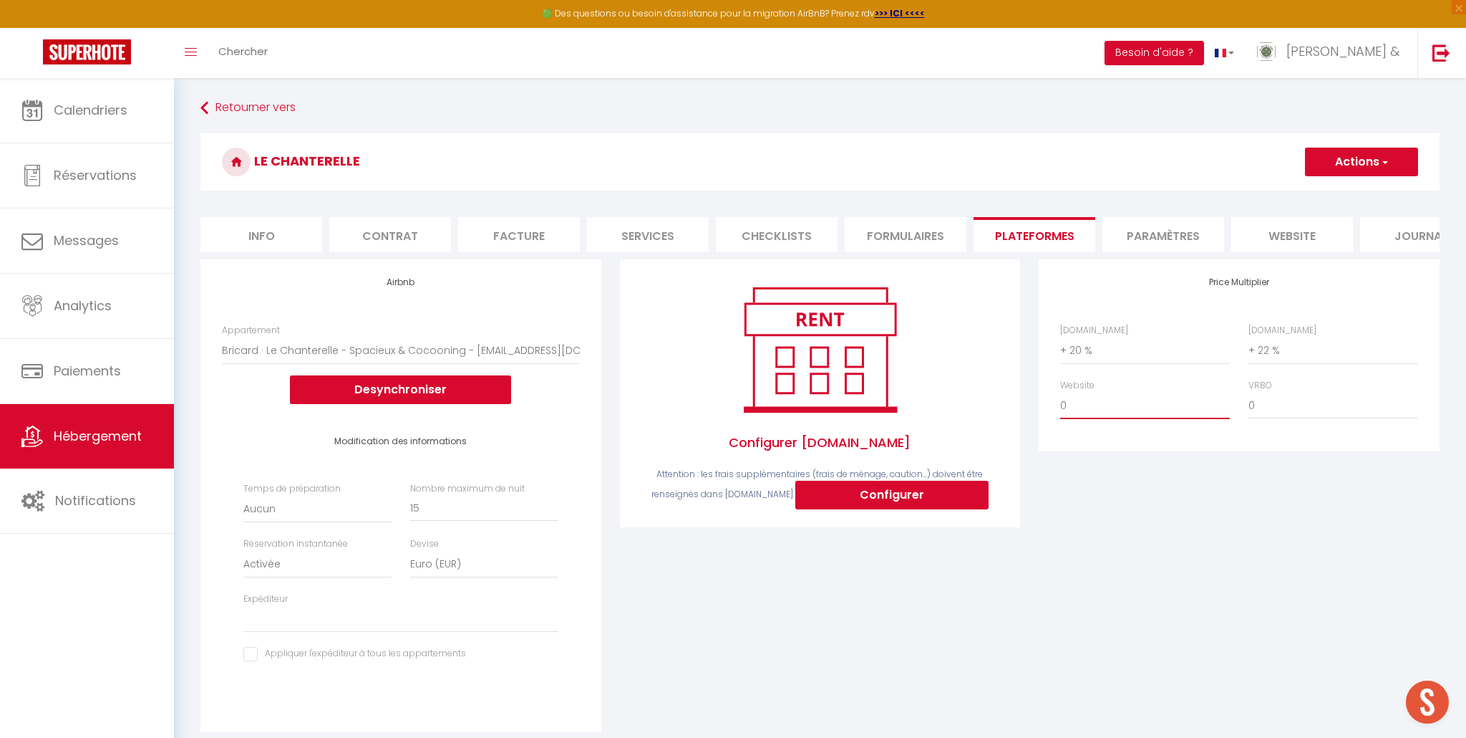
click at [1060, 392] on select "0 + 1 % + 2 % + 3 % + 4 % + 5 % + 6 % + 7 % + 8 % + 9 %" at bounding box center [1145, 405] width 170 height 27
click at [1355, 163] on button "Actions" at bounding box center [1361, 162] width 113 height 29
click at [1358, 191] on link "Enregistrer" at bounding box center [1361, 193] width 113 height 19
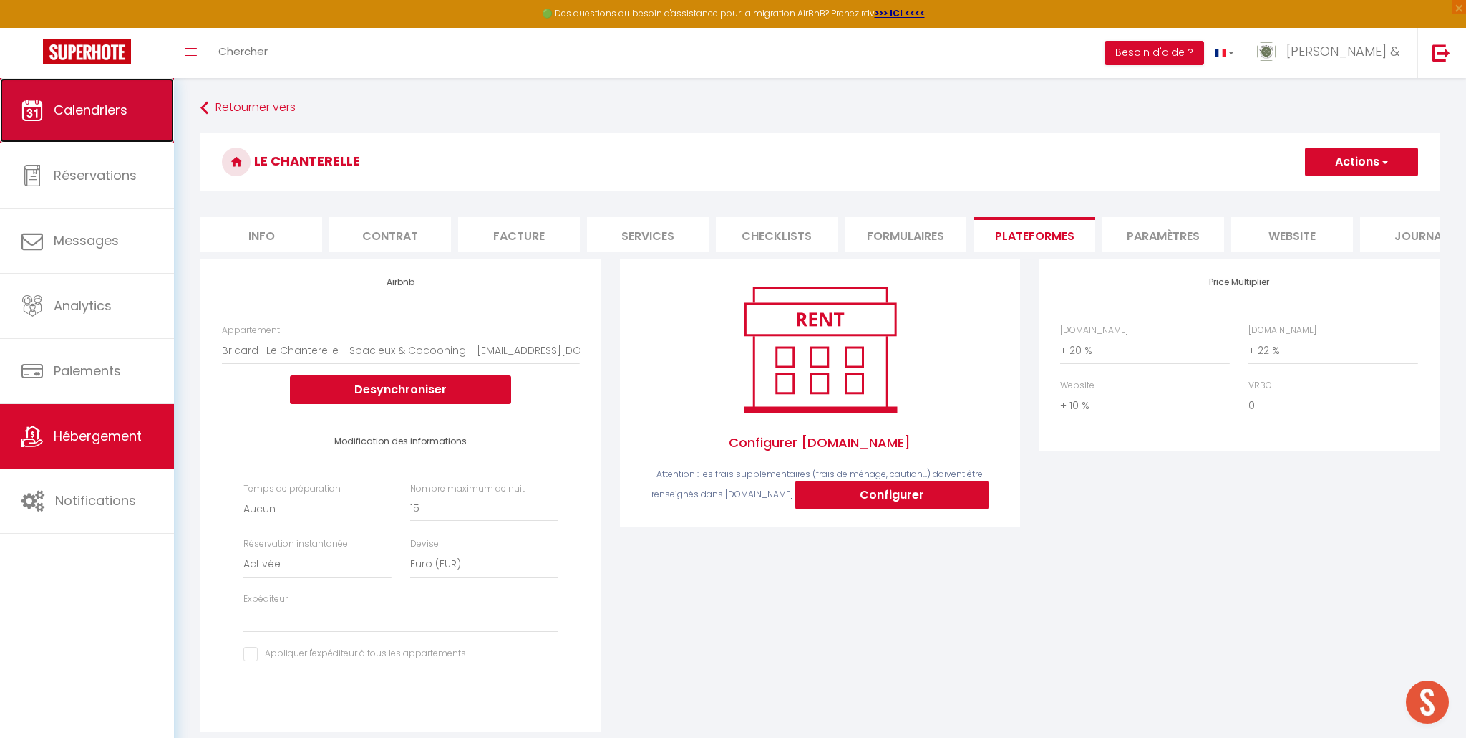
click at [97, 117] on span "Calendriers" at bounding box center [91, 110] width 74 height 18
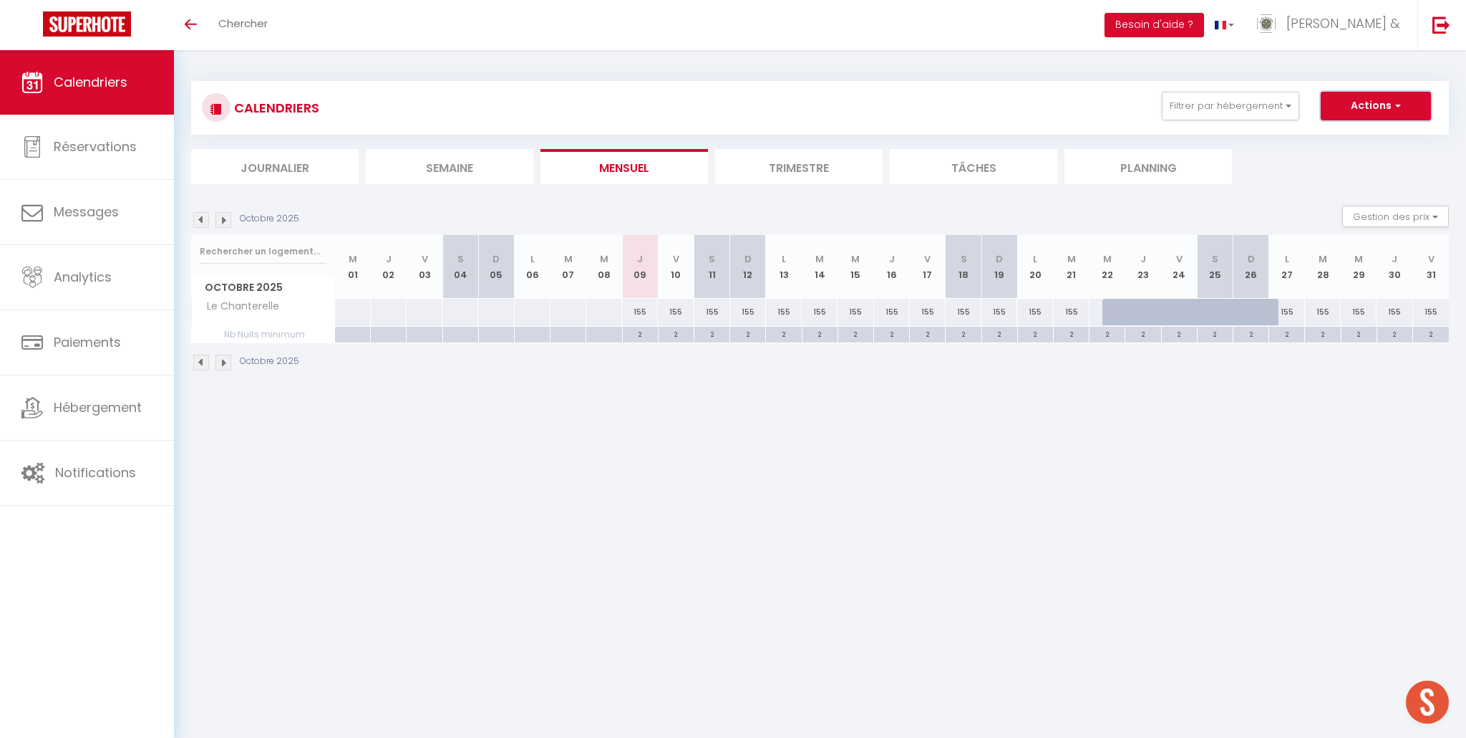
click at [1363, 109] on button "Actions" at bounding box center [1376, 106] width 110 height 29
click at [1278, 101] on button "Filtrer par hébergement" at bounding box center [1230, 106] width 137 height 29
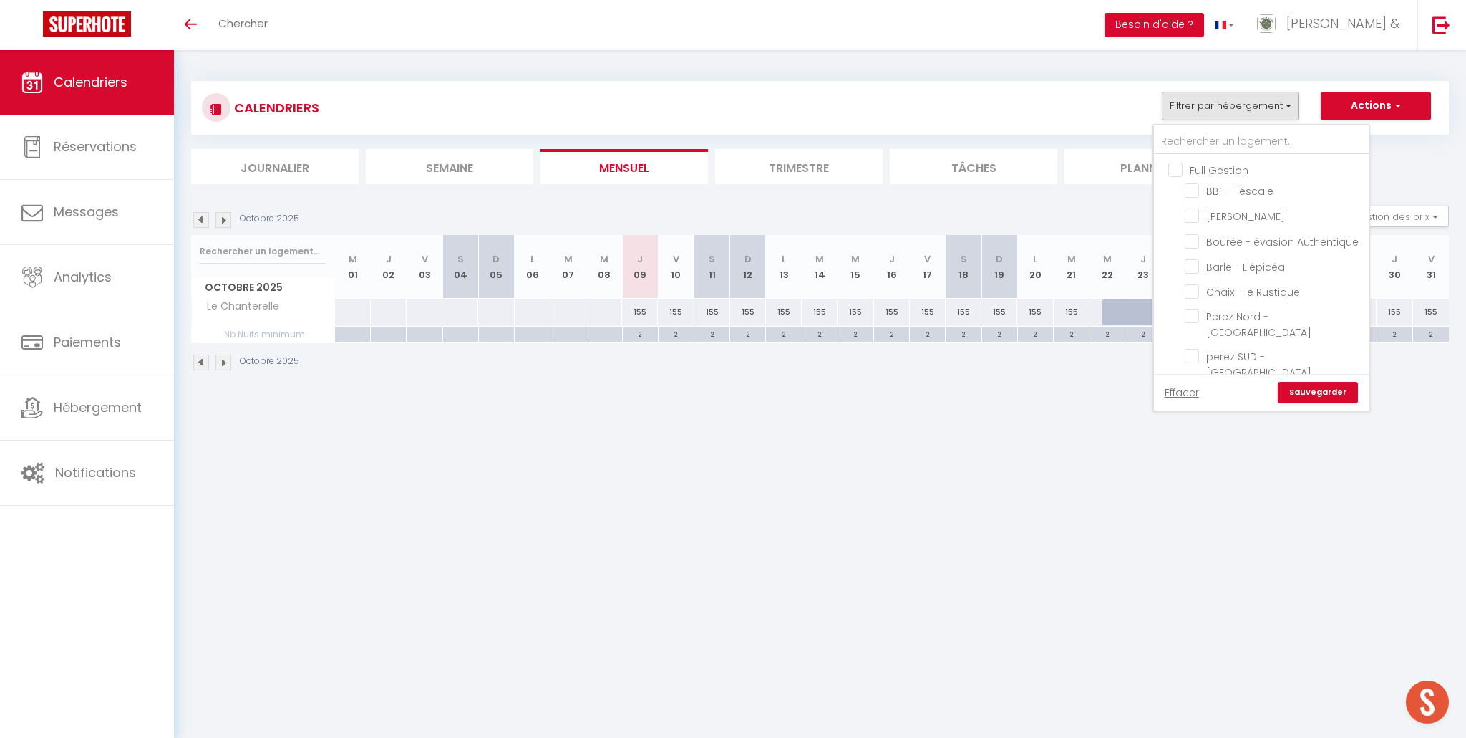
click at [1171, 169] on input "Full Gestion" at bounding box center [1276, 169] width 215 height 14
checkbox input "true"
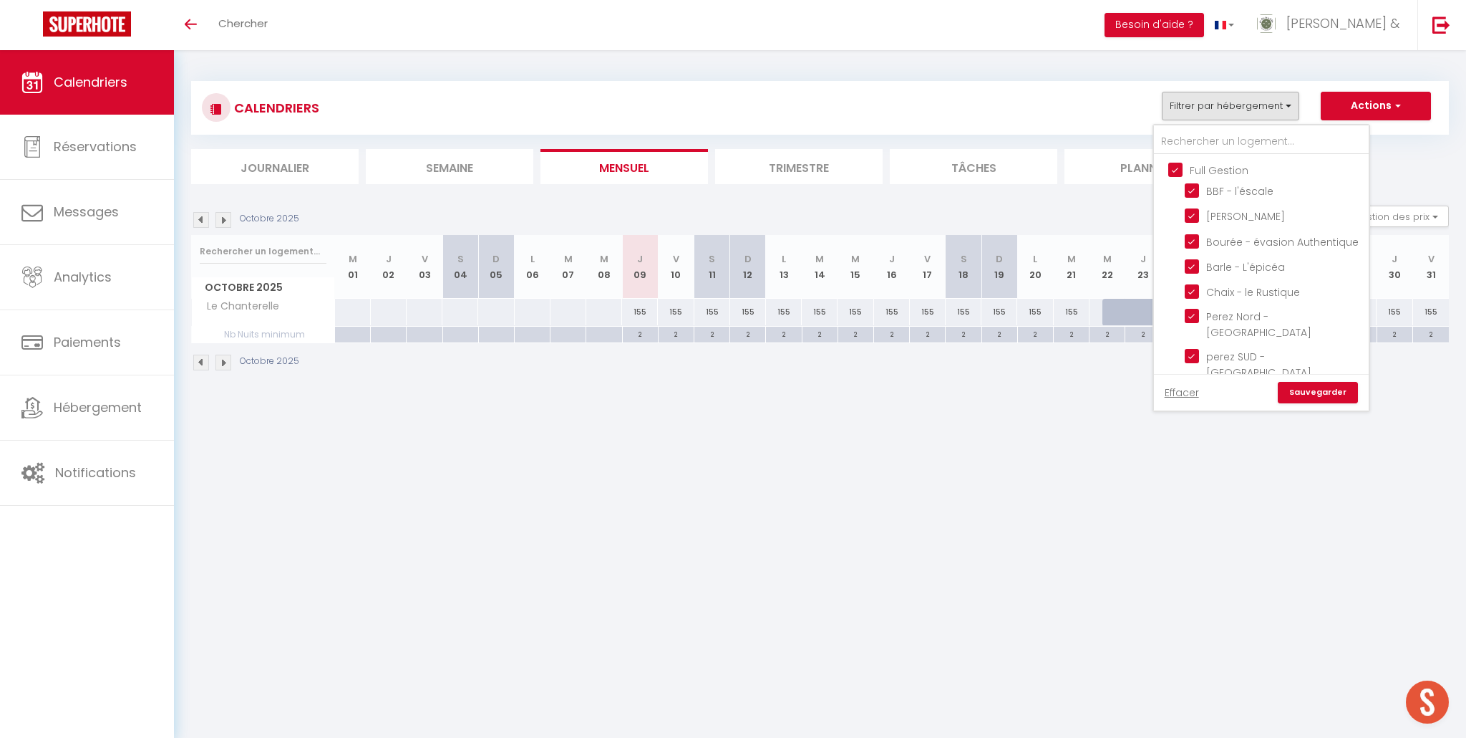
checkbox input "true"
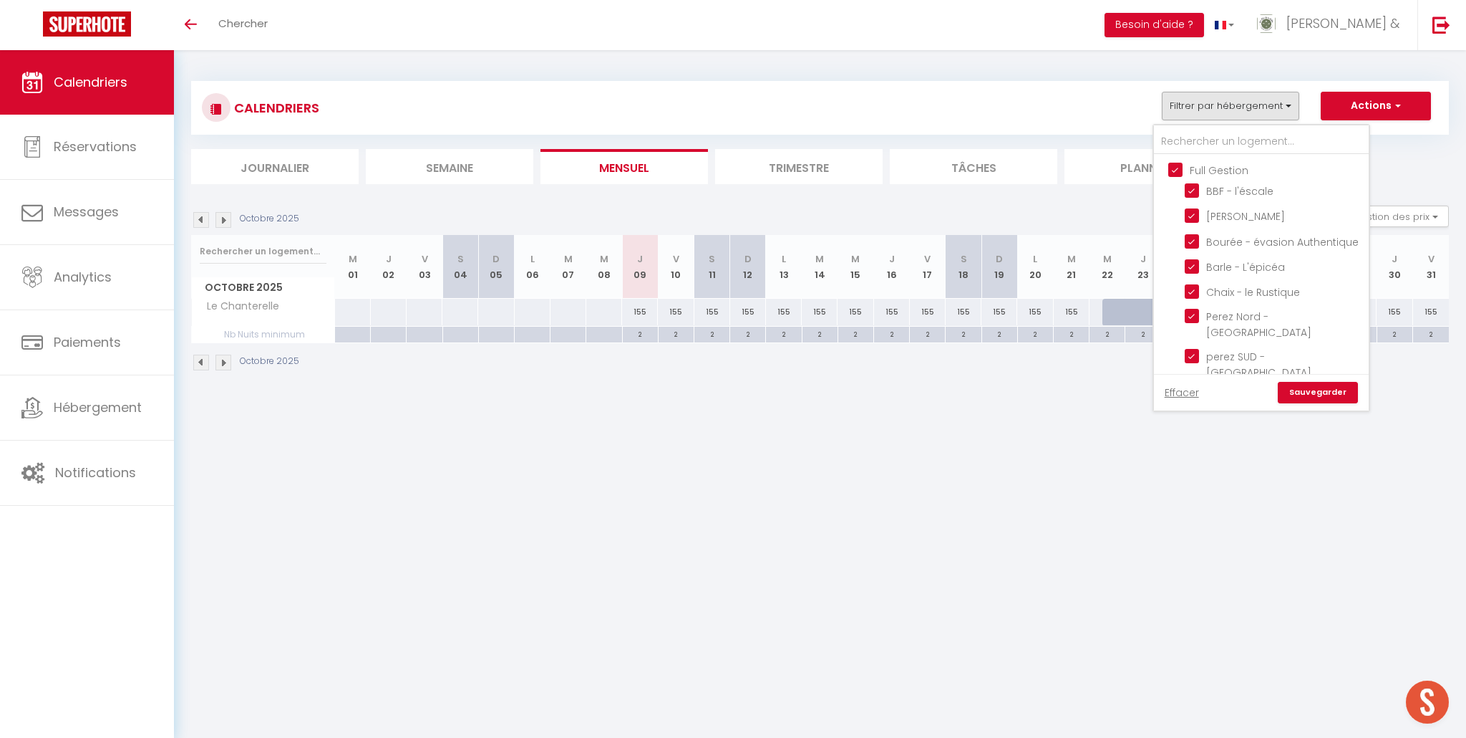
checkbox input "true"
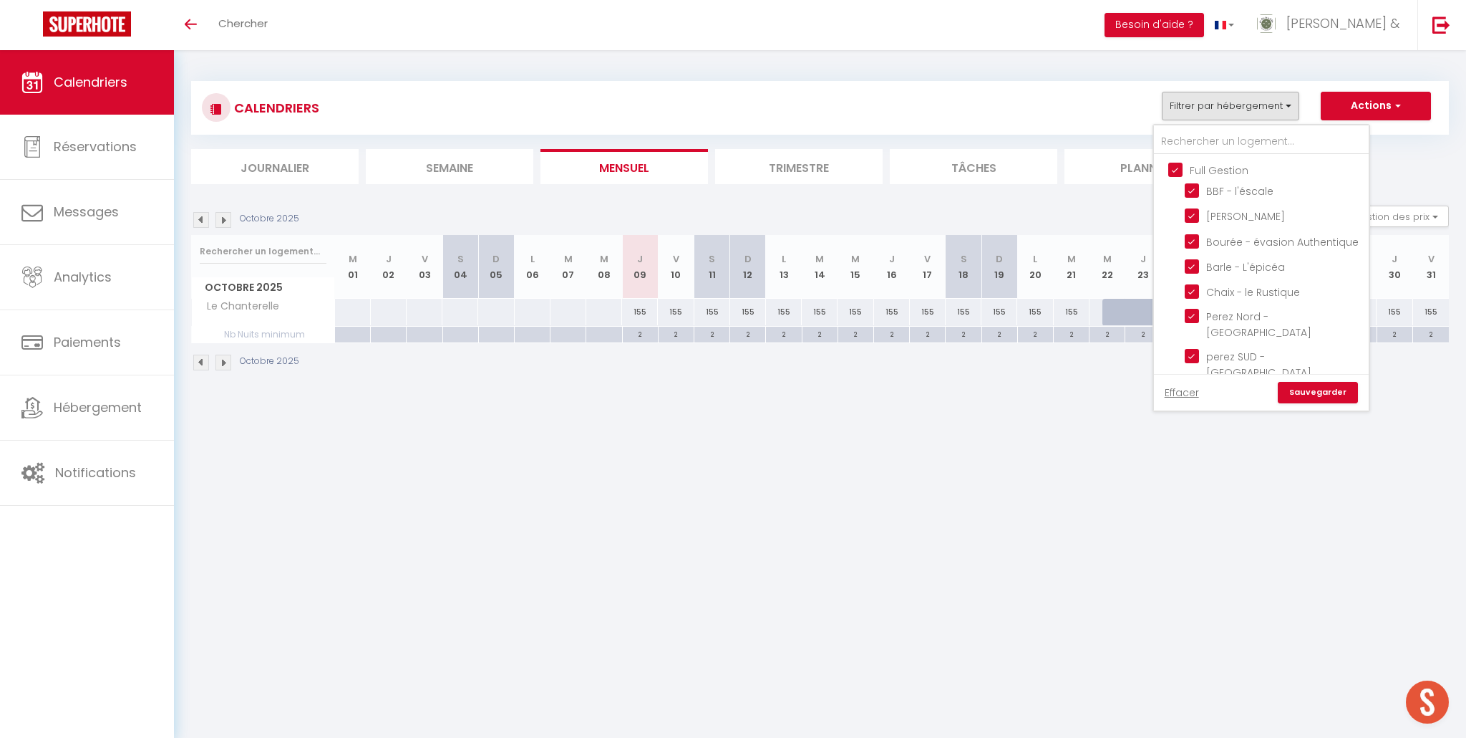
checkbox input "true"
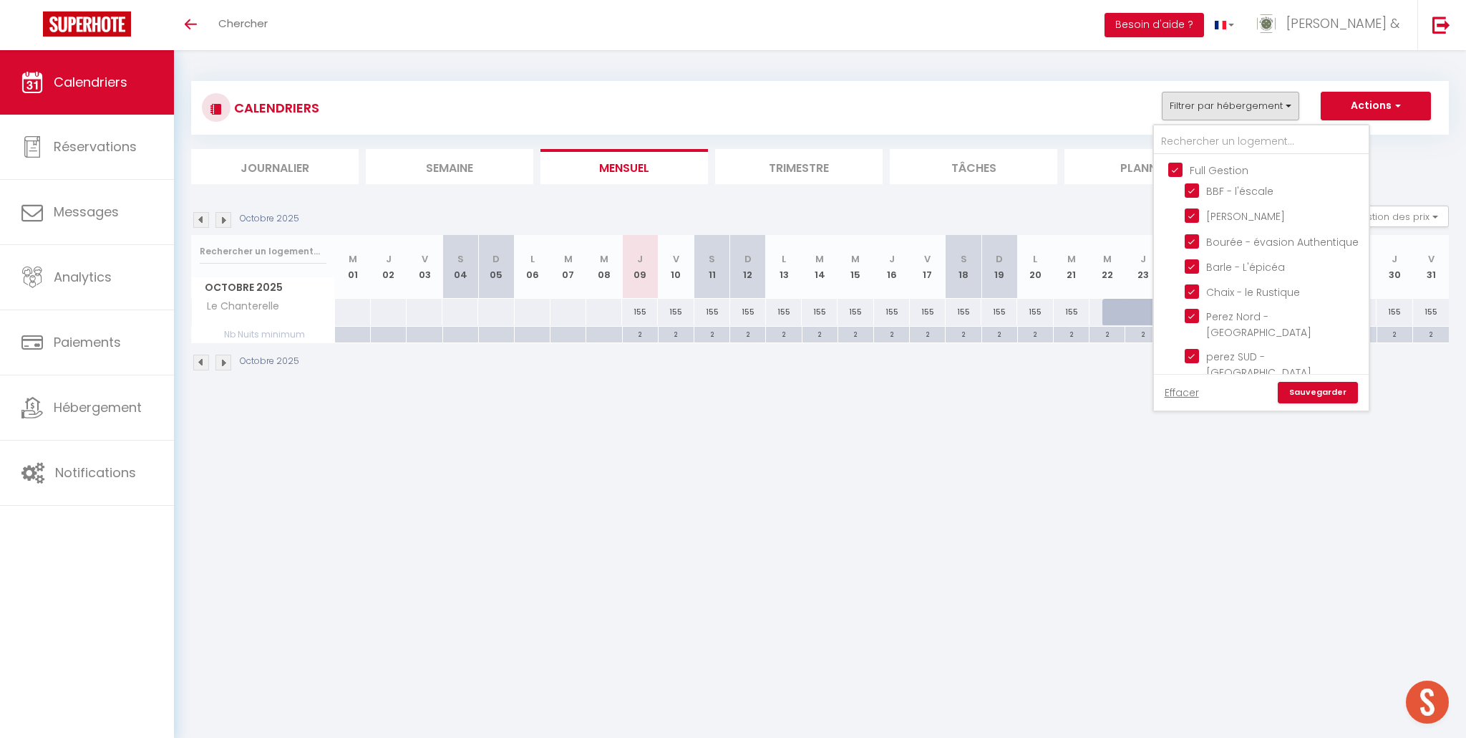
checkbox input "true"
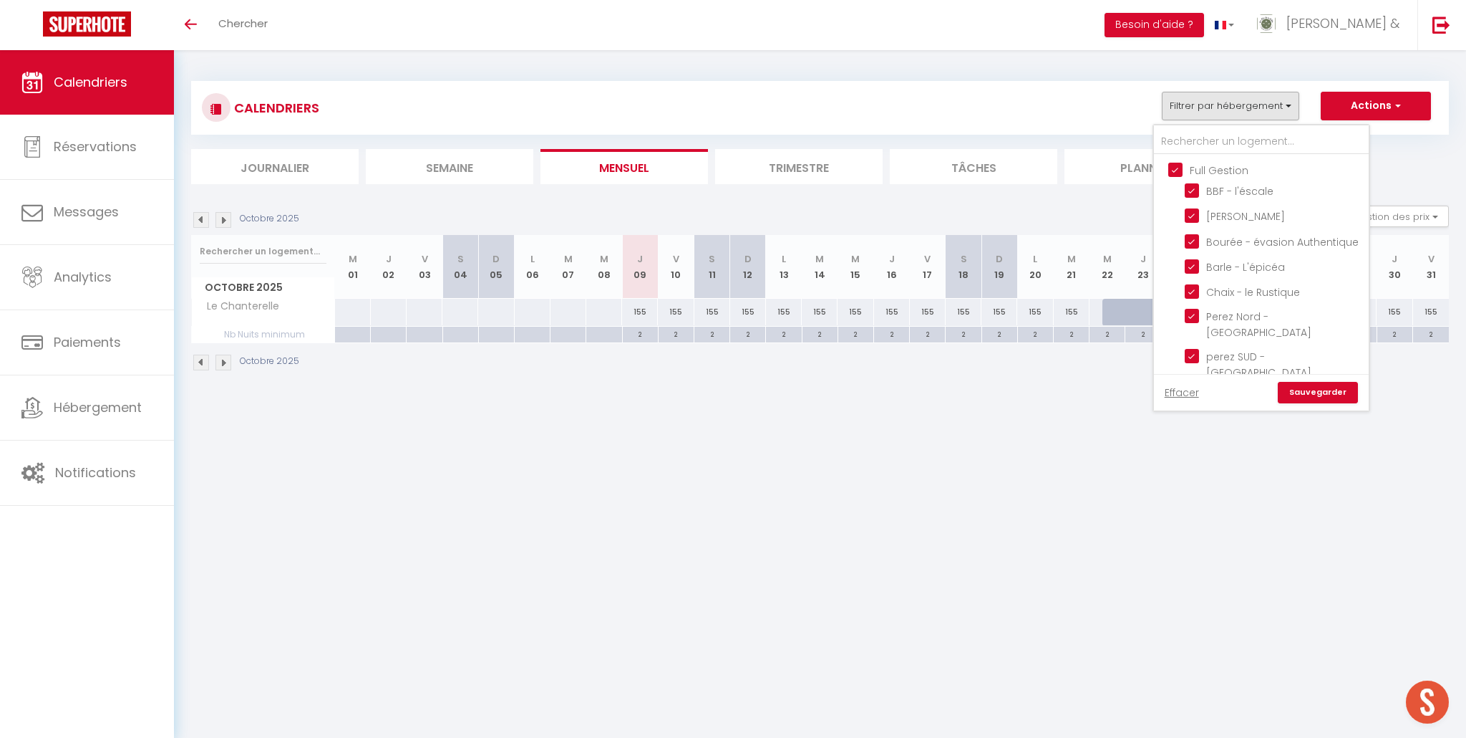
checkbox input "true"
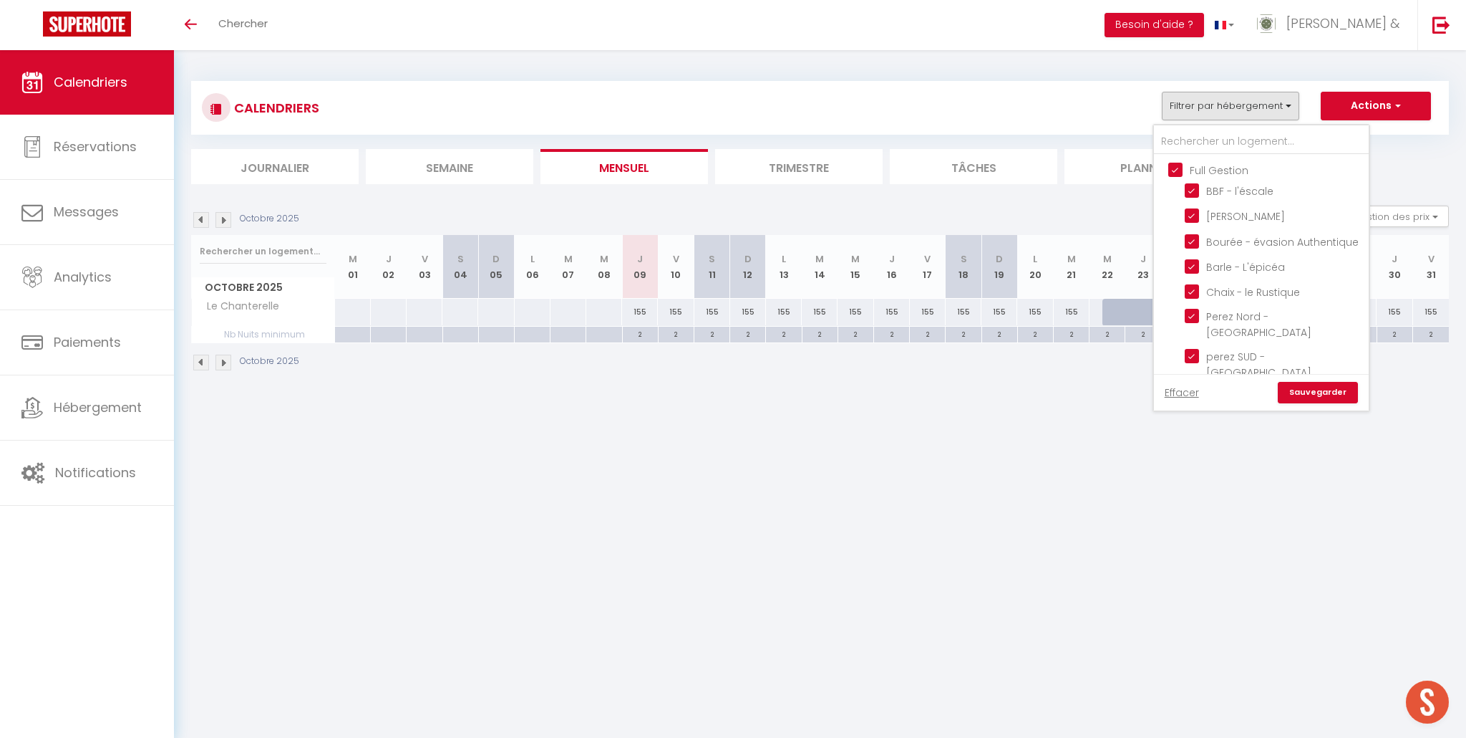
checkbox input "true"
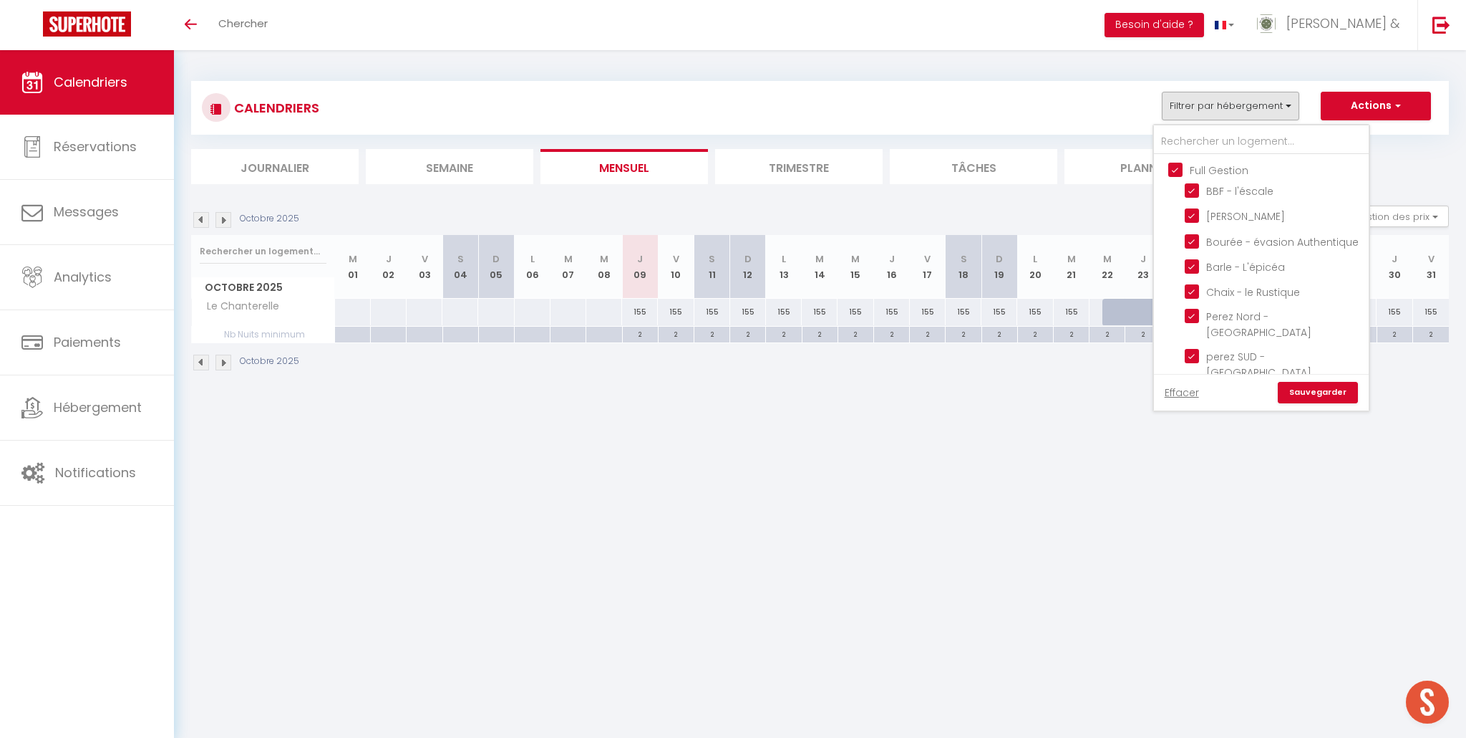
checkbox input "true"
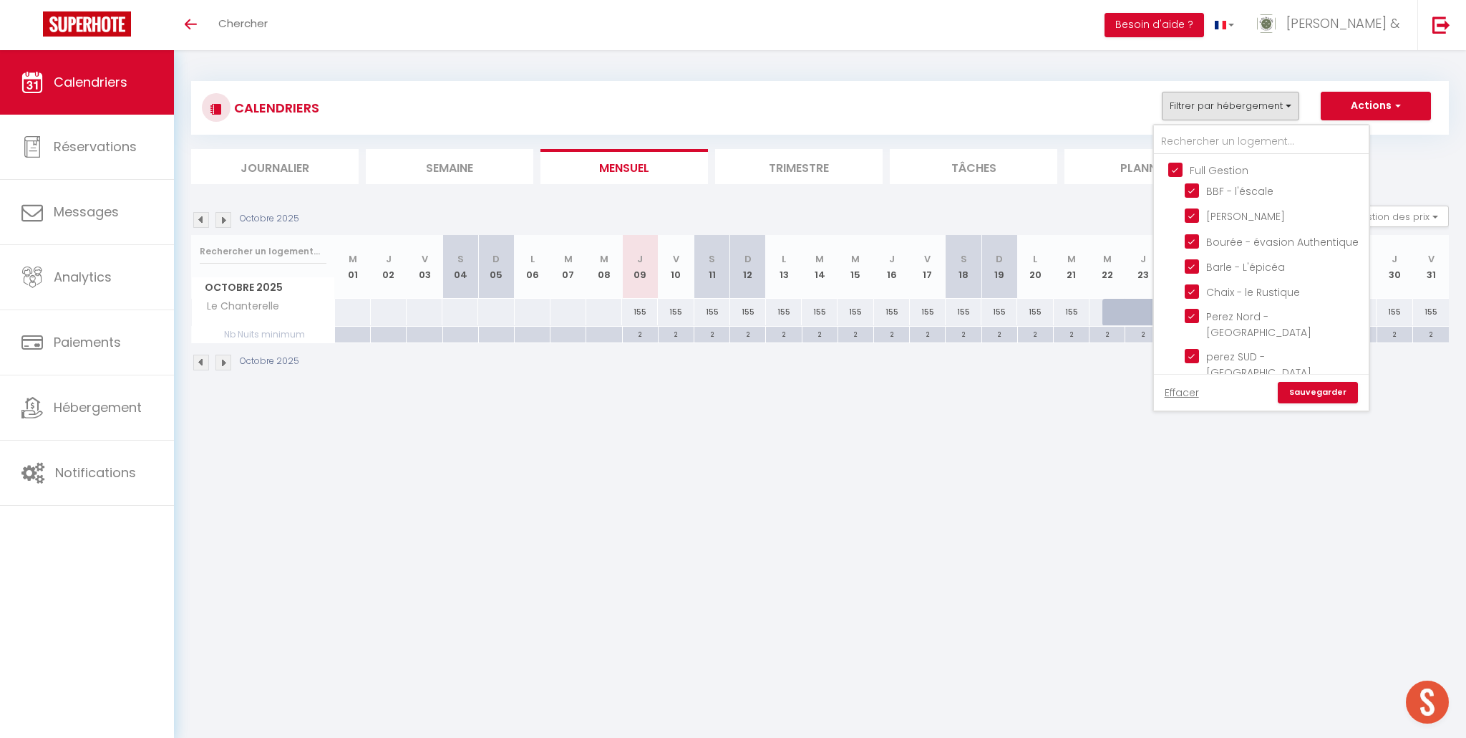
checkbox input "true"
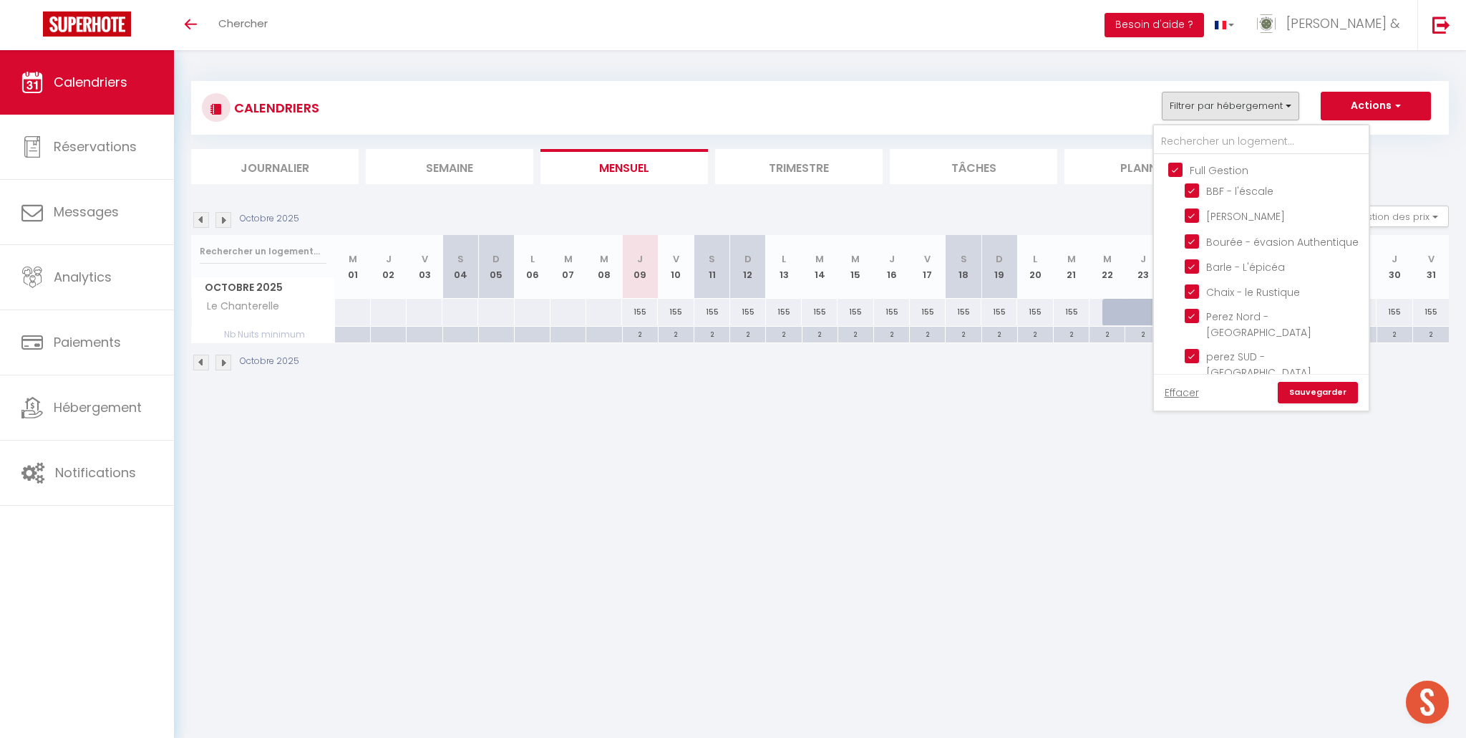
checkbox input "true"
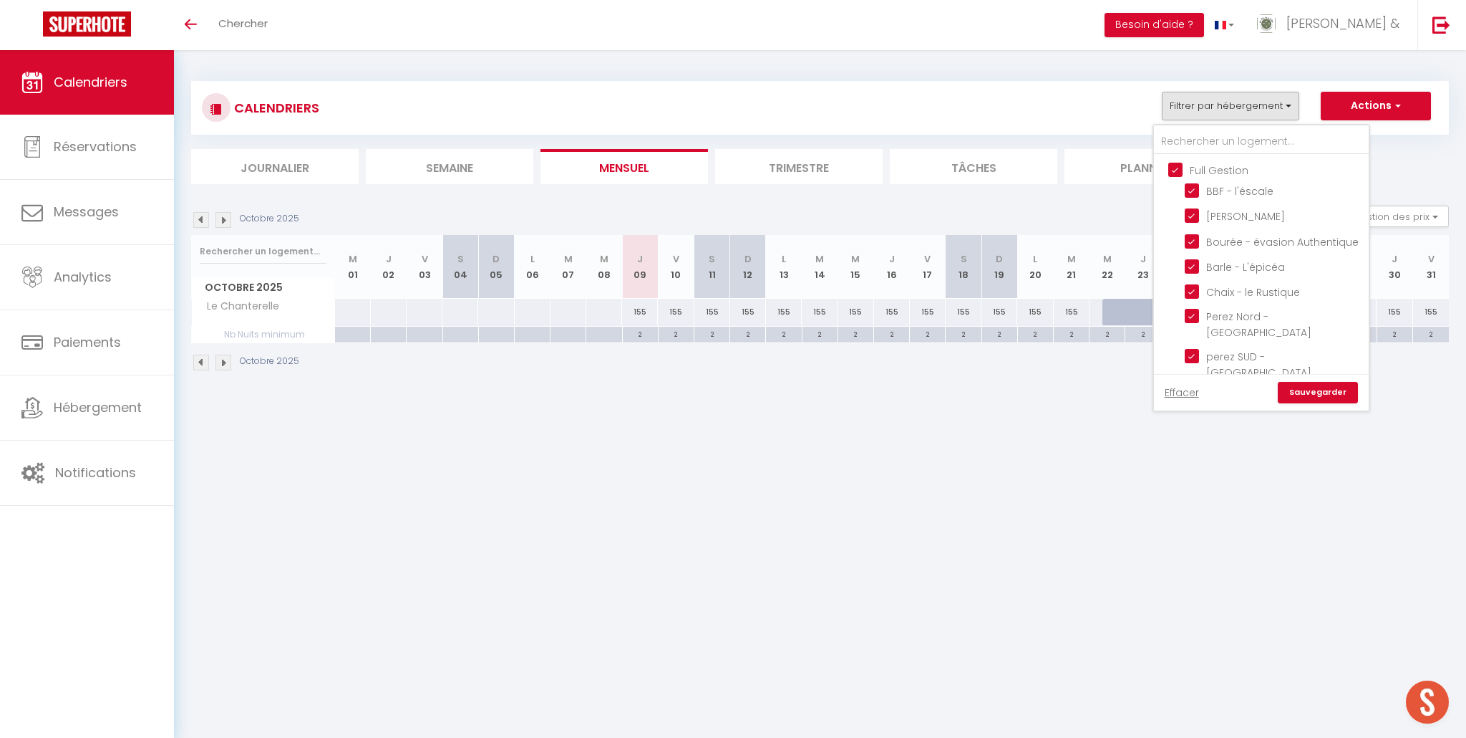
checkbox input "true"
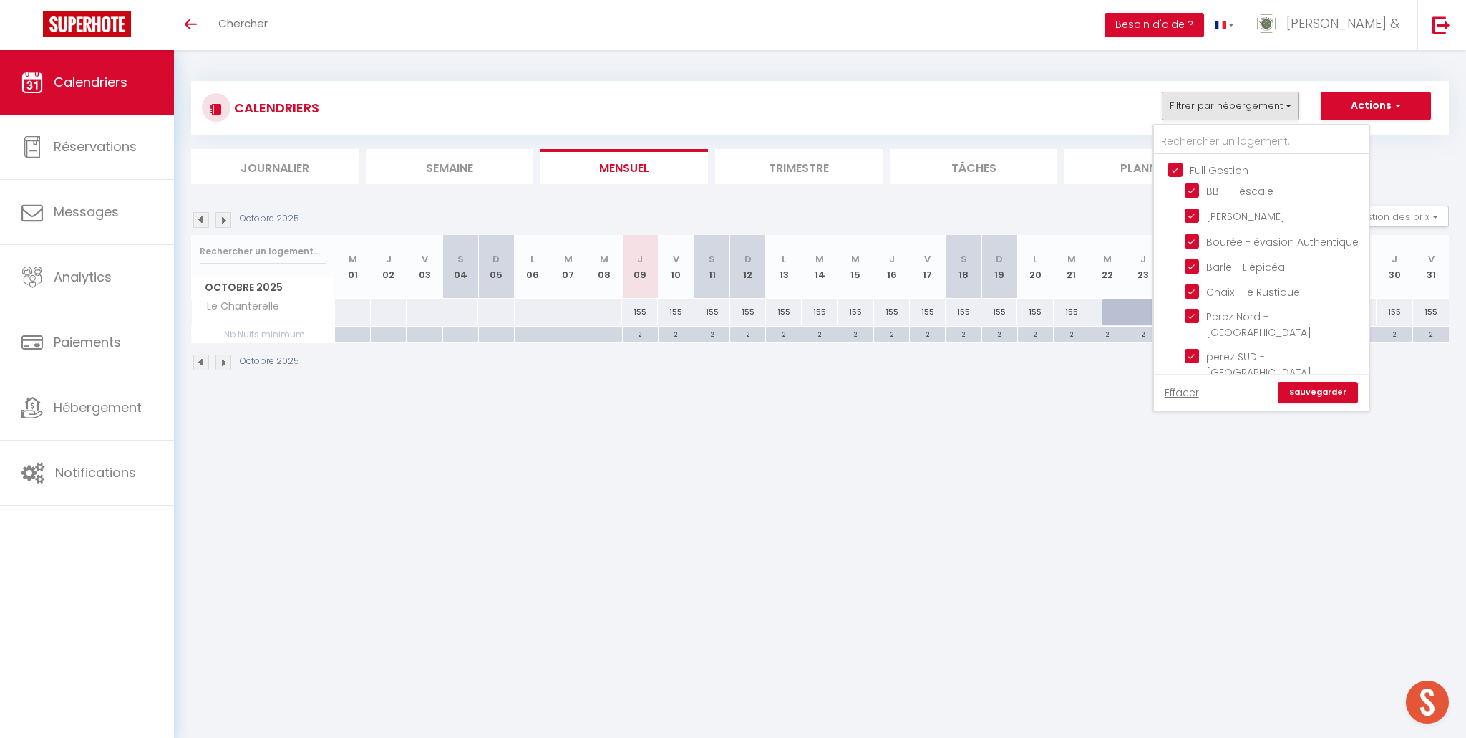
checkbox input "true"
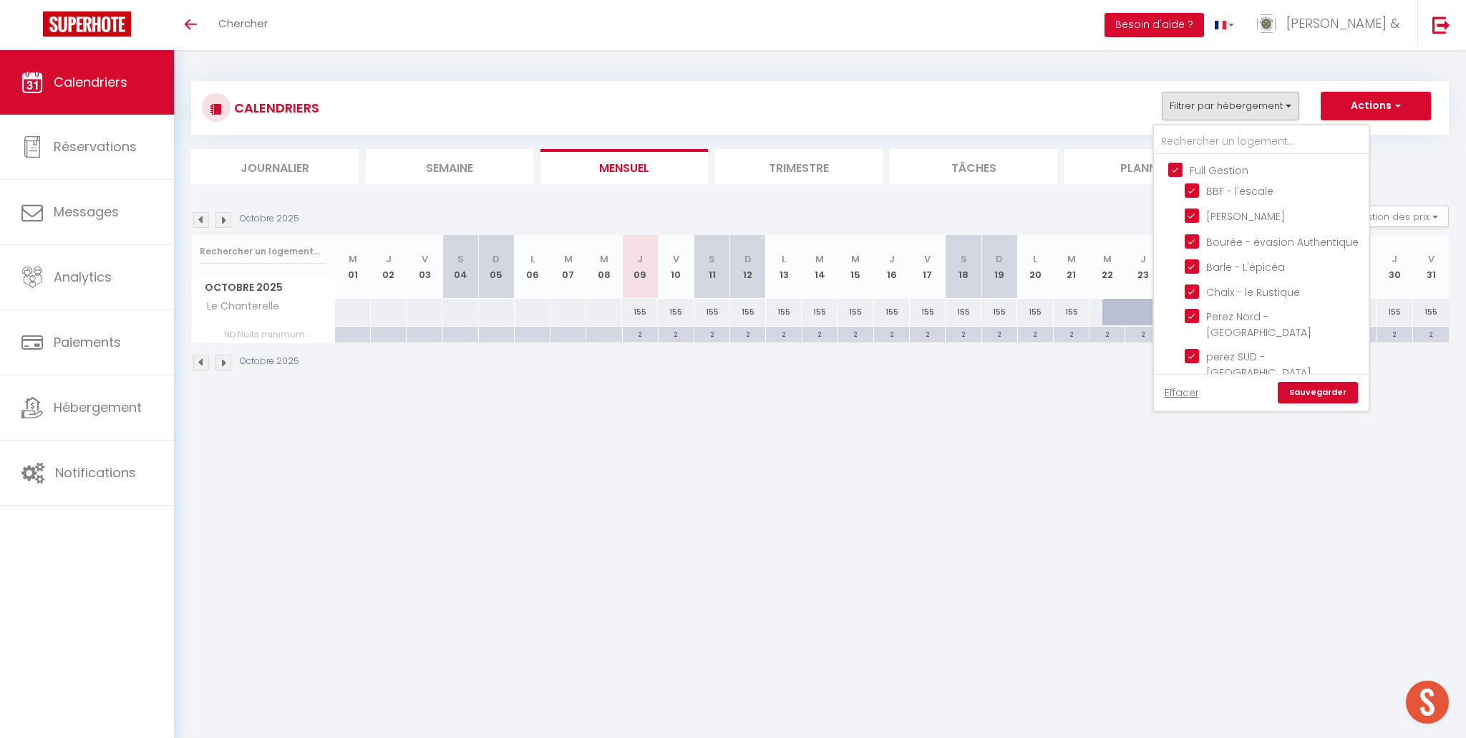
checkbox input "true"
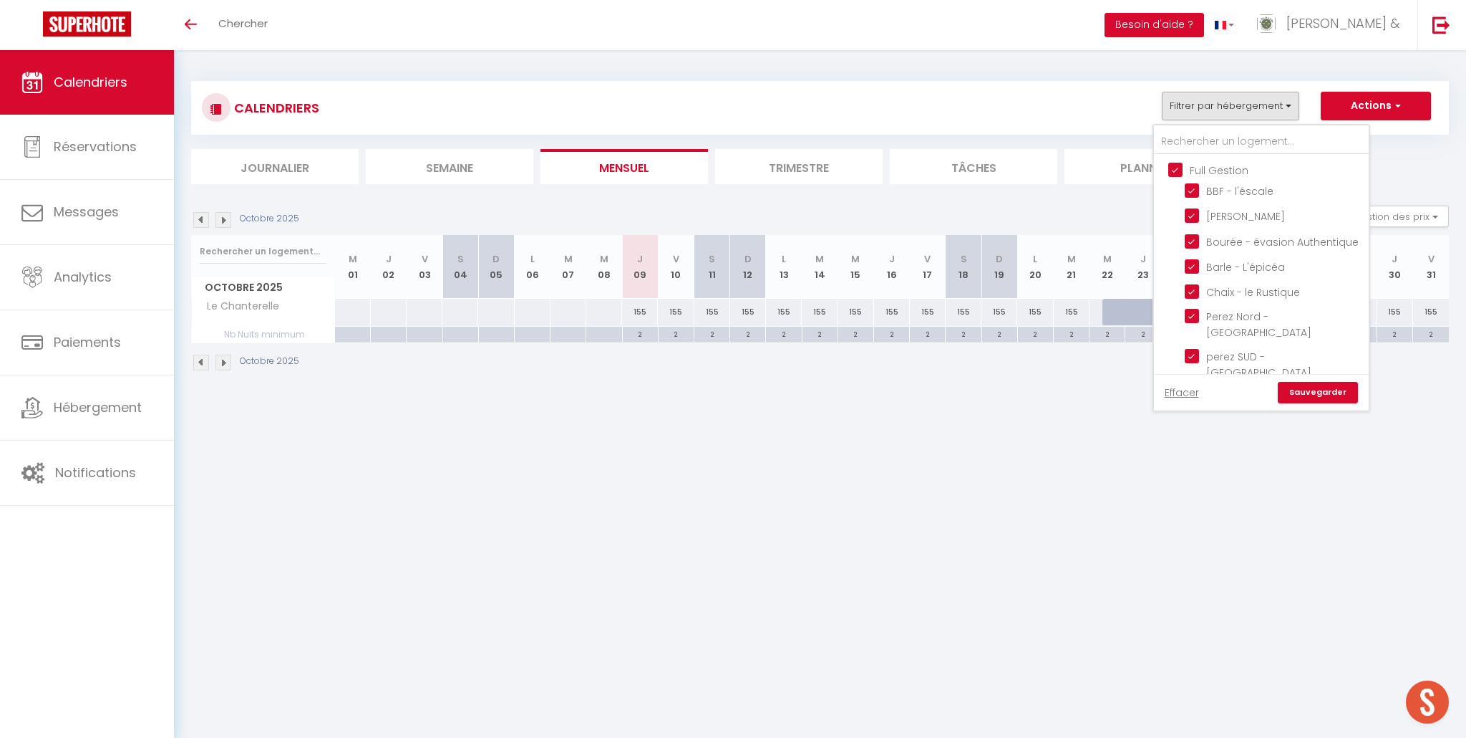
checkbox input "true"
click at [1315, 390] on link "Sauvegarder" at bounding box center [1318, 392] width 80 height 21
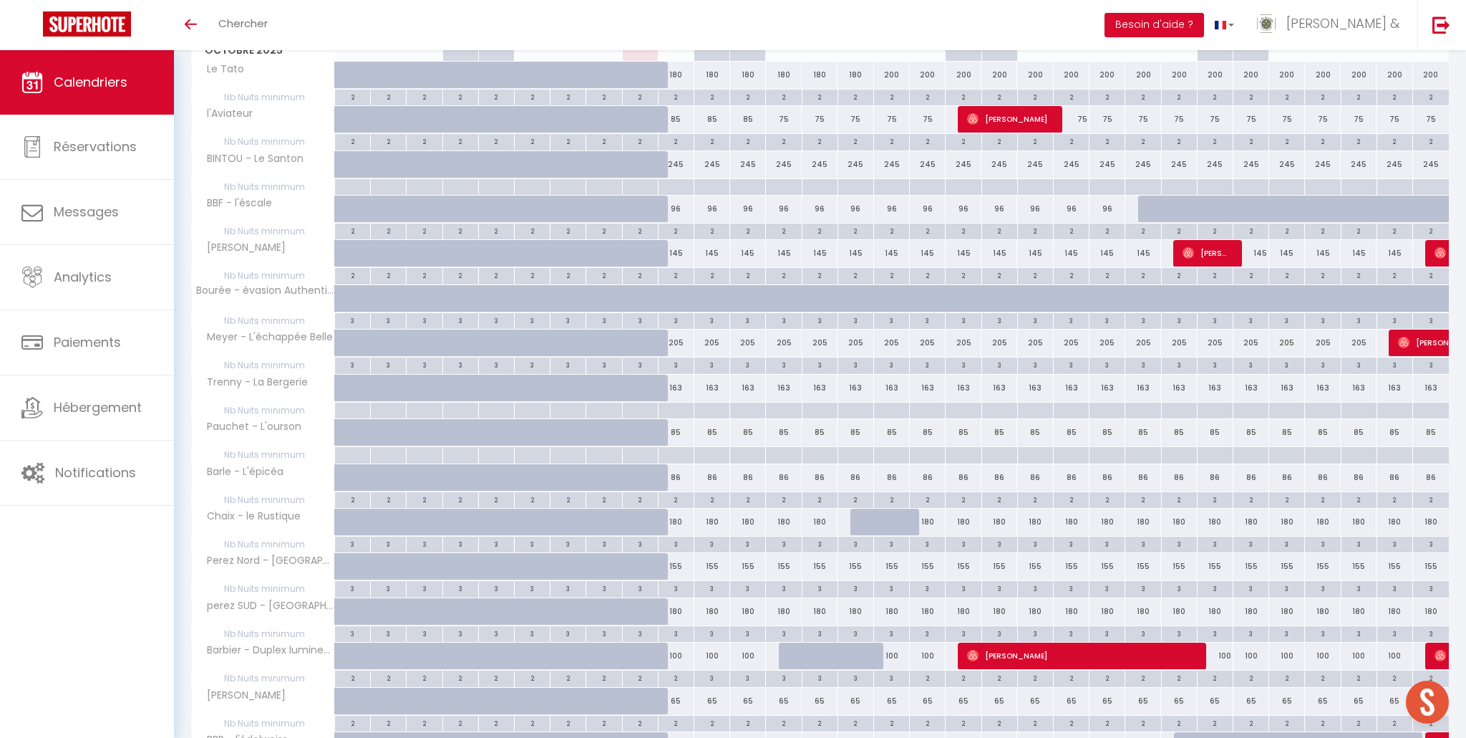
scroll to position [548, 0]
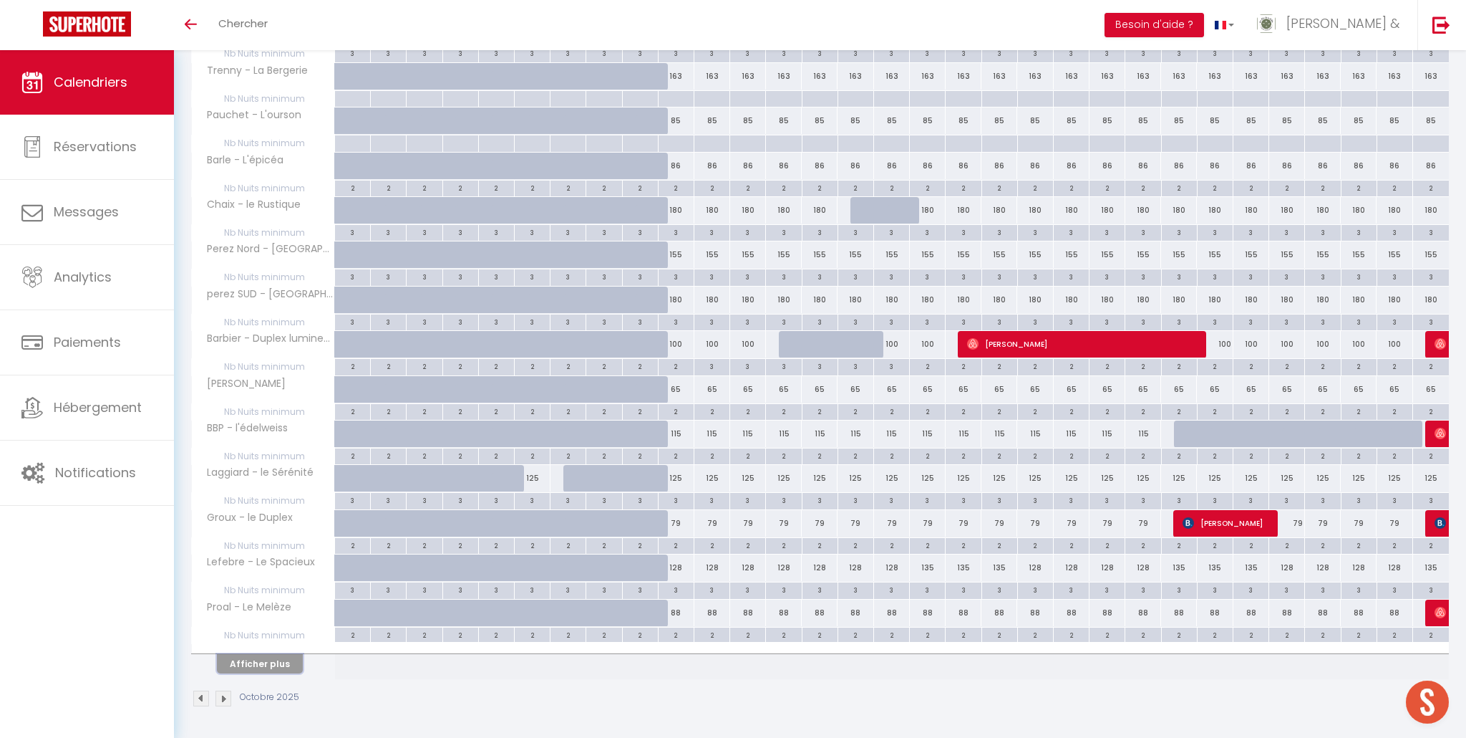
click at [280, 663] on button "Afficher plus" at bounding box center [260, 663] width 86 height 19
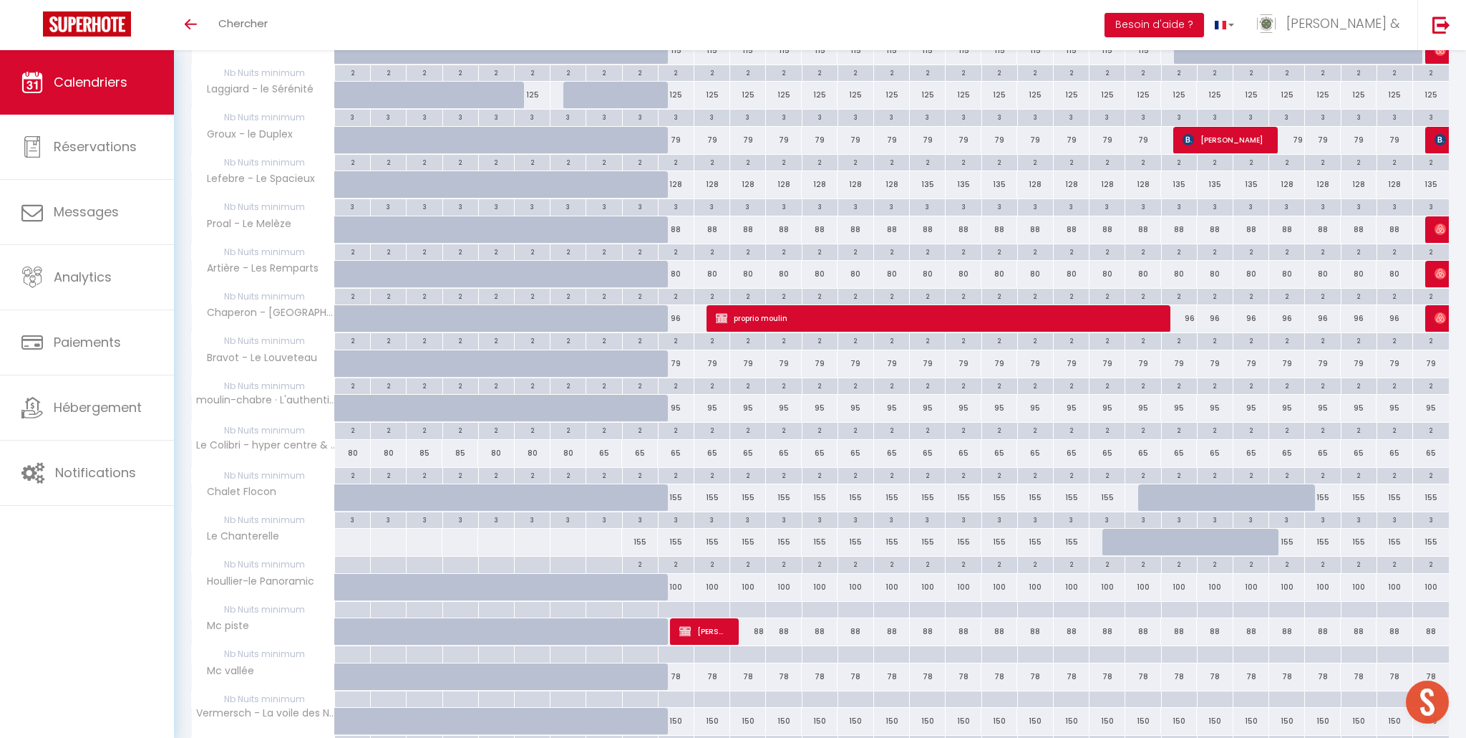
scroll to position [940, 0]
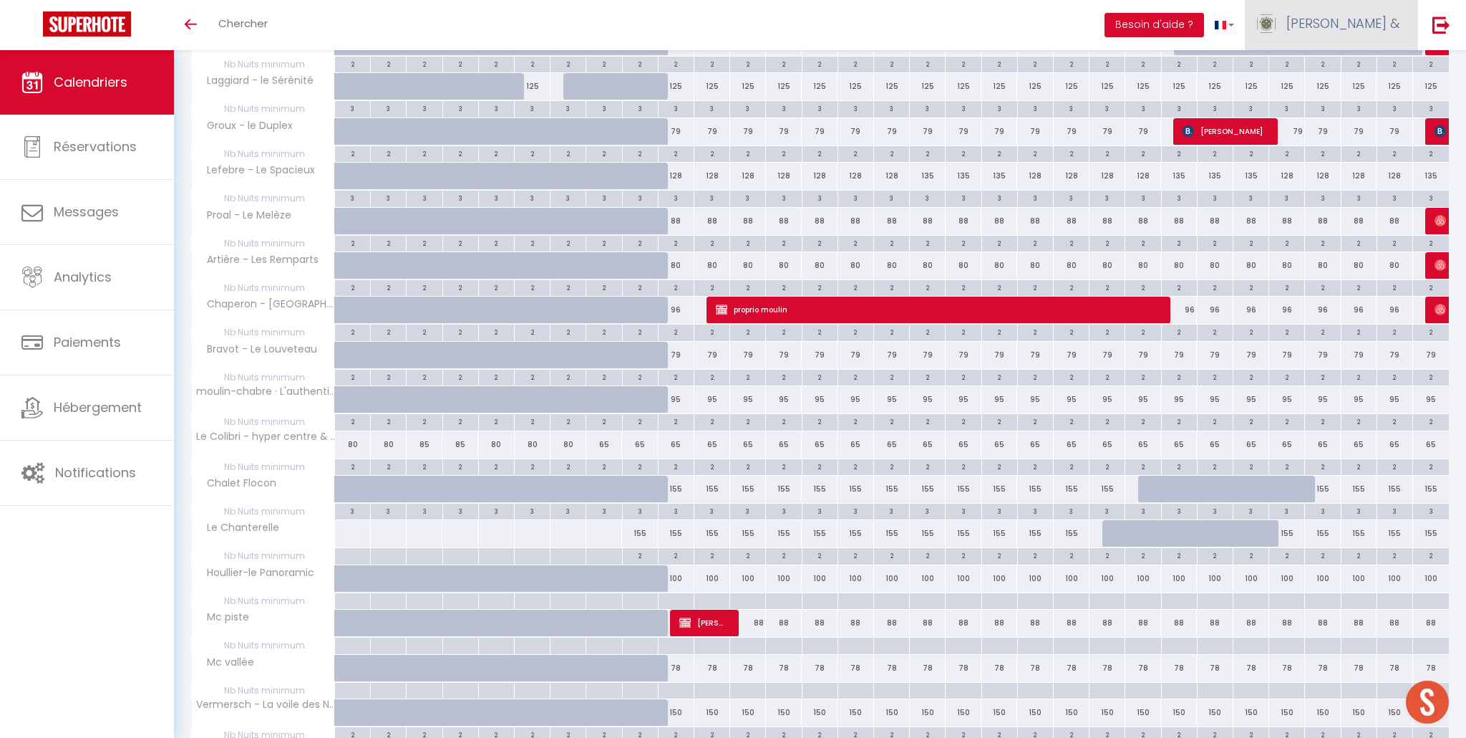
click at [1363, 24] on link "[PERSON_NAME] &" at bounding box center [1331, 25] width 173 height 50
click at [1352, 74] on link "Paramètres" at bounding box center [1360, 71] width 106 height 24
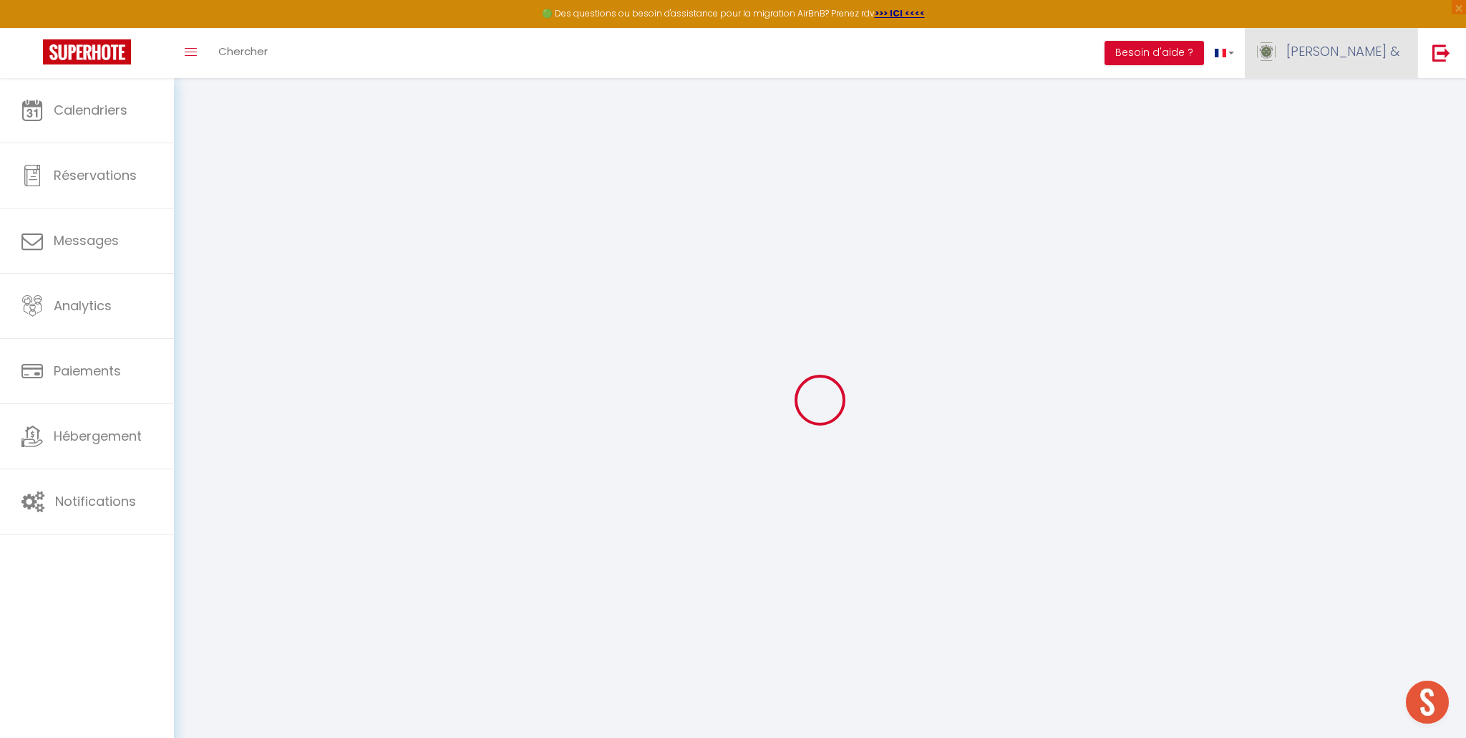
type input "tHMZewBljqXrO6UWfPNgYdKMl"
type input "SmNnTu3J6sl0ljx7xdXOC23d4"
type input "https://app.superhote.com/#/get-available-rentals/SmNnTu3J6sl0ljx7xdXOC23d4"
select select "fr"
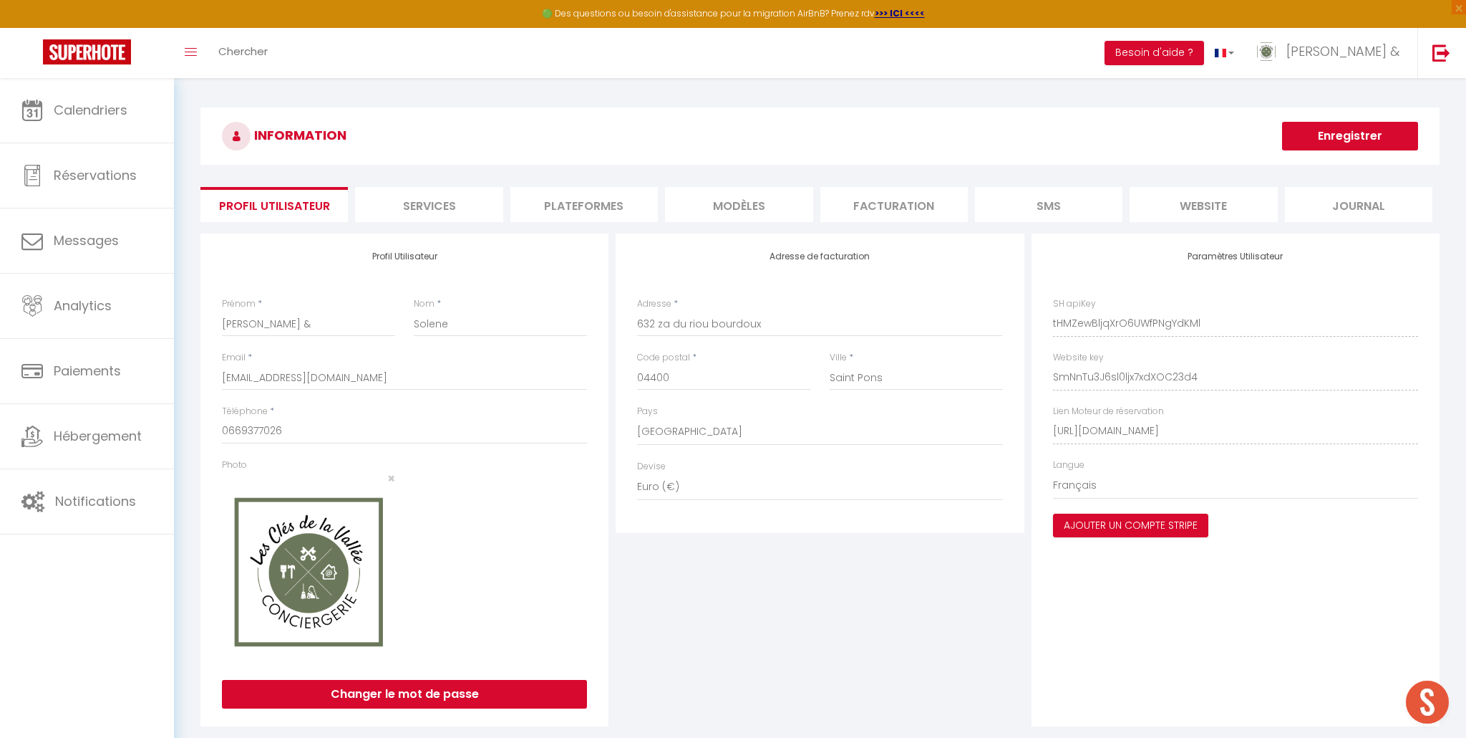
click at [619, 206] on li "Plateformes" at bounding box center [585, 204] width 148 height 35
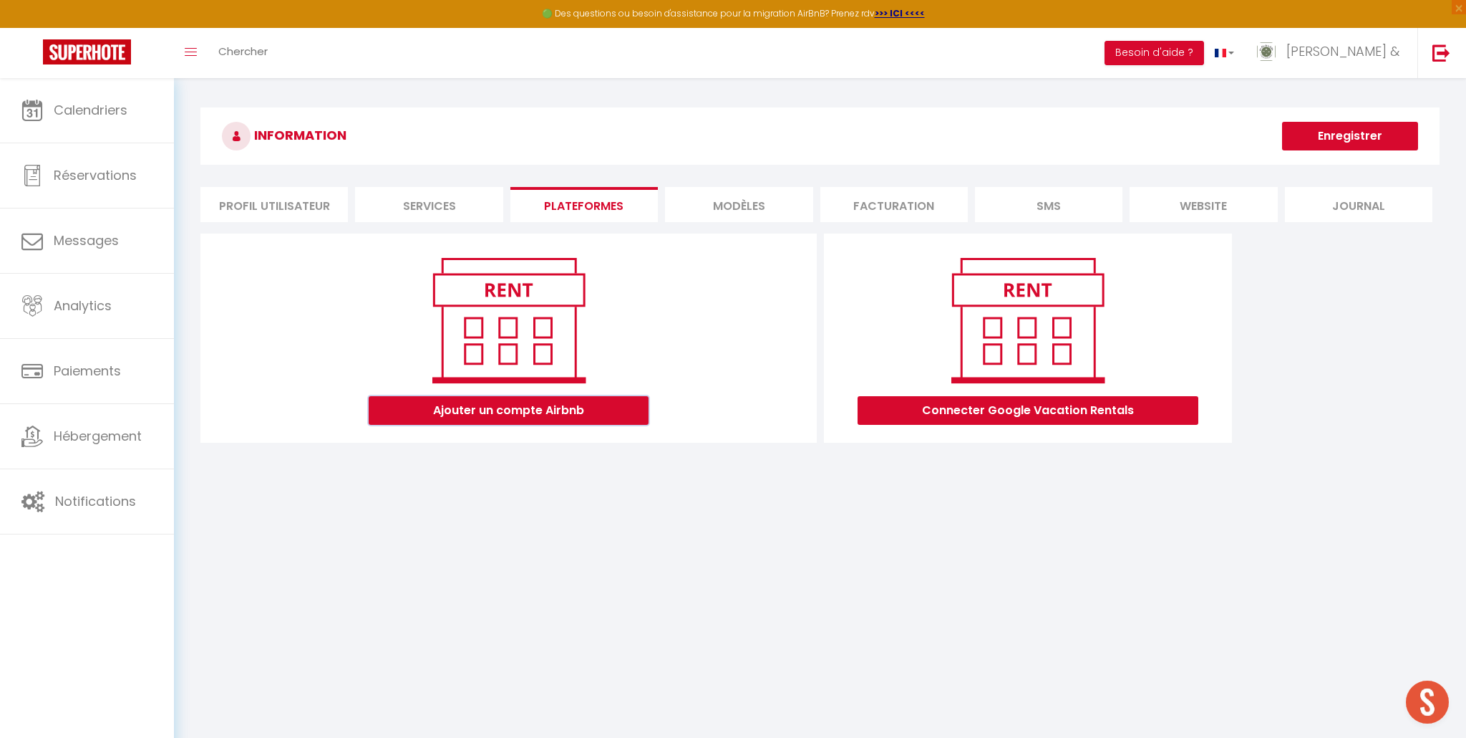
click at [611, 402] on button "Ajouter un compte Airbnb" at bounding box center [509, 410] width 280 height 29
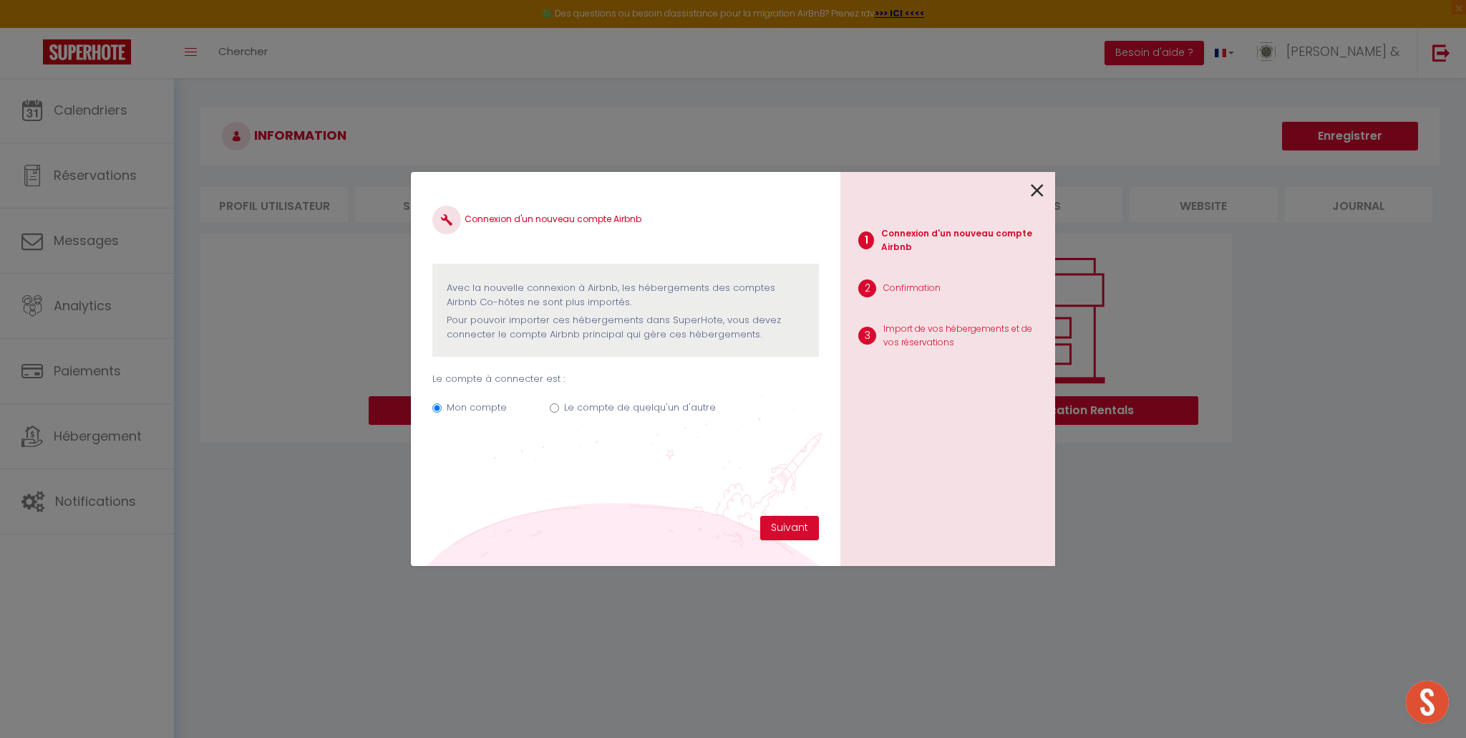
click at [1038, 190] on icon at bounding box center [1037, 190] width 13 height 21
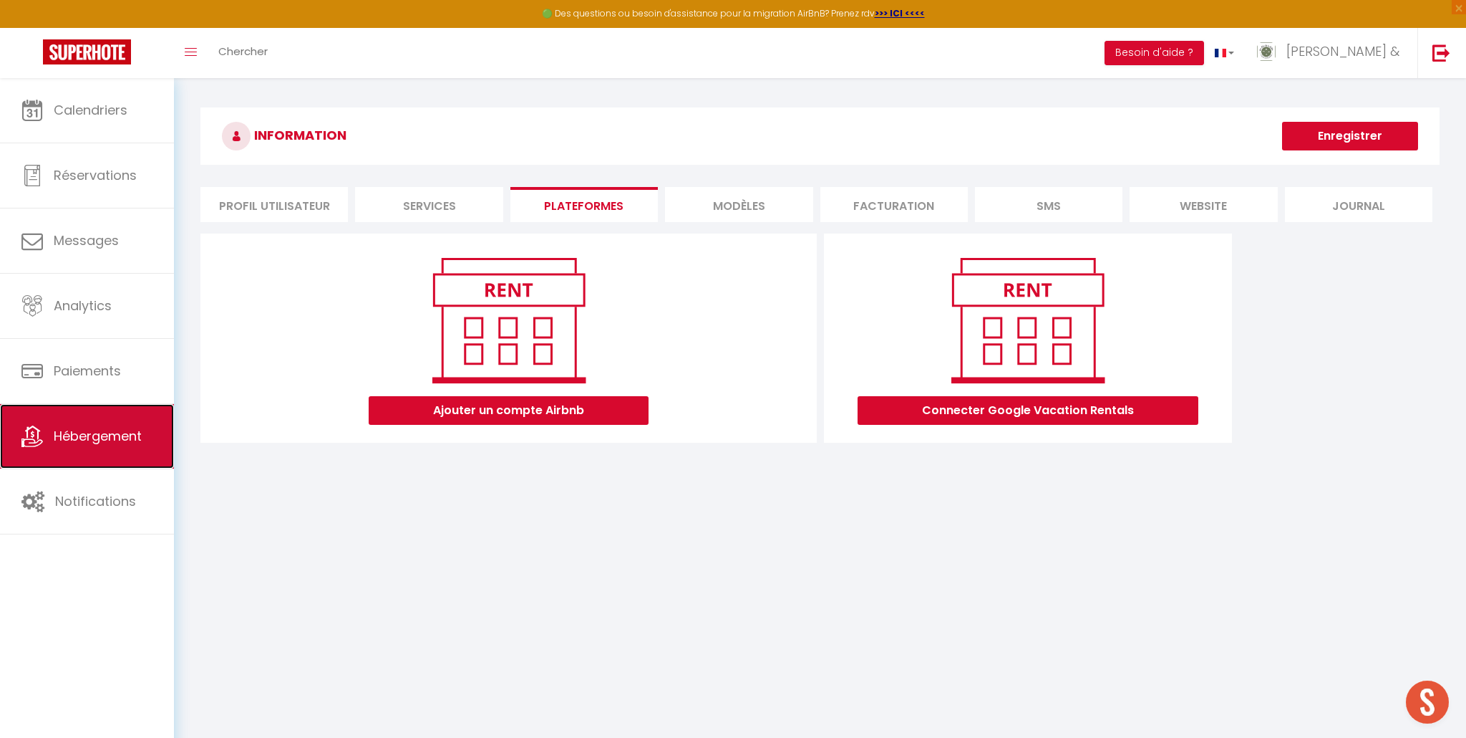
click at [105, 446] on link "Hébergement" at bounding box center [87, 436] width 174 height 64
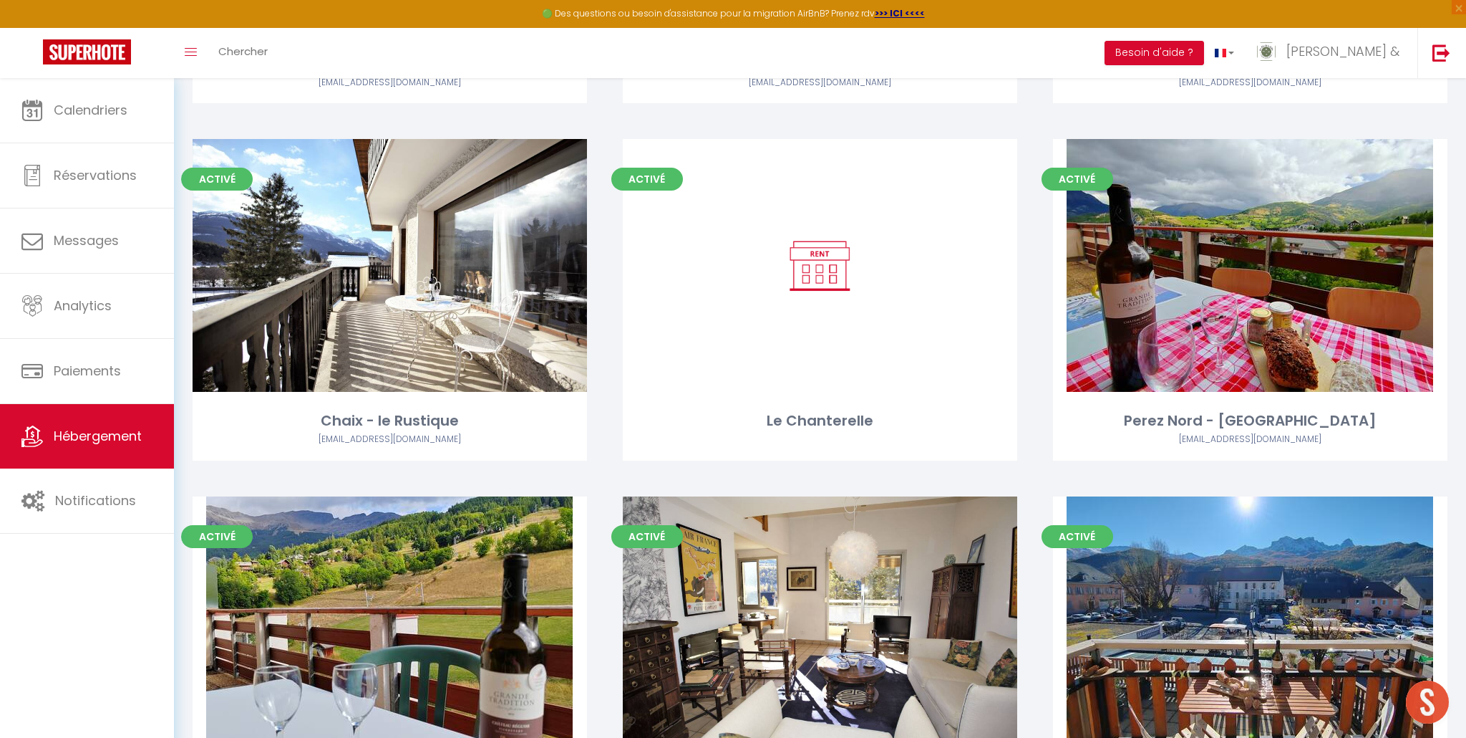
scroll to position [767, 0]
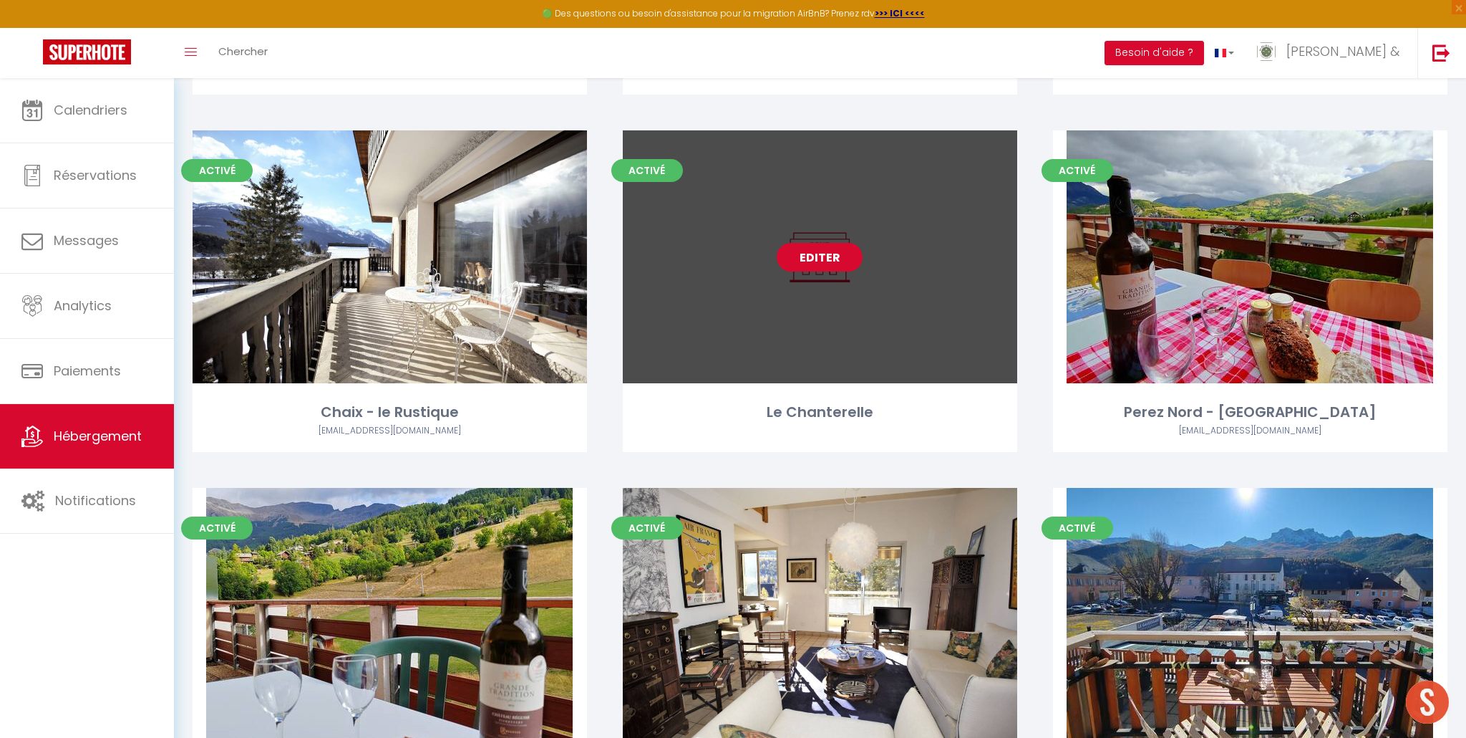
click at [830, 253] on link "Editer" at bounding box center [820, 257] width 86 height 29
click at [805, 259] on link "Editer" at bounding box center [820, 257] width 86 height 29
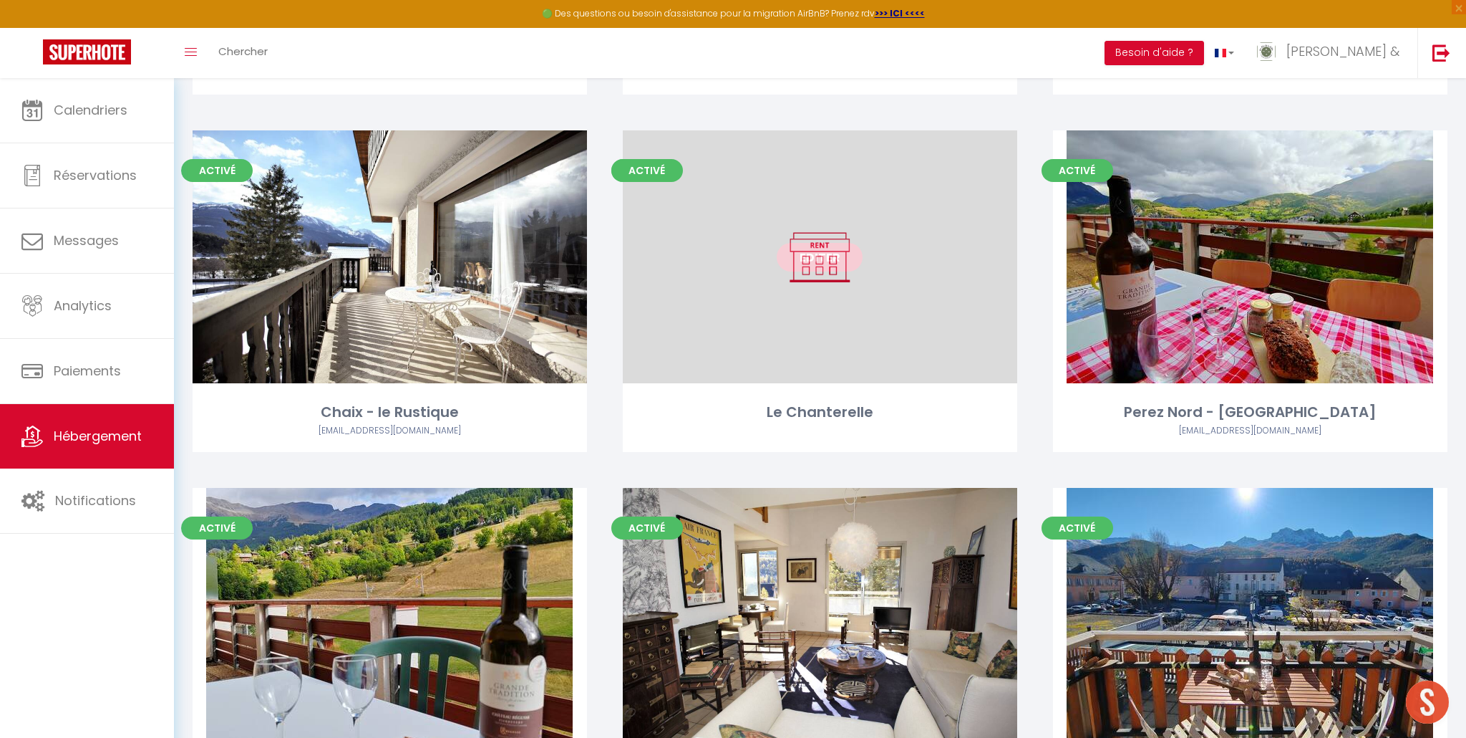
click at [832, 259] on link "Editer" at bounding box center [820, 257] width 86 height 29
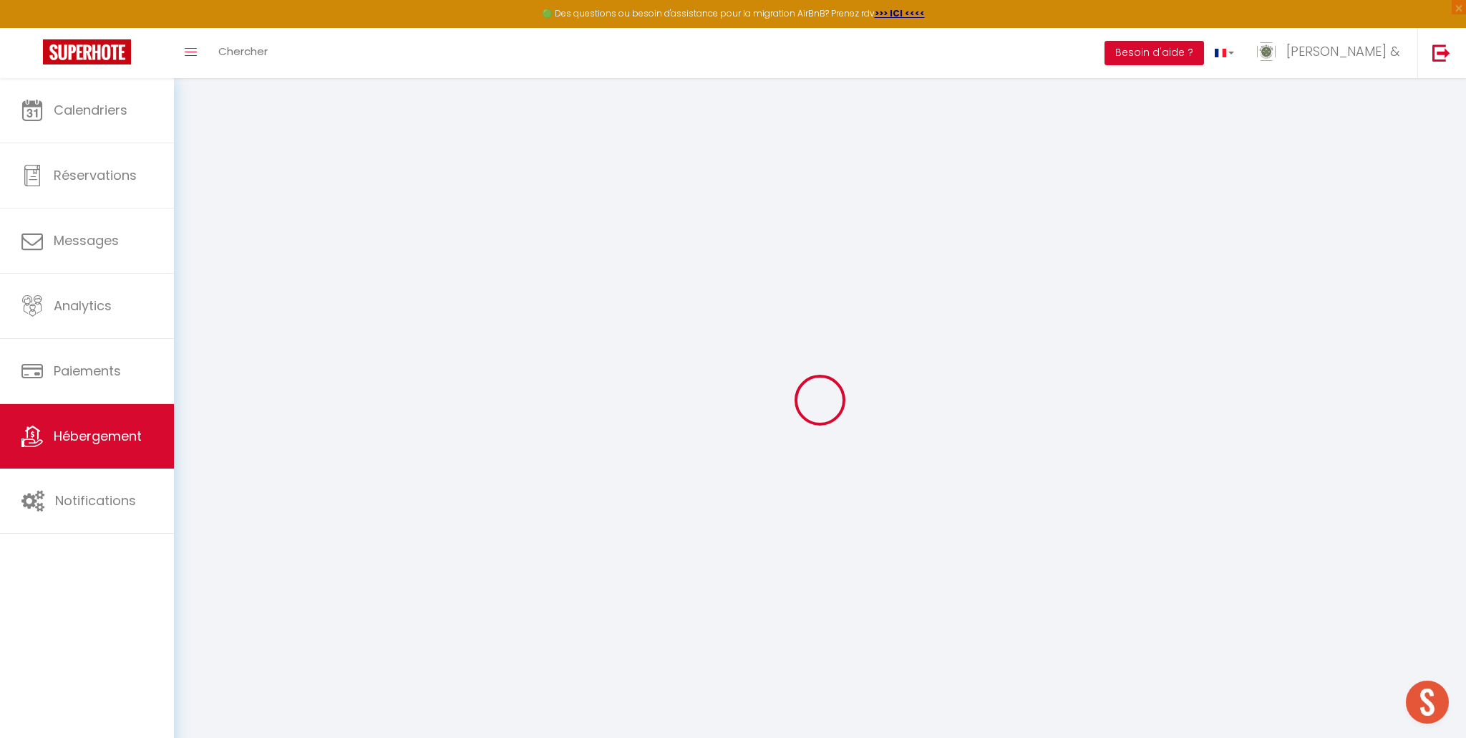
select select
checkbox input "false"
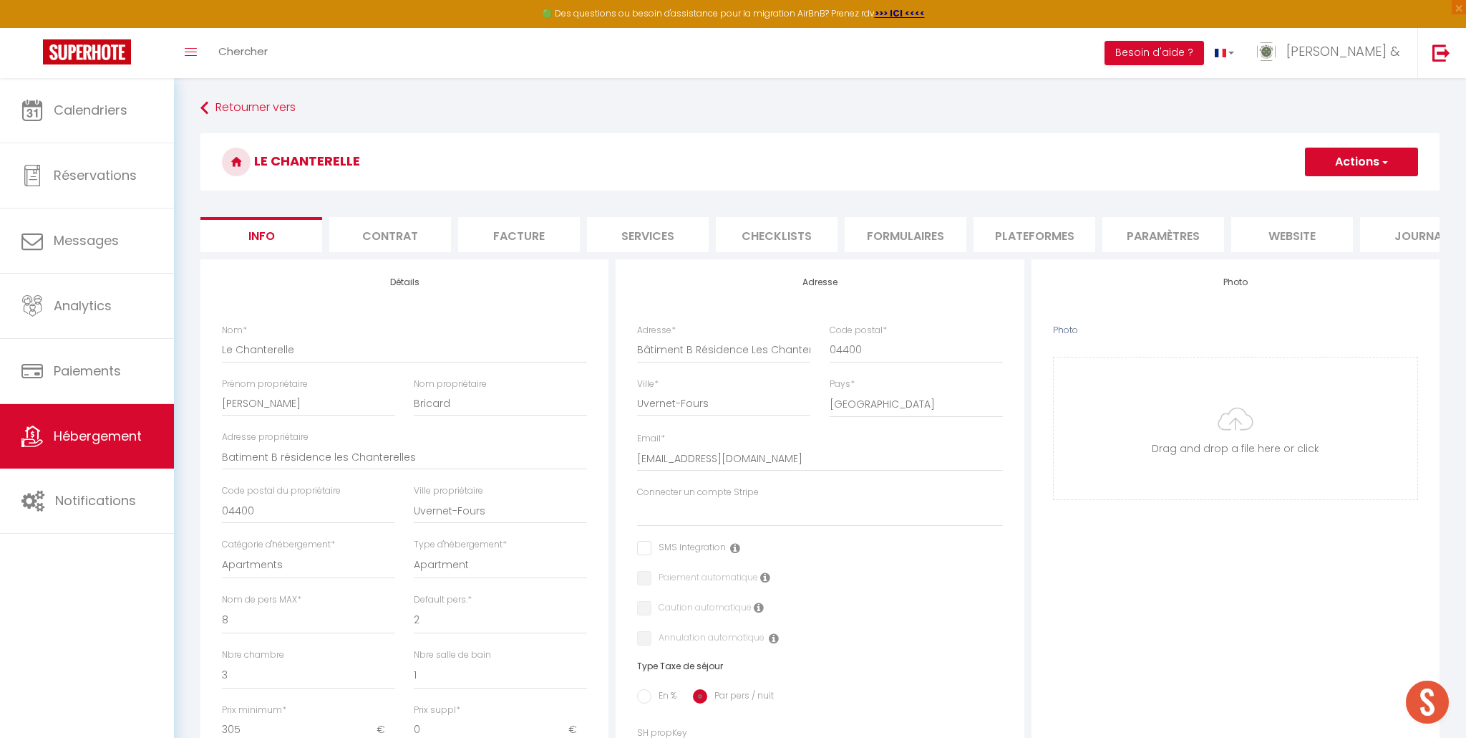
select select
checkbox input "false"
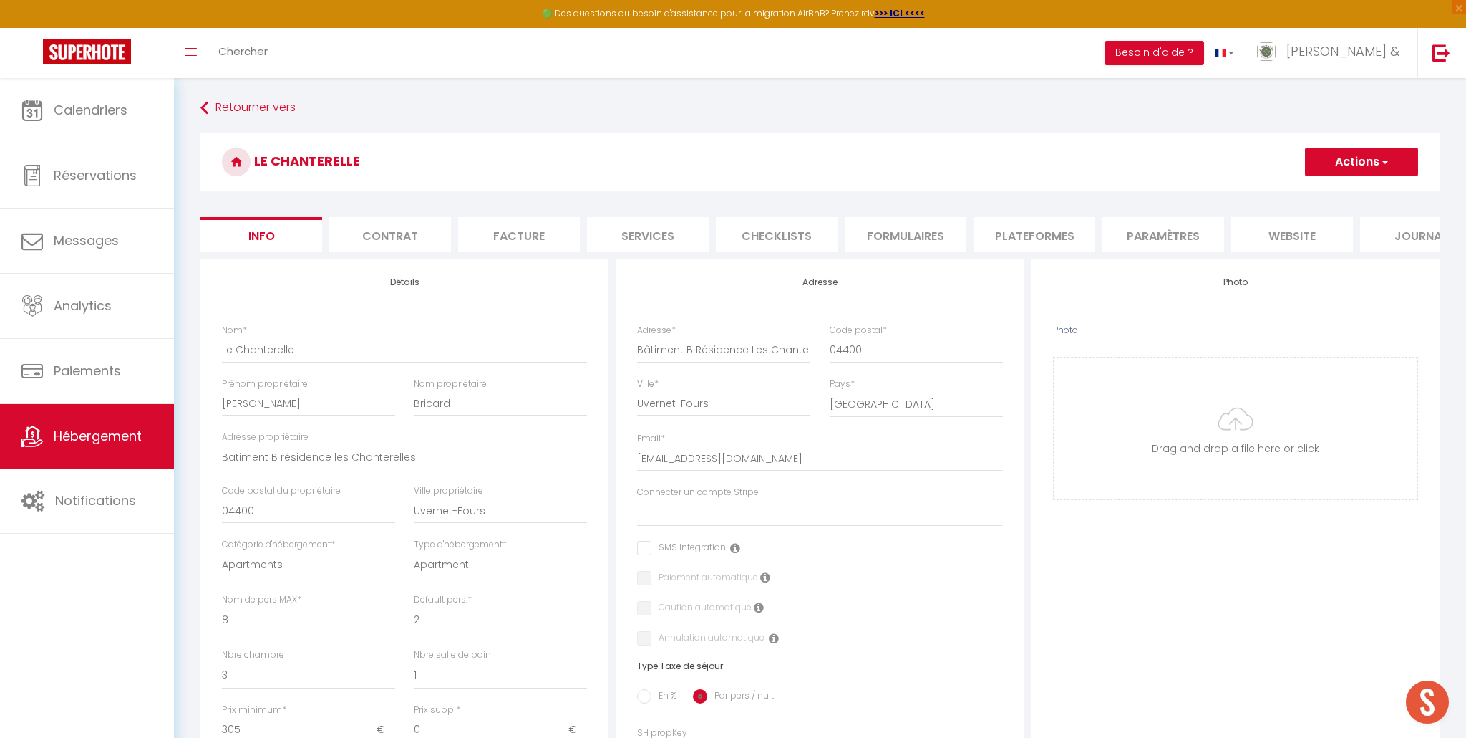
select select
checkbox input "false"
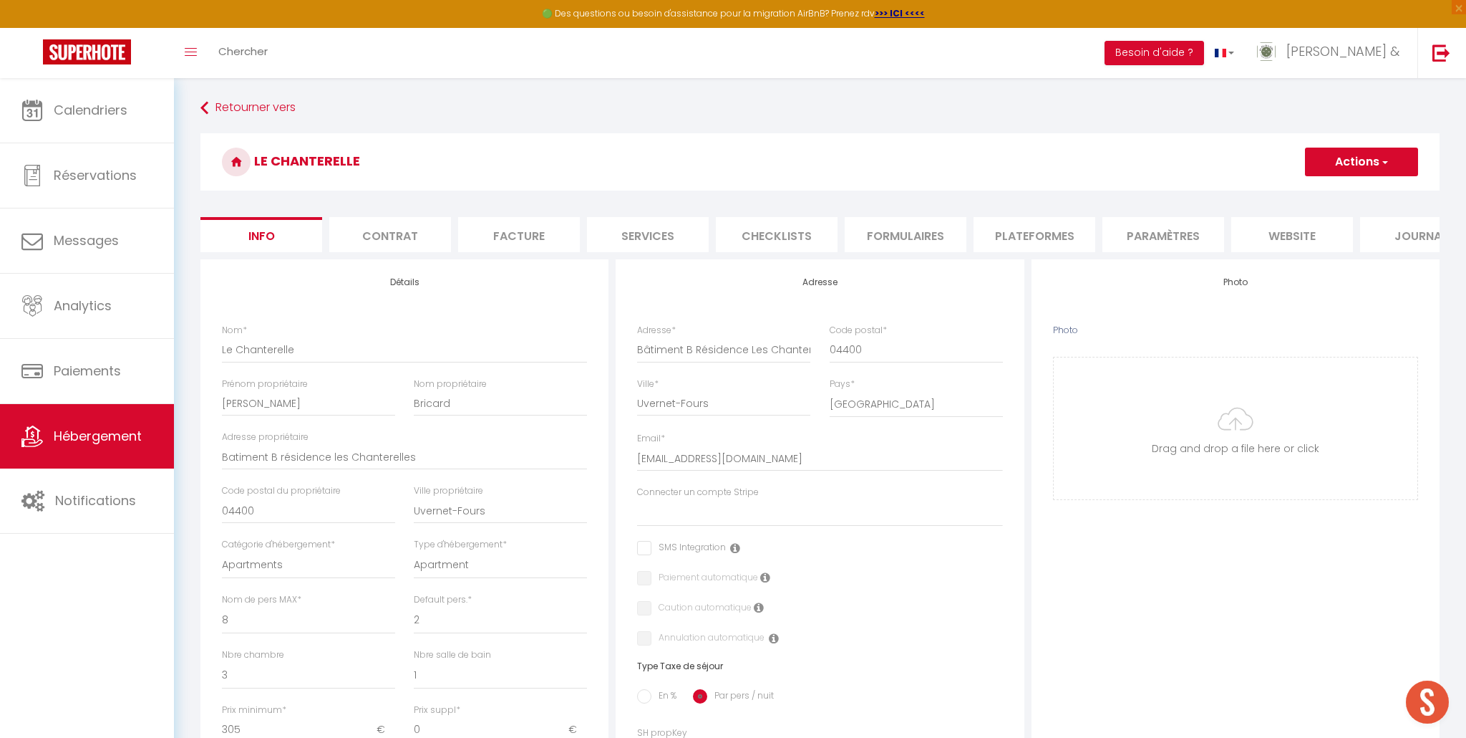
click at [881, 243] on li "Formulaires" at bounding box center [906, 234] width 122 height 35
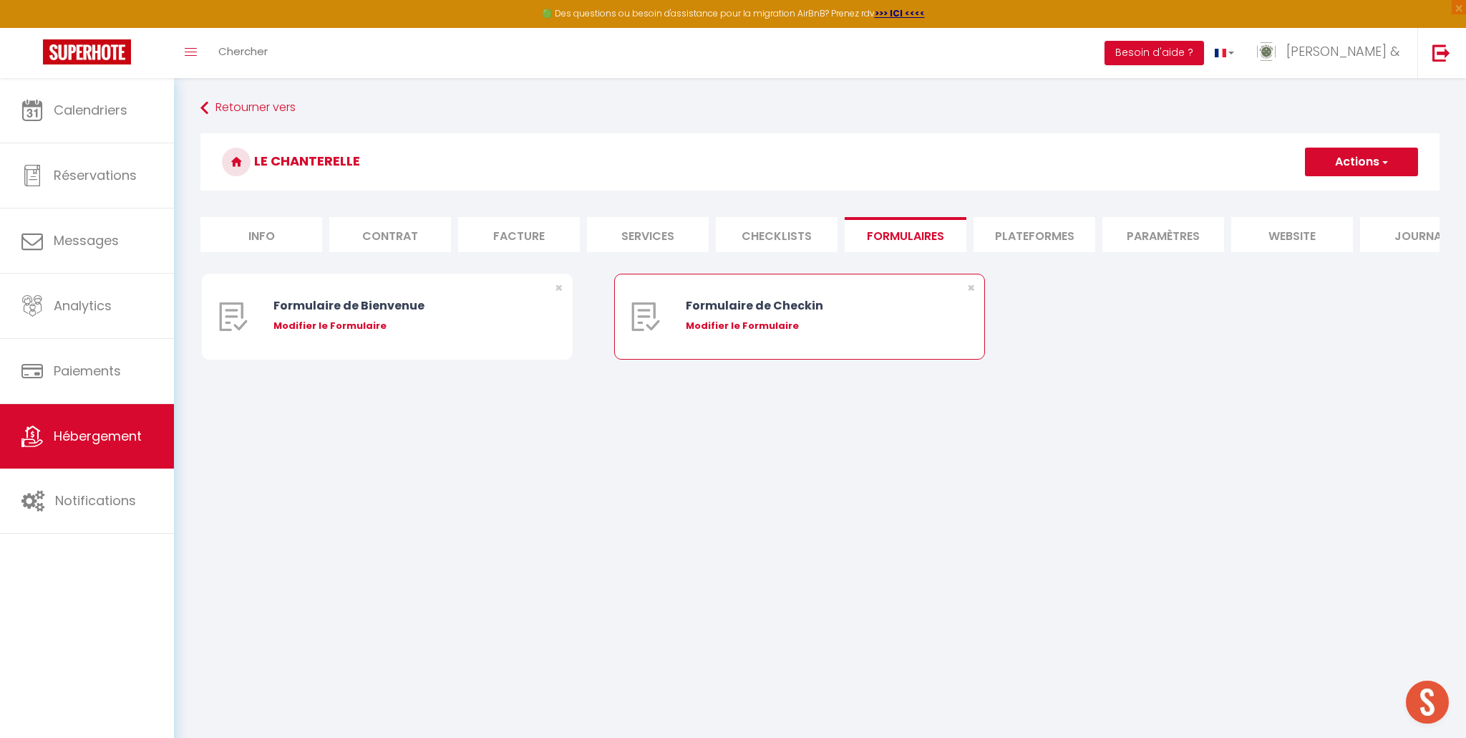
click at [760, 327] on div "Modifier le Formulaire" at bounding box center [815, 326] width 258 height 14
type input "Formulaire de Checkin"
type input "Afin de confirmer votre arrivée et recevoir la procédure d'accès à l'appartemen…"
select select "[object Object]"
radio input "true"
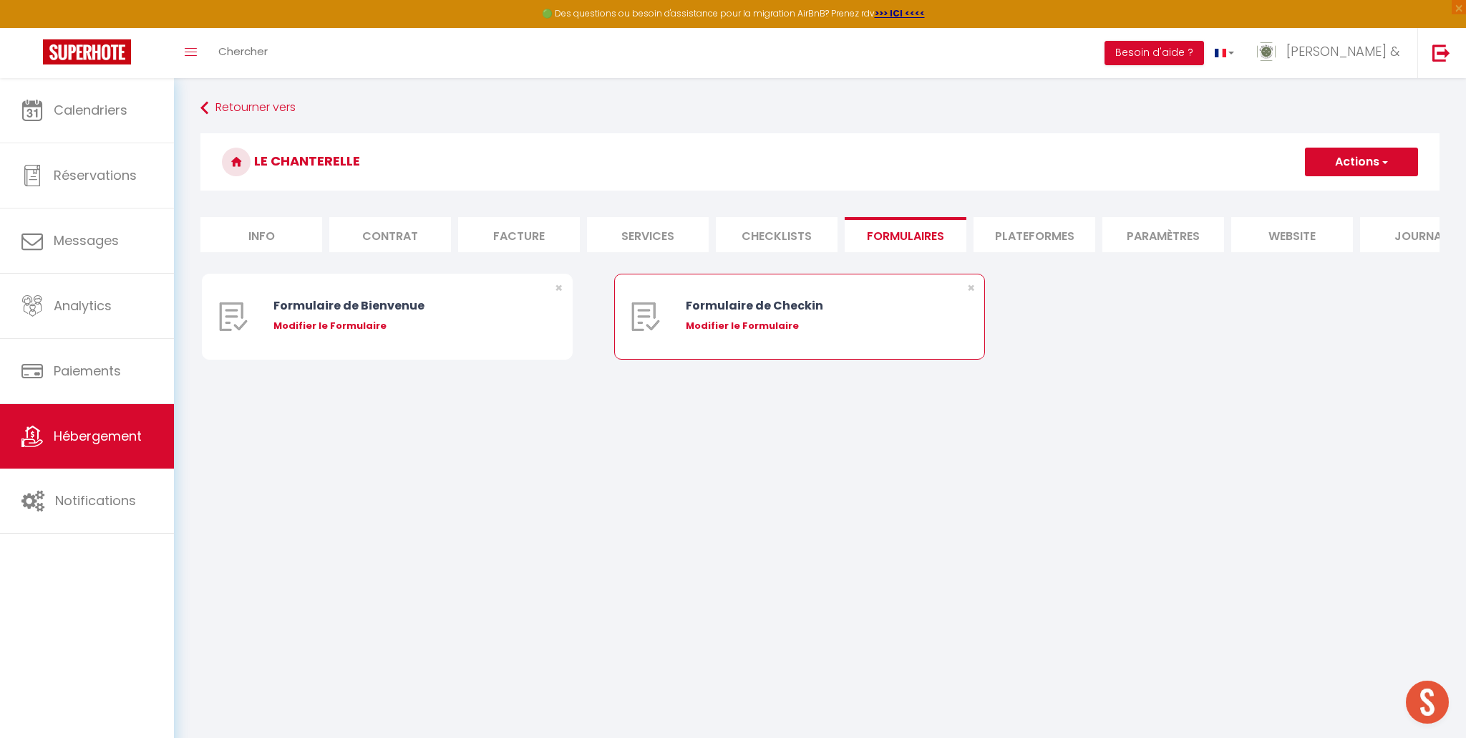
type input "https://superhote.com/confirmation"
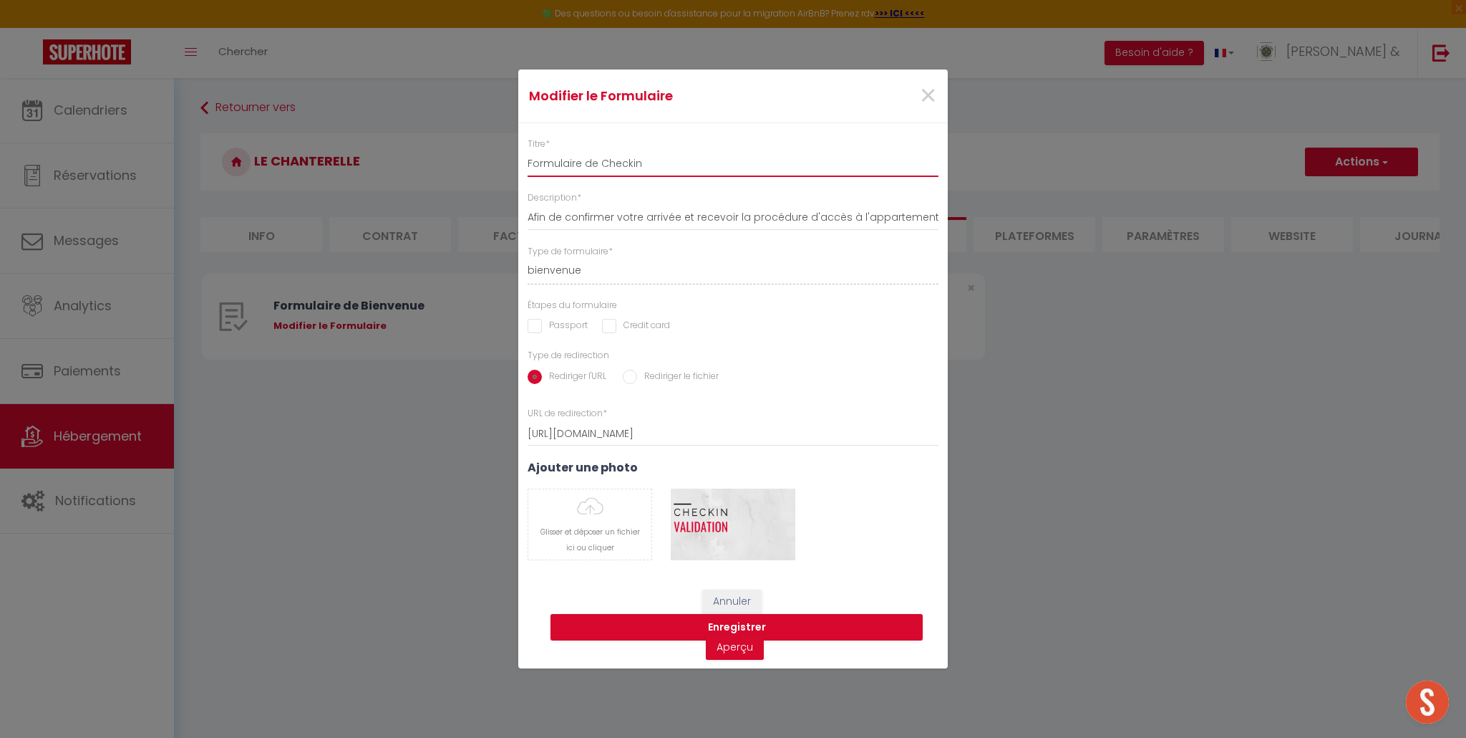
click at [629, 165] on input "Formulaire de Checkin" at bounding box center [733, 164] width 411 height 26
type input "Formulaire de Check-in"
drag, startPoint x: 590, startPoint y: 250, endPoint x: 589, endPoint y: 270, distance: 20.1
click at [590, 250] on label "Type de formulaire *" at bounding box center [570, 252] width 85 height 14
click at [590, 177] on input "Formulaire de Check-in" at bounding box center [733, 164] width 411 height 26
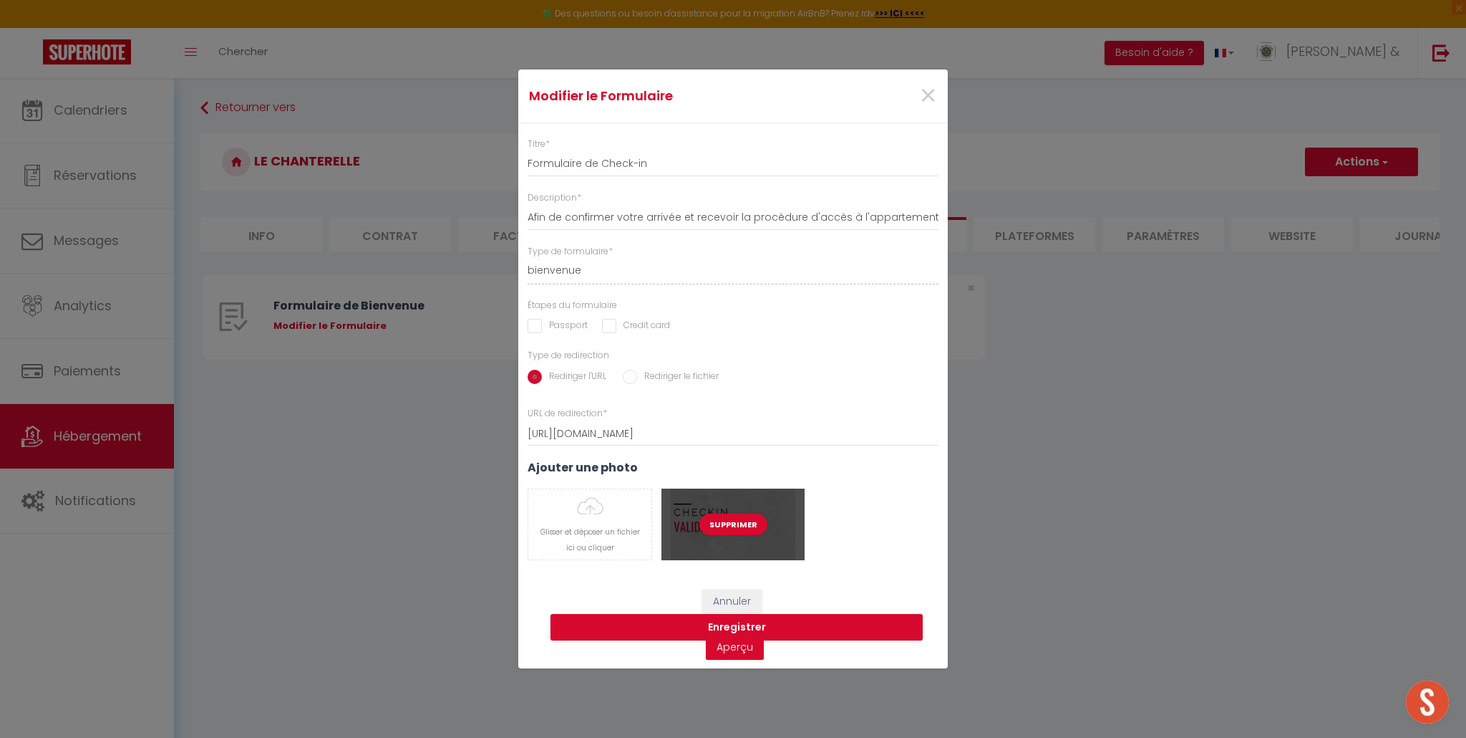
click at [748, 542] on div "Supprimer" at bounding box center [733, 524] width 143 height 72
click at [739, 652] on link "Aperçu" at bounding box center [735, 647] width 58 height 26
click at [932, 95] on span "×" at bounding box center [928, 95] width 18 height 43
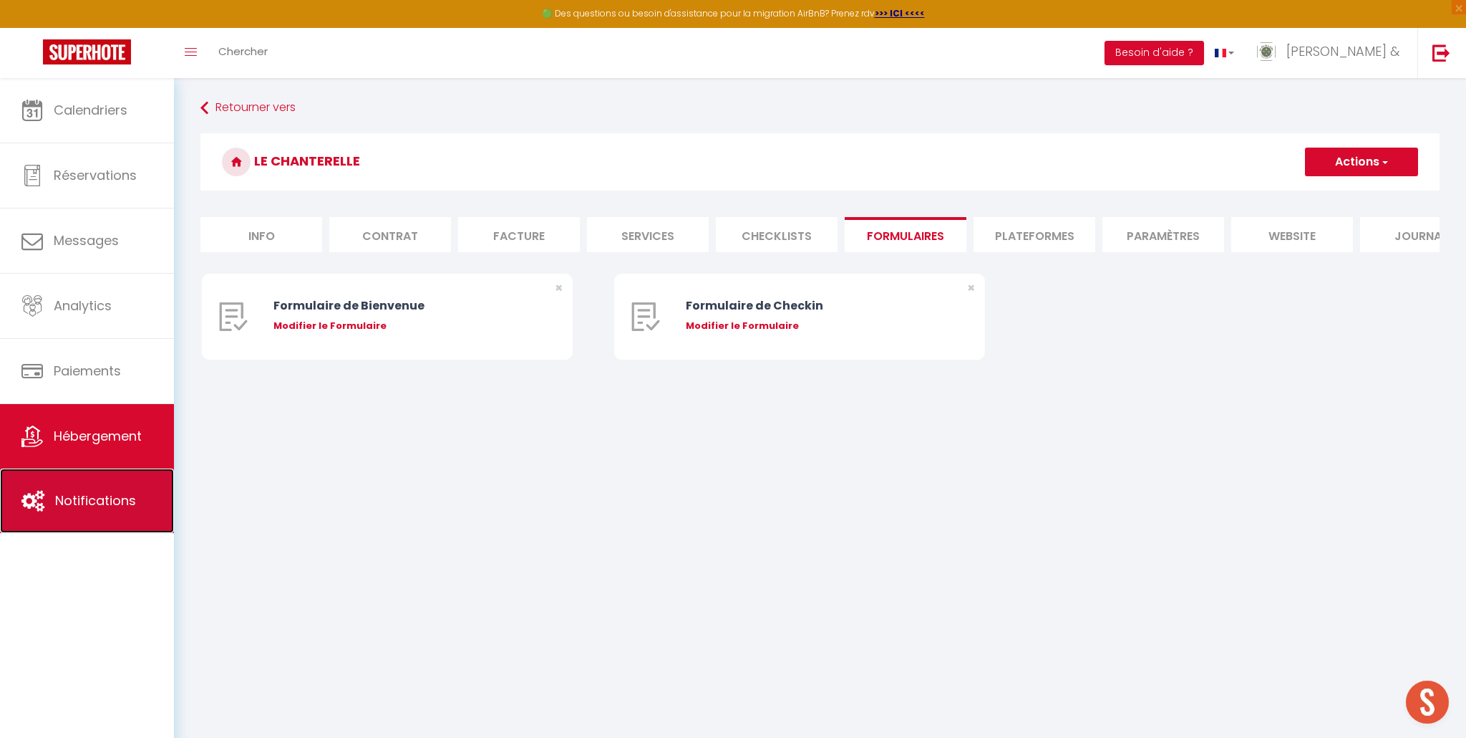
click at [97, 499] on span "Notifications" at bounding box center [95, 500] width 81 height 18
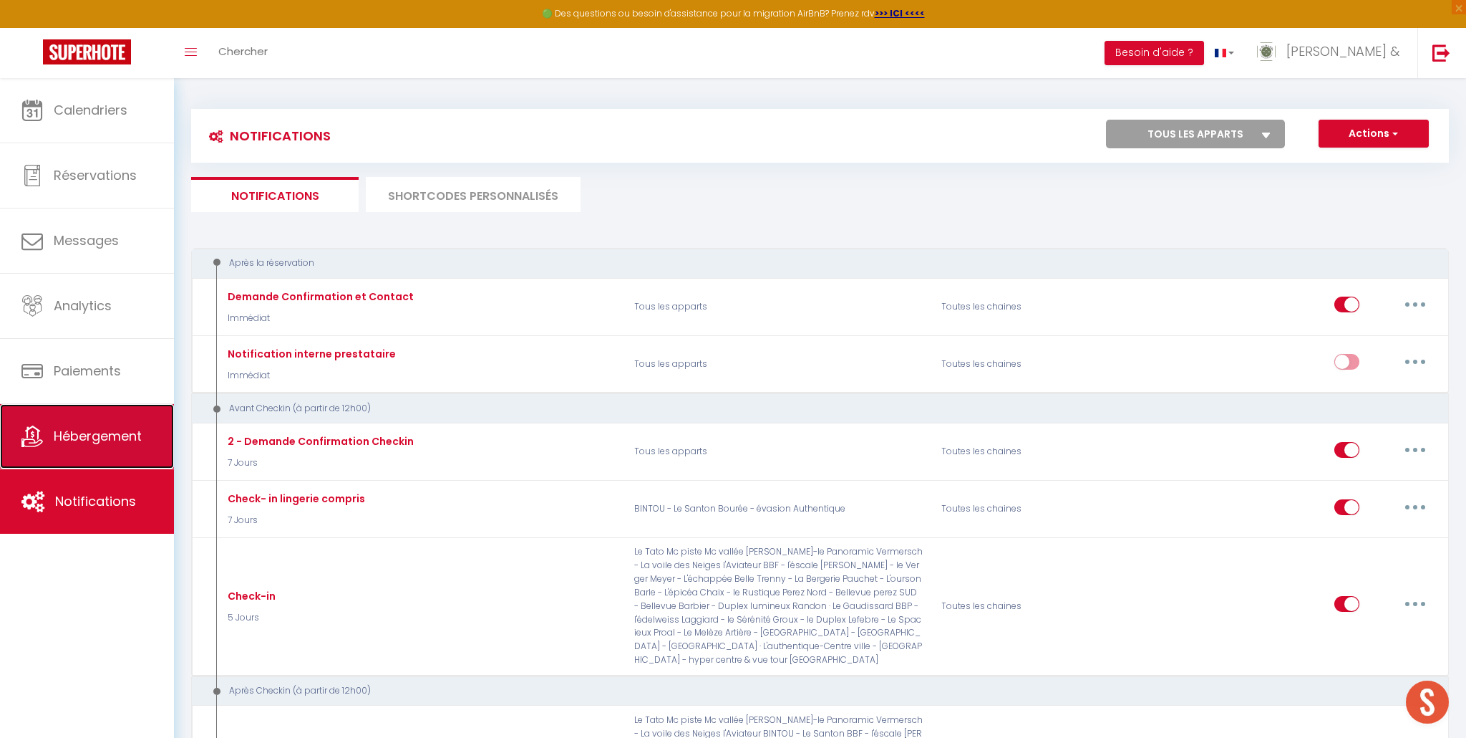
click at [72, 435] on span "Hébergement" at bounding box center [98, 436] width 88 height 18
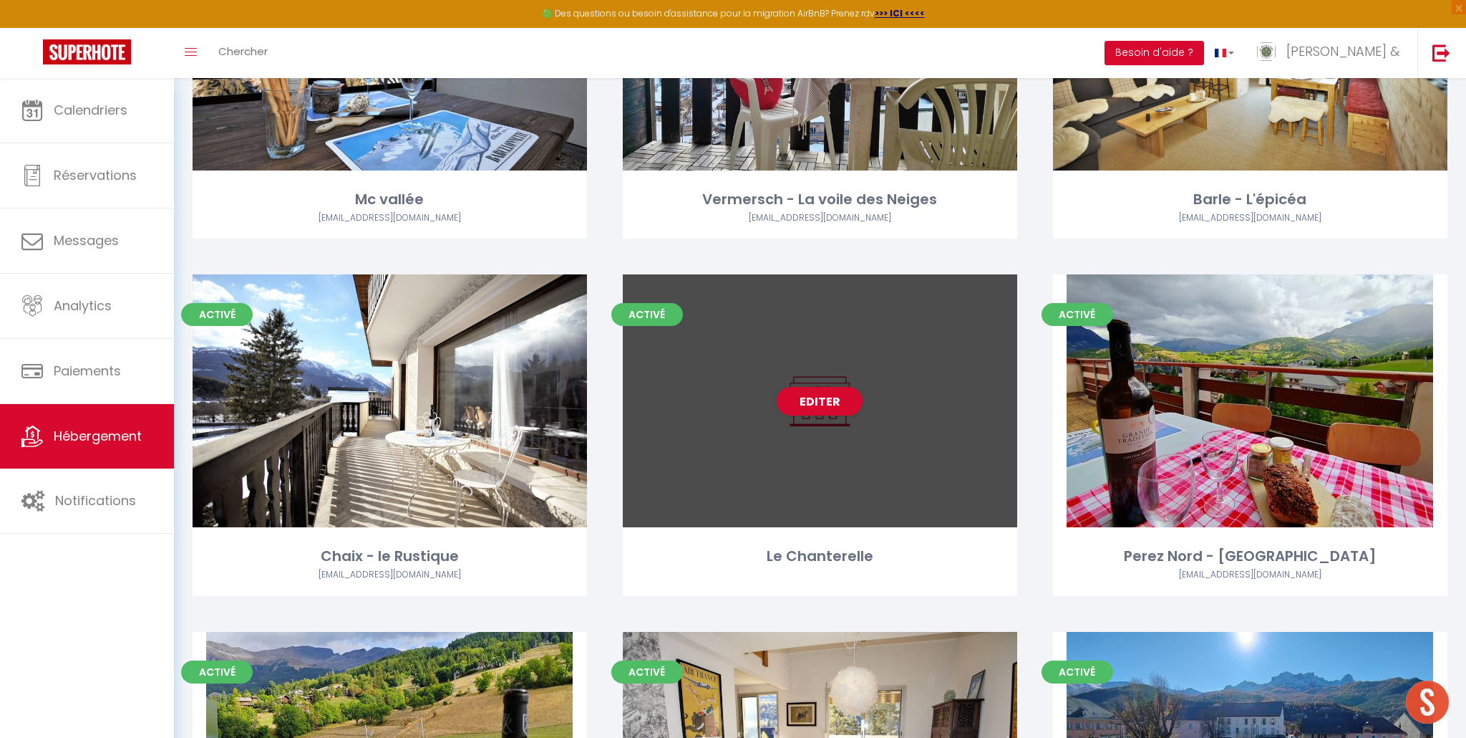
scroll to position [636, 0]
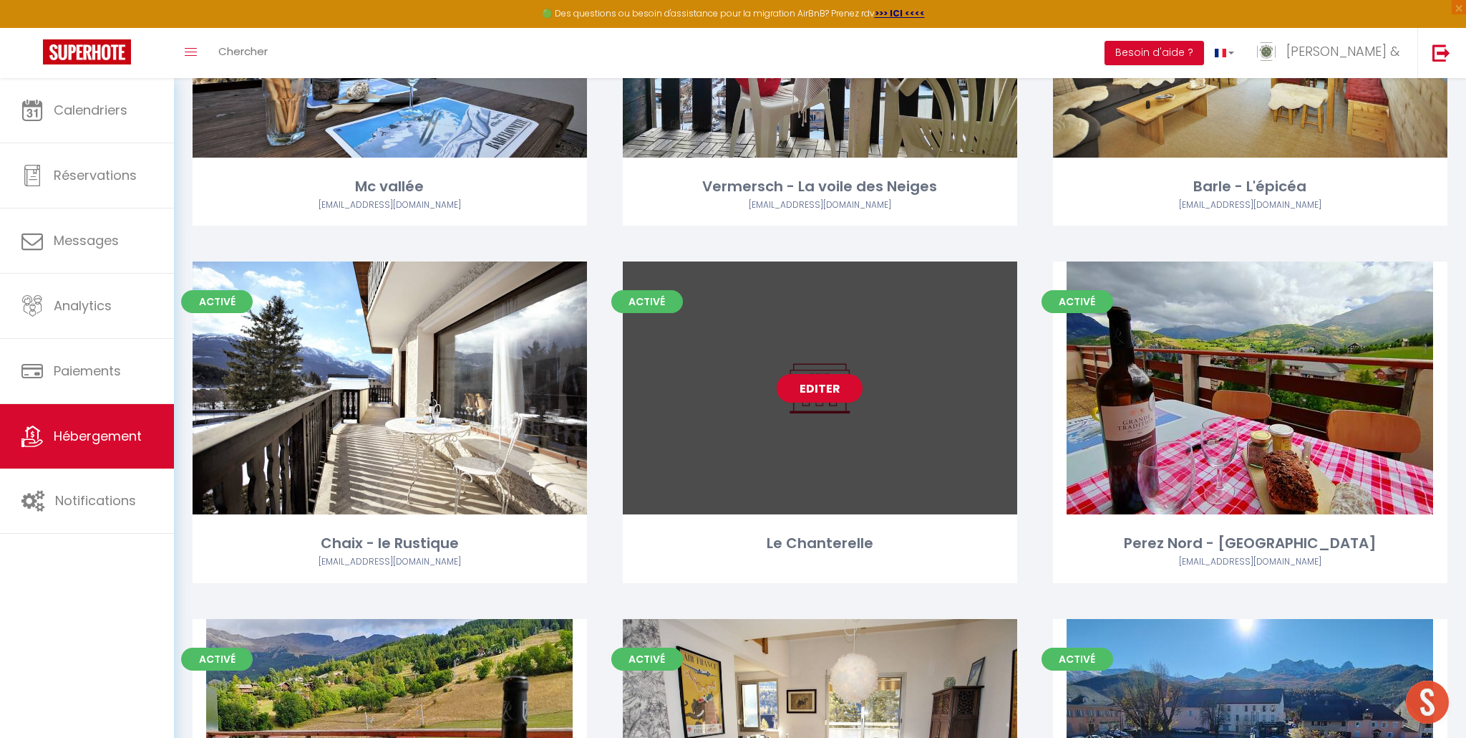
click at [825, 390] on link "Editer" at bounding box center [820, 388] width 86 height 29
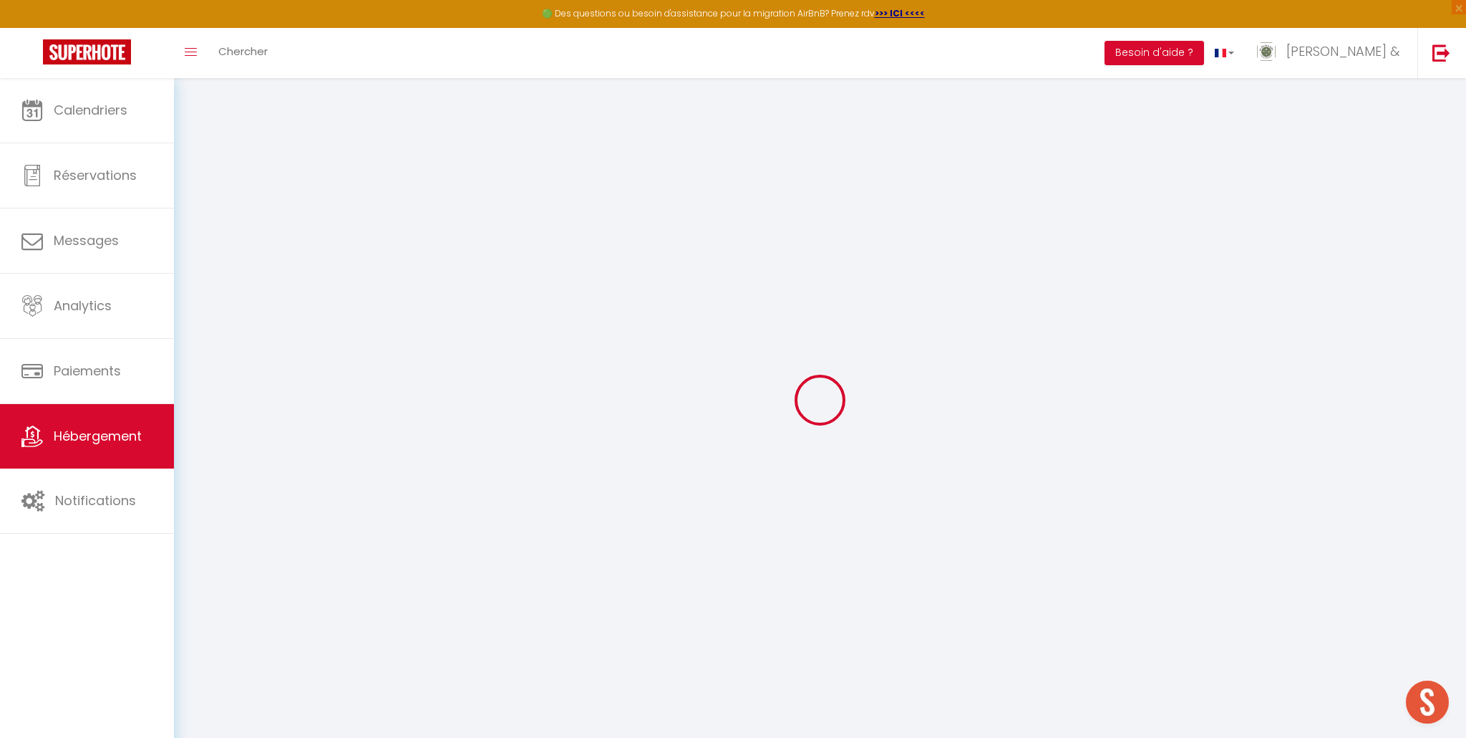
select select
checkbox input "false"
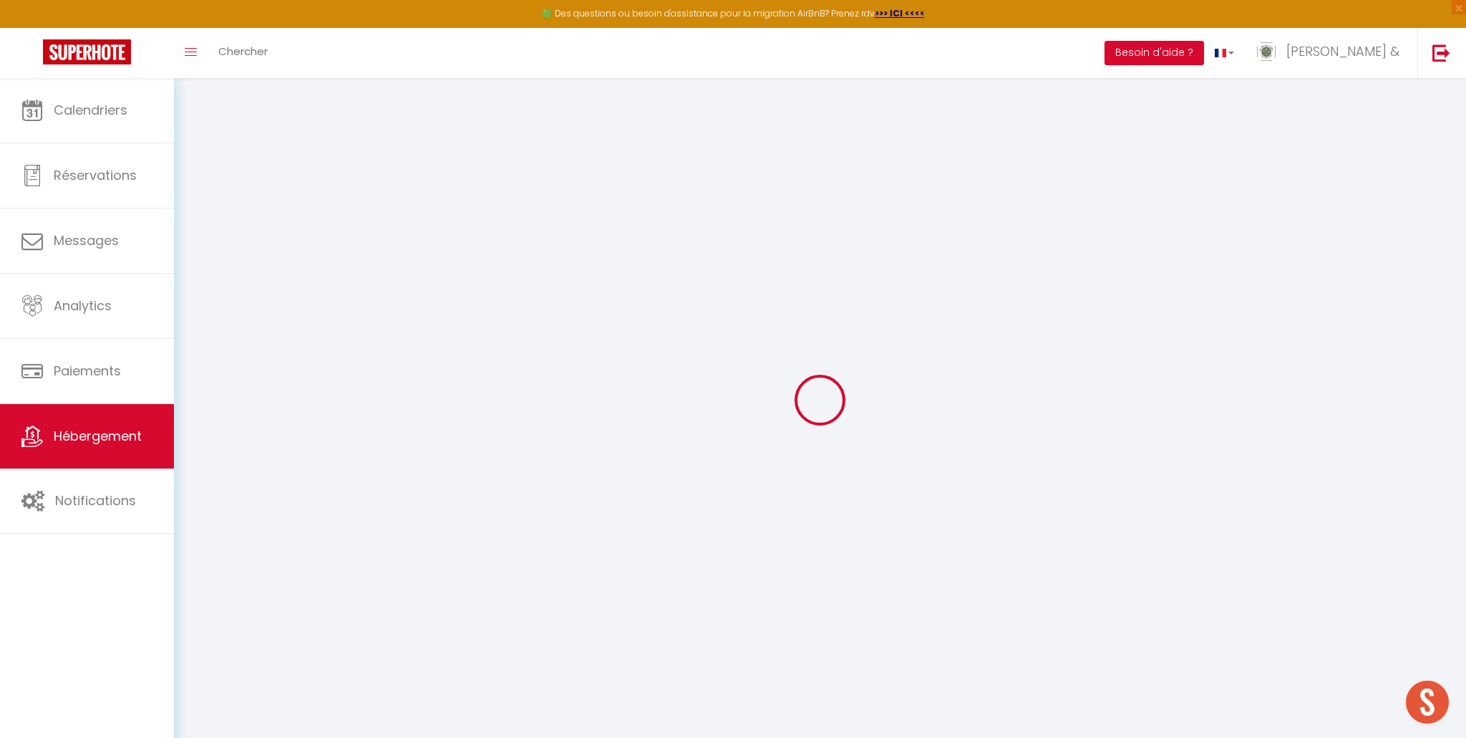
checkbox input "false"
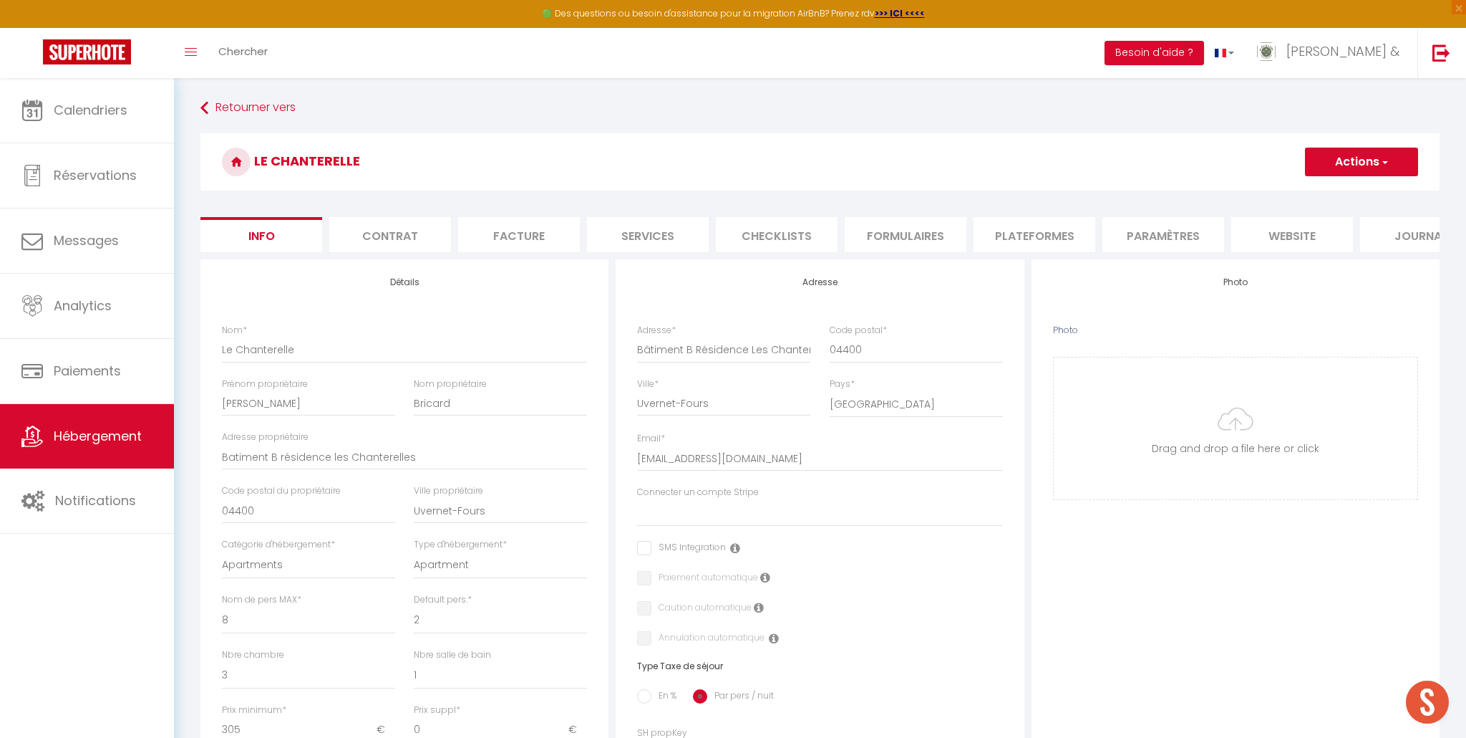
select select
checkbox input "false"
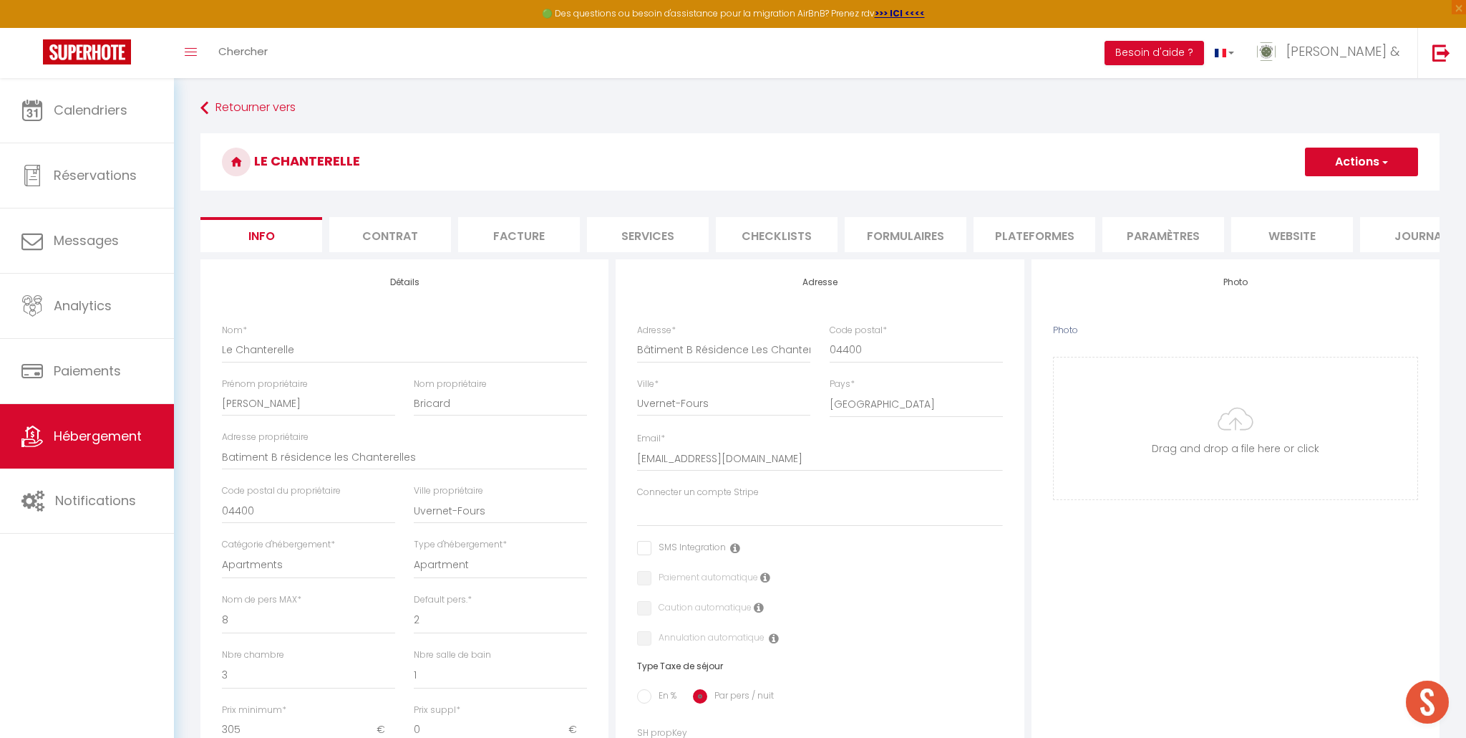
click at [922, 236] on li "Formulaires" at bounding box center [906, 234] width 122 height 35
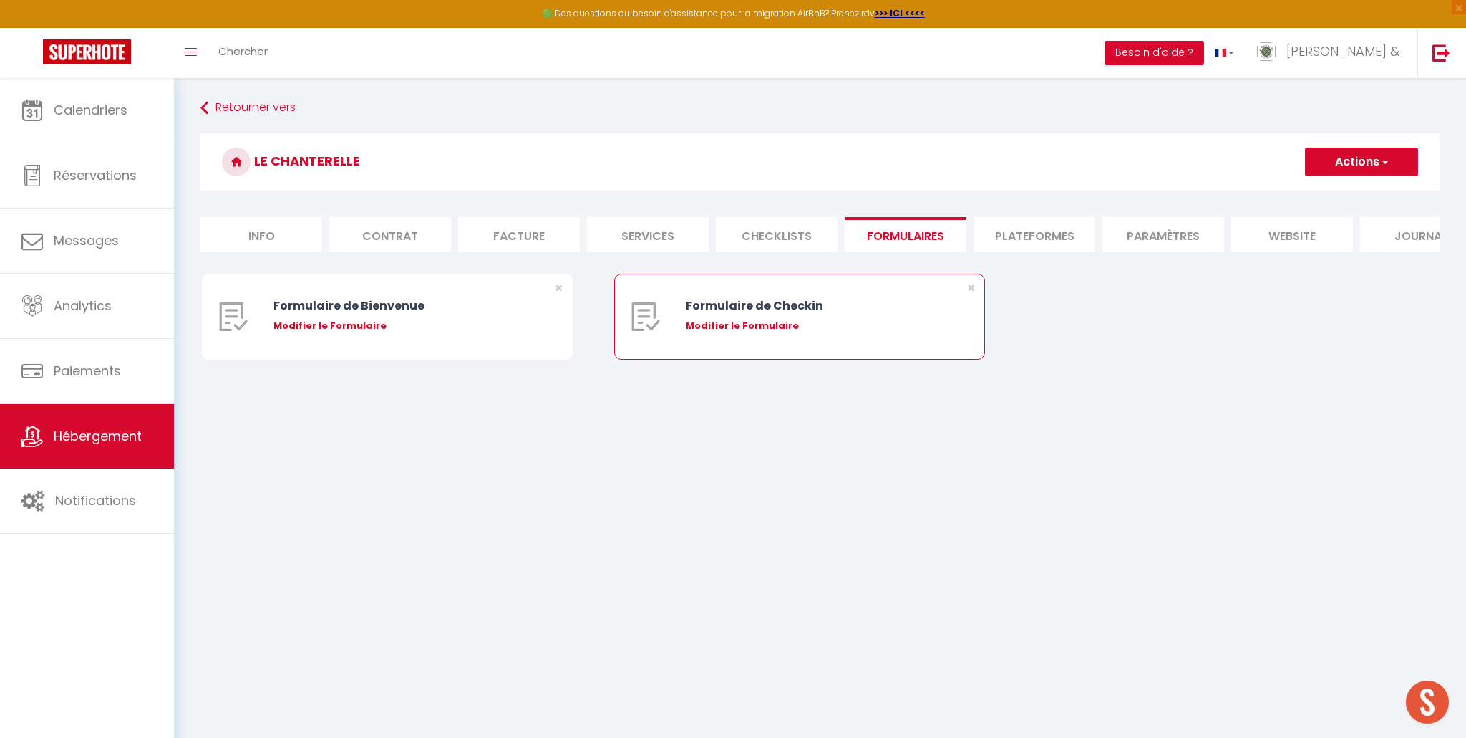
click at [753, 325] on div "Modifier le Formulaire" at bounding box center [815, 326] width 258 height 14
type input "Formulaire de Checkin"
type input "Afin de confirmer votre arrivée et recevoir la procédure d'accès à l'appartemen…"
select select "[object Object]"
radio input "true"
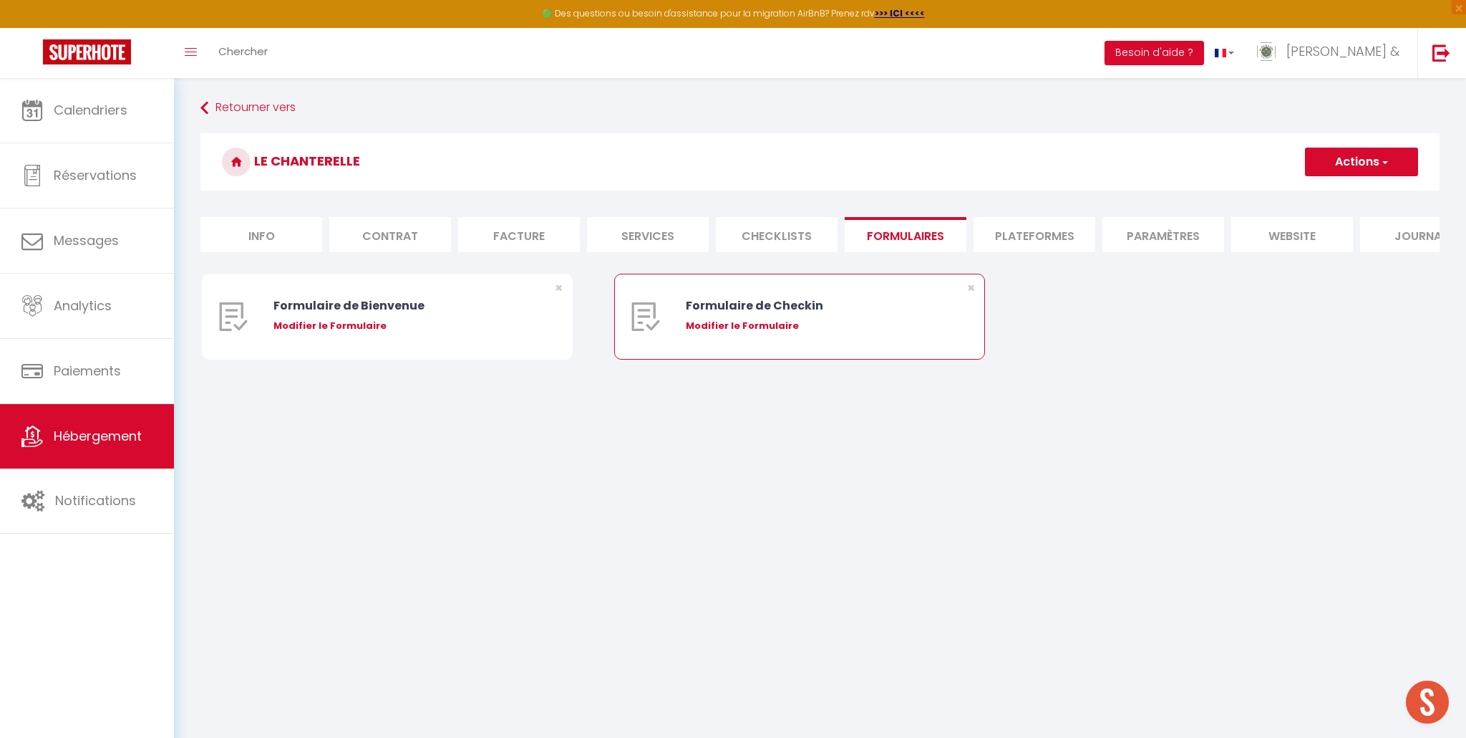
type input "https://superhote.com/confirmation"
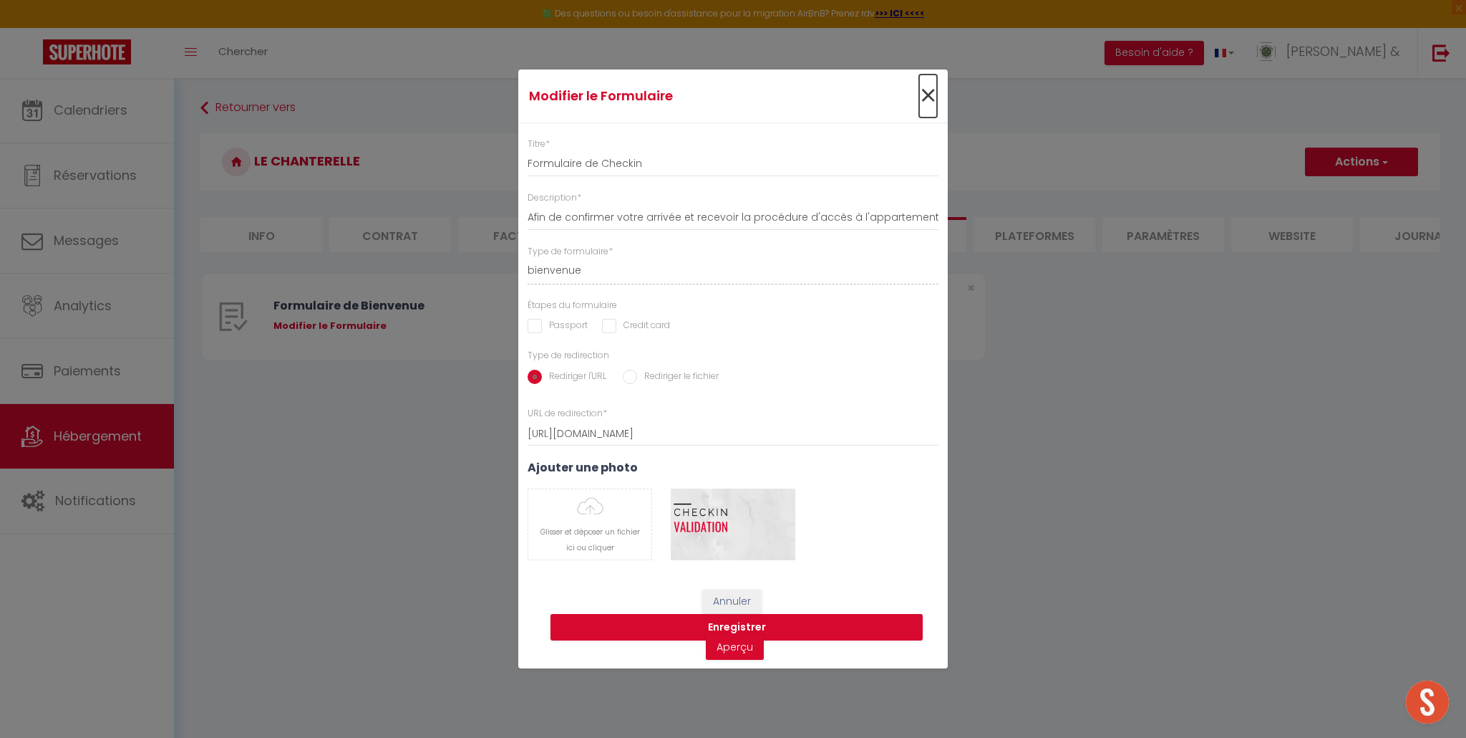
click at [927, 97] on span "×" at bounding box center [928, 95] width 18 height 43
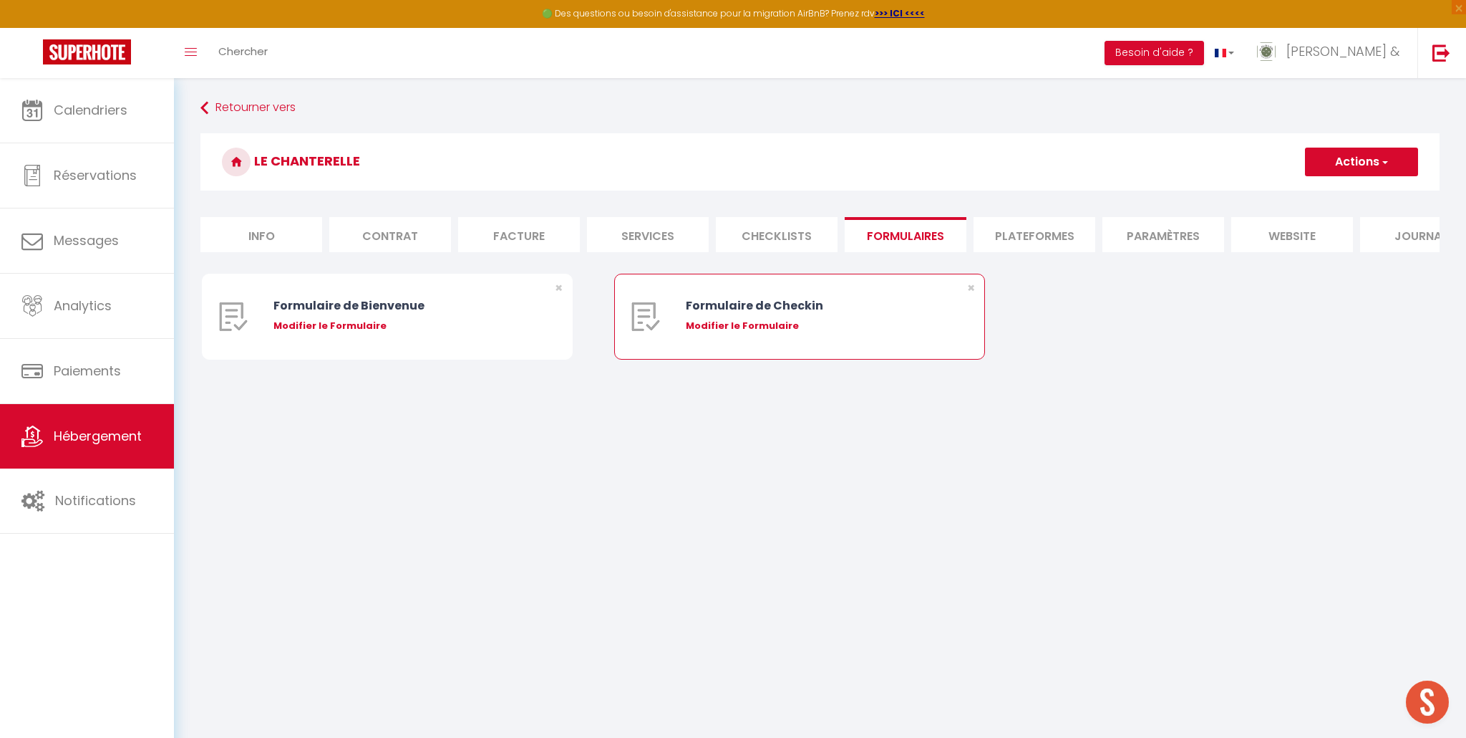
click at [741, 326] on div "Modifier le Formulaire" at bounding box center [815, 326] width 258 height 14
type input "Formulaire de Checkin"
type input "Afin de confirmer votre arrivée et recevoir la procédure d'accès à l'appartemen…"
select select "[object Object]"
radio input "true"
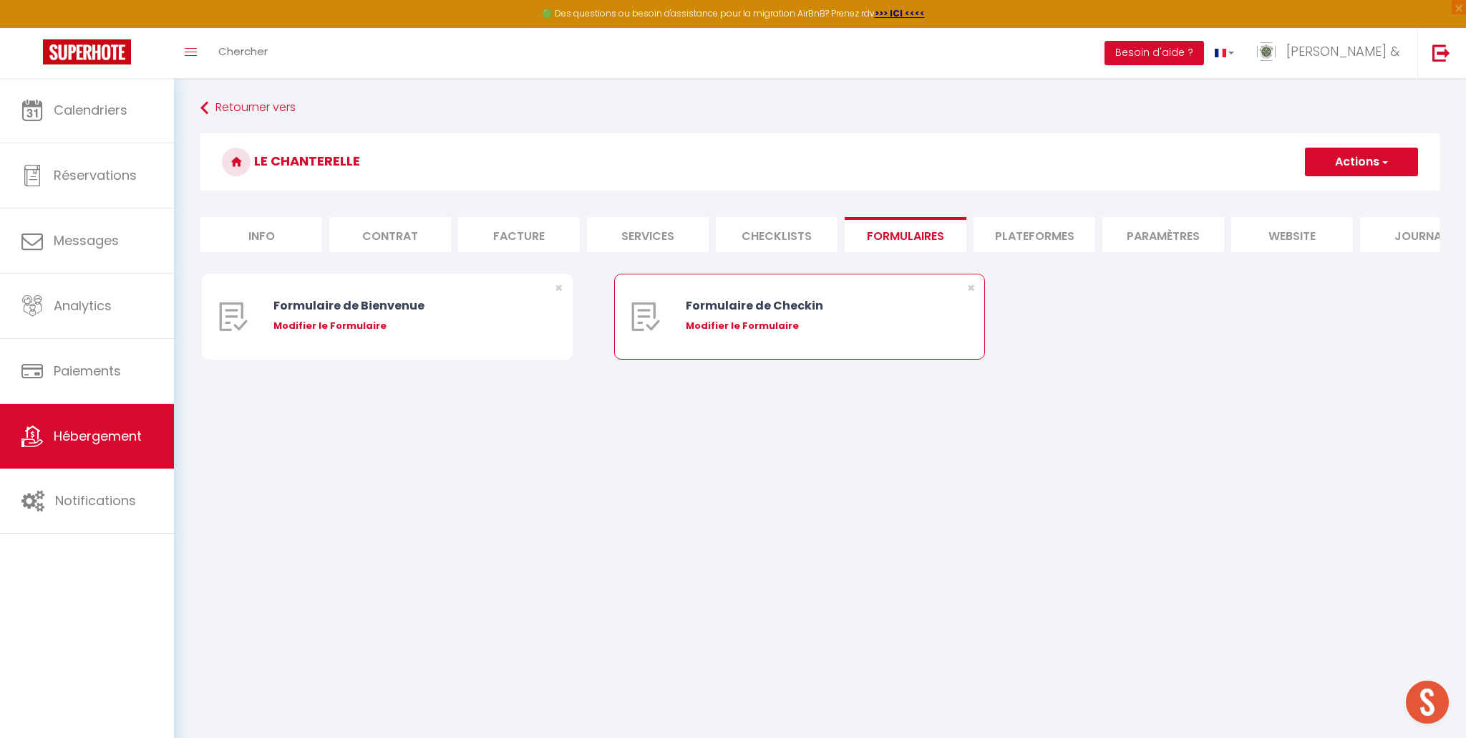
type input "https://superhote.com/confirmation"
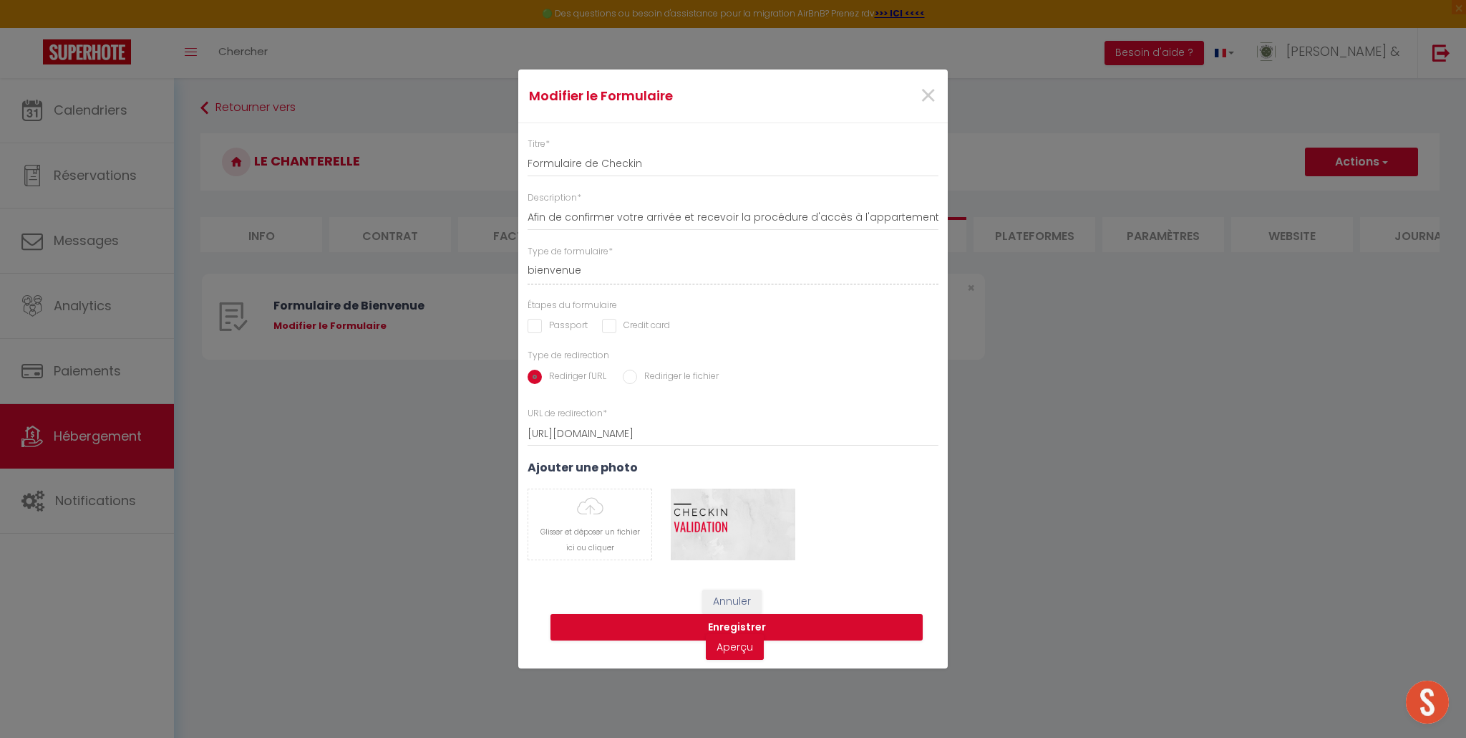
click at [632, 374] on input "Rediriger le fichier" at bounding box center [630, 376] width 14 height 14
radio input "true"
click at [536, 375] on input "Rediriger l'URL" at bounding box center [535, 376] width 14 height 14
radio input "true"
radio input "false"
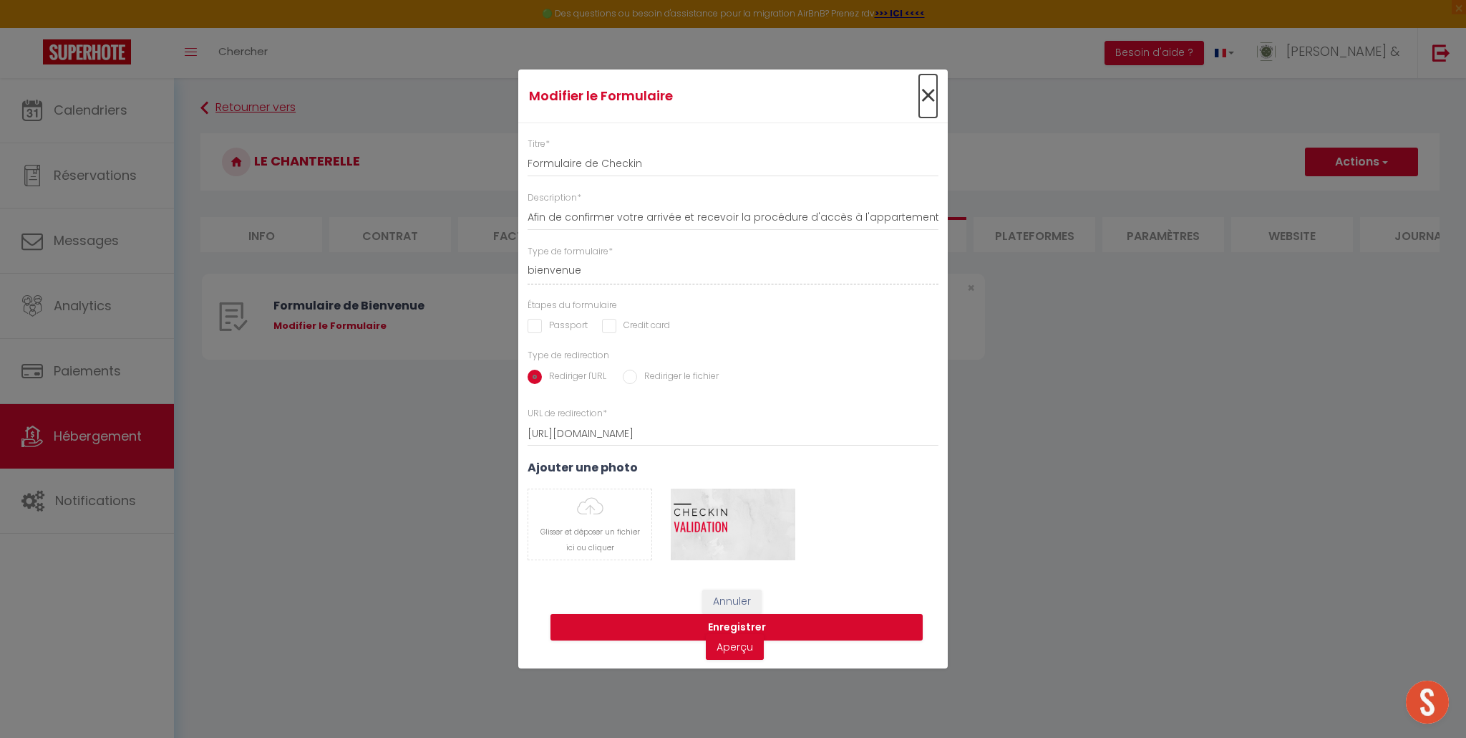
click at [922, 97] on span "×" at bounding box center [928, 95] width 18 height 43
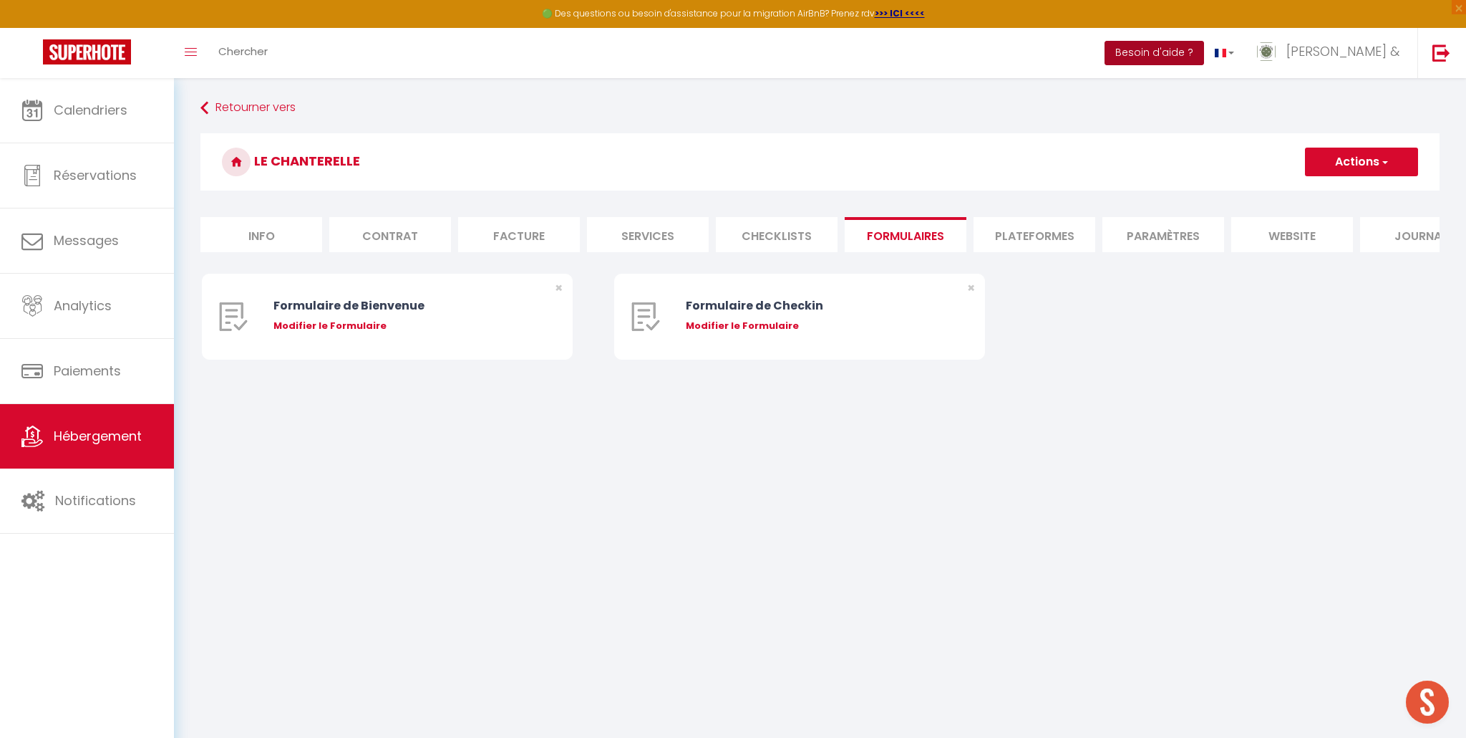
click at [1204, 50] on button "Besoin d'aide ?" at bounding box center [1155, 53] width 100 height 24
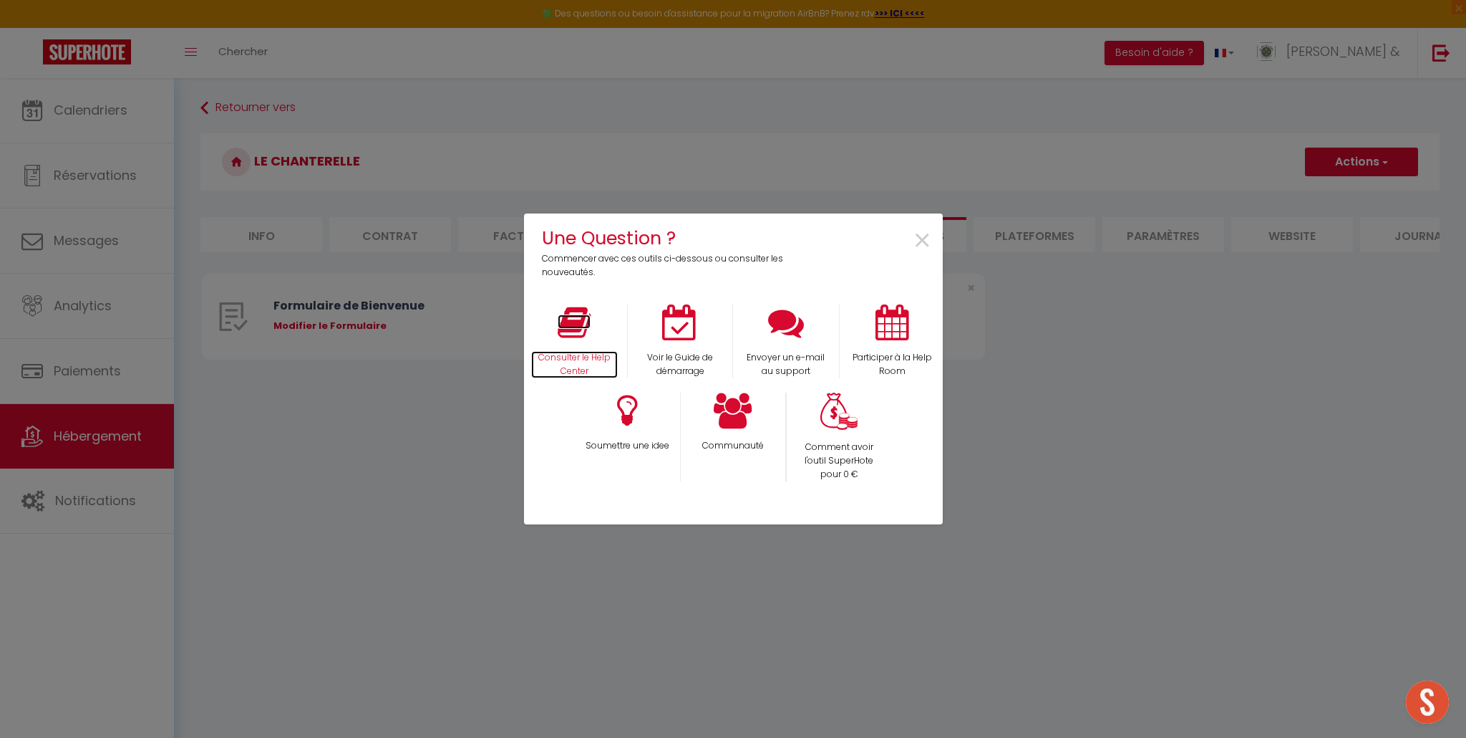
click at [572, 357] on p "Consulter le Help Center" at bounding box center [574, 364] width 87 height 27
click at [919, 239] on span "×" at bounding box center [922, 240] width 19 height 45
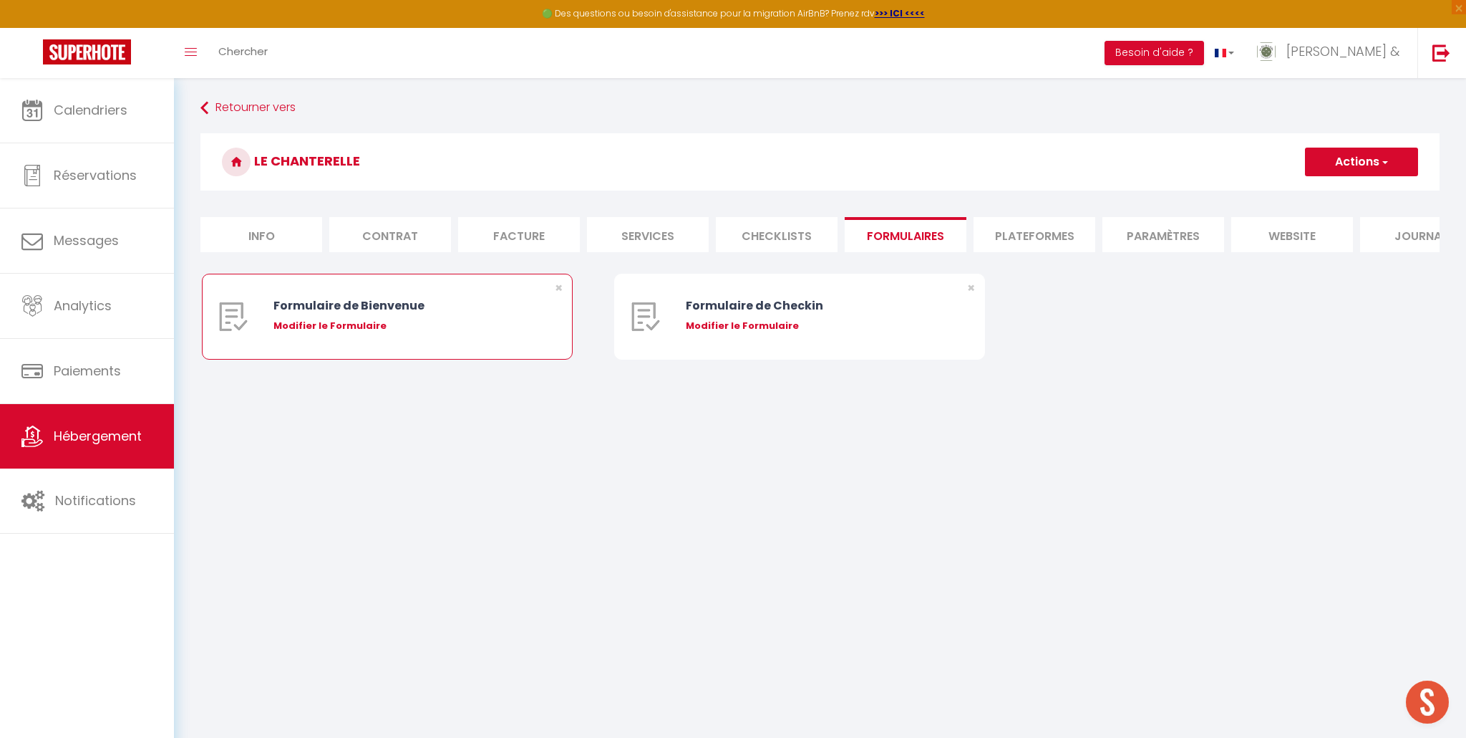
click at [309, 324] on div "Modifier le Formulaire" at bounding box center [403, 326] width 258 height 14
type input "Formulaire de Bienvenue"
type input "Afin de préparer au mieux votre arrivée et recevoir votre Guide de Bienvenue, j…"
select select "[object Object]"
radio input "true"
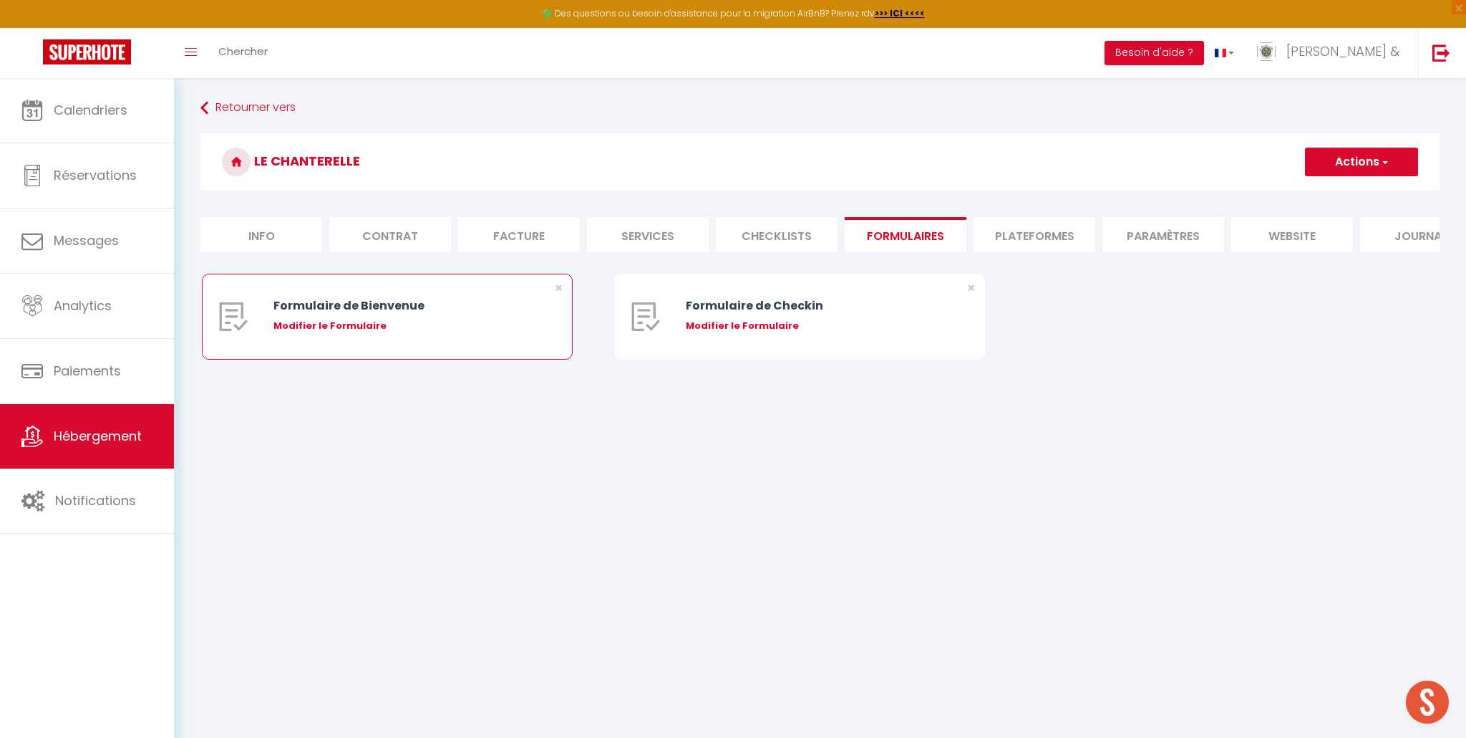
type input "https://superhote.com/confirmation"
select select
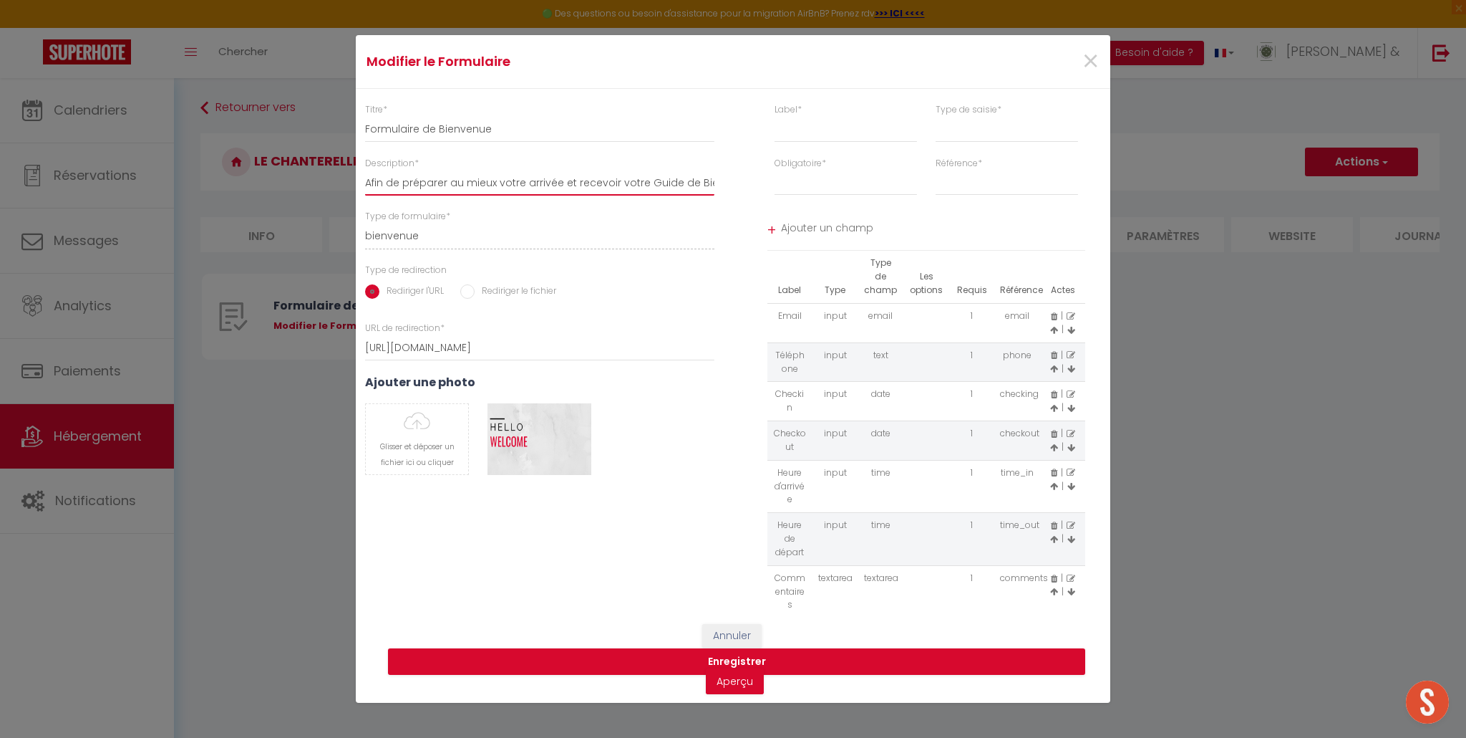
drag, startPoint x: 674, startPoint y: 183, endPoint x: 659, endPoint y: 183, distance: 15.1
click at [659, 183] on input "Afin de préparer au mieux votre arrivée et recevoir votre Guide de Bienvenue, j…" at bounding box center [539, 183] width 349 height 26
drag, startPoint x: 561, startPoint y: 183, endPoint x: 684, endPoint y: 183, distance: 122.4
click at [684, 183] on input "Afin de préparer au mieux votre arrivée et recevoir votre Guide de Bienvenue, j…" at bounding box center [539, 183] width 349 height 26
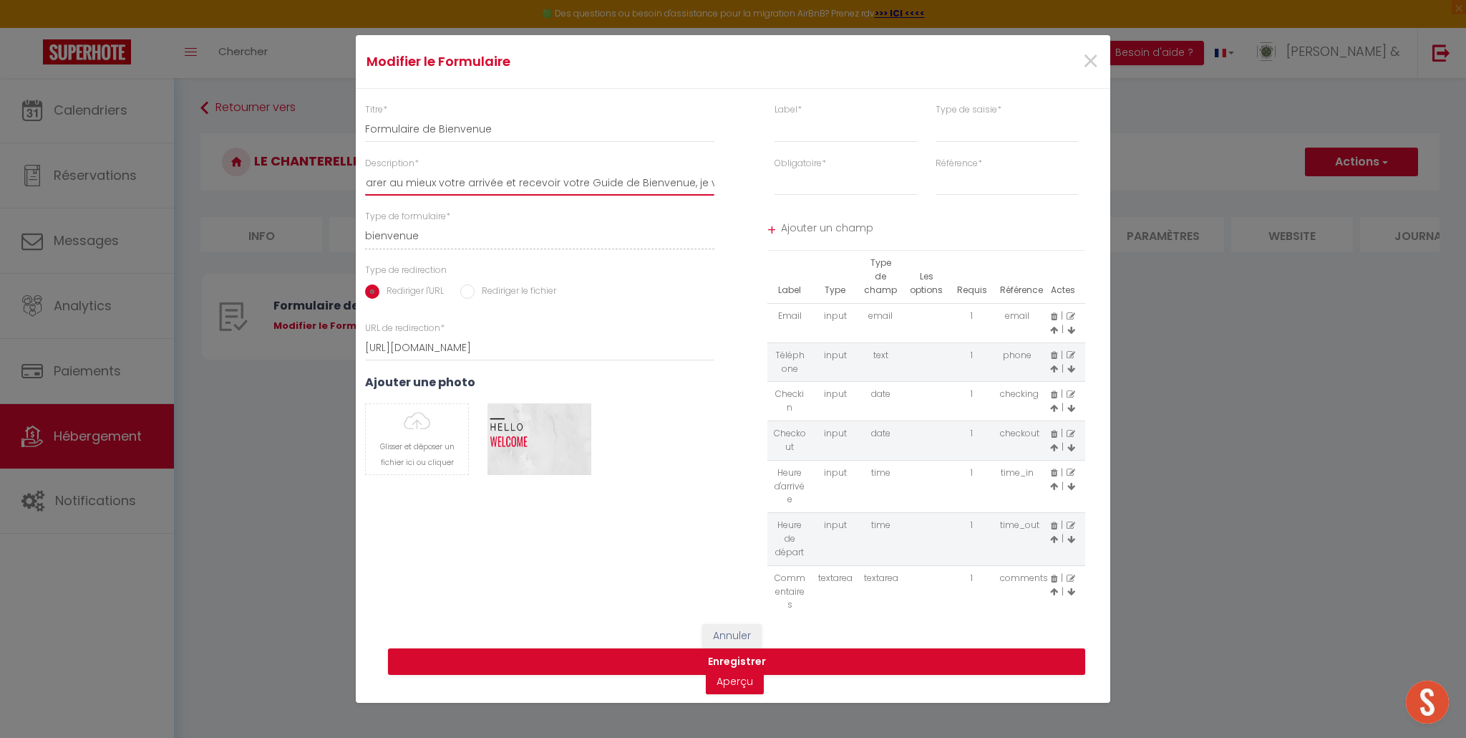
type input "Afin de préparer au mieux votre arrivée , je vous remercie de remplir le formul…"
select select
type input "Afin de préparer au mieux votre arrivée, je vous remercie de remplir le formula…"
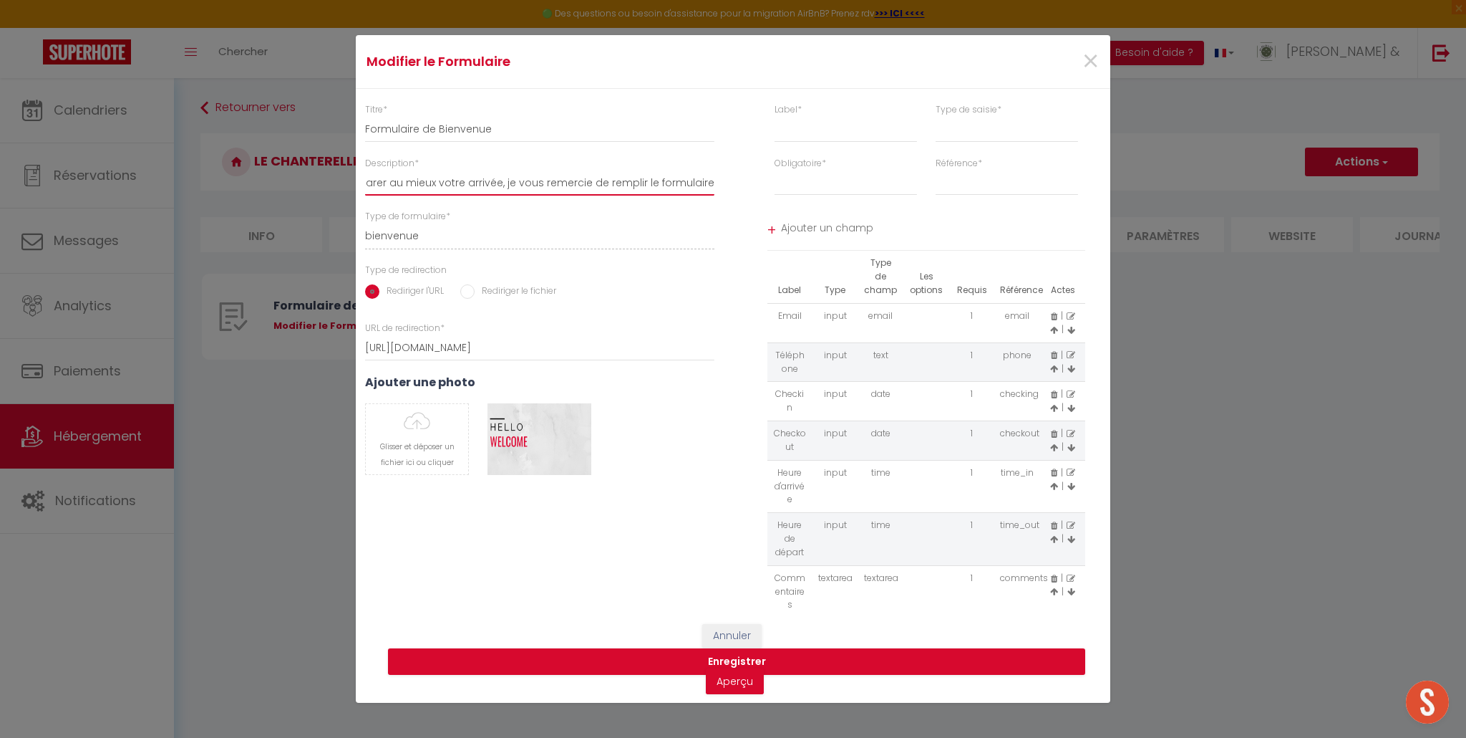
select select
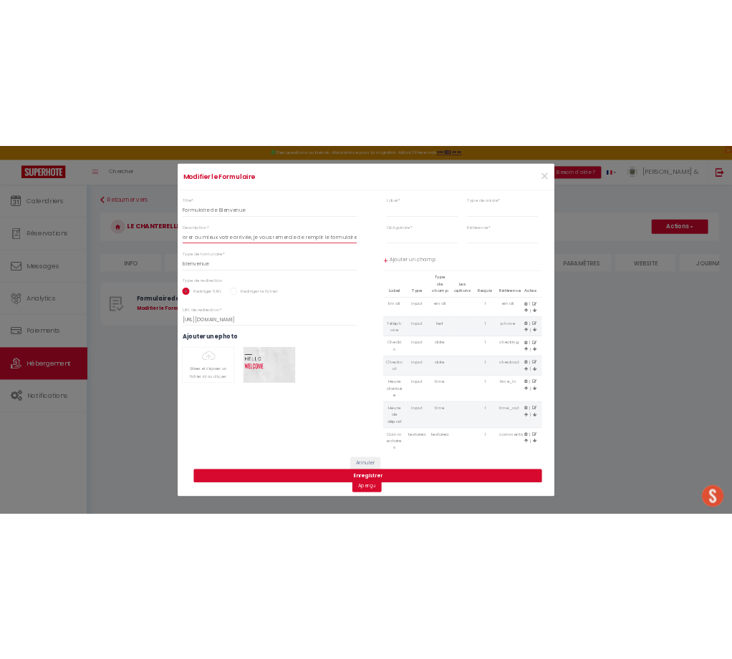
scroll to position [0, 89]
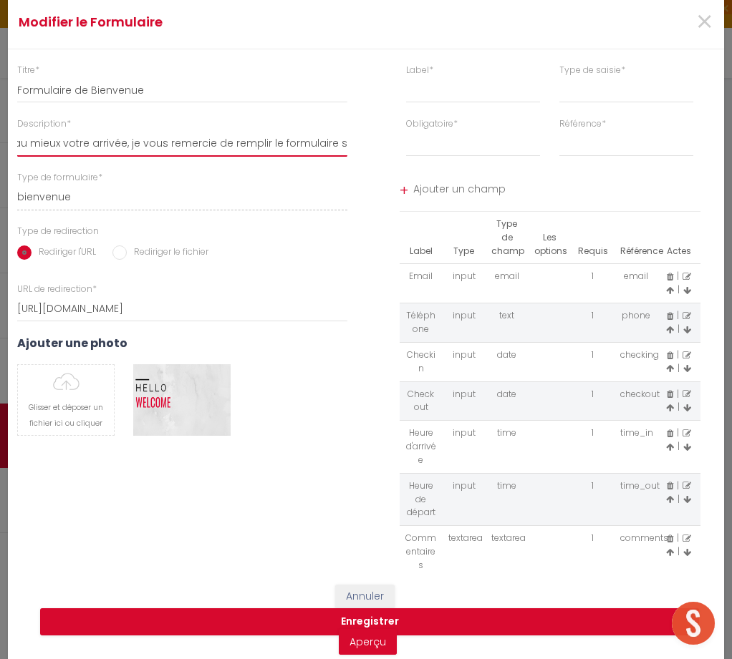
type input "Afin de préparer au mieux votre arrivée, je vous remercie de remplir le formula…"
type input "C:\fakepath\logo-horizontal.jpg"
select select
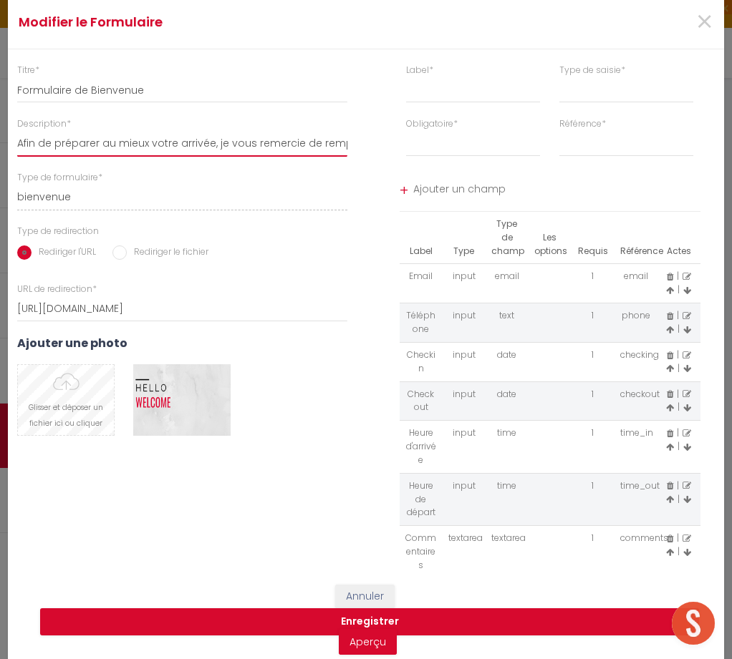
select select
click at [180, 401] on button "Supprimer" at bounding box center [182, 400] width 68 height 21
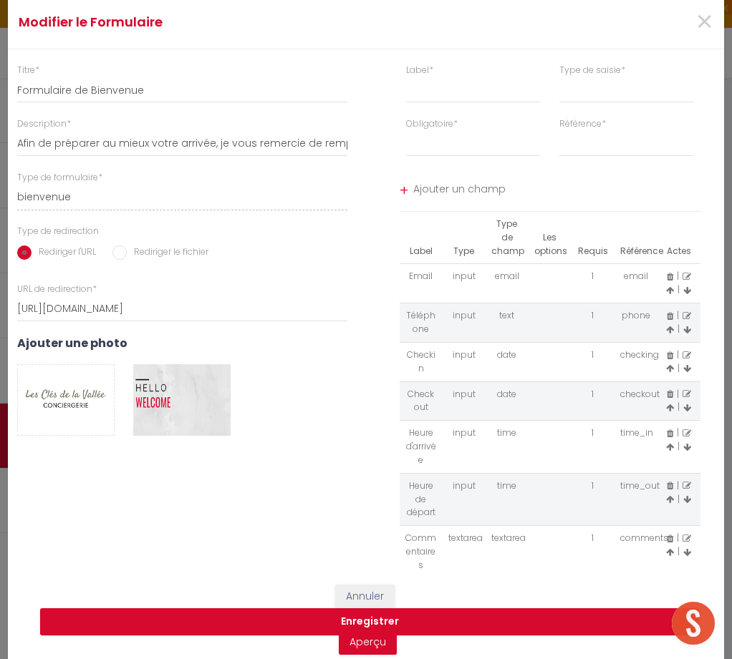
select select
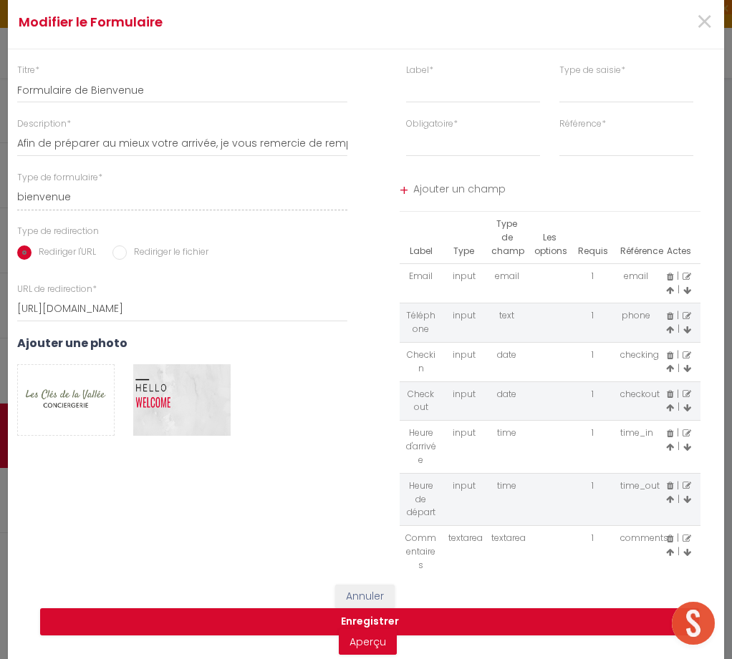
select select
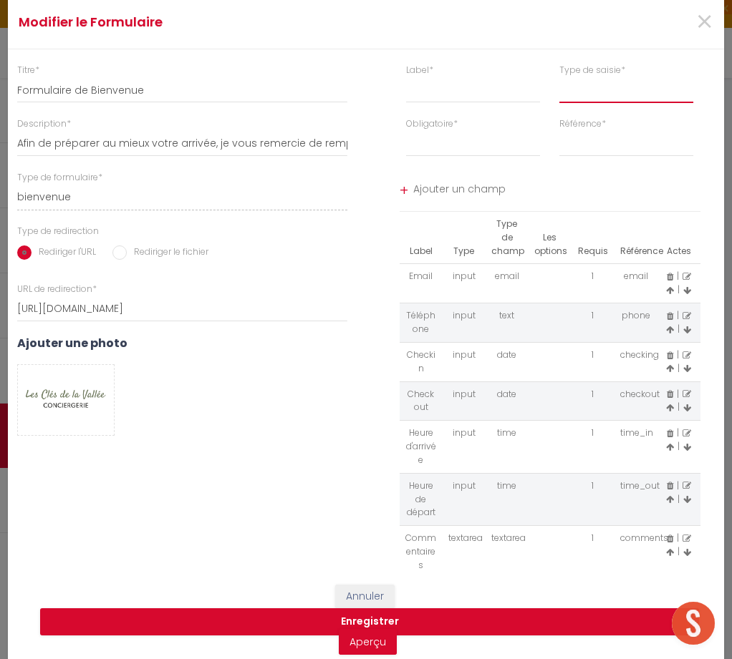
click at [576, 87] on select "input select textarea" at bounding box center [626, 90] width 135 height 26
select select "[object Object]"
click at [559, 77] on select "input select textarea" at bounding box center [626, 90] width 135 height 26
select select
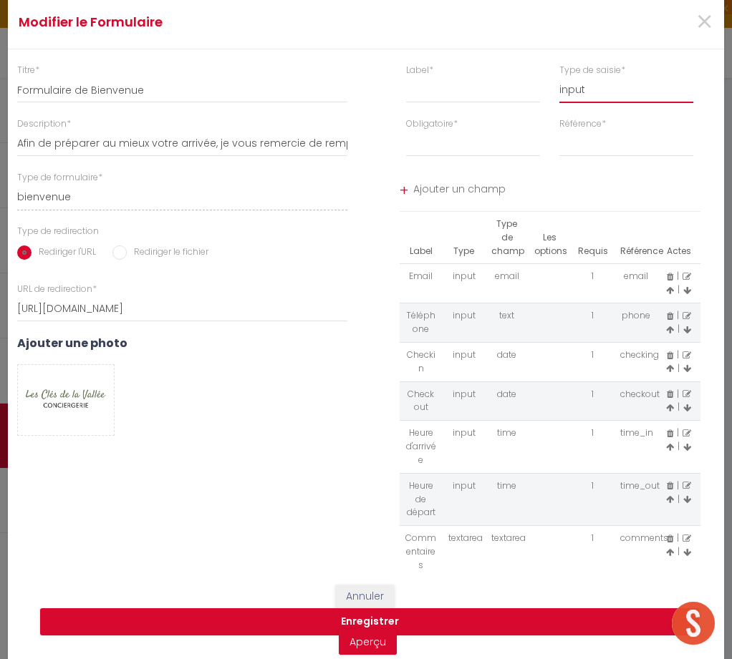
select select
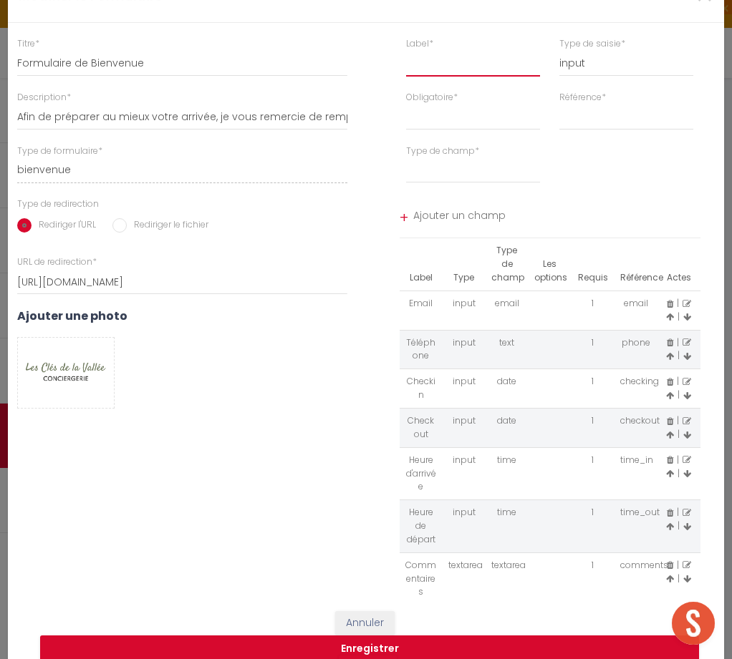
click at [443, 71] on input "text" at bounding box center [473, 64] width 135 height 26
click at [445, 66] on input "text" at bounding box center [473, 64] width 135 height 26
click at [455, 109] on select "Requis Optionnel" at bounding box center [473, 117] width 135 height 26
select select "1"
click at [406, 104] on select "Requis Optionnel" at bounding box center [473, 117] width 135 height 26
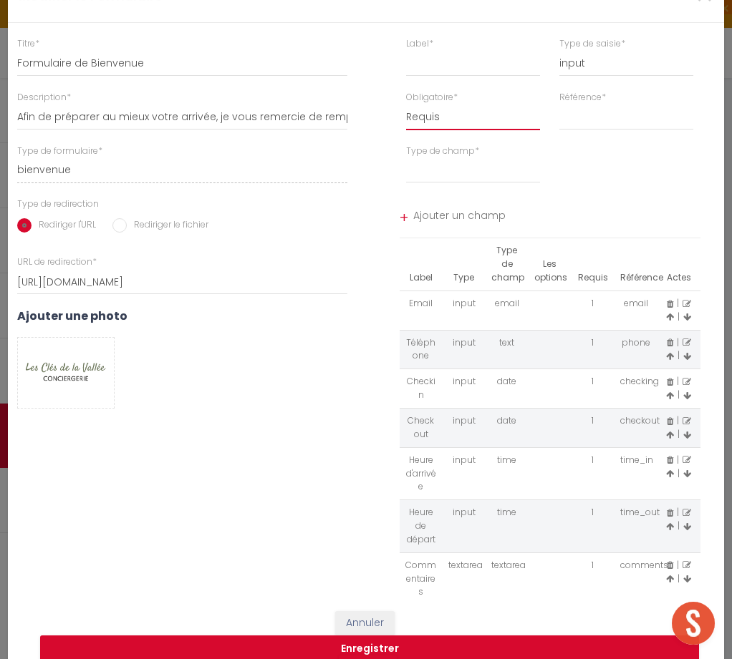
select select
click at [606, 120] on select "first_name last_name notes" at bounding box center [626, 117] width 135 height 26
select select "[object Object]"
click at [559, 104] on select "first_name last_name notes" at bounding box center [626, 117] width 135 height 26
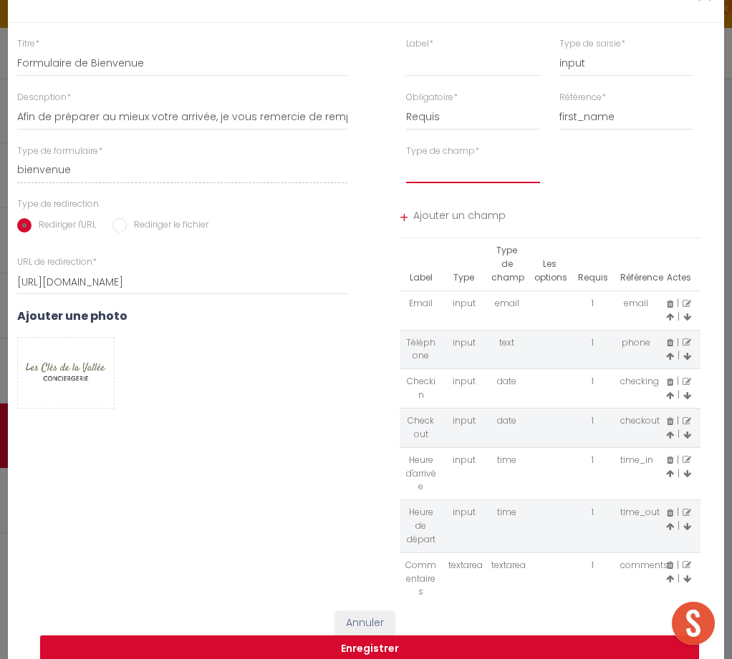
click at [466, 176] on select "text email radio time checkbox password date" at bounding box center [473, 171] width 135 height 26
select select "[object Object]"
click at [406, 158] on select "text email radio time checkbox password date" at bounding box center [473, 171] width 135 height 26
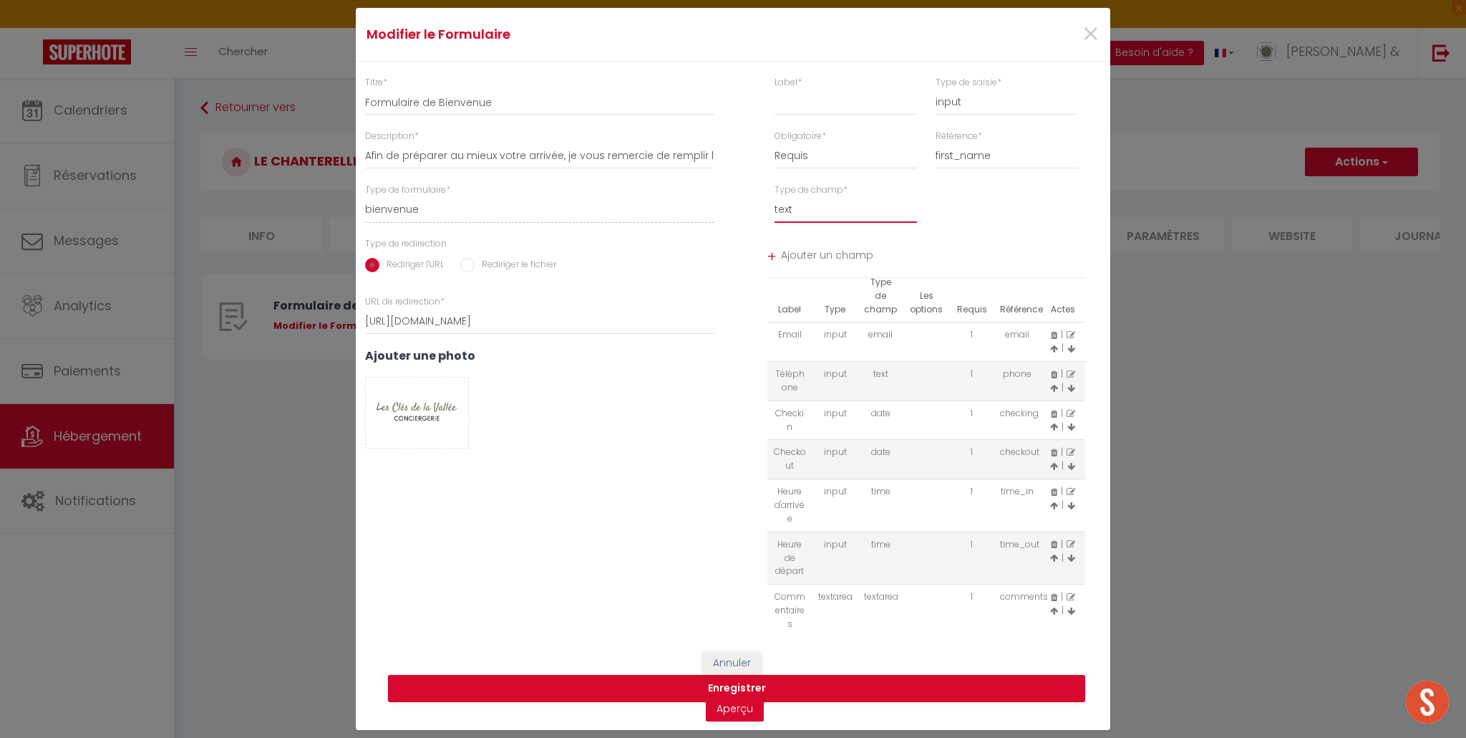
scroll to position [9, 0]
click at [1053, 452] on icon at bounding box center [1054, 451] width 6 height 9
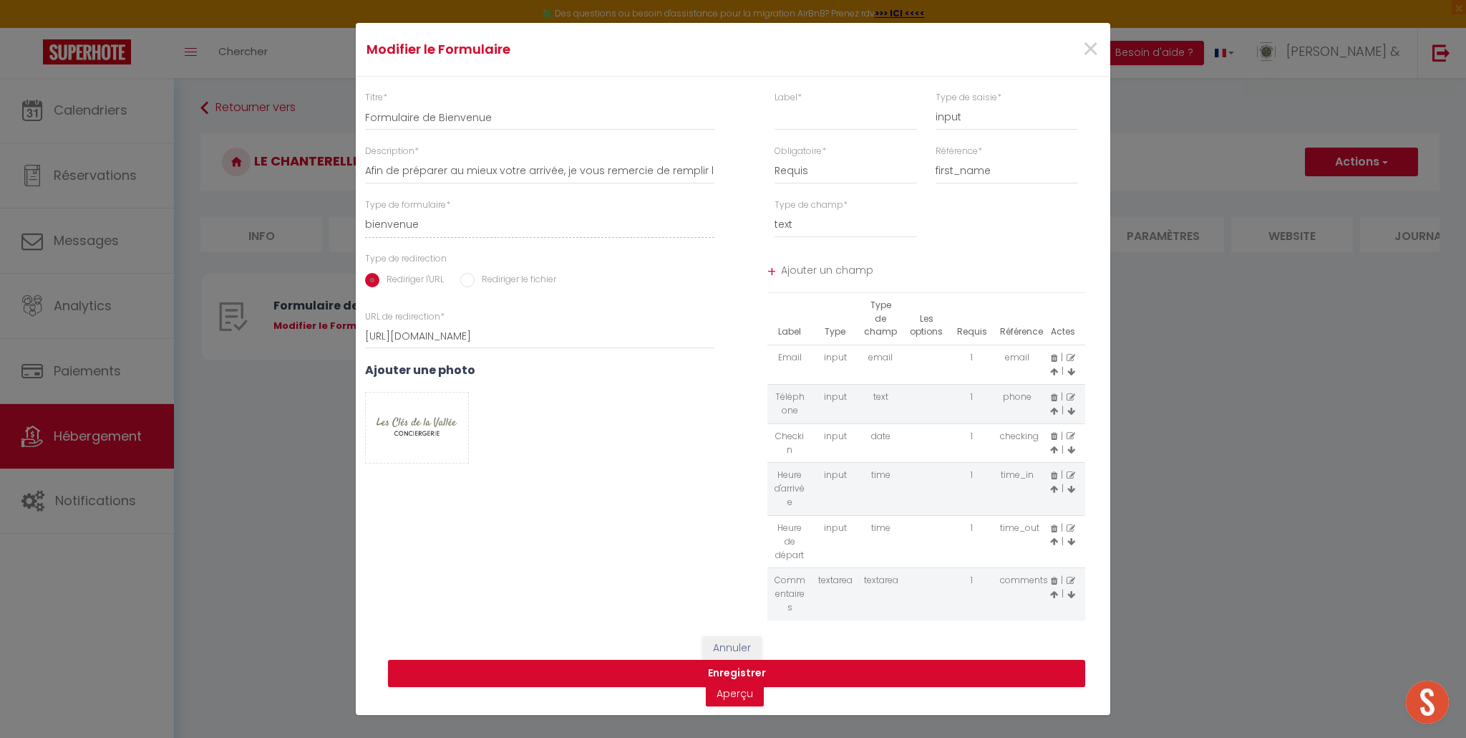
scroll to position [0, 0]
click at [1053, 437] on icon at bounding box center [1054, 436] width 6 height 9
select select "[object Object]"
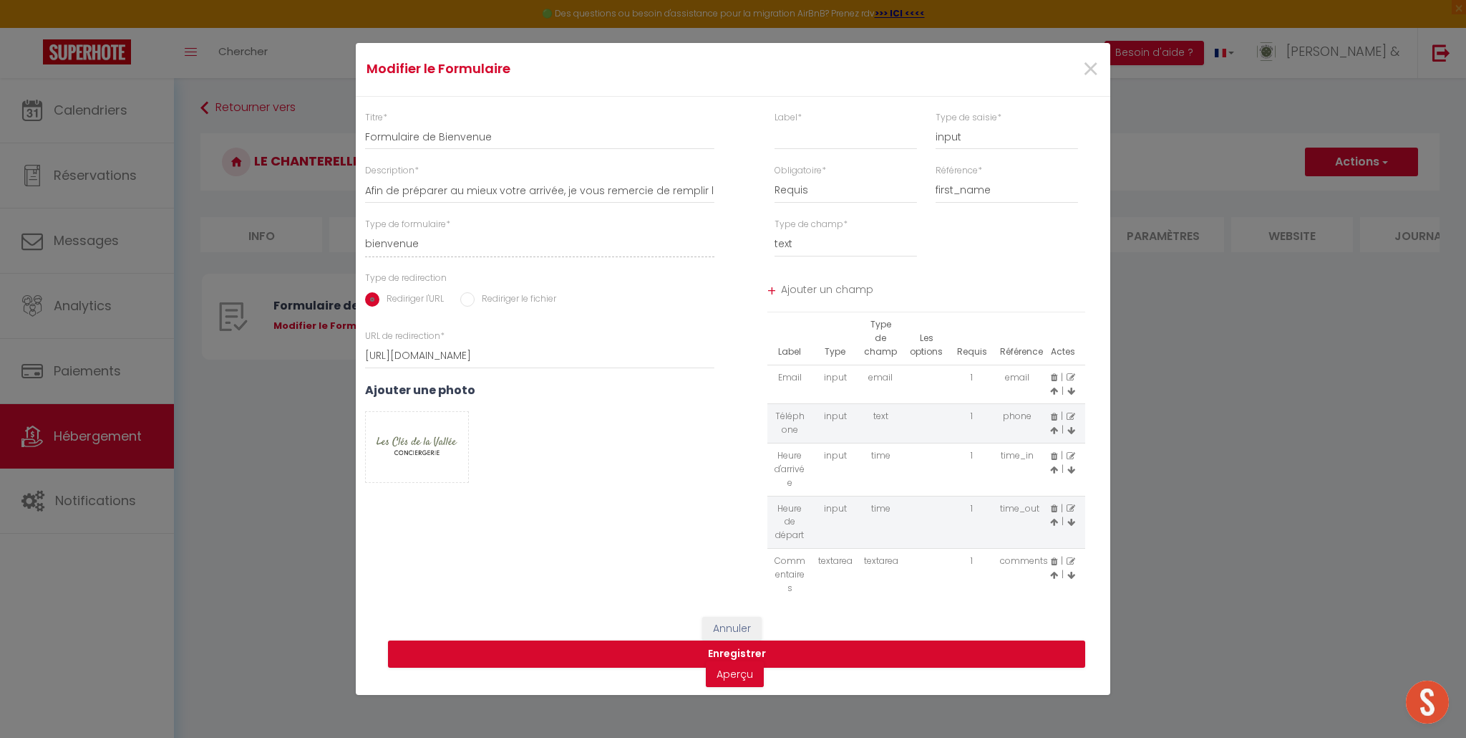
click at [773, 291] on div "+" at bounding box center [772, 291] width 9 height 22
click at [833, 139] on input "text" at bounding box center [846, 137] width 142 height 26
type input "Nom - Prénom"
click at [786, 290] on span "Ajouter un champ" at bounding box center [933, 292] width 305 height 26
select select
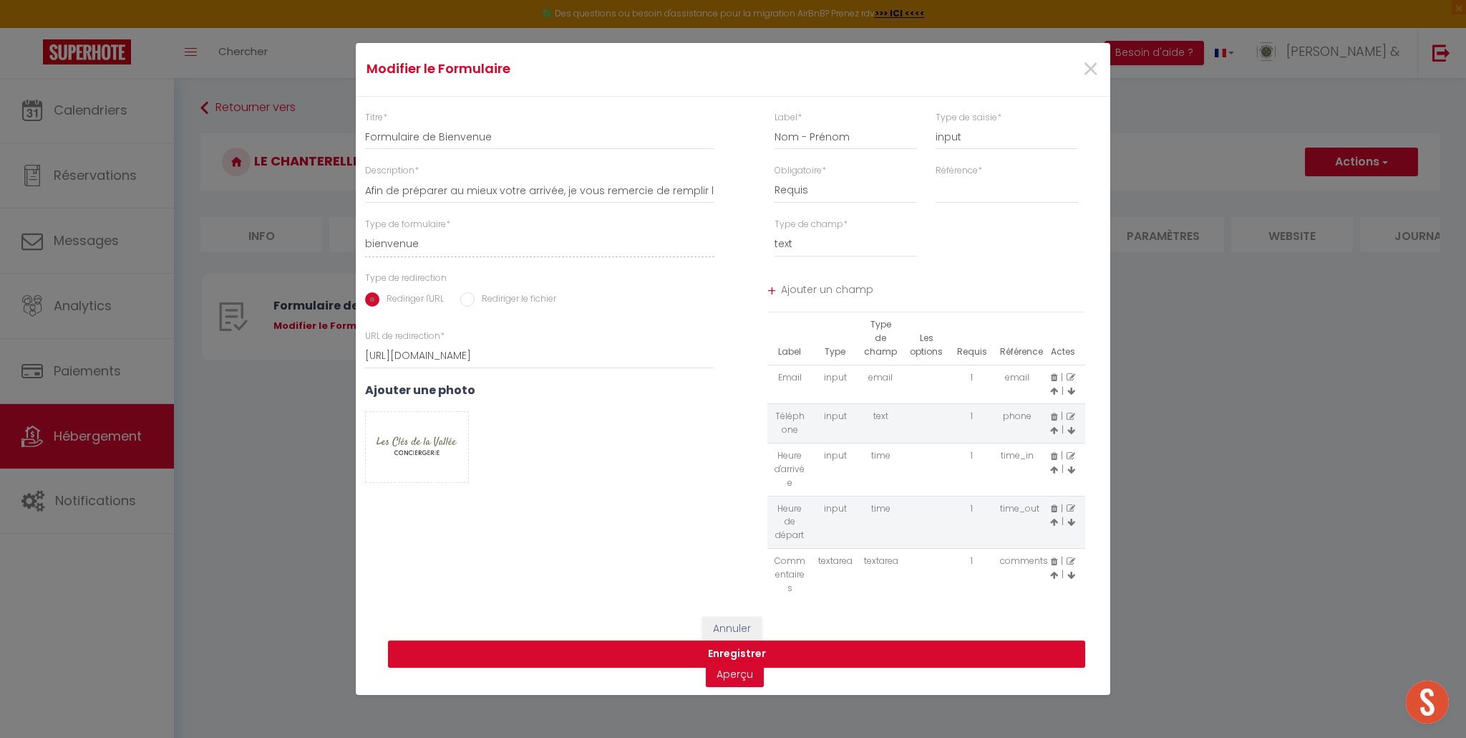
select select
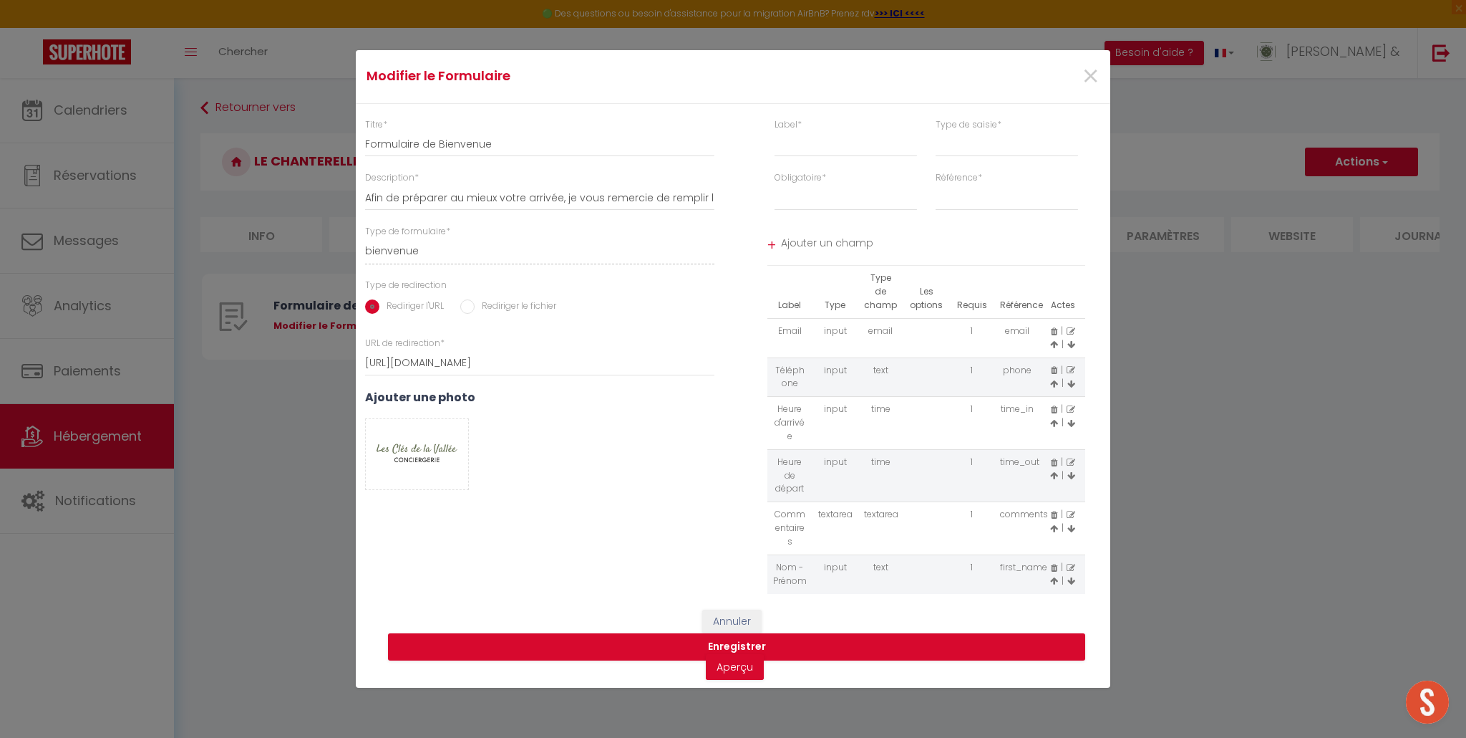
click at [1054, 584] on icon at bounding box center [1054, 580] width 8 height 9
select select
click at [1052, 528] on icon at bounding box center [1054, 528] width 8 height 9
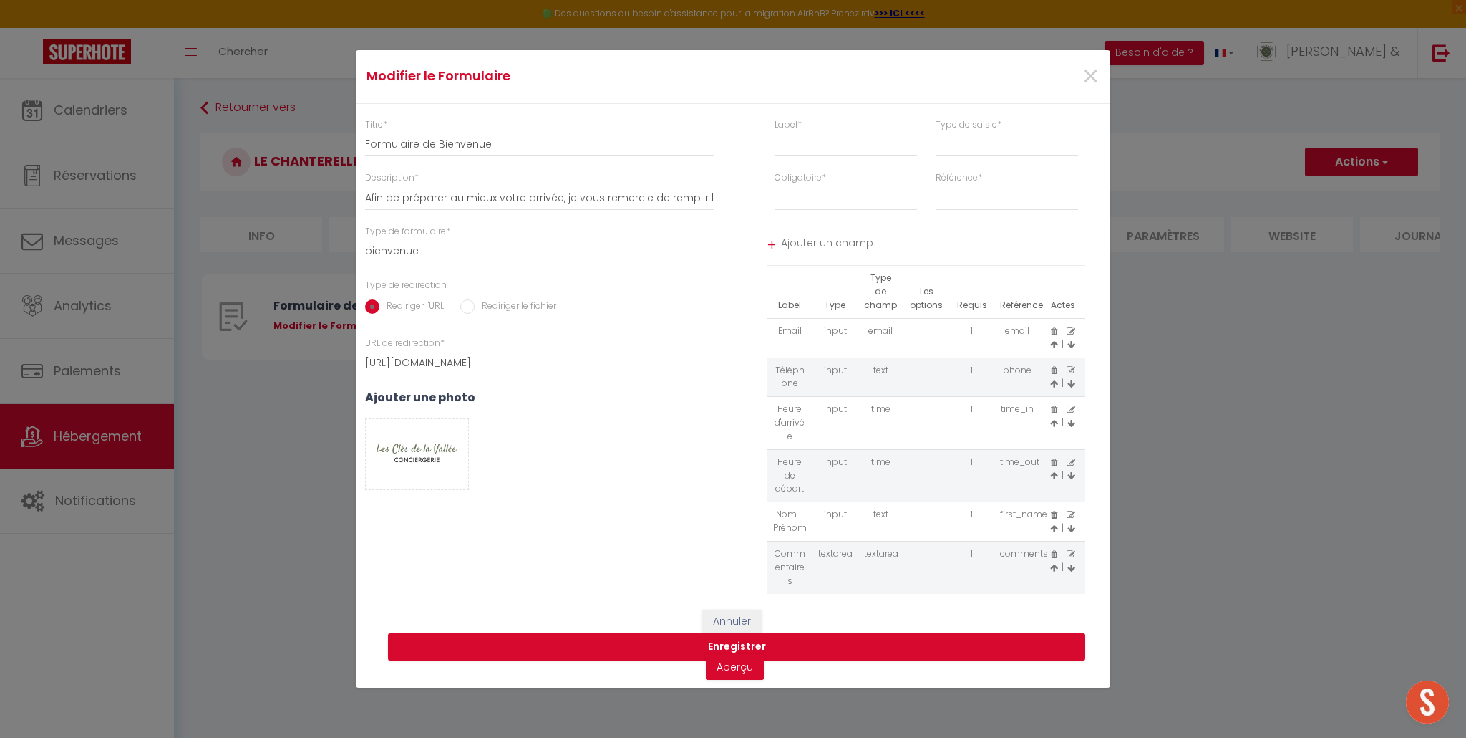
select select
click at [1055, 475] on icon at bounding box center [1054, 475] width 8 height 9
select select
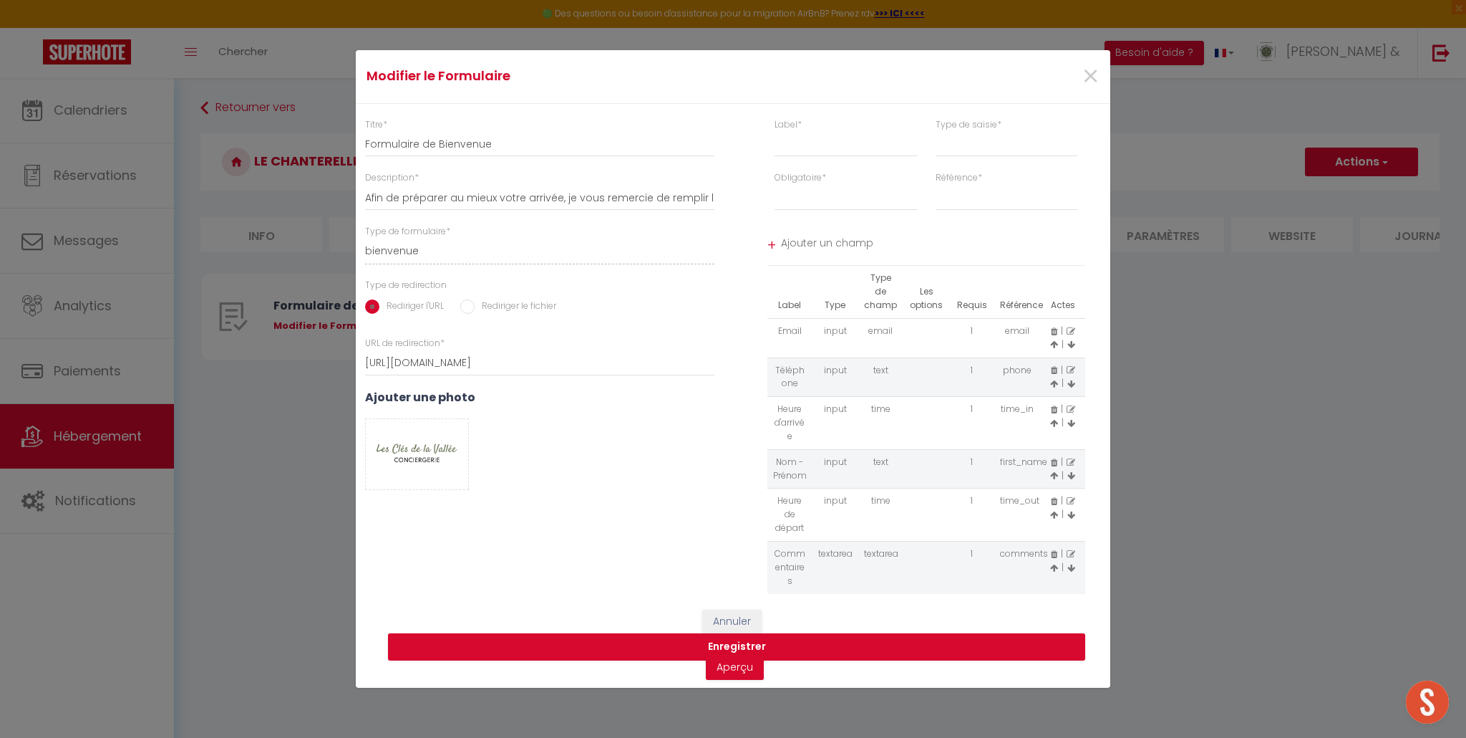
select select
click at [1054, 425] on icon at bounding box center [1054, 423] width 8 height 9
select select
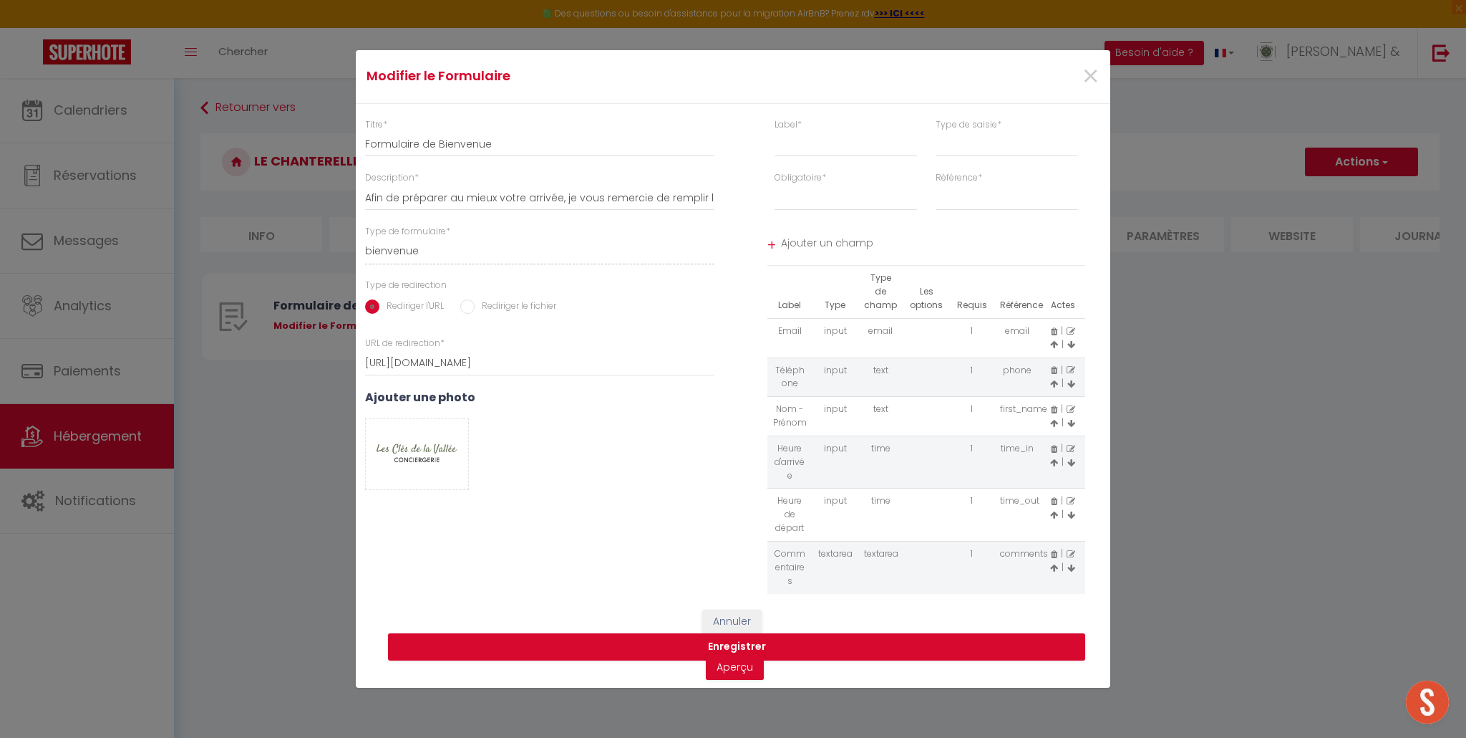
select select
click at [1053, 385] on icon at bounding box center [1054, 383] width 8 height 9
select select
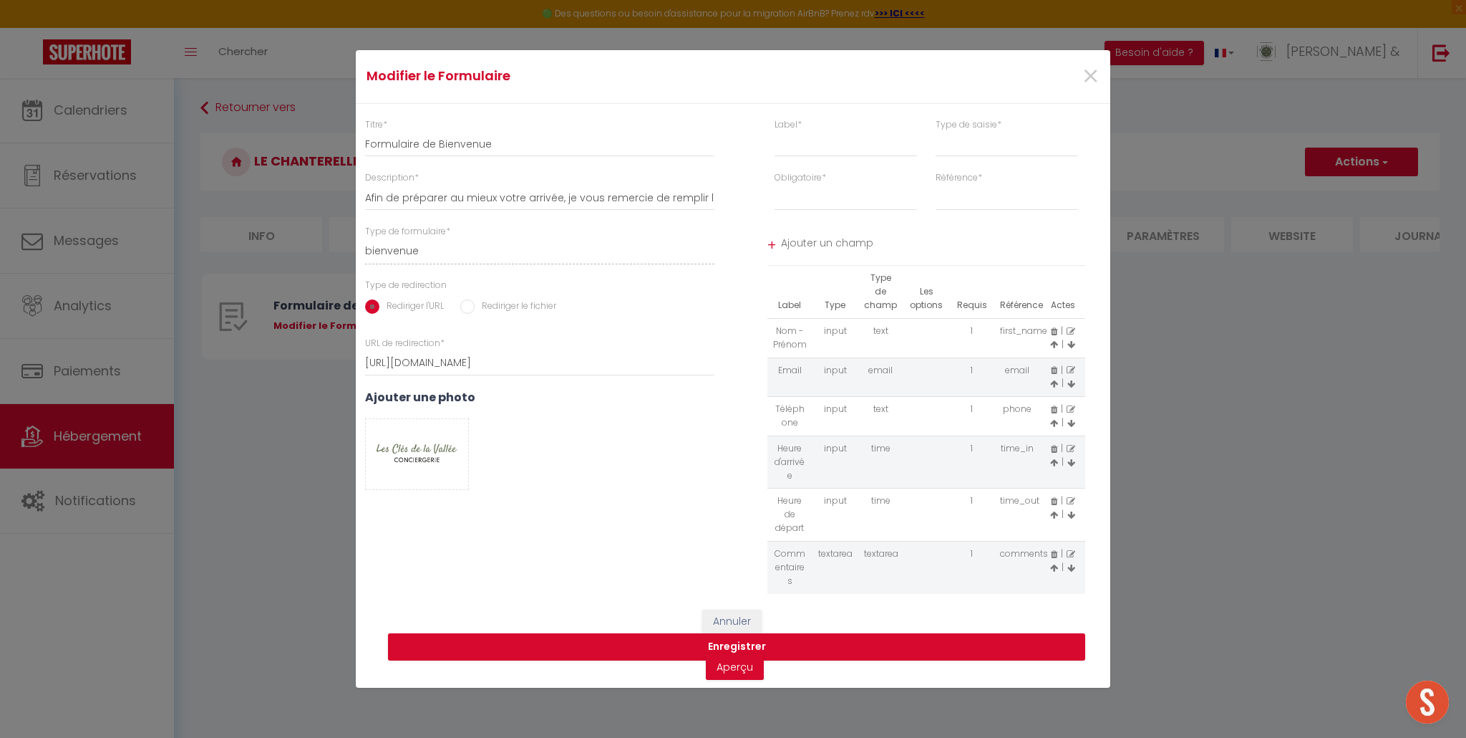
click at [1053, 423] on icon at bounding box center [1054, 423] width 8 height 9
select select
click at [814, 148] on input "text" at bounding box center [846, 144] width 142 height 26
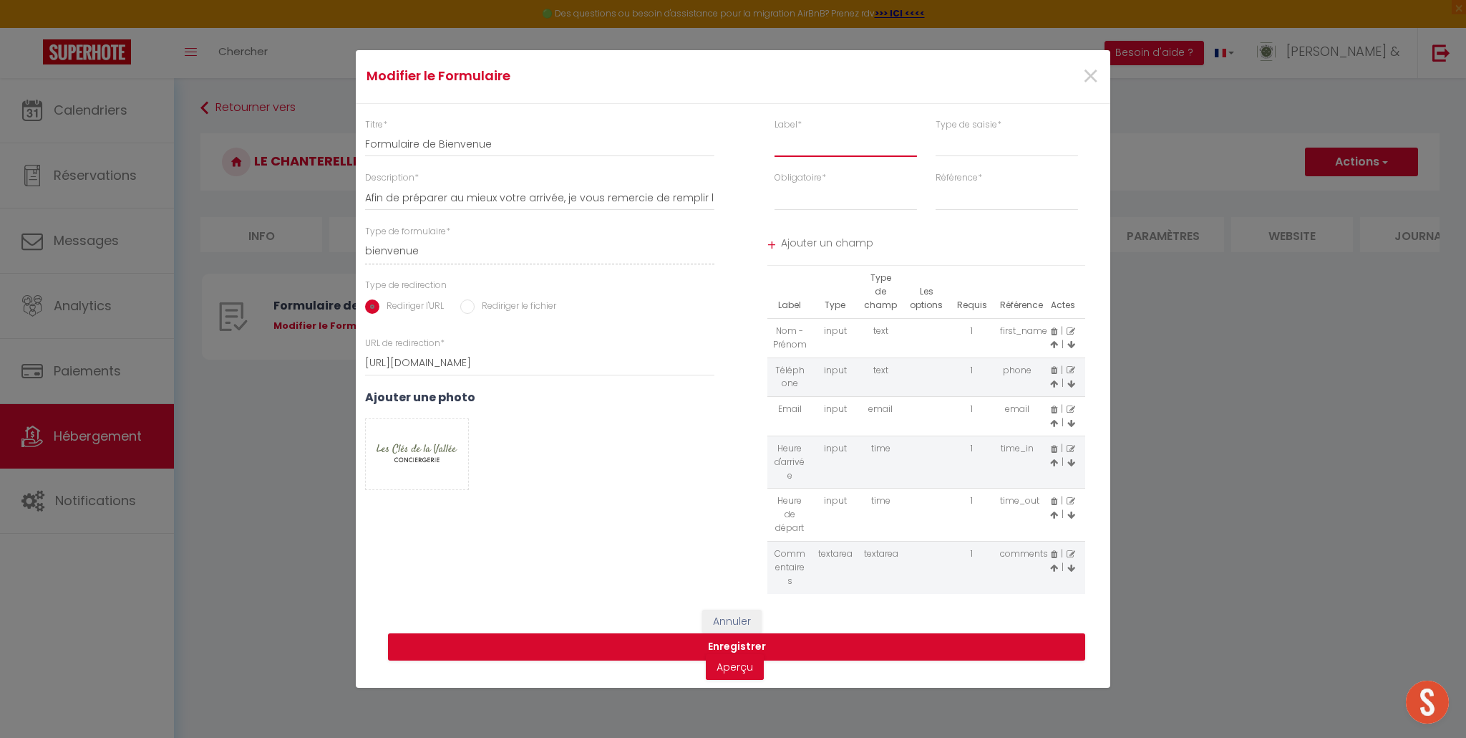
type input "L"
select select
type input "Lo"
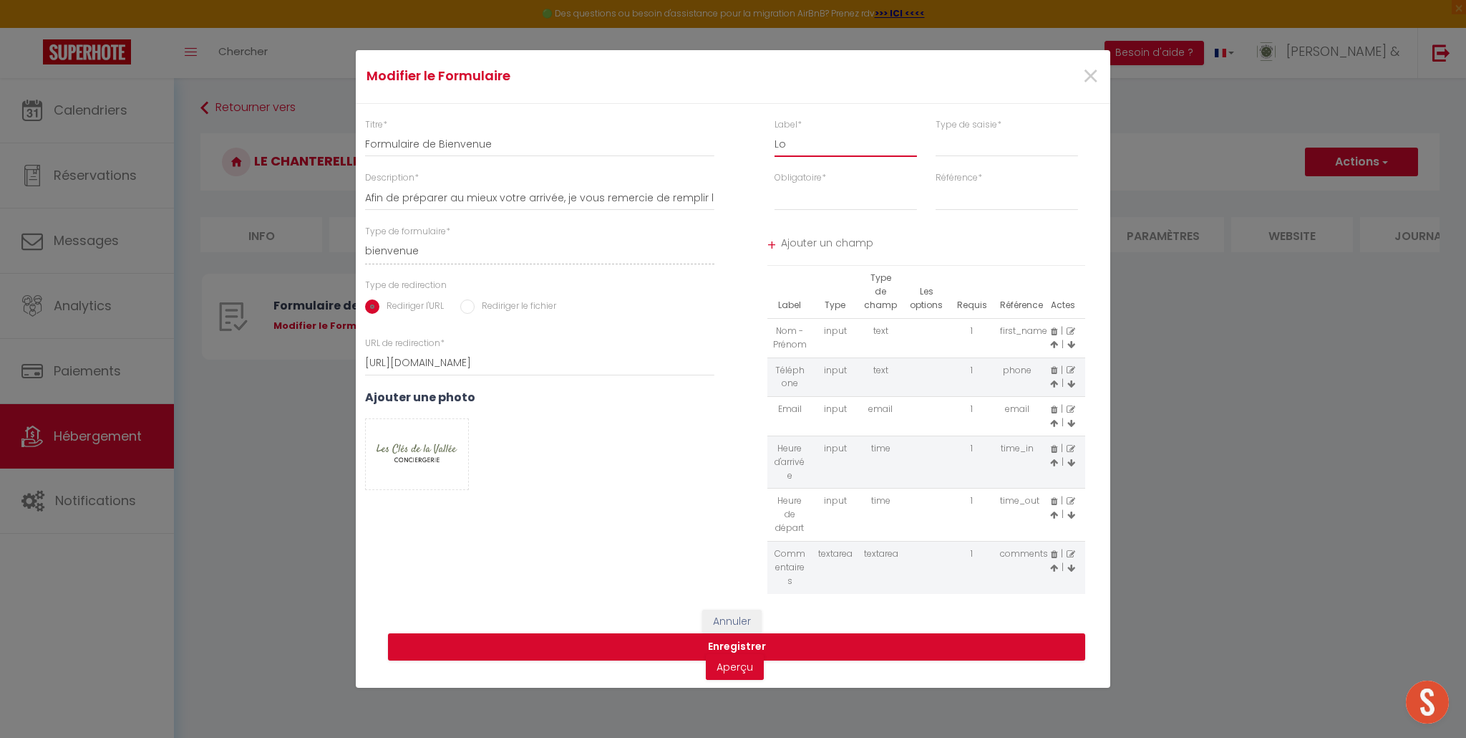
select select
type input "Loc"
select select
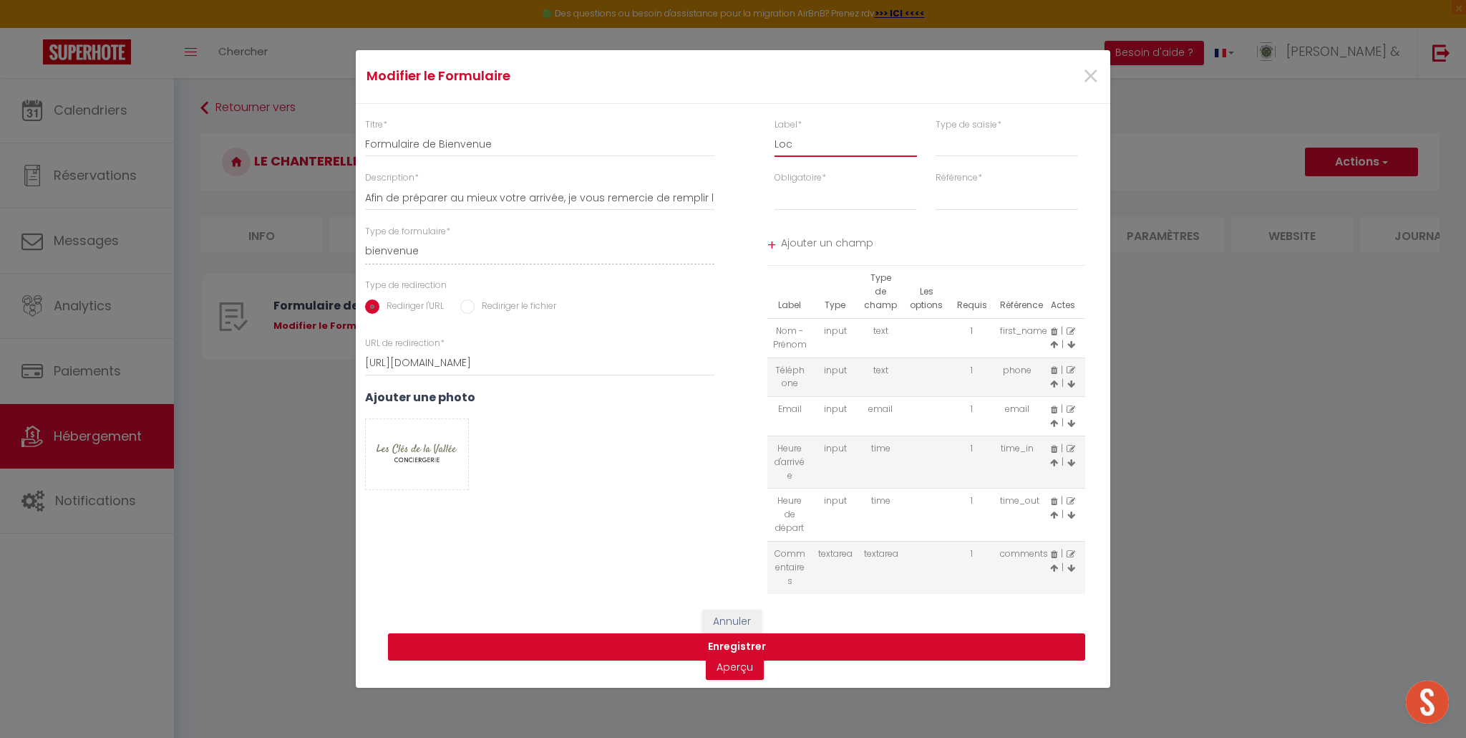
select select
type input "Loca"
select select
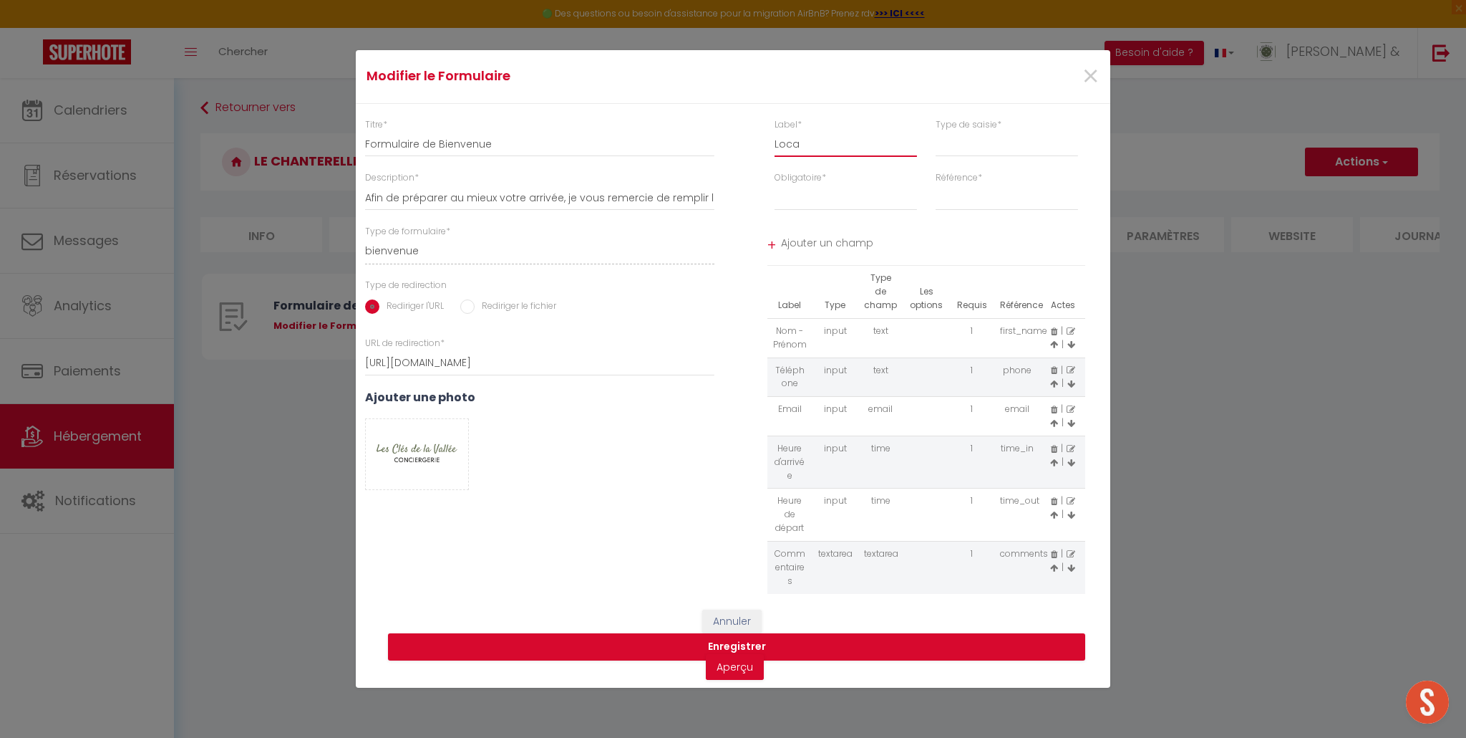
select select
type input "Locat"
select select
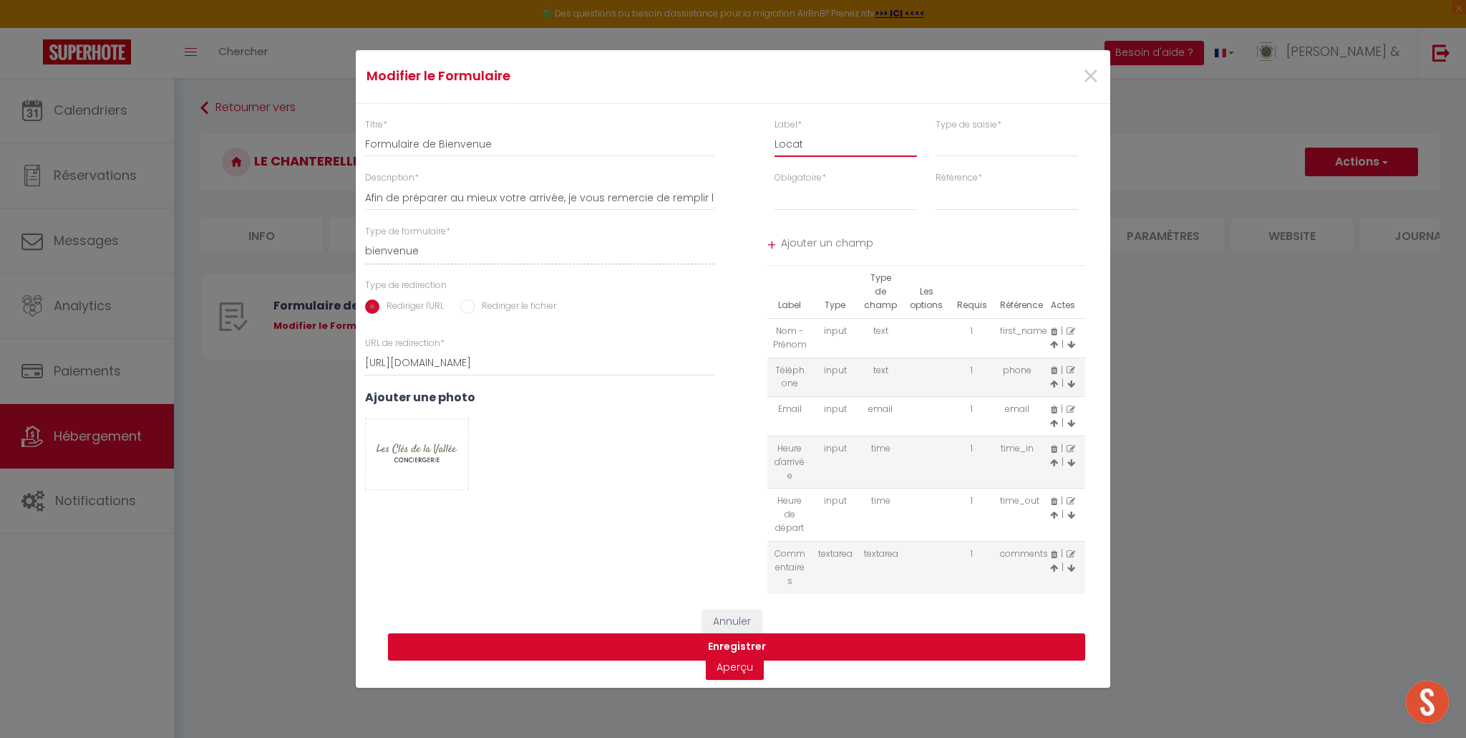
type input "Locati"
click at [975, 146] on select "input select textarea" at bounding box center [1007, 144] width 142 height 26
click at [936, 131] on select "input select textarea" at bounding box center [1007, 144] width 142 height 26
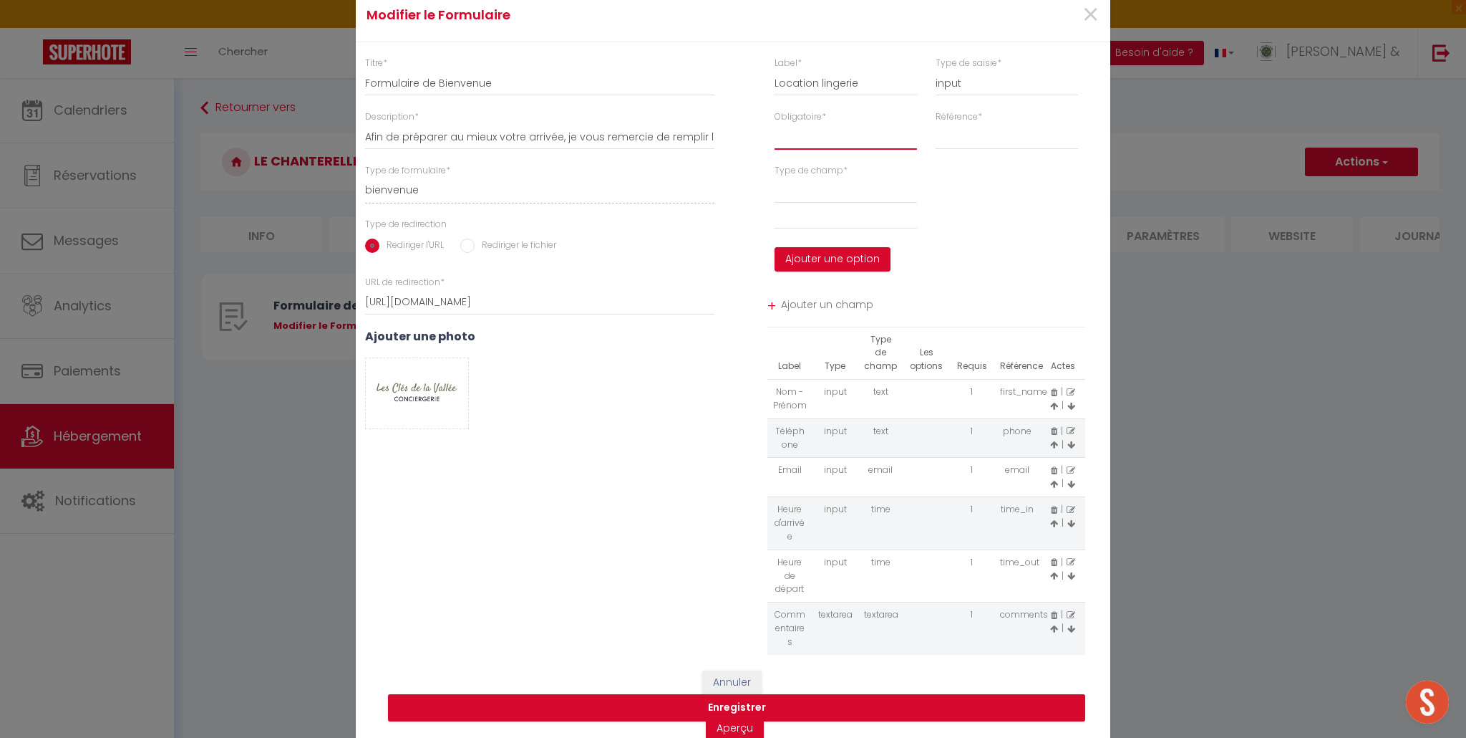
click at [825, 139] on select "Requis Optionnel" at bounding box center [846, 137] width 142 height 26
click at [775, 124] on select "Requis Optionnel" at bounding box center [846, 137] width 142 height 26
click at [966, 142] on select "last_name notes checkout checking" at bounding box center [1007, 137] width 142 height 26
click at [936, 124] on select "last_name notes checkout checking" at bounding box center [1007, 137] width 142 height 26
click at [813, 193] on select "option" at bounding box center [846, 191] width 142 height 26
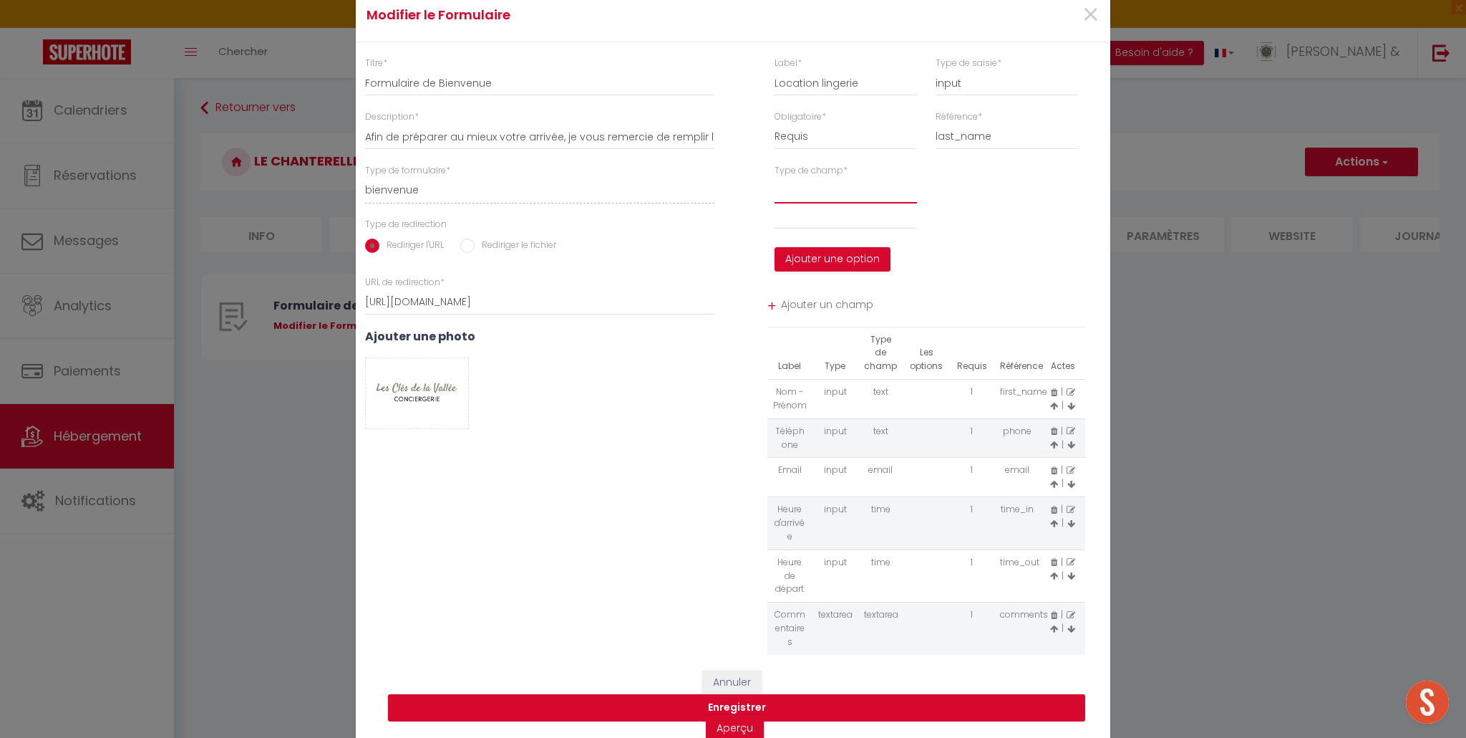
click at [775, 178] on select "option" at bounding box center [846, 191] width 142 height 26
click at [813, 225] on input "text" at bounding box center [846, 216] width 142 height 26
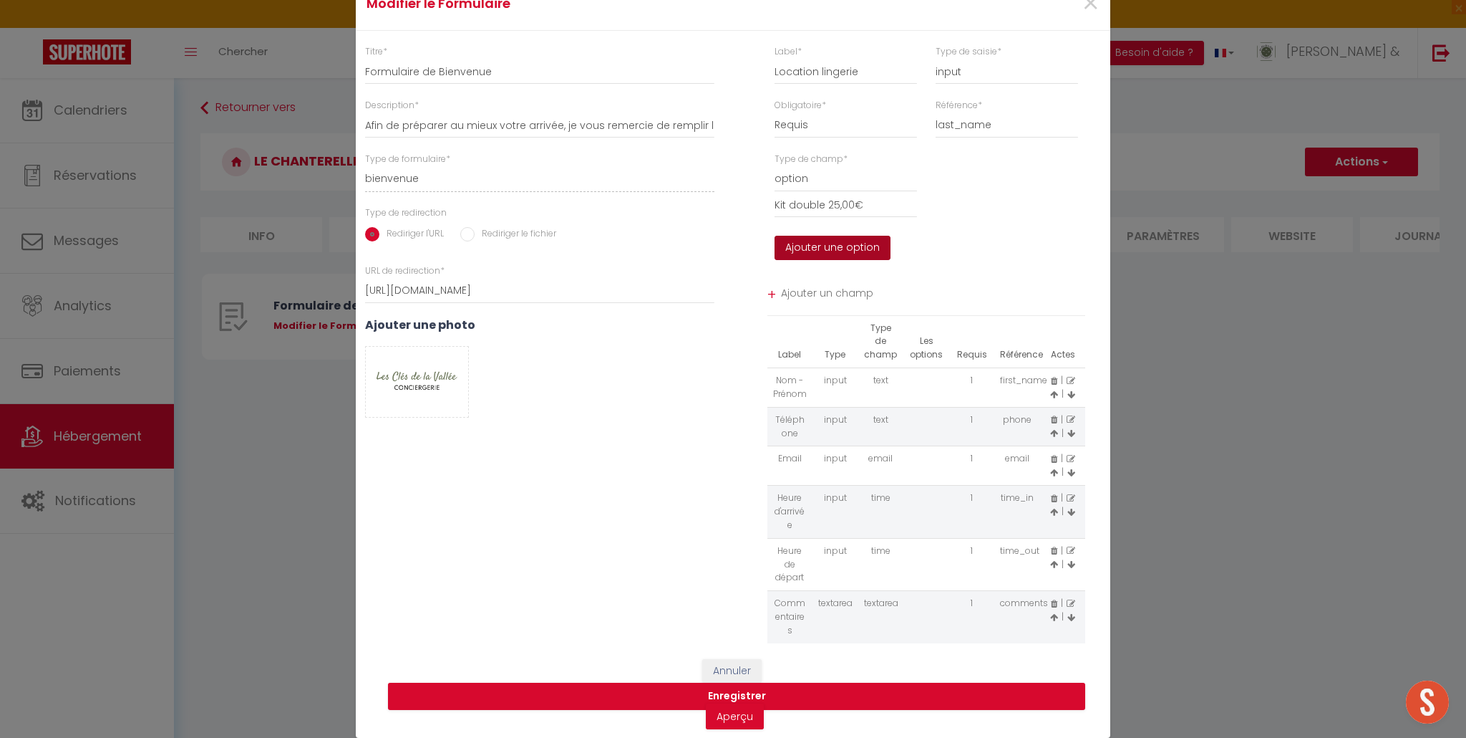
click at [826, 246] on button "Ajouter une option" at bounding box center [833, 248] width 116 height 24
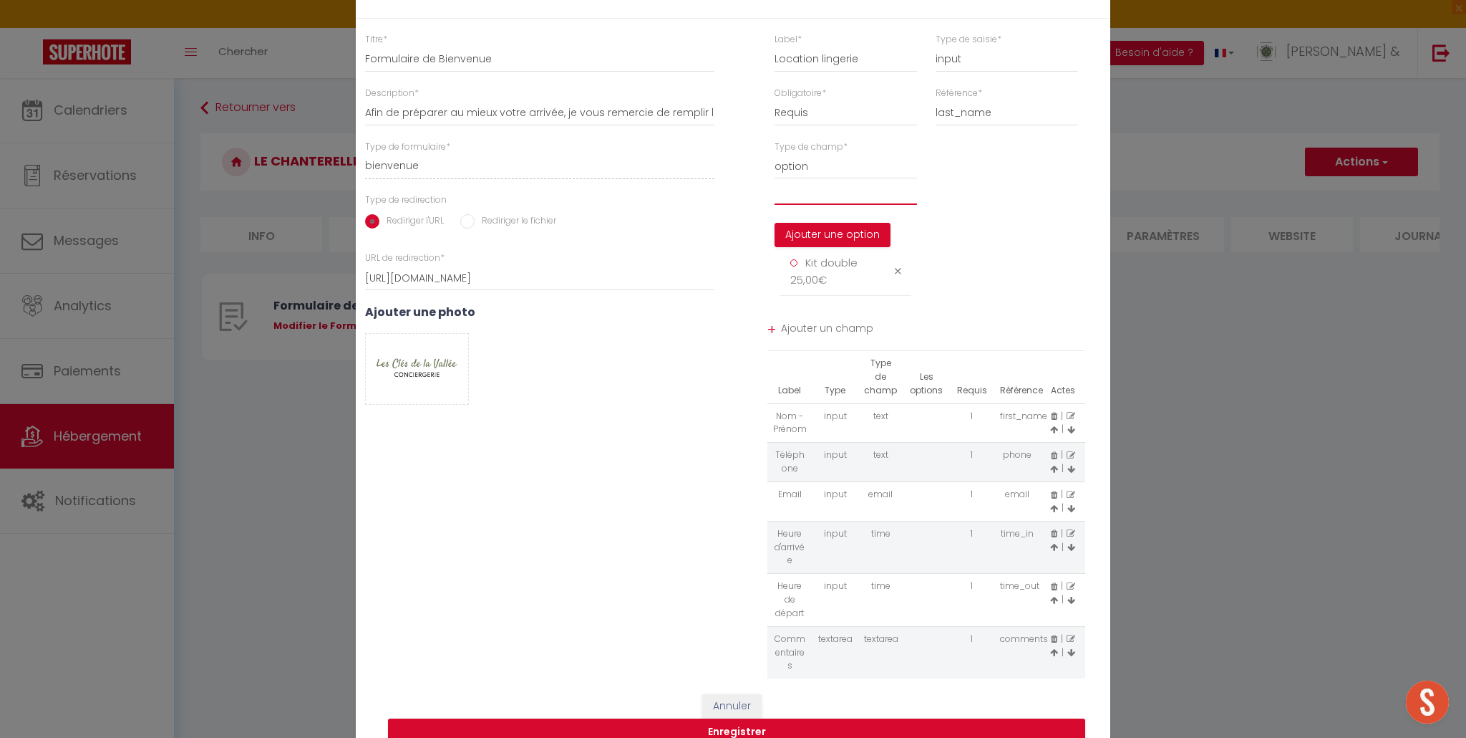
click at [823, 195] on input "text" at bounding box center [846, 192] width 142 height 26
click at [851, 234] on button "Ajouter une option" at bounding box center [833, 235] width 116 height 24
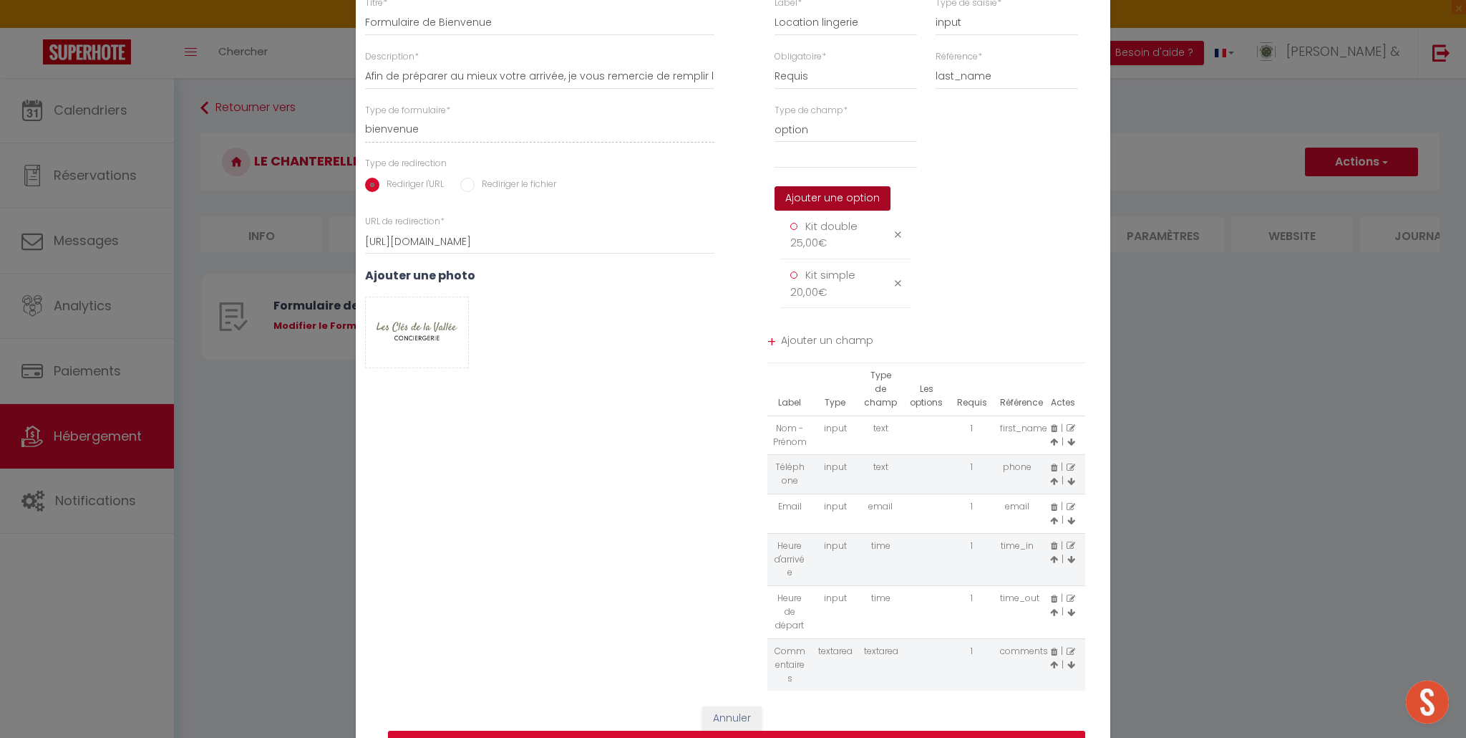
scroll to position [14, 0]
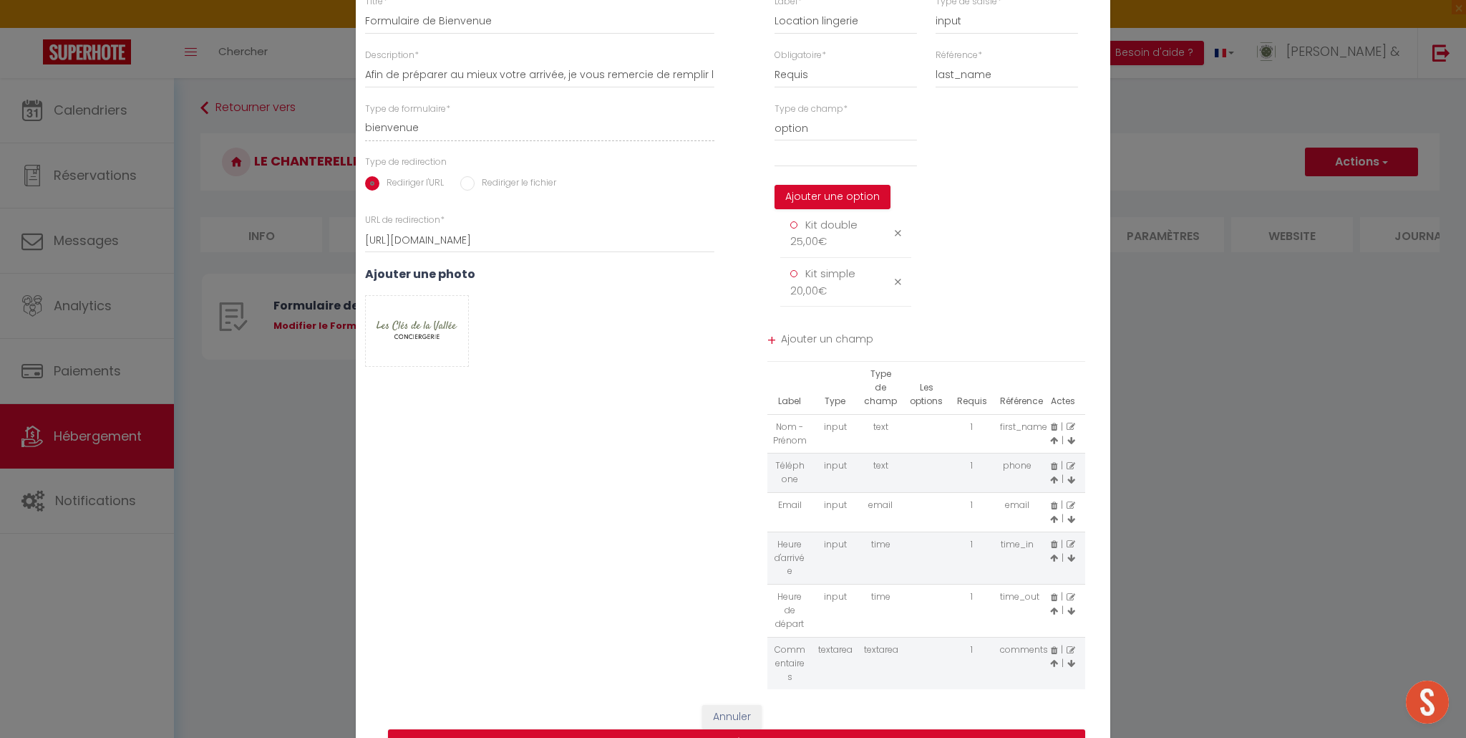
click at [804, 338] on span "Ajouter un champ" at bounding box center [933, 341] width 305 height 26
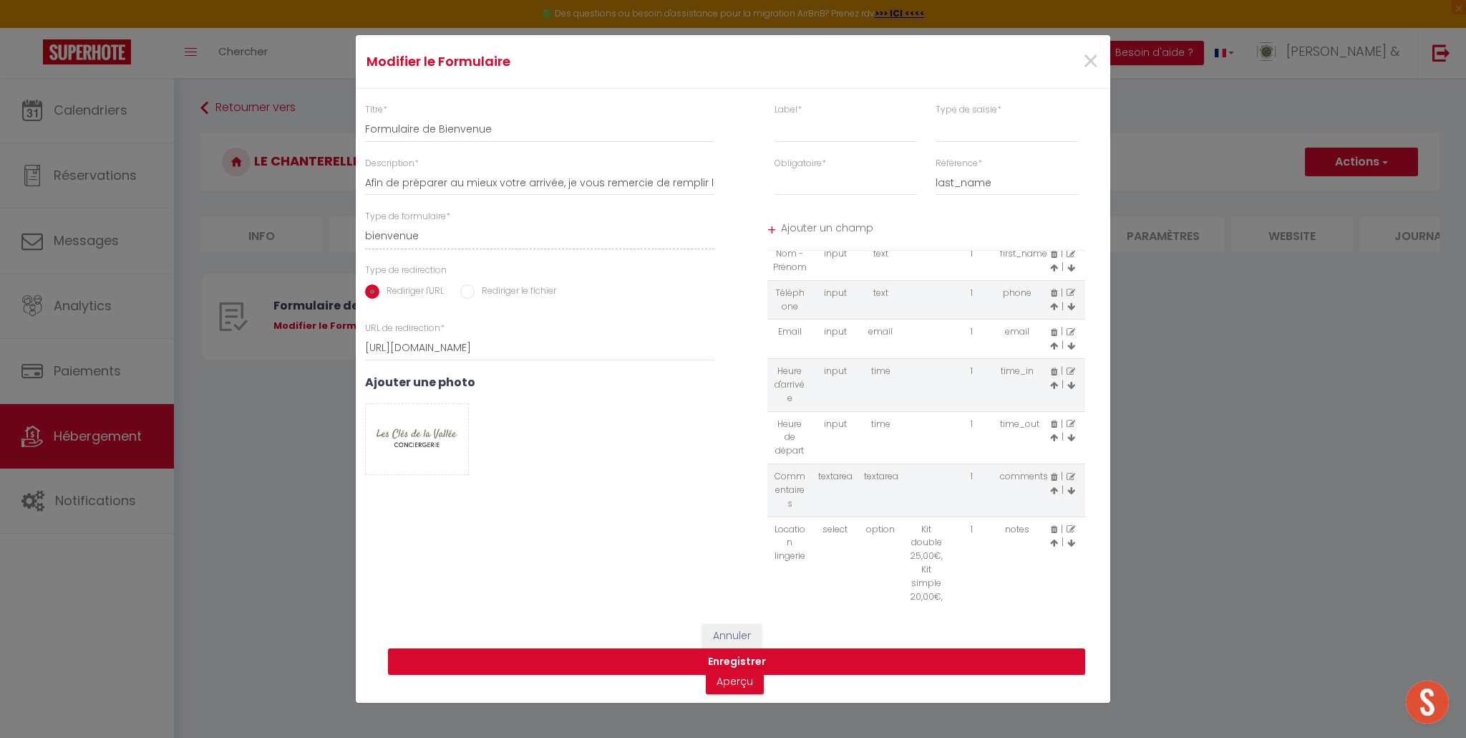
scroll to position [63, 0]
click at [735, 682] on link "Aperçu" at bounding box center [735, 681] width 58 height 26
click at [730, 659] on button "Enregistrer" at bounding box center [736, 661] width 697 height 27
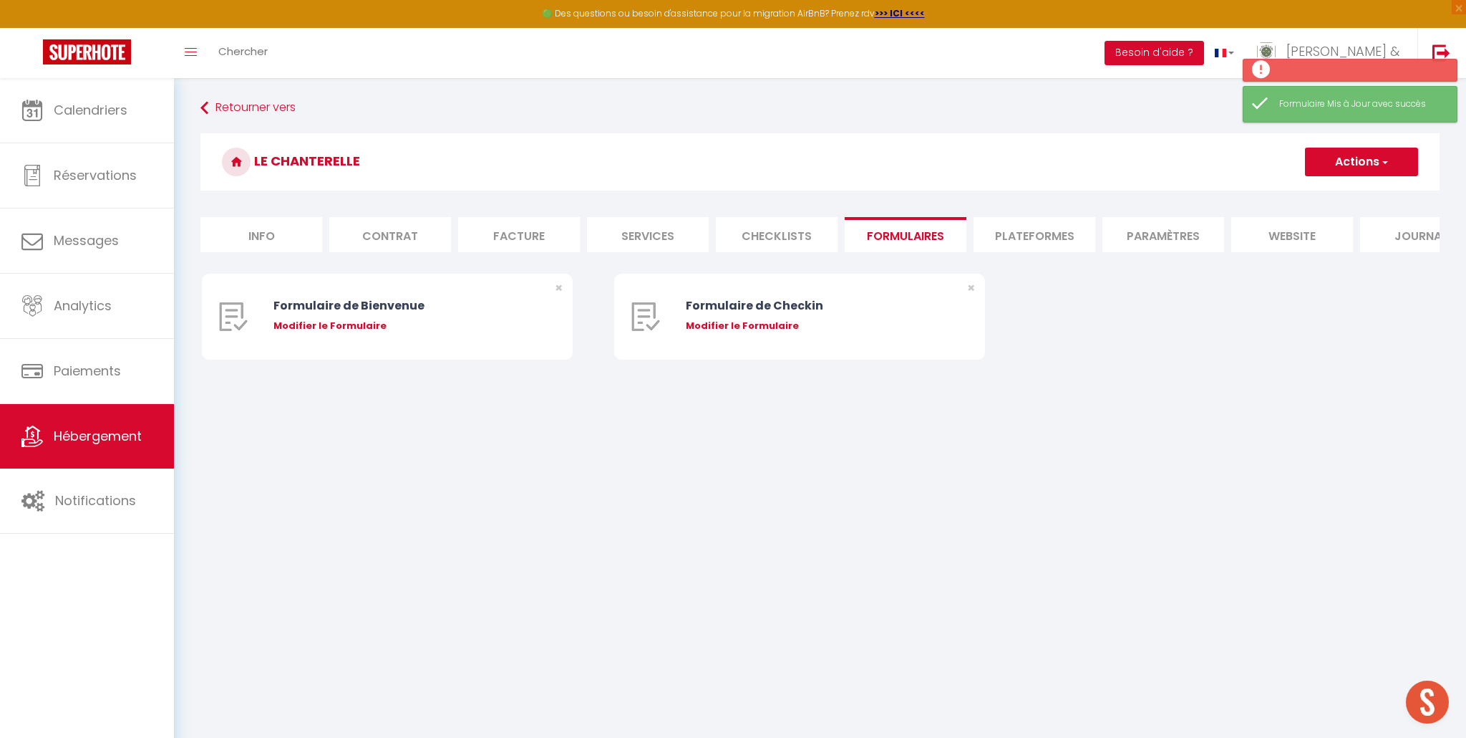
click at [347, 324] on div "Modifier le Formulaire" at bounding box center [403, 326] width 258 height 14
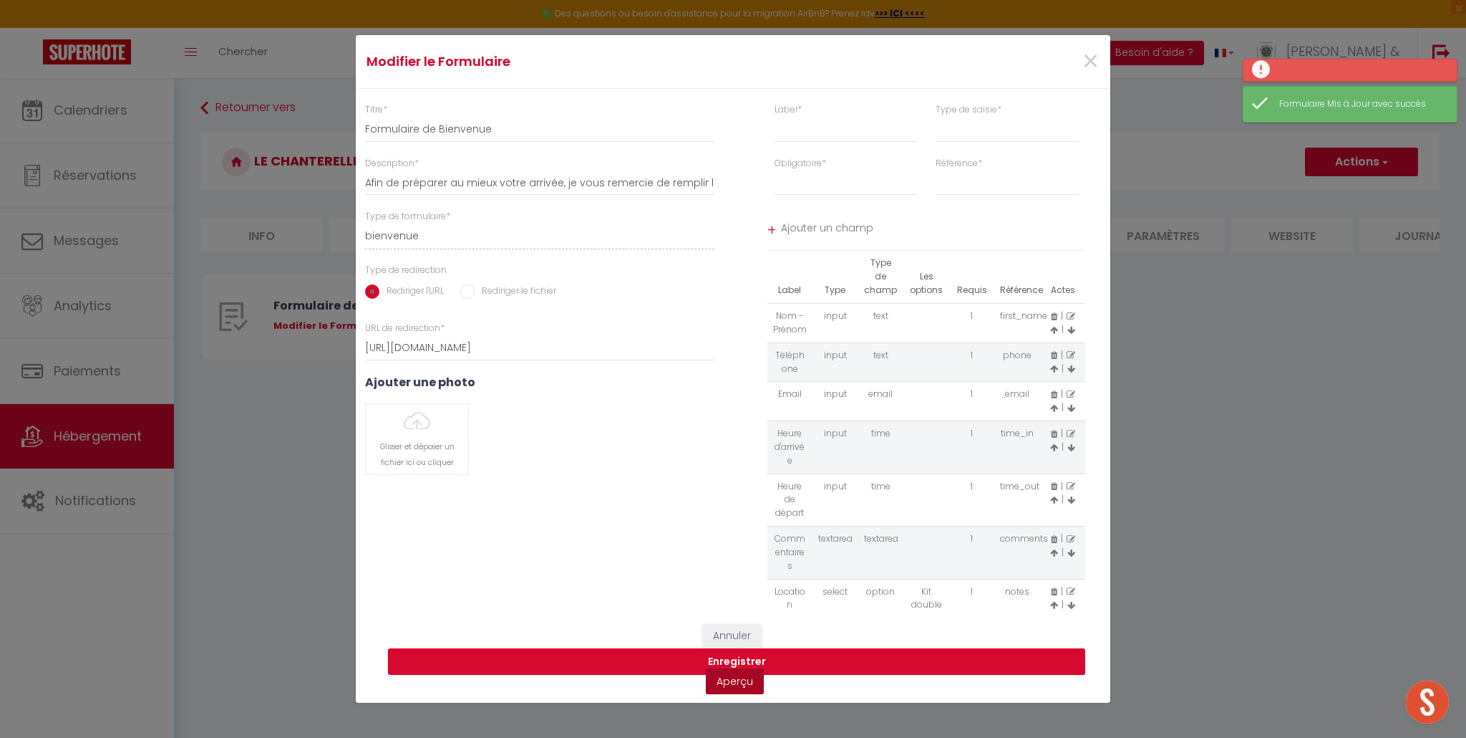
click at [739, 682] on link "Aperçu" at bounding box center [735, 681] width 58 height 26
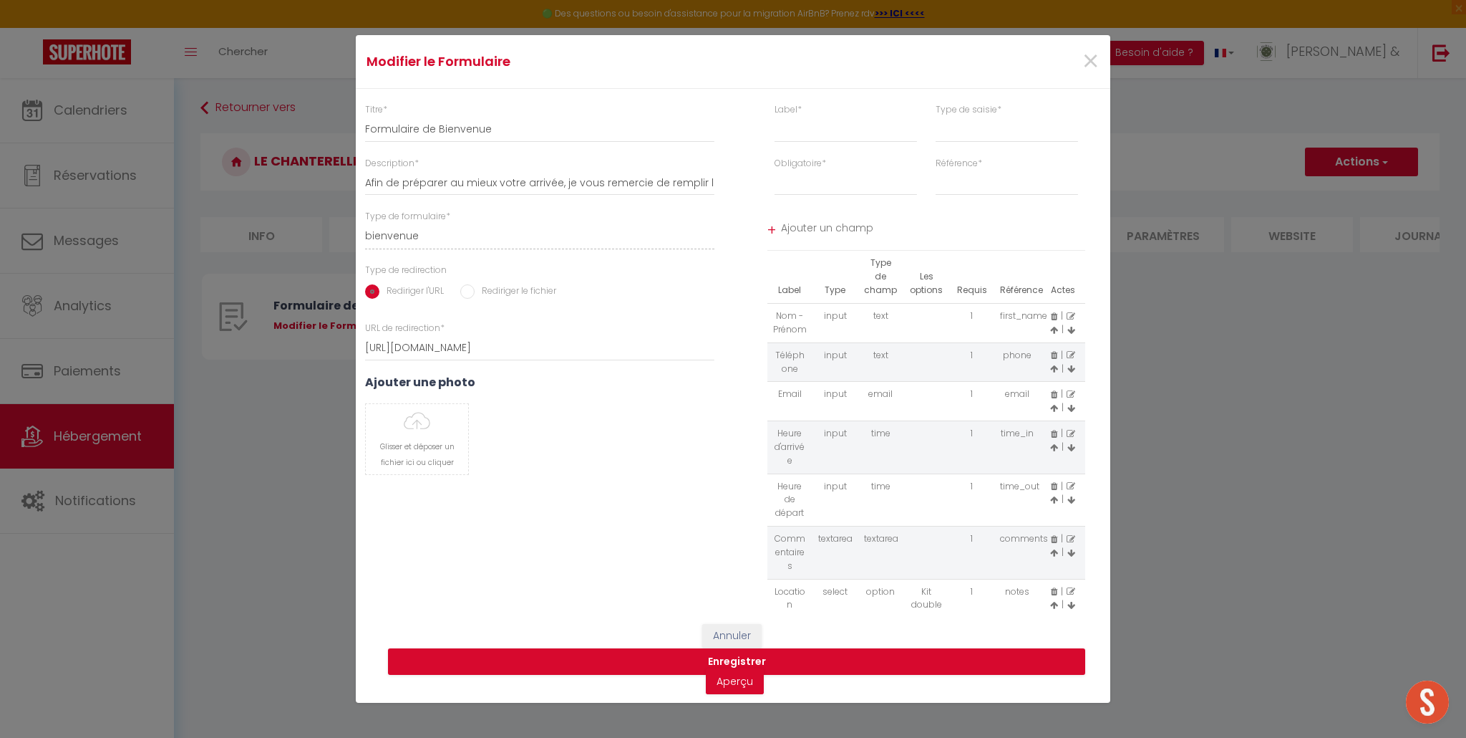
click at [1069, 591] on icon at bounding box center [1071, 591] width 9 height 9
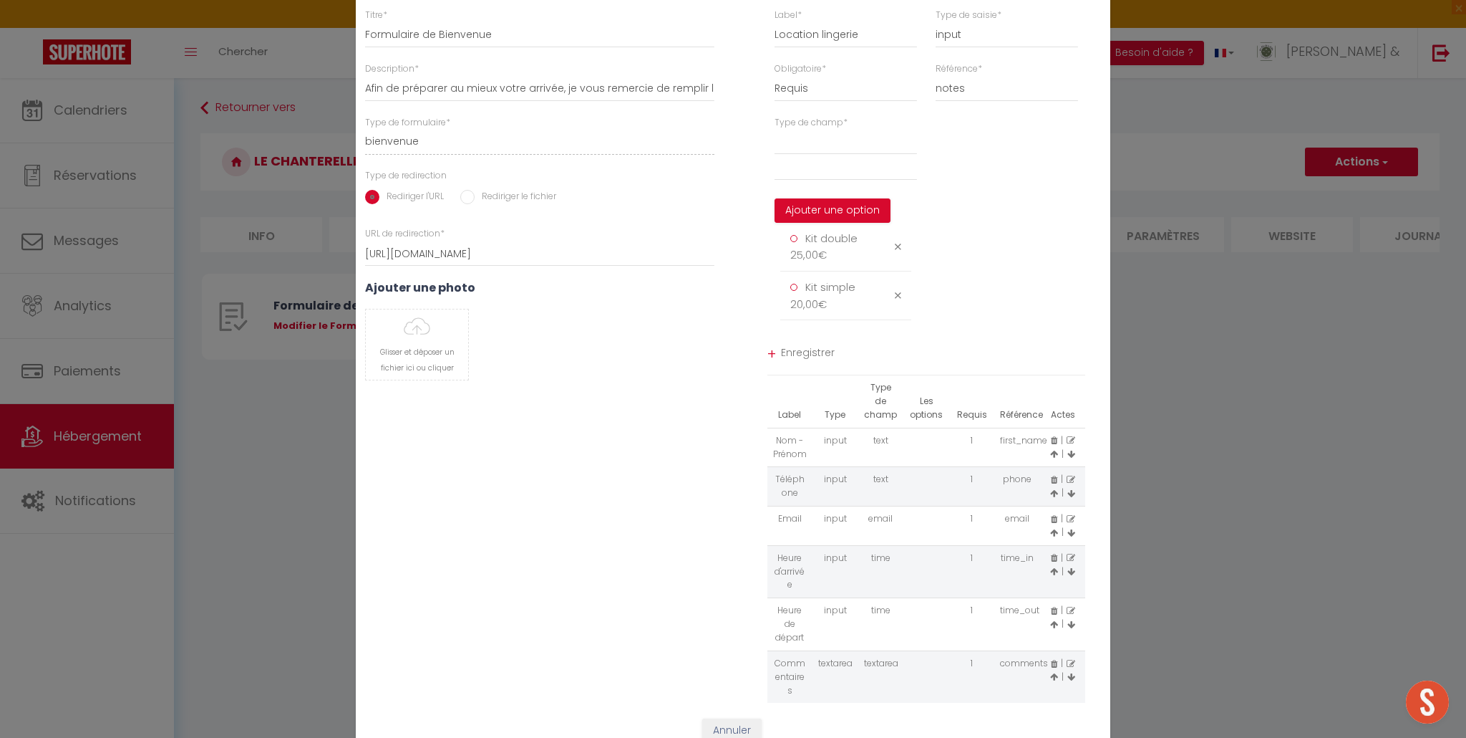
click at [899, 296] on icon at bounding box center [898, 295] width 6 height 11
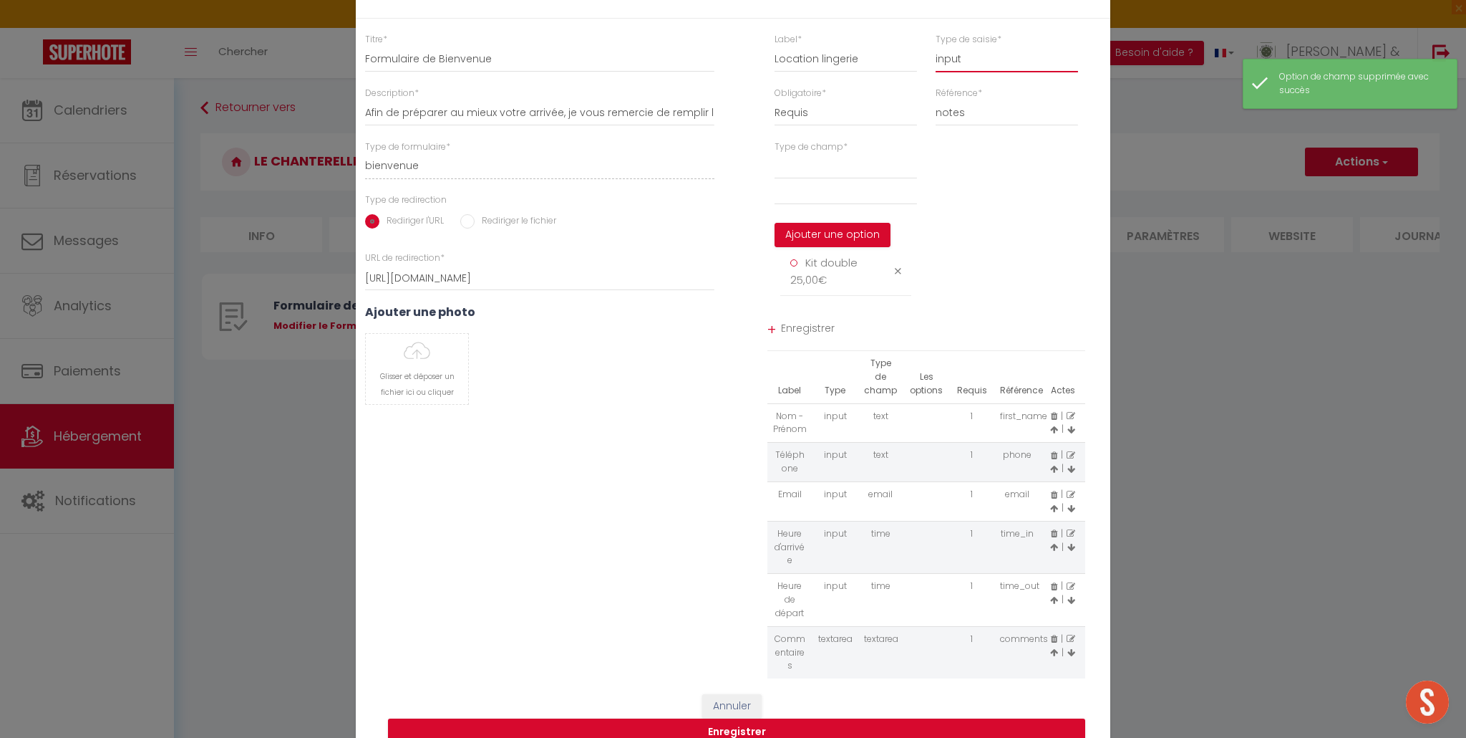
click at [954, 58] on select "input select textarea" at bounding box center [1007, 60] width 142 height 26
click at [936, 47] on select "input select textarea" at bounding box center [1007, 60] width 142 height 26
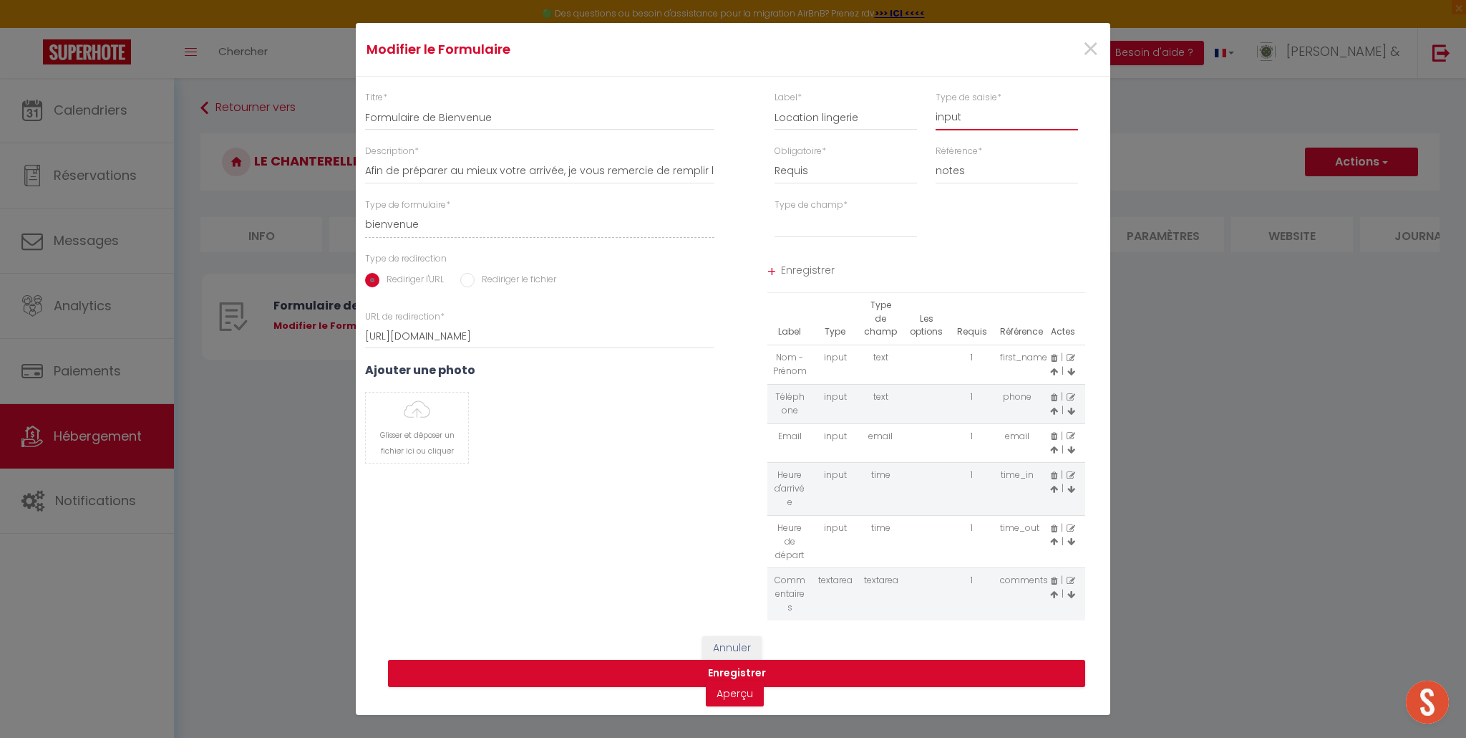
click at [965, 118] on select "input select textarea" at bounding box center [1007, 118] width 142 height 26
click at [936, 105] on select "input select textarea" at bounding box center [1007, 118] width 142 height 26
click at [855, 224] on select "textarea" at bounding box center [846, 225] width 142 height 26
click at [826, 174] on select "Requis Optionnel" at bounding box center [846, 171] width 142 height 26
click at [775, 158] on select "Requis Optionnel" at bounding box center [846, 171] width 142 height 26
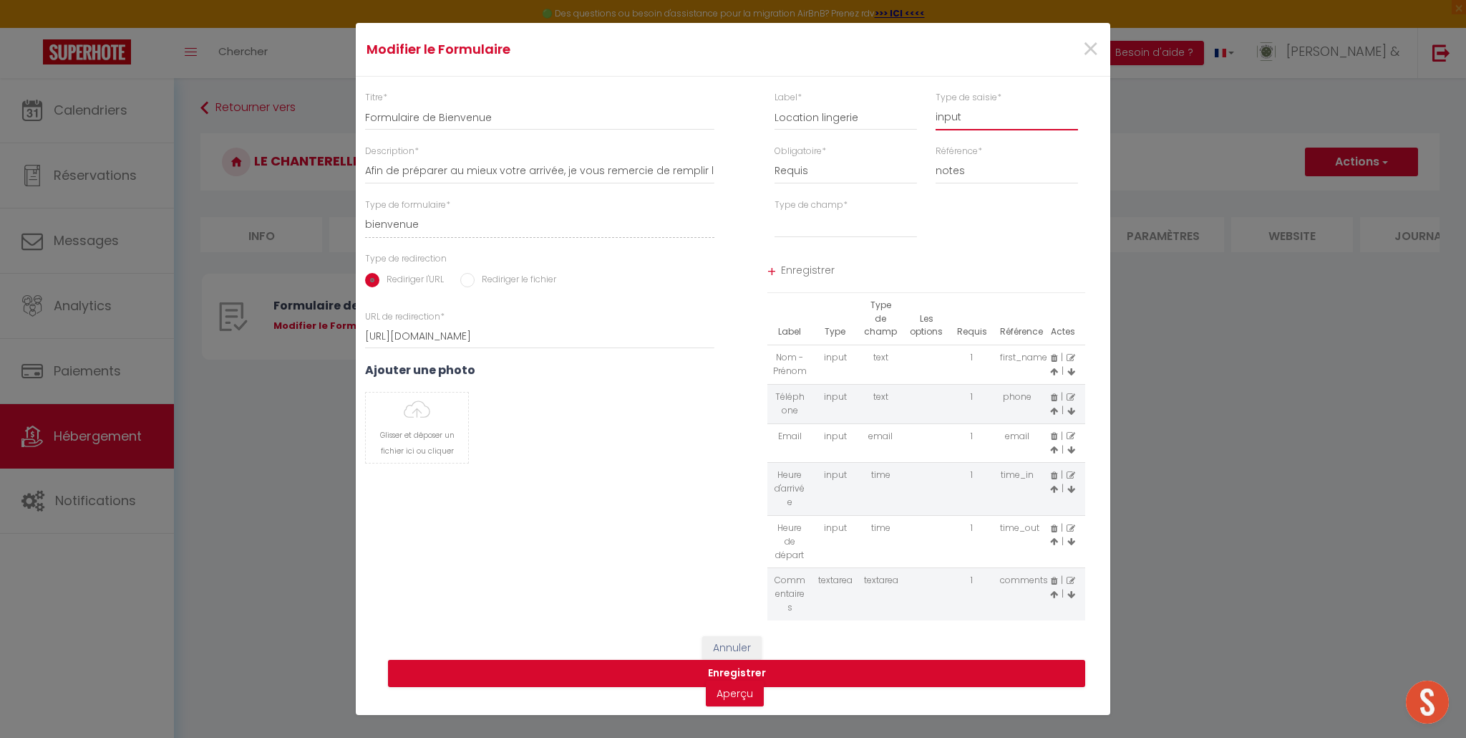
click at [1008, 115] on select "input select textarea" at bounding box center [1007, 118] width 142 height 26
click at [936, 105] on select "input select textarea" at bounding box center [1007, 118] width 142 height 26
click at [860, 229] on select "text email radio time checkbox password date" at bounding box center [846, 225] width 142 height 26
click at [775, 212] on select "text email radio time checkbox password date" at bounding box center [846, 225] width 142 height 26
click at [949, 168] on select "last_name checkout checking notes" at bounding box center [1007, 171] width 142 height 26
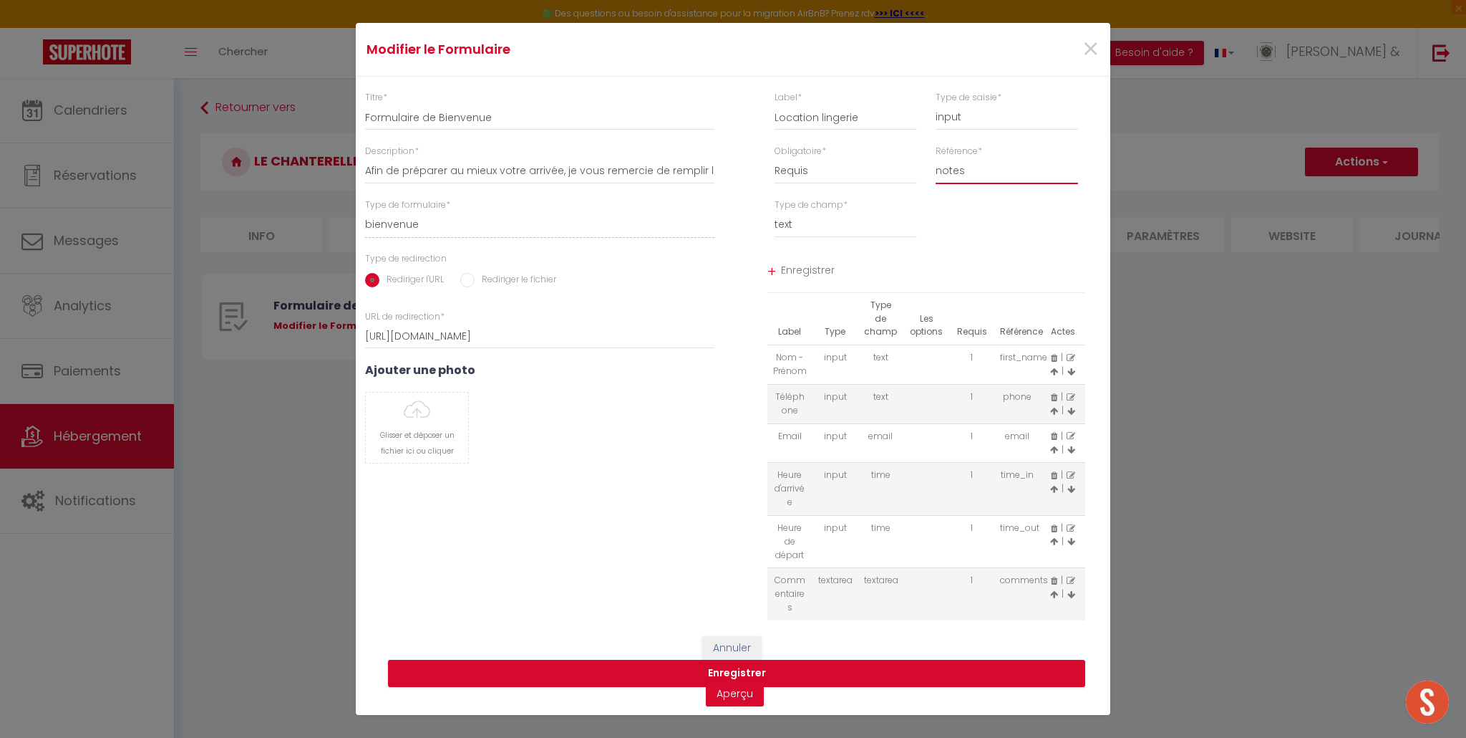
click at [936, 158] on select "last_name checkout checking notes" at bounding box center [1007, 171] width 142 height 26
click at [942, 117] on select "input select textarea" at bounding box center [1007, 118] width 142 height 26
click at [936, 105] on select "input select textarea" at bounding box center [1007, 118] width 142 height 26
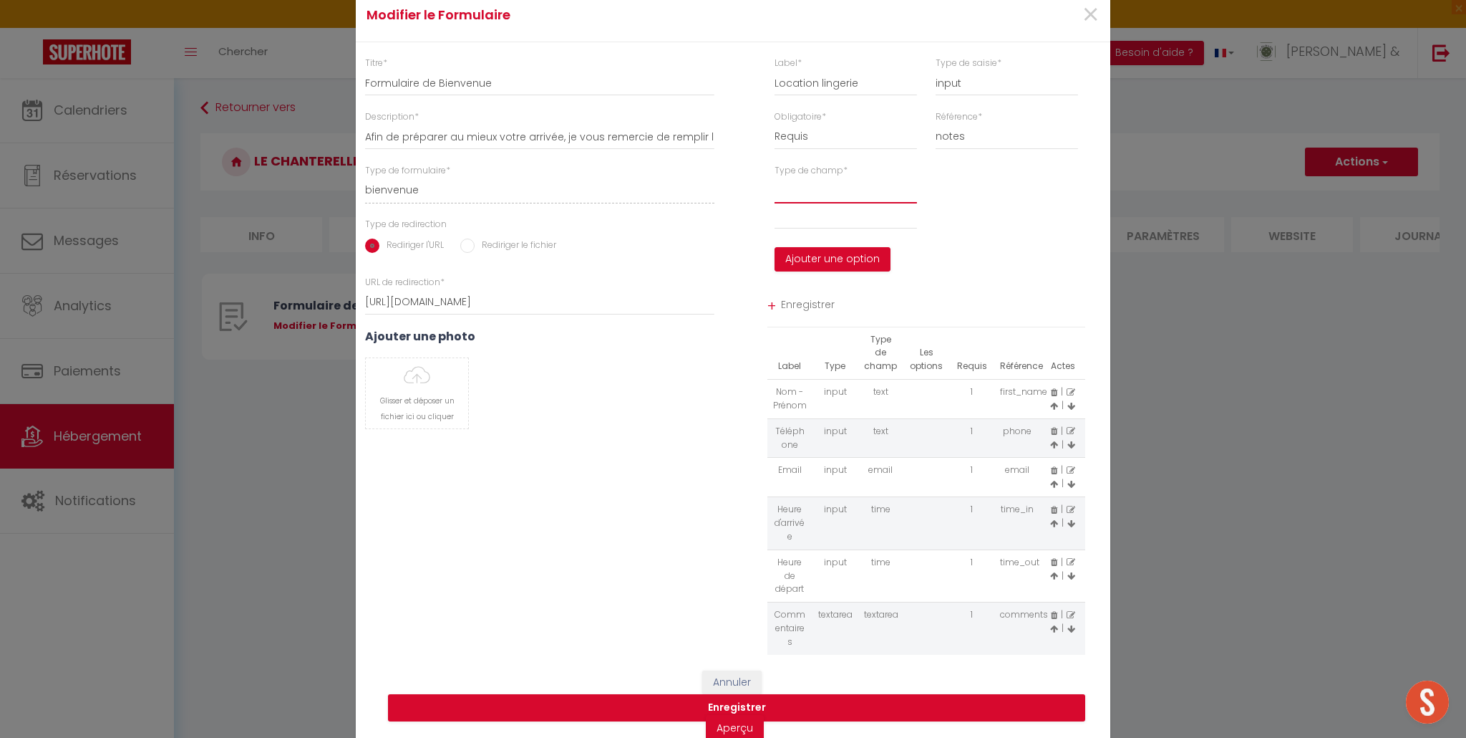
click at [794, 197] on select "option" at bounding box center [846, 191] width 142 height 26
click at [775, 178] on select "option" at bounding box center [846, 191] width 142 height 26
click at [821, 223] on input "text" at bounding box center [846, 216] width 142 height 26
click at [808, 304] on span "Enregistrer" at bounding box center [933, 307] width 305 height 26
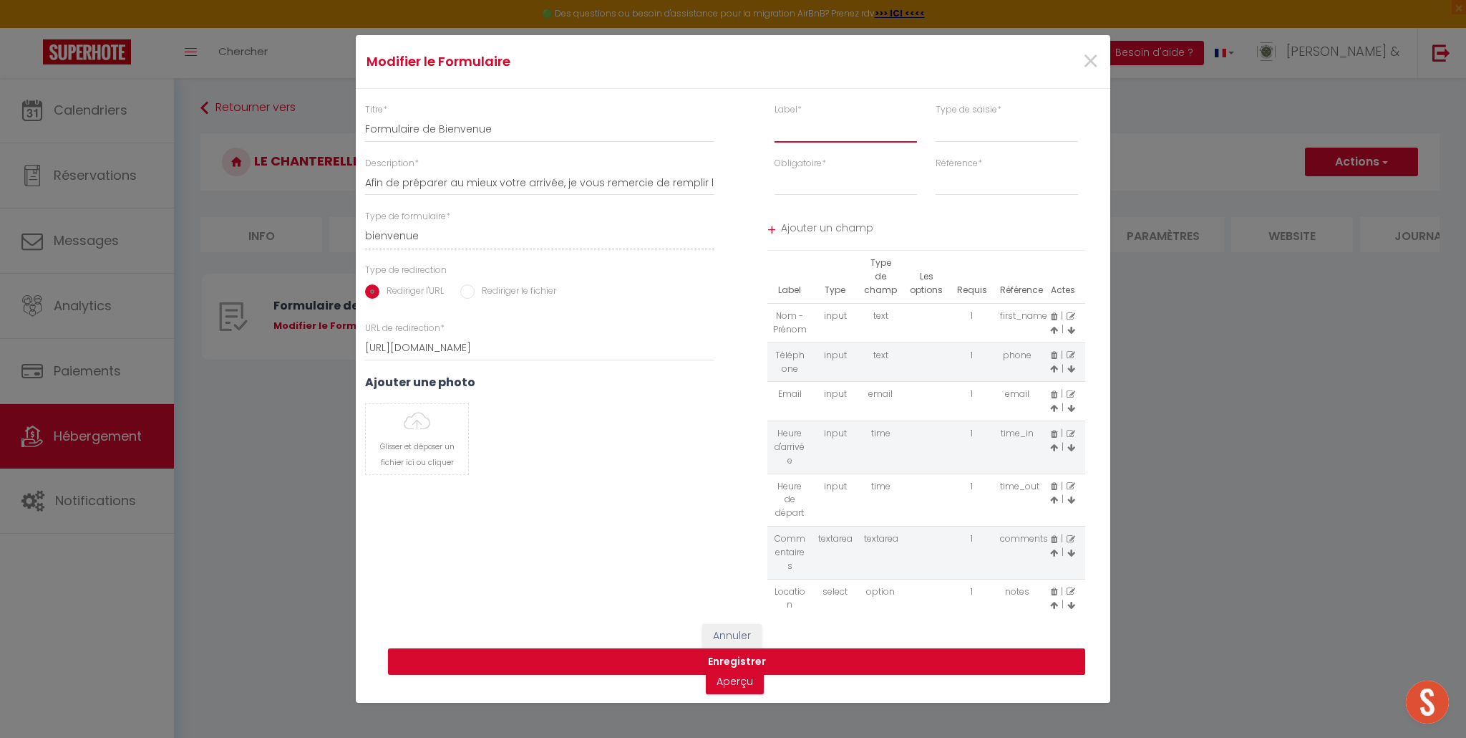
click at [808, 130] on input "text" at bounding box center [846, 130] width 142 height 26
click at [947, 132] on select "input select textarea" at bounding box center [1007, 130] width 142 height 26
click at [936, 117] on select "input select textarea" at bounding box center [1007, 130] width 142 height 26
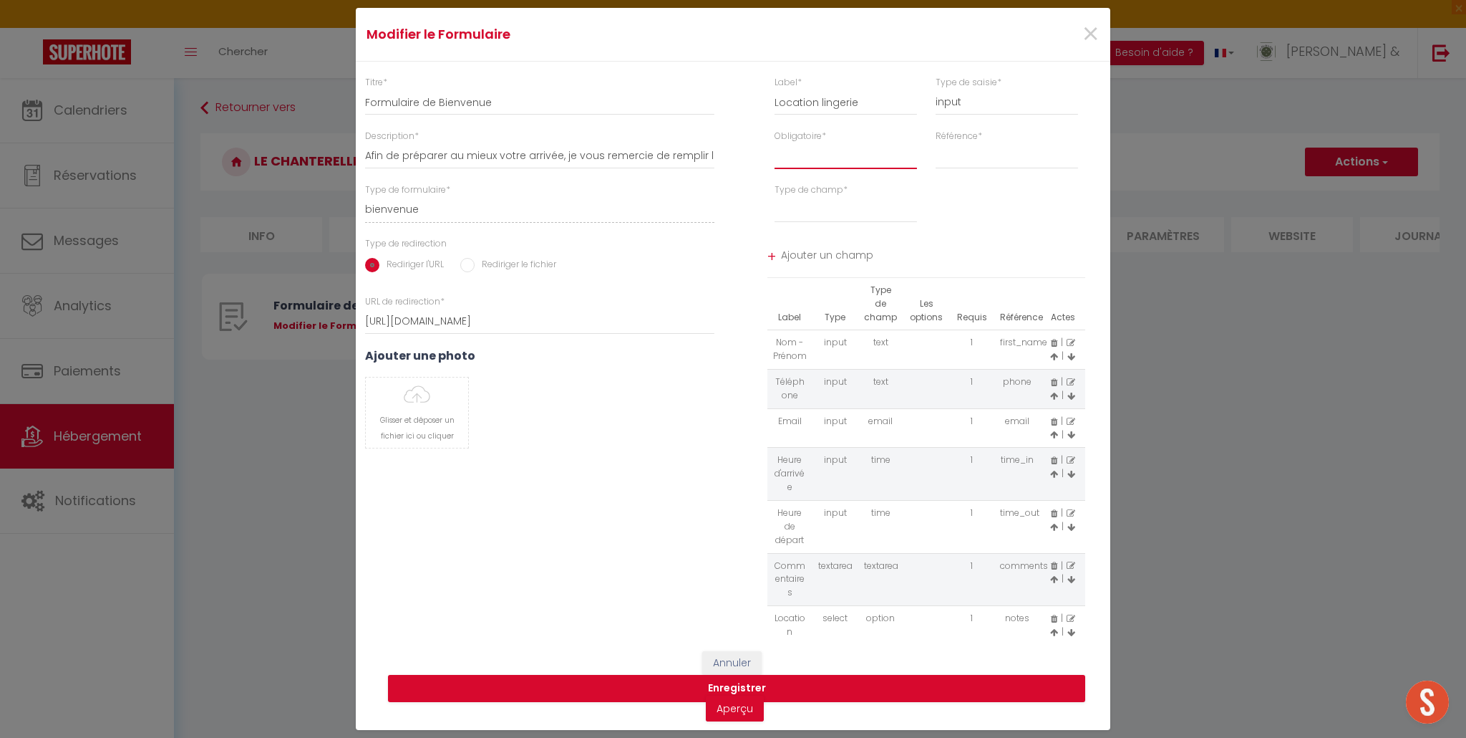
click at [864, 158] on select "Requis Optionnel" at bounding box center [846, 156] width 142 height 26
click at [775, 143] on select "Requis Optionnel" at bounding box center [846, 156] width 142 height 26
click at [967, 159] on select "last_name checkout checking" at bounding box center [1007, 156] width 142 height 26
click at [830, 213] on select "textarea" at bounding box center [846, 210] width 142 height 26
click at [775, 197] on select "textarea" at bounding box center [846, 210] width 142 height 26
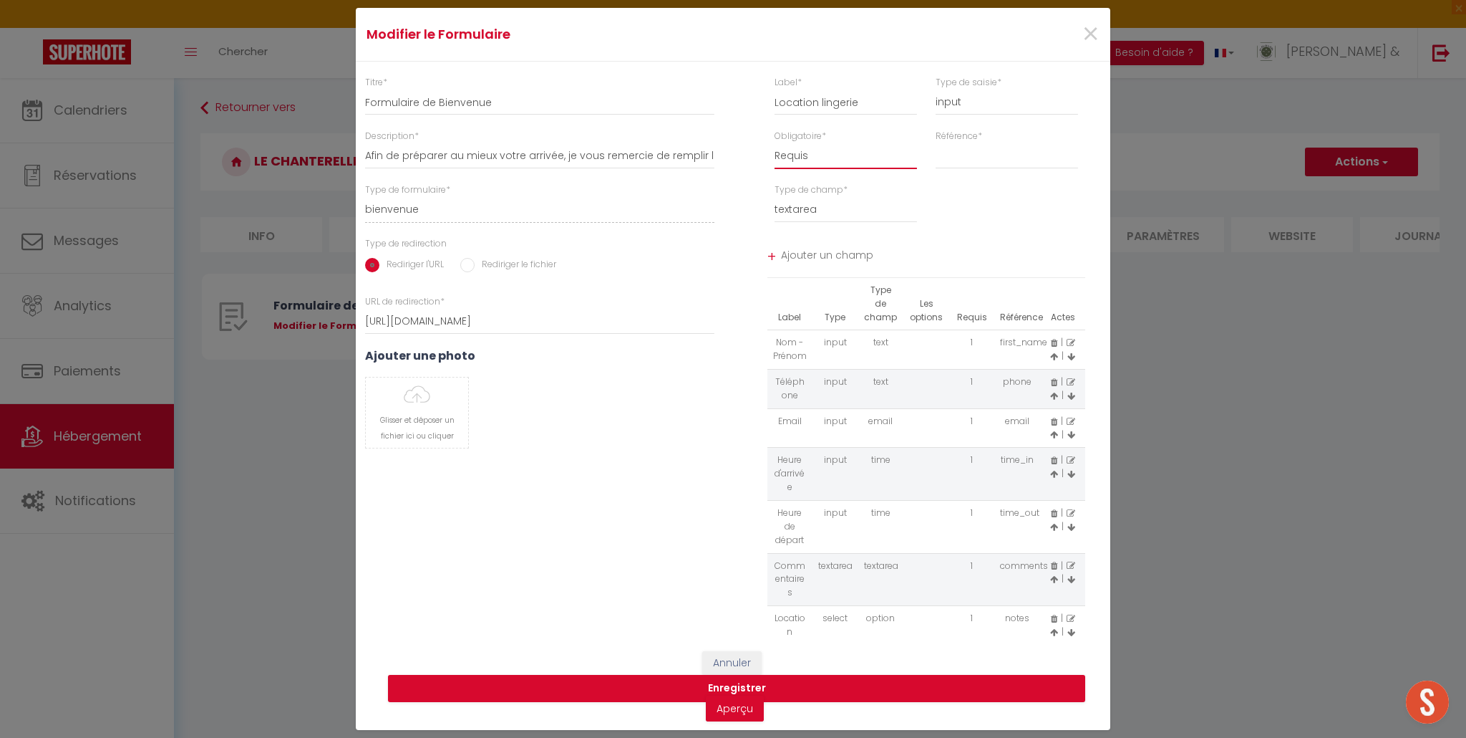
click at [875, 160] on select "Requis Optionnel" at bounding box center [846, 156] width 142 height 26
click at [775, 143] on select "Requis Optionnel" at bounding box center [846, 156] width 142 height 26
click at [978, 156] on select "last_name checkout checking" at bounding box center [1007, 156] width 142 height 26
click at [936, 143] on select "last_name checkout checking" at bounding box center [1007, 156] width 142 height 26
click at [977, 156] on select "last_name checkout checking" at bounding box center [1007, 156] width 142 height 26
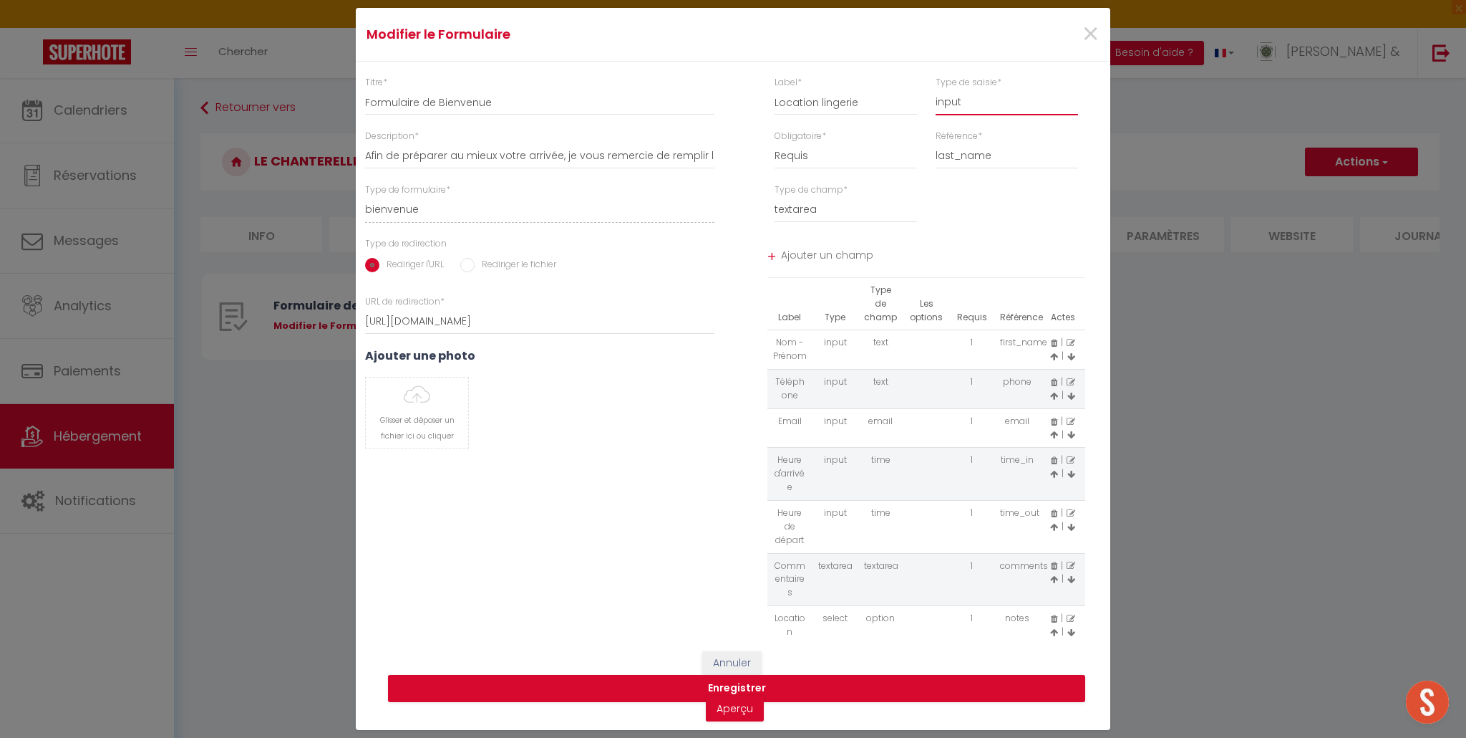
click at [982, 103] on select "input select textarea" at bounding box center [1007, 103] width 142 height 26
click at [936, 90] on select "input select textarea" at bounding box center [1007, 103] width 142 height 26
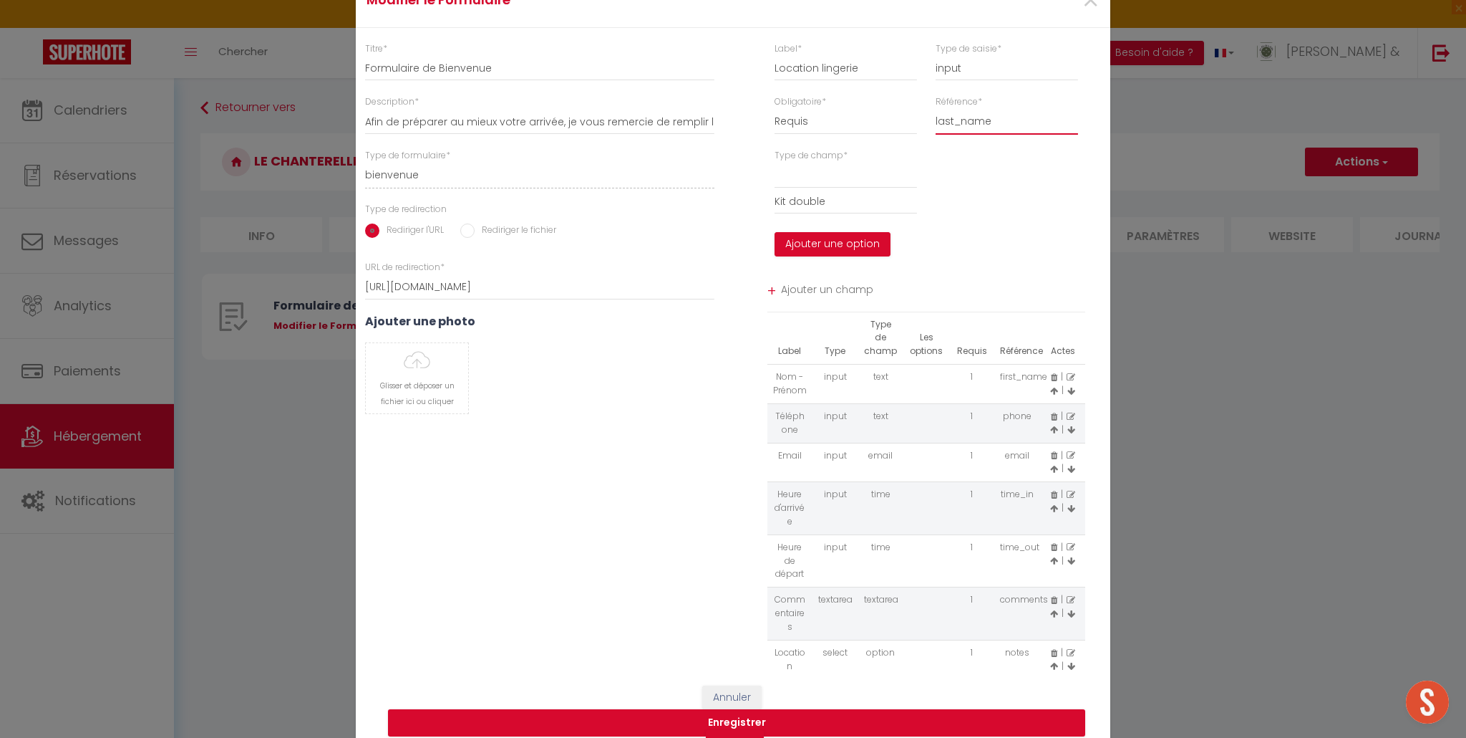
click at [994, 121] on select "last_name checkout checking" at bounding box center [1007, 122] width 142 height 26
click at [936, 109] on select "last_name checkout checking" at bounding box center [1007, 122] width 142 height 26
click at [826, 180] on select "option" at bounding box center [846, 176] width 142 height 26
click at [775, 163] on select "option" at bounding box center [846, 176] width 142 height 26
click at [831, 198] on input "Kit double" at bounding box center [846, 201] width 142 height 26
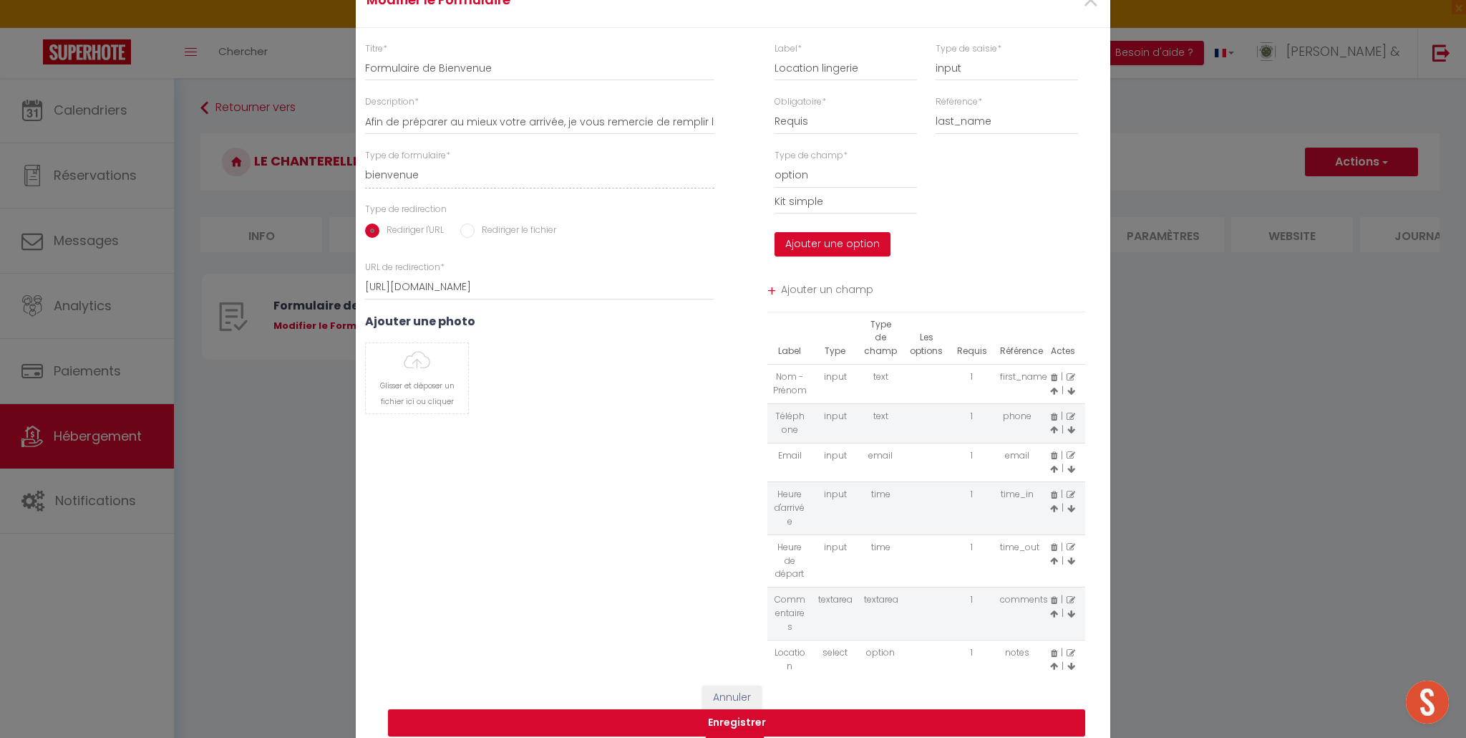
click at [822, 291] on span "Ajouter un champ" at bounding box center [933, 292] width 305 height 26
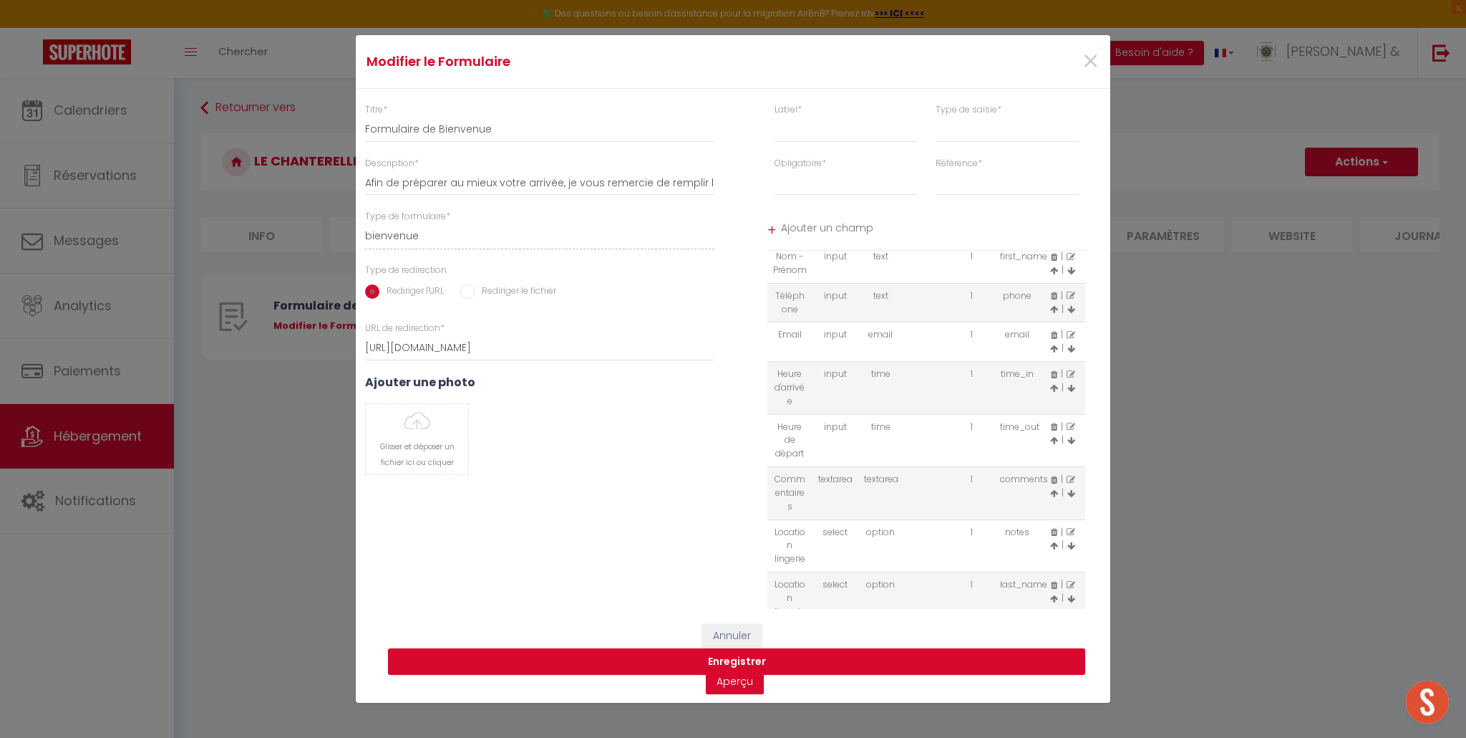
scroll to position [75, 0]
click at [745, 661] on button "Enregistrer" at bounding box center [736, 661] width 697 height 27
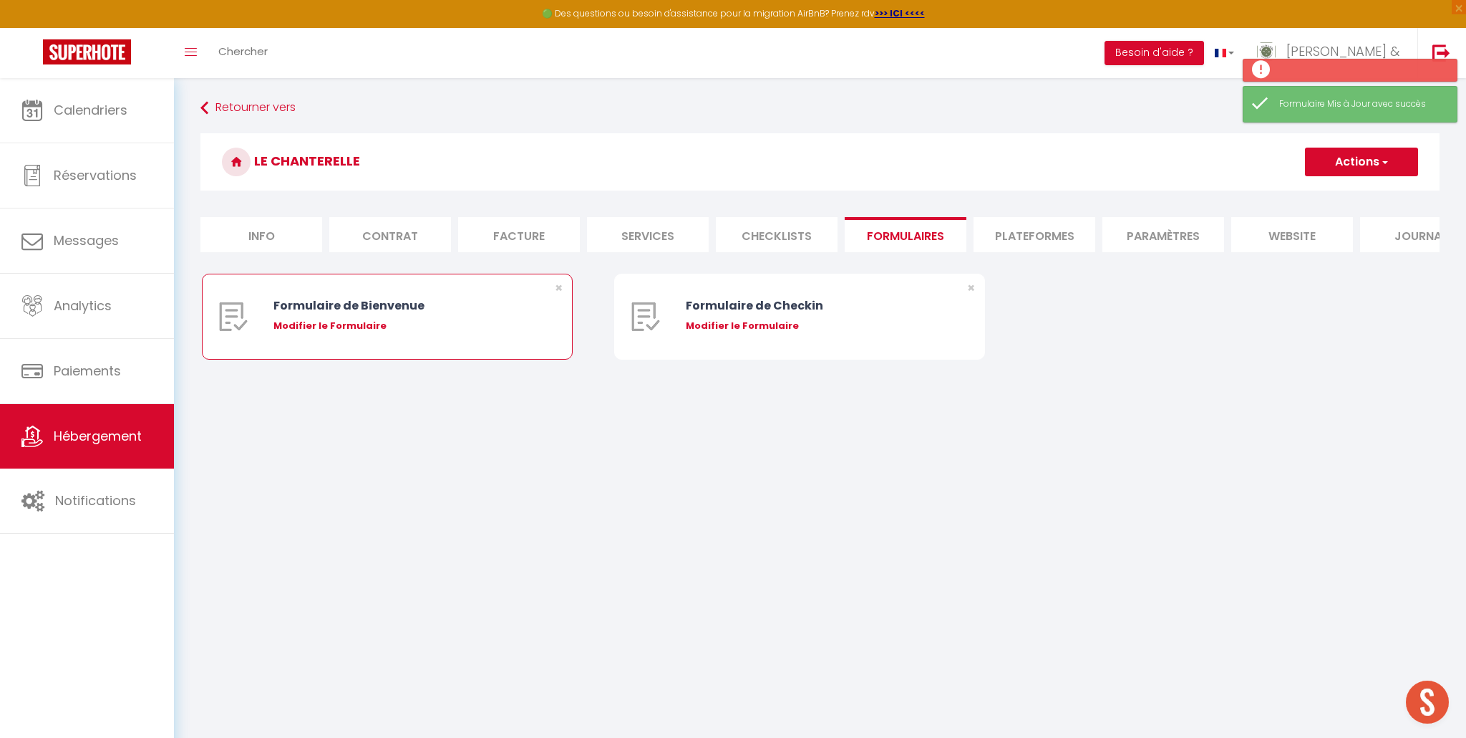
click at [321, 329] on div "Modifier le Formulaire" at bounding box center [403, 326] width 258 height 14
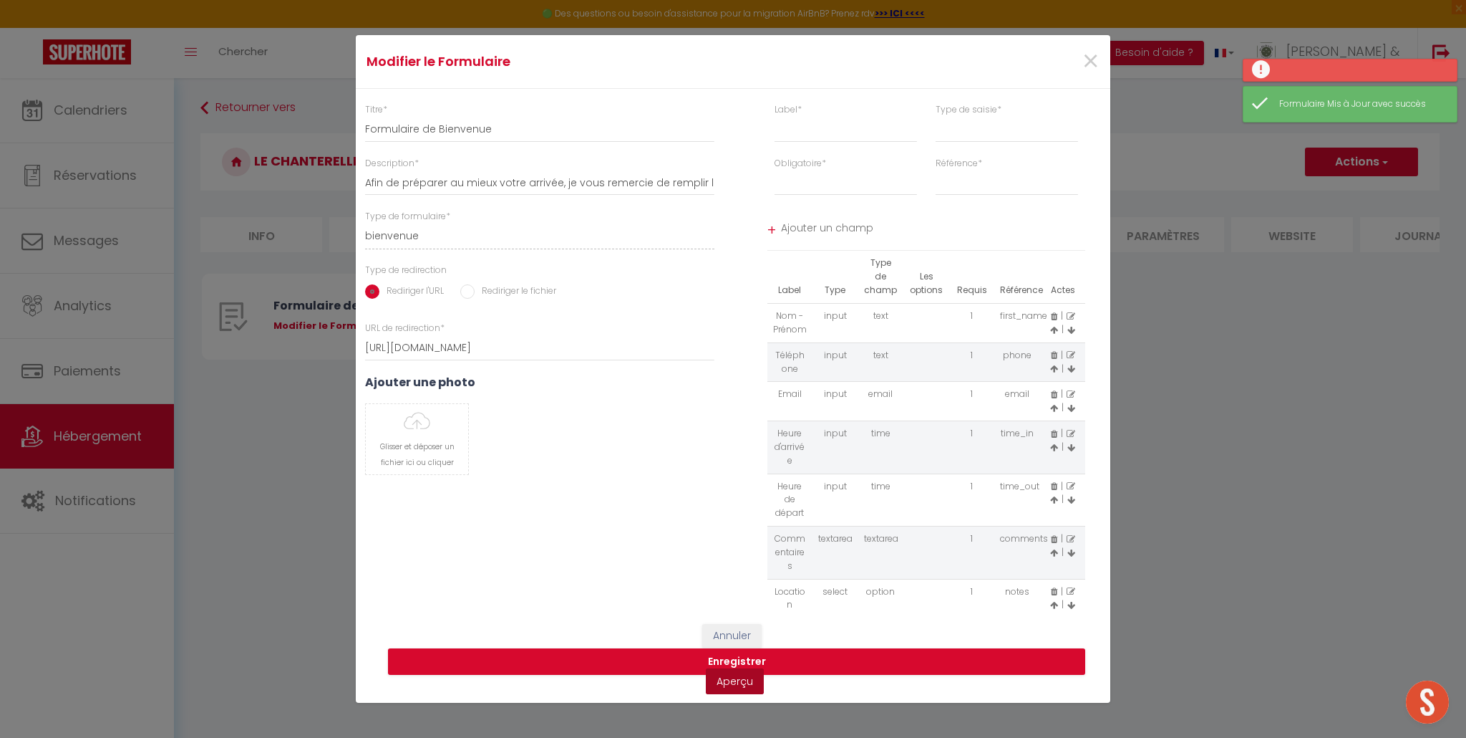
click at [729, 682] on link "Aperçu" at bounding box center [735, 681] width 58 height 26
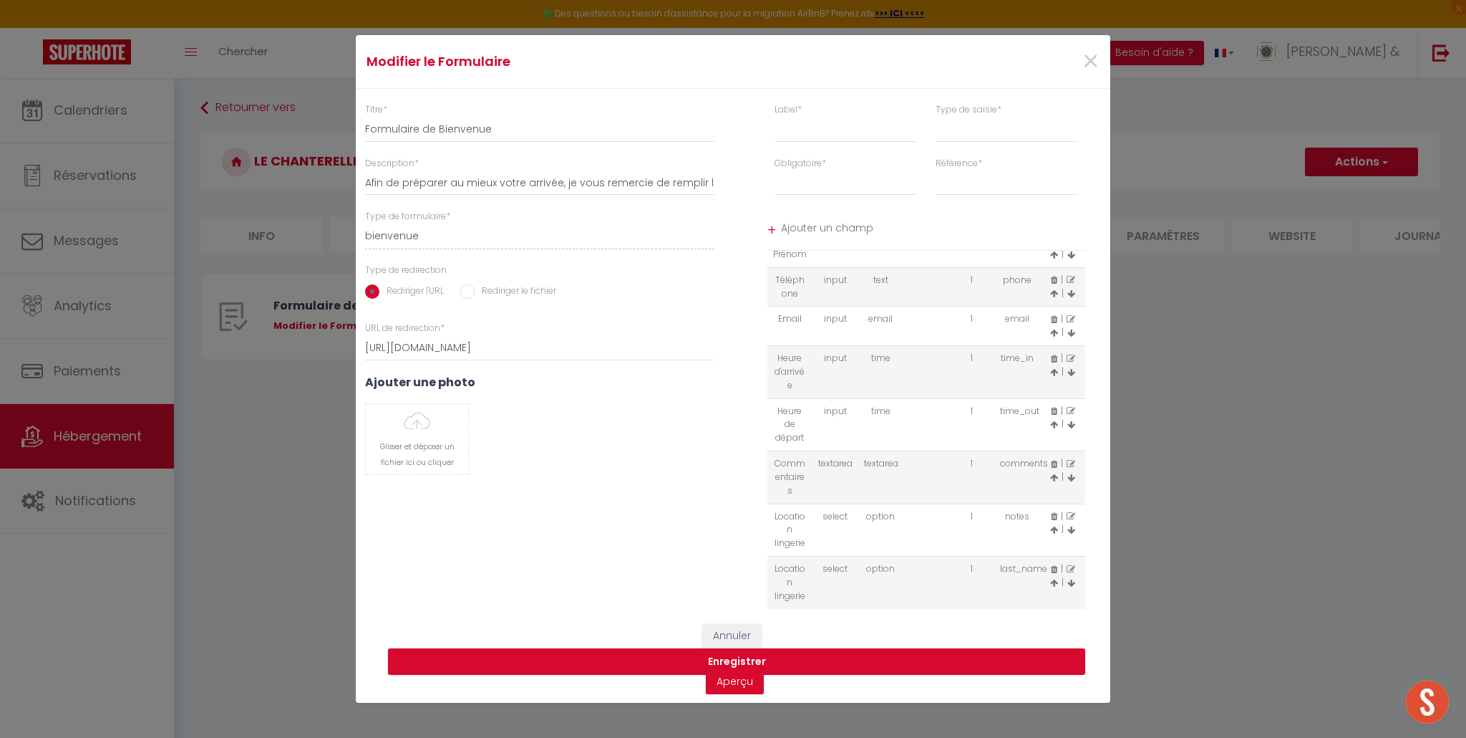
click at [1072, 517] on icon at bounding box center [1071, 516] width 9 height 9
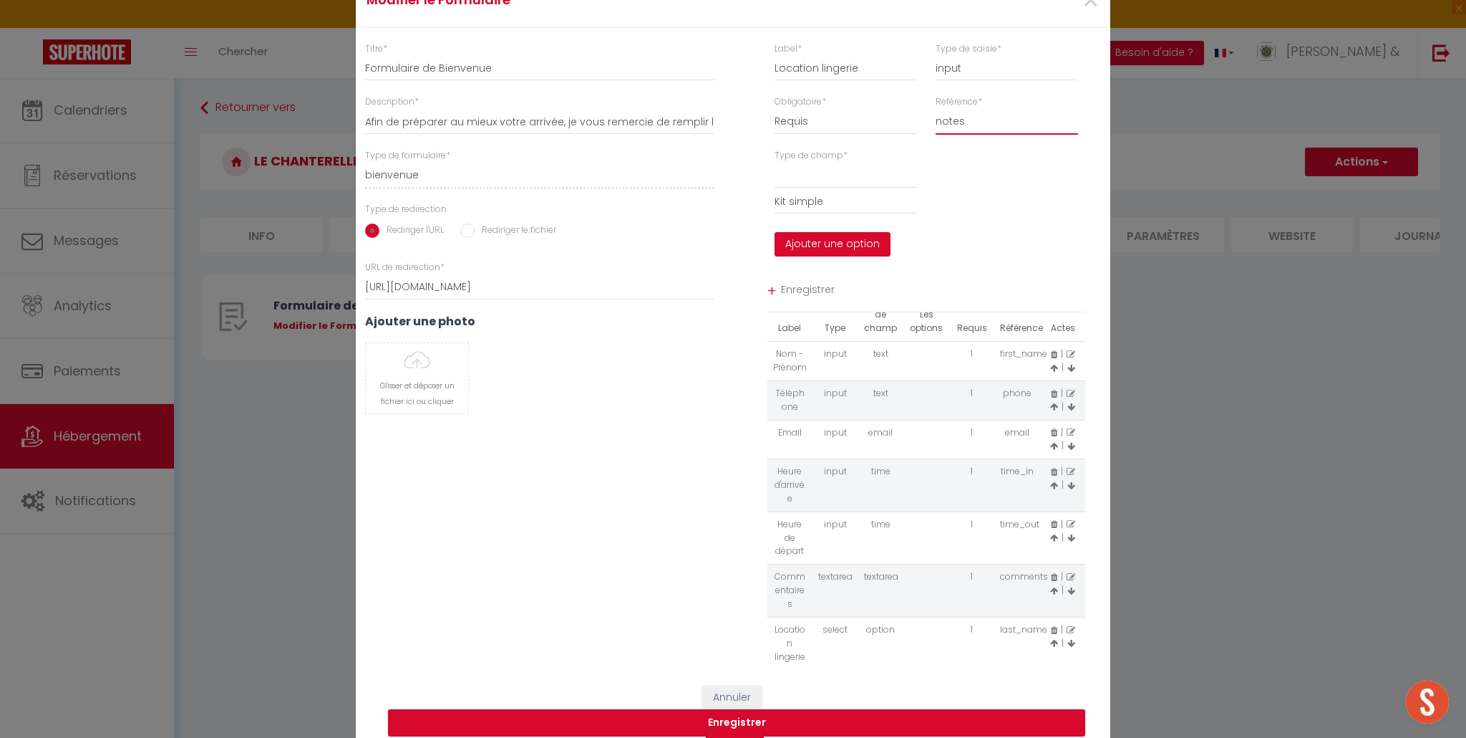
click at [950, 125] on select "checkout checking notes" at bounding box center [1007, 122] width 142 height 26
click at [936, 109] on select "checkout checking notes" at bounding box center [1007, 122] width 142 height 26
click at [863, 179] on select at bounding box center [846, 176] width 142 height 26
click at [826, 180] on select at bounding box center [846, 176] width 142 height 26
click at [796, 179] on select at bounding box center [846, 176] width 142 height 26
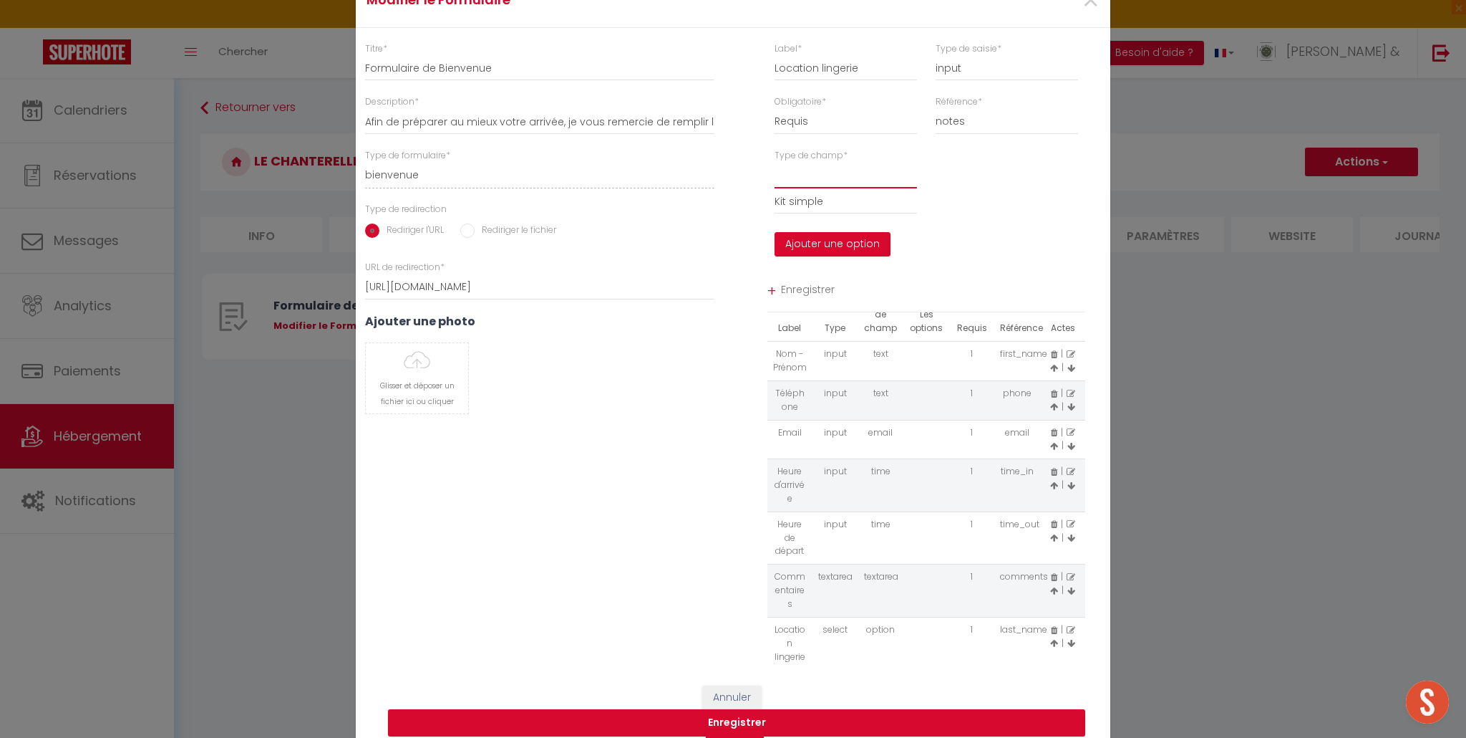
click at [796, 179] on select at bounding box center [846, 176] width 142 height 26
click at [829, 198] on input "Kit simple" at bounding box center [846, 201] width 142 height 26
click at [831, 181] on select at bounding box center [846, 176] width 142 height 26
click at [831, 180] on select at bounding box center [846, 176] width 142 height 26
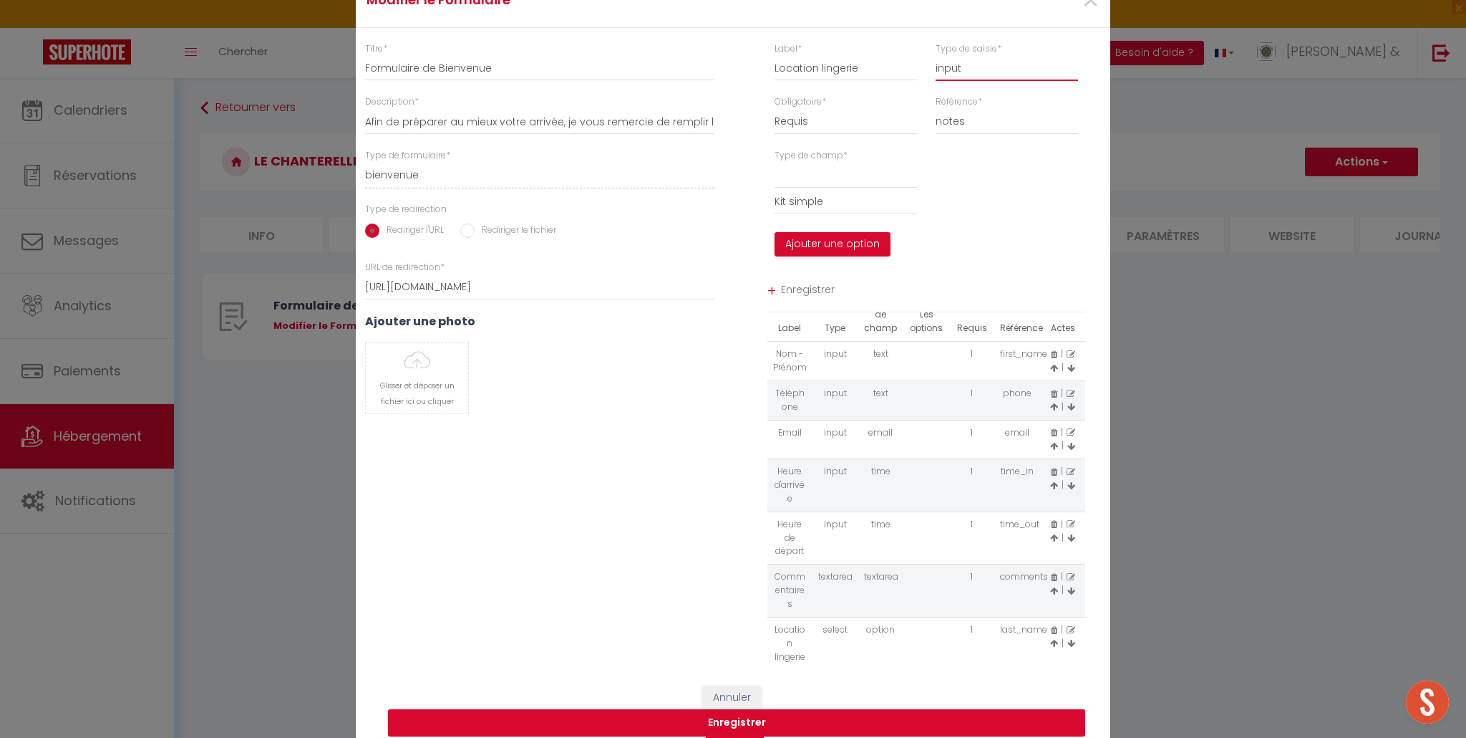
click at [961, 59] on select "input select textarea" at bounding box center [1007, 68] width 142 height 26
click at [936, 55] on select "input select textarea" at bounding box center [1007, 68] width 142 height 26
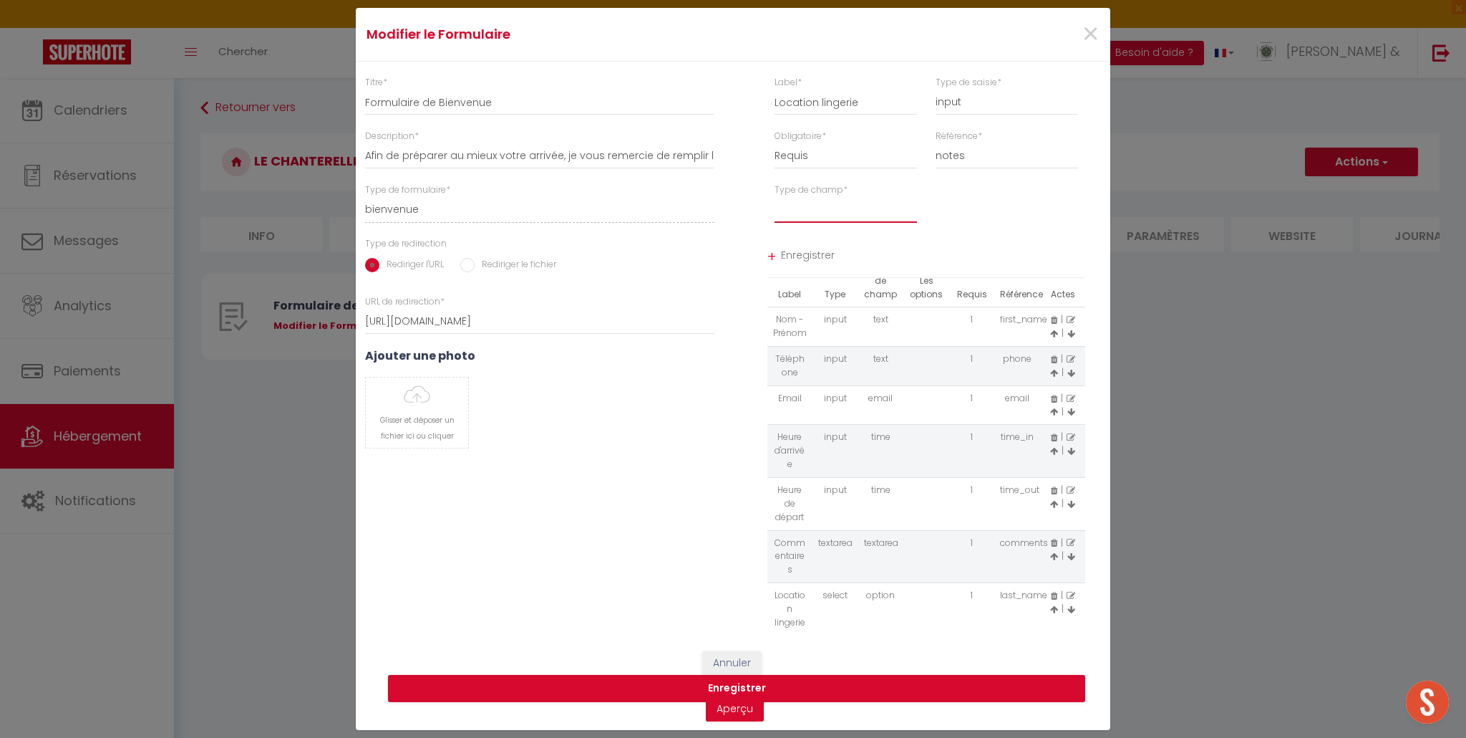
click at [836, 211] on select "text email radio time checkbox password date" at bounding box center [846, 210] width 142 height 26
click at [775, 197] on select "text email radio time checkbox password date" at bounding box center [846, 210] width 142 height 26
click at [793, 253] on span "Enregistrer" at bounding box center [933, 257] width 305 height 26
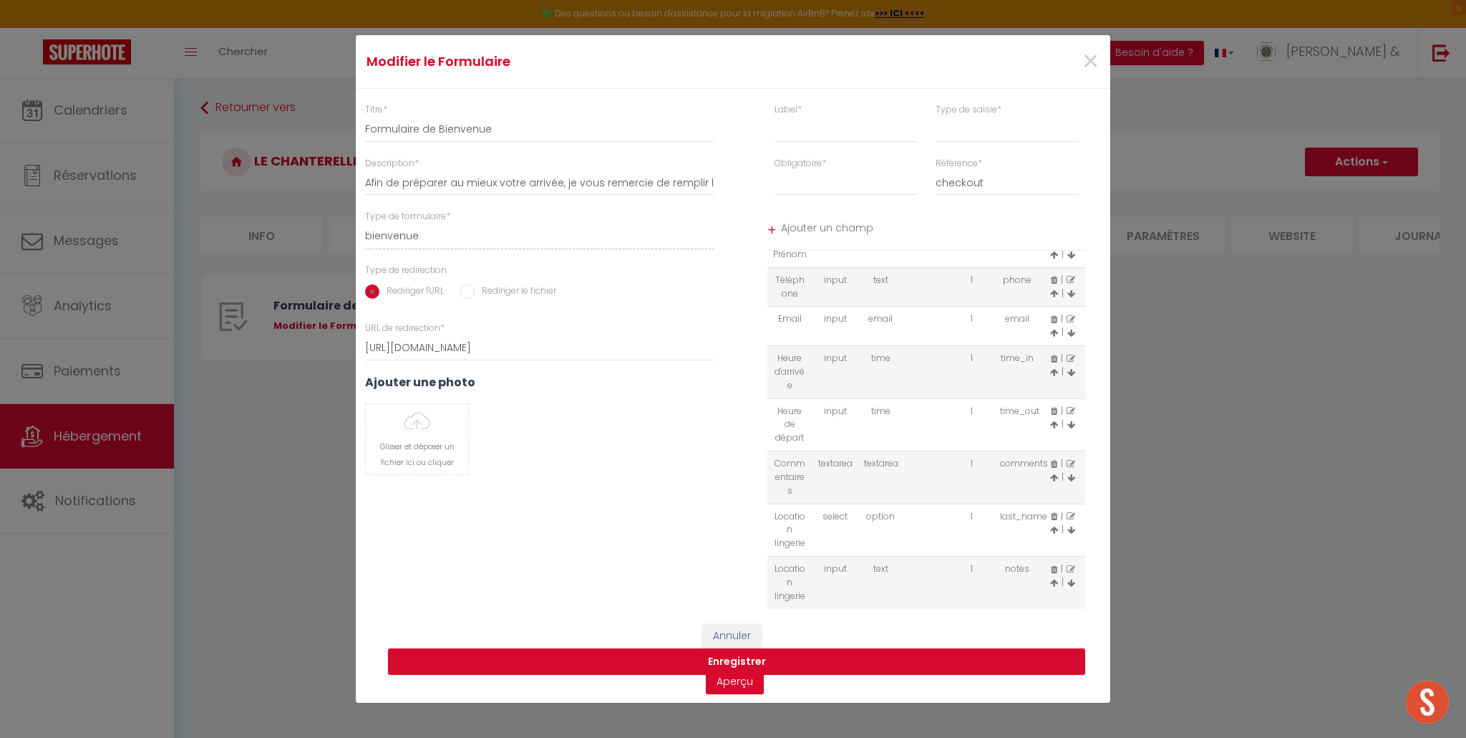
click at [1053, 519] on icon at bounding box center [1054, 516] width 6 height 9
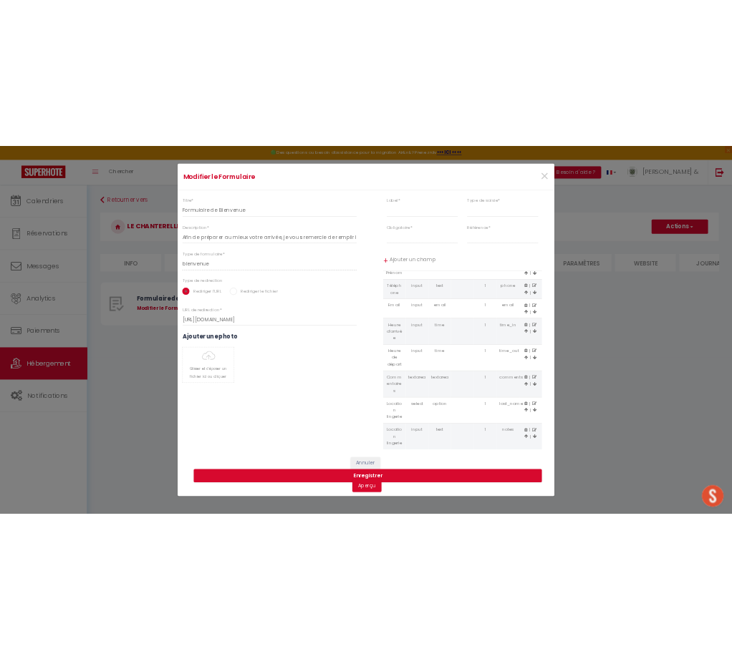
scroll to position [23, 0]
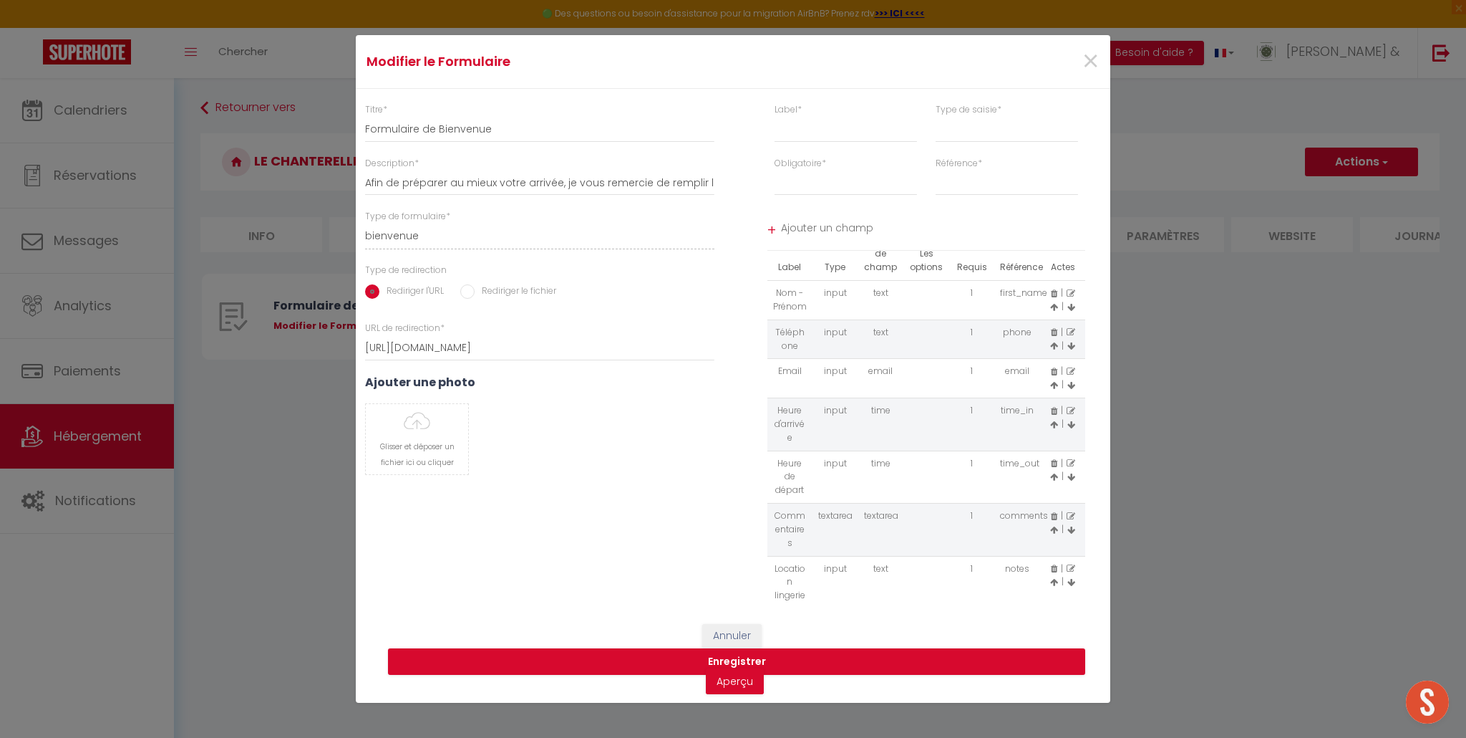
click at [1074, 531] on icon at bounding box center [1072, 530] width 8 height 9
click at [745, 661] on button "Enregistrer" at bounding box center [736, 661] width 697 height 27
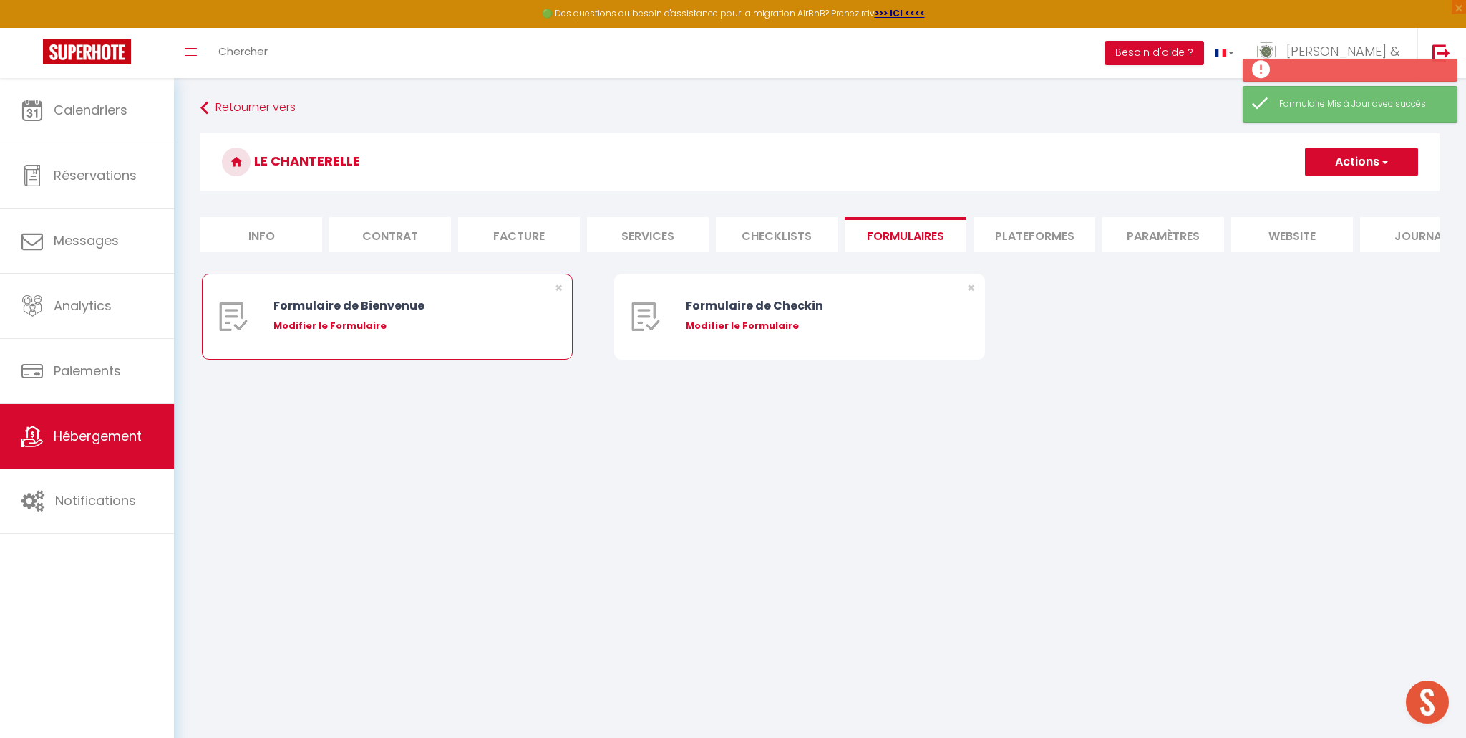
click at [324, 329] on div "Modifier le Formulaire" at bounding box center [403, 326] width 258 height 14
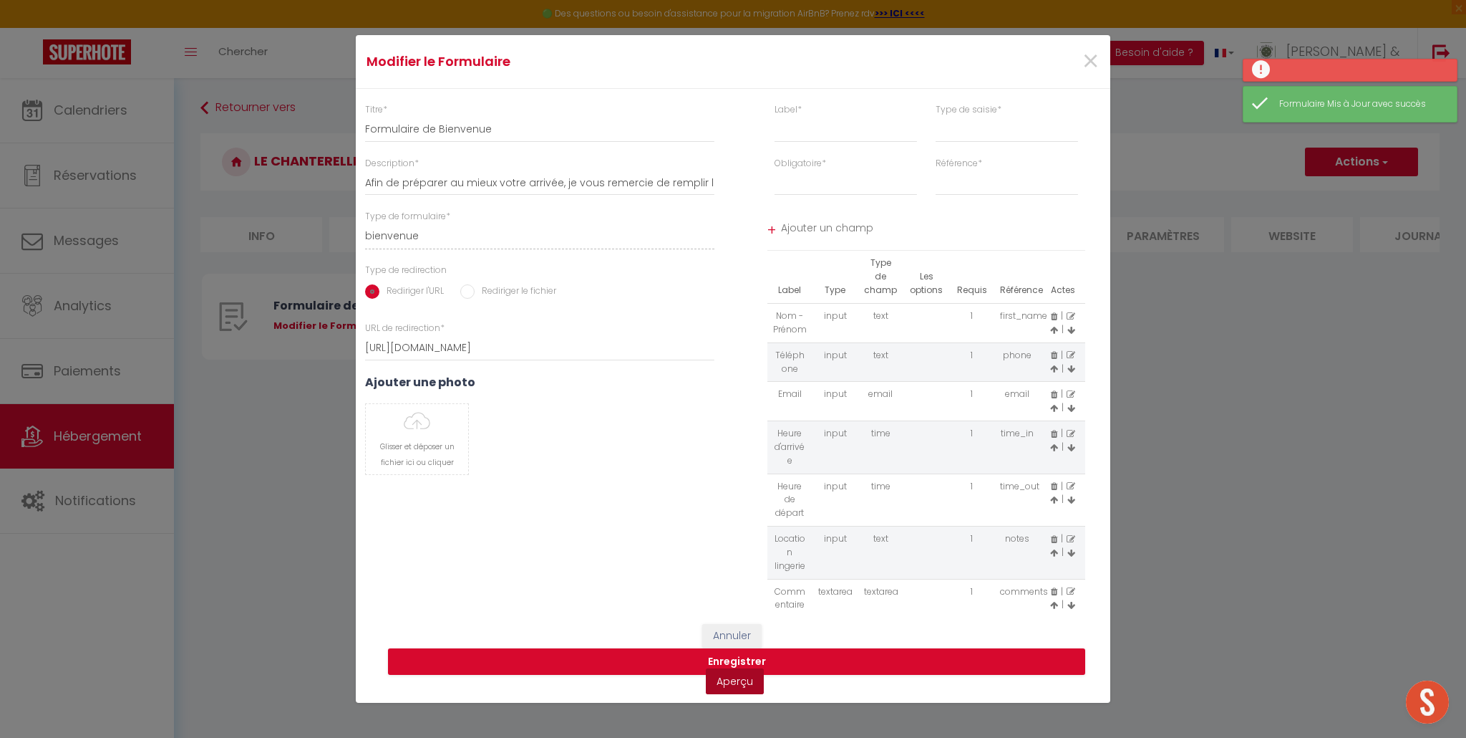
click at [727, 687] on link "Aperçu" at bounding box center [735, 681] width 58 height 26
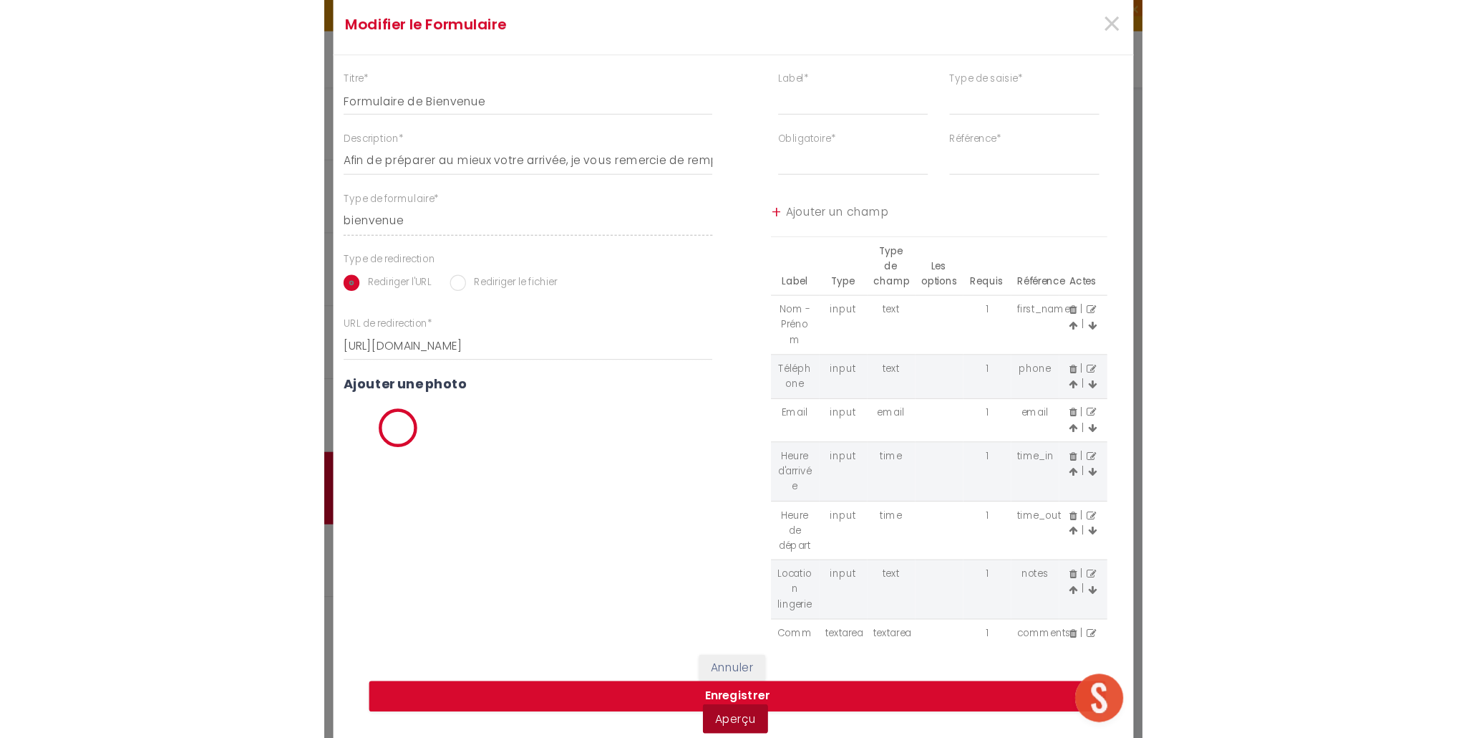
scroll to position [0, 0]
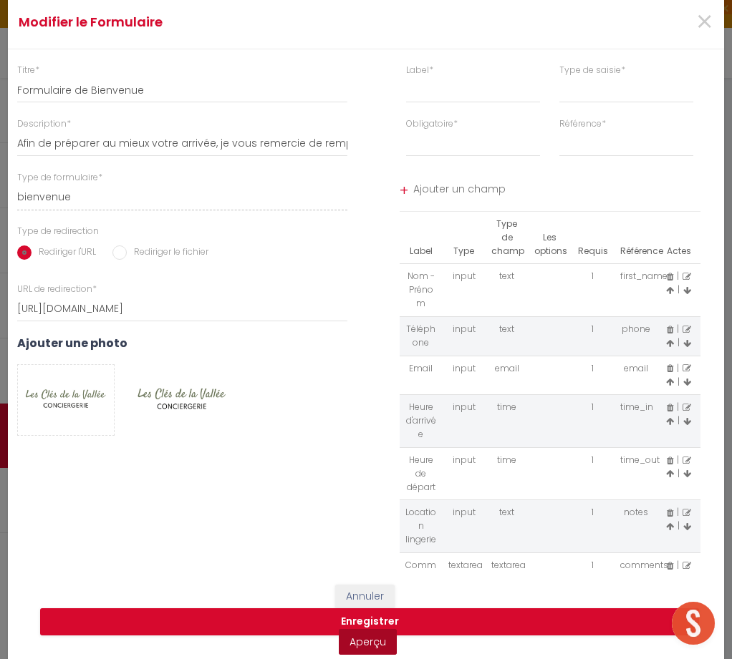
click at [378, 641] on link "Aperçu" at bounding box center [368, 642] width 58 height 26
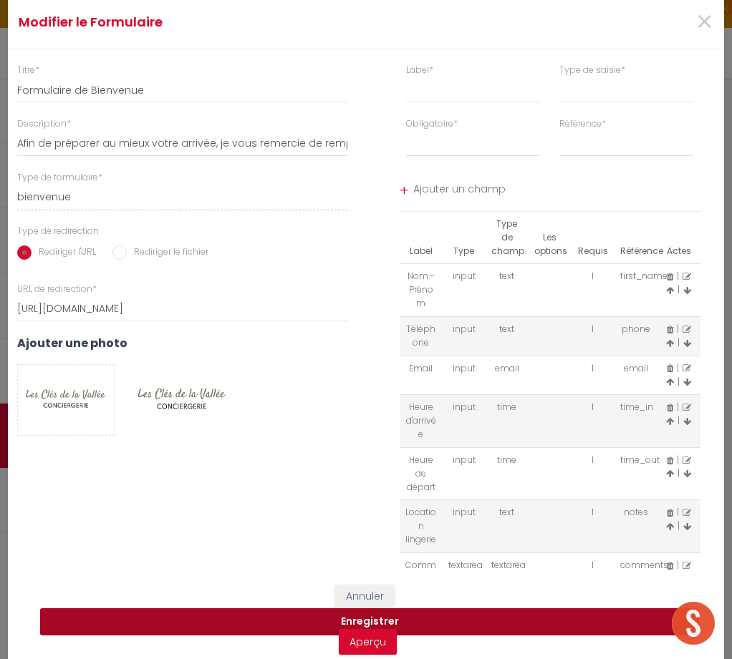
click at [373, 620] on button "Enregistrer" at bounding box center [369, 622] width 659 height 27
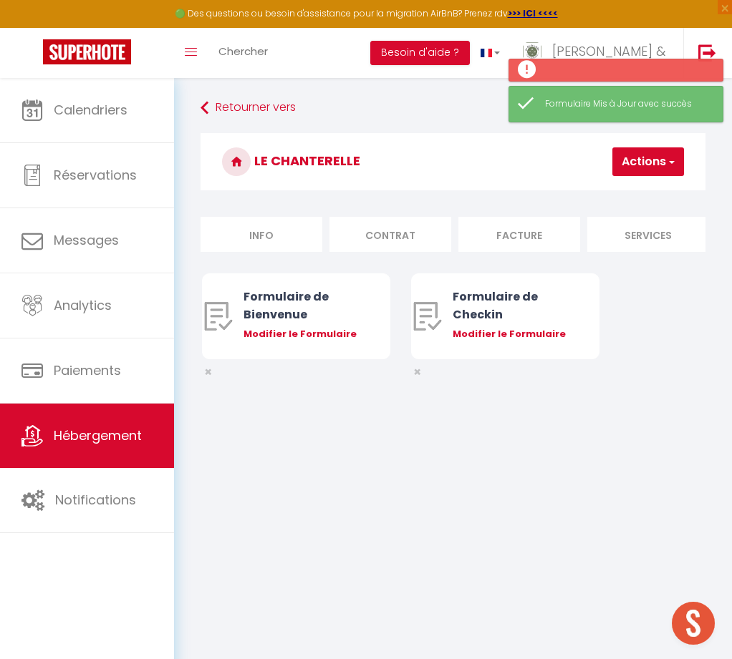
click at [309, 329] on div "Modifier le Formulaire" at bounding box center [303, 334] width 121 height 14
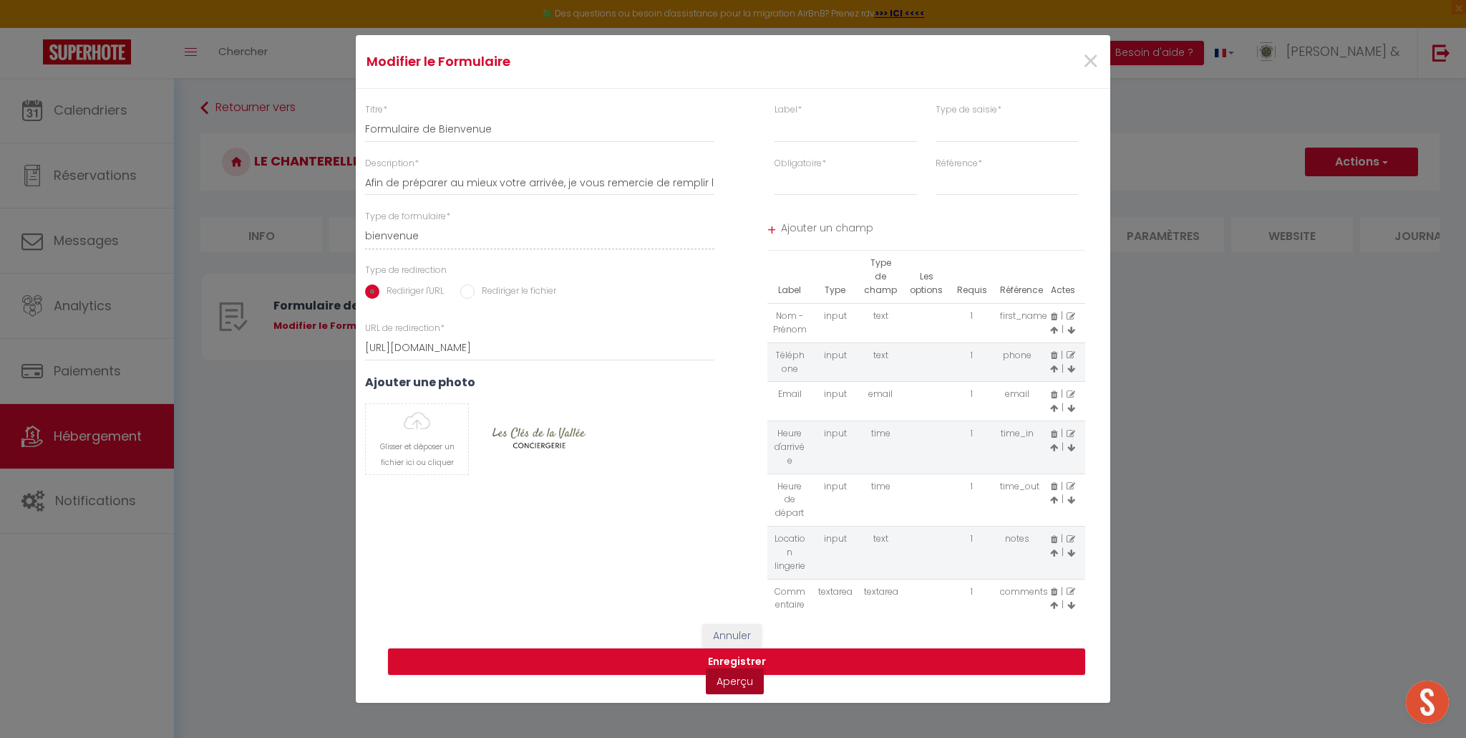
click at [738, 686] on link "Aperçu" at bounding box center [735, 681] width 58 height 26
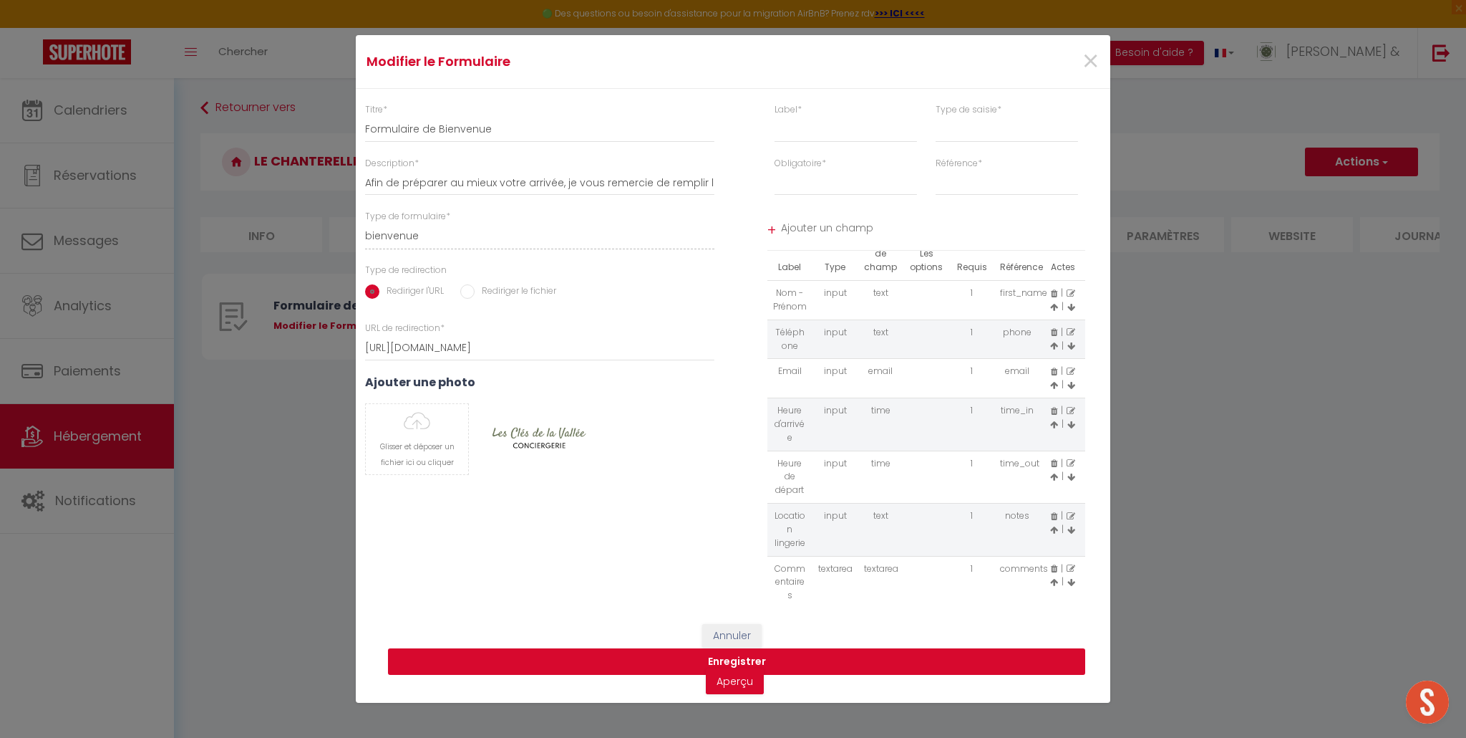
click at [724, 659] on button "Enregistrer" at bounding box center [736, 661] width 697 height 27
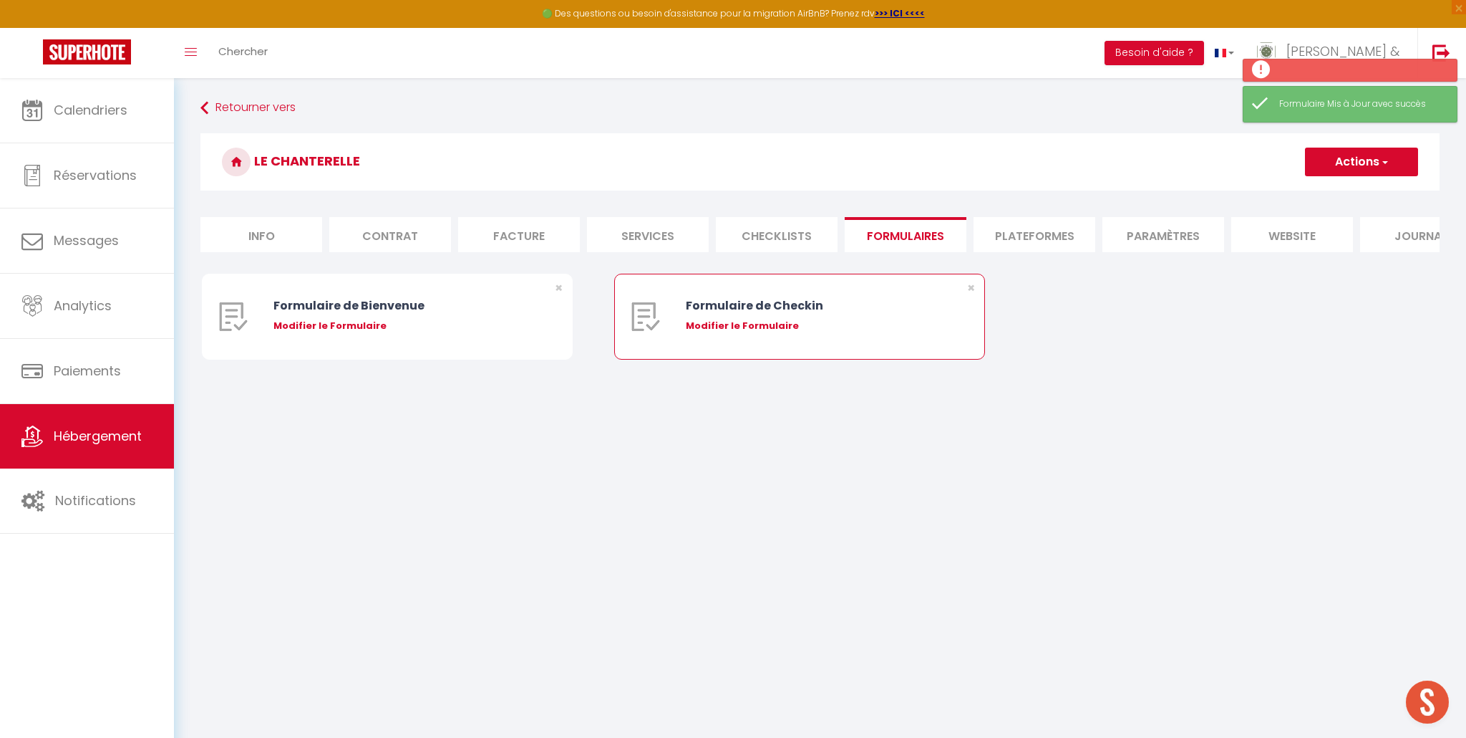
click at [735, 325] on div "Modifier le Formulaire" at bounding box center [815, 326] width 258 height 14
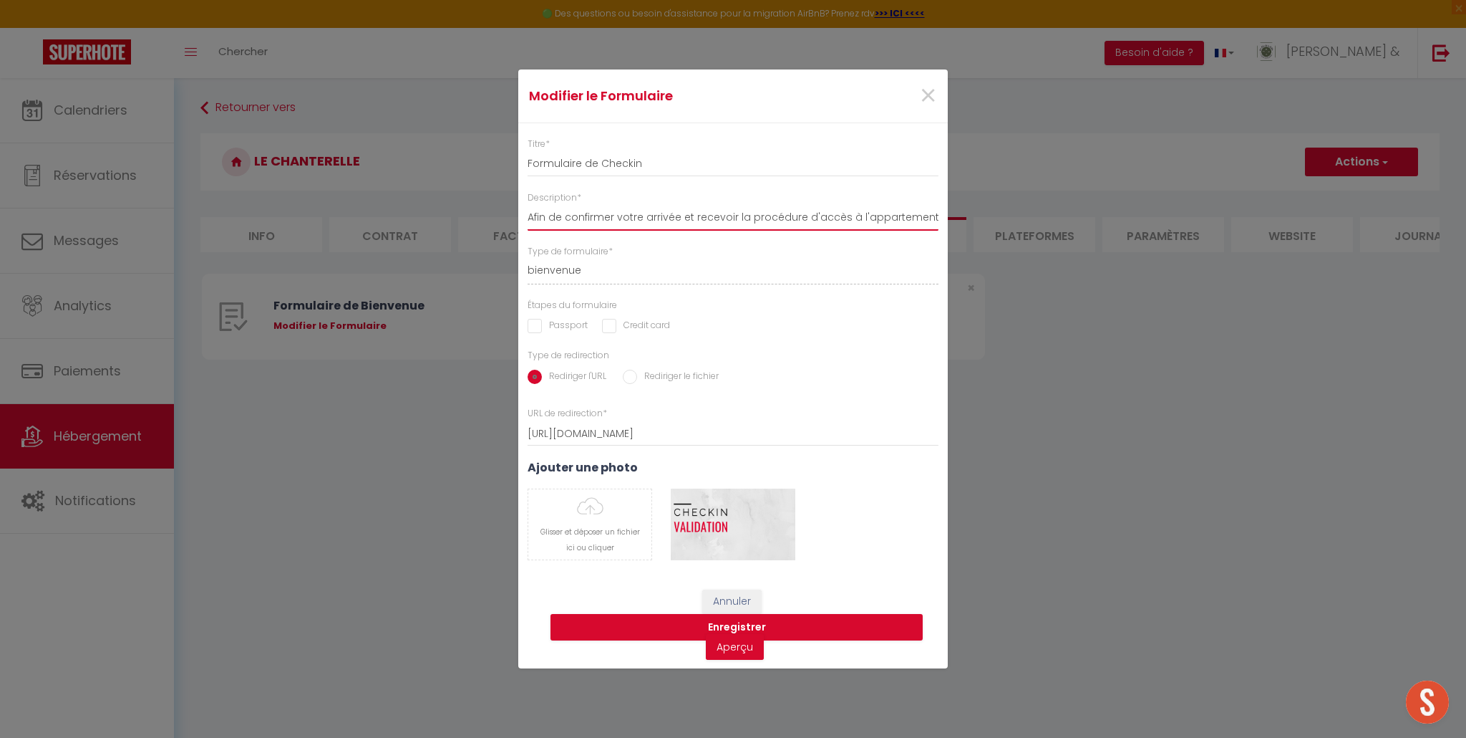
click at [785, 218] on input "Afin de confirmer votre arrivée et recevoir la procédure d'accès à l'appartemen…" at bounding box center [733, 218] width 411 height 26
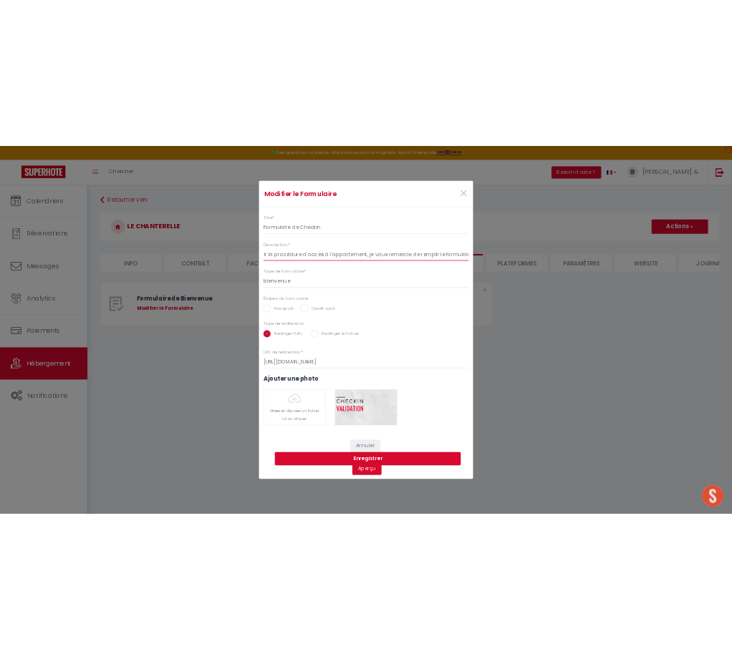
scroll to position [0, 230]
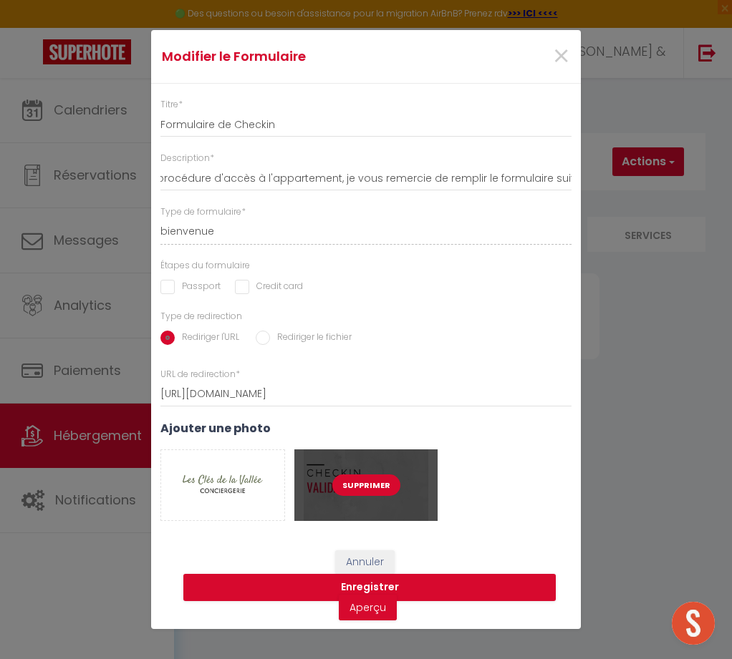
click at [349, 485] on button "Supprimer" at bounding box center [366, 485] width 68 height 21
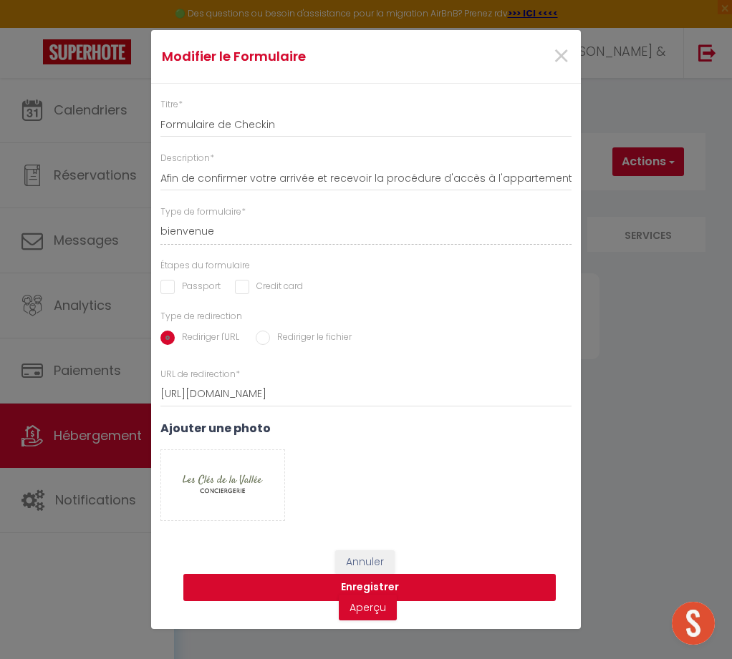
click at [368, 586] on button "Enregistrer" at bounding box center [369, 587] width 372 height 27
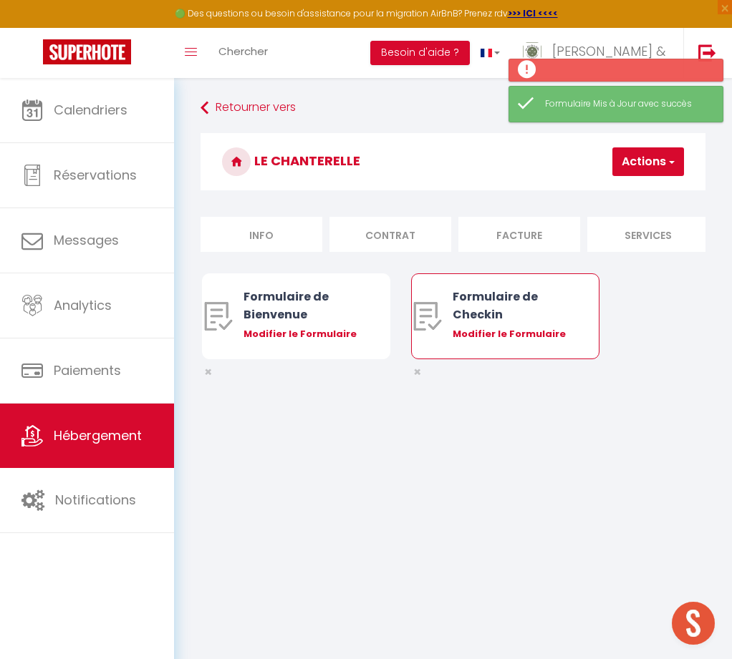
click at [468, 337] on div "Modifier le Formulaire" at bounding box center [513, 334] width 121 height 14
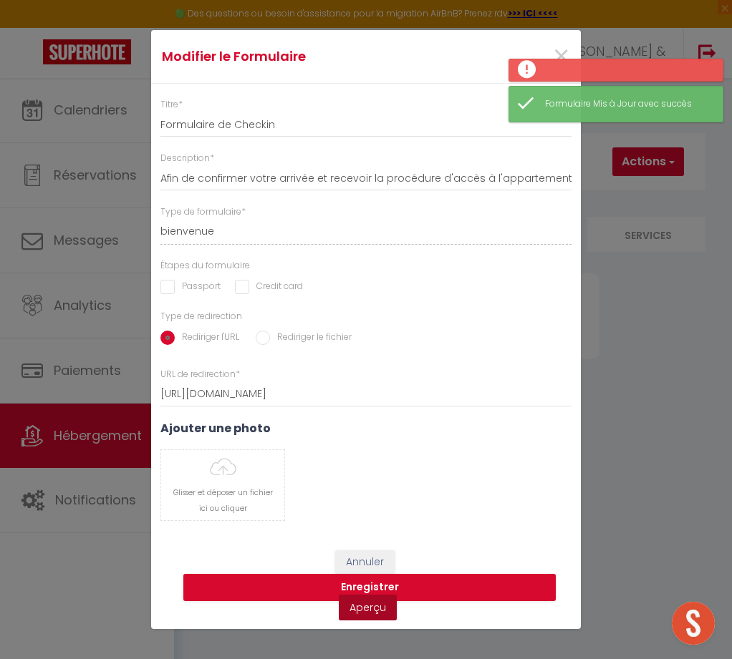
click at [372, 606] on link "Aperçu" at bounding box center [368, 608] width 58 height 26
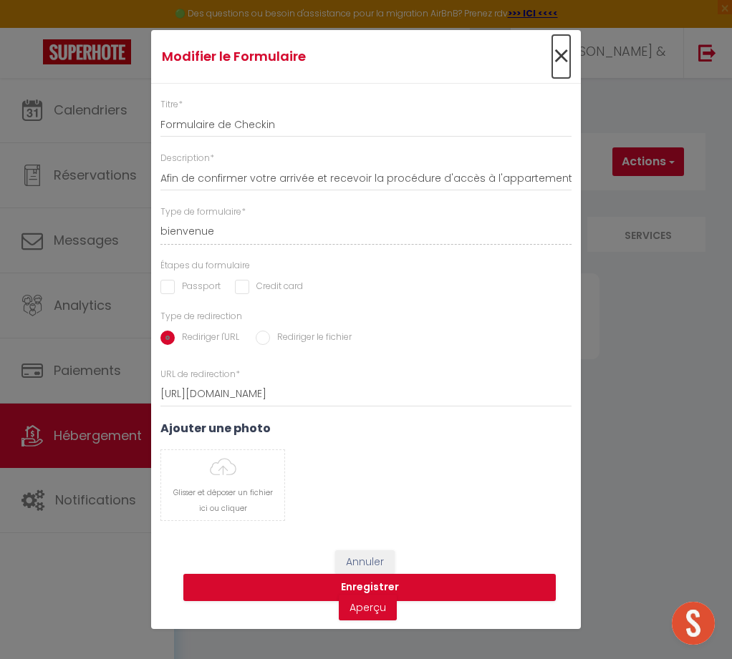
click at [556, 59] on span "×" at bounding box center [561, 56] width 18 height 43
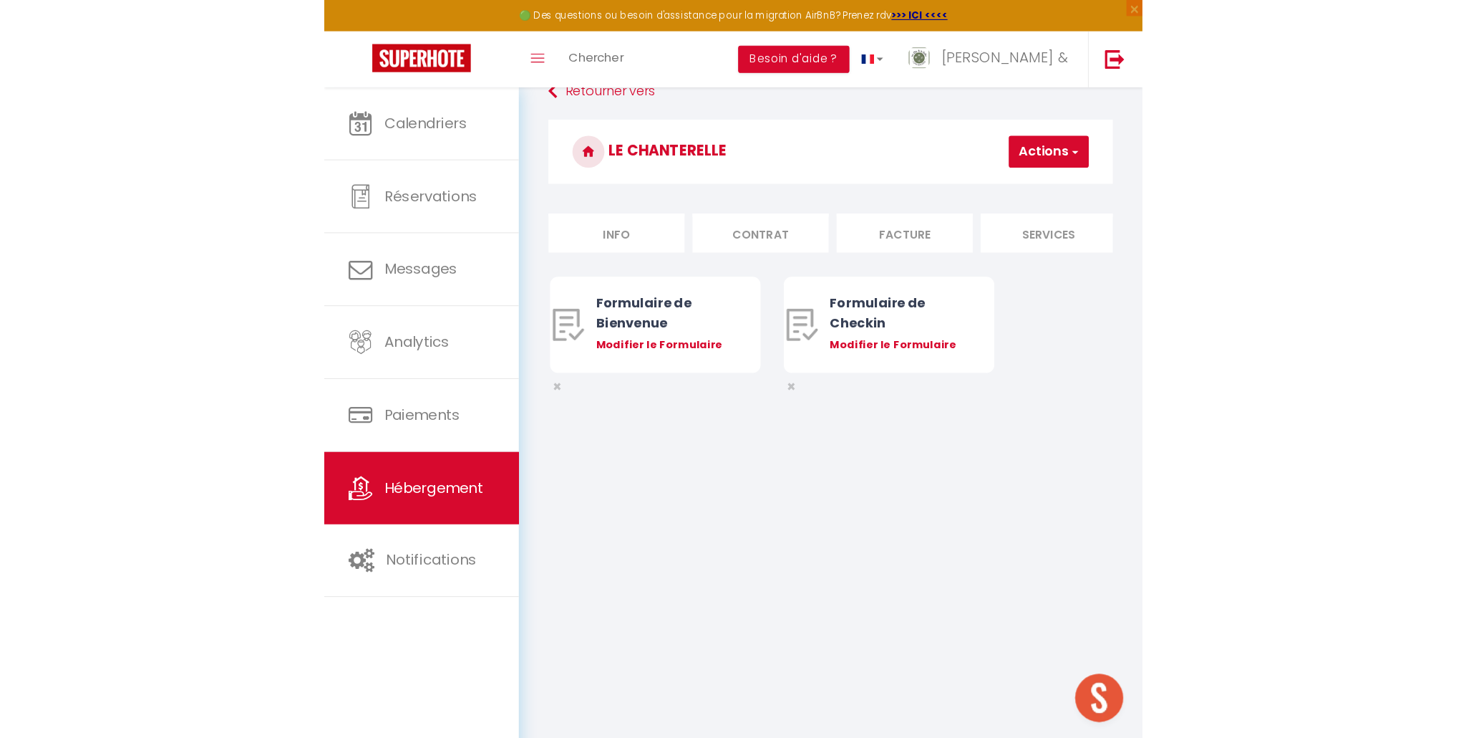
scroll to position [29, 0]
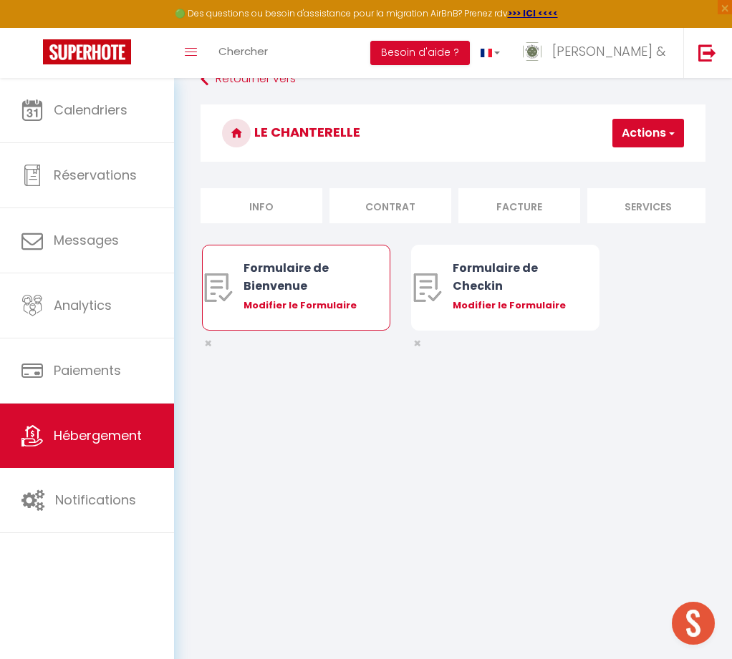
click at [273, 308] on div "Modifier le Formulaire" at bounding box center [303, 306] width 121 height 14
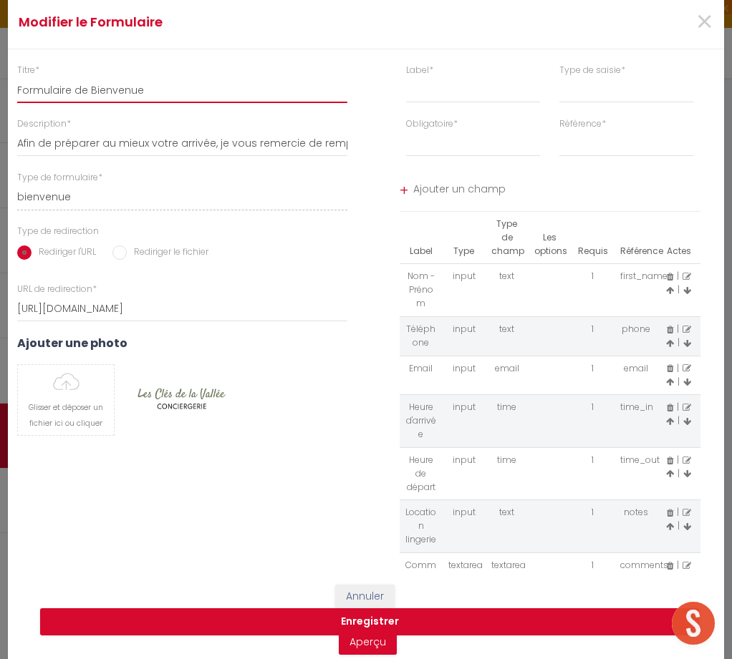
drag, startPoint x: 149, startPoint y: 90, endPoint x: 90, endPoint y: 89, distance: 58.7
click at [90, 89] on input "Formulaire de Bienvenue" at bounding box center [182, 90] width 330 height 26
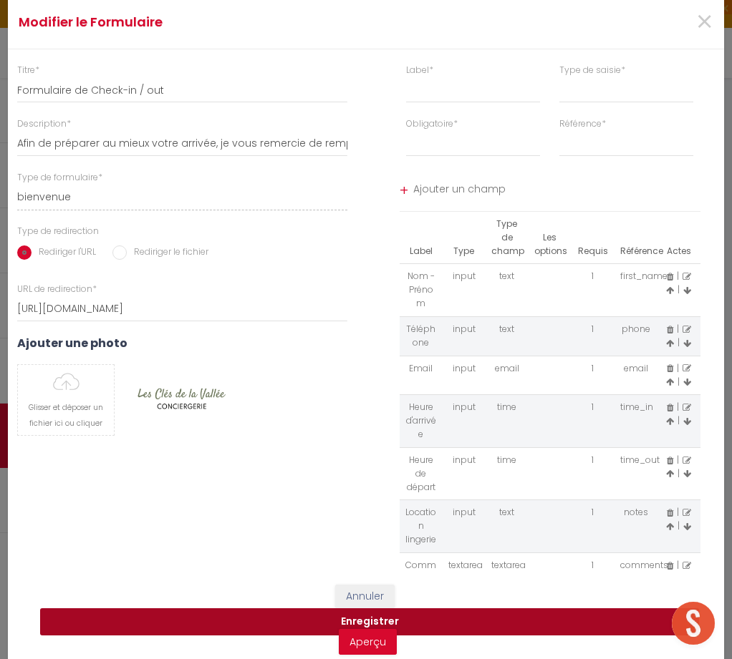
click at [369, 620] on button "Enregistrer" at bounding box center [369, 622] width 659 height 27
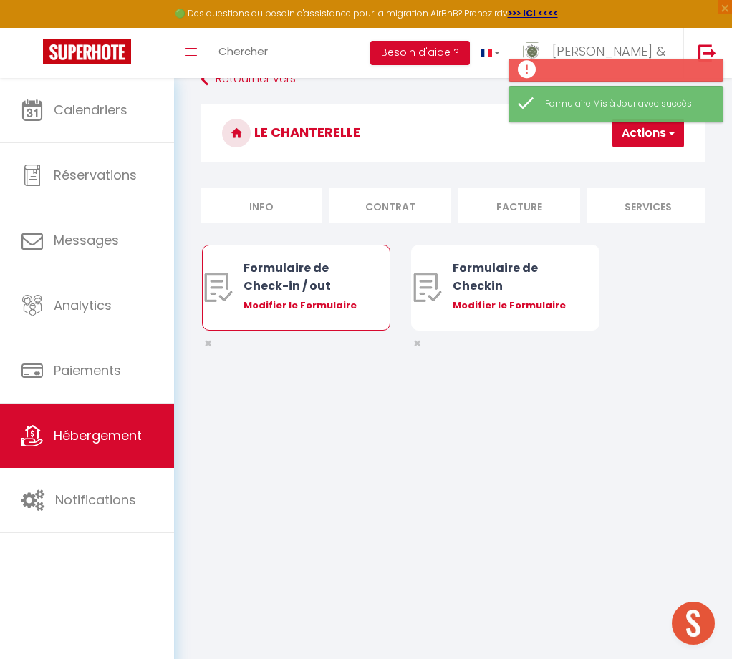
click at [305, 304] on div "Modifier le Formulaire" at bounding box center [303, 306] width 121 height 14
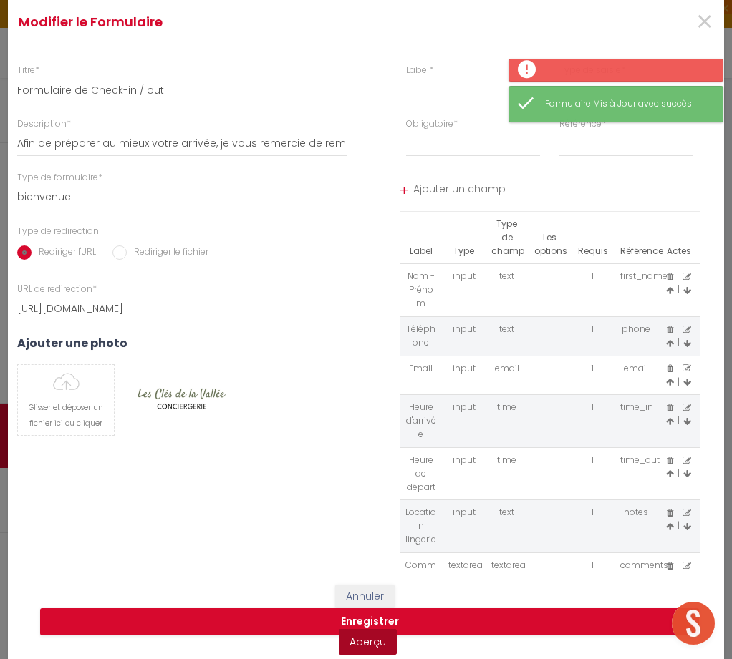
click at [364, 643] on link "Aperçu" at bounding box center [368, 642] width 58 height 26
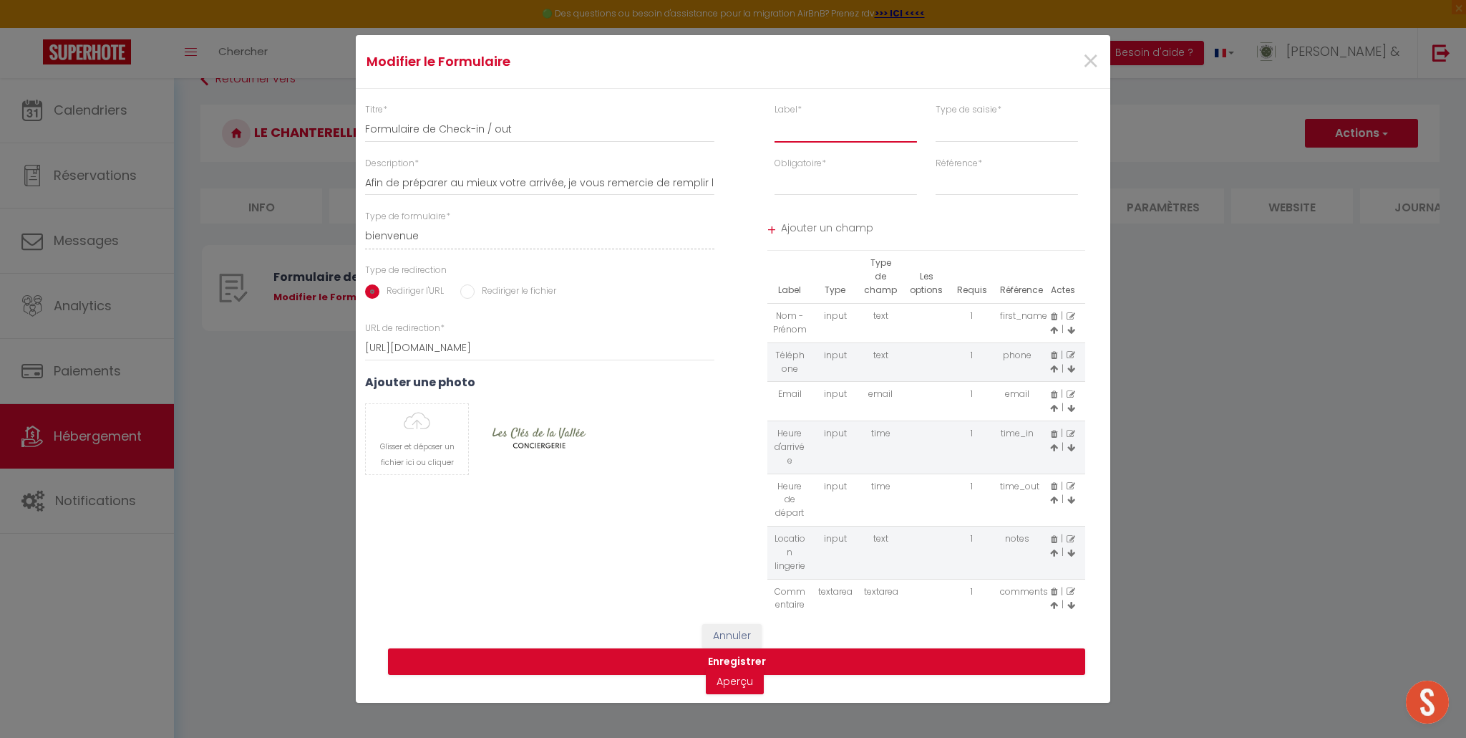
click at [795, 137] on input "text" at bounding box center [846, 130] width 142 height 26
click at [975, 131] on select "input select textarea" at bounding box center [1007, 130] width 142 height 26
click at [936, 117] on select "input select textarea" at bounding box center [1007, 130] width 142 height 26
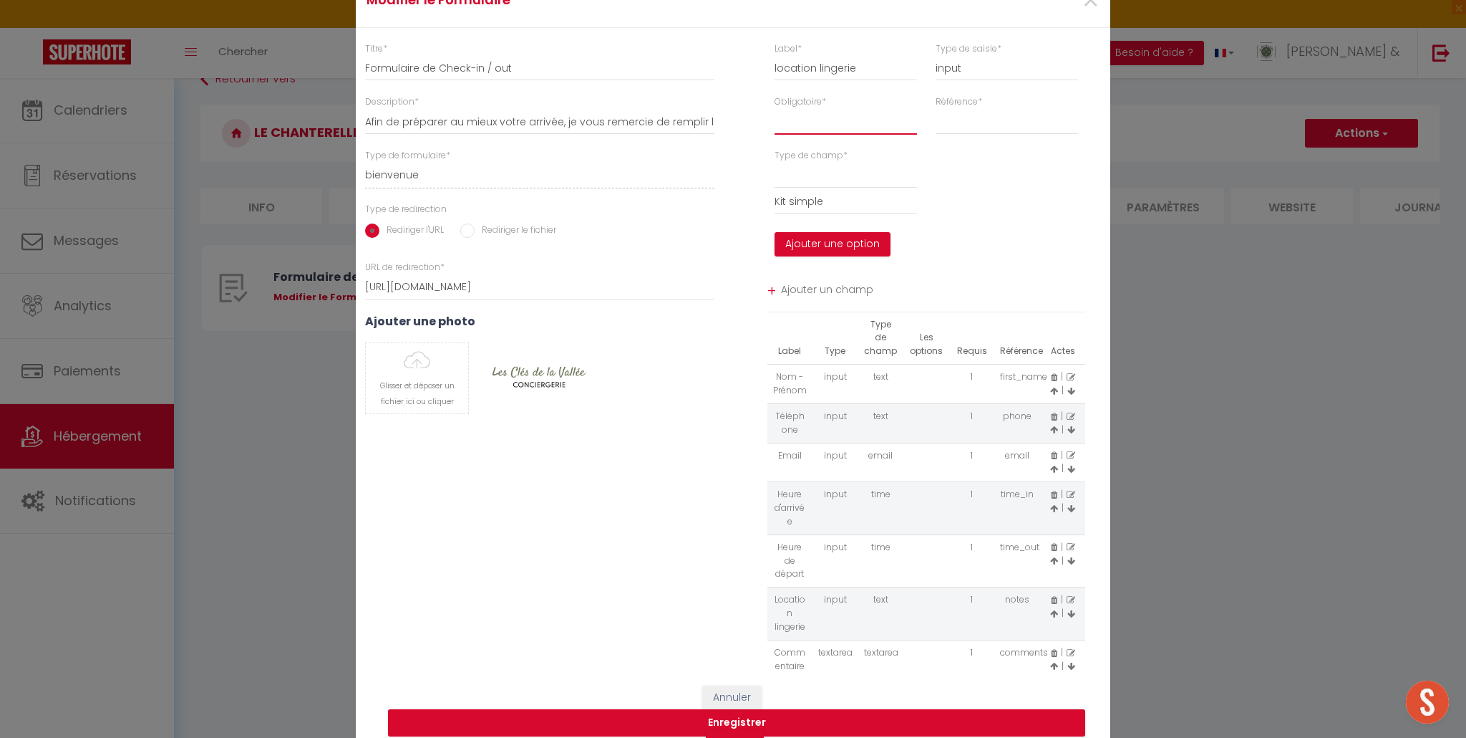
click at [836, 120] on select "Requis Optionnel" at bounding box center [846, 122] width 142 height 26
click at [775, 109] on select "Requis Optionnel" at bounding box center [846, 122] width 142 height 26
click at [997, 121] on select "checkout checking last_name" at bounding box center [1007, 122] width 142 height 26
click at [936, 109] on select "checkout checking last_name" at bounding box center [1007, 122] width 142 height 26
click at [794, 179] on select "option" at bounding box center [846, 176] width 142 height 26
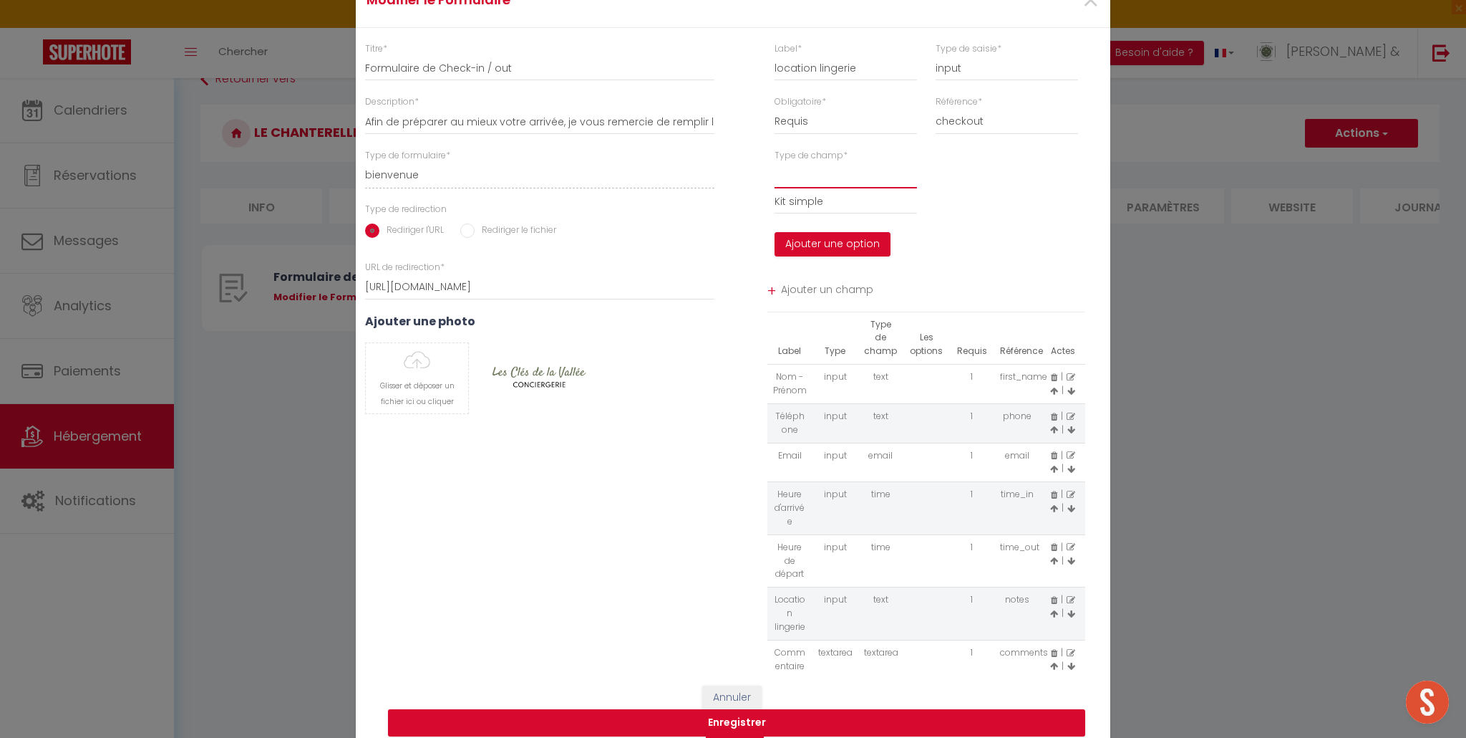
click at [775, 163] on select "option" at bounding box center [846, 176] width 142 height 26
click at [836, 205] on input "Kit simple" at bounding box center [846, 201] width 142 height 26
click at [796, 289] on span "Ajouter un champ" at bounding box center [933, 292] width 305 height 26
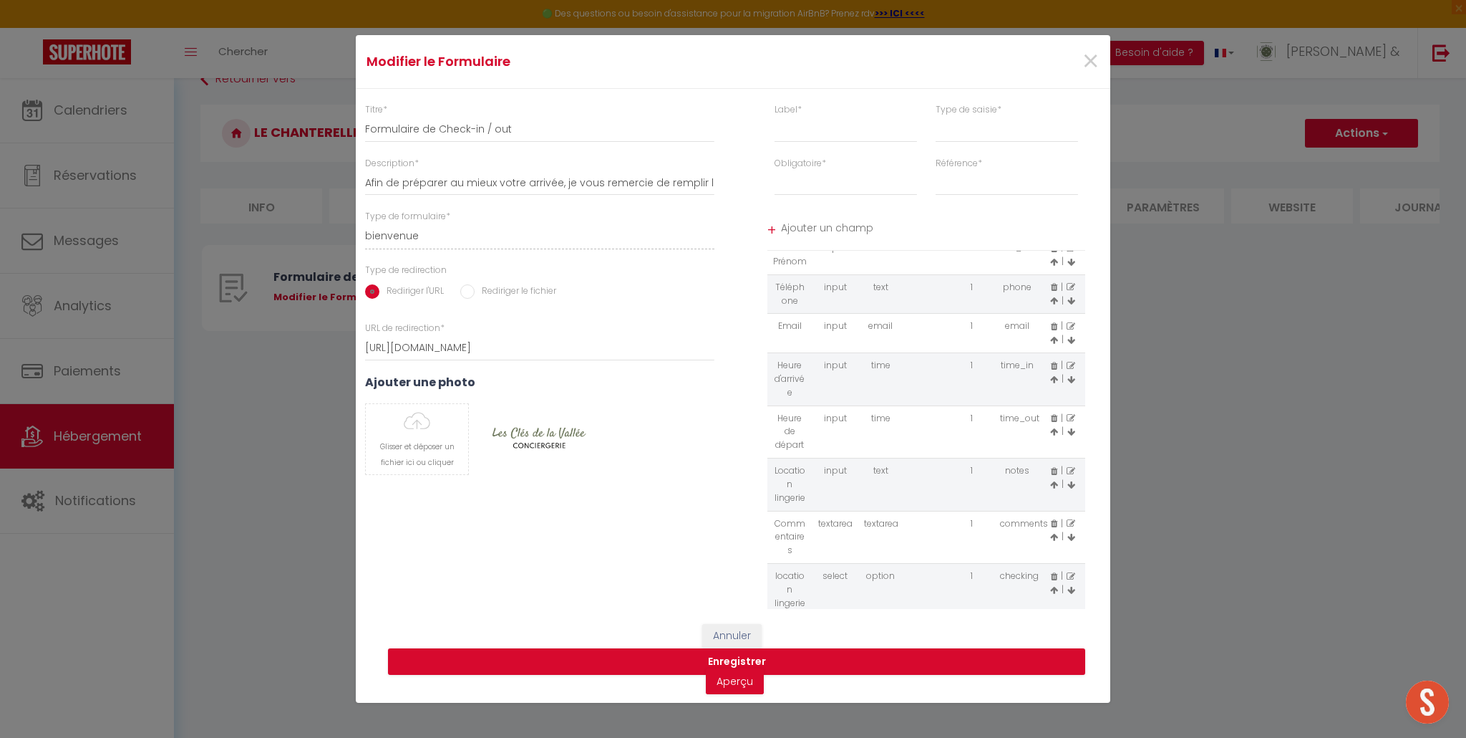
scroll to position [75, 0]
click at [1054, 463] on icon at bounding box center [1054, 464] width 6 height 9
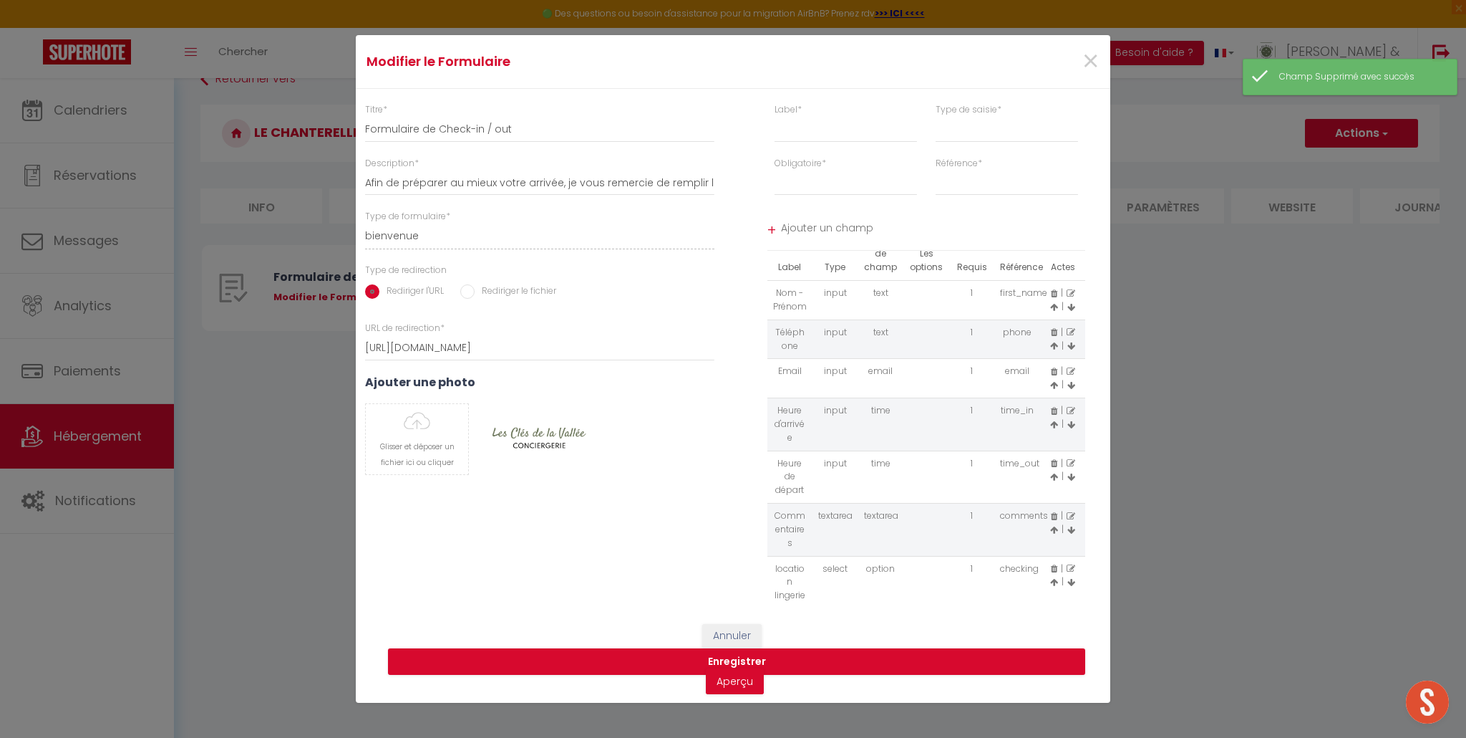
scroll to position [0, 0]
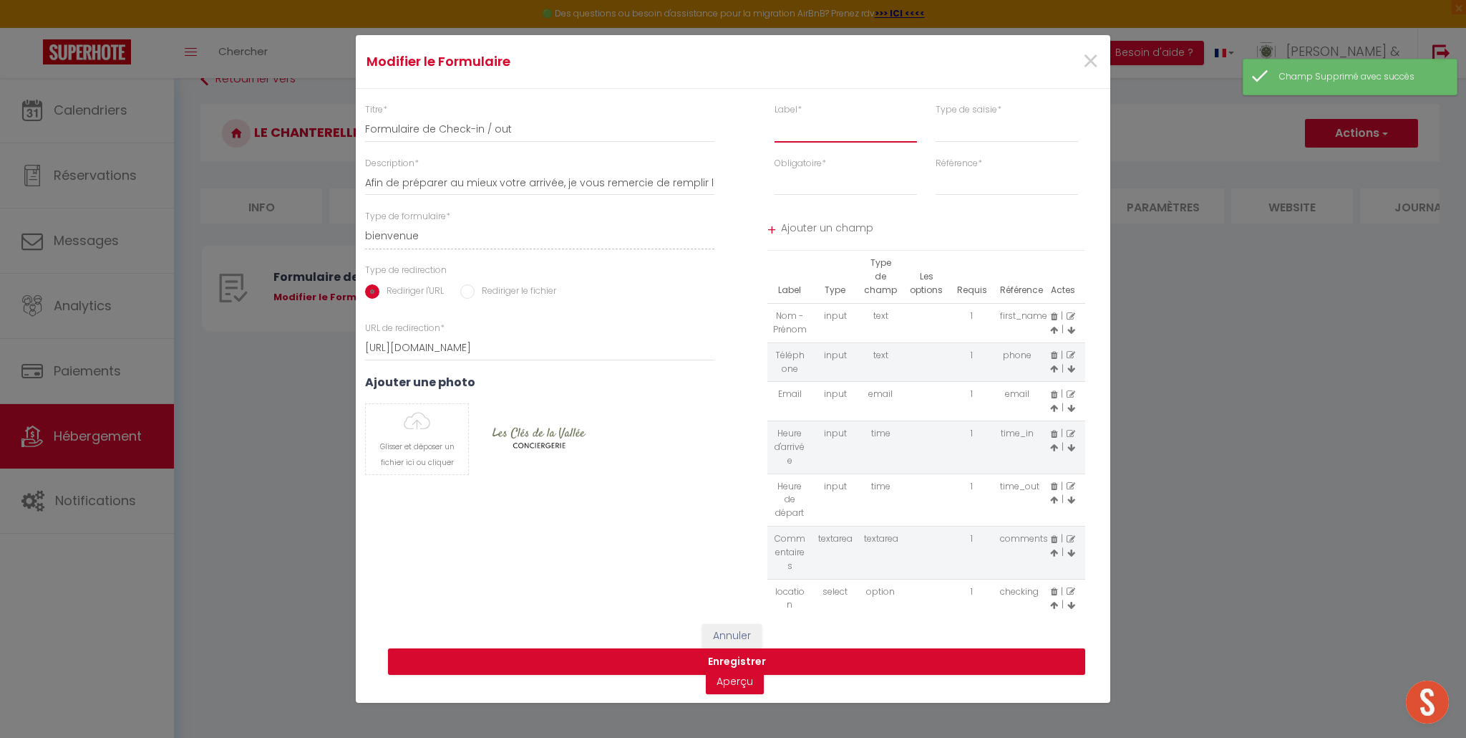
click at [798, 133] on input "text" at bounding box center [846, 130] width 142 height 26
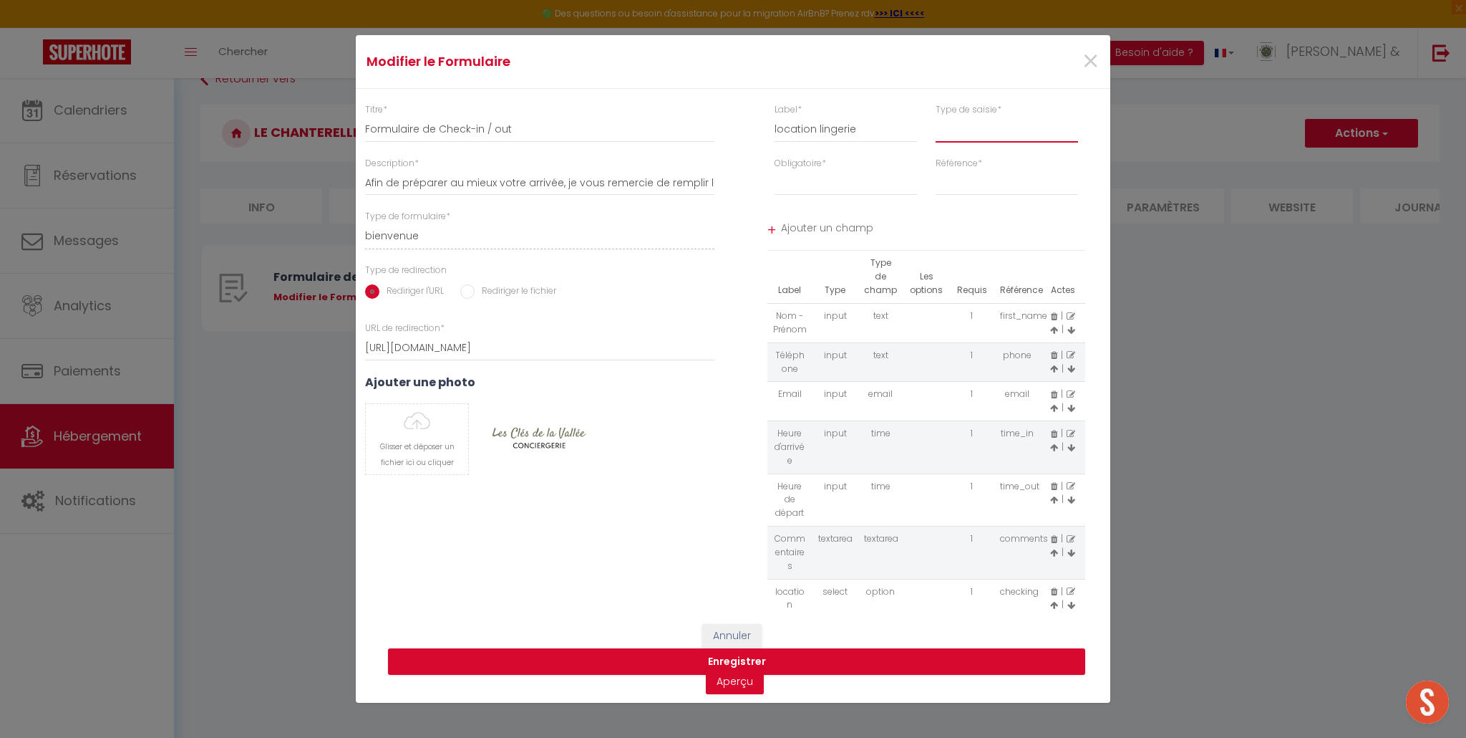
click at [979, 130] on select "input select textarea" at bounding box center [1007, 130] width 142 height 26
click at [936, 117] on select "input select textarea" at bounding box center [1007, 130] width 142 height 26
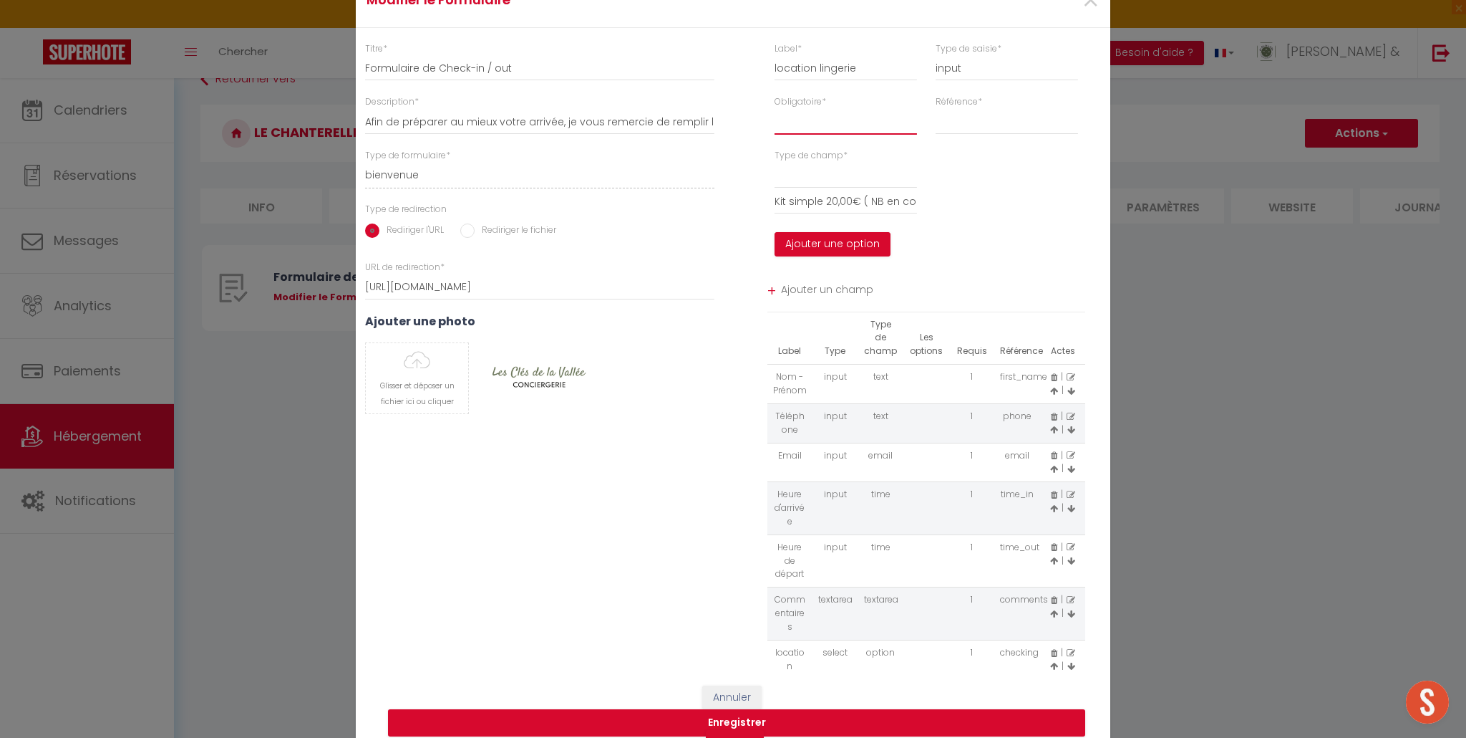
click at [871, 122] on select "Requis Optionnel" at bounding box center [846, 122] width 142 height 26
click at [775, 109] on select "Requis Optionnel" at bounding box center [846, 122] width 142 height 26
click at [962, 127] on select "checkout last_name notes" at bounding box center [1007, 122] width 142 height 26
click at [936, 109] on select "checkout last_name notes" at bounding box center [1007, 122] width 142 height 26
click at [821, 203] on input "Kit simple 20,00€ ( NB en commentaire )" at bounding box center [846, 201] width 142 height 26
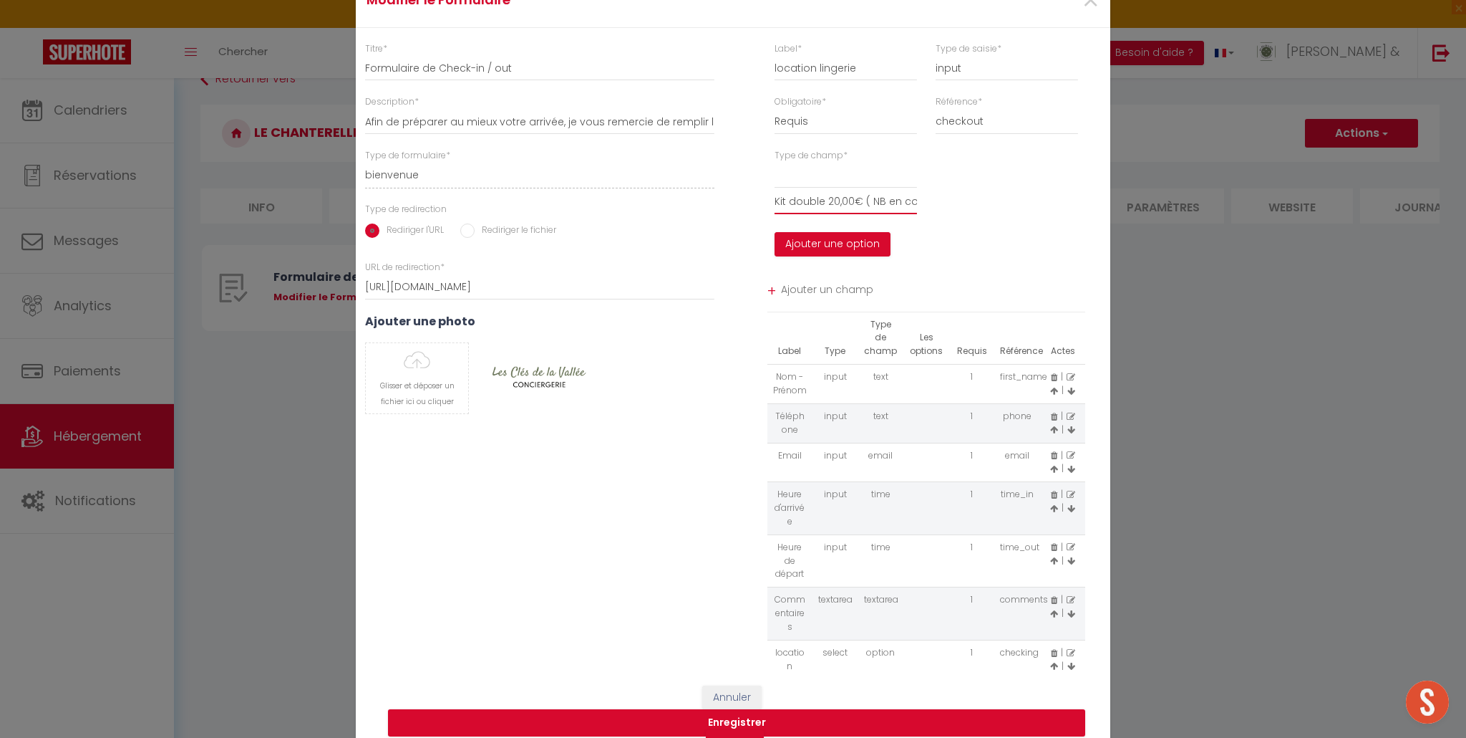
click at [839, 203] on input "Kit double 20,00€ ( NB en commentaire )" at bounding box center [846, 201] width 142 height 26
click at [831, 174] on select "option" at bounding box center [846, 176] width 142 height 26
click at [775, 163] on select "option" at bounding box center [846, 176] width 142 height 26
click at [814, 289] on span "Ajouter un champ" at bounding box center [933, 292] width 305 height 26
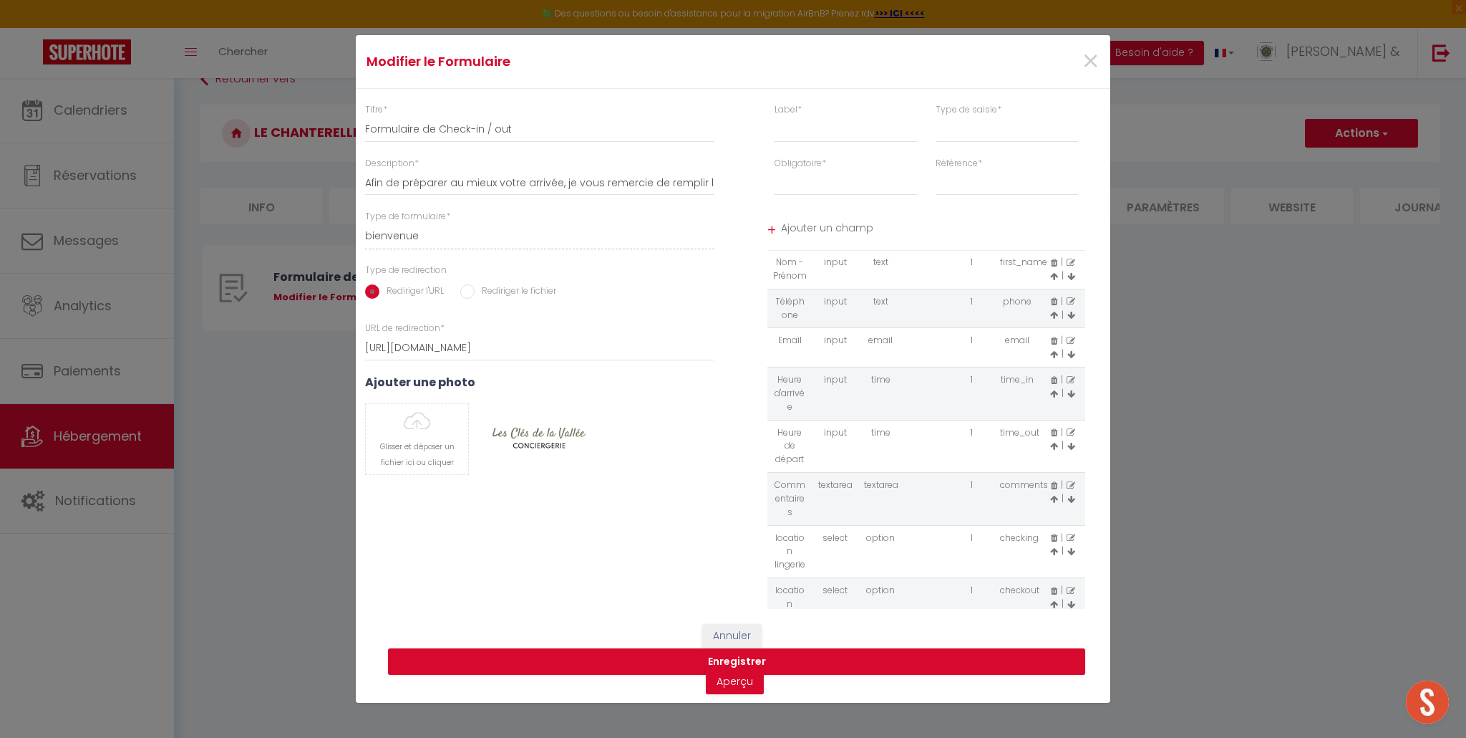
scroll to position [75, 0]
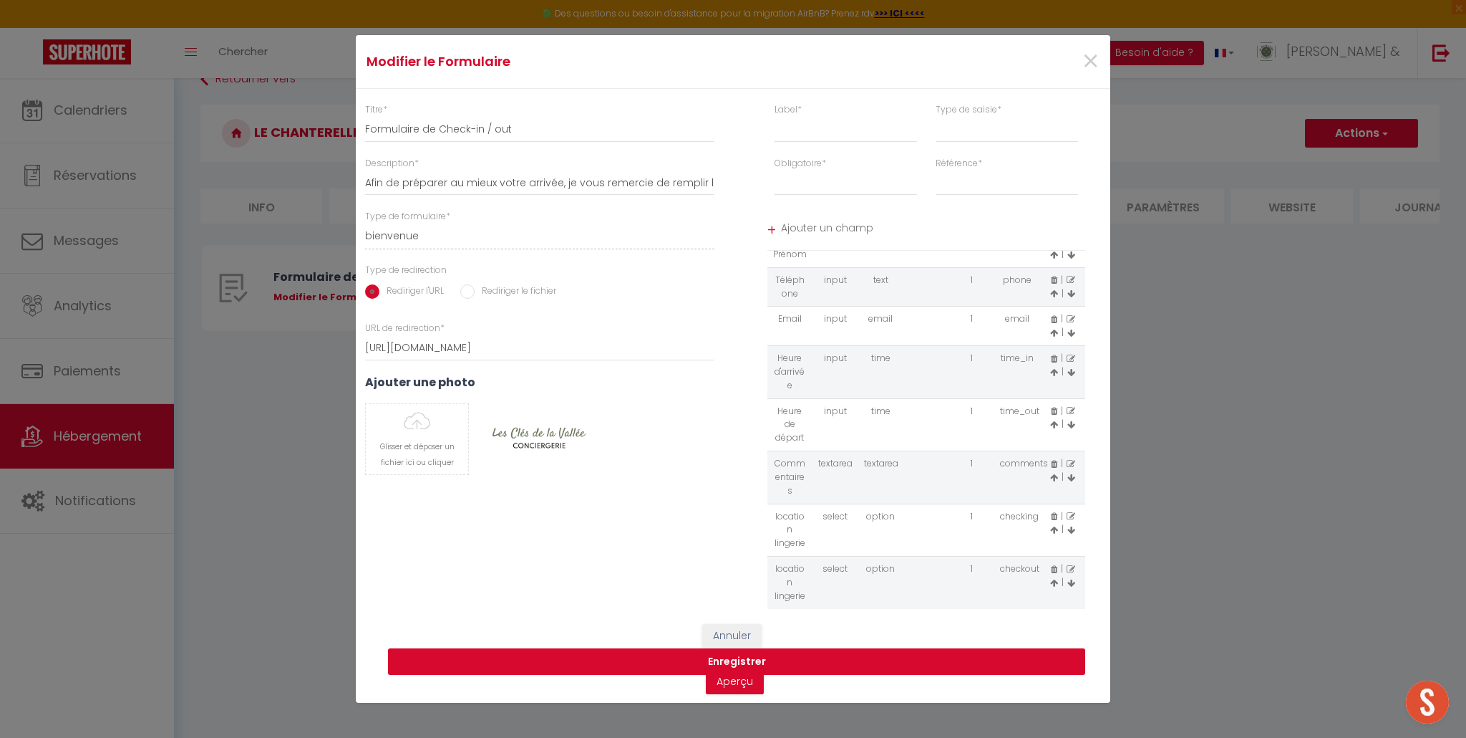
click at [720, 657] on button "Enregistrer" at bounding box center [736, 661] width 697 height 27
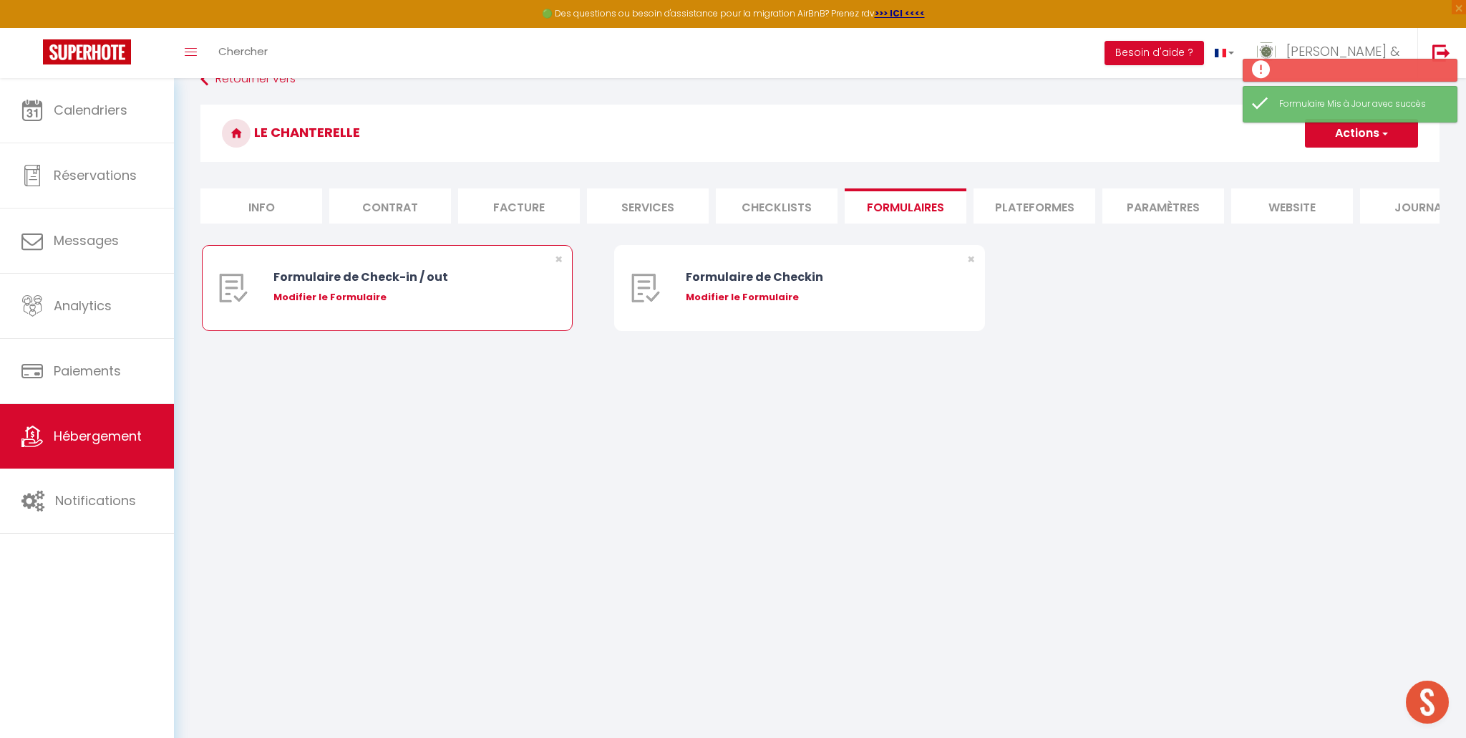
click at [346, 291] on div "Modifier le Formulaire" at bounding box center [403, 297] width 258 height 14
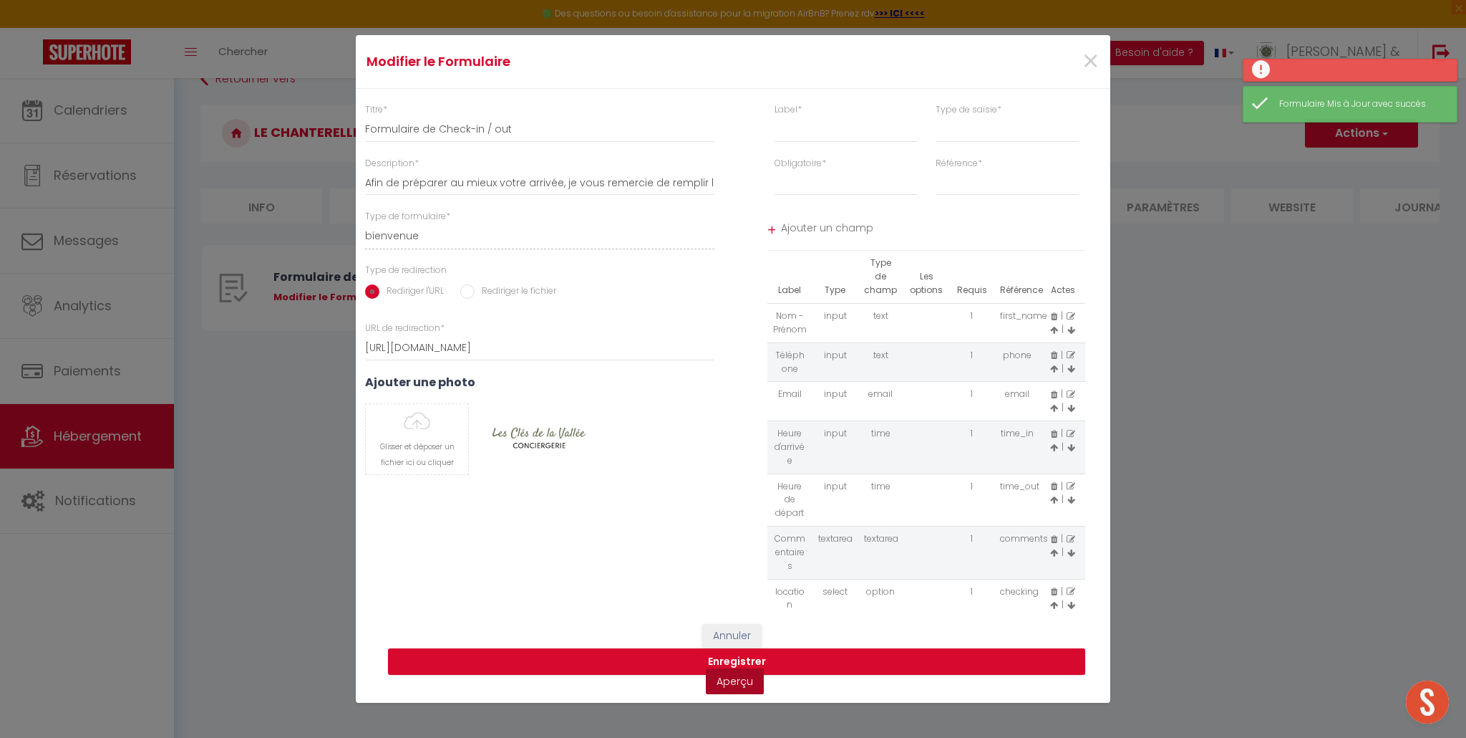
click at [746, 685] on link "Aperçu" at bounding box center [735, 681] width 58 height 26
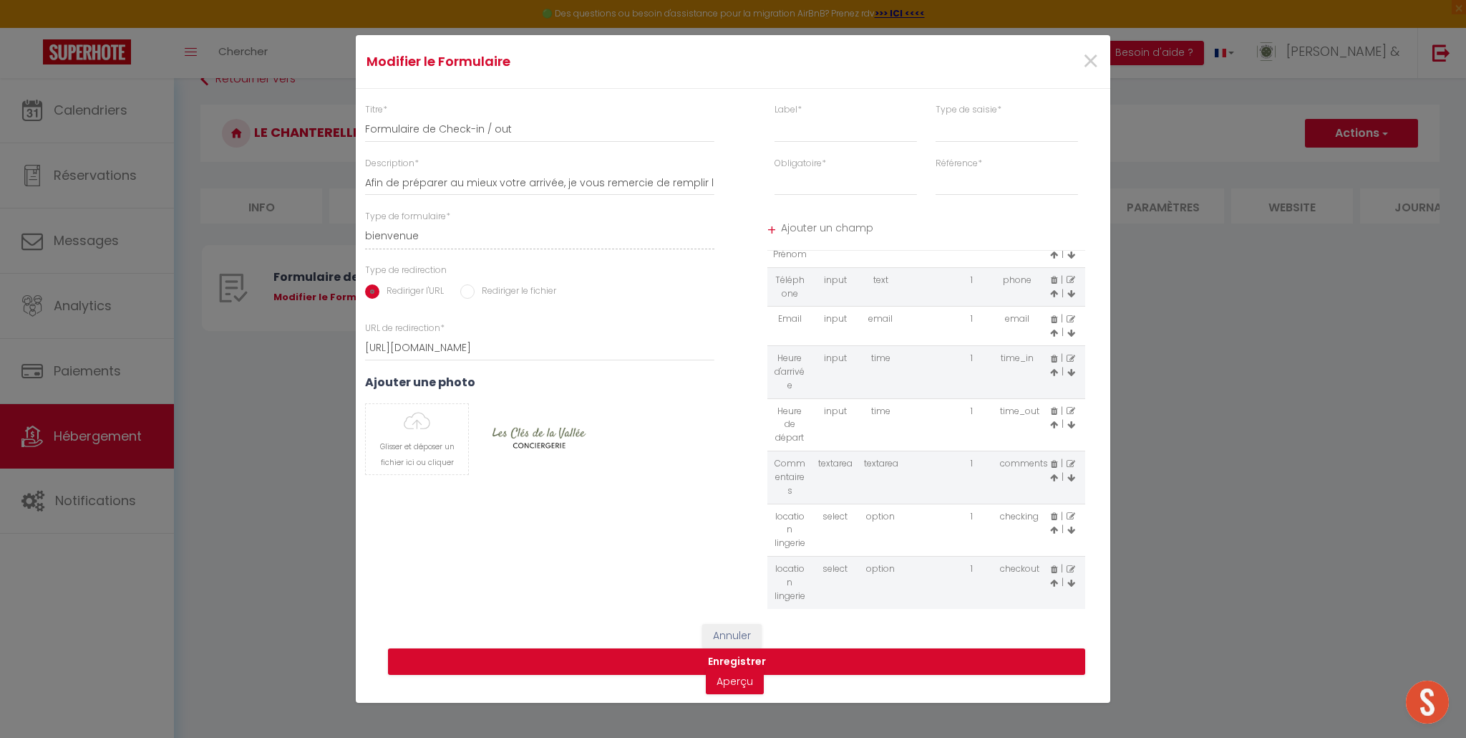
click at [1073, 516] on icon at bounding box center [1071, 516] width 9 height 9
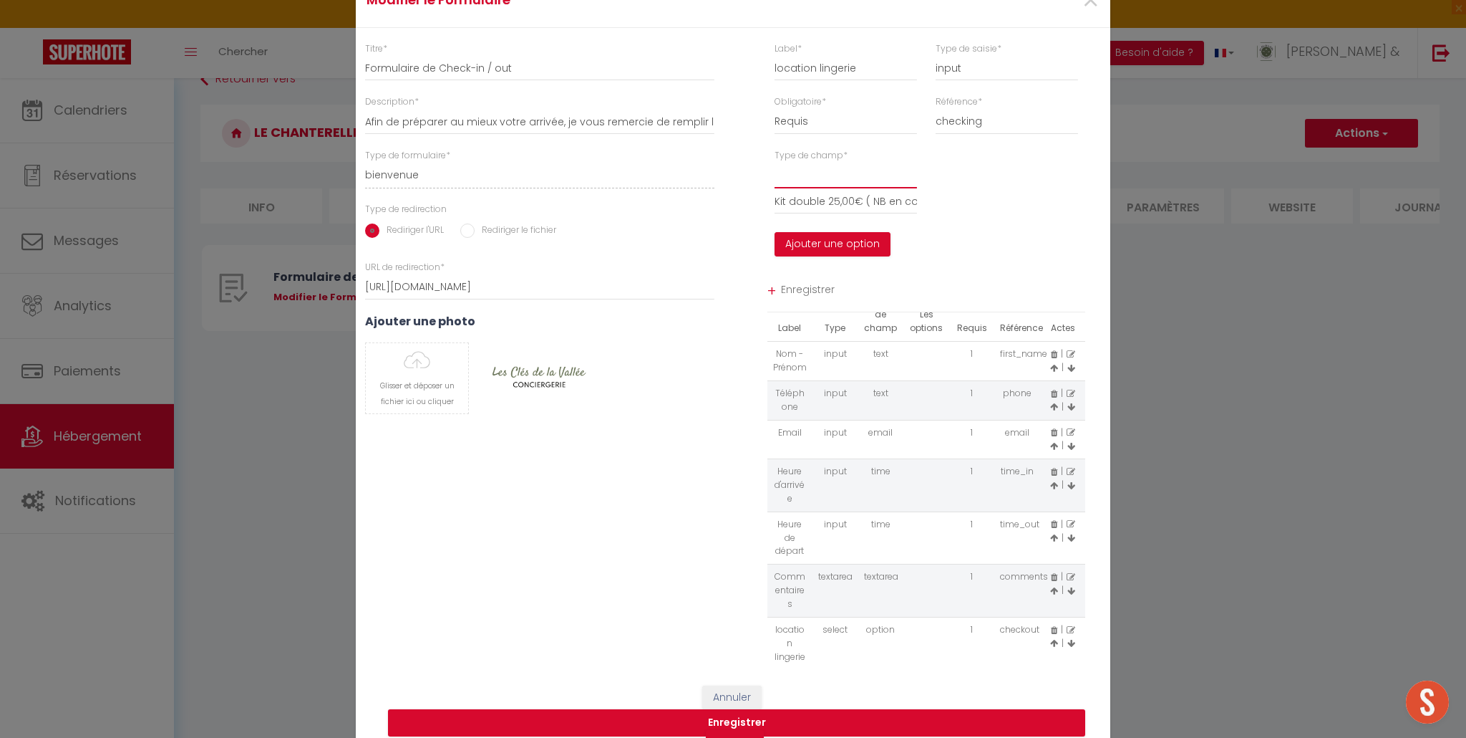
click at [832, 182] on select at bounding box center [846, 176] width 142 height 26
click at [825, 173] on select at bounding box center [846, 176] width 142 height 26
click at [821, 176] on select at bounding box center [846, 176] width 142 height 26
click at [828, 198] on input "Kit double 25,00€ ( NB en commentaire )" at bounding box center [846, 201] width 142 height 26
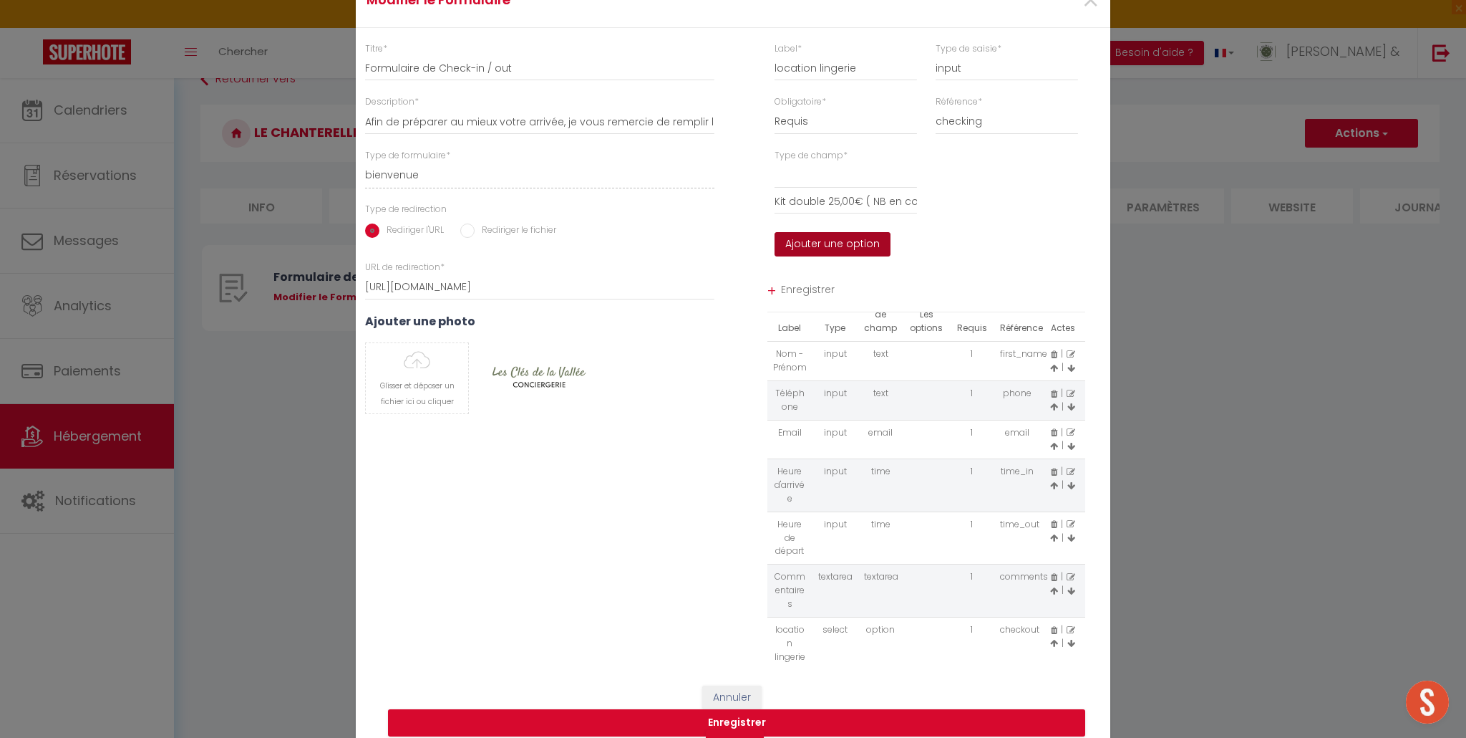
click at [861, 244] on button "Ajouter une option" at bounding box center [833, 244] width 116 height 24
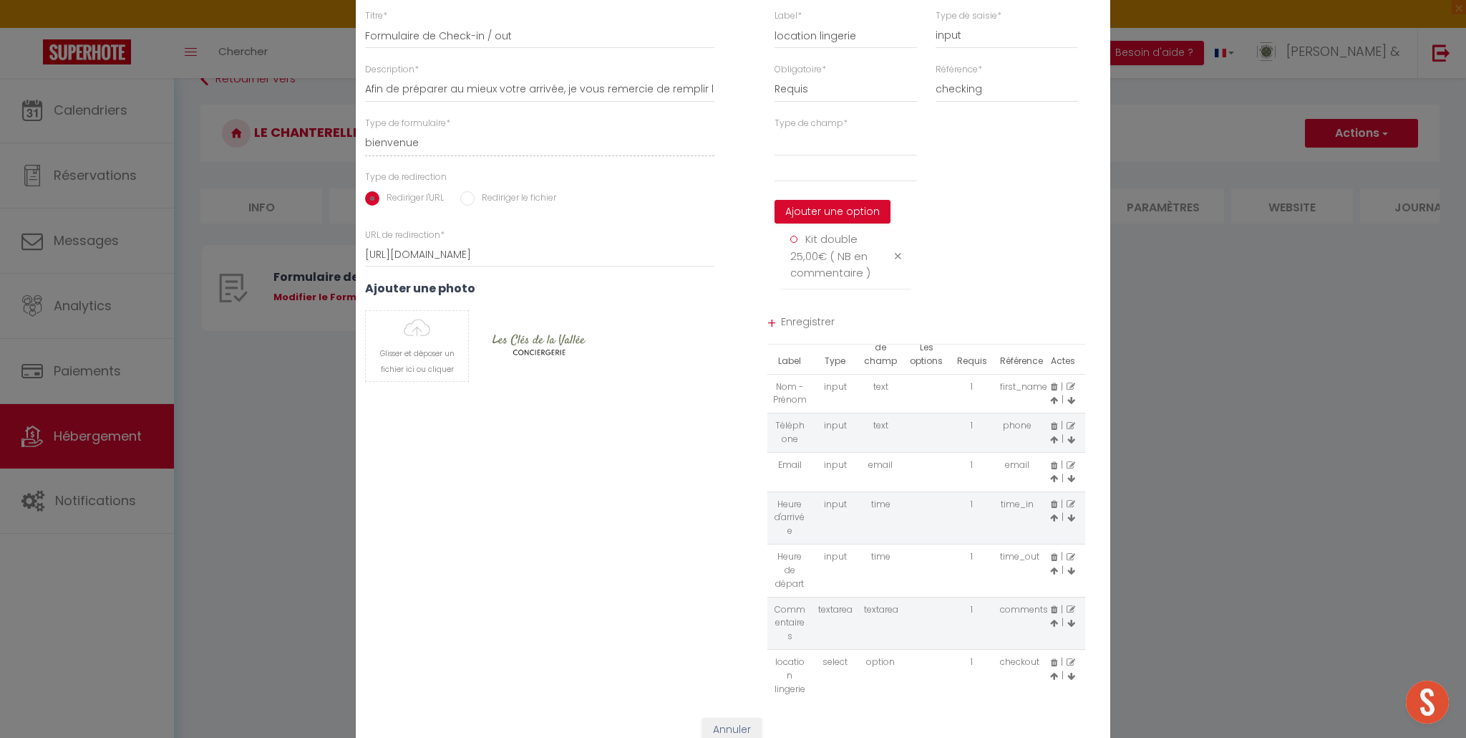
click at [899, 256] on icon at bounding box center [898, 256] width 6 height 11
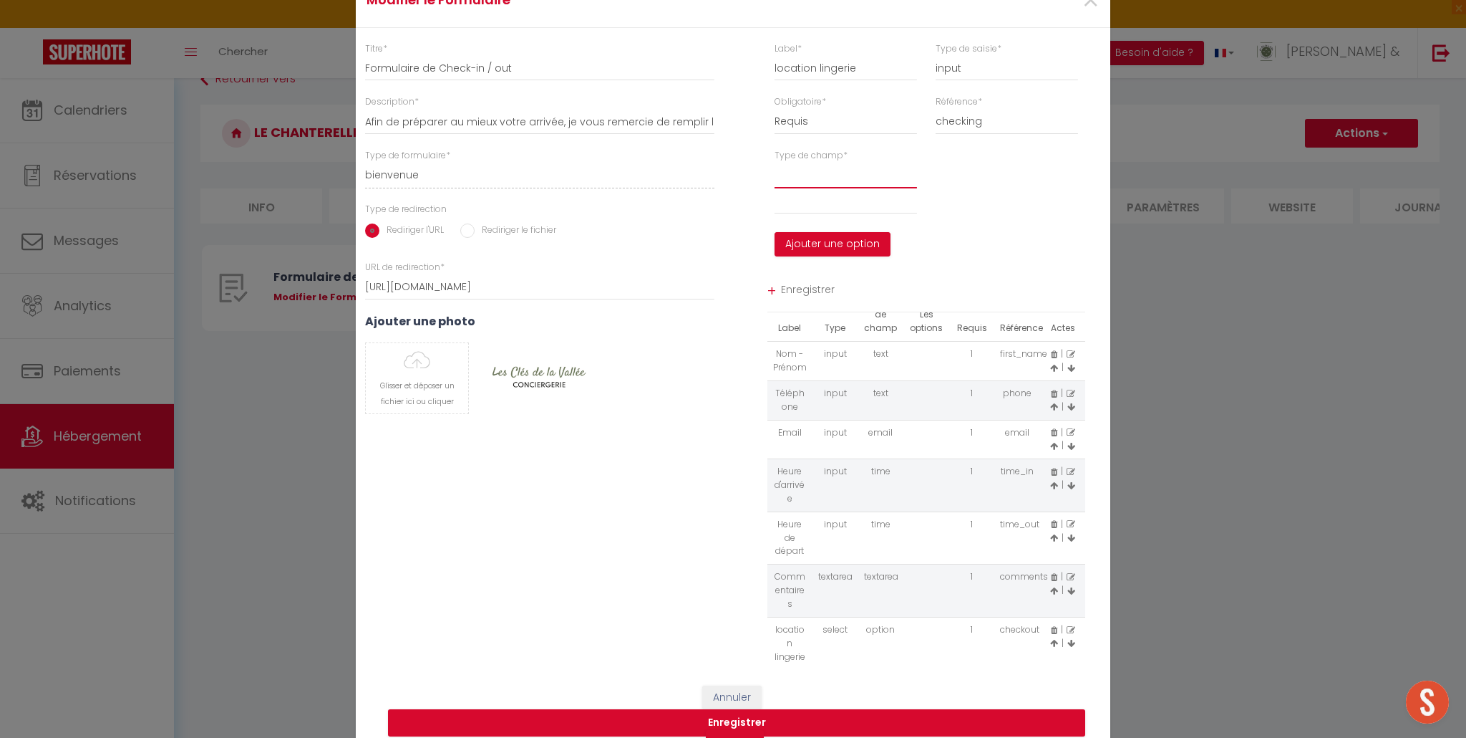
click at [823, 179] on select at bounding box center [846, 176] width 142 height 26
click at [822, 177] on select at bounding box center [846, 176] width 142 height 26
click at [822, 204] on input "text" at bounding box center [846, 201] width 142 height 26
click at [817, 184] on select at bounding box center [846, 176] width 142 height 26
click at [820, 203] on input "text" at bounding box center [846, 201] width 142 height 26
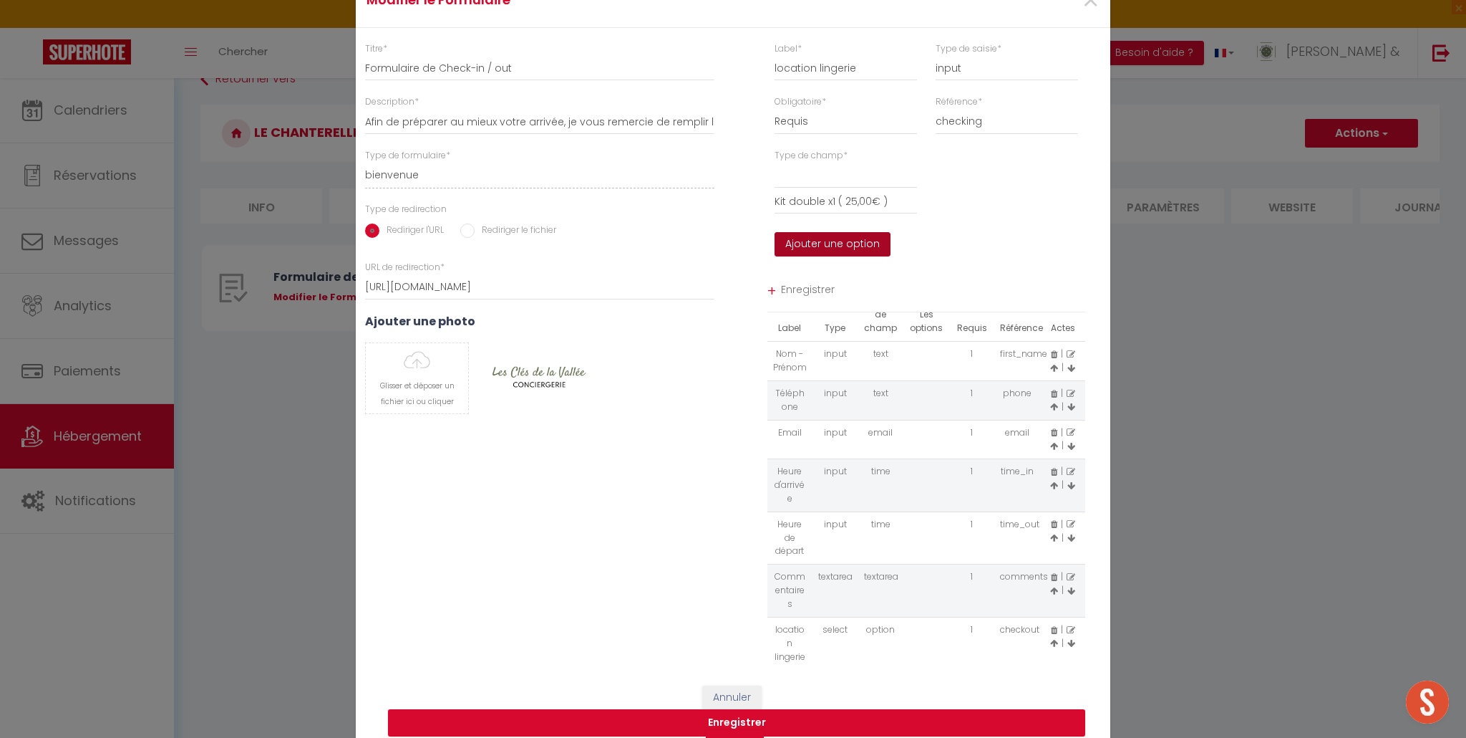
click at [835, 246] on button "Ajouter une option" at bounding box center [833, 244] width 116 height 24
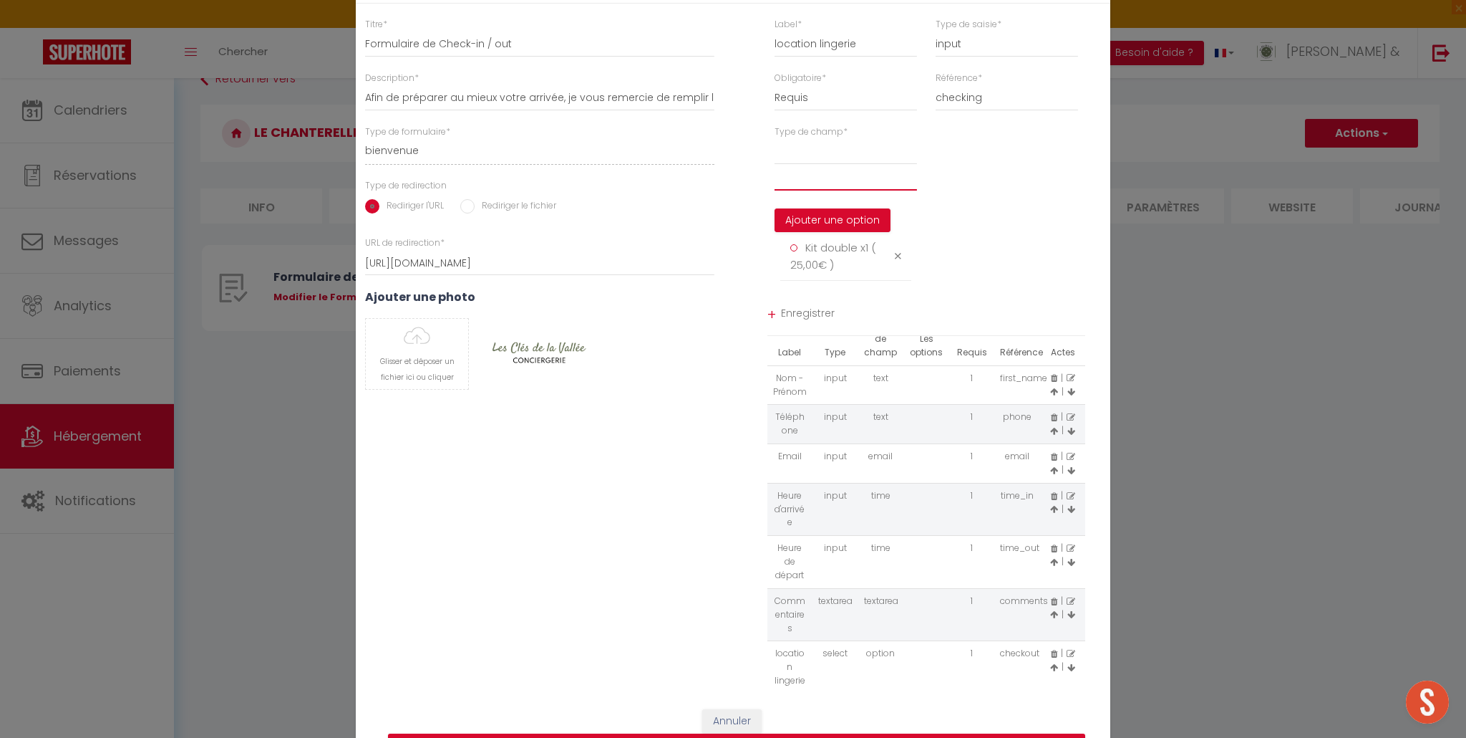
click at [822, 182] on input "text" at bounding box center [846, 178] width 142 height 26
click at [824, 218] on button "Ajouter une option" at bounding box center [833, 220] width 116 height 24
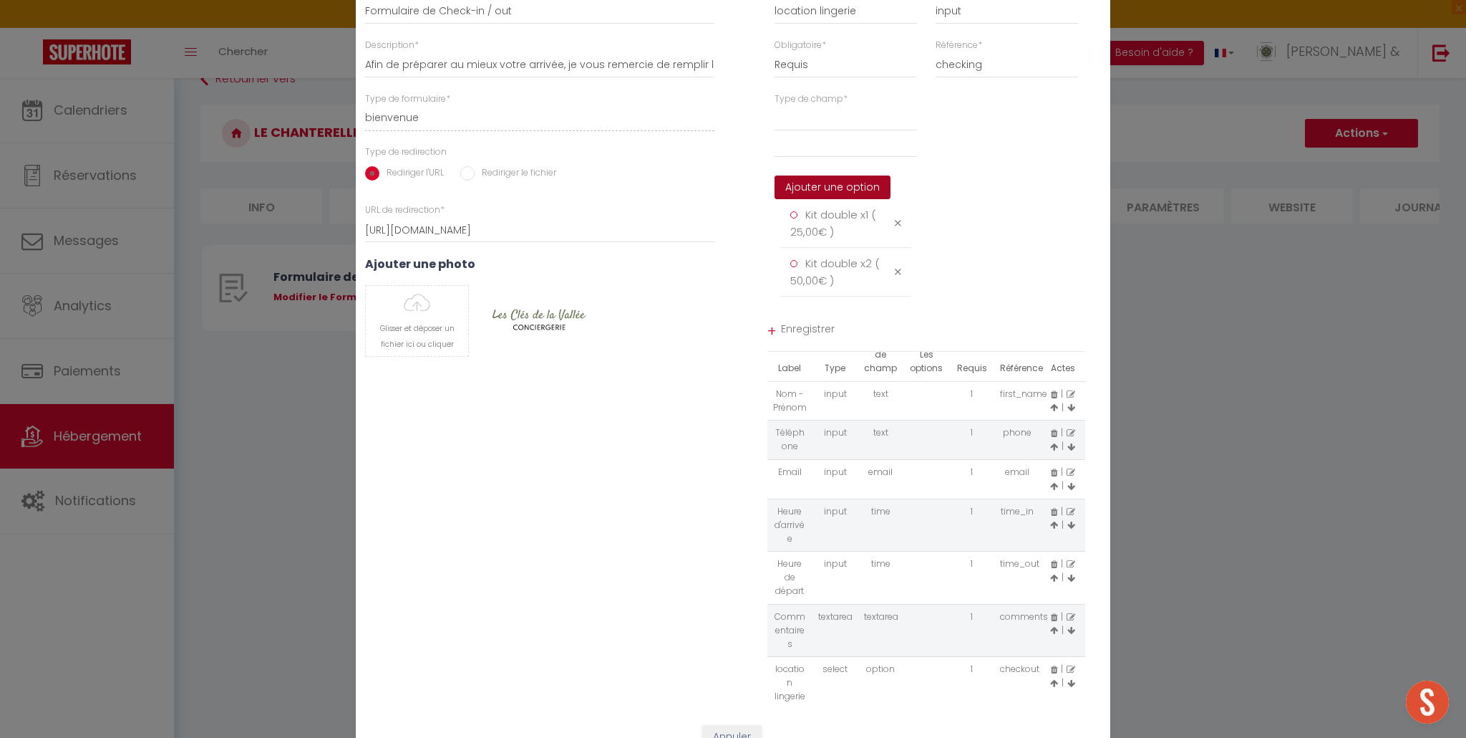
scroll to position [13, 0]
click at [786, 322] on span "Enregistrer" at bounding box center [933, 327] width 305 height 26
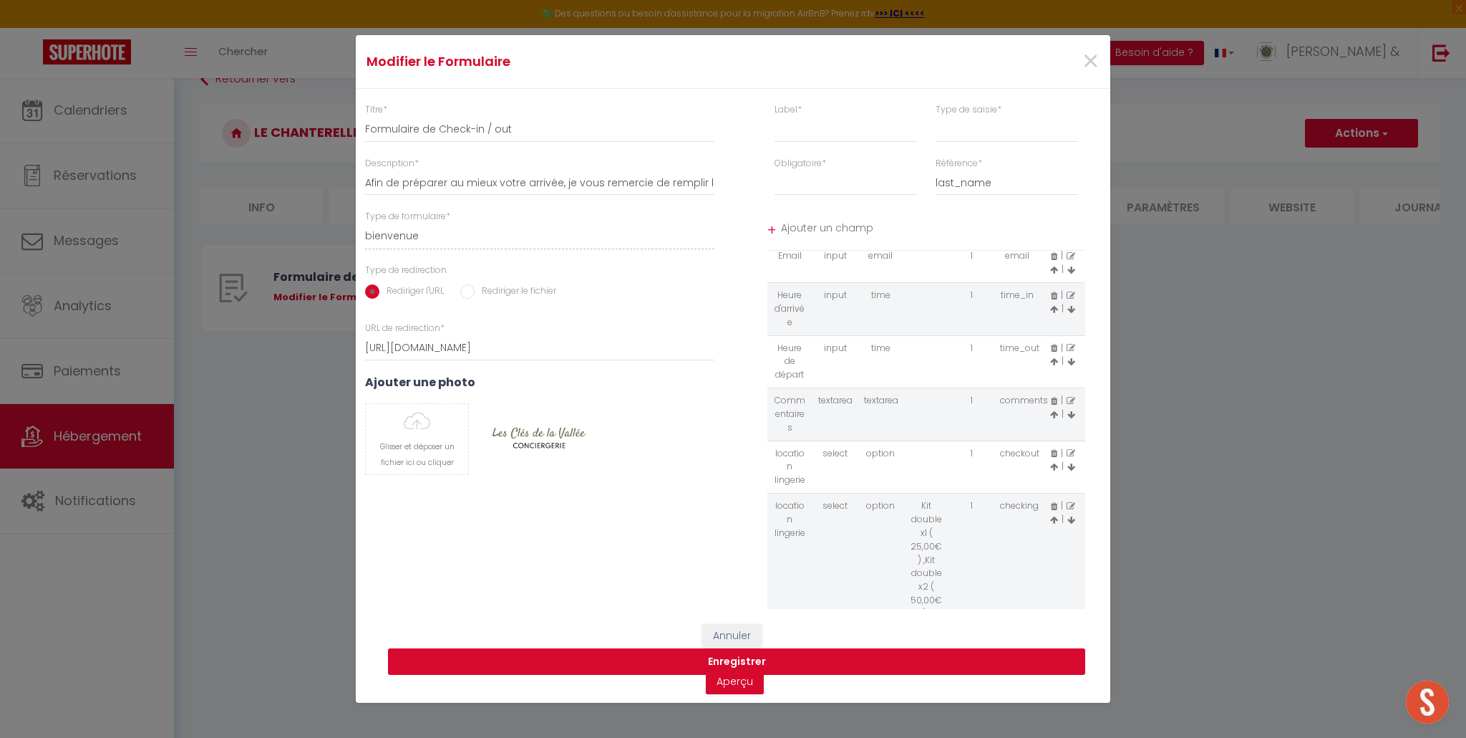
scroll to position [156, 0]
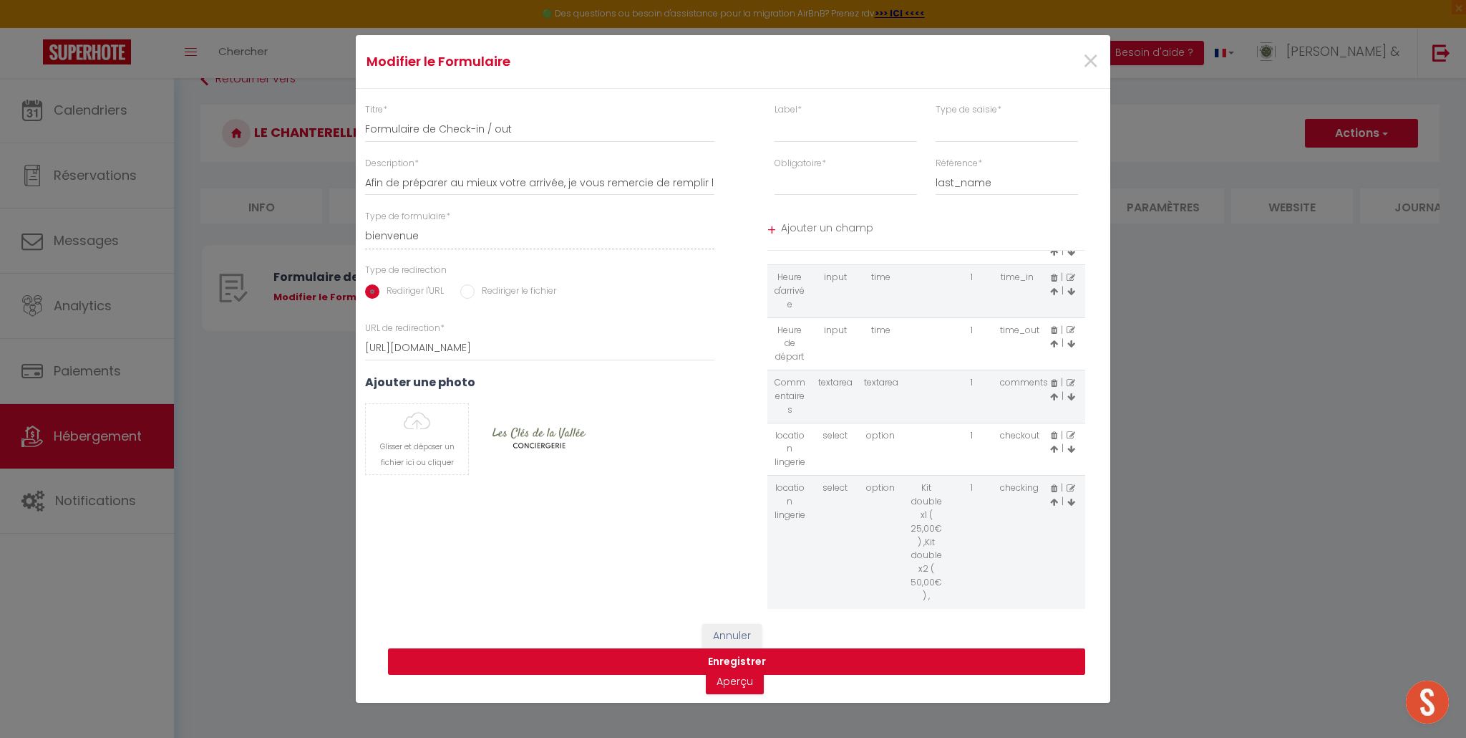
click at [749, 659] on button "Enregistrer" at bounding box center [736, 661] width 697 height 27
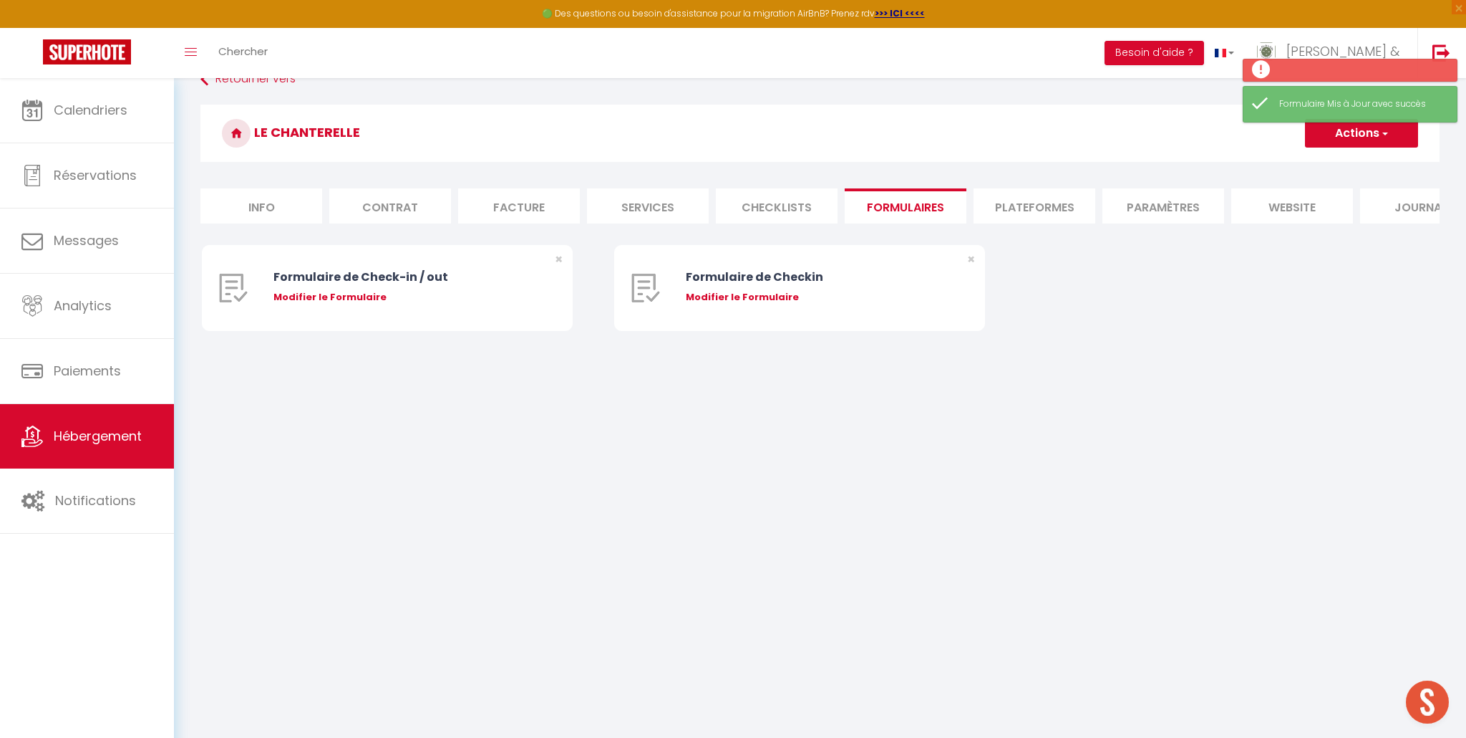
click at [342, 296] on div "Modifier le Formulaire" at bounding box center [403, 297] width 258 height 14
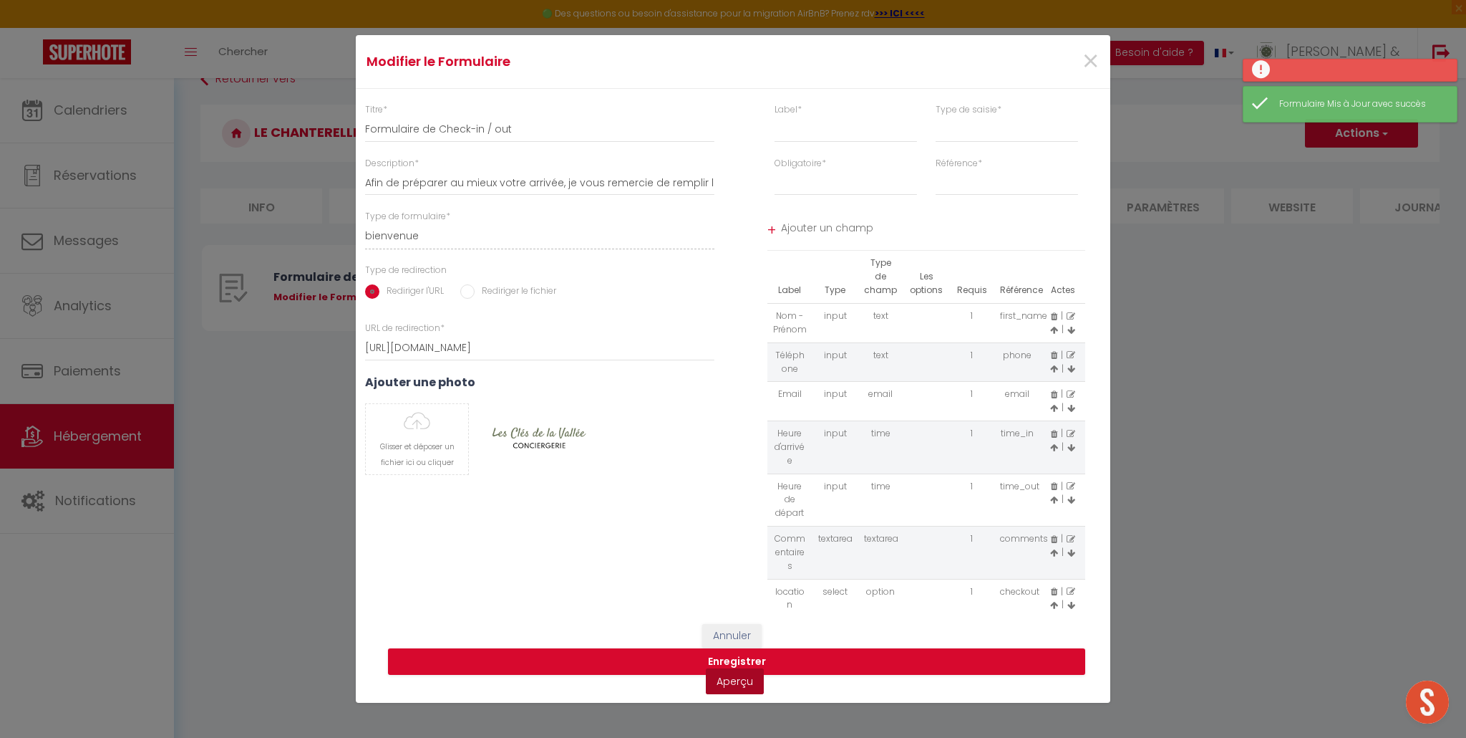
click at [733, 683] on link "Aperçu" at bounding box center [735, 681] width 58 height 26
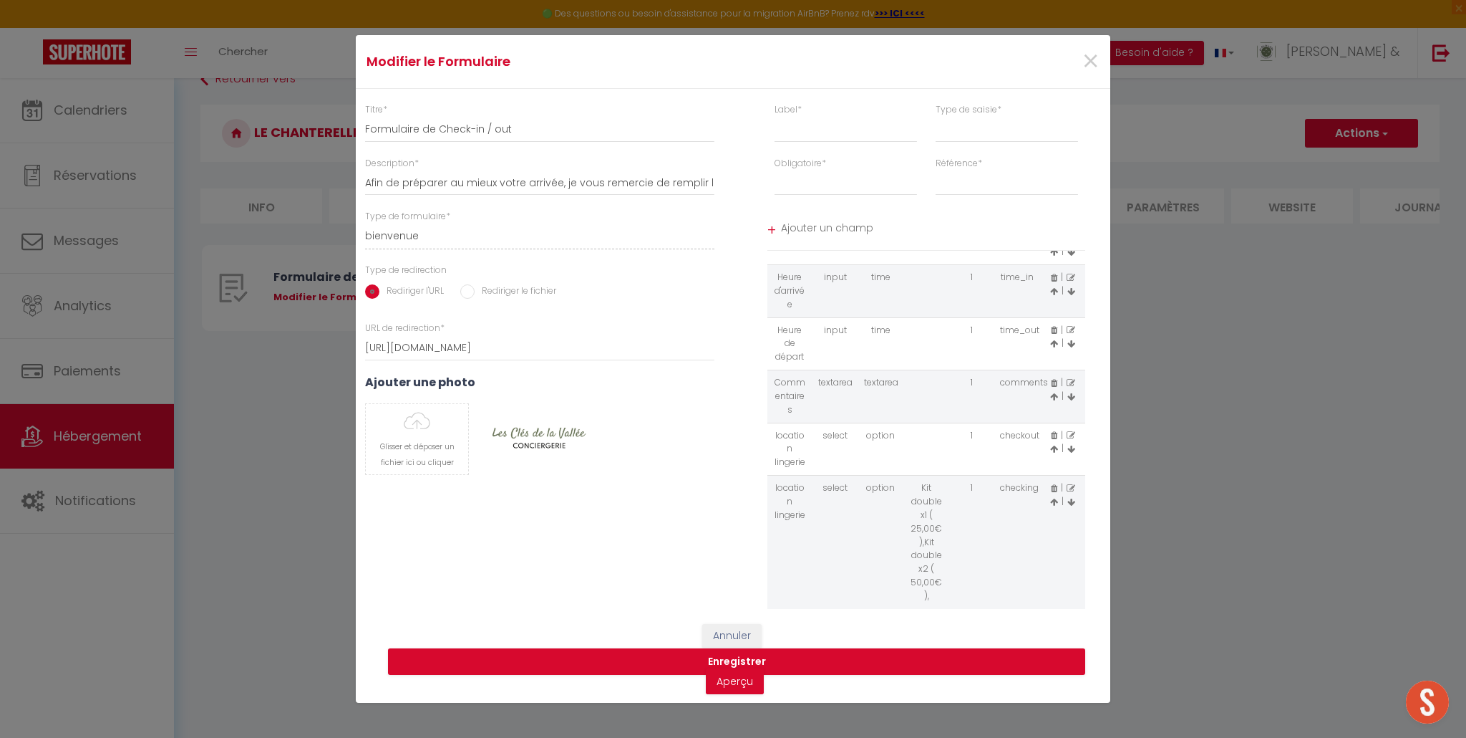
click at [1070, 433] on icon at bounding box center [1071, 435] width 9 height 9
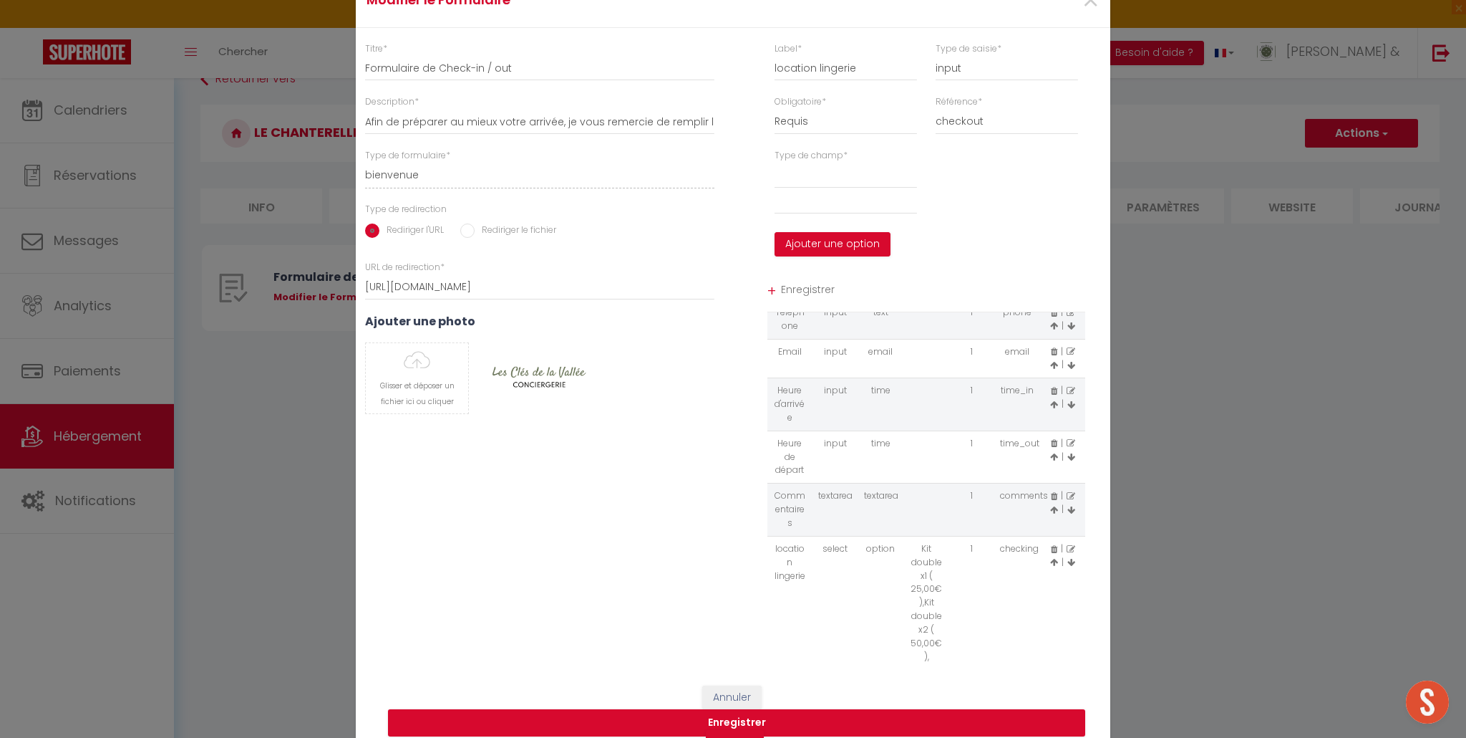
click at [1069, 548] on icon at bounding box center [1071, 549] width 9 height 9
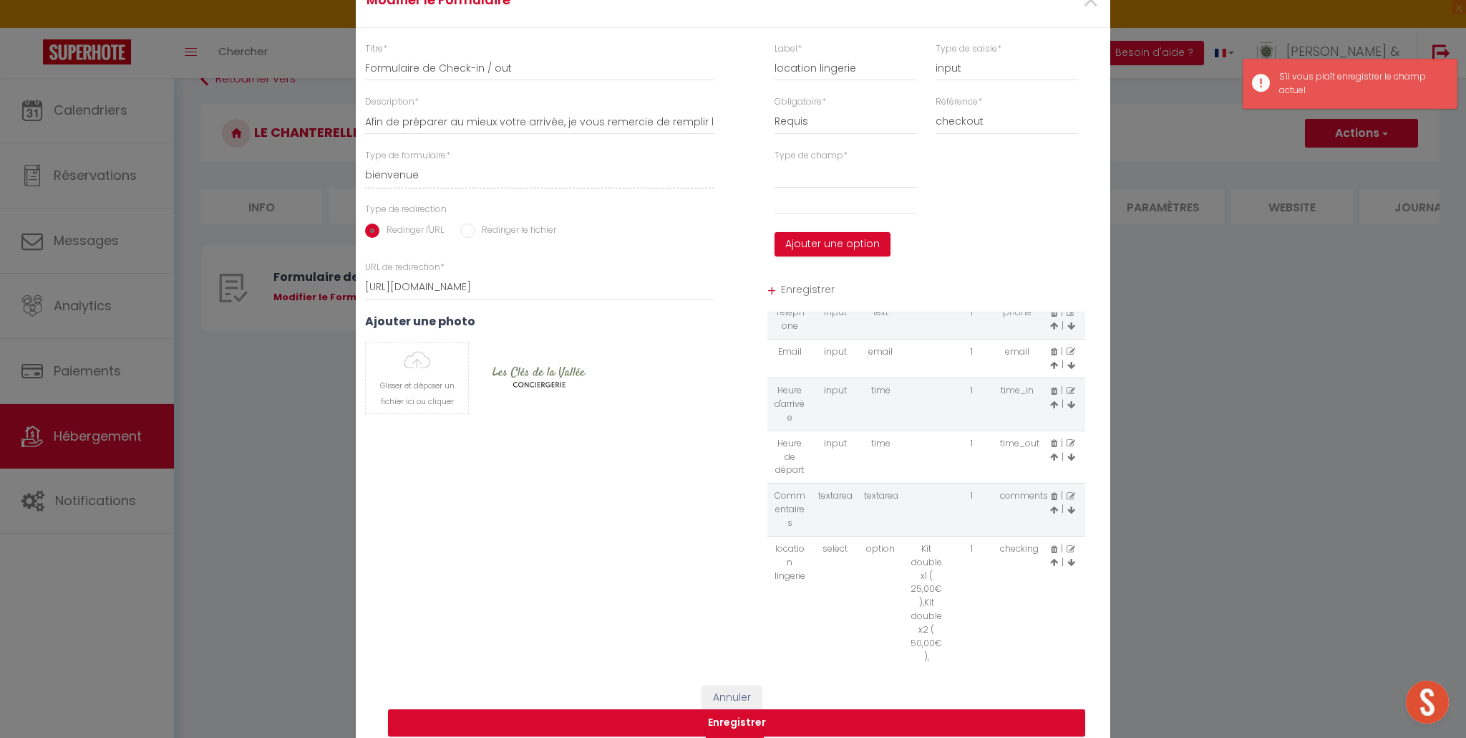
click at [1069, 548] on icon at bounding box center [1071, 549] width 9 height 9
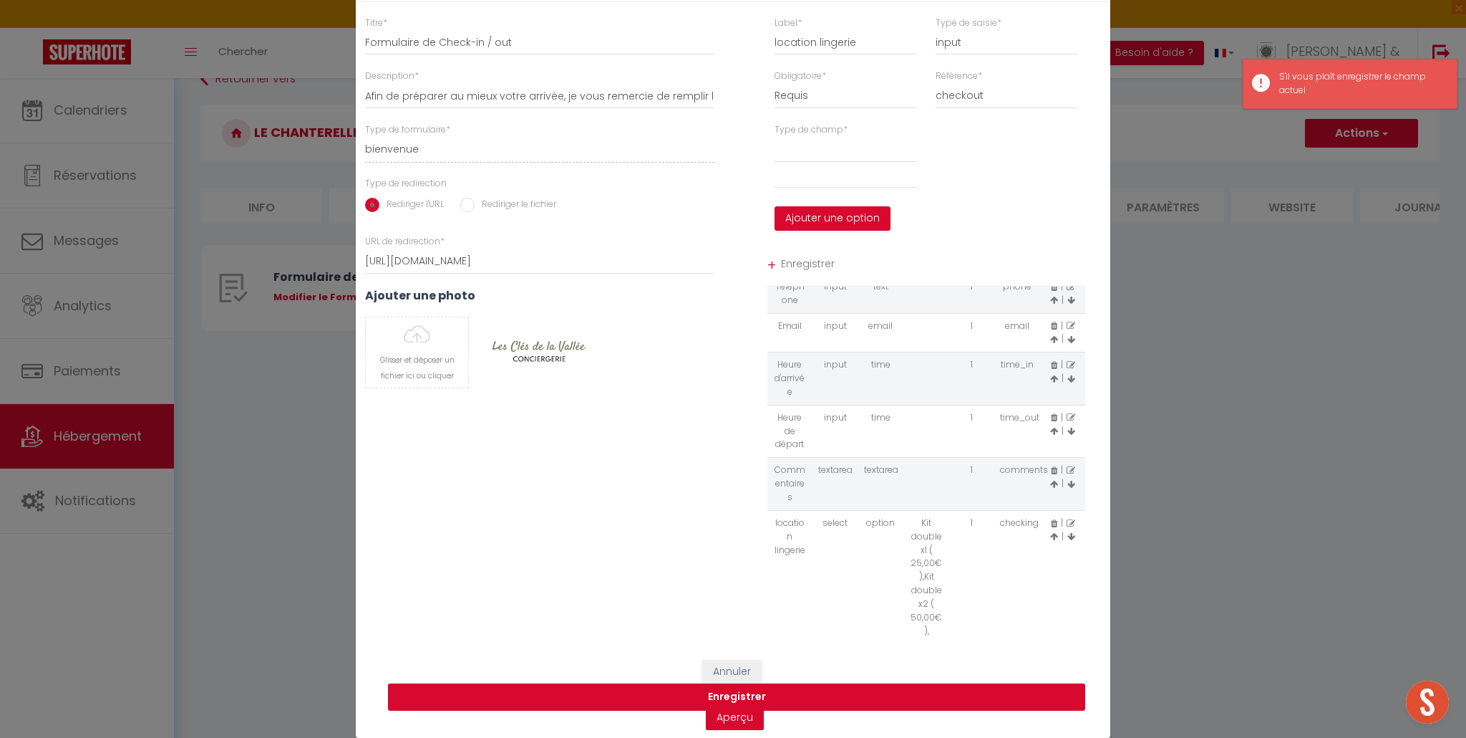
click at [732, 699] on button "Enregistrer" at bounding box center [736, 696] width 697 height 27
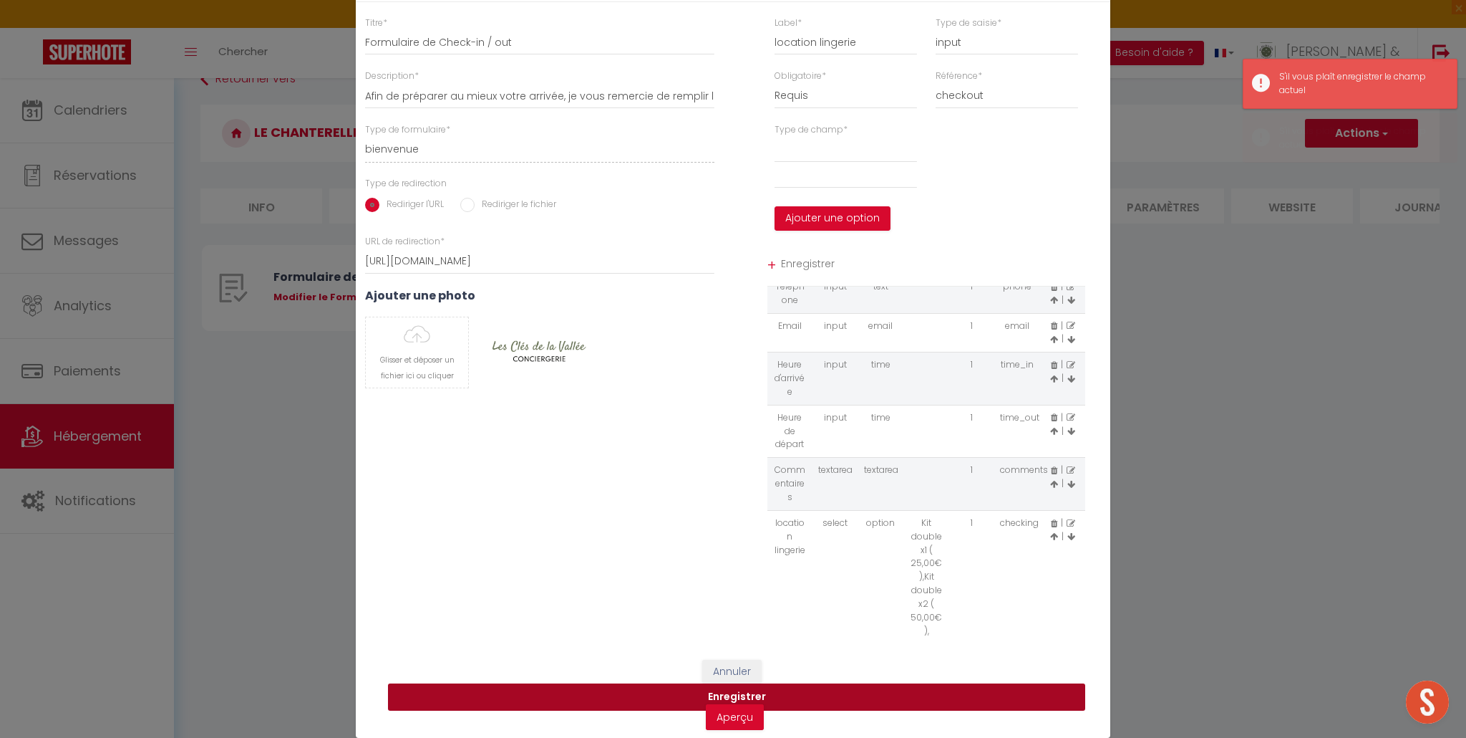
scroll to position [0, 0]
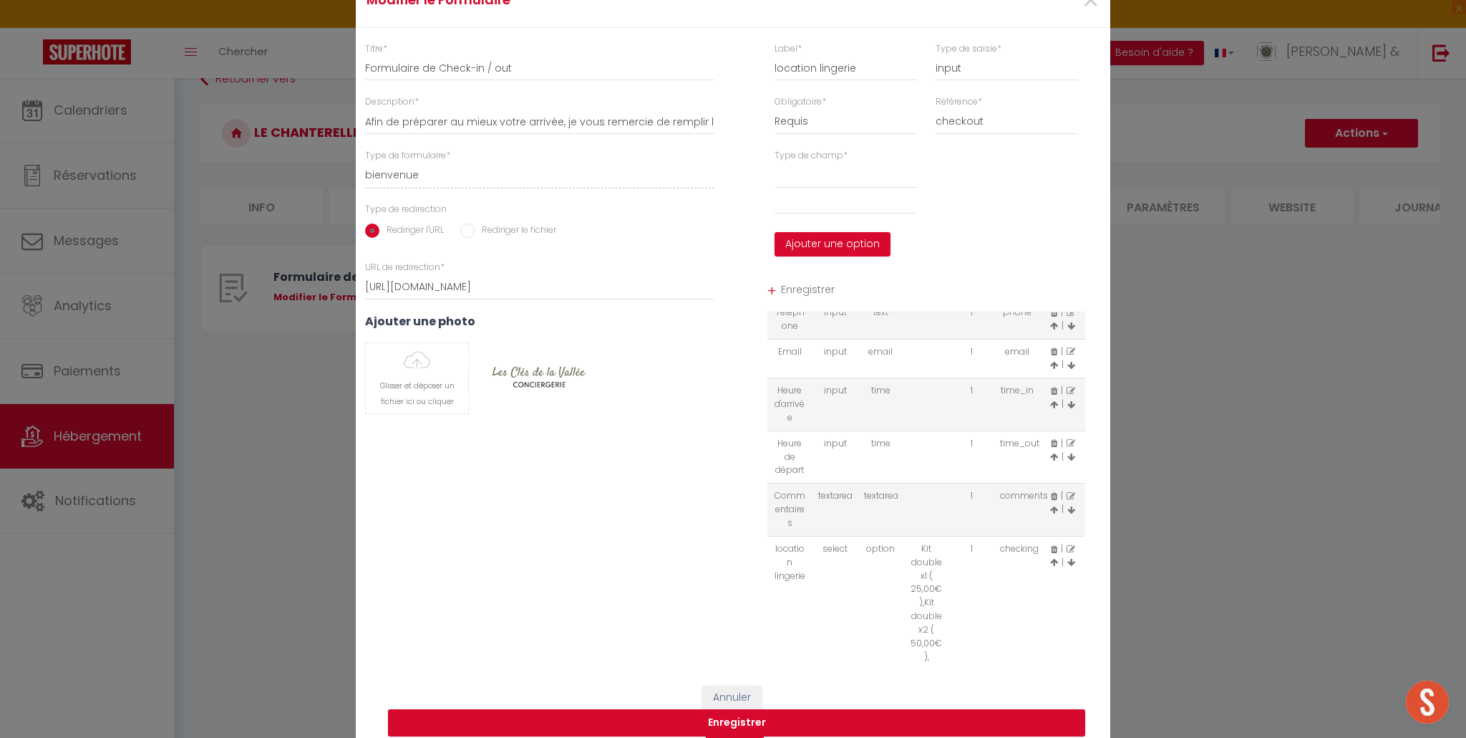
click at [1055, 548] on icon at bounding box center [1054, 549] width 6 height 9
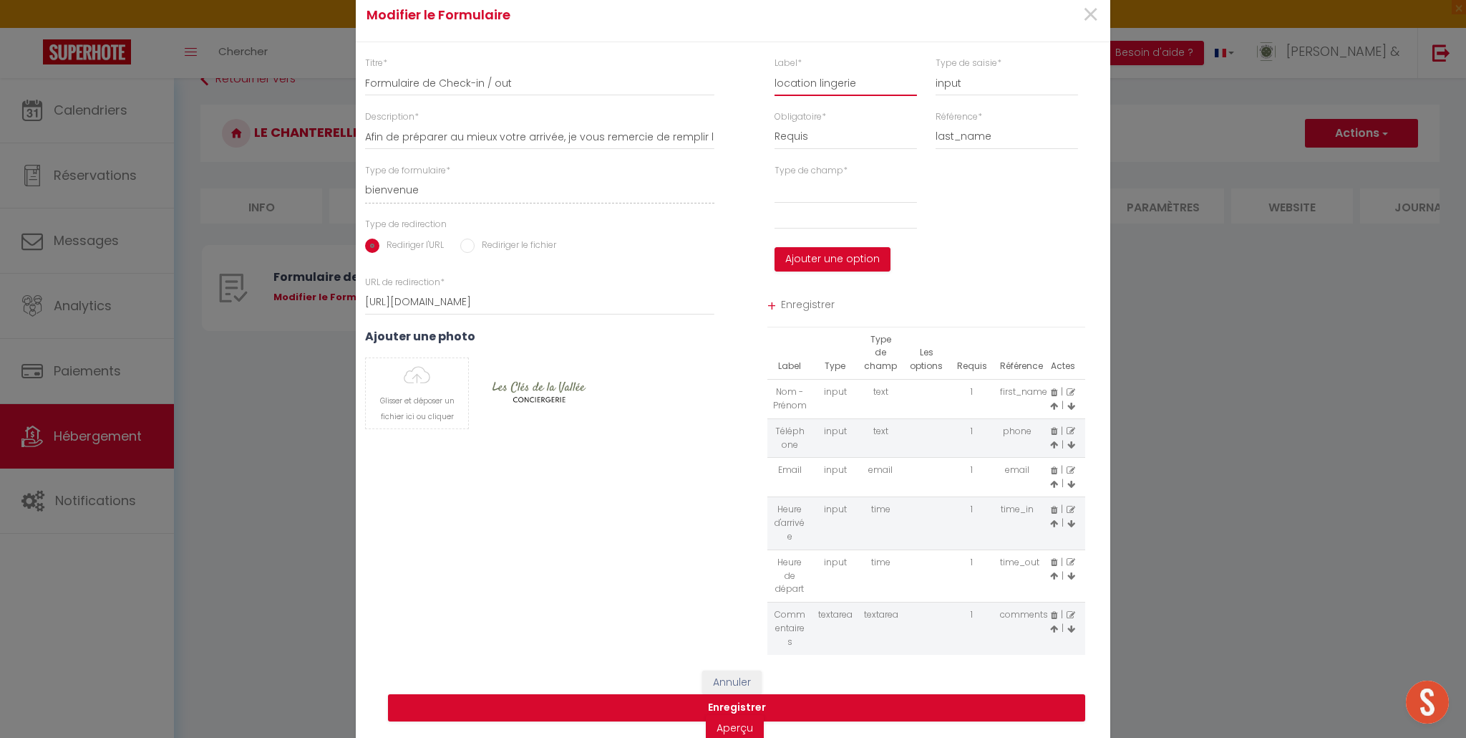
click at [866, 84] on input "location lingerie" at bounding box center [846, 83] width 142 height 26
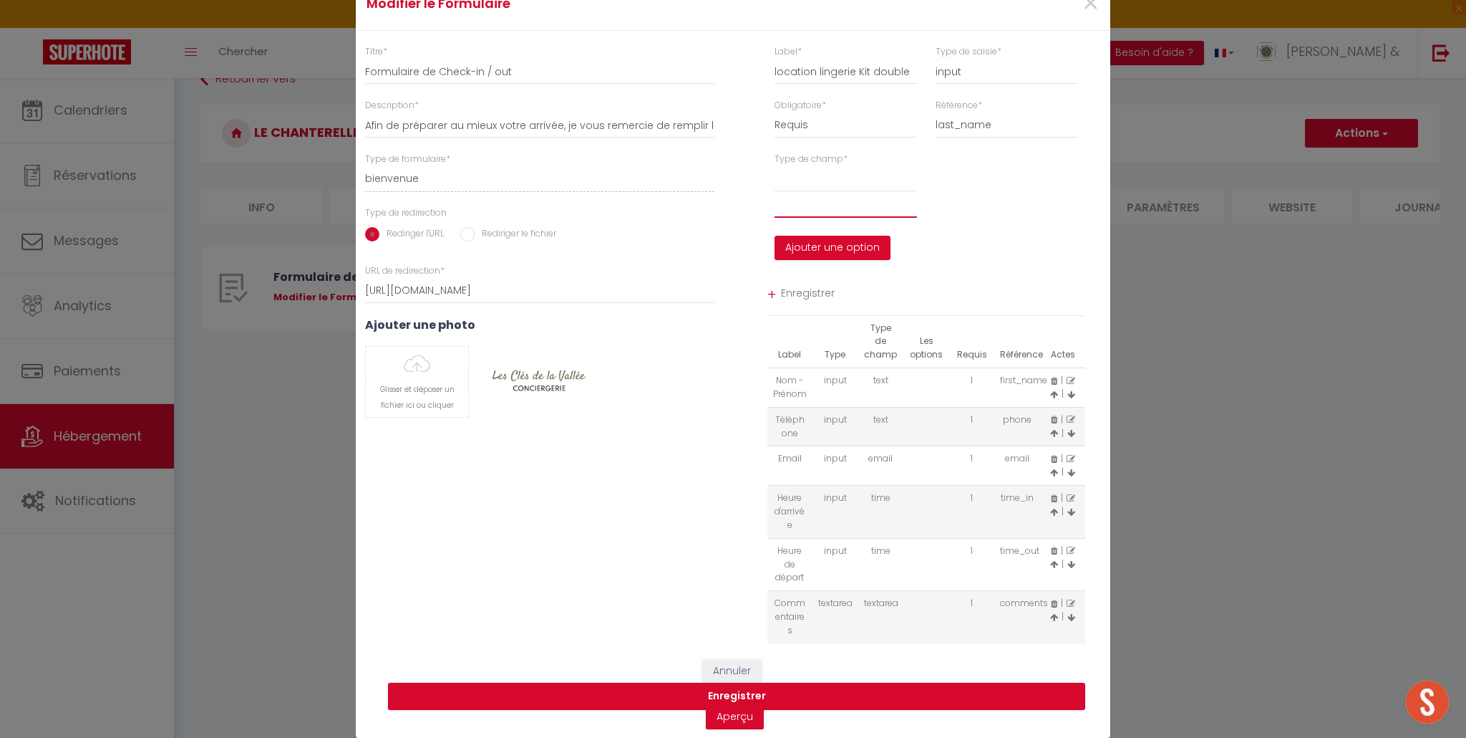
click at [818, 208] on input "text" at bounding box center [846, 205] width 142 height 26
click at [809, 253] on button "Ajouter une option" at bounding box center [833, 248] width 116 height 24
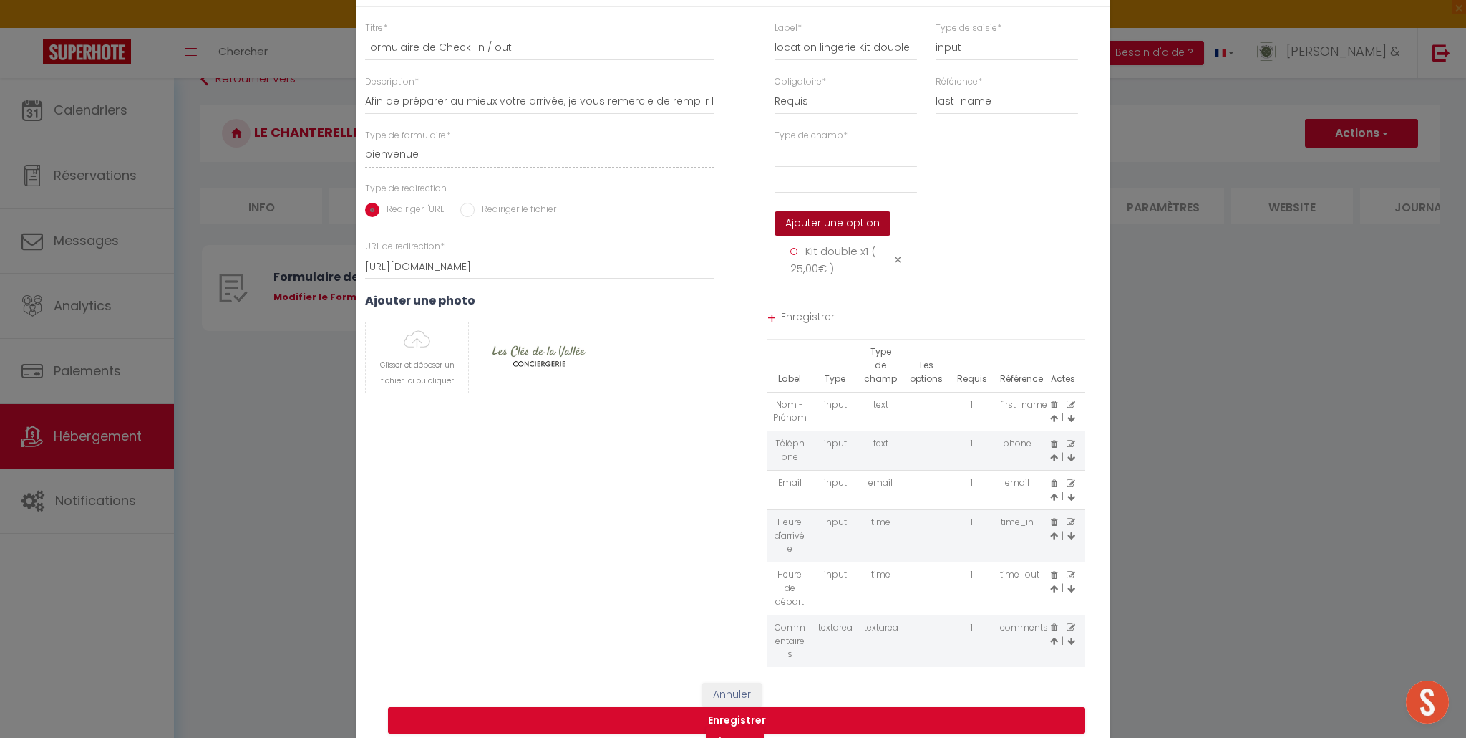
scroll to position [0, 0]
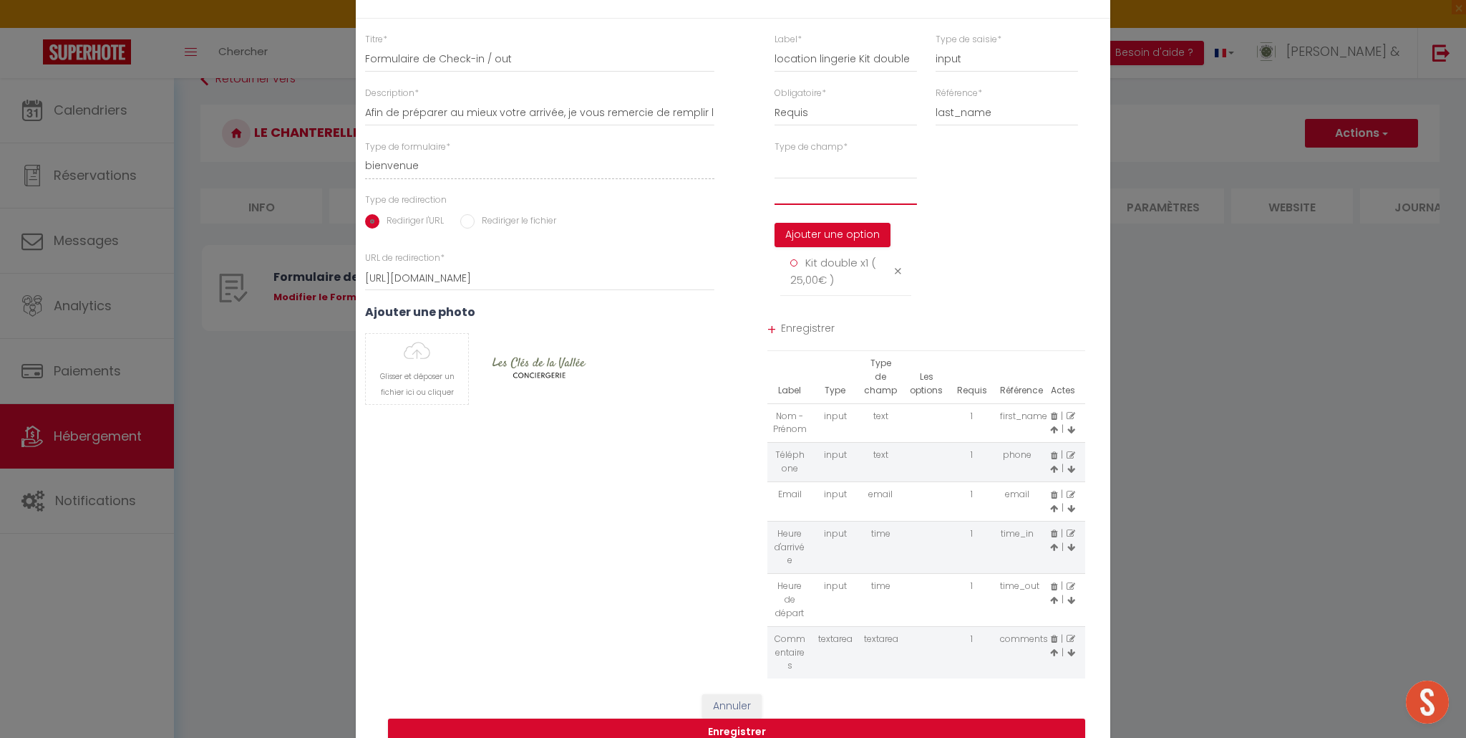
click at [802, 196] on input "text" at bounding box center [846, 192] width 142 height 26
click at [823, 231] on button "Ajouter une option" at bounding box center [833, 235] width 116 height 24
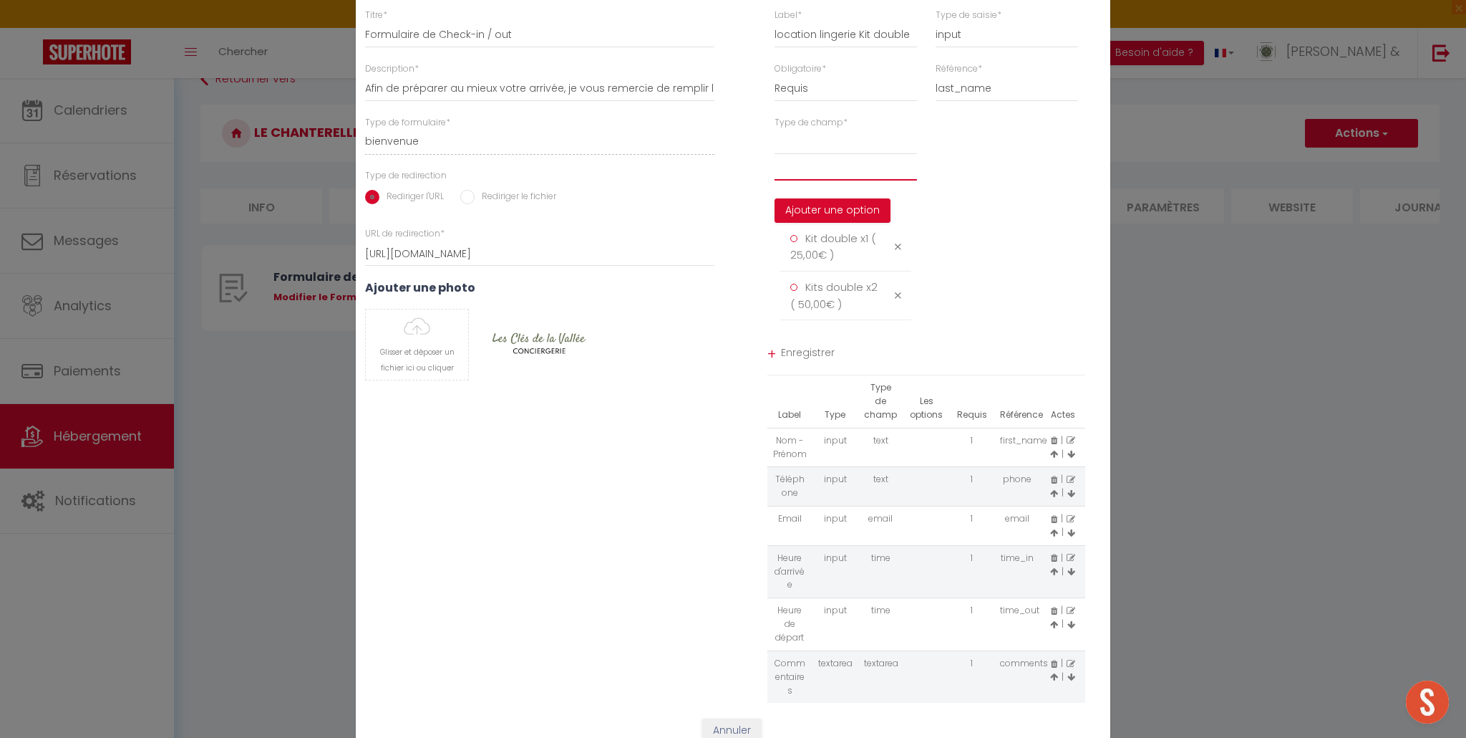
click at [815, 169] on input "text" at bounding box center [846, 168] width 142 height 26
click at [820, 211] on button "Ajouter une option" at bounding box center [833, 210] width 116 height 24
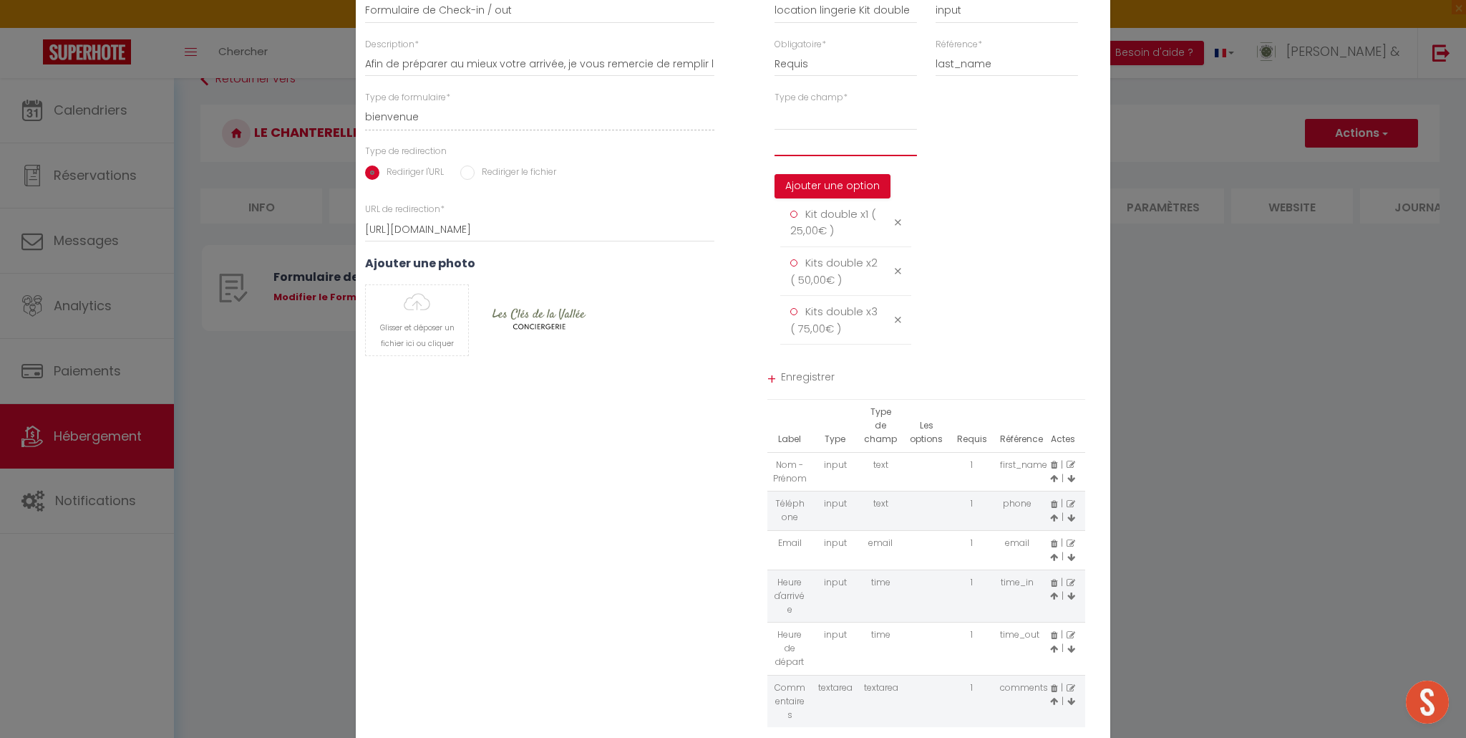
click at [811, 148] on input "text" at bounding box center [846, 143] width 142 height 26
click at [811, 181] on button "Ajouter une option" at bounding box center [833, 186] width 116 height 24
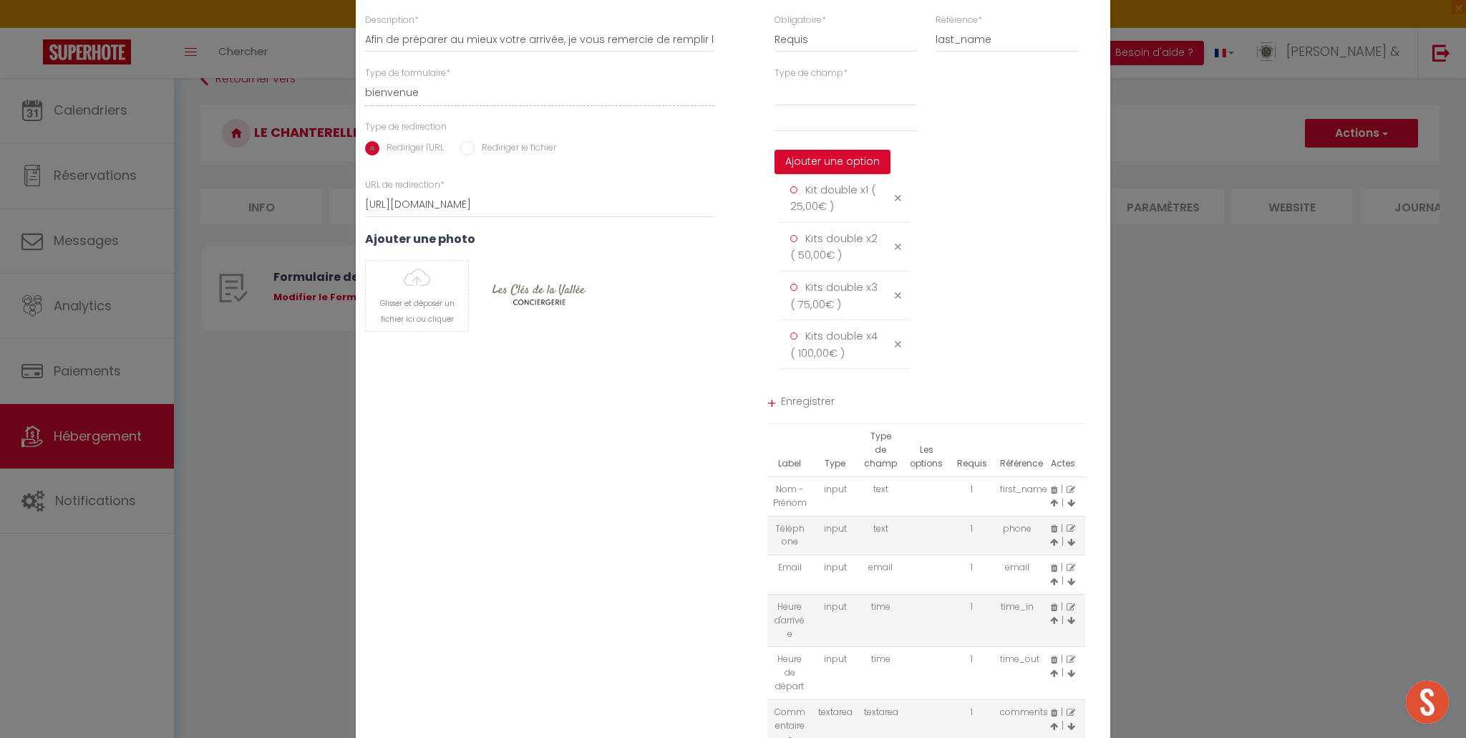
click at [815, 400] on span "Enregistrer" at bounding box center [933, 403] width 305 height 26
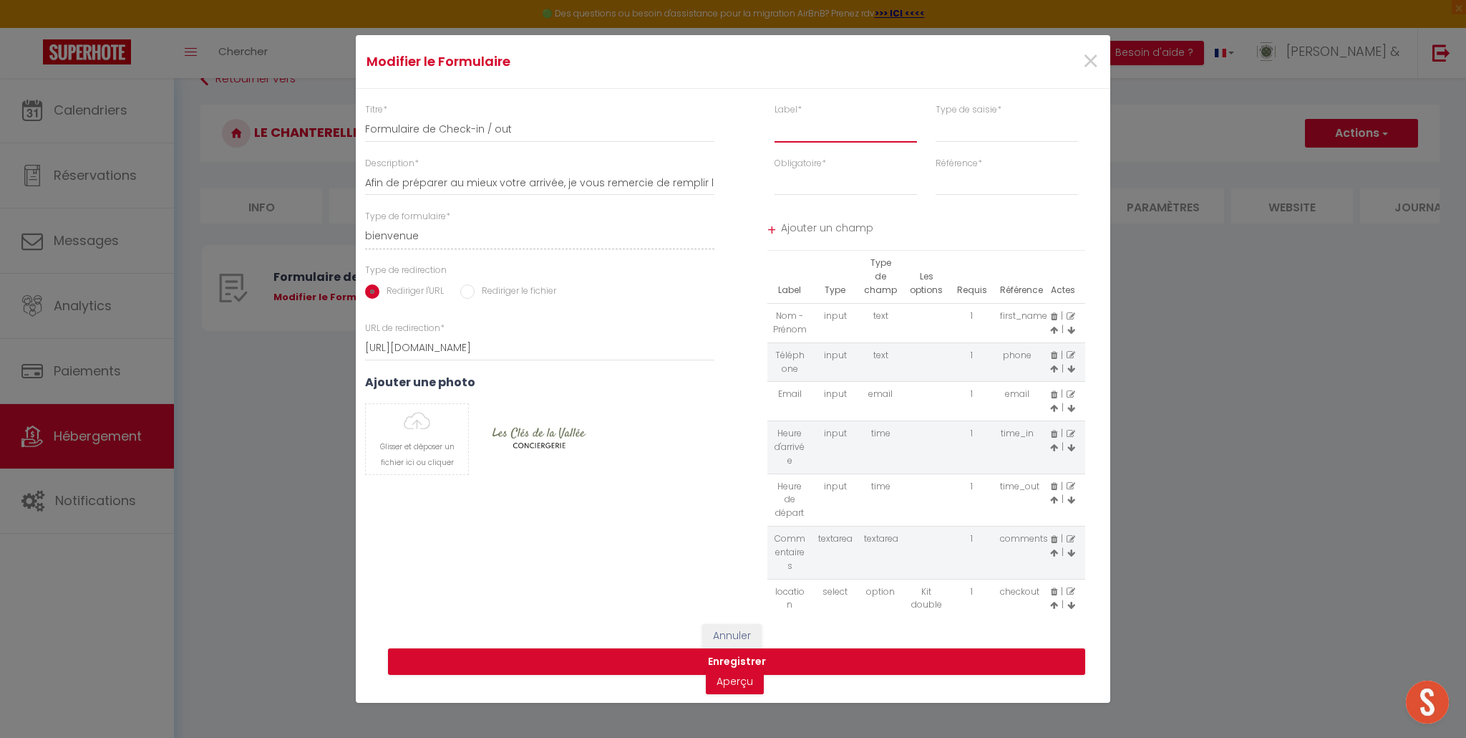
click at [841, 132] on input "text" at bounding box center [846, 130] width 142 height 26
click at [959, 133] on select "input select textarea" at bounding box center [1007, 130] width 142 height 26
click at [936, 117] on select "input select textarea" at bounding box center [1007, 130] width 142 height 26
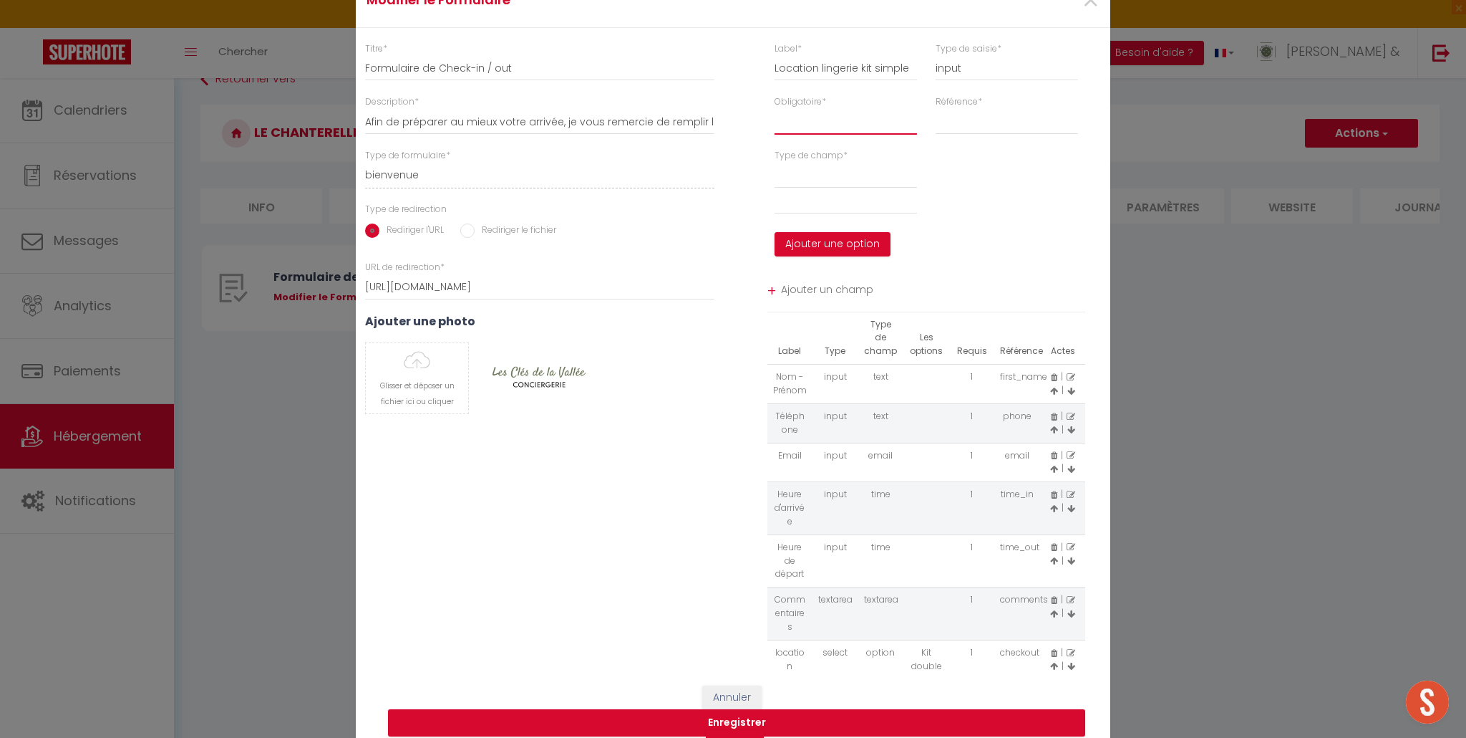
click at [838, 123] on select "Requis Optionnel" at bounding box center [846, 122] width 142 height 26
click at [775, 109] on select "Requis Optionnel" at bounding box center [846, 122] width 142 height 26
click at [978, 124] on select "last_name notes checking" at bounding box center [1007, 122] width 142 height 26
click at [936, 109] on select "last_name notes checking" at bounding box center [1007, 122] width 142 height 26
click at [978, 123] on select "last_name notes checking" at bounding box center [1007, 122] width 142 height 26
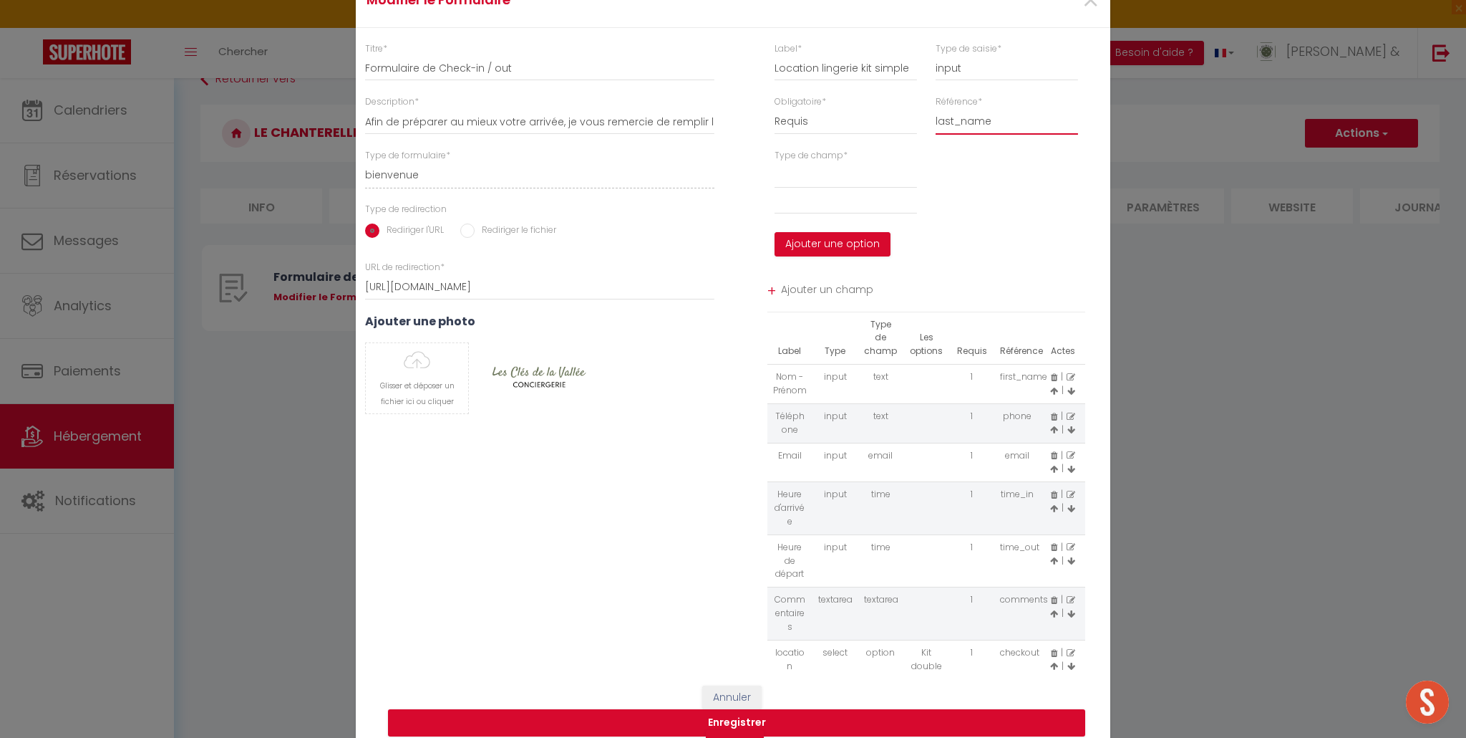
click at [936, 109] on select "last_name notes checking" at bounding box center [1007, 122] width 142 height 26
click at [821, 175] on select "option" at bounding box center [846, 176] width 142 height 26
click at [775, 163] on select "option" at bounding box center [846, 176] width 142 height 26
click at [822, 198] on input "text" at bounding box center [846, 201] width 142 height 26
click at [821, 243] on button "Ajouter une option" at bounding box center [833, 244] width 116 height 24
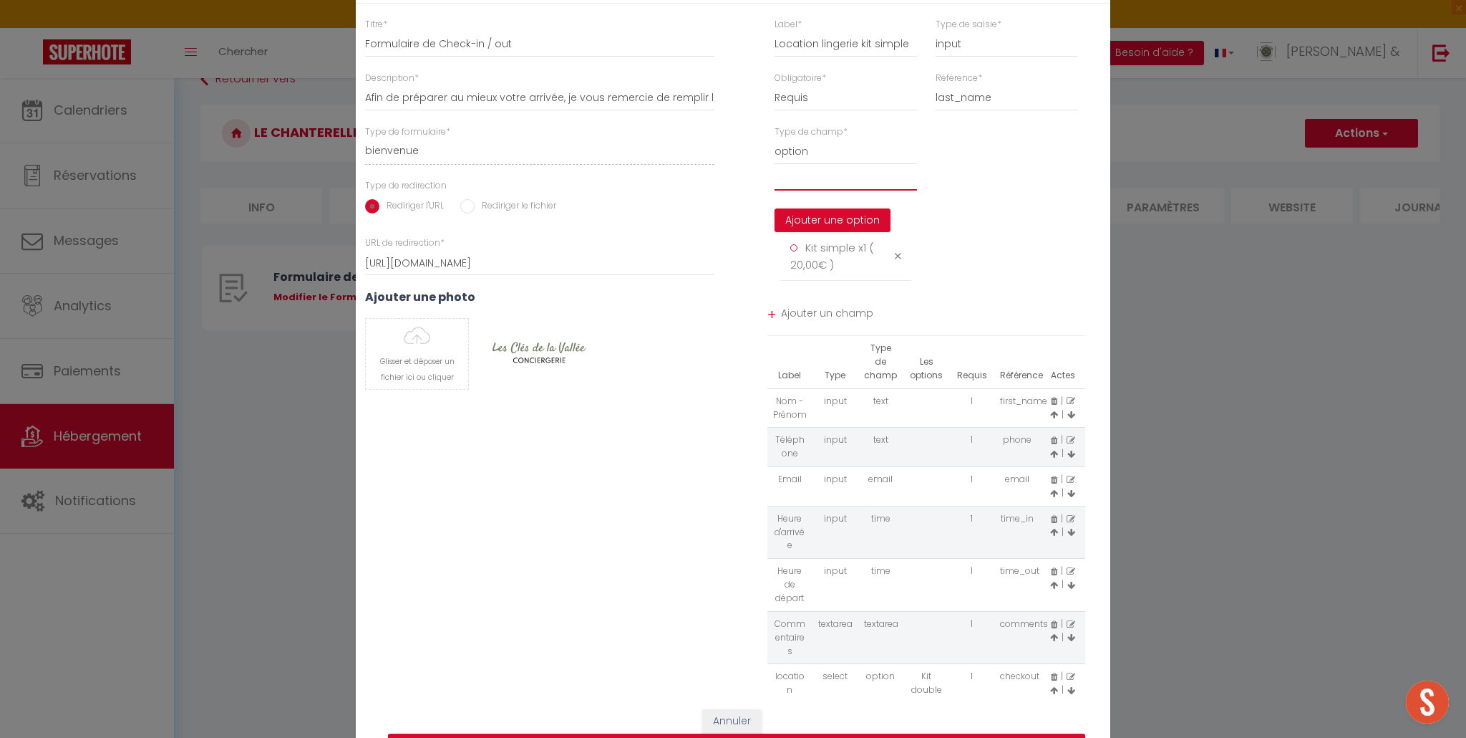
click at [810, 176] on input "text" at bounding box center [846, 178] width 142 height 26
click at [815, 222] on button "Ajouter une option" at bounding box center [833, 220] width 116 height 24
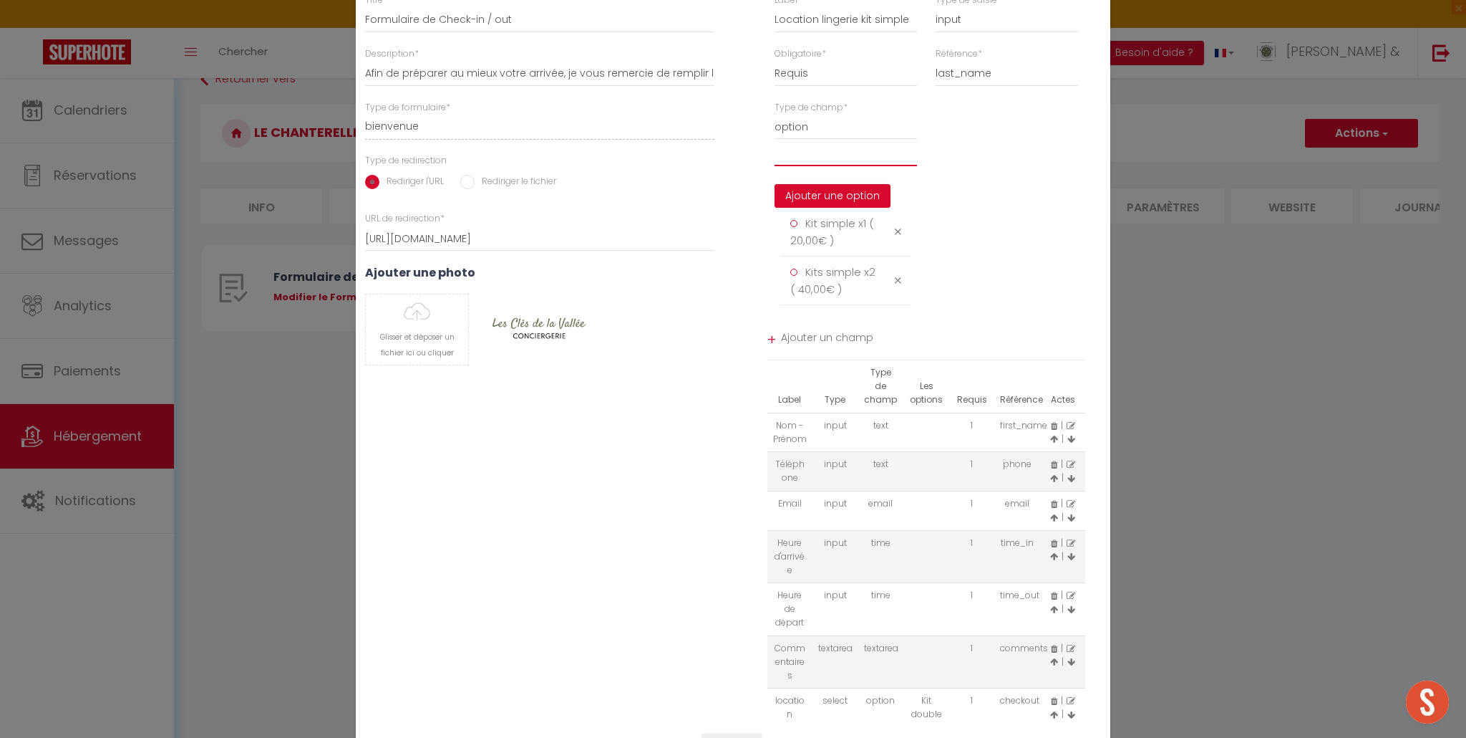
click at [807, 156] on input "text" at bounding box center [846, 153] width 142 height 26
click at [811, 193] on button "Ajouter une option" at bounding box center [833, 196] width 116 height 24
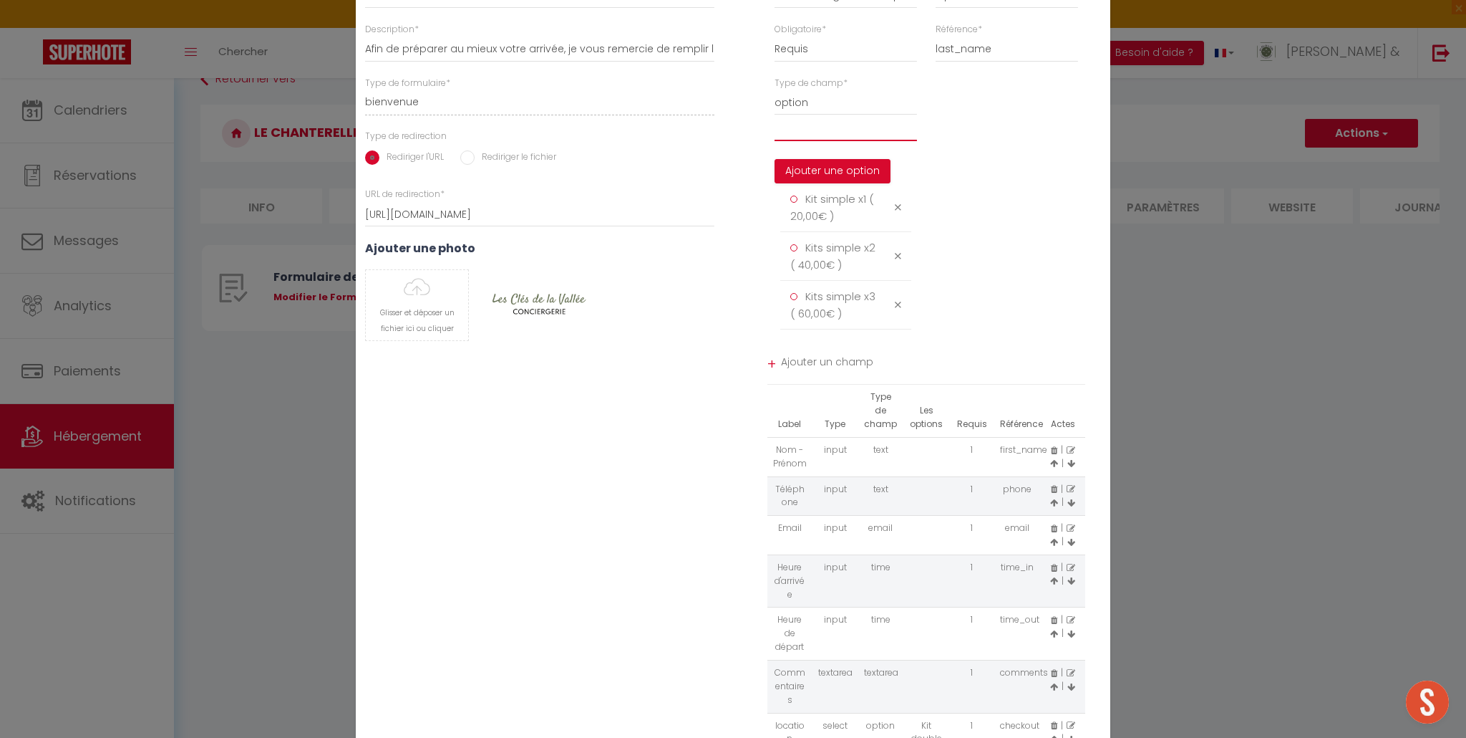
click at [807, 132] on input "text" at bounding box center [846, 128] width 142 height 26
click at [817, 169] on button "Ajouter une option" at bounding box center [833, 171] width 116 height 24
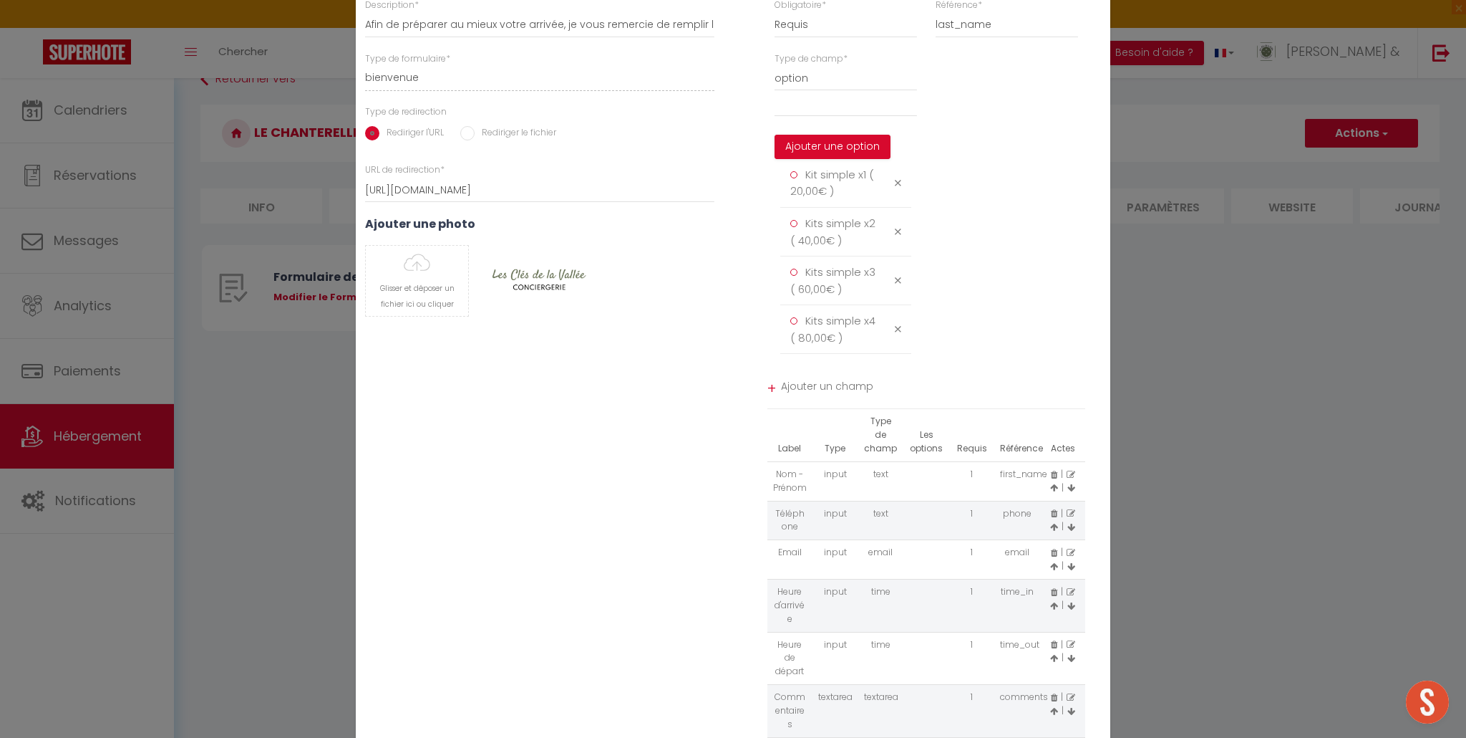
click at [816, 387] on span "Ajouter un champ" at bounding box center [933, 388] width 305 height 26
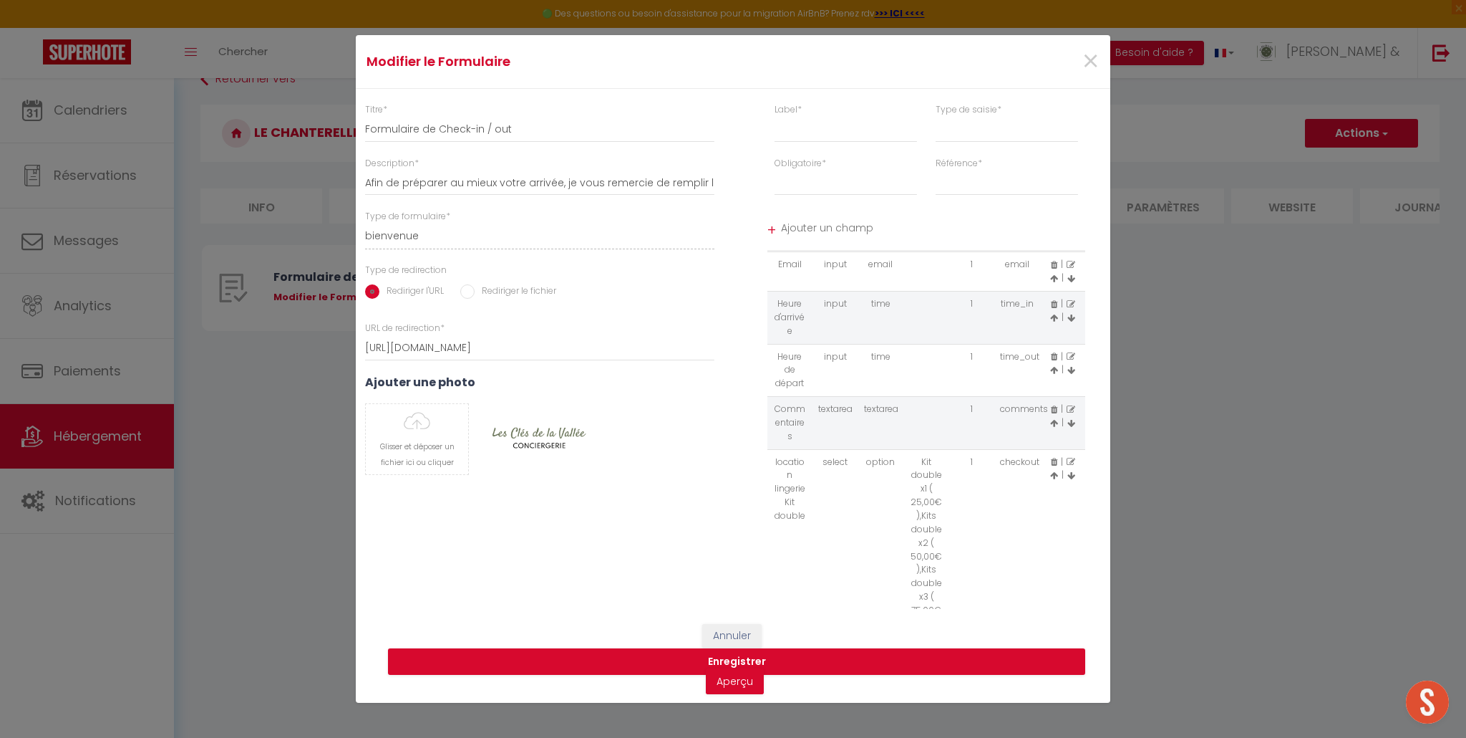
scroll to position [132, 0]
click at [1071, 422] on icon at bounding box center [1072, 420] width 8 height 9
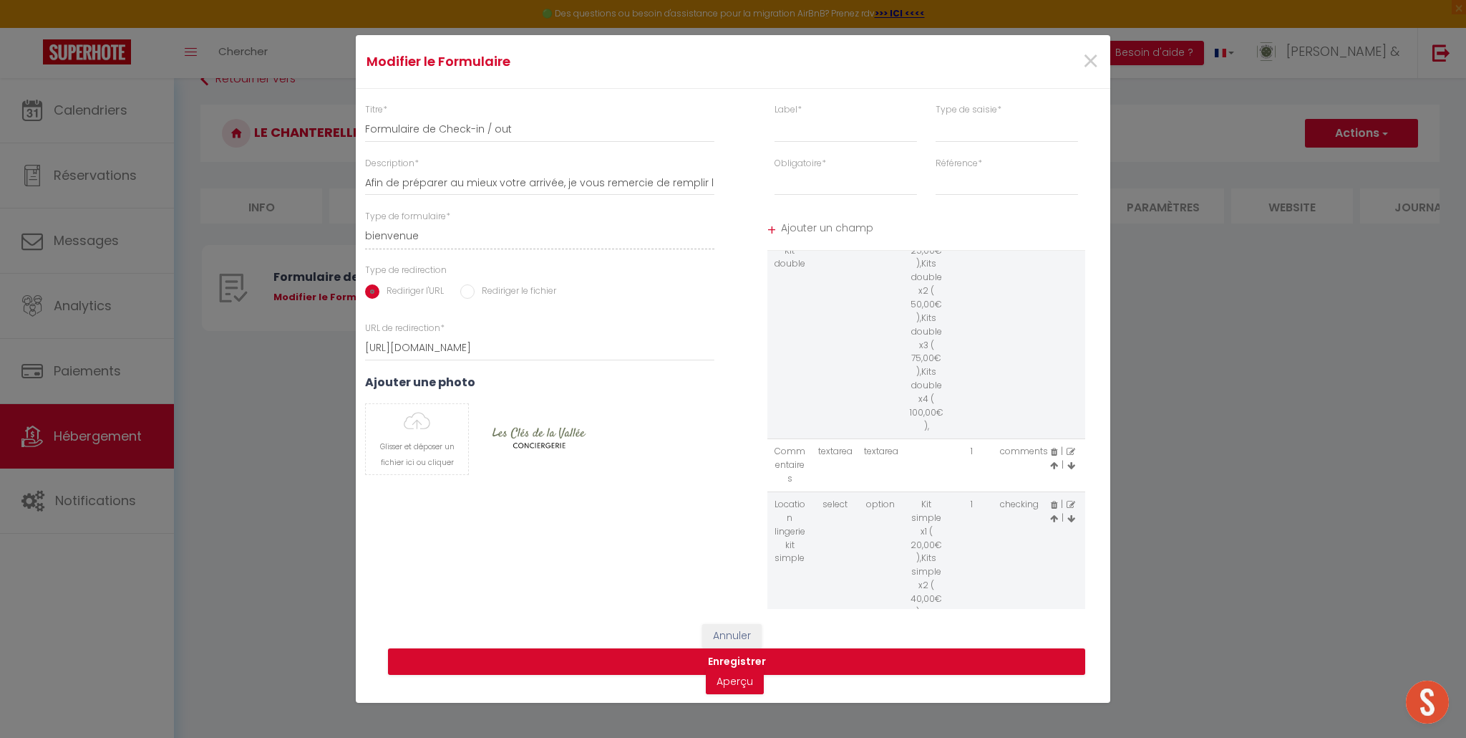
scroll to position [342, 0]
click at [1070, 454] on icon at bounding box center [1072, 452] width 8 height 9
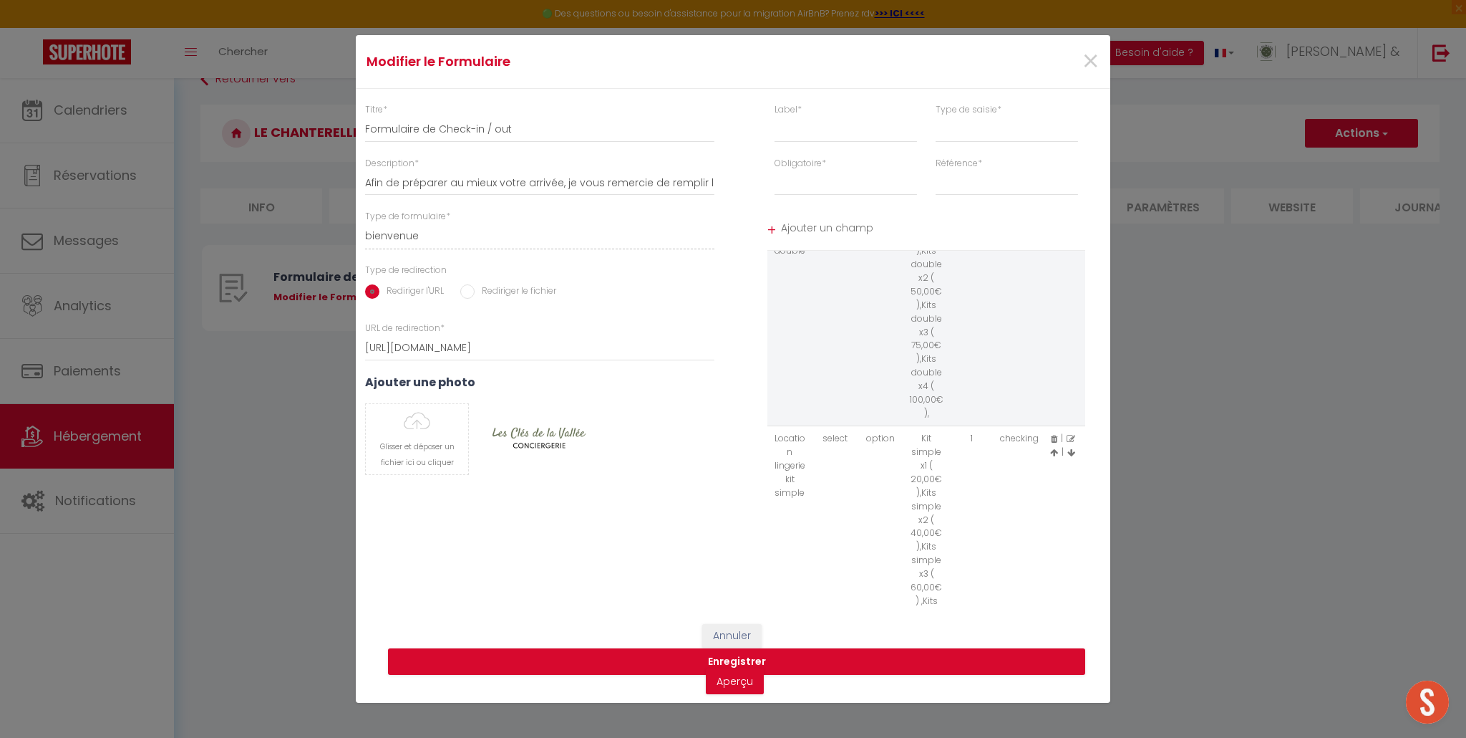
scroll to position [453, 0]
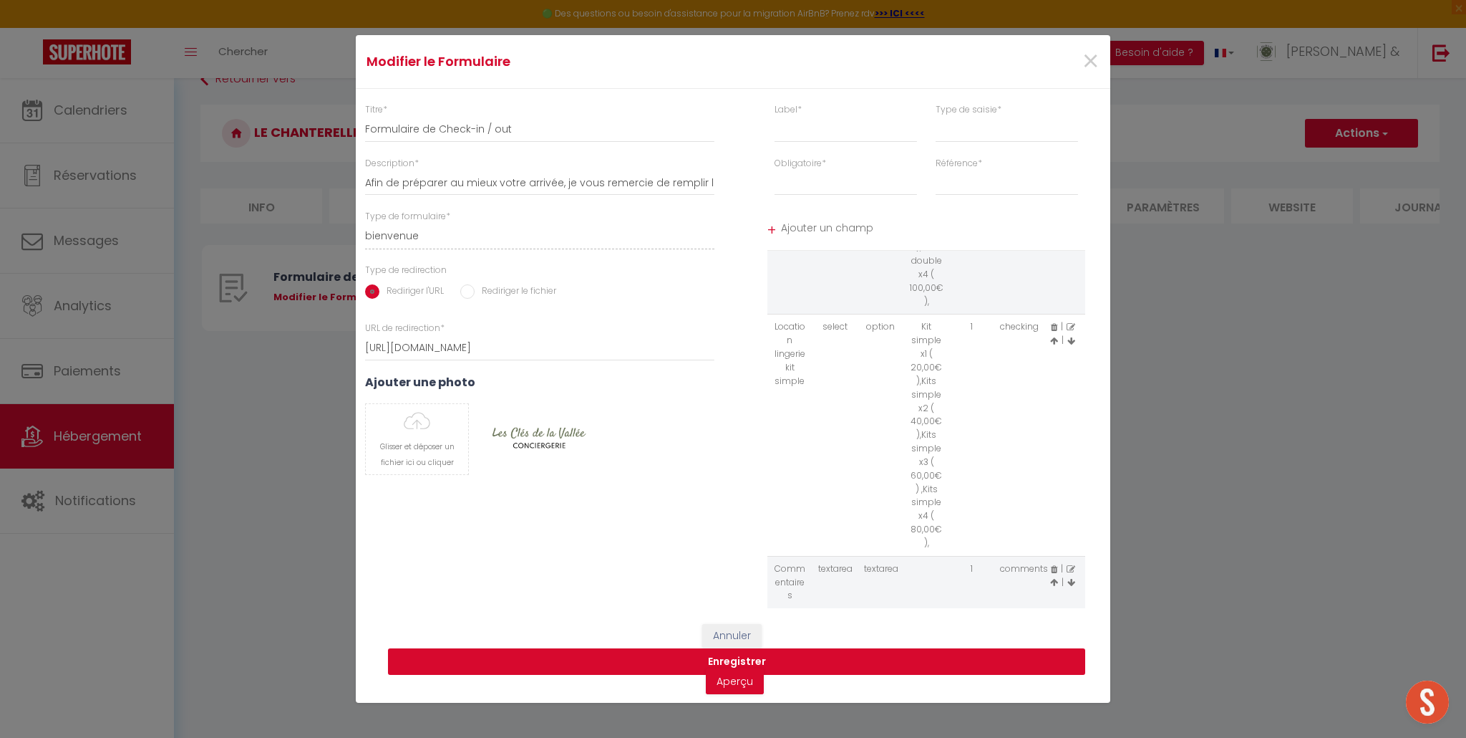
click at [727, 661] on button "Enregistrer" at bounding box center [736, 661] width 697 height 27
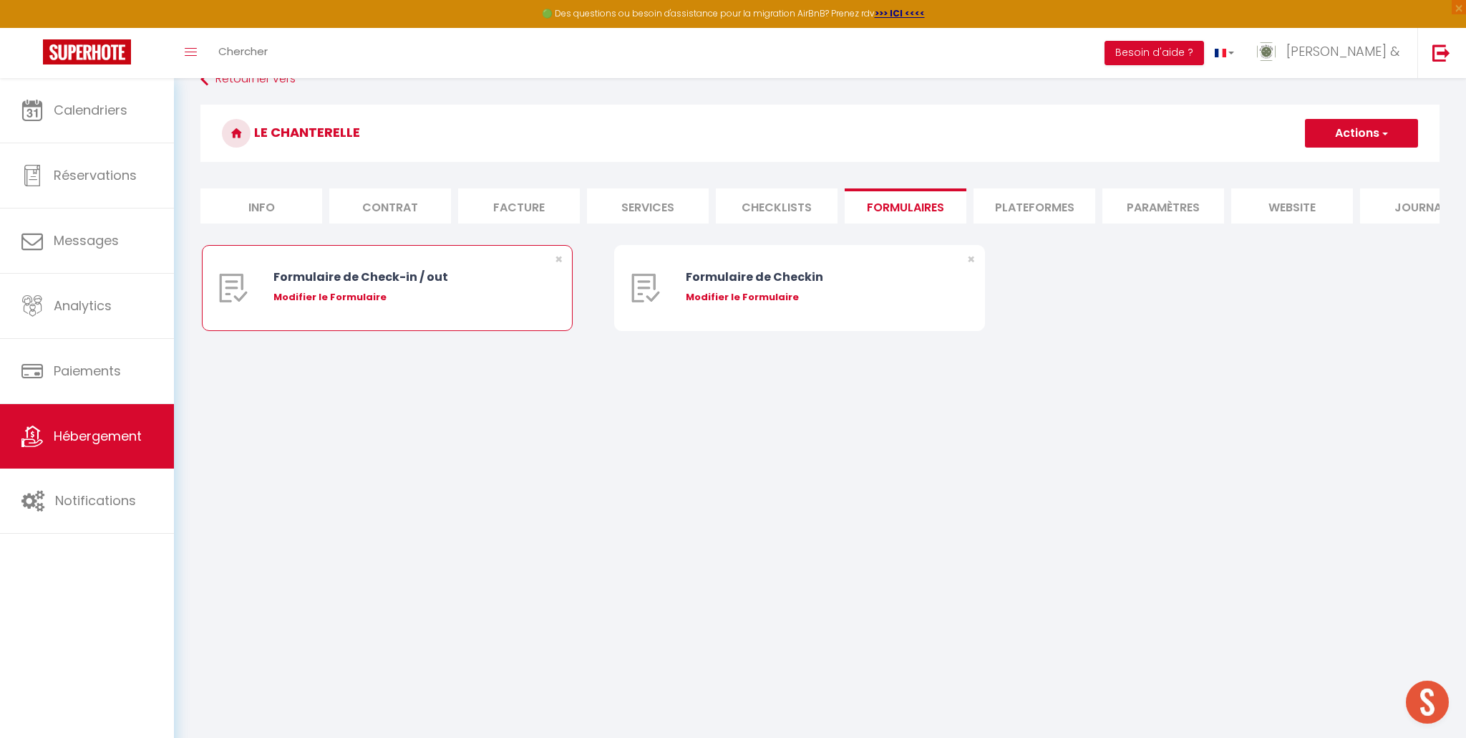
click at [355, 299] on div "Modifier le Formulaire" at bounding box center [403, 297] width 258 height 14
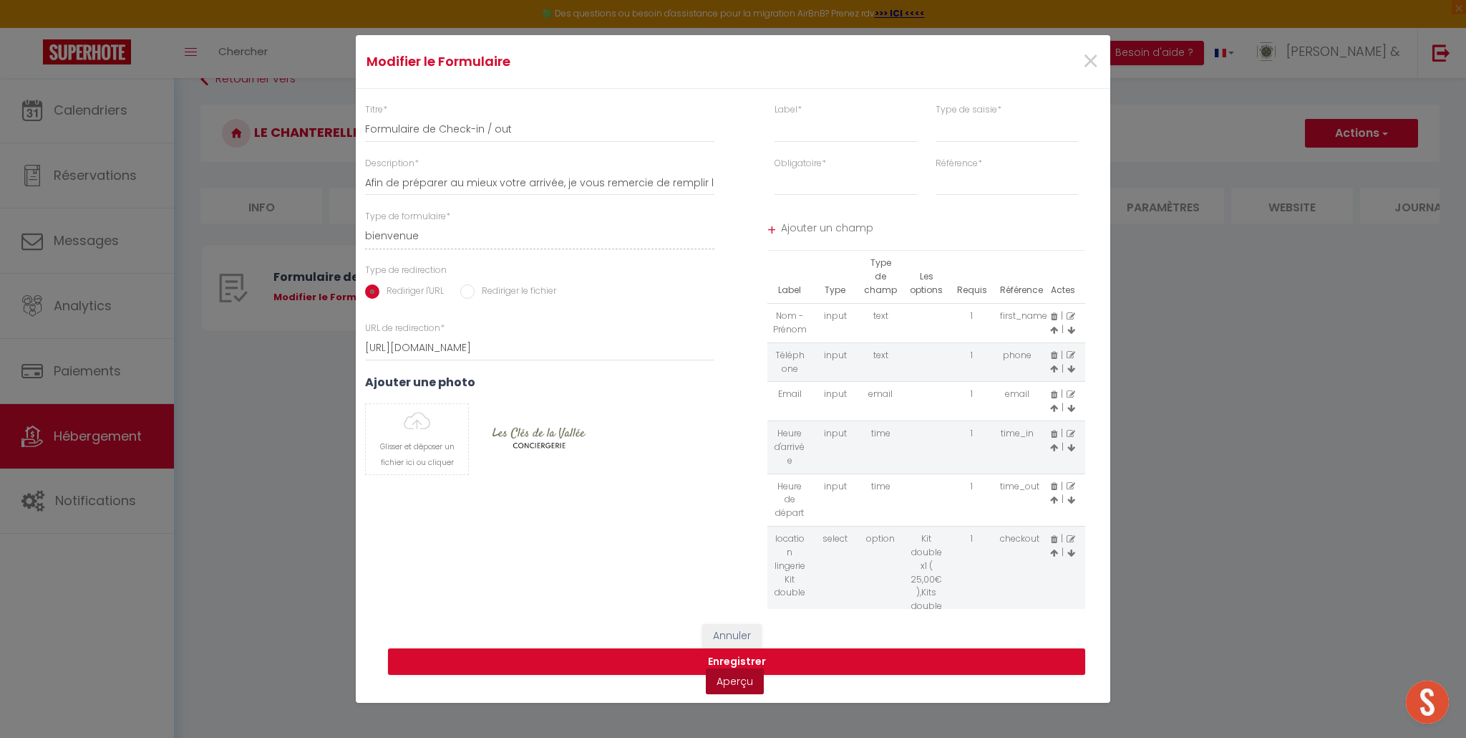
click at [745, 685] on link "Aperçu" at bounding box center [735, 681] width 58 height 26
click at [1091, 59] on span "×" at bounding box center [1091, 61] width 18 height 43
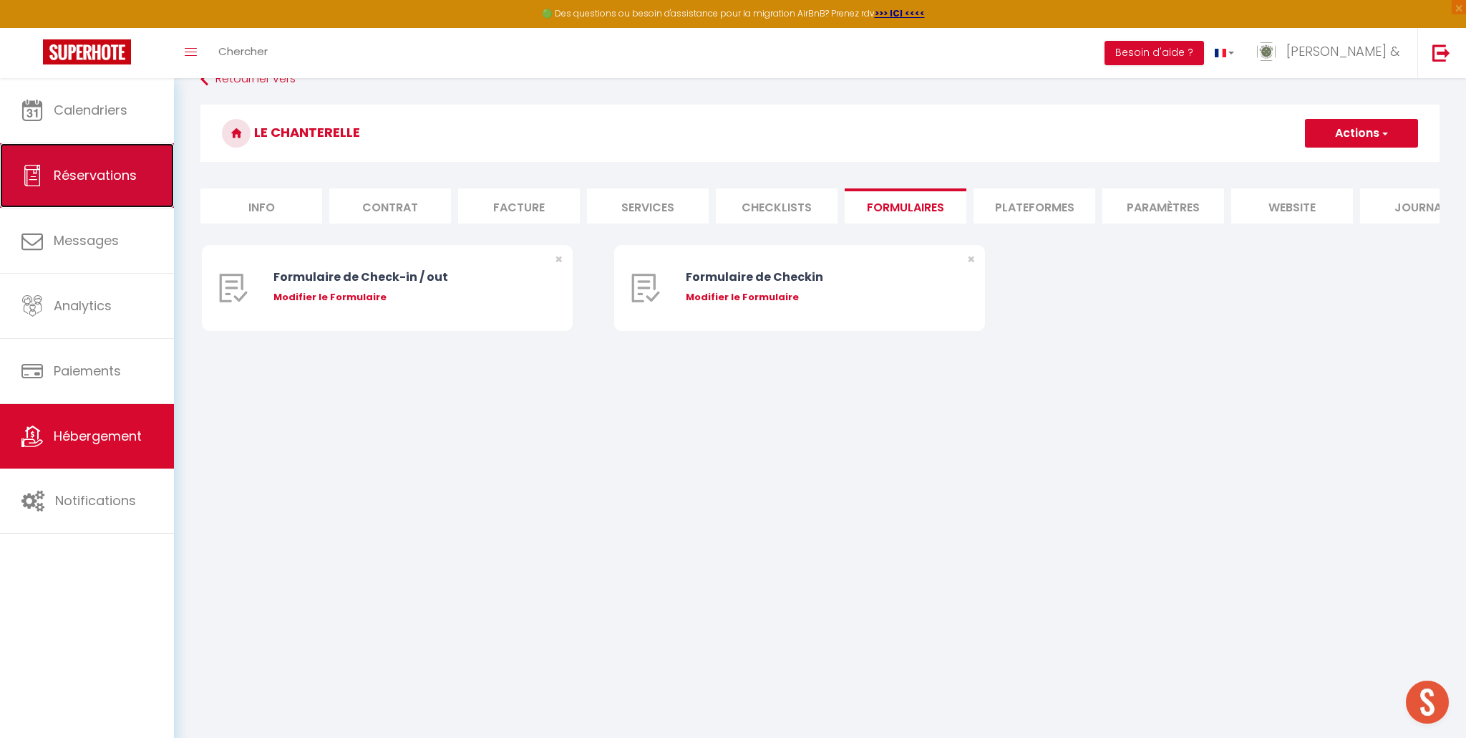
click at [58, 170] on span "Réservations" at bounding box center [95, 175] width 83 height 18
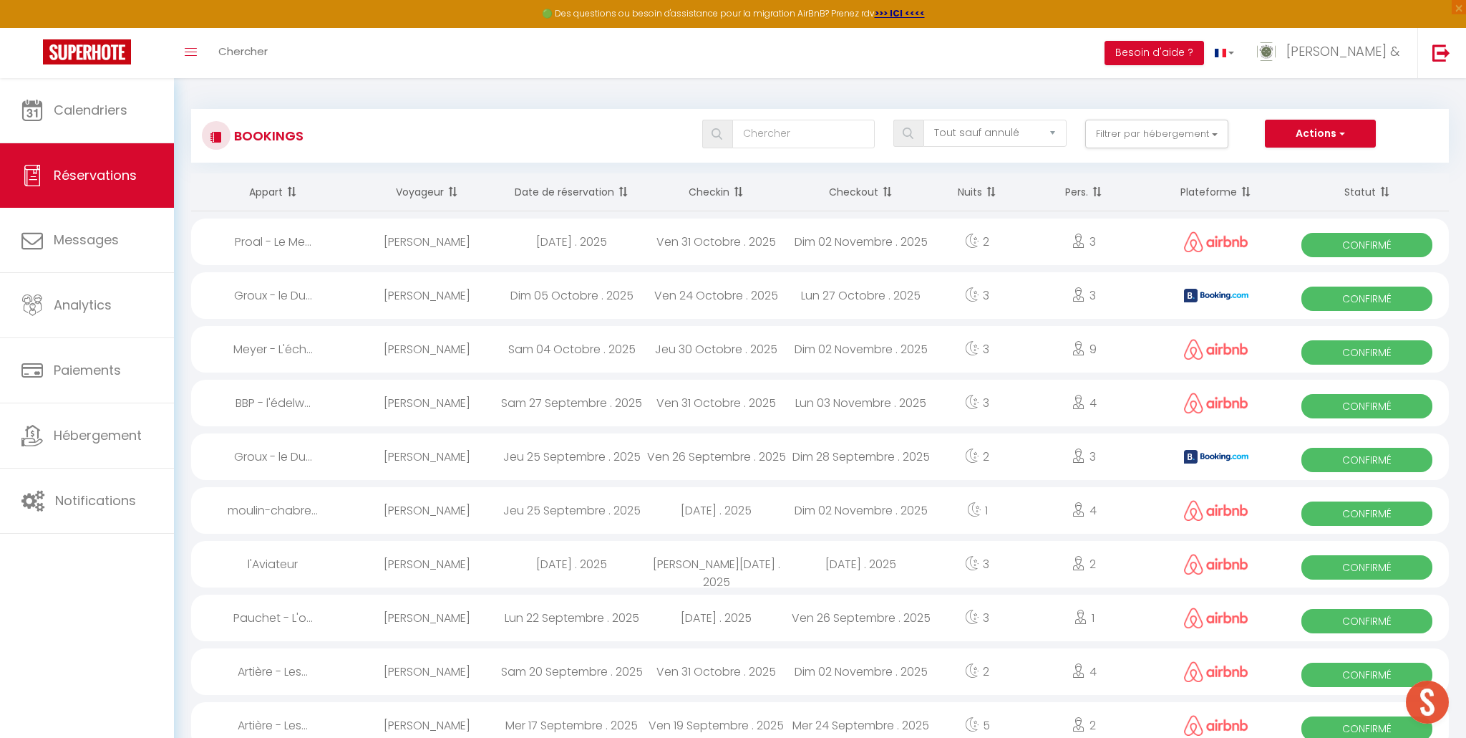
click at [1346, 247] on span "Confirmé" at bounding box center [1367, 245] width 131 height 24
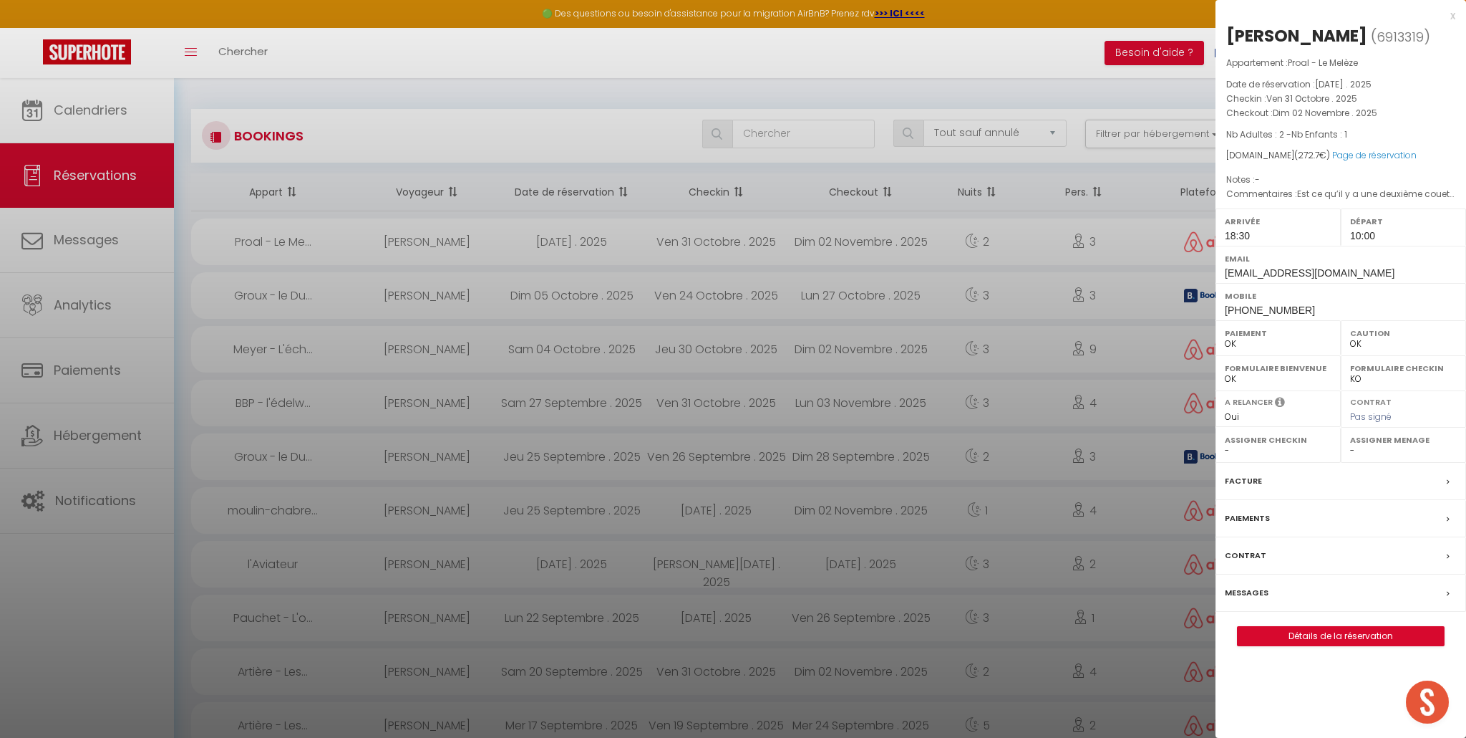
click at [1356, 377] on select "OK KO" at bounding box center [1403, 378] width 107 height 13
click at [1350, 372] on select "OK KO" at bounding box center [1403, 378] width 107 height 13
click at [1454, 14] on div "x" at bounding box center [1336, 15] width 240 height 17
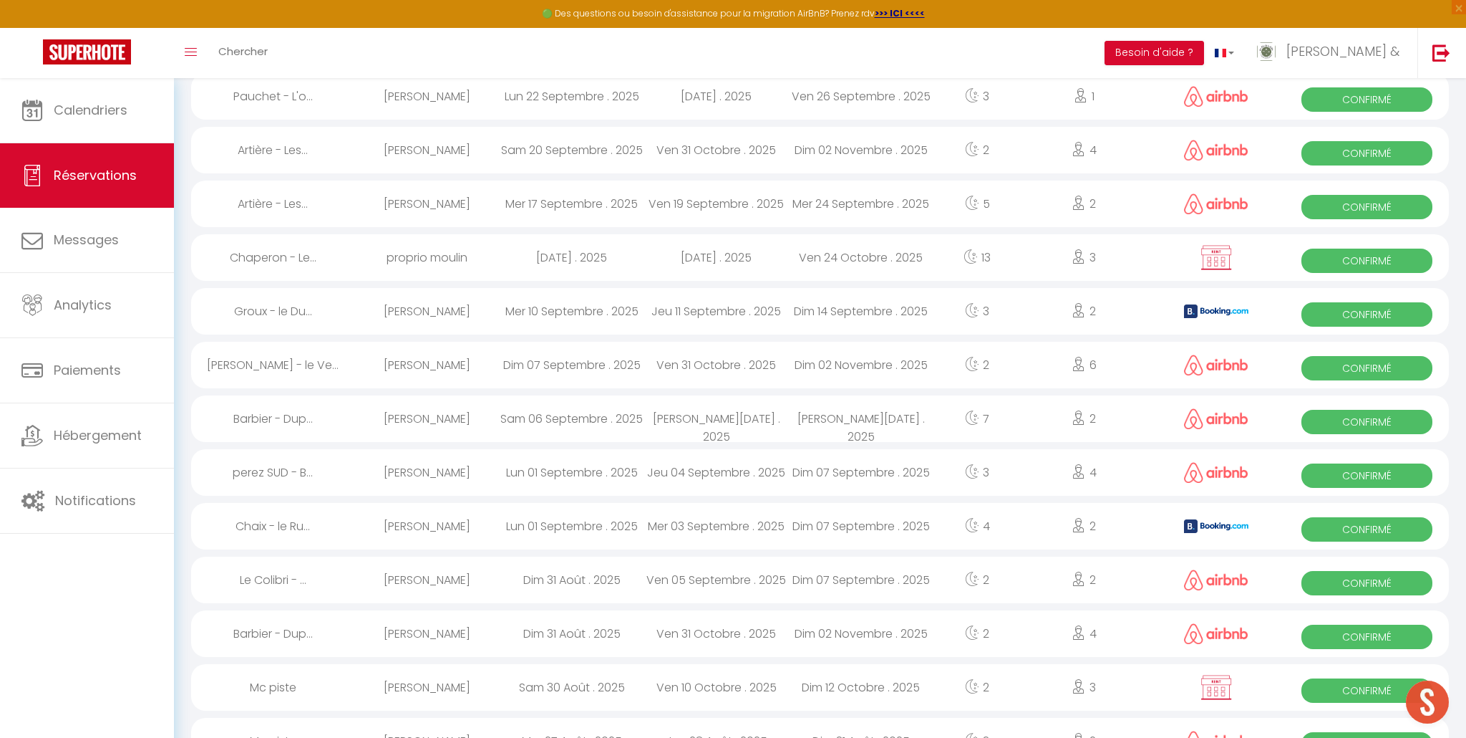
scroll to position [522, 0]
click at [1362, 364] on span "Confirmé" at bounding box center [1367, 367] width 131 height 24
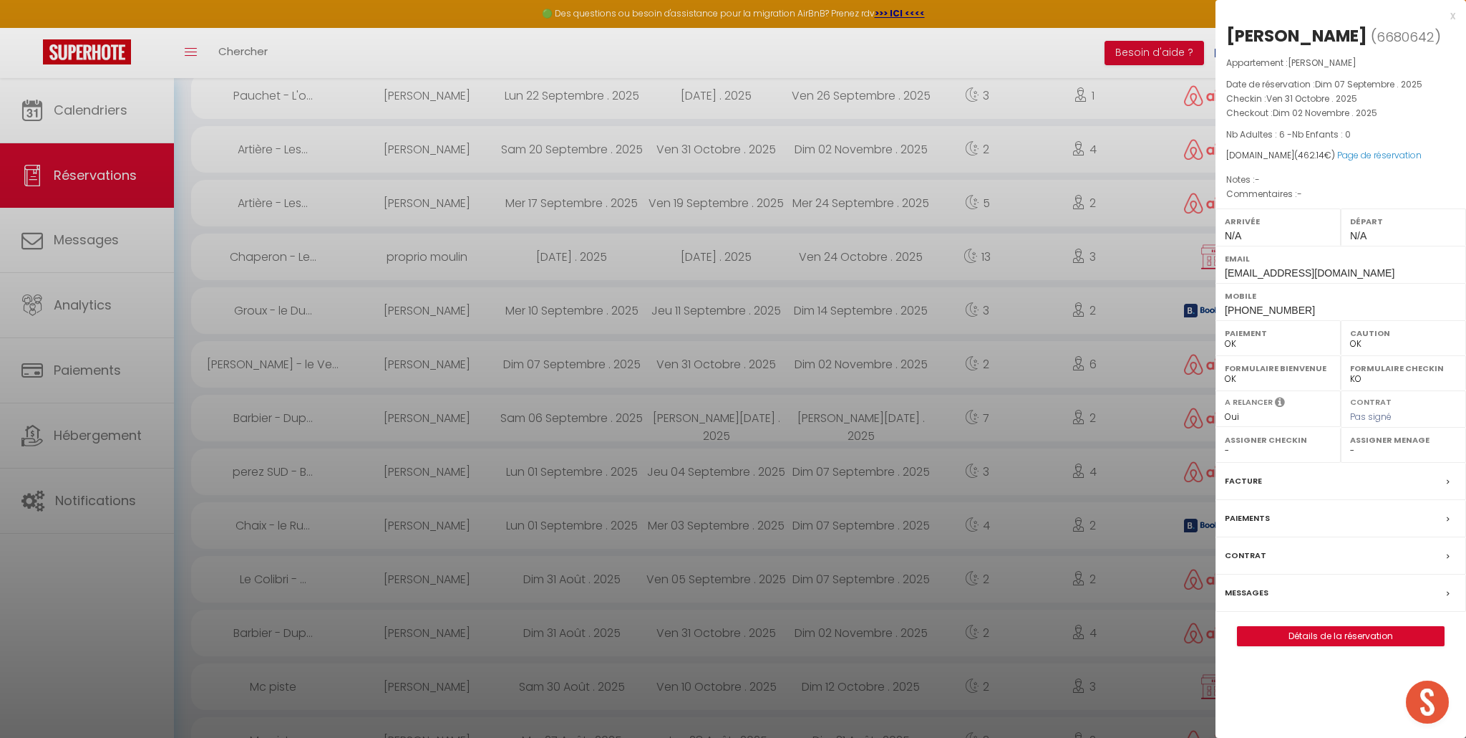
click at [1292, 378] on select "OK KO" at bounding box center [1278, 378] width 107 height 13
click at [1225, 372] on select "OK KO" at bounding box center [1278, 378] width 107 height 13
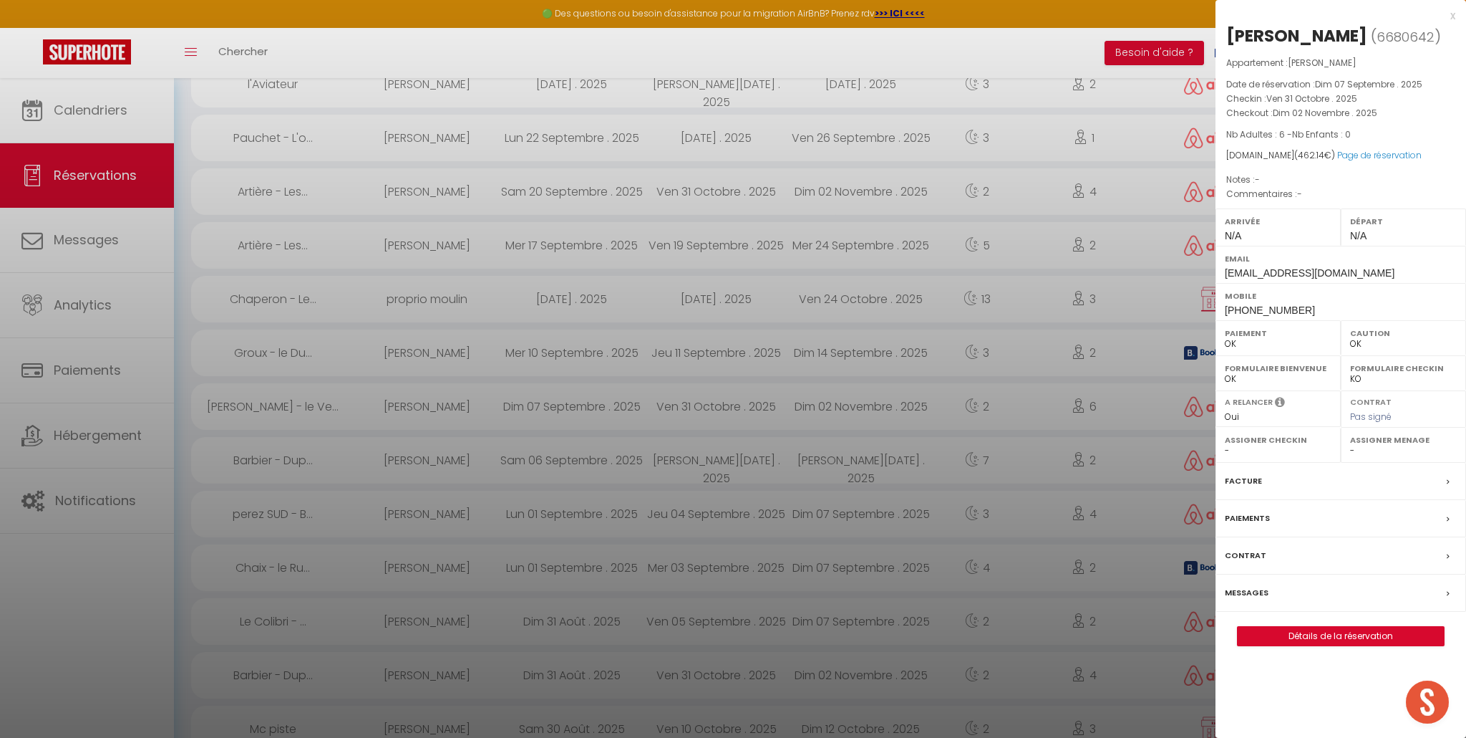
scroll to position [484, 0]
click at [1454, 19] on div "x" at bounding box center [1336, 15] width 240 height 17
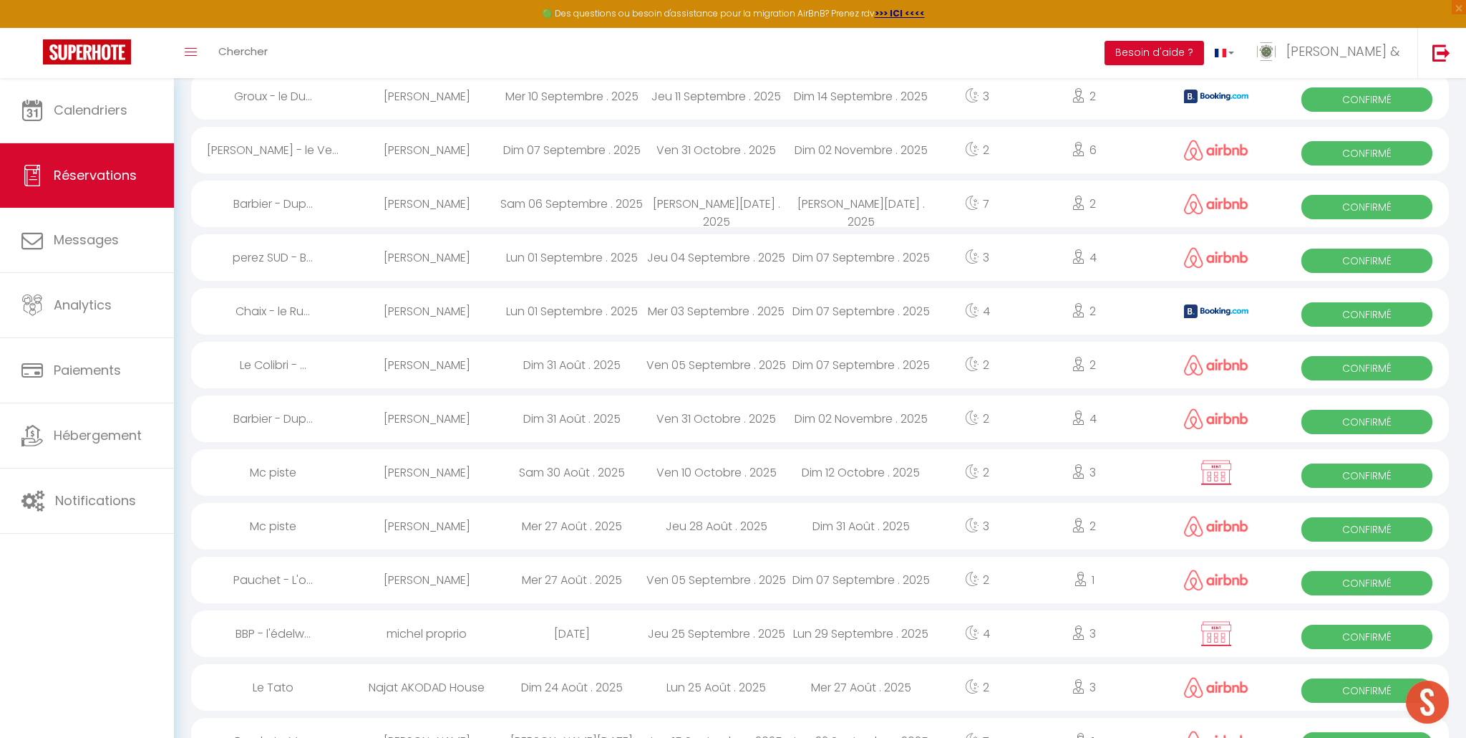
scroll to position [740, 0]
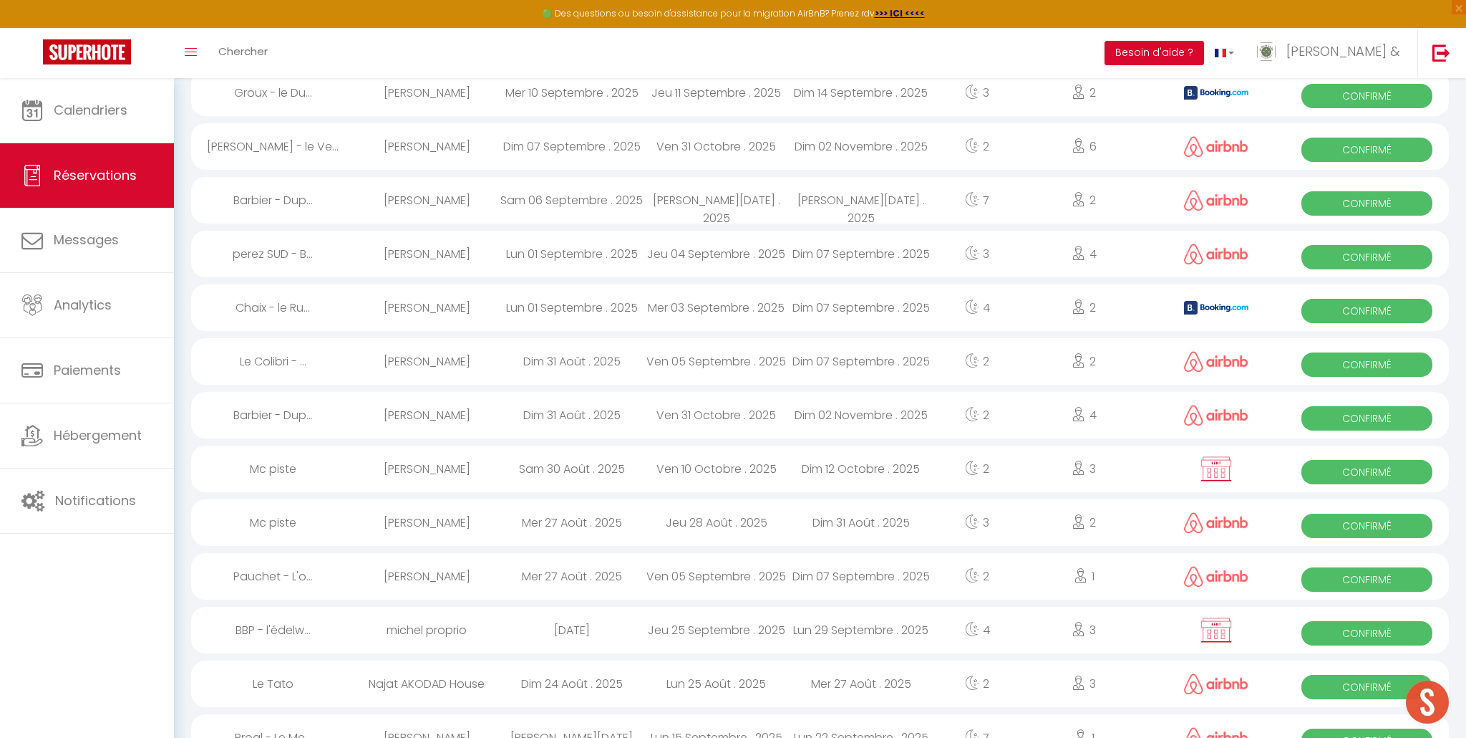
click at [1222, 516] on img at bounding box center [1216, 522] width 64 height 21
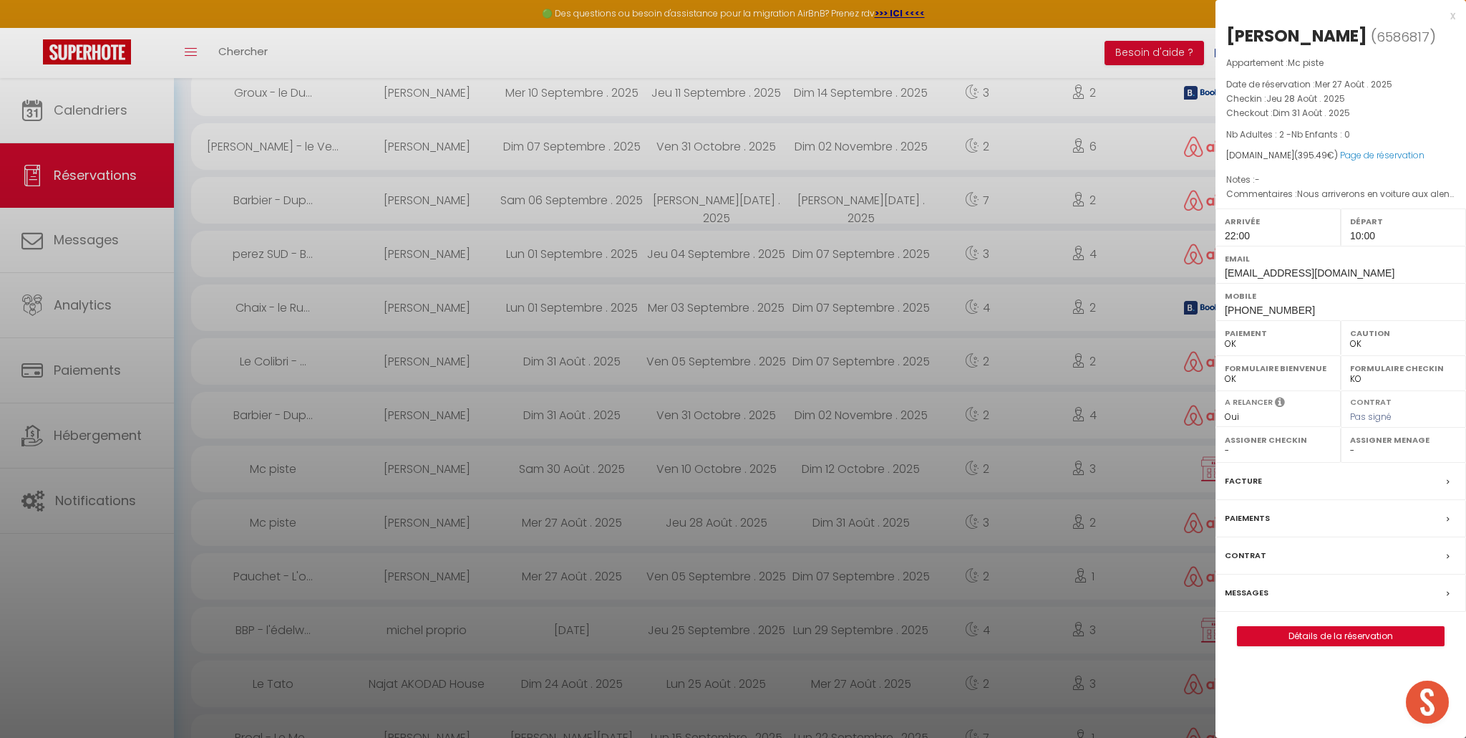
click at [1206, 569] on div at bounding box center [733, 369] width 1466 height 738
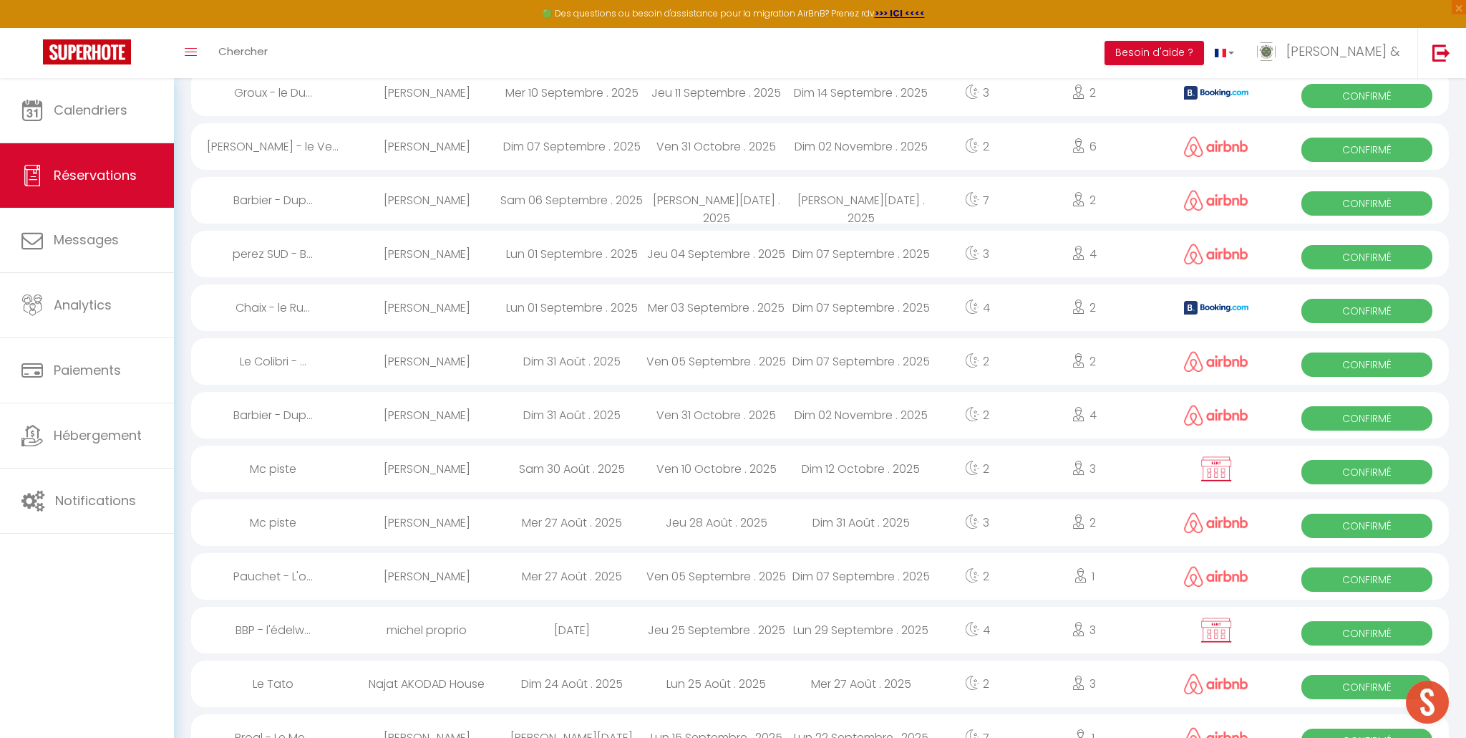
click at [1207, 572] on img at bounding box center [1216, 576] width 64 height 21
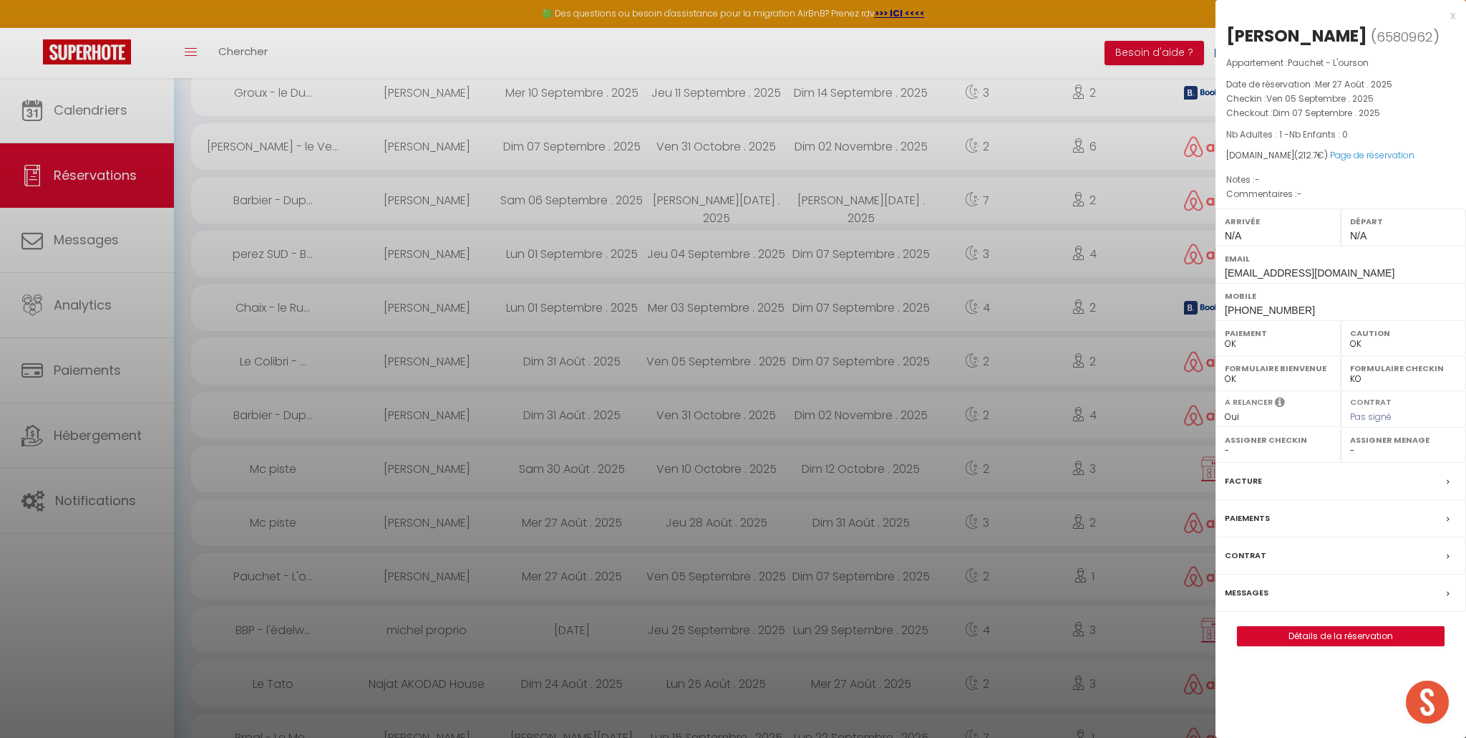
click at [1199, 690] on div at bounding box center [733, 369] width 1466 height 738
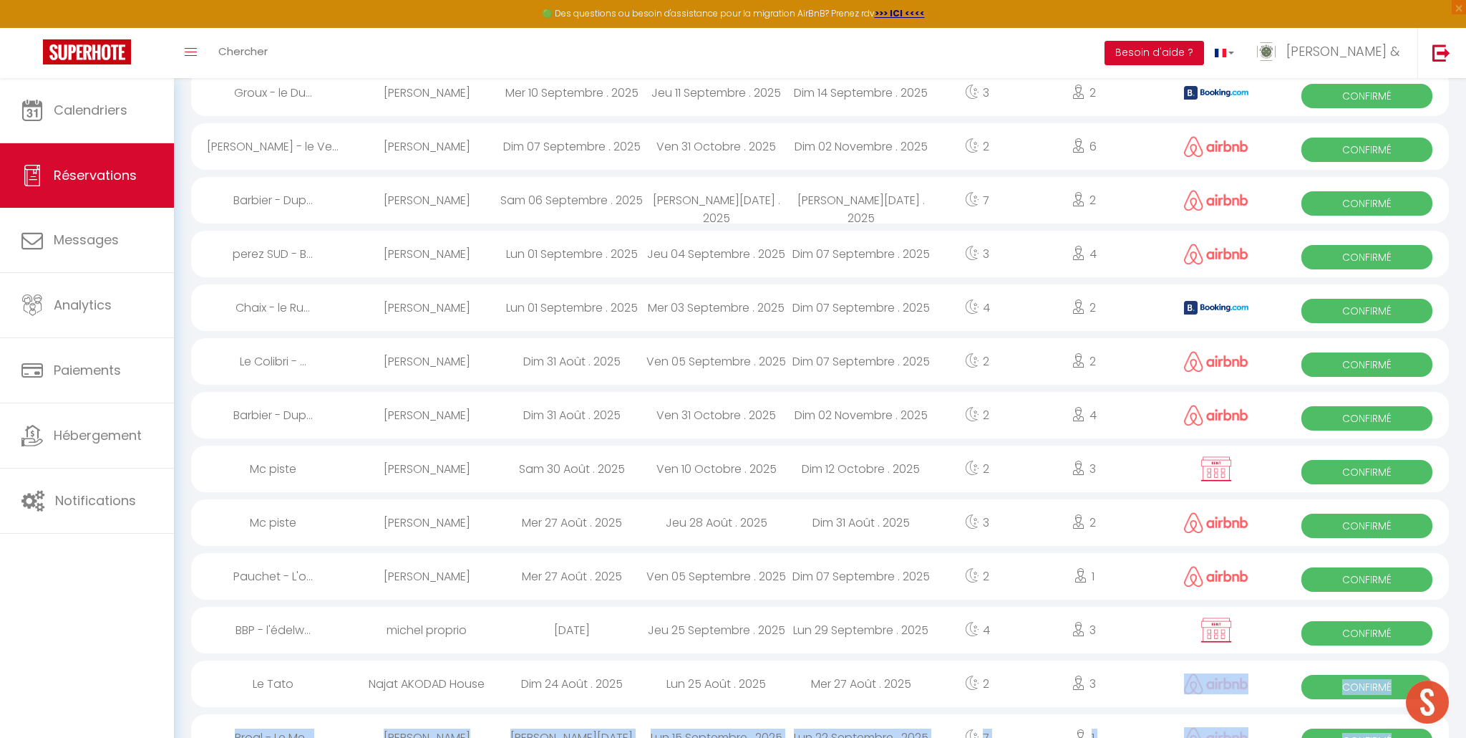
click at [1227, 688] on img at bounding box center [1216, 683] width 64 height 21
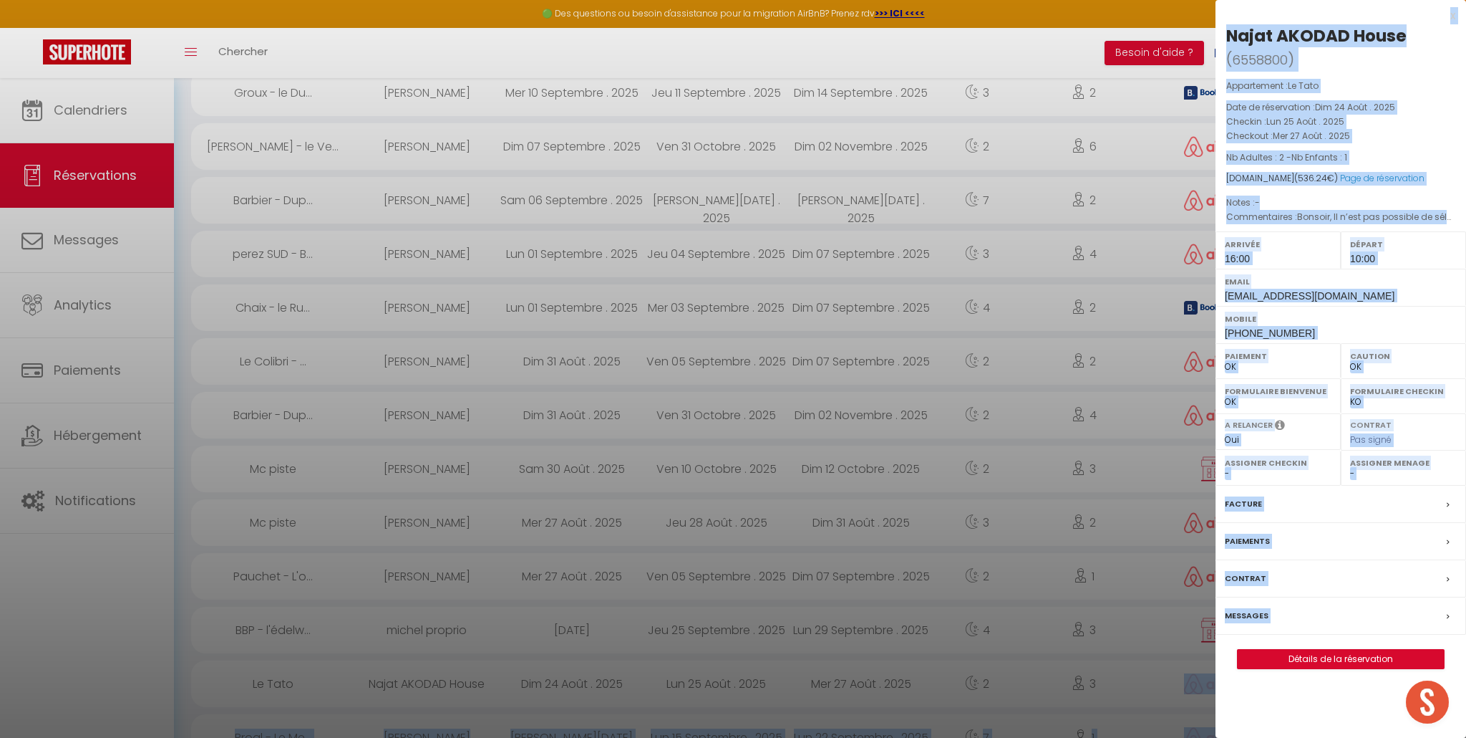
click at [1133, 684] on div at bounding box center [733, 369] width 1466 height 738
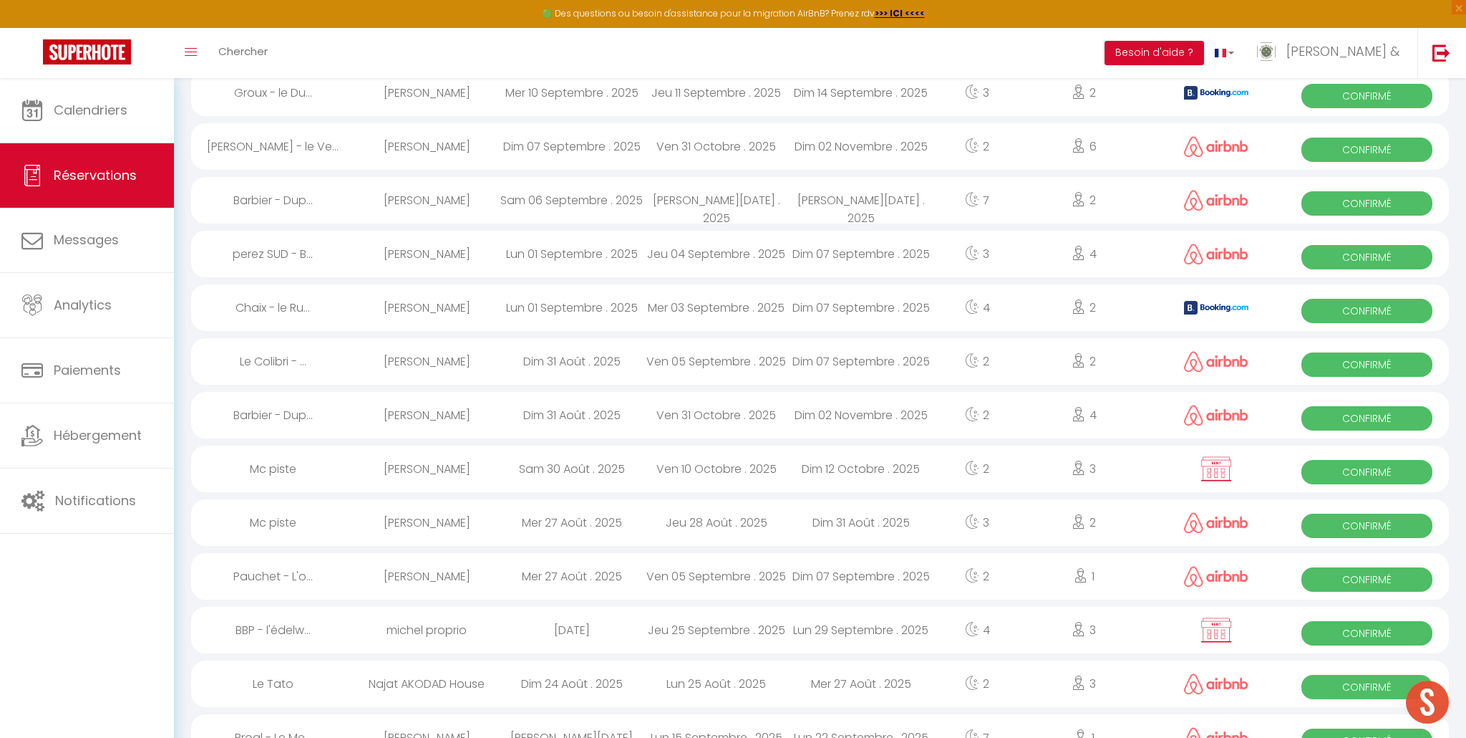
click at [1211, 684] on img at bounding box center [1216, 683] width 64 height 21
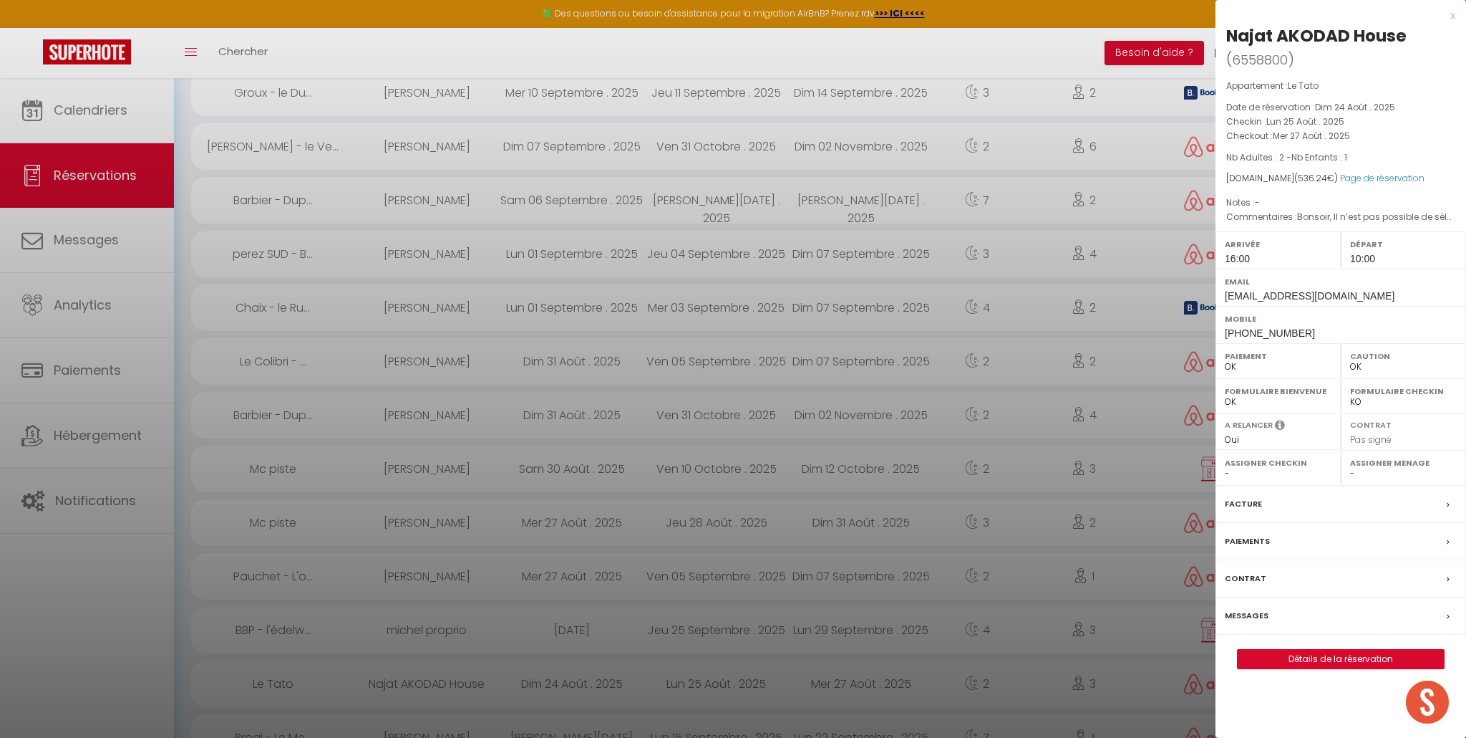
click at [1239, 405] on select "OK KO" at bounding box center [1278, 401] width 107 height 13
click at [1225, 395] on select "OK KO" at bounding box center [1278, 401] width 107 height 13
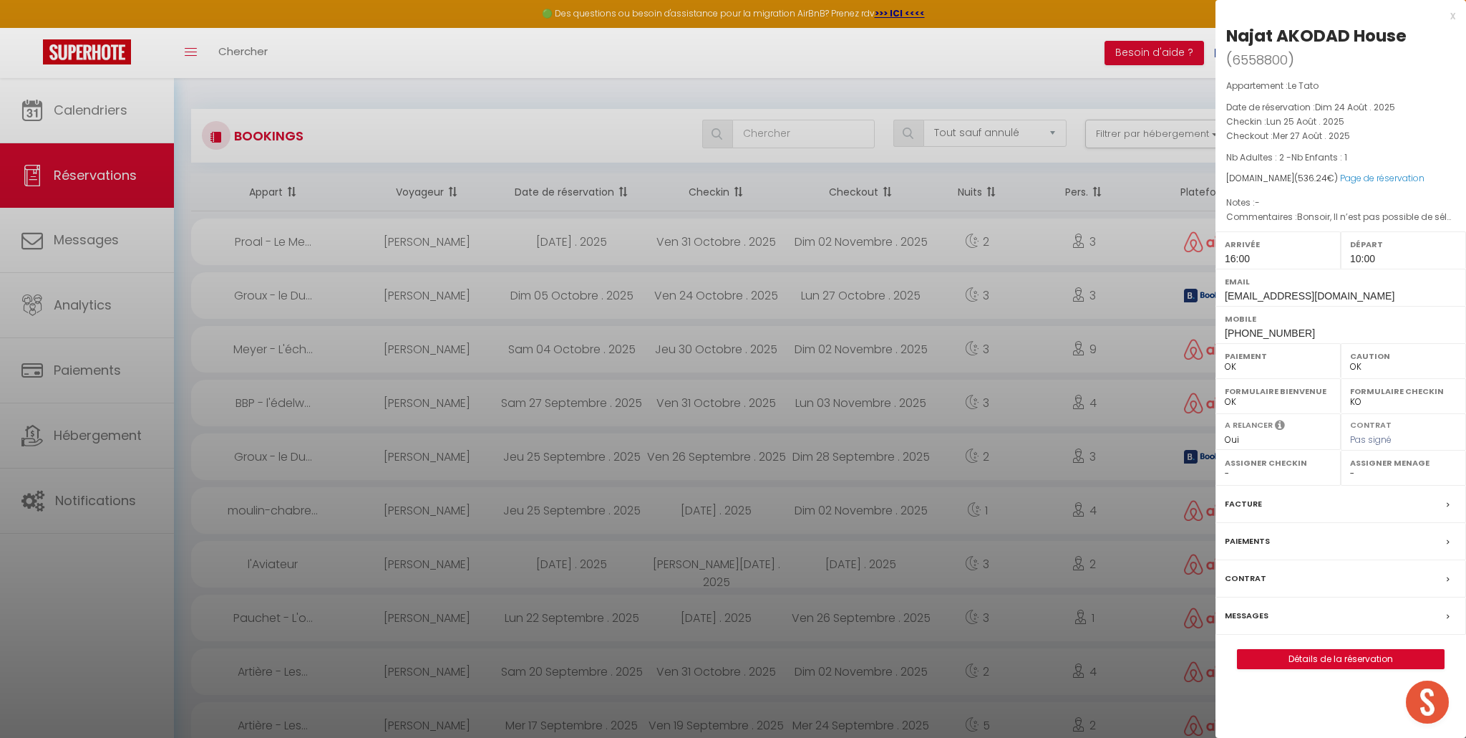
click at [1454, 17] on div "x" at bounding box center [1336, 15] width 240 height 17
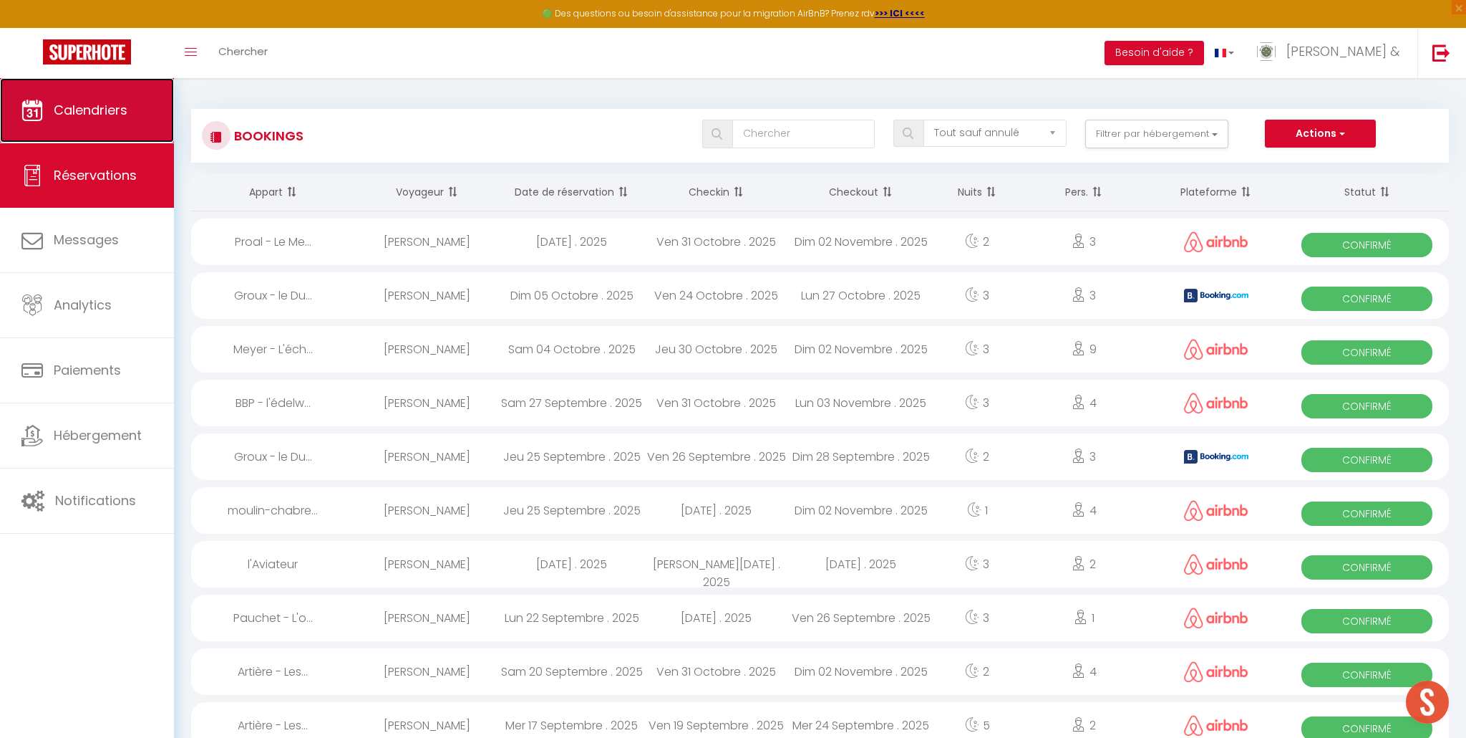
click at [112, 115] on span "Calendriers" at bounding box center [91, 110] width 74 height 18
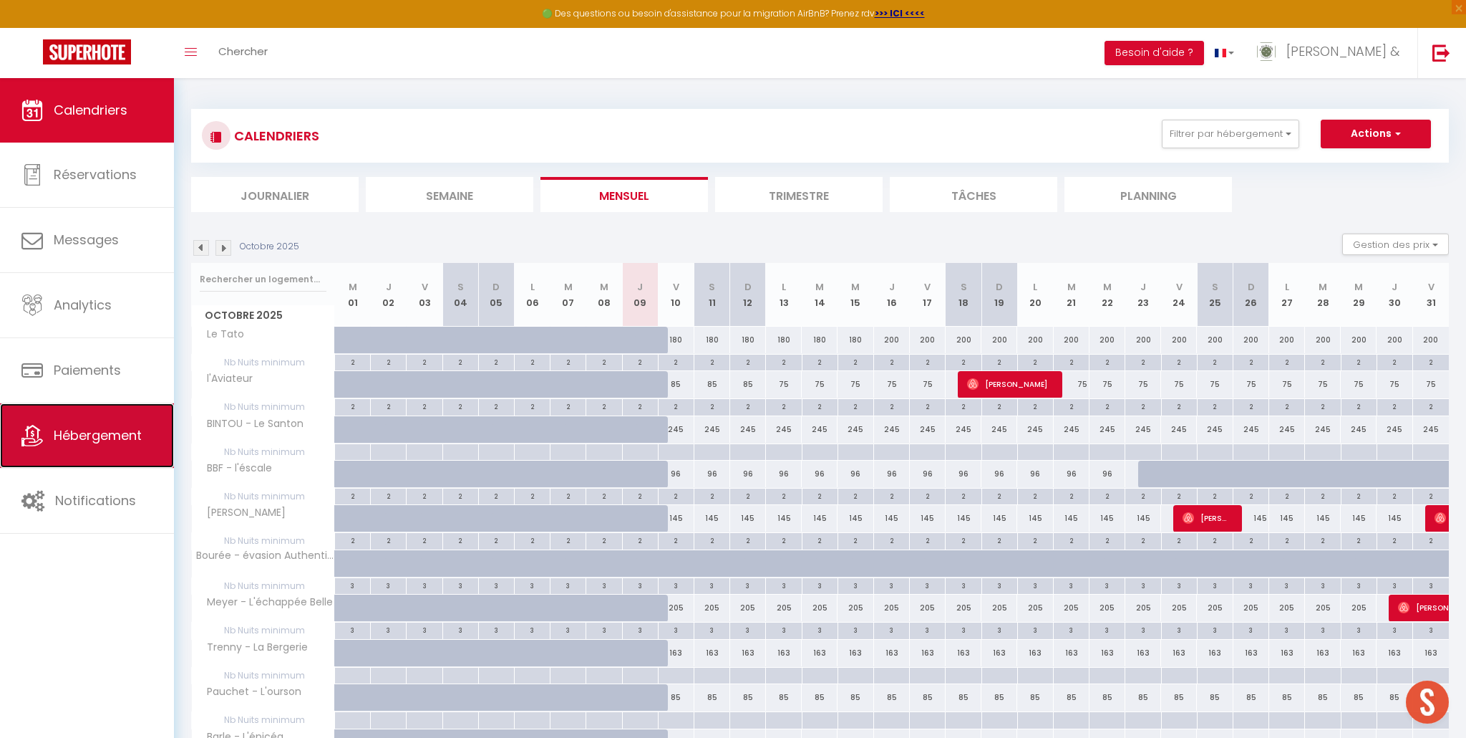
click at [87, 446] on link "Hébergement" at bounding box center [87, 435] width 174 height 64
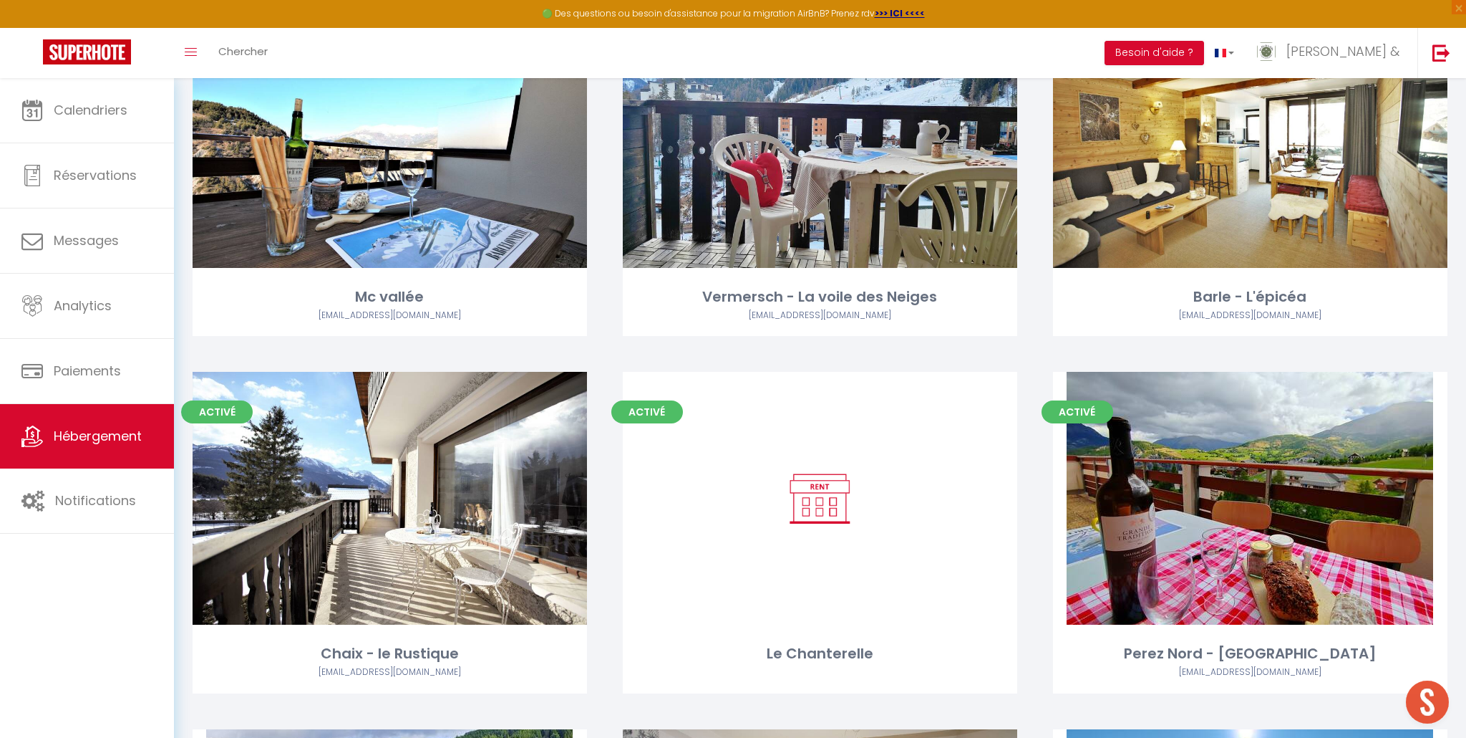
scroll to position [537, 0]
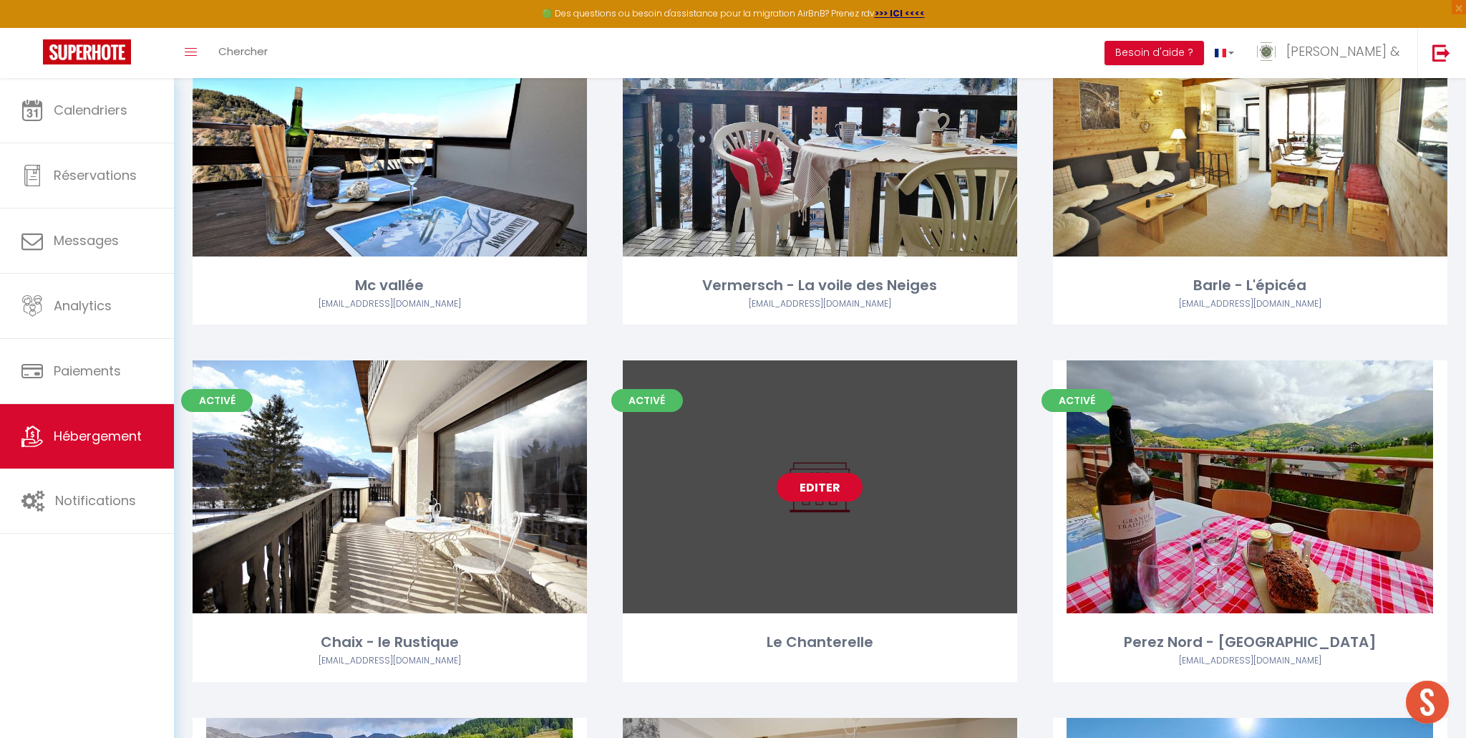
click at [828, 486] on link "Editer" at bounding box center [820, 487] width 86 height 29
click at [822, 489] on link "Editer" at bounding box center [820, 487] width 86 height 29
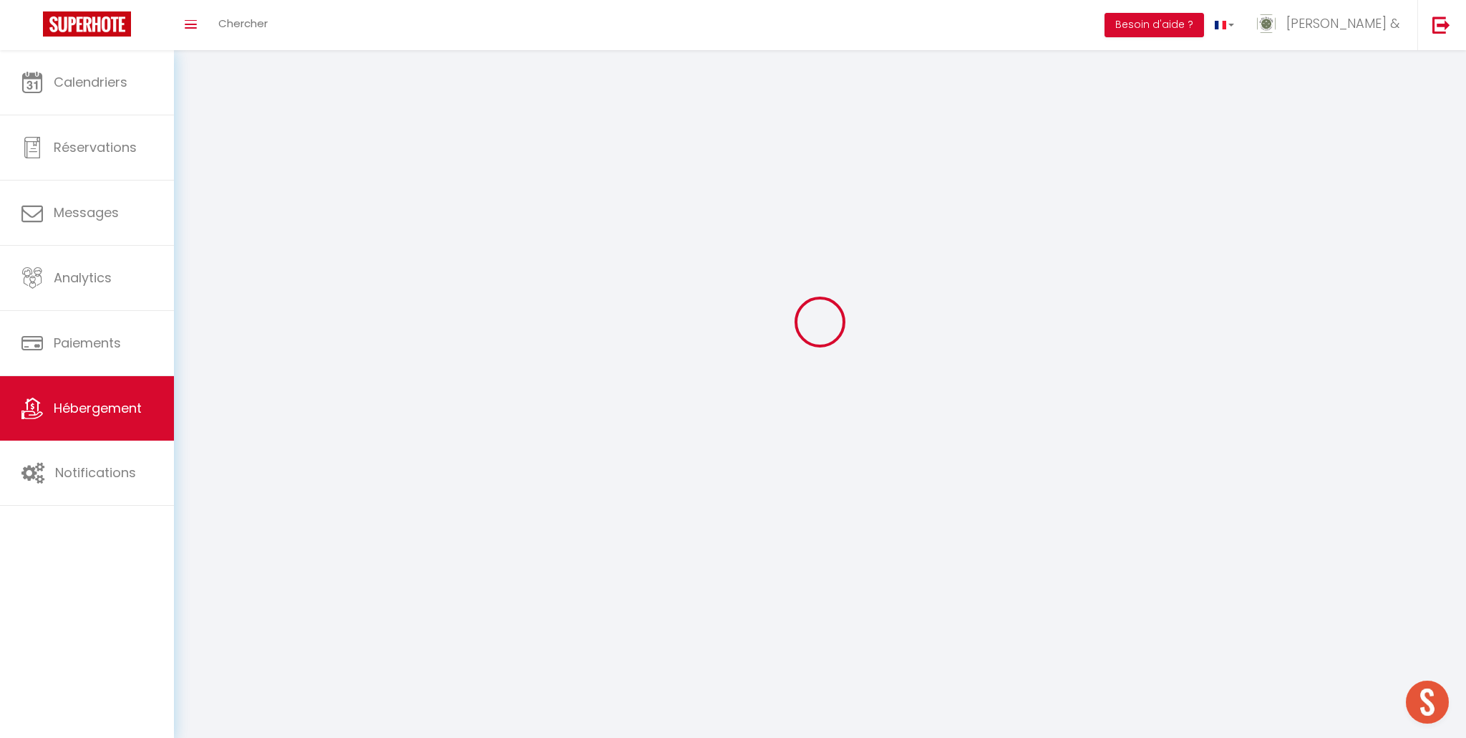
click at [822, 489] on div at bounding box center [820, 321] width 1258 height 609
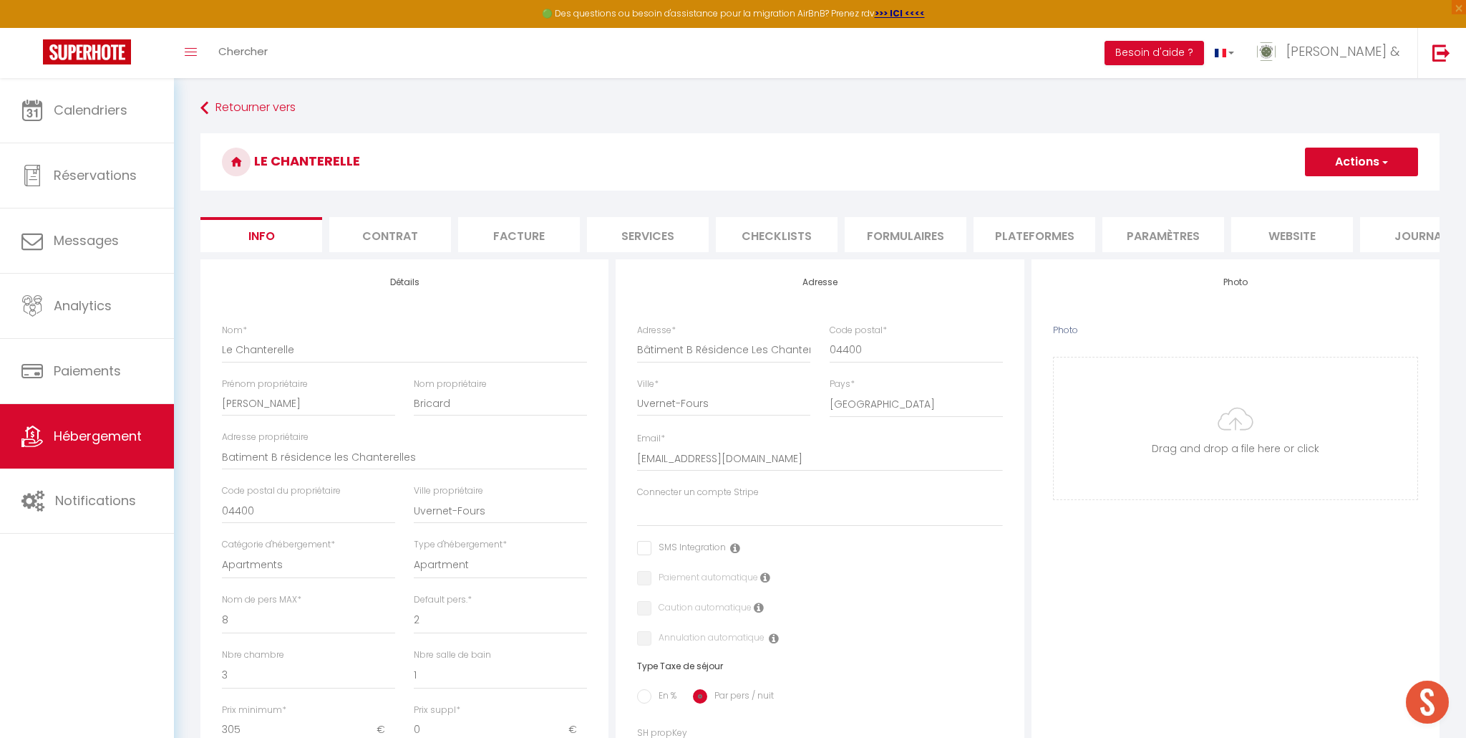
click at [1064, 236] on li "Plateformes" at bounding box center [1035, 234] width 122 height 35
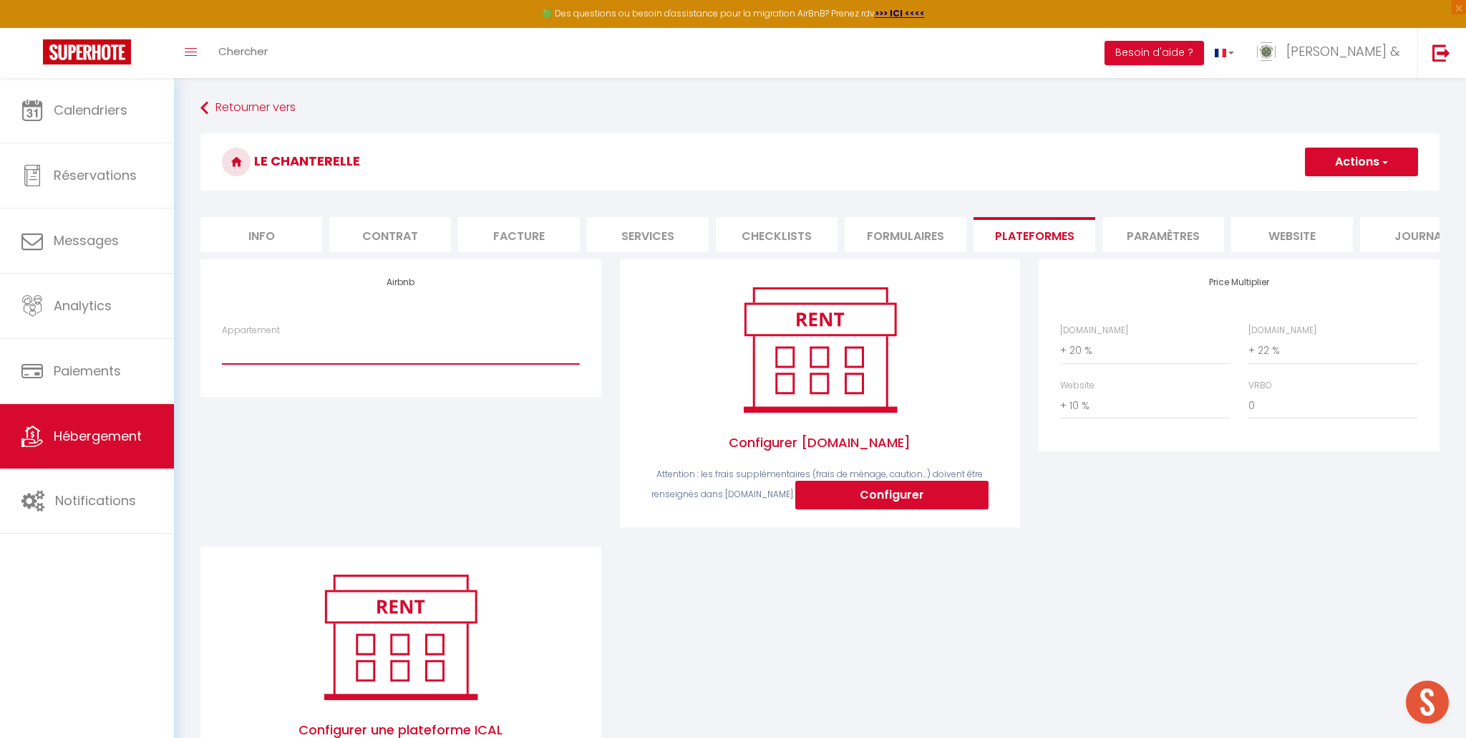
click at [420, 356] on select "barthez · Le Coeur Alpin - Familiale & Vue Montagnes - pro.lcdv@gmail.com le Gr…" at bounding box center [400, 350] width 357 height 27
click at [222, 337] on select "barthez · Le Coeur Alpin - Familiale & Vue Montagnes - pro.lcdv@gmail.com le Gr…" at bounding box center [400, 350] width 357 height 27
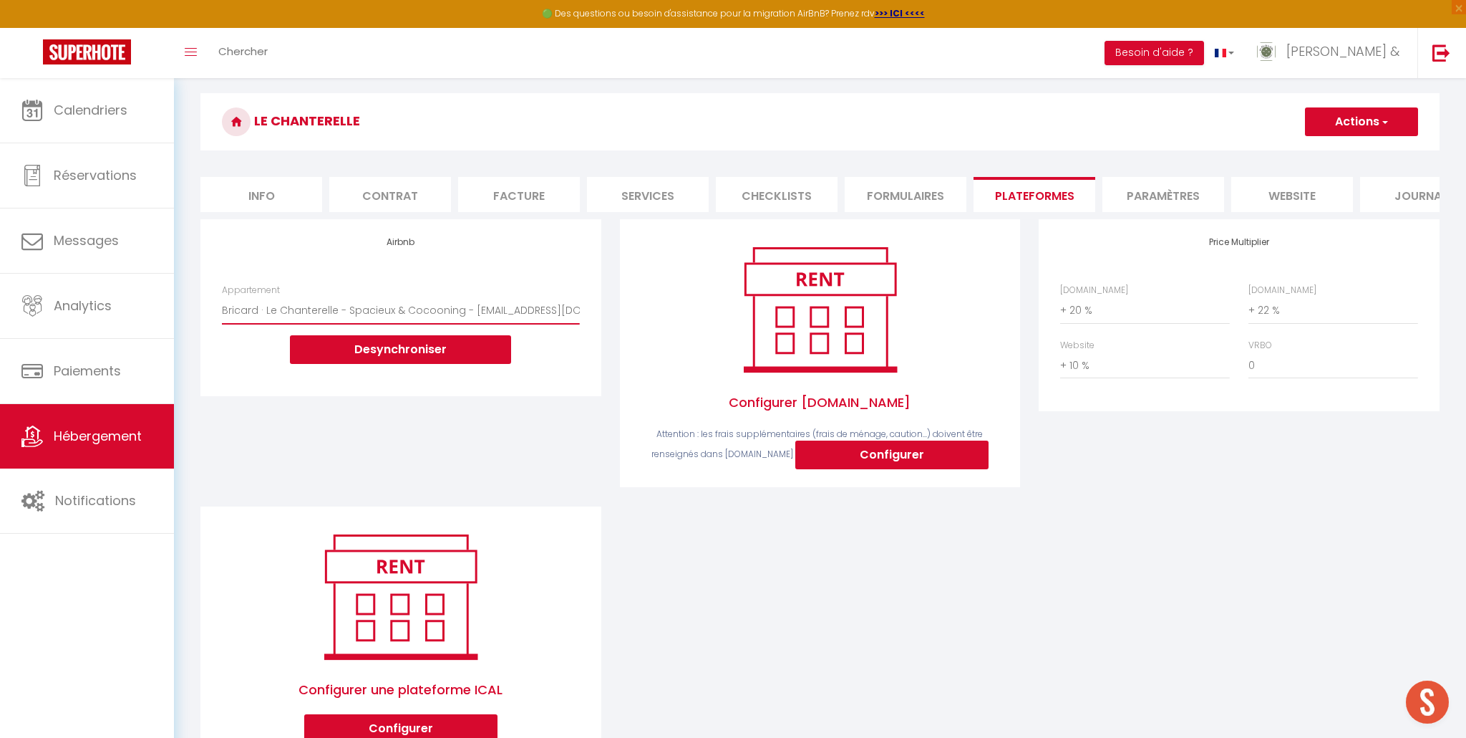
scroll to position [34, 0]
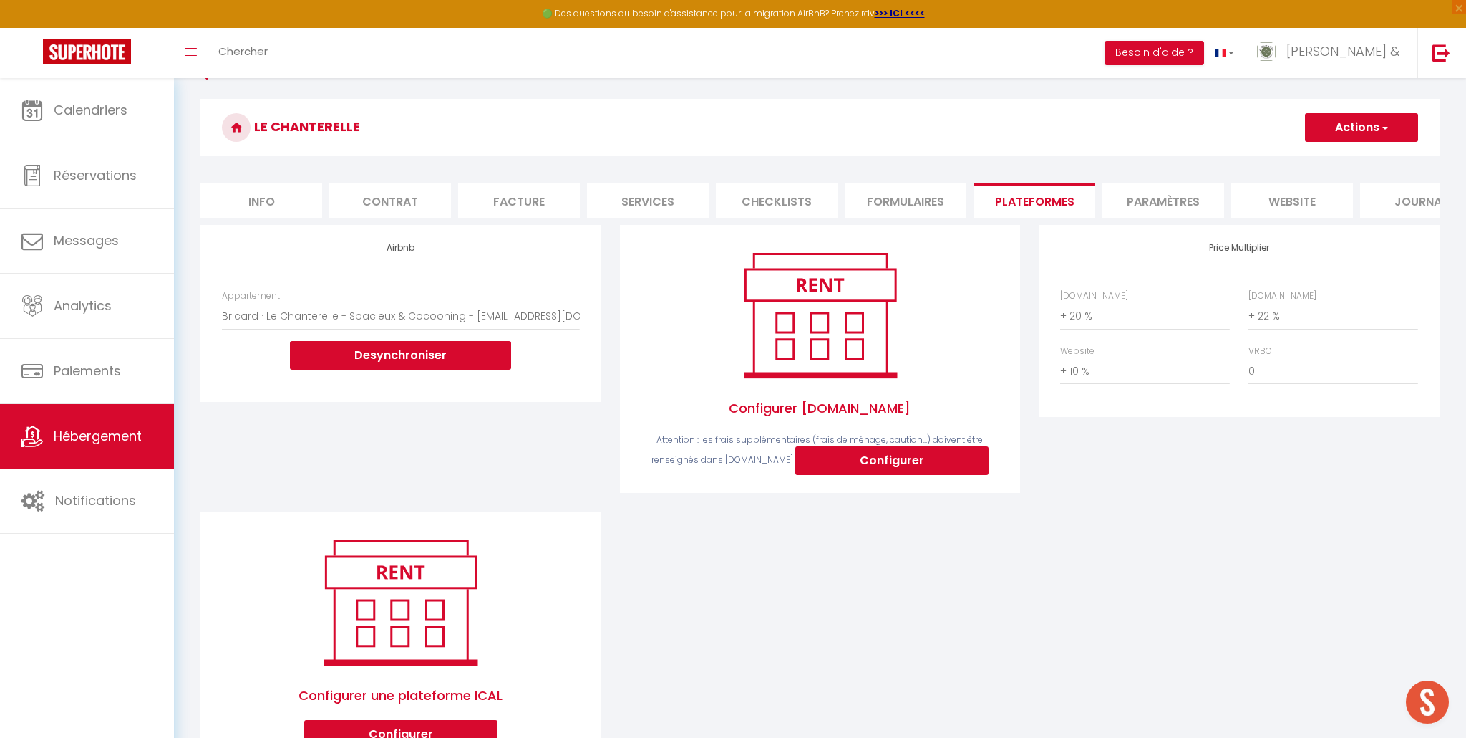
click at [1335, 120] on button "Actions" at bounding box center [1361, 127] width 113 height 29
click at [1342, 157] on link "Enregistrer" at bounding box center [1361, 159] width 113 height 19
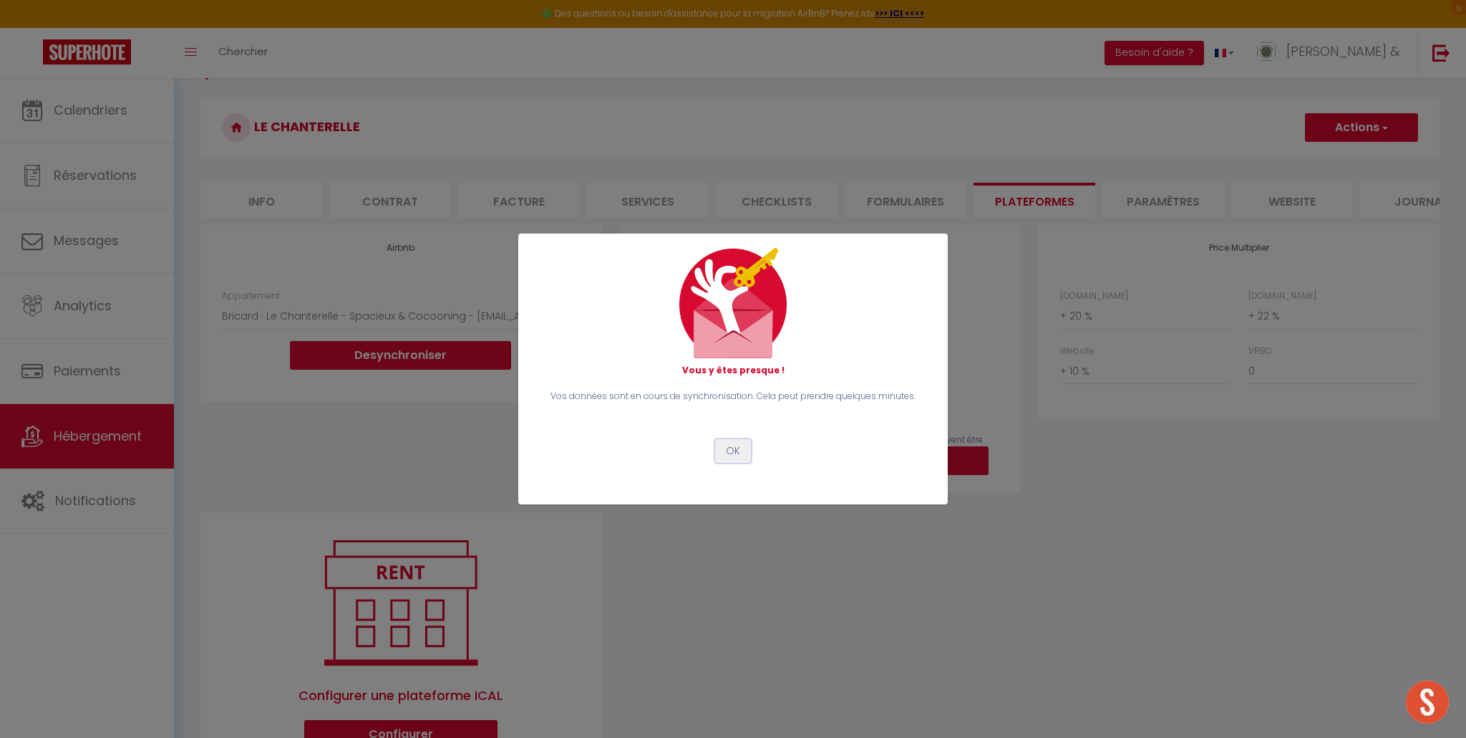
click at [735, 452] on button "OK" at bounding box center [733, 451] width 36 height 24
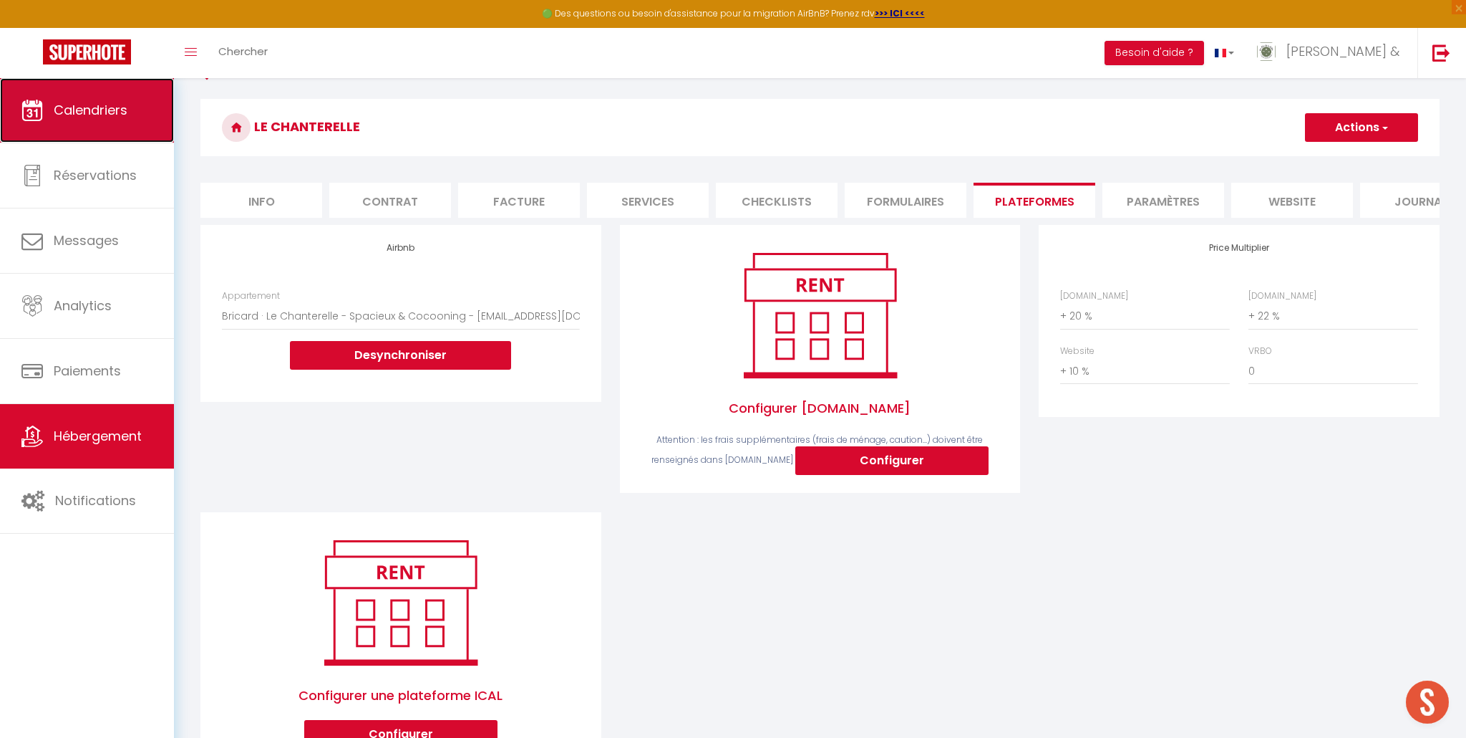
click at [159, 106] on link "Calendriers" at bounding box center [87, 110] width 174 height 64
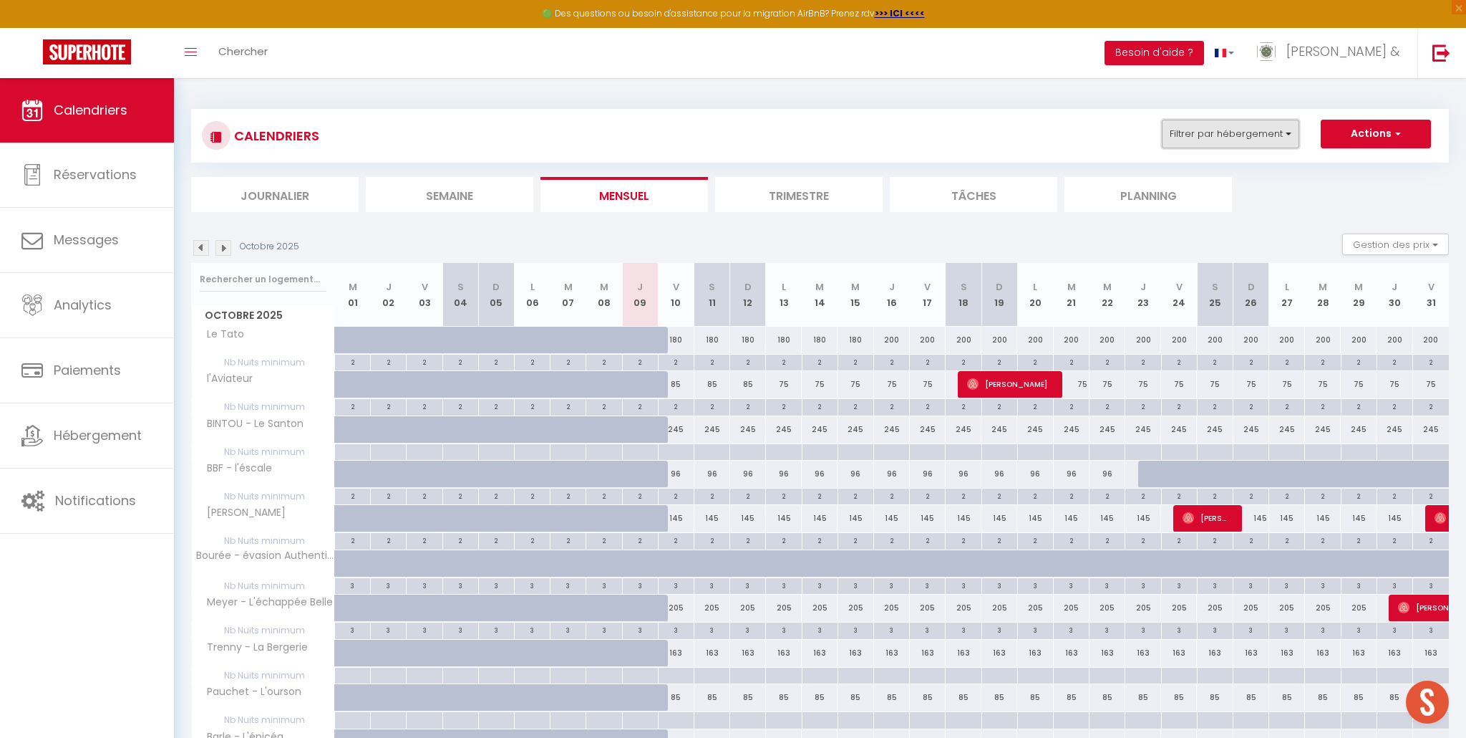
click at [1205, 136] on button "Filtrer par hébergement" at bounding box center [1230, 134] width 137 height 29
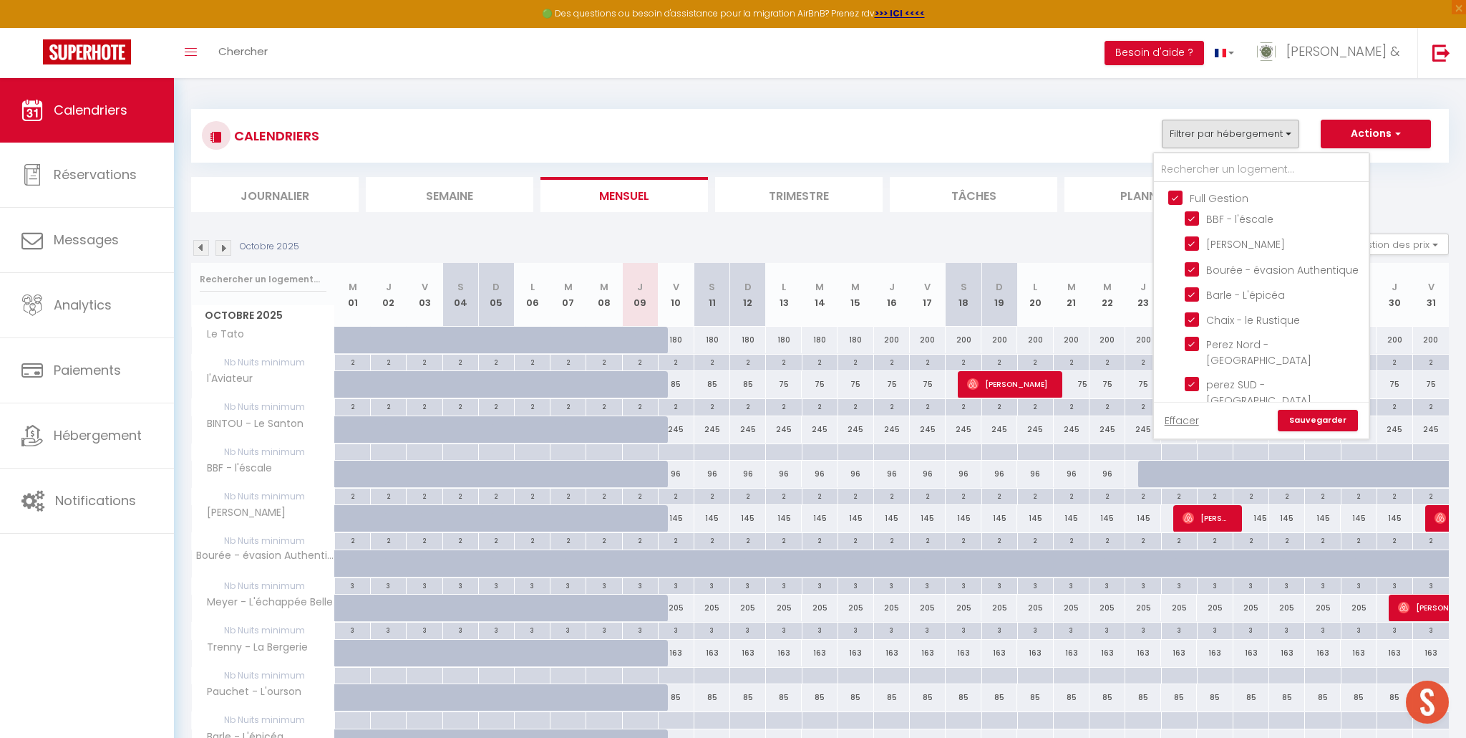
click at [1176, 200] on input "Full Gestion" at bounding box center [1276, 197] width 215 height 14
click at [1308, 417] on link "Sauvegarder" at bounding box center [1318, 420] width 80 height 21
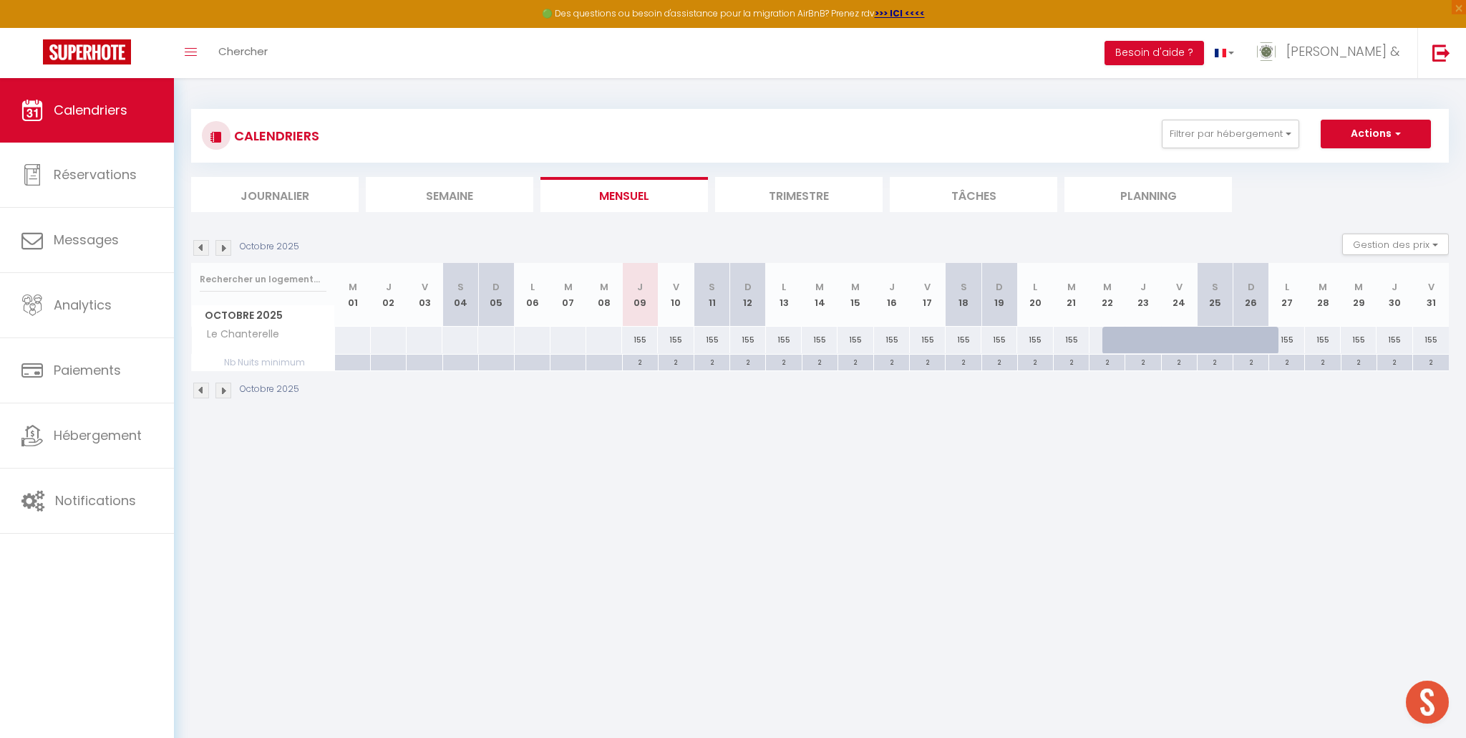
click at [225, 247] on img at bounding box center [224, 248] width 16 height 16
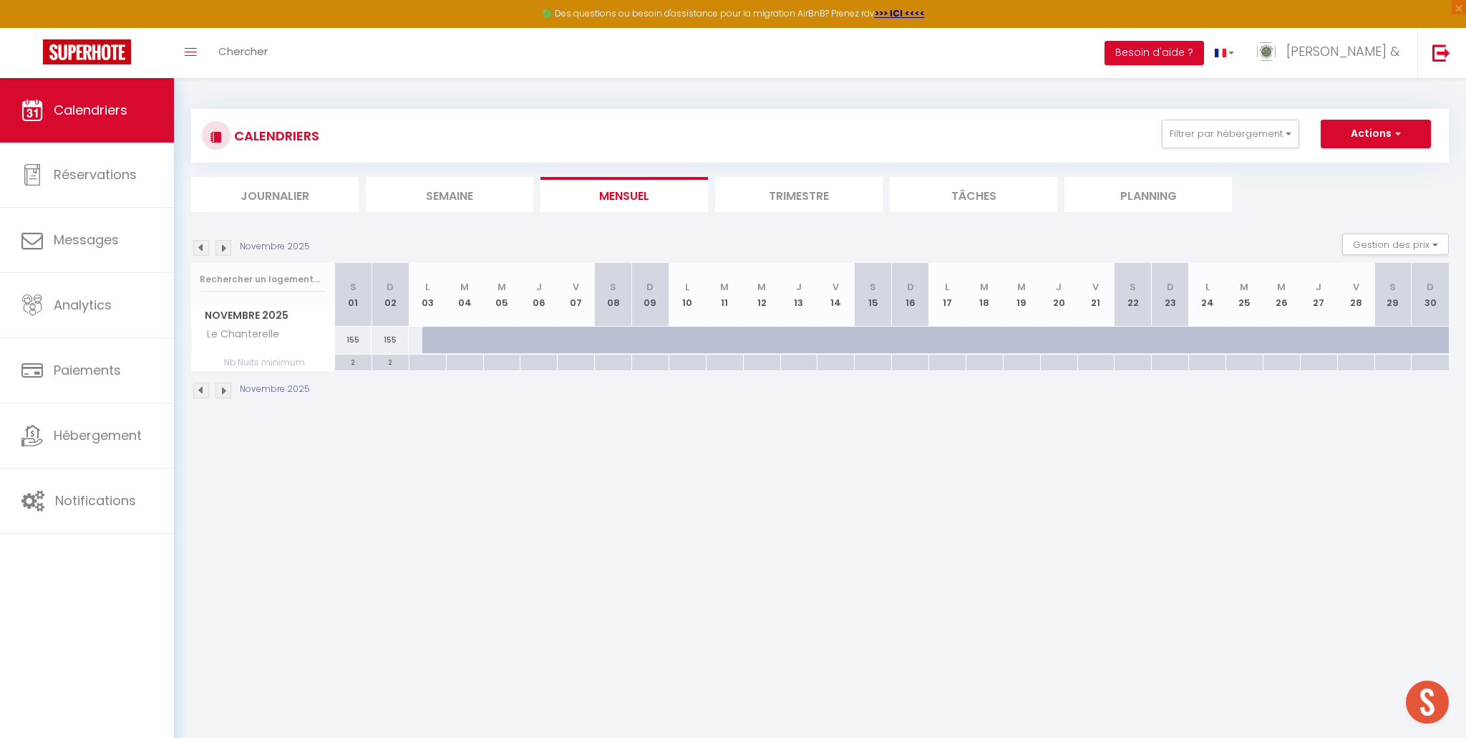
click at [225, 247] on img at bounding box center [224, 248] width 16 height 16
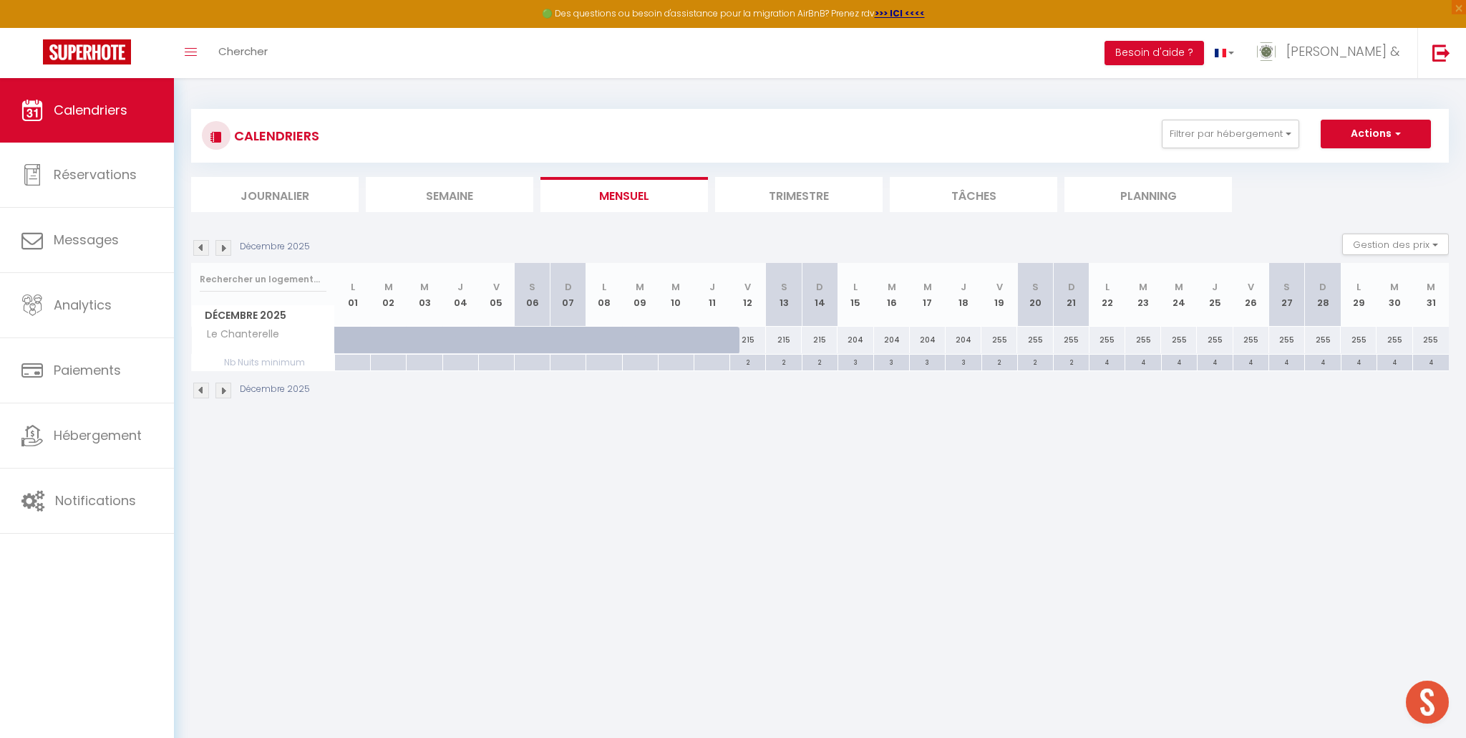
click at [225, 247] on img at bounding box center [224, 248] width 16 height 16
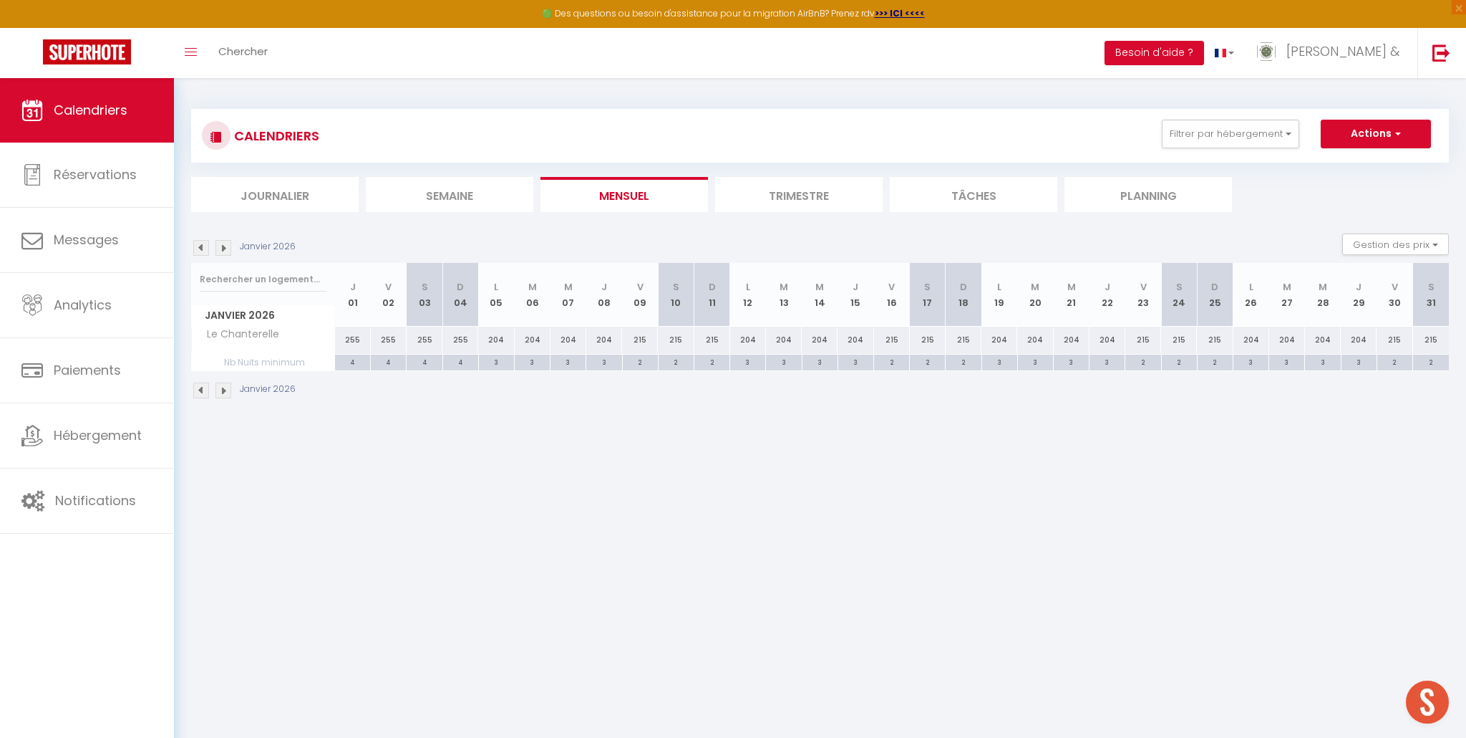
click at [225, 247] on img at bounding box center [224, 248] width 16 height 16
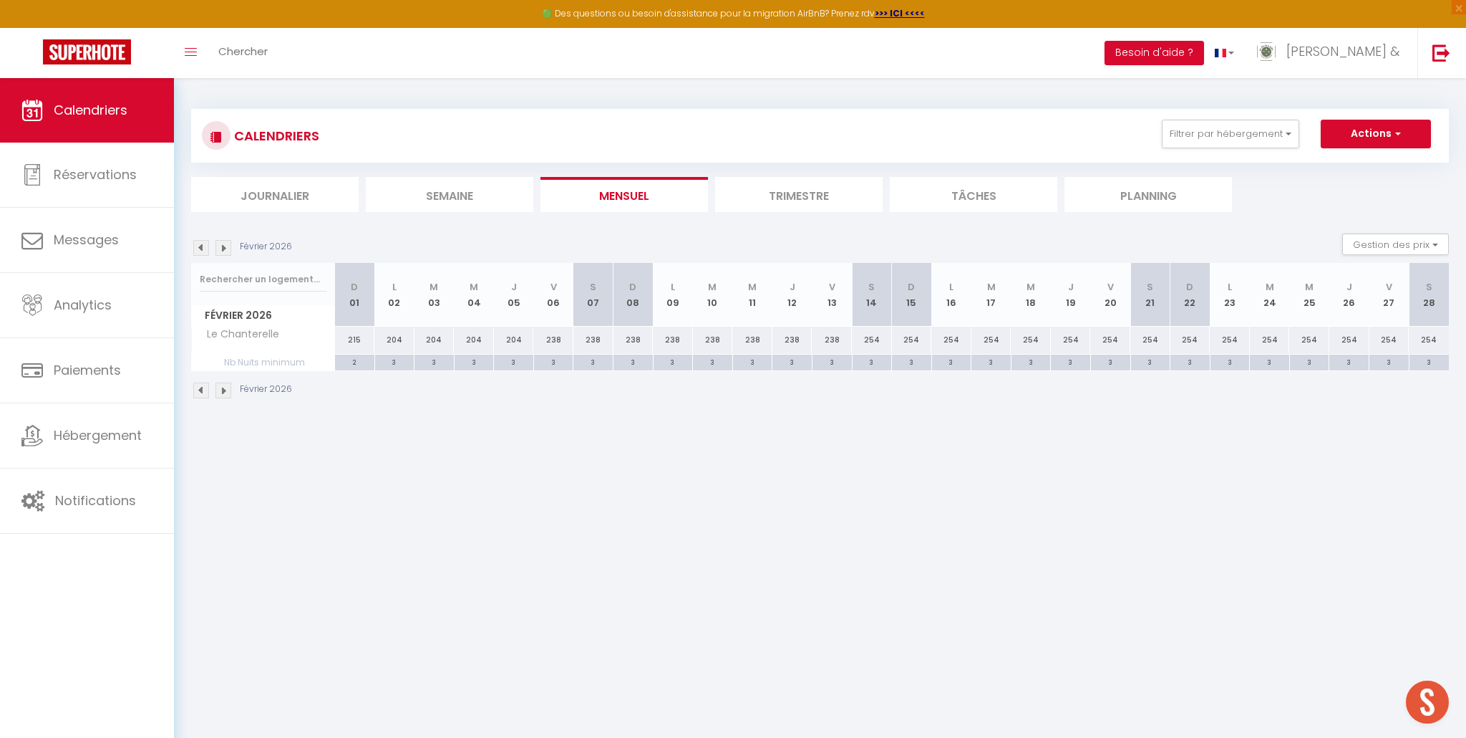
click at [225, 247] on img at bounding box center [224, 248] width 16 height 16
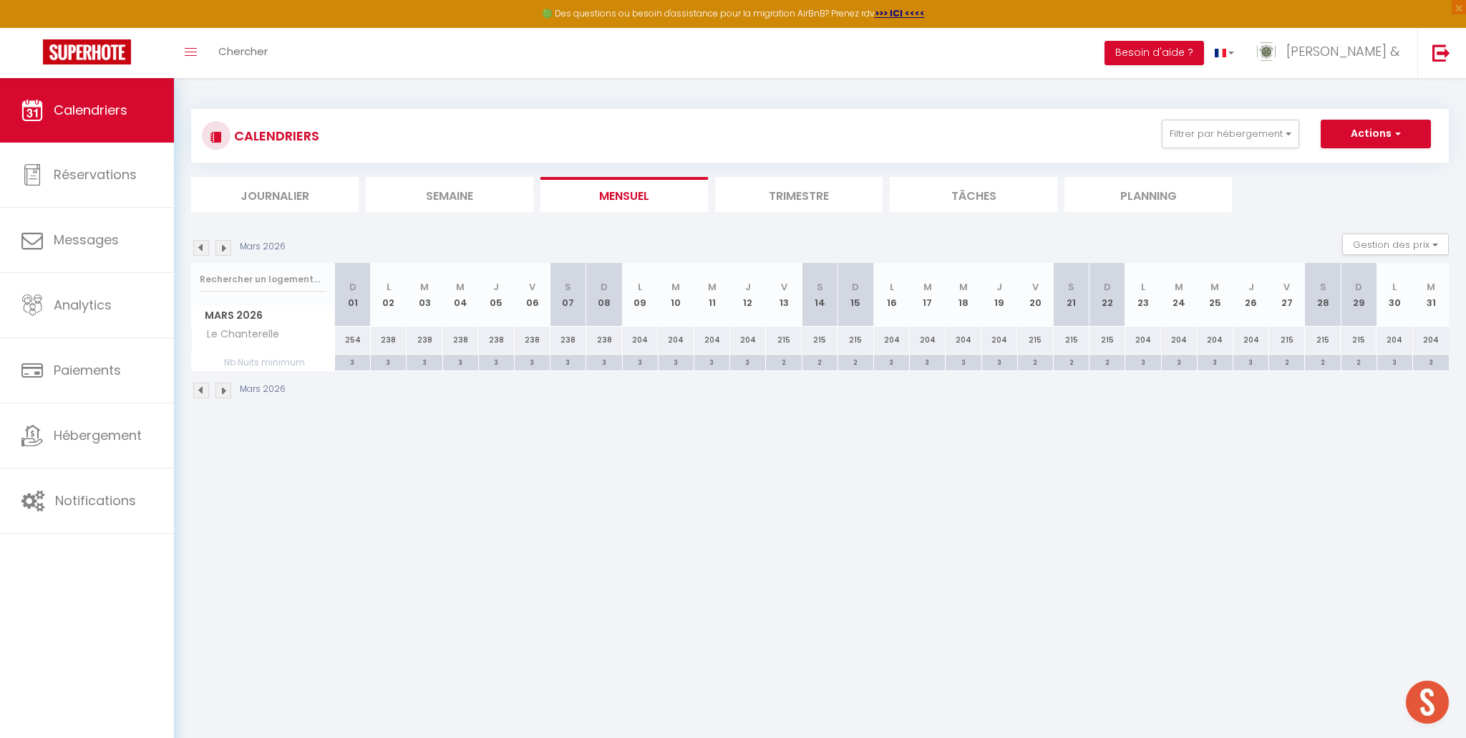
click at [225, 247] on img at bounding box center [224, 248] width 16 height 16
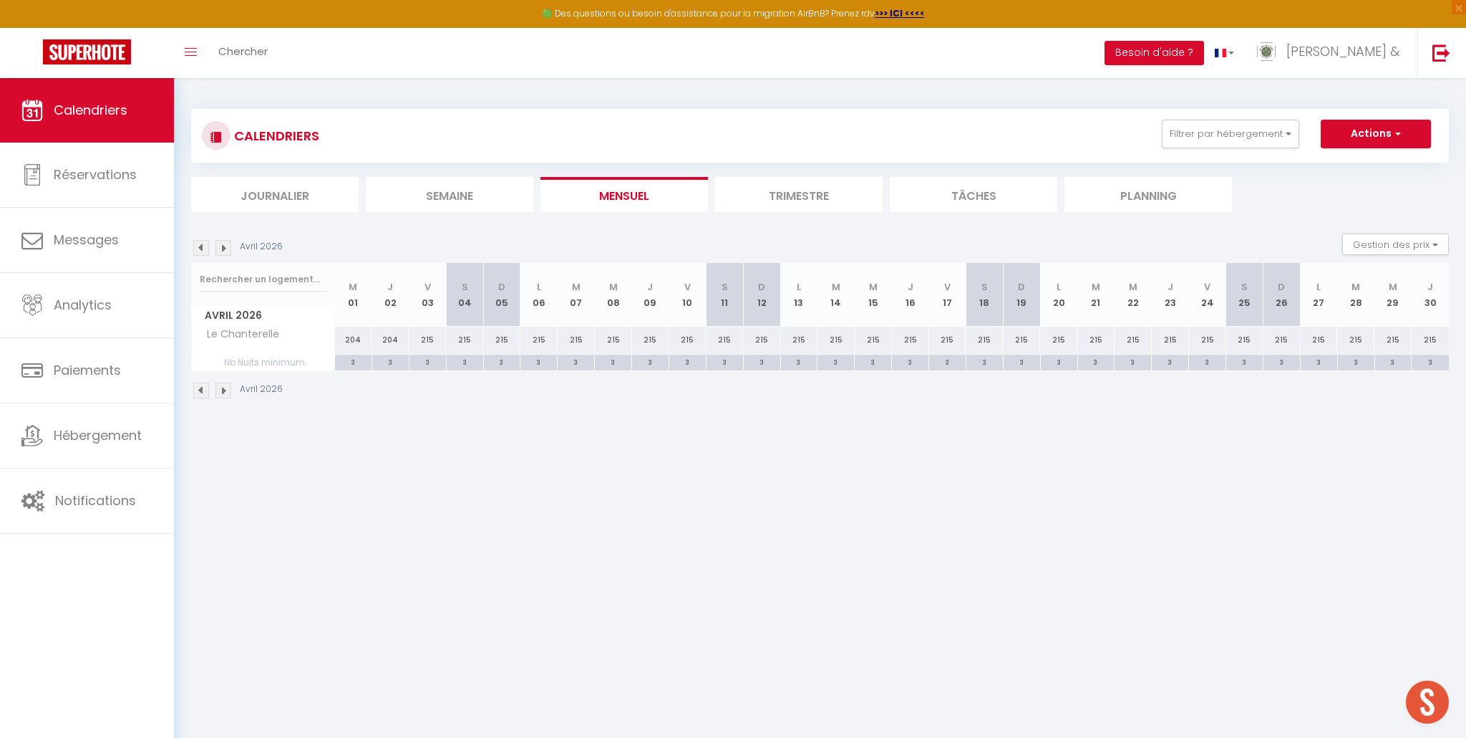
click at [225, 247] on img at bounding box center [224, 248] width 16 height 16
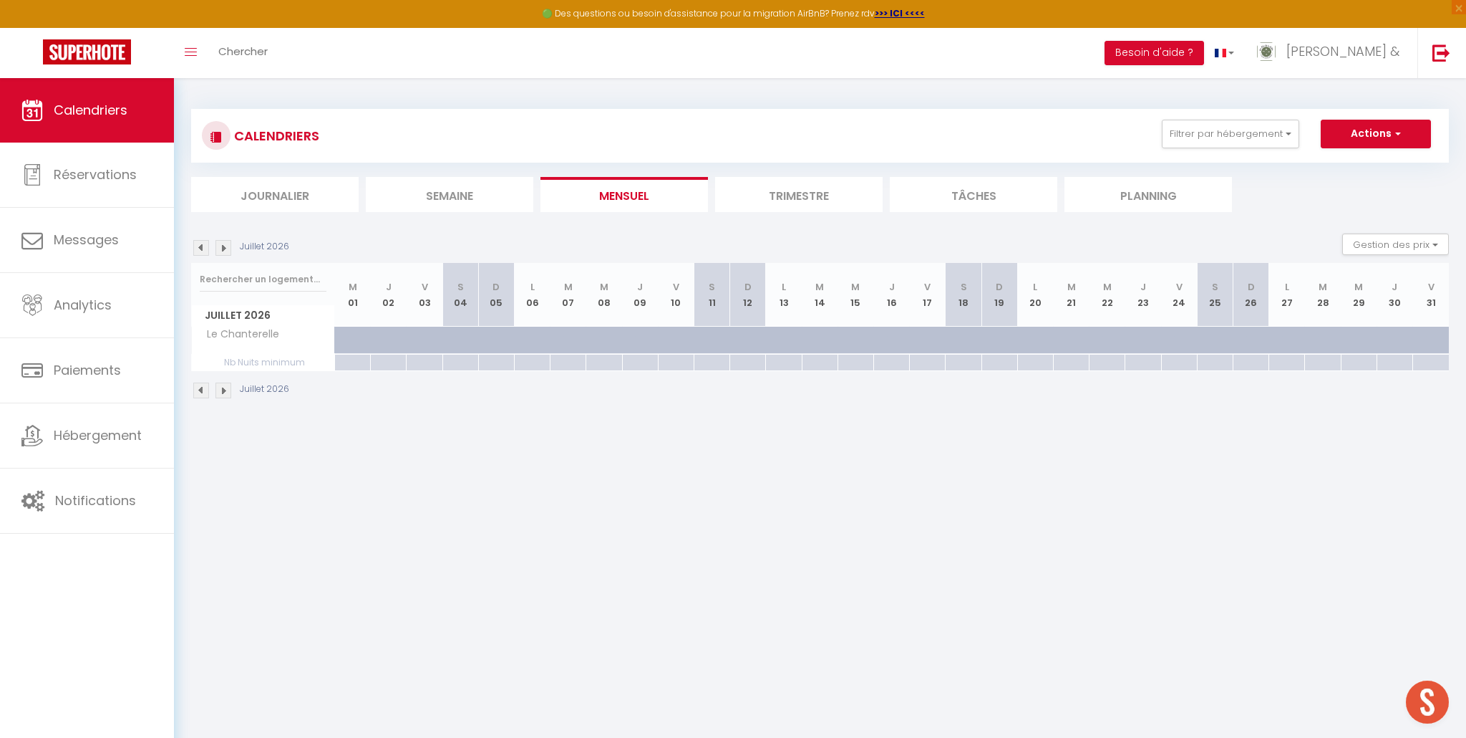
click at [225, 247] on img at bounding box center [224, 248] width 16 height 16
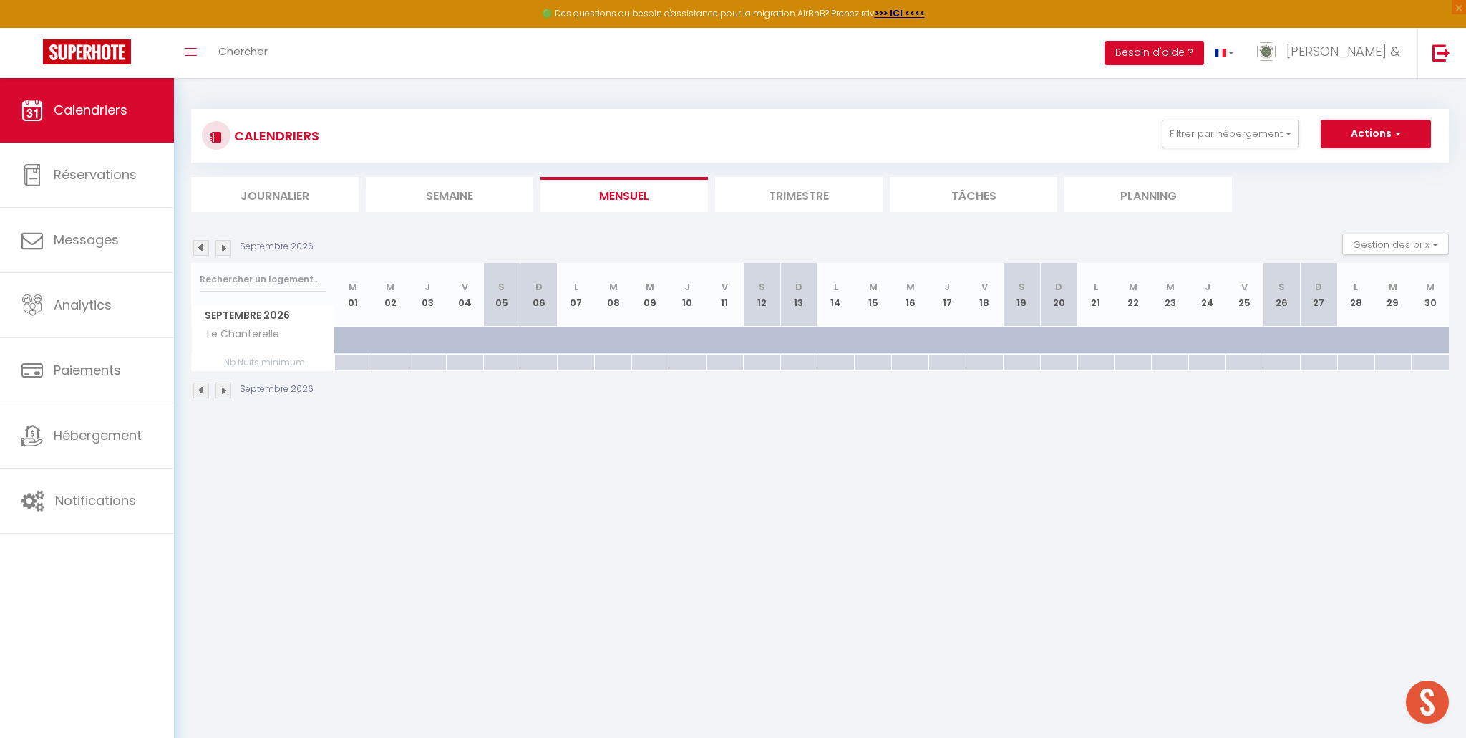
click at [200, 249] on img at bounding box center [201, 248] width 16 height 16
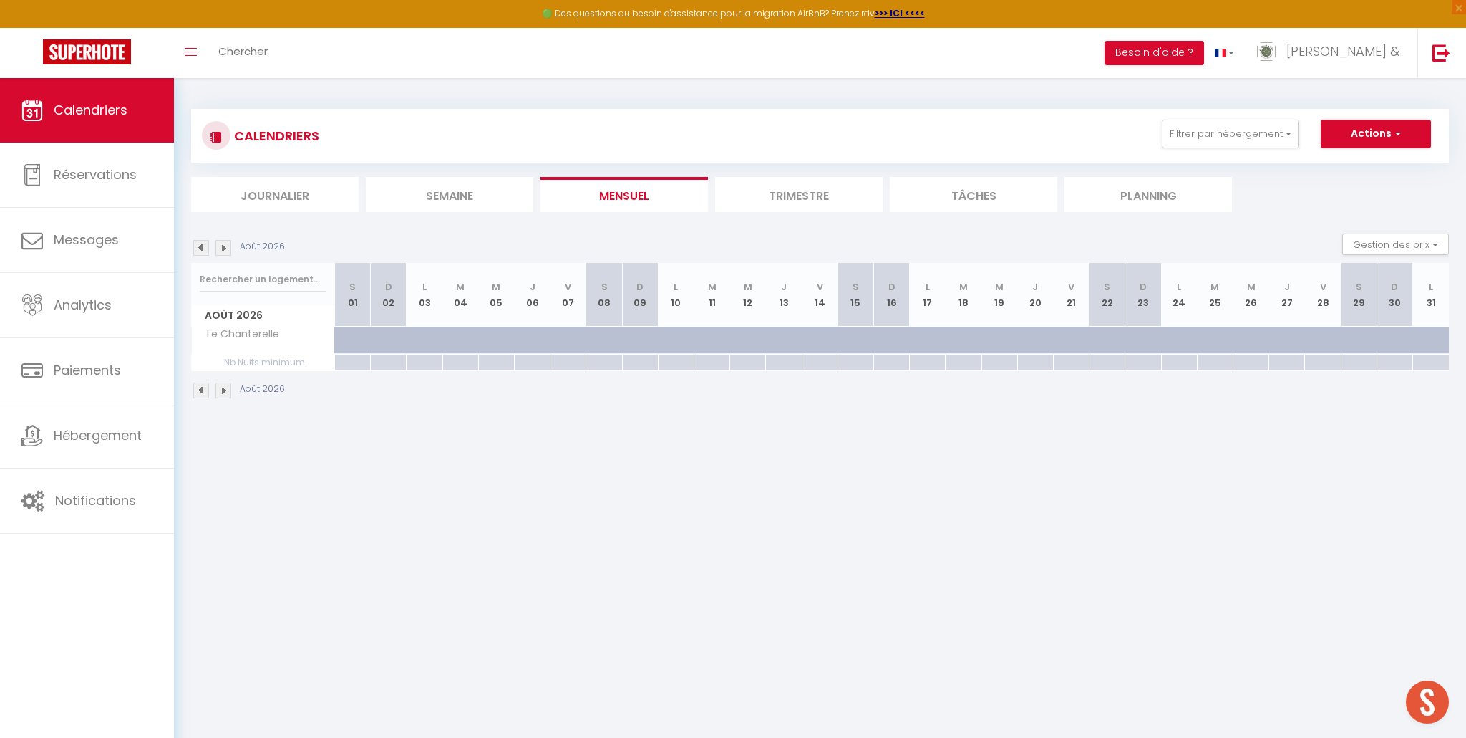
click at [200, 249] on img at bounding box center [201, 248] width 16 height 16
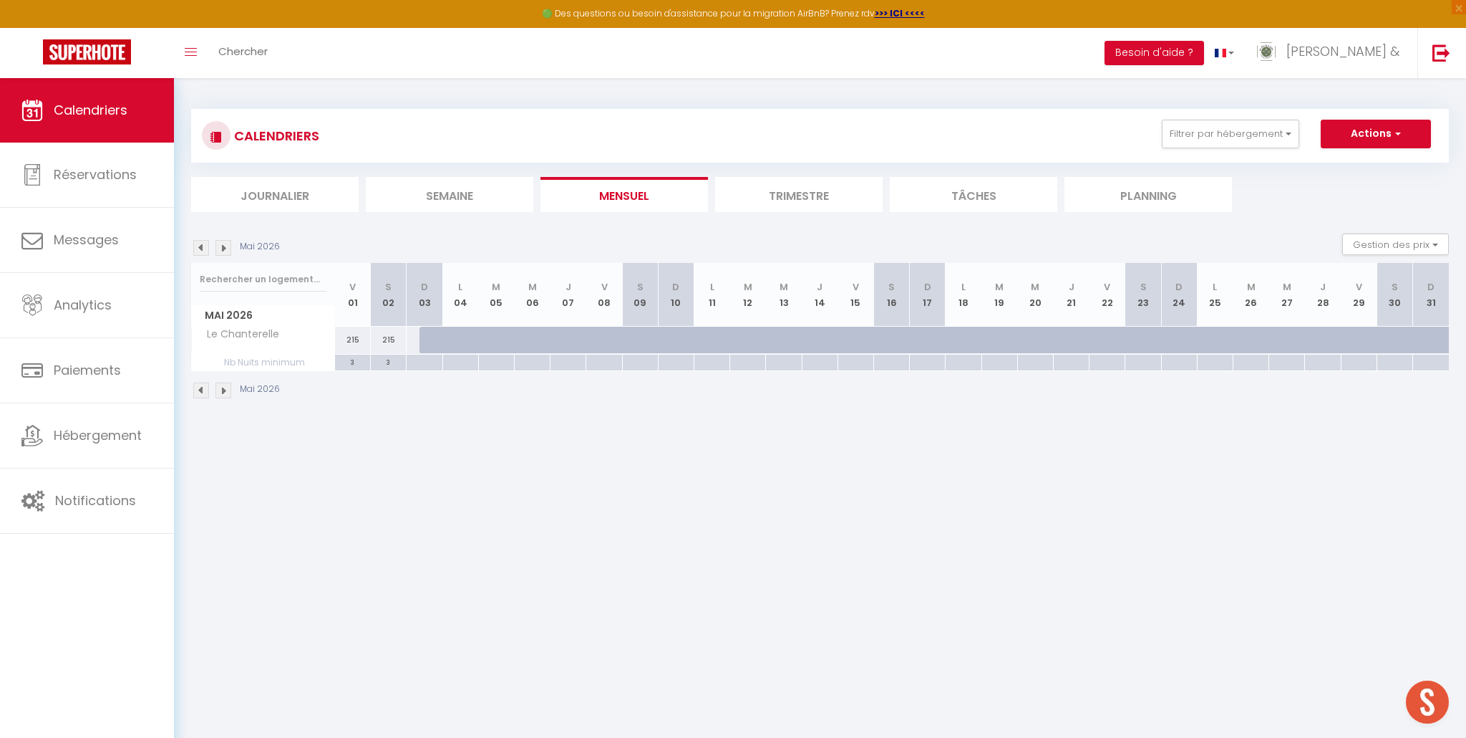
click at [200, 249] on img at bounding box center [201, 248] width 16 height 16
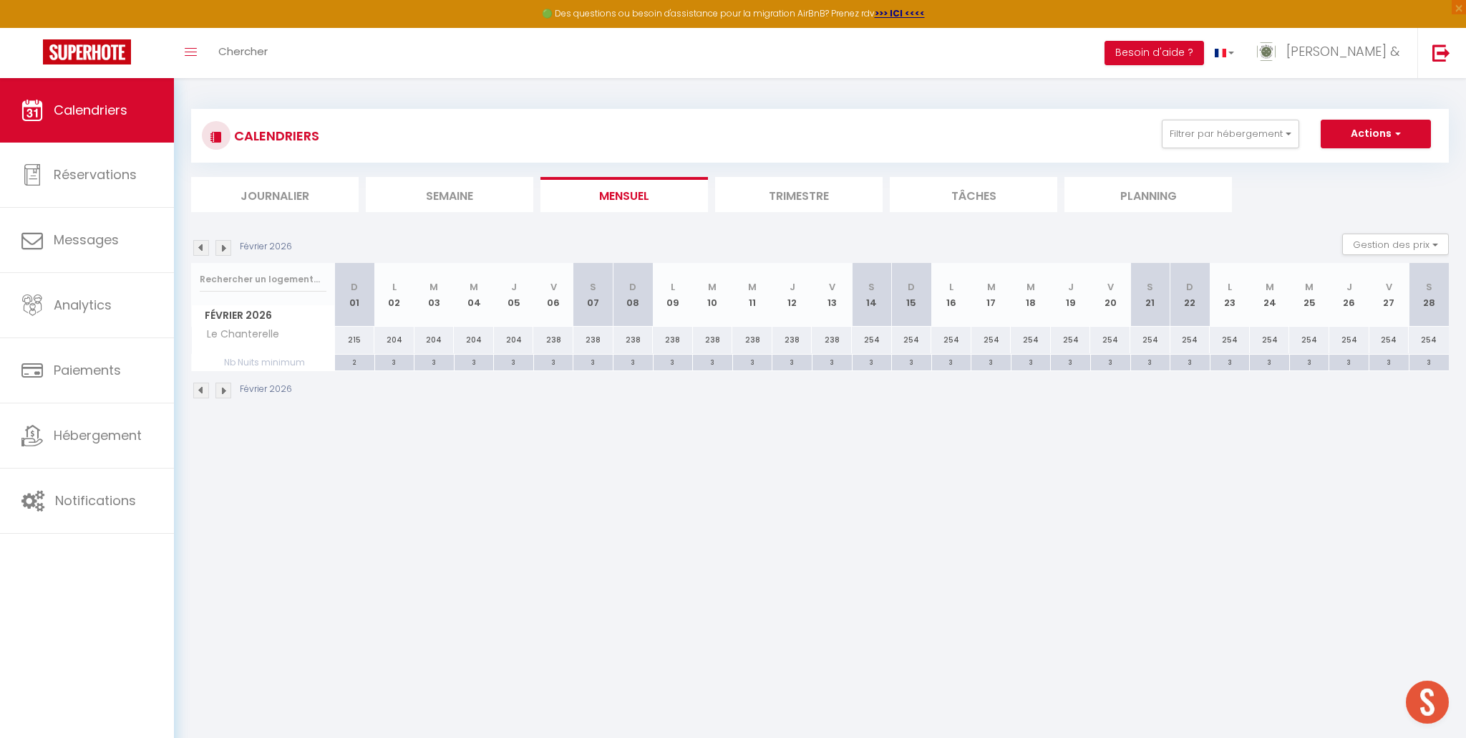
click at [200, 249] on img at bounding box center [201, 248] width 16 height 16
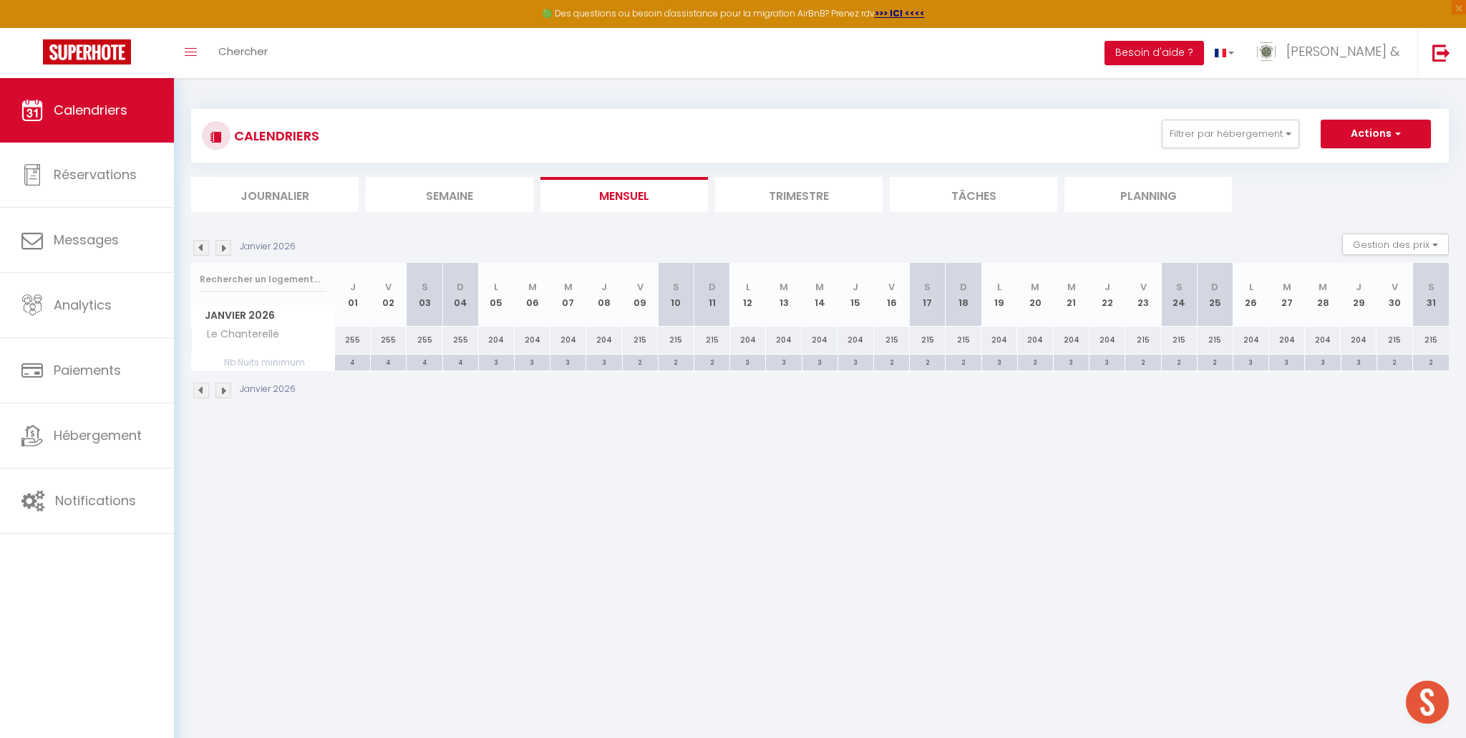
click at [200, 249] on img at bounding box center [201, 248] width 16 height 16
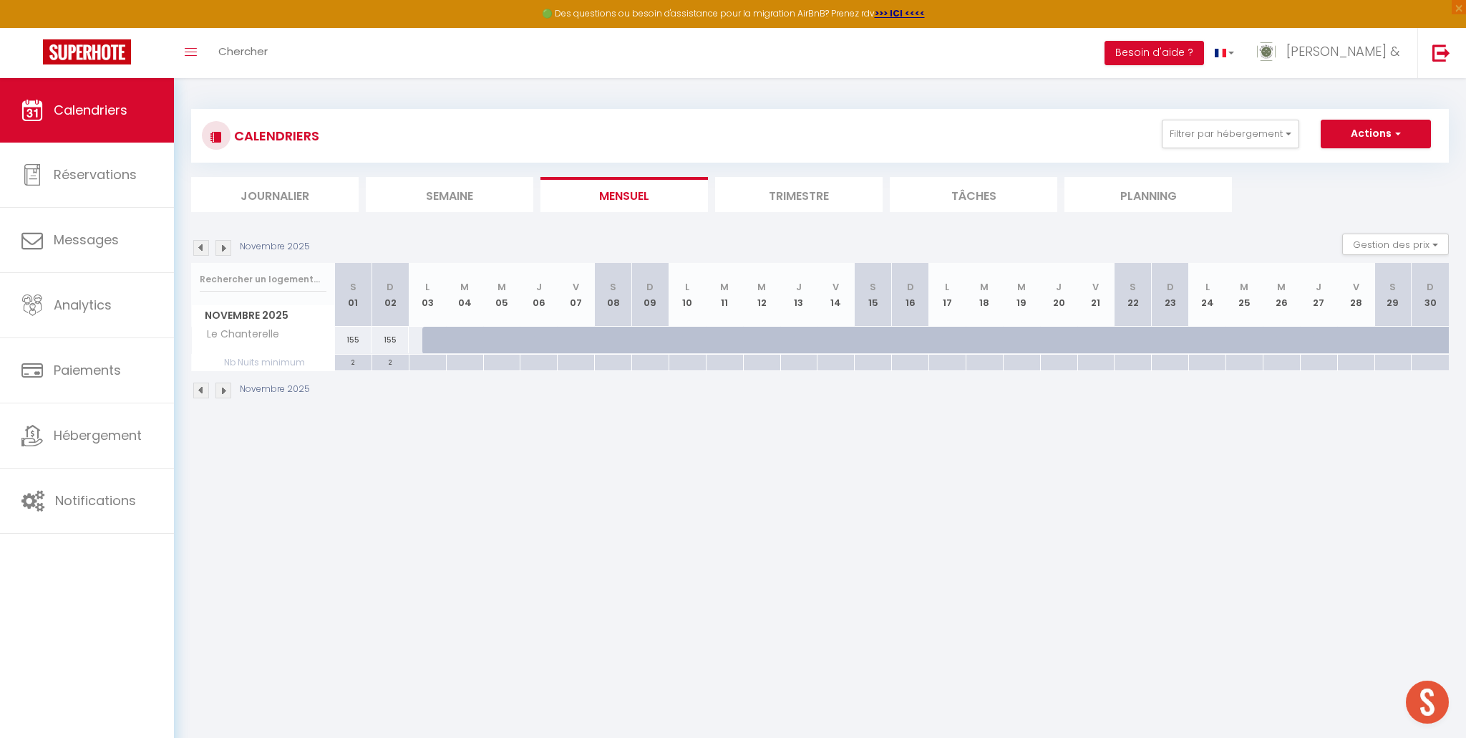
click at [200, 249] on img at bounding box center [201, 248] width 16 height 16
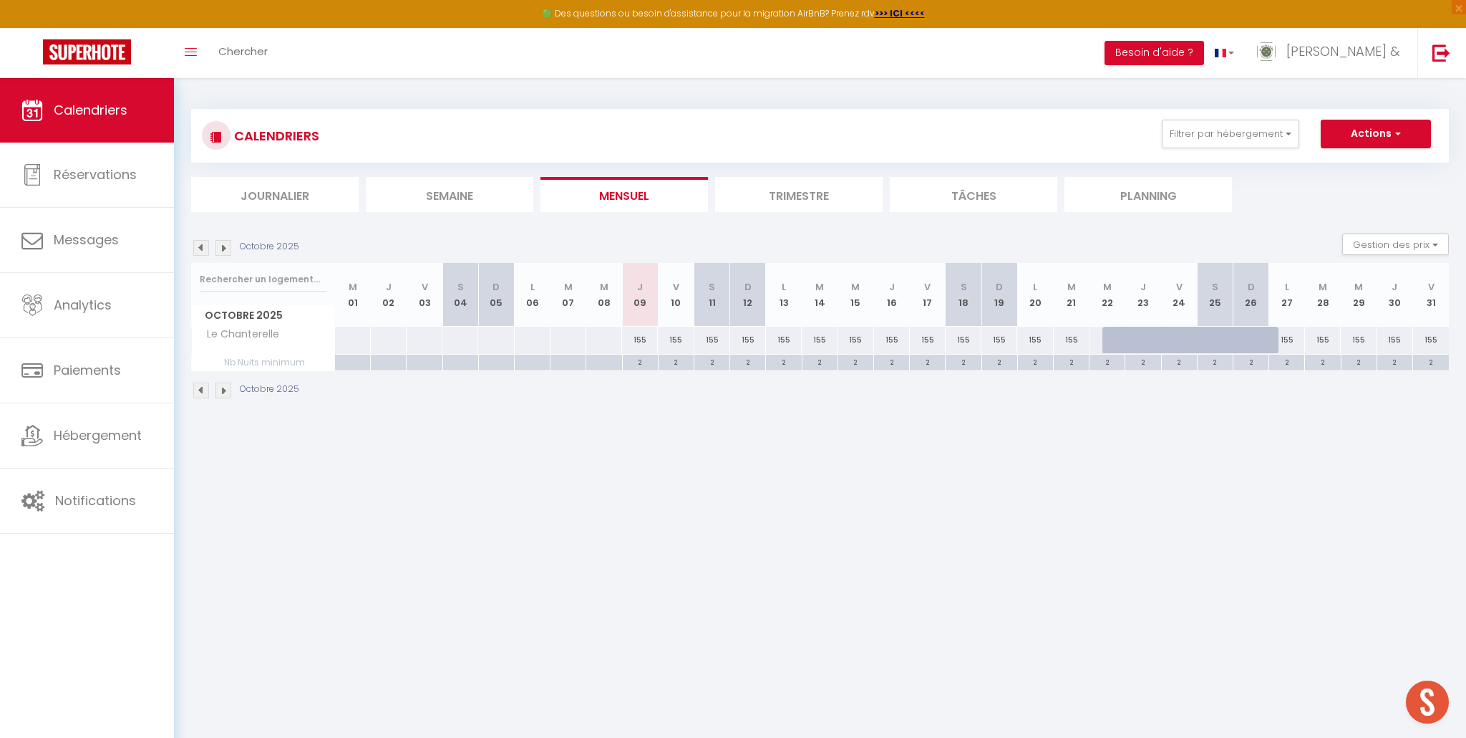
click at [220, 251] on img at bounding box center [224, 248] width 16 height 16
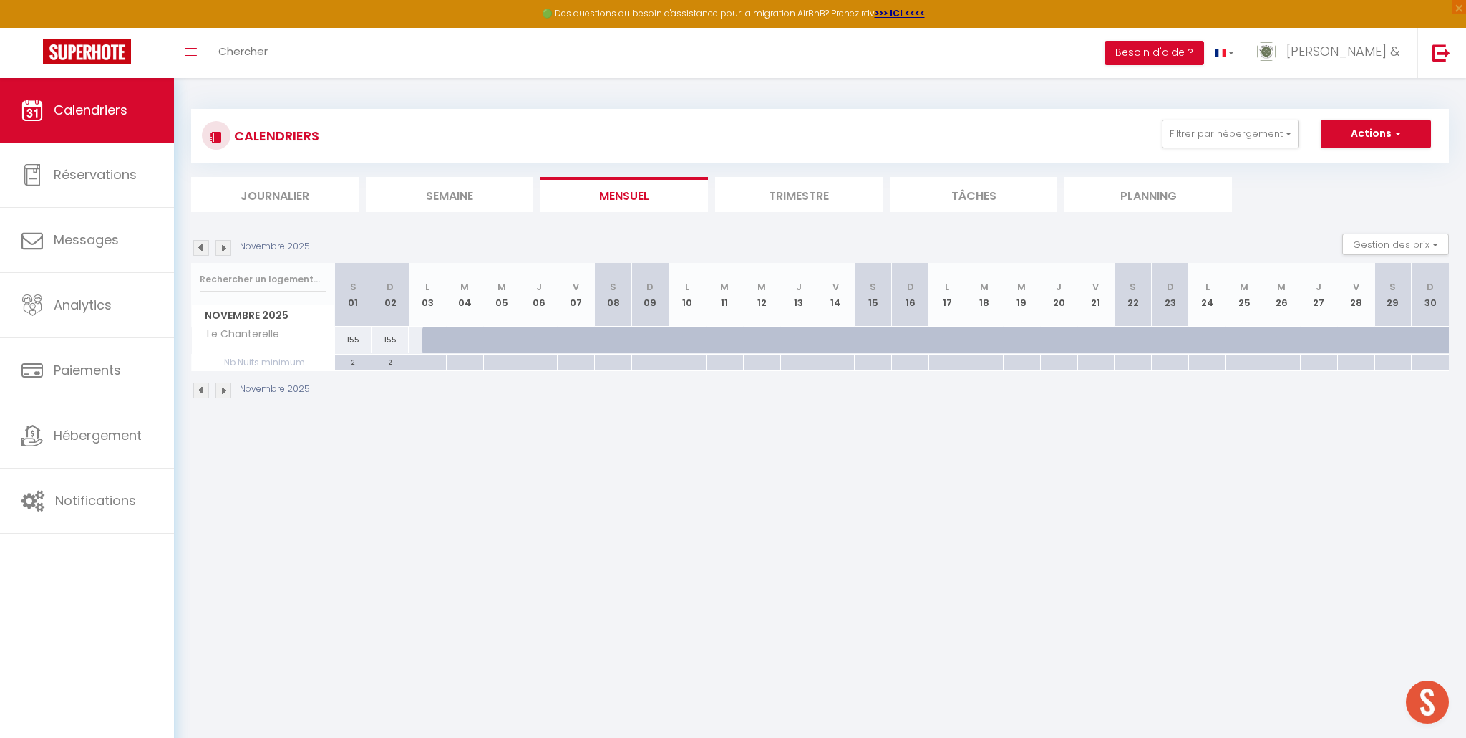
click at [220, 251] on img at bounding box center [224, 248] width 16 height 16
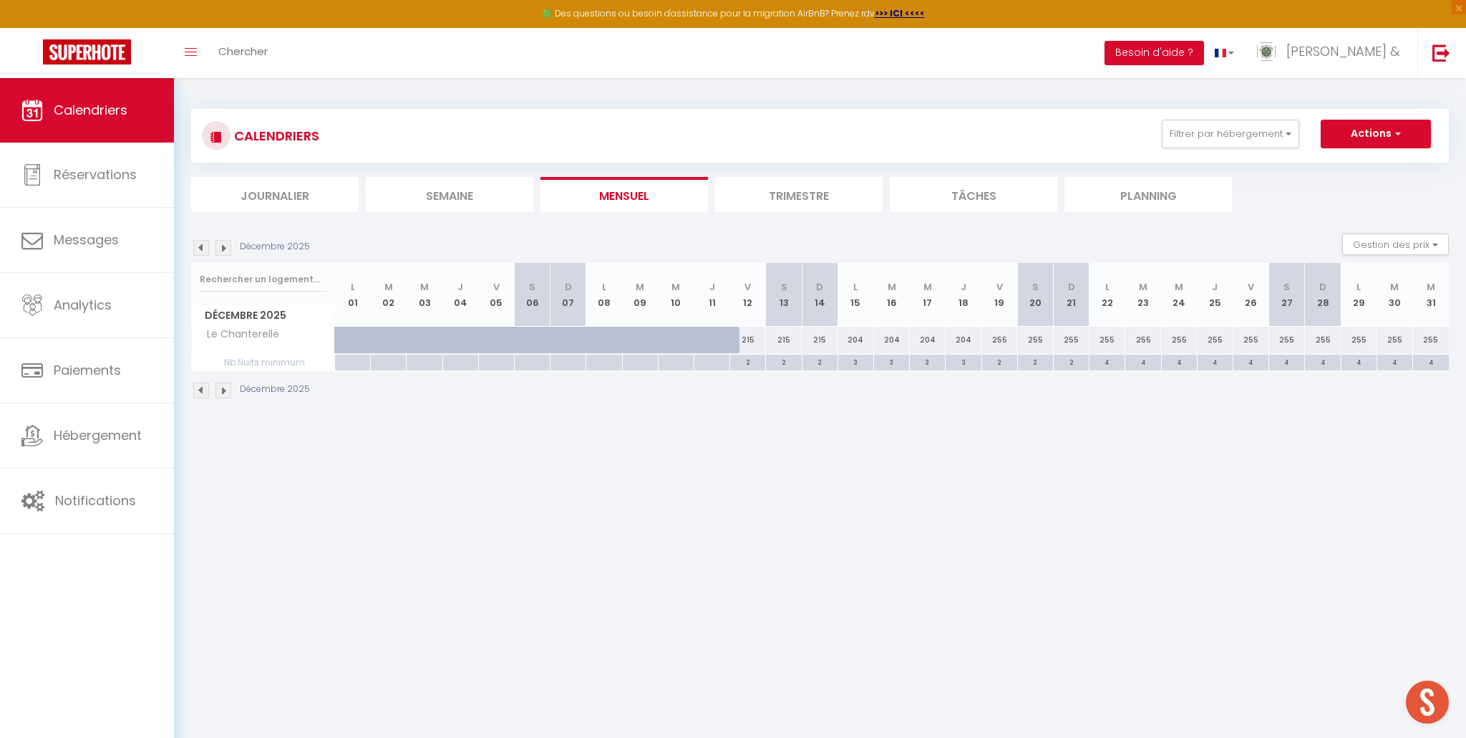
click at [220, 251] on img at bounding box center [224, 248] width 16 height 16
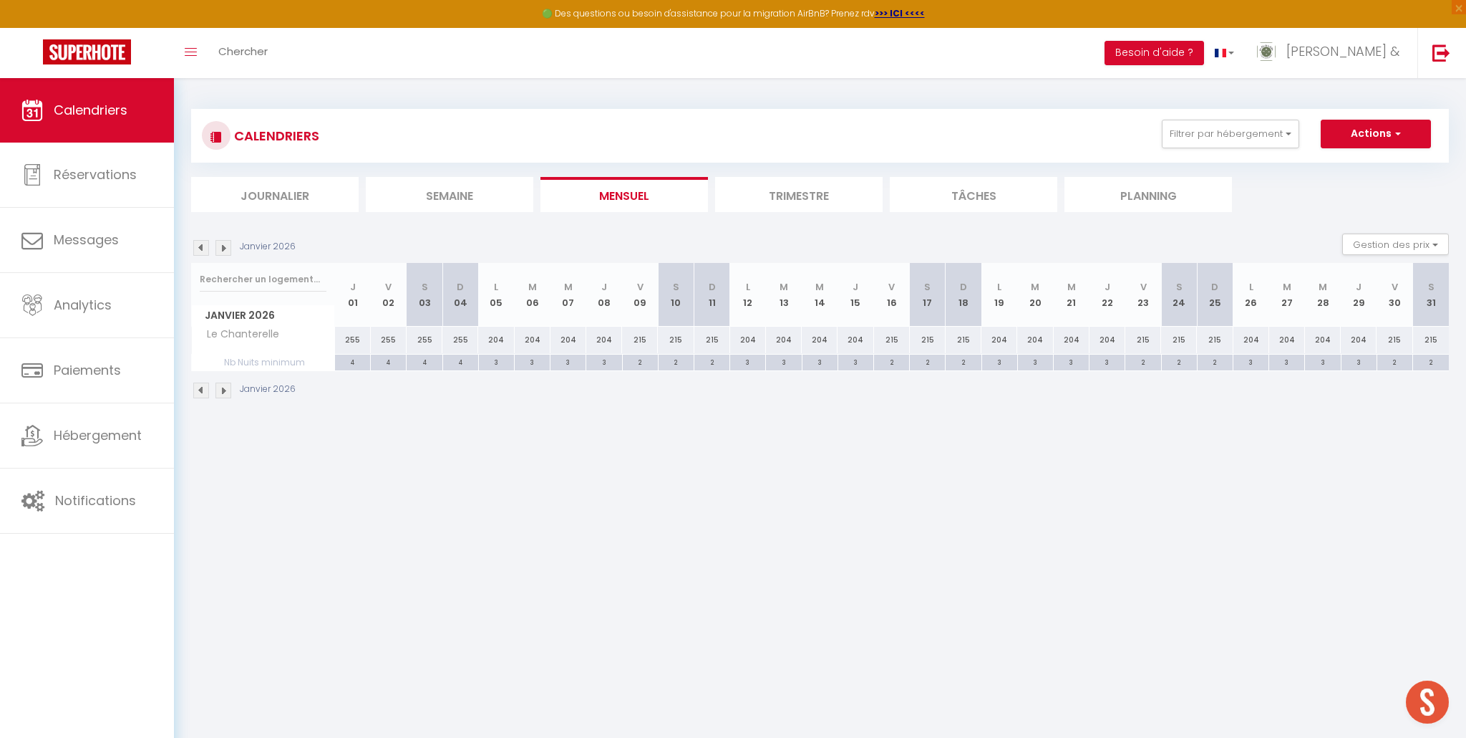
click at [639, 343] on div "215" at bounding box center [640, 340] width 36 height 26
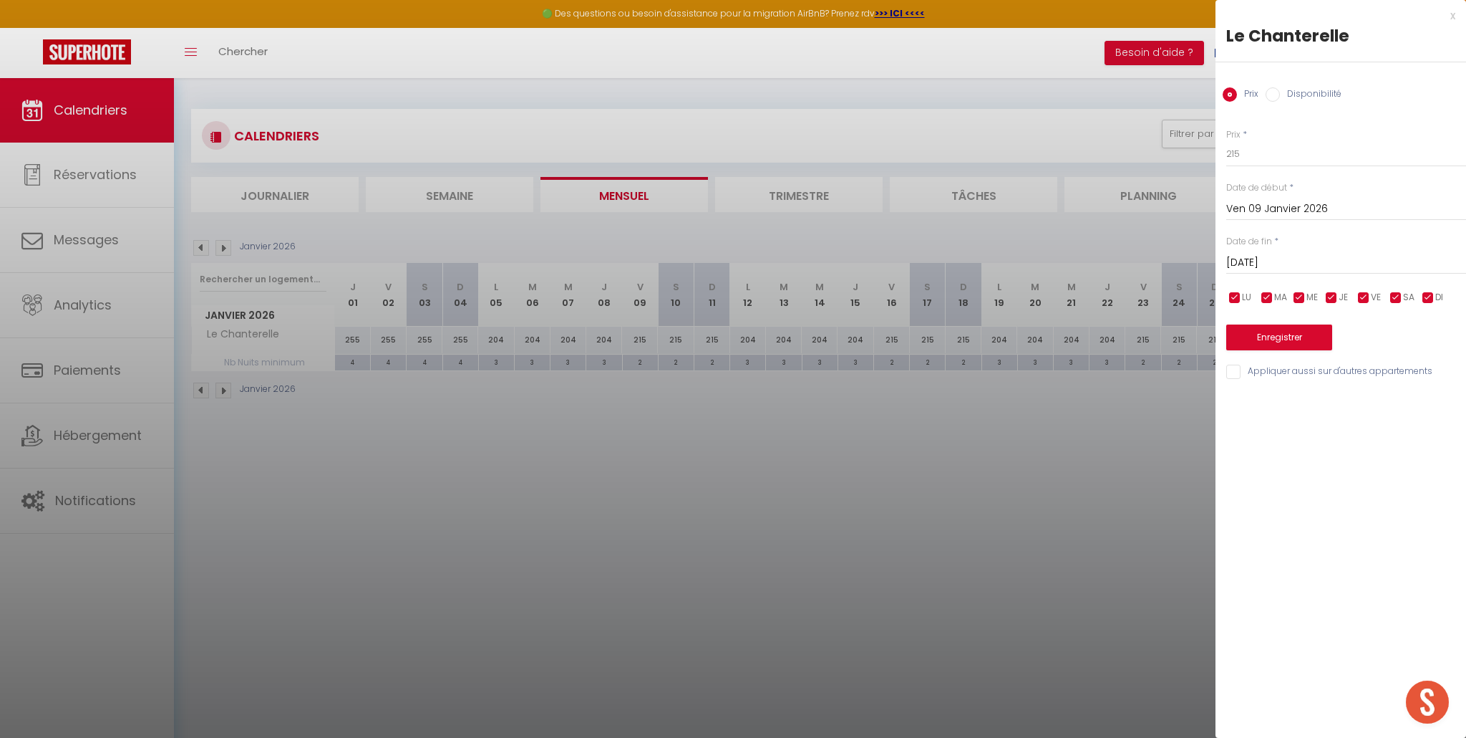
click at [1268, 266] on input "Sam 10 Janvier 2026" at bounding box center [1347, 262] width 240 height 19
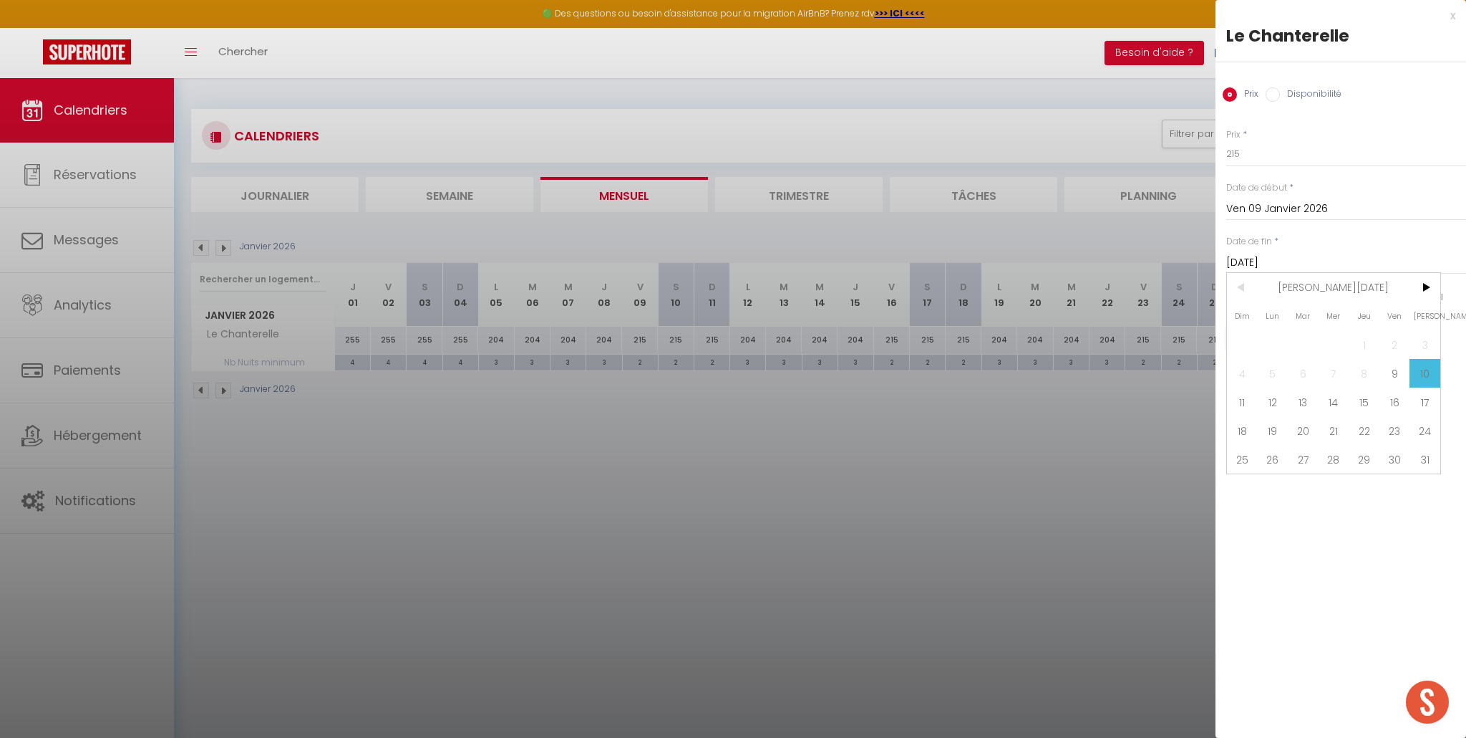
click at [1272, 405] on span "12" at bounding box center [1273, 401] width 31 height 29
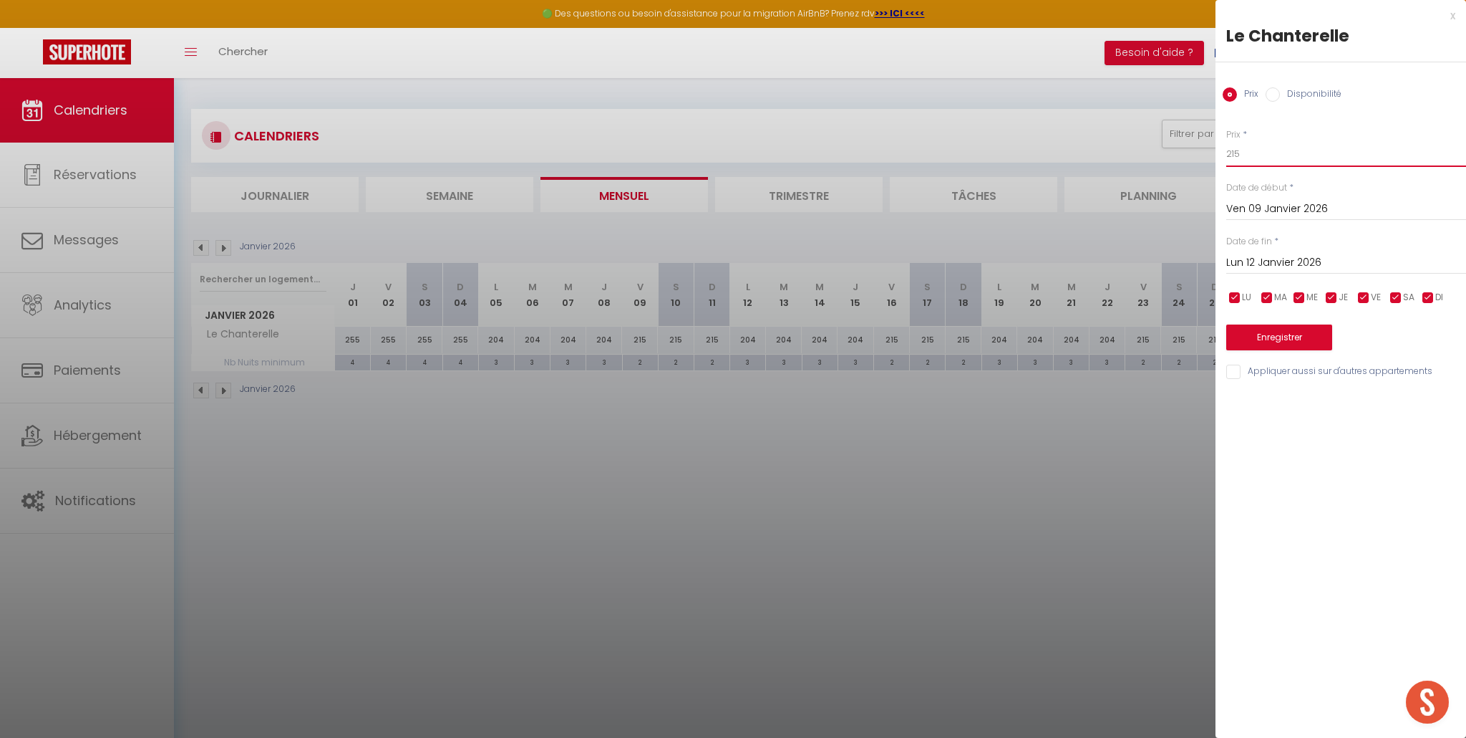
click at [1256, 148] on input "215" at bounding box center [1347, 154] width 240 height 26
click at [1247, 153] on input "215" at bounding box center [1347, 154] width 240 height 26
click at [1273, 342] on button "Enregistrer" at bounding box center [1280, 337] width 106 height 26
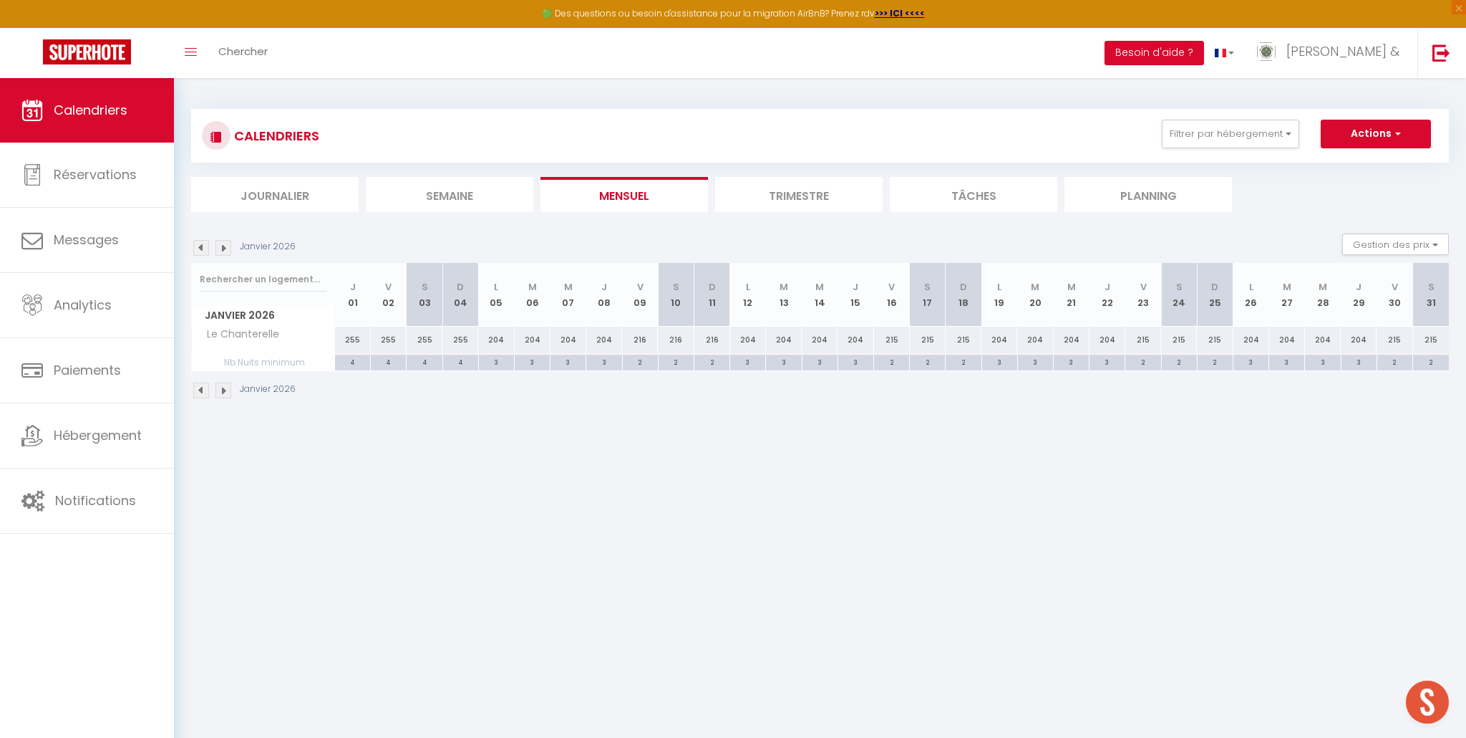
click at [639, 347] on div "216" at bounding box center [640, 340] width 36 height 26
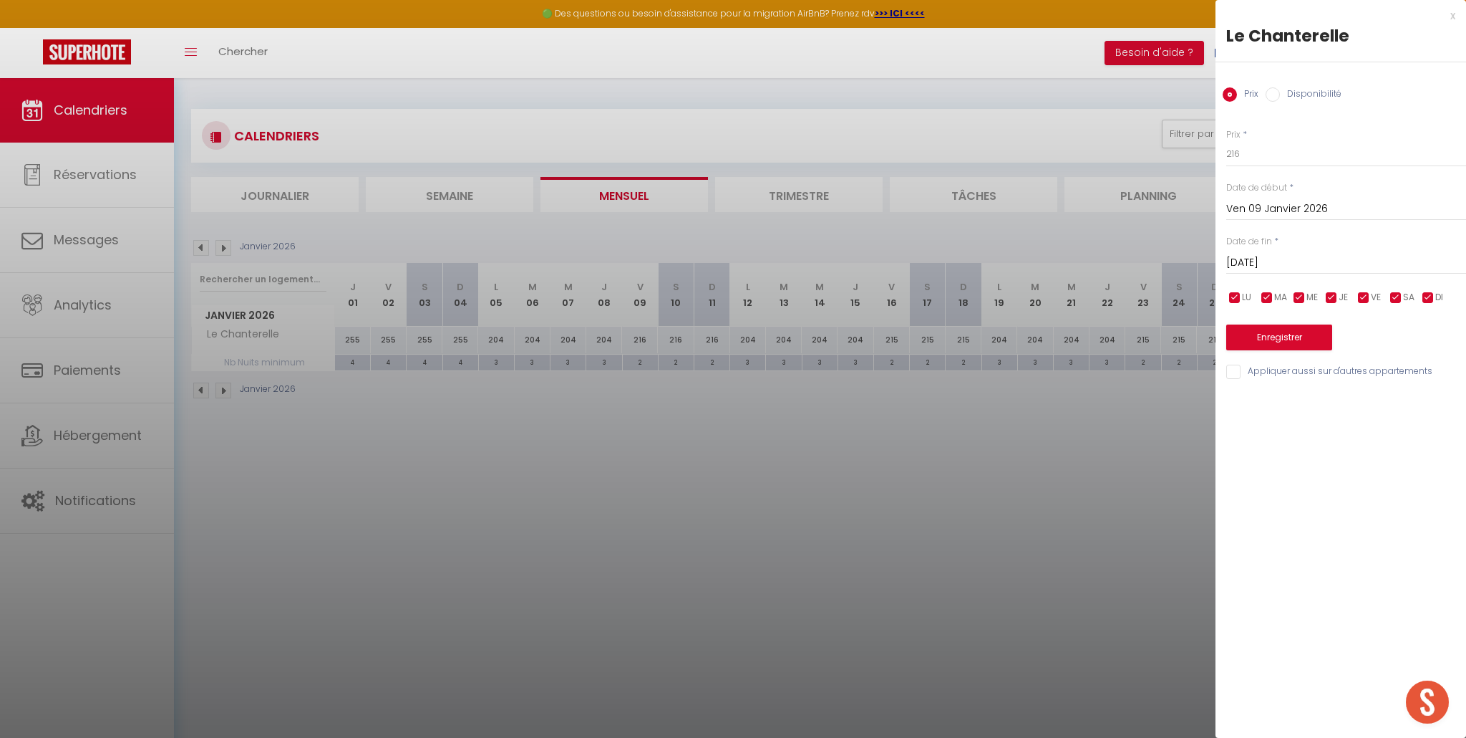
click at [1256, 266] on input "Sam 10 Janvier 2026" at bounding box center [1347, 262] width 240 height 19
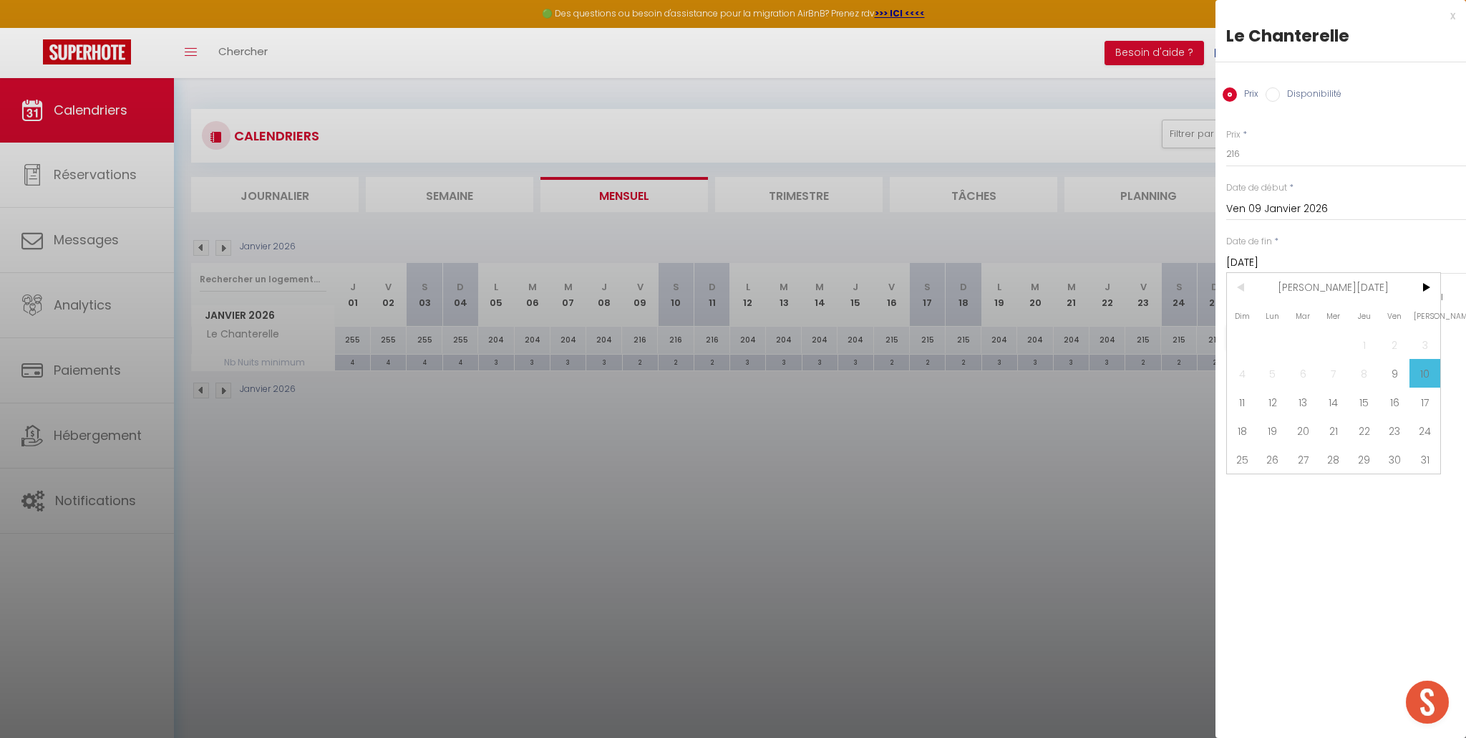
click at [1272, 407] on span "12" at bounding box center [1273, 401] width 31 height 29
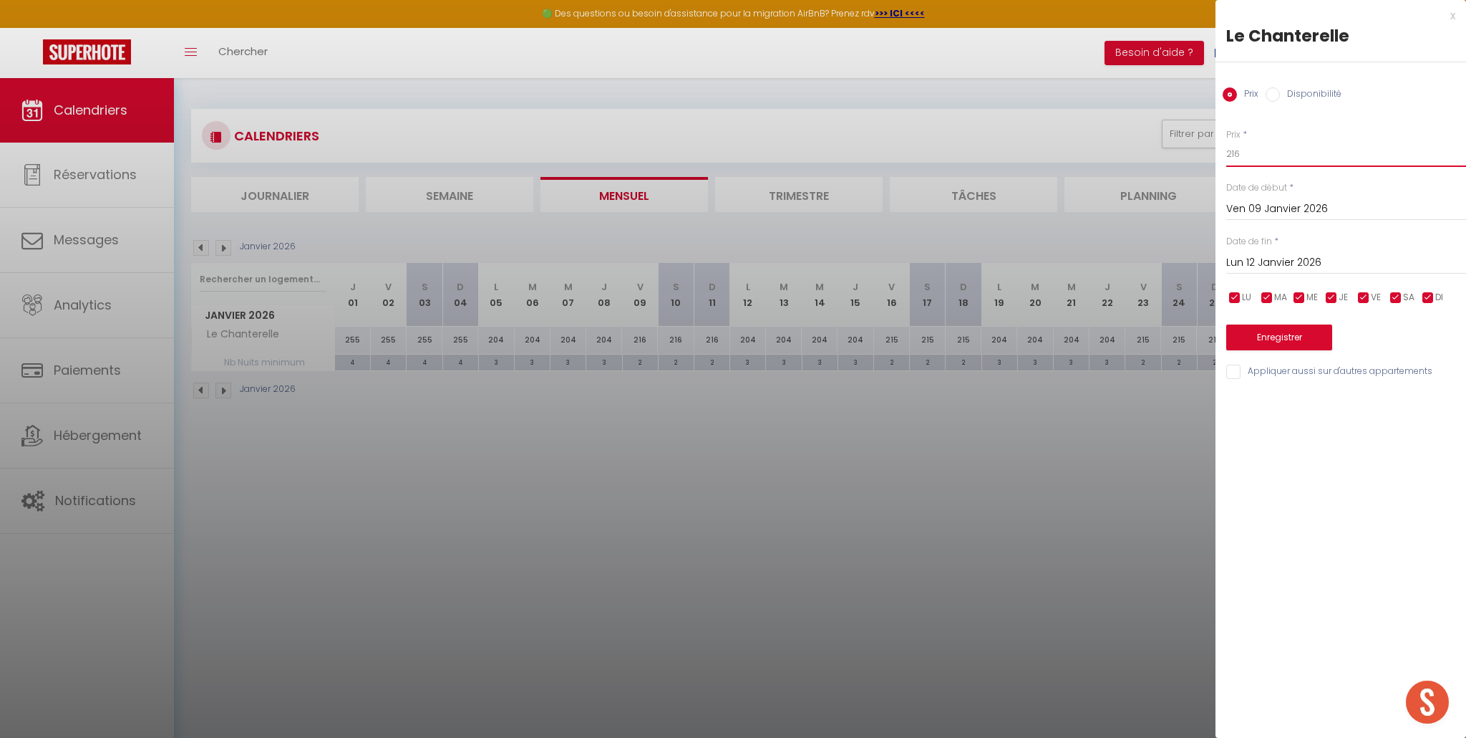
click at [1241, 150] on input "216" at bounding box center [1347, 154] width 240 height 26
click at [1276, 342] on button "Enregistrer" at bounding box center [1280, 337] width 106 height 26
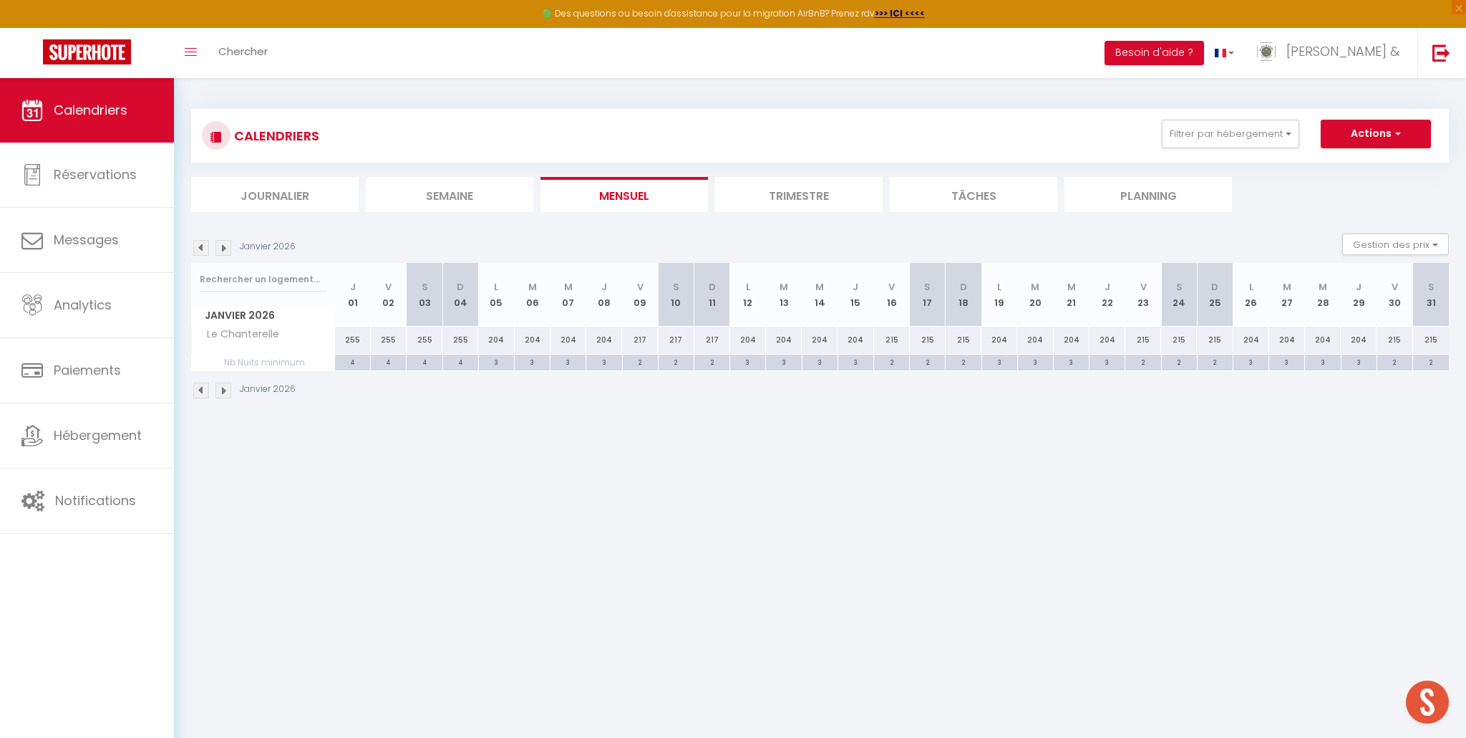
click at [644, 339] on div "217" at bounding box center [640, 340] width 36 height 26
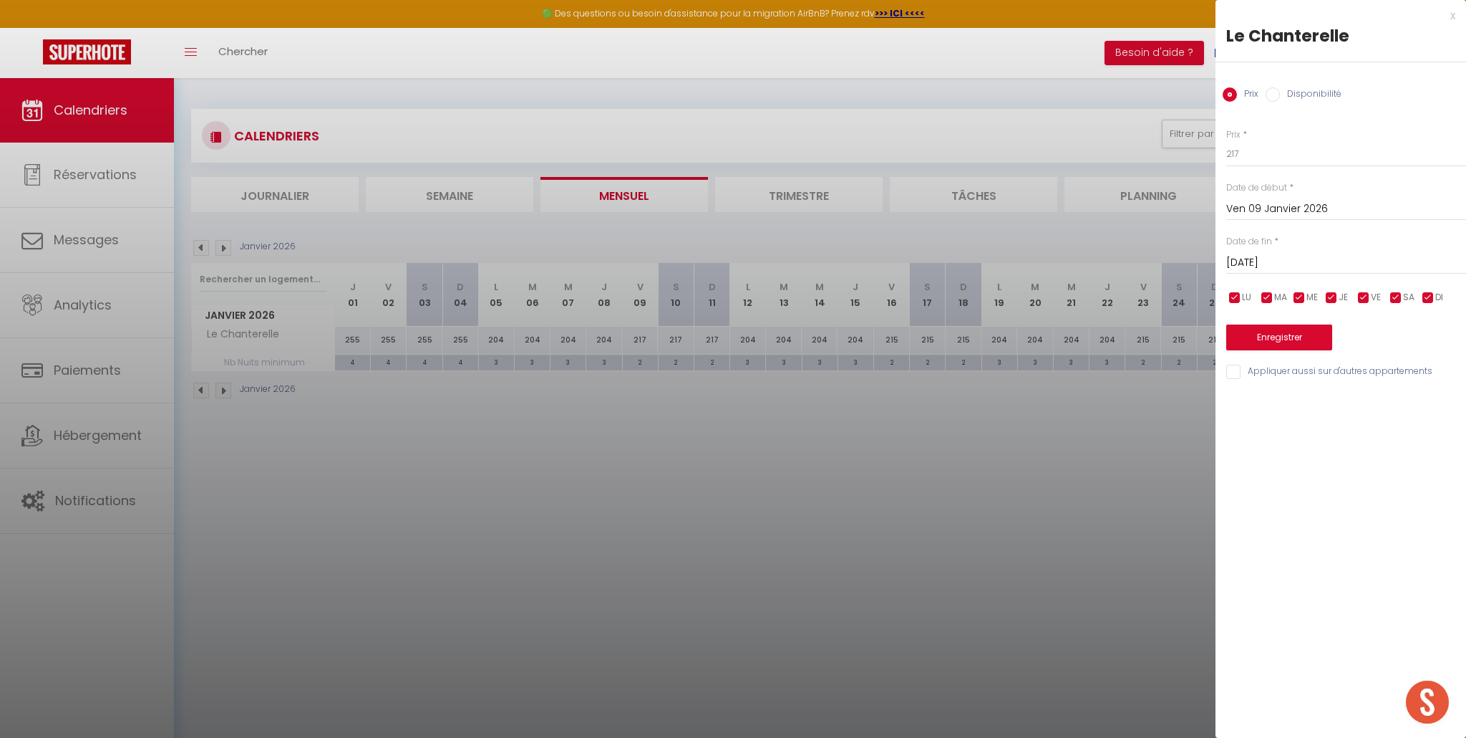
click at [1299, 258] on input "Sam 10 Janvier 2026" at bounding box center [1347, 262] width 240 height 19
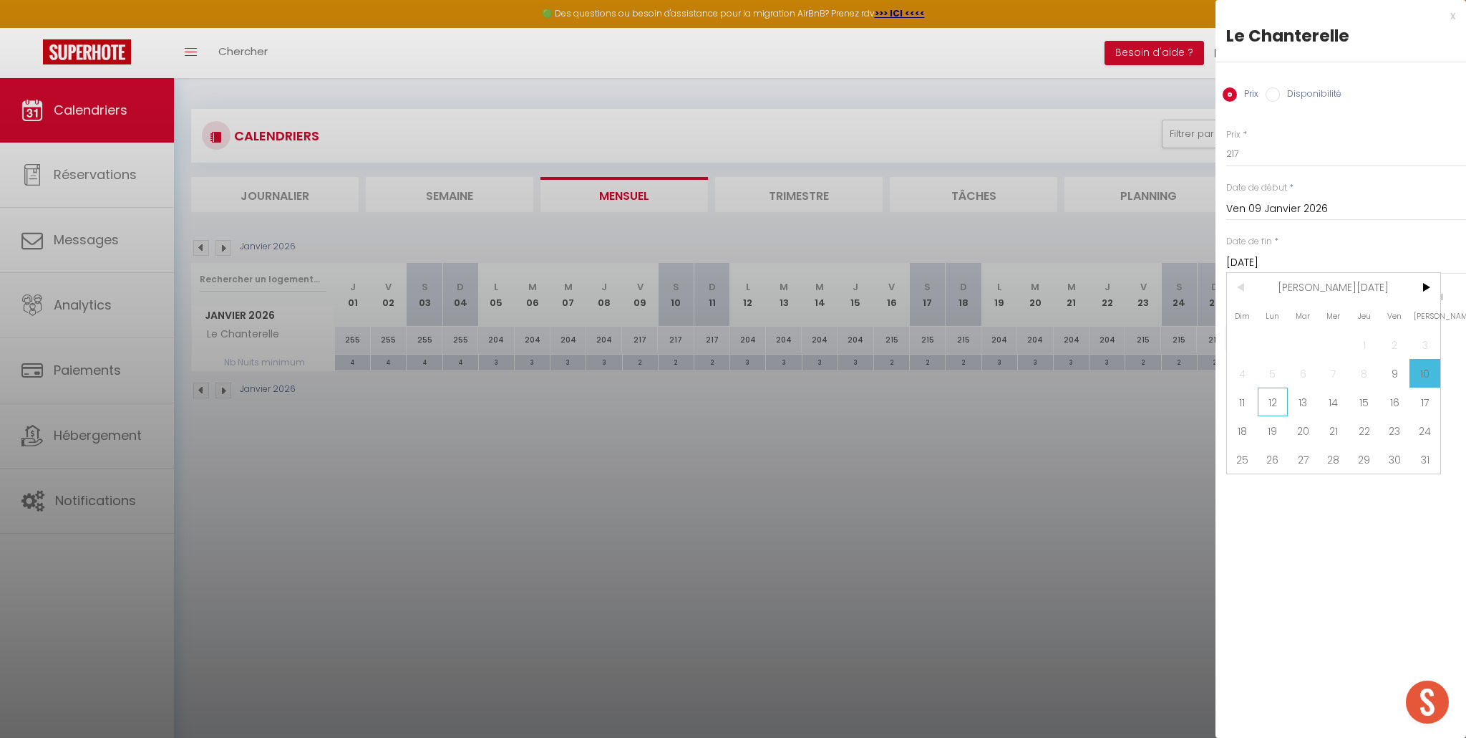
click at [1283, 406] on span "12" at bounding box center [1273, 401] width 31 height 29
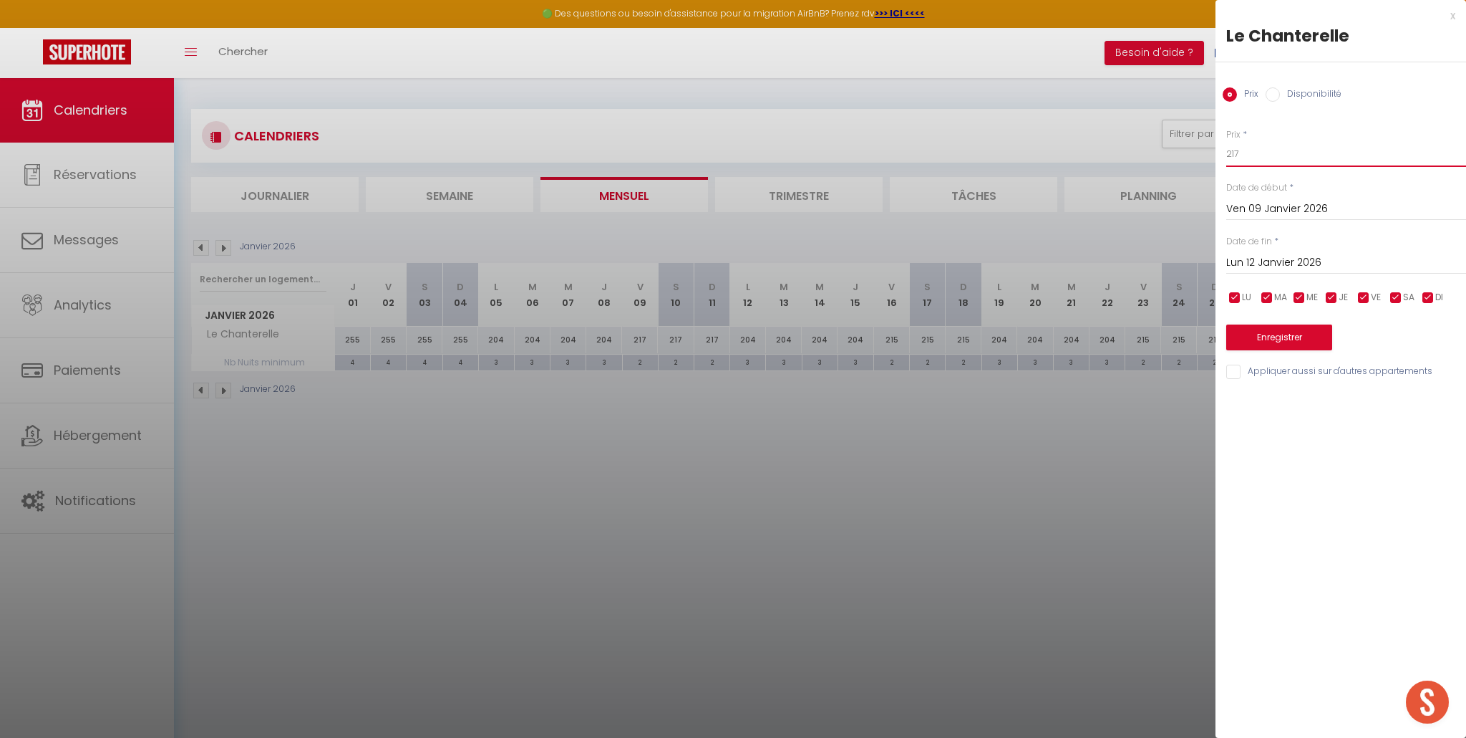
click at [1247, 153] on input "217" at bounding box center [1347, 154] width 240 height 26
click at [1294, 334] on button "Enregistrer" at bounding box center [1280, 337] width 106 height 26
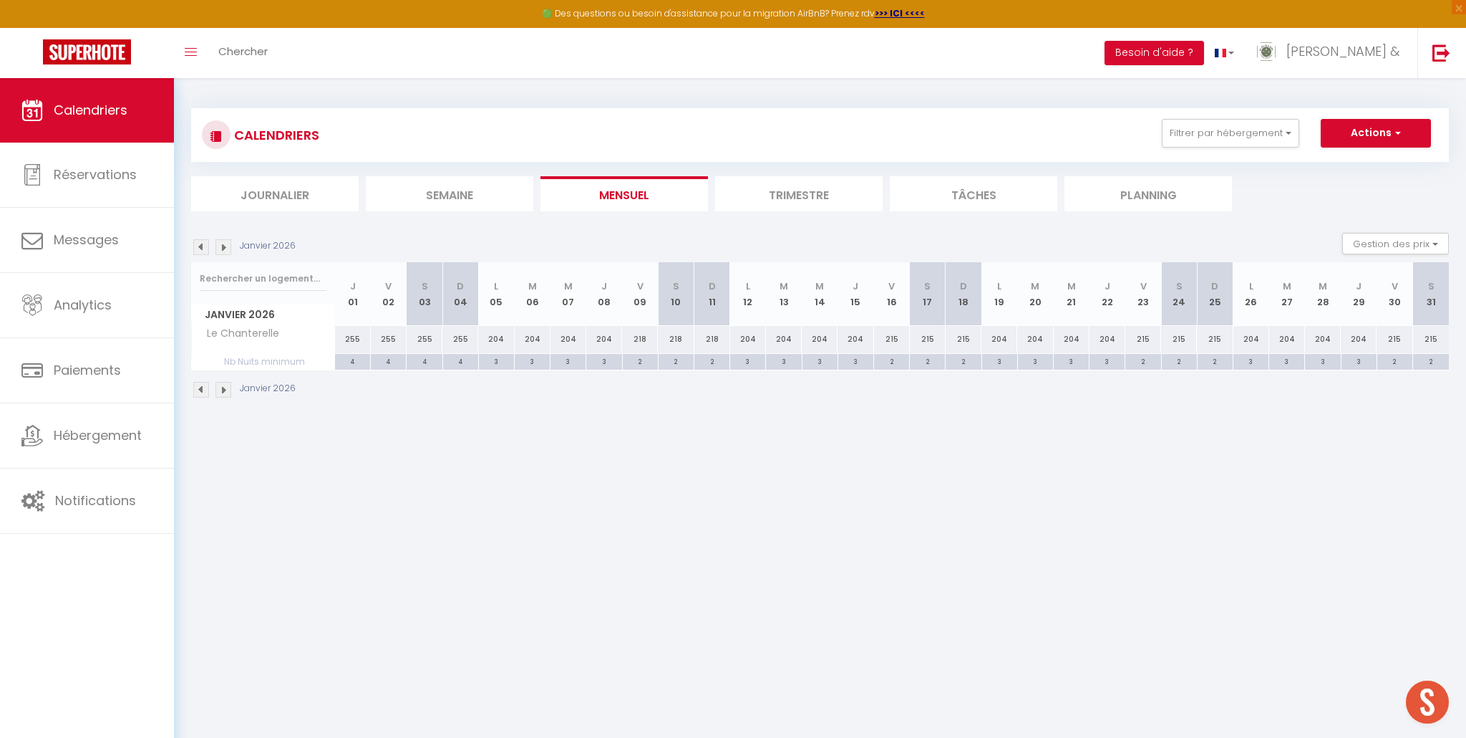
click at [638, 343] on div "218" at bounding box center [640, 339] width 36 height 26
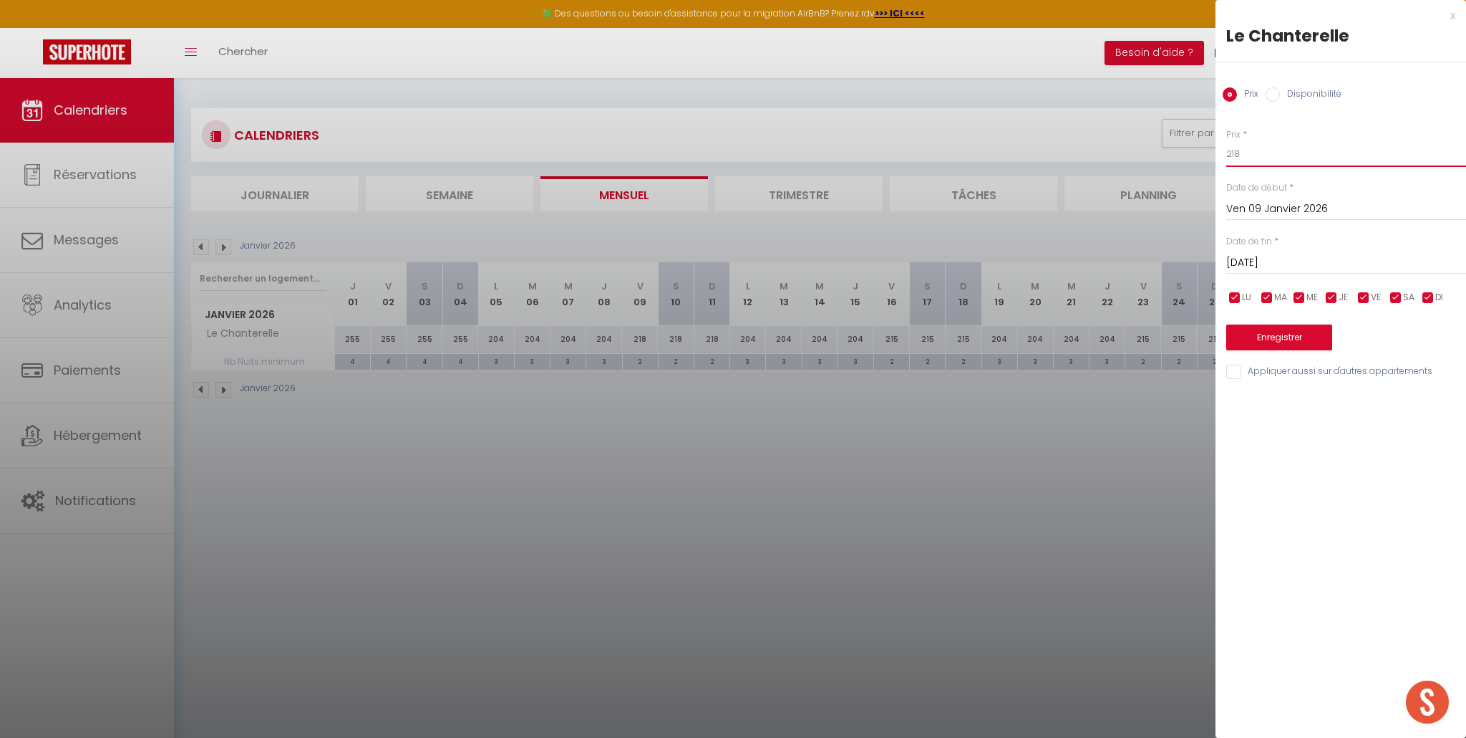
click at [1262, 157] on input "218" at bounding box center [1347, 154] width 240 height 26
click at [1246, 265] on input "Sam 10 Janvier 2026" at bounding box center [1347, 262] width 240 height 19
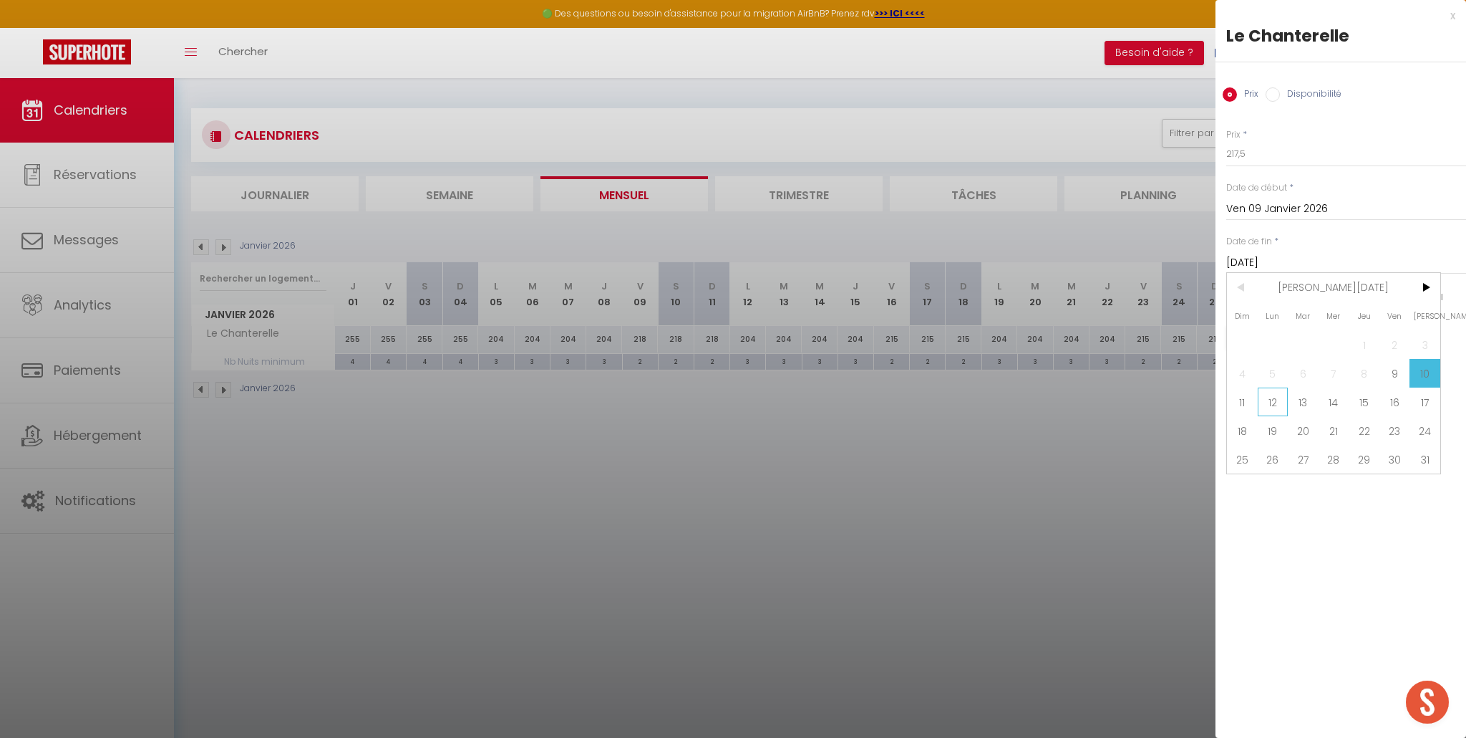
click at [1267, 400] on span "12" at bounding box center [1273, 401] width 31 height 29
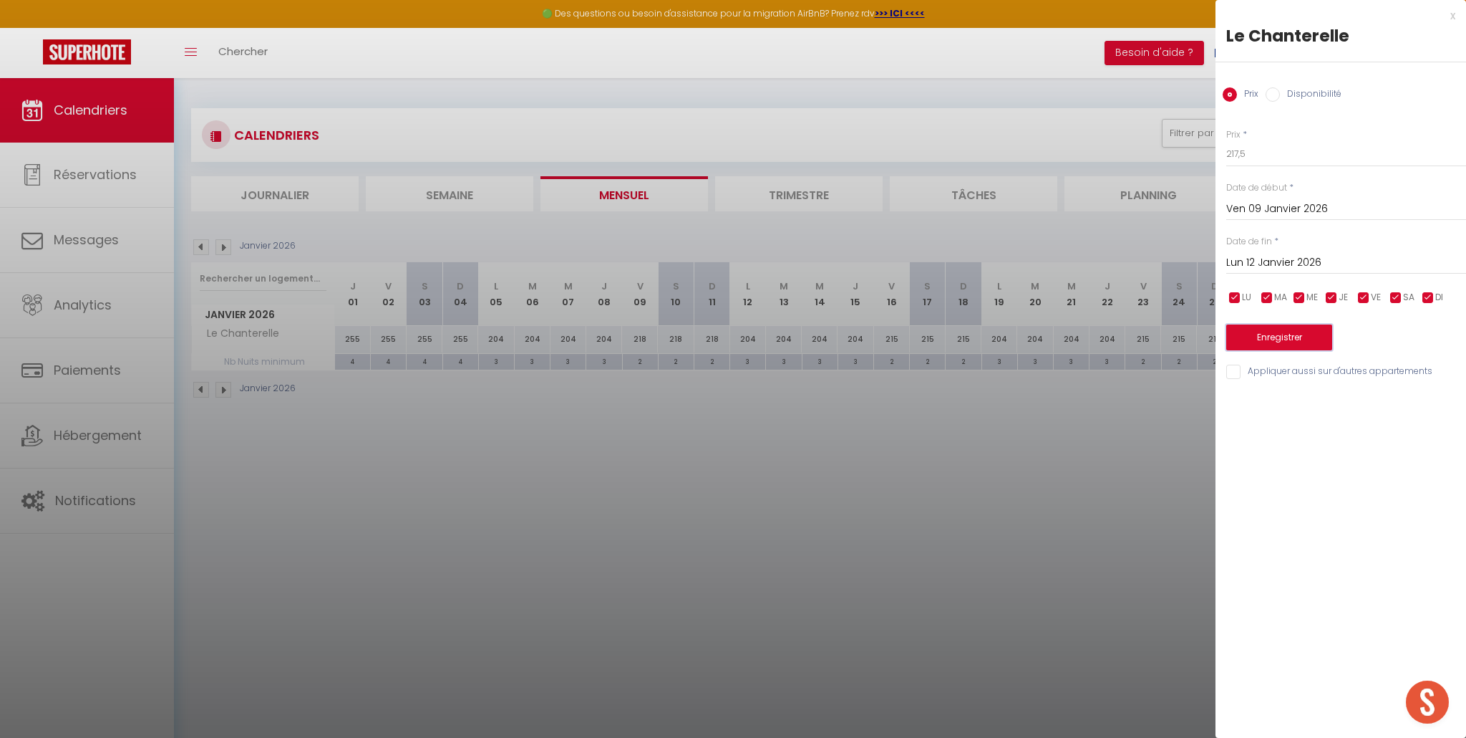
click at [1283, 339] on button "Enregistrer" at bounding box center [1280, 337] width 106 height 26
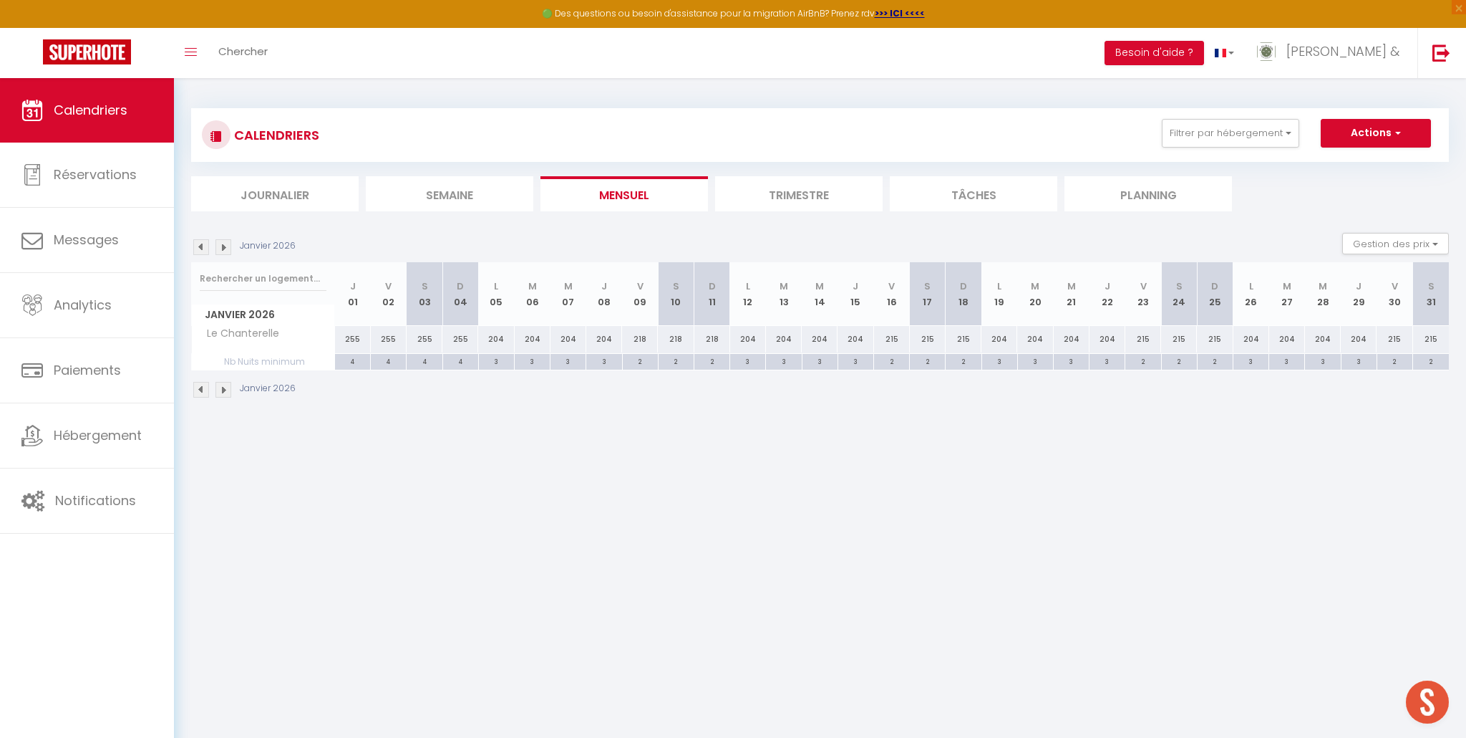
scroll to position [0, 0]
click at [648, 347] on div "218" at bounding box center [640, 340] width 36 height 26
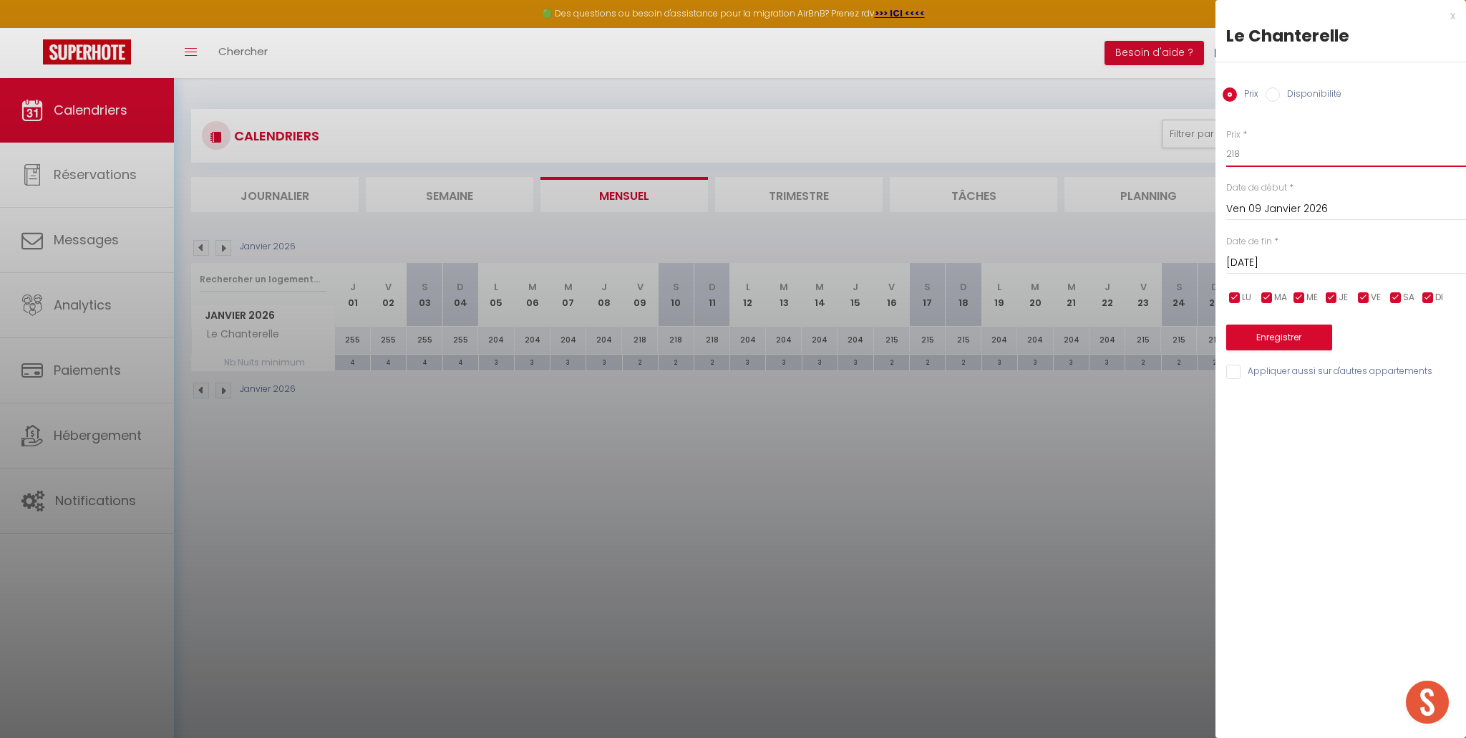
click at [1249, 152] on input "218" at bounding box center [1347, 154] width 240 height 26
click at [1283, 267] on input "Sam 10 Janvier 2026" at bounding box center [1347, 262] width 240 height 19
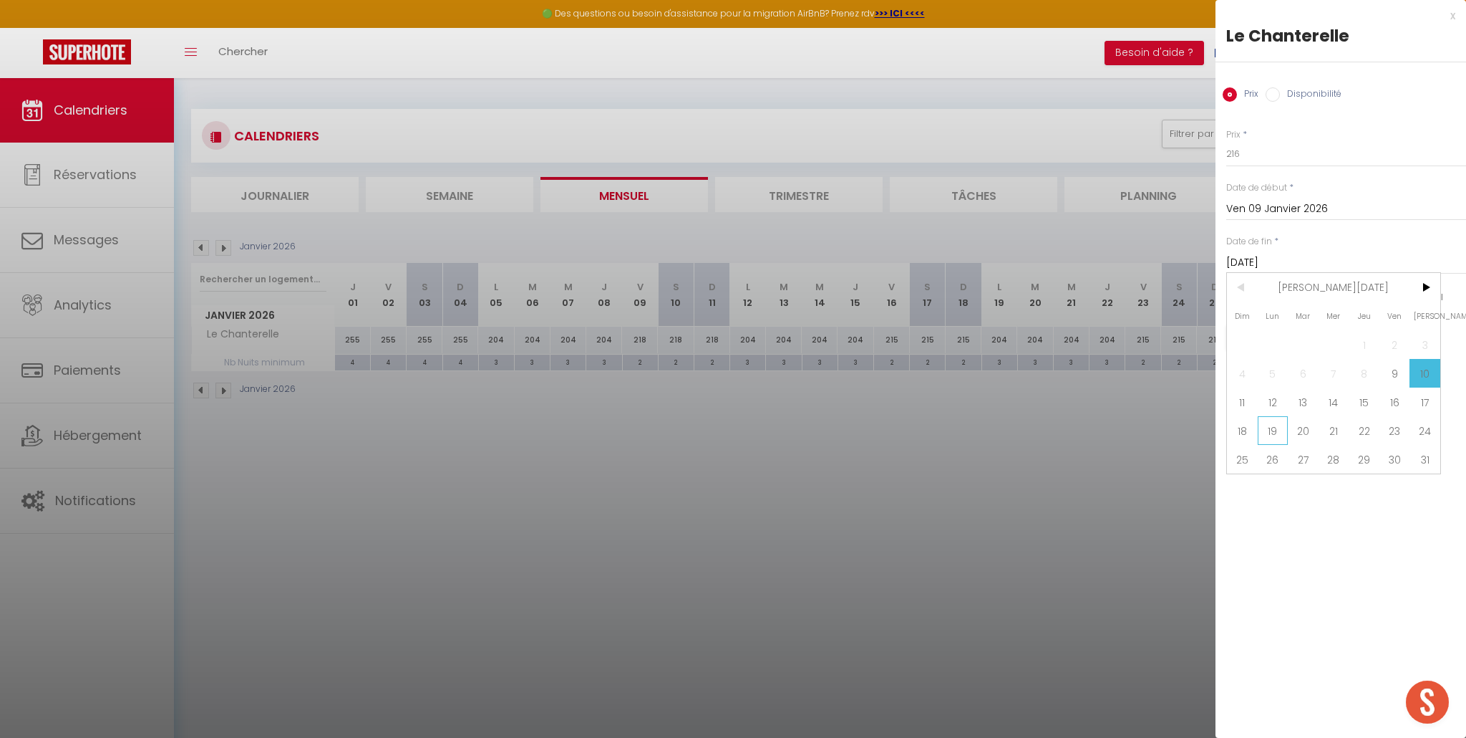
click at [1276, 430] on span "19" at bounding box center [1273, 430] width 31 height 29
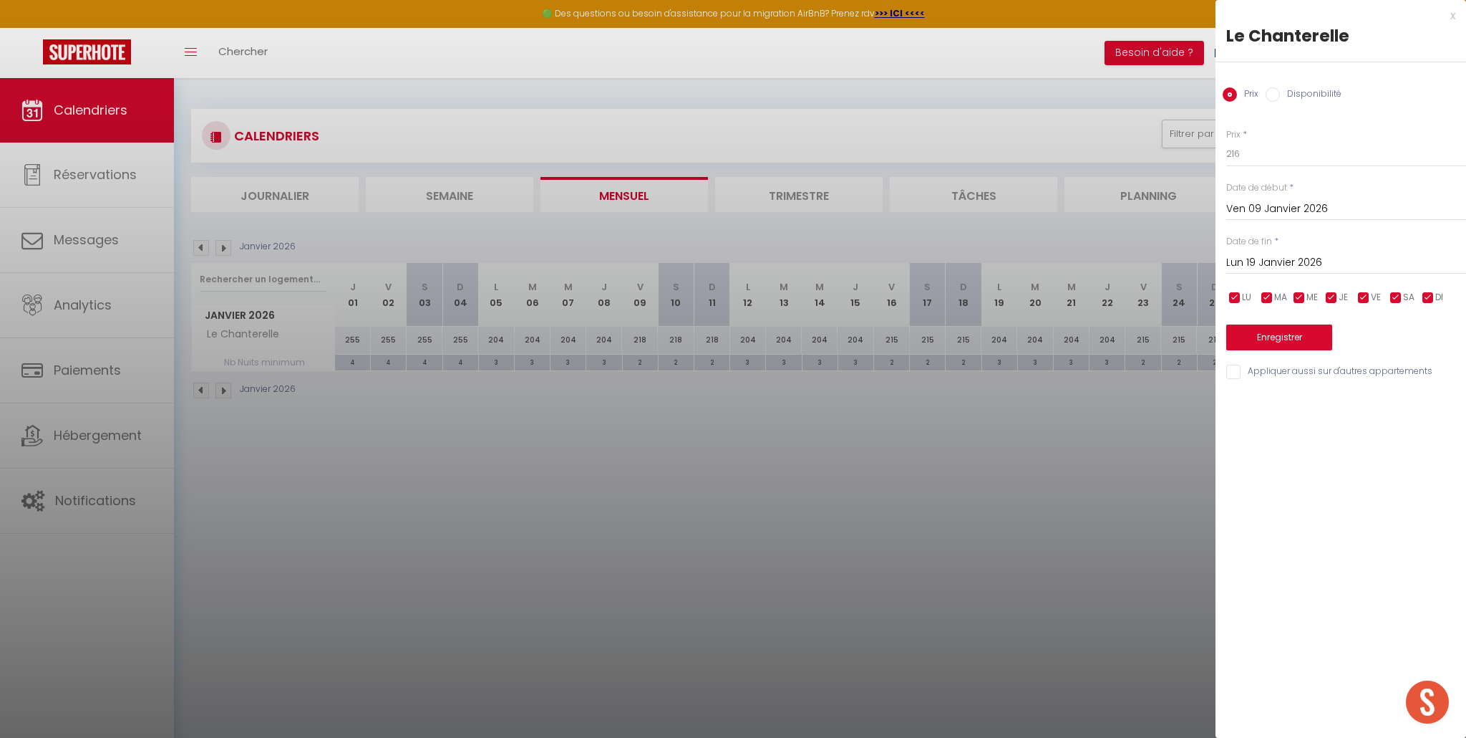
click at [1287, 257] on input "Lun 19 Janvier 2026" at bounding box center [1347, 262] width 240 height 19
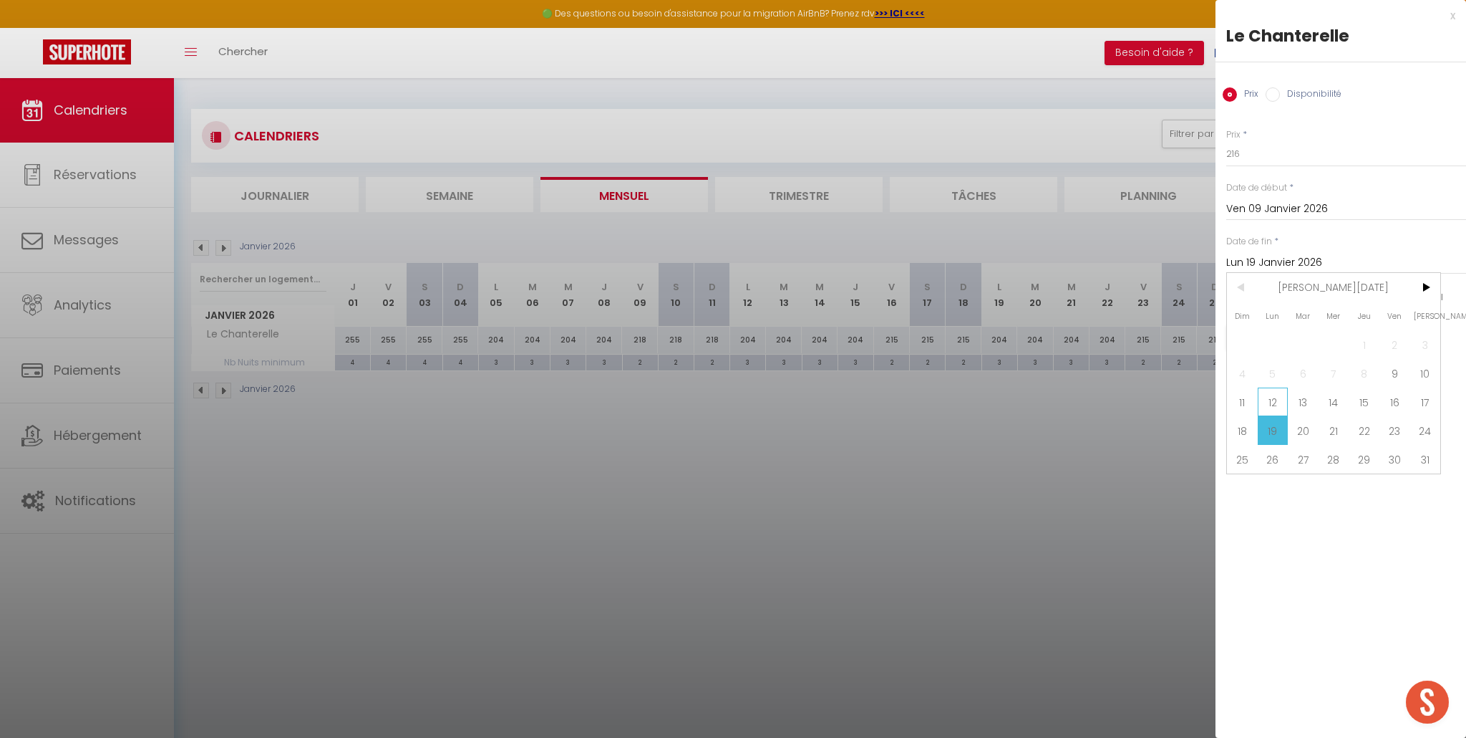
click at [1278, 404] on span "12" at bounding box center [1273, 401] width 31 height 29
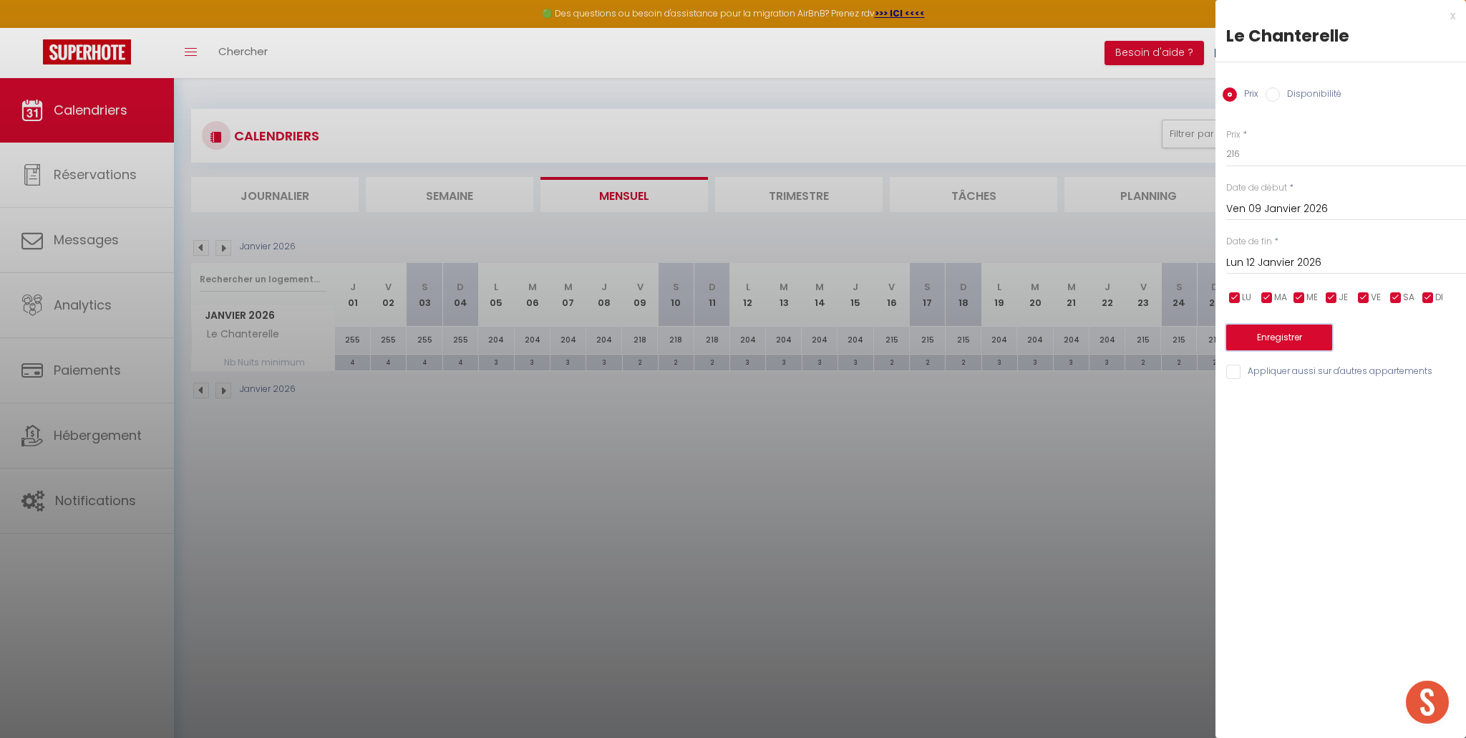
click at [1285, 335] on button "Enregistrer" at bounding box center [1280, 337] width 106 height 26
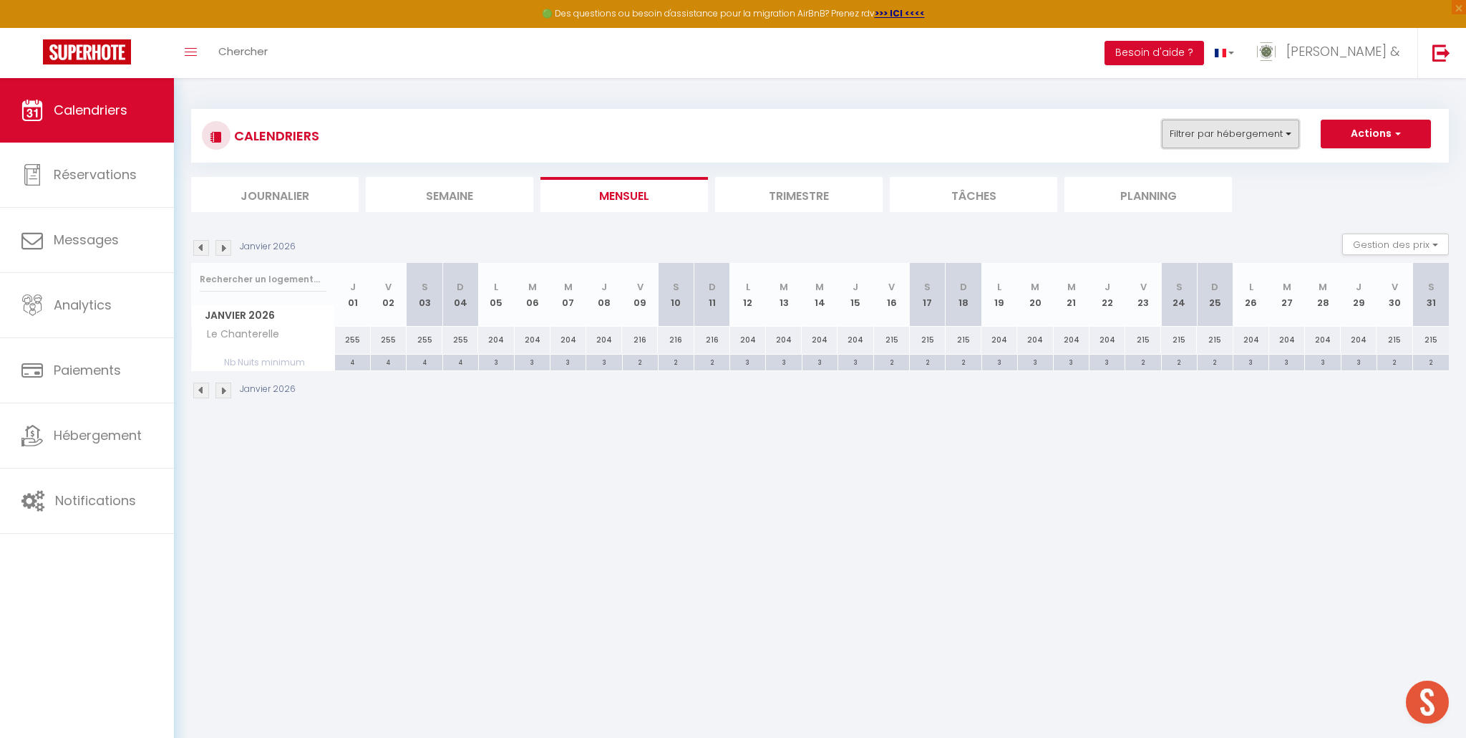
click at [1274, 137] on button "Filtrer par hébergement" at bounding box center [1230, 134] width 137 height 29
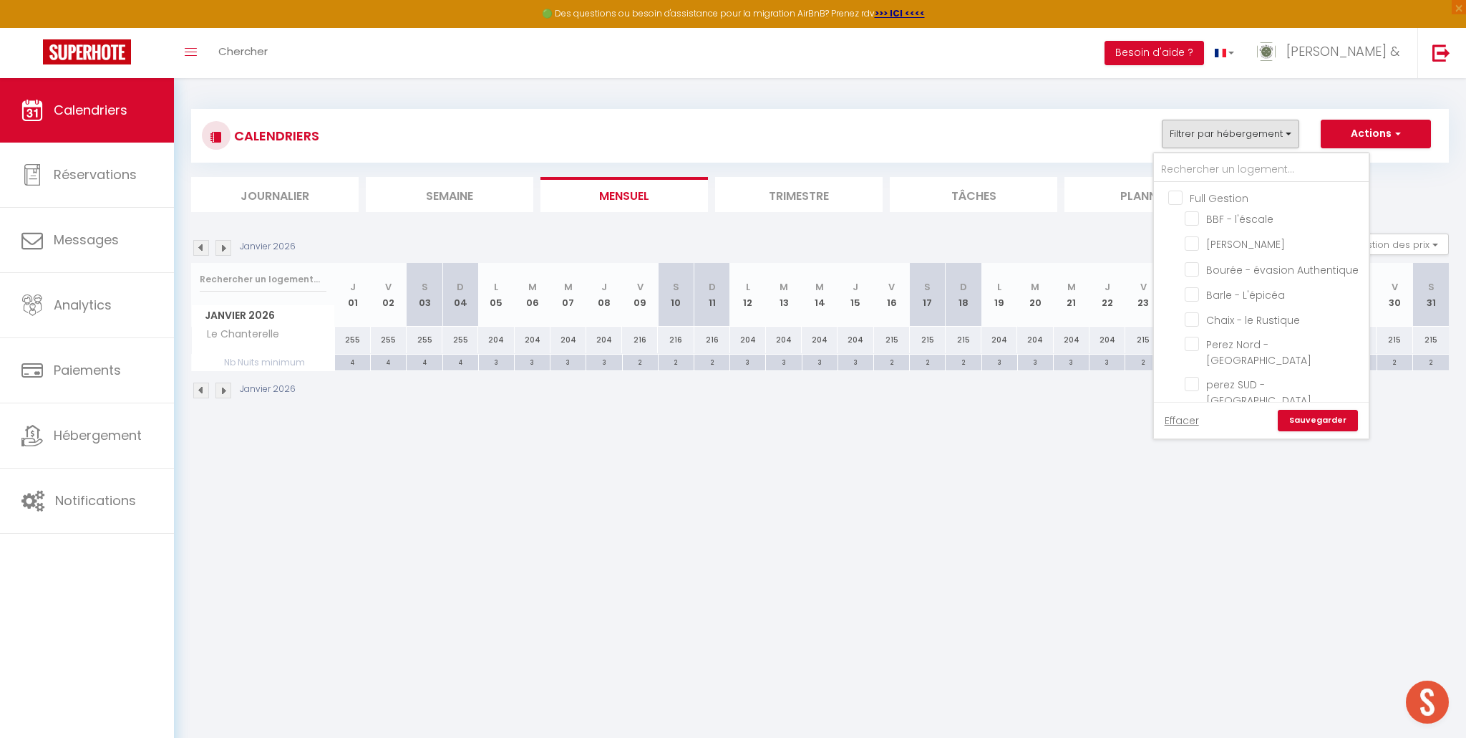
click at [1172, 195] on input "Full Gestion" at bounding box center [1276, 197] width 215 height 14
click at [1220, 304] on input "Chalet Flocon" at bounding box center [1274, 311] width 179 height 14
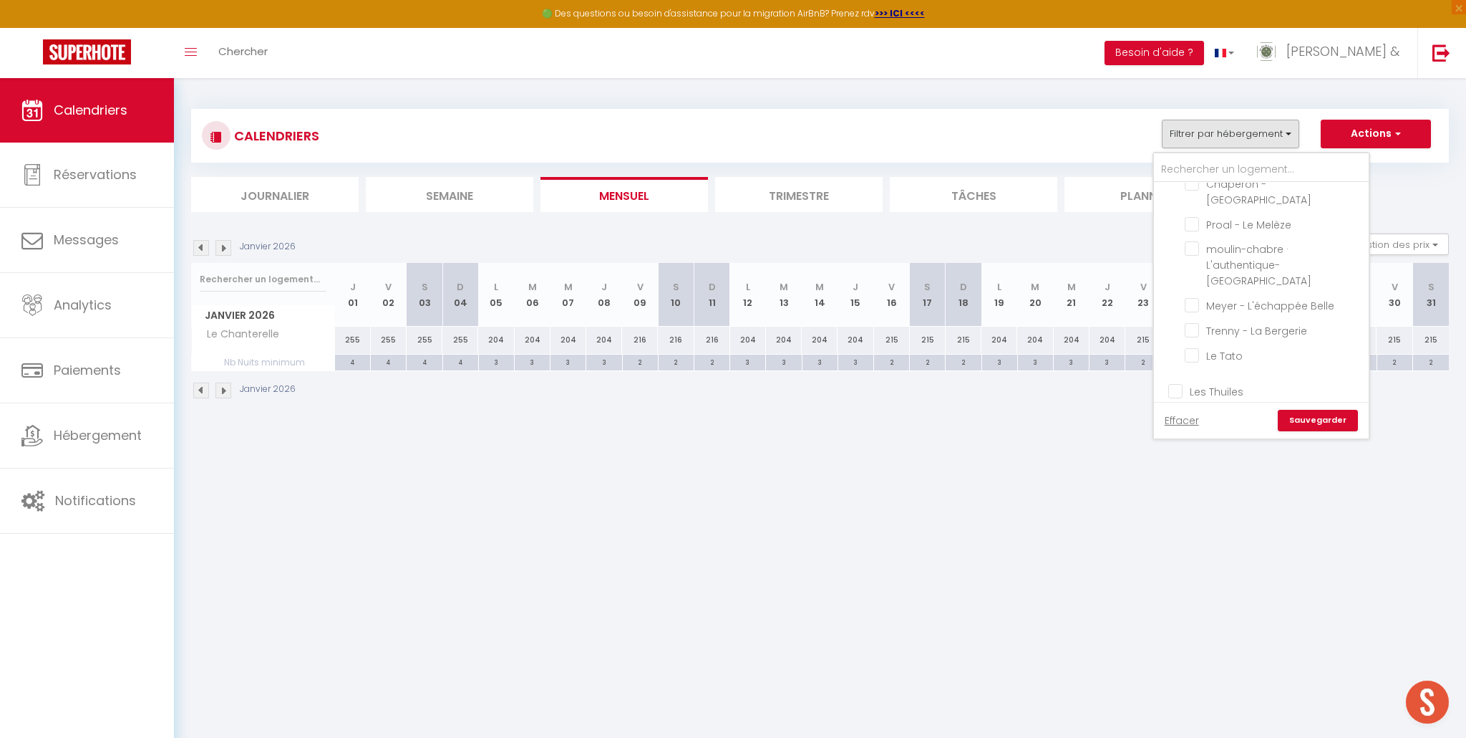
click at [1194, 485] on input "Le Chanterelle" at bounding box center [1274, 492] width 179 height 14
click at [1302, 424] on link "Sauvegarder" at bounding box center [1318, 420] width 80 height 21
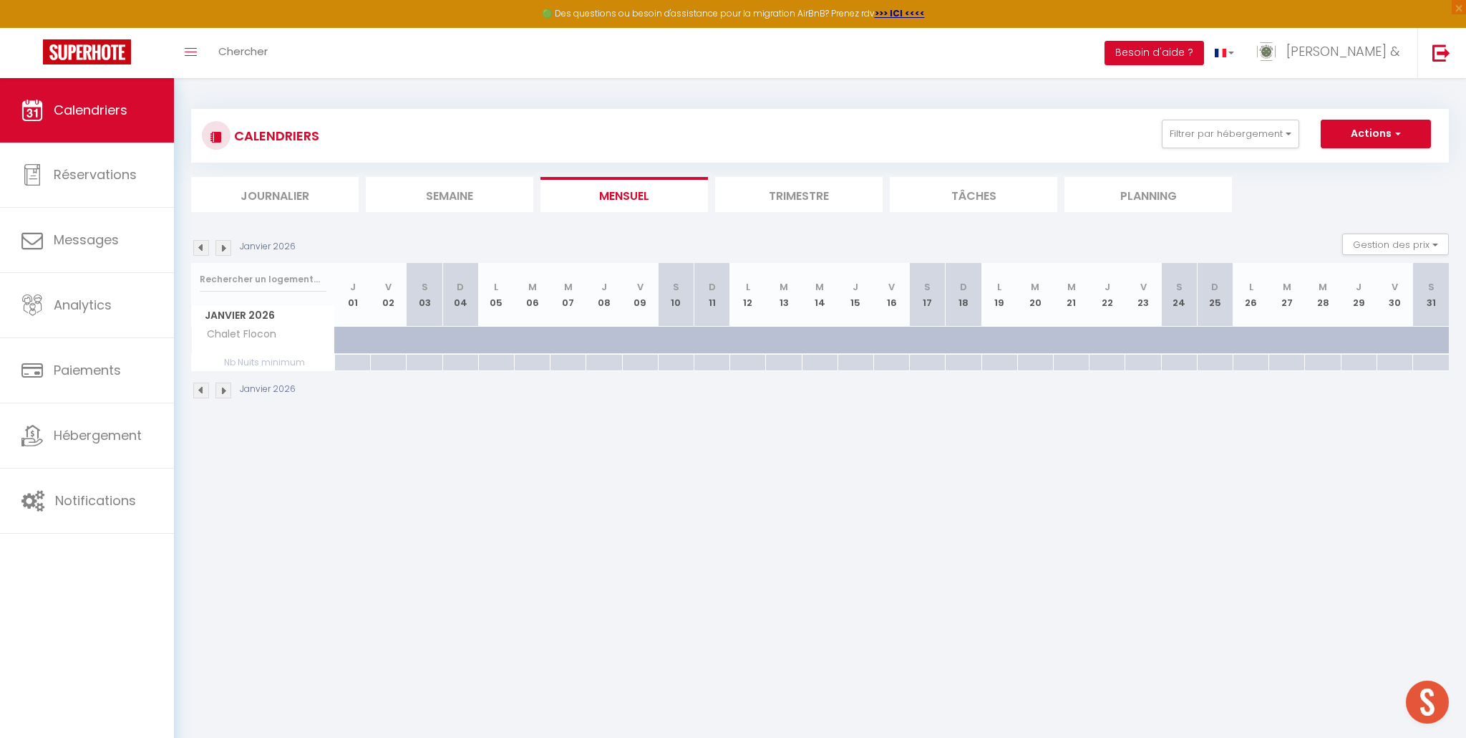
click at [195, 248] on img at bounding box center [201, 248] width 16 height 16
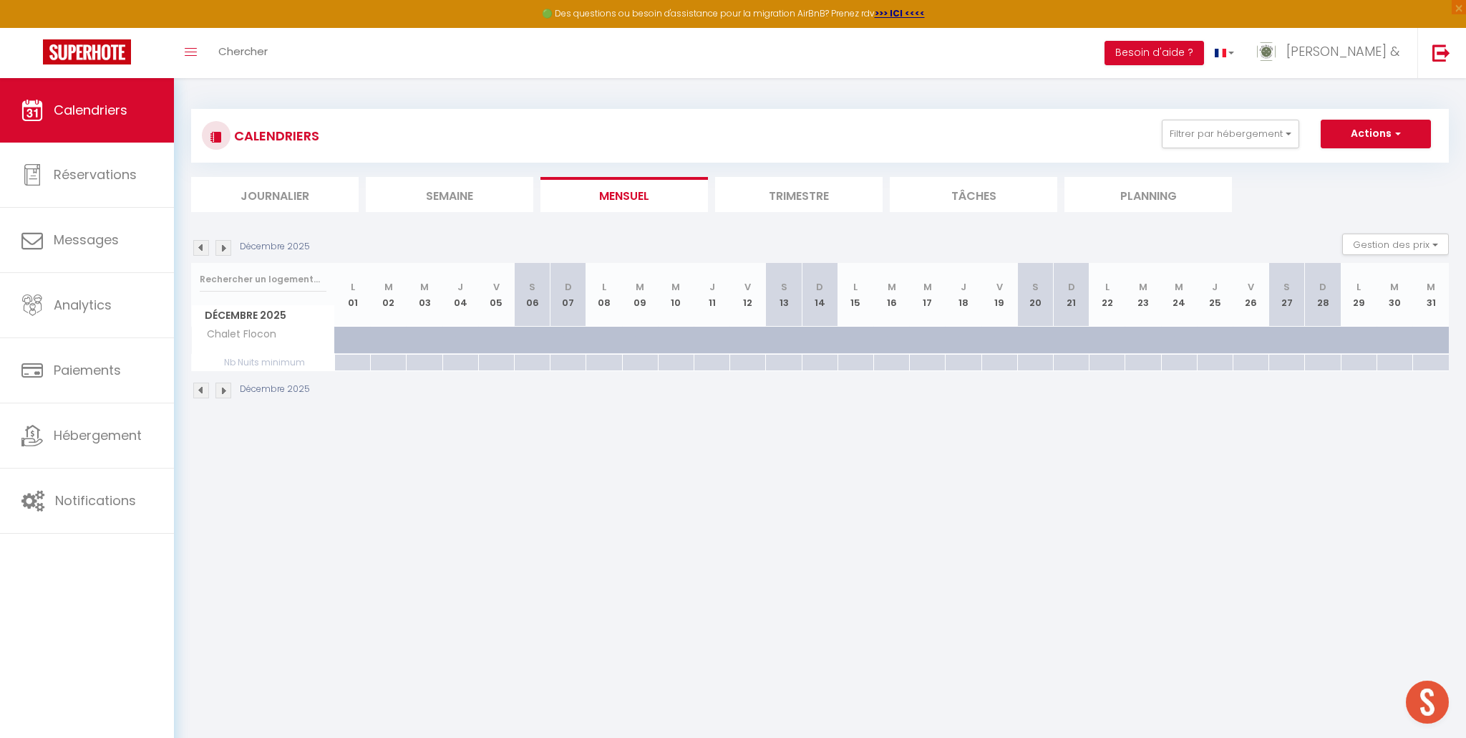
click at [196, 248] on img at bounding box center [201, 248] width 16 height 16
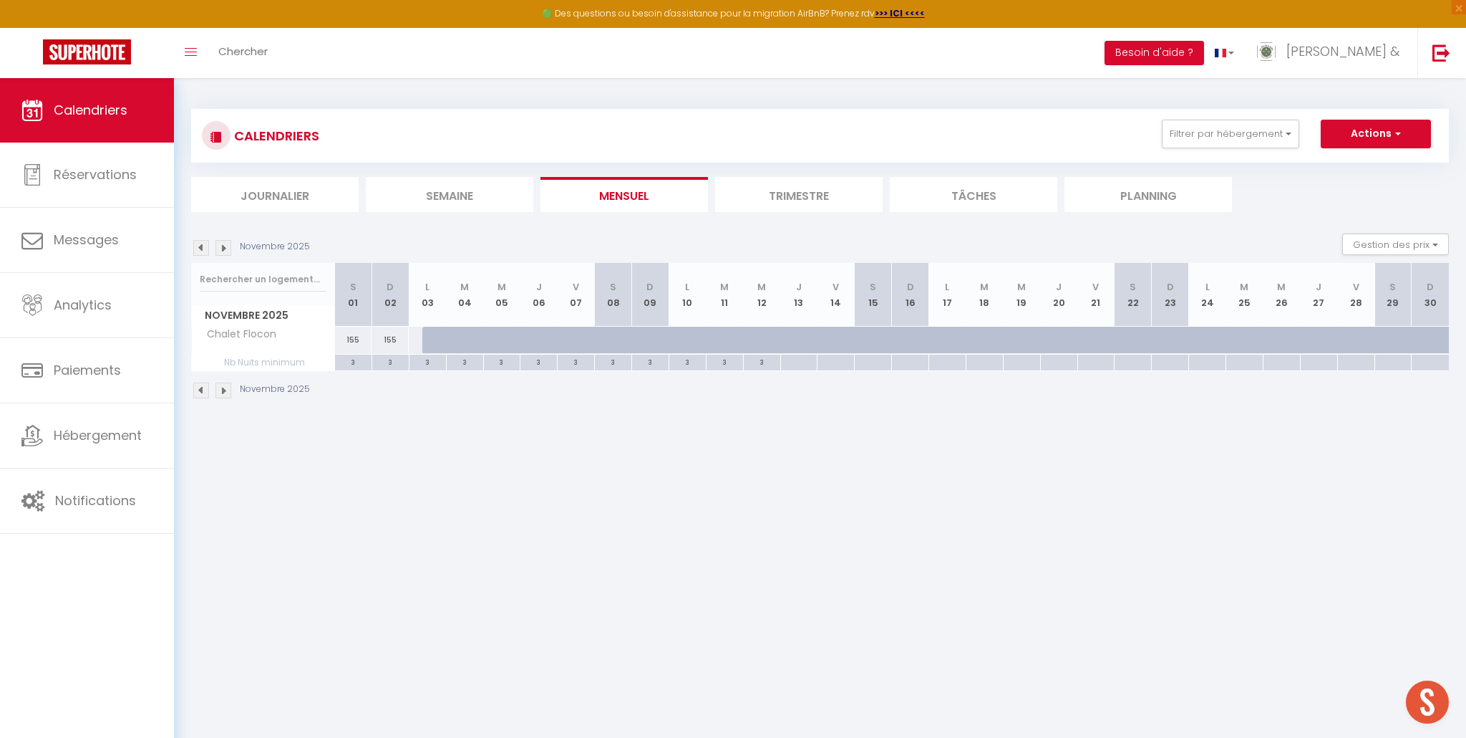
click at [196, 248] on img at bounding box center [201, 248] width 16 height 16
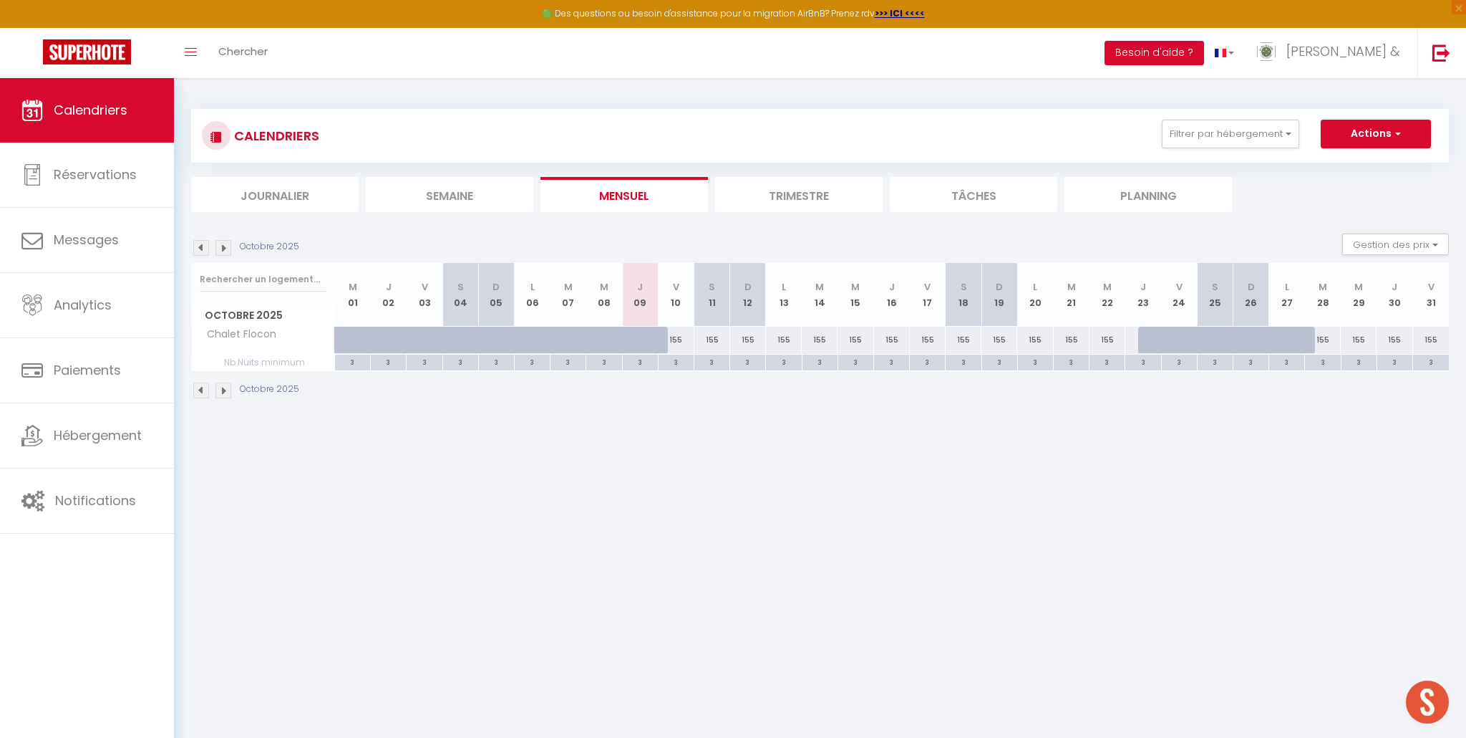
click at [196, 248] on img at bounding box center [201, 248] width 16 height 16
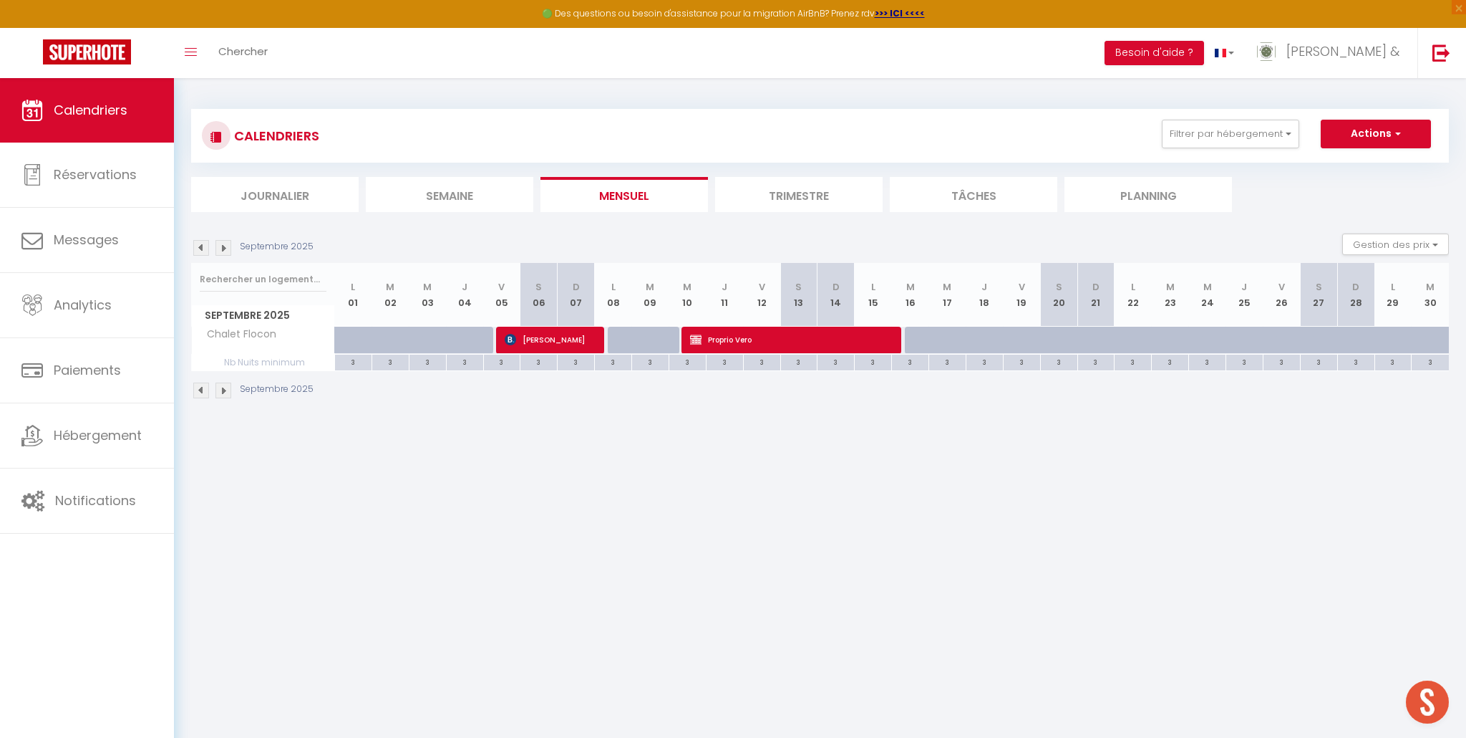
click at [223, 248] on img at bounding box center [224, 248] width 16 height 16
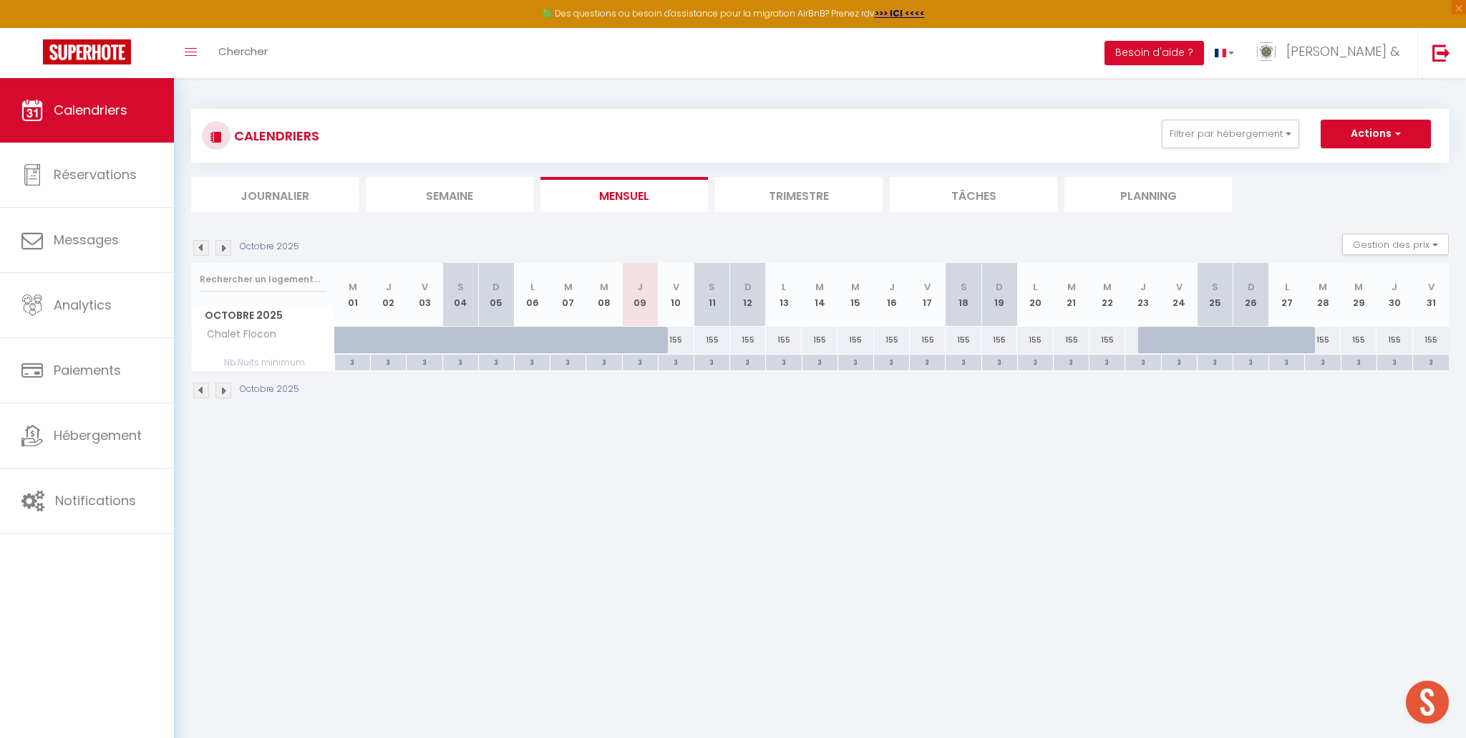
click at [228, 246] on img at bounding box center [224, 248] width 16 height 16
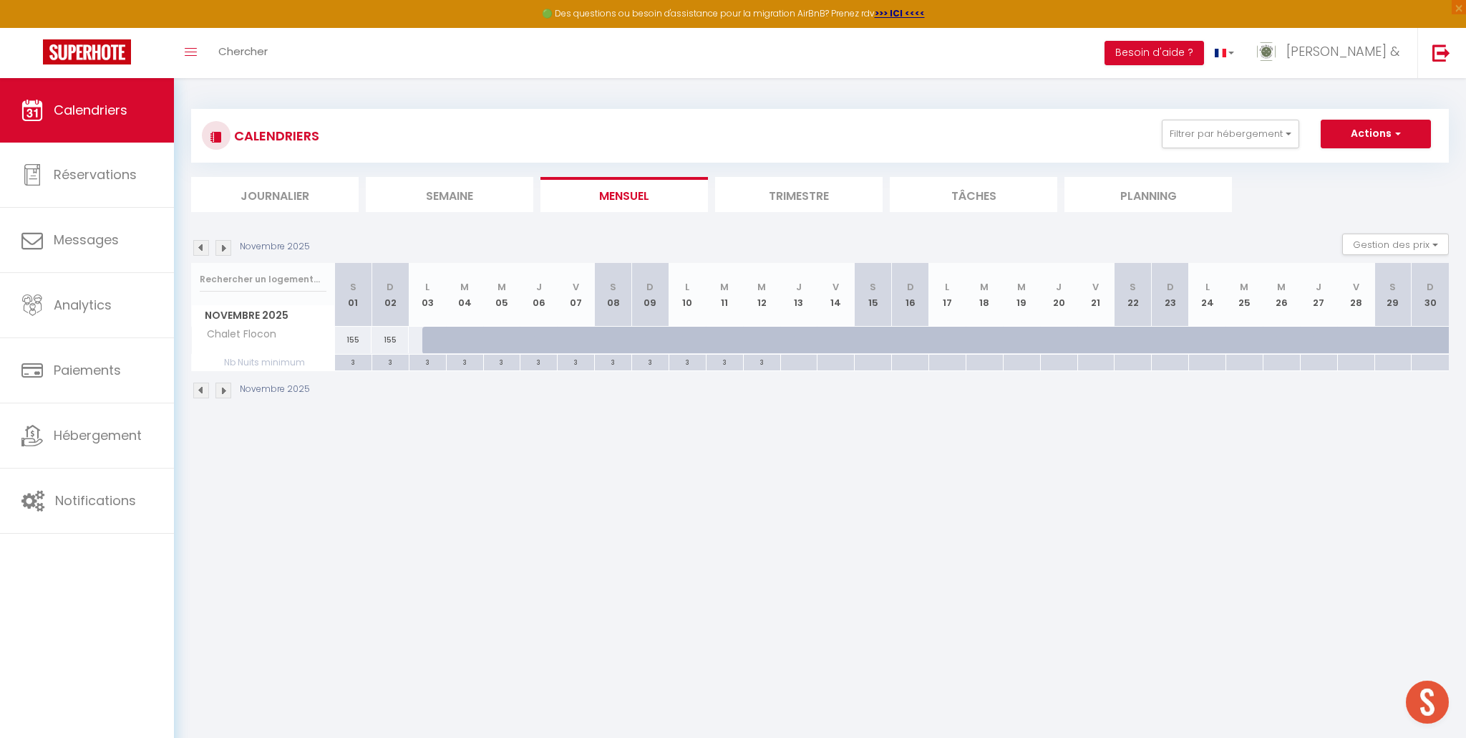
click at [228, 246] on img at bounding box center [224, 248] width 16 height 16
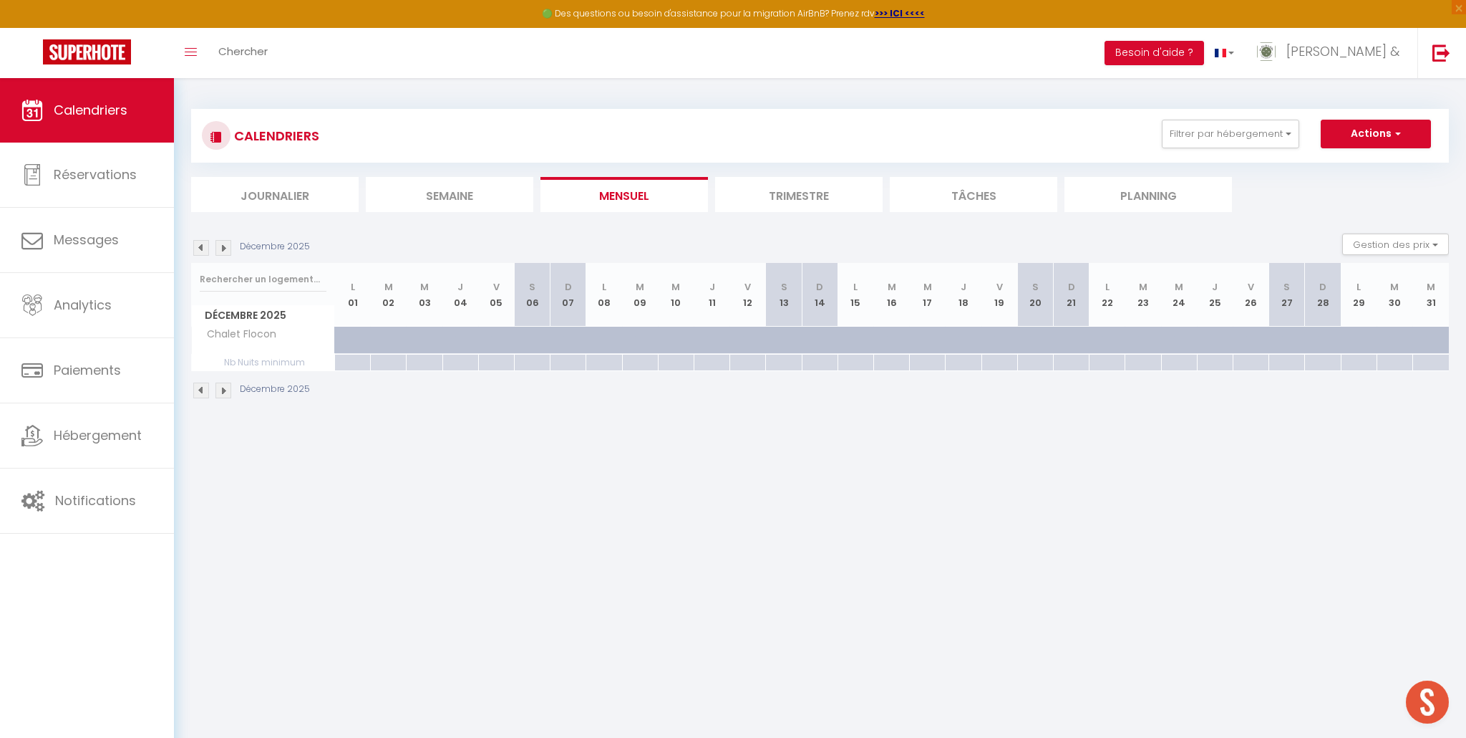
click at [228, 246] on img at bounding box center [224, 248] width 16 height 16
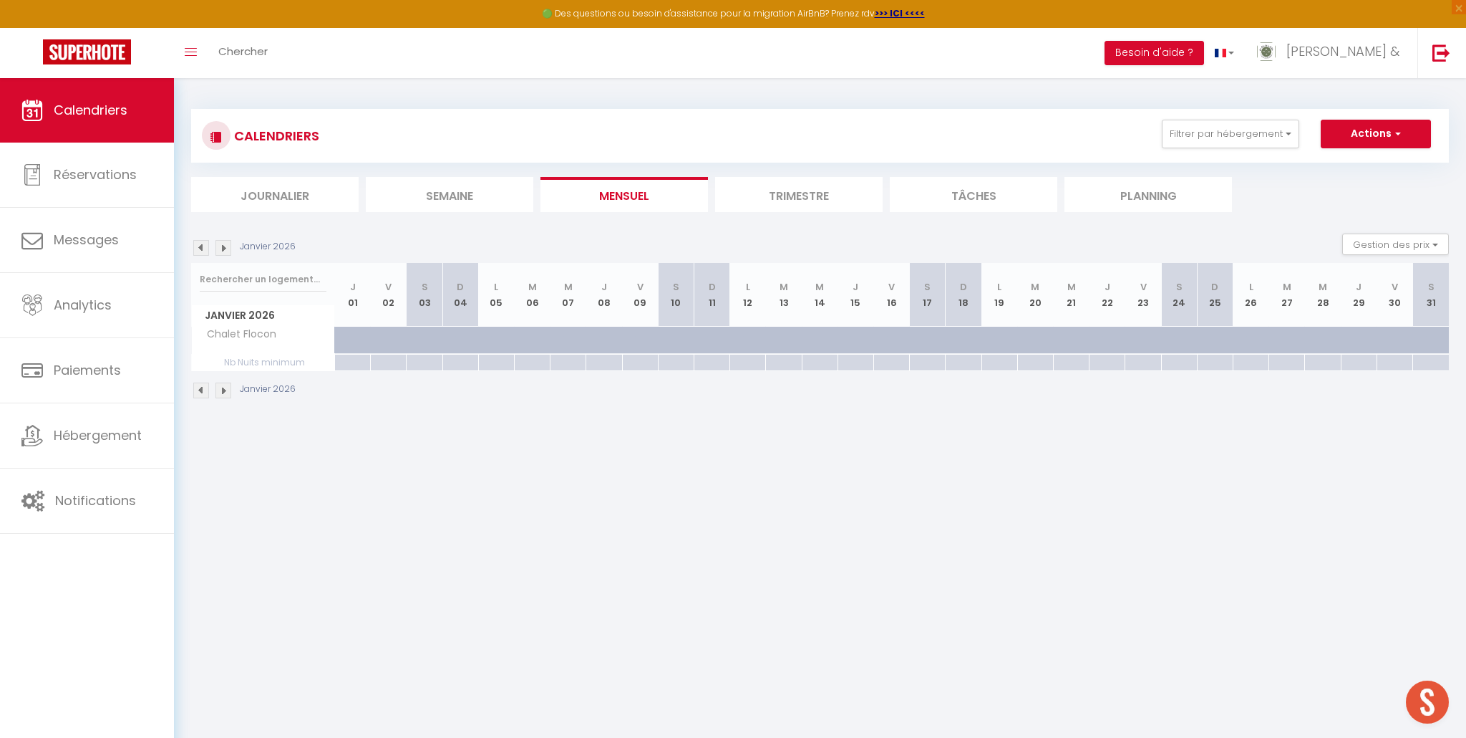
click at [228, 246] on img at bounding box center [224, 248] width 16 height 16
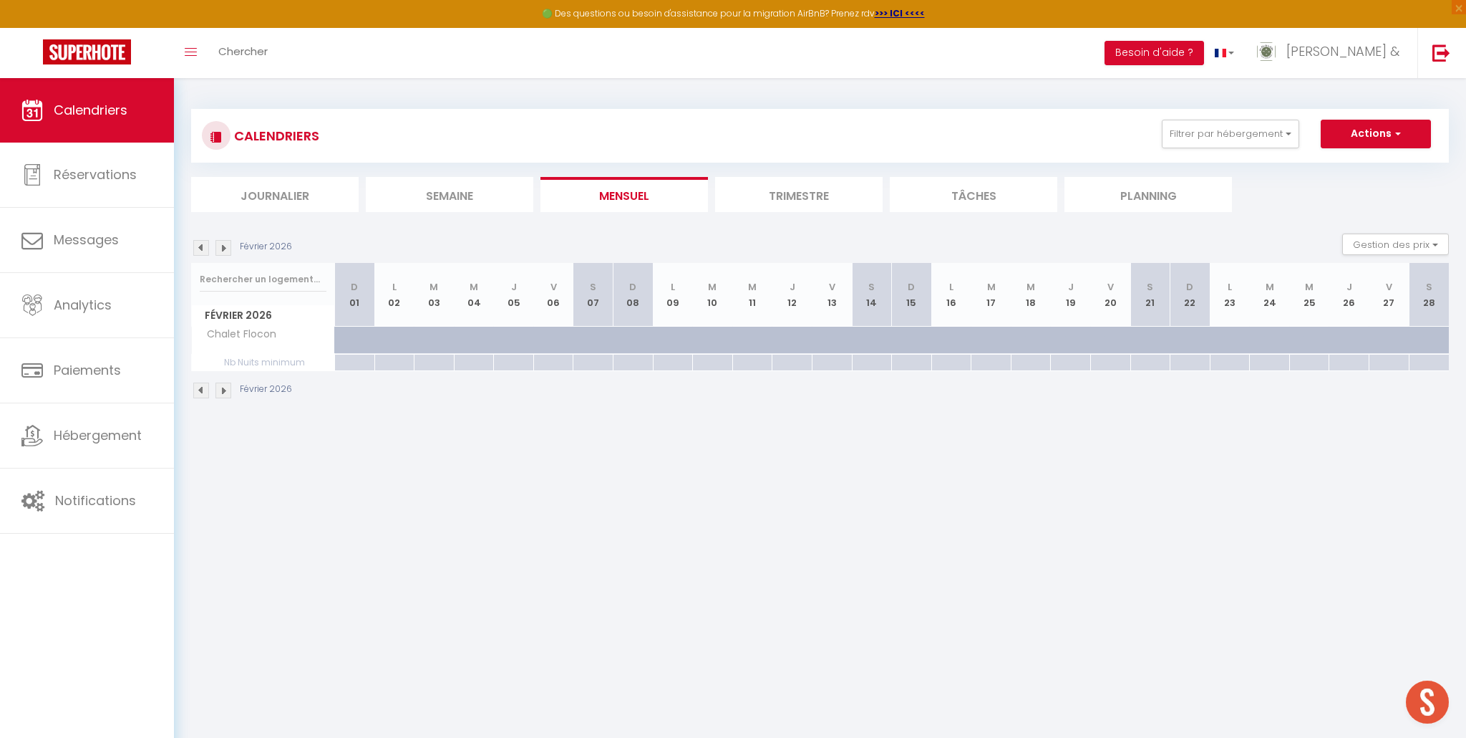
click at [201, 250] on img at bounding box center [201, 248] width 16 height 16
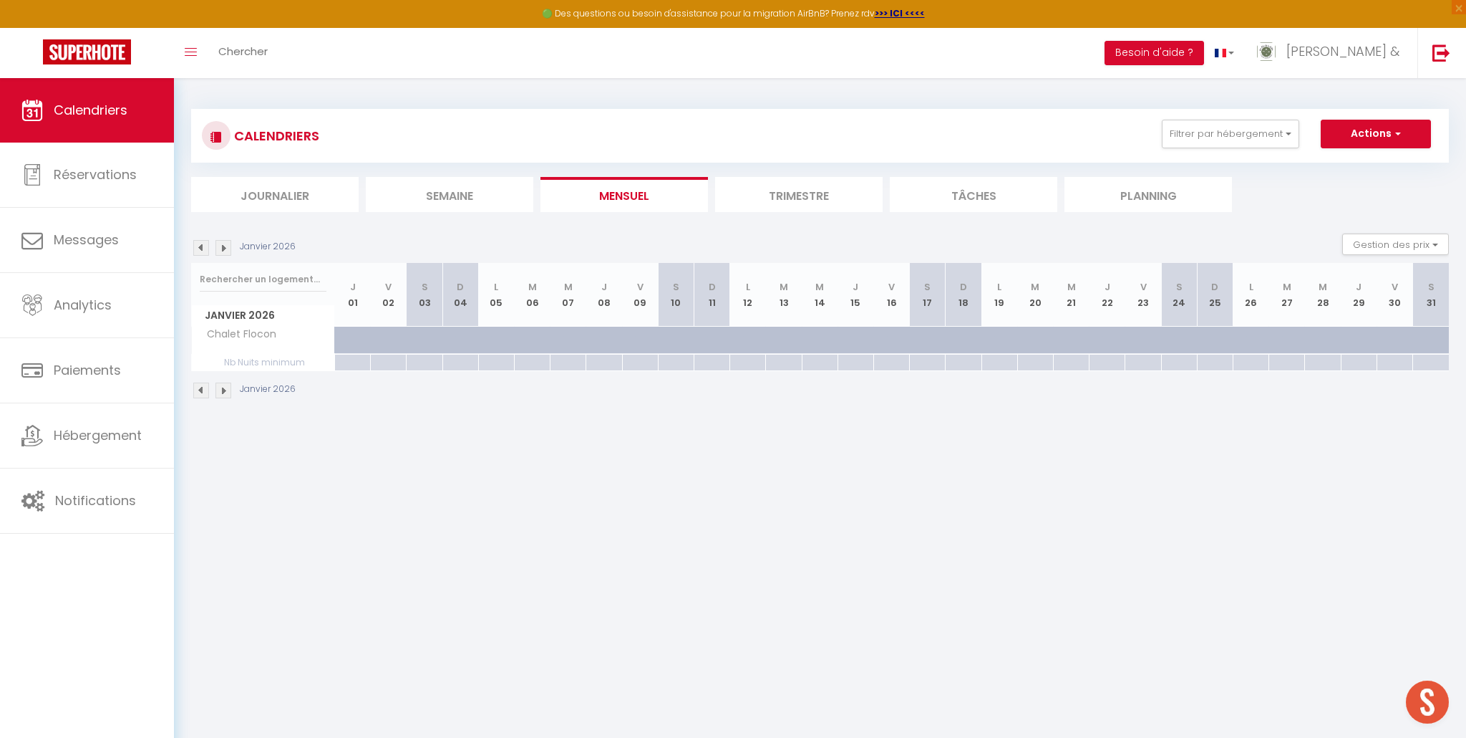
click at [201, 250] on img at bounding box center [201, 248] width 16 height 16
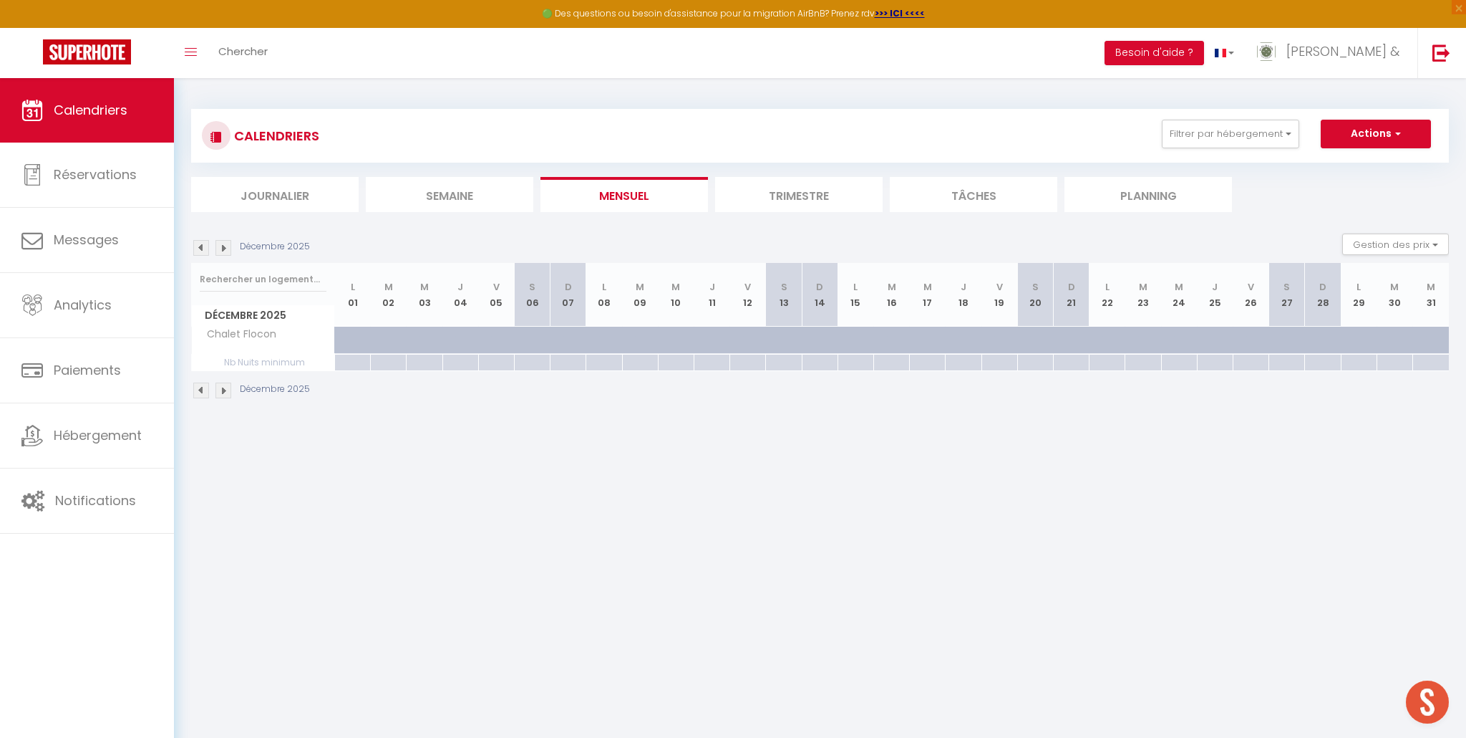
click at [218, 249] on img at bounding box center [224, 248] width 16 height 16
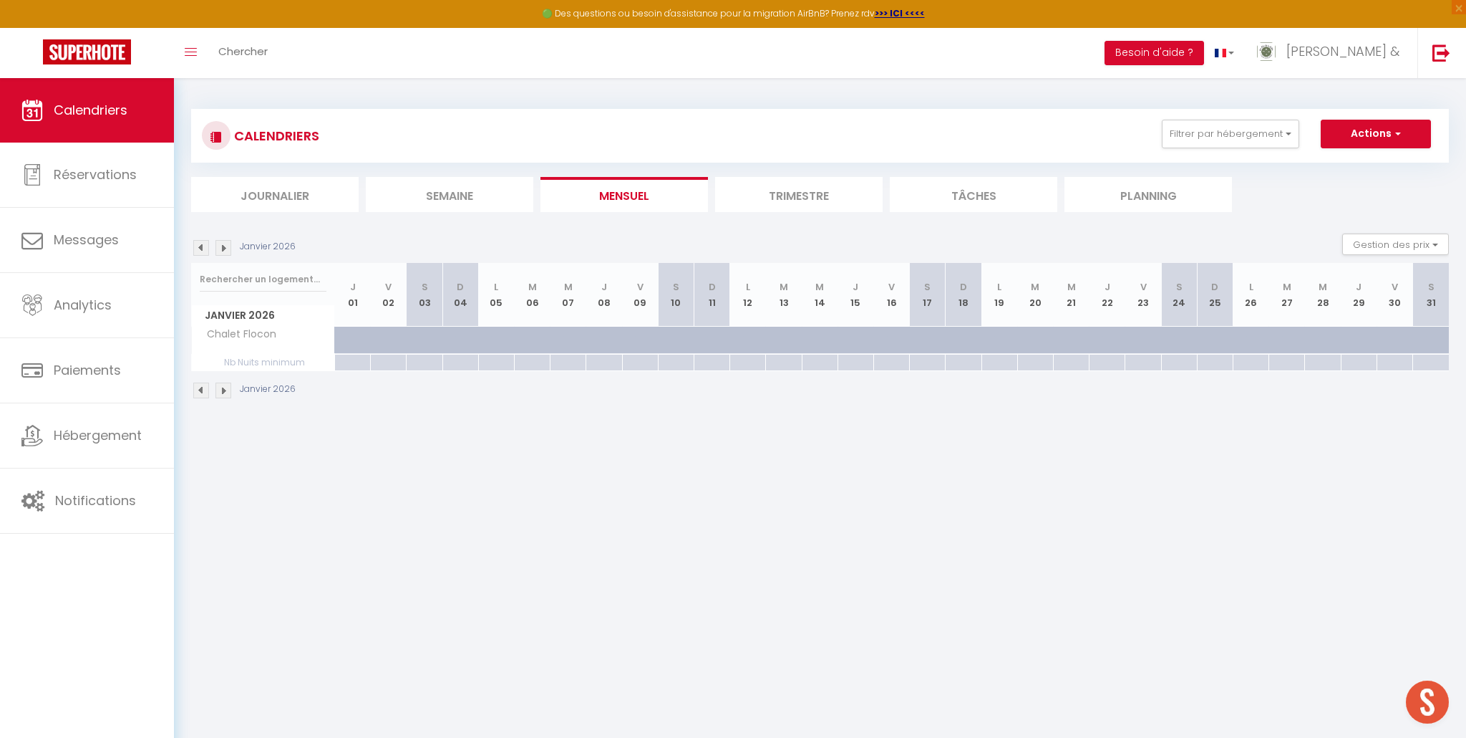
click at [218, 249] on img at bounding box center [224, 248] width 16 height 16
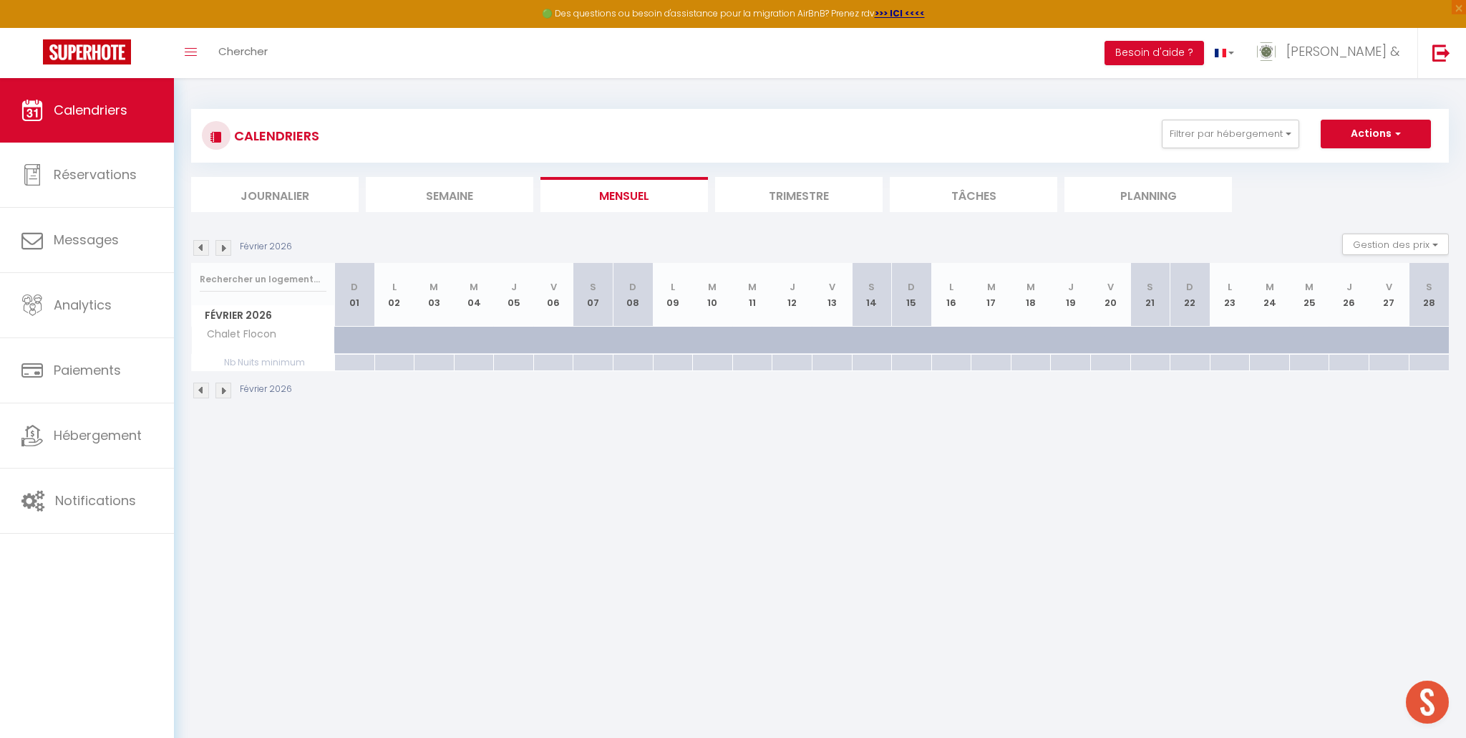
click at [195, 248] on img at bounding box center [201, 248] width 16 height 16
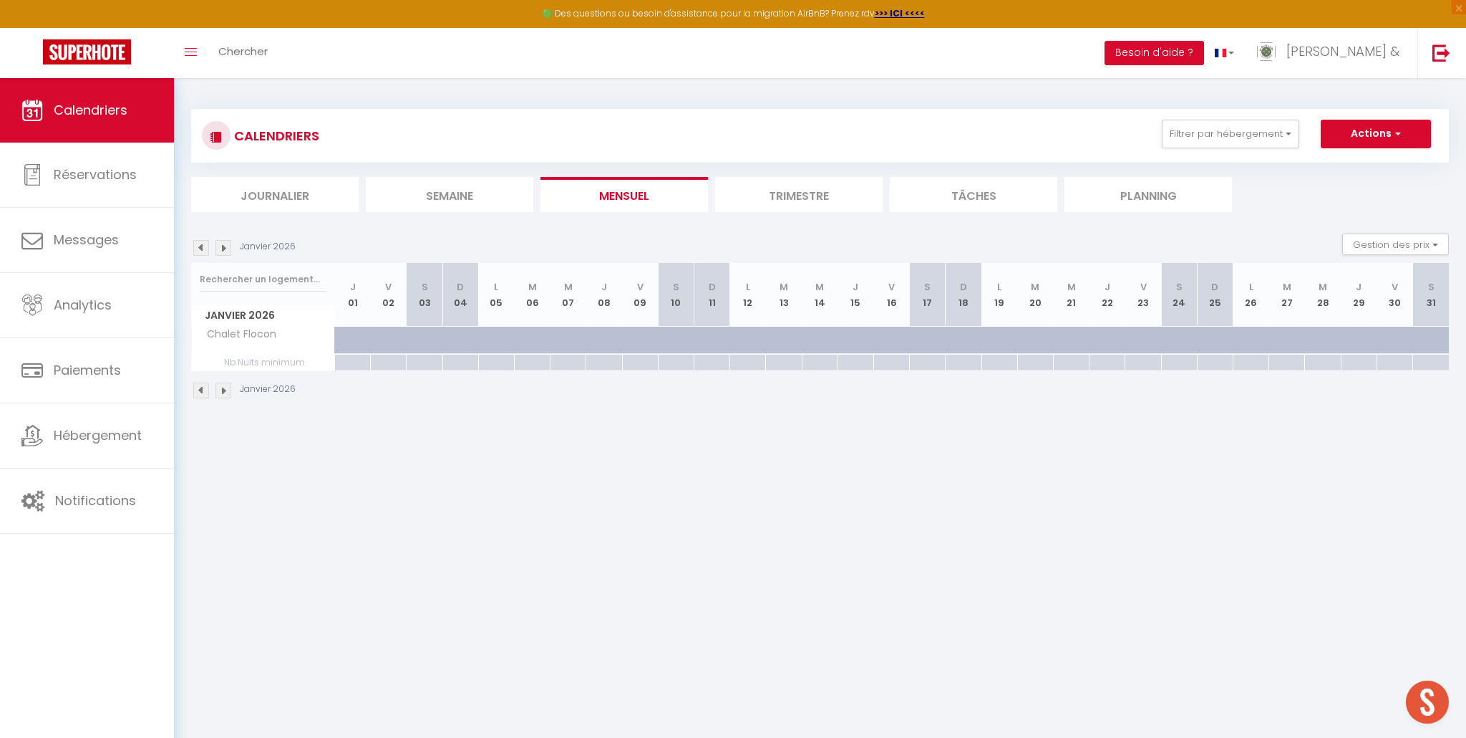
click at [199, 249] on img at bounding box center [201, 248] width 16 height 16
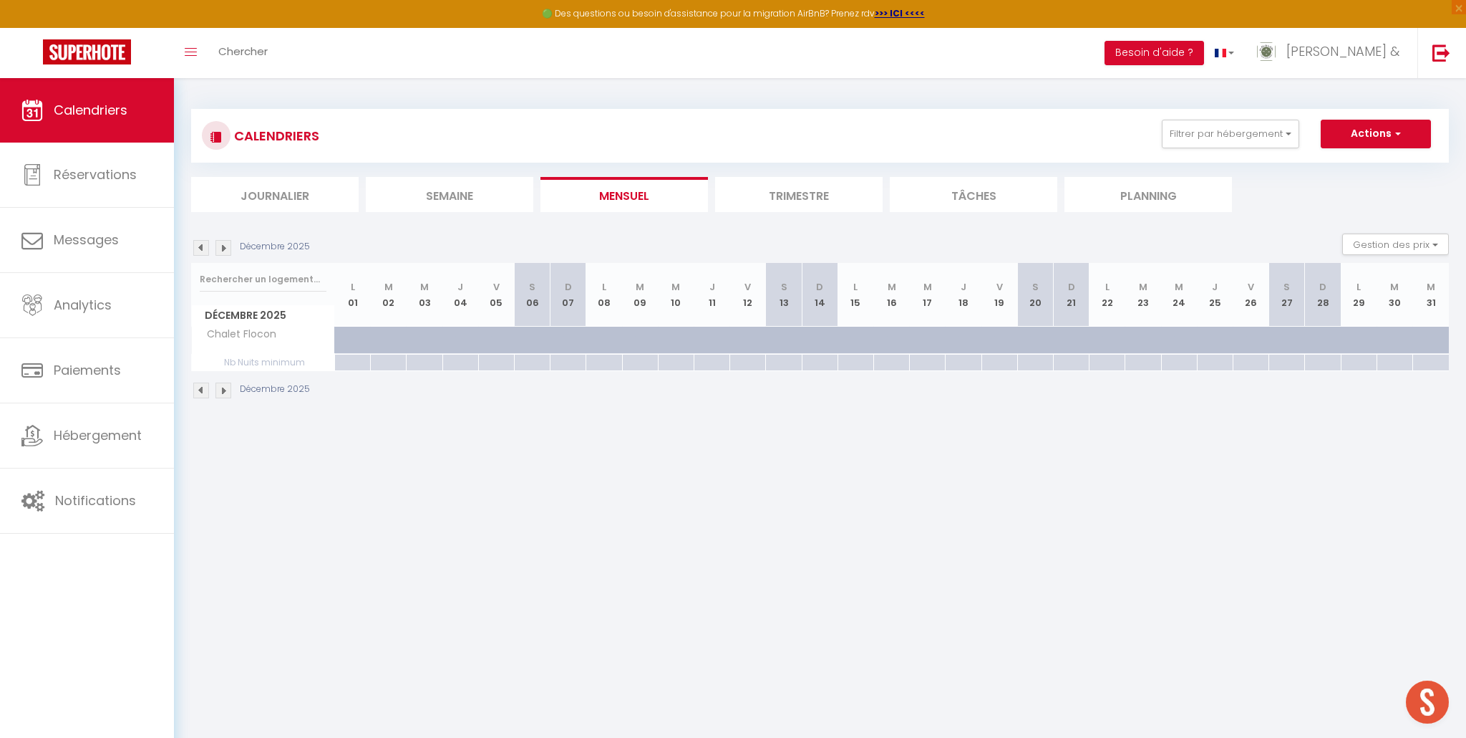
click at [199, 249] on img at bounding box center [201, 248] width 16 height 16
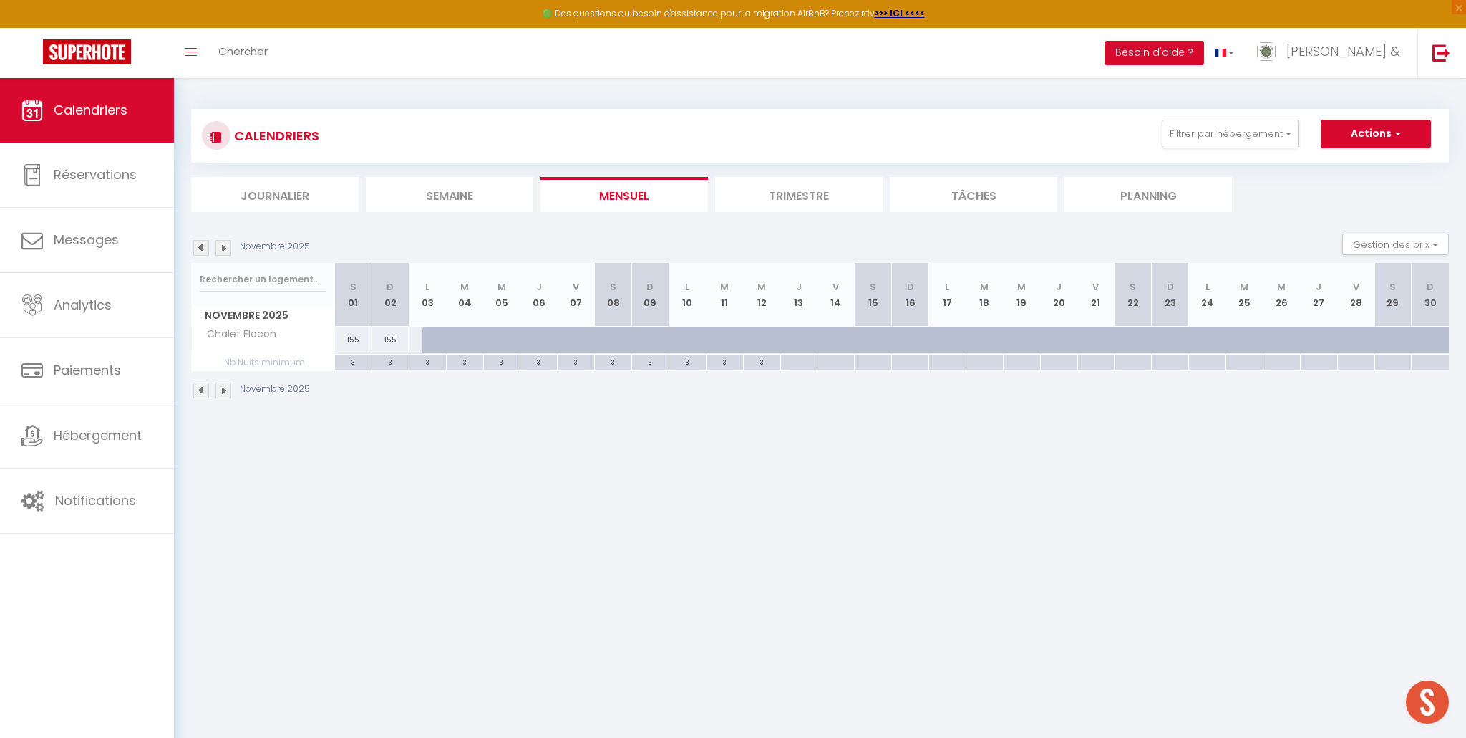
click at [199, 249] on img at bounding box center [201, 248] width 16 height 16
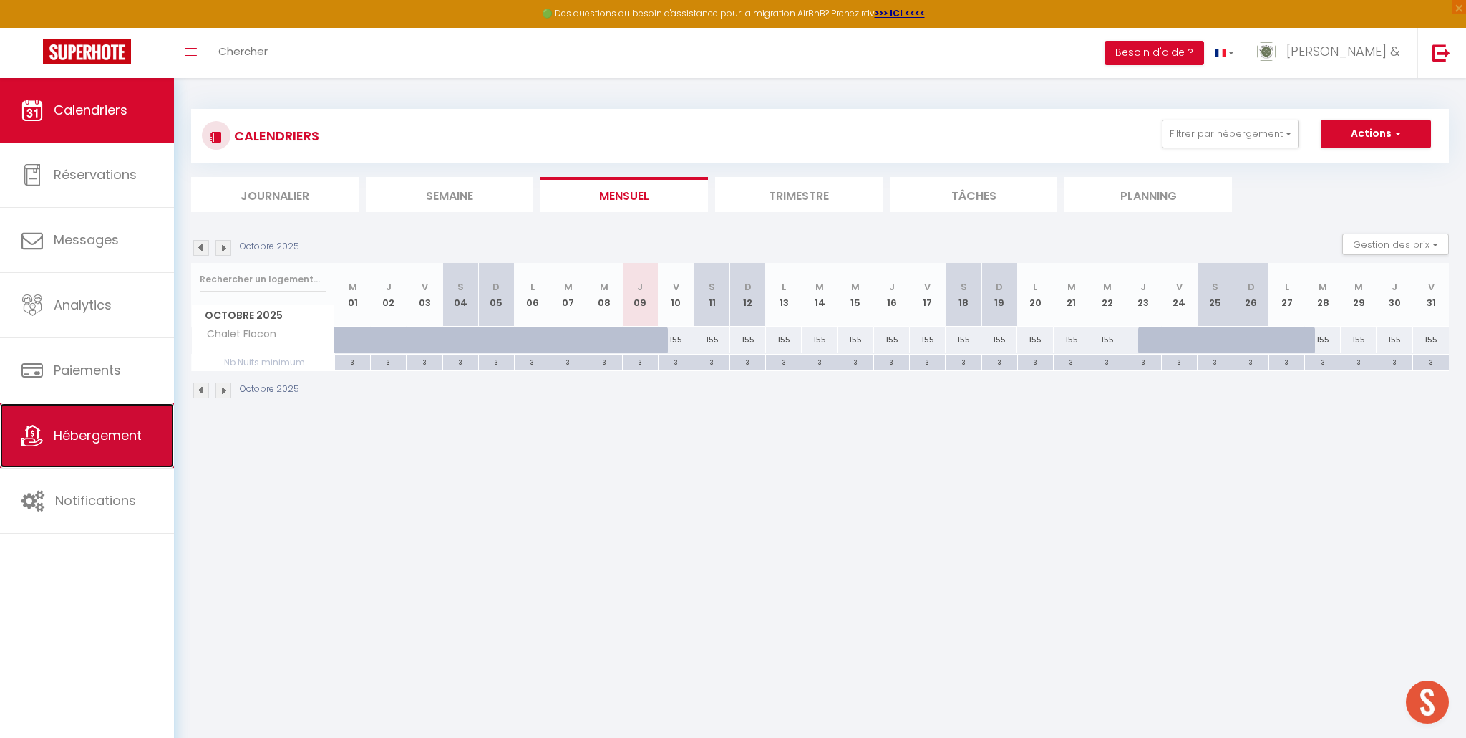
click at [65, 448] on link "Hébergement" at bounding box center [87, 435] width 174 height 64
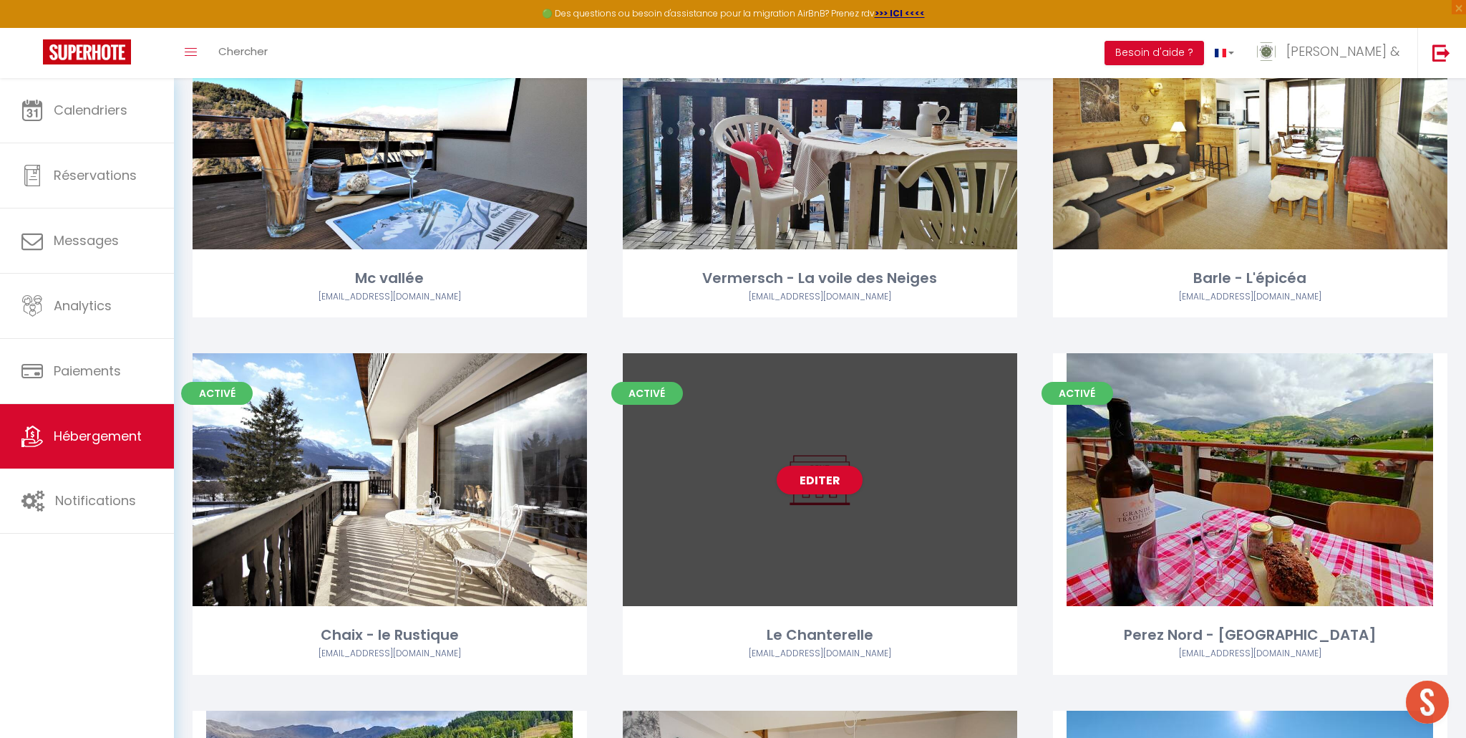
scroll to position [551, 0]
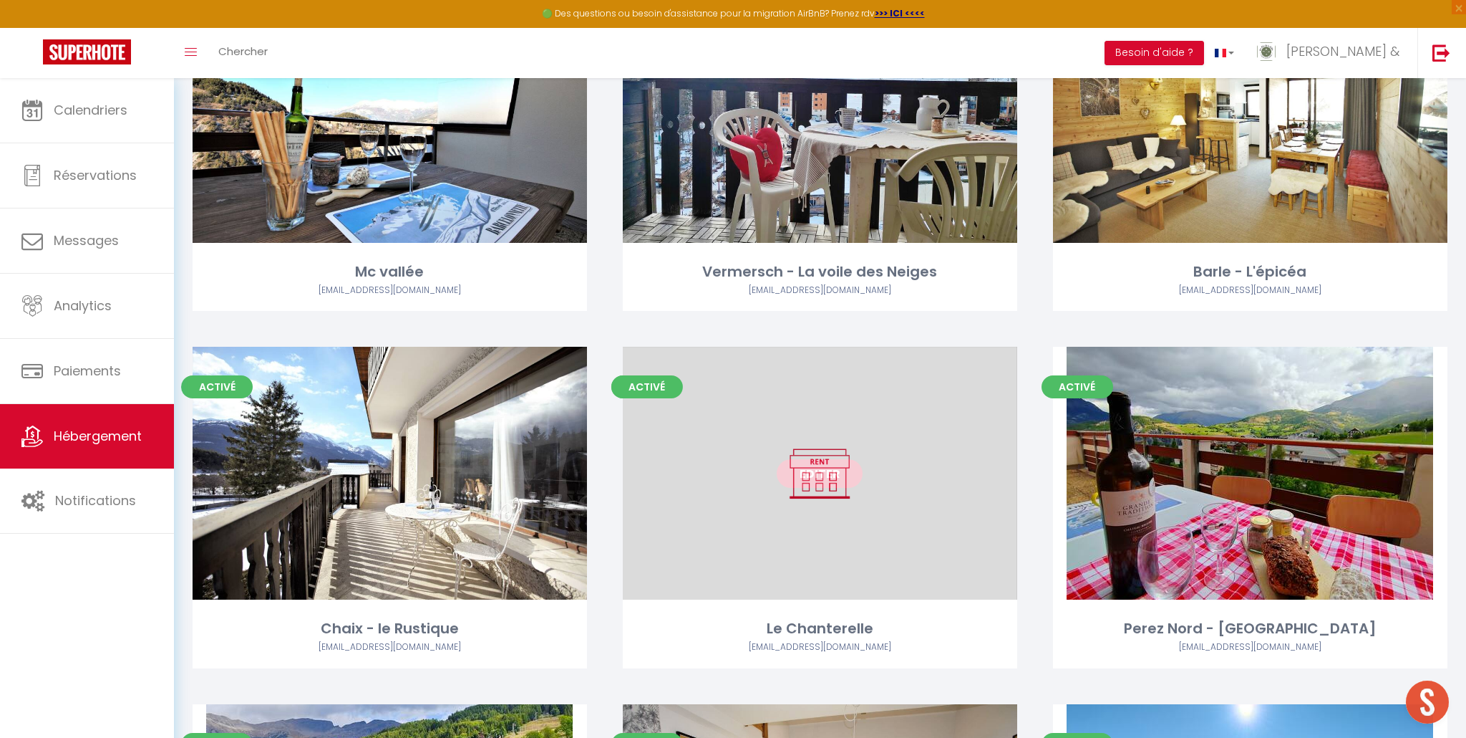
click at [828, 469] on link "Editer" at bounding box center [820, 473] width 86 height 29
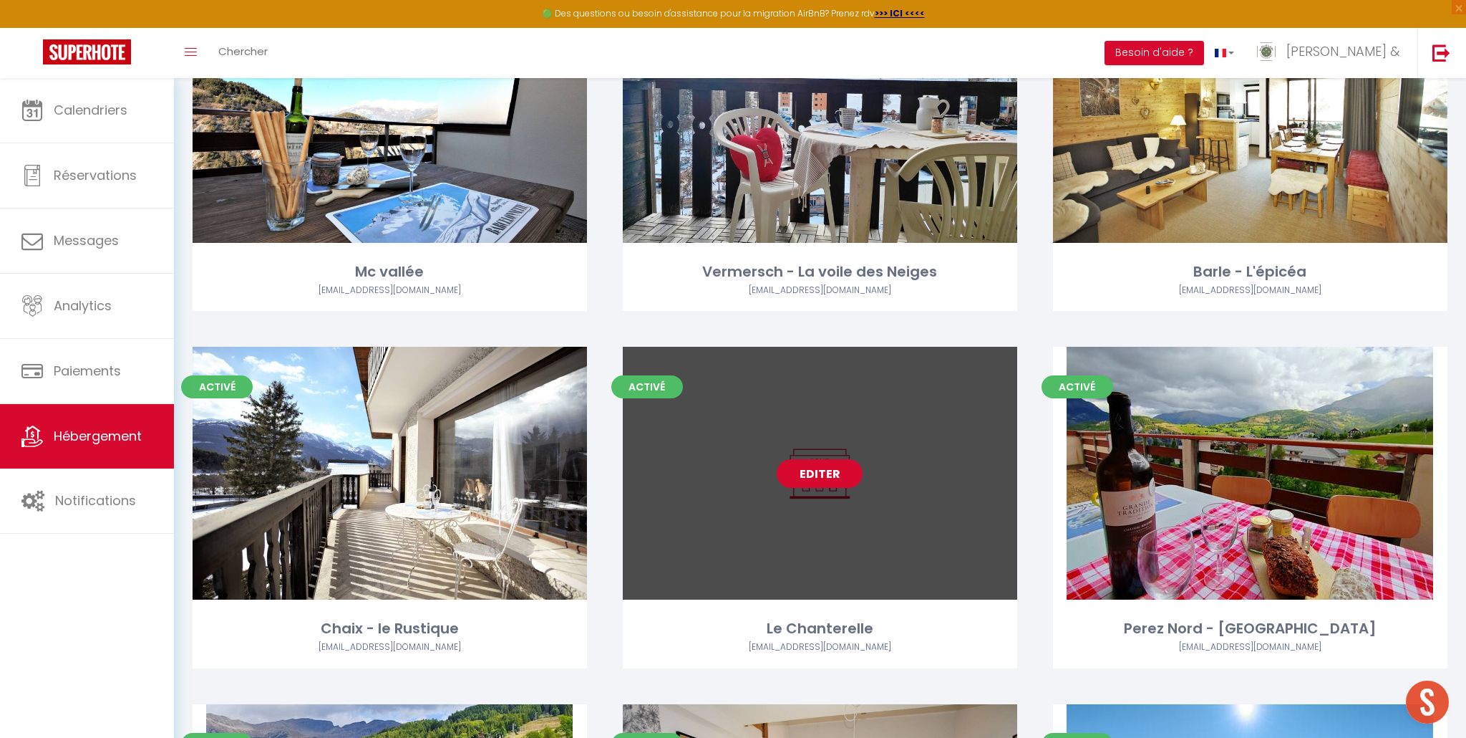
click at [818, 471] on link "Editer" at bounding box center [820, 473] width 86 height 29
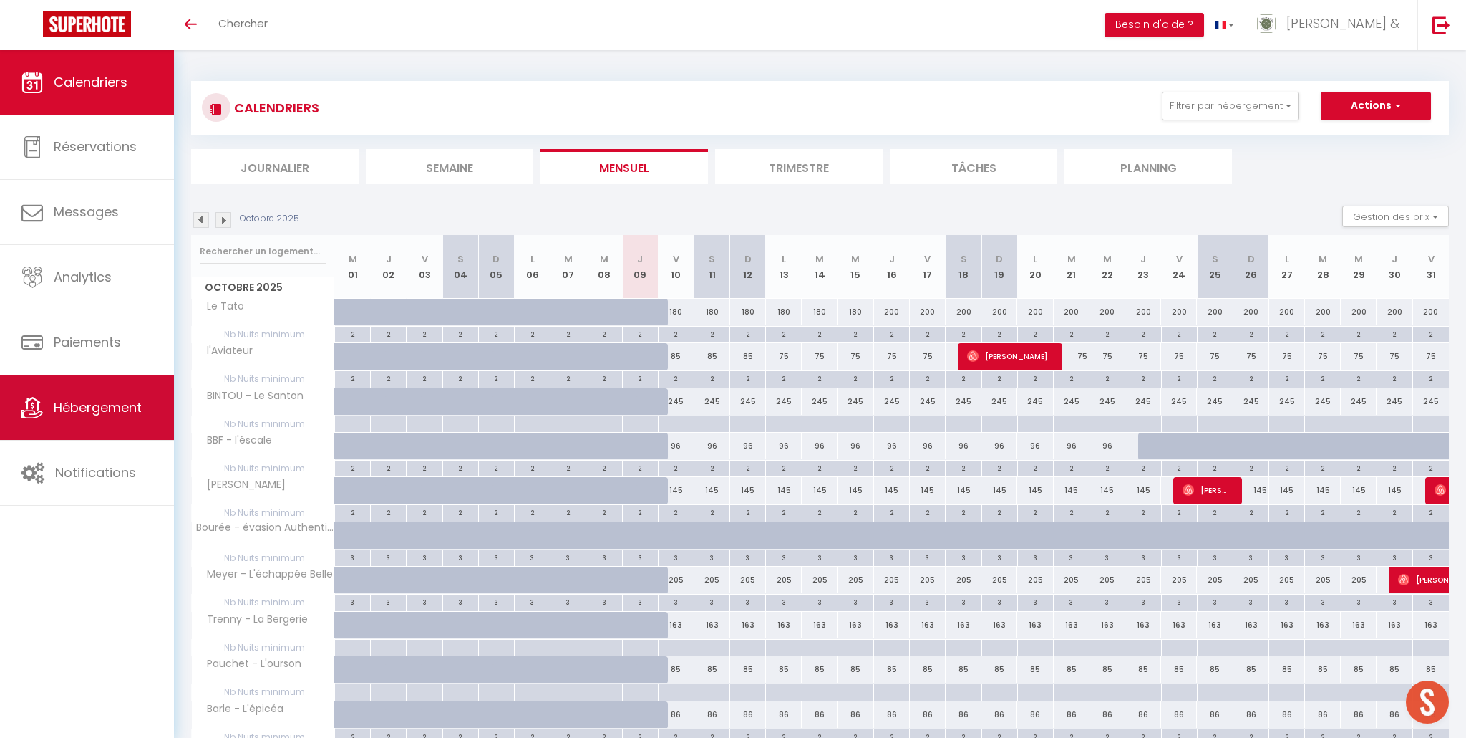
click at [86, 399] on span "Hébergement" at bounding box center [98, 407] width 88 height 18
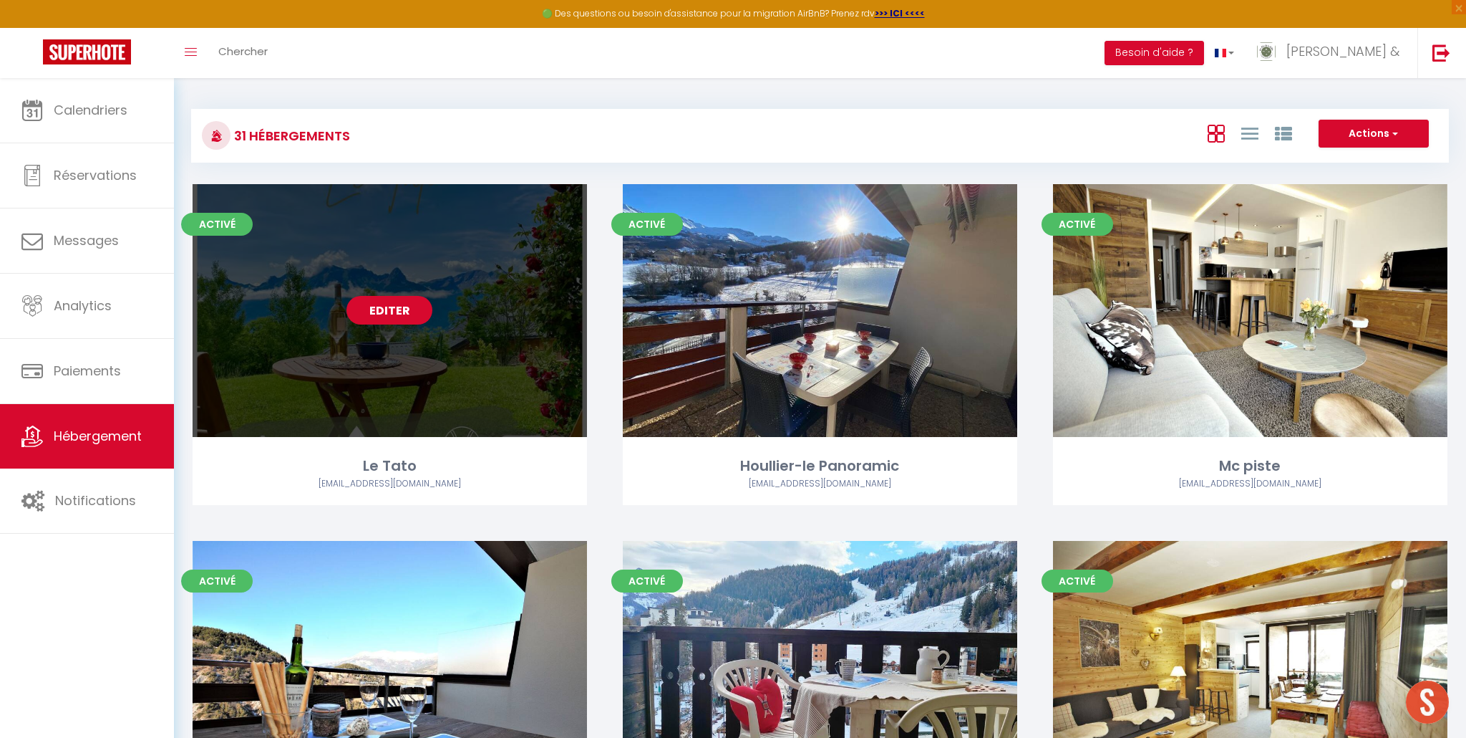
click at [407, 309] on link "Editer" at bounding box center [390, 310] width 86 height 29
click at [393, 312] on link "Editer" at bounding box center [390, 310] width 86 height 29
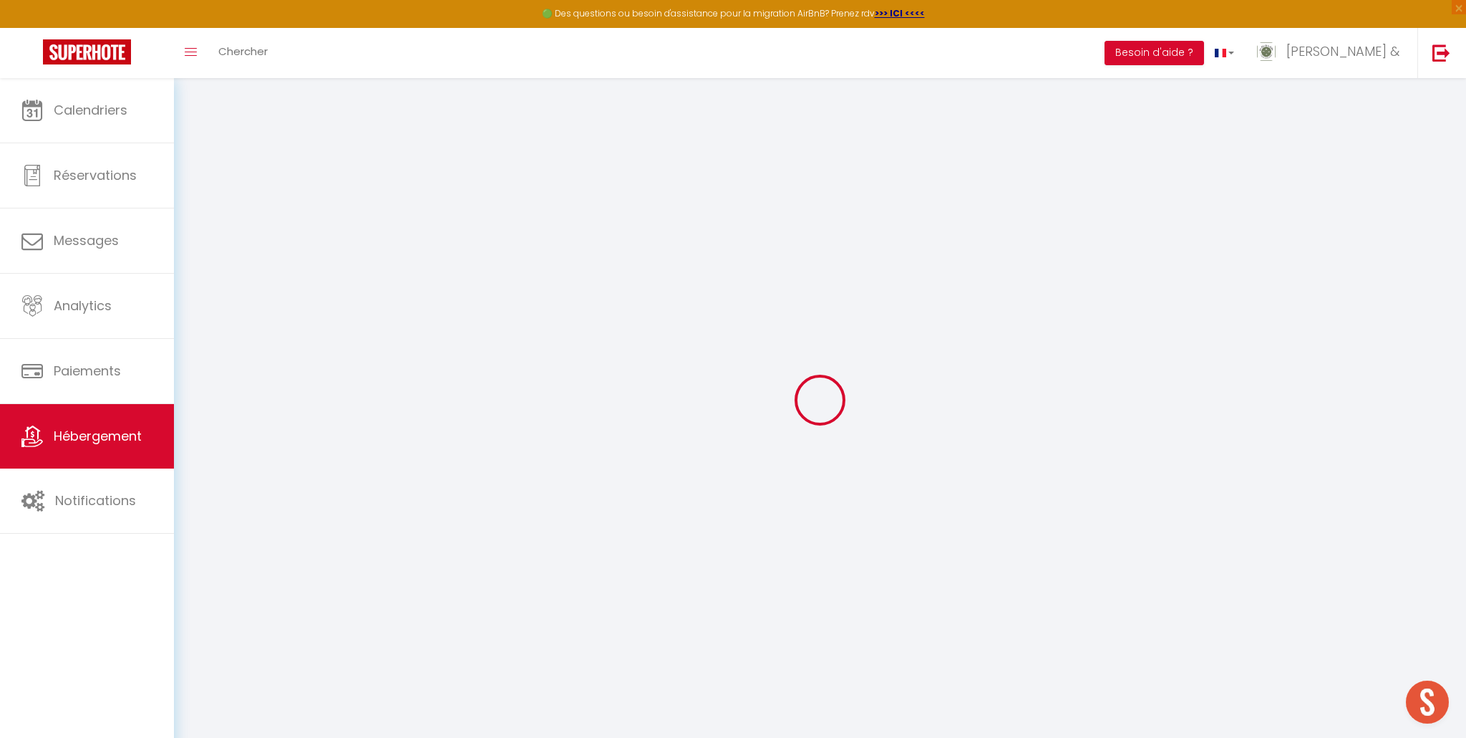
select select
checkbox input "false"
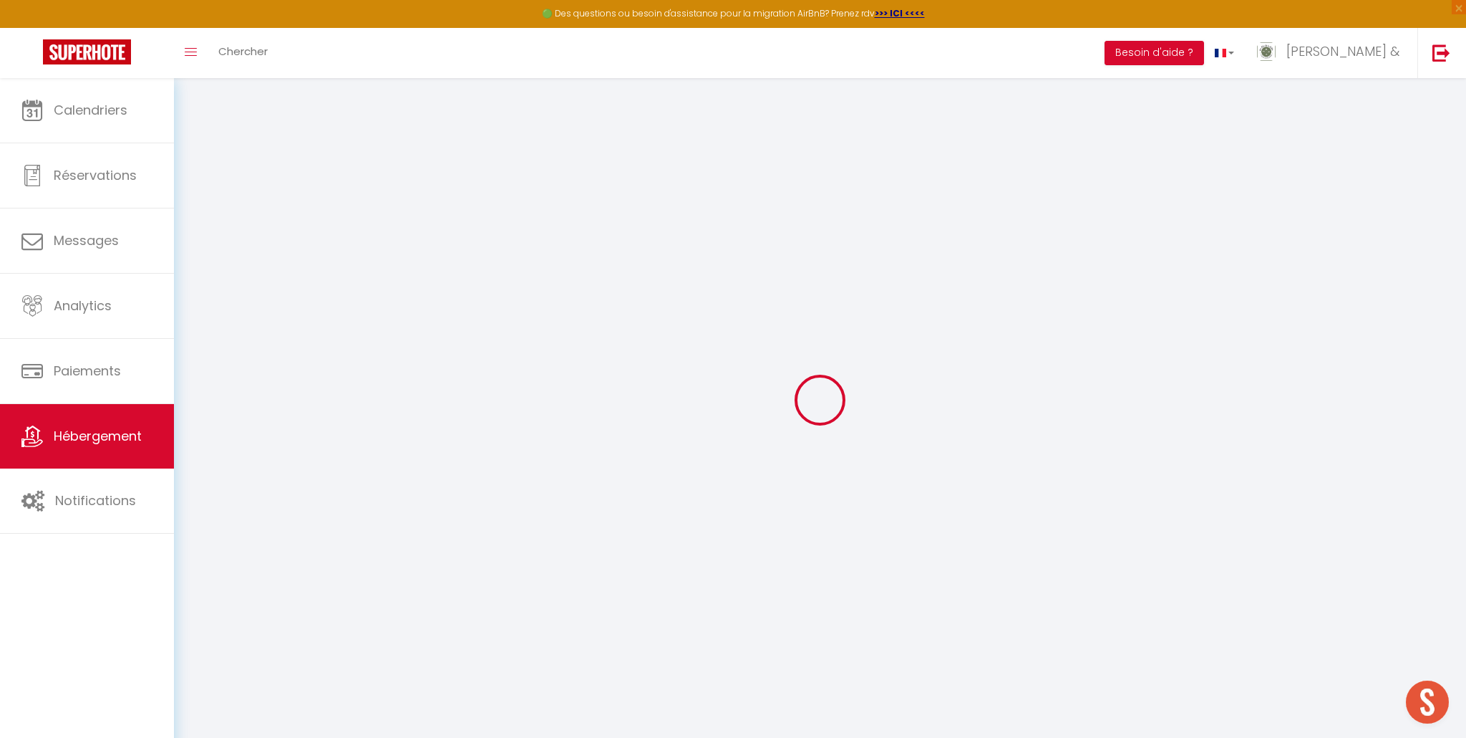
checkbox input "false"
select select
checkbox input "false"
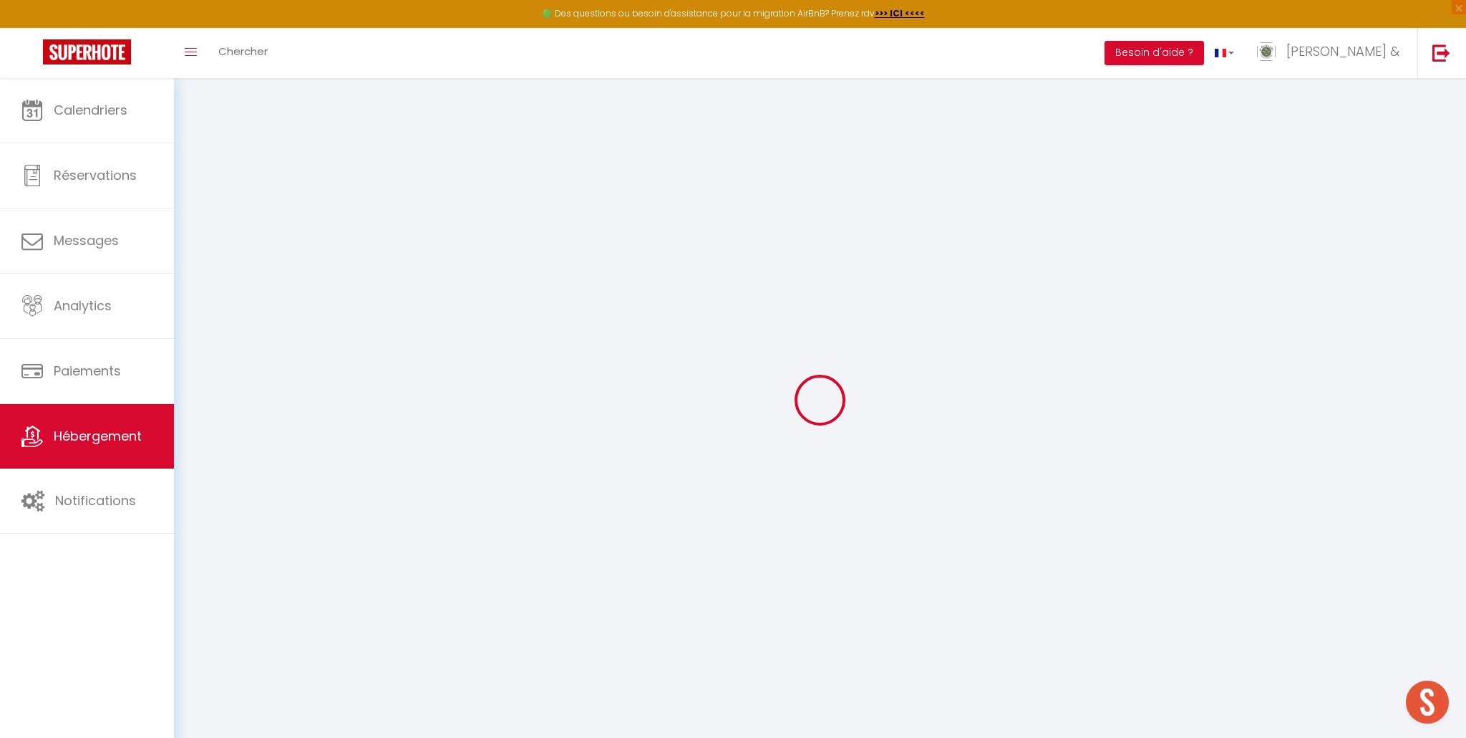
checkbox input "false"
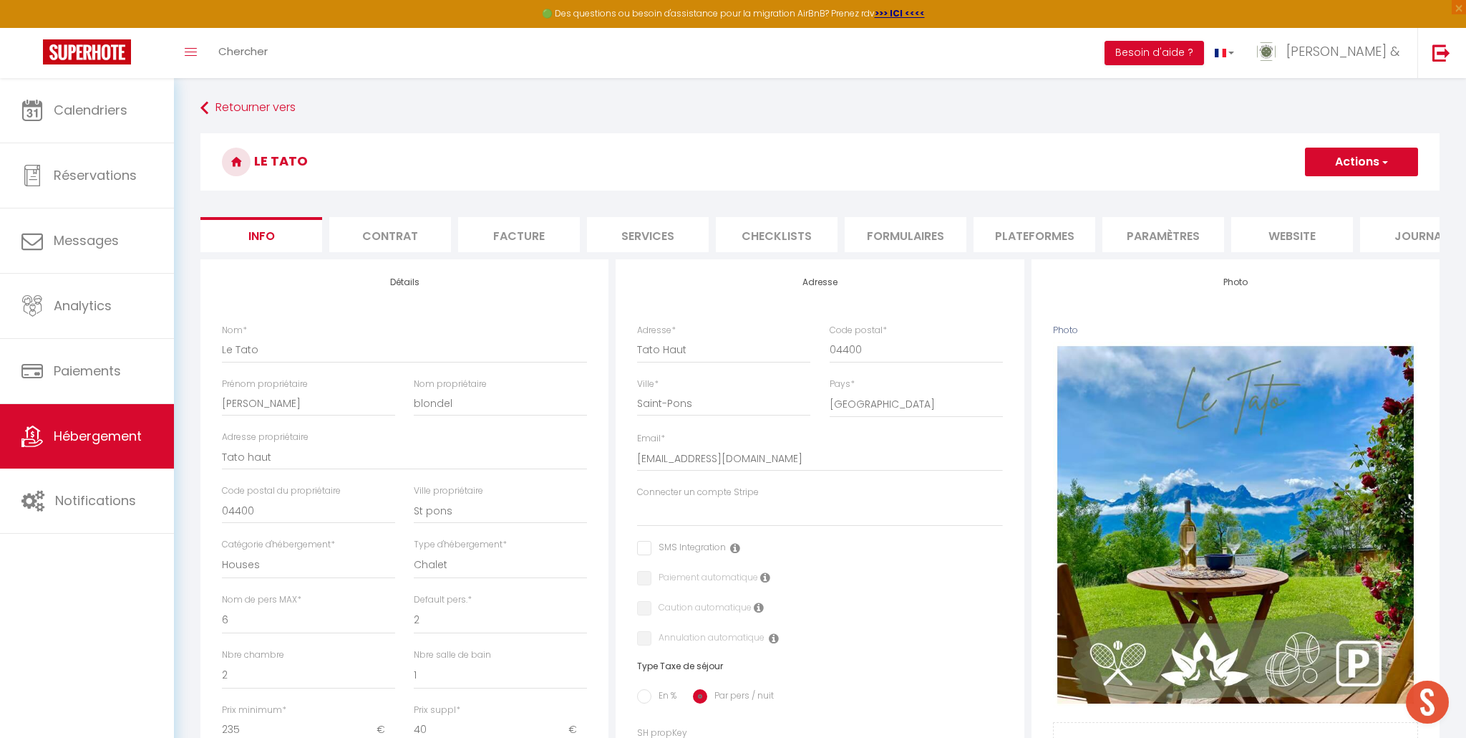
select select
checkbox input "false"
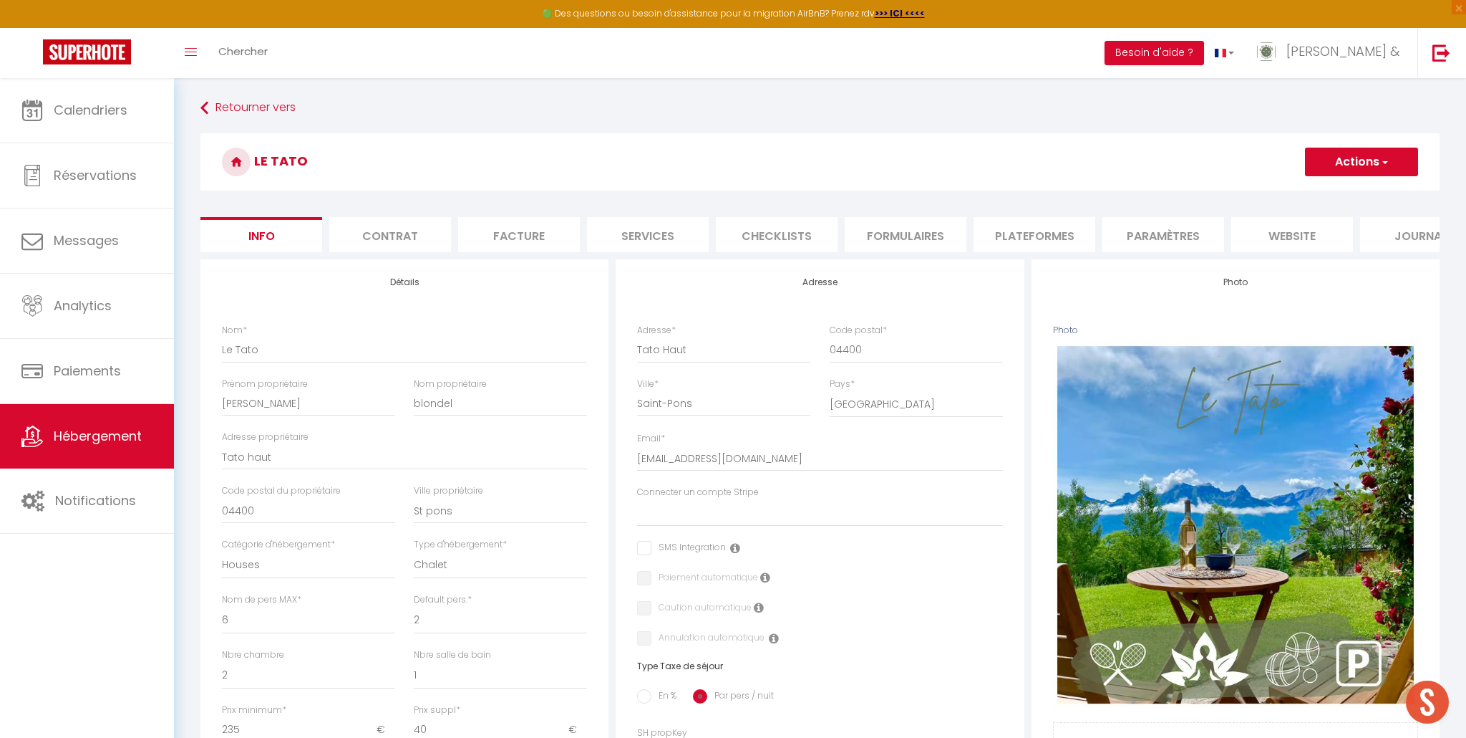
checkbox input "false"
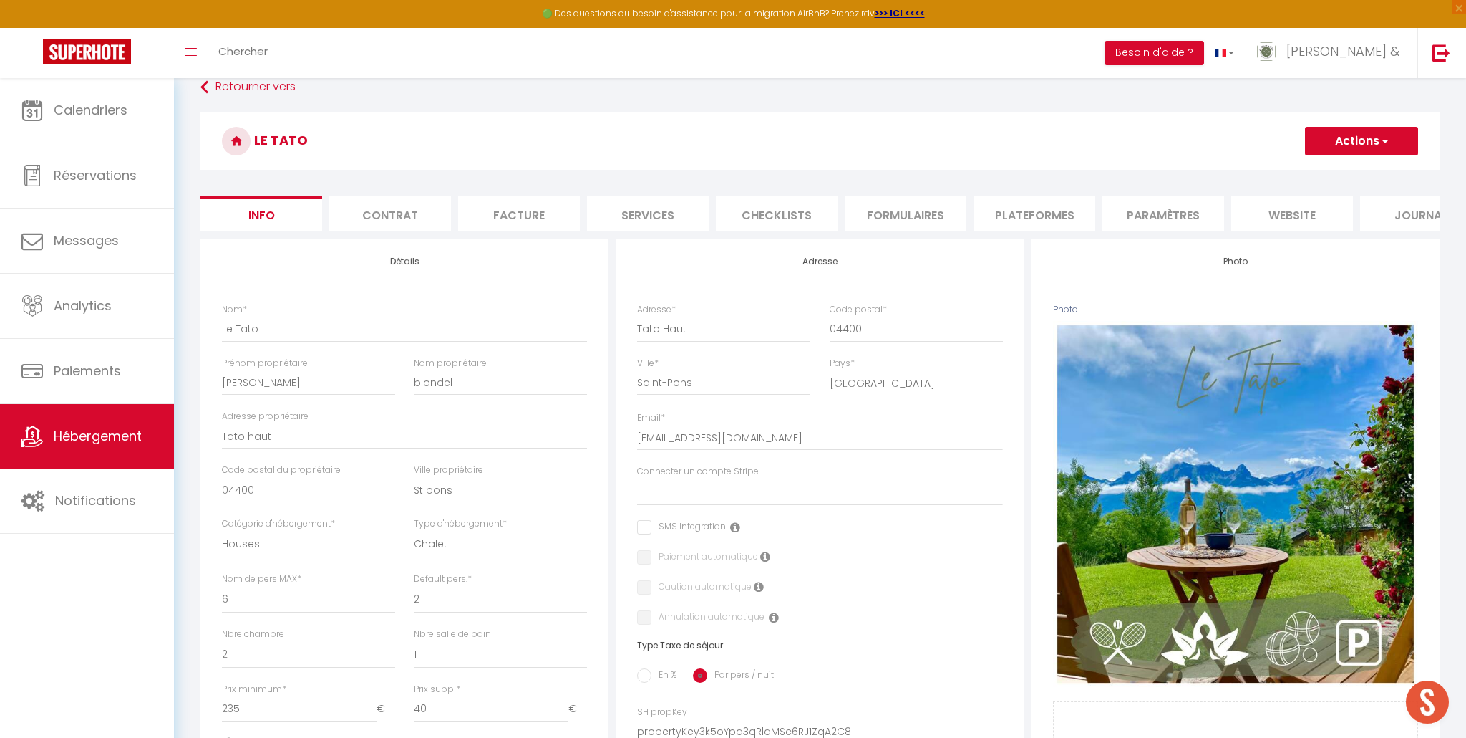
scroll to position [28, 0]
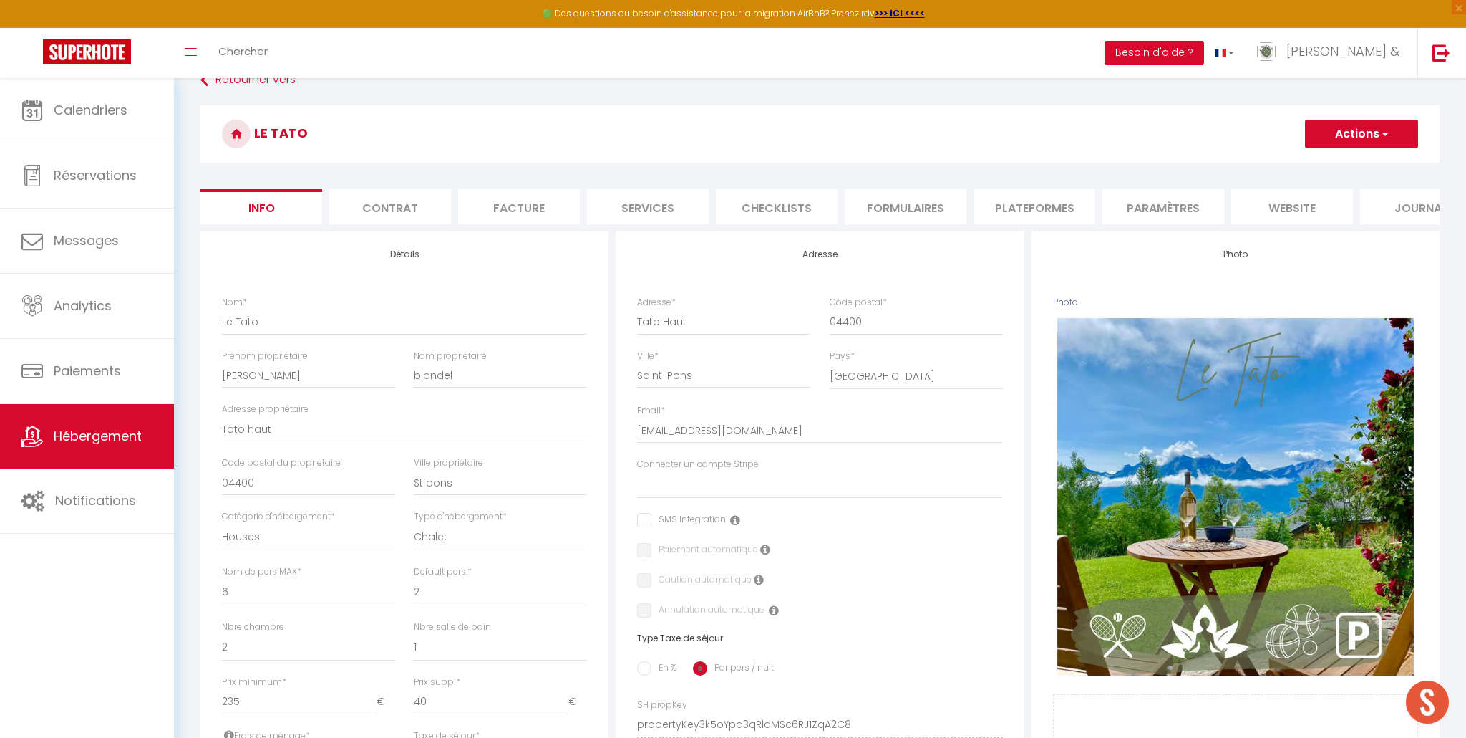
click at [881, 212] on li "Formulaires" at bounding box center [906, 206] width 122 height 35
select select
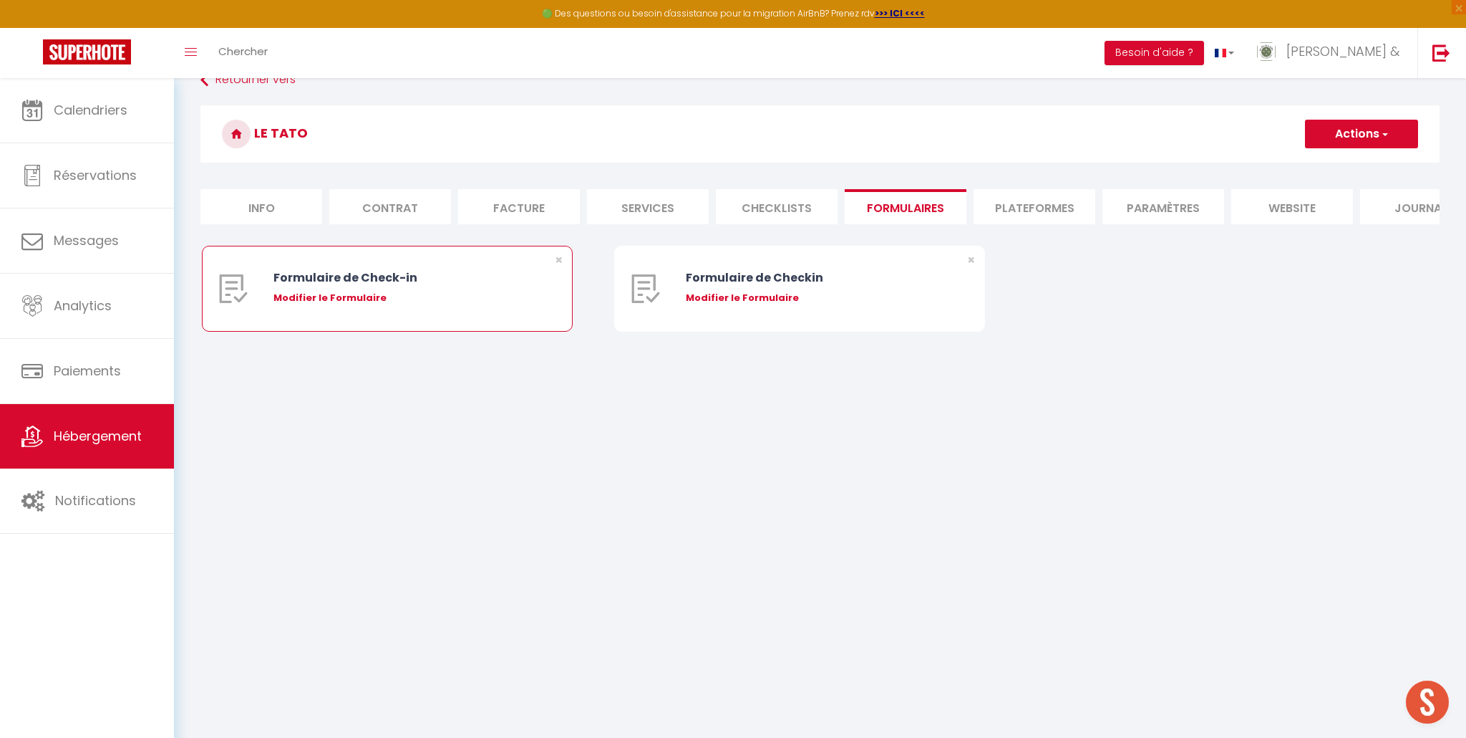
click at [327, 301] on div "Modifier le Formulaire" at bounding box center [403, 298] width 258 height 14
type input "Formulaire de Check-in"
type input "Afin de préparer au mieux votre arrivée, je vous remercie de remplir le formula…"
select select "[object Object]"
radio input "true"
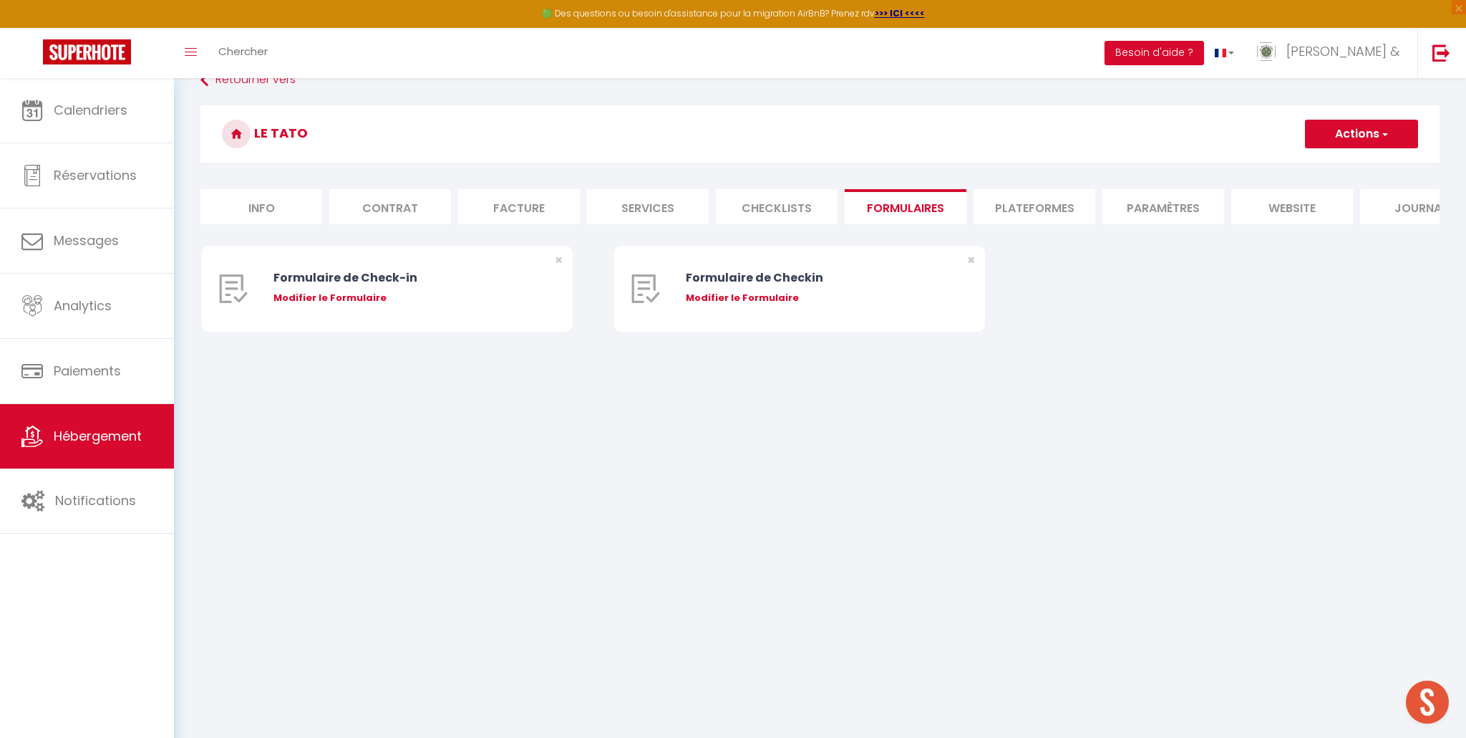
type input "file:///C:/Users/Tato-guideAccueil"
select select
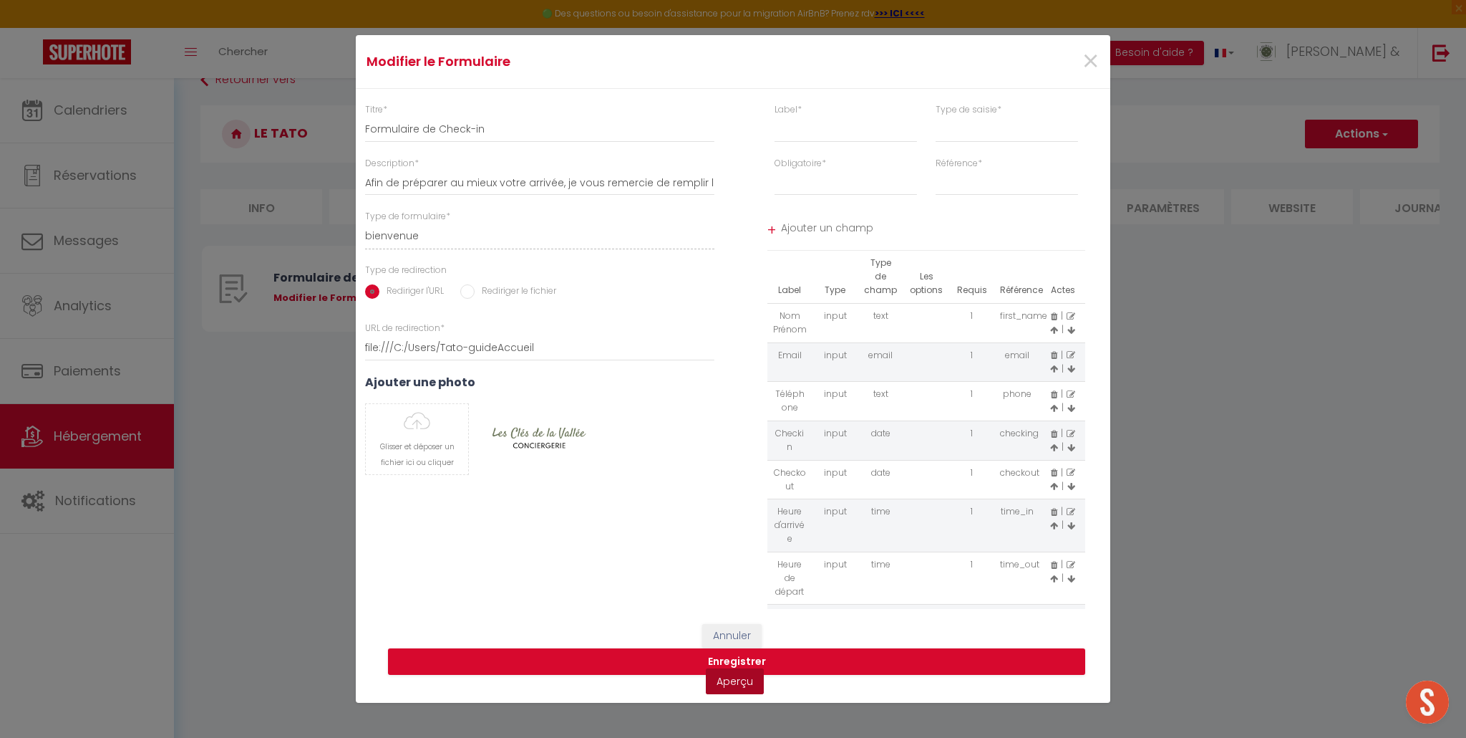
click at [748, 682] on link "Aperçu" at bounding box center [735, 681] width 58 height 26
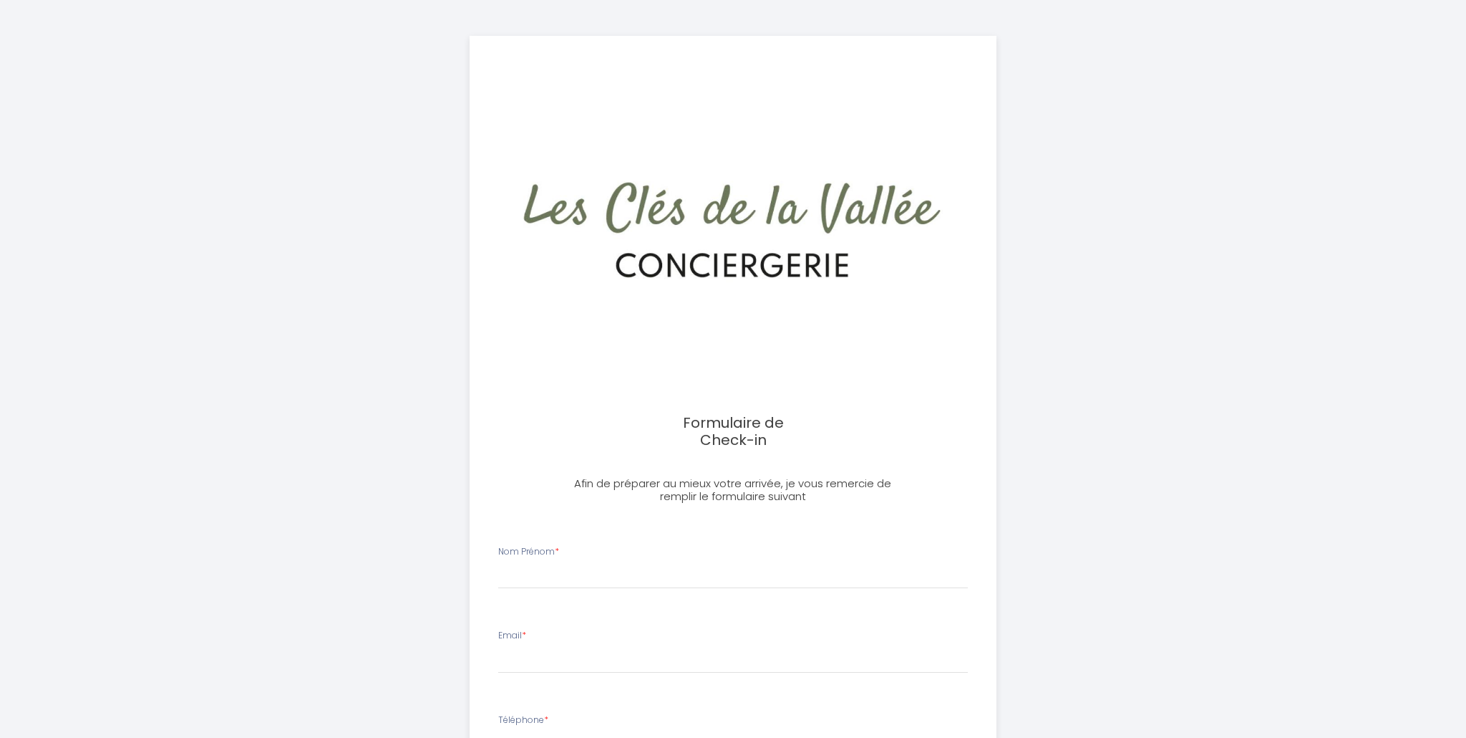
select select
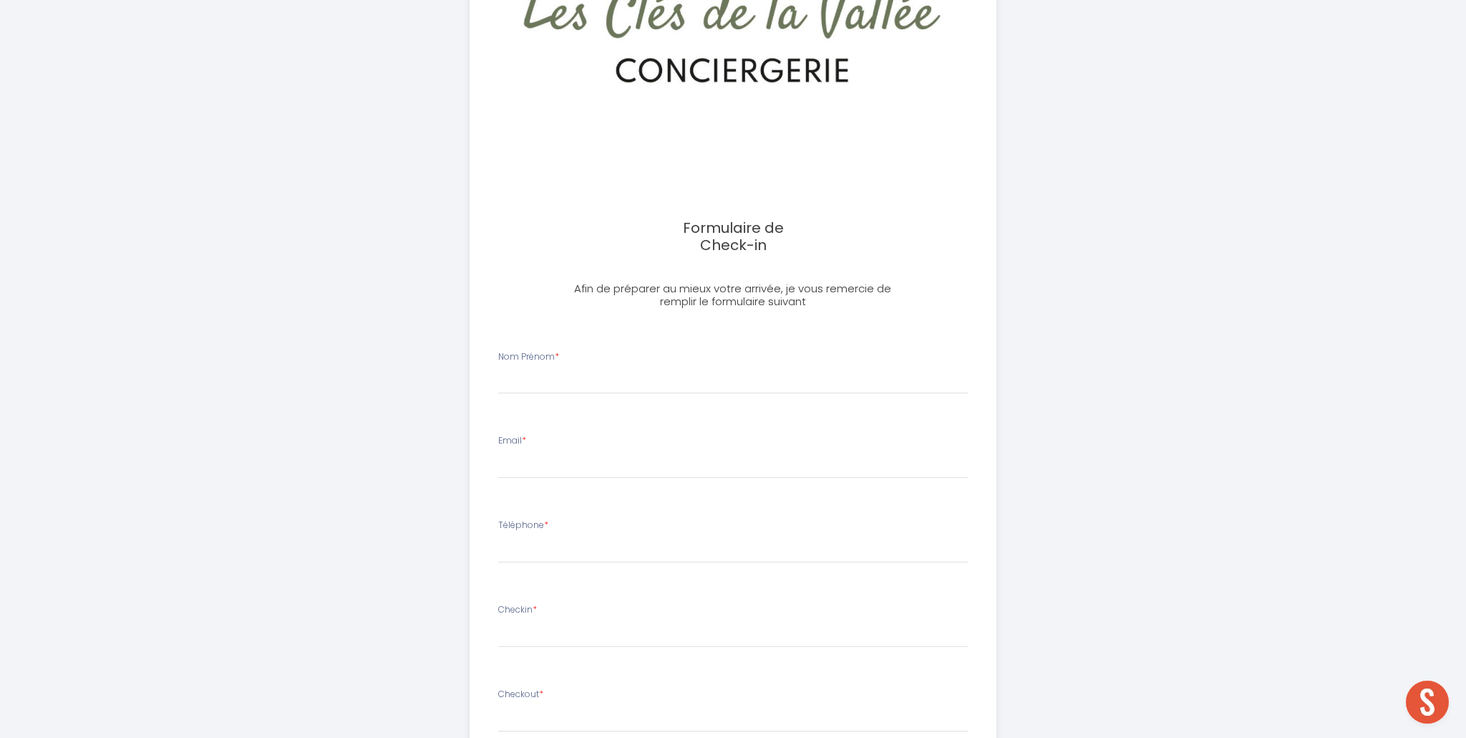
scroll to position [193, 0]
click at [523, 387] on input "Nom Prénom *" at bounding box center [733, 383] width 470 height 26
click at [514, 473] on input "Email *" at bounding box center [733, 468] width 470 height 26
click at [524, 553] on input "Téléphone *" at bounding box center [733, 552] width 470 height 26
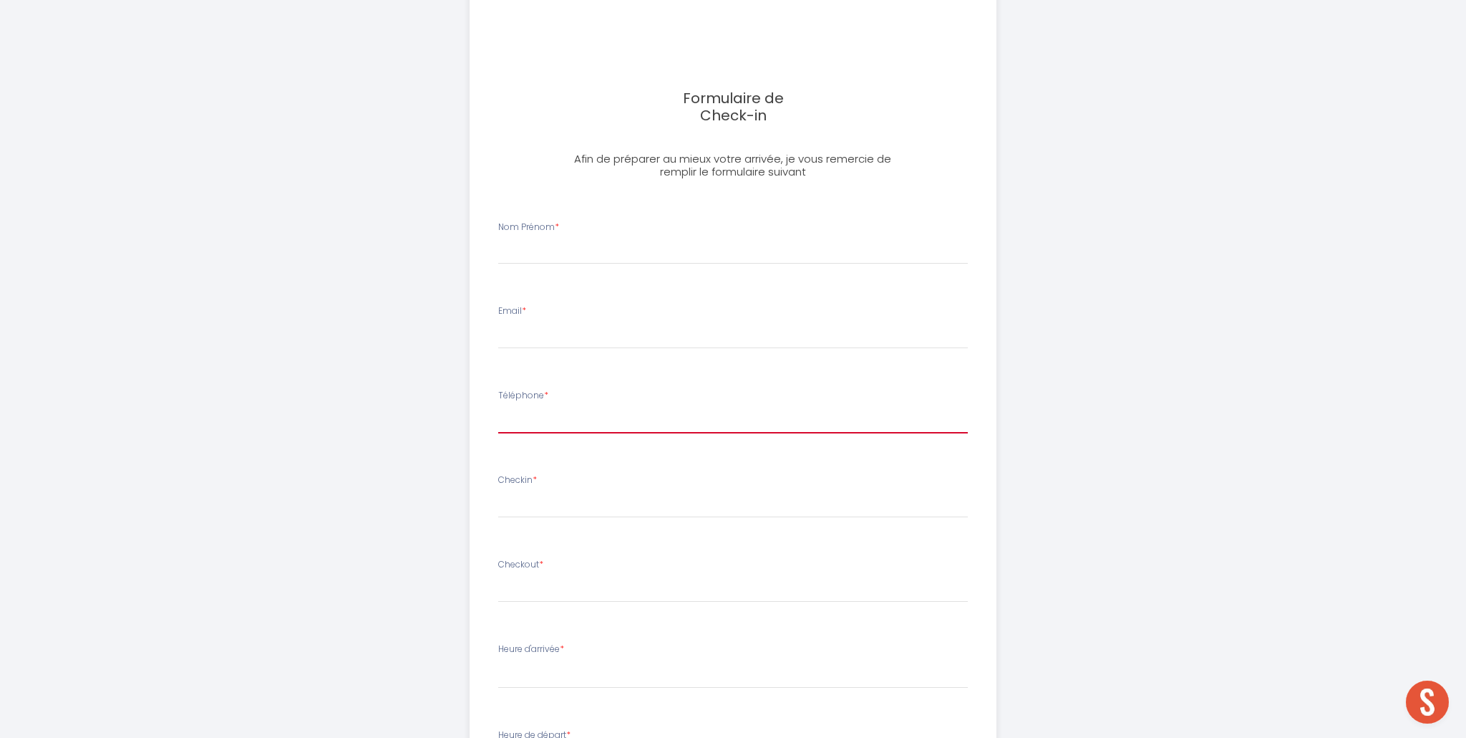
scroll to position [342, 0]
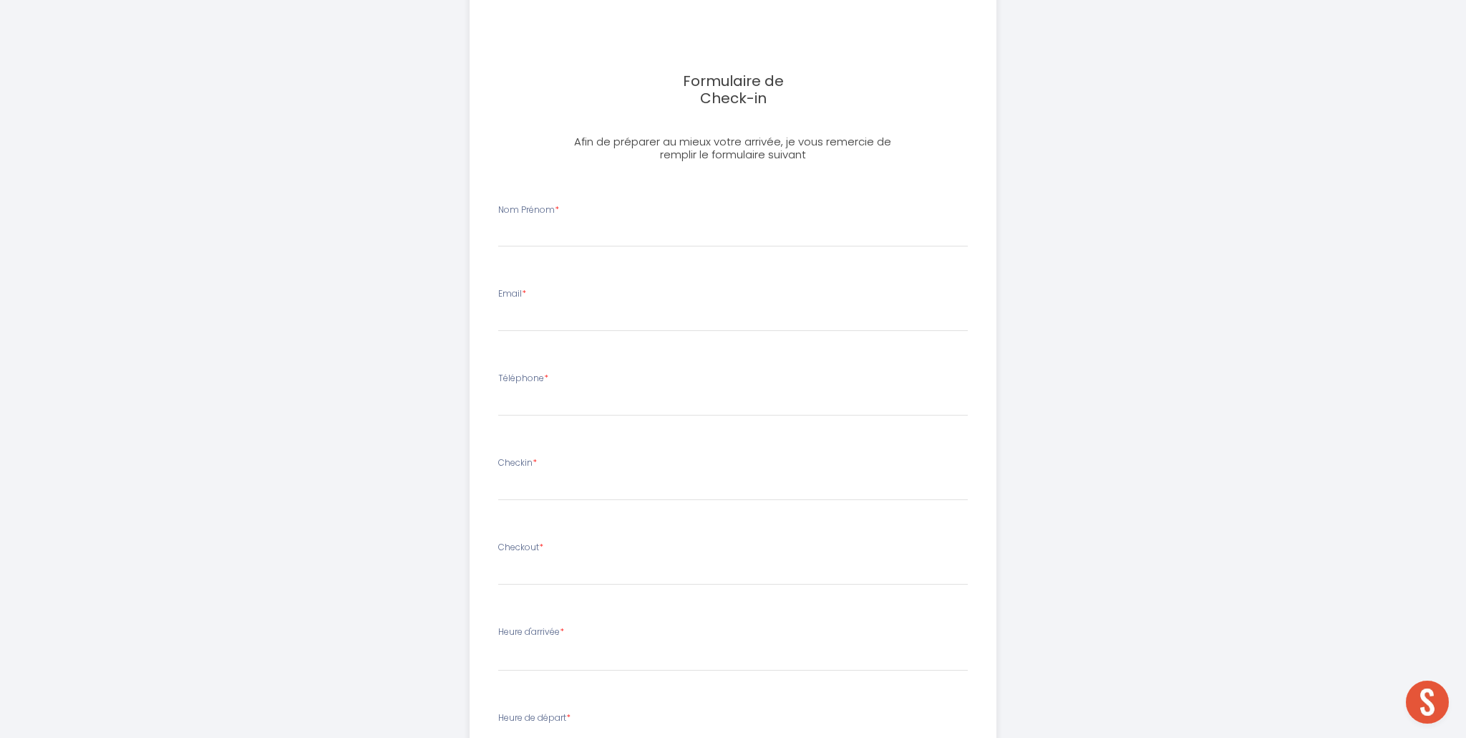
click at [543, 490] on input "text" at bounding box center [733, 489] width 470 height 19
click at [566, 437] on li "Téléphone *" at bounding box center [733, 401] width 506 height 76
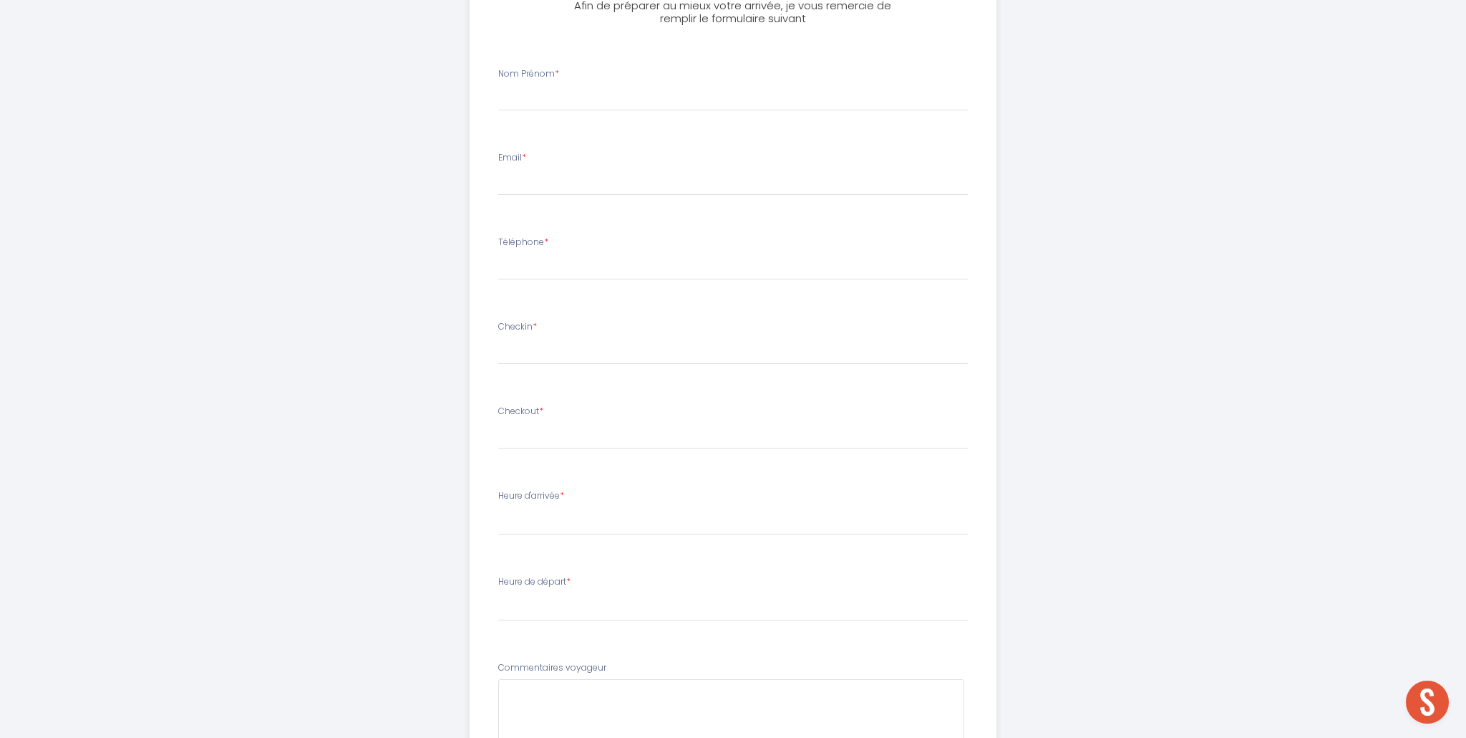
scroll to position [484, 0]
click at [541, 429] on input "text" at bounding box center [733, 431] width 470 height 19
click at [560, 387] on ul "Nom Prénom * Email * Téléphone * Checkin * < [DATE] > Sun Mon Tue Wed Thu Fri S…" at bounding box center [732, 490] width 525 height 893
click at [560, 520] on select "16:00 16:15 16:30 16:45 17:00 17:15 17:30 17:45 18:00 18:15 18:30 18:45 19:00 1…" at bounding box center [733, 514] width 470 height 27
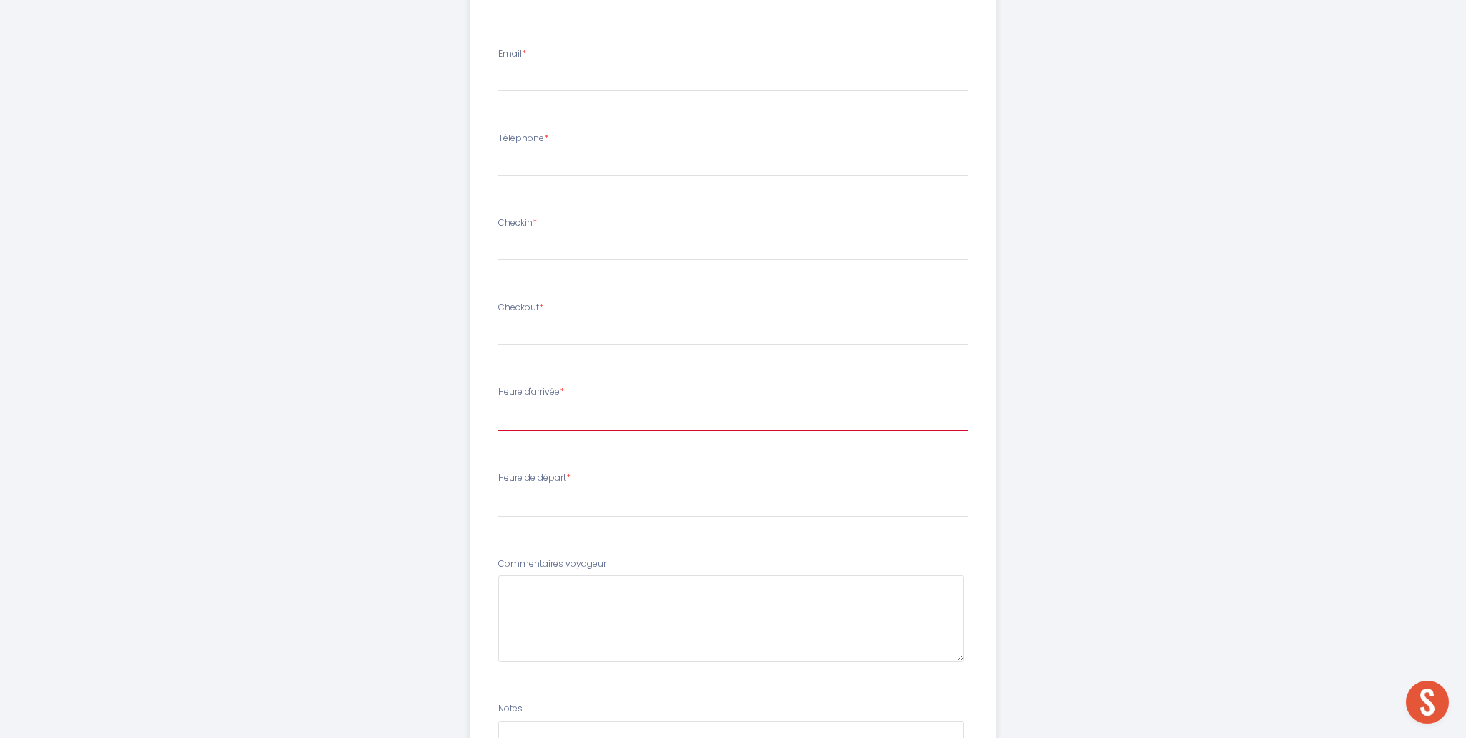
scroll to position [599, 0]
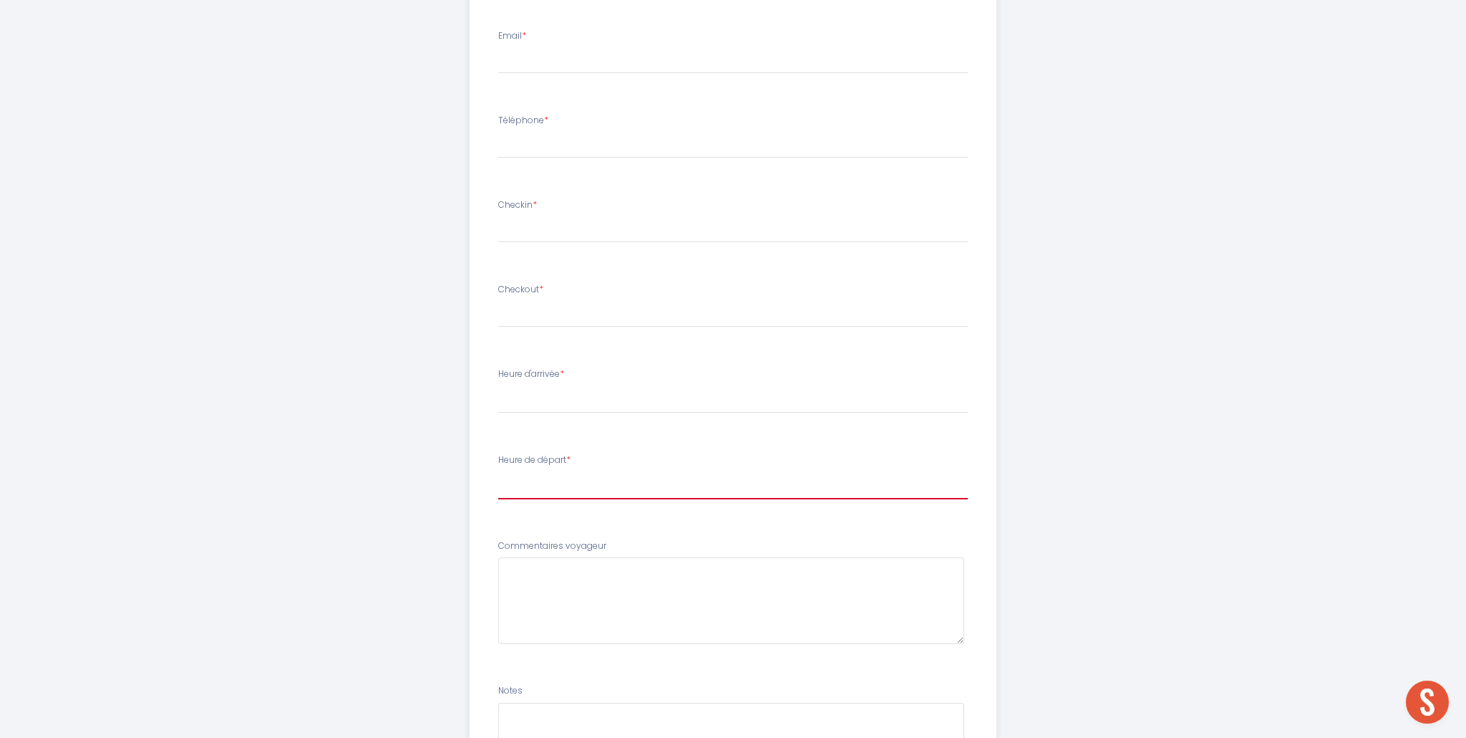
click at [541, 481] on select "00:00 00:15 00:30 00:45 01:00 01:15 01:30 01:45 02:00 02:15 02:30 02:45 03:00 0…" at bounding box center [733, 485] width 470 height 27
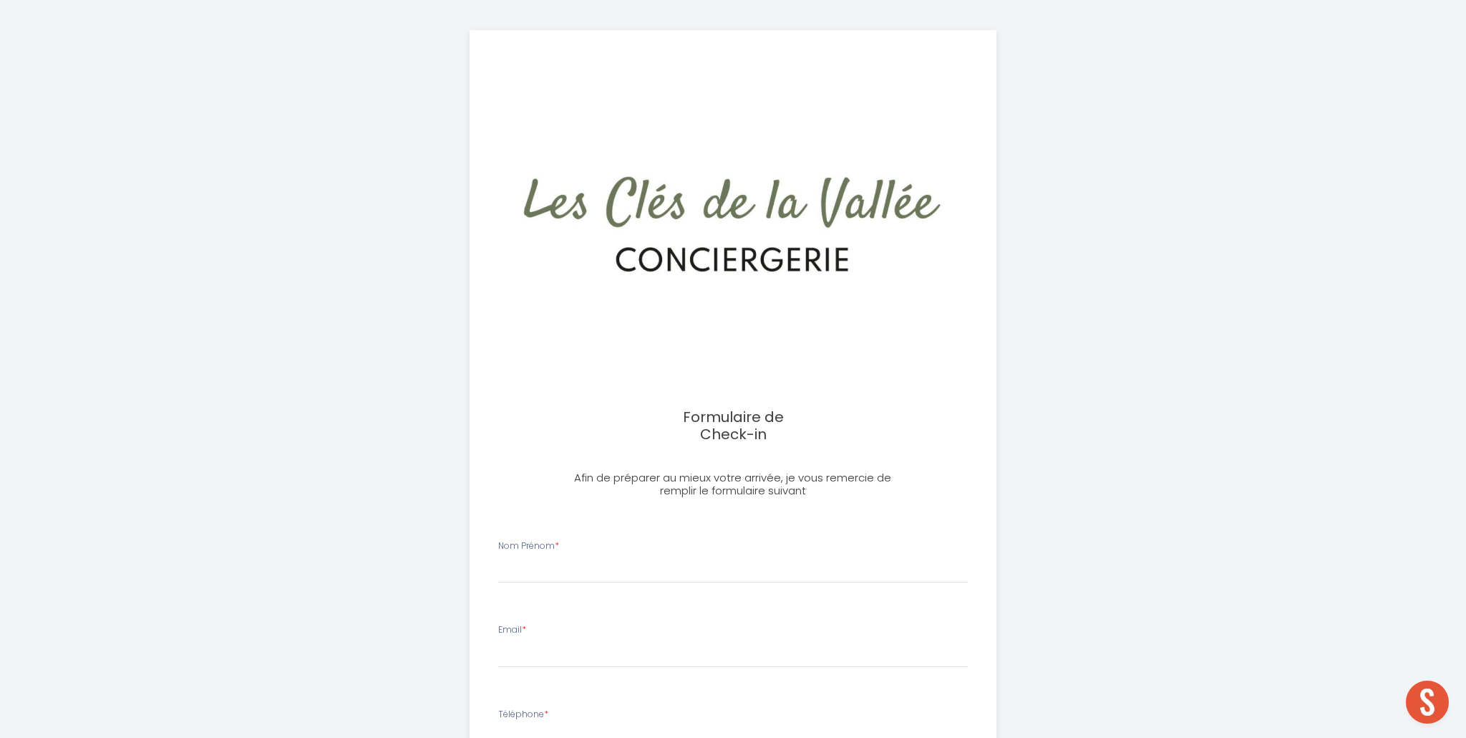
scroll to position [0, 0]
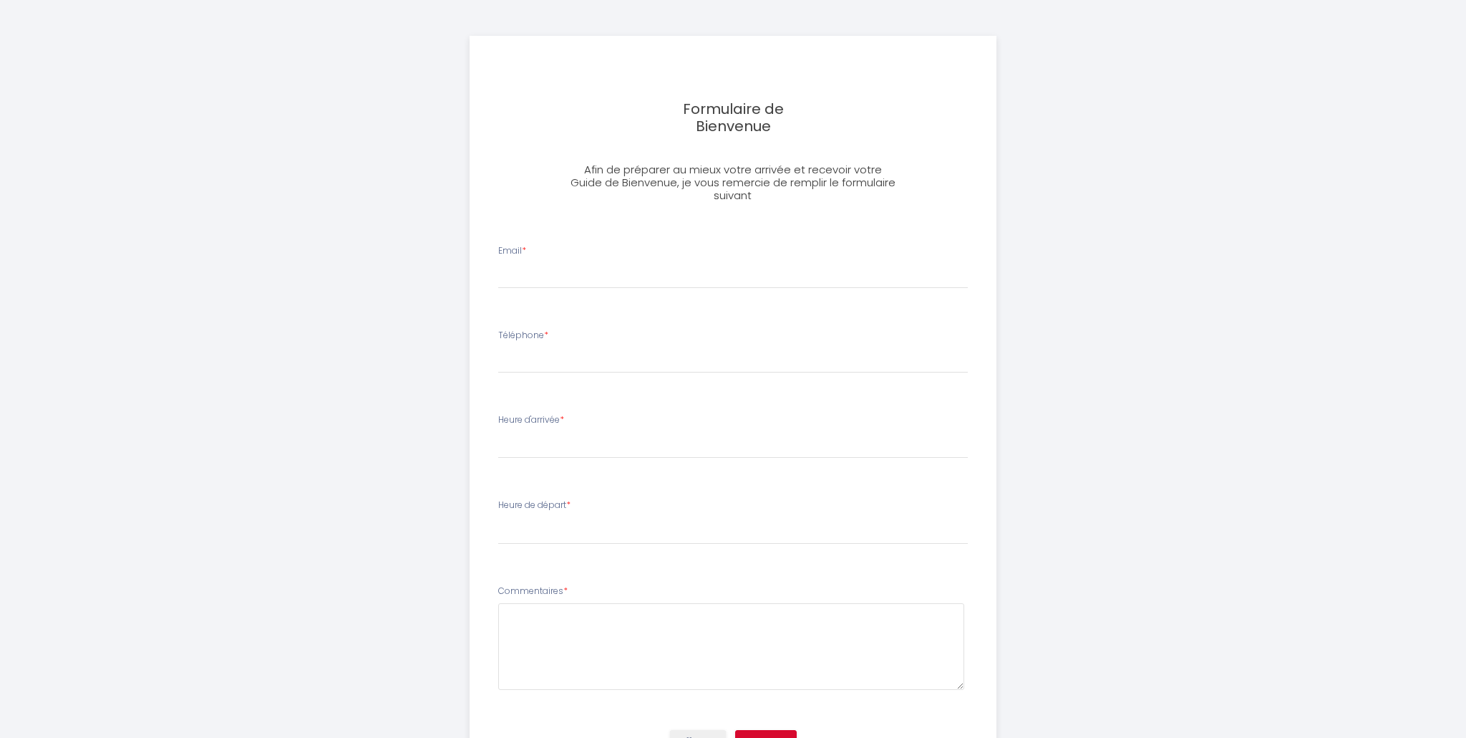
select select
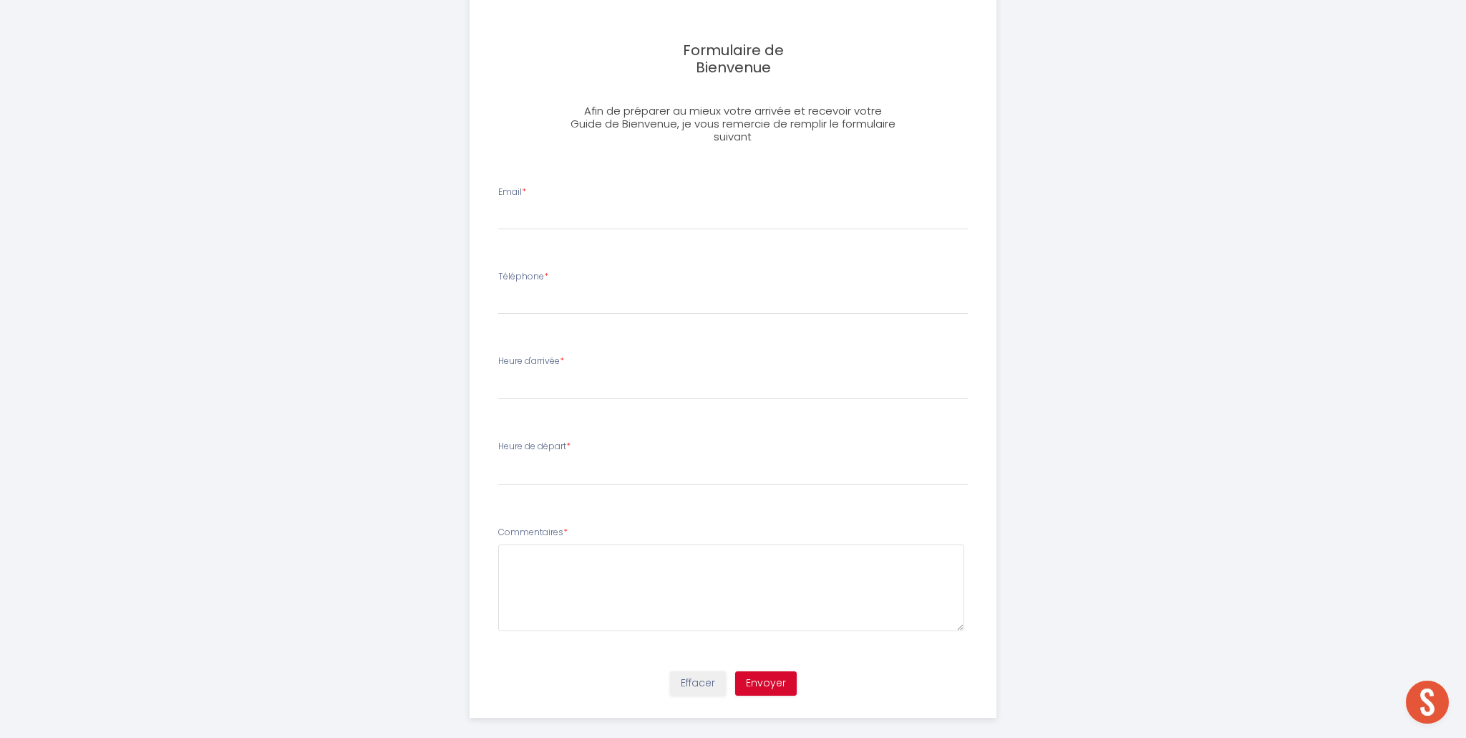
scroll to position [74, 0]
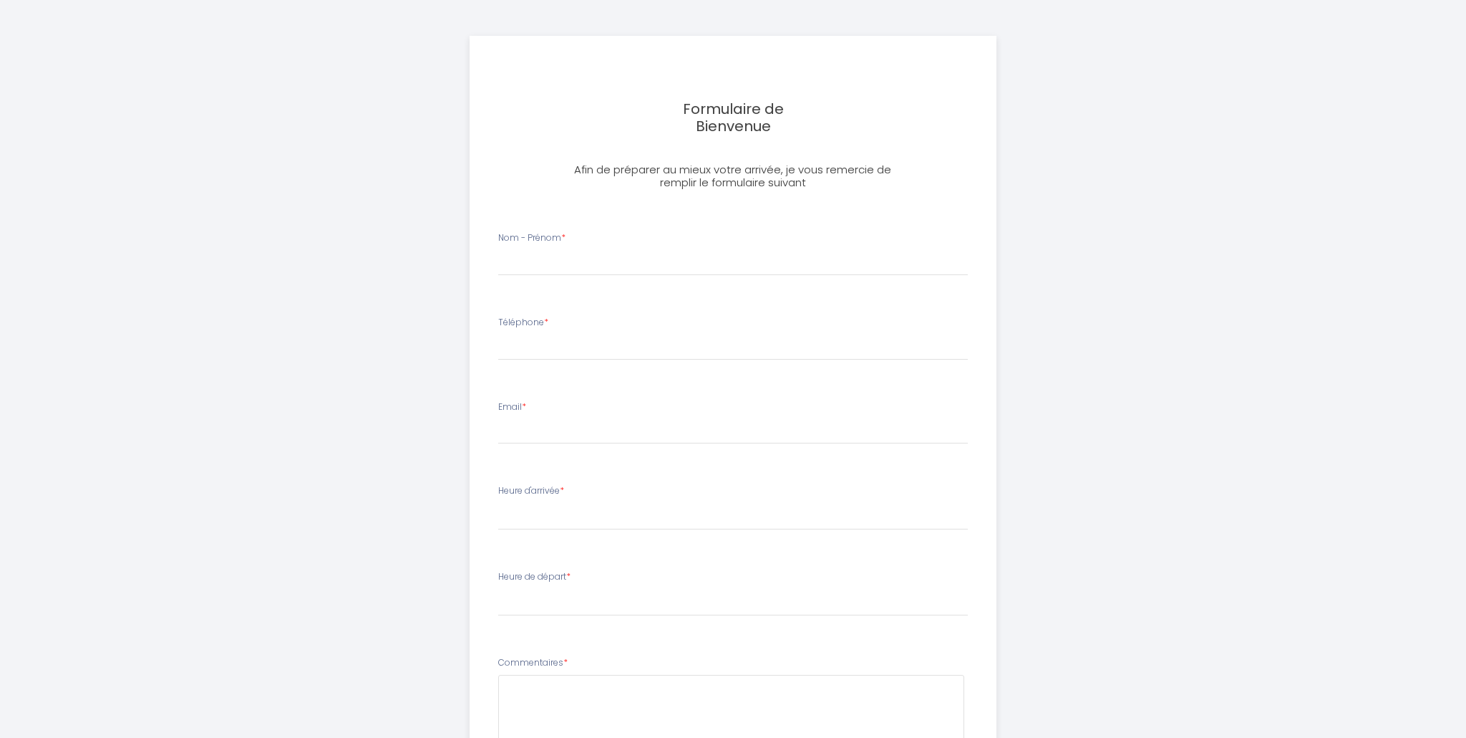
select select
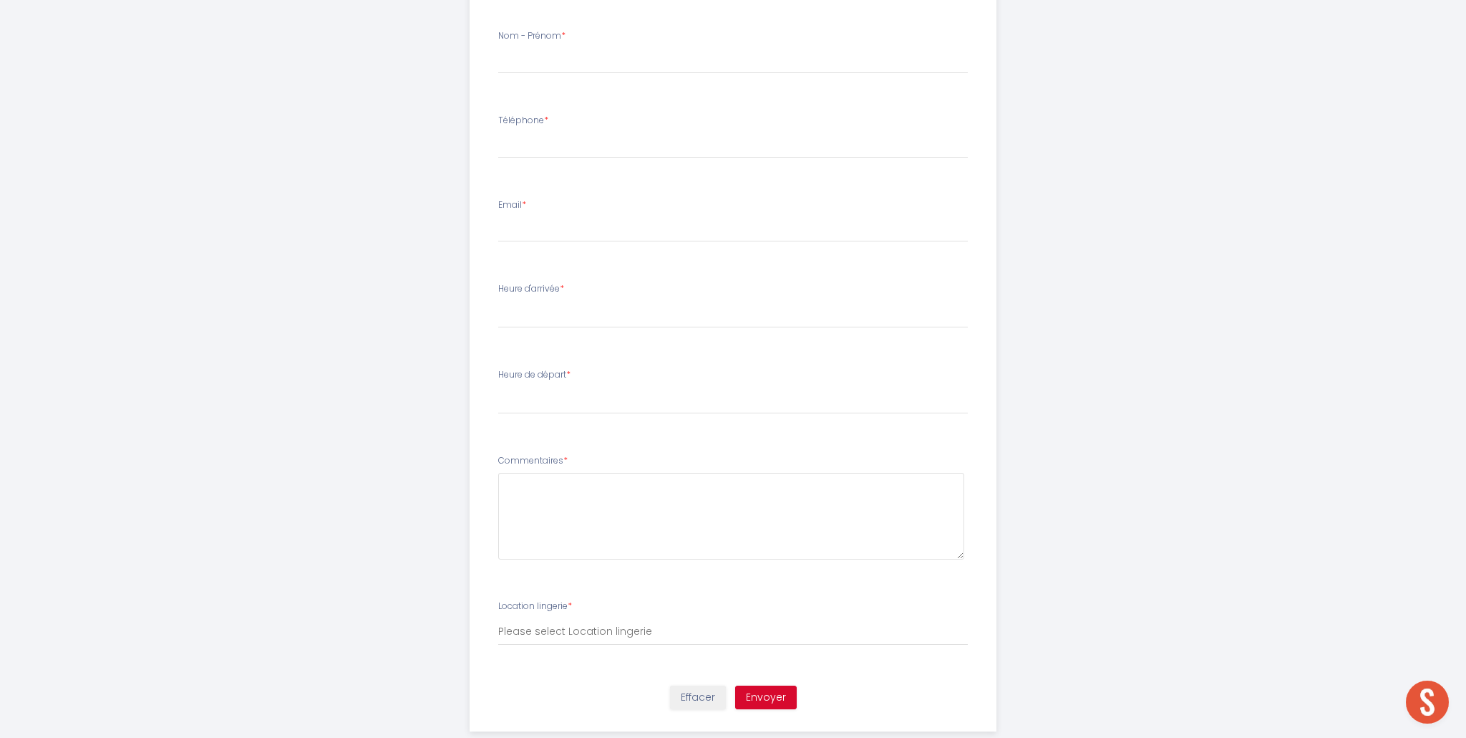
scroll to position [231, 0]
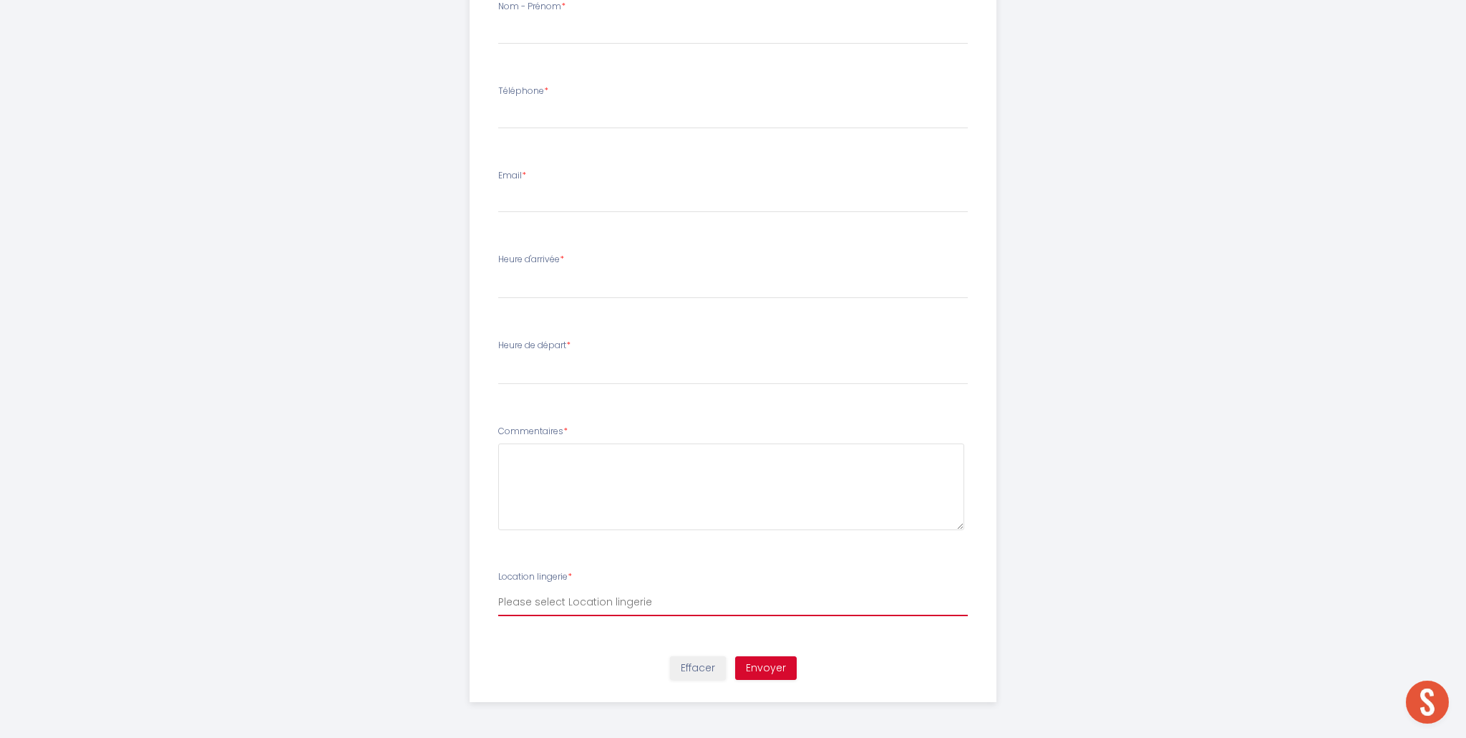
click at [647, 602] on select "Please select Location lingerie Kit double 25,00€ Kit simple 20,00€" at bounding box center [733, 602] width 470 height 27
click at [498, 589] on select "Please select Location lingerie Kit double 25,00€ Kit simple 20,00€" at bounding box center [733, 602] width 470 height 27
click at [598, 599] on select "Please select Location lingerie Kit double 25,00€ Kit simple 20,00€" at bounding box center [733, 602] width 470 height 27
select select "Kit simple 20,00€"
click at [498, 589] on select "Please select Location lingerie Kit double 25,00€ Kit simple 20,00€" at bounding box center [733, 602] width 470 height 27
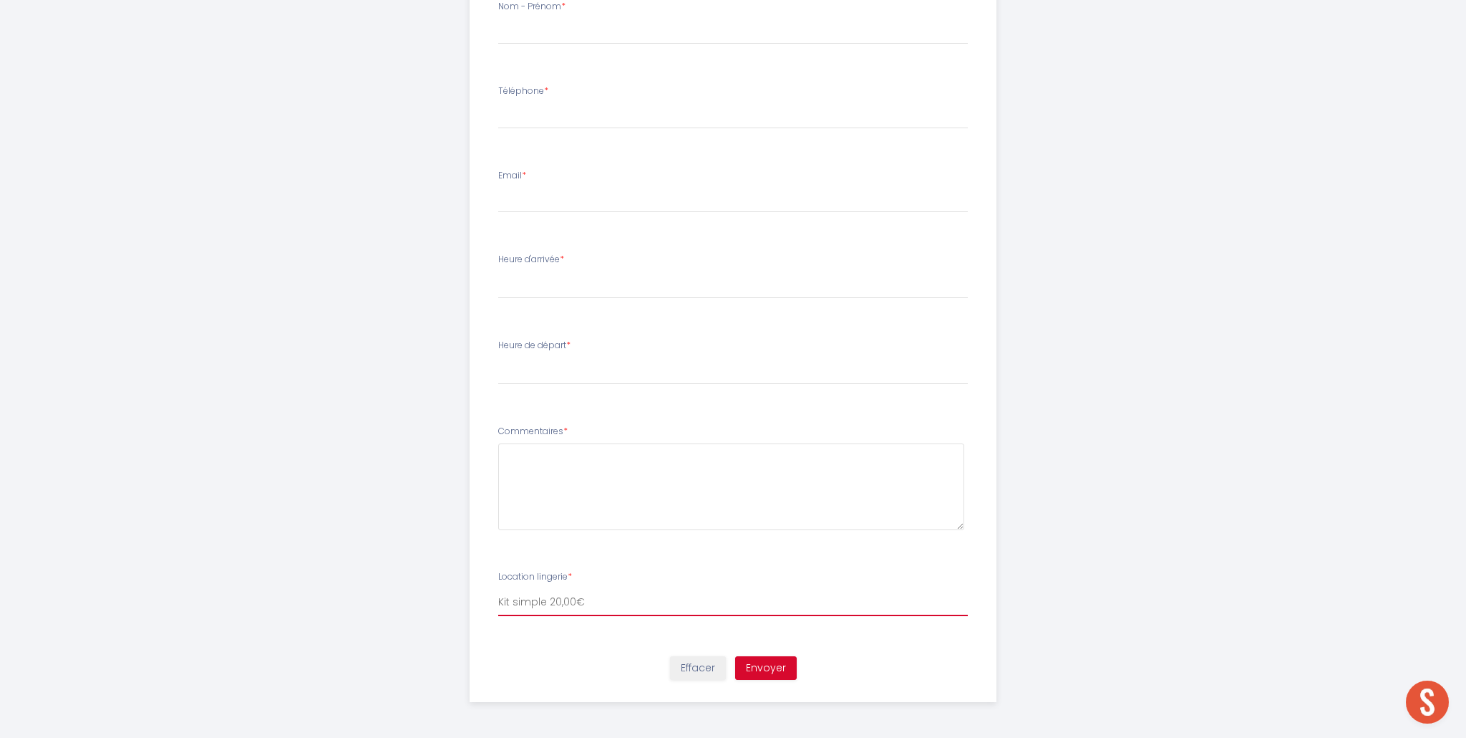
scroll to position [225, 0]
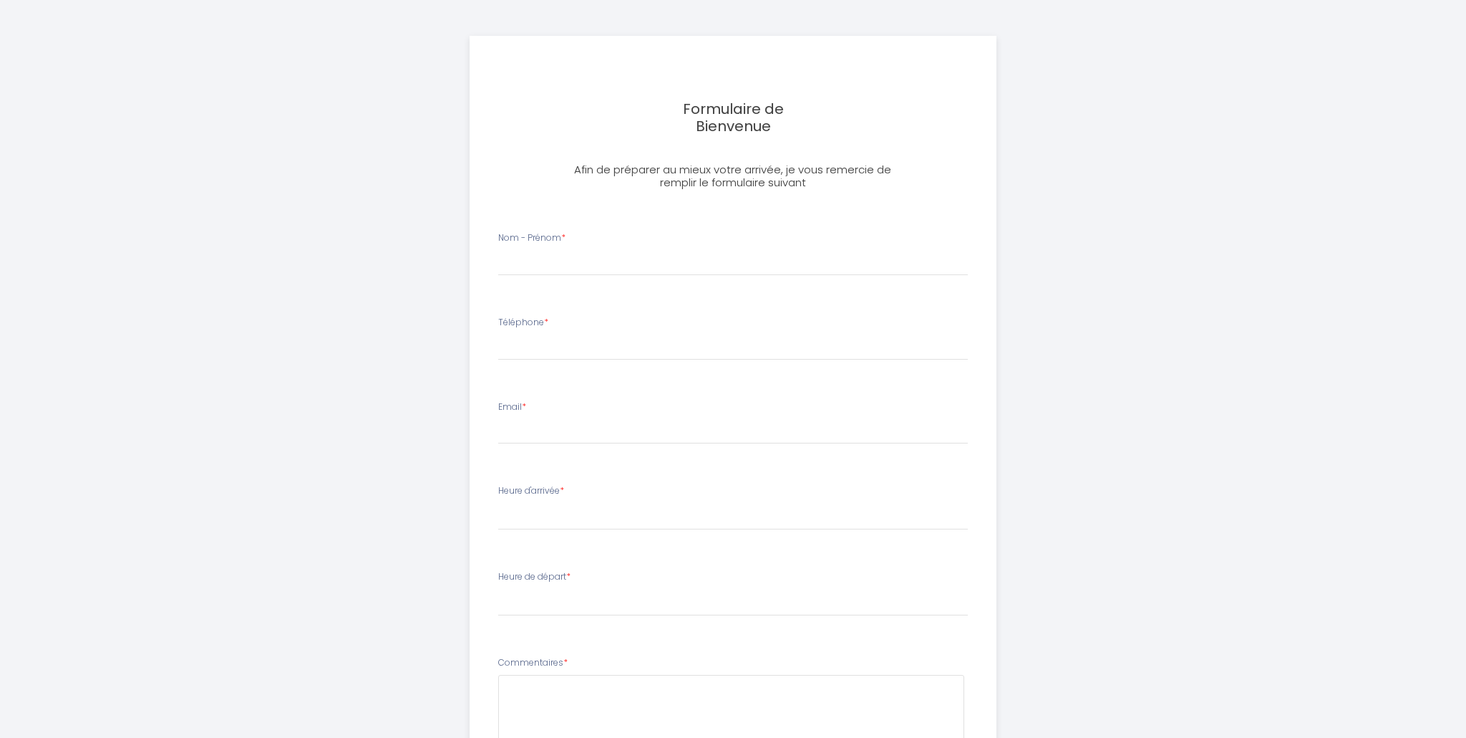
select select
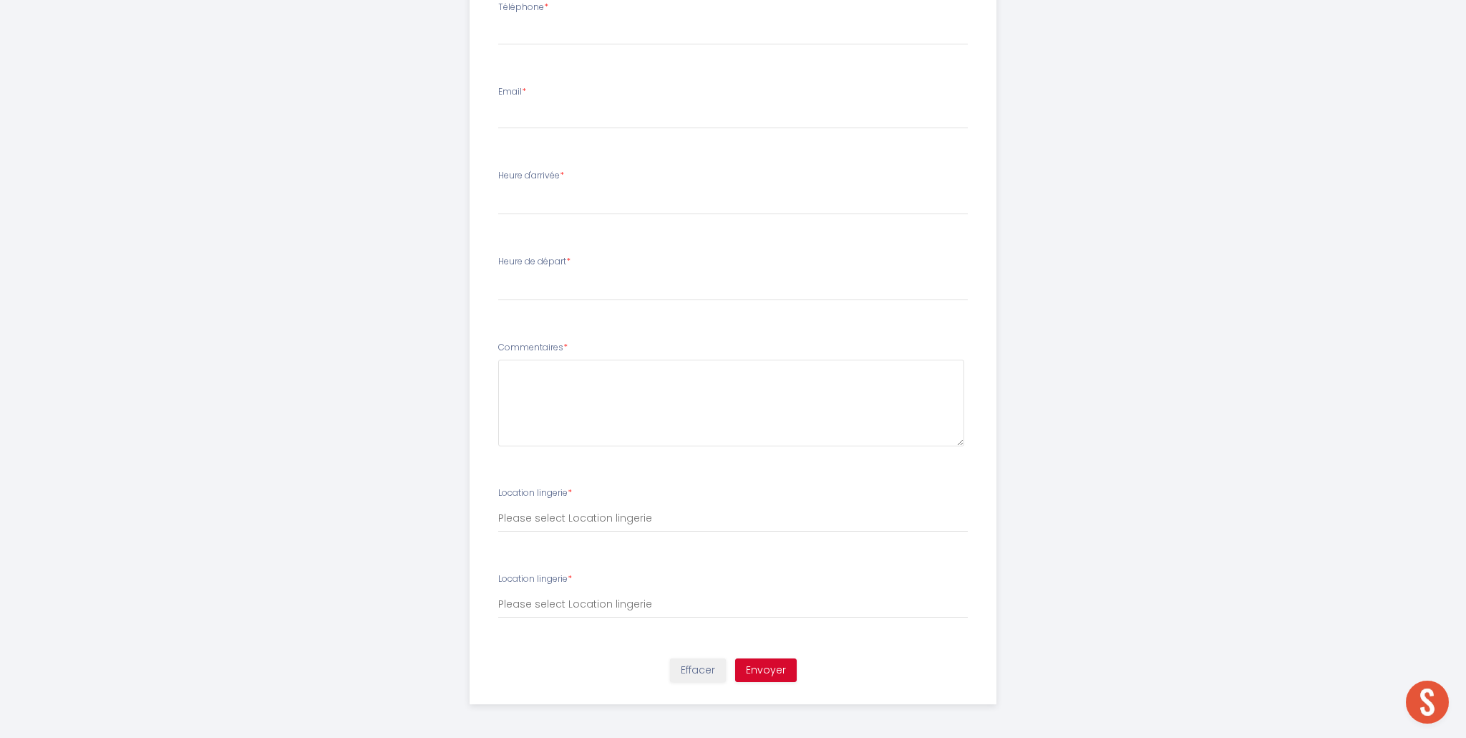
scroll to position [317, 0]
click at [599, 518] on select "Please select Location lingerie" at bounding box center [733, 516] width 470 height 27
click at [498, 503] on select "Please select Location lingerie" at bounding box center [733, 516] width 470 height 27
click at [609, 604] on select "Please select Location lingerie" at bounding box center [733, 602] width 470 height 27
click at [498, 589] on select "Please select Location lingerie" at bounding box center [733, 602] width 470 height 27
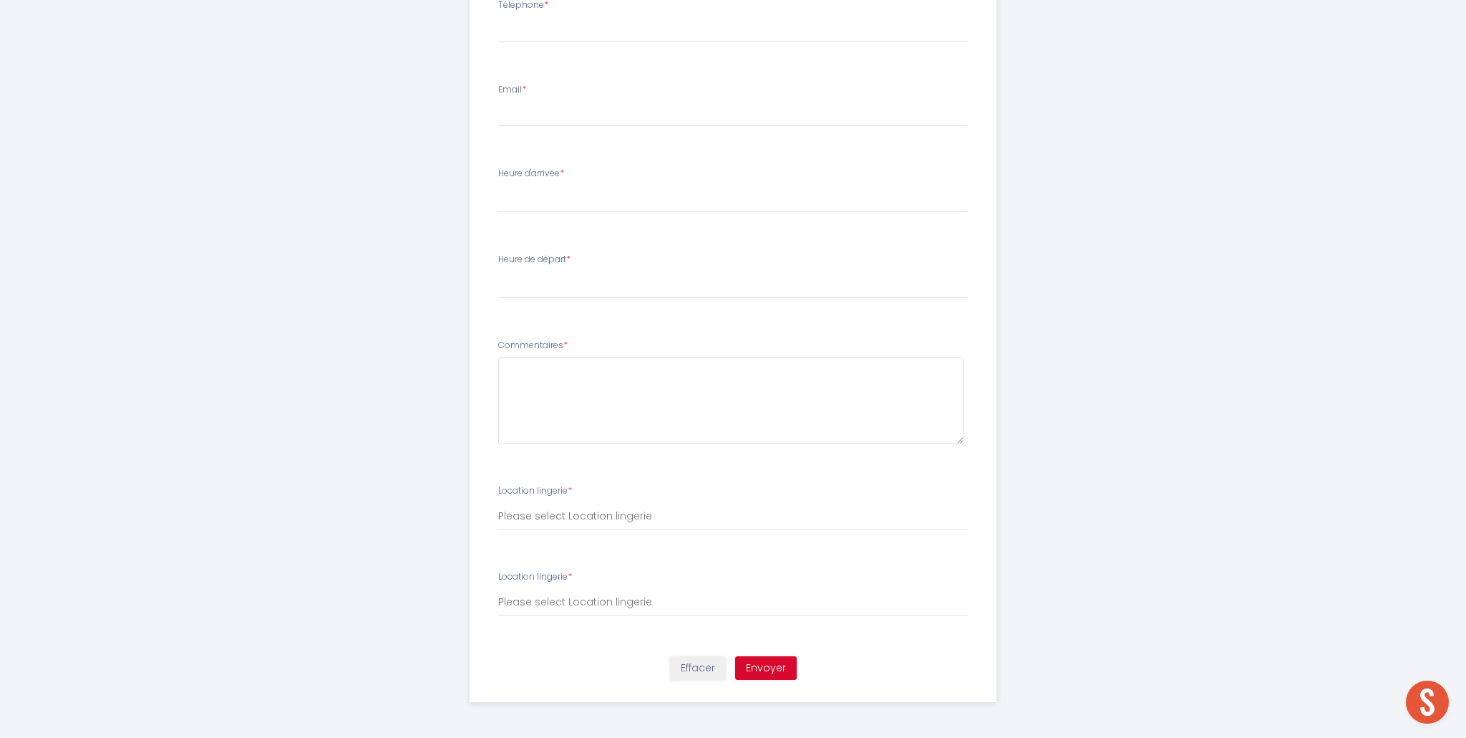
click at [613, 635] on li "Location lingerie * Please select Location lingerie" at bounding box center [733, 599] width 506 height 77
click at [620, 599] on select "Please select Location lingerie" at bounding box center [733, 602] width 470 height 27
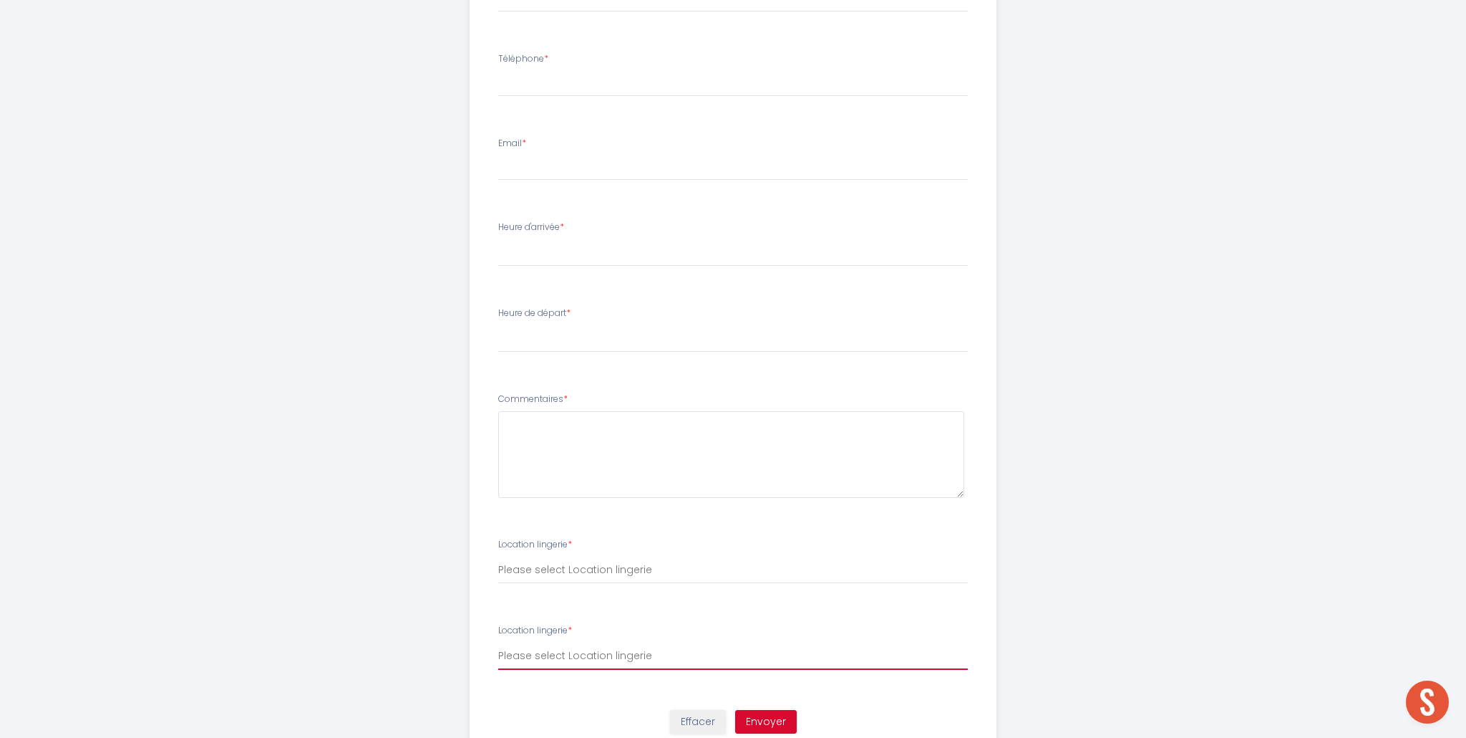
scroll to position [0, 0]
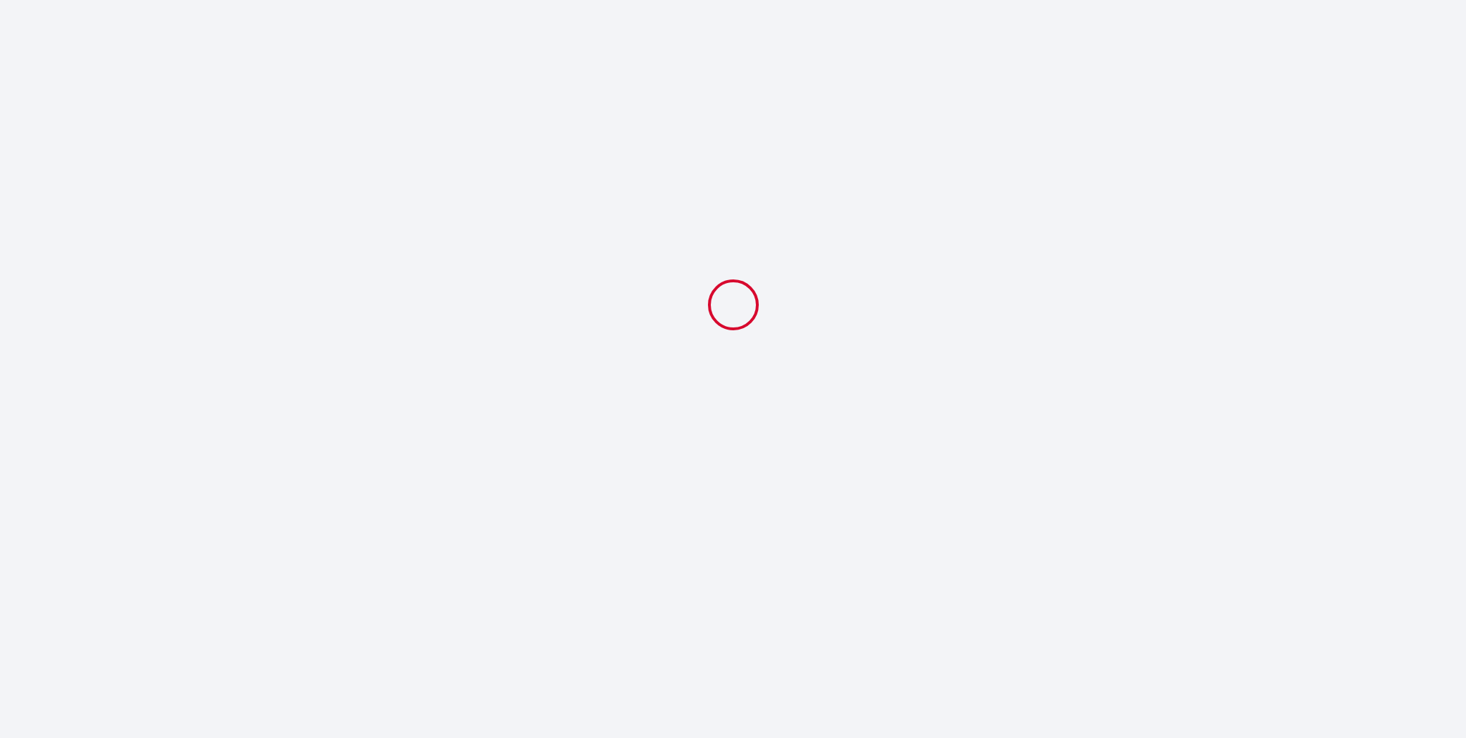
select select
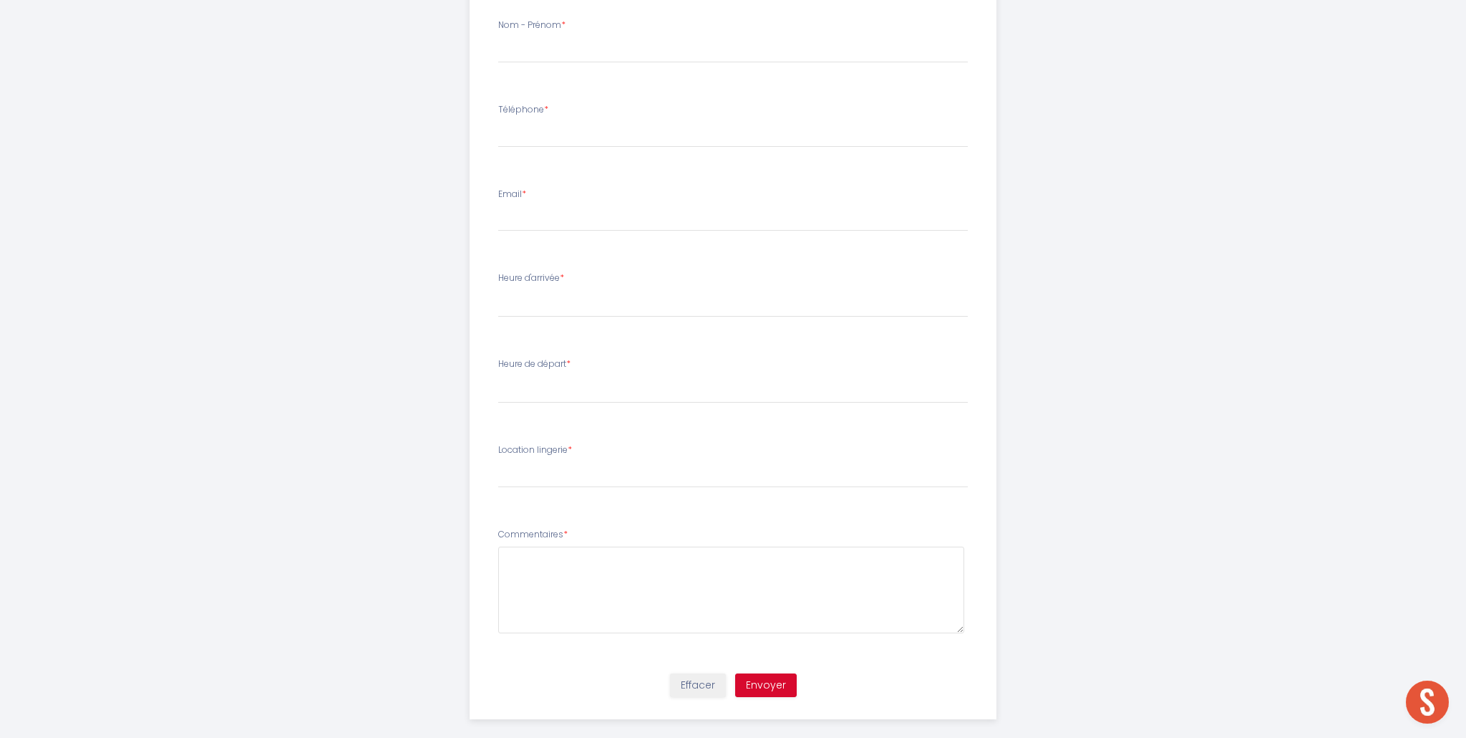
scroll to position [230, 0]
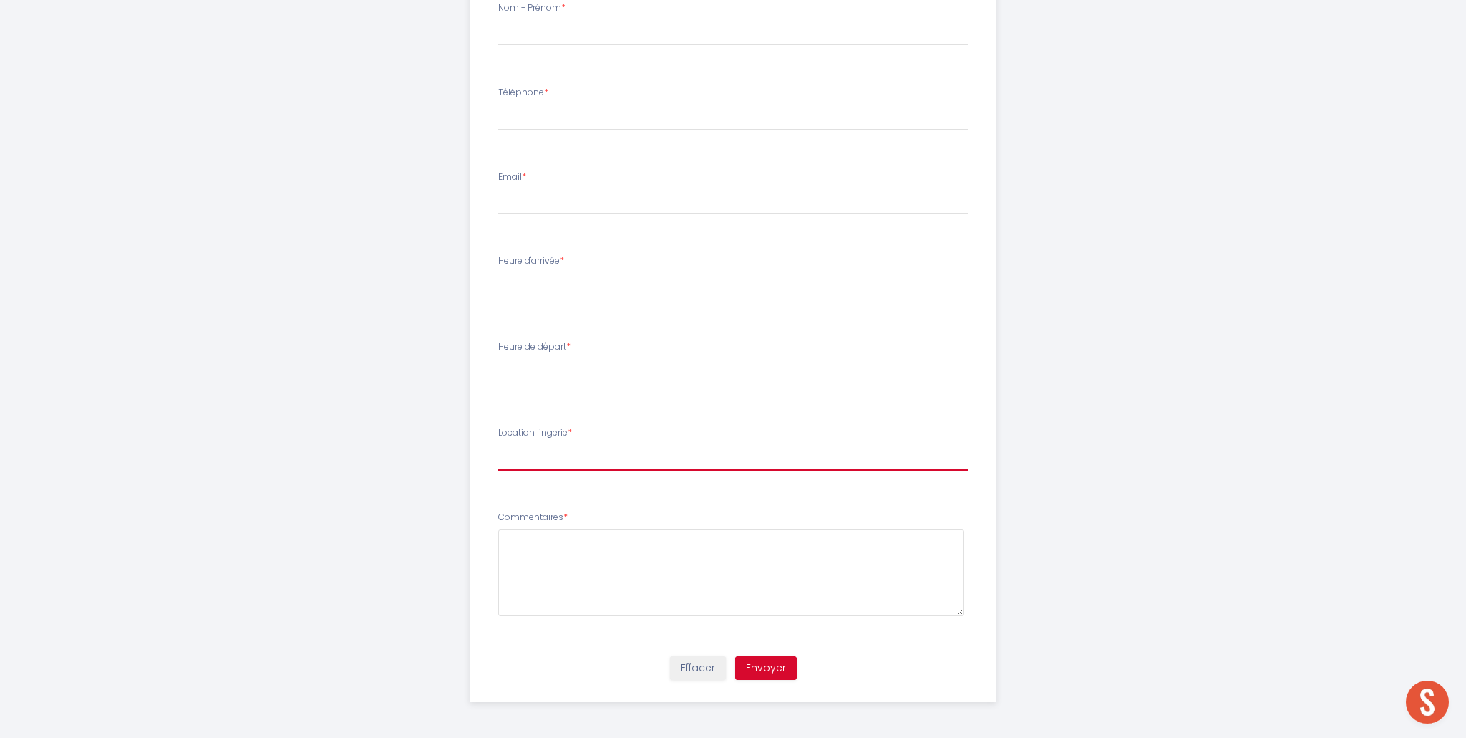
click at [626, 462] on input "Location lingerie *" at bounding box center [733, 458] width 470 height 26
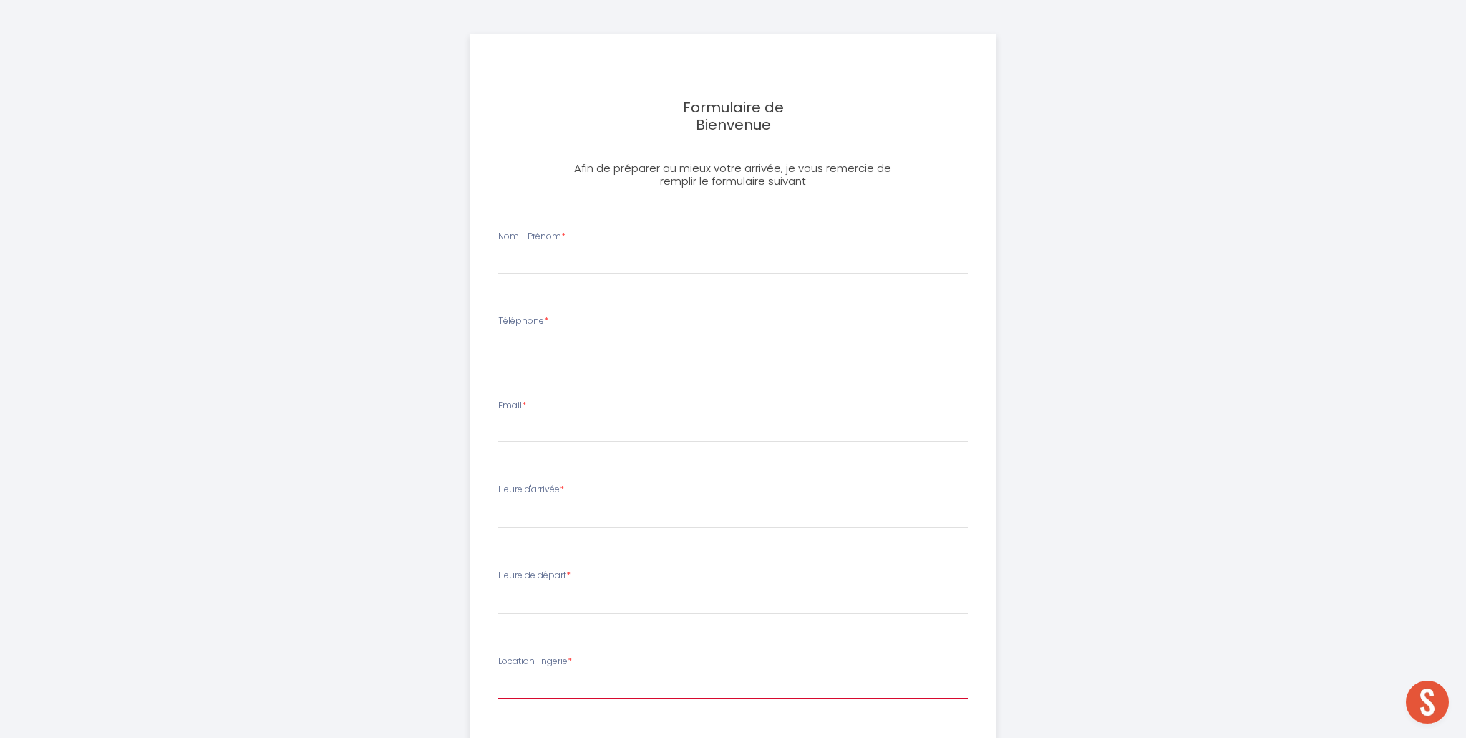
scroll to position [0, 0]
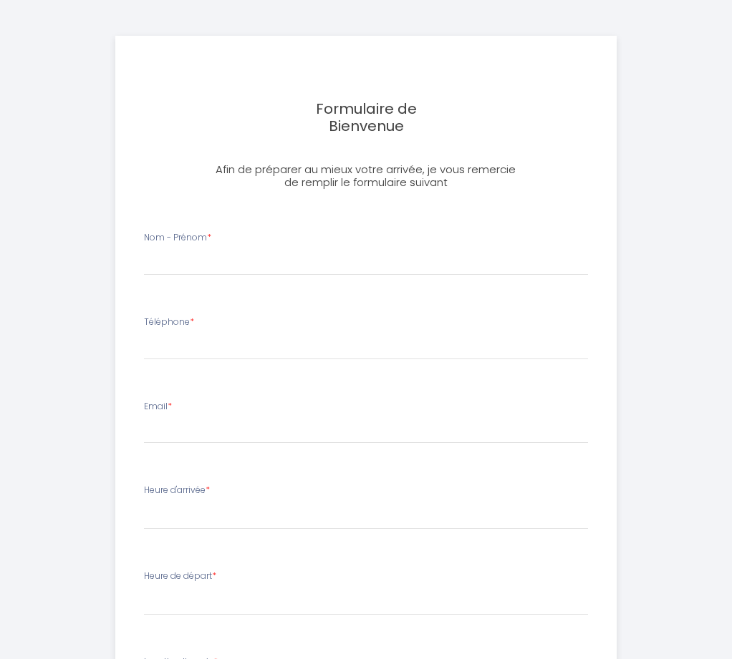
select select
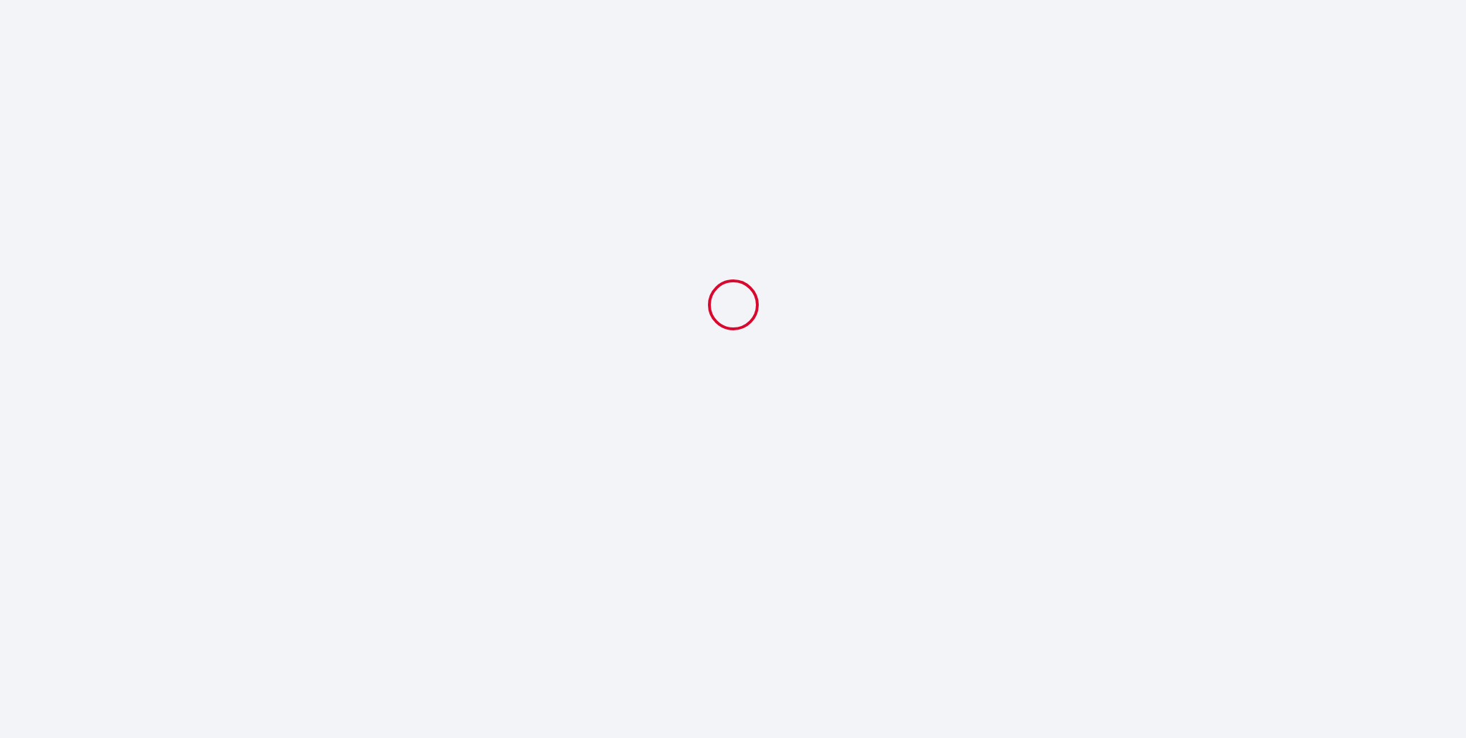
select select
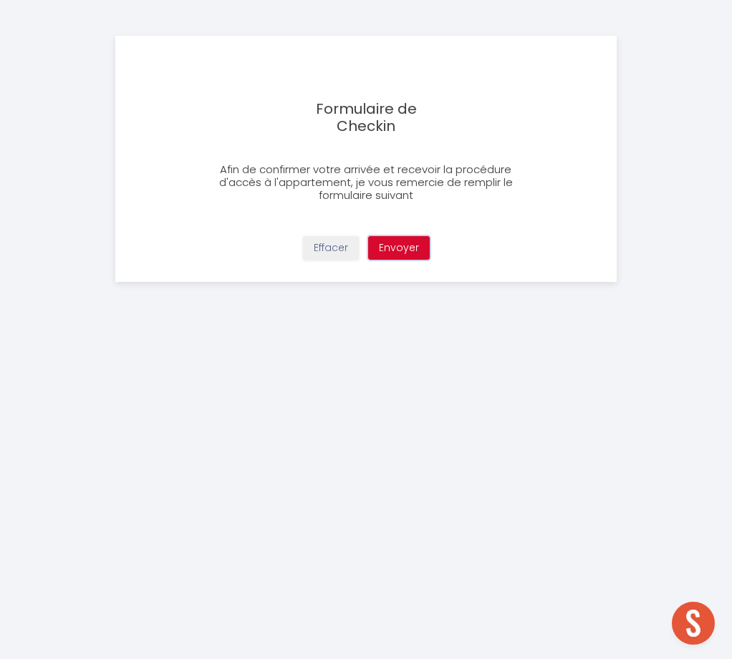
click at [396, 250] on button "Envoyer" at bounding box center [399, 248] width 62 height 24
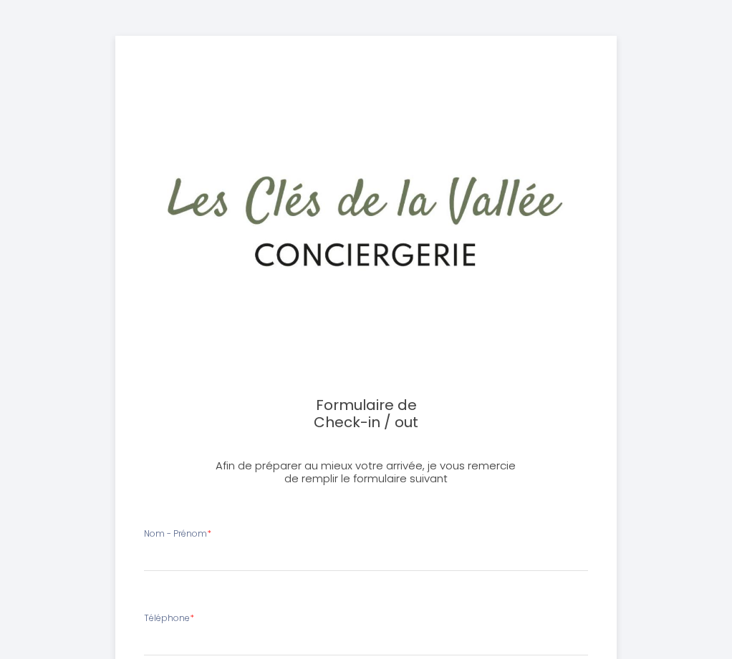
select select
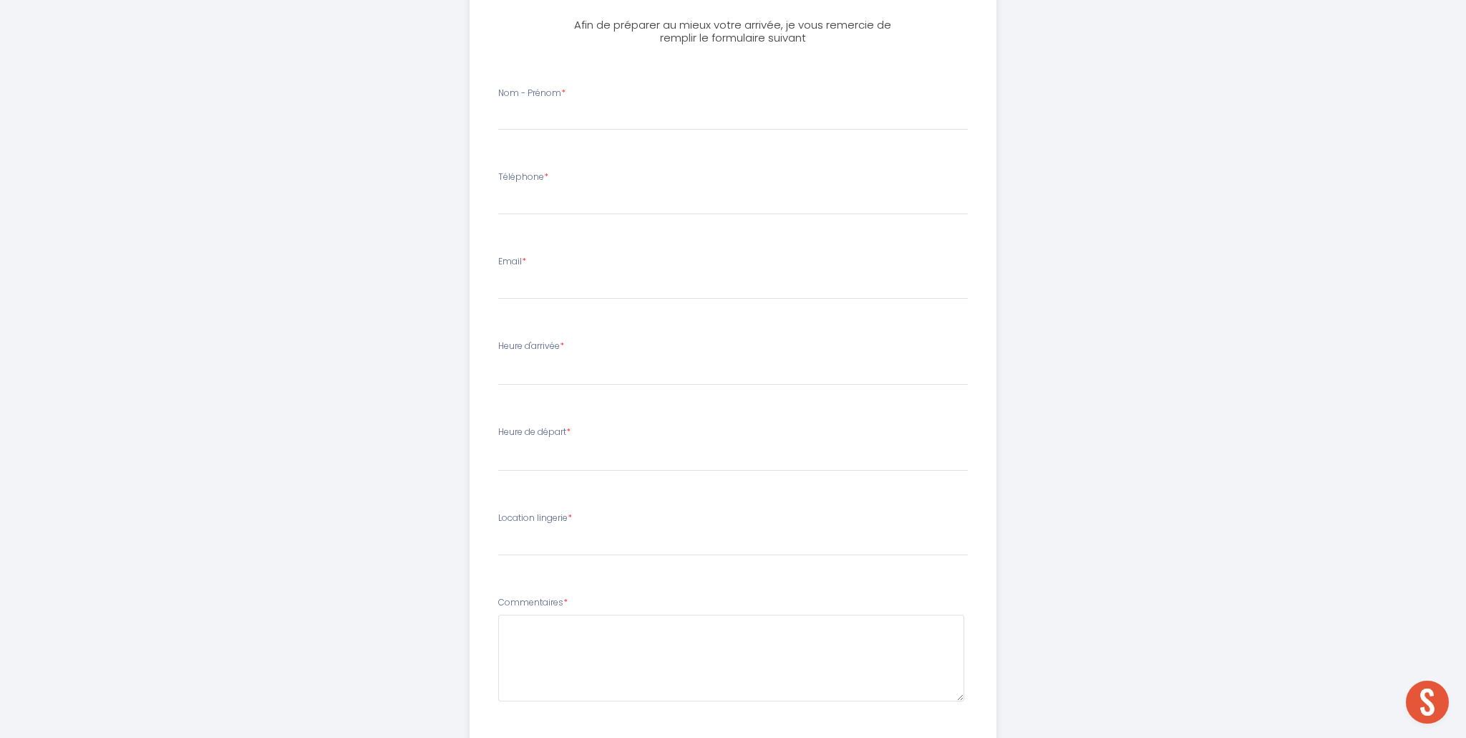
scroll to position [460, 0]
click at [573, 372] on select "16:00 16:15 16:30 16:45 17:00 17:15 17:30 17:45 18:00 18:15 18:30 18:45 19:00 1…" at bounding box center [733, 369] width 470 height 27
select select "16:00"
click at [498, 356] on select "16:00 16:15 16:30 16:45 17:00 17:15 17:30 17:45 18:00 18:15 18:30 18:45 19:00 1…" at bounding box center [733, 369] width 470 height 27
select select
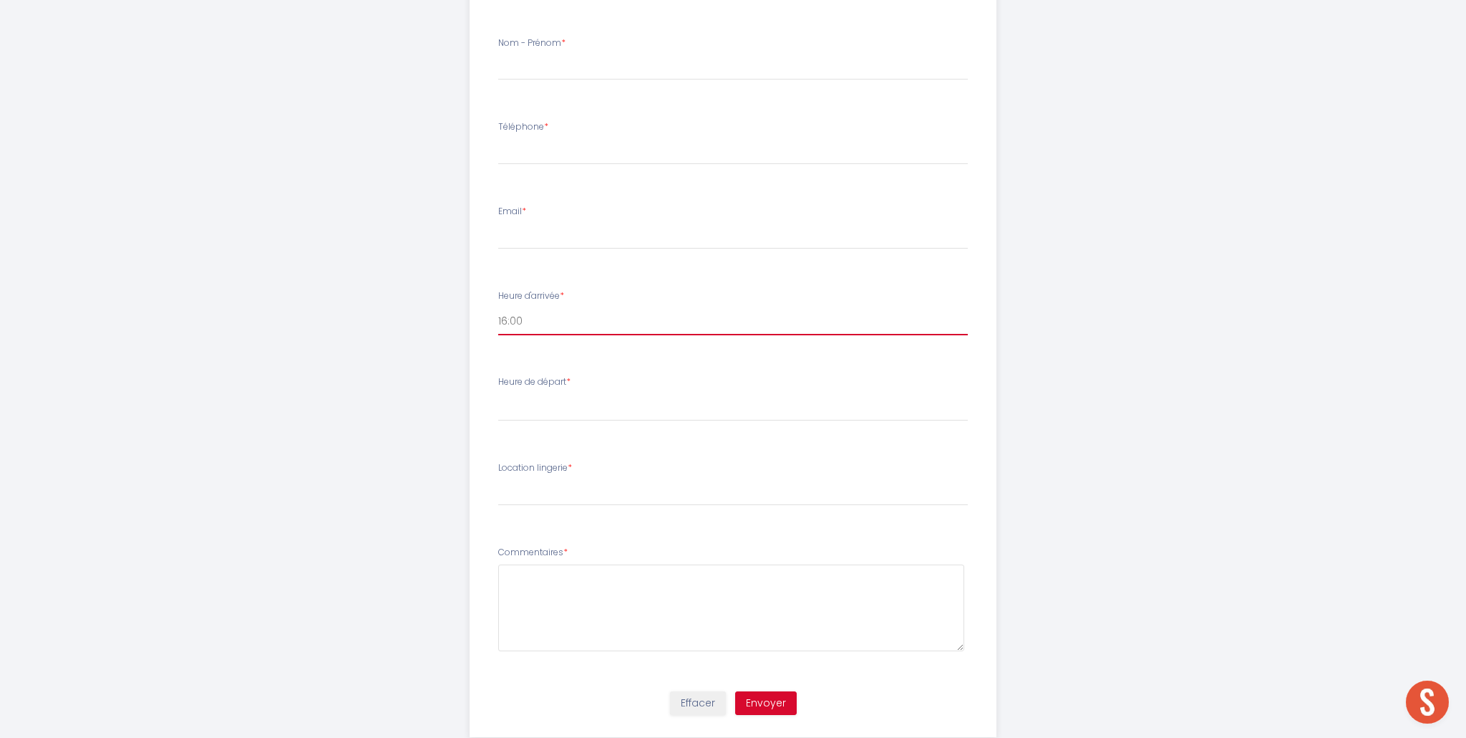
scroll to position [543, 0]
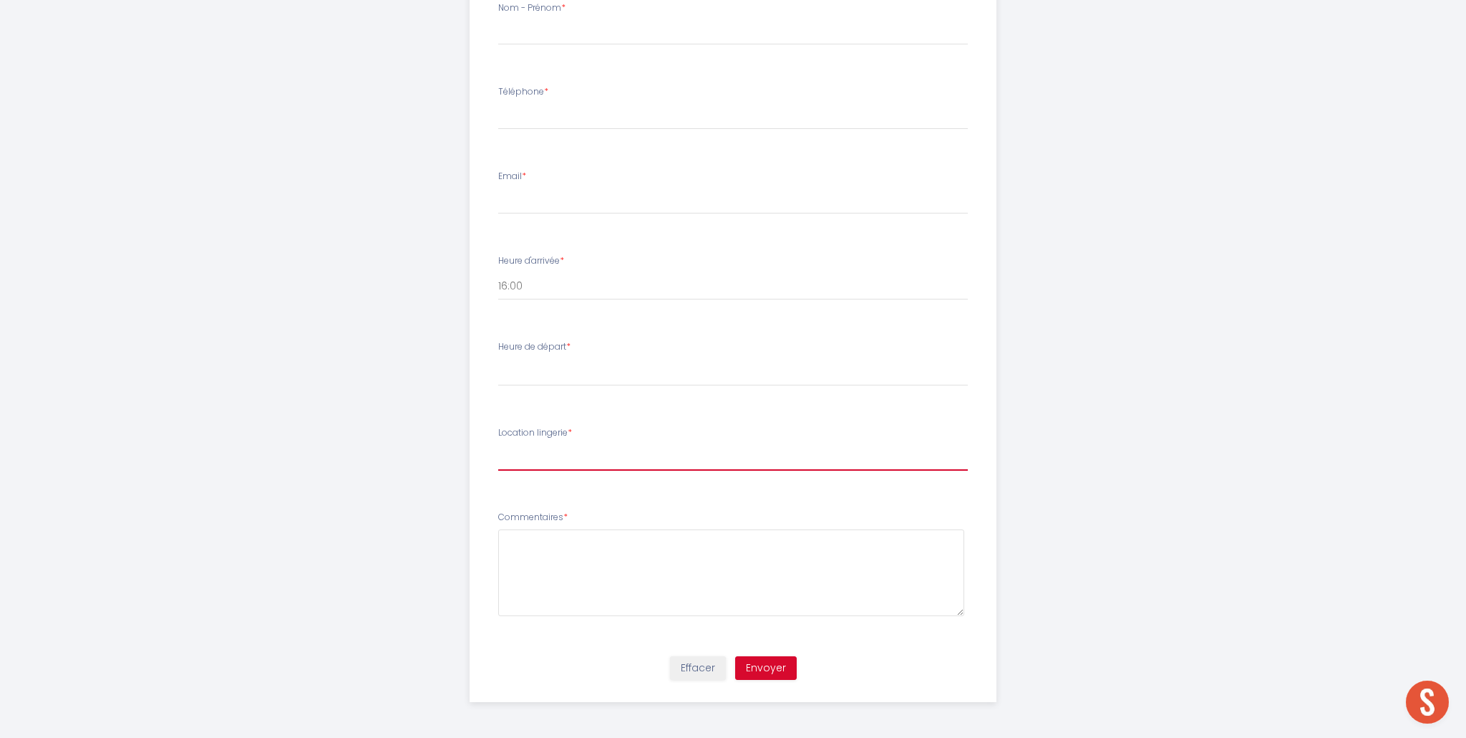
click at [562, 462] on input "Location lingerie *" at bounding box center [733, 458] width 470 height 26
type input "k"
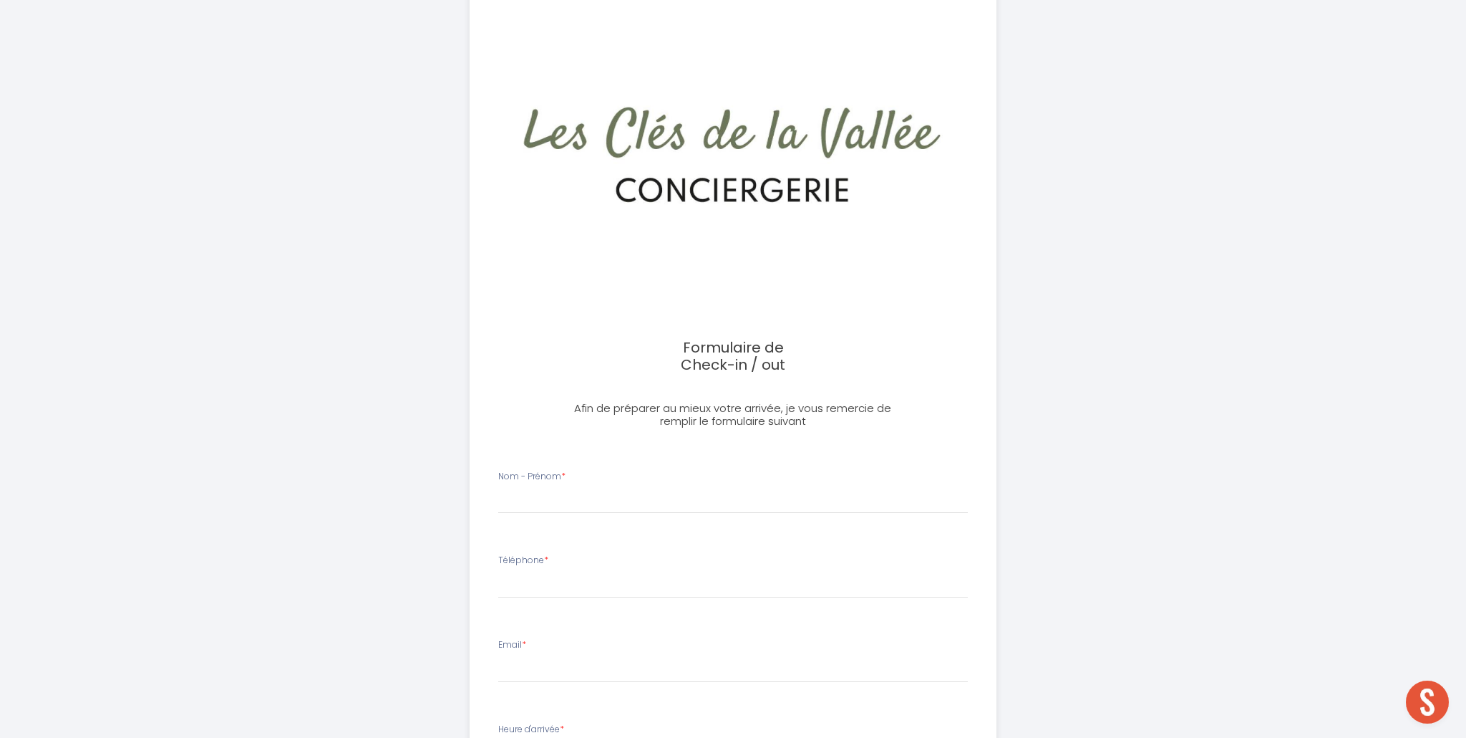
scroll to position [0, 0]
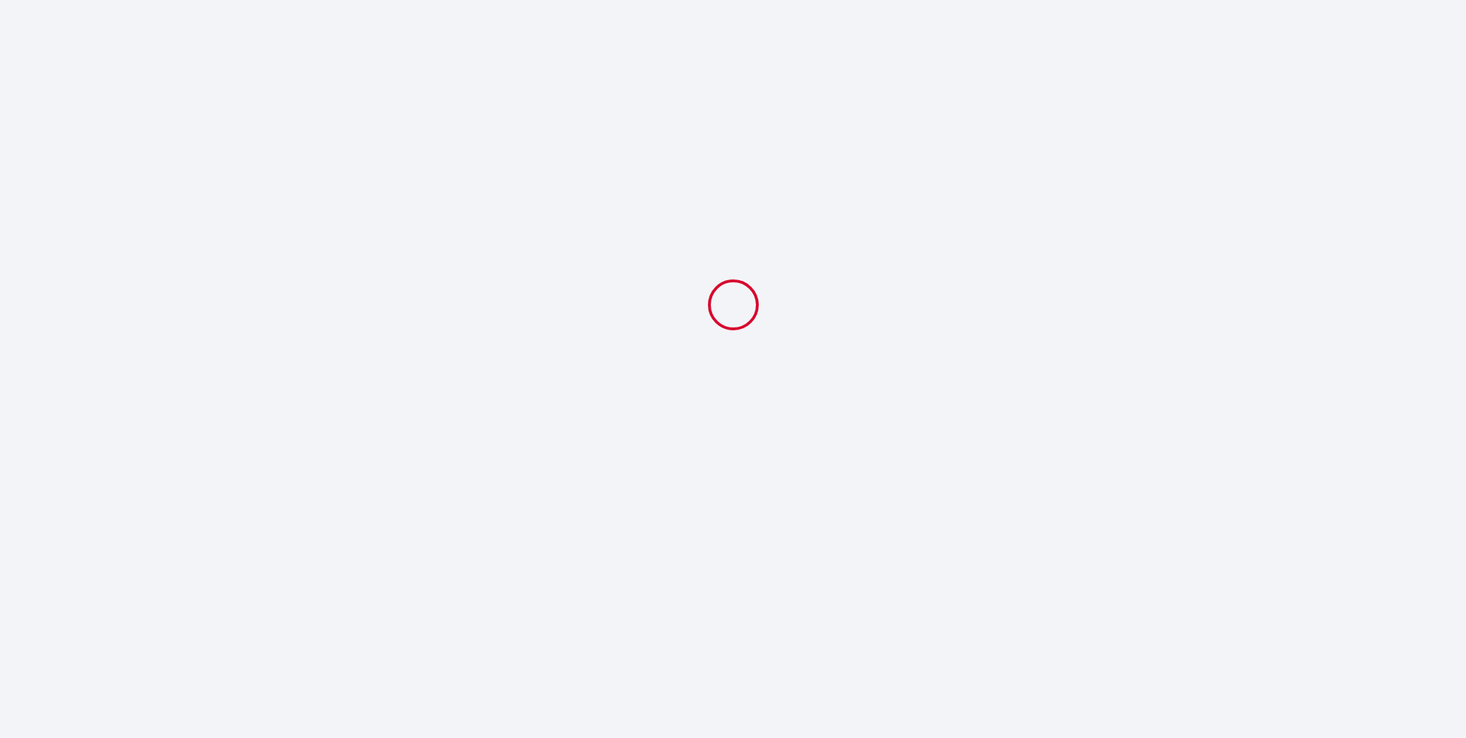
select select
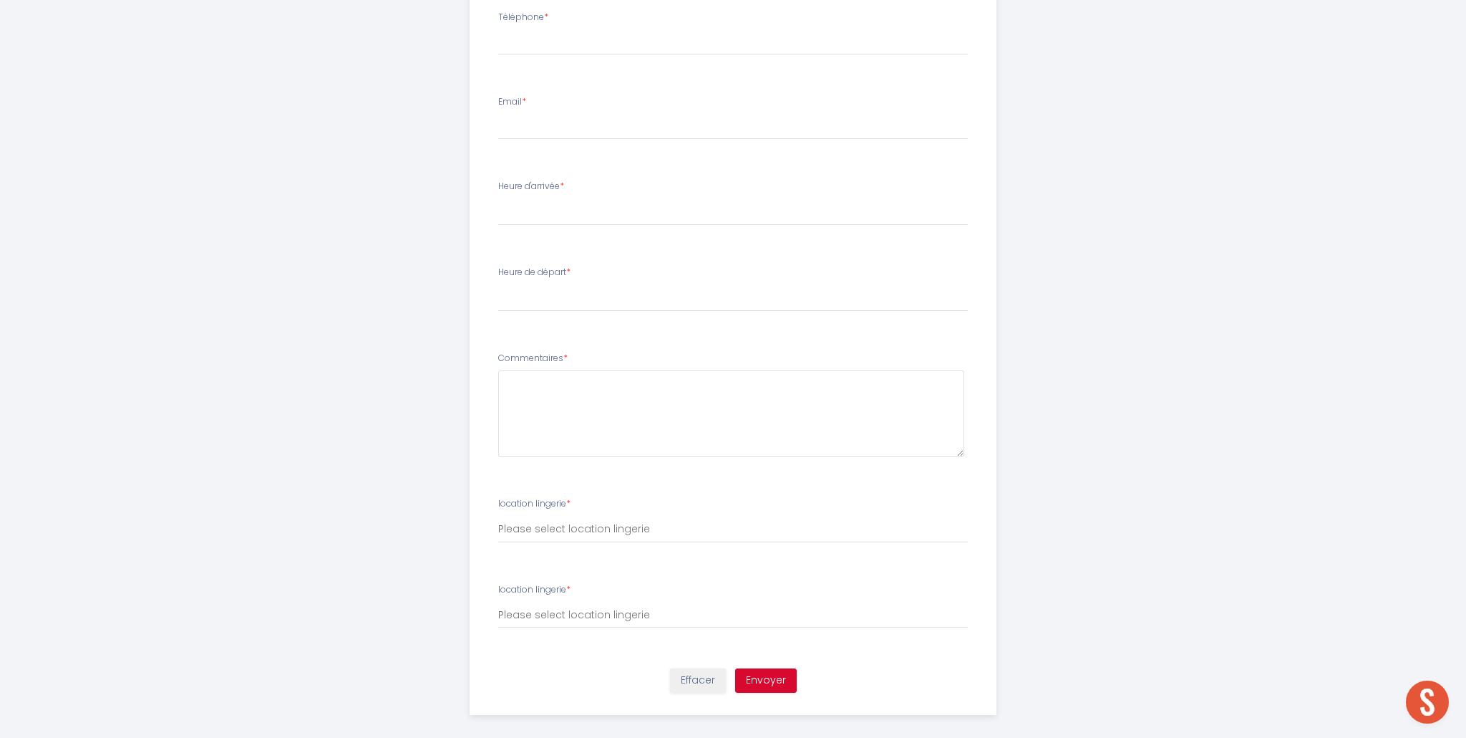
scroll to position [631, 0]
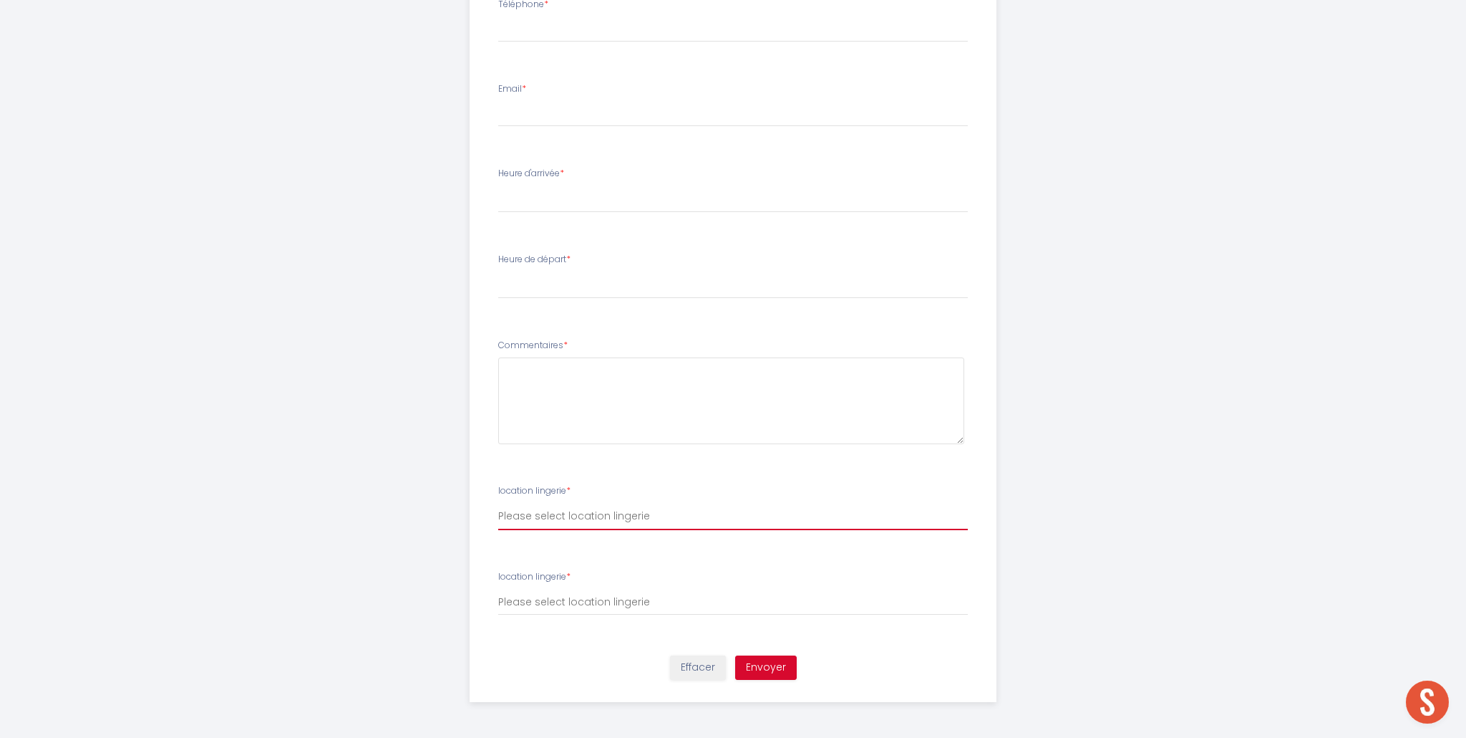
click at [593, 516] on select "Please select location lingerie" at bounding box center [733, 516] width 470 height 27
click at [498, 503] on select "Please select location lingerie" at bounding box center [733, 516] width 470 height 27
click at [586, 603] on select "Please select location lingerie" at bounding box center [733, 601] width 470 height 27
click at [498, 588] on select "Please select location lingerie" at bounding box center [733, 601] width 470 height 27
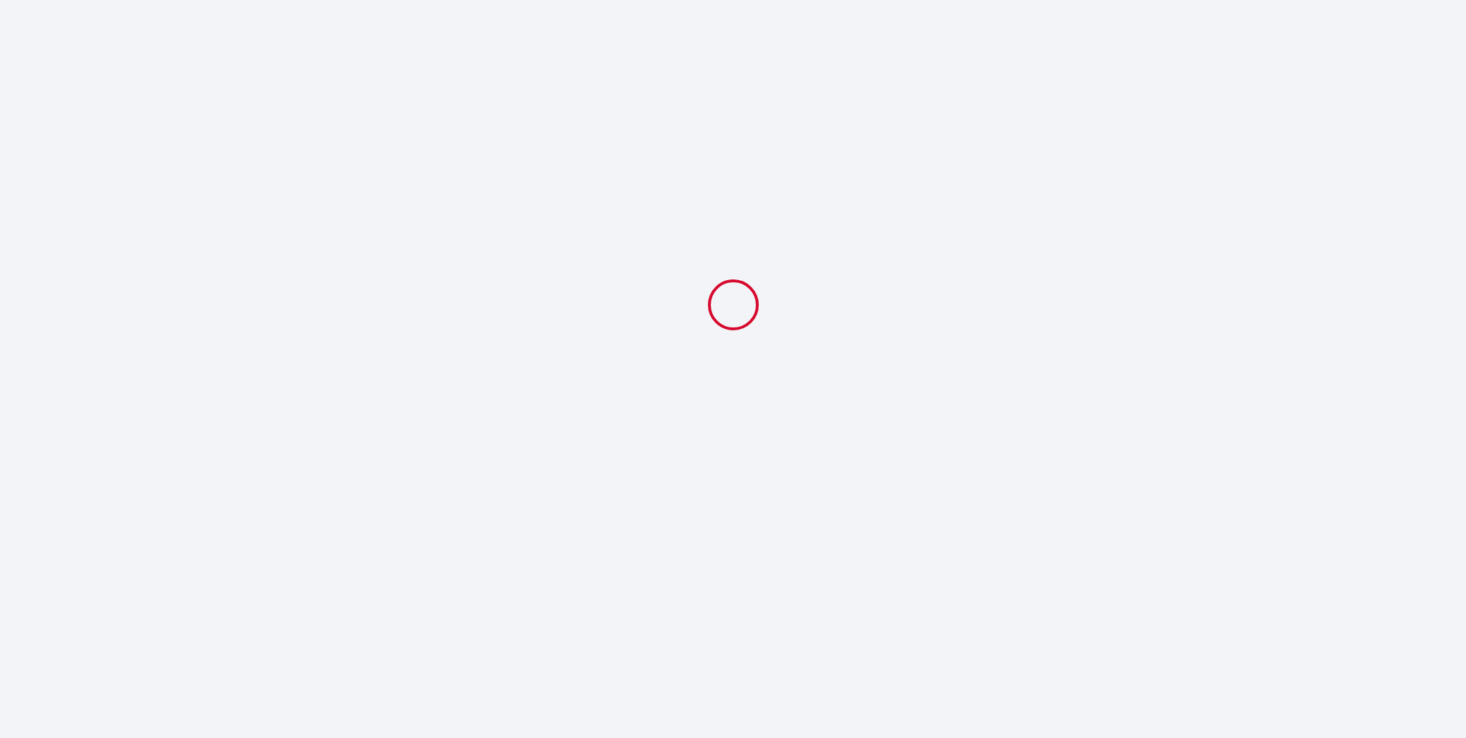
select select
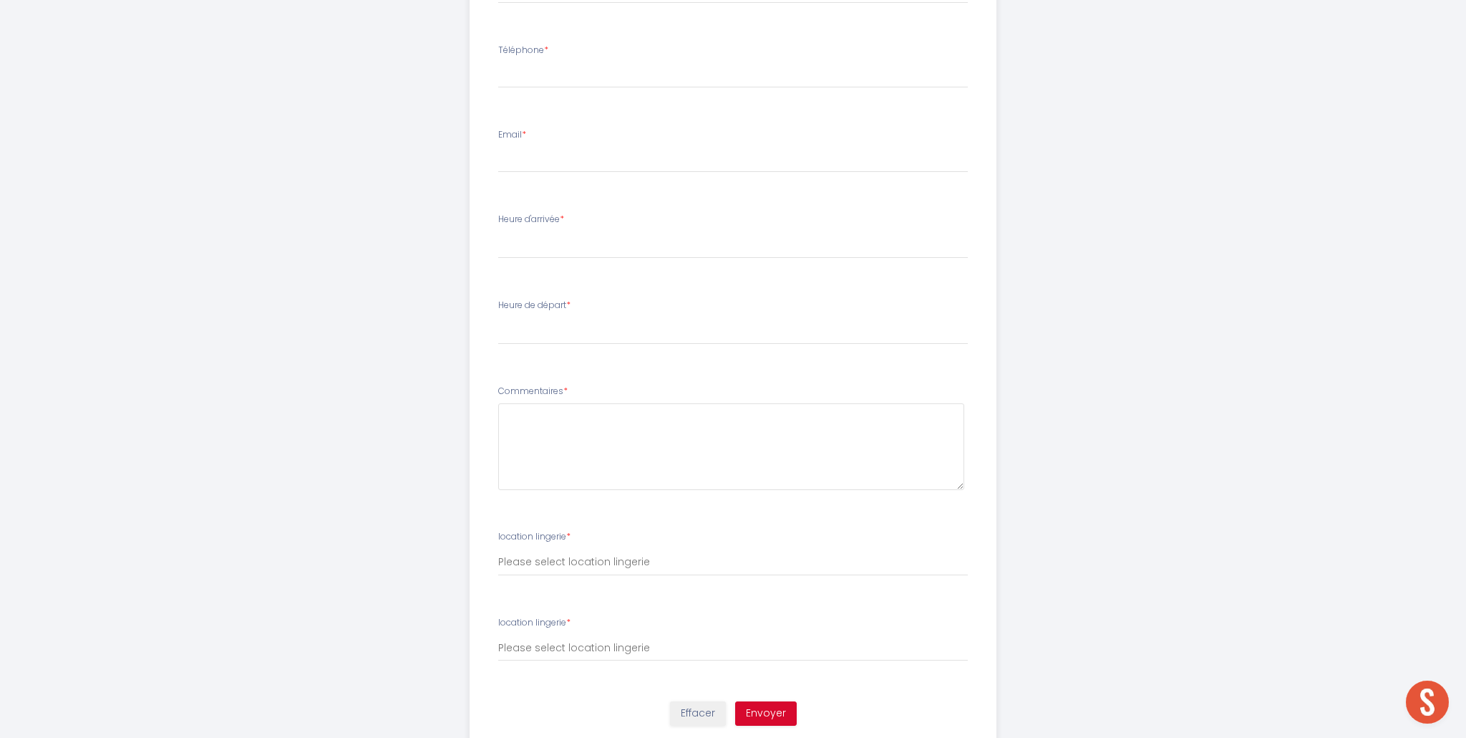
scroll to position [631, 0]
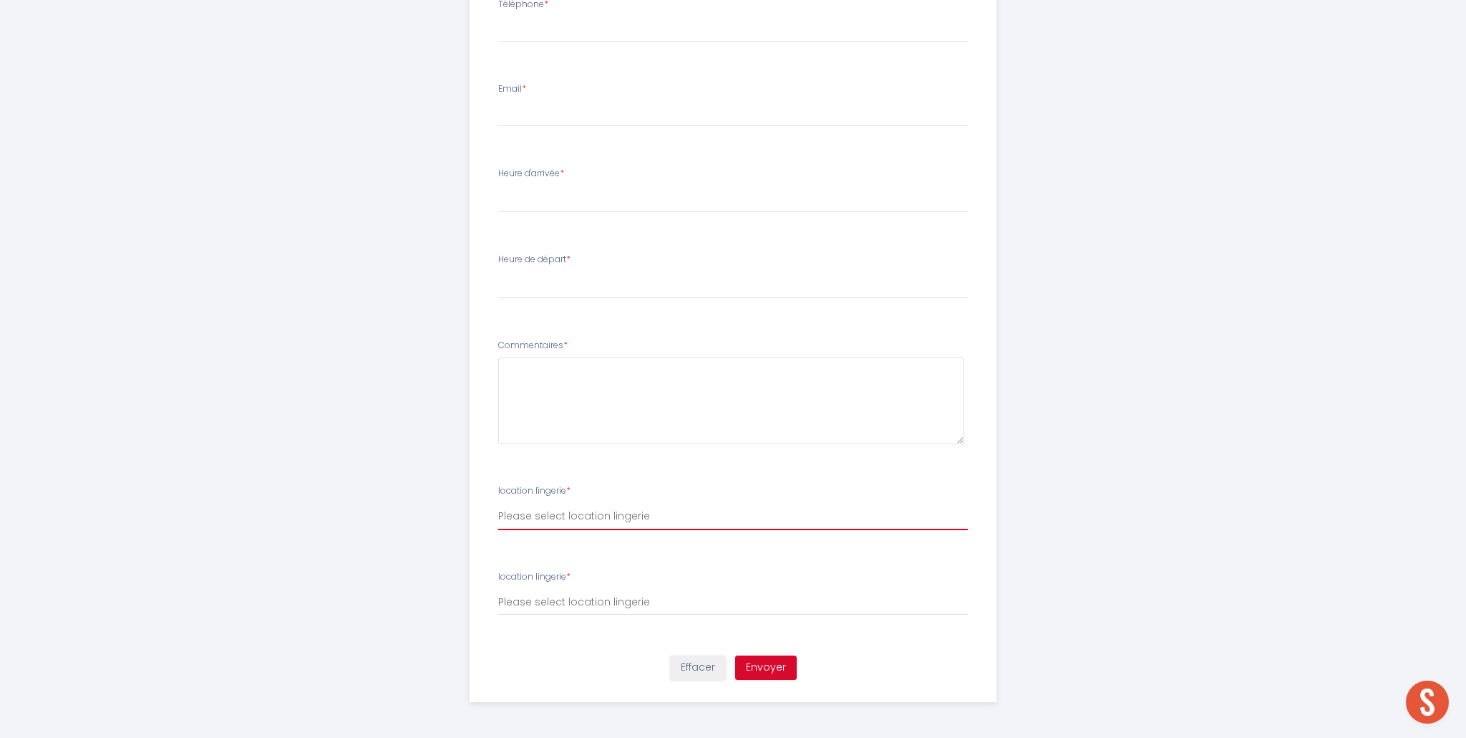
click at [547, 514] on select "Please select location lingerie" at bounding box center [733, 516] width 470 height 27
click at [571, 601] on select "Please select location lingerie Kit double x1 ( 25,00€ ) Kit double x2 ( 50,00€…" at bounding box center [733, 601] width 470 height 27
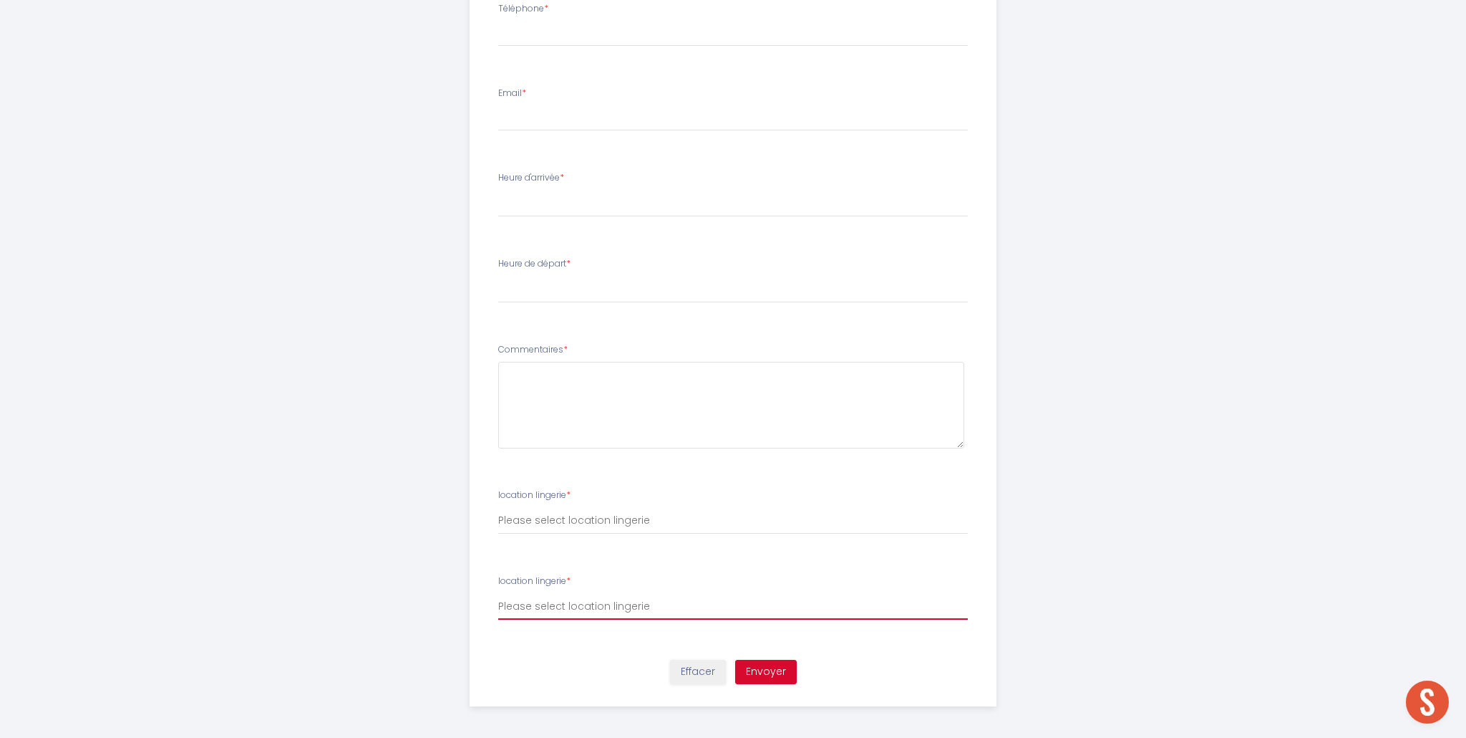
click at [581, 606] on select "Please select location lingerie Kit double x1 ( 25,00€ ) Kit double x2 ( 50,00€…" at bounding box center [733, 605] width 470 height 27
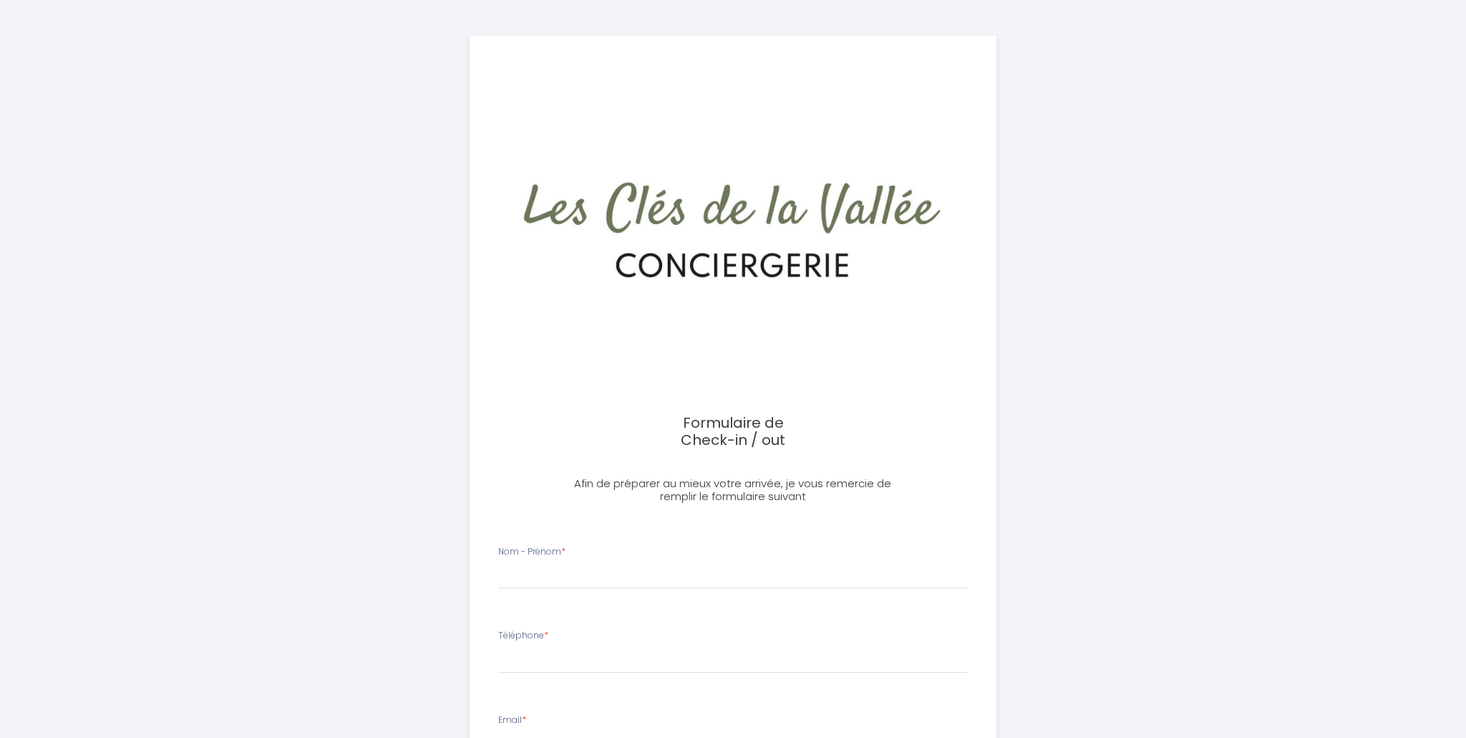
select select
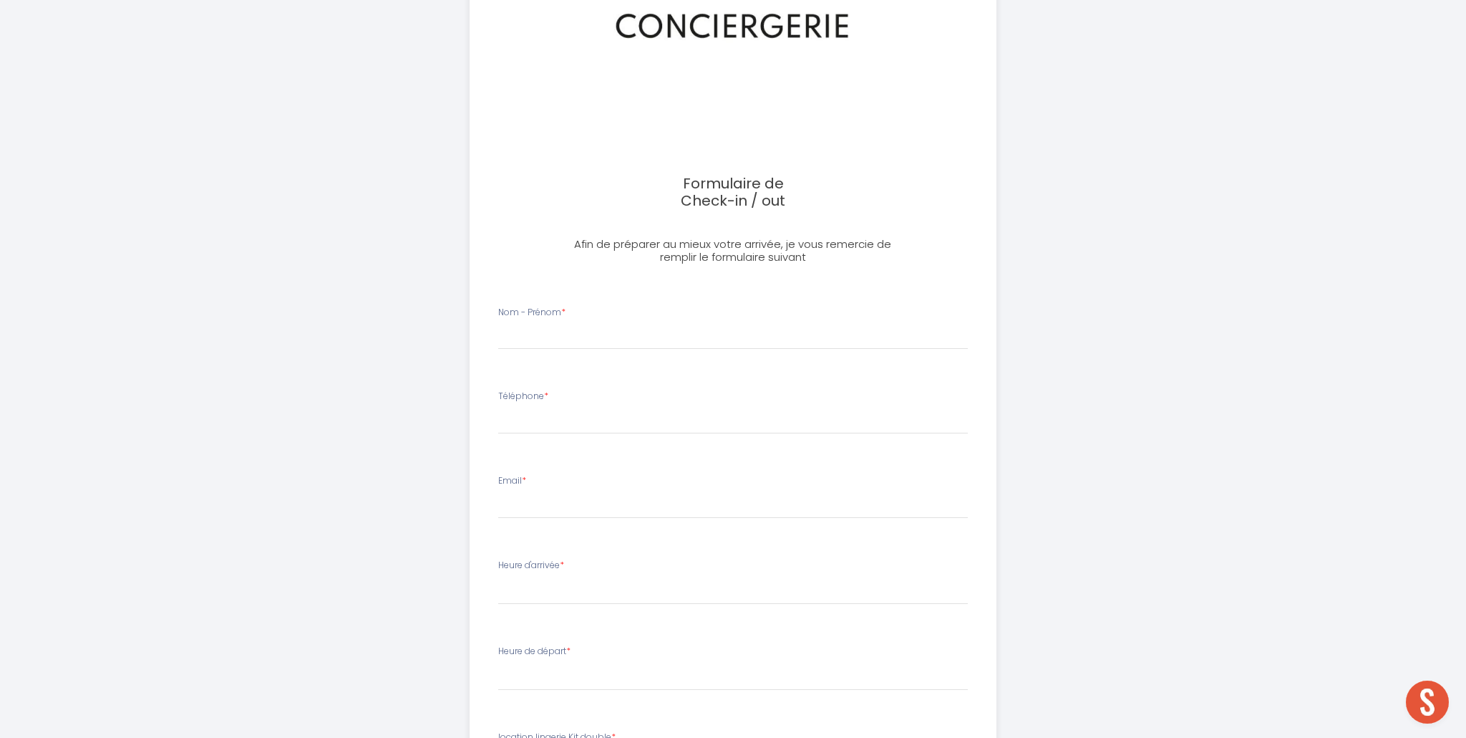
scroll to position [251, 0]
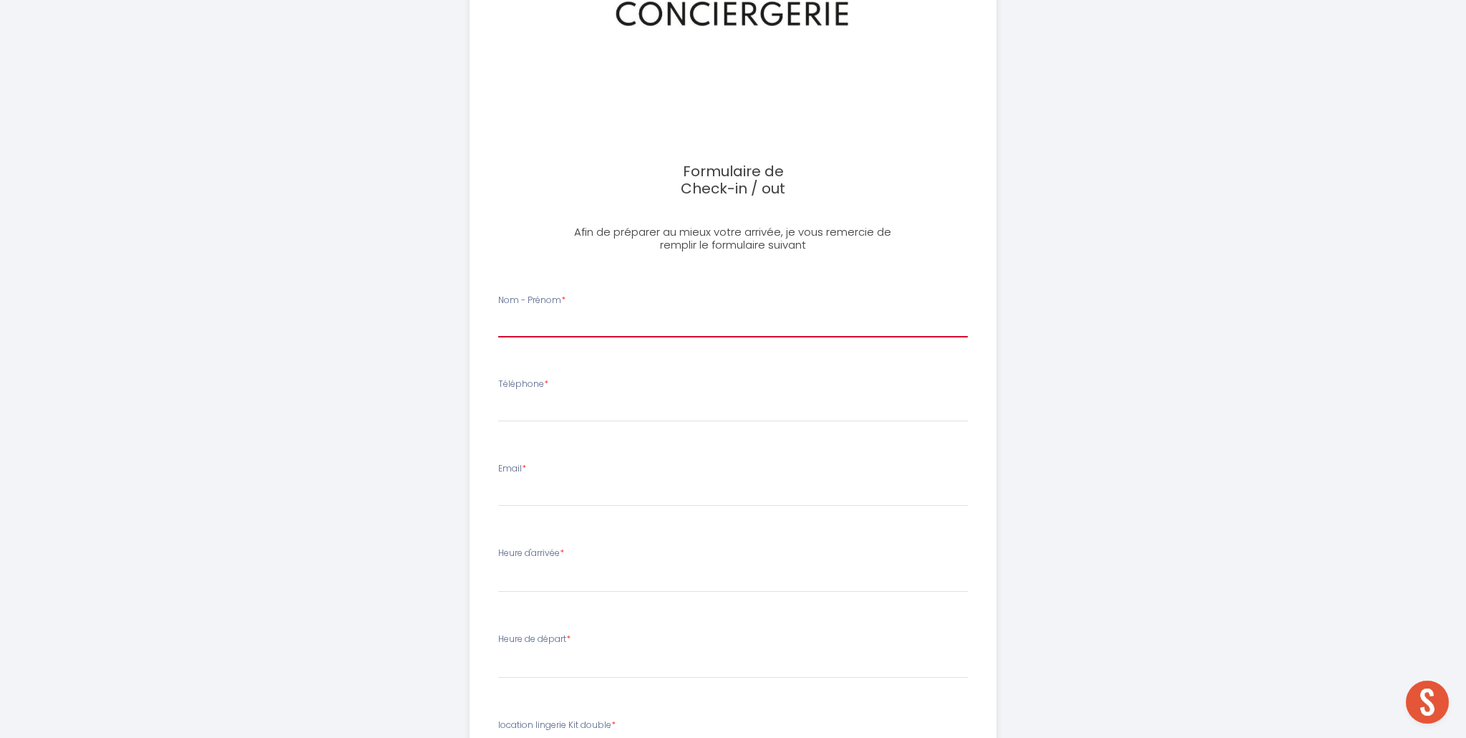
click at [596, 324] on input "Nom - Prénom *" at bounding box center [733, 324] width 470 height 26
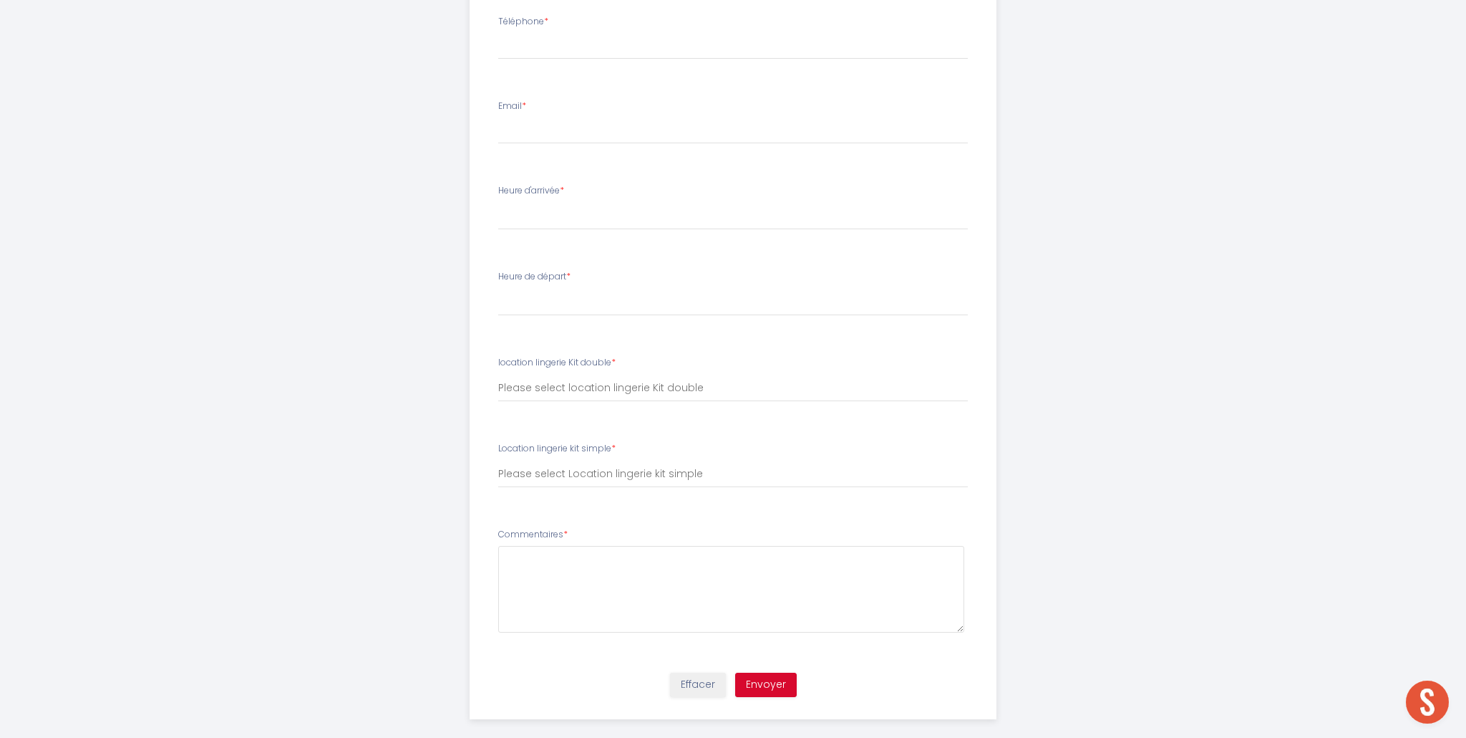
scroll to position [616, 0]
click at [561, 216] on select "16:00 16:15 16:30 16:45 17:00 17:15 17:30 17:45 18:00 18:15 18:30 18:45 19:00 1…" at bounding box center [733, 213] width 470 height 27
select select "16:00"
click at [498, 200] on select "16:00 16:15 16:30 16:45 17:00 17:15 17:30 17:45 18:00 18:15 18:30 18:45 19:00 1…" at bounding box center [733, 213] width 470 height 27
click at [596, 294] on select "00:00 00:15 00:30 00:45 01:00 01:15 01:30 01:45 02:00 02:15 02:30 02:45 03:00 0…" at bounding box center [733, 299] width 470 height 27
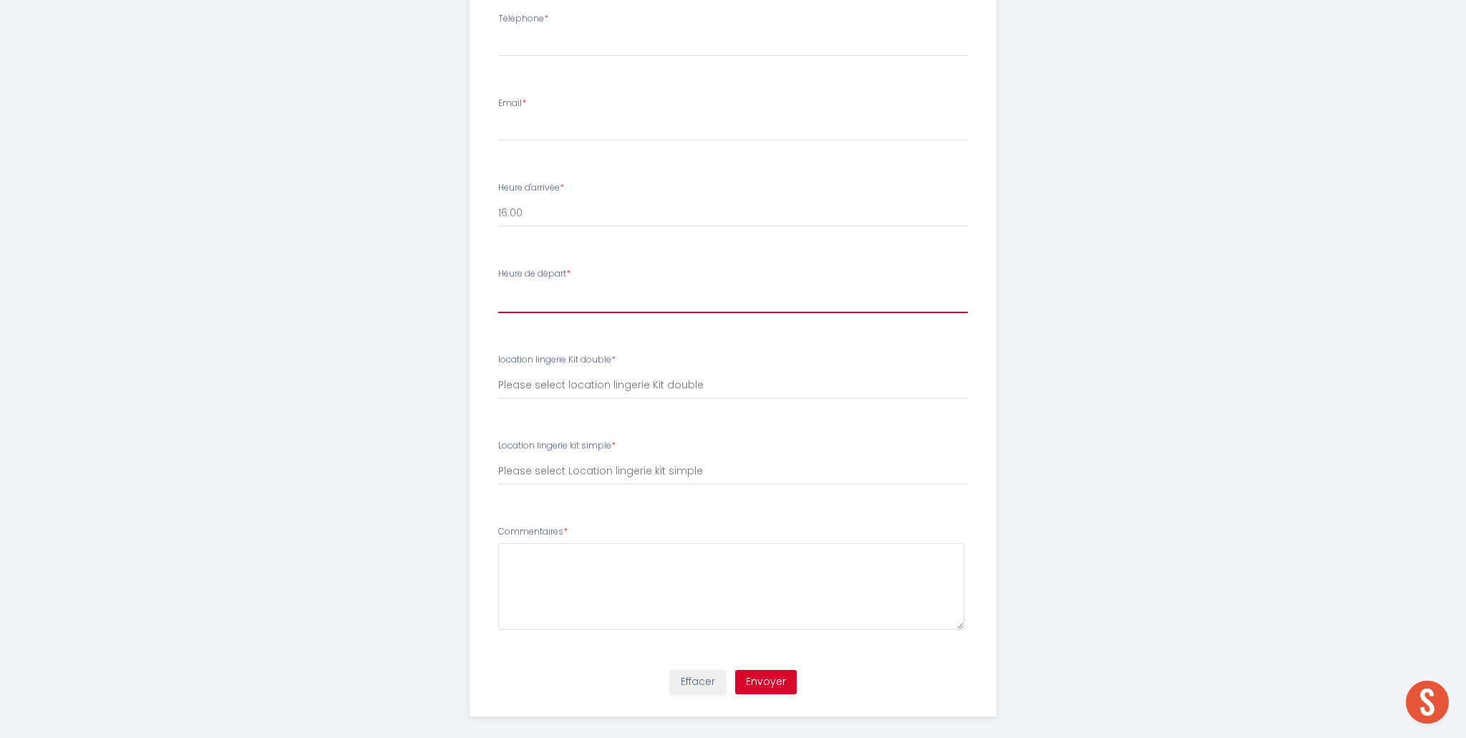
select select "00:00"
click at [498, 286] on select "00:00 00:15 00:30 00:45 01:00 01:15 01:30 01:45 02:00 02:15 02:30 02:45 03:00 0…" at bounding box center [733, 299] width 470 height 27
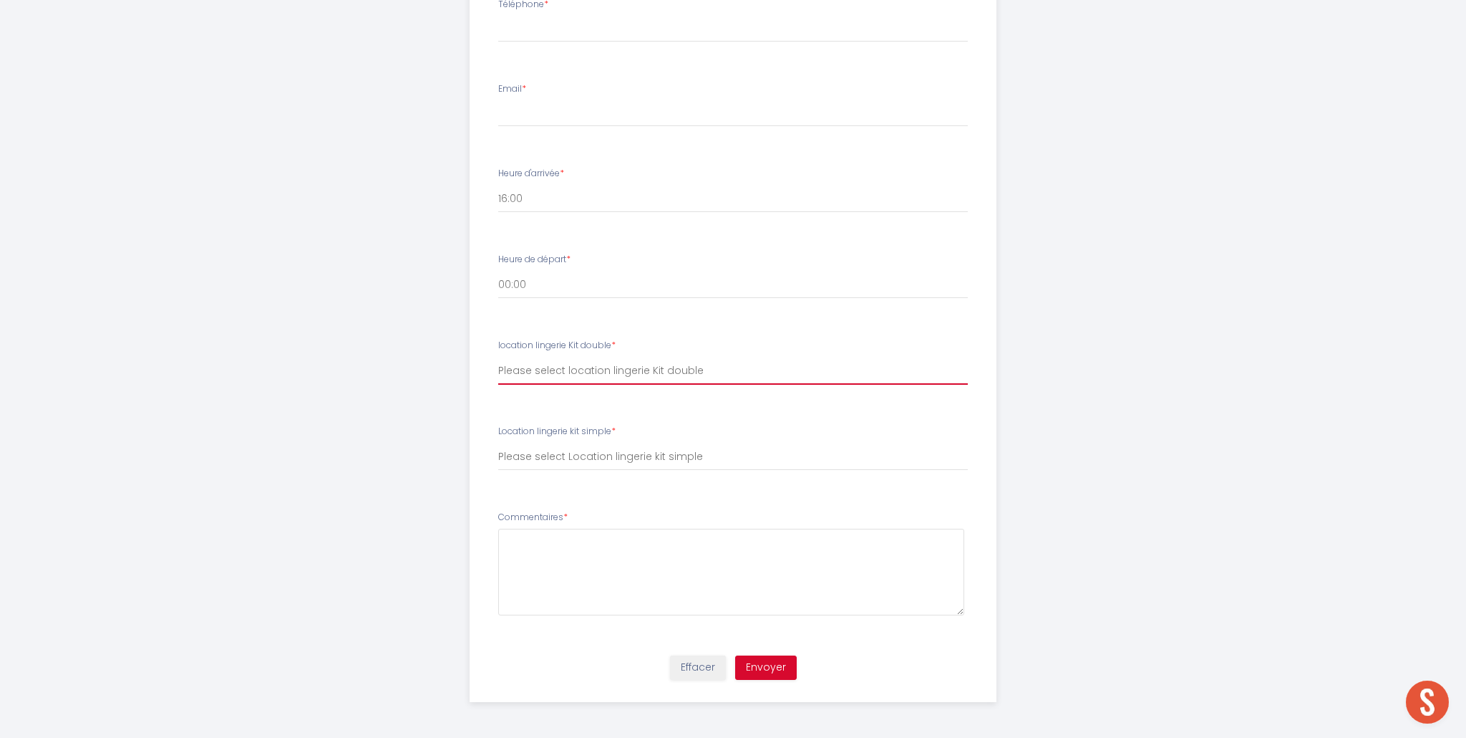
click at [619, 372] on select "Please select location lingerie Kit double Kit double x1 ( 25,00€ ) Kits double…" at bounding box center [733, 370] width 470 height 27
select select "Kits double x2 ( 50,00€ )"
click at [498, 357] on select "Please select location lingerie Kit double Kit double x1 ( 25,00€ ) Kits double…" at bounding box center [733, 370] width 470 height 27
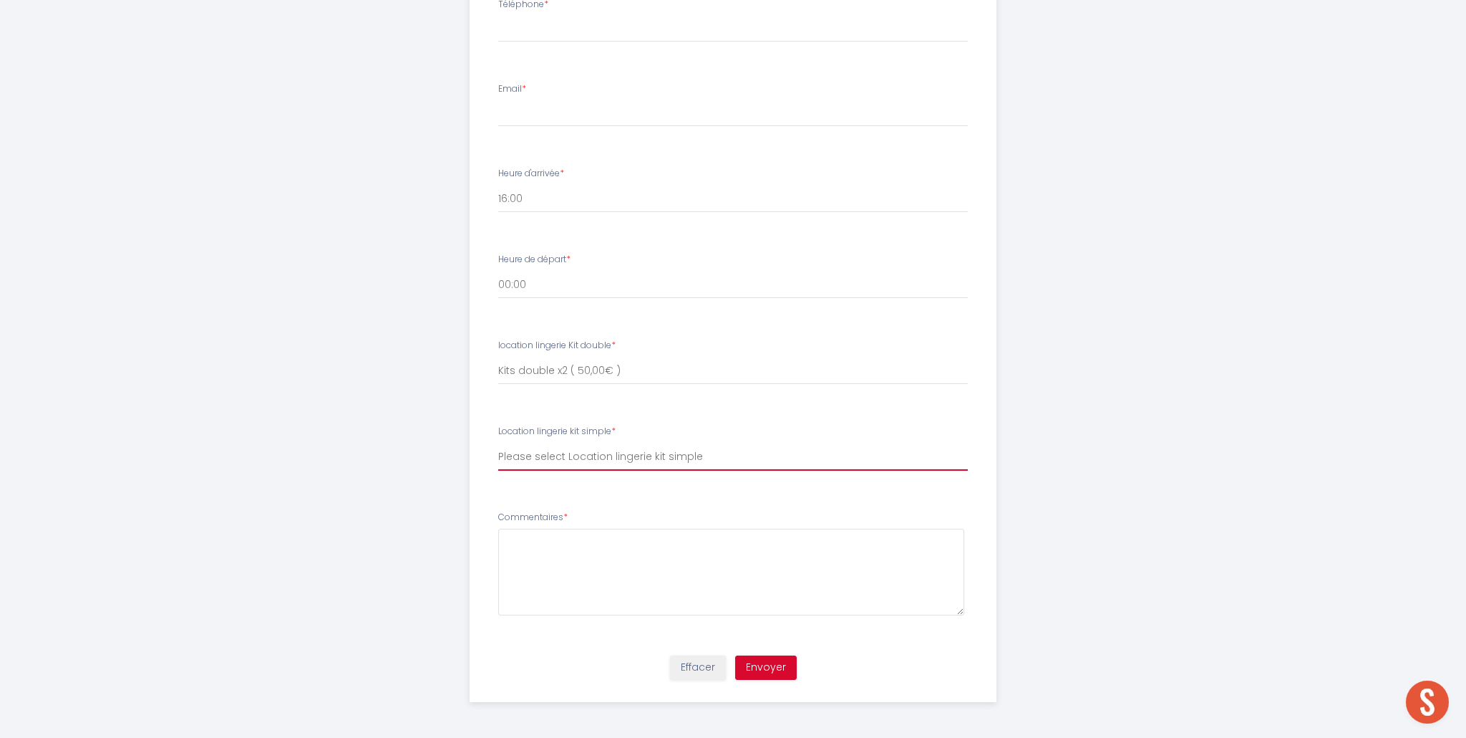
click at [608, 459] on select "Please select Location lingerie kit simple Kit simple x1 ( 20,00€ ) Kits simple…" at bounding box center [733, 456] width 470 height 27
select select "Kits simple x3 ( 60,00€ )"
click at [498, 443] on select "Please select Location lingerie kit simple Kit simple x1 ( 20,00€ ) Kits simple…" at bounding box center [733, 456] width 470 height 27
click at [609, 553] on textarea at bounding box center [731, 571] width 467 height 87
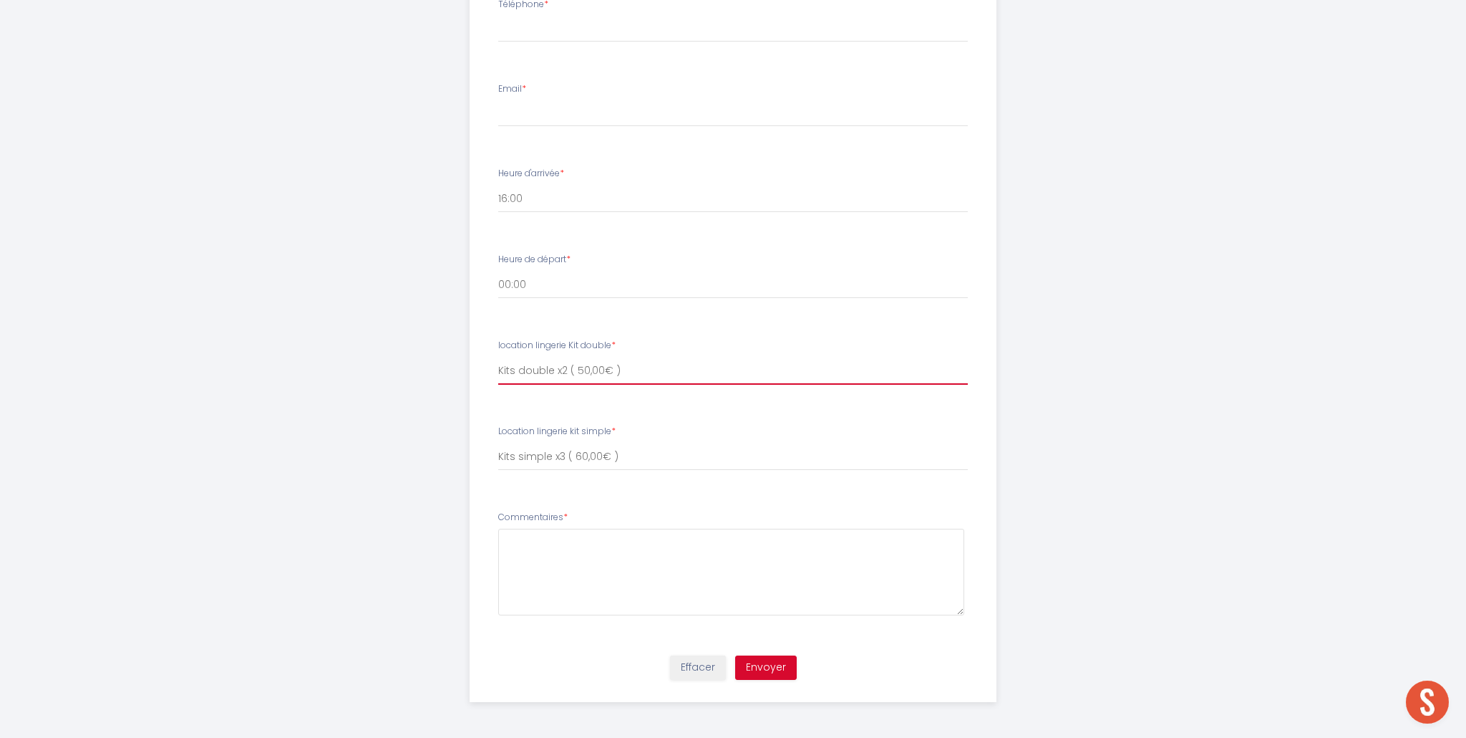
click at [567, 374] on select "Please select location lingerie Kit double Kit double x1 ( 25,00€ ) Kits double…" at bounding box center [733, 370] width 470 height 27
select select "Please select location lingerie Kit double"
click at [498, 357] on select "Please select location lingerie Kit double Kit double x1 ( 25,00€ ) Kits double…" at bounding box center [733, 370] width 470 height 27
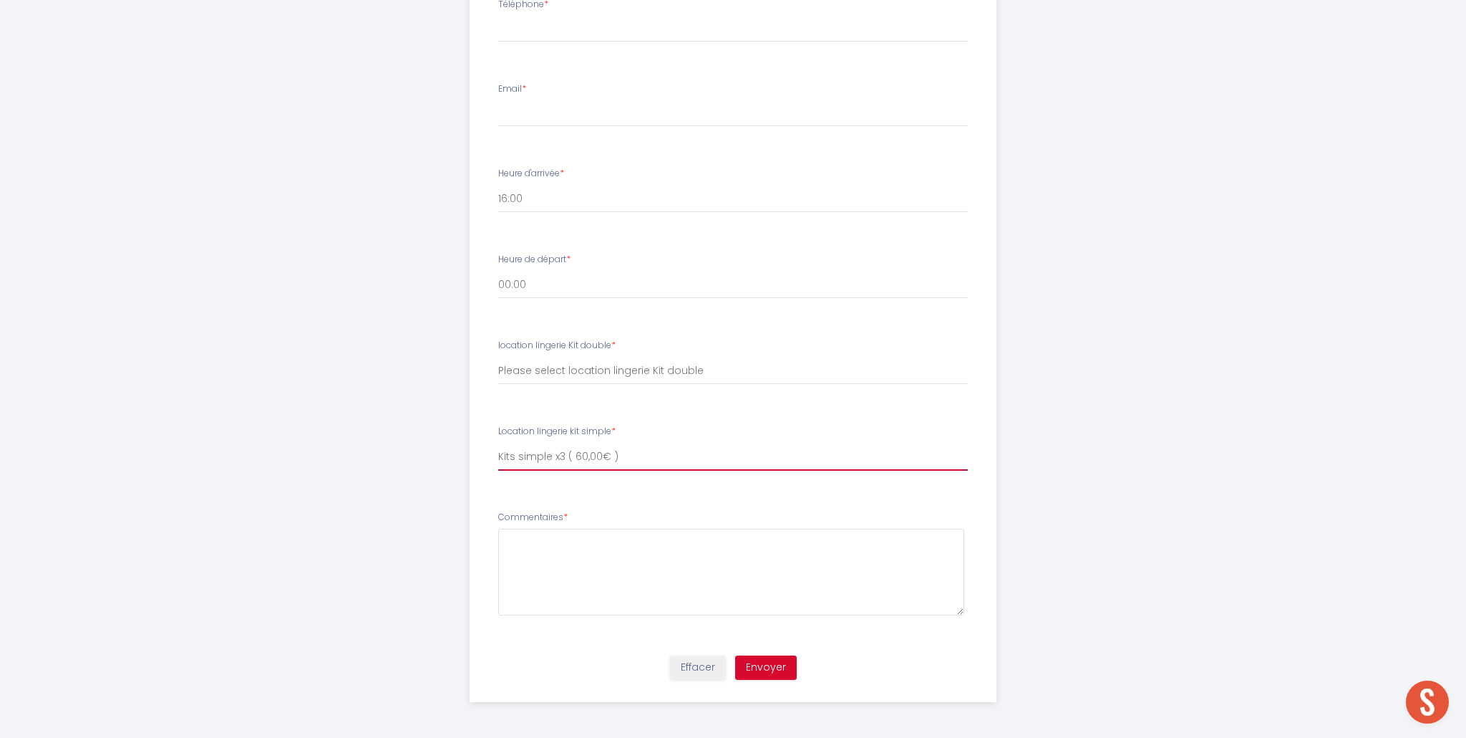
click at [571, 459] on select "Please select Location lingerie kit simple Kit simple x1 ( 20,00€ ) Kits simple…" at bounding box center [733, 456] width 470 height 27
select select "Please select Location lingerie kit simple"
click at [498, 443] on select "Please select Location lingerie kit simple Kit simple x1 ( 20,00€ ) Kits simple…" at bounding box center [733, 456] width 470 height 27
click at [516, 284] on select "00:00 00:15 00:30 00:45 01:00 01:15 01:30 01:45 02:00 02:15 02:30 02:45 03:00 0…" at bounding box center [733, 284] width 470 height 27
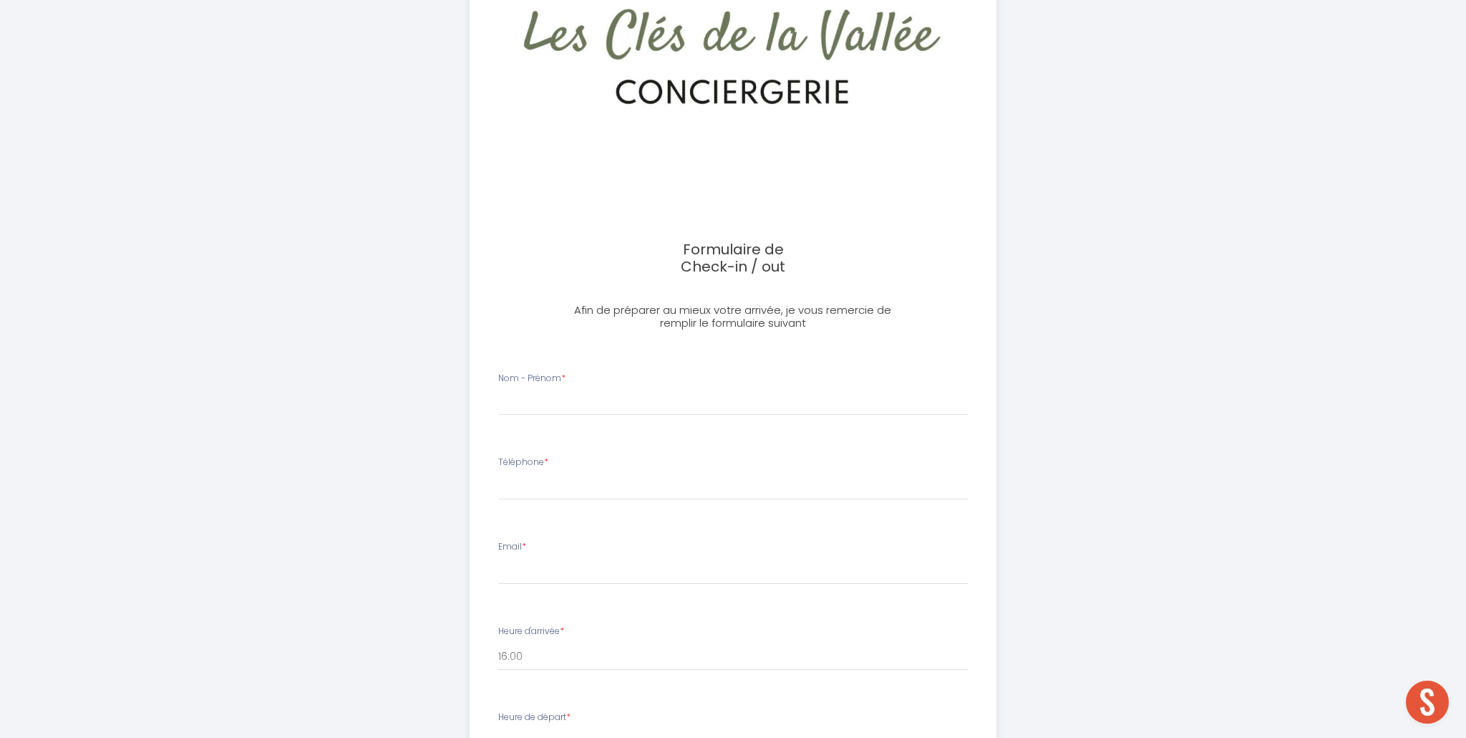
scroll to position [0, 0]
